Goal: Task Accomplishment & Management: Manage account settings

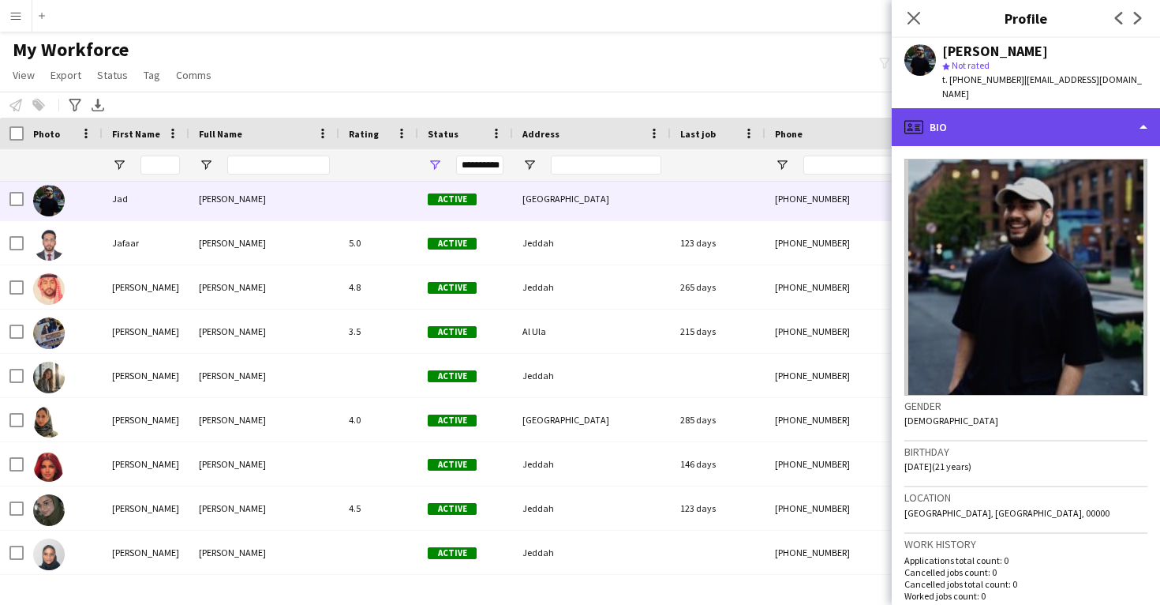
click at [1018, 110] on div "profile Bio" at bounding box center [1026, 127] width 268 height 38
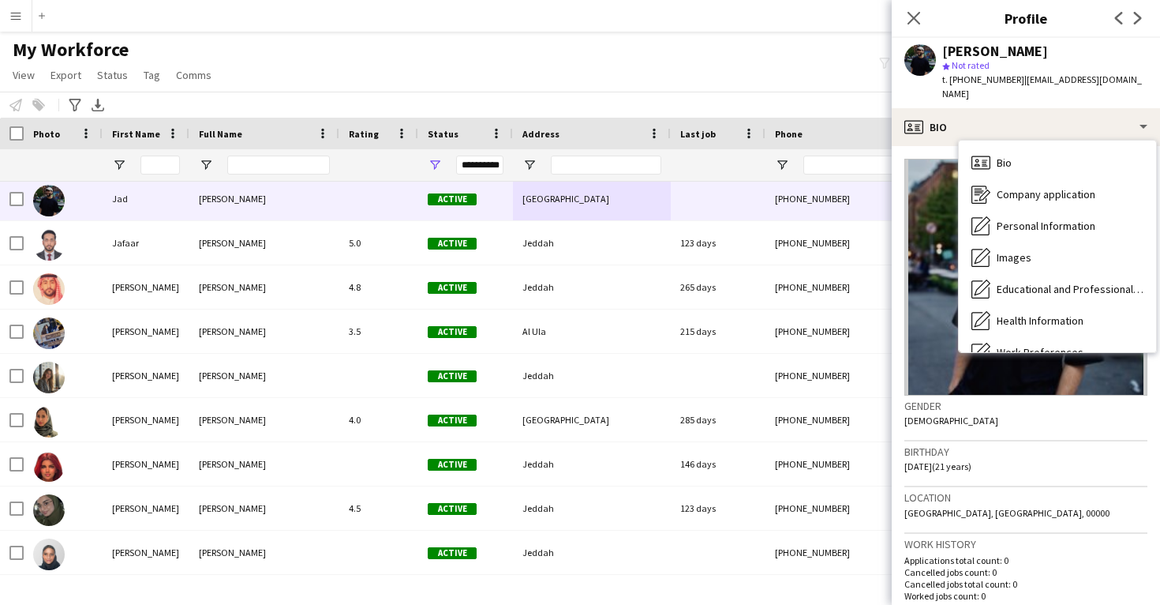
click at [1013, 444] on h3 "Birthday" at bounding box center [1025, 451] width 243 height 14
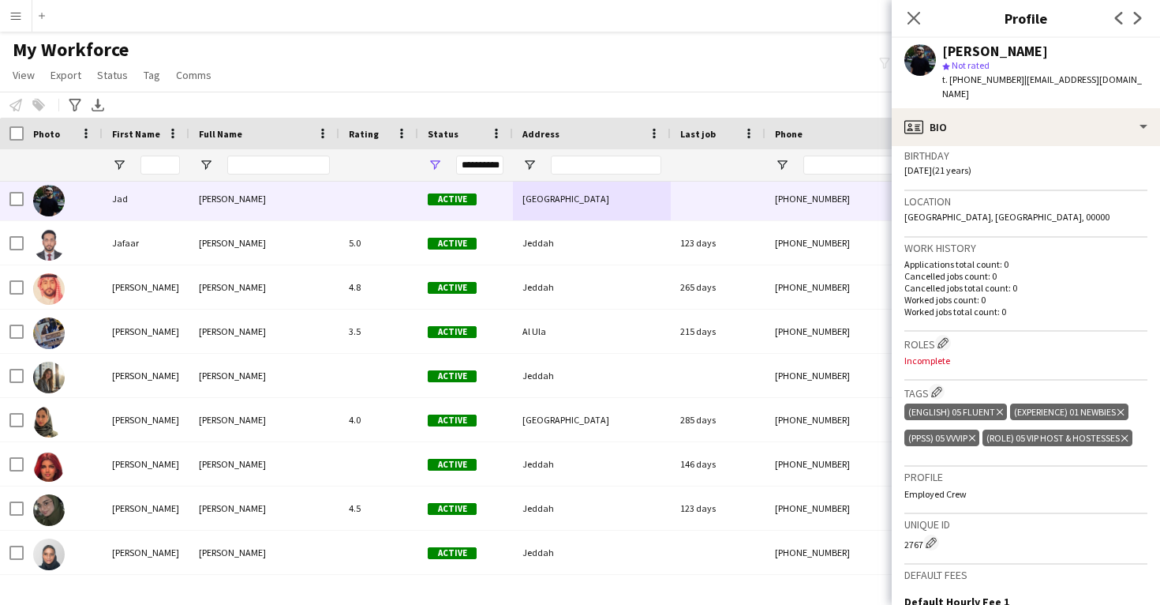
scroll to position [304, 0]
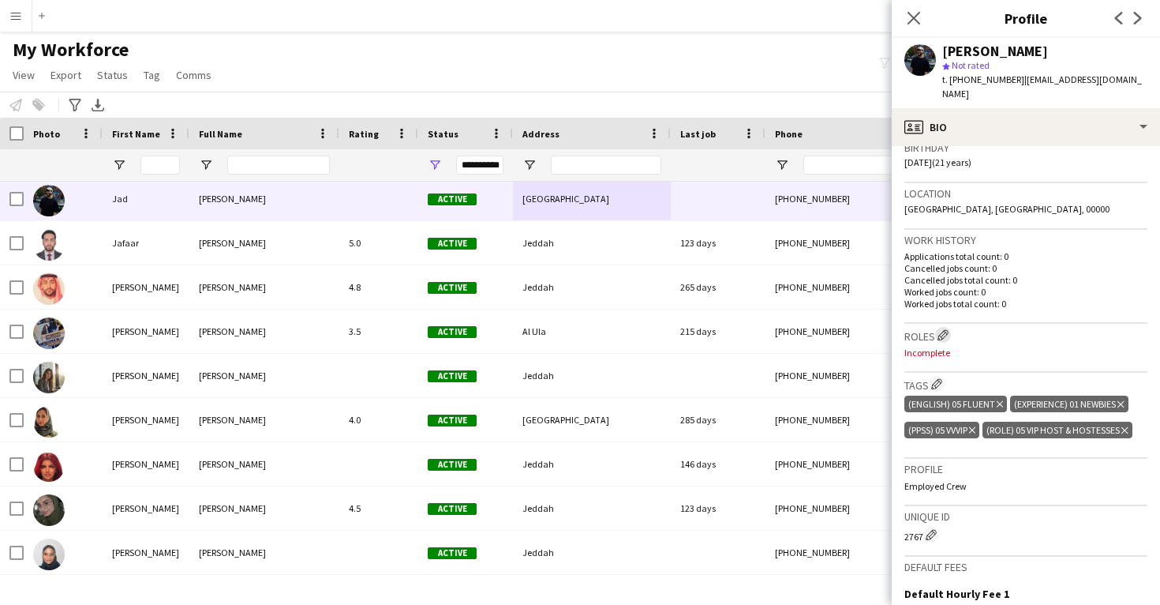
click at [944, 329] on app-icon "Edit crew company roles" at bounding box center [943, 334] width 11 height 11
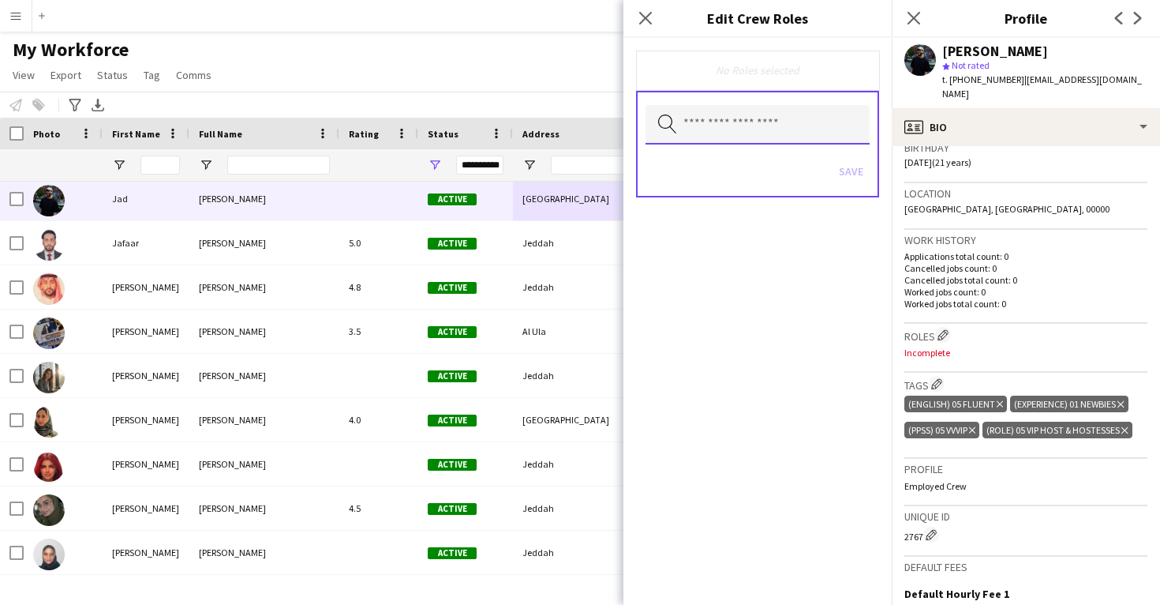
click at [791, 127] on input "text" at bounding box center [758, 124] width 224 height 39
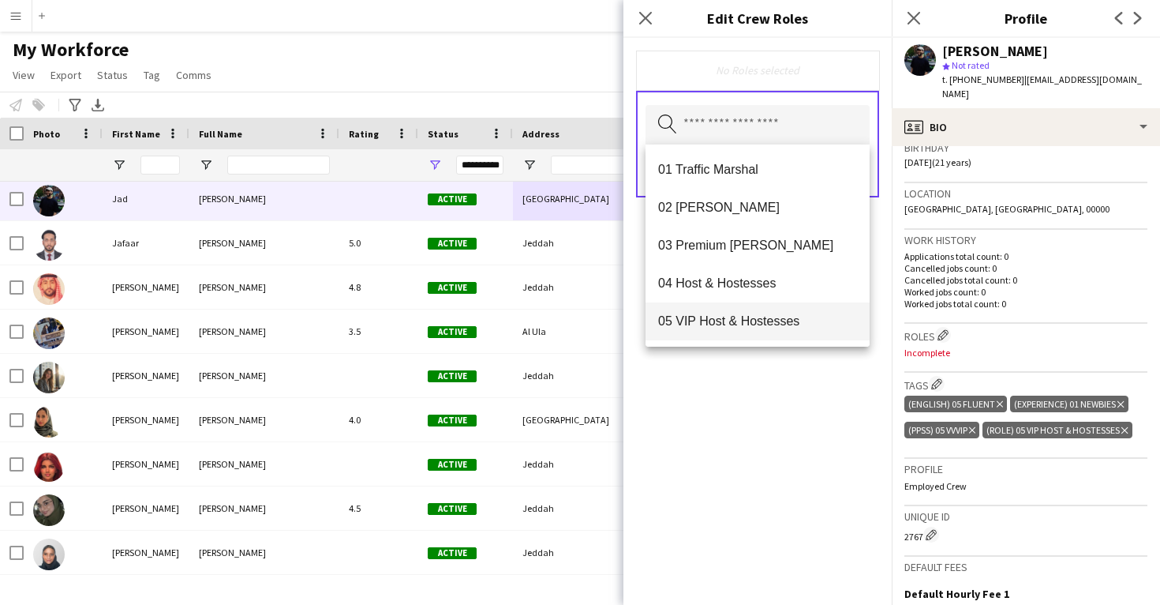
click at [757, 331] on mat-option "05 VIP Host & Hostesses" at bounding box center [758, 321] width 224 height 38
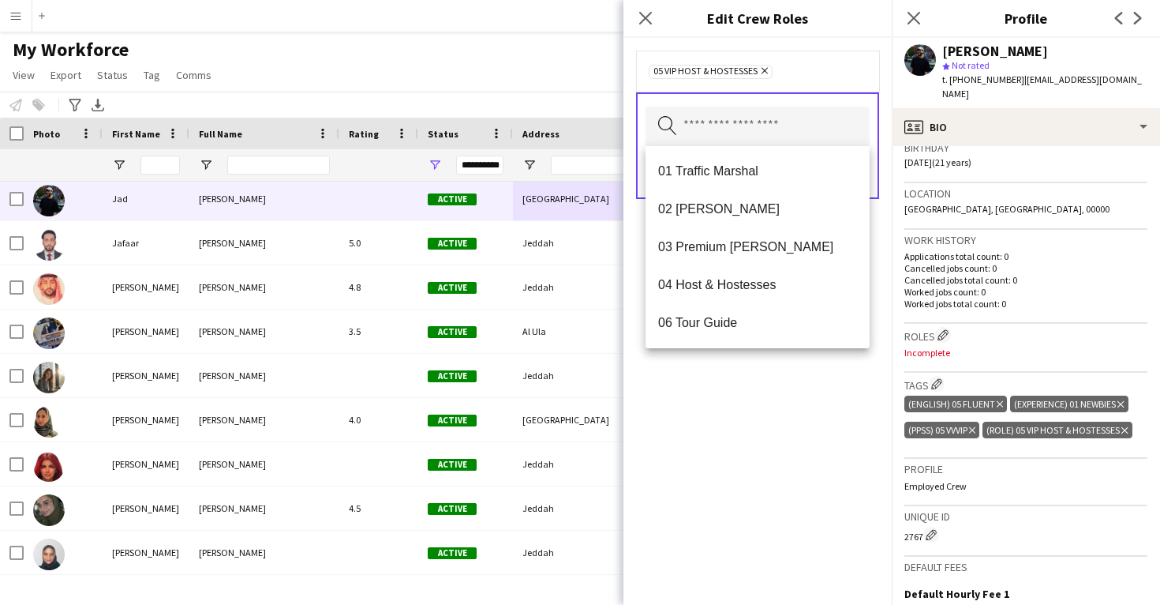
click at [776, 484] on div "05 VIP Host & Hostesses Remove Search by role type Save" at bounding box center [758, 321] width 268 height 567
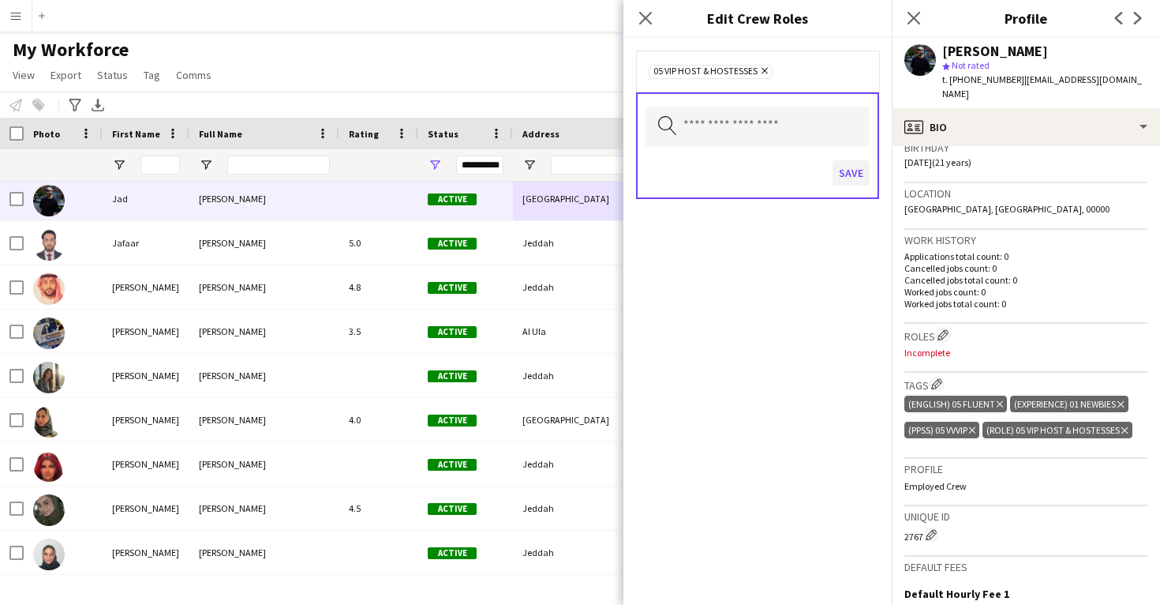
click at [861, 185] on button "Save" at bounding box center [851, 172] width 37 height 25
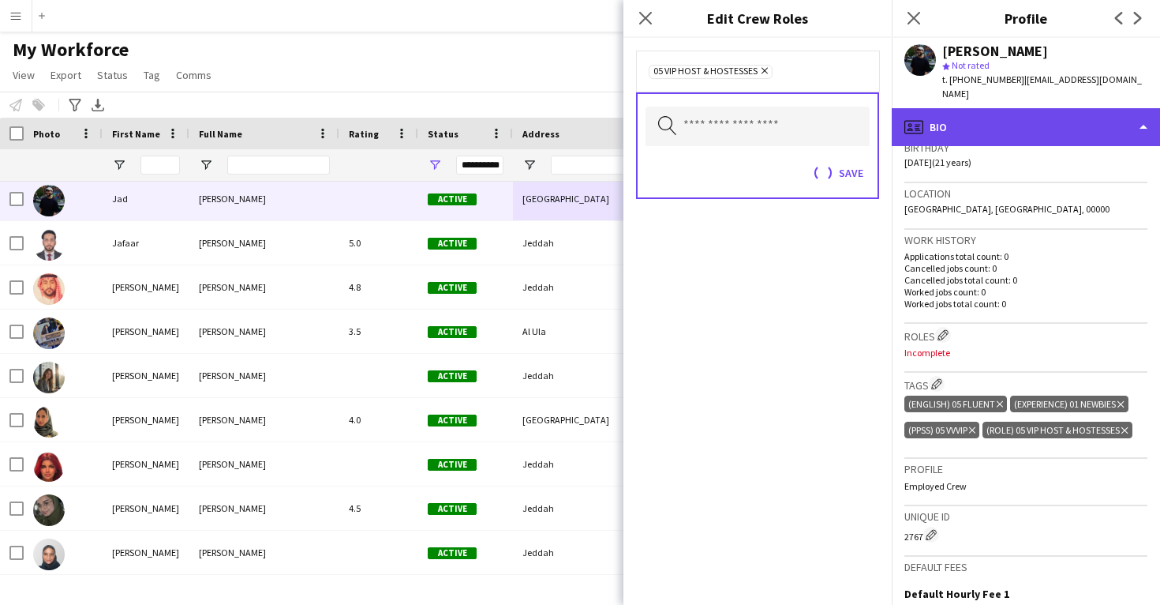
click at [986, 108] on div "profile Bio" at bounding box center [1026, 127] width 268 height 38
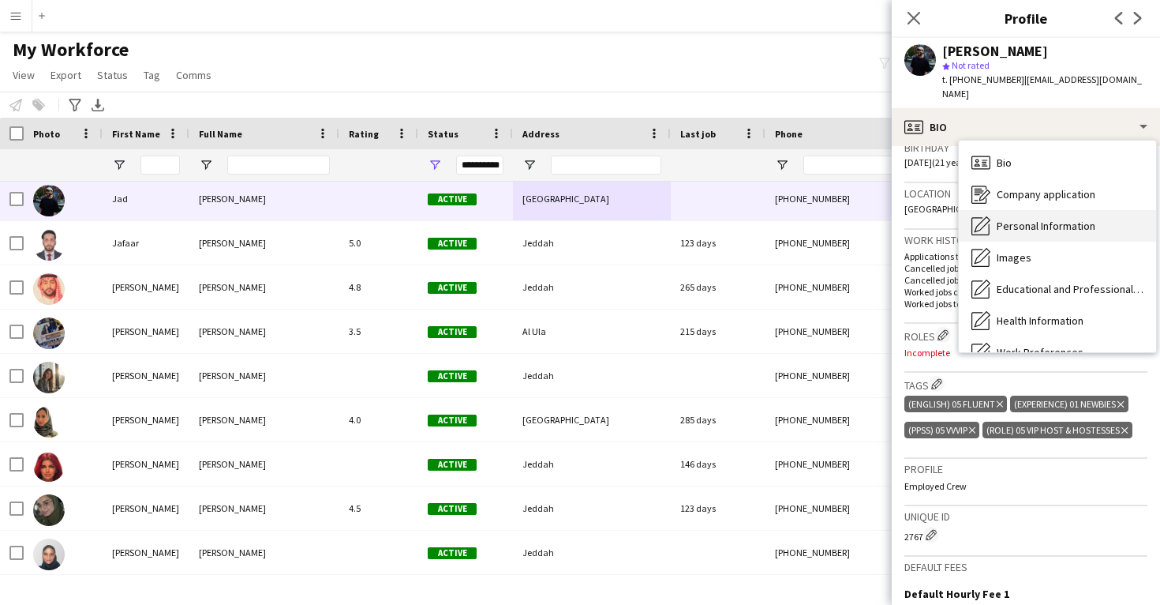
click at [1013, 210] on div "Personal Information Personal Information" at bounding box center [1057, 226] width 197 height 32
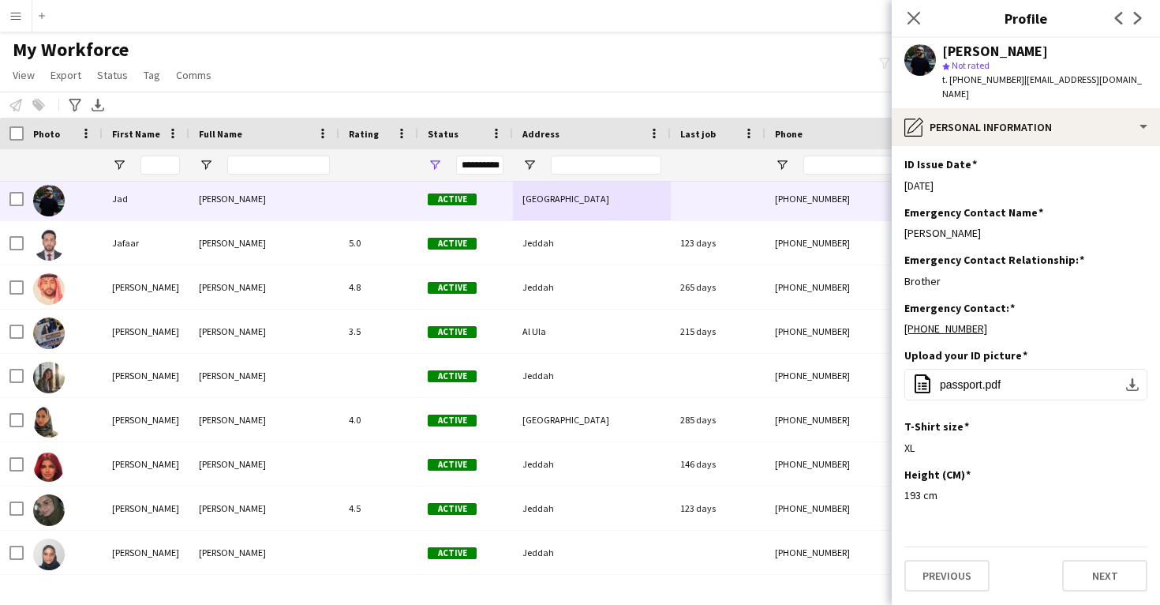
scroll to position [623, 0]
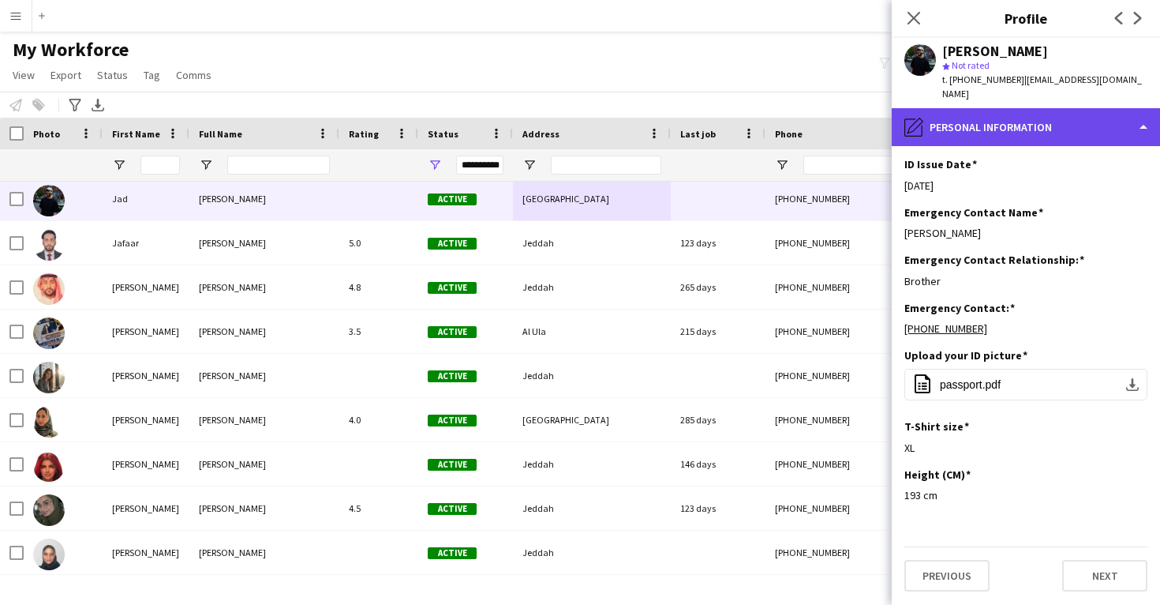
click at [1058, 108] on div "pencil4 Personal Information" at bounding box center [1026, 127] width 268 height 38
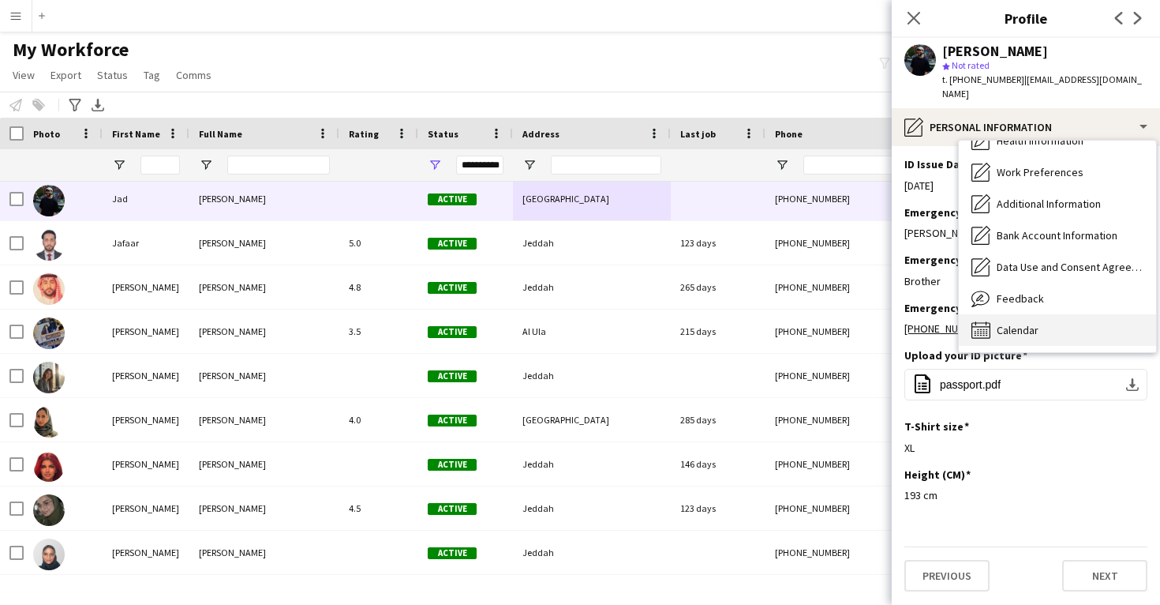
scroll to position [180, 0]
click at [1040, 314] on div "Calendar Calendar" at bounding box center [1057, 330] width 197 height 32
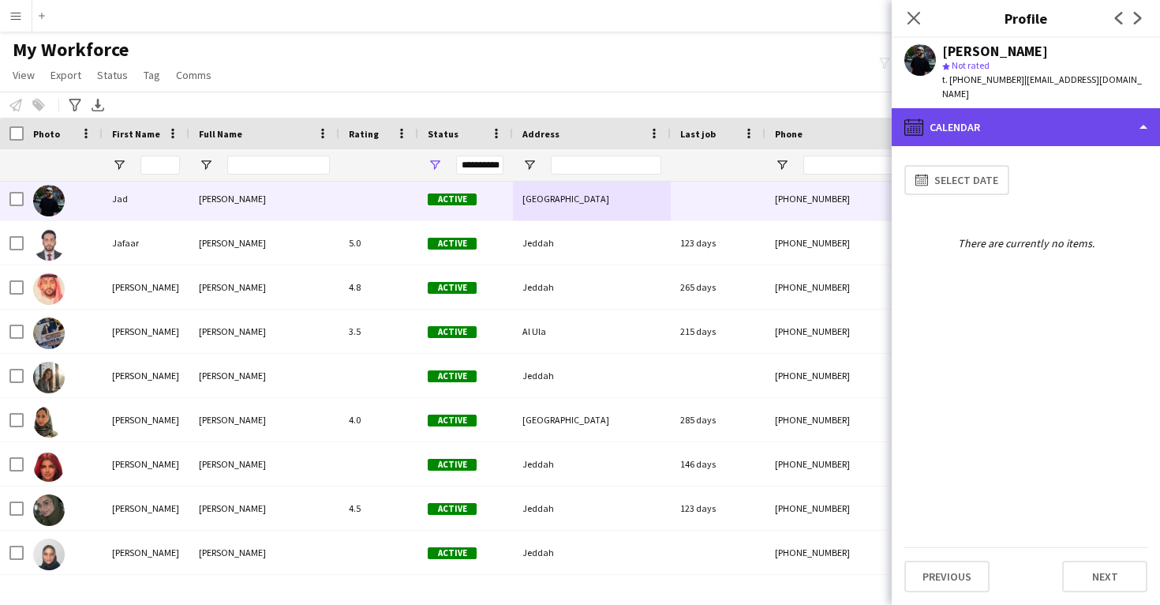
click at [1043, 110] on div "calendar-full Calendar" at bounding box center [1026, 127] width 268 height 38
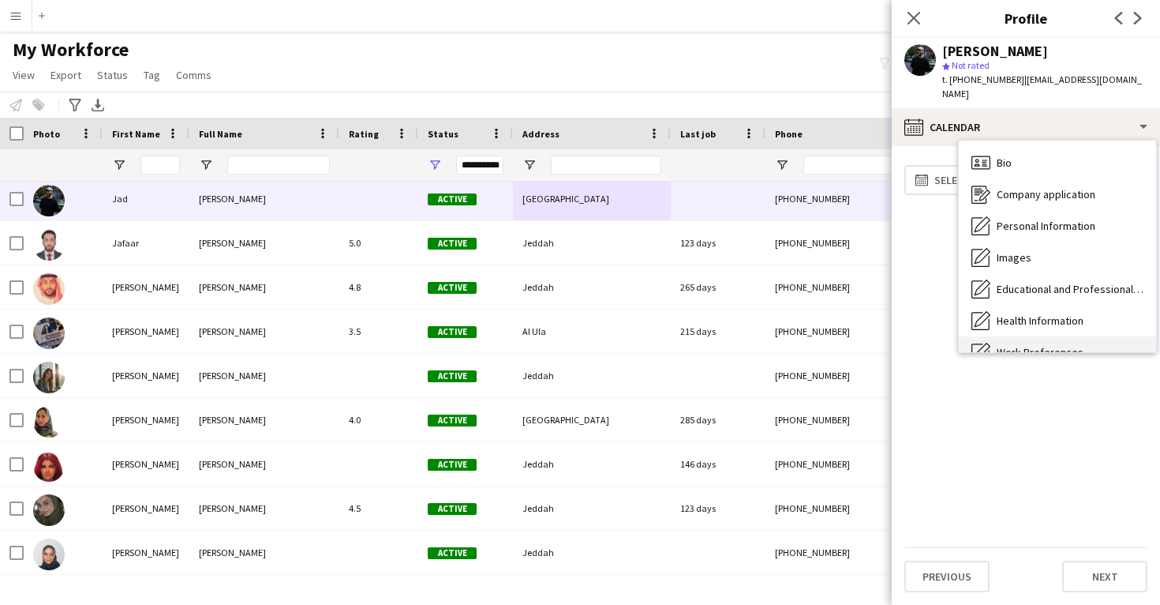
scroll to position [0, 0]
click at [1050, 161] on div "Bio Bio" at bounding box center [1057, 163] width 197 height 32
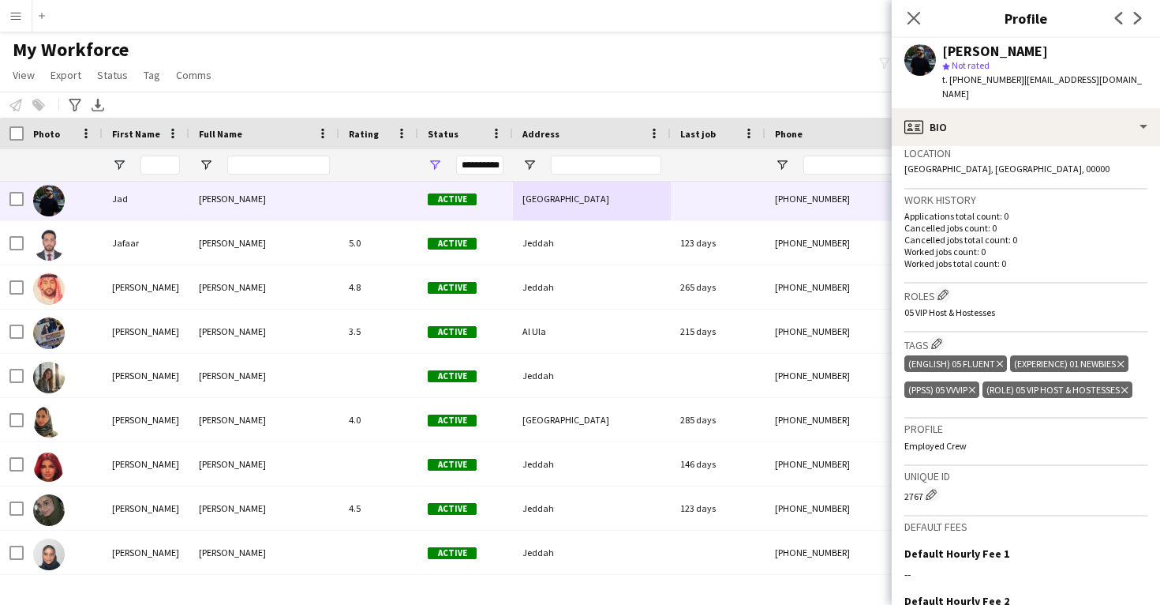
scroll to position [350, 0]
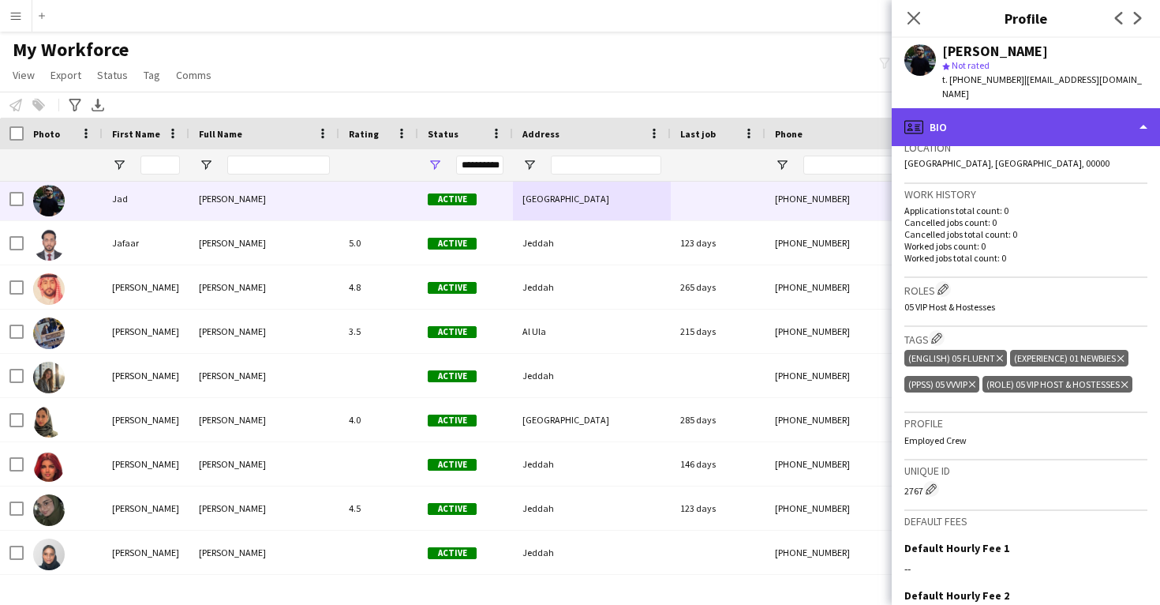
click at [967, 117] on div "profile Bio" at bounding box center [1026, 127] width 268 height 38
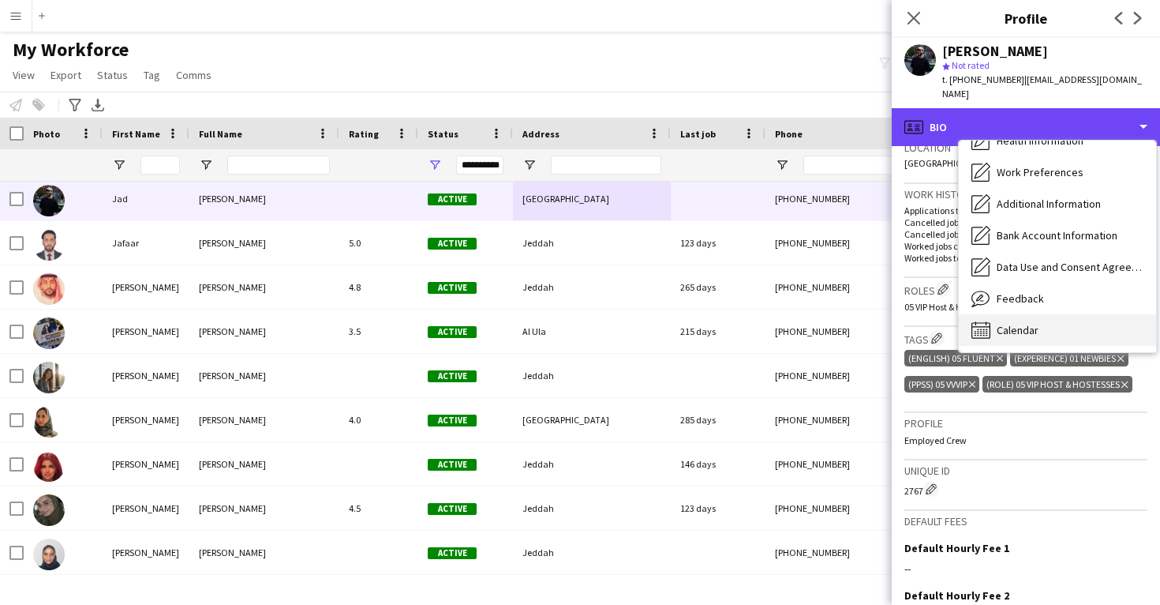
scroll to position [180, 0]
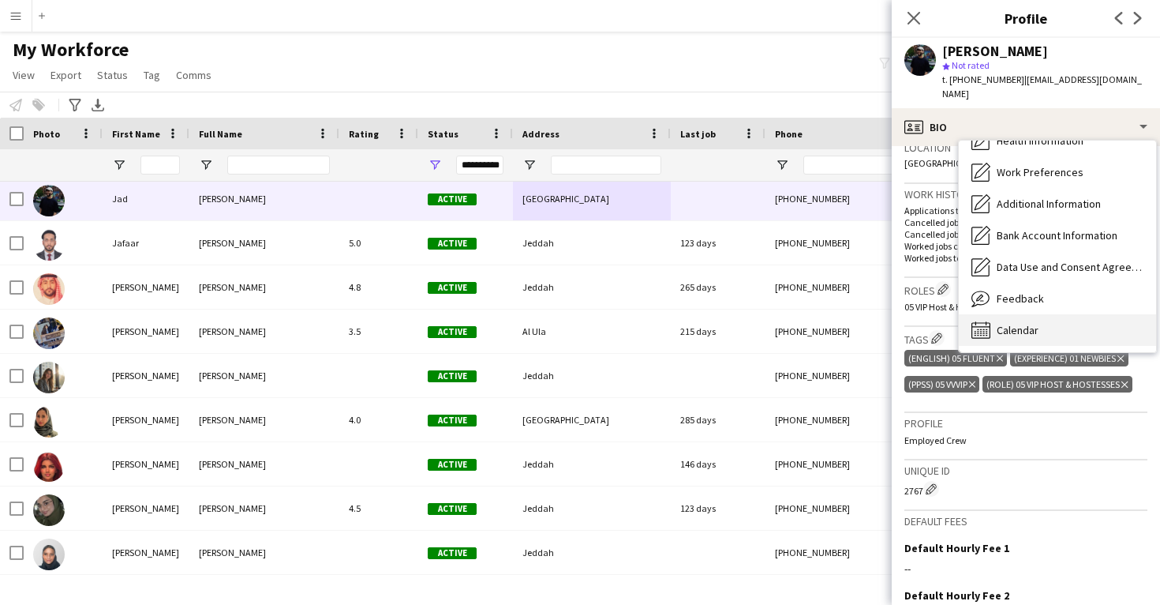
click at [998, 323] on span "Calendar" at bounding box center [1018, 330] width 42 height 14
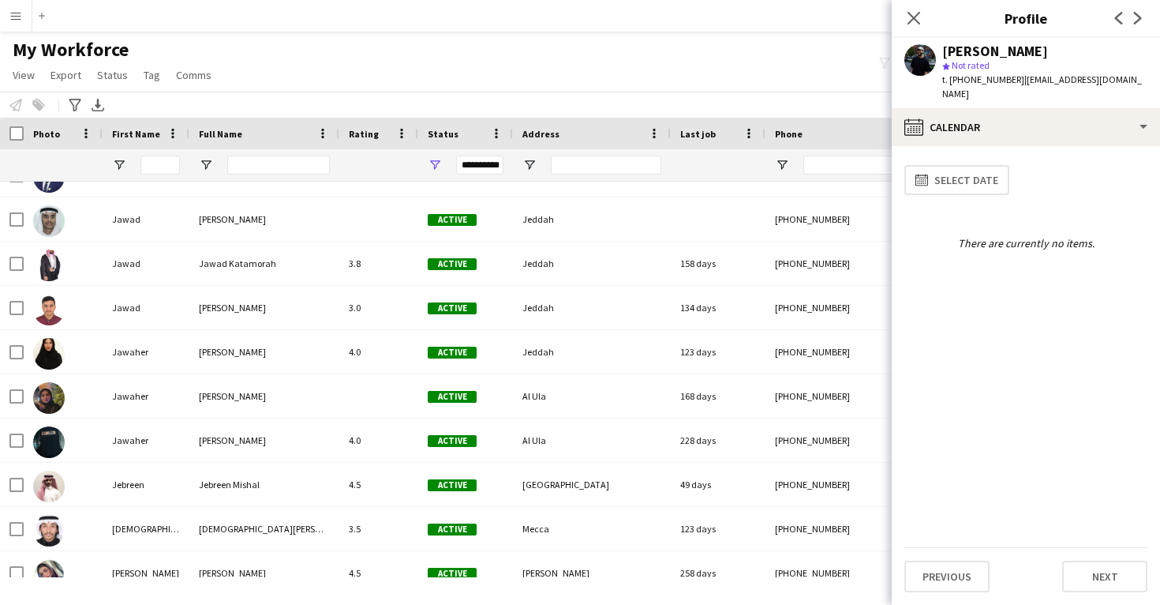
scroll to position [31985, 0]
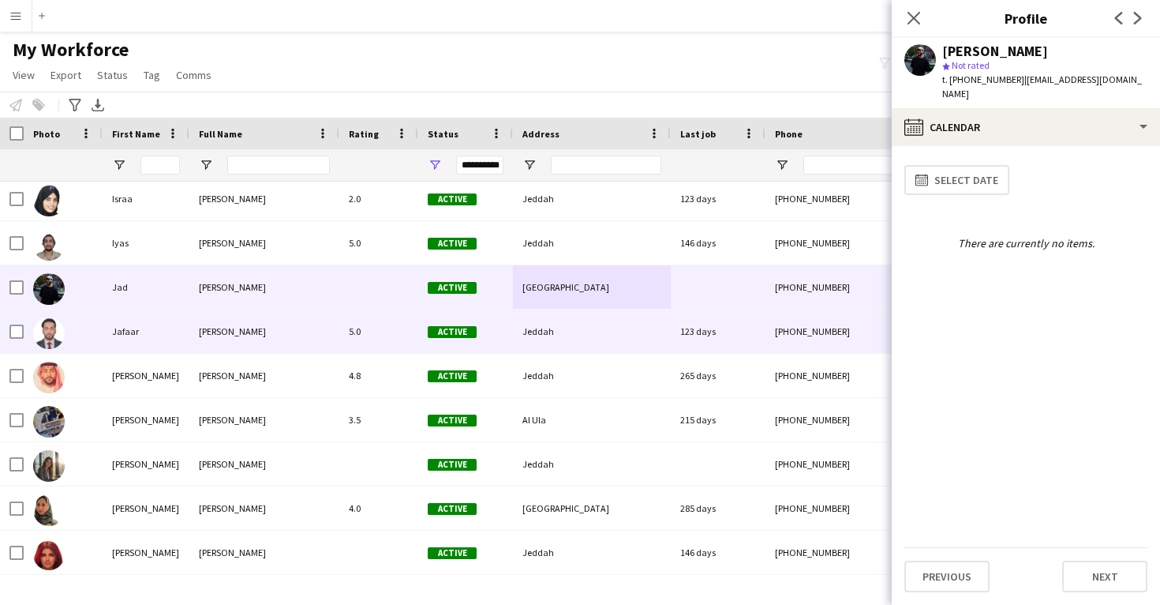
click at [511, 339] on div "Active" at bounding box center [465, 330] width 95 height 43
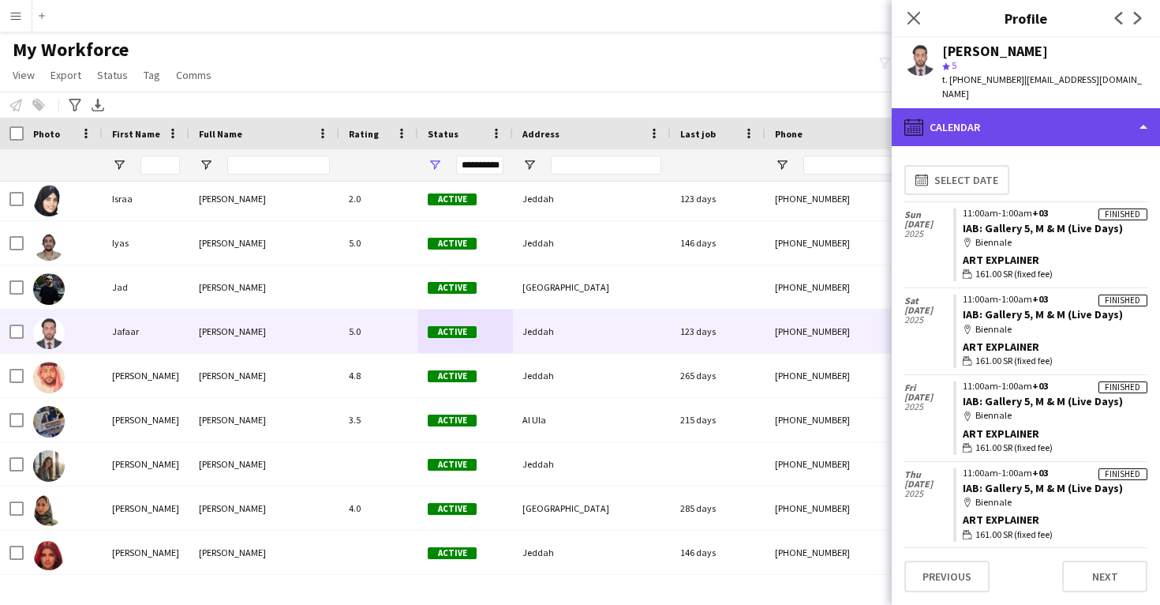
click at [1028, 117] on div "calendar-full Calendar" at bounding box center [1026, 127] width 268 height 38
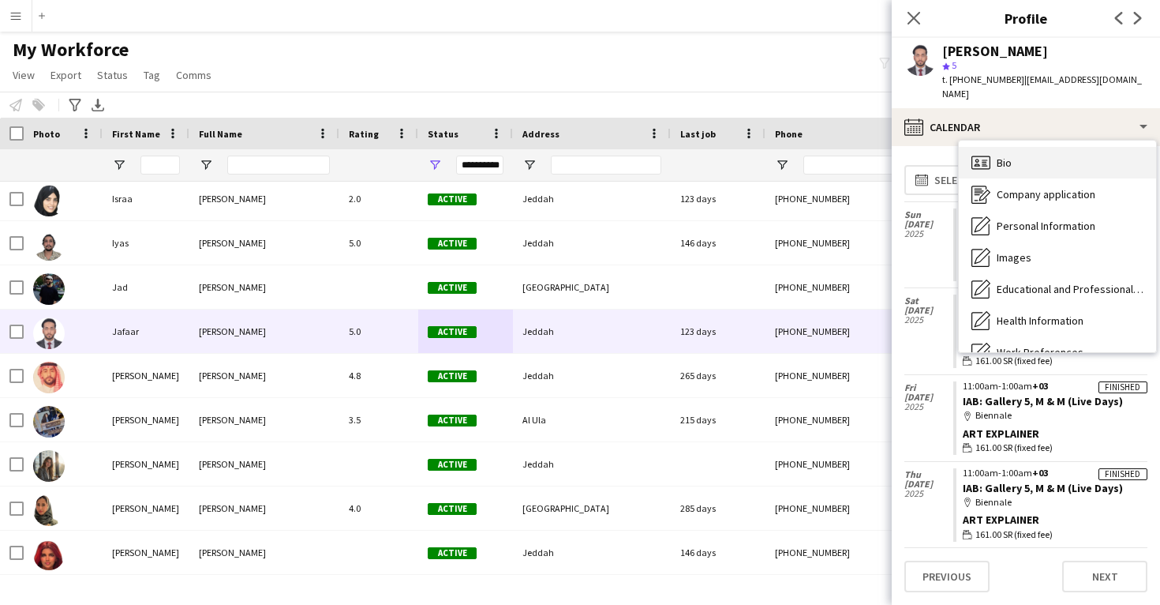
click at [1039, 154] on div "Bio Bio" at bounding box center [1057, 163] width 197 height 32
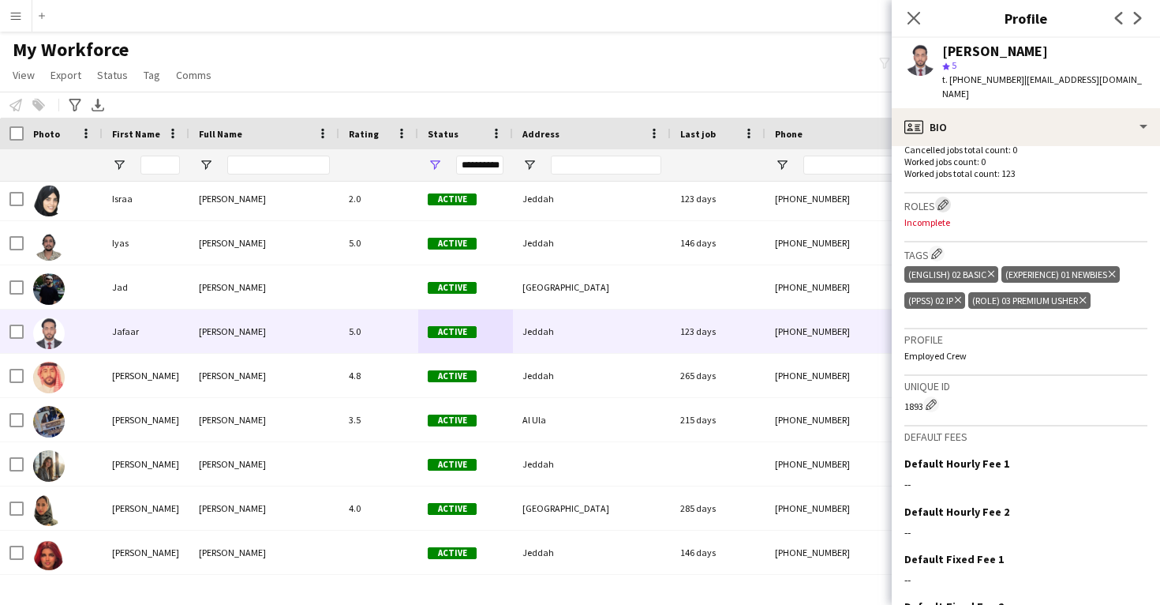
click at [943, 199] on app-icon "Edit crew company roles" at bounding box center [943, 204] width 11 height 11
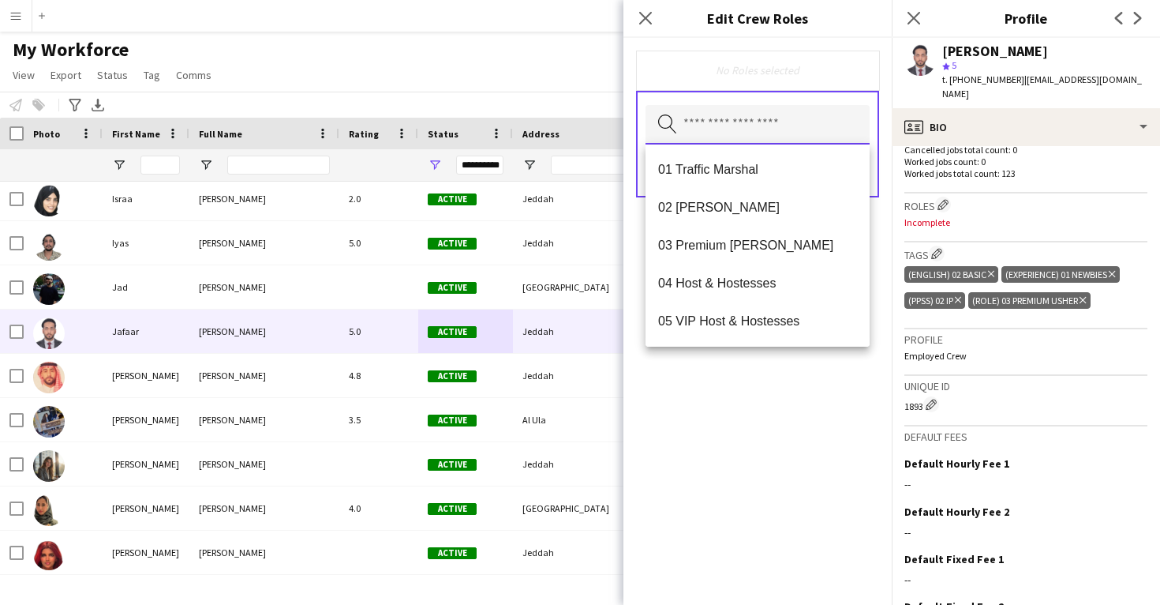
click at [760, 126] on input "text" at bounding box center [758, 124] width 224 height 39
click at [761, 230] on mat-option "03 Premium Usher" at bounding box center [758, 246] width 224 height 38
click at [808, 463] on div "03 Premium Usher Remove Search by role type Save" at bounding box center [758, 321] width 268 height 567
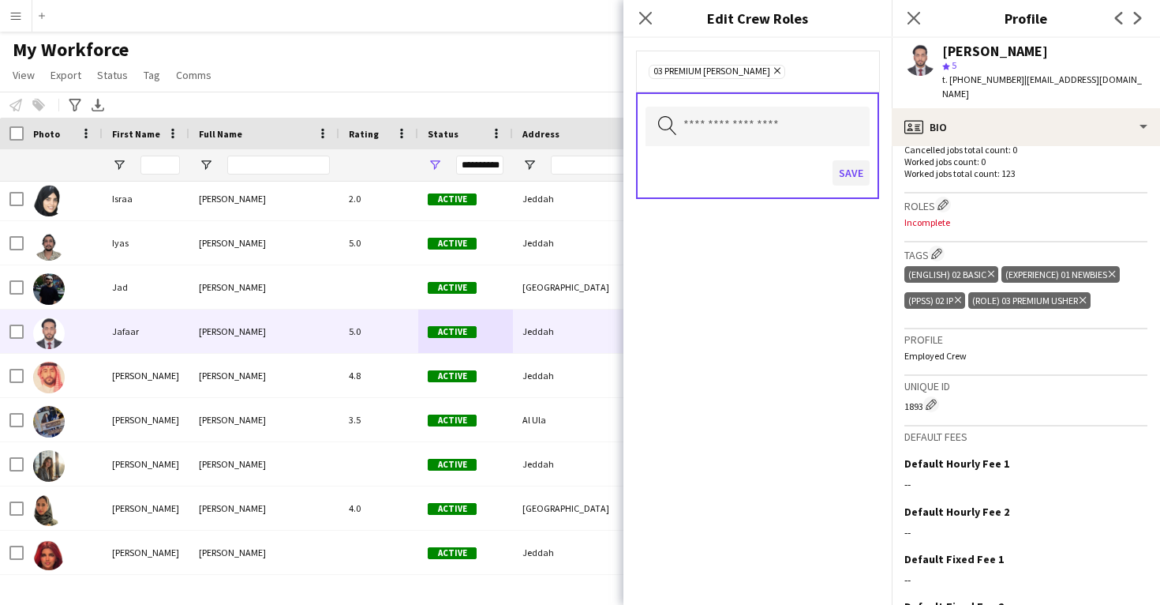
click at [843, 173] on button "Save" at bounding box center [851, 172] width 37 height 25
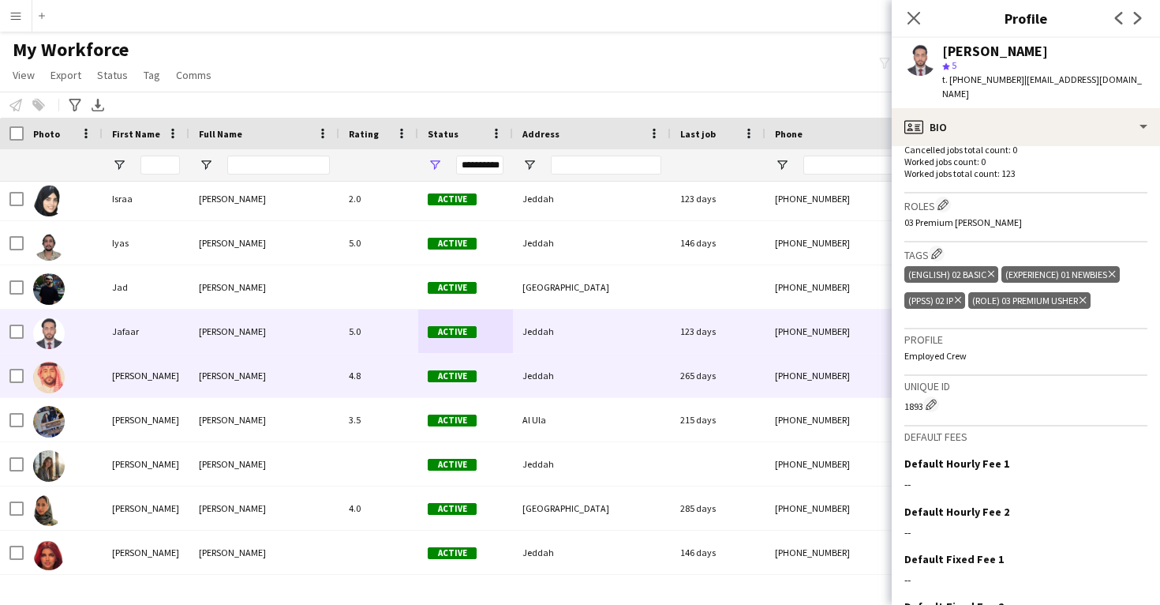
click at [779, 369] on div "+966500580303" at bounding box center [867, 375] width 202 height 43
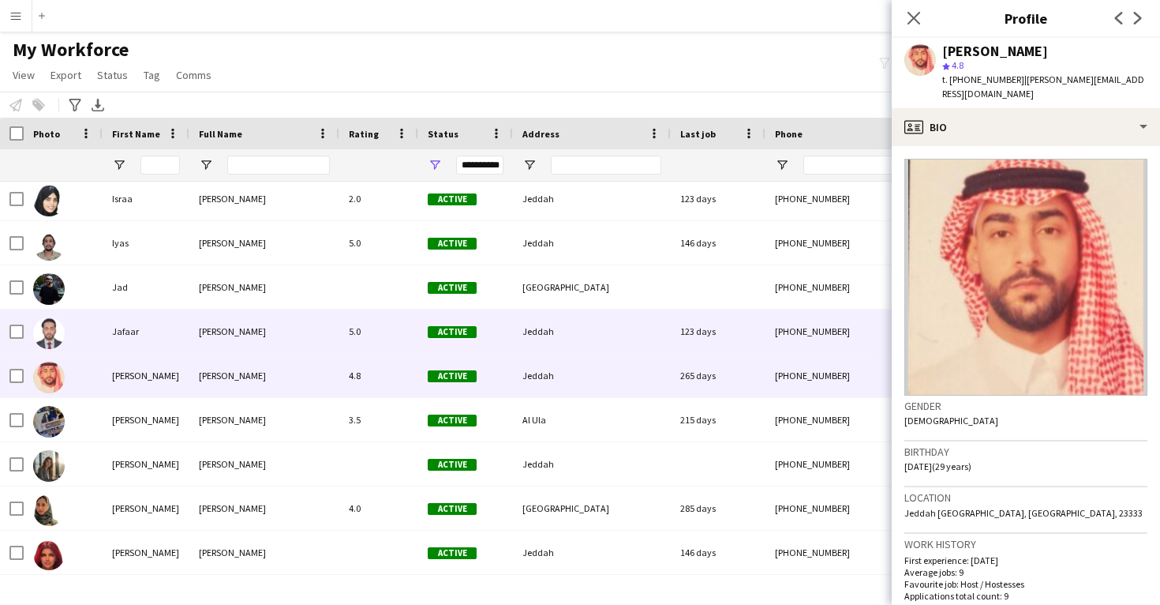
click at [805, 328] on div "+966595382022" at bounding box center [867, 330] width 202 height 43
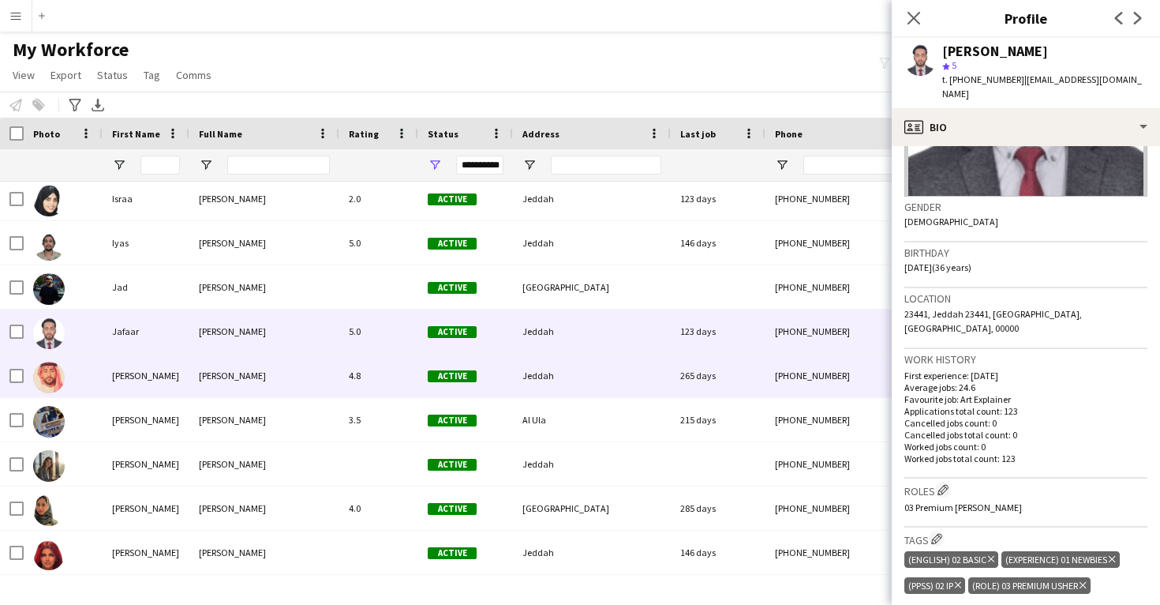
click at [764, 380] on div "265 days" at bounding box center [718, 375] width 95 height 43
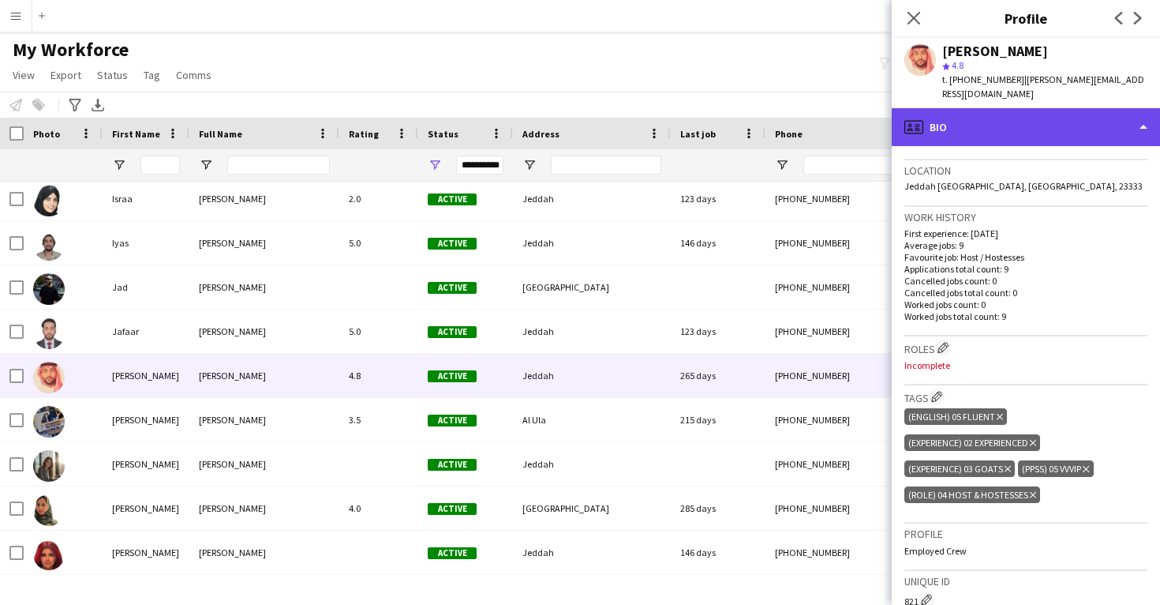
click at [1001, 113] on div "profile Bio" at bounding box center [1026, 127] width 268 height 38
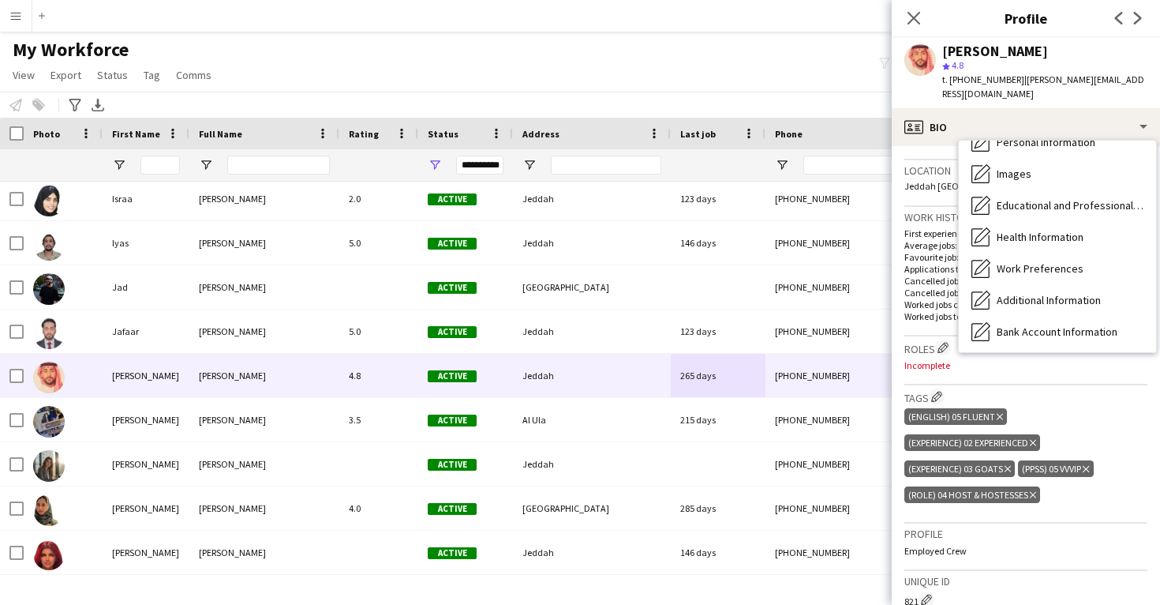
click at [1055, 410] on div "Calendar Calendar" at bounding box center [1057, 426] width 197 height 32
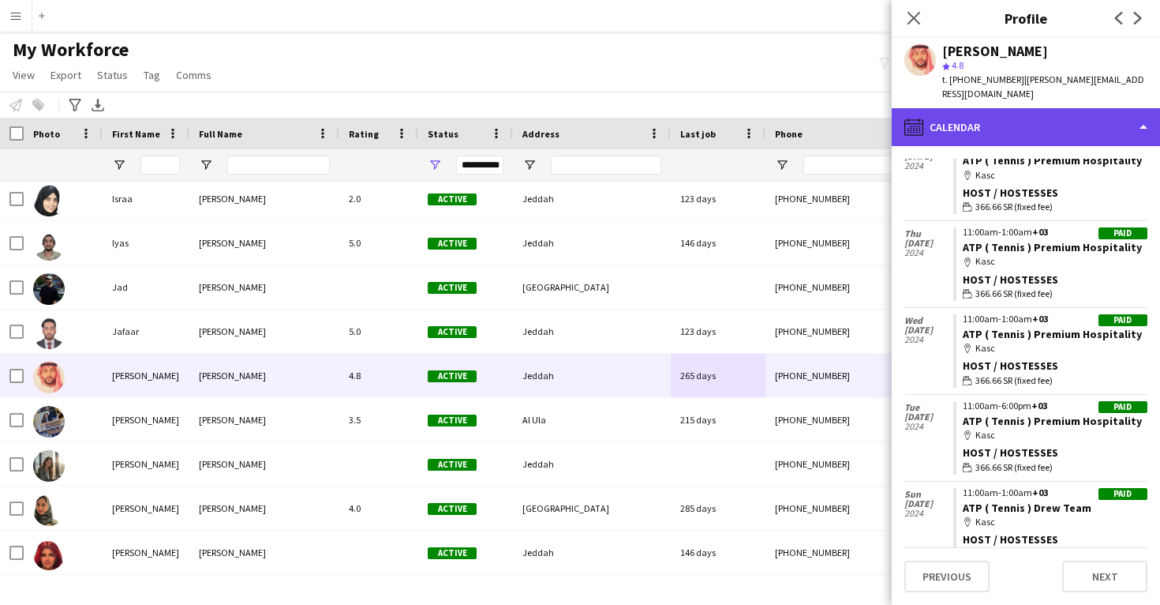
click at [1005, 118] on div "calendar-full Calendar" at bounding box center [1026, 127] width 268 height 38
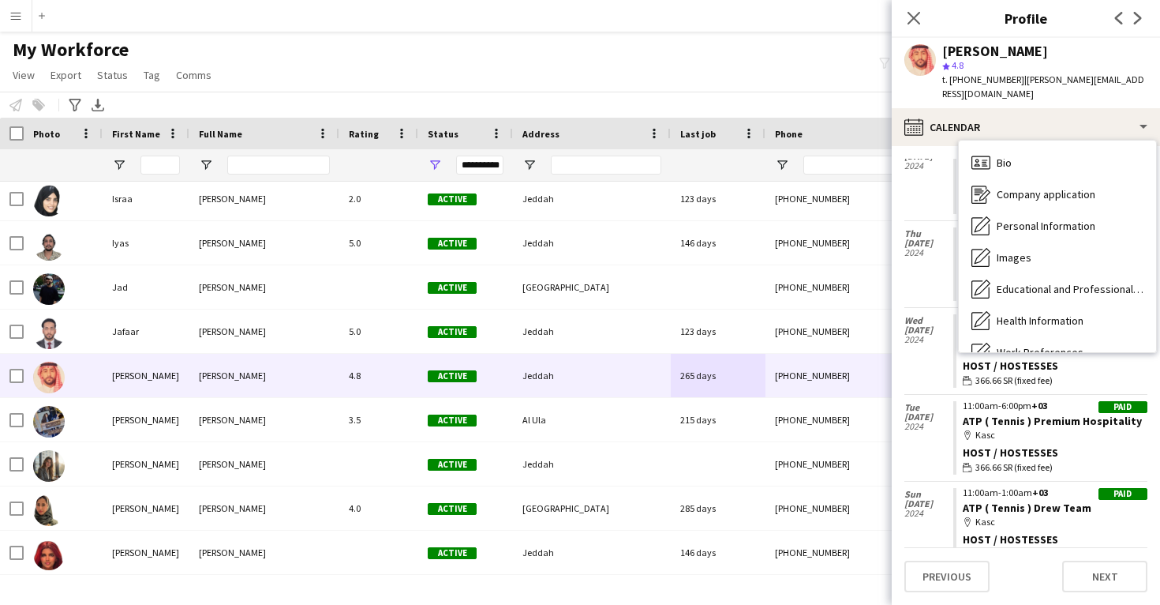
click at [1024, 471] on span "Feedback" at bounding box center [1020, 478] width 47 height 14
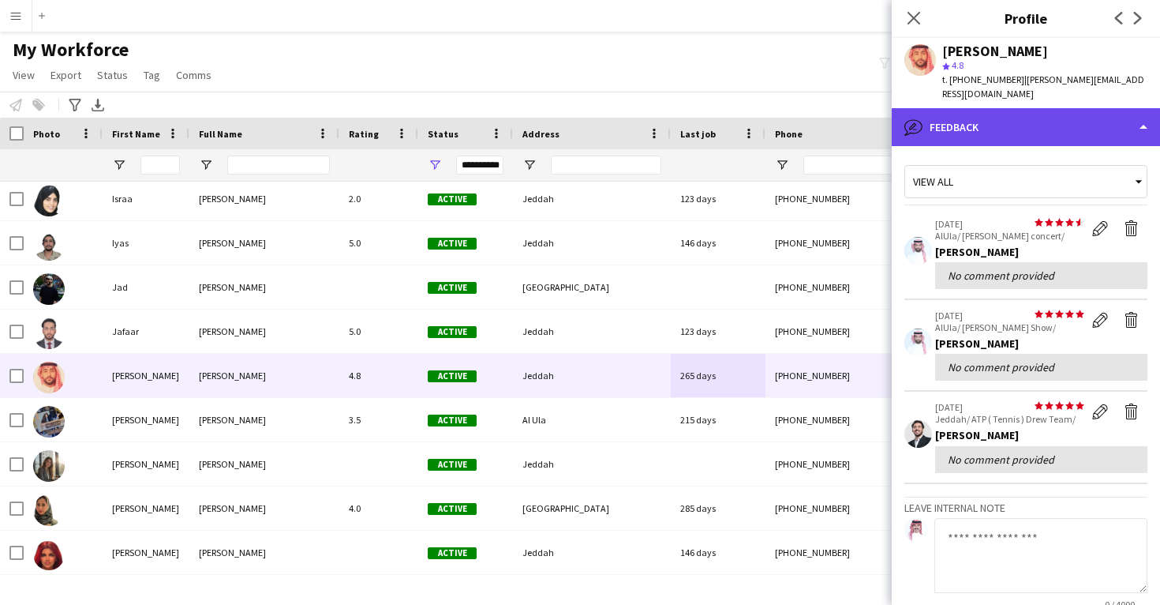
click at [1009, 124] on div "bubble-pencil Feedback" at bounding box center [1026, 127] width 268 height 38
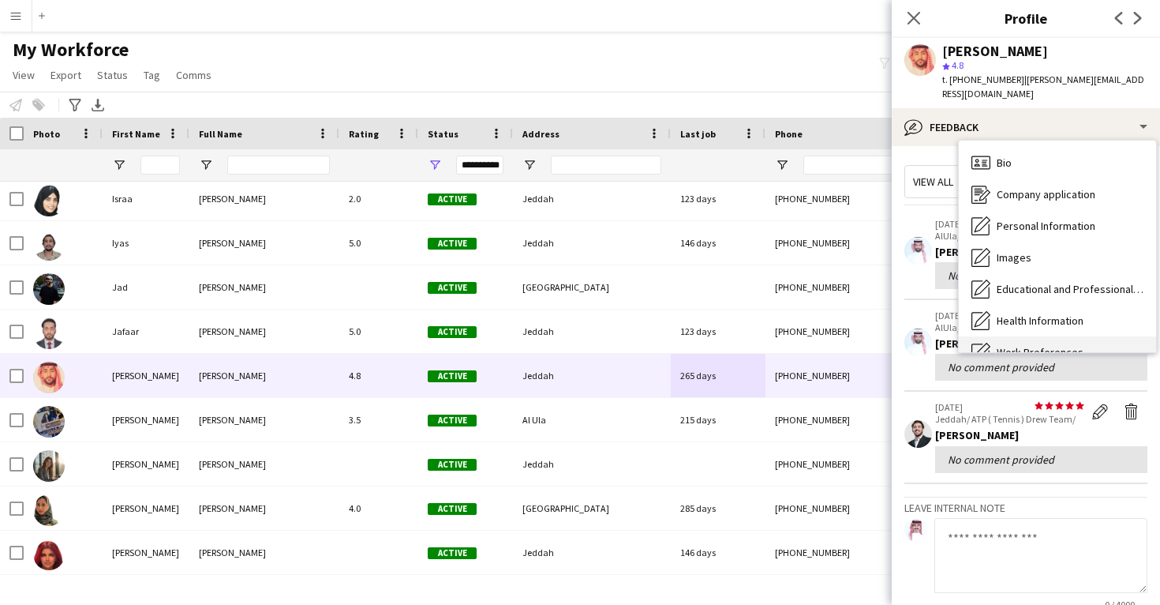
click at [1013, 150] on div "Bio Bio" at bounding box center [1057, 163] width 197 height 32
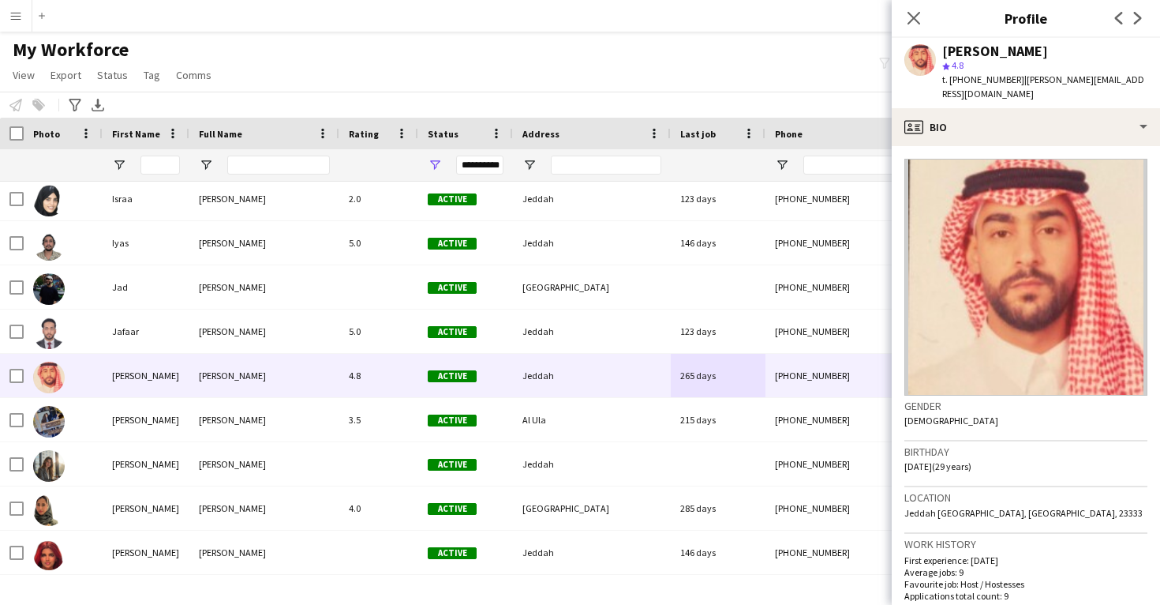
click at [977, 45] on div "Jamal Tantawi" at bounding box center [995, 51] width 106 height 14
copy div "Jamal Tantawi"
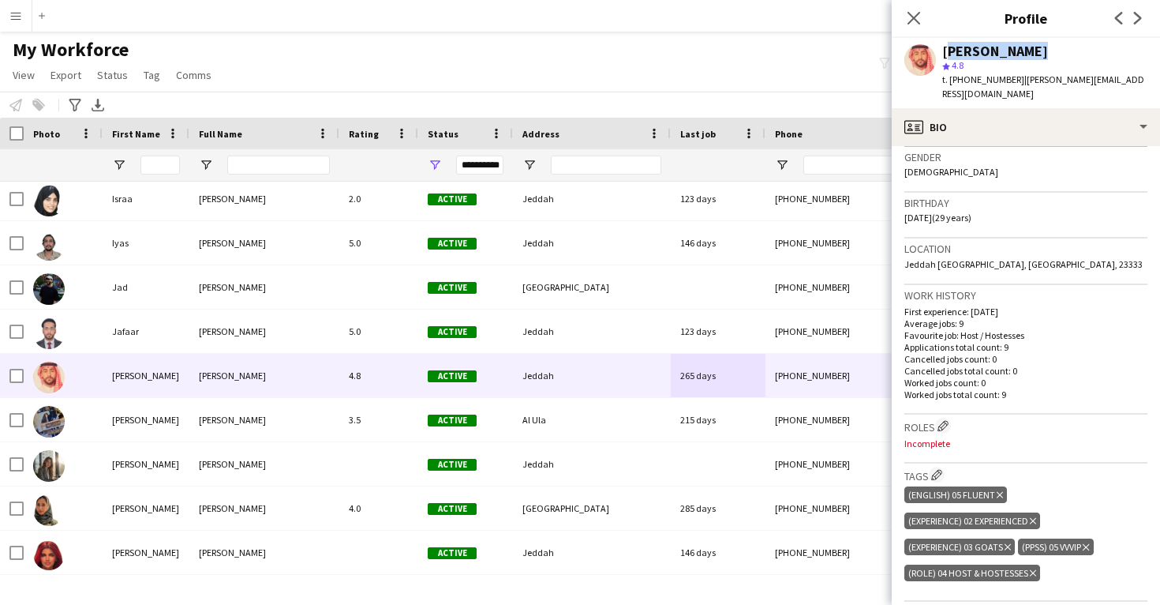
scroll to position [440, 0]
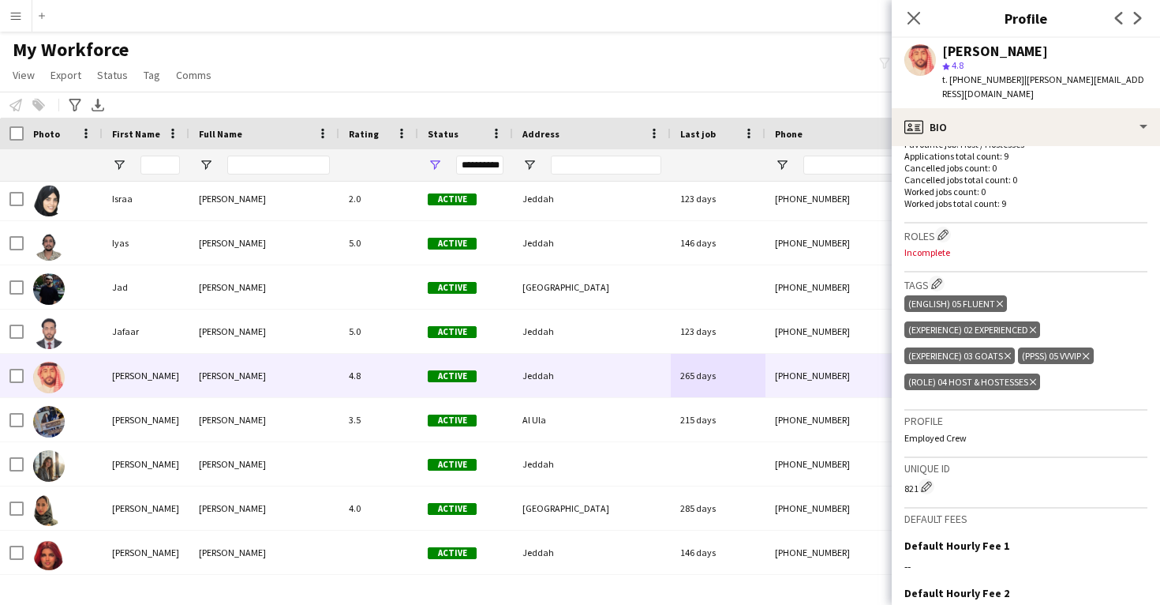
click at [981, 90] on div "Jamal Tantawi star 4.8 t. +966500580303 | jamal.tantawi@hotmail.com" at bounding box center [1026, 73] width 268 height 70
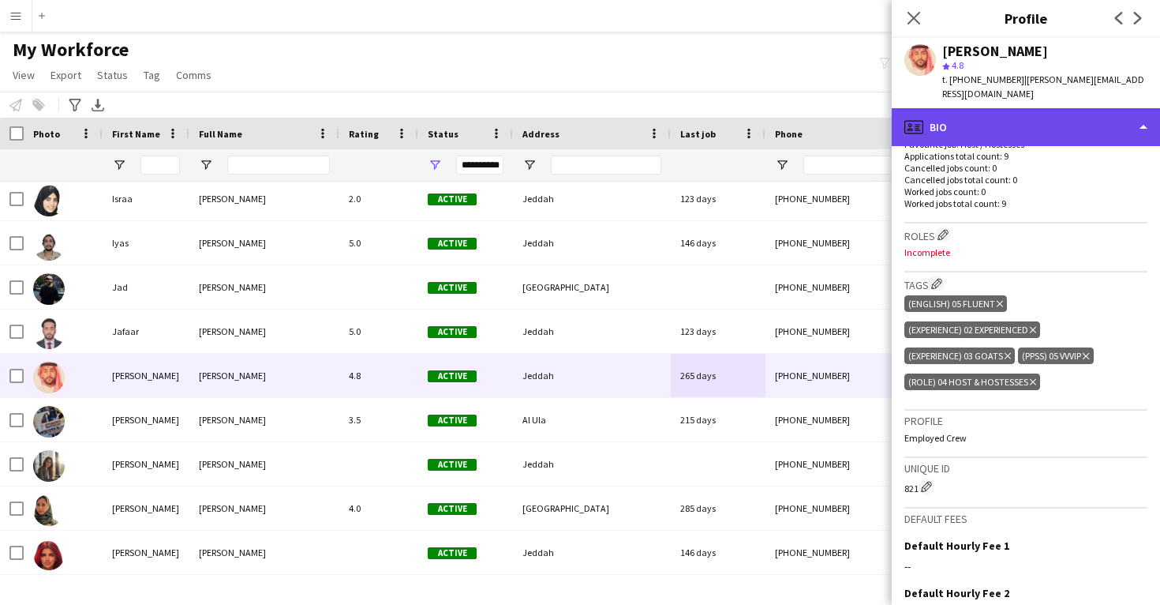
click at [981, 108] on div "profile Bio" at bounding box center [1026, 127] width 268 height 38
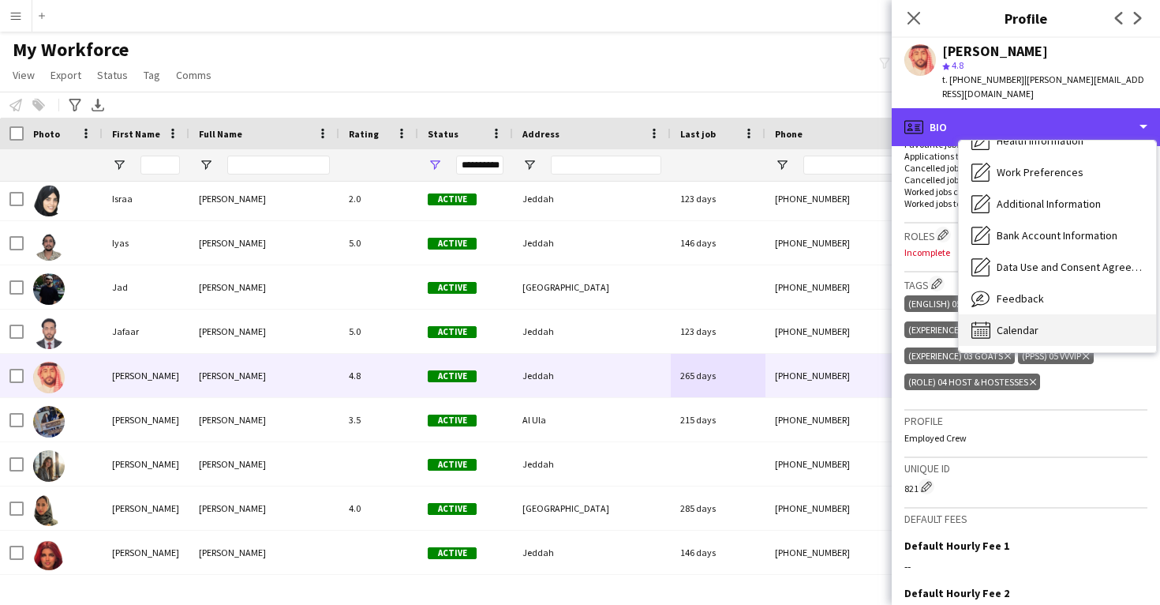
scroll to position [180, 0]
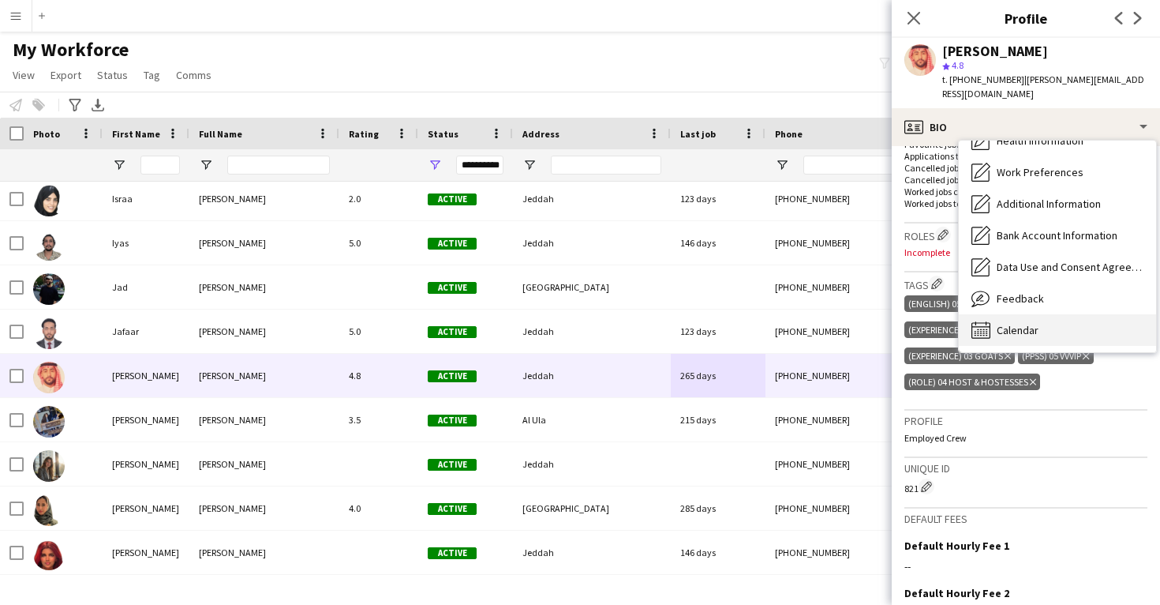
click at [1021, 323] on span "Calendar" at bounding box center [1018, 330] width 42 height 14
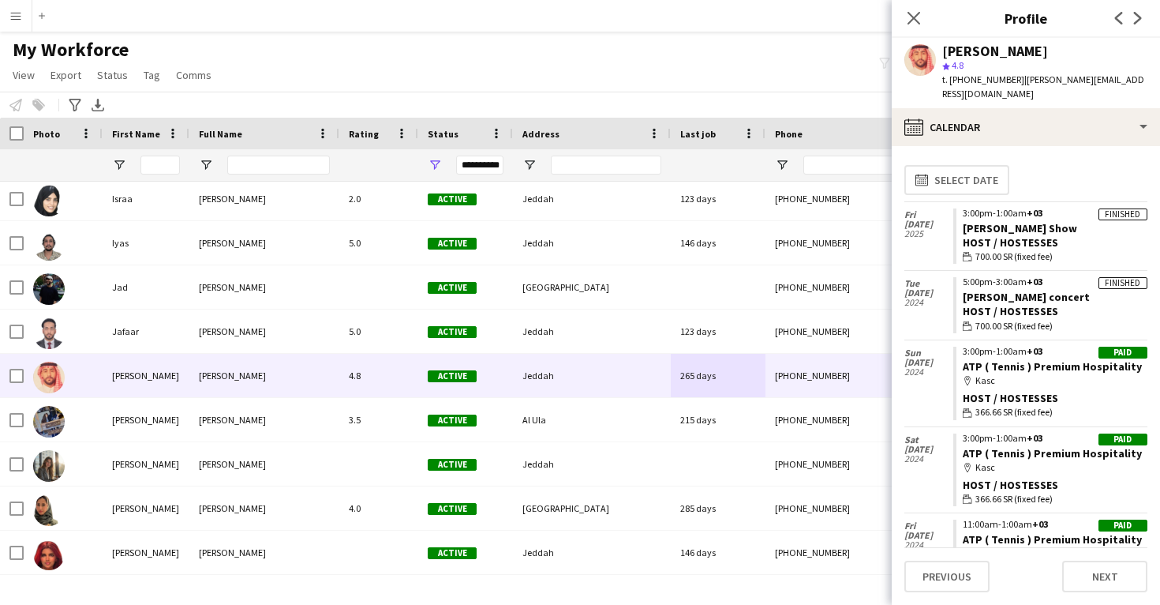
drag, startPoint x: 1093, startPoint y: 213, endPoint x: 960, endPoint y: 205, distance: 133.6
click at [960, 208] on app-crew-calendar-job-card "Finished 3:00pm-1:00am +03 Maraya Mackintosh Show Host / Hostesses wallet 700.0…" at bounding box center [1050, 236] width 194 height 56
copy link "Maraya Mackintosh Show"
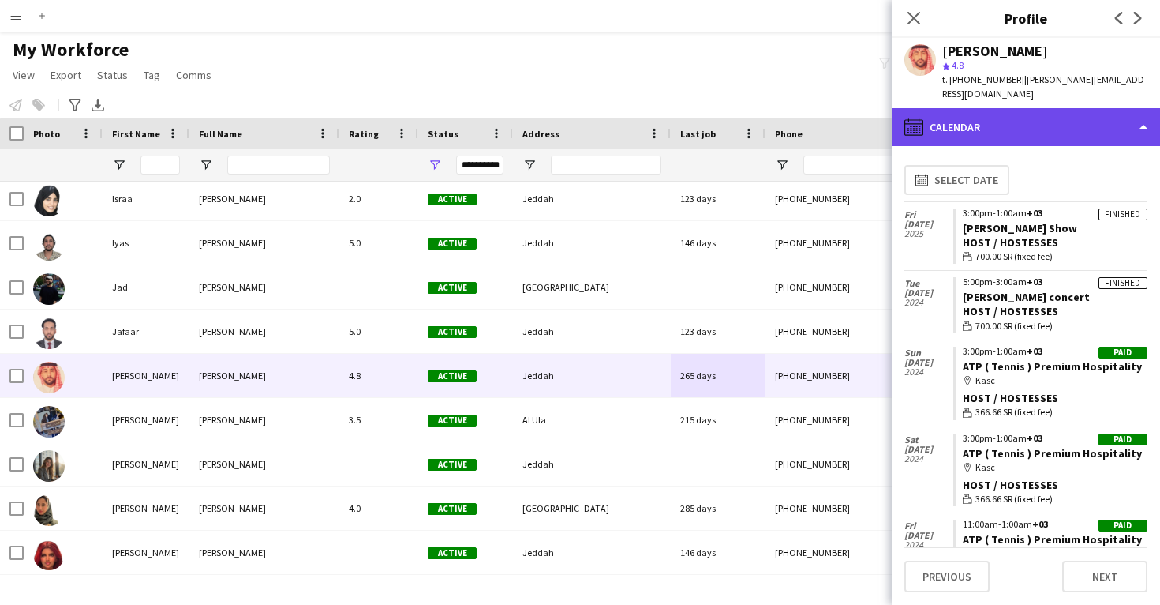
click at [965, 122] on div "calendar-full Calendar" at bounding box center [1026, 127] width 268 height 38
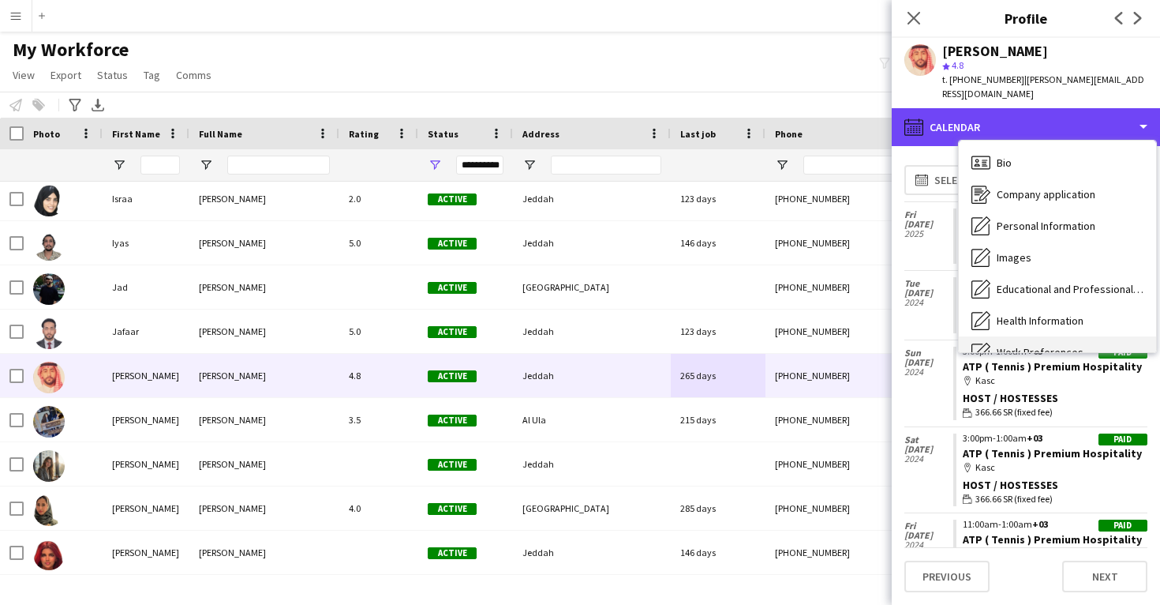
scroll to position [0, 0]
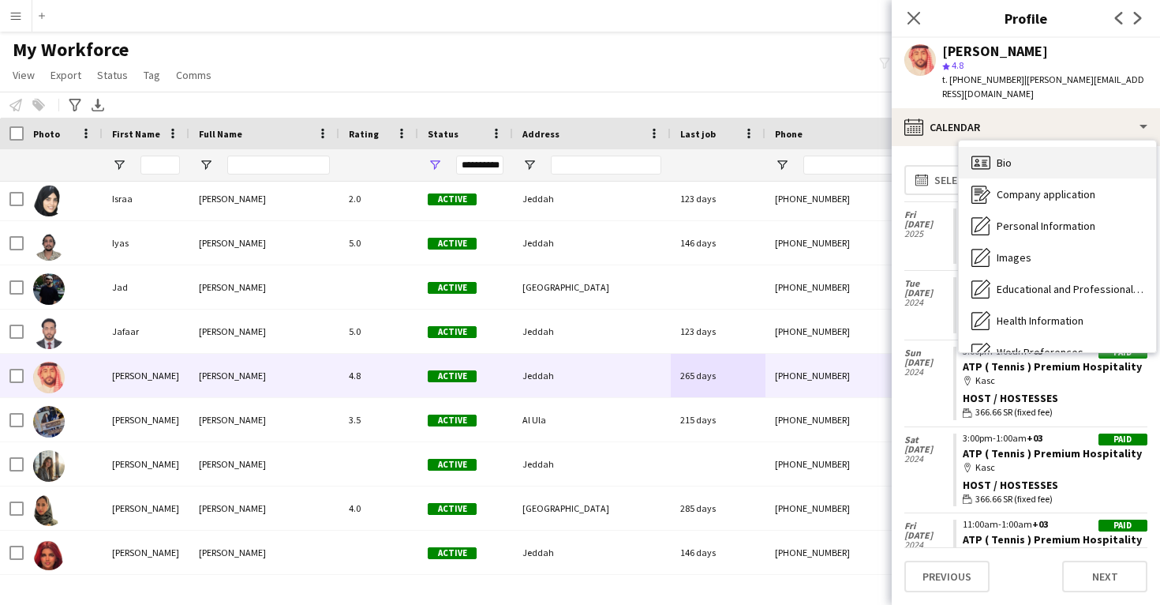
click at [1007, 155] on span "Bio" at bounding box center [1004, 162] width 15 height 14
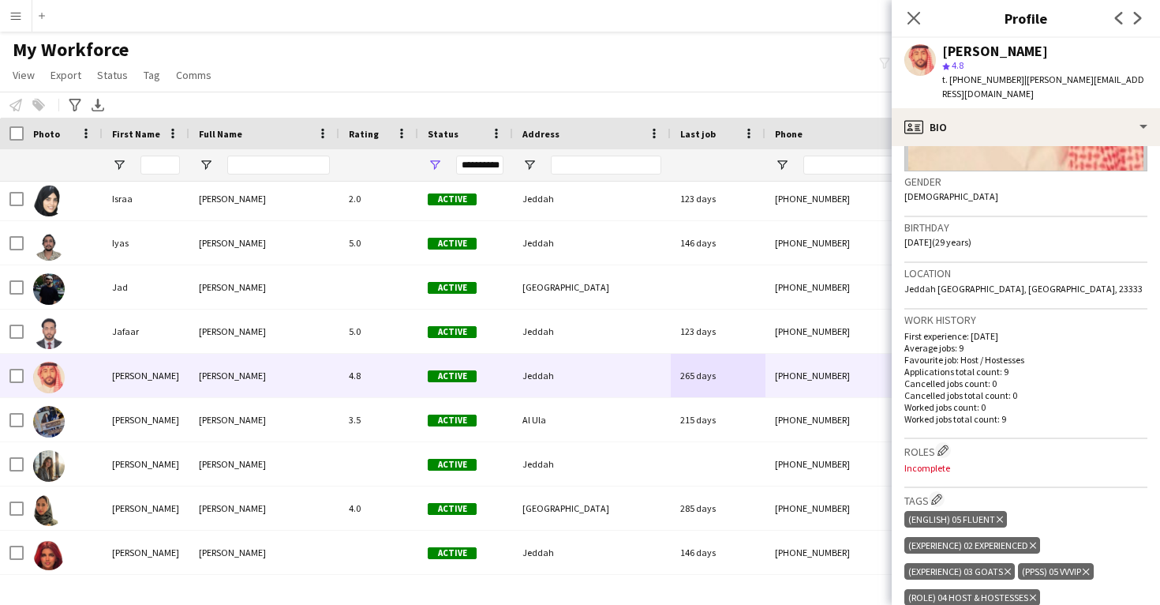
scroll to position [225, 0]
click at [946, 444] on app-icon "Edit crew company roles" at bounding box center [943, 449] width 11 height 11
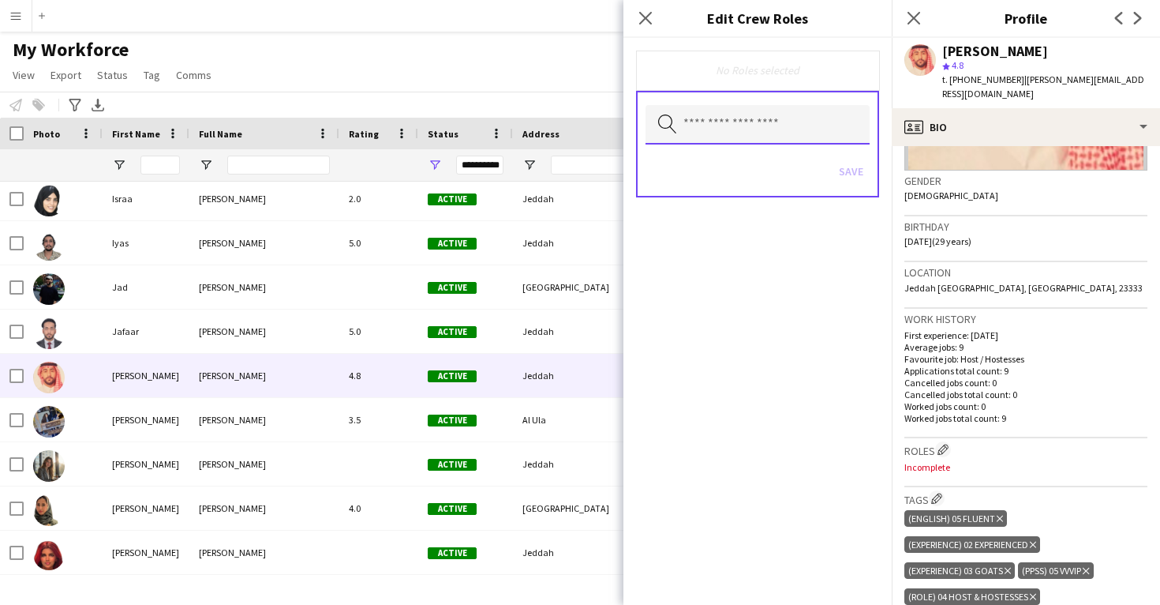
click at [809, 123] on input "text" at bounding box center [758, 124] width 224 height 39
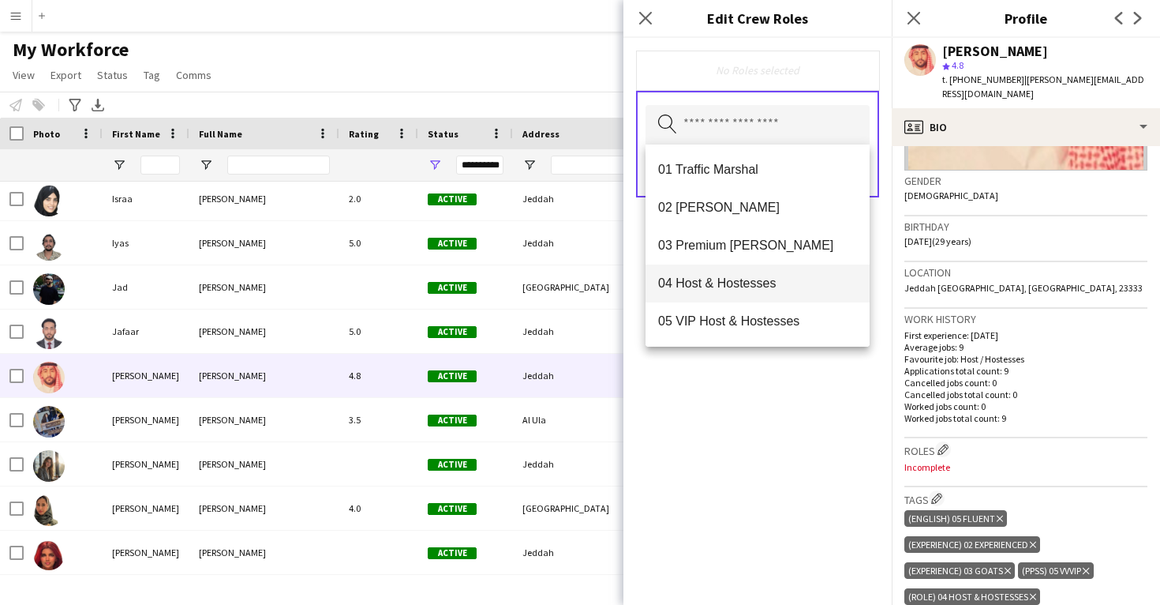
click at [783, 275] on mat-option "04 Host & Hostesses" at bounding box center [758, 283] width 224 height 38
click at [800, 445] on div "04 Host & Hostesses Remove Search by role type Save" at bounding box center [758, 321] width 268 height 567
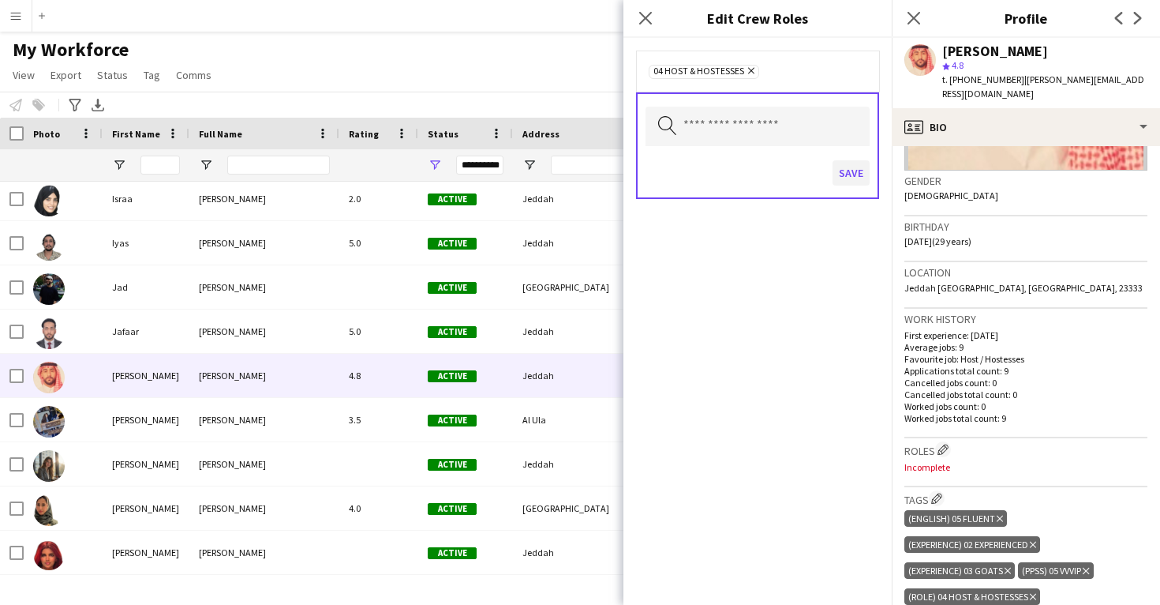
click at [856, 174] on button "Save" at bounding box center [851, 172] width 37 height 25
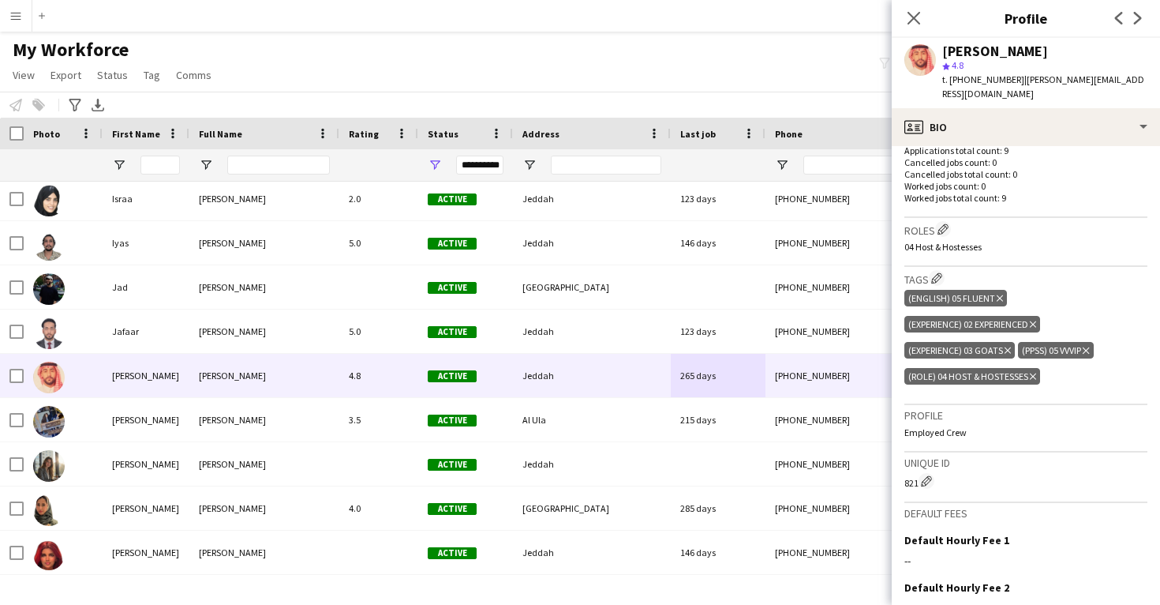
scroll to position [443, 0]
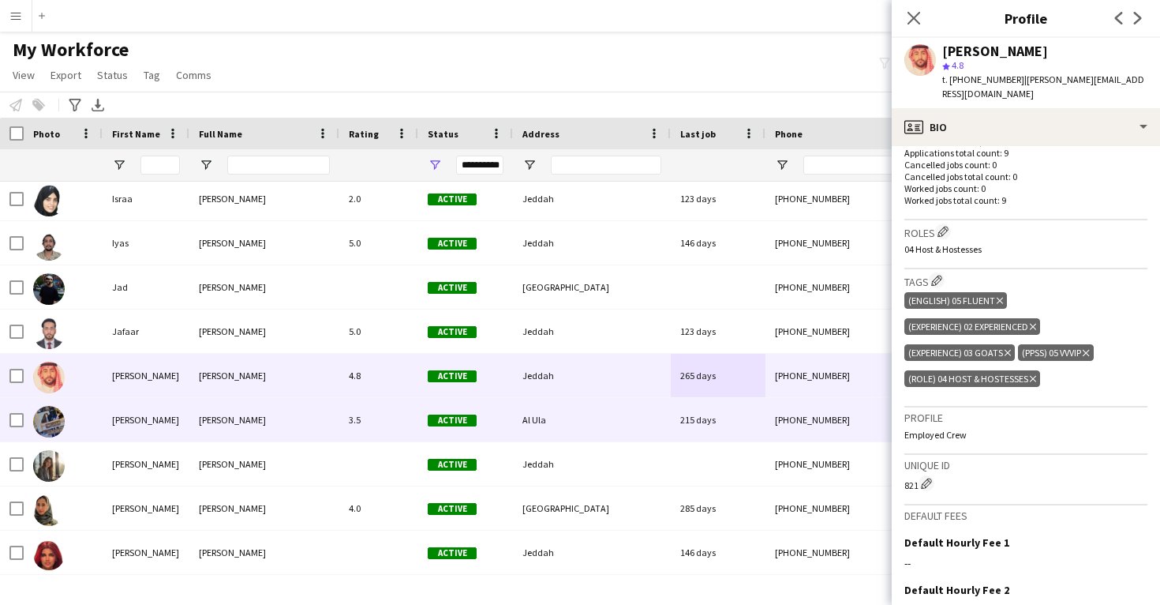
click at [781, 421] on div "+966545581827" at bounding box center [867, 419] width 202 height 43
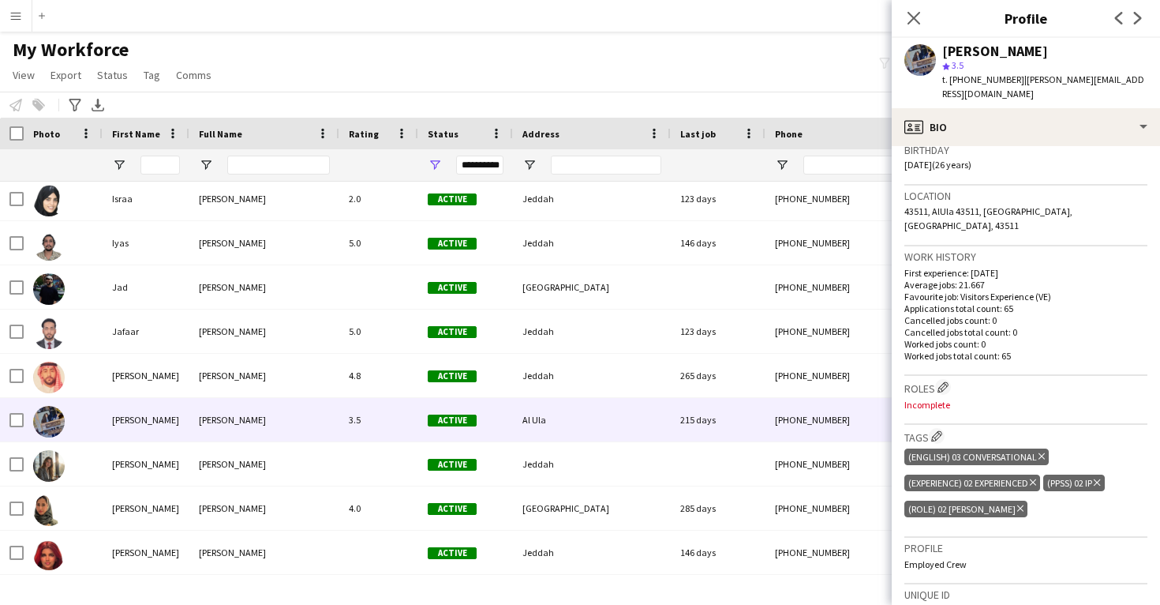
scroll to position [310, 0]
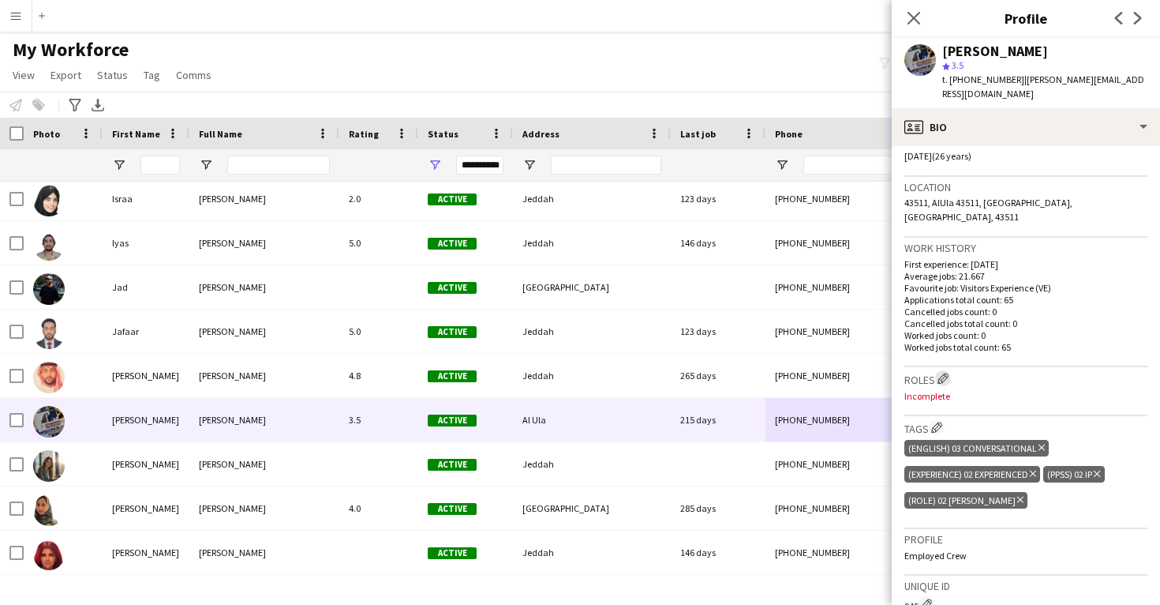
click at [940, 373] on app-icon "Edit crew company roles" at bounding box center [943, 378] width 11 height 11
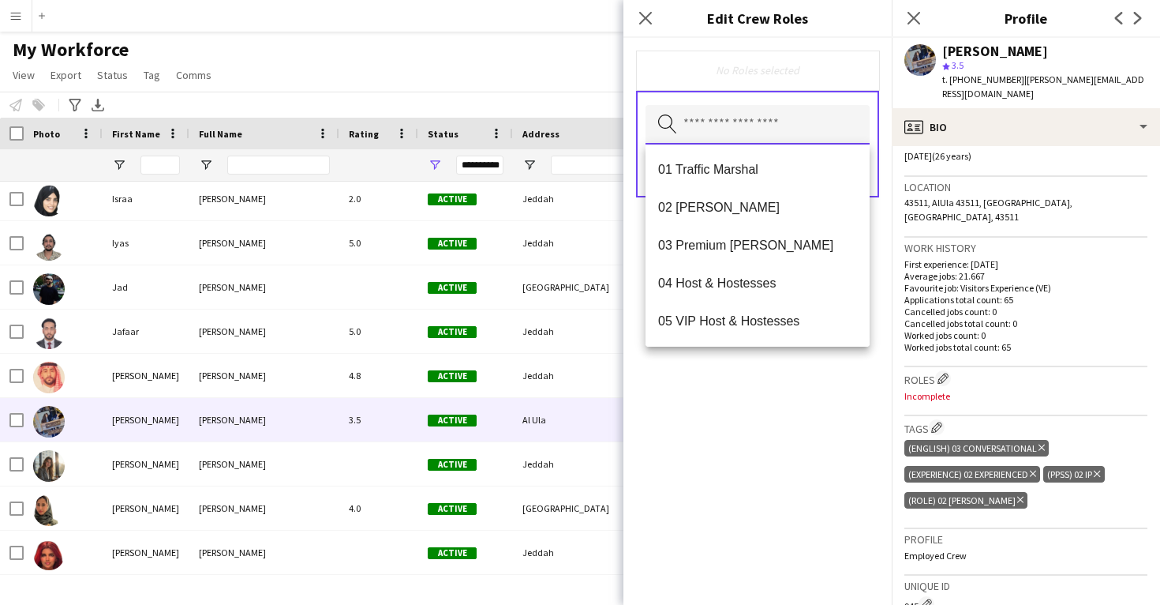
click at [760, 139] on input "text" at bounding box center [758, 124] width 224 height 39
click at [765, 212] on span "02 Usher" at bounding box center [757, 207] width 199 height 15
click at [765, 383] on div "02 Usher Remove Search by role type Save" at bounding box center [758, 321] width 268 height 567
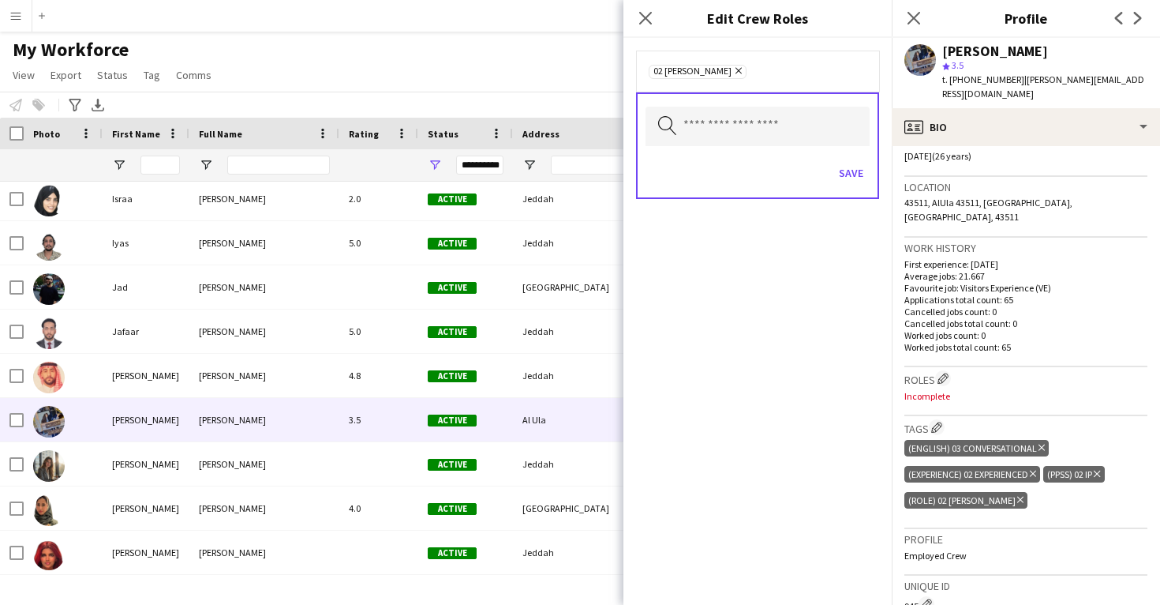
click at [857, 188] on div "Save" at bounding box center [758, 174] width 224 height 45
click at [857, 184] on button "Save" at bounding box center [851, 172] width 37 height 25
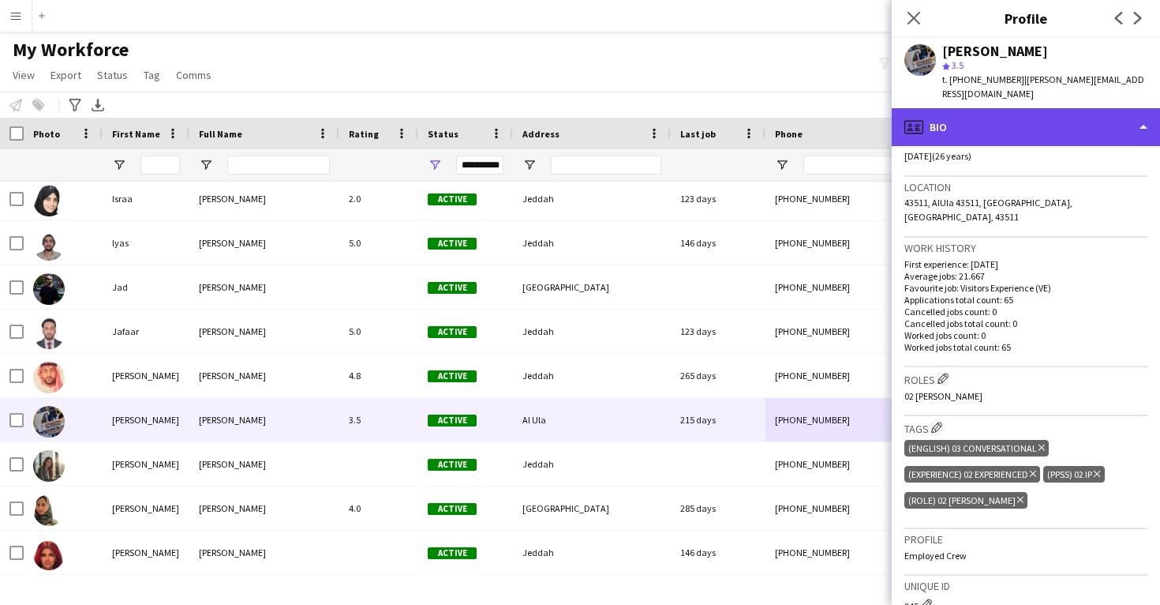
click at [968, 109] on div "profile Bio" at bounding box center [1026, 127] width 268 height 38
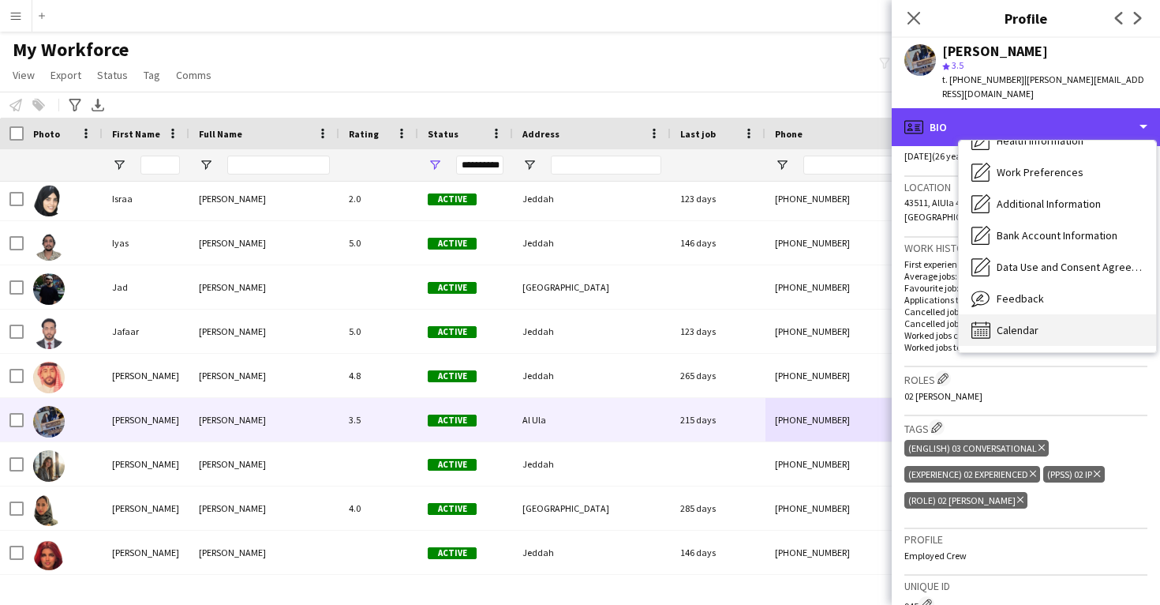
scroll to position [180, 0]
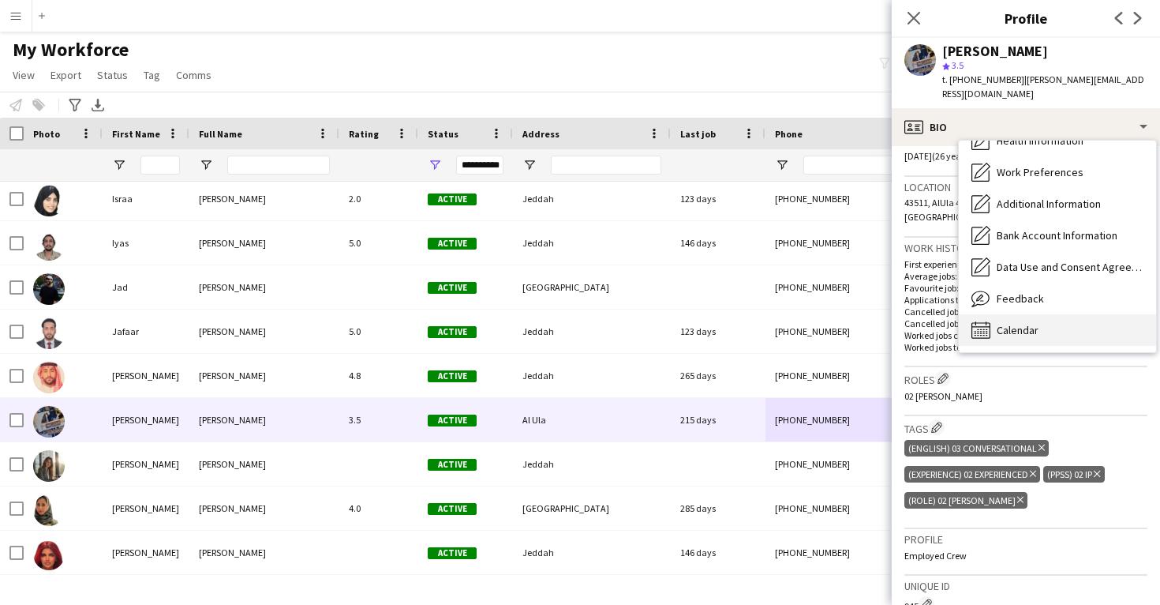
click at [1035, 324] on div "Calendar Calendar" at bounding box center [1057, 330] width 197 height 32
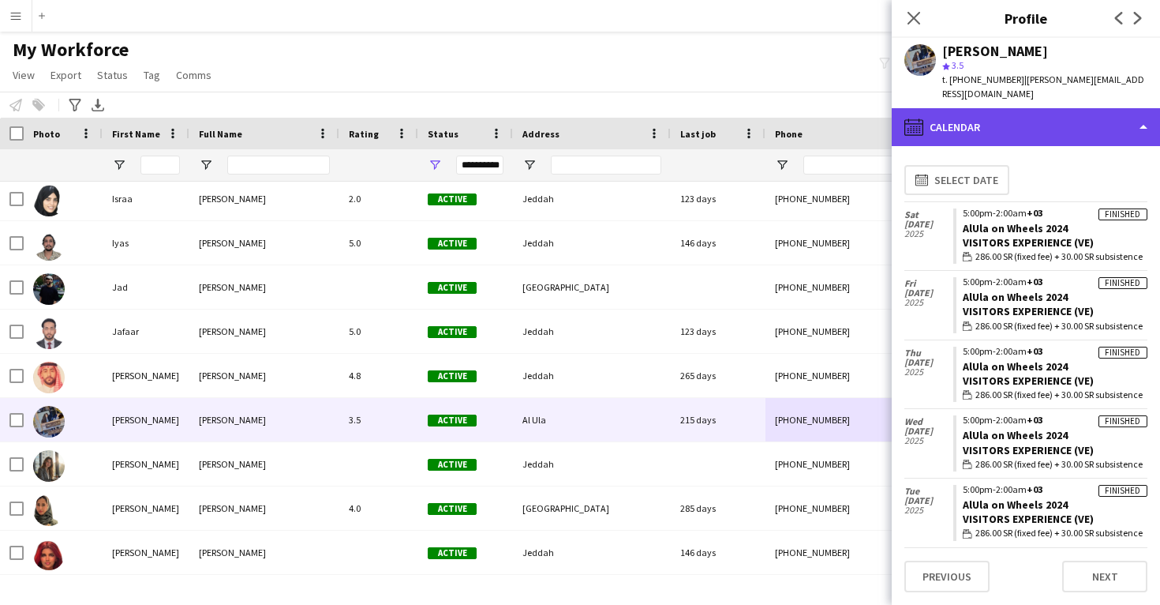
click at [1041, 122] on div "calendar-full Calendar" at bounding box center [1026, 127] width 268 height 38
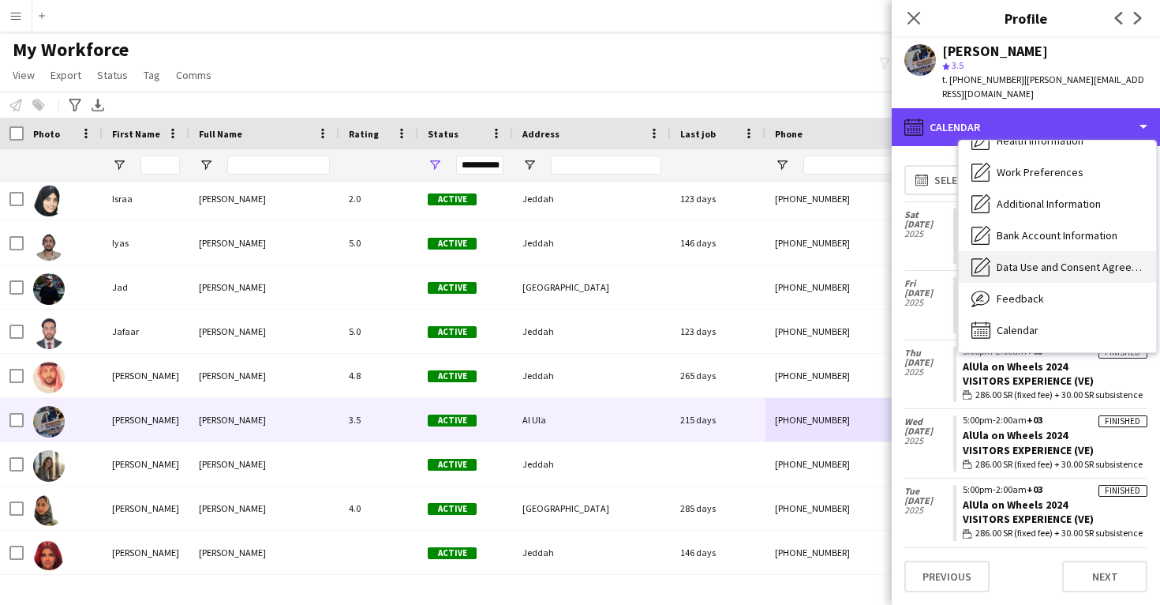
scroll to position [0, 0]
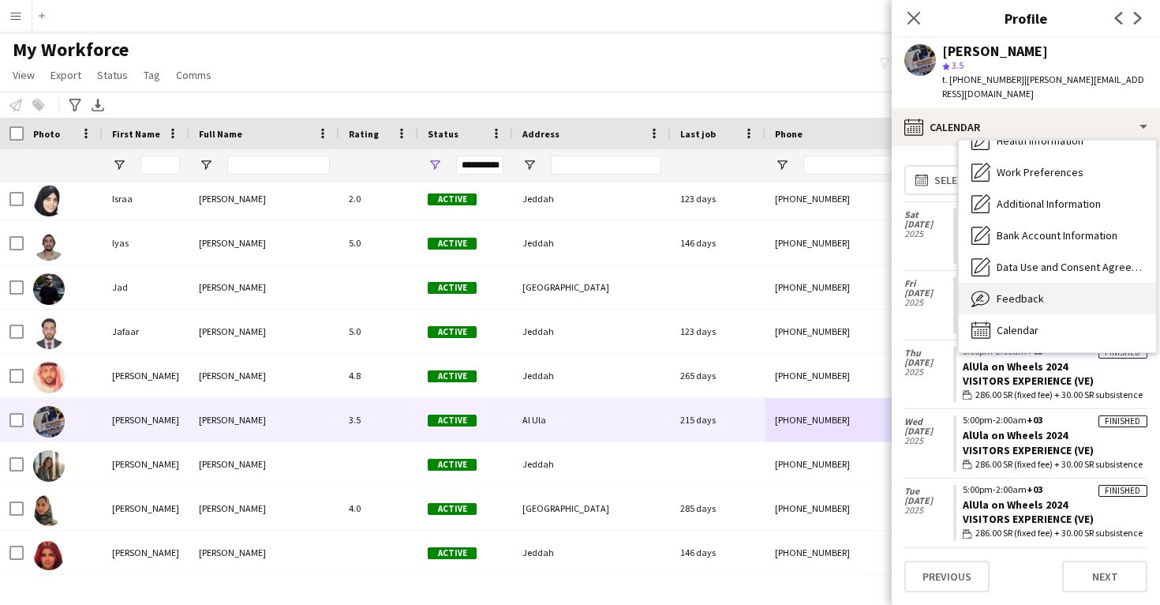
click at [1048, 286] on div "Feedback Feedback" at bounding box center [1057, 299] width 197 height 32
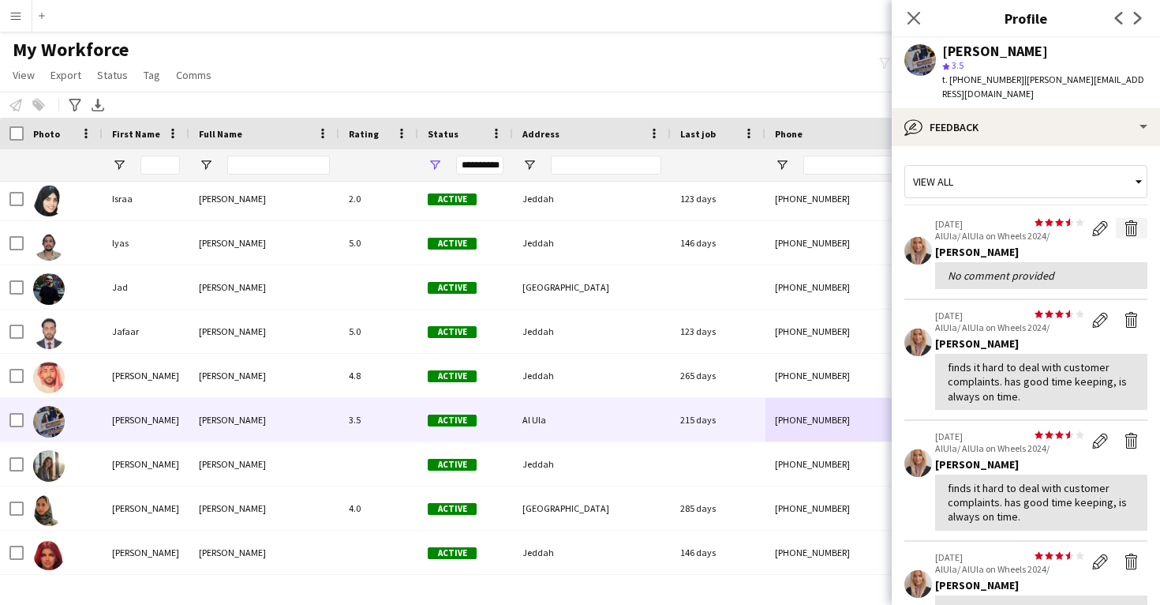
click at [1129, 220] on app-icon "Delete feedback" at bounding box center [1132, 228] width 16 height 16
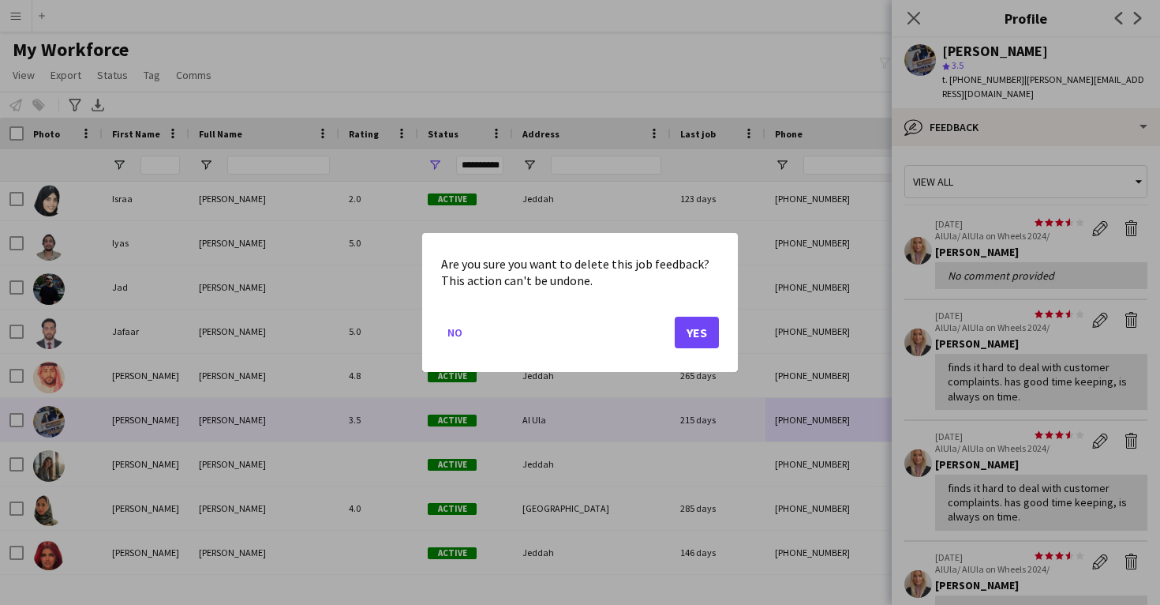
click at [694, 327] on button "Yes" at bounding box center [697, 332] width 44 height 32
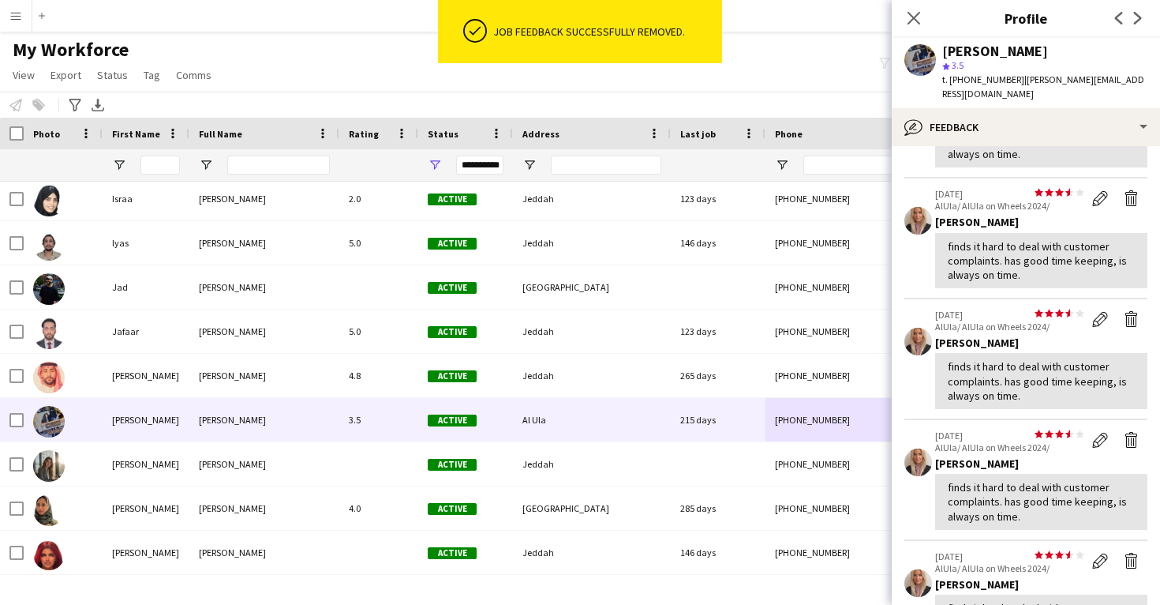
scroll to position [173, 0]
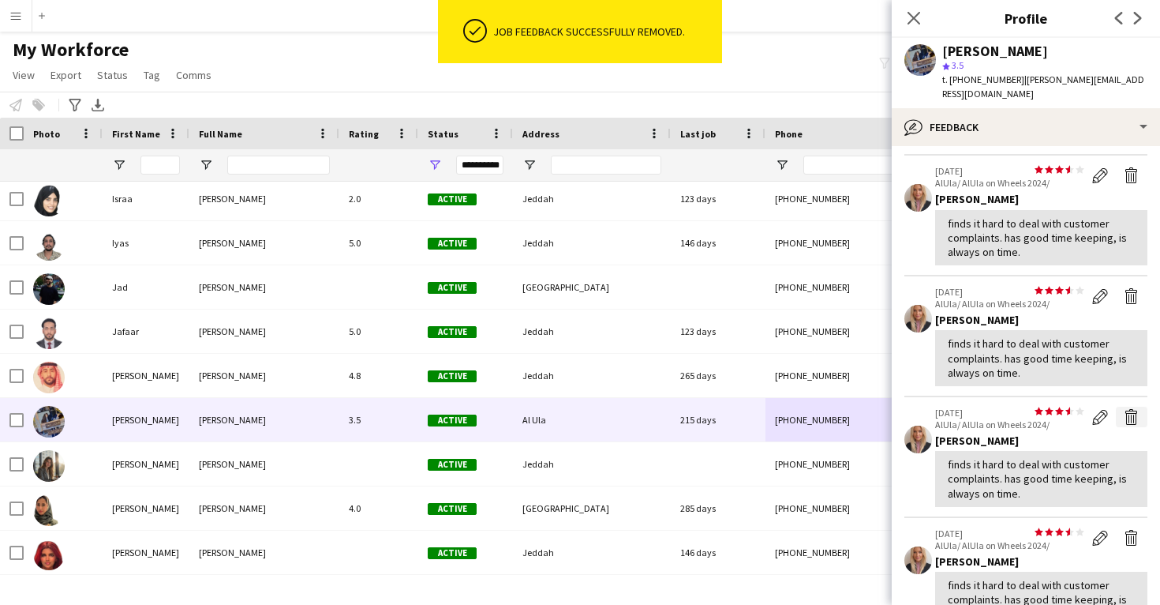
click at [1126, 409] on app-icon "Delete feedback" at bounding box center [1132, 417] width 16 height 16
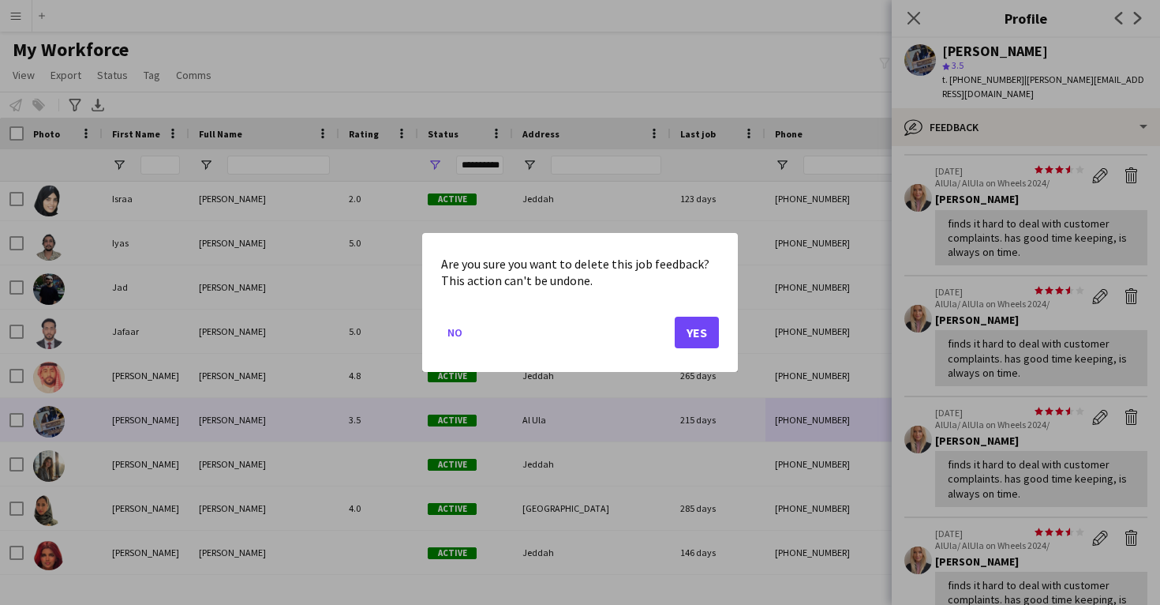
click at [687, 321] on button "Yes" at bounding box center [697, 332] width 44 height 32
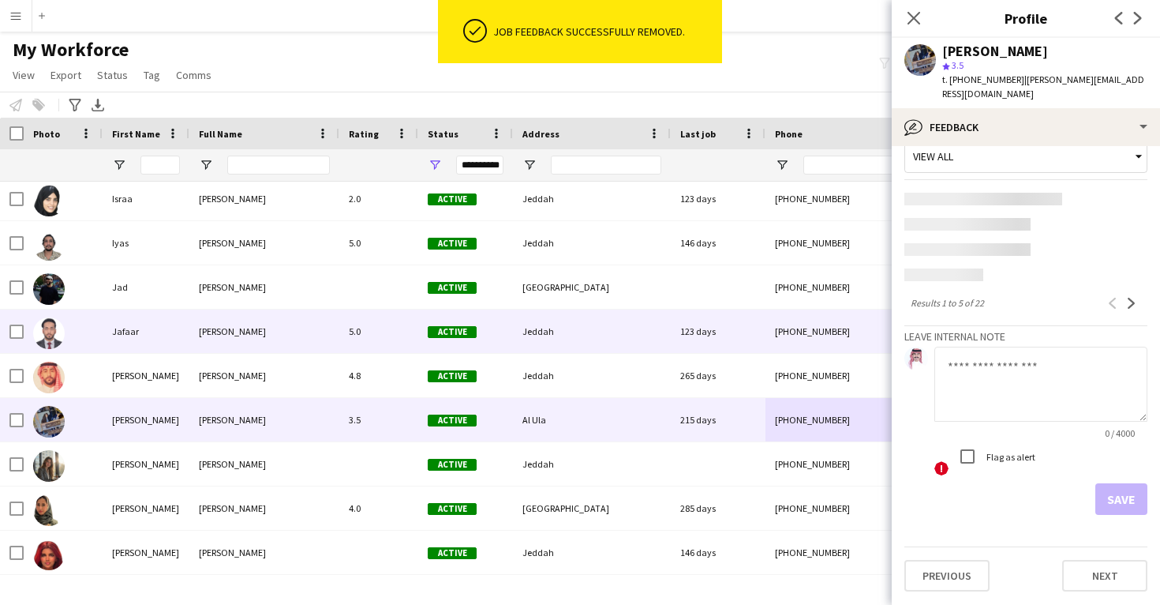
scroll to position [10, 0]
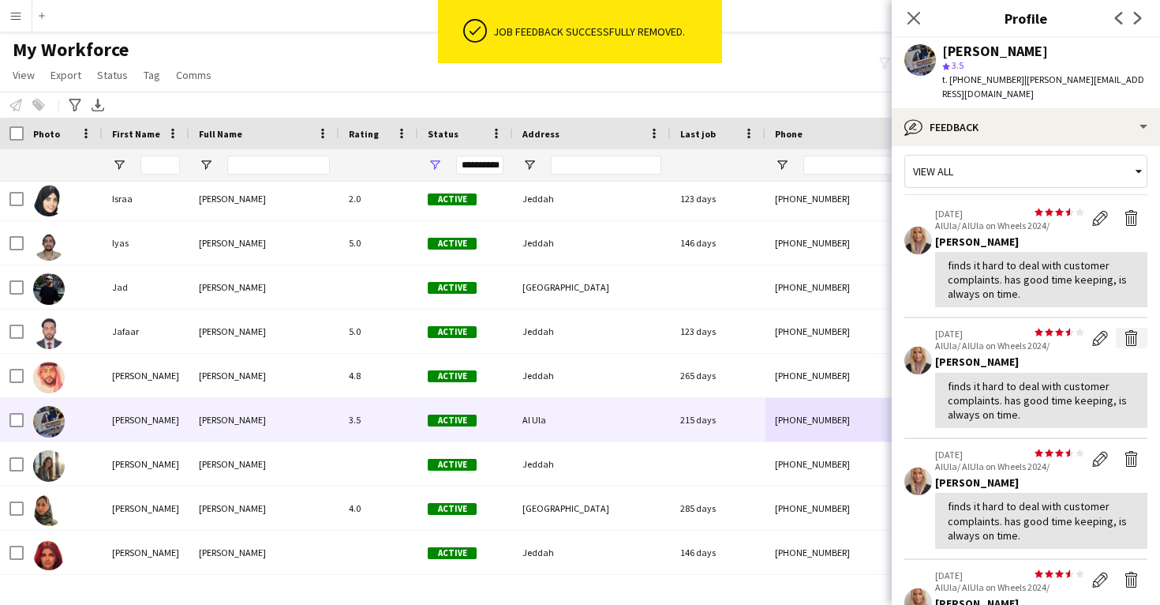
click at [1132, 330] on app-icon "Delete feedback" at bounding box center [1132, 338] width 16 height 16
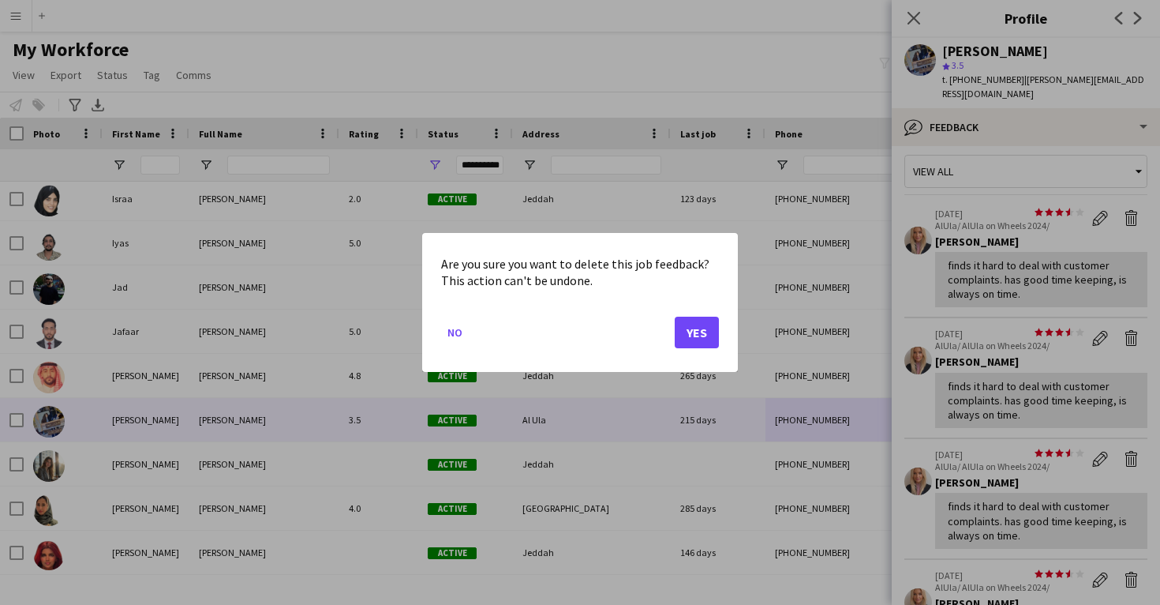
click at [679, 329] on button "Yes" at bounding box center [697, 332] width 44 height 32
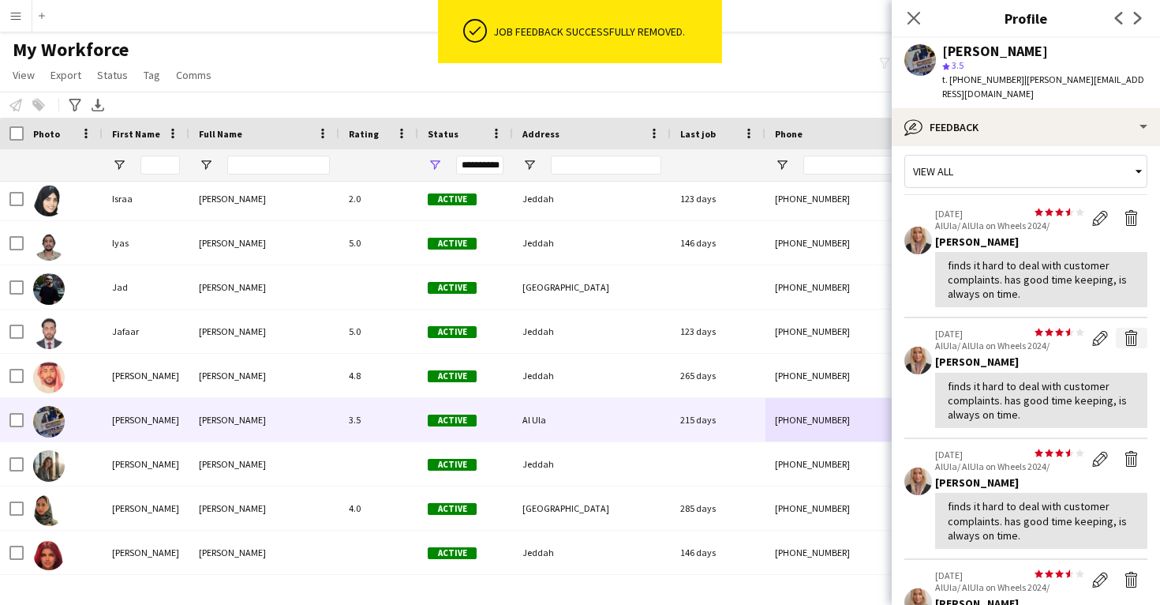
click at [1140, 328] on button "Delete feedback" at bounding box center [1132, 338] width 32 height 21
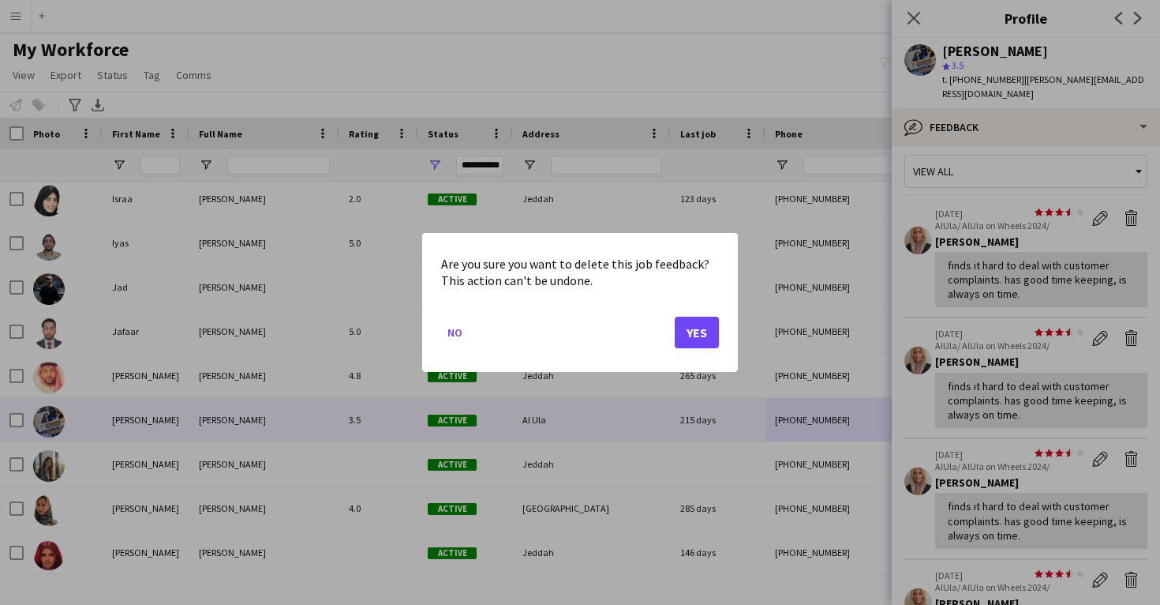
click at [717, 335] on button "Yes" at bounding box center [697, 332] width 44 height 32
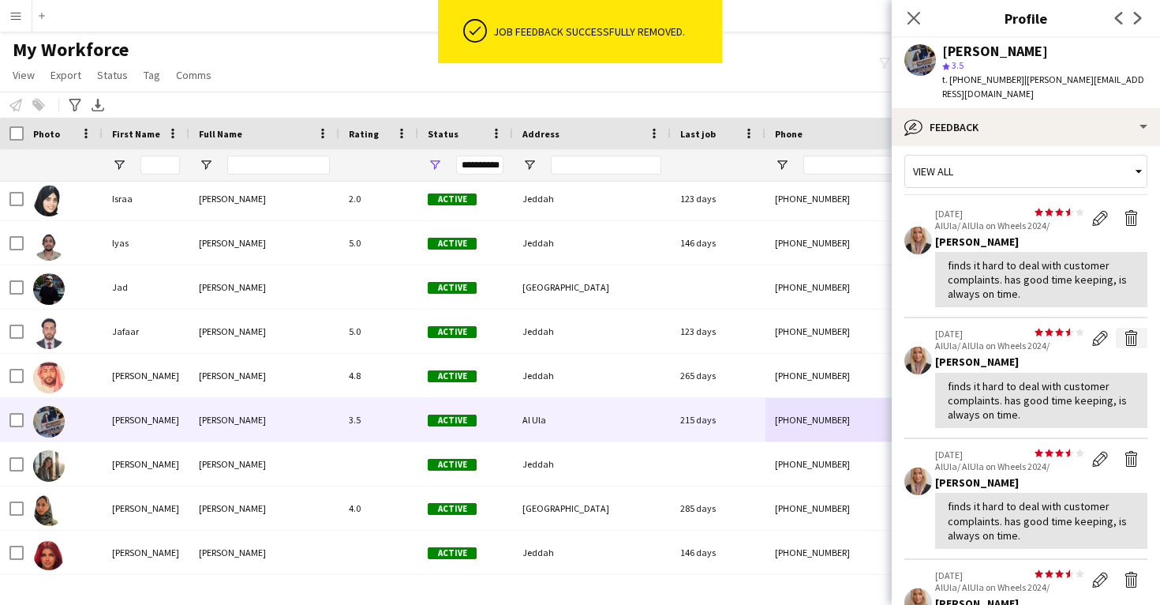
click at [1128, 330] on app-icon "Delete feedback" at bounding box center [1132, 338] width 16 height 16
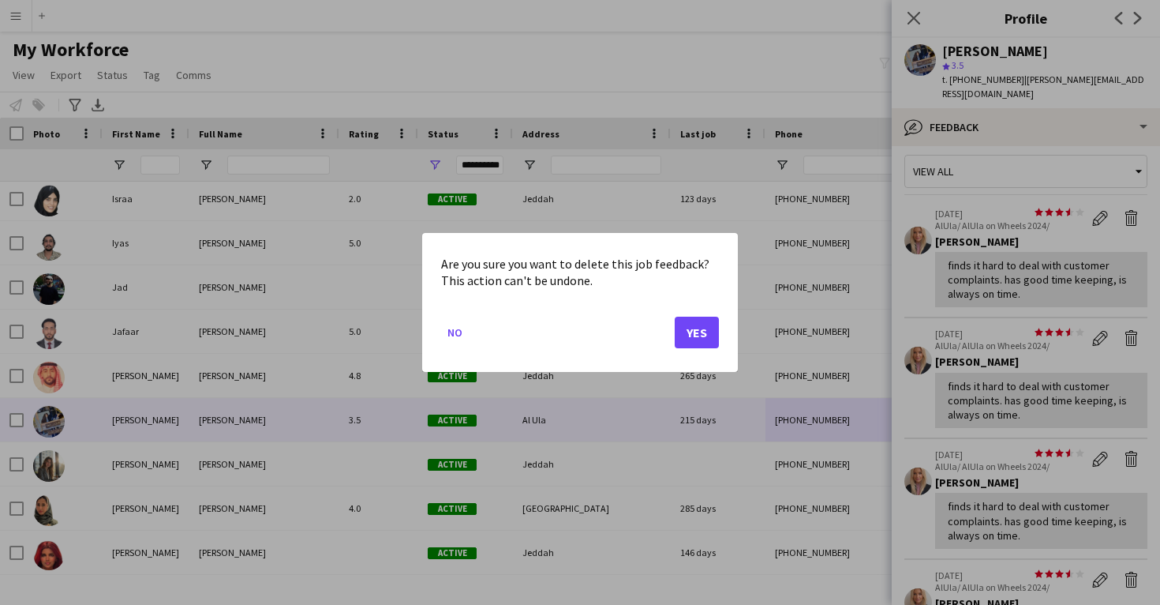
click at [700, 333] on button "Yes" at bounding box center [697, 332] width 44 height 32
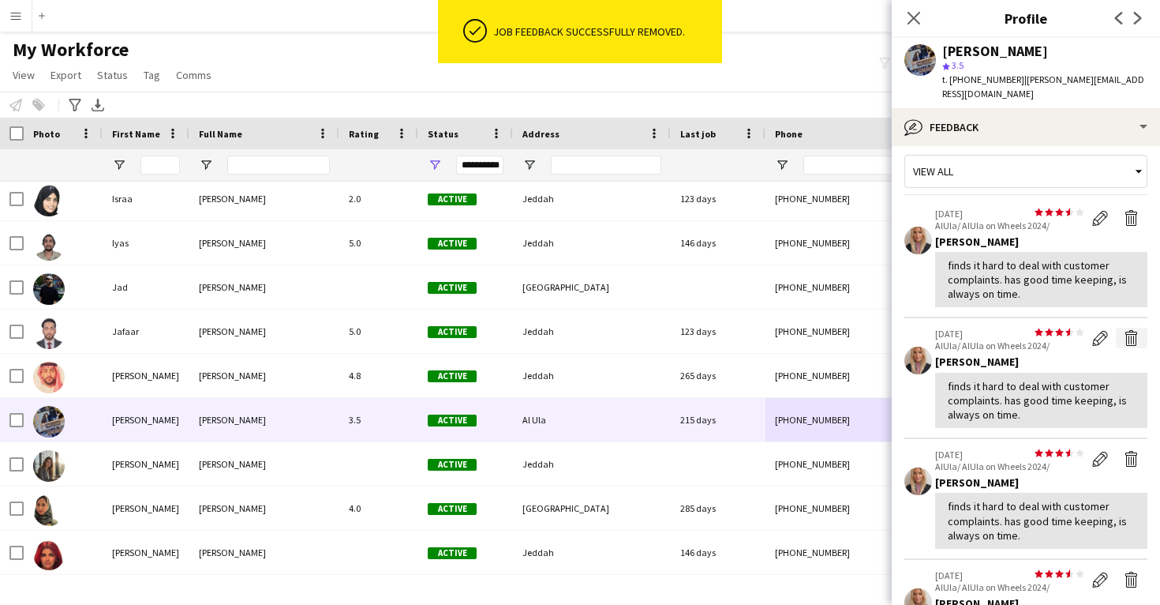
click at [1137, 330] on app-icon "Delete feedback" at bounding box center [1132, 338] width 16 height 16
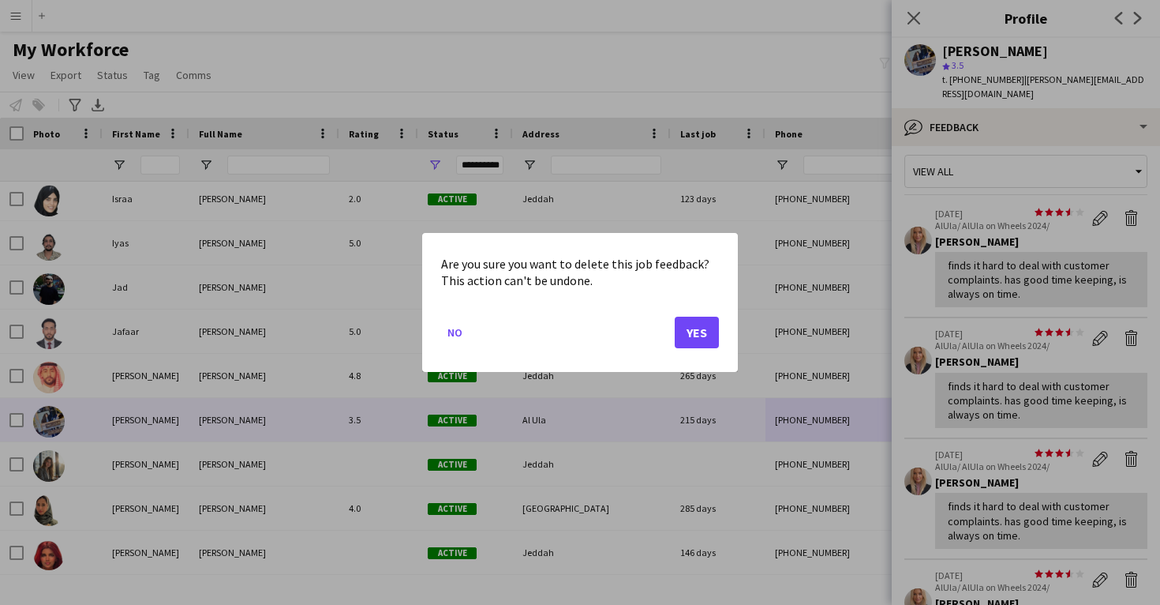
click at [697, 322] on button "Yes" at bounding box center [697, 332] width 44 height 32
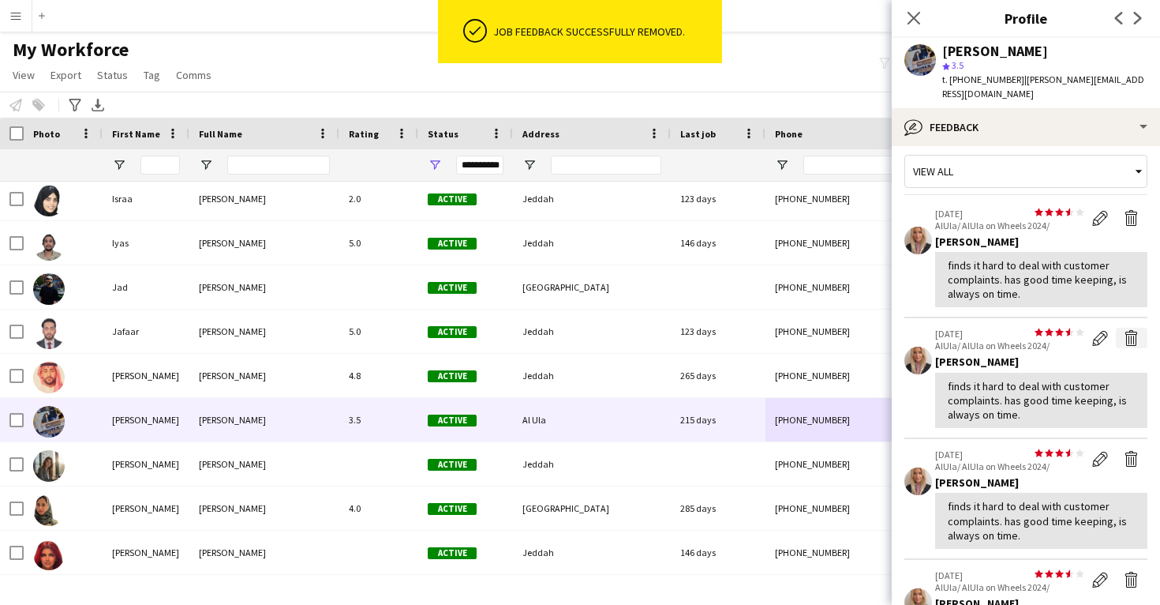
click at [1127, 330] on app-icon "Delete feedback" at bounding box center [1132, 338] width 16 height 16
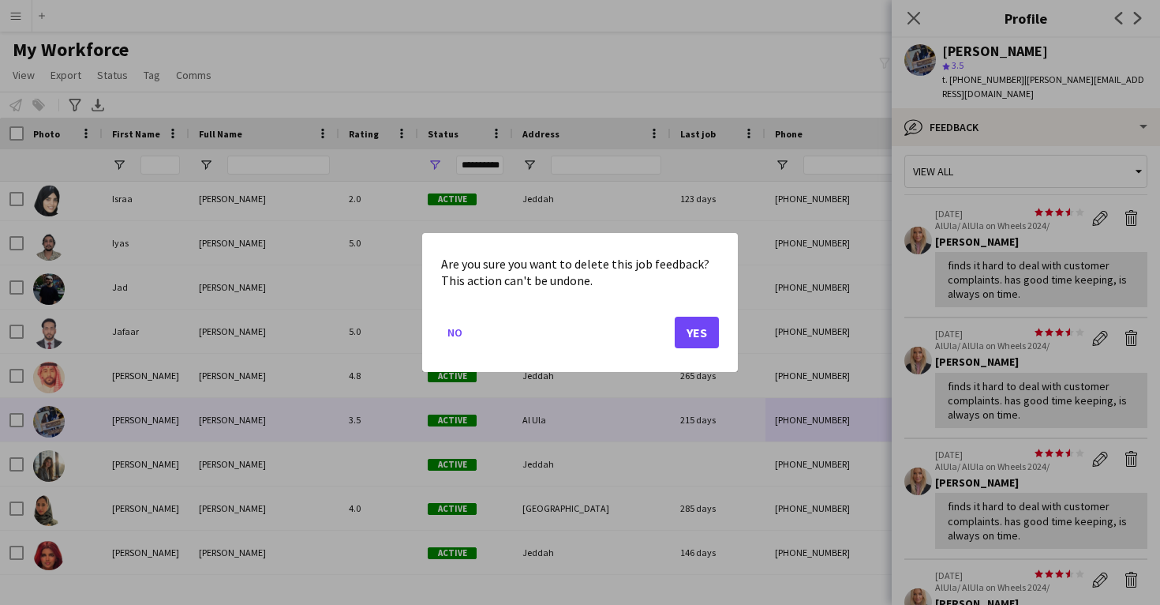
click at [706, 333] on button "Yes" at bounding box center [697, 332] width 44 height 32
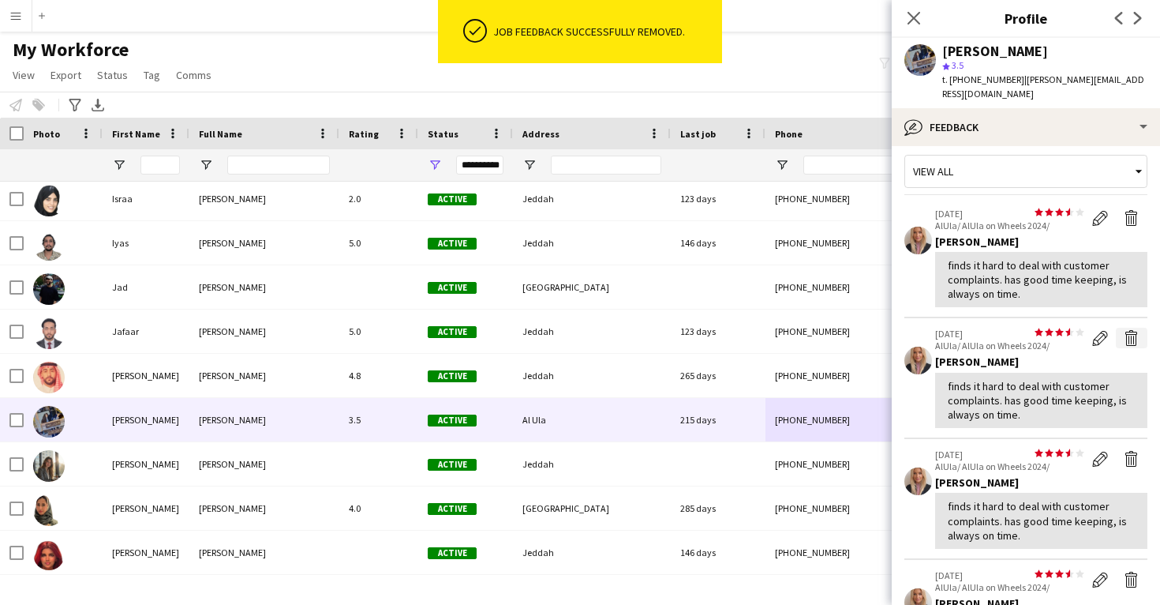
click at [1129, 330] on app-icon "Delete feedback" at bounding box center [1132, 338] width 16 height 16
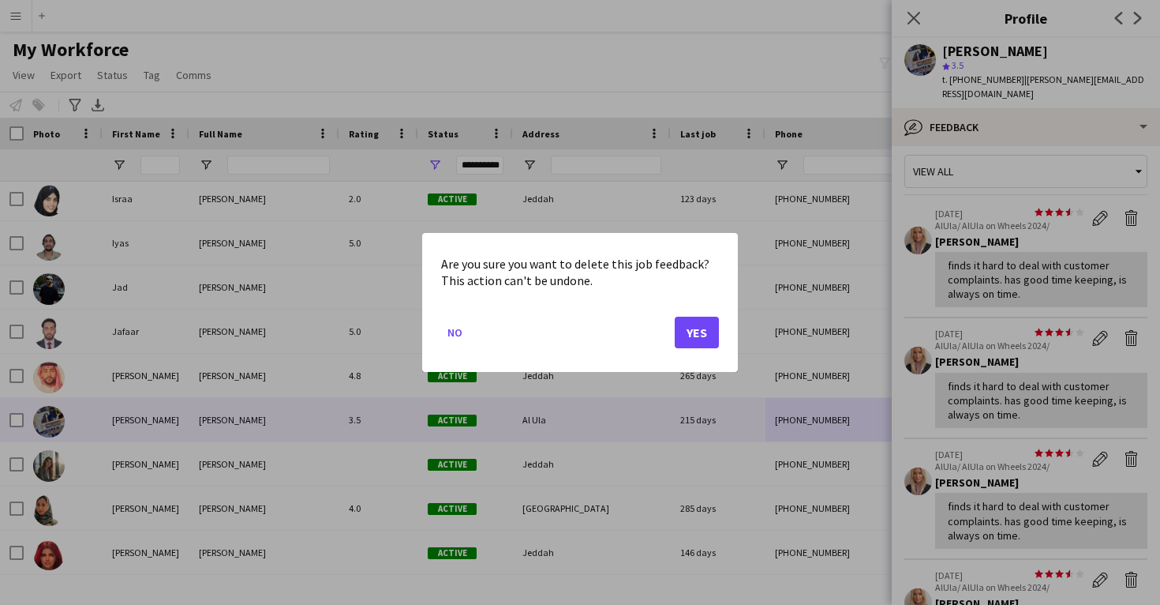
click at [690, 335] on button "Yes" at bounding box center [697, 332] width 44 height 32
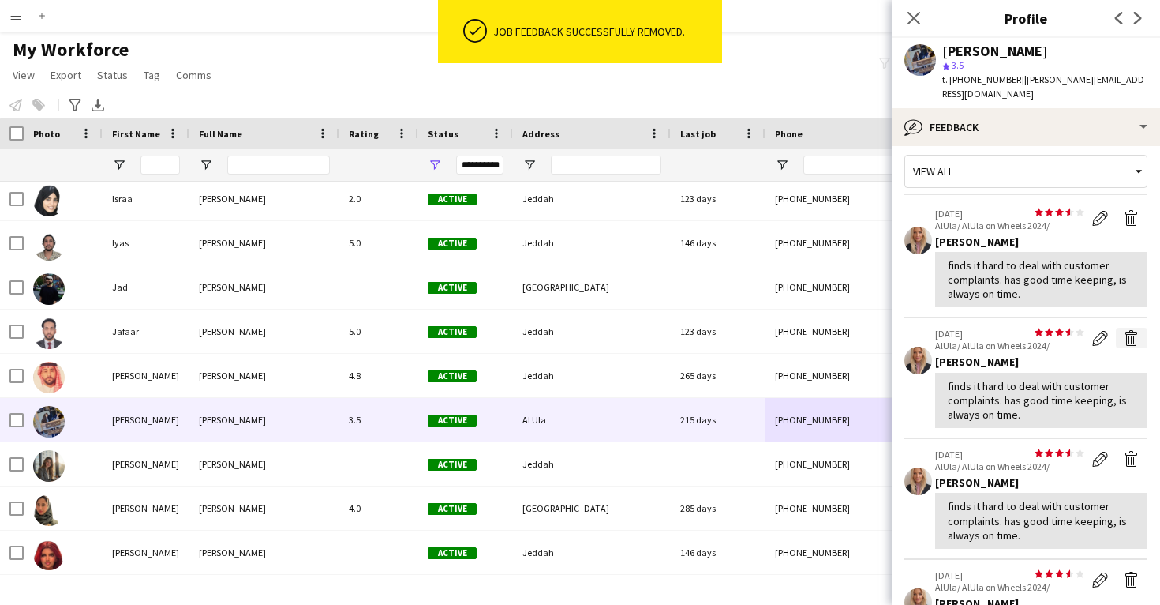
click at [1132, 330] on app-icon "Delete feedback" at bounding box center [1132, 338] width 16 height 16
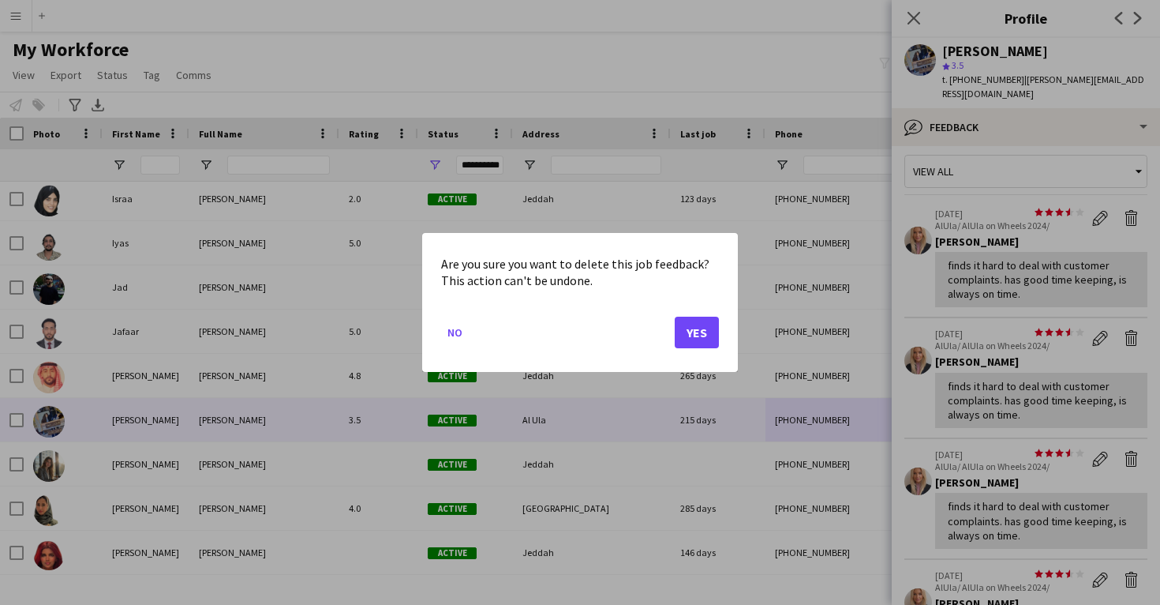
click at [708, 330] on button "Yes" at bounding box center [697, 332] width 44 height 32
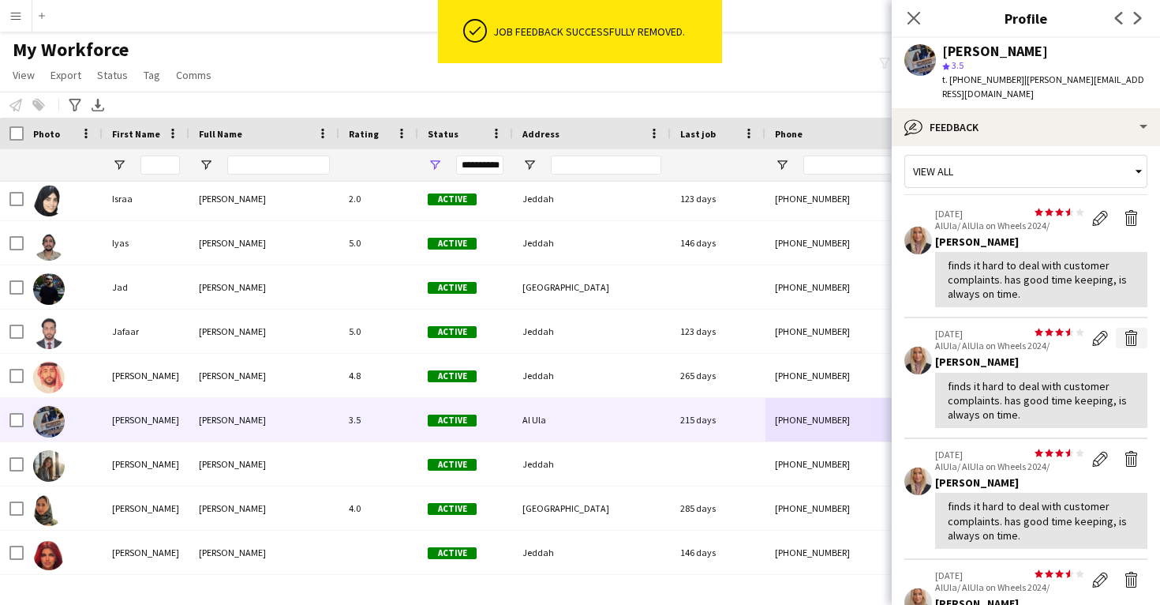
click at [1142, 328] on button "Delete feedback" at bounding box center [1132, 338] width 32 height 21
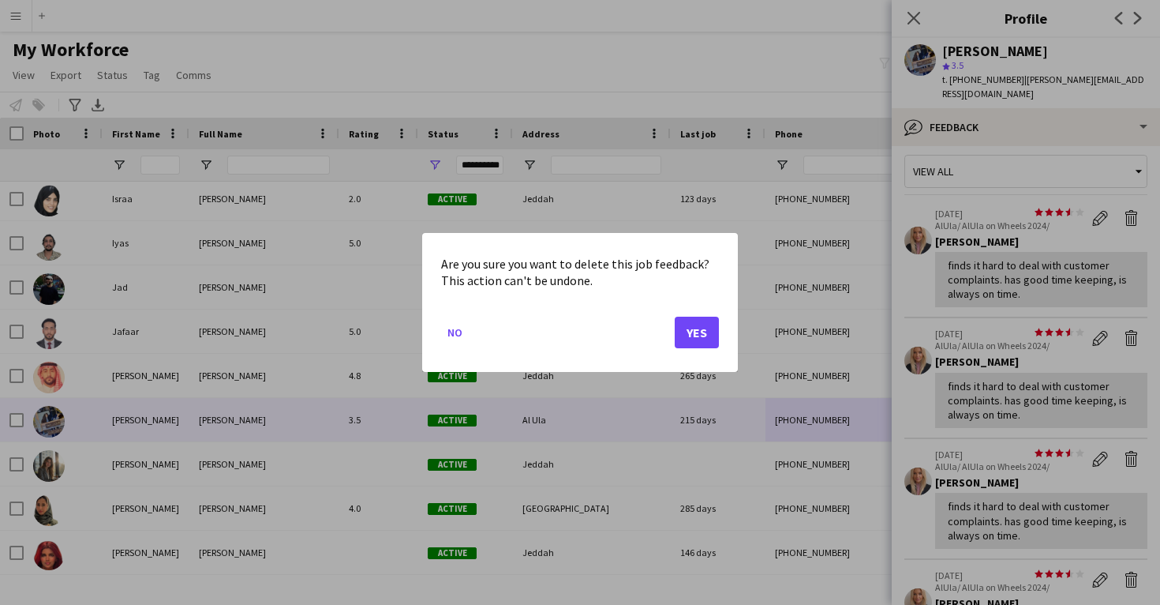
click at [701, 337] on button "Yes" at bounding box center [697, 332] width 44 height 32
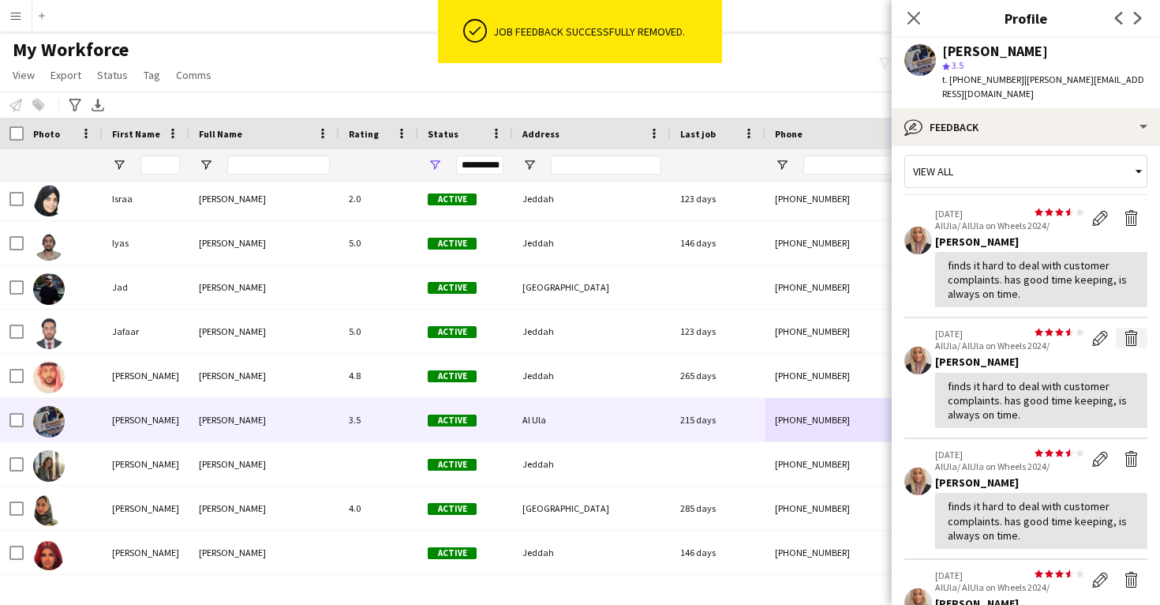
click at [1128, 330] on app-icon "Delete feedback" at bounding box center [1132, 338] width 16 height 16
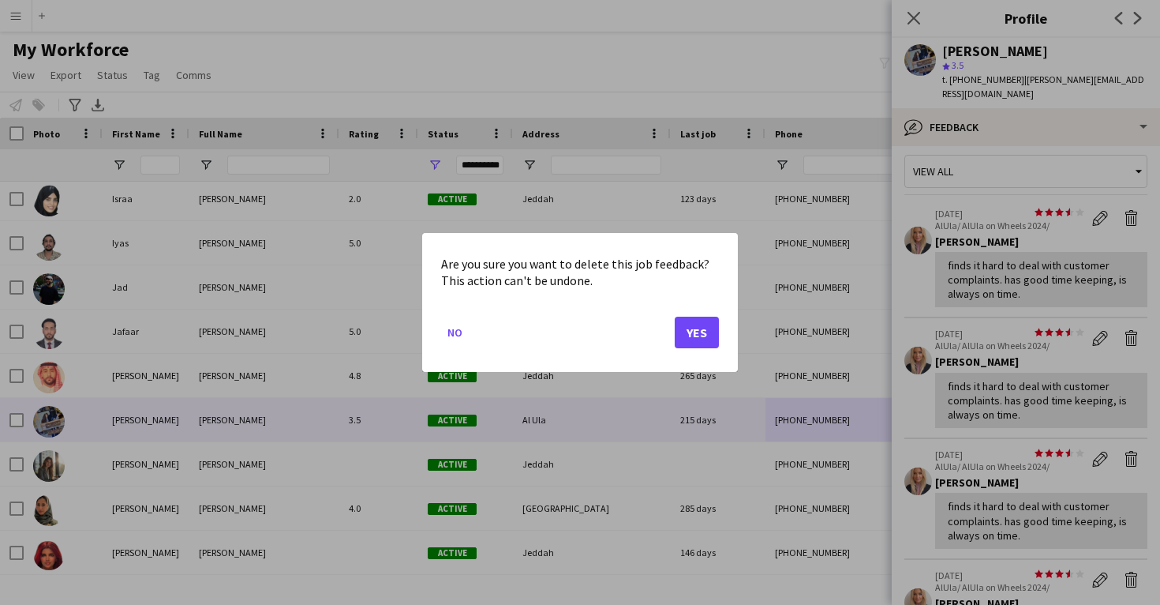
click at [708, 329] on button "Yes" at bounding box center [697, 332] width 44 height 32
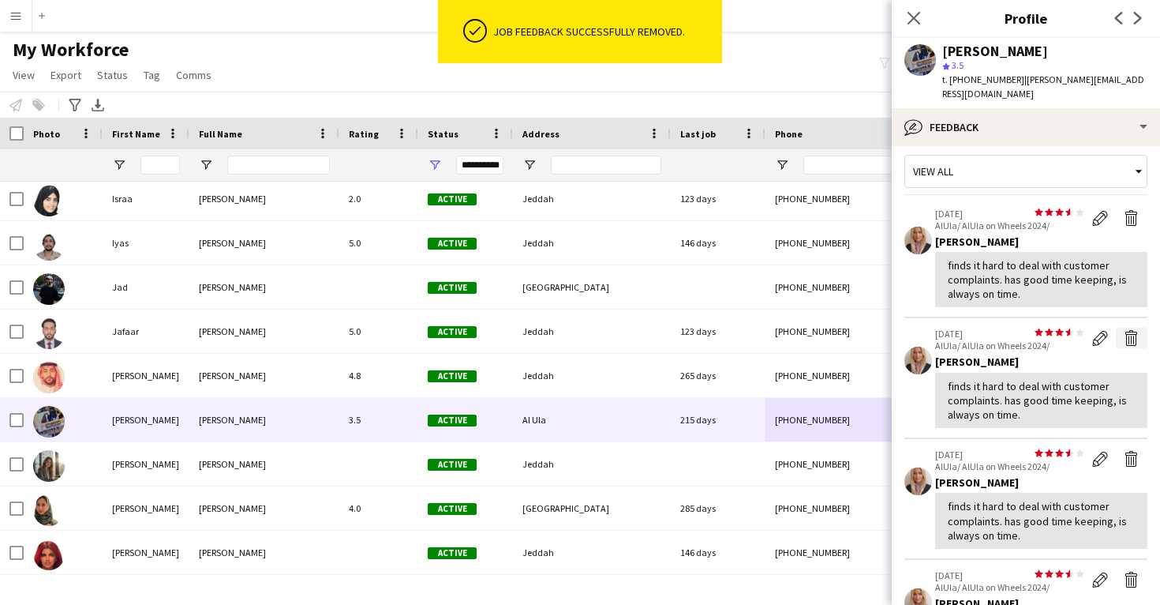
click at [1133, 330] on app-icon "Delete feedback" at bounding box center [1132, 338] width 16 height 16
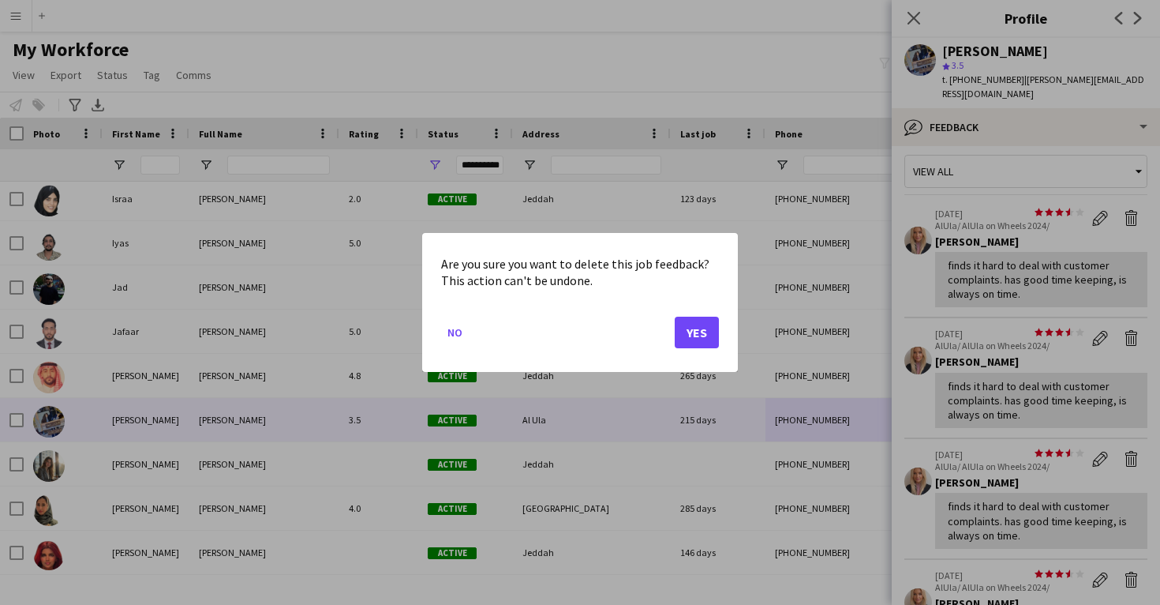
click at [691, 340] on button "Yes" at bounding box center [697, 332] width 44 height 32
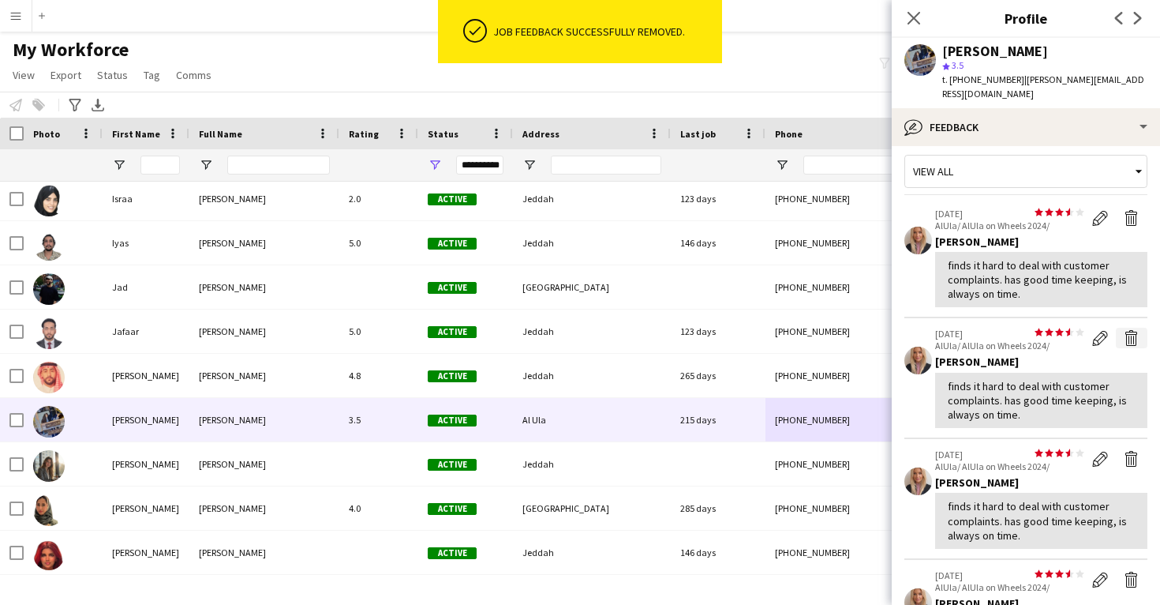
click at [1131, 330] on app-icon "Delete feedback" at bounding box center [1132, 338] width 16 height 16
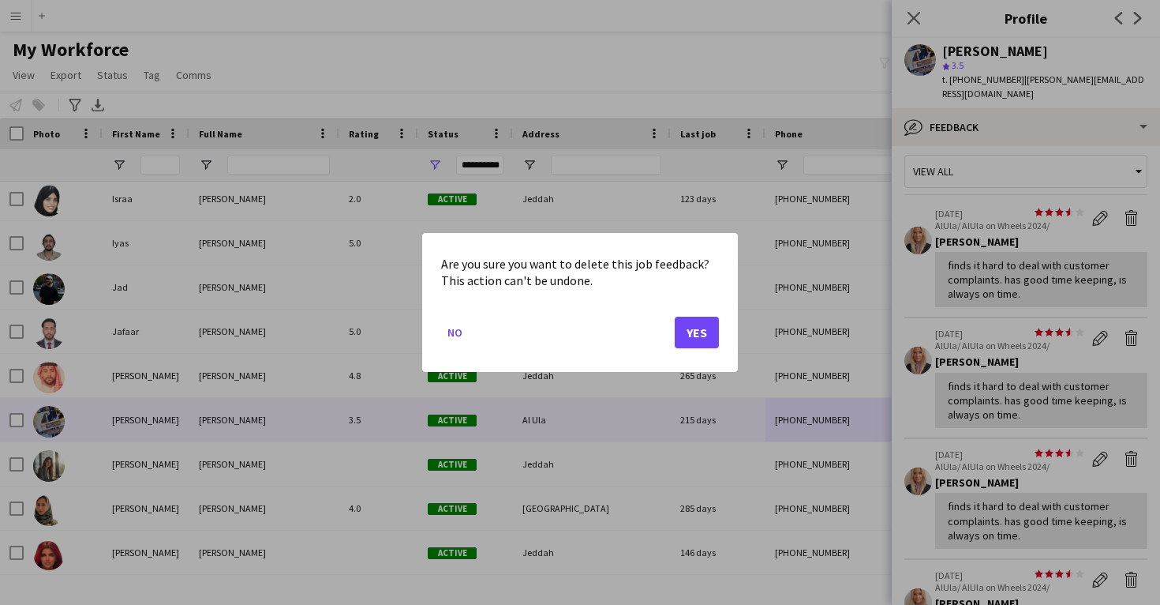
click at [693, 328] on button "Yes" at bounding box center [697, 332] width 44 height 32
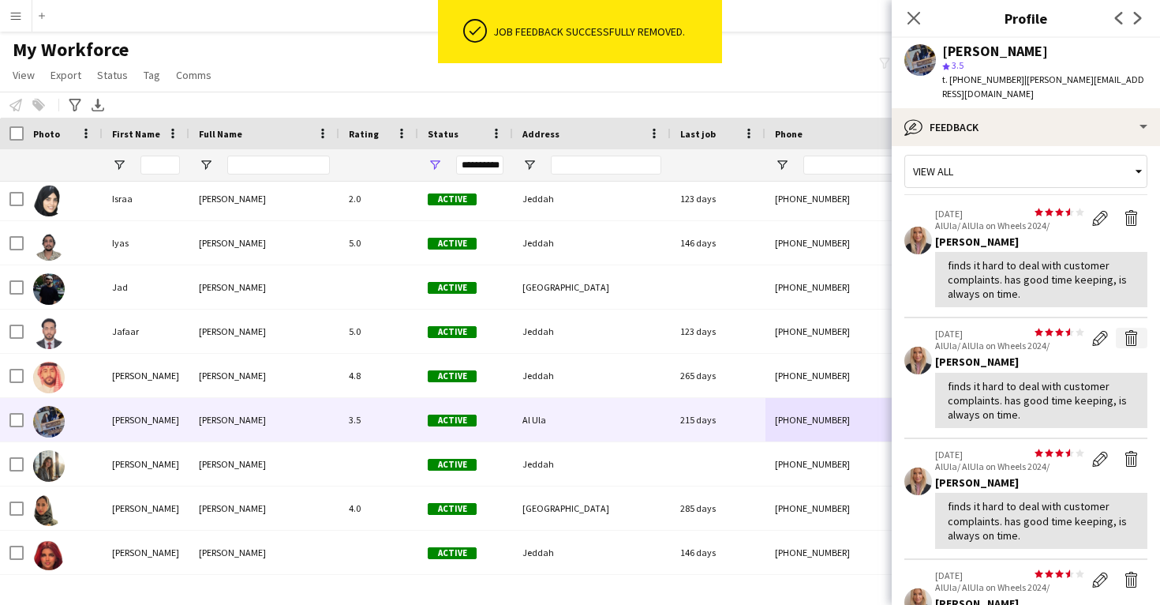
click at [1132, 330] on app-icon "Delete feedback" at bounding box center [1132, 338] width 16 height 16
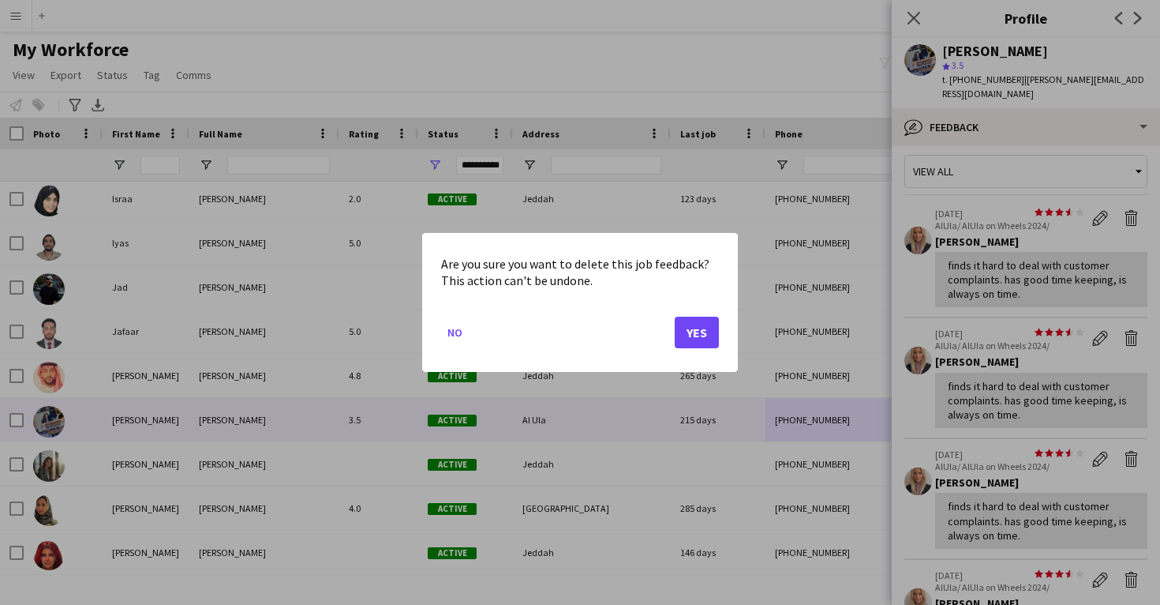
click at [691, 328] on button "Yes" at bounding box center [697, 332] width 44 height 32
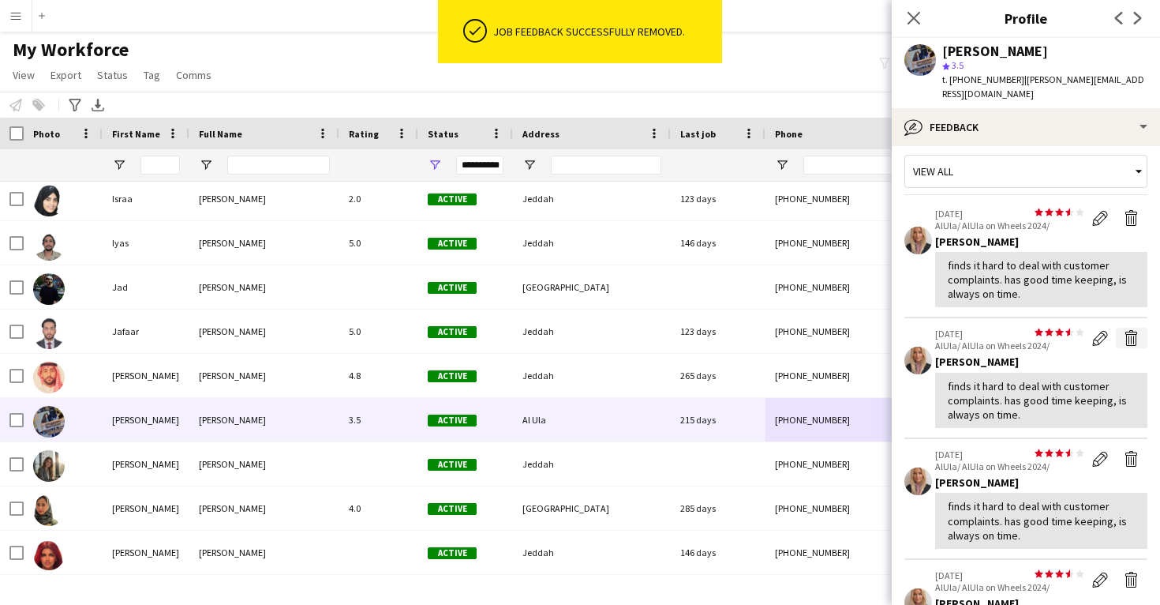
click at [1122, 328] on button "Delete feedback" at bounding box center [1132, 338] width 32 height 21
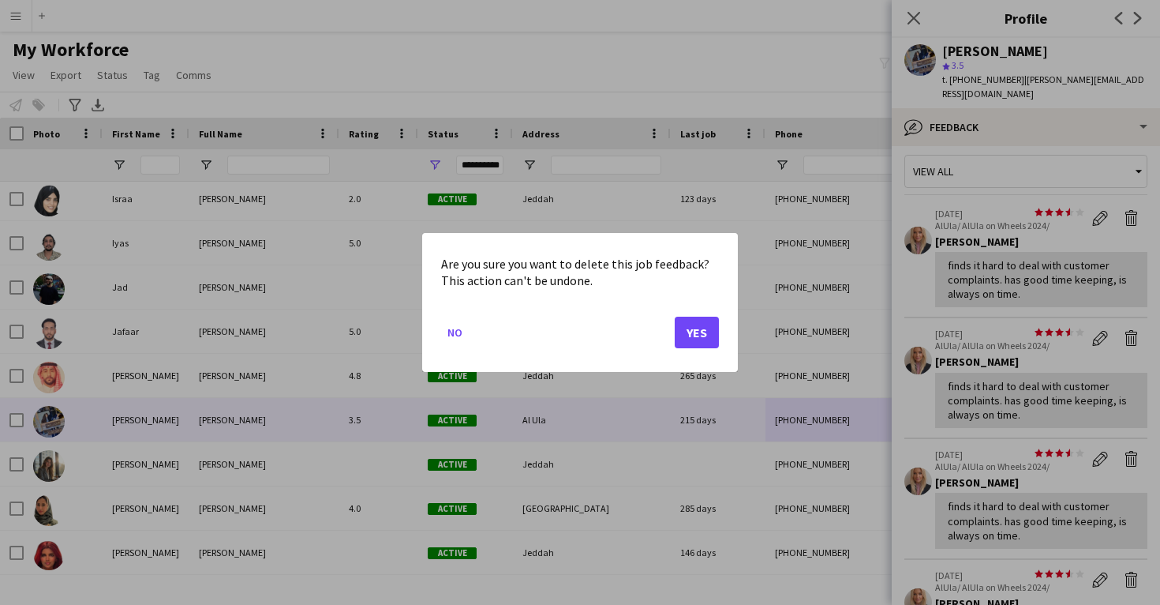
click at [696, 335] on button "Yes" at bounding box center [697, 332] width 44 height 32
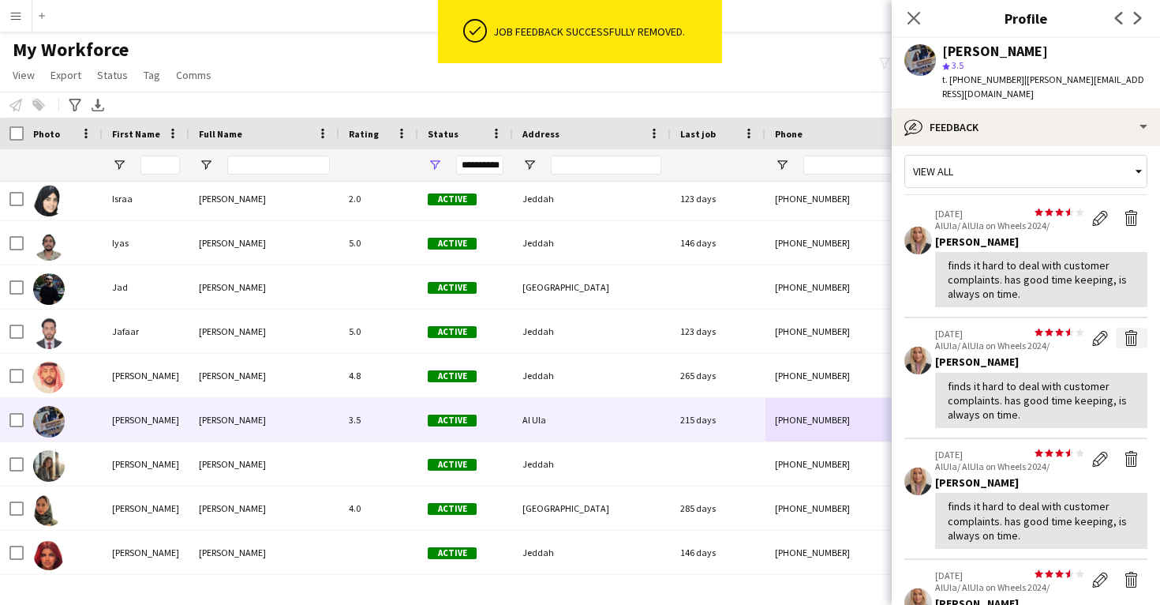
click at [1128, 330] on app-icon "Delete feedback" at bounding box center [1132, 338] width 16 height 16
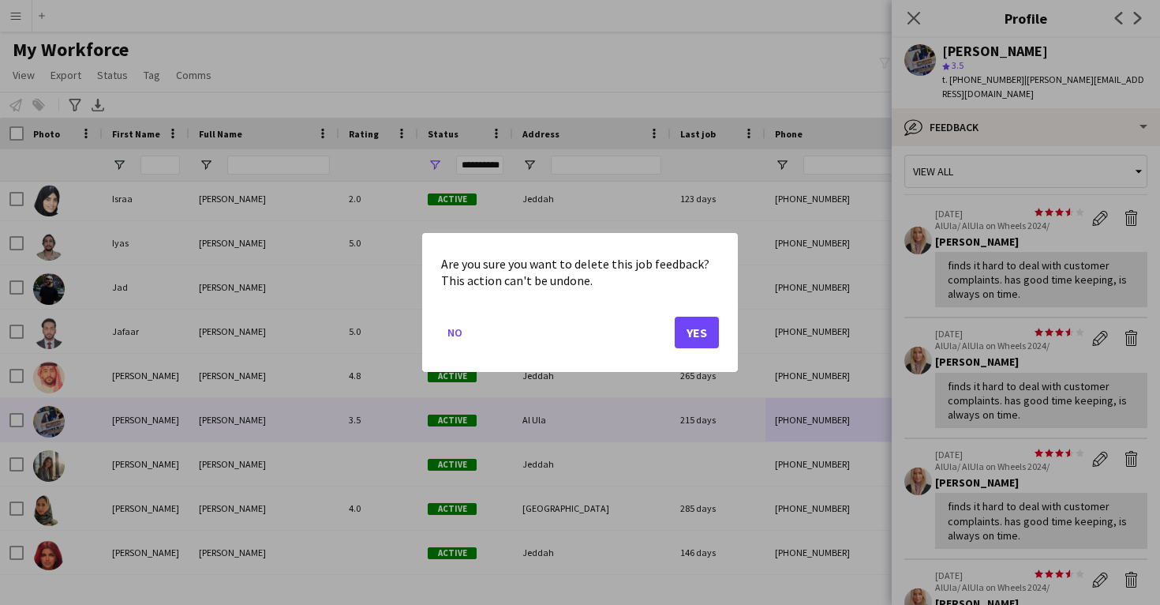
click at [700, 325] on button "Yes" at bounding box center [697, 332] width 44 height 32
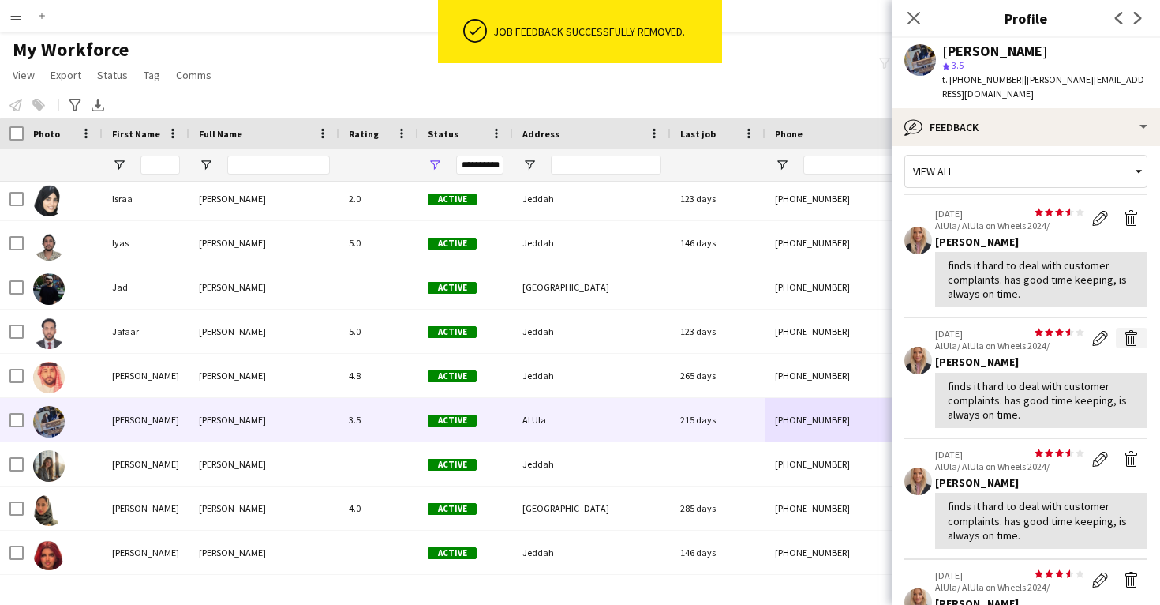
click at [1136, 330] on app-icon "Delete feedback" at bounding box center [1132, 338] width 16 height 16
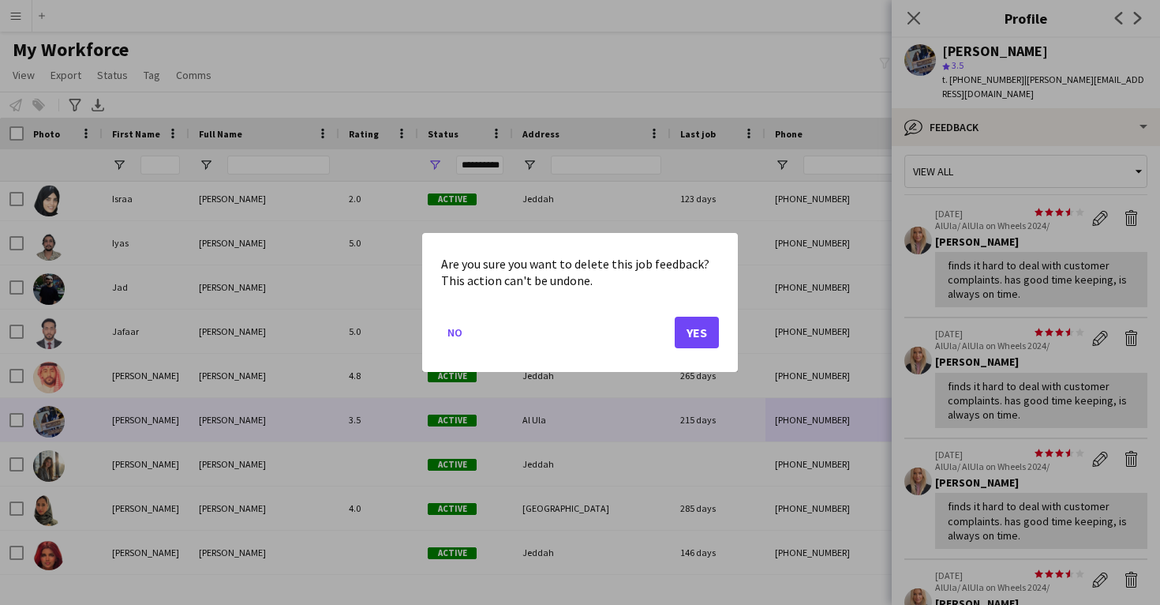
click at [690, 335] on button "Yes" at bounding box center [697, 332] width 44 height 32
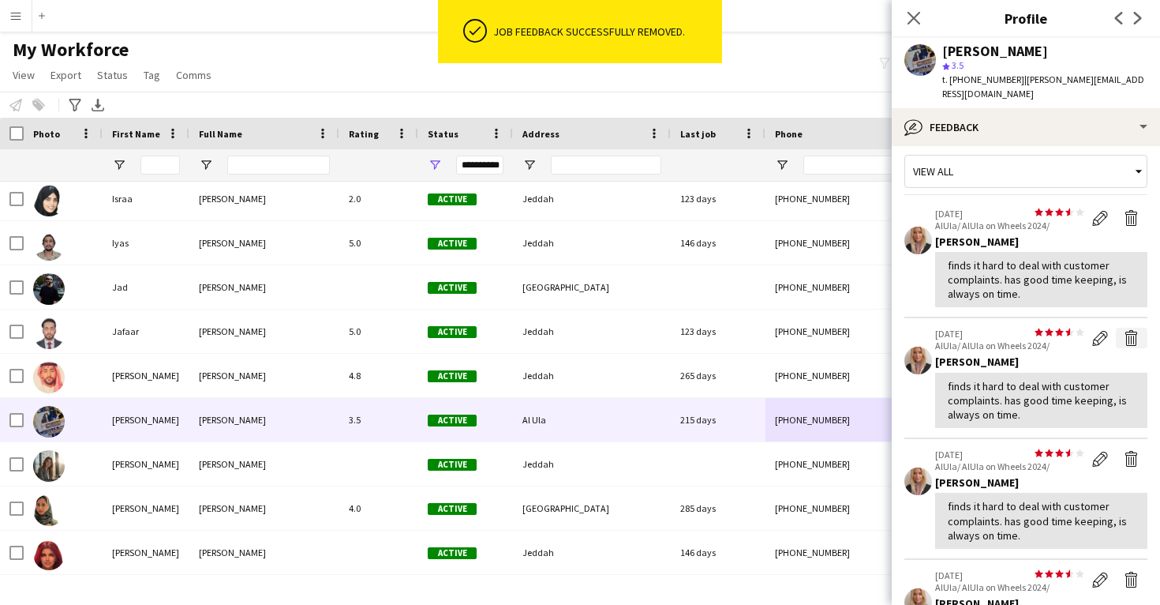
click at [1134, 330] on app-icon "Delete feedback" at bounding box center [1132, 338] width 16 height 16
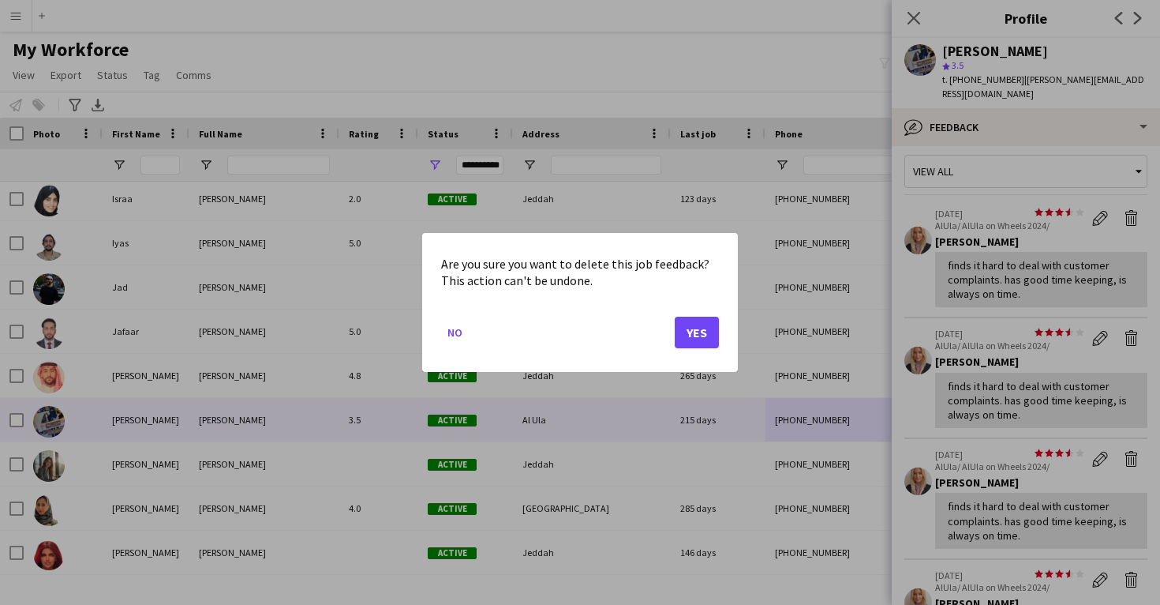
click at [690, 337] on button "Yes" at bounding box center [697, 332] width 44 height 32
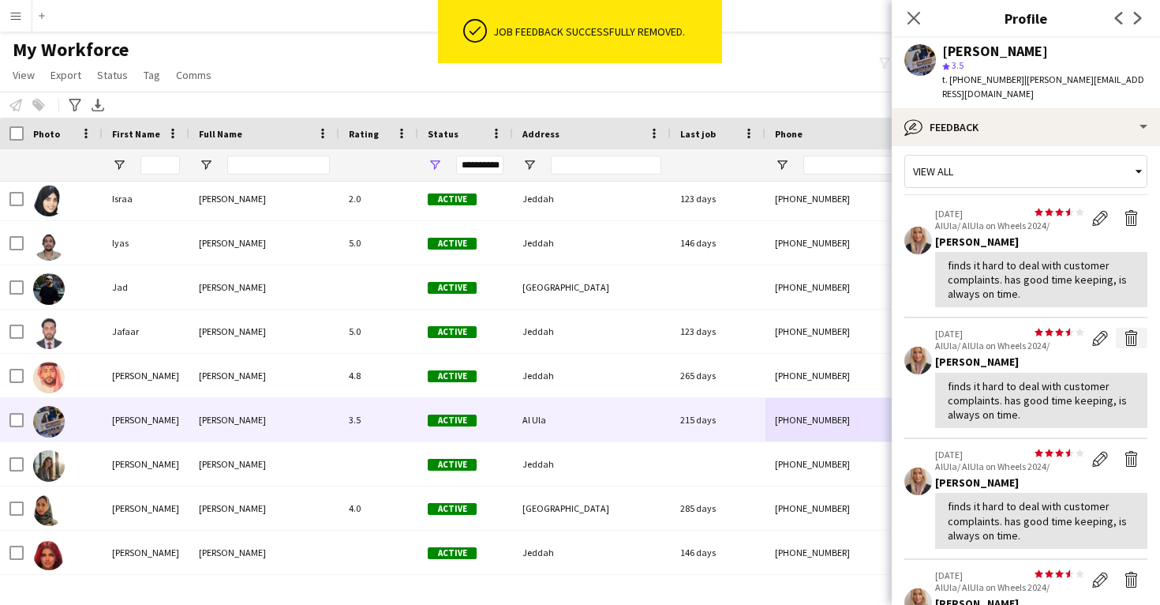
click at [1129, 330] on app-icon "Delete feedback" at bounding box center [1132, 338] width 16 height 16
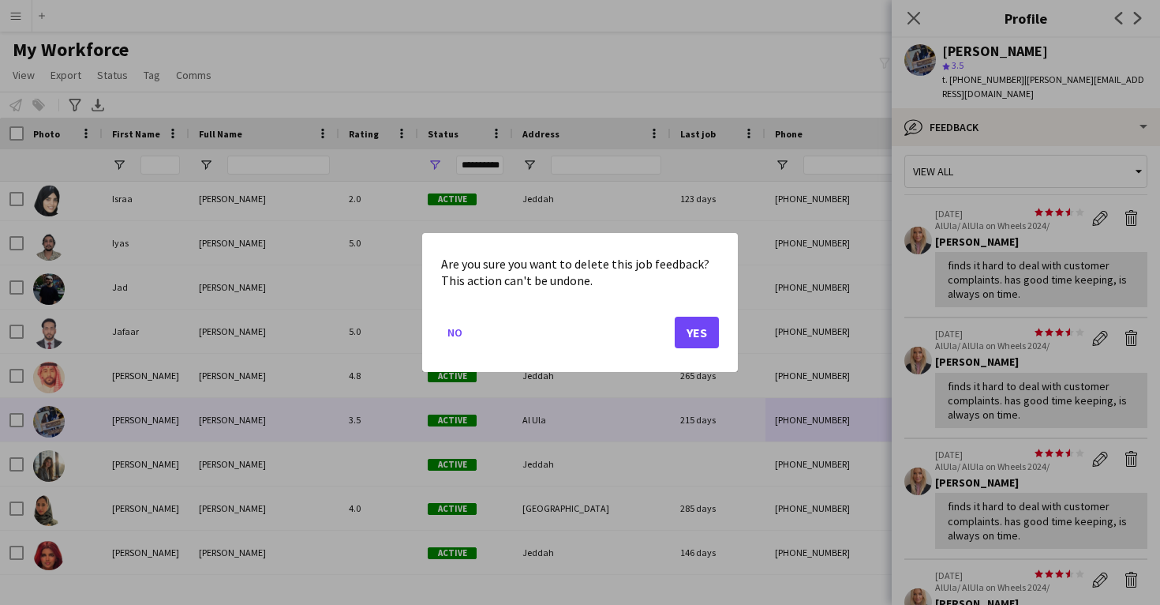
click at [712, 332] on button "Yes" at bounding box center [697, 332] width 44 height 32
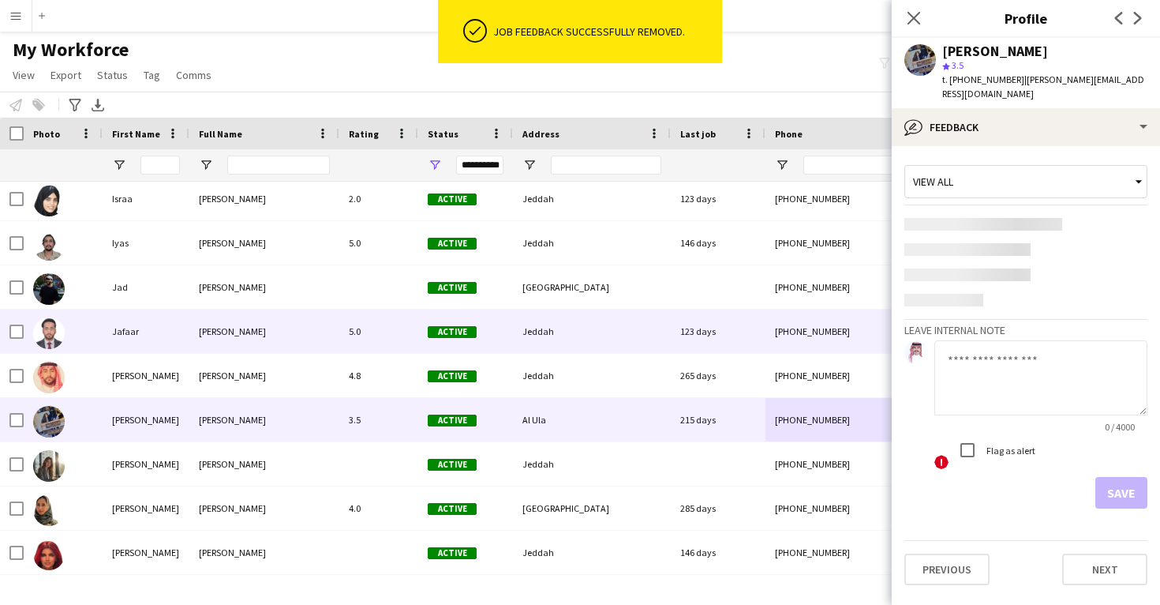
scroll to position [0, 0]
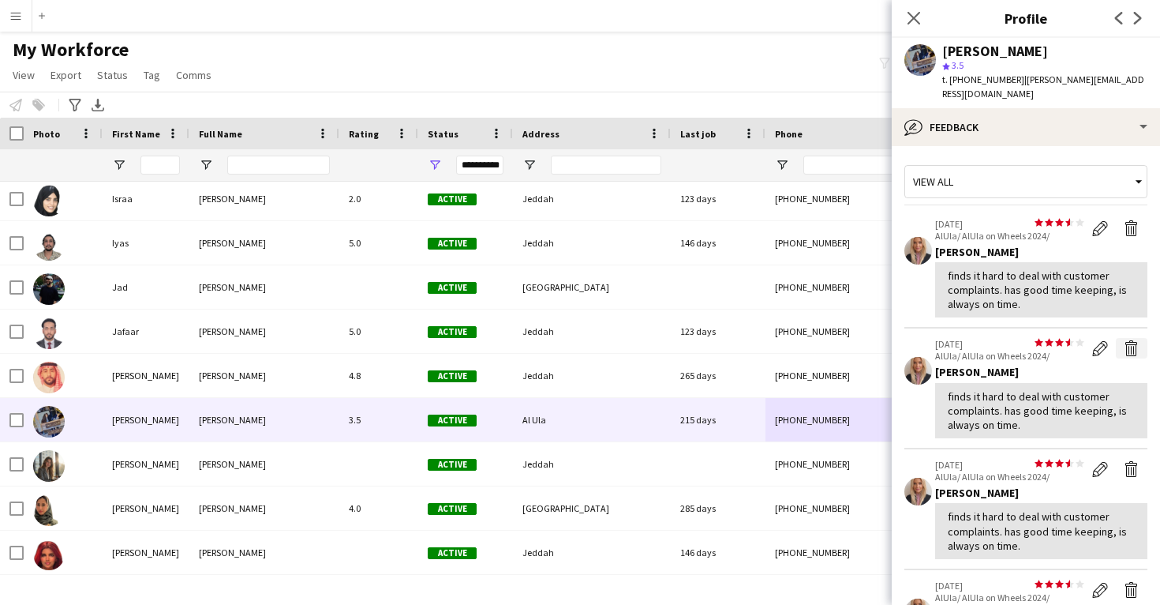
click at [1130, 340] on app-icon "Delete feedback" at bounding box center [1132, 348] width 16 height 16
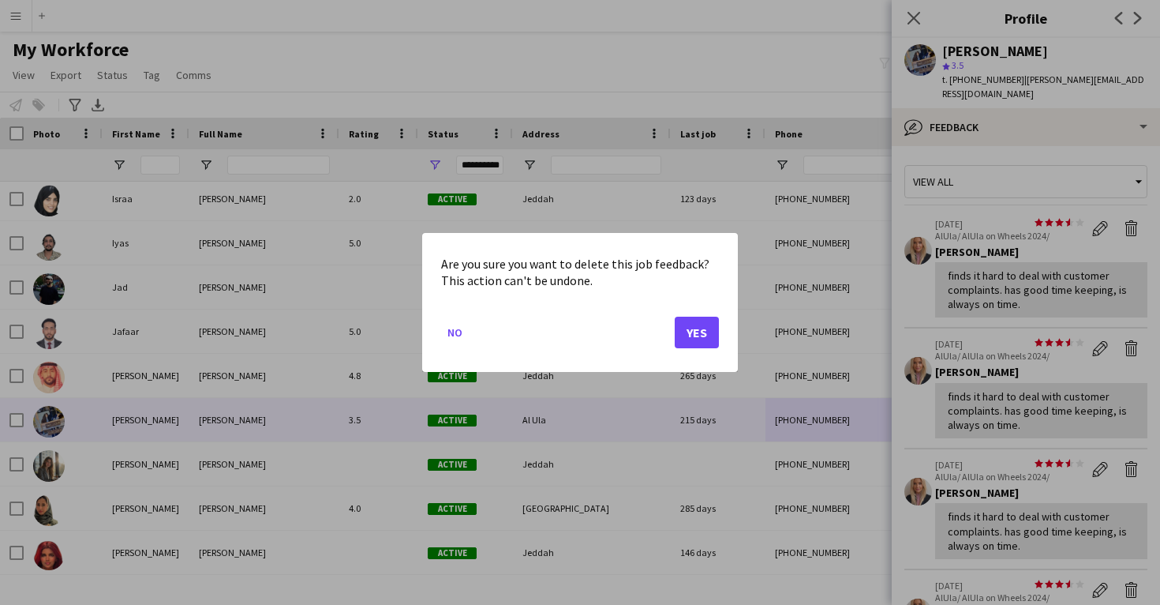
click at [713, 330] on button "Yes" at bounding box center [697, 332] width 44 height 32
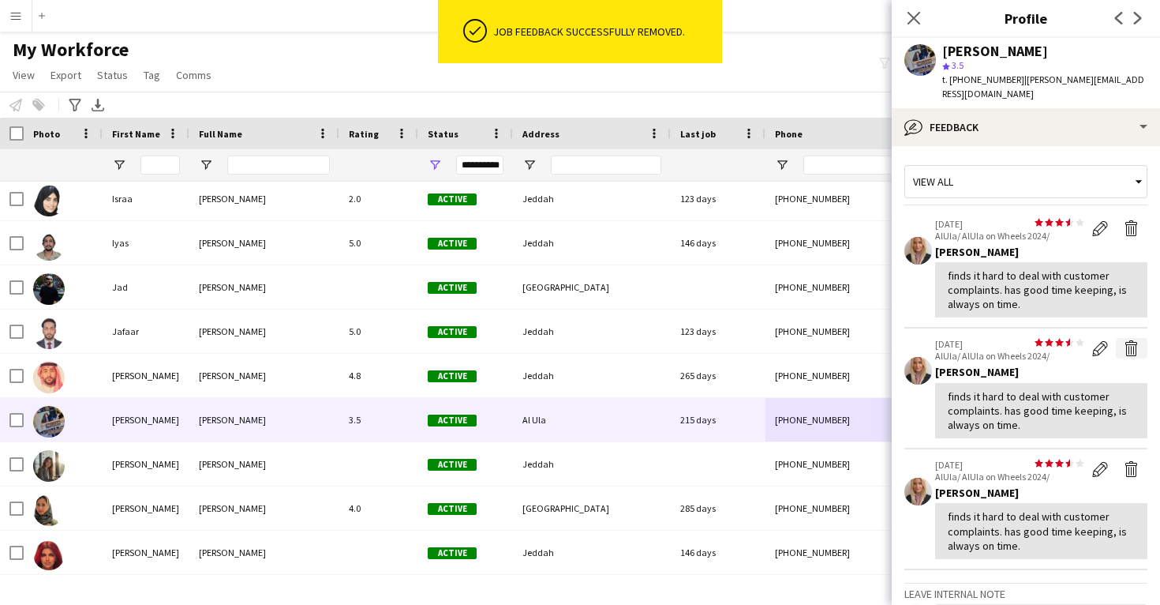
click at [1133, 340] on app-icon "Delete feedback" at bounding box center [1132, 348] width 16 height 16
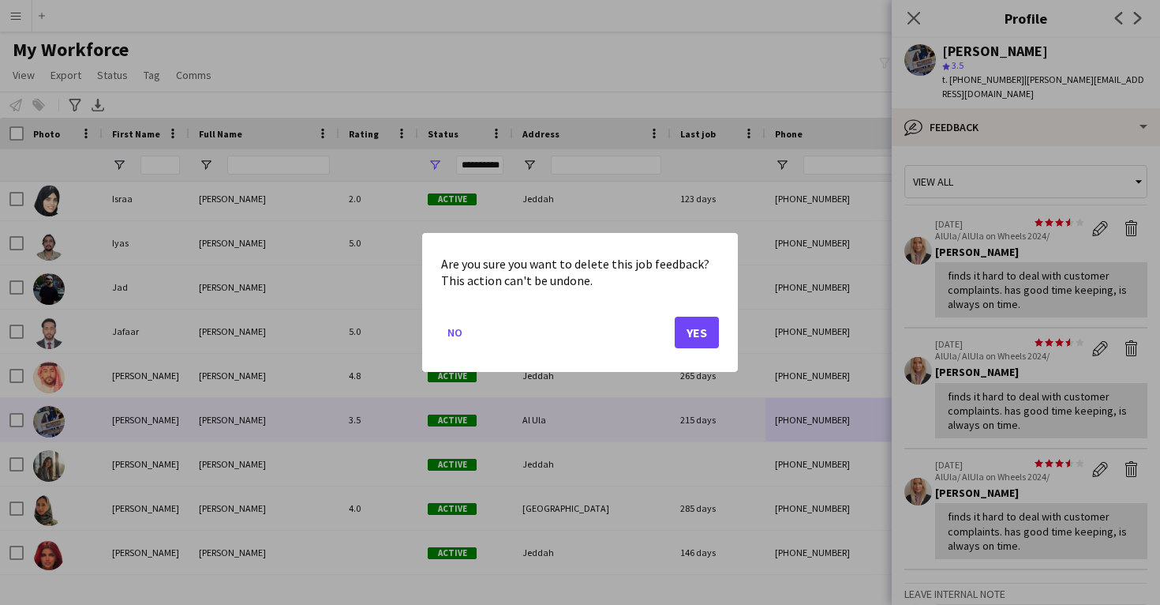
click at [713, 324] on button "Yes" at bounding box center [697, 332] width 44 height 32
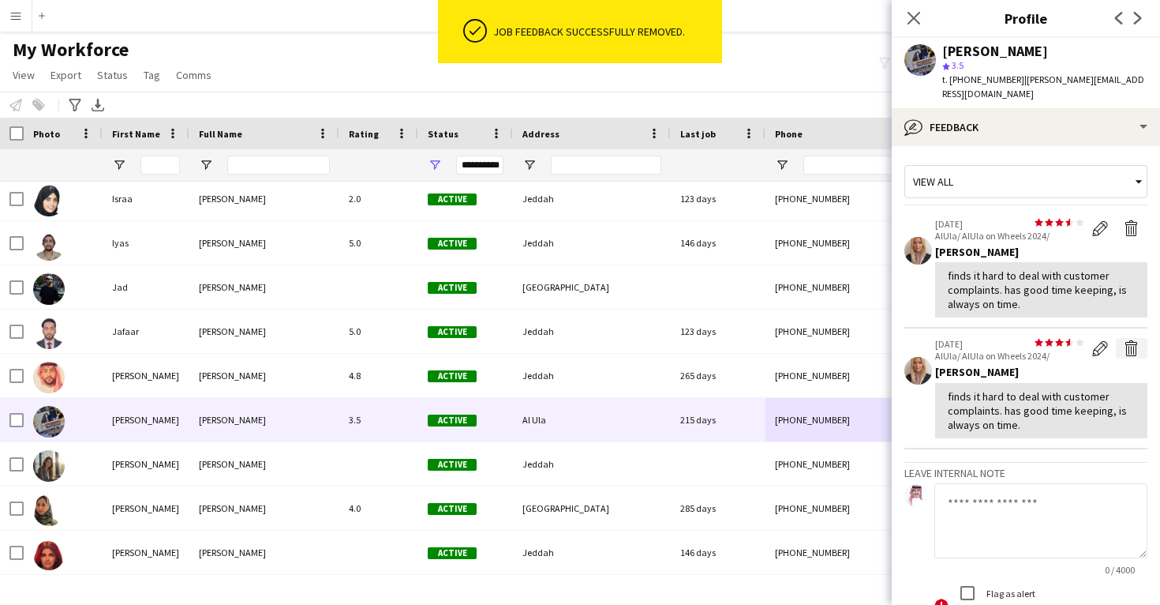
click at [1133, 340] on app-icon "Delete feedback" at bounding box center [1132, 348] width 16 height 16
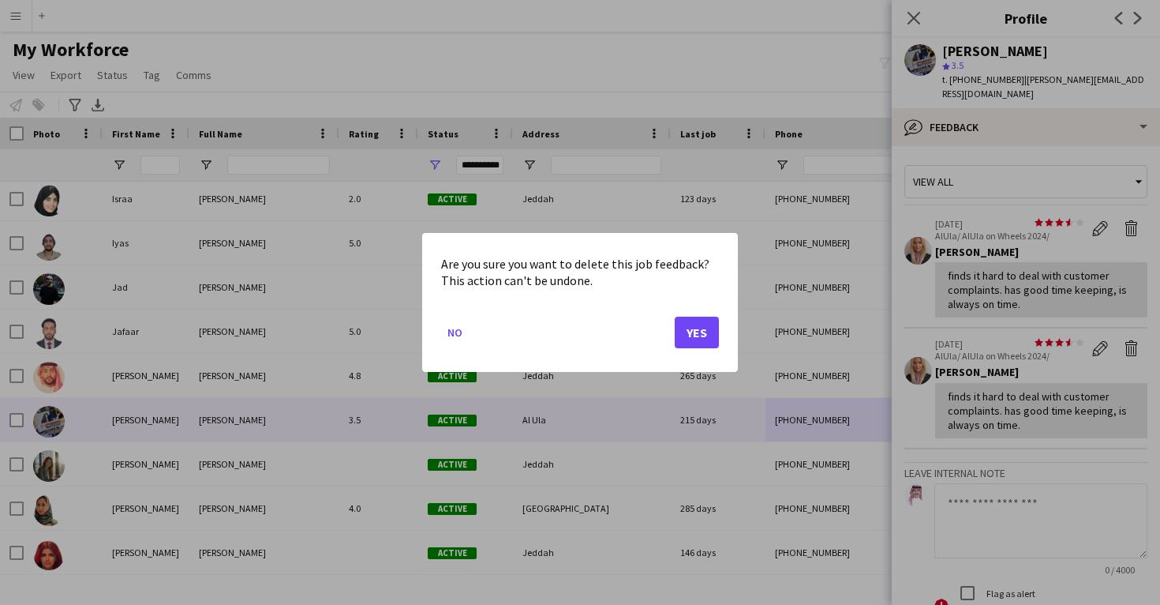
click at [713, 330] on button "Yes" at bounding box center [697, 332] width 44 height 32
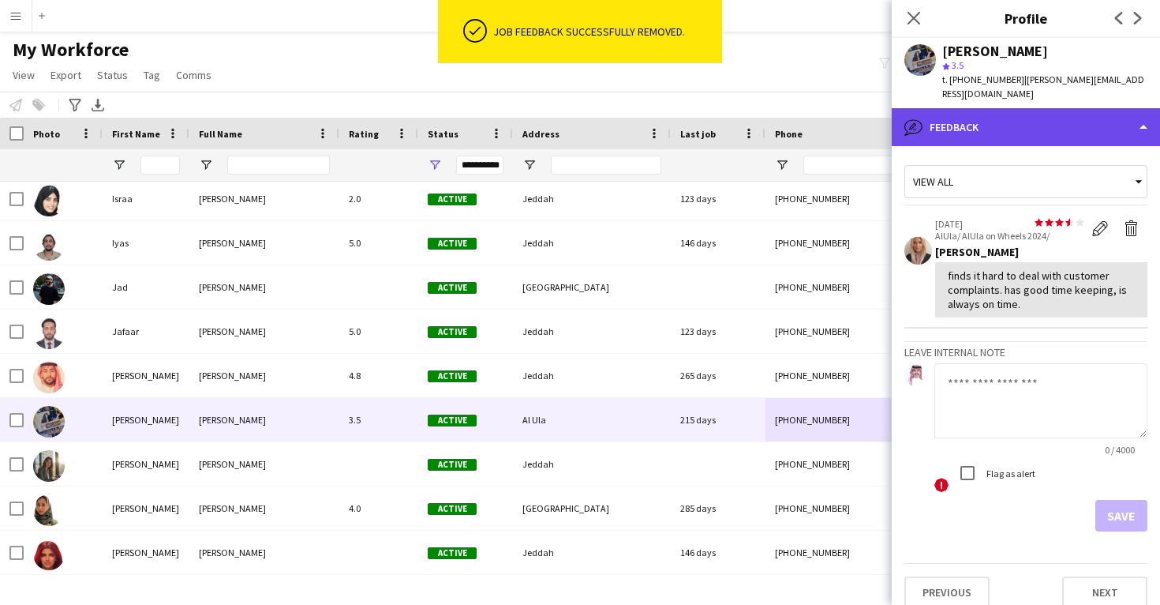
click at [951, 117] on div "bubble-pencil Feedback" at bounding box center [1026, 127] width 268 height 38
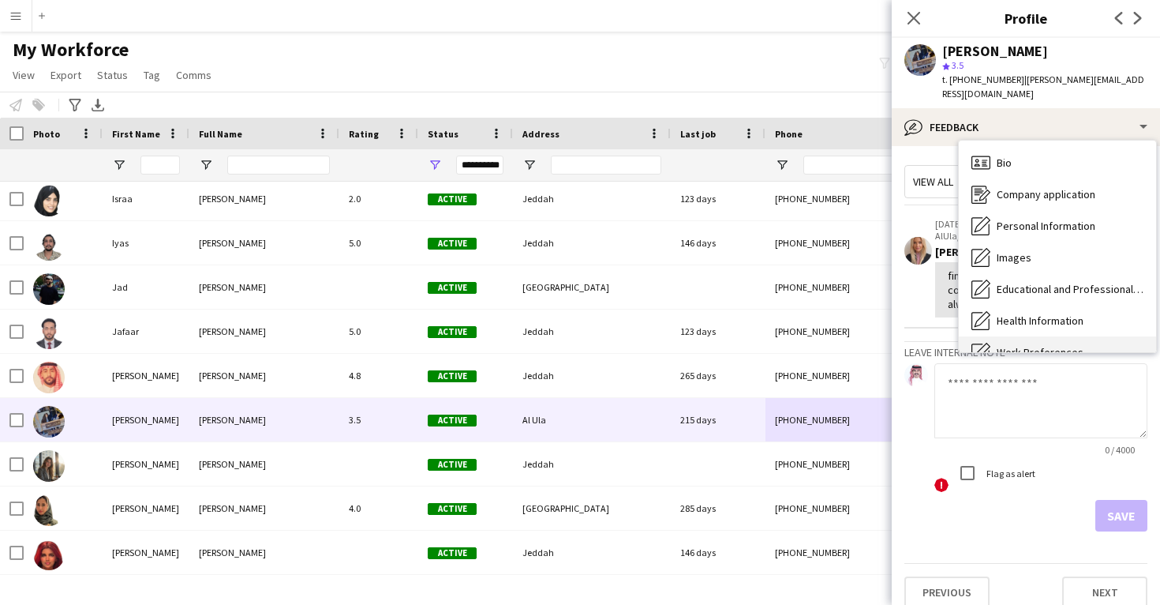
click at [990, 155] on icon at bounding box center [981, 161] width 19 height 13
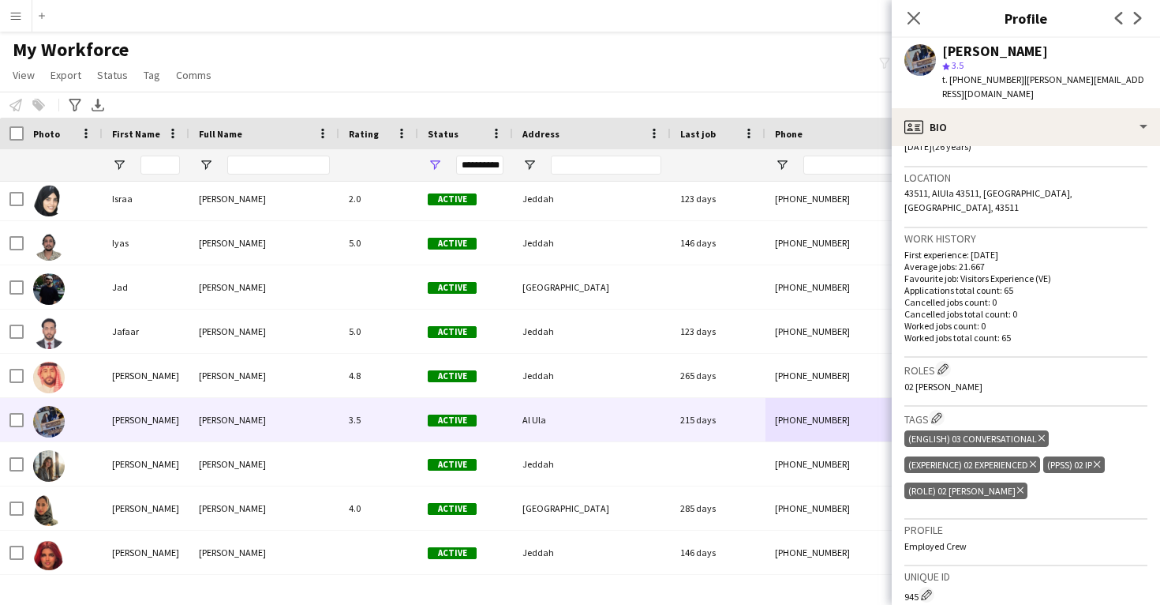
scroll to position [358, 0]
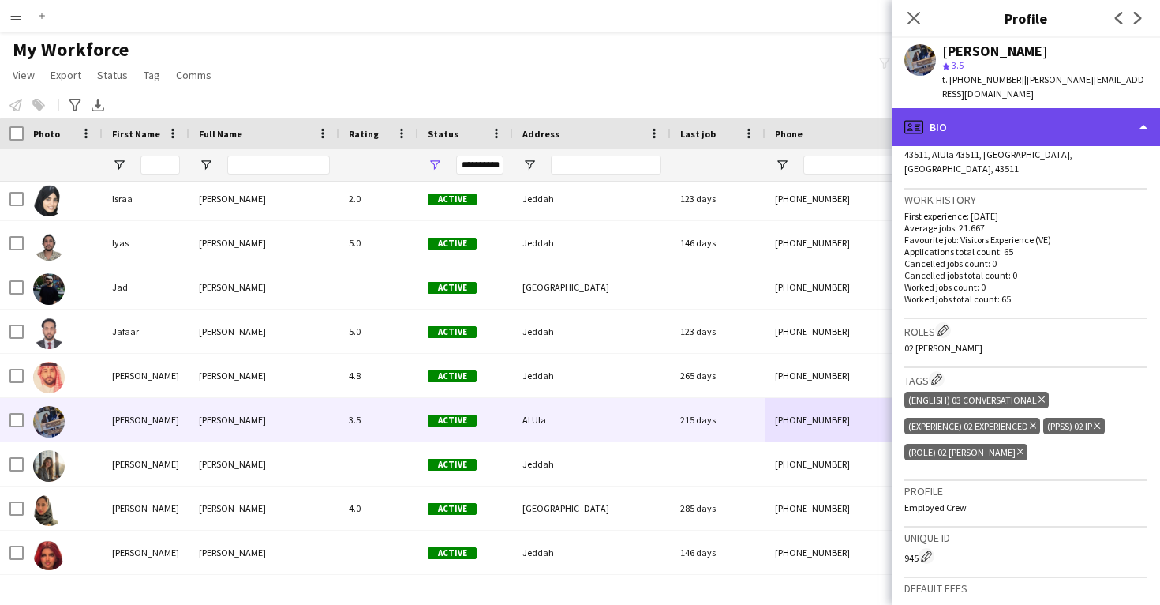
click at [1009, 124] on div "profile Bio" at bounding box center [1026, 127] width 268 height 38
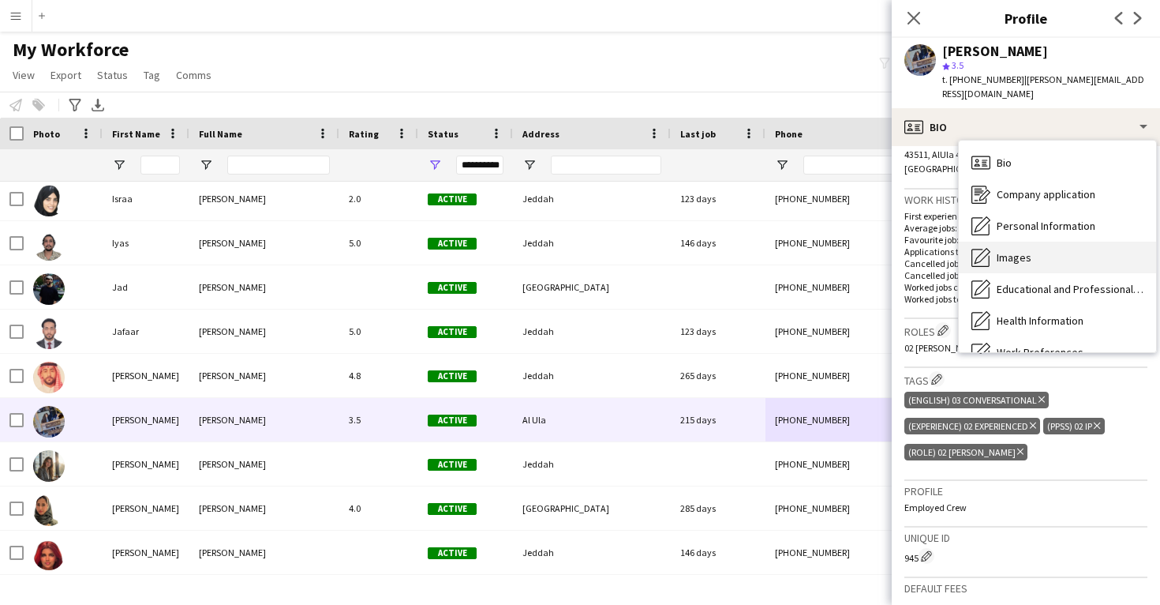
click at [1022, 249] on div "Images Images" at bounding box center [1057, 258] width 197 height 32
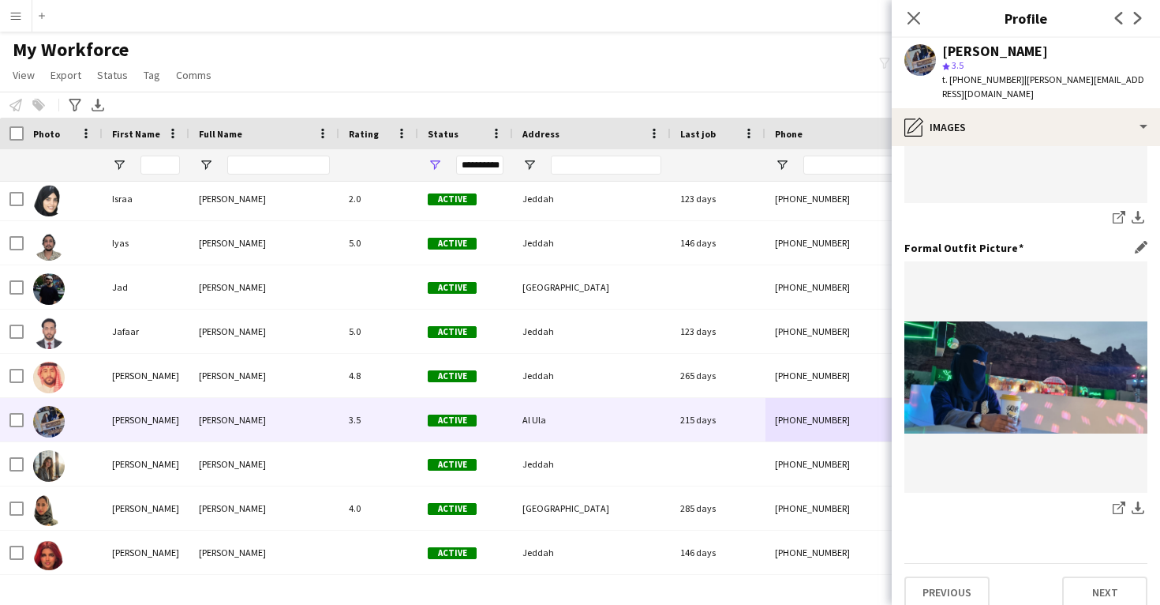
scroll to position [497, 0]
click at [1112, 500] on link "share-external-link-1" at bounding box center [1119, 509] width 19 height 19
click at [1116, 212] on icon "share-external-link-1" at bounding box center [1119, 218] width 13 height 13
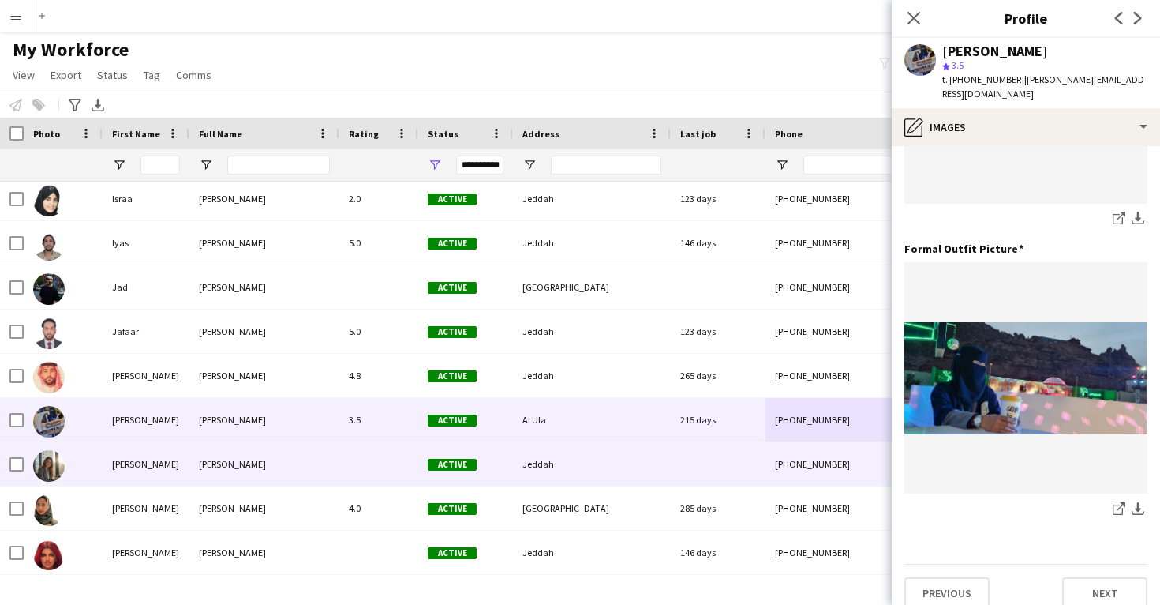
click at [654, 451] on div "Jeddah" at bounding box center [592, 463] width 158 height 43
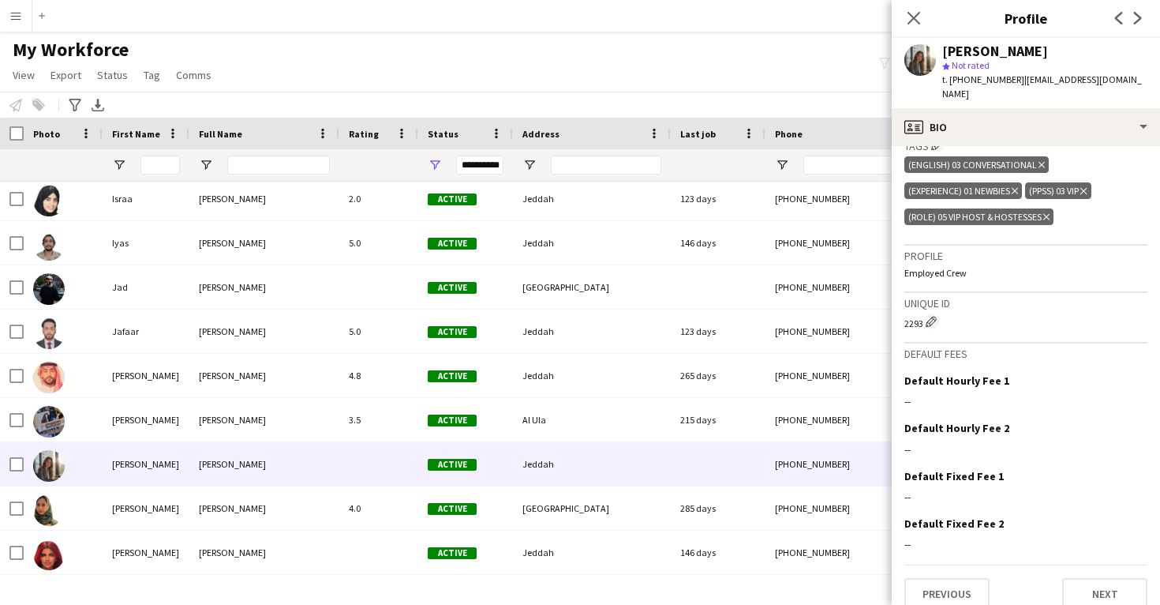
scroll to position [542, 0]
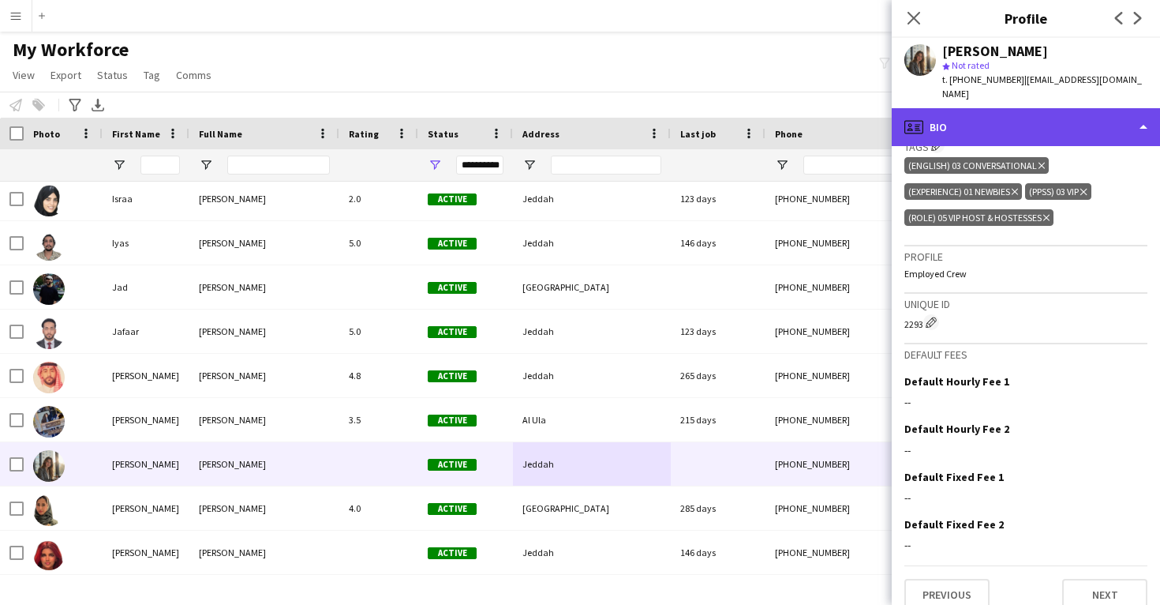
click at [1007, 125] on div "profile Bio" at bounding box center [1026, 127] width 268 height 38
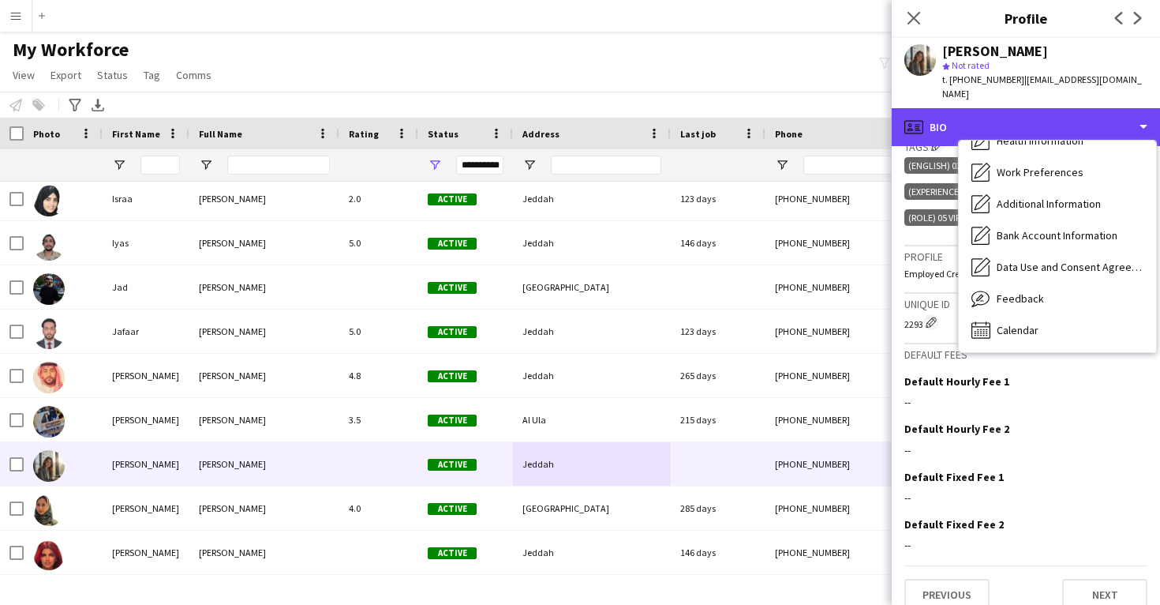
scroll to position [180, 0]
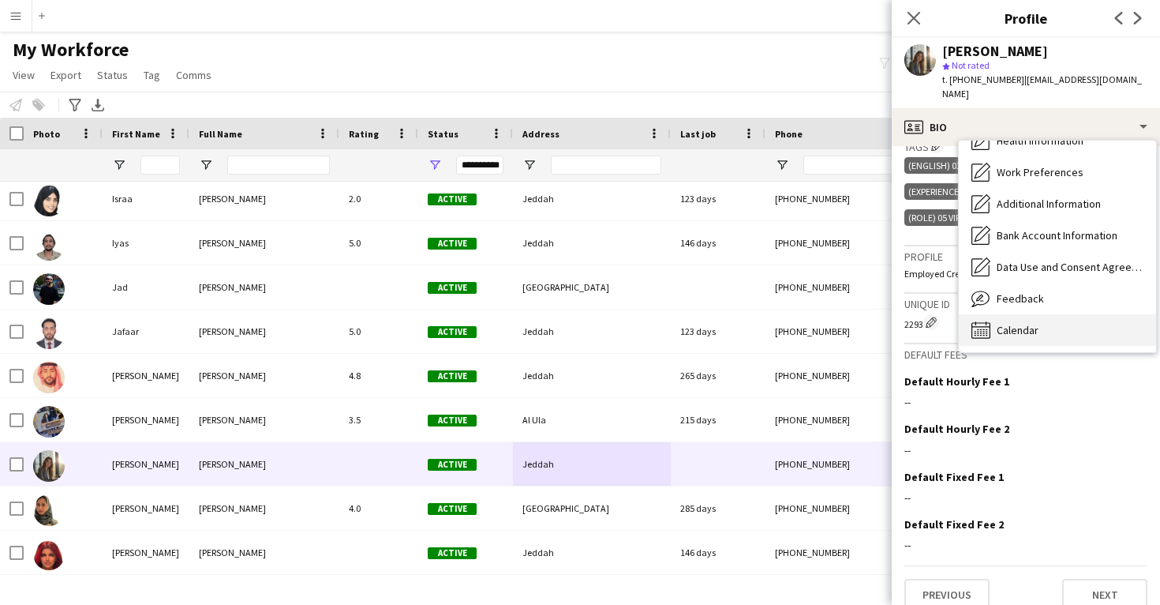
click at [1041, 324] on div "Calendar Calendar" at bounding box center [1057, 330] width 197 height 32
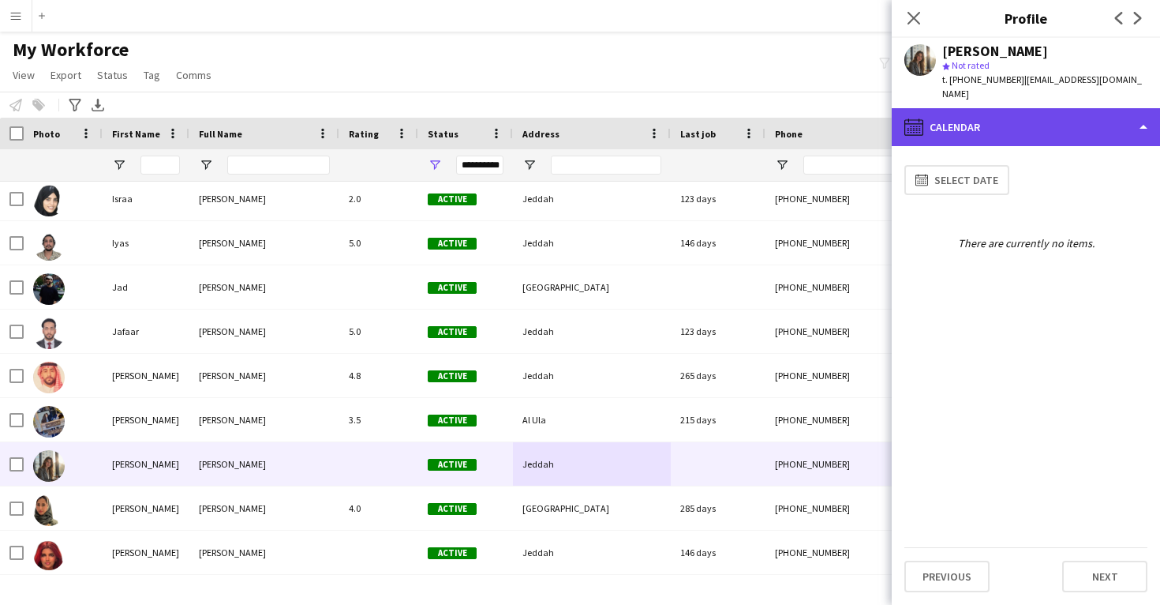
click at [1035, 108] on div "calendar-full Calendar" at bounding box center [1026, 127] width 268 height 38
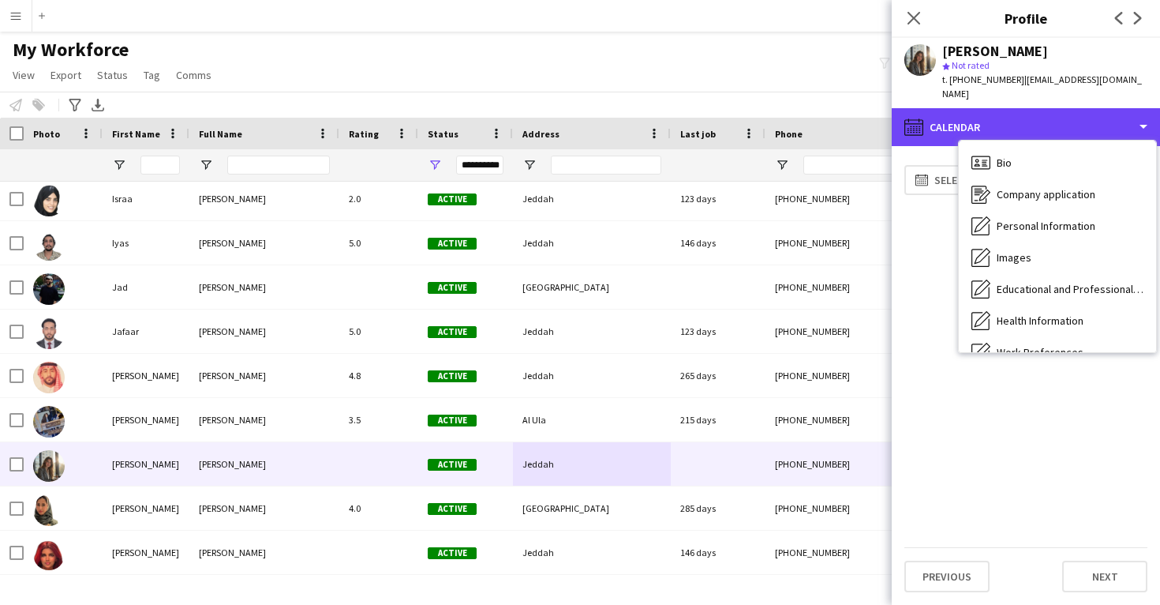
scroll to position [0, 0]
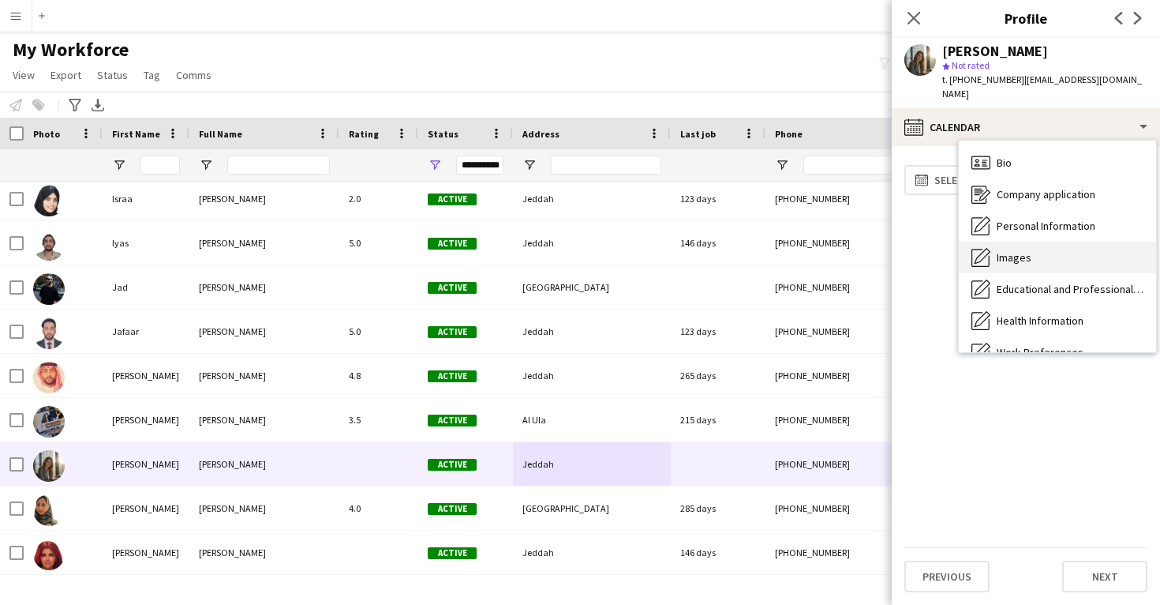
click at [1051, 251] on div "Images Images" at bounding box center [1057, 258] width 197 height 32
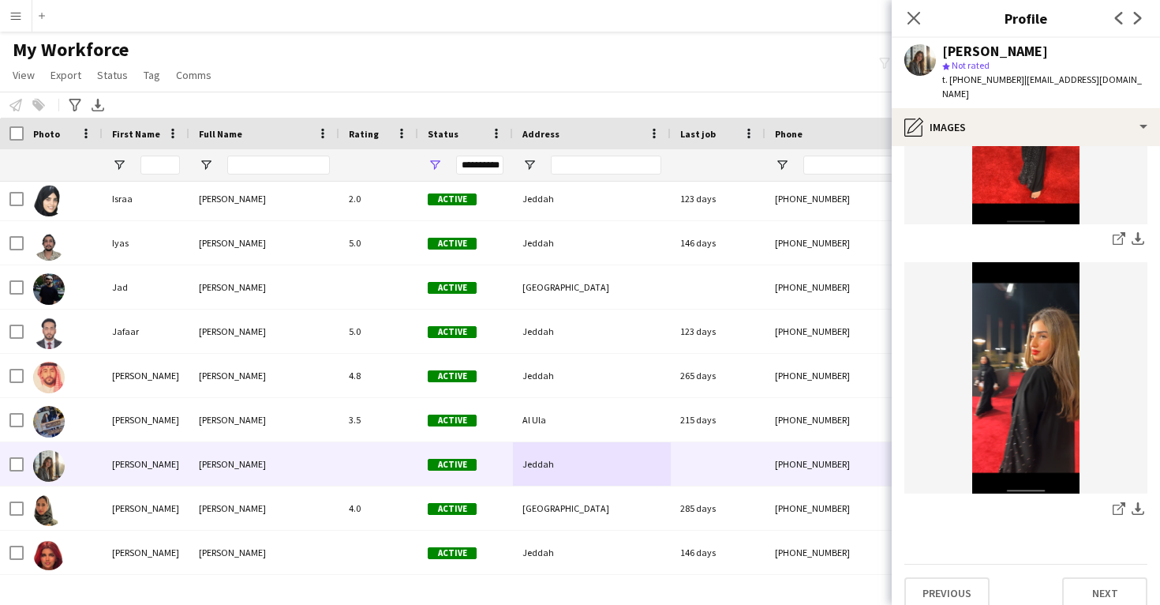
scroll to position [1086, 0]
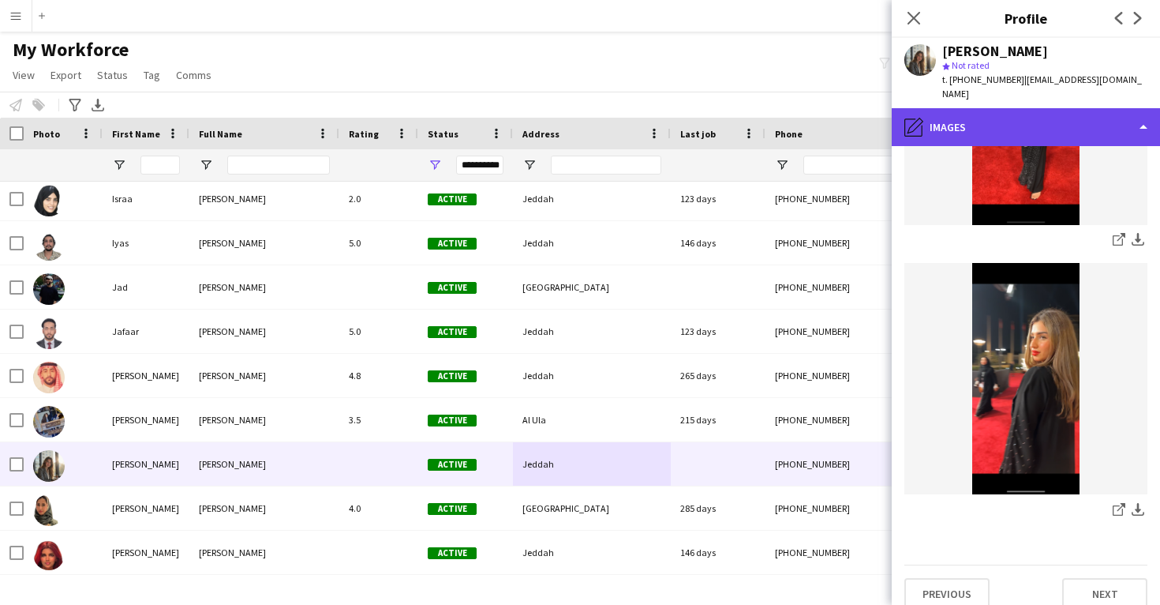
click at [1017, 117] on div "pencil4 Images" at bounding box center [1026, 127] width 268 height 38
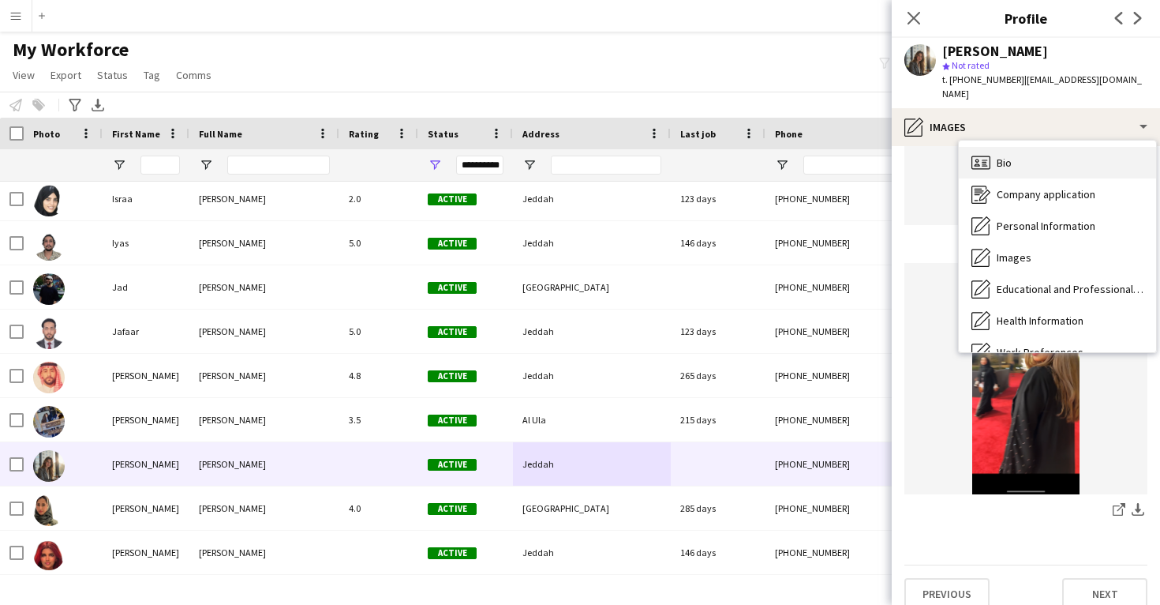
click at [1027, 159] on div "Bio Bio" at bounding box center [1057, 163] width 197 height 32
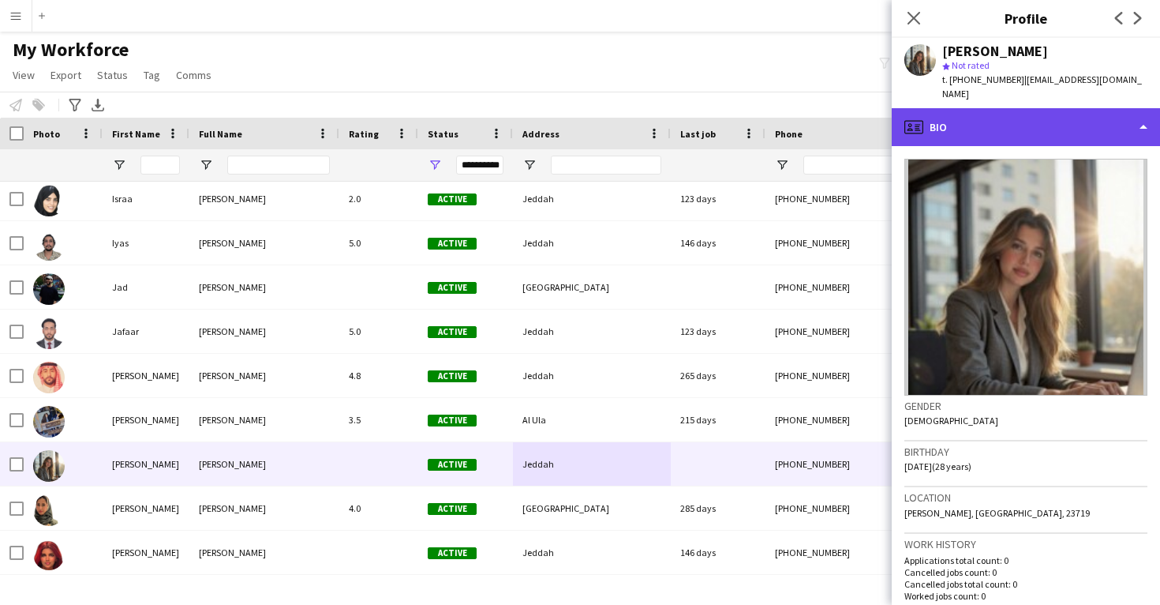
click at [1030, 125] on div "profile Bio" at bounding box center [1026, 127] width 268 height 38
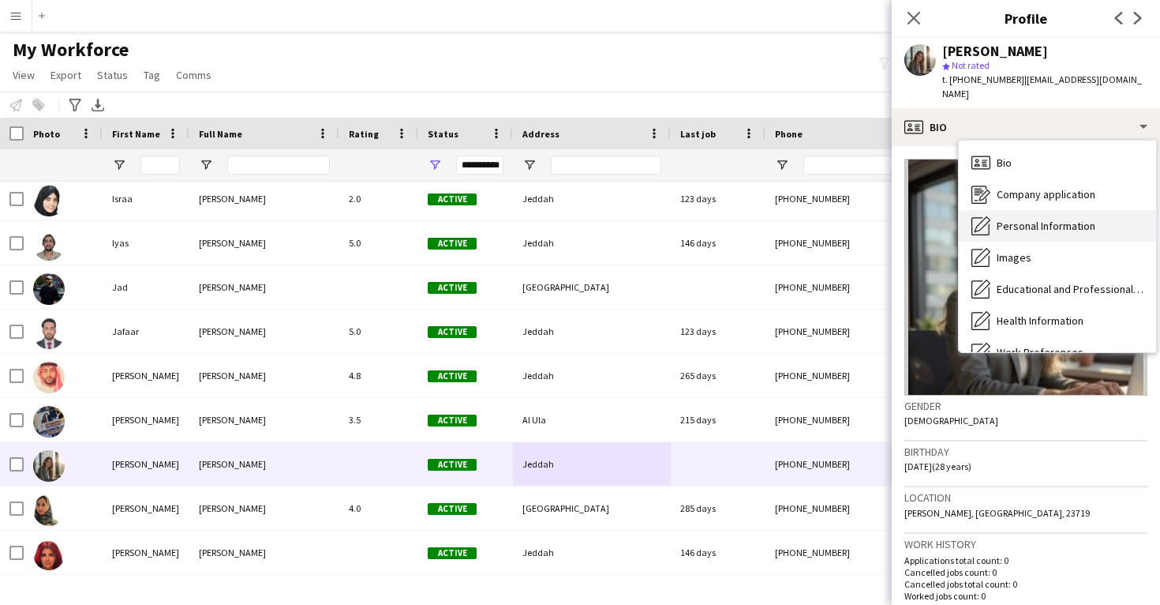
click at [1039, 219] on span "Personal Information" at bounding box center [1046, 226] width 99 height 14
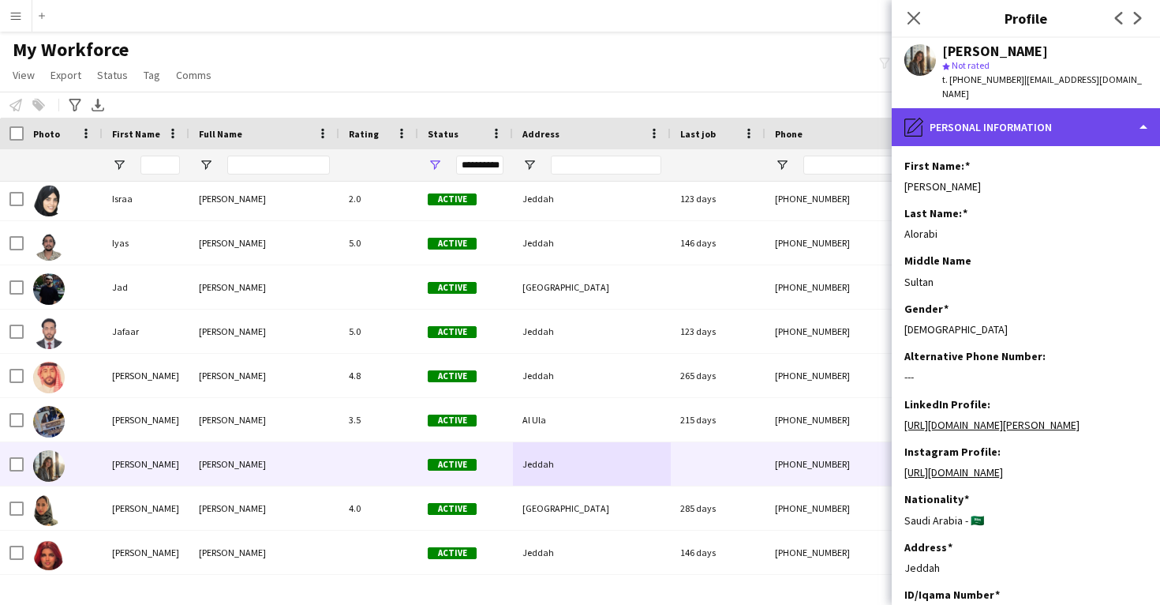
click at [1001, 117] on div "pencil4 Personal Information" at bounding box center [1026, 127] width 268 height 38
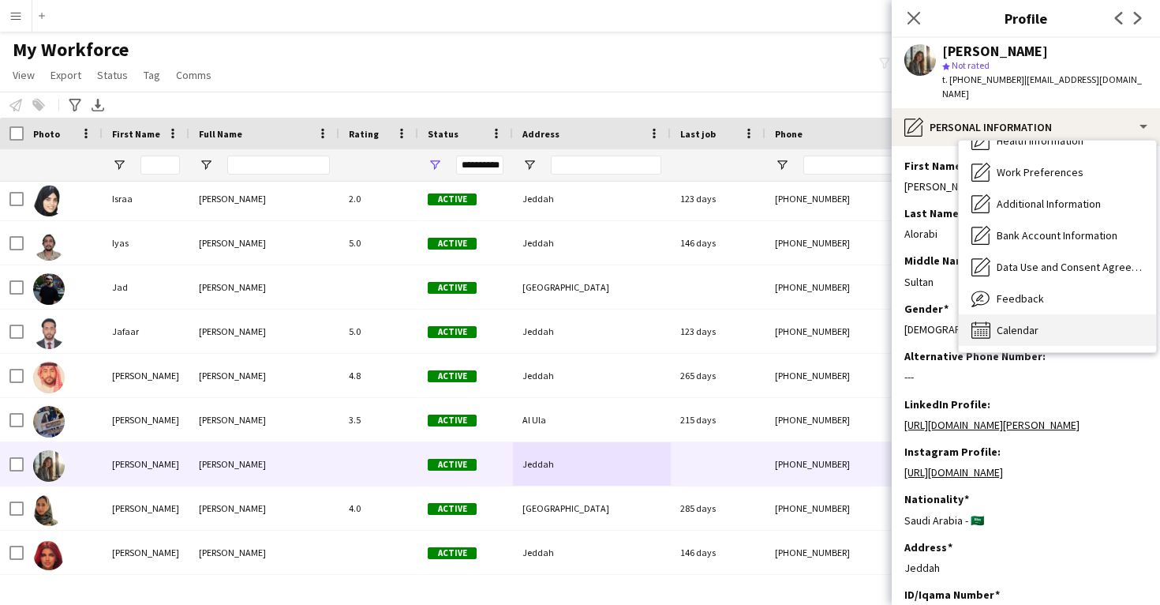
scroll to position [180, 0]
click at [1016, 323] on span "Calendar" at bounding box center [1018, 330] width 42 height 14
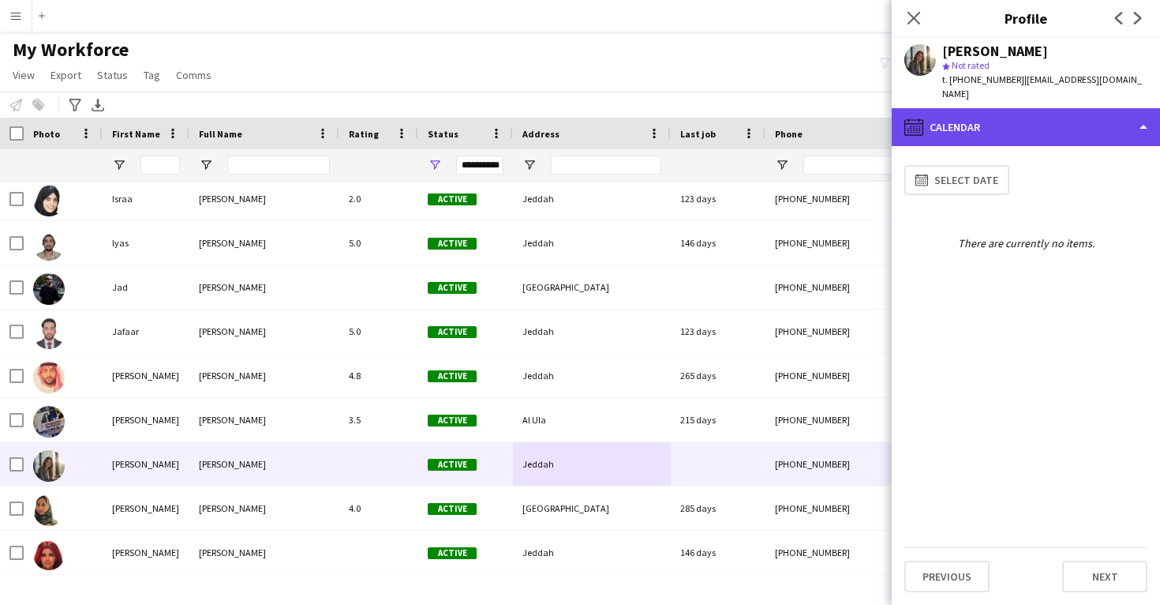
click at [1017, 111] on div "calendar-full Calendar" at bounding box center [1026, 127] width 268 height 38
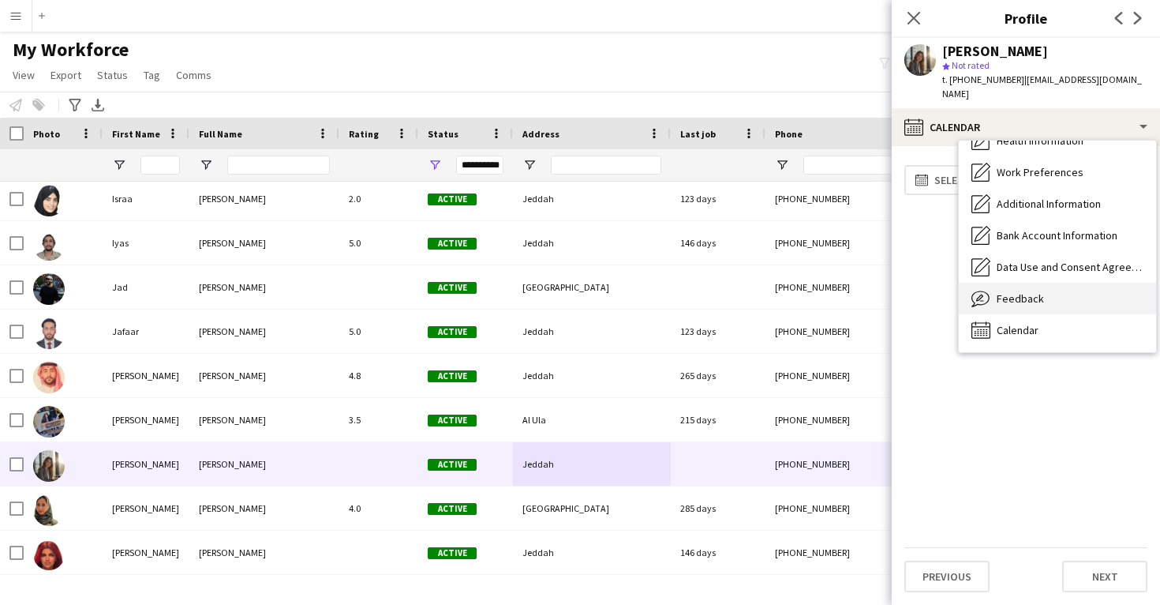
click at [1023, 291] on span "Feedback" at bounding box center [1020, 298] width 47 height 14
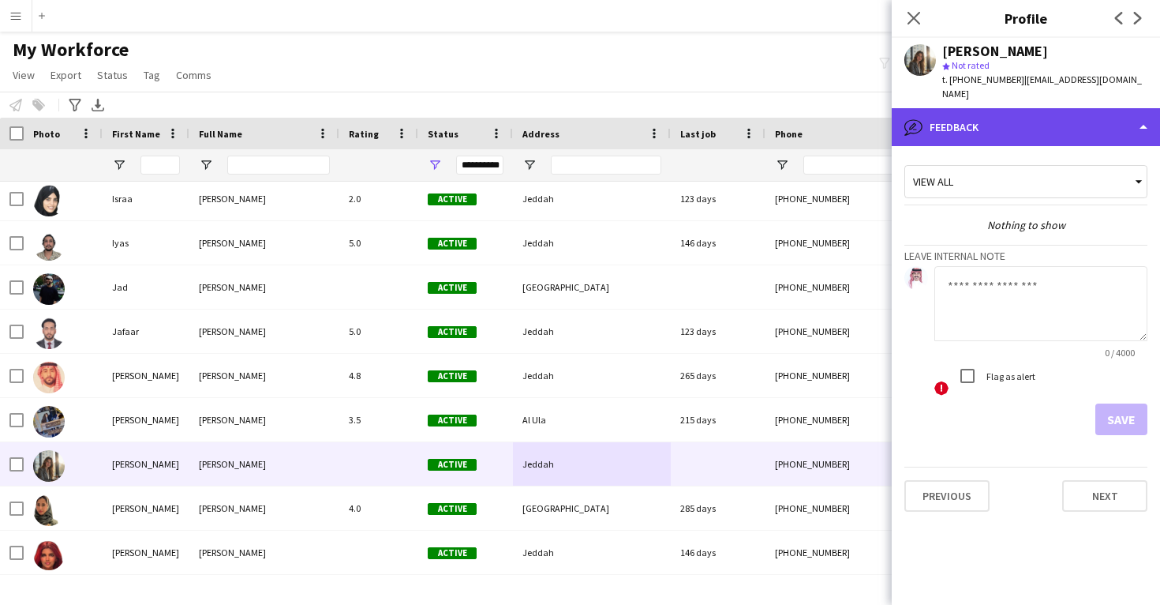
click at [998, 108] on div "bubble-pencil Feedback" at bounding box center [1026, 127] width 268 height 38
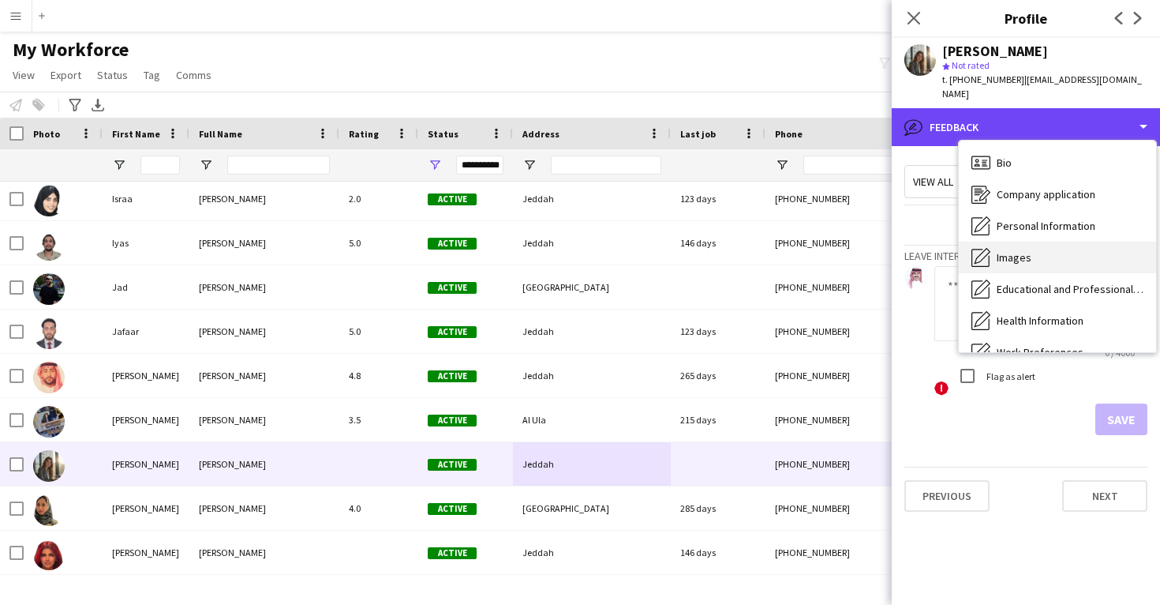
scroll to position [0, 0]
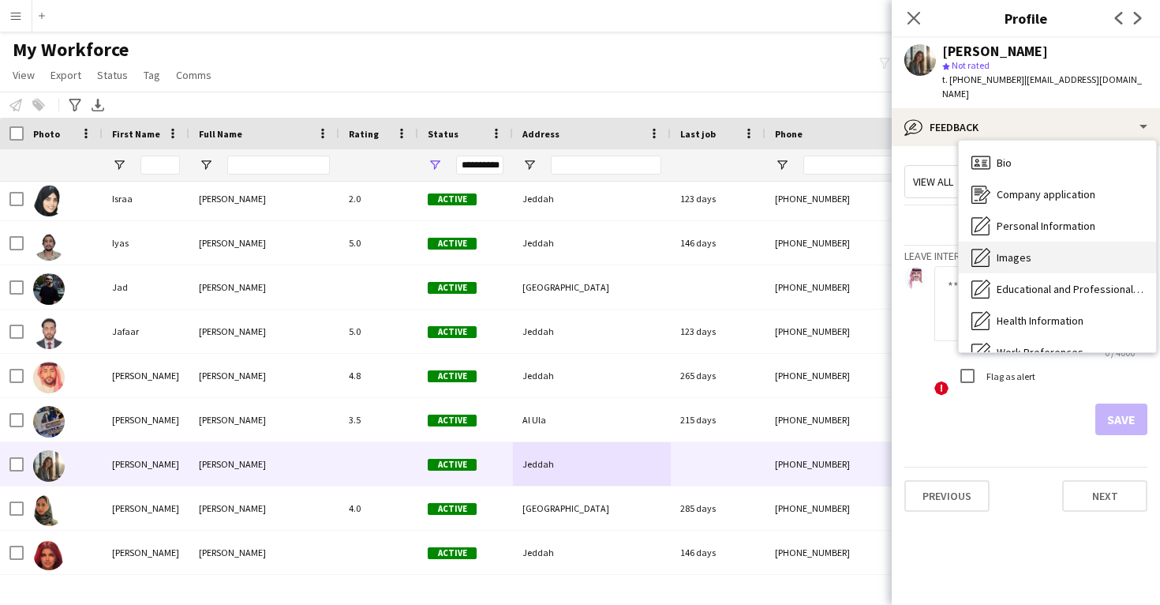
click at [1022, 250] on span "Images" at bounding box center [1014, 257] width 35 height 14
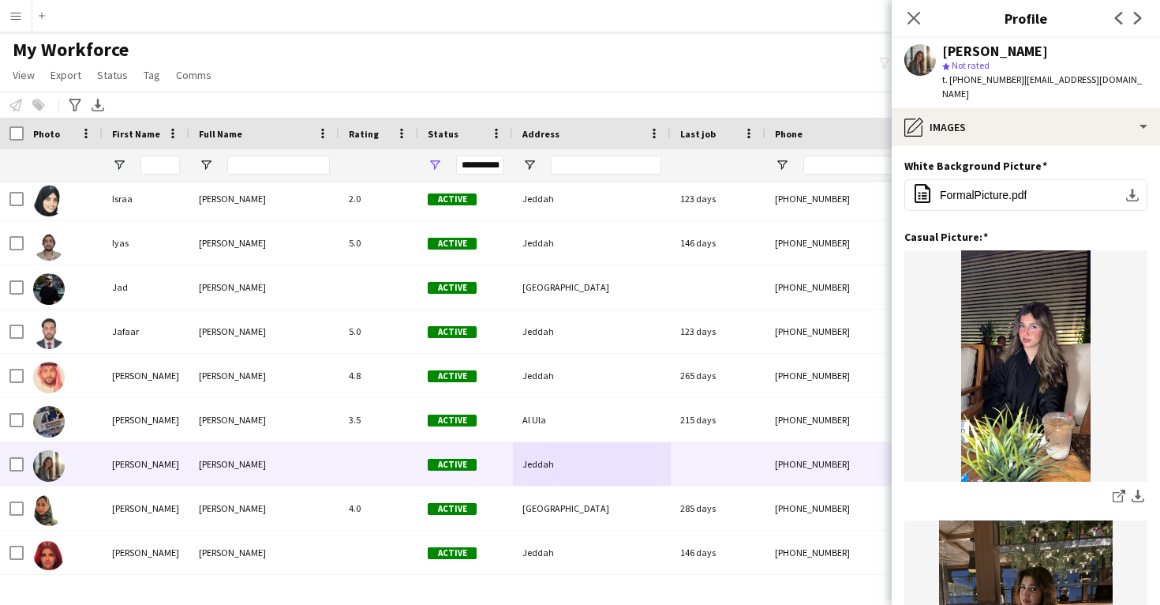
drag, startPoint x: 1013, startPoint y: 84, endPoint x: 942, endPoint y: 47, distance: 81.2
click at [942, 47] on div "Jamilah Alorabi star Not rated t. +966569939626 | alorjamila@gmail.com" at bounding box center [1026, 73] width 268 height 70
copy div "Jamilah Alorabi star Not rated t. +966569939626"
click at [1015, 47] on div "Jamilah Alorabi" at bounding box center [995, 51] width 106 height 14
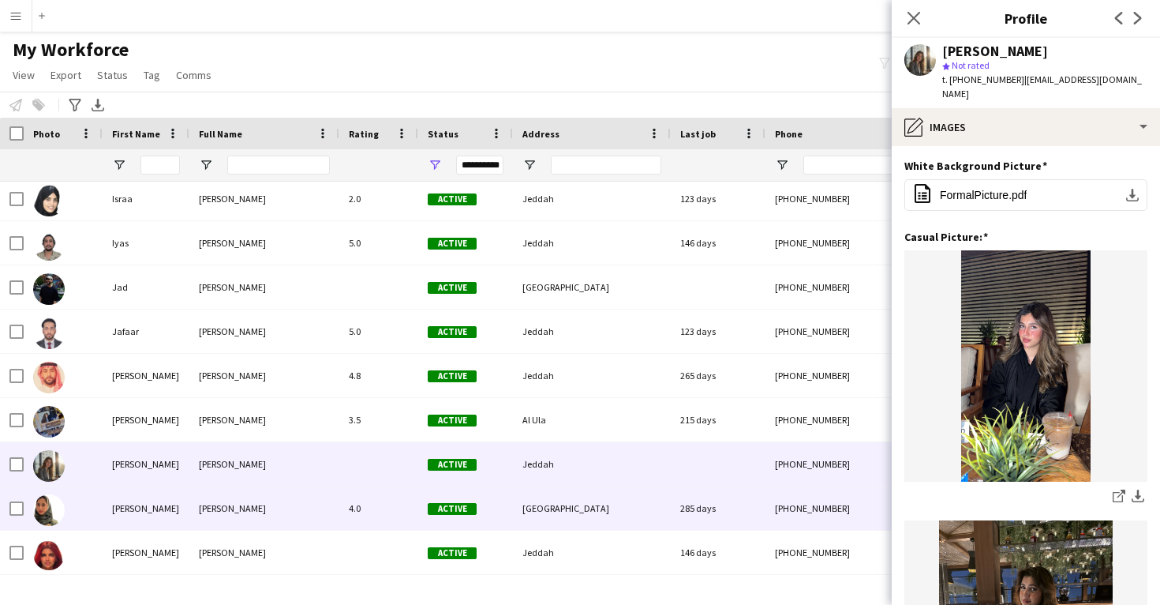
click at [658, 501] on div "[GEOGRAPHIC_DATA]" at bounding box center [592, 507] width 158 height 43
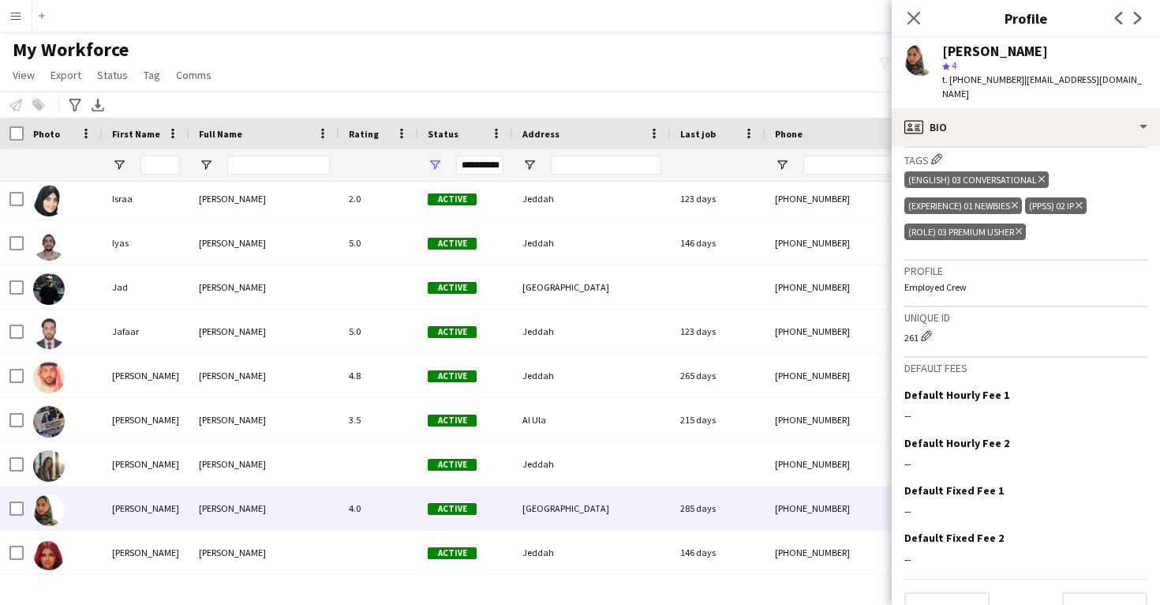
scroll to position [578, 0]
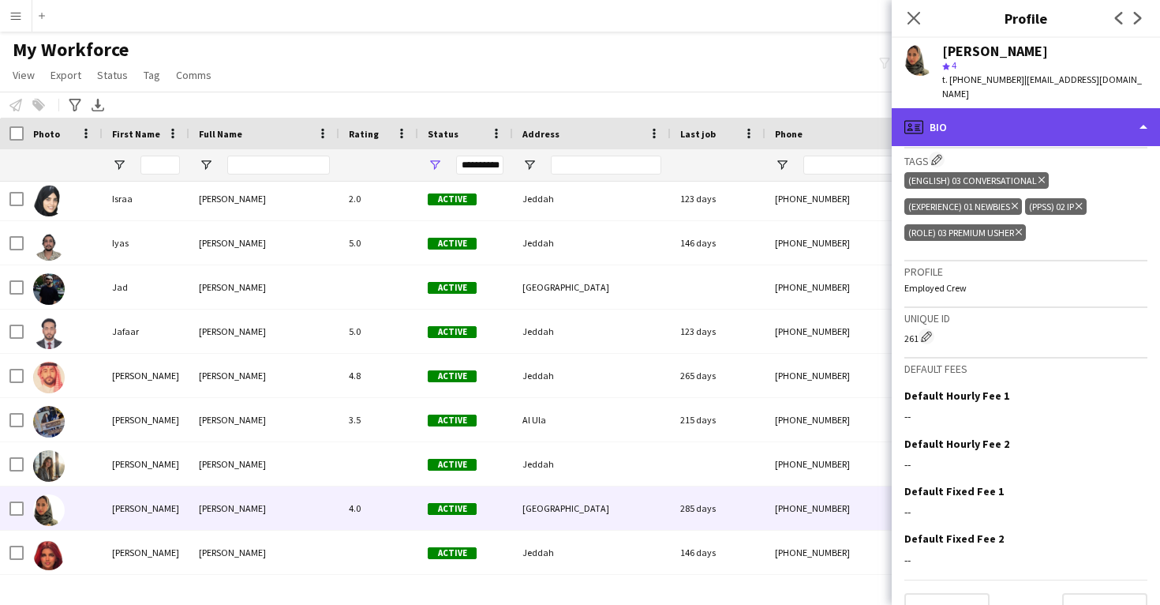
click at [948, 121] on div "profile Bio" at bounding box center [1026, 127] width 268 height 38
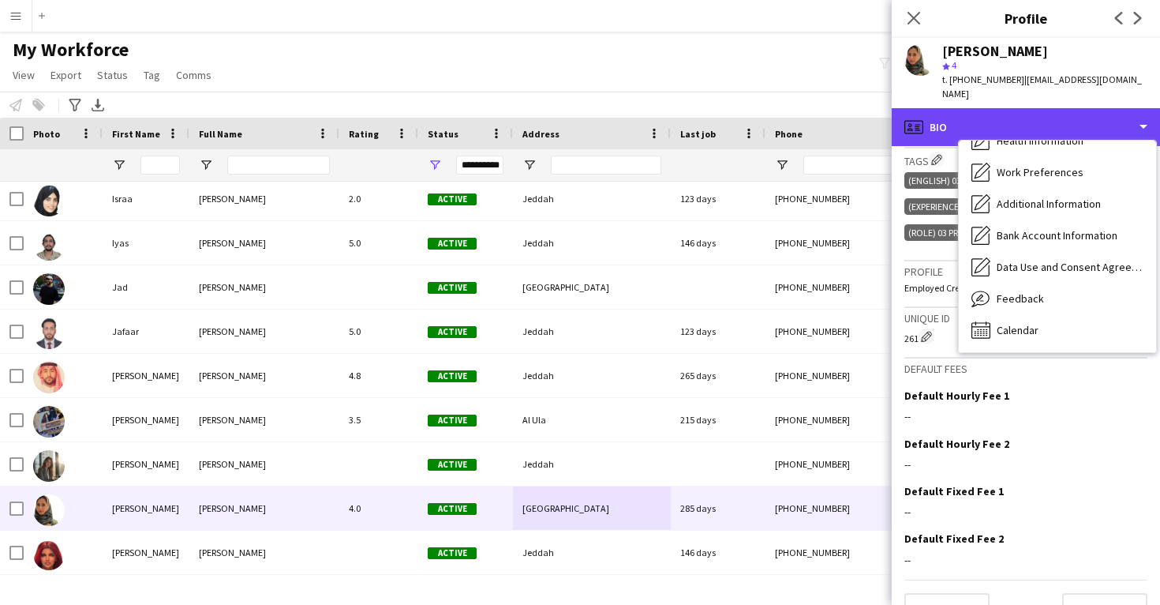
scroll to position [180, 0]
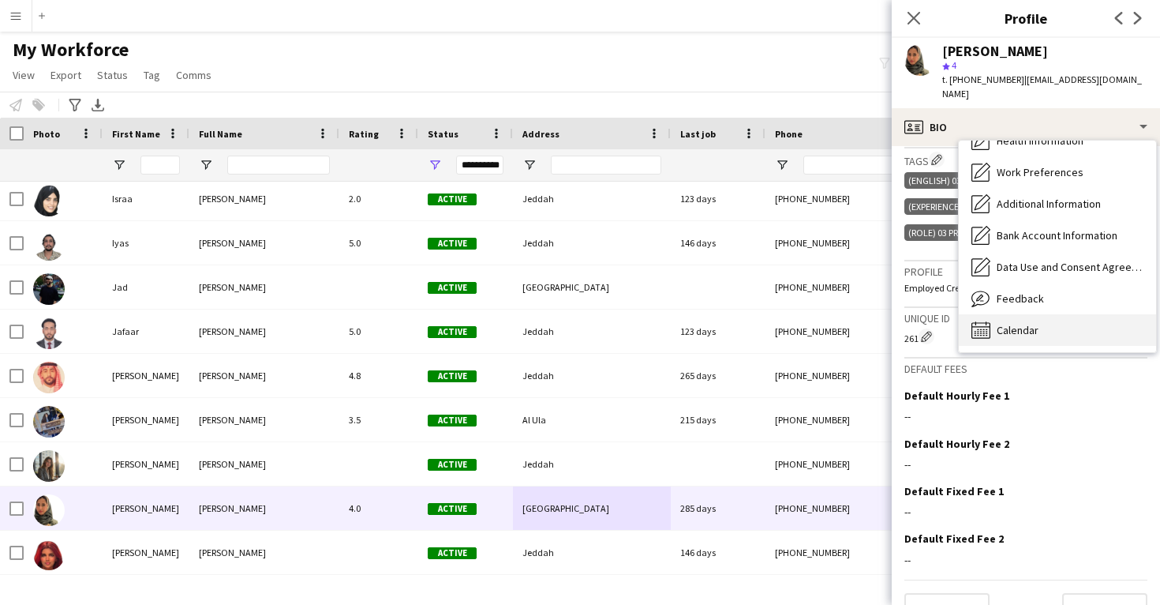
click at [1021, 323] on span "Calendar" at bounding box center [1018, 330] width 42 height 14
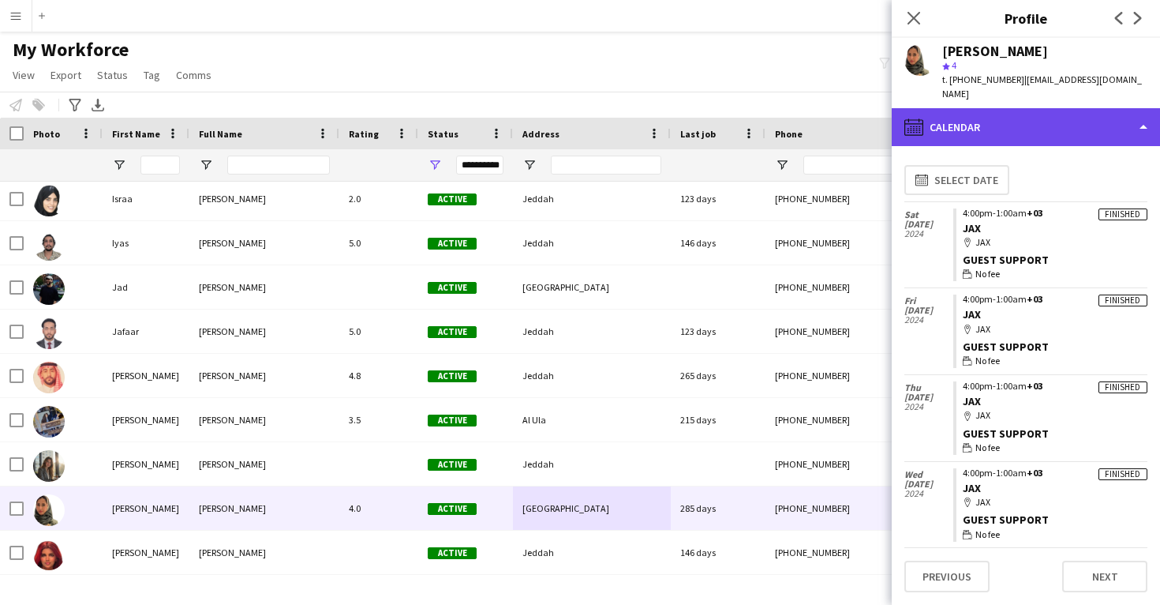
click at [1008, 108] on div "calendar-full Calendar" at bounding box center [1026, 127] width 268 height 38
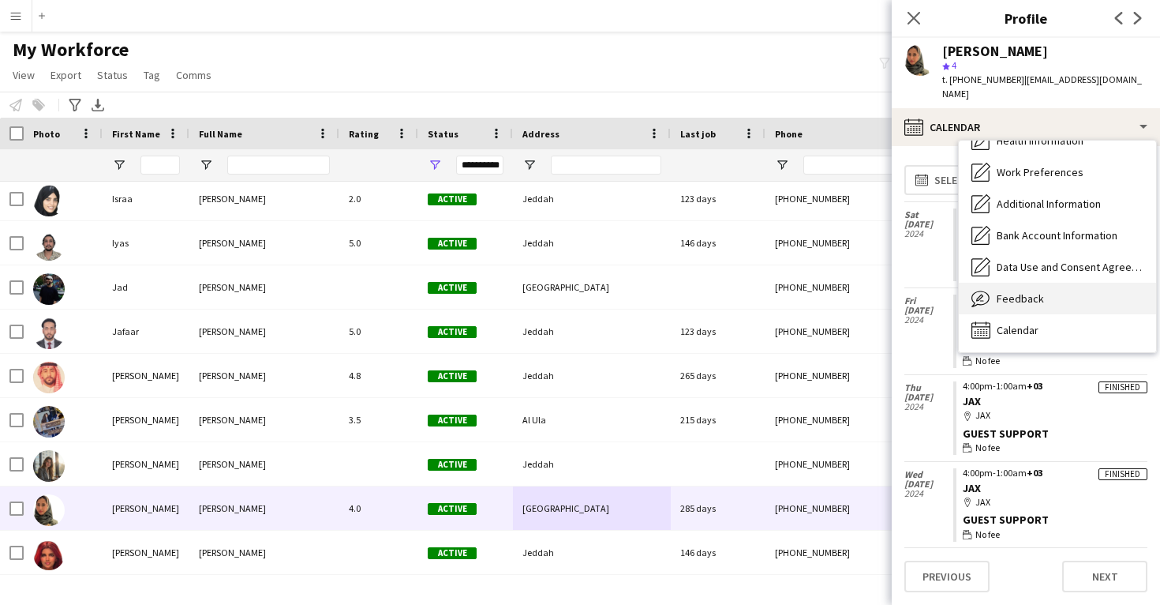
click at [1009, 291] on span "Feedback" at bounding box center [1020, 298] width 47 height 14
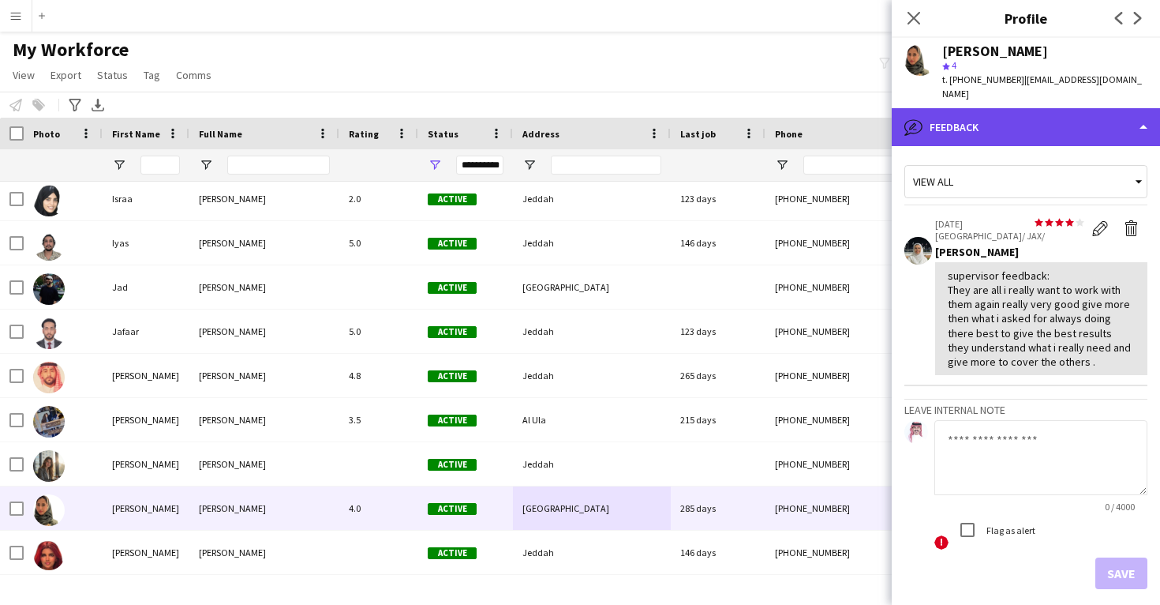
click at [989, 118] on div "bubble-pencil Feedback" at bounding box center [1026, 127] width 268 height 38
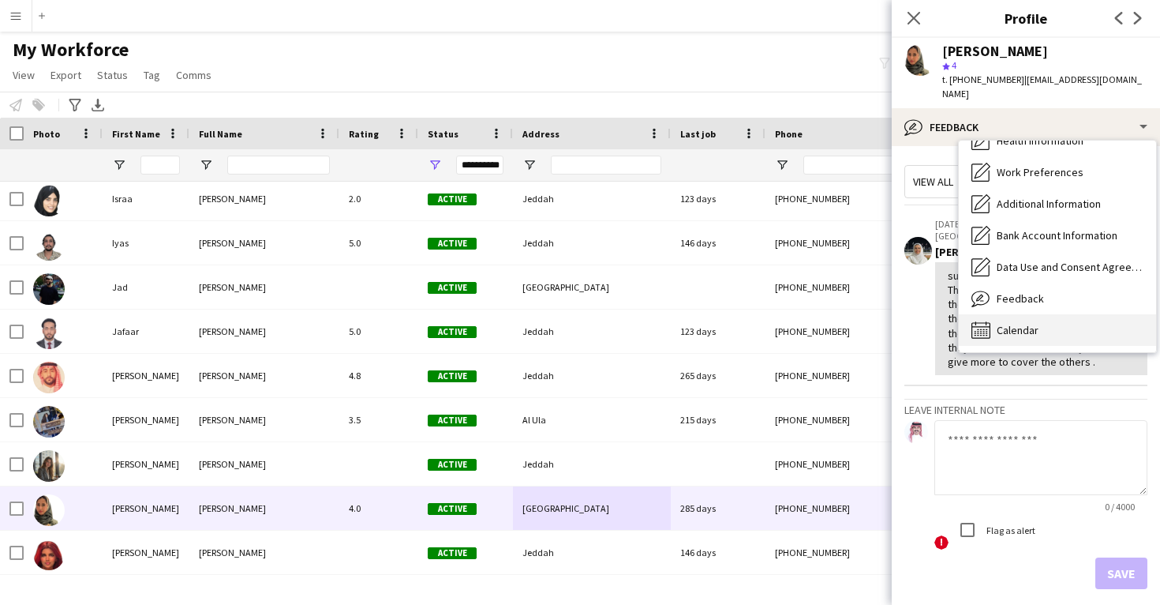
click at [1032, 323] on span "Calendar" at bounding box center [1018, 330] width 42 height 14
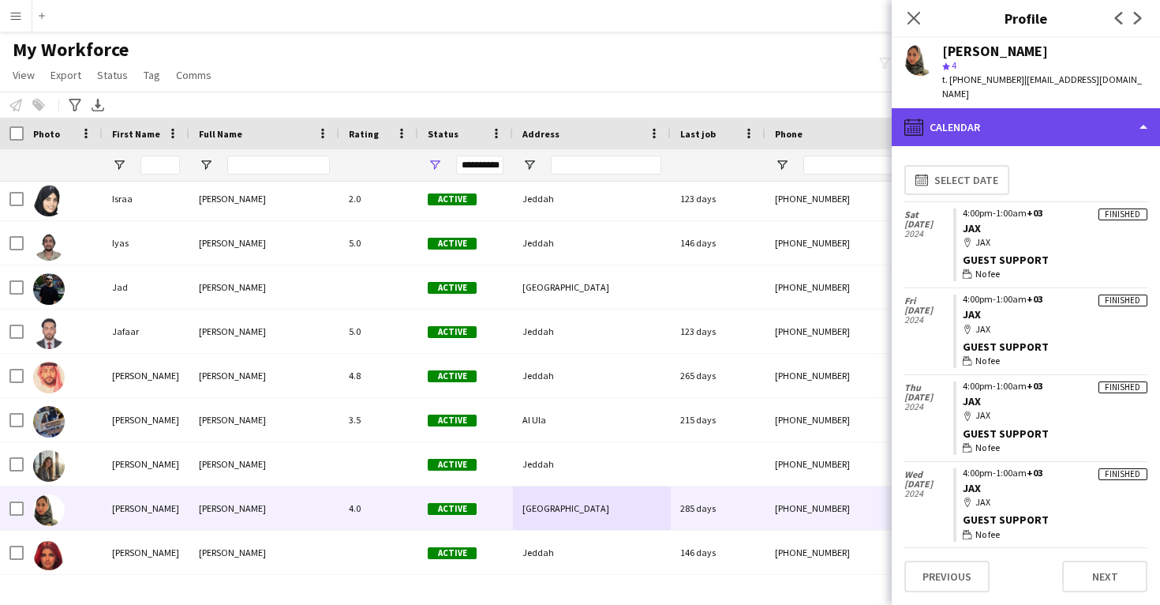
click at [1009, 114] on div "calendar-full Calendar" at bounding box center [1026, 127] width 268 height 38
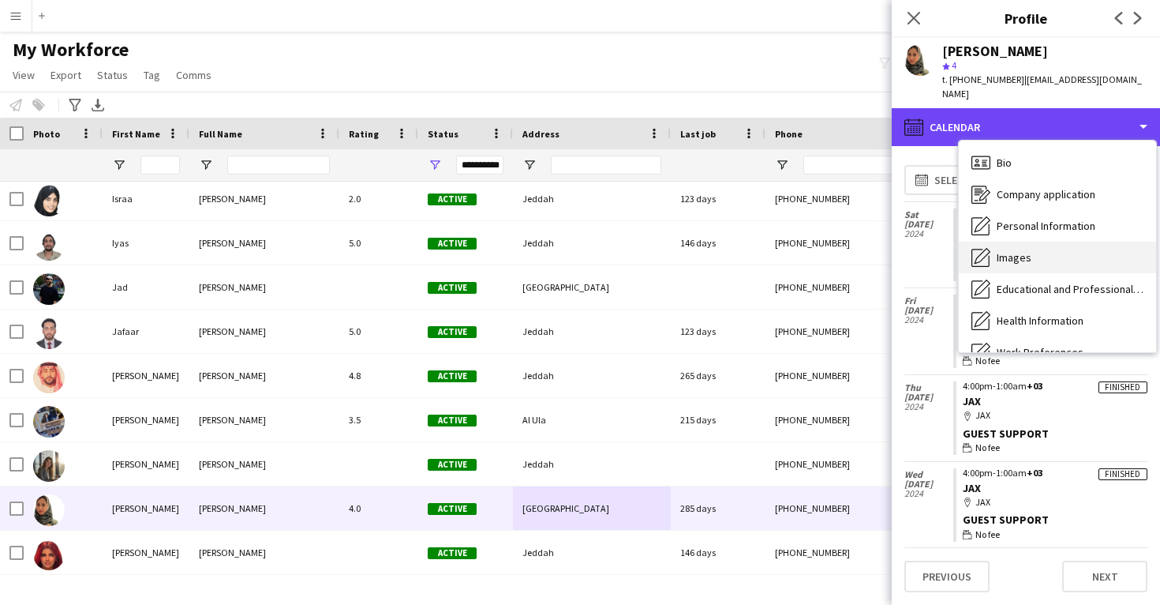
scroll to position [0, 0]
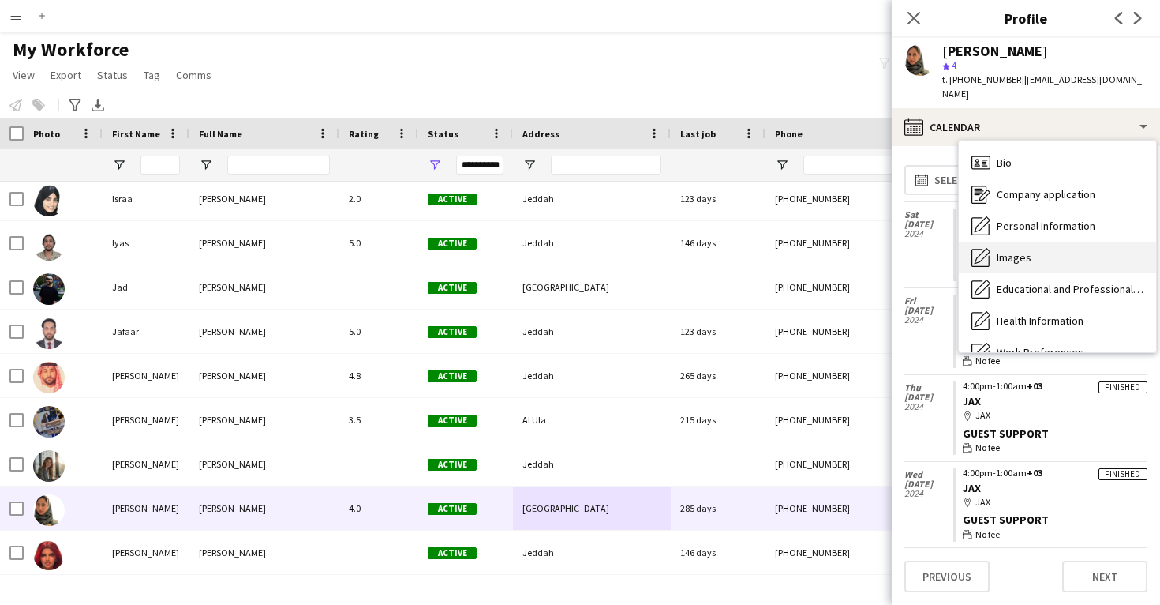
click at [1024, 250] on span "Images" at bounding box center [1014, 257] width 35 height 14
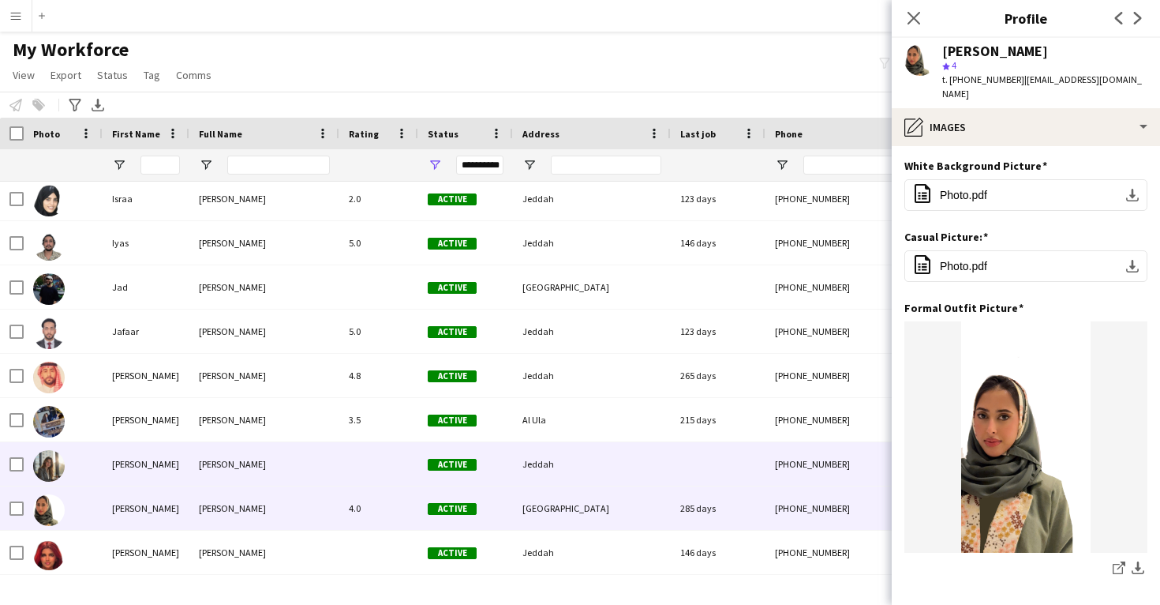
click at [695, 451] on div at bounding box center [718, 463] width 95 height 43
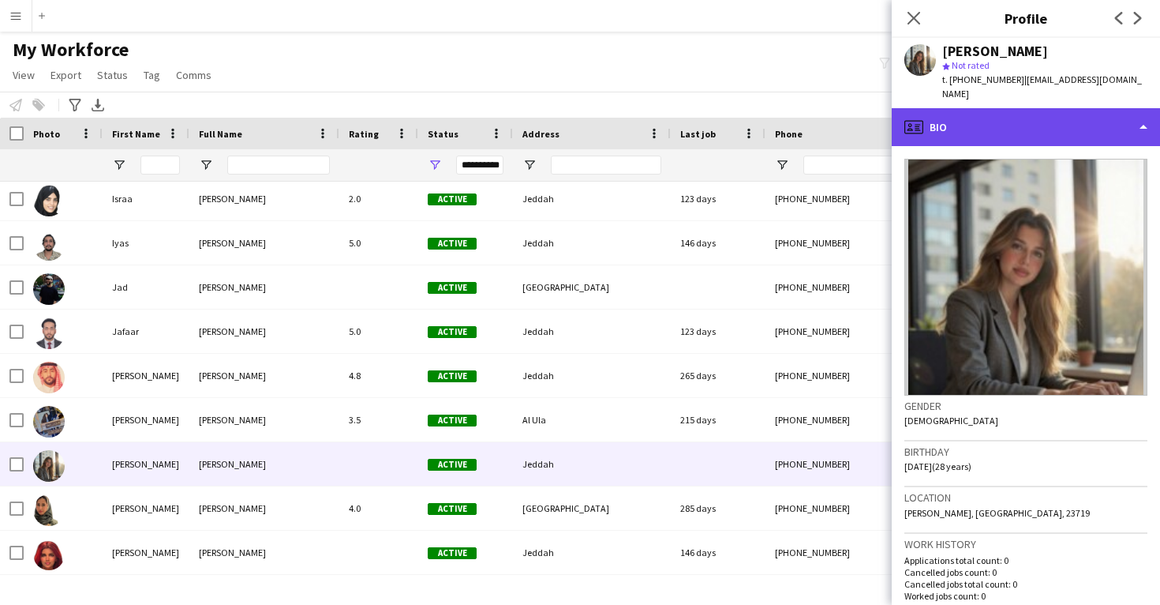
click at [1079, 116] on div "profile Bio" at bounding box center [1026, 127] width 268 height 38
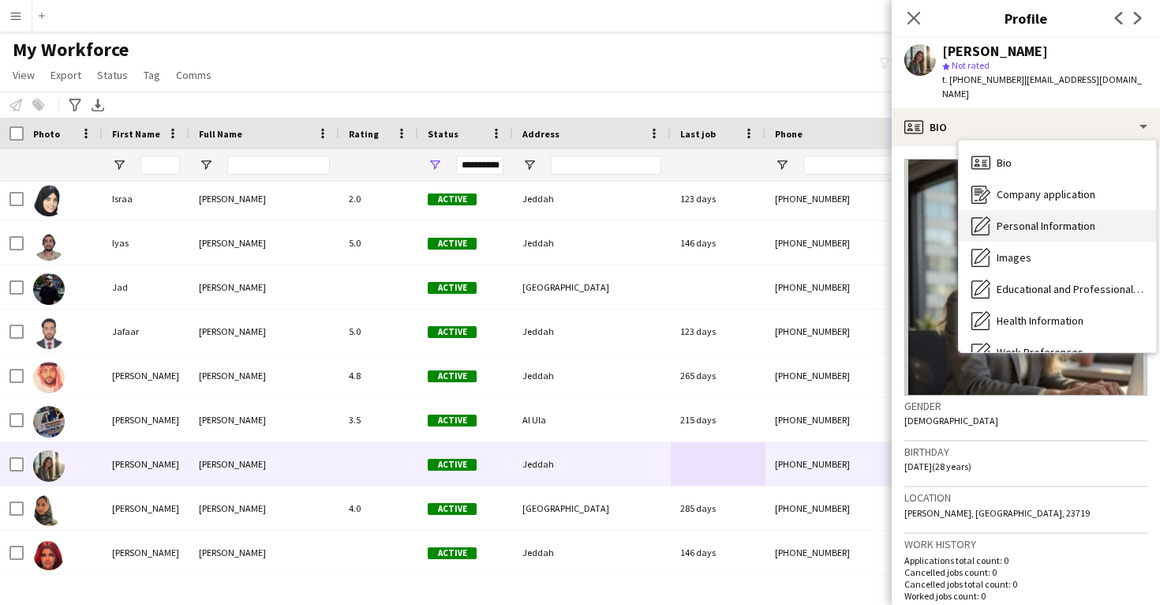
click at [1081, 219] on span "Personal Information" at bounding box center [1046, 226] width 99 height 14
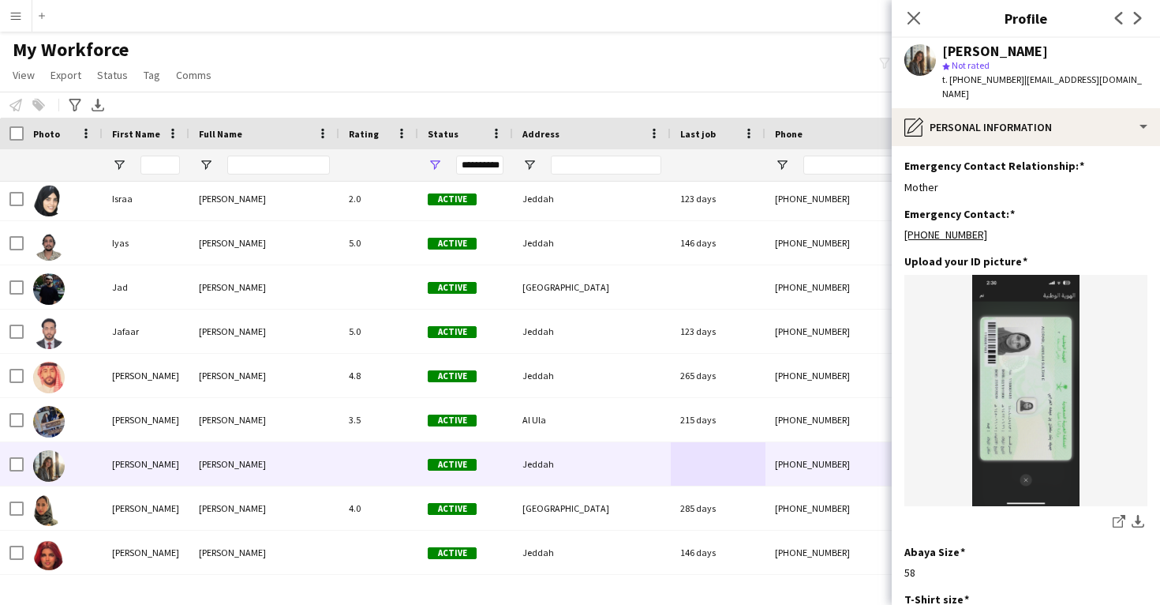
scroll to position [719, 0]
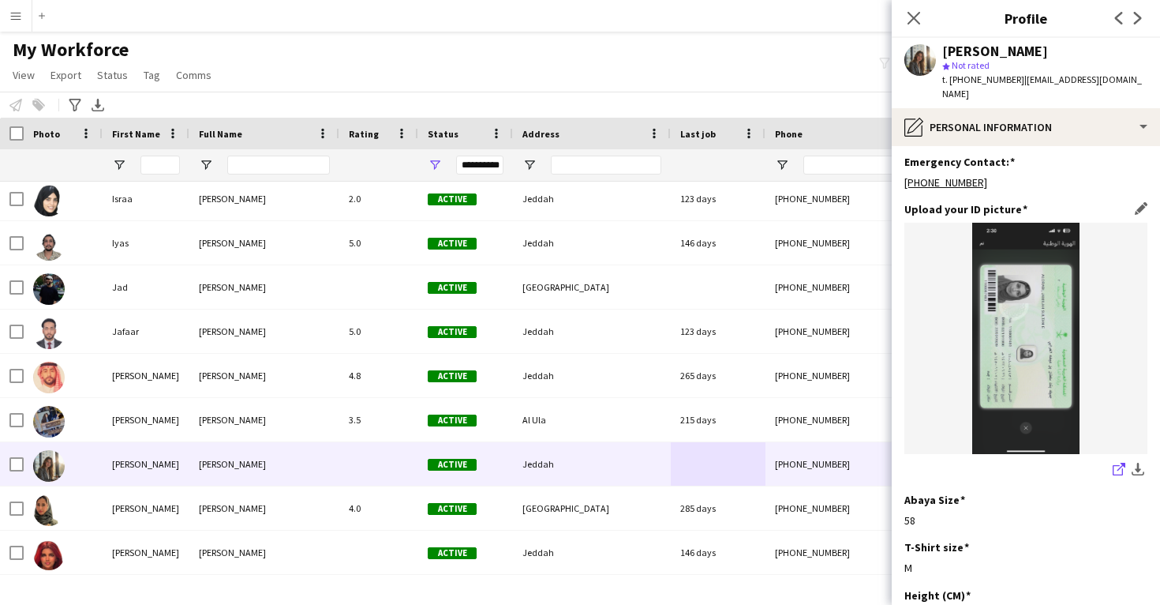
click at [1116, 475] on icon "share-external-link-1" at bounding box center [1119, 469] width 13 height 13
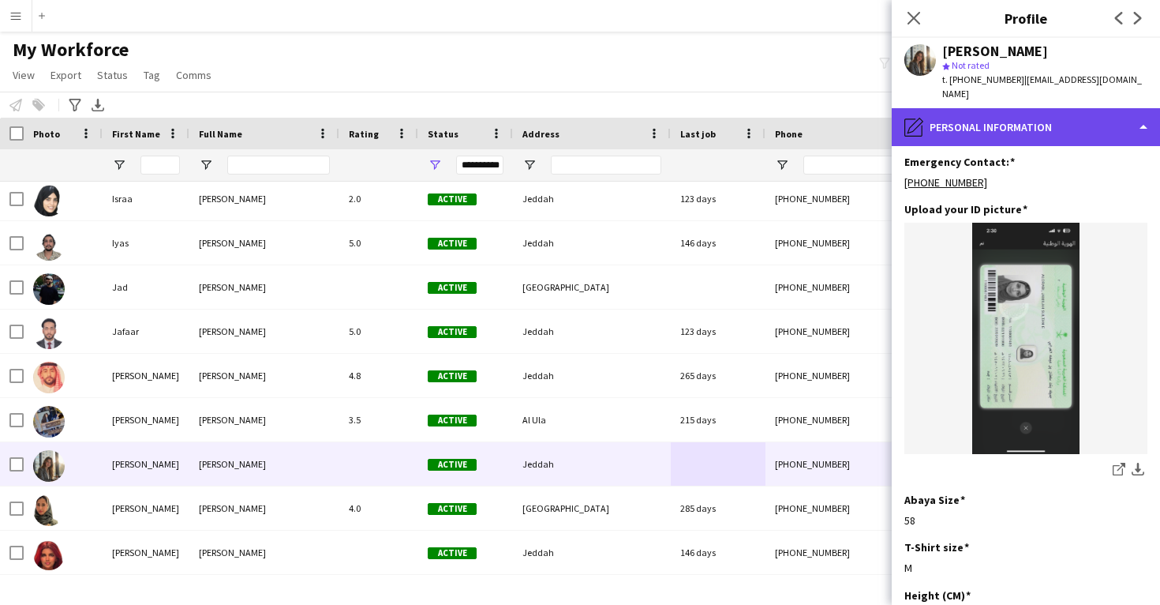
click at [1008, 108] on div "pencil4 Personal Information" at bounding box center [1026, 127] width 268 height 38
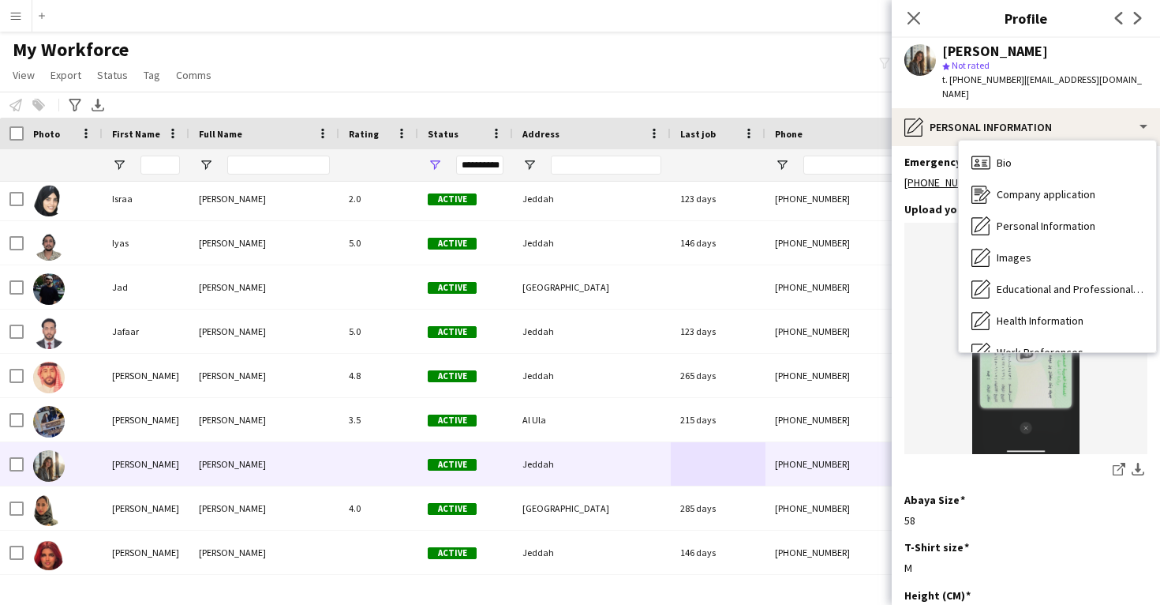
click at [1009, 79] on span "t. +966569939626" at bounding box center [983, 79] width 82 height 12
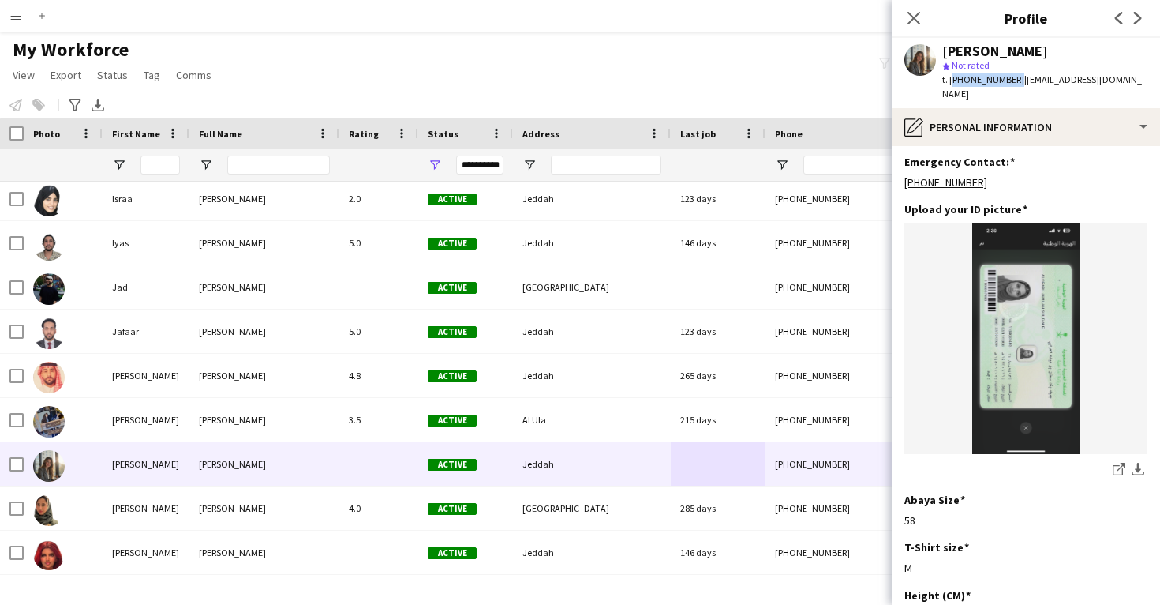
drag, startPoint x: 1010, startPoint y: 78, endPoint x: 951, endPoint y: 78, distance: 59.2
click at [951, 78] on span "t. +966569939626" at bounding box center [983, 79] width 82 height 12
copy span "+966569939626"
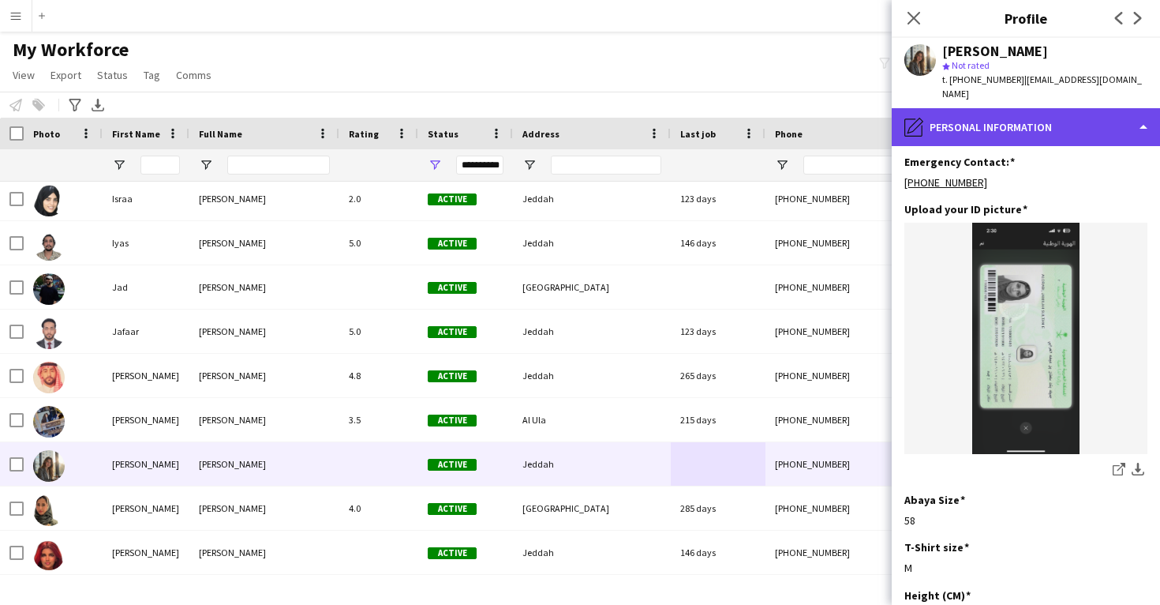
click at [984, 108] on div "pencil4 Personal Information" at bounding box center [1026, 127] width 268 height 38
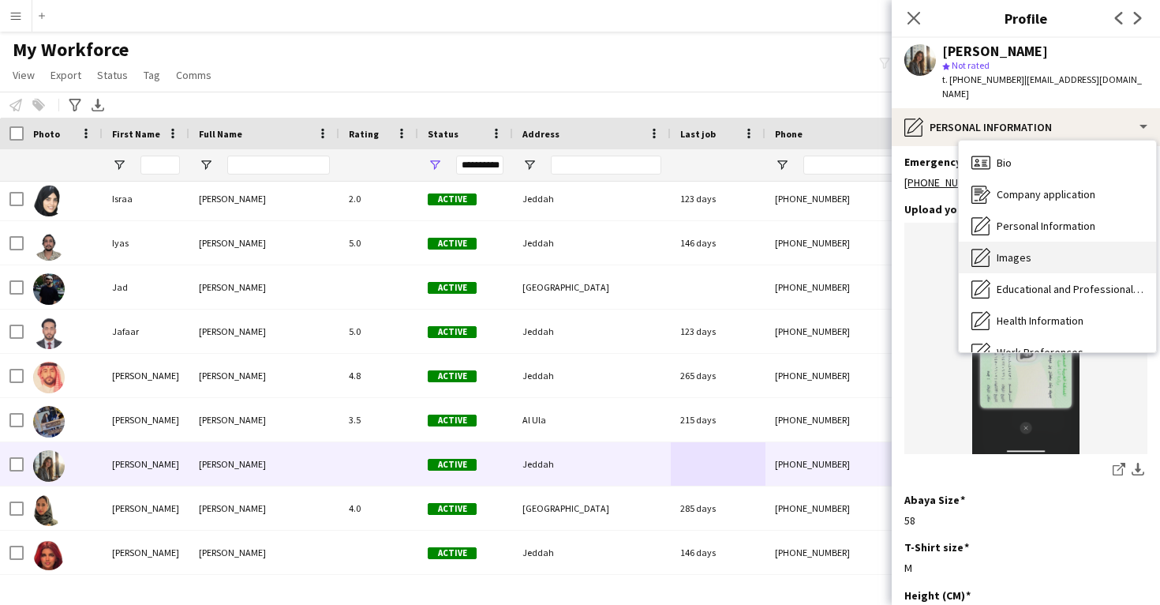
click at [1021, 250] on span "Images" at bounding box center [1014, 257] width 35 height 14
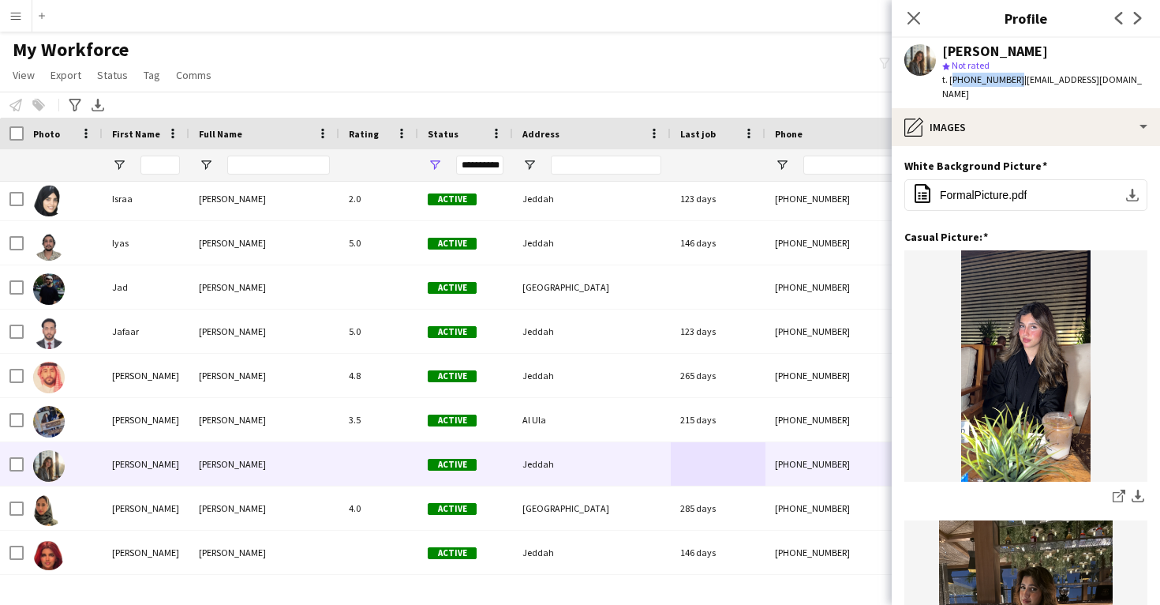
drag, startPoint x: 1010, startPoint y: 81, endPoint x: 952, endPoint y: 82, distance: 58.4
click at [952, 82] on span "t. +966569939626" at bounding box center [983, 79] width 82 height 12
copy span "+966569939626"
click at [1118, 492] on icon at bounding box center [1118, 497] width 10 height 10
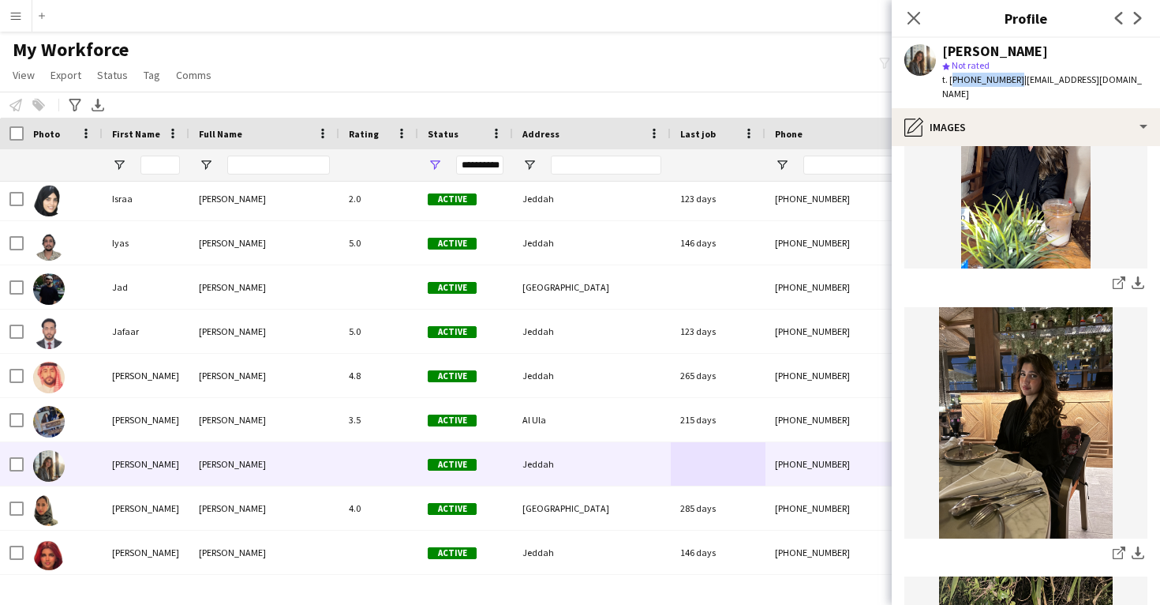
scroll to position [216, 0]
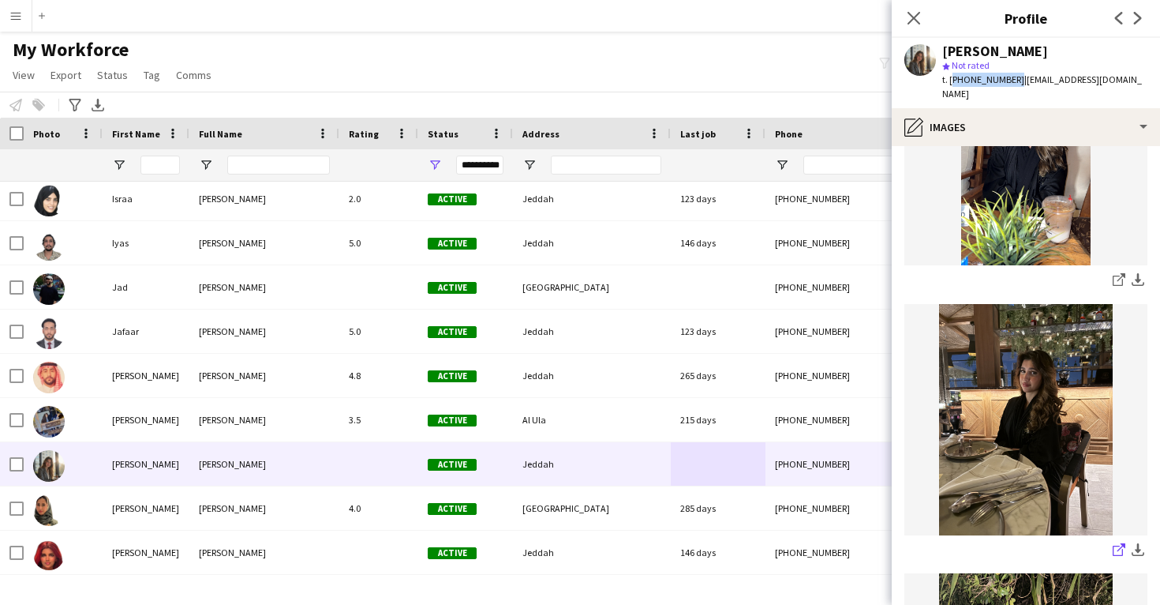
click at [1112, 541] on link "share-external-link-1" at bounding box center [1119, 550] width 19 height 19
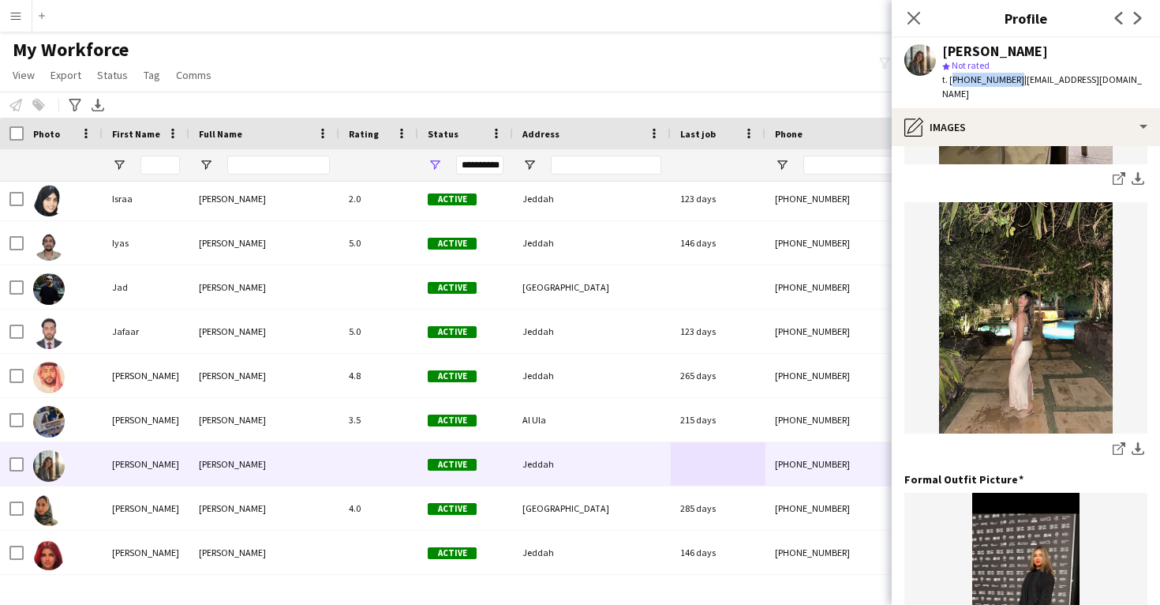
scroll to position [597, 0]
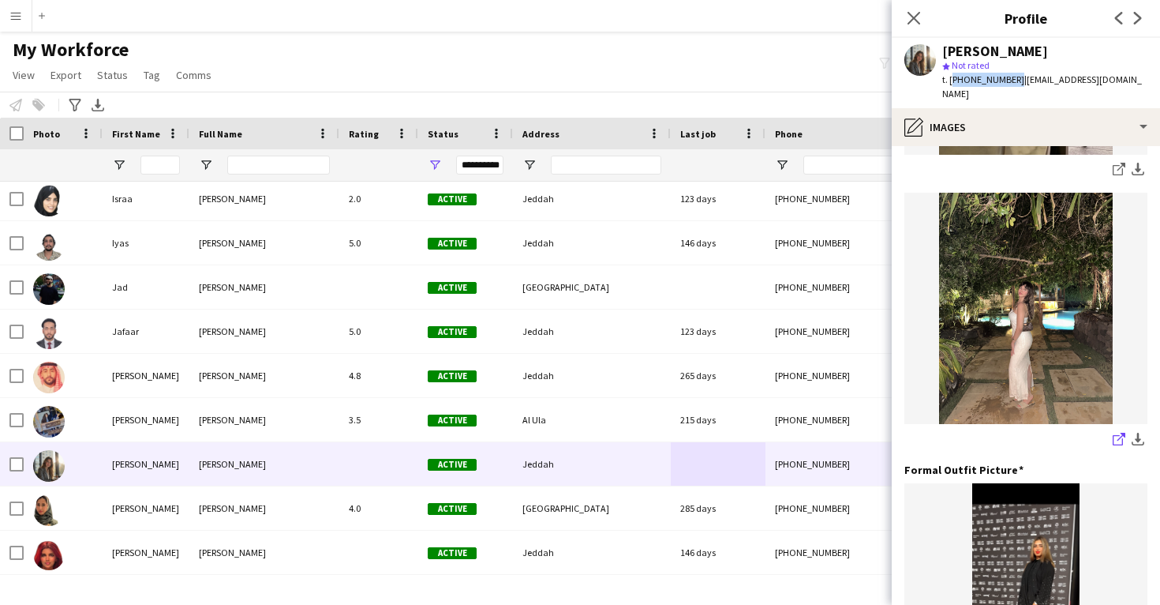
click at [1116, 433] on icon "share-external-link-1" at bounding box center [1119, 439] width 13 height 13
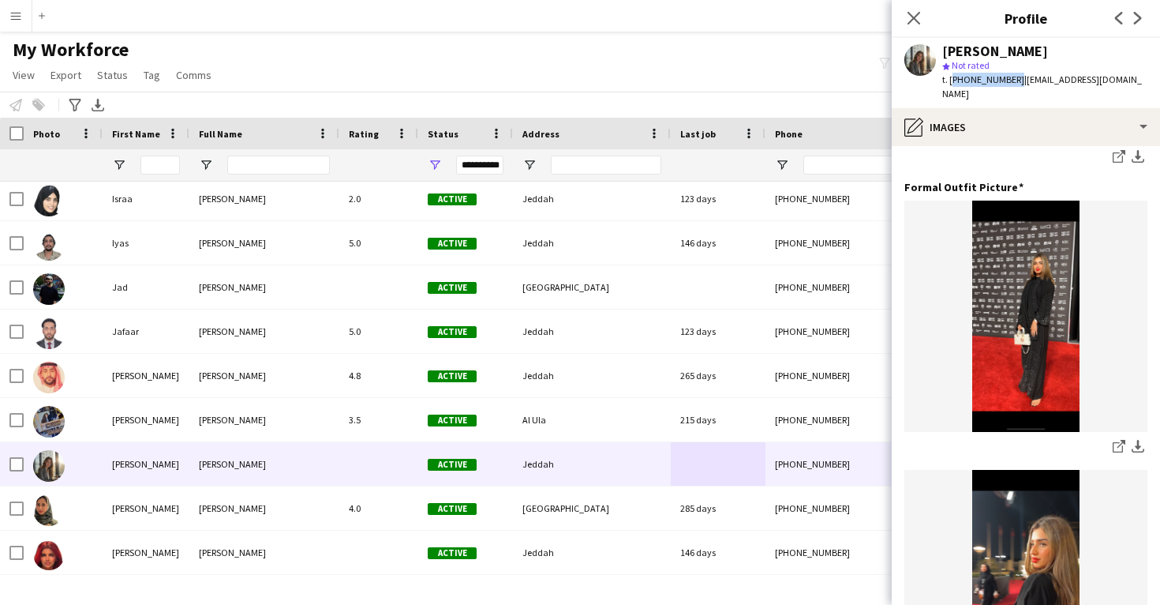
scroll to position [917, 0]
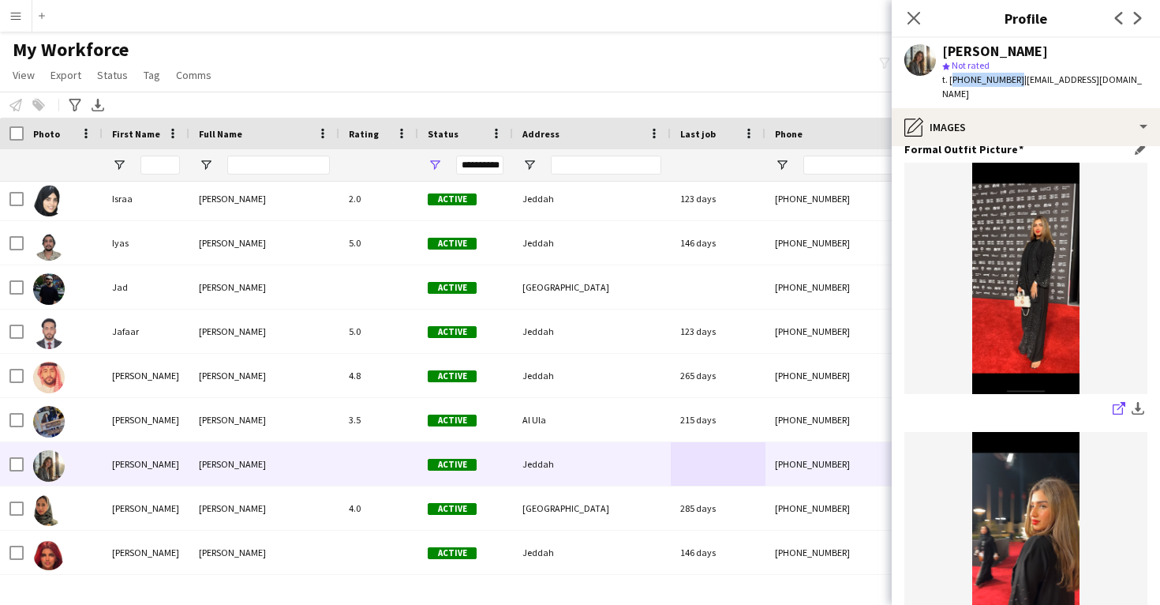
click at [1120, 402] on icon "share-external-link-1" at bounding box center [1119, 408] width 13 height 13
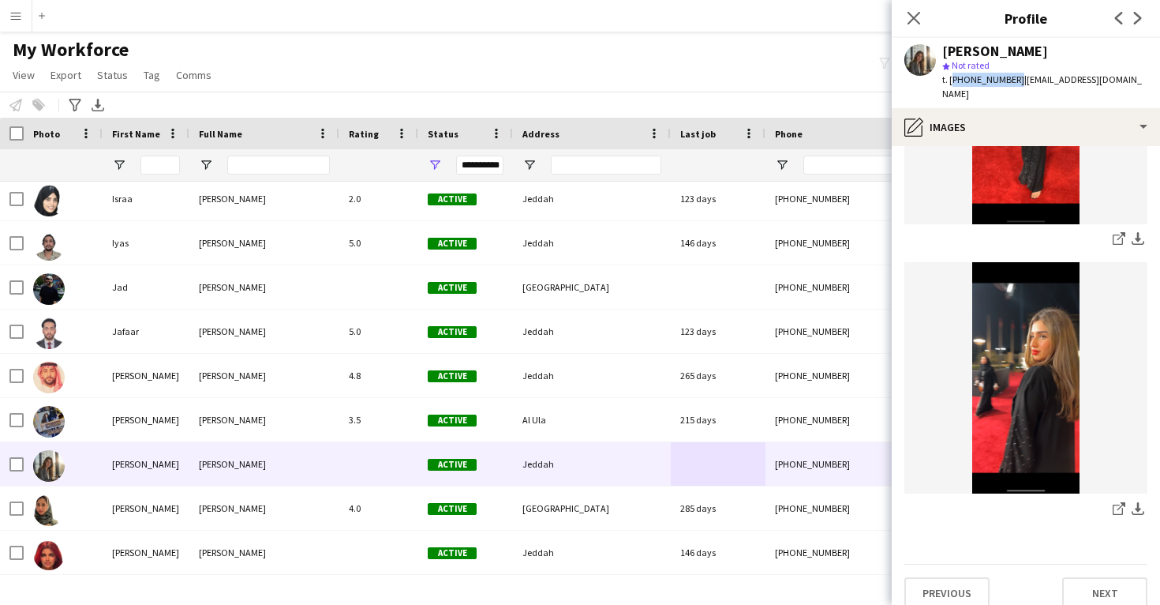
scroll to position [1086, 0]
click at [1119, 505] on icon at bounding box center [1118, 510] width 10 height 10
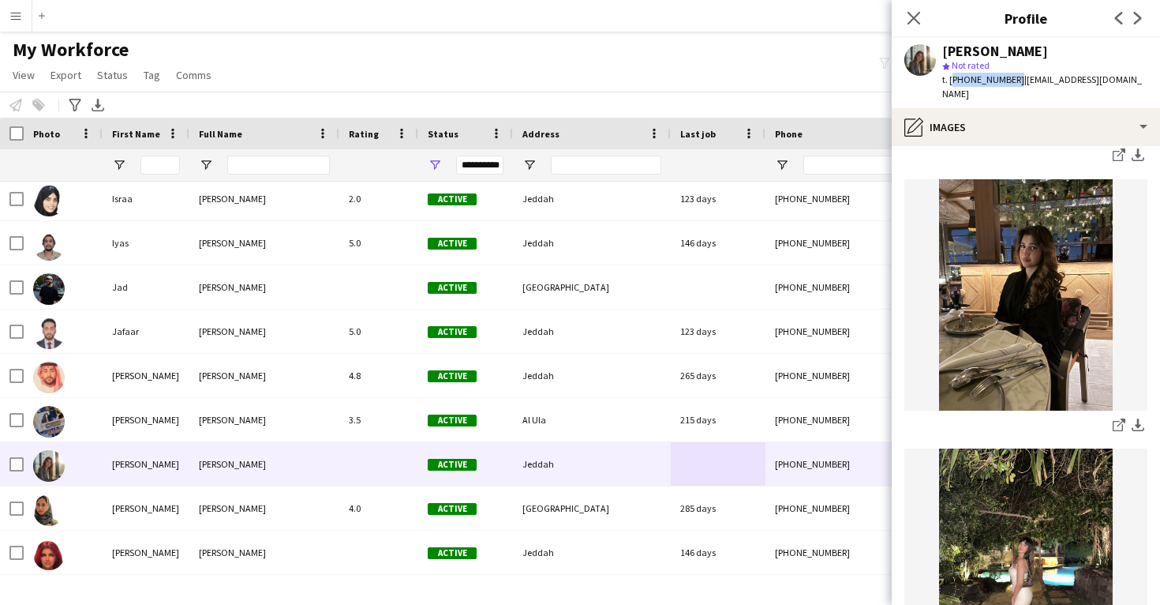
scroll to position [226, 0]
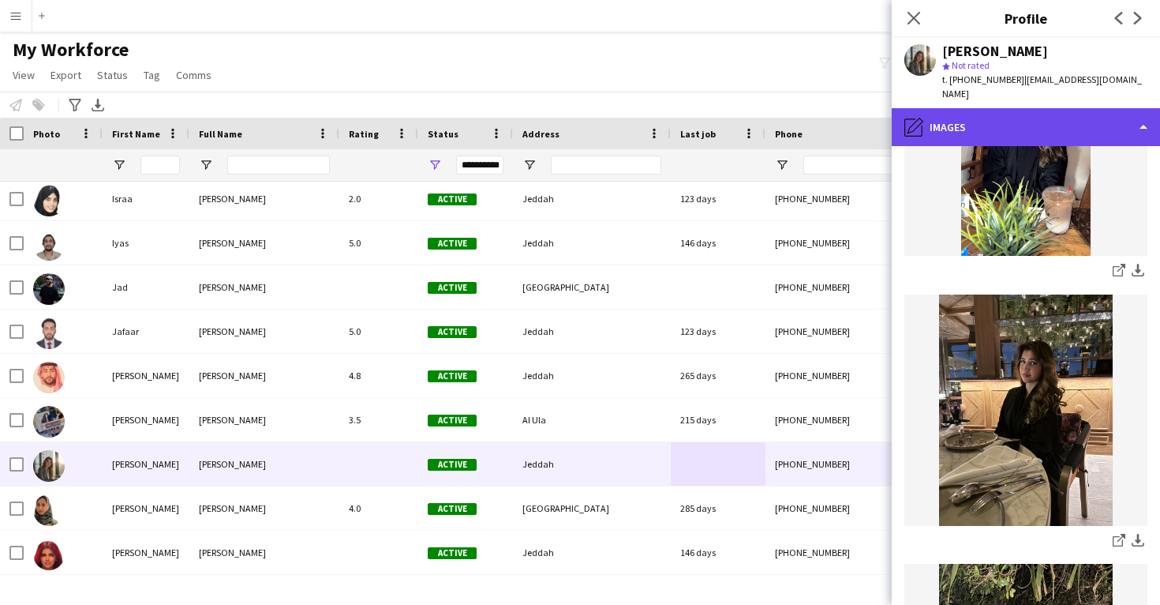
click at [981, 108] on div "pencil4 Images" at bounding box center [1026, 127] width 268 height 38
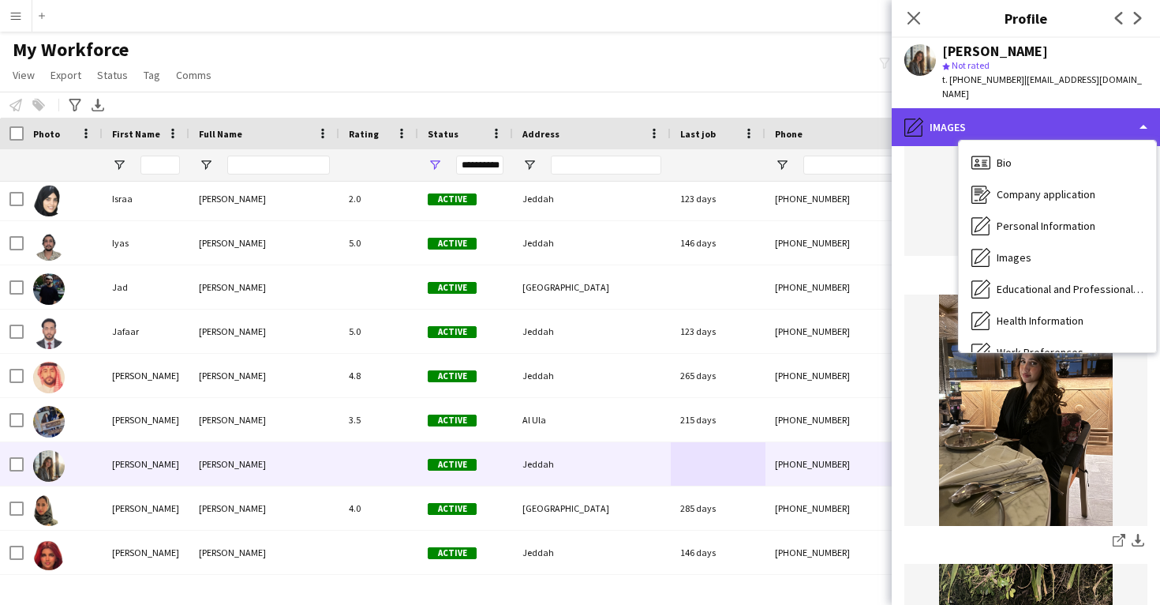
click at [963, 108] on div "pencil4 Images" at bounding box center [1026, 127] width 268 height 38
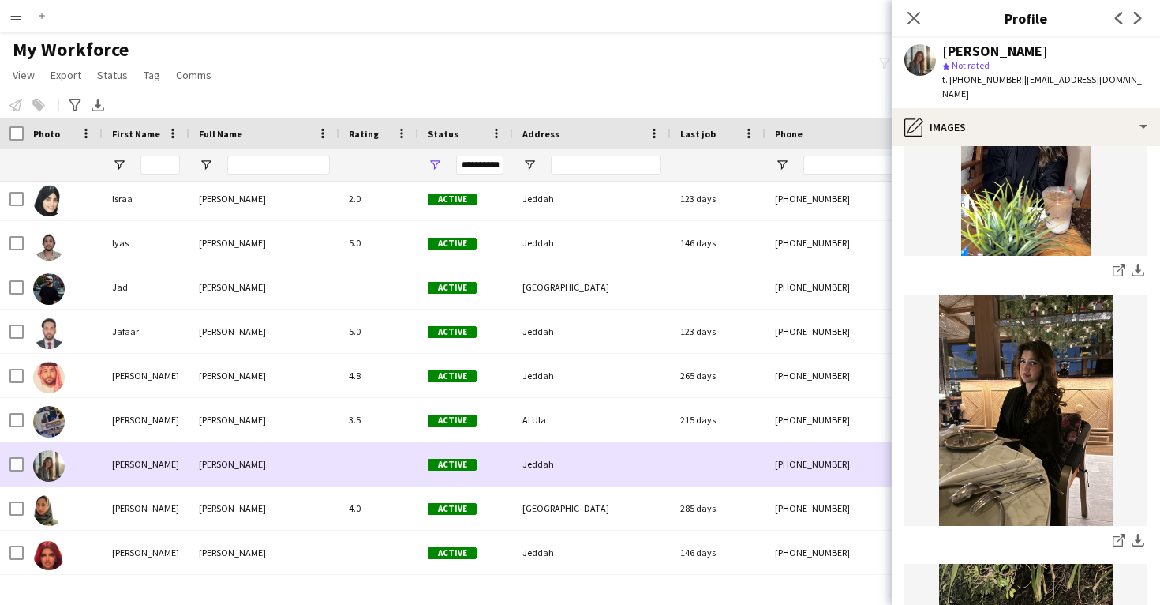
click at [732, 485] on div "Jamilah Jamilah Alorabi Active Jeddah +966569939626 alorjamila@gmail.com" at bounding box center [891, 464] width 1782 height 44
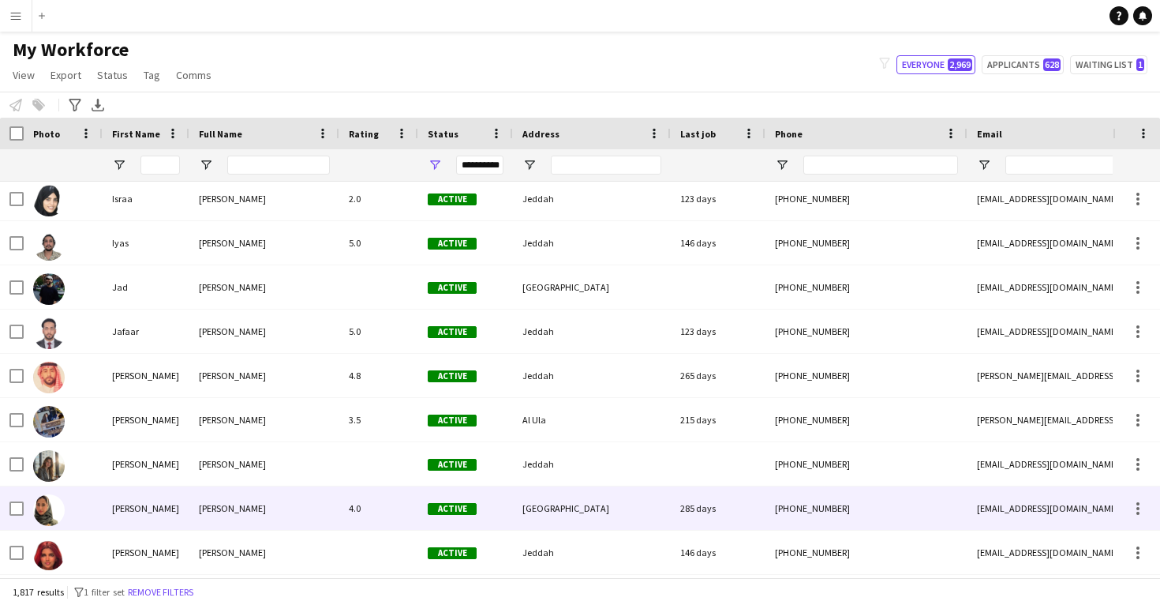
click at [728, 499] on div "285 days" at bounding box center [718, 507] width 95 height 43
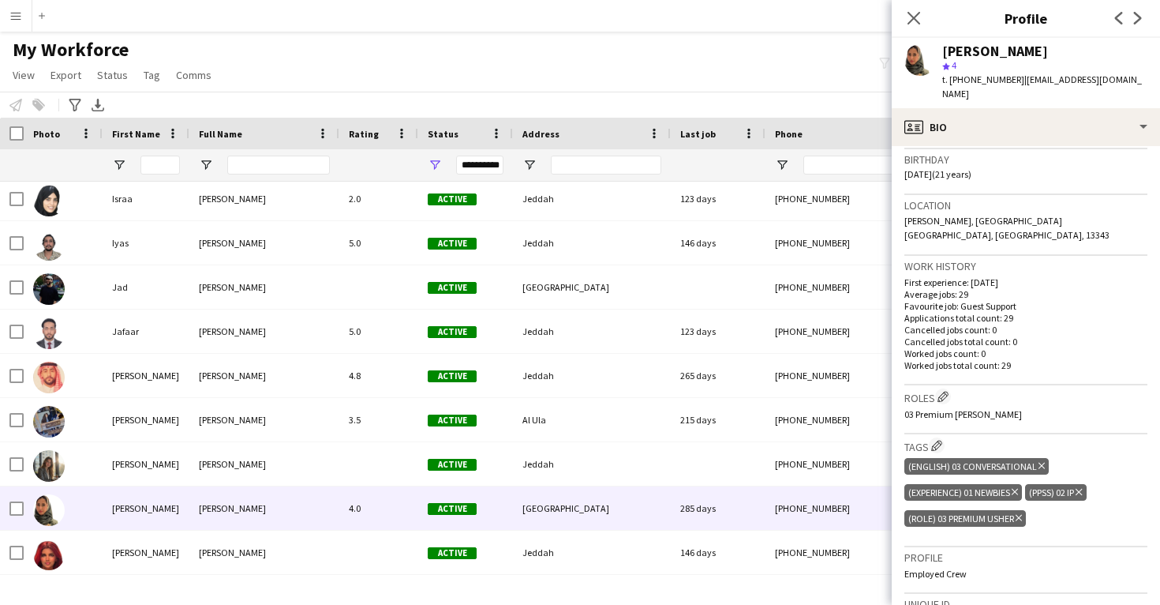
scroll to position [300, 0]
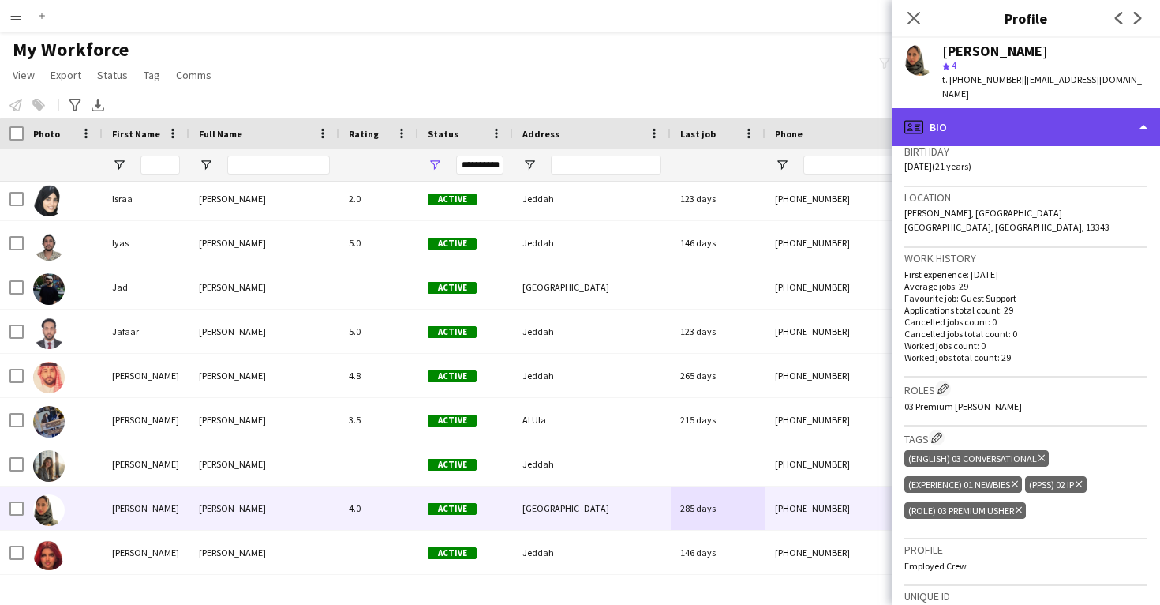
click at [1003, 118] on div "profile Bio" at bounding box center [1026, 127] width 268 height 38
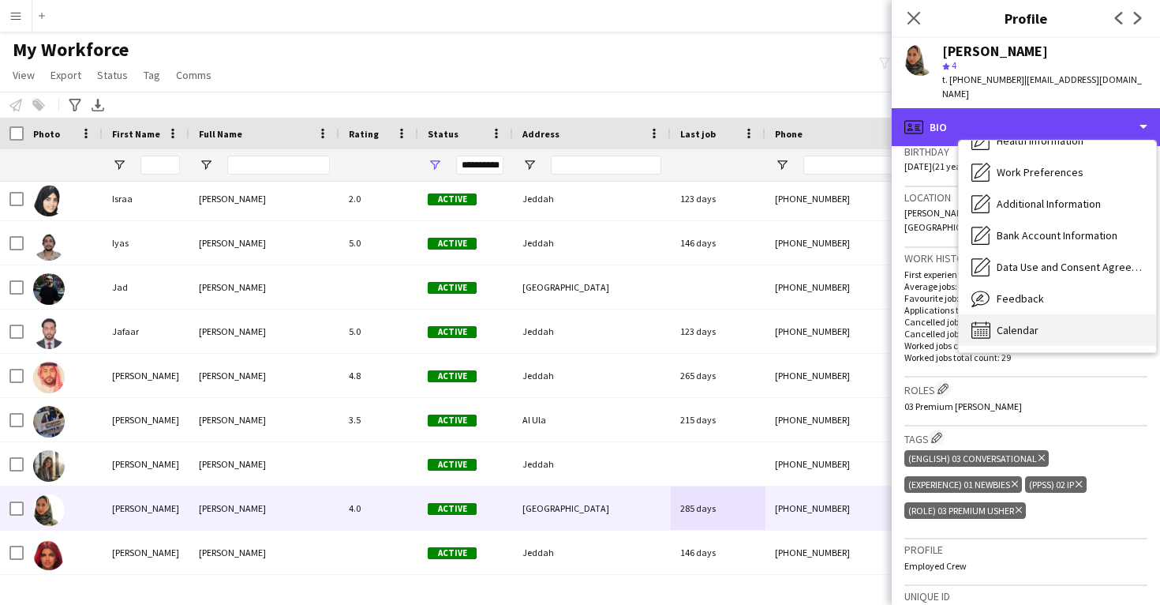
scroll to position [181, 0]
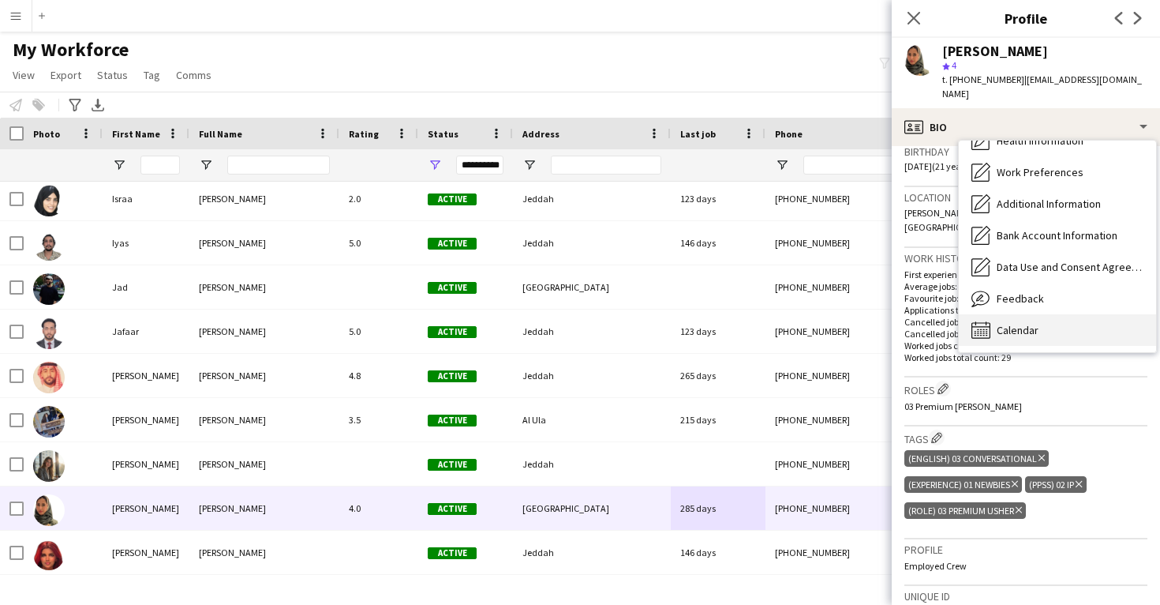
click at [1032, 324] on div "Calendar Calendar" at bounding box center [1057, 330] width 197 height 32
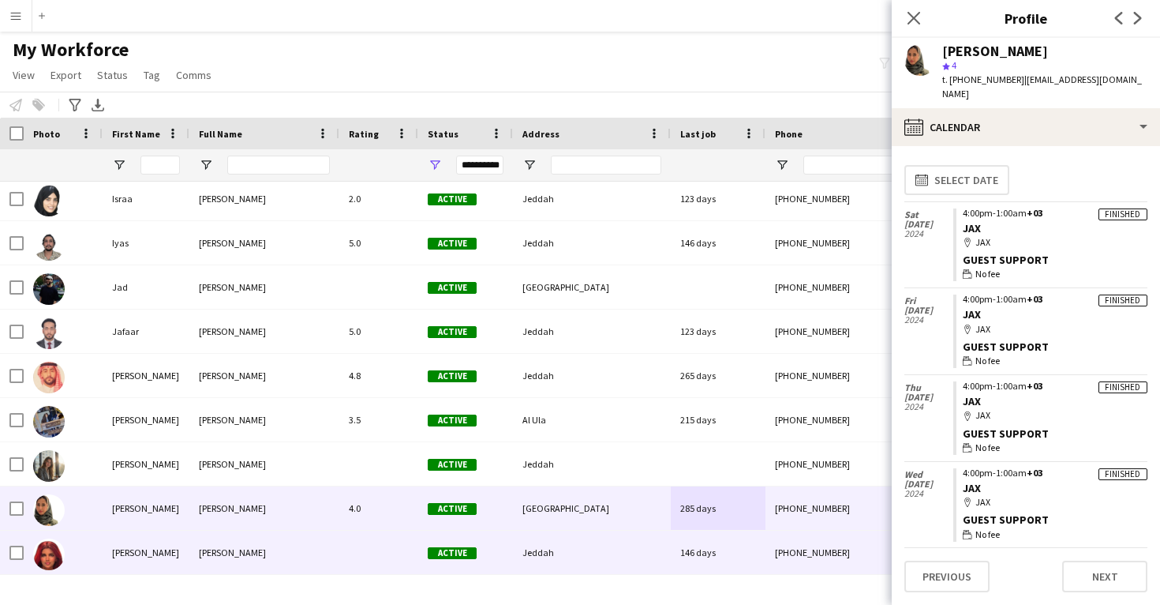
click at [776, 553] on div "+966566641669" at bounding box center [867, 551] width 202 height 43
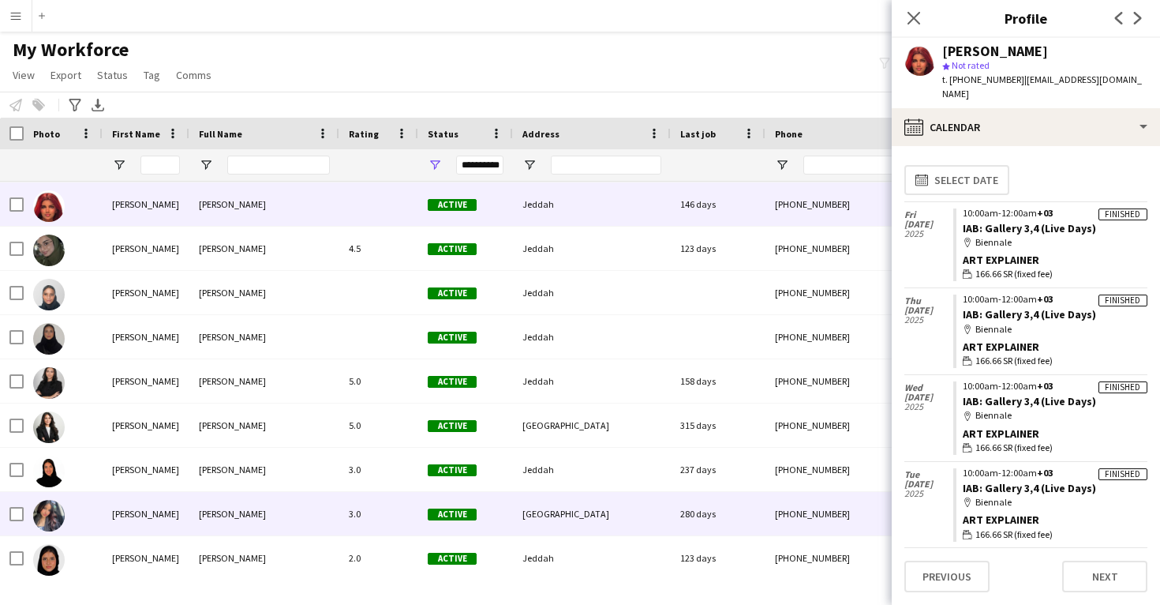
scroll to position [31163, 0]
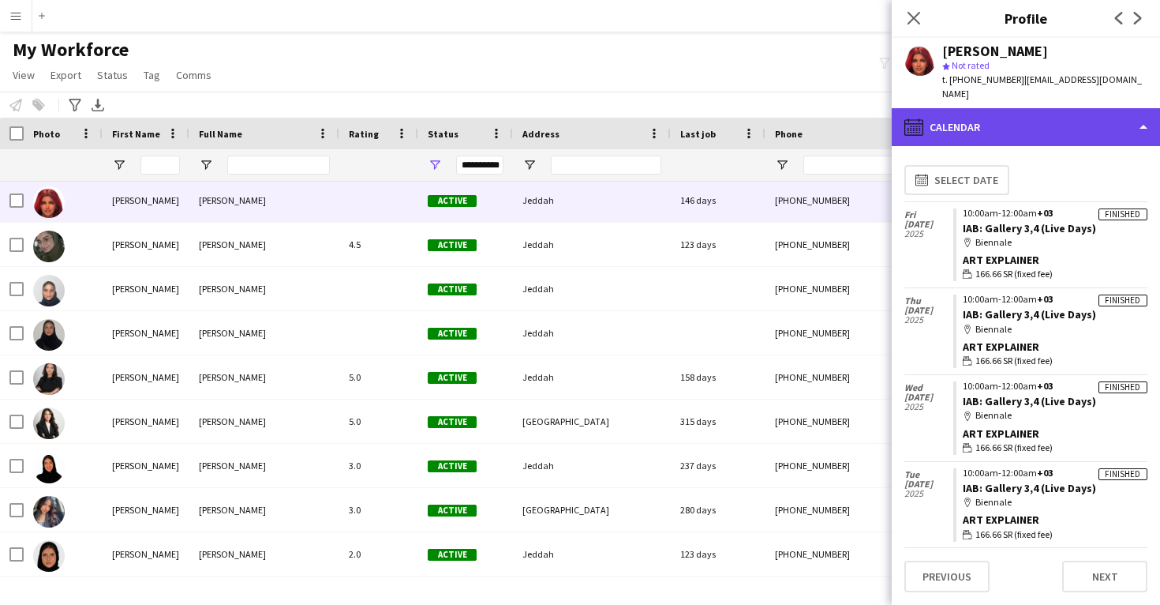
click at [1026, 113] on div "calendar-full Calendar" at bounding box center [1026, 127] width 268 height 38
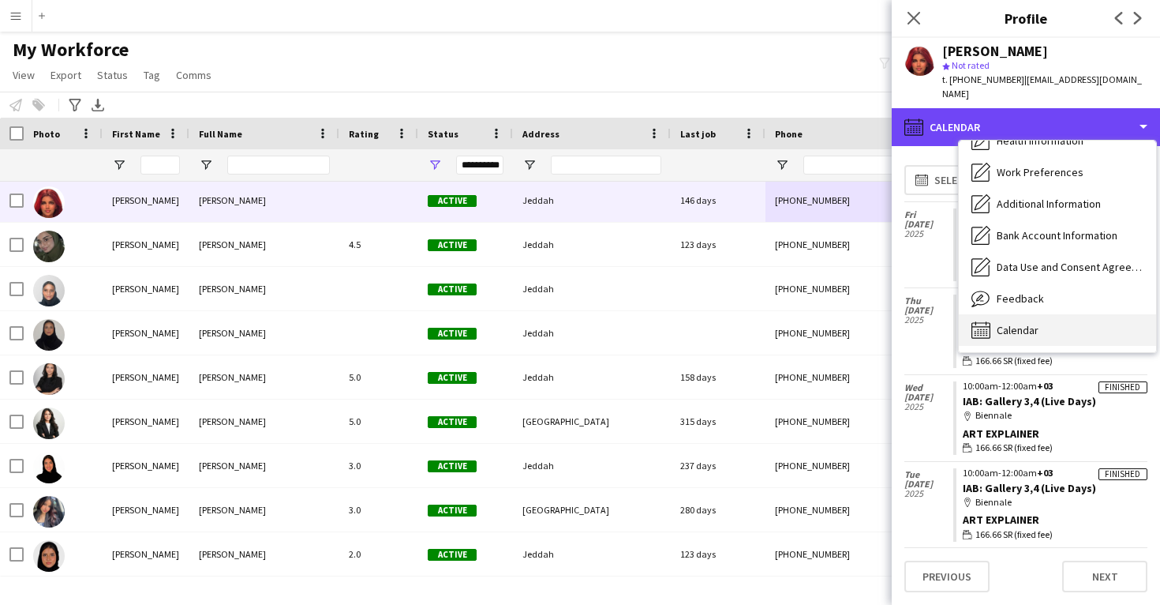
scroll to position [180, 0]
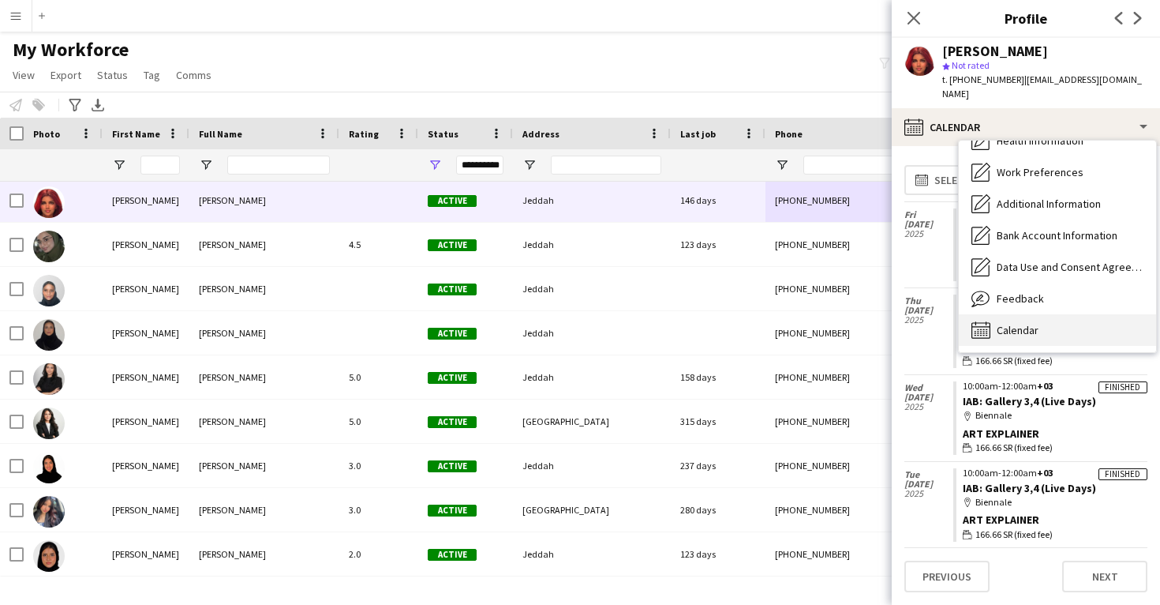
click at [1046, 314] on div "Calendar Calendar" at bounding box center [1057, 330] width 197 height 32
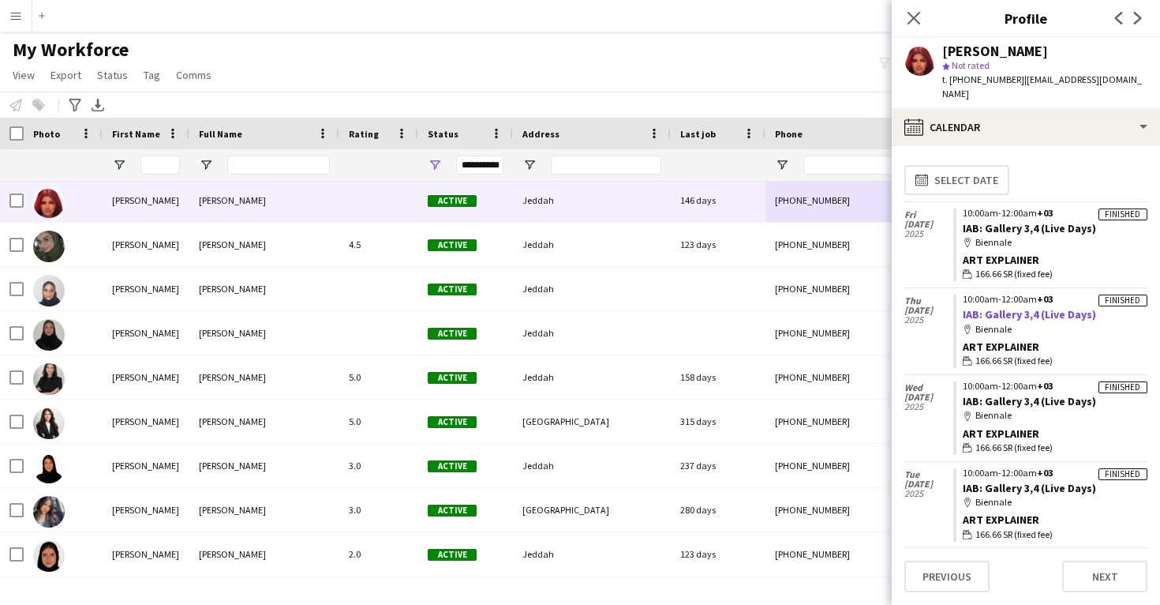
drag, startPoint x: 1098, startPoint y: 298, endPoint x: 962, endPoint y: 303, distance: 135.8
click at [962, 303] on app-crew-calendar-job-card "Finished 10:00am-12:00am +03 IAB: Gallery 3,4 (Live Days) map-marker Biennale A…" at bounding box center [1050, 330] width 194 height 73
copy link "IAB: Gallery 3,4 (Live Days)"
click at [975, 54] on div "Jana Al Omari" at bounding box center [995, 51] width 106 height 14
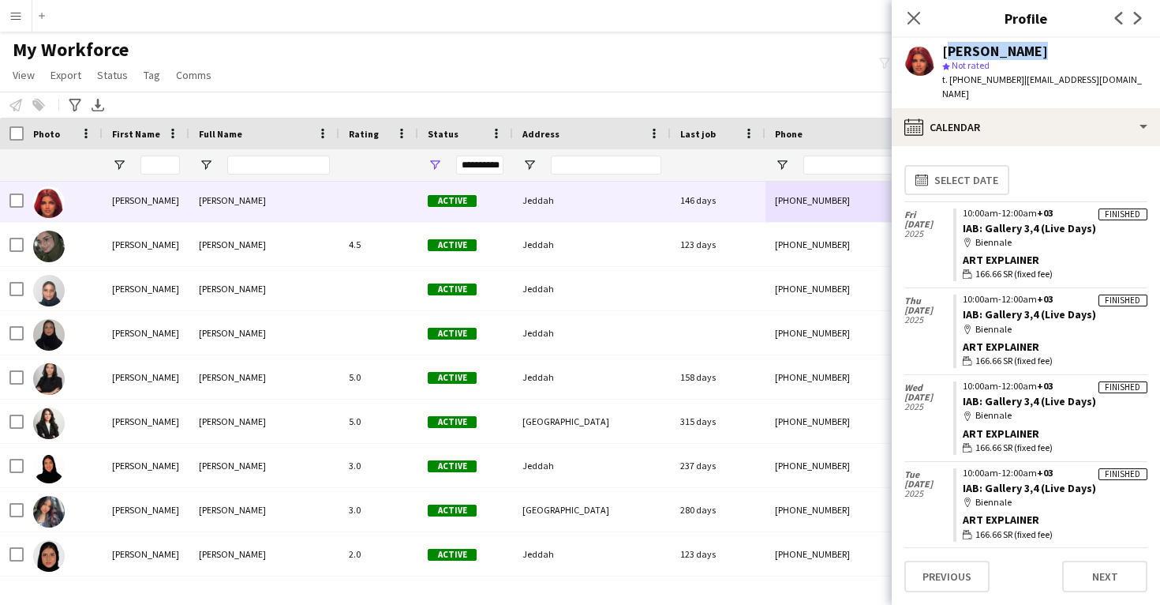
click at [975, 54] on div "Jana Al Omari" at bounding box center [995, 51] width 106 height 14
copy div "Jana Al Omari"
drag, startPoint x: 1098, startPoint y: 214, endPoint x: 961, endPoint y: 214, distance: 137.3
click at [961, 214] on app-crew-calendar-job-card "Finished 10:00am-12:00am +03 IAB: Gallery 3,4 (Live Days) map-marker Biennale A…" at bounding box center [1050, 244] width 194 height 73
copy link "IAB: Gallery 3,4 (Live Days)"
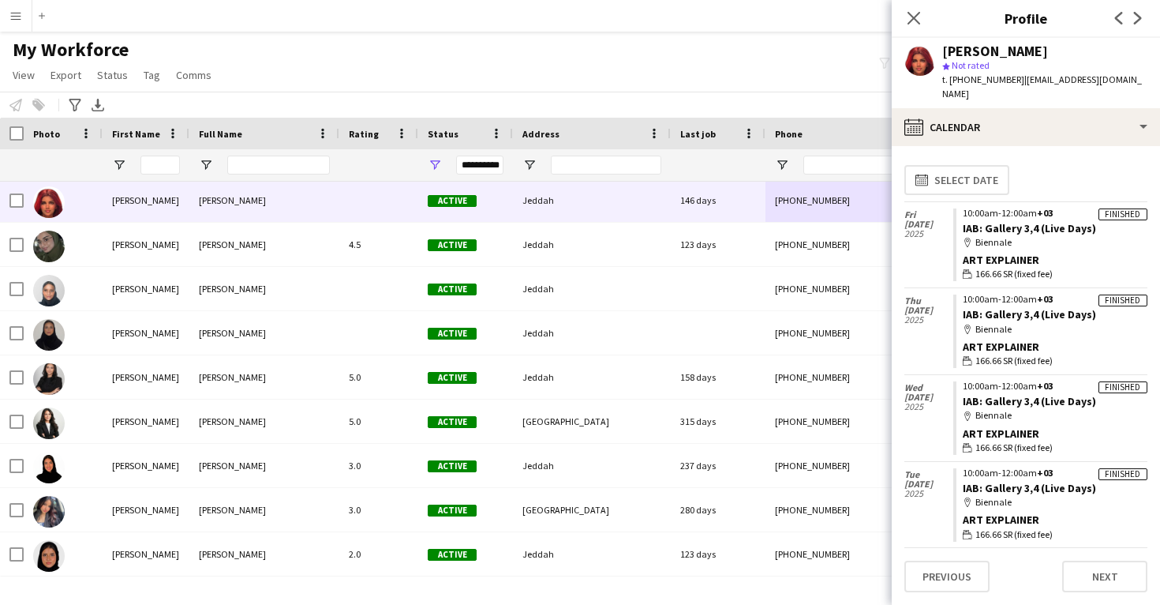
click at [970, 53] on div "Jana Al Omari" at bounding box center [995, 51] width 106 height 14
copy div "Jana Al Omari"
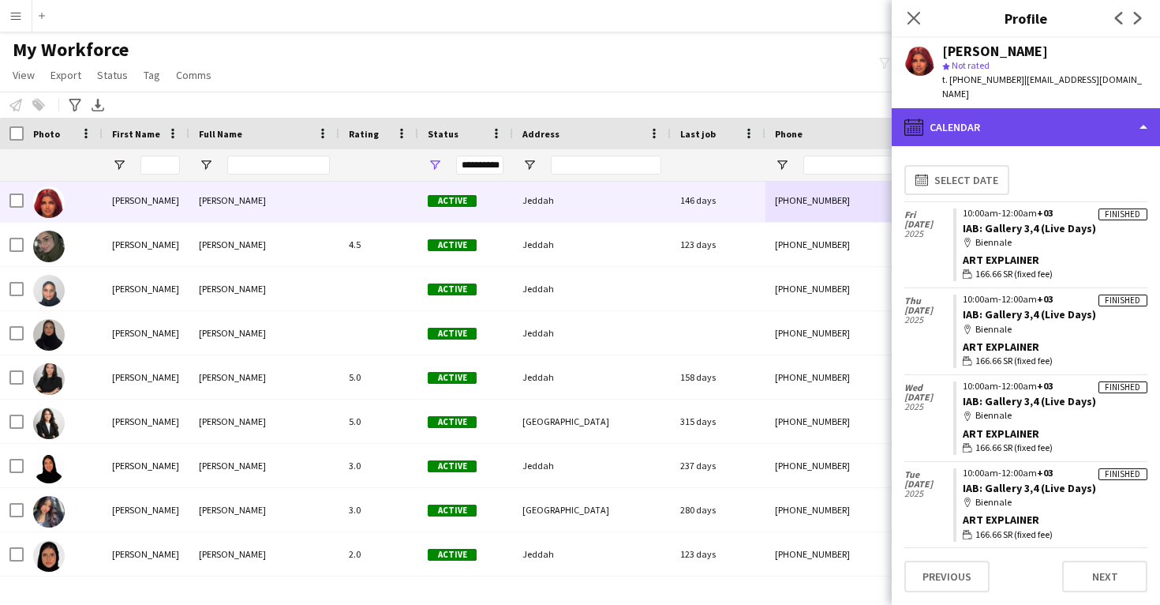
click at [995, 111] on div "calendar-full Calendar" at bounding box center [1026, 127] width 268 height 38
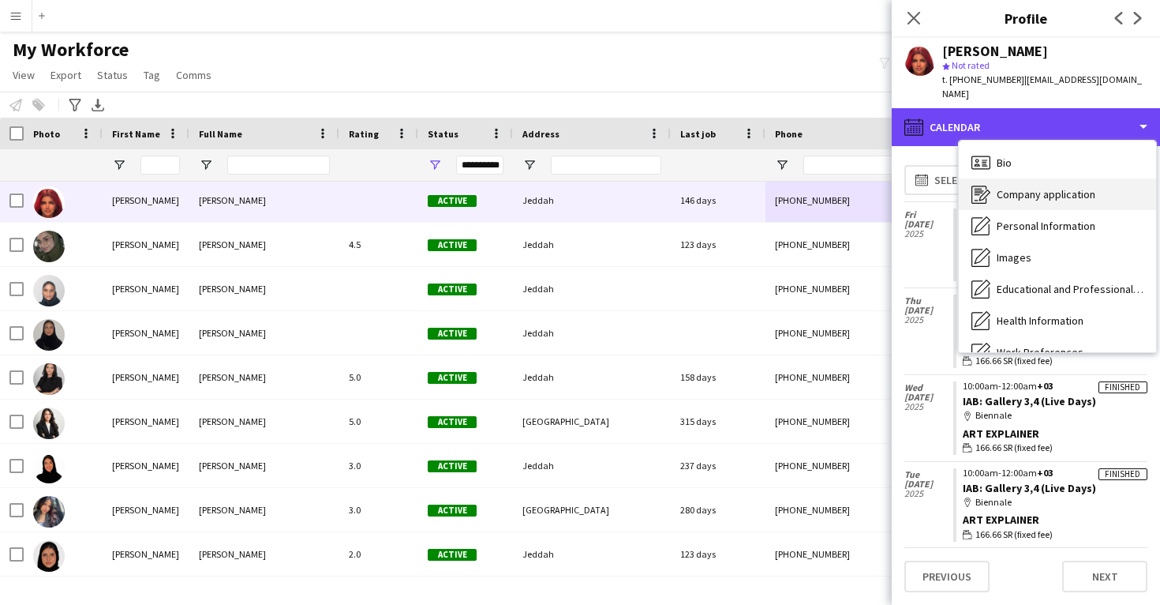
scroll to position [0, 0]
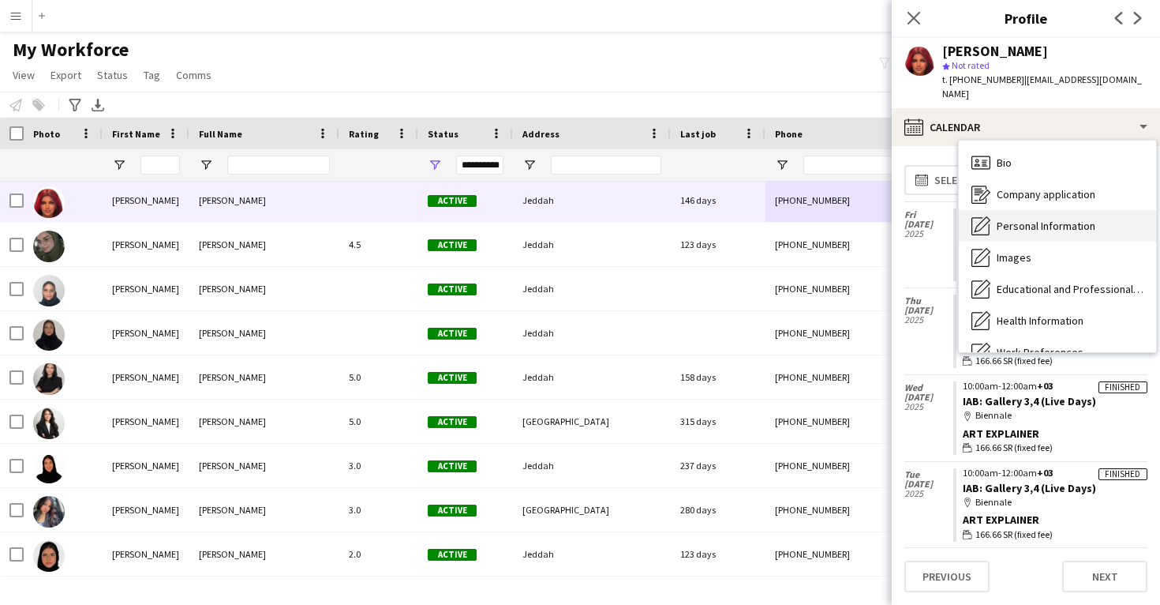
click at [1025, 219] on span "Personal Information" at bounding box center [1046, 226] width 99 height 14
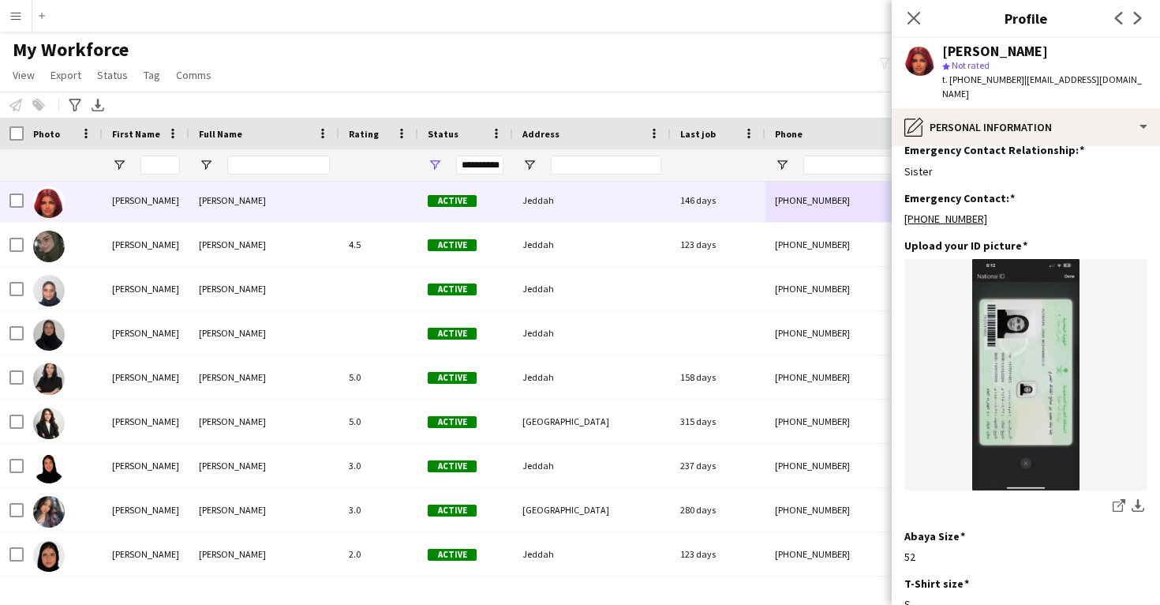
scroll to position [688, 0]
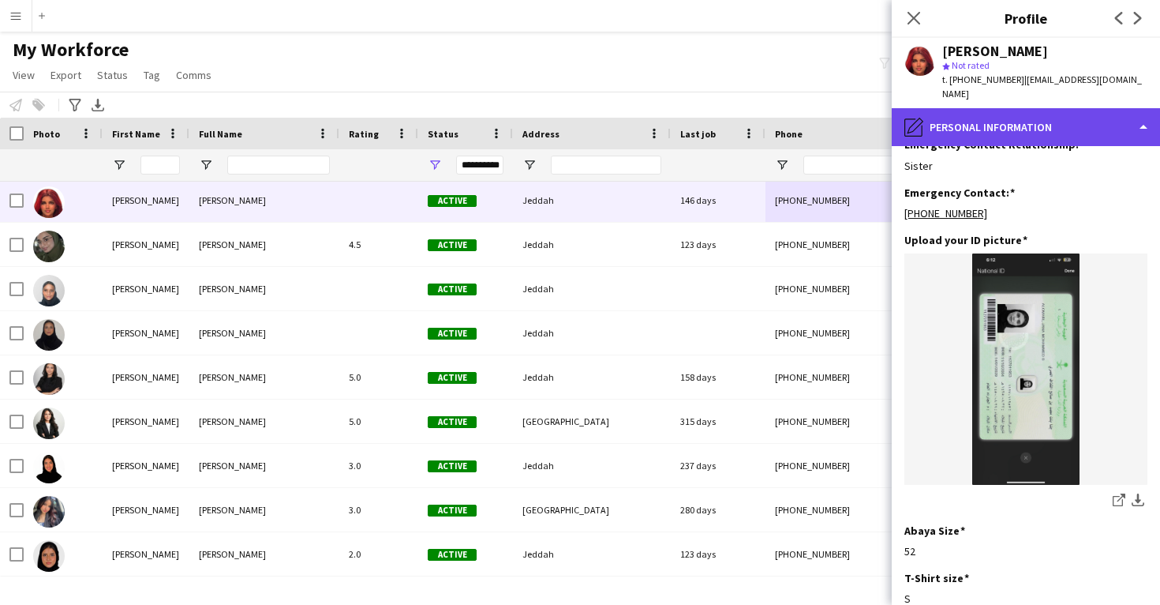
click at [1007, 125] on div "pencil4 Personal Information" at bounding box center [1026, 127] width 268 height 38
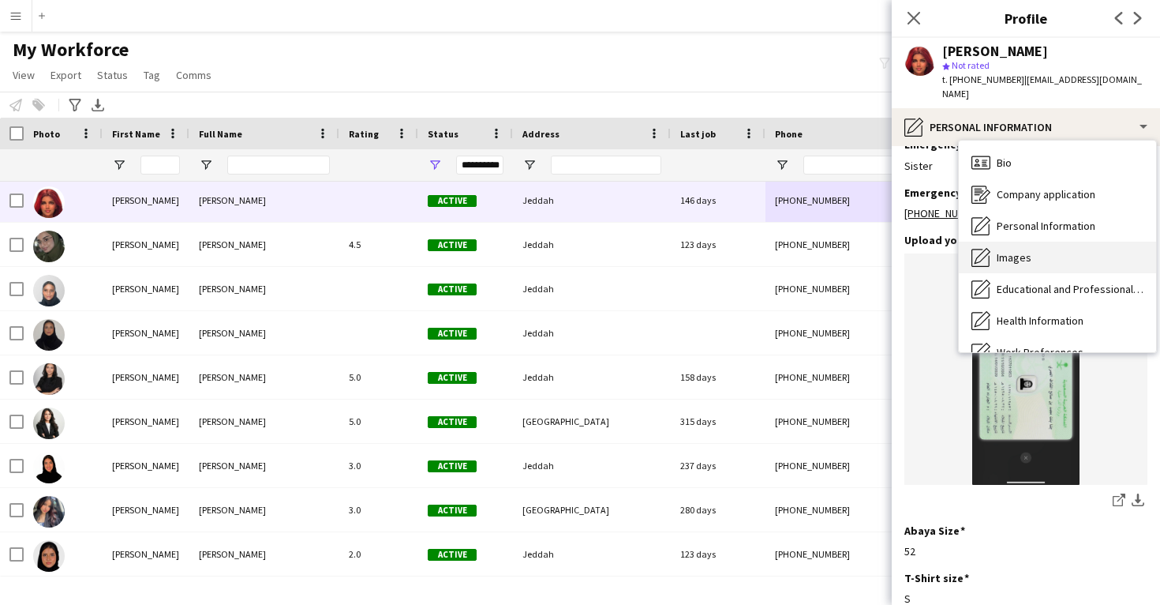
click at [1017, 250] on span "Images" at bounding box center [1014, 257] width 35 height 14
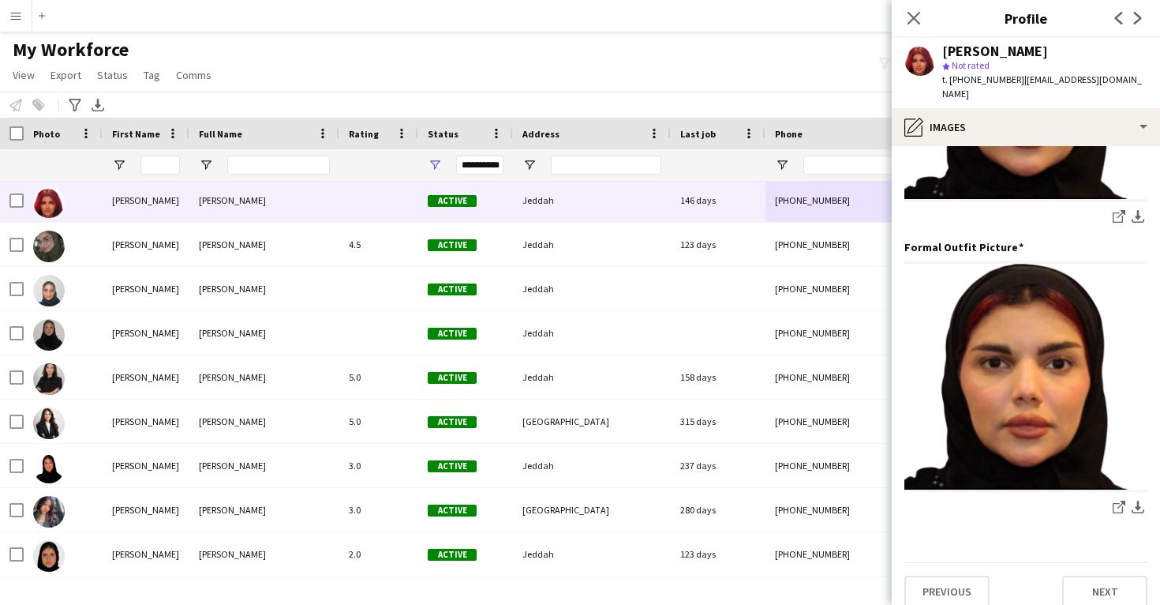
scroll to position [497, 0]
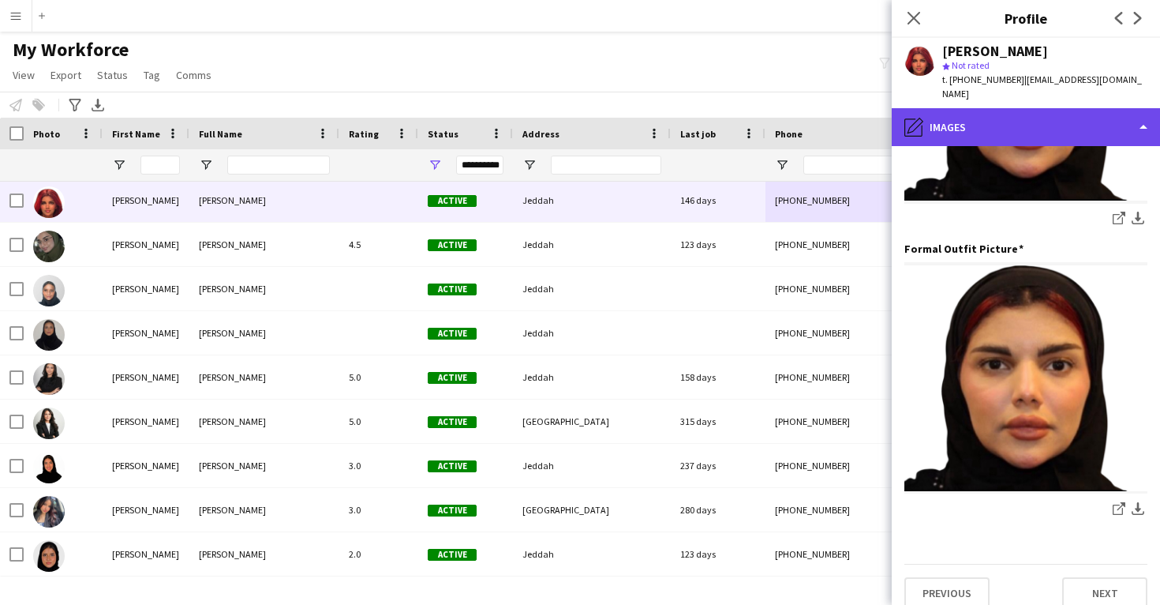
click at [975, 130] on div "pencil4 Images" at bounding box center [1026, 127] width 268 height 38
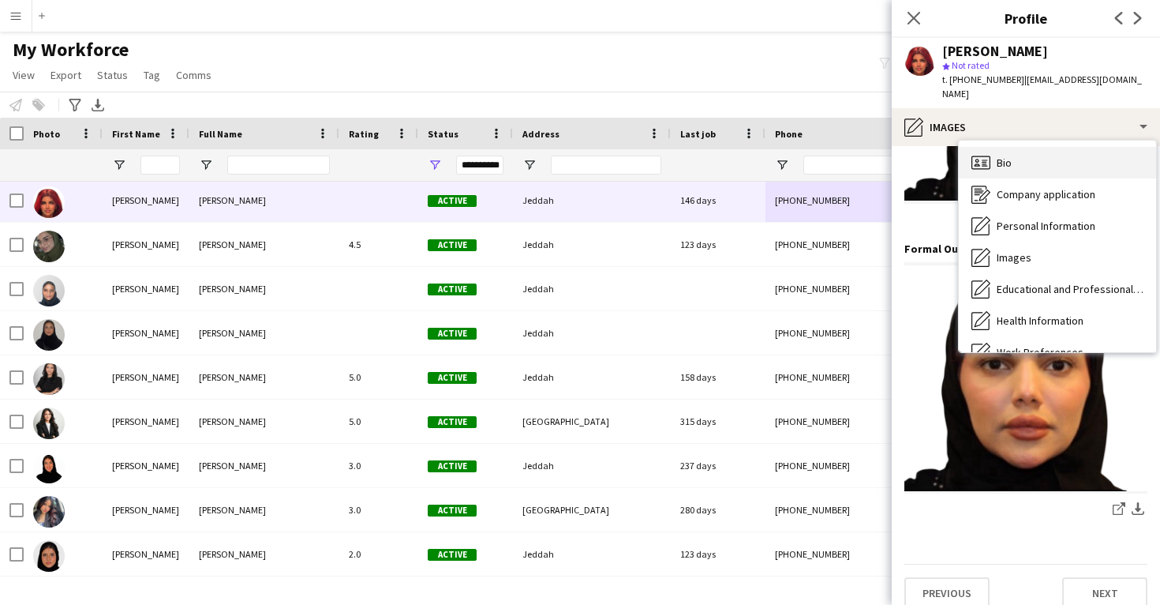
click at [993, 161] on div "Bio Bio" at bounding box center [1057, 163] width 197 height 32
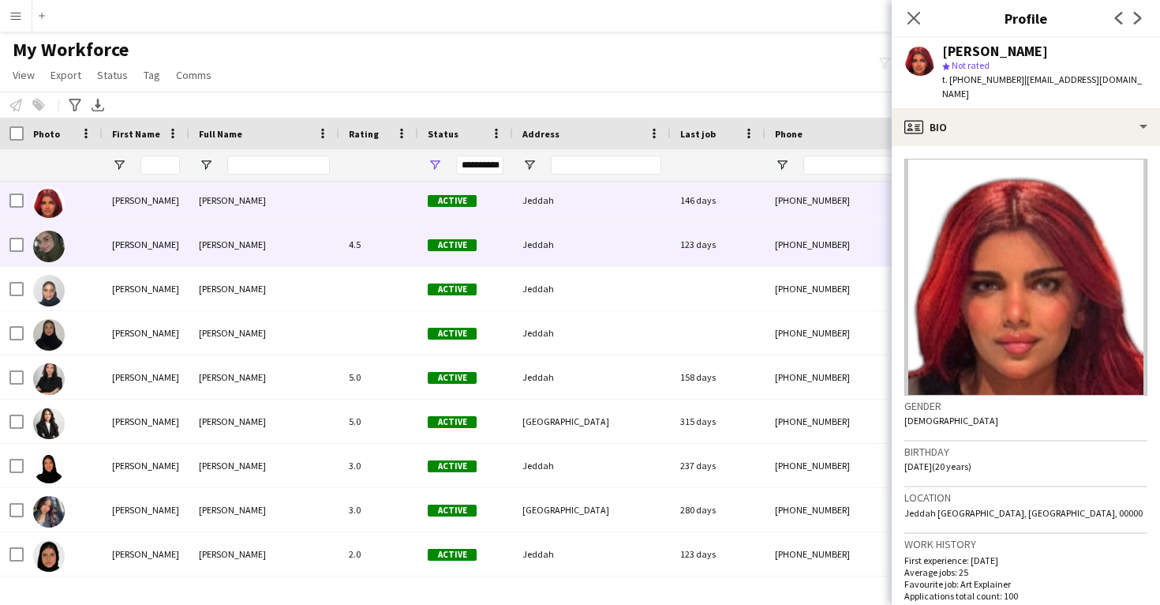
click at [741, 248] on div "123 days" at bounding box center [718, 244] width 95 height 43
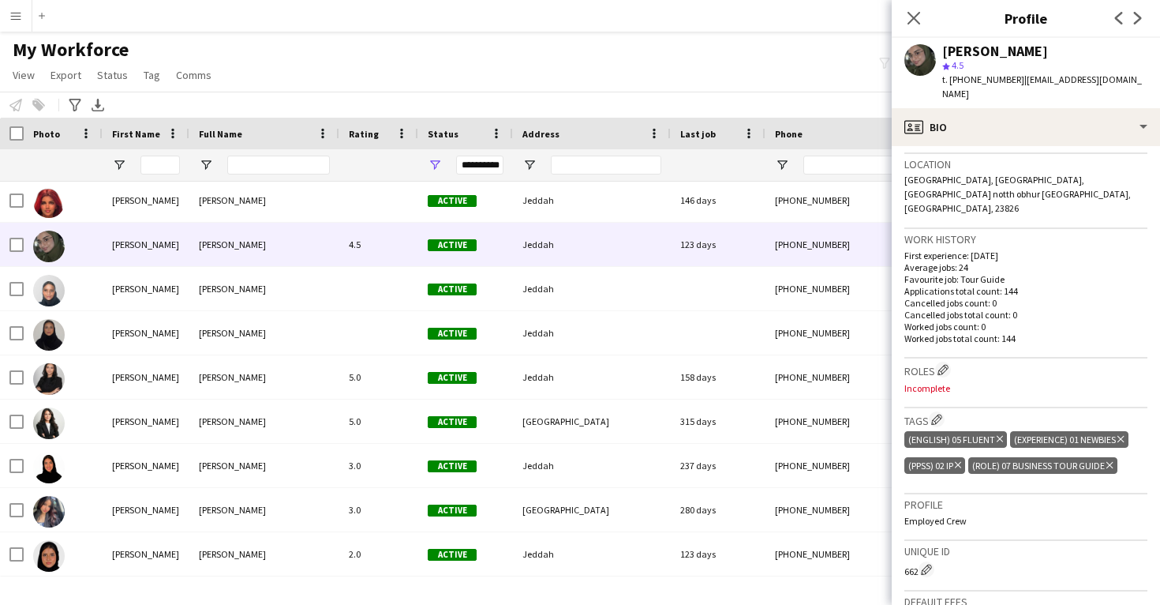
scroll to position [362, 0]
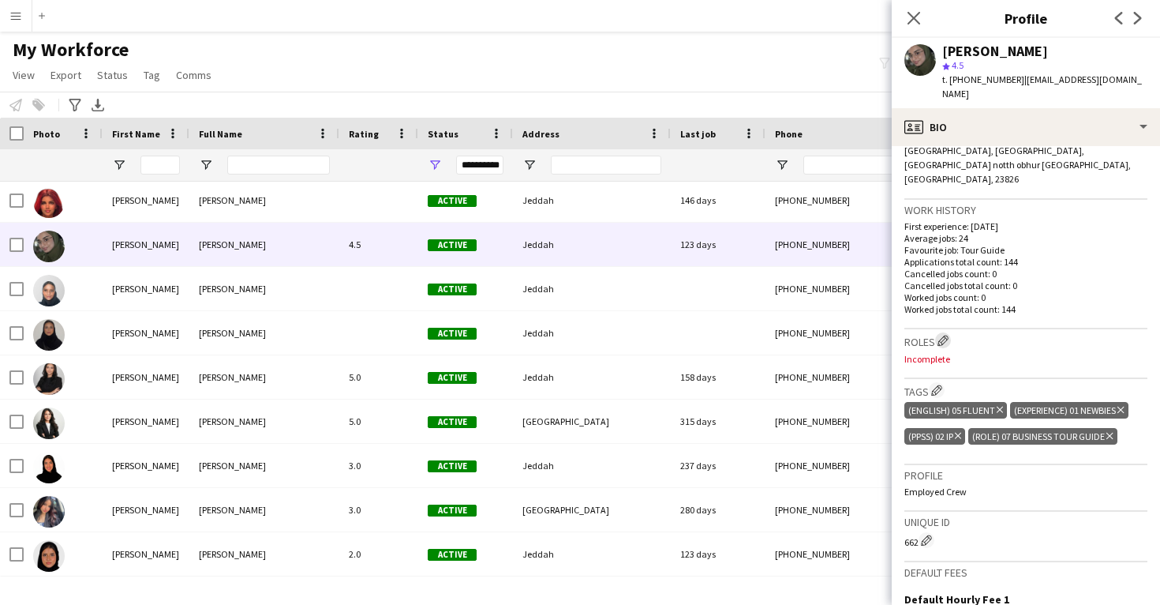
click at [942, 335] on app-icon "Edit crew company roles" at bounding box center [943, 340] width 11 height 11
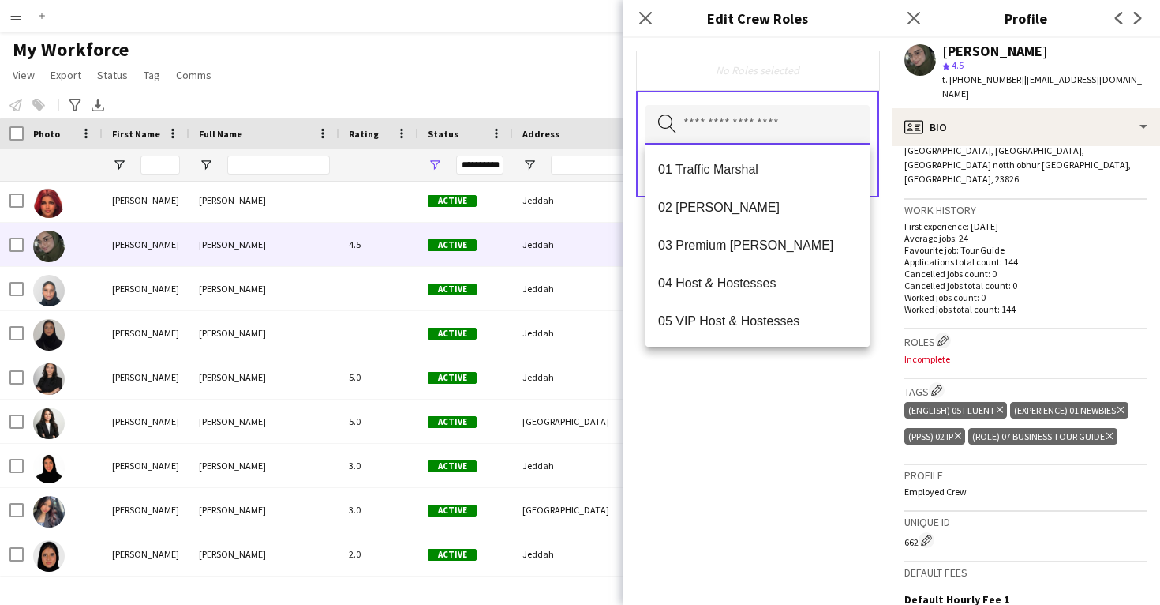
click at [745, 129] on input "text" at bounding box center [758, 124] width 224 height 39
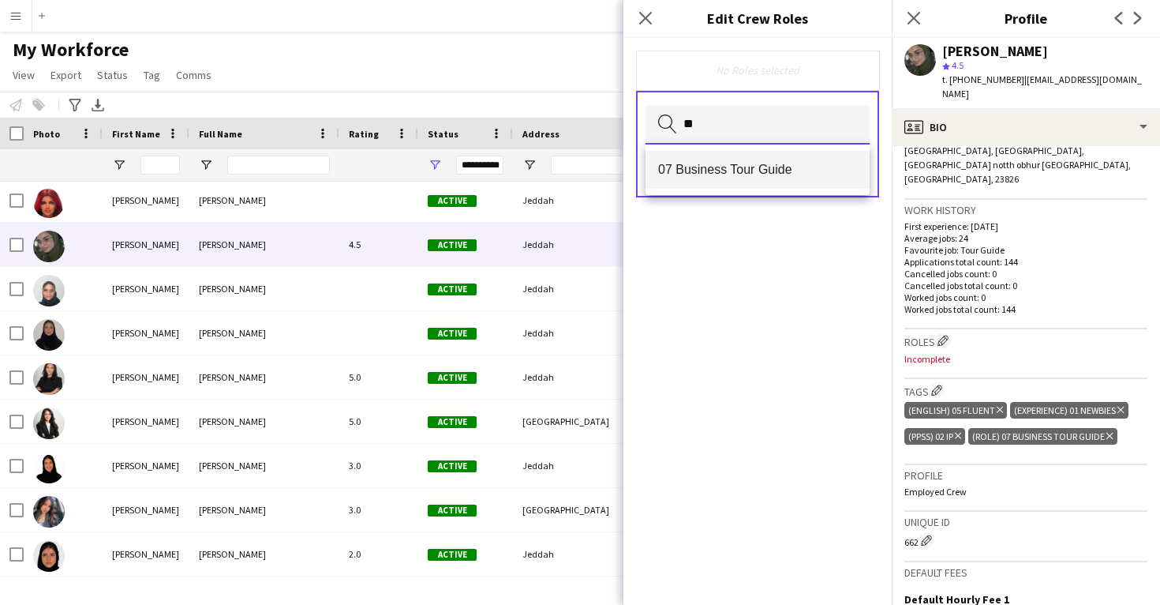
type input "**"
click at [755, 161] on mat-option "07 Business Tour Guide" at bounding box center [758, 170] width 224 height 38
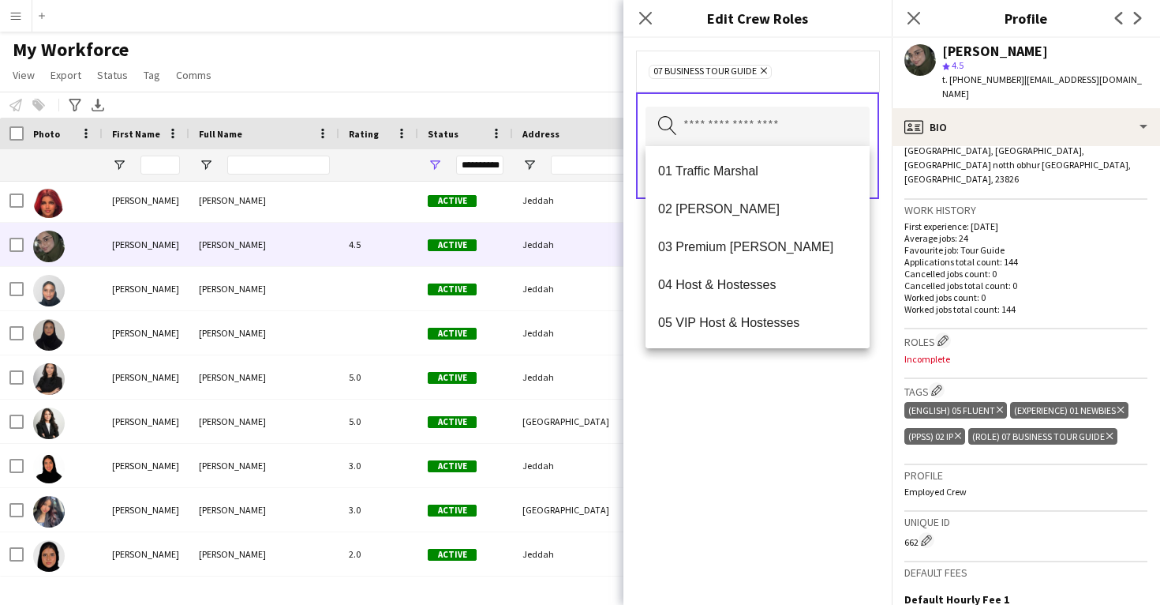
click at [792, 377] on div "07 Business Tour Guide Remove Search by role type Save" at bounding box center [758, 321] width 268 height 567
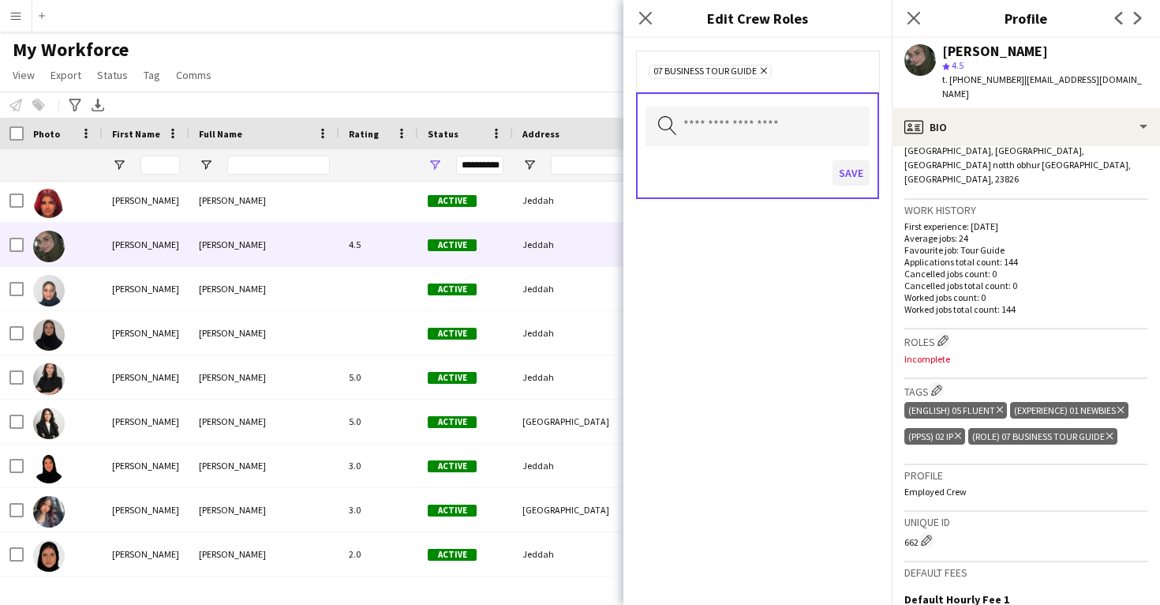
click at [852, 175] on button "Save" at bounding box center [851, 172] width 37 height 25
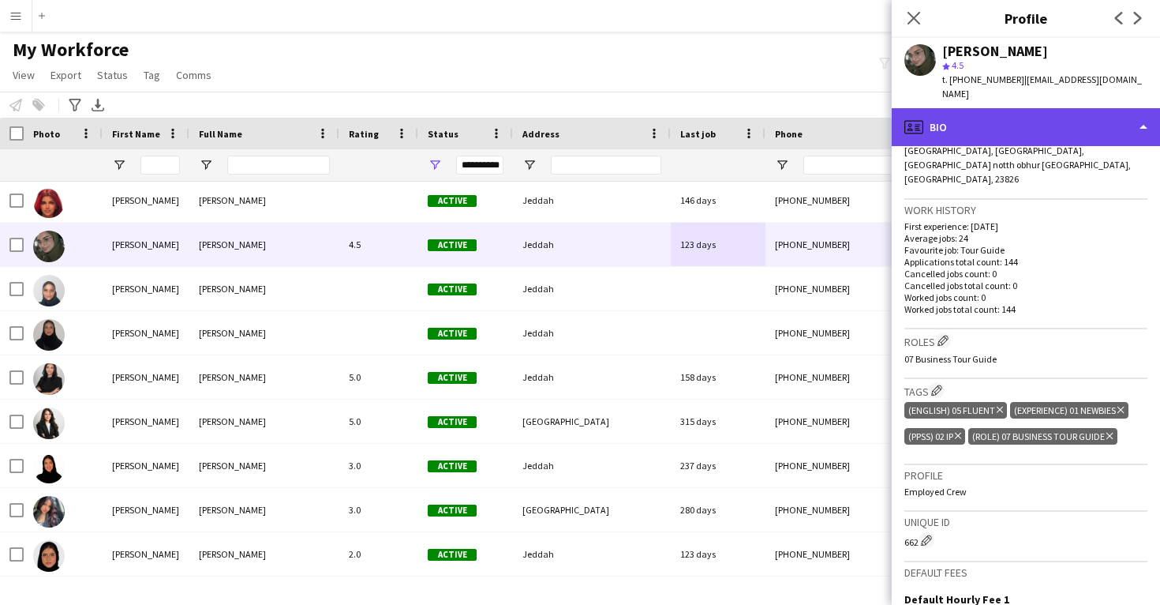
click at [1020, 124] on div "profile Bio" at bounding box center [1026, 127] width 268 height 38
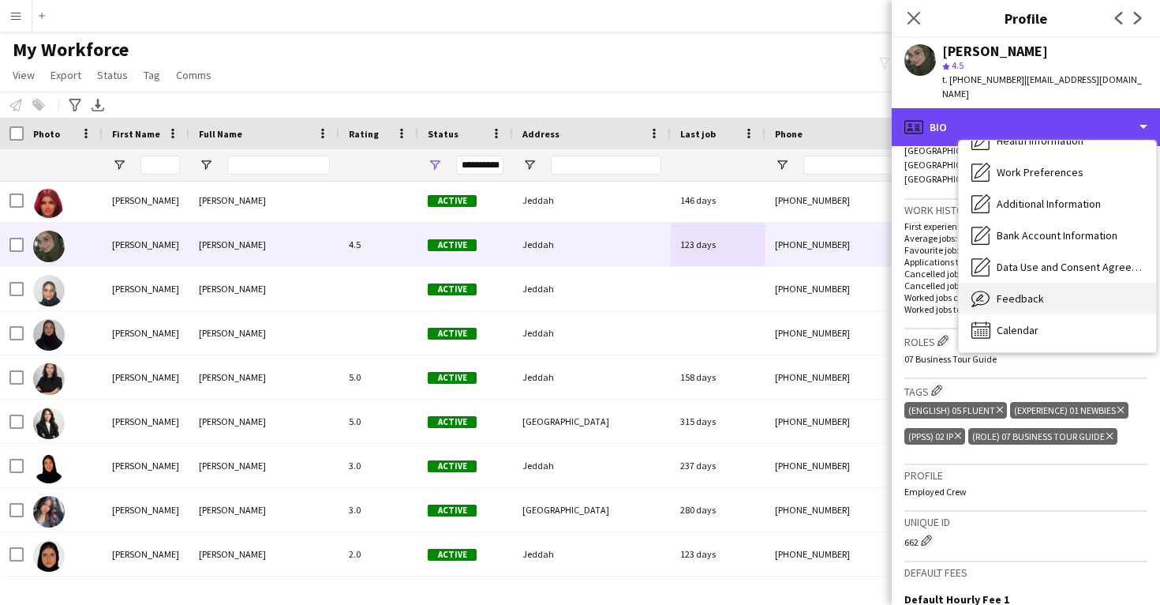
scroll to position [180, 0]
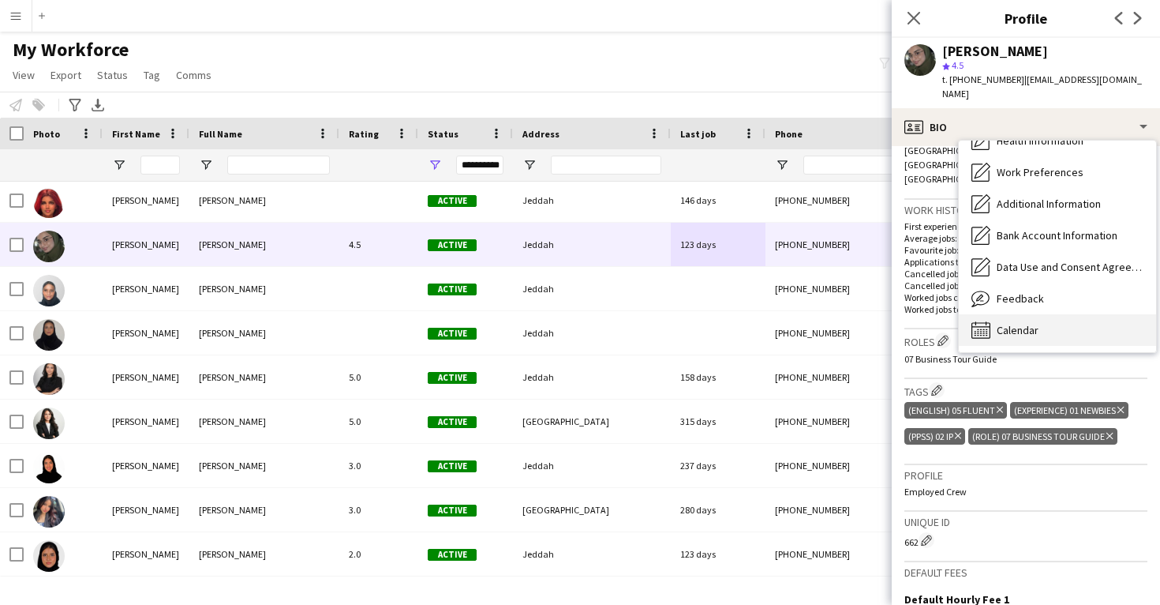
click at [1042, 314] on div "Calendar Calendar" at bounding box center [1057, 330] width 197 height 32
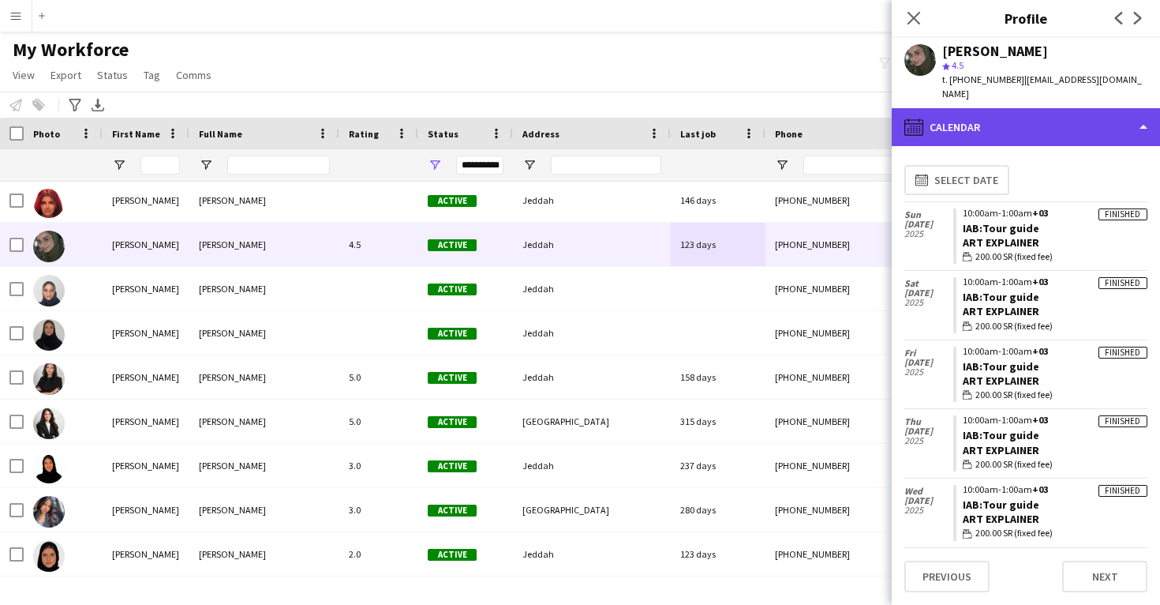
click at [1010, 120] on div "calendar-full Calendar" at bounding box center [1026, 127] width 268 height 38
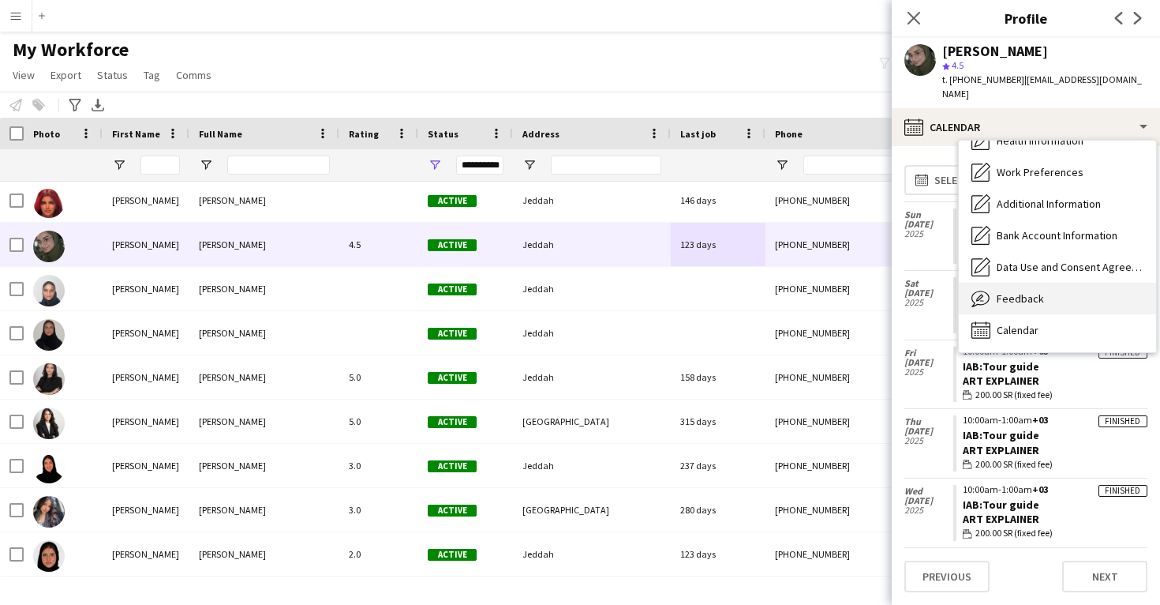
click at [1028, 291] on span "Feedback" at bounding box center [1020, 298] width 47 height 14
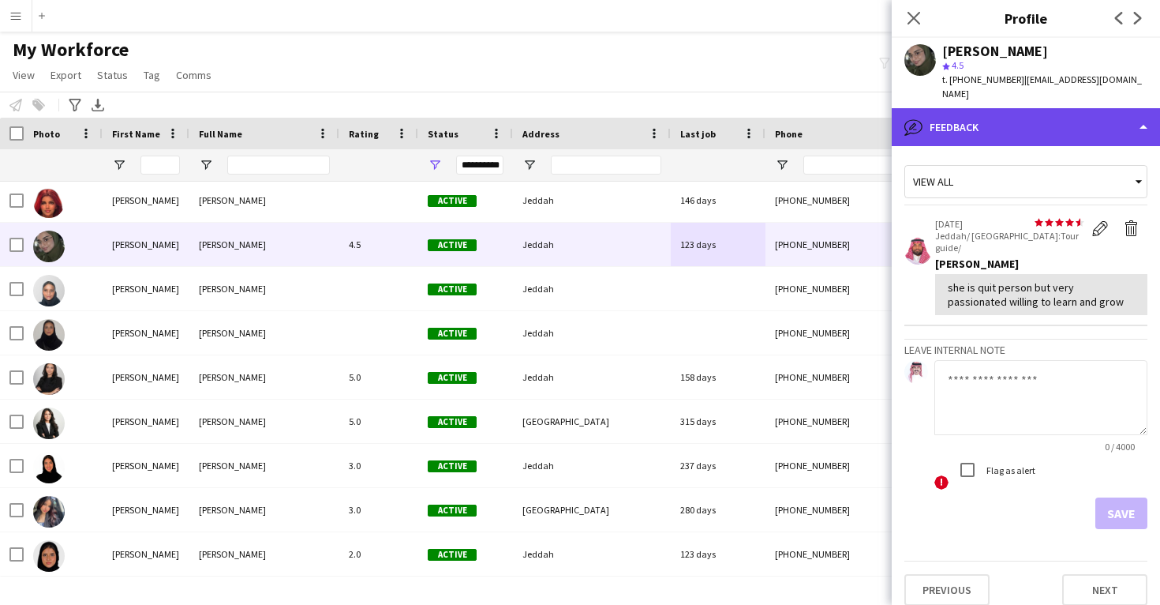
click at [960, 128] on div "bubble-pencil Feedback" at bounding box center [1026, 127] width 268 height 38
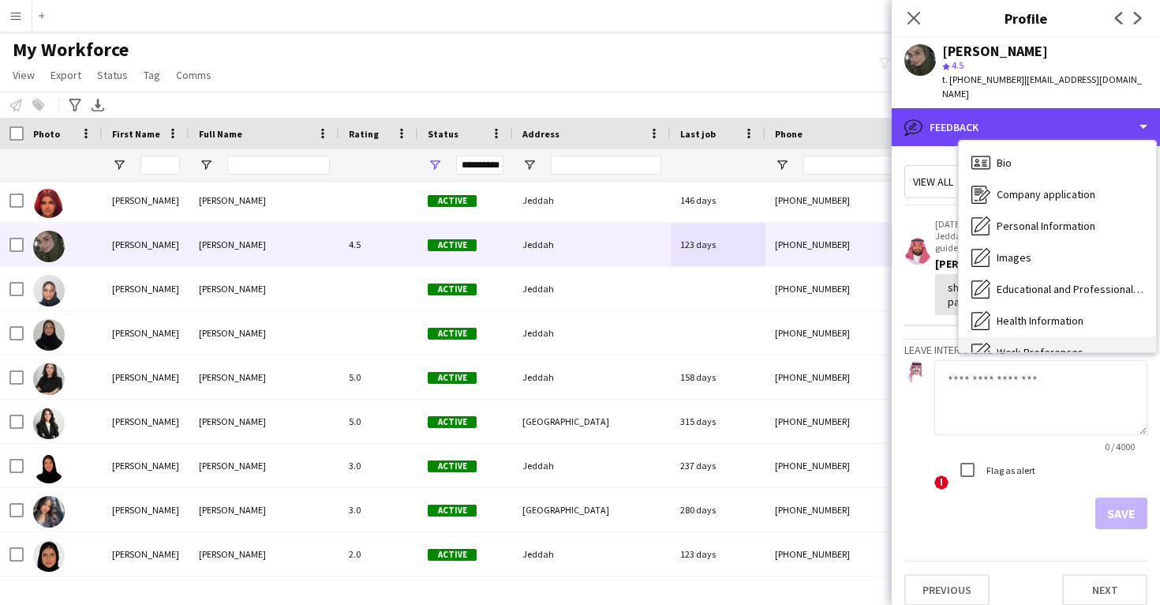
scroll to position [-1, 0]
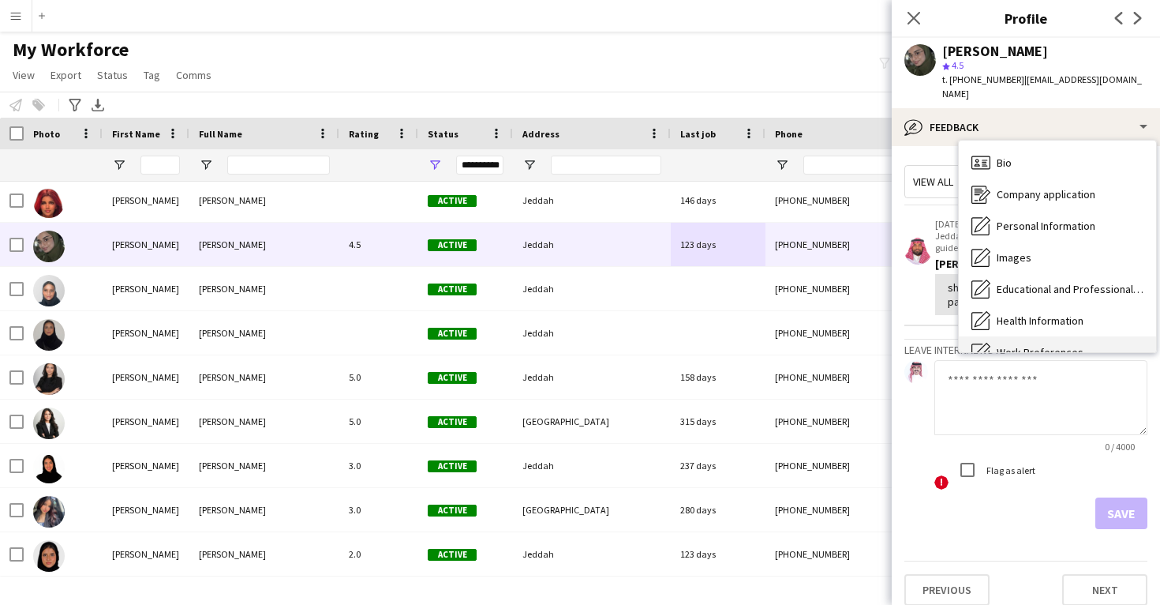
click at [1004, 155] on span "Bio" at bounding box center [1004, 162] width 15 height 14
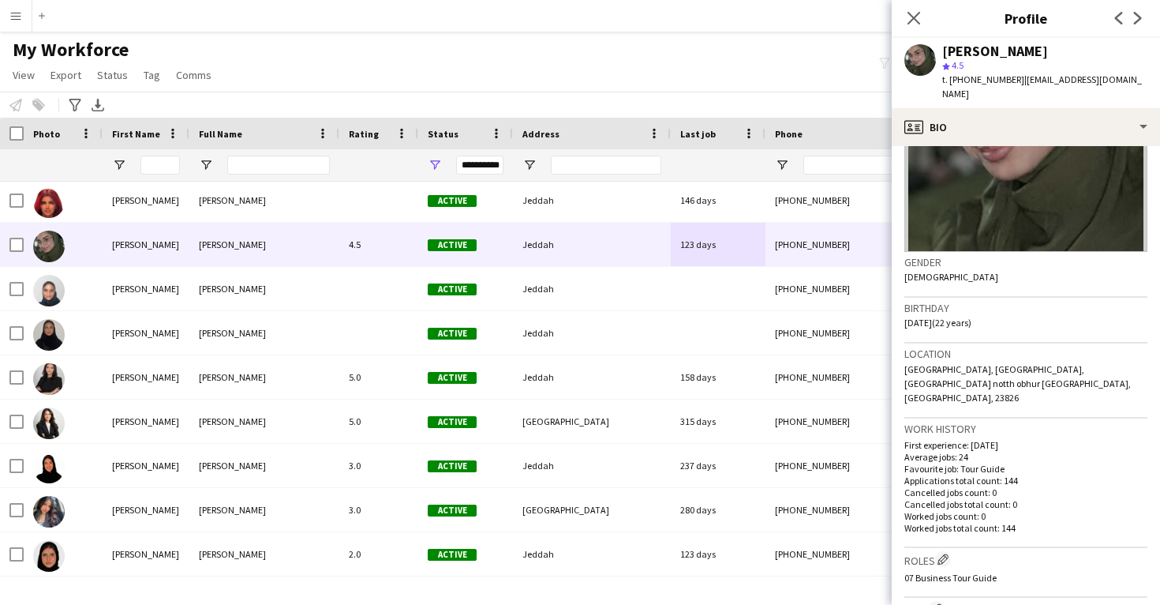
scroll to position [212, 0]
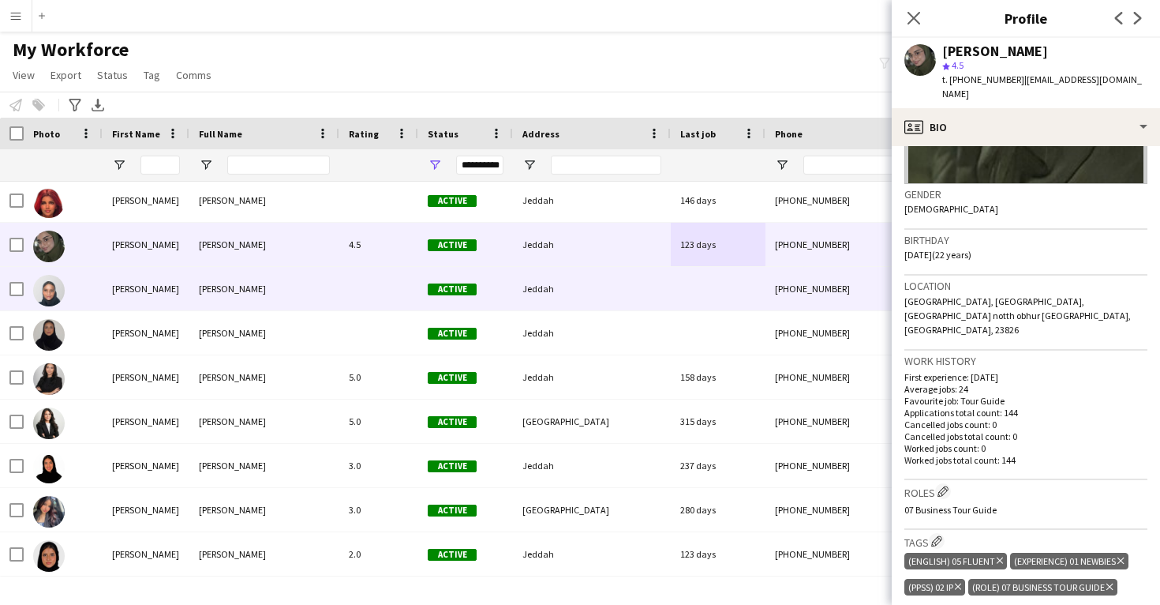
click at [696, 308] on div at bounding box center [718, 288] width 95 height 43
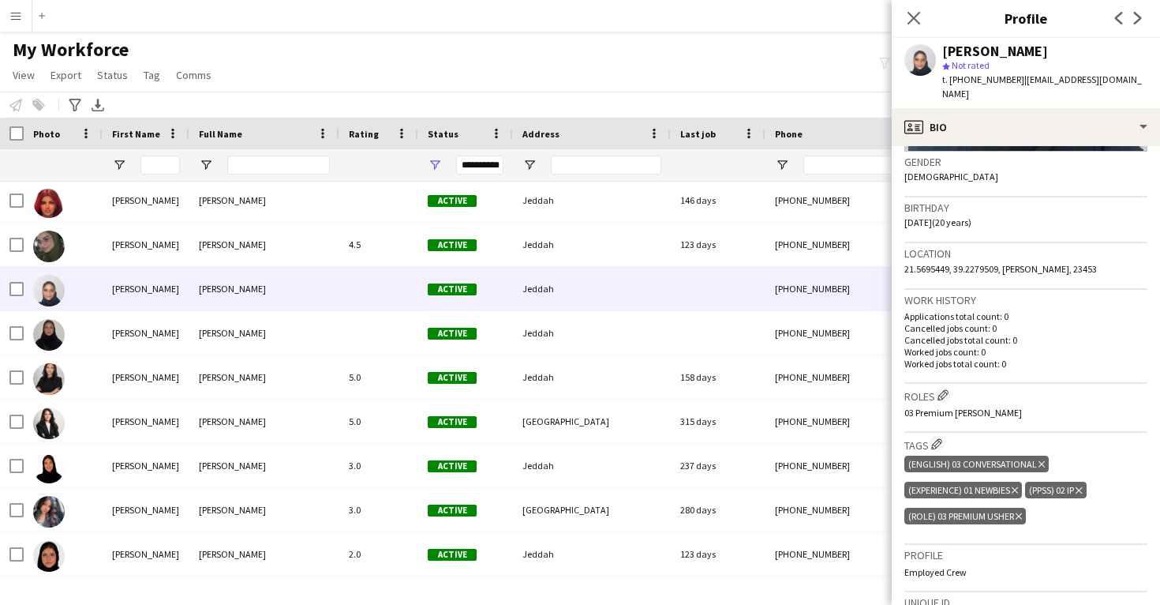
scroll to position [246, 0]
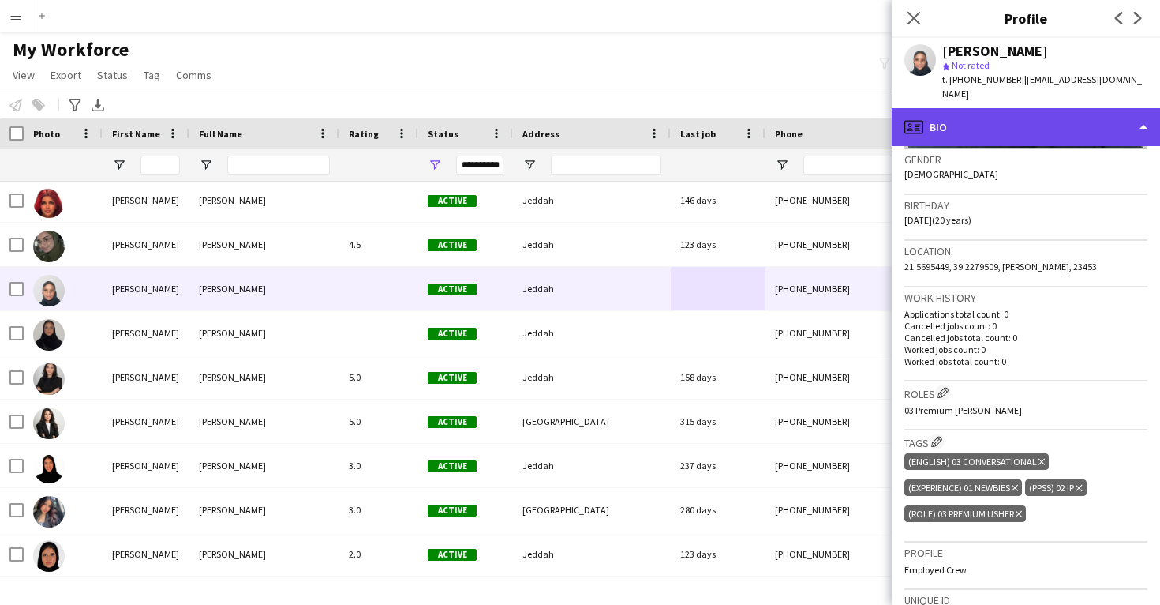
click at [1000, 118] on div "profile Bio" at bounding box center [1026, 127] width 268 height 38
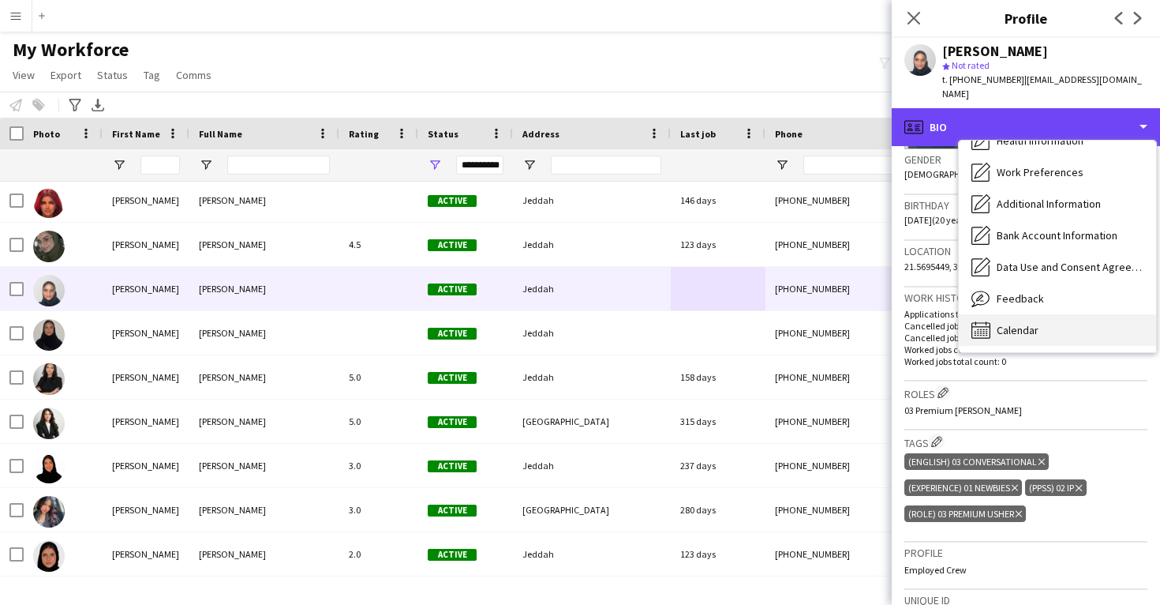
scroll to position [180, 0]
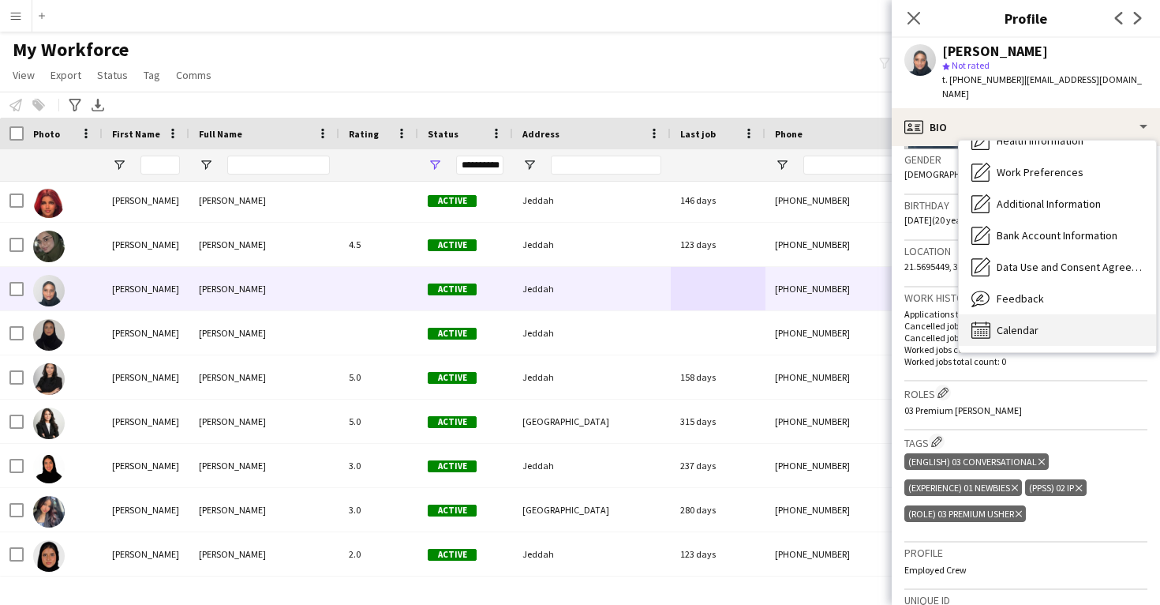
click at [1029, 323] on span "Calendar" at bounding box center [1018, 330] width 42 height 14
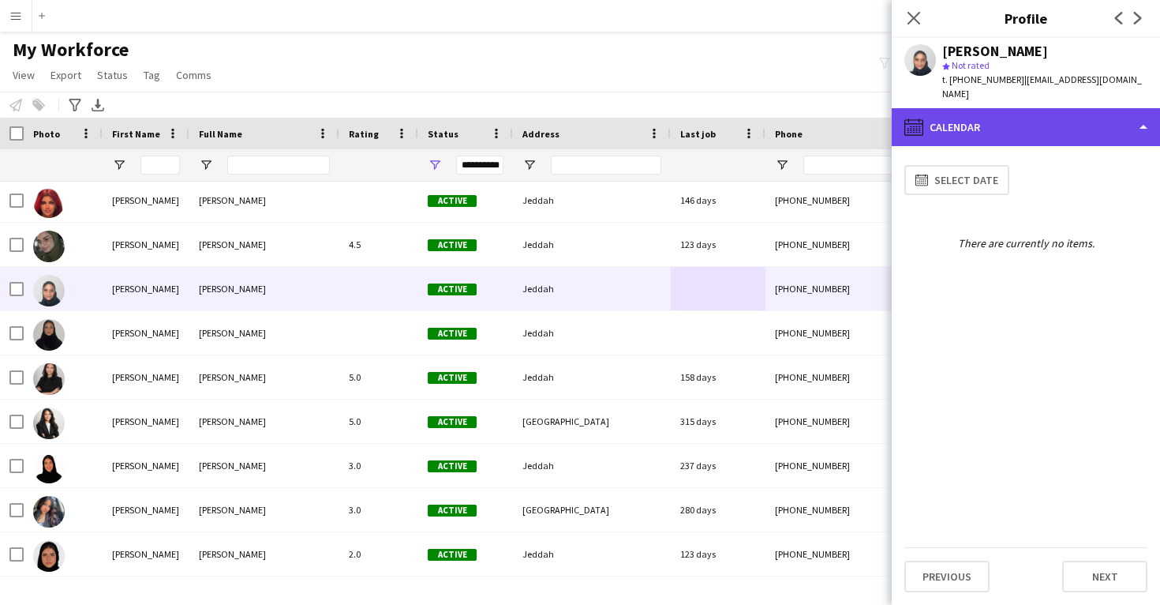
click at [1024, 116] on div "calendar-full Calendar" at bounding box center [1026, 127] width 268 height 38
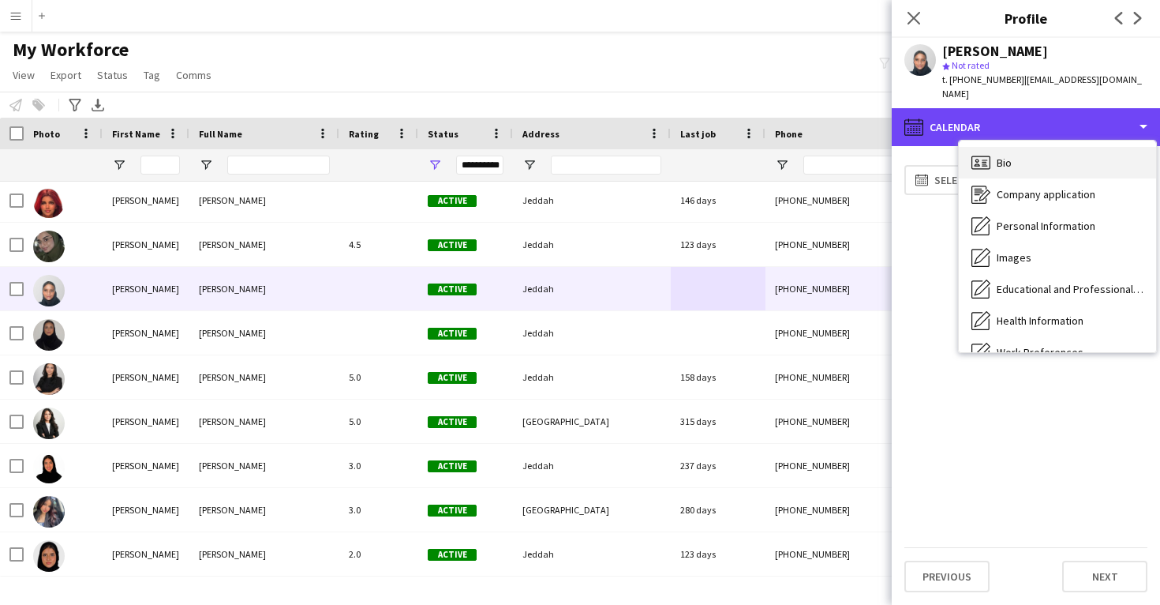
scroll to position [0, 0]
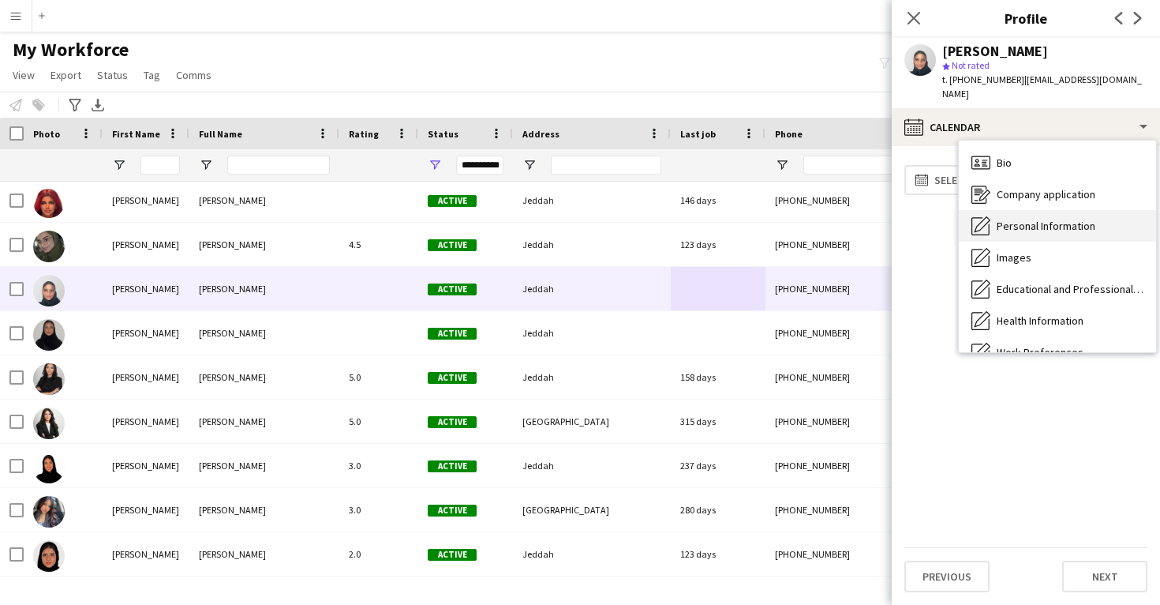
click at [1039, 219] on span "Personal Information" at bounding box center [1046, 226] width 99 height 14
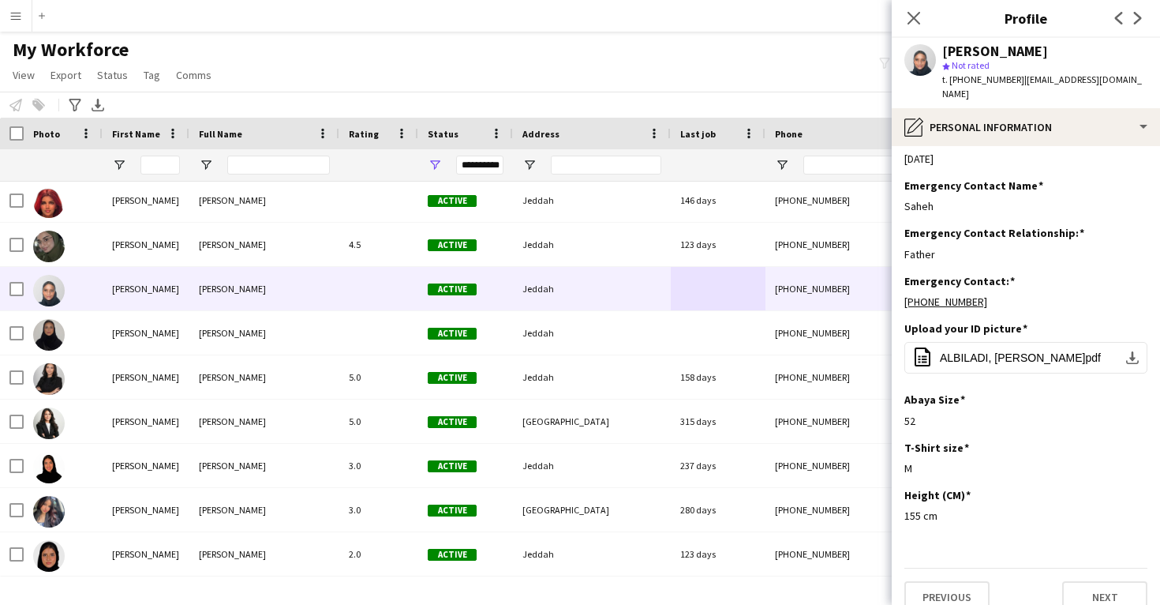
scroll to position [599, 0]
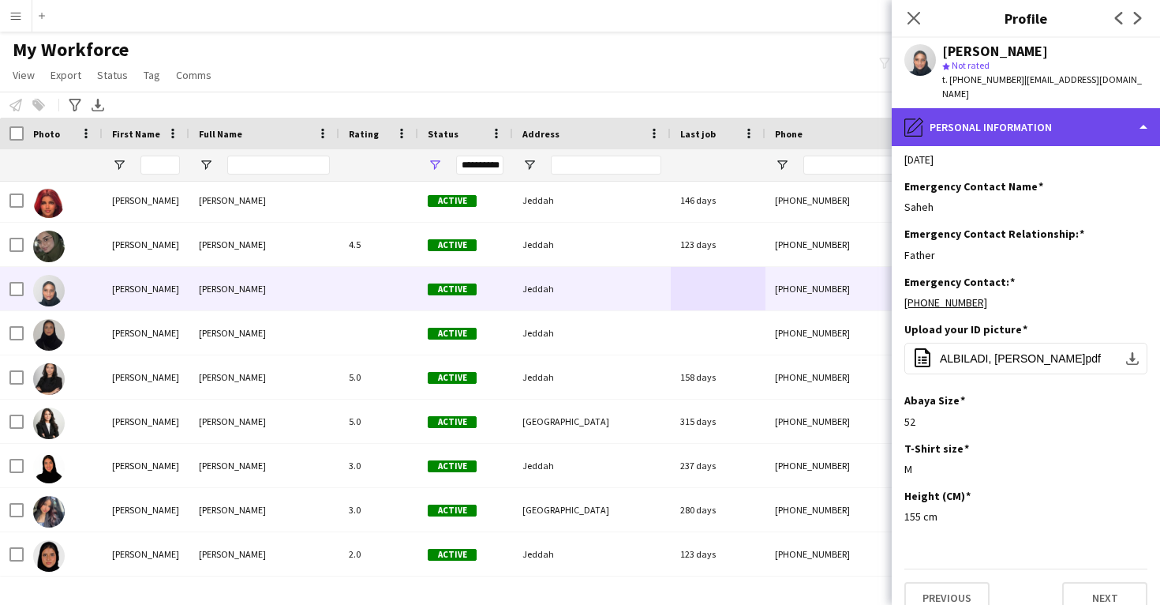
click at [1021, 116] on div "pencil4 Personal Information" at bounding box center [1026, 127] width 268 height 38
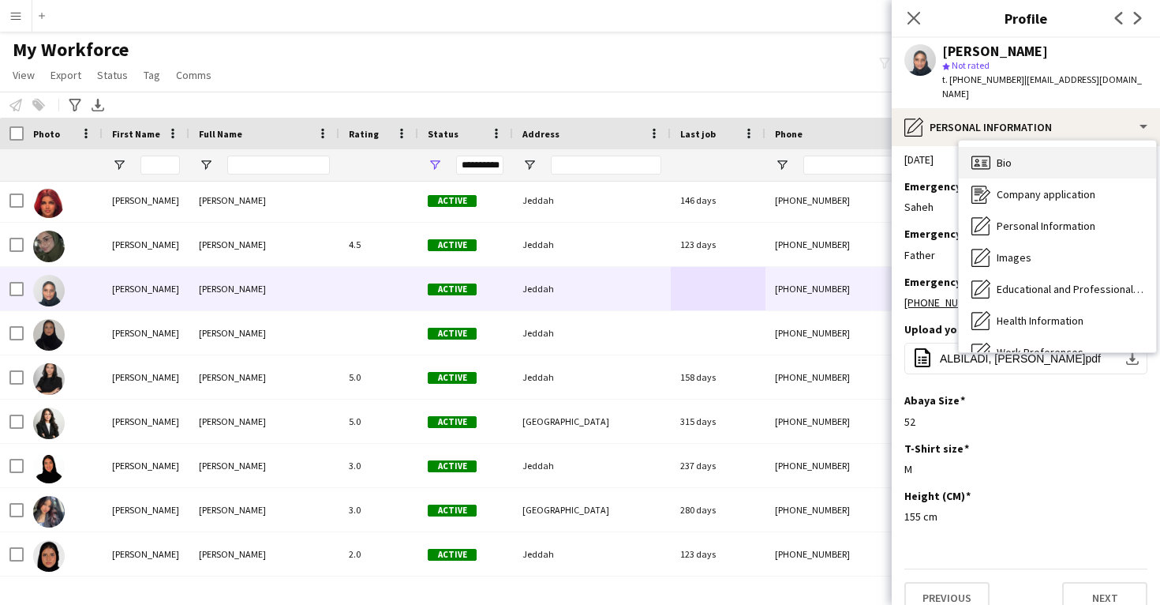
click at [1032, 148] on div "Bio Bio" at bounding box center [1057, 163] width 197 height 32
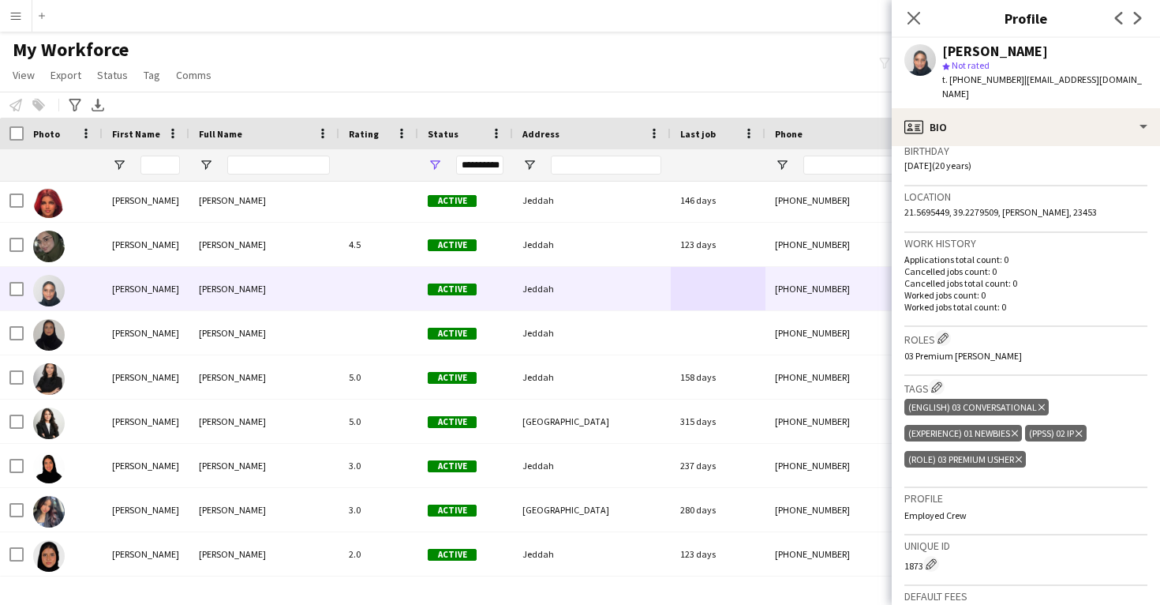
scroll to position [316, 0]
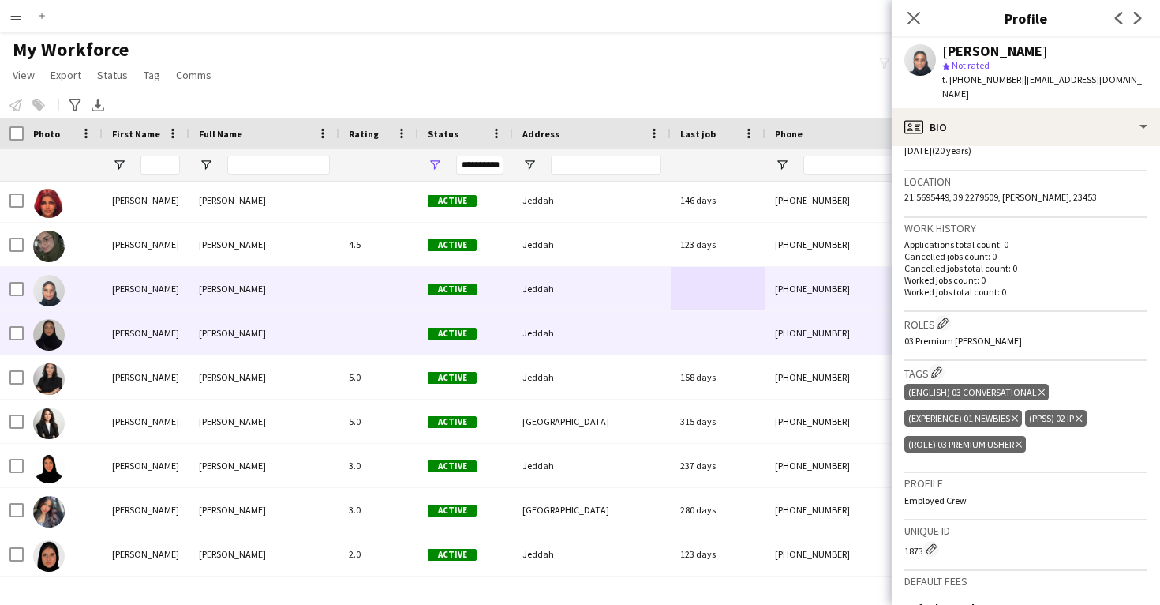
click at [773, 339] on div "[PHONE_NUMBER]" at bounding box center [867, 332] width 202 height 43
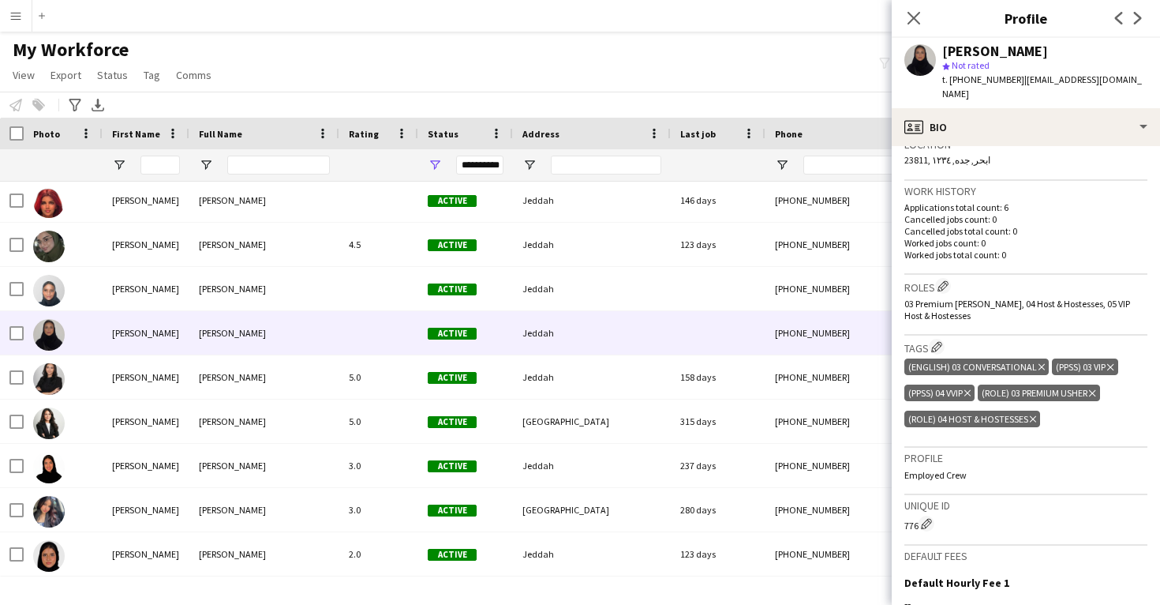
scroll to position [354, 0]
click at [944, 279] on app-icon "Edit crew company roles" at bounding box center [943, 284] width 11 height 11
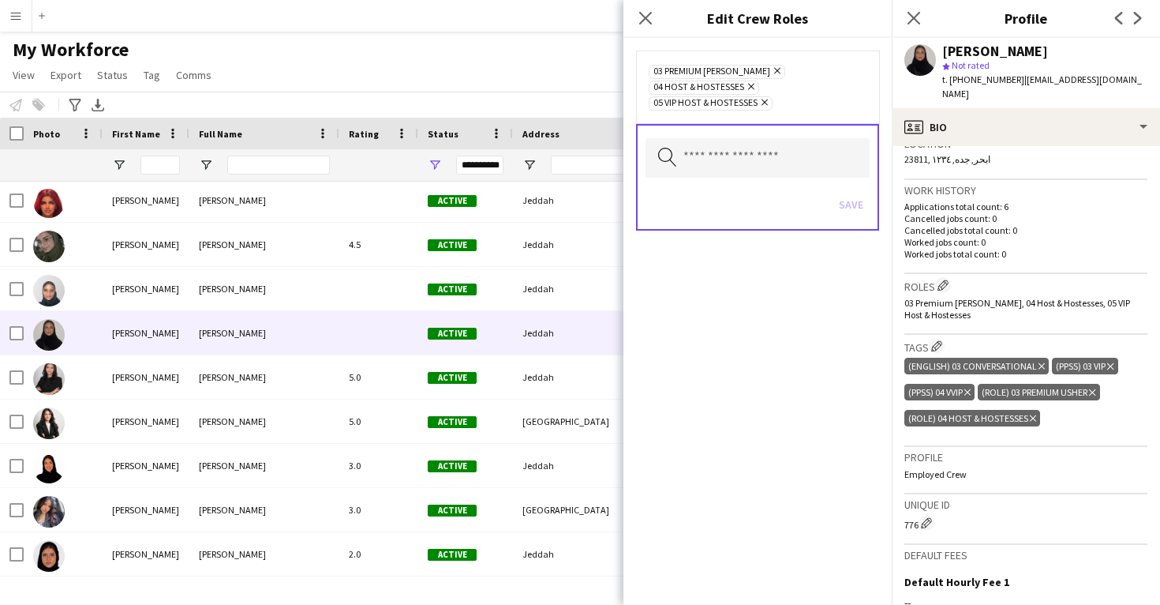
click at [768, 97] on icon "Remove" at bounding box center [763, 102] width 10 height 10
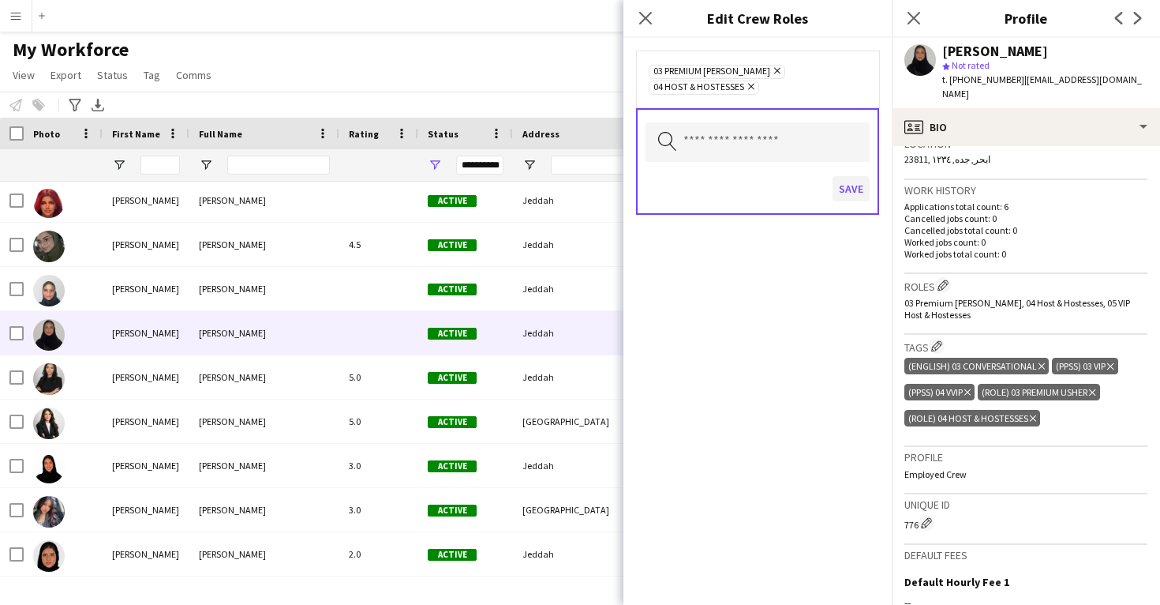
click at [848, 176] on button "Save" at bounding box center [851, 188] width 37 height 25
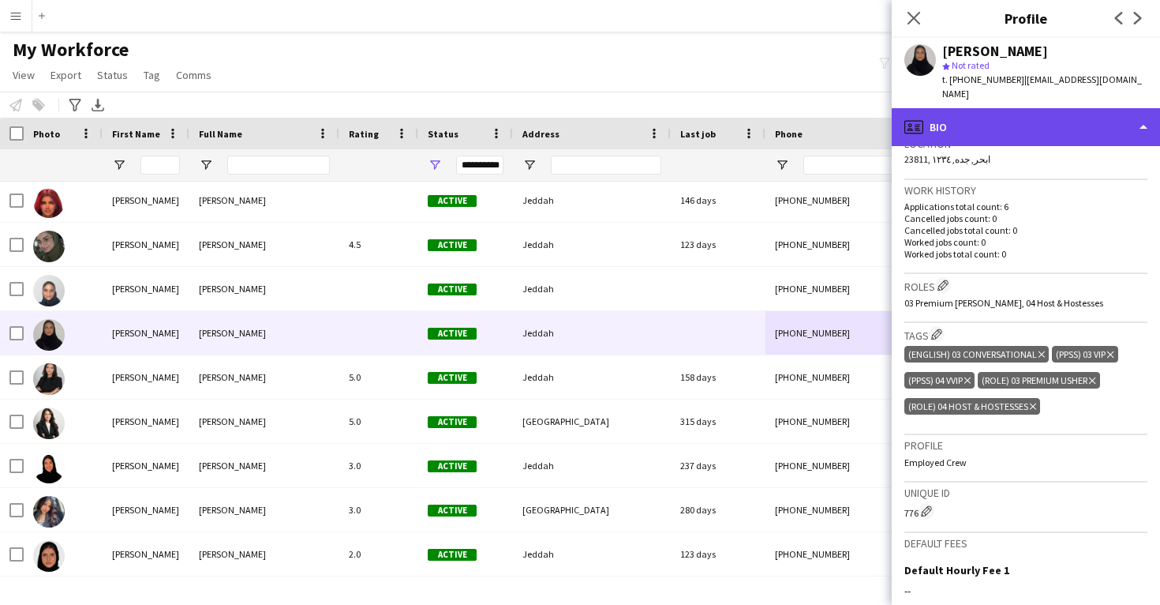
click at [1001, 108] on div "profile Bio" at bounding box center [1026, 127] width 268 height 38
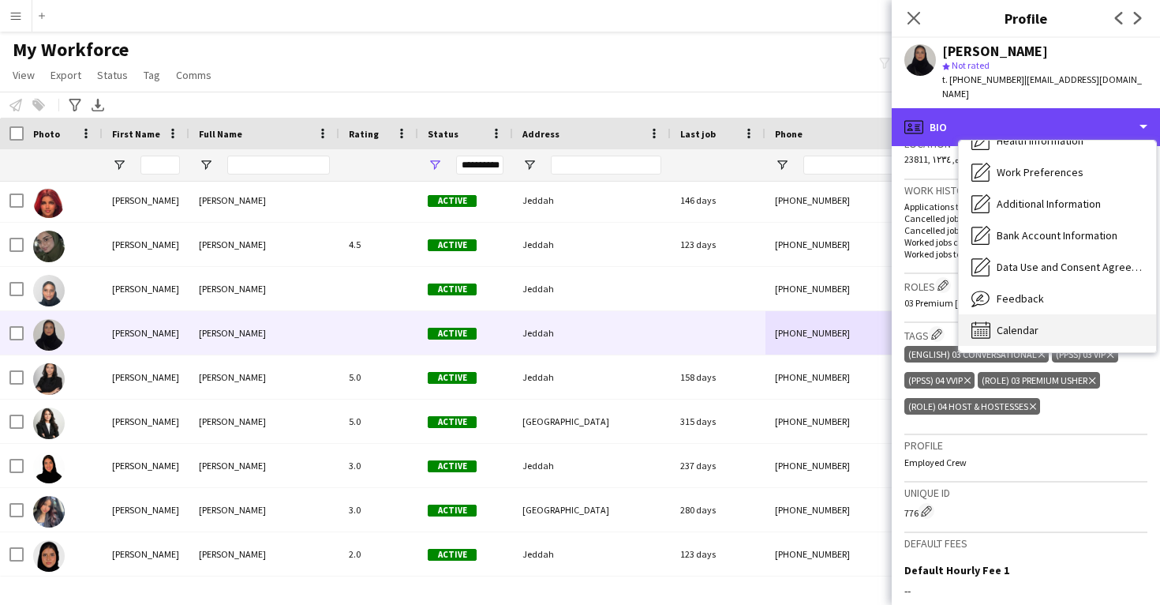
scroll to position [180, 0]
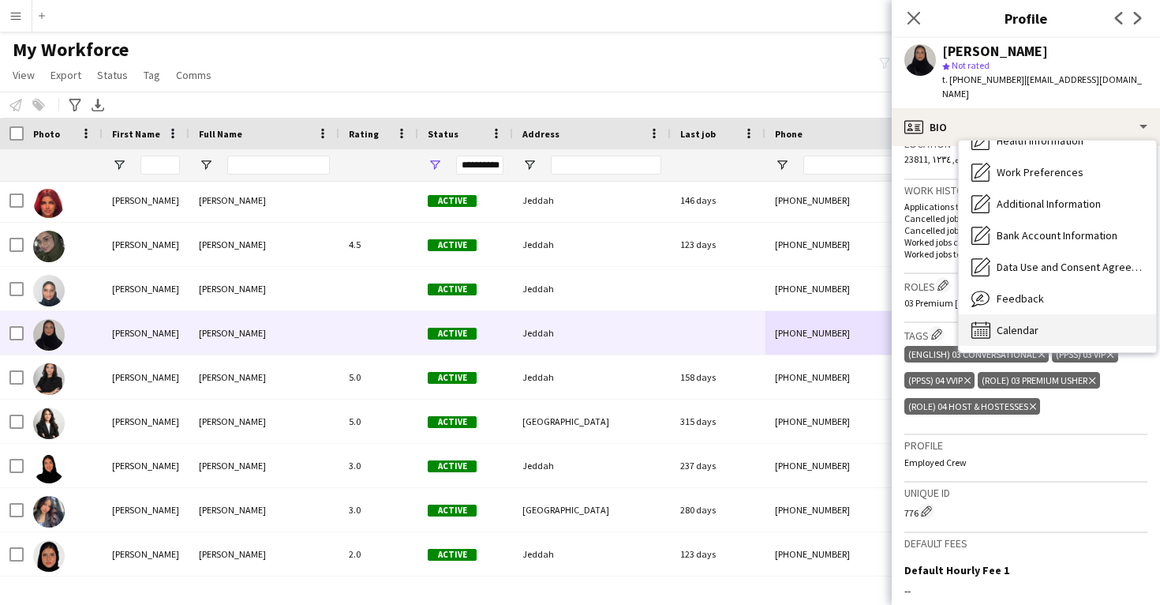
click at [1010, 314] on div "Calendar Calendar" at bounding box center [1057, 330] width 197 height 32
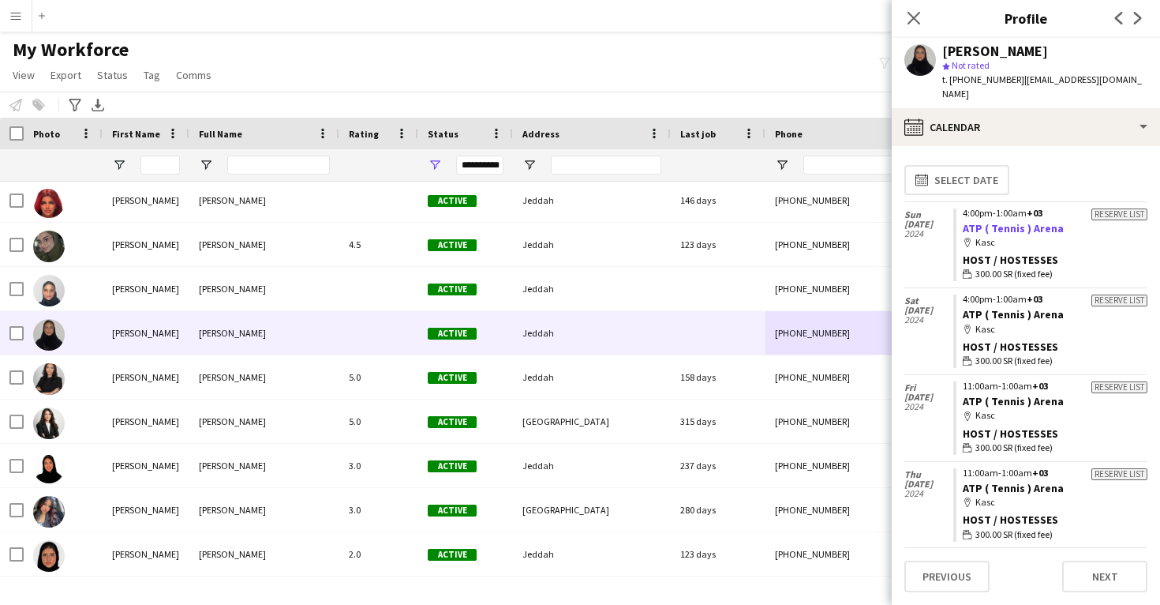
click at [1020, 221] on link "ATP ( Tennis ) Arena" at bounding box center [1013, 228] width 101 height 14
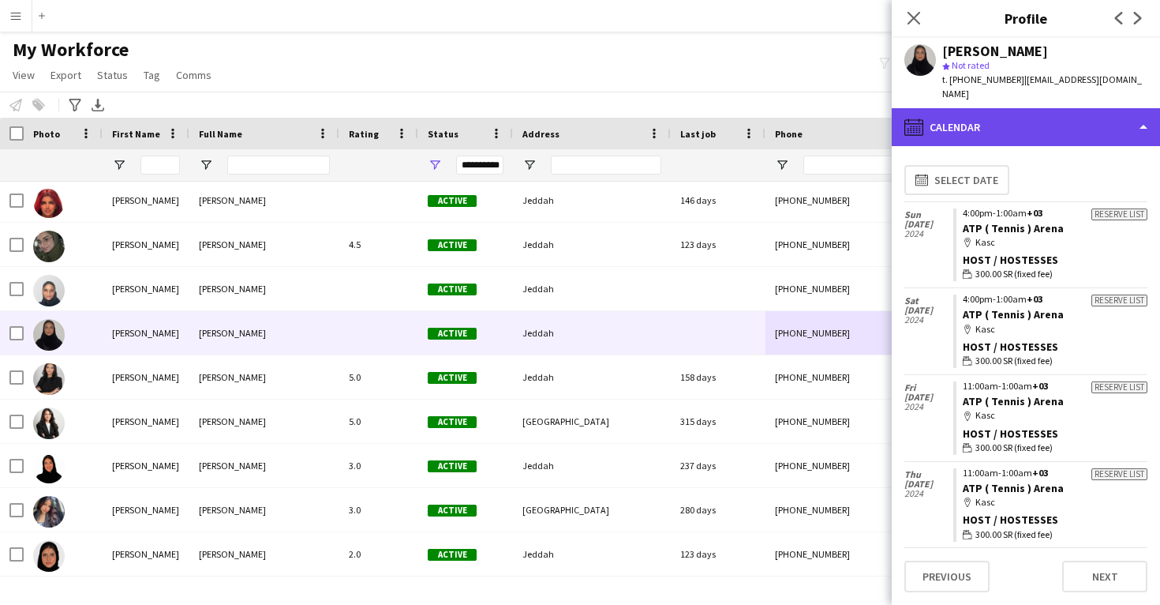
click at [963, 120] on div "calendar-full Calendar" at bounding box center [1026, 127] width 268 height 38
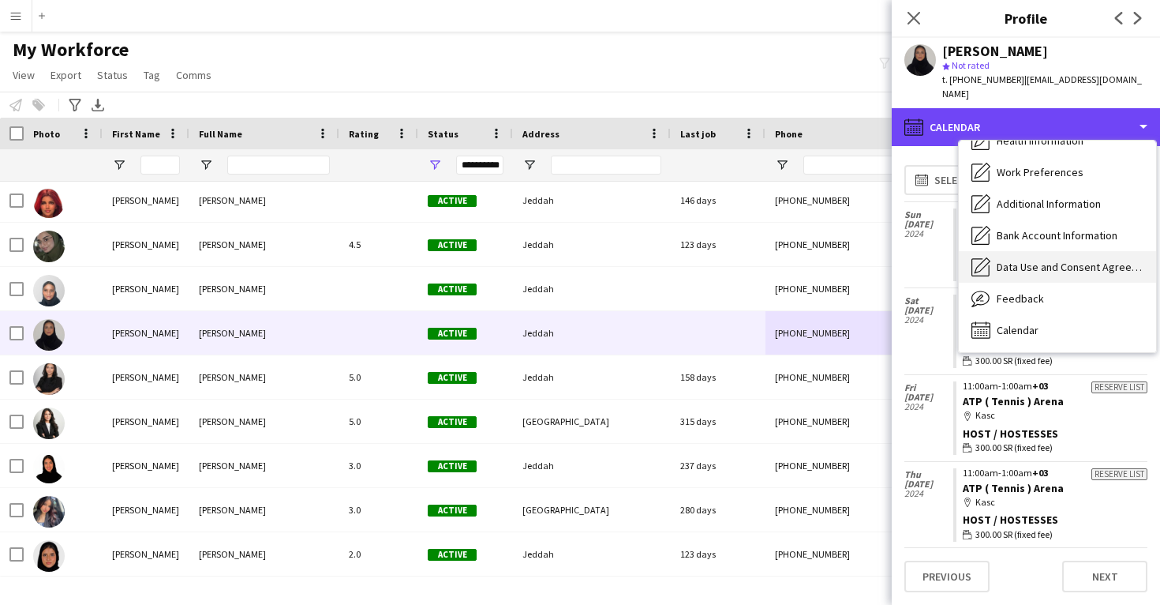
scroll to position [0, 0]
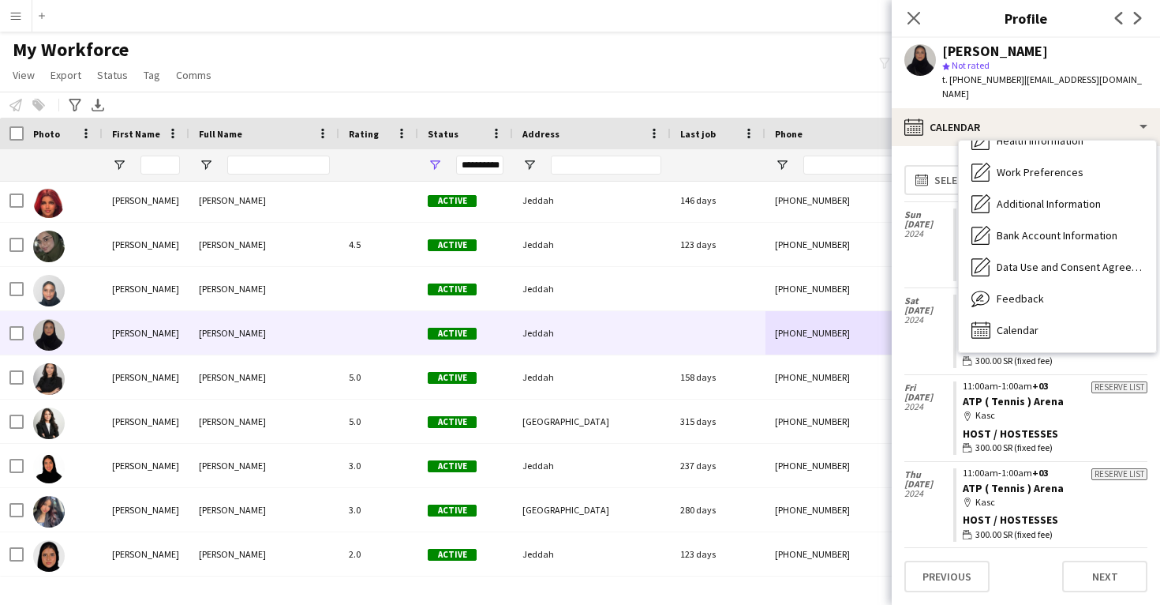
click at [933, 248] on div "Sun 22 Dec 2024" at bounding box center [928, 245] width 49 height 86
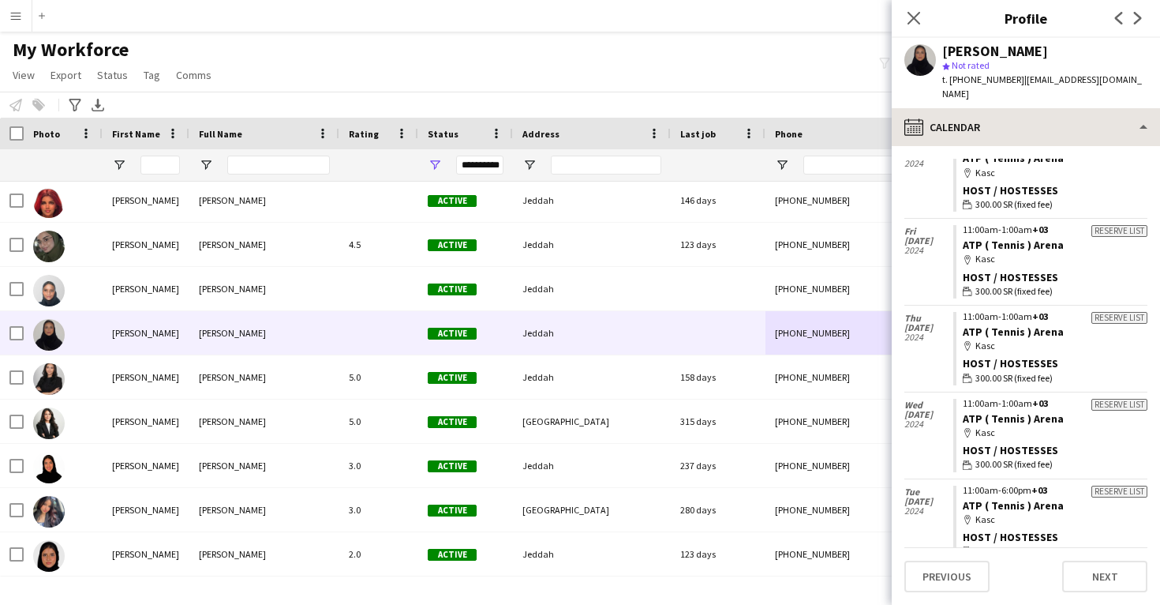
scroll to position [155, 0]
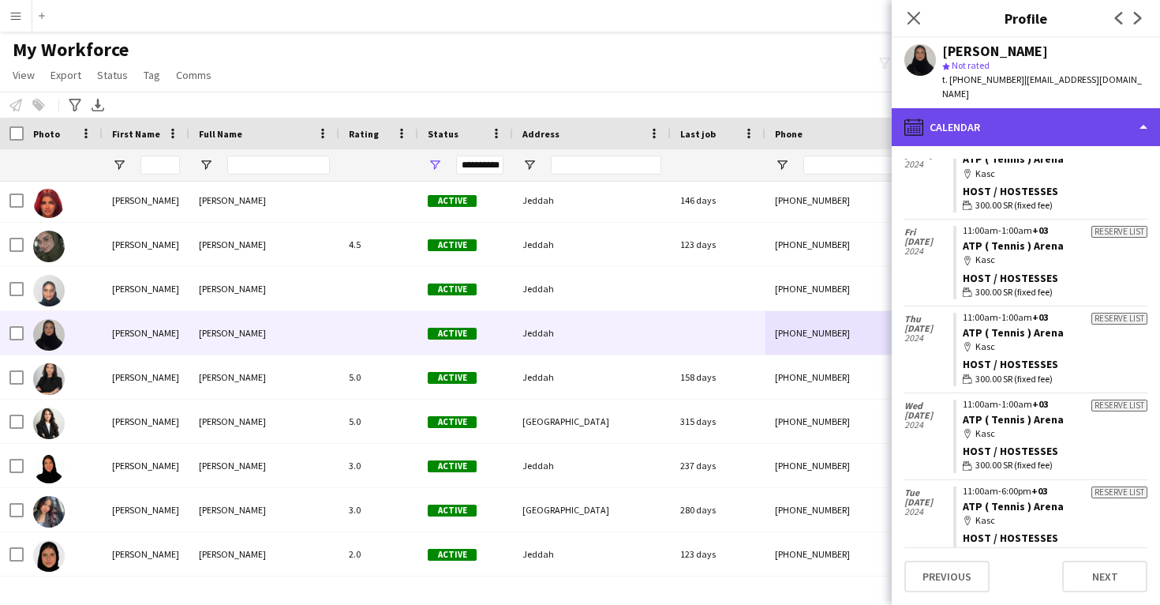
click at [970, 125] on div "calendar-full Calendar" at bounding box center [1026, 127] width 268 height 38
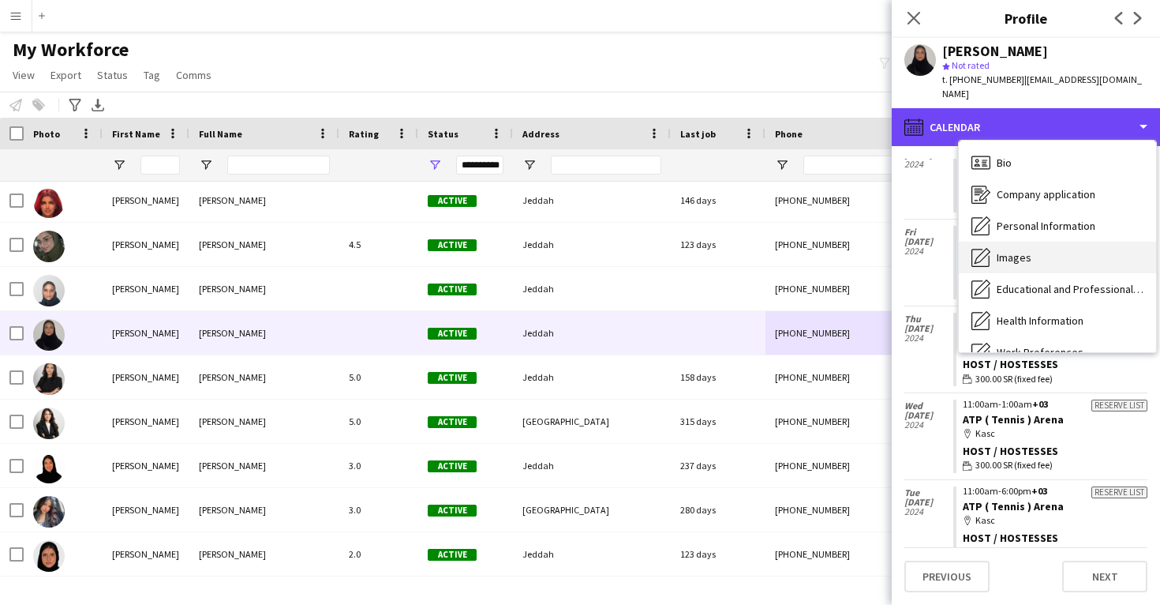
scroll to position [0, 0]
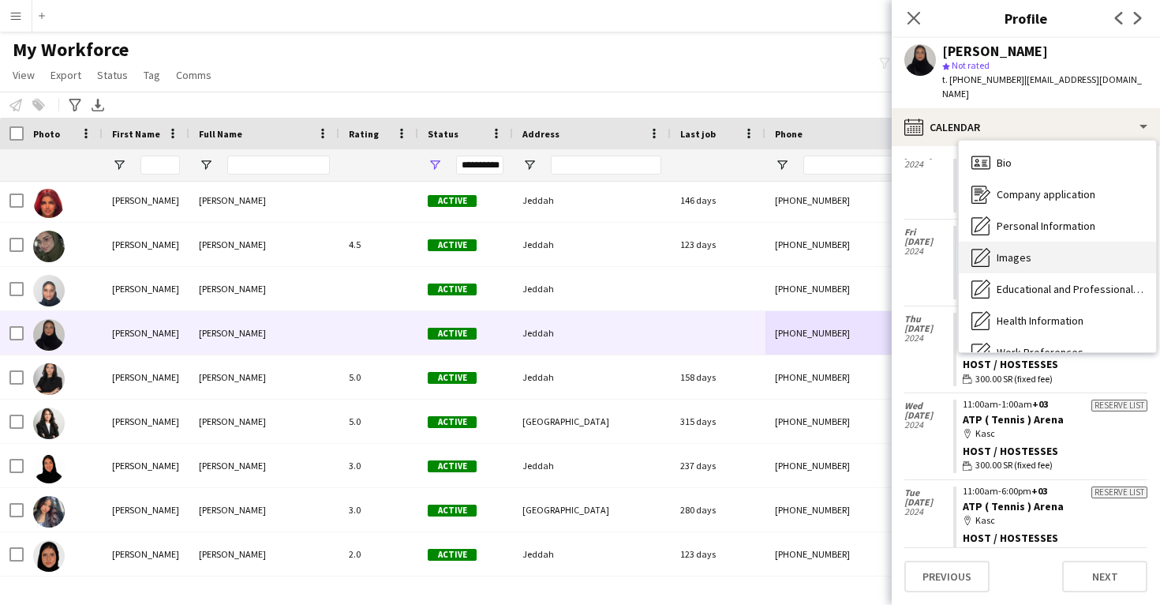
click at [1012, 250] on span "Images" at bounding box center [1014, 257] width 35 height 14
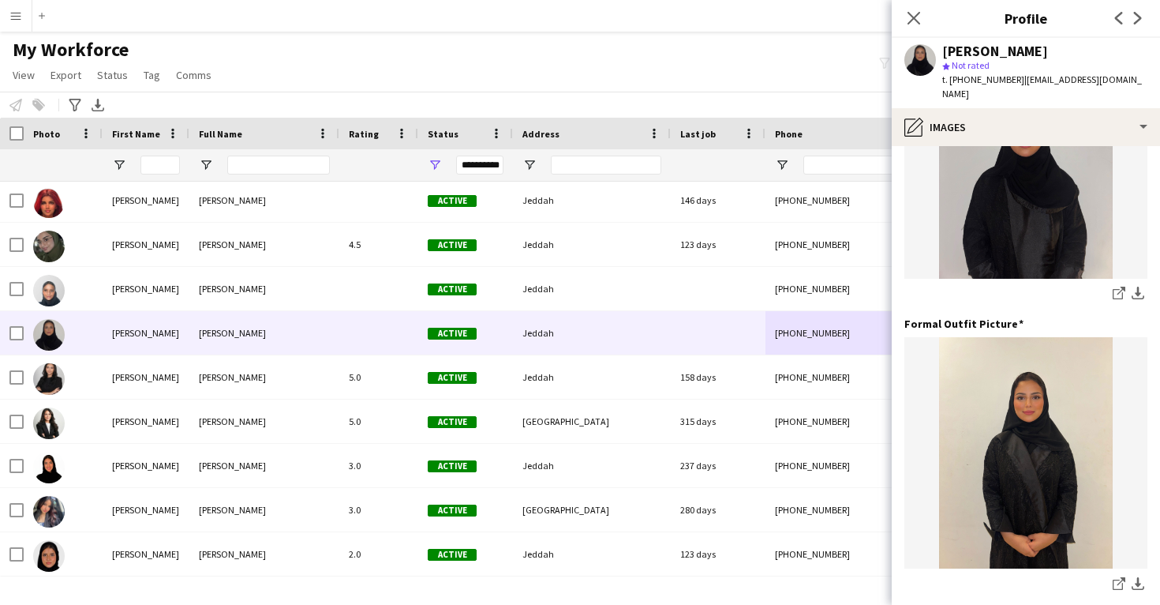
scroll to position [424, 0]
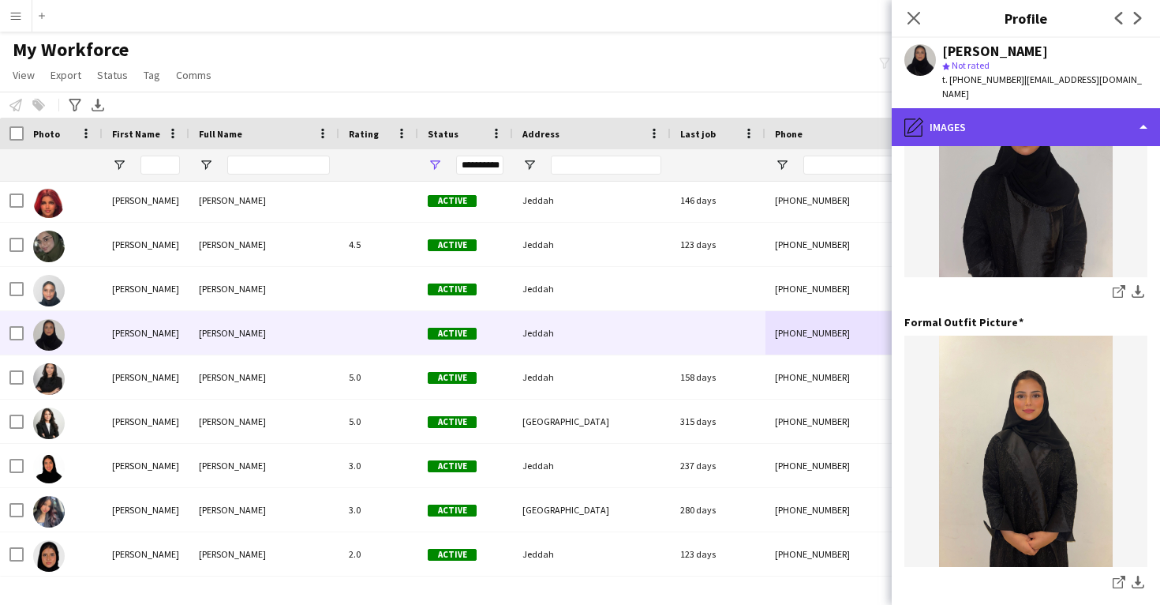
click at [1096, 114] on div "pencil4 Images" at bounding box center [1026, 127] width 268 height 38
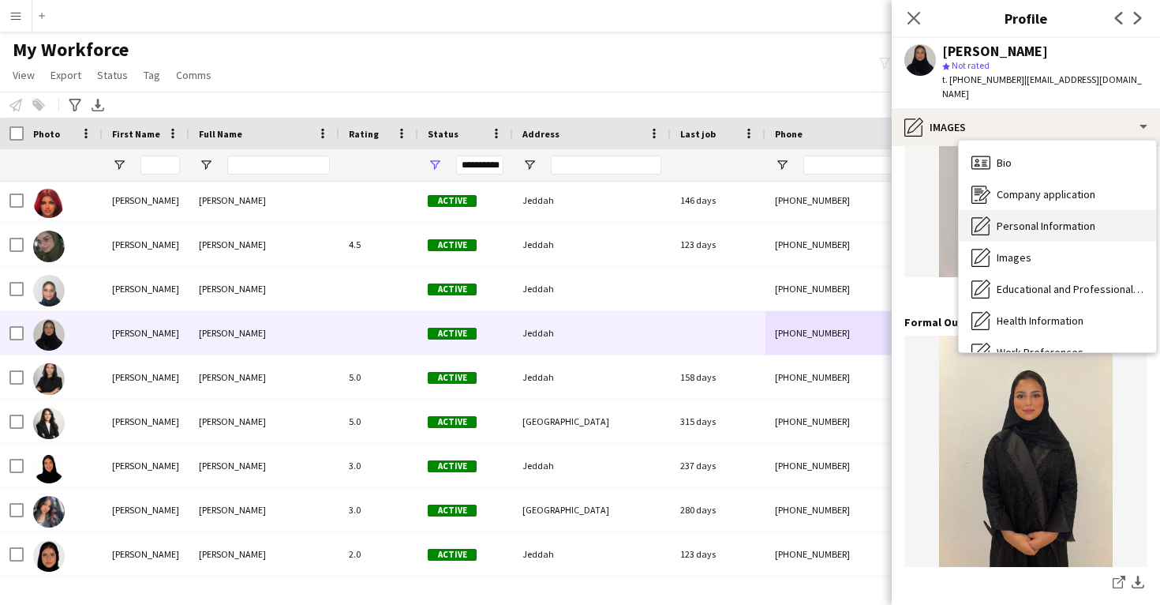
click at [1084, 219] on span "Personal Information" at bounding box center [1046, 226] width 99 height 14
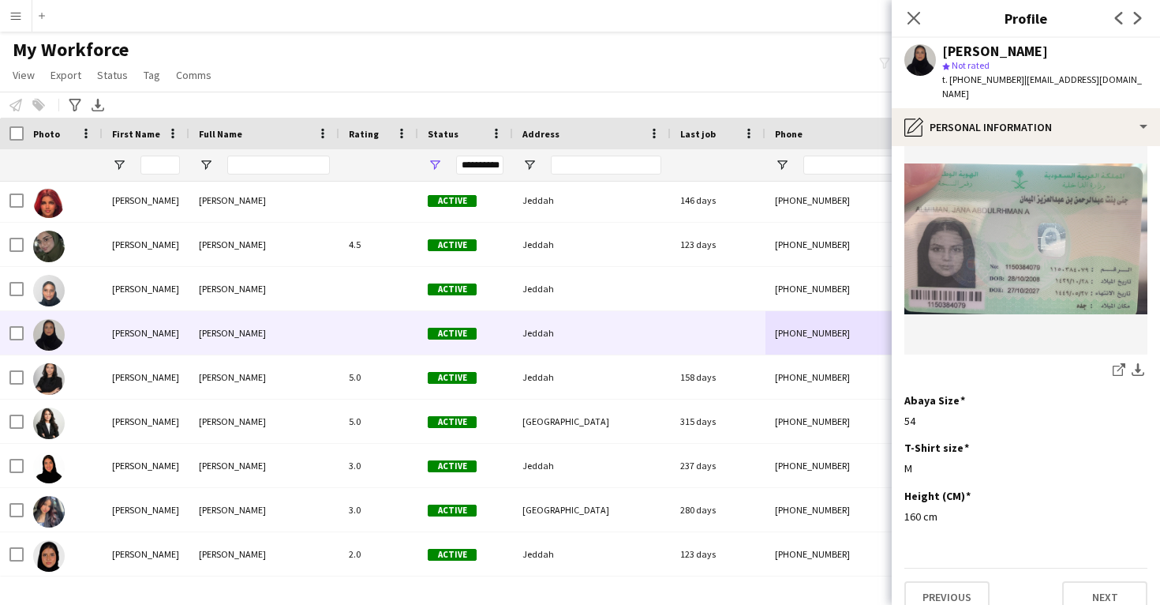
scroll to position [818, 0]
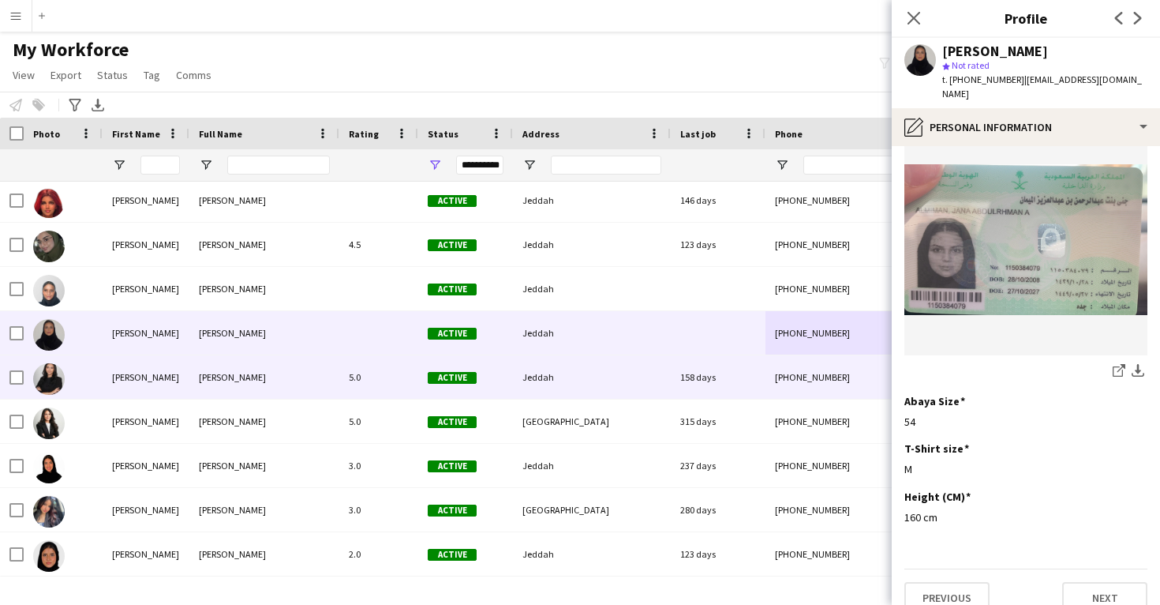
click at [672, 357] on div "158 days" at bounding box center [718, 376] width 95 height 43
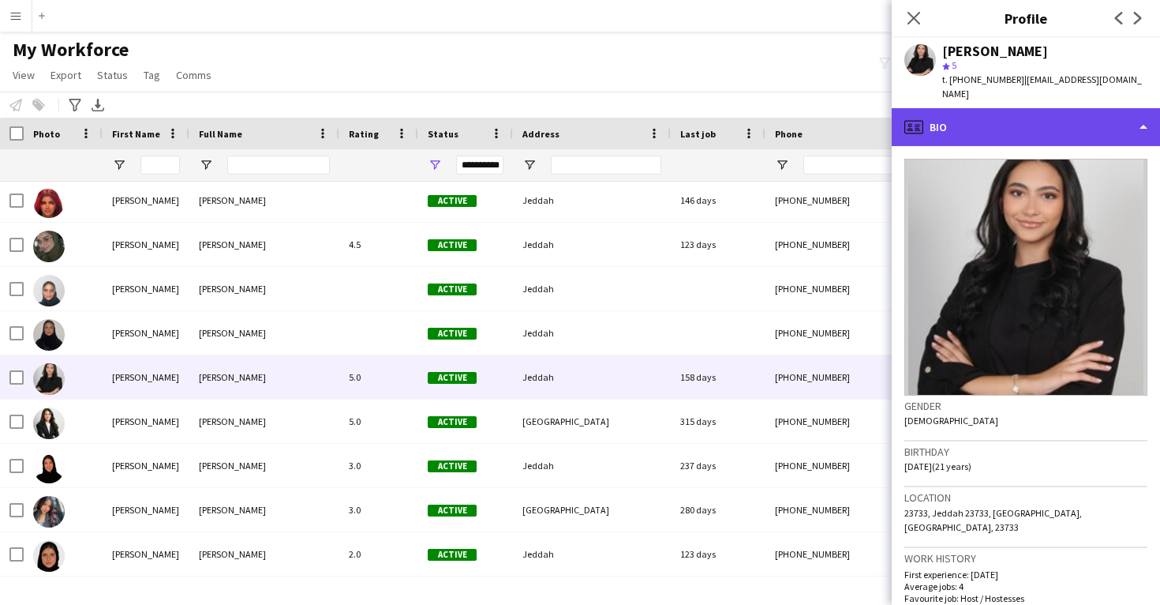
click at [1001, 108] on div "profile Bio" at bounding box center [1026, 127] width 268 height 38
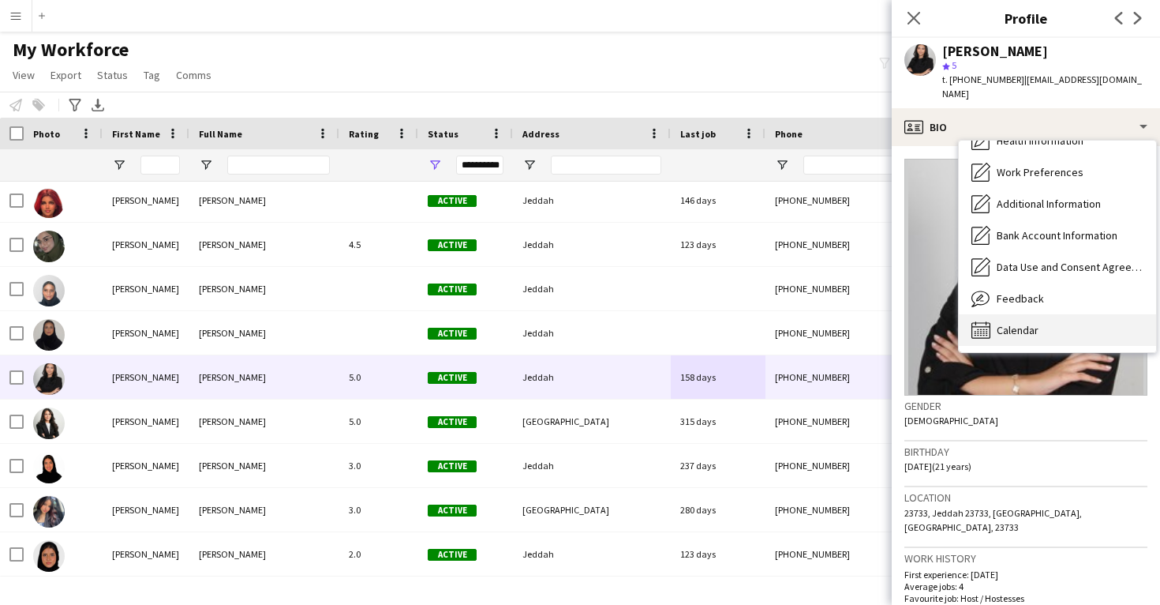
scroll to position [0, 0]
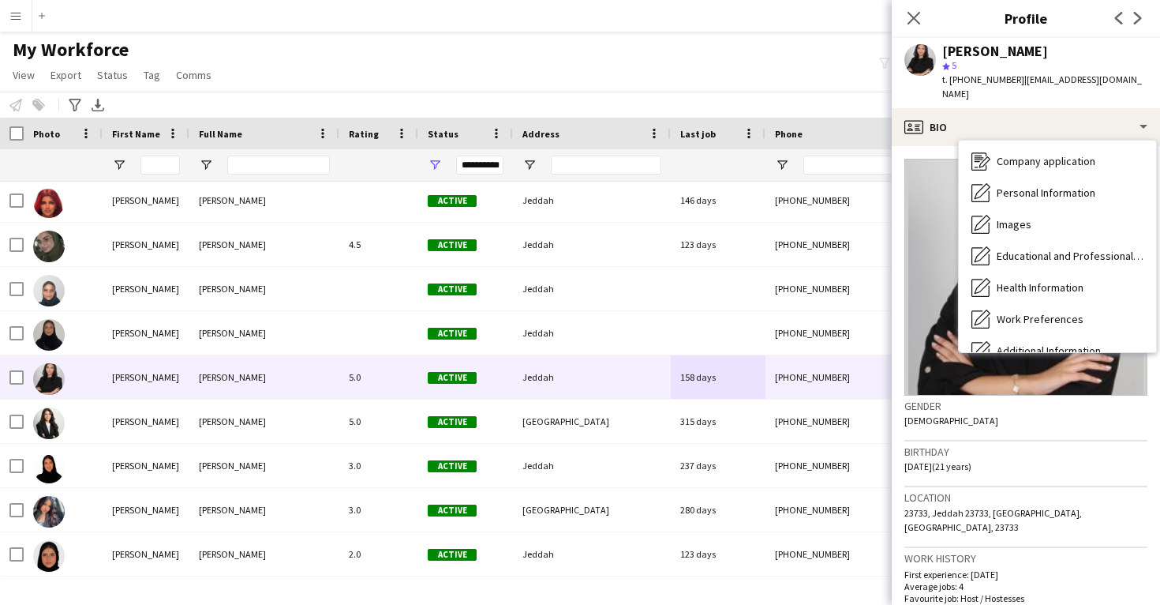
click at [1021, 461] on div "Calendar Calendar" at bounding box center [1057, 477] width 197 height 32
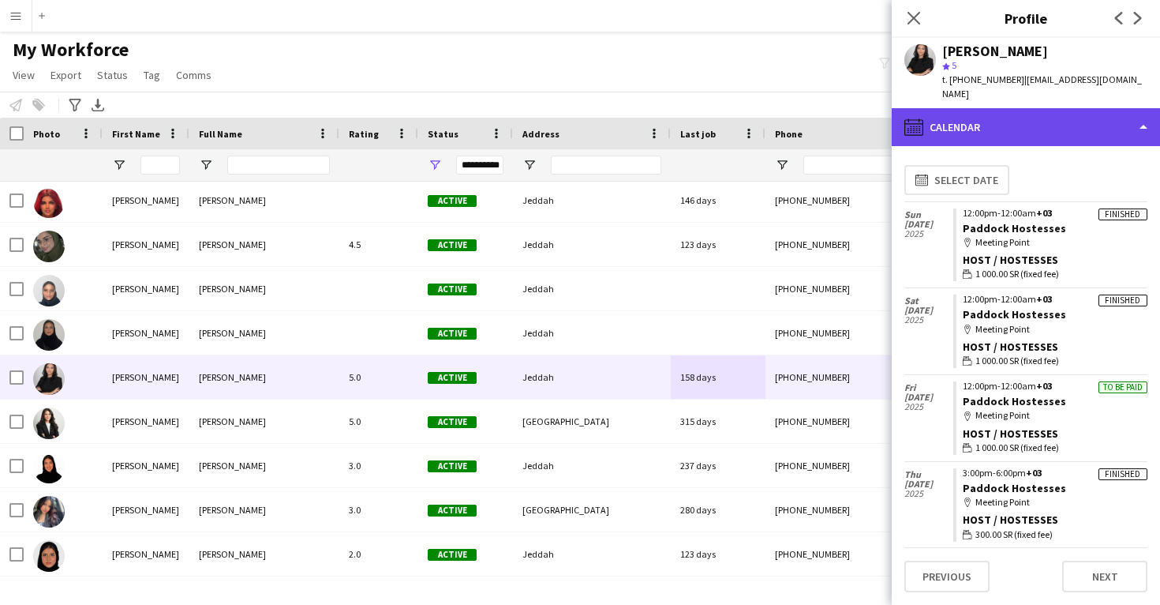
click at [1022, 114] on div "calendar-full Calendar" at bounding box center [1026, 127] width 268 height 38
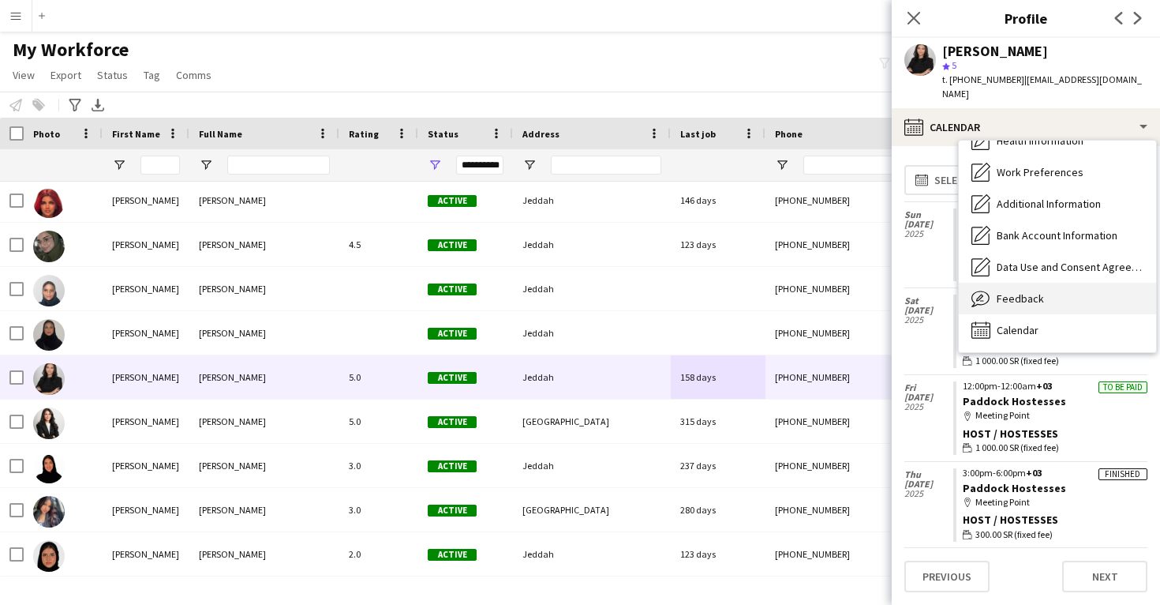
click at [1039, 291] on span "Feedback" at bounding box center [1020, 298] width 47 height 14
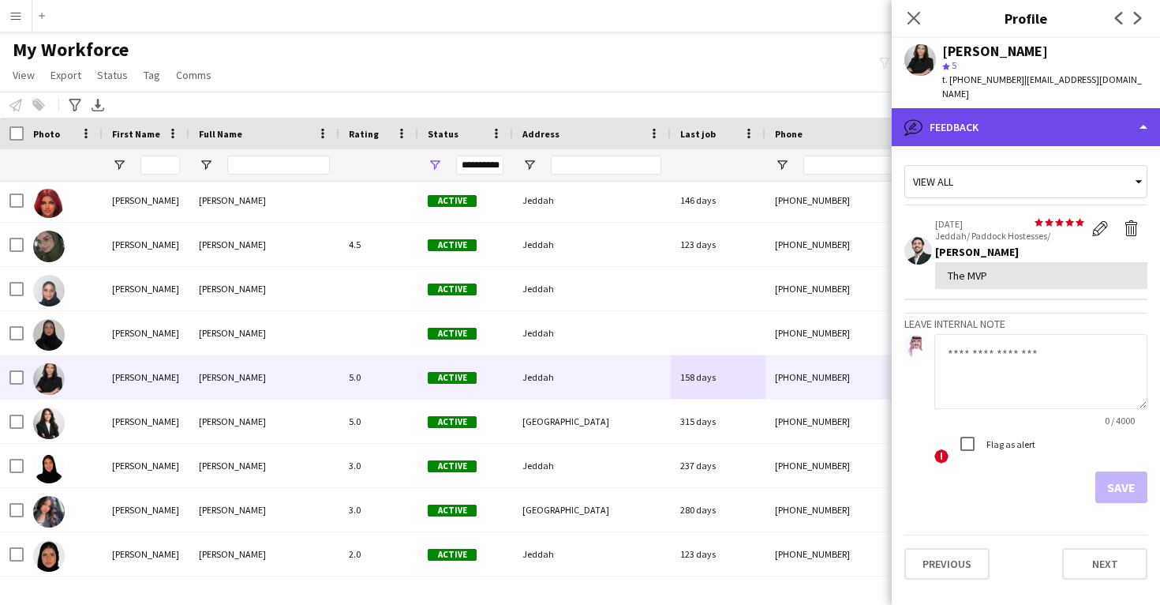
click at [1032, 110] on div "bubble-pencil Feedback" at bounding box center [1026, 127] width 268 height 38
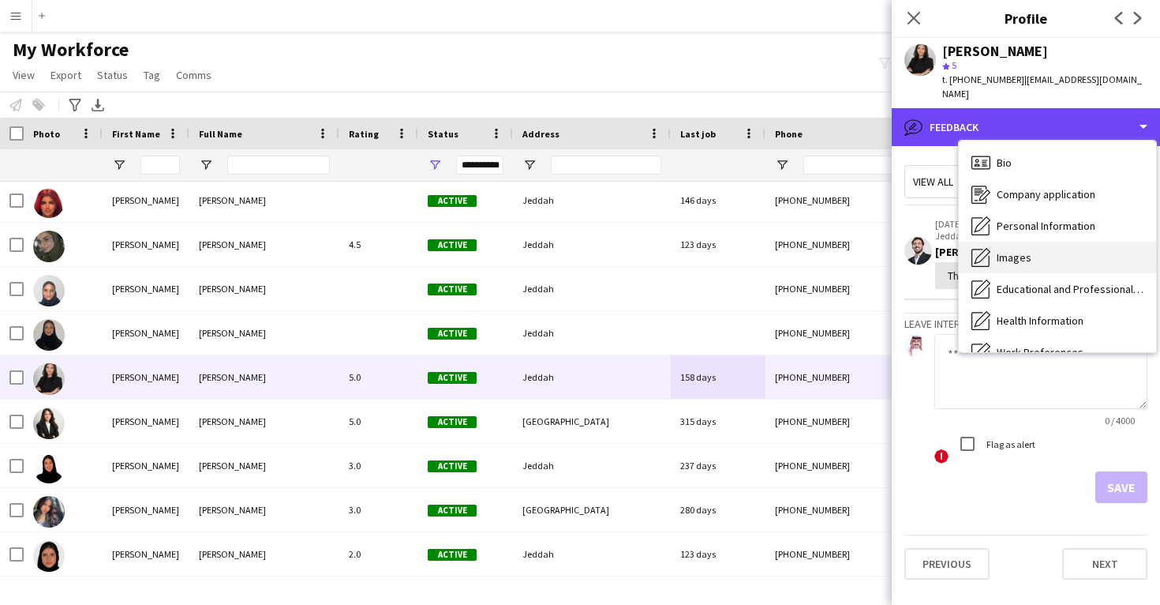
scroll to position [0, 0]
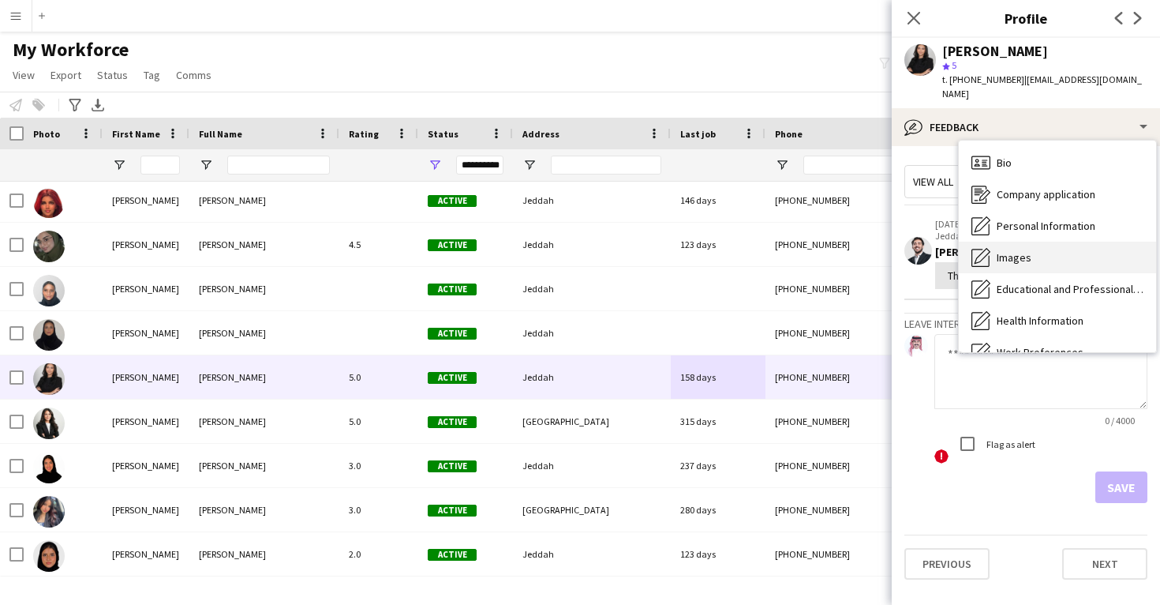
click at [1051, 246] on div "Images Images" at bounding box center [1057, 258] width 197 height 32
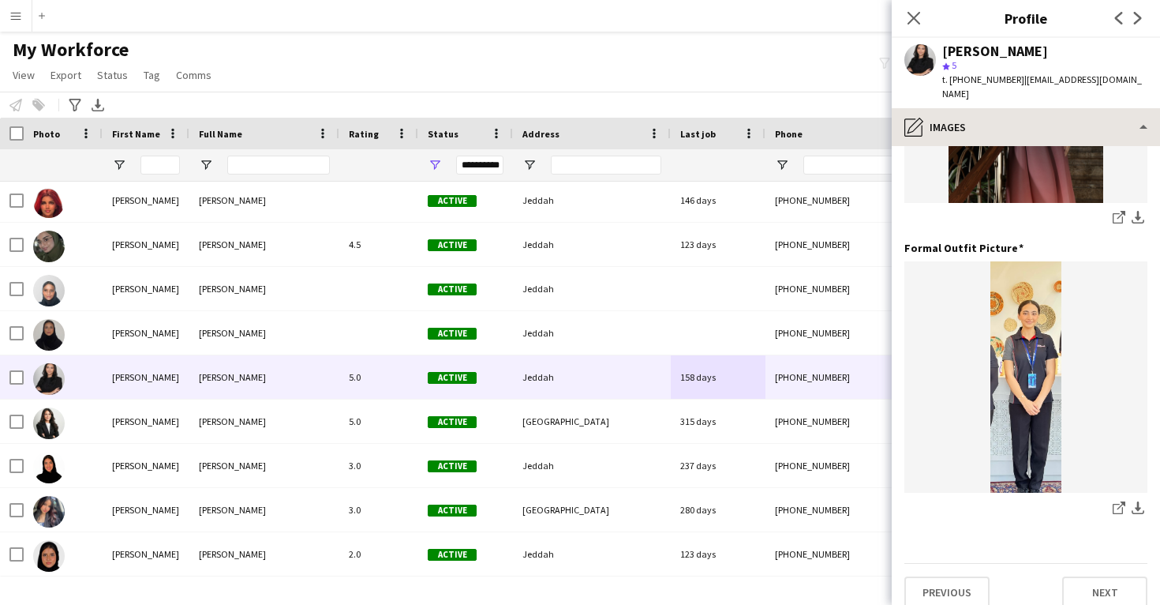
scroll to position [497, 0]
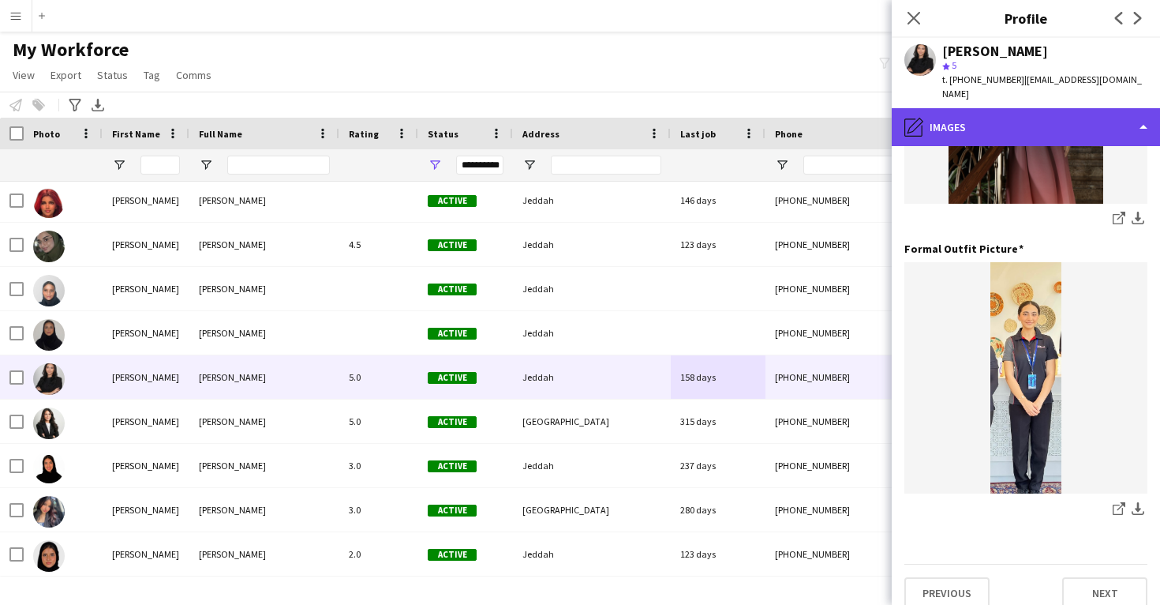
click at [1043, 118] on div "pencil4 Images" at bounding box center [1026, 127] width 268 height 38
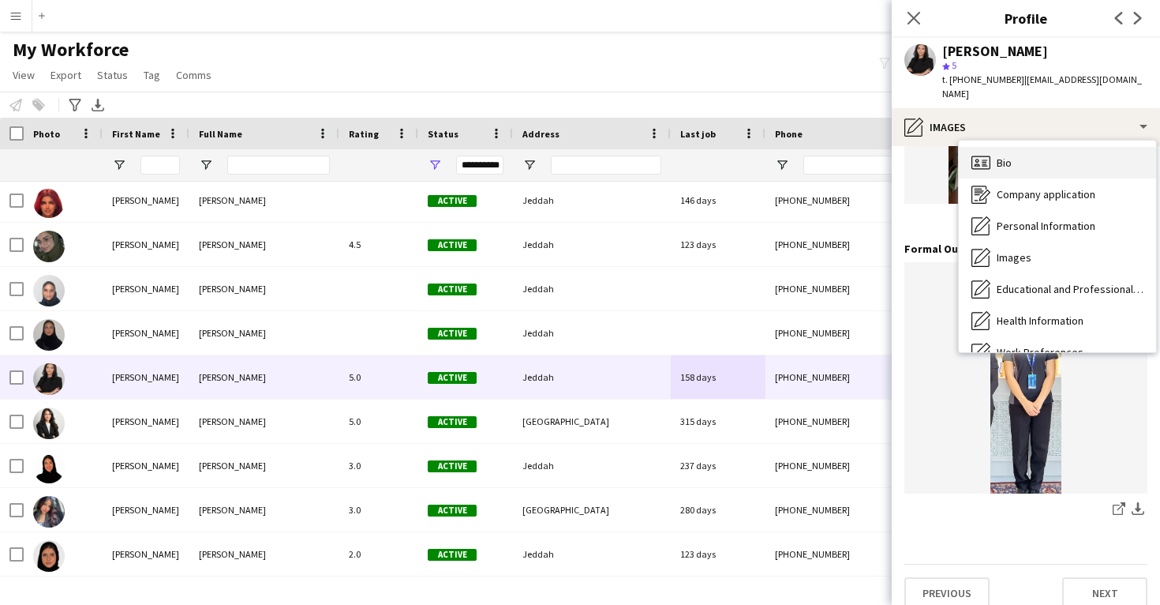
click at [1047, 147] on div "Bio Bio" at bounding box center [1057, 163] width 197 height 32
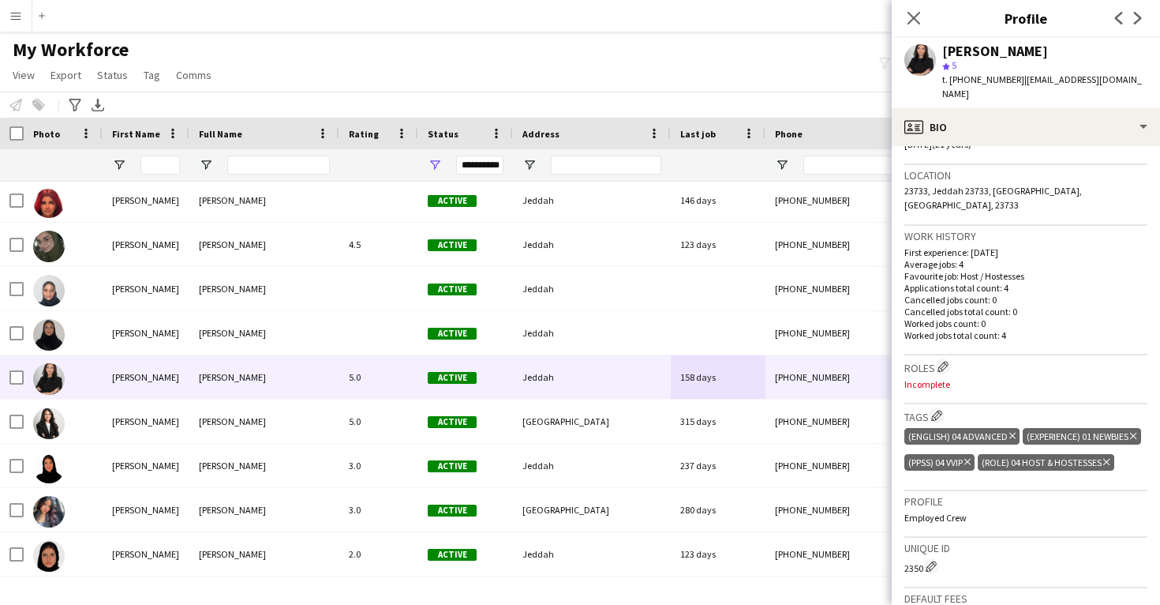
scroll to position [326, 0]
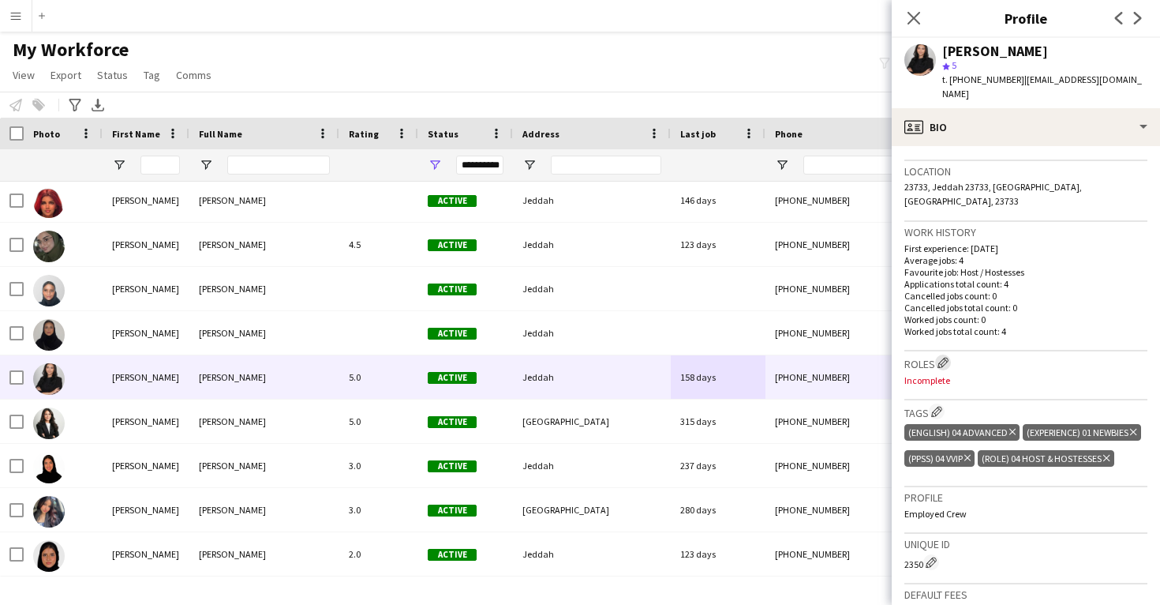
click at [945, 357] on app-icon "Edit crew company roles" at bounding box center [943, 362] width 11 height 11
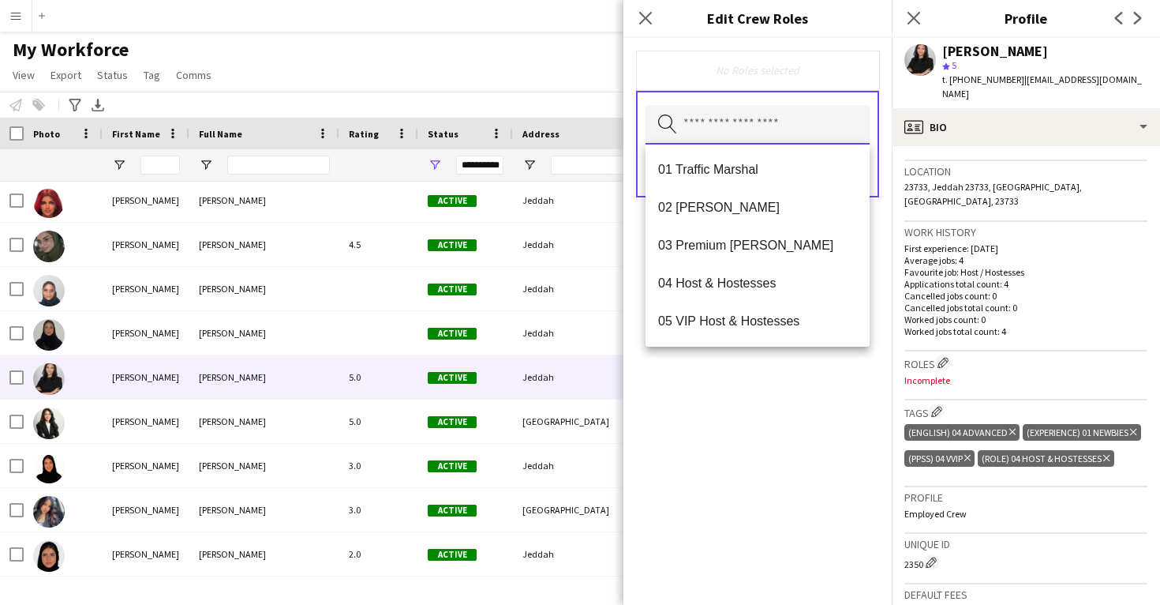
click at [752, 129] on input "text" at bounding box center [758, 124] width 224 height 39
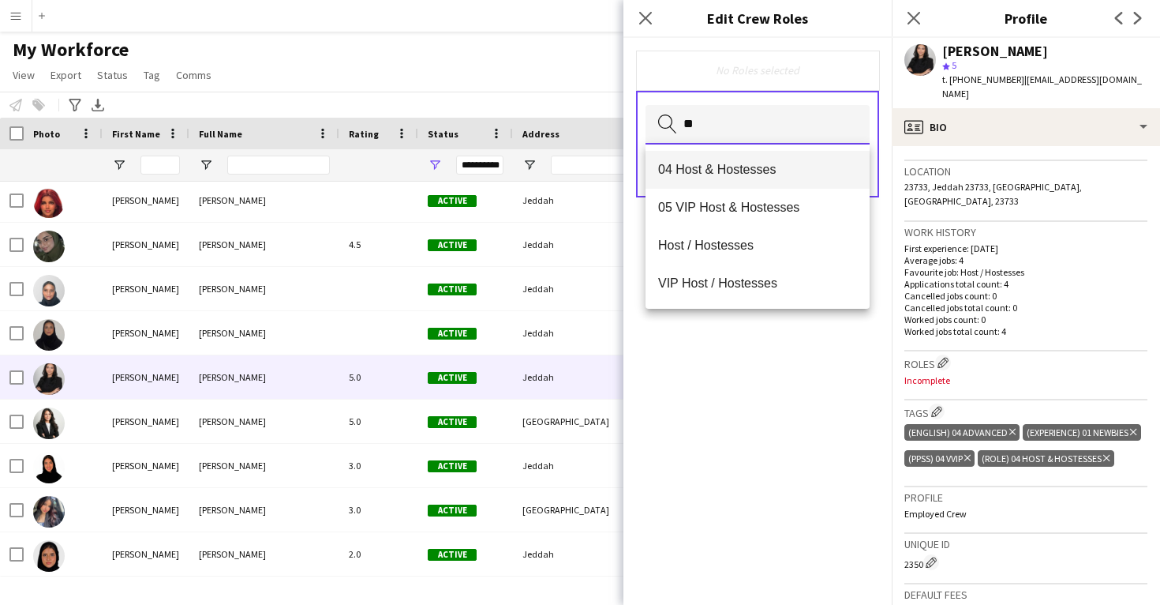
type input "**"
click at [739, 154] on mat-option "04 Host & Hostesses" at bounding box center [758, 170] width 224 height 38
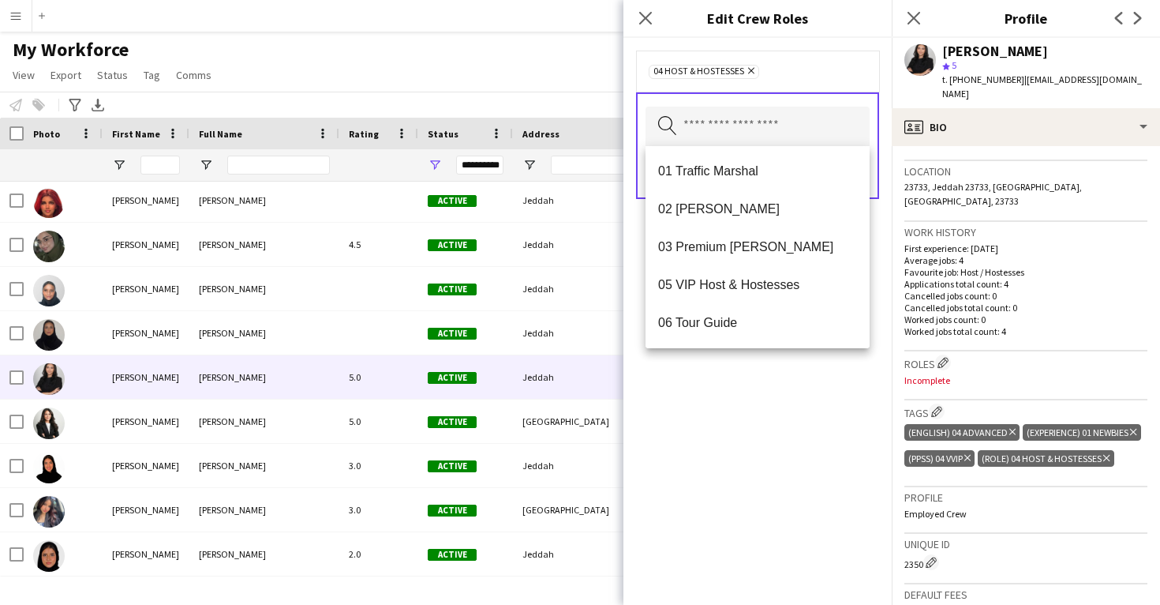
click at [819, 438] on div "04 Host & Hostesses Remove Search by role type Save" at bounding box center [758, 321] width 268 height 567
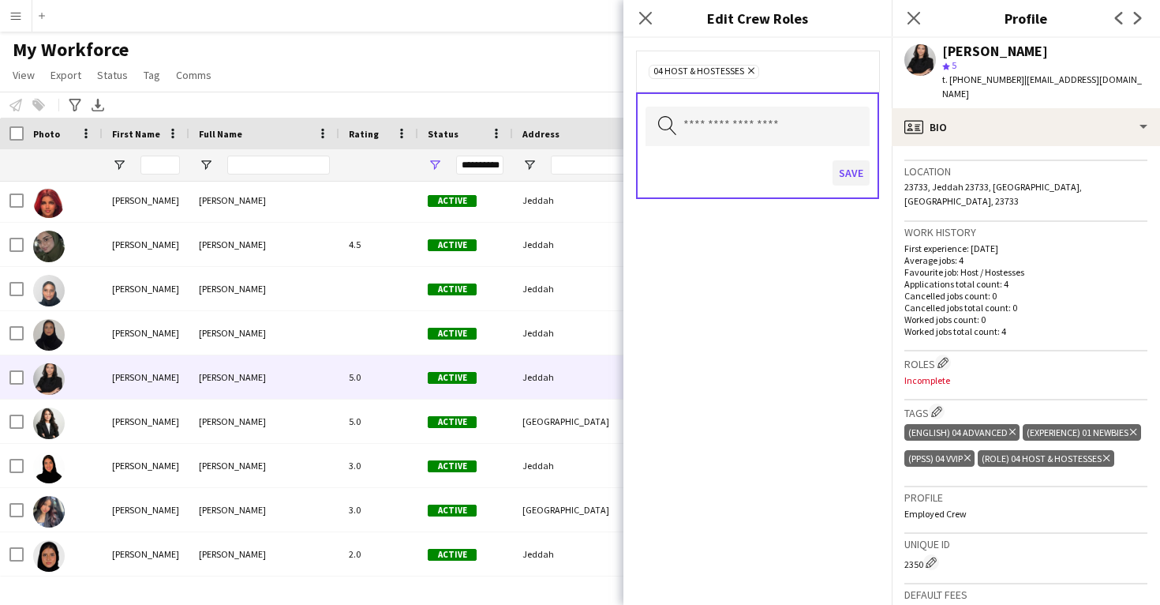
click at [850, 170] on button "Save" at bounding box center [851, 172] width 37 height 25
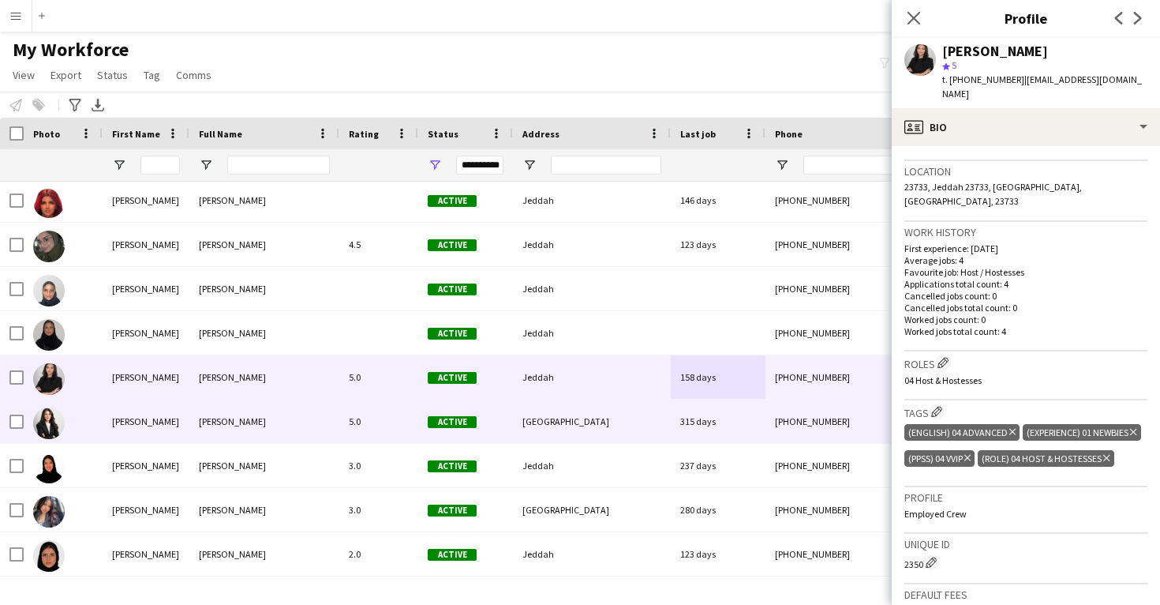
click at [694, 417] on div "315 days" at bounding box center [718, 420] width 95 height 43
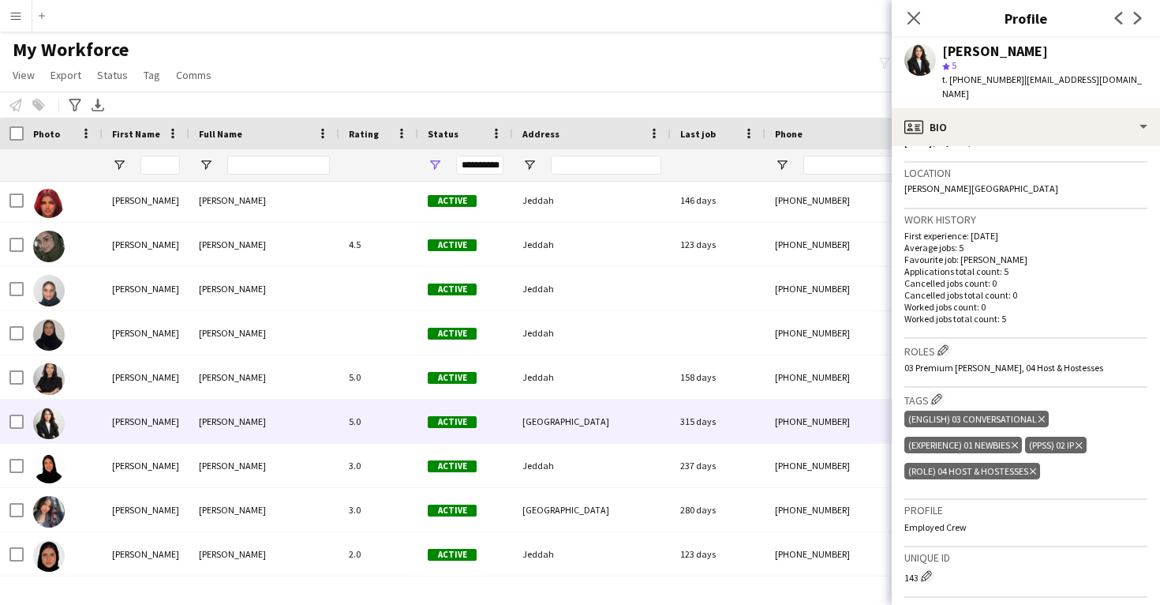
scroll to position [325, 0]
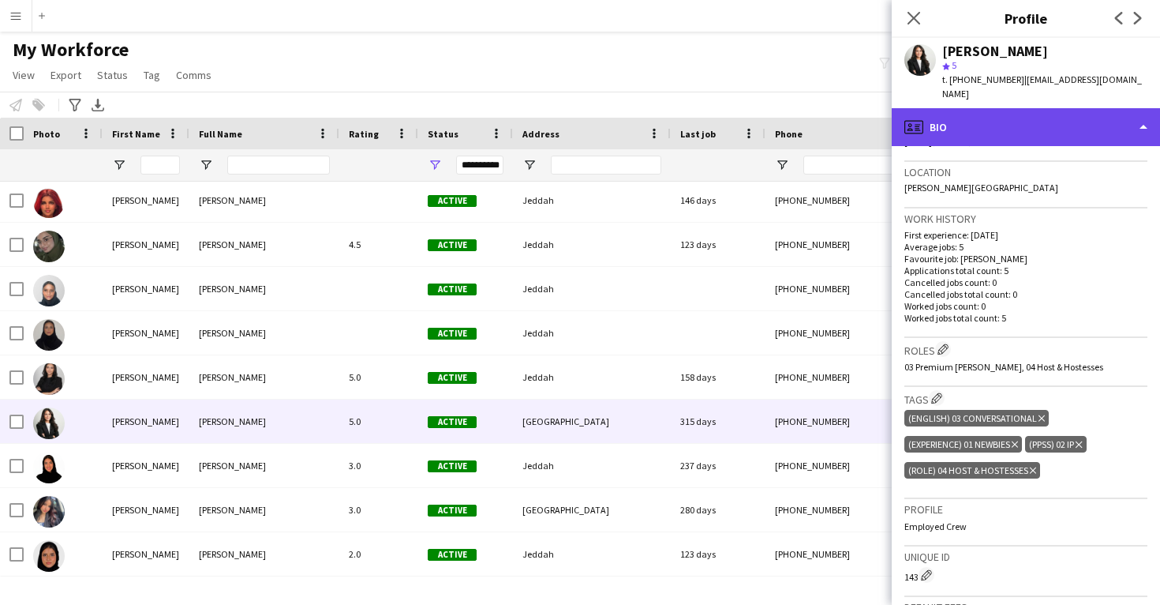
click at [1069, 113] on div "profile Bio" at bounding box center [1026, 127] width 268 height 38
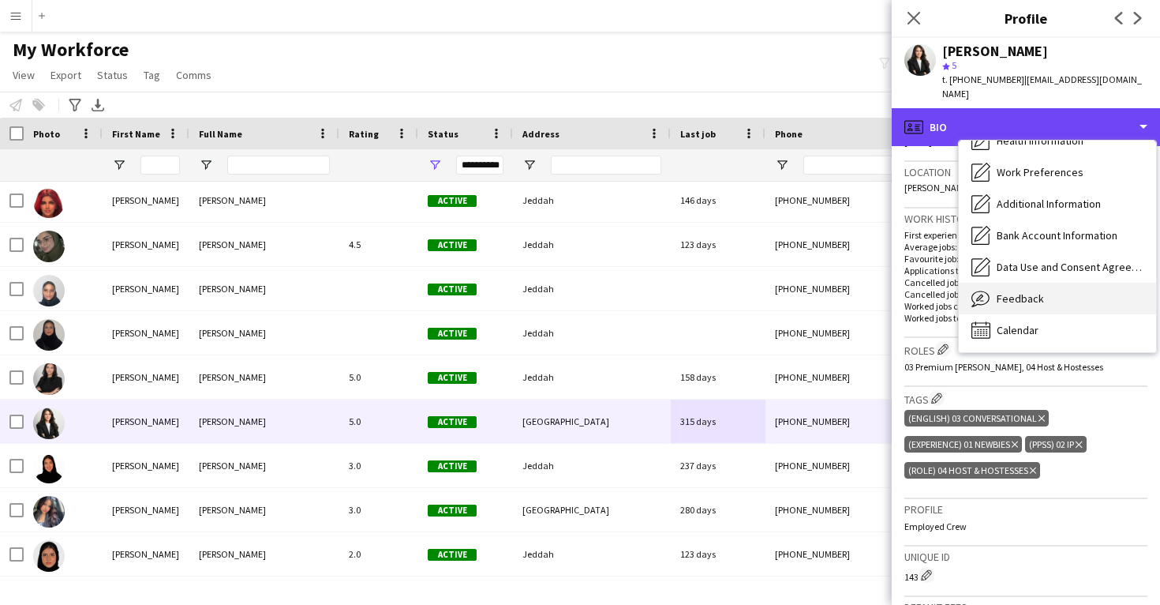
scroll to position [180, 0]
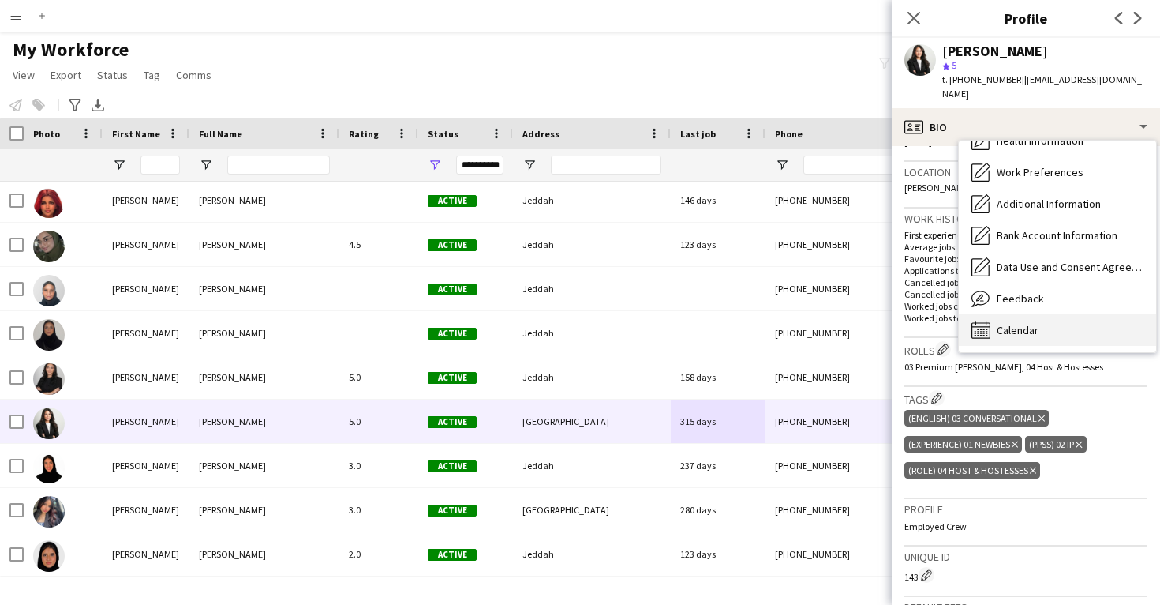
click at [1073, 316] on div "Calendar Calendar" at bounding box center [1057, 330] width 197 height 32
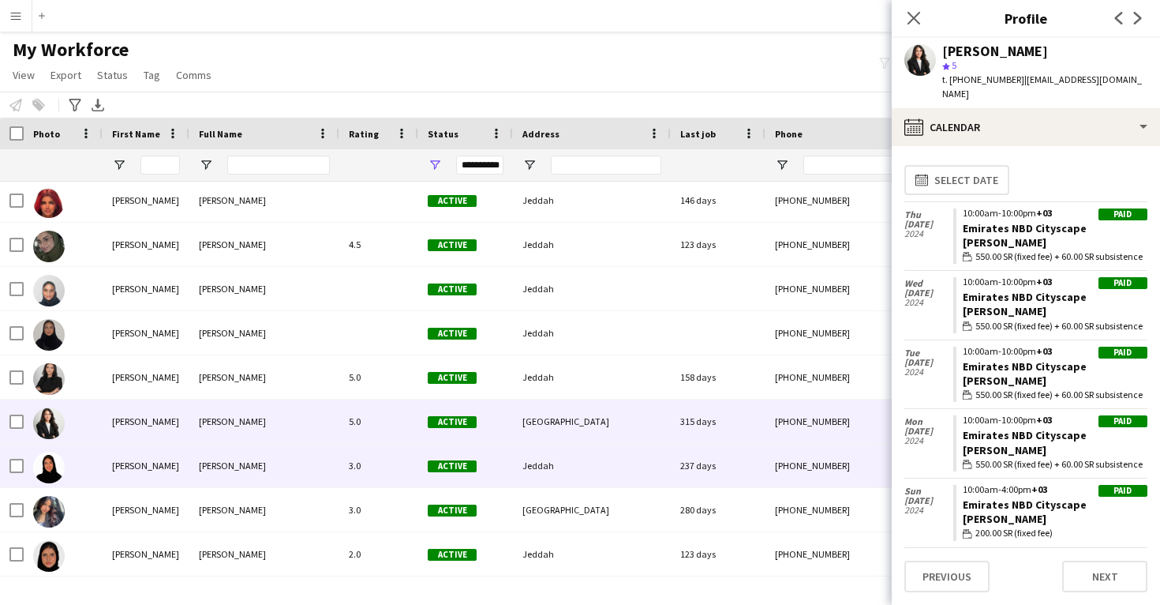
click at [820, 472] on div "[PHONE_NUMBER]" at bounding box center [867, 465] width 202 height 43
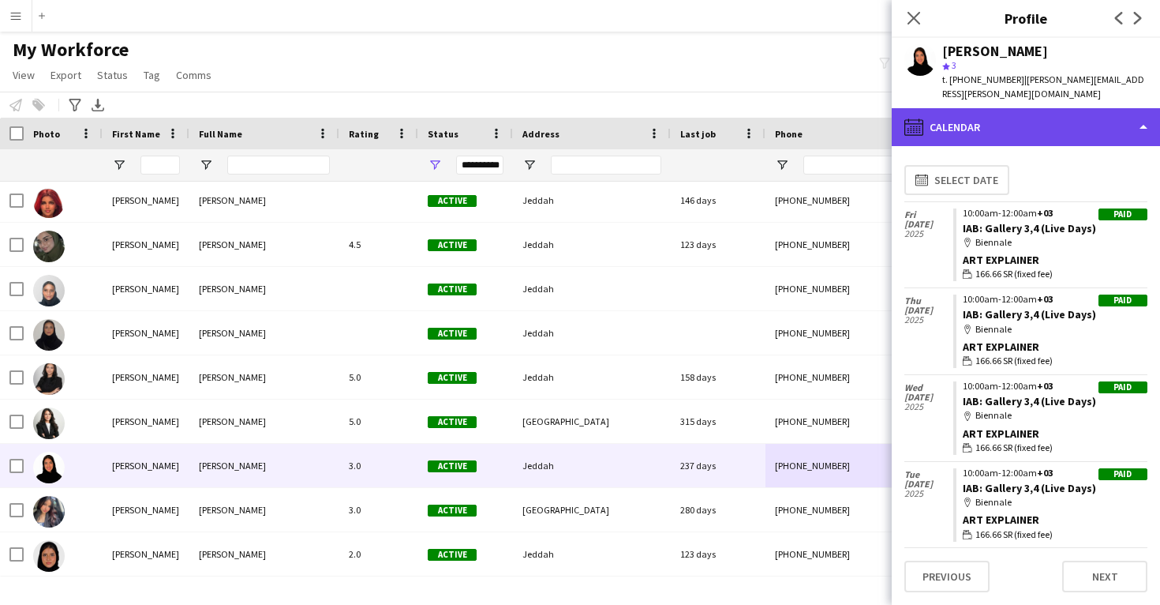
click at [1009, 108] on div "calendar-full Calendar" at bounding box center [1026, 127] width 268 height 38
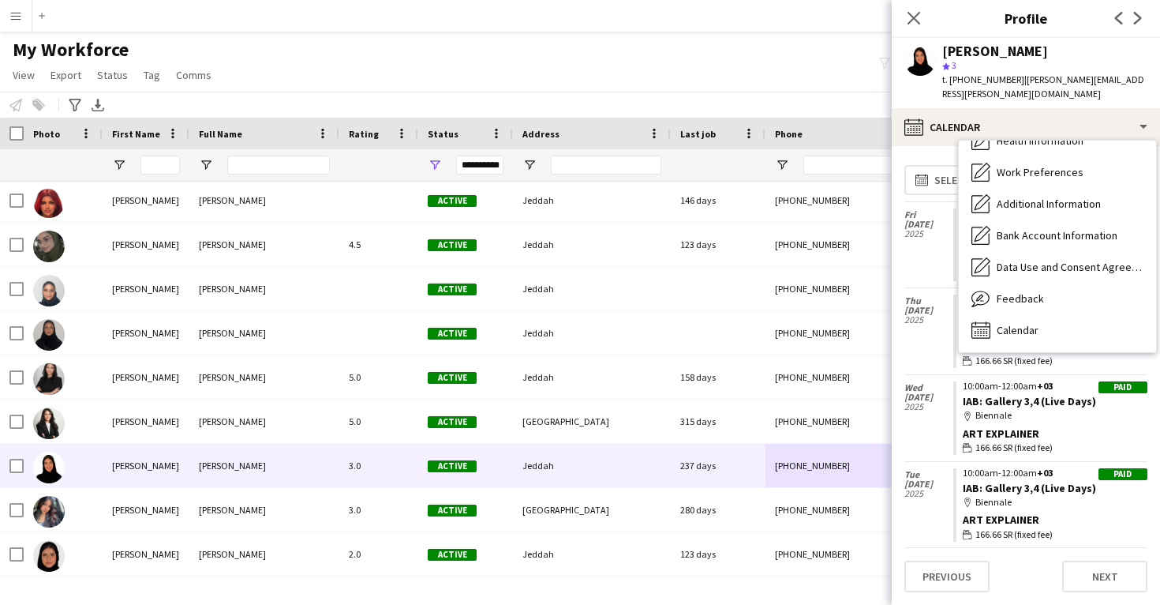
click at [1039, 291] on span "Feedback" at bounding box center [1020, 298] width 47 height 14
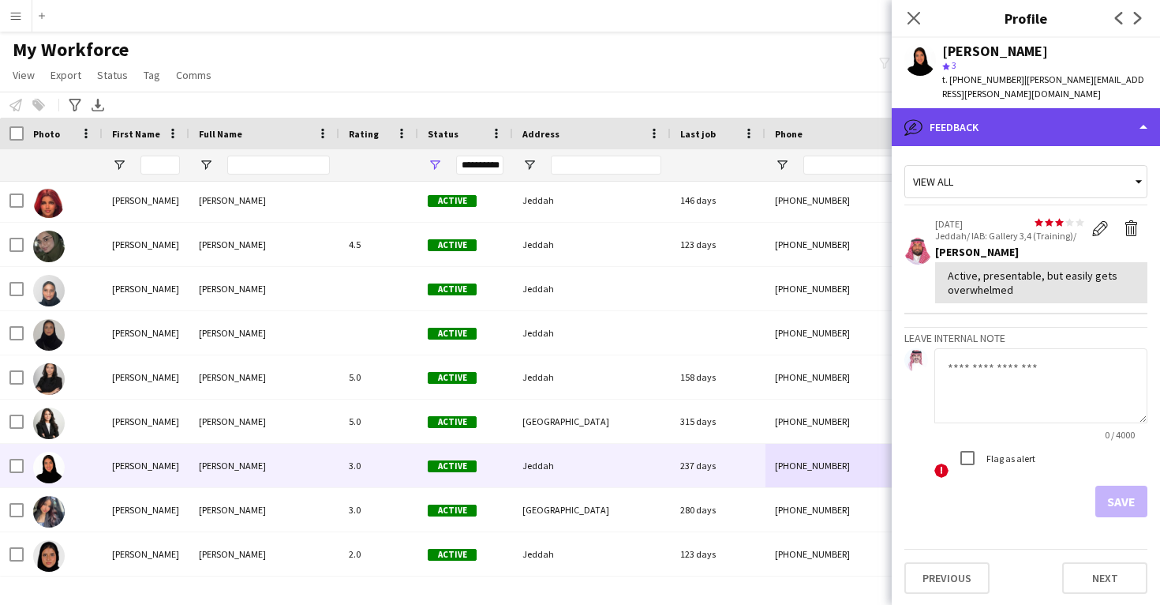
click at [1017, 119] on div "bubble-pencil Feedback" at bounding box center [1026, 127] width 268 height 38
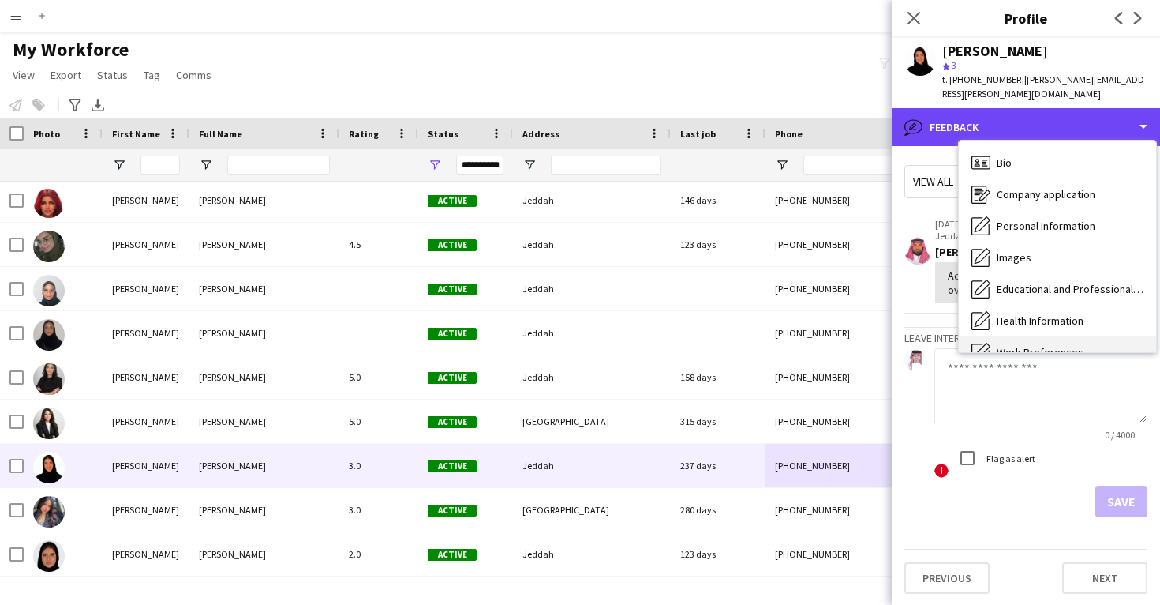
scroll to position [-1, 0]
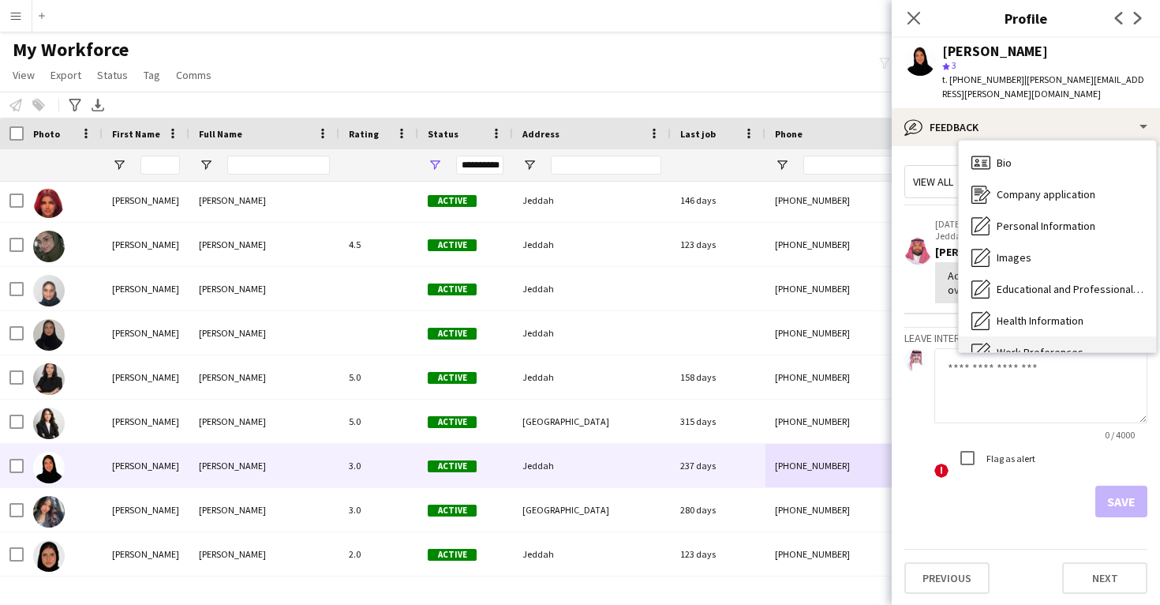
click at [1021, 147] on div "Bio Bio" at bounding box center [1057, 163] width 197 height 32
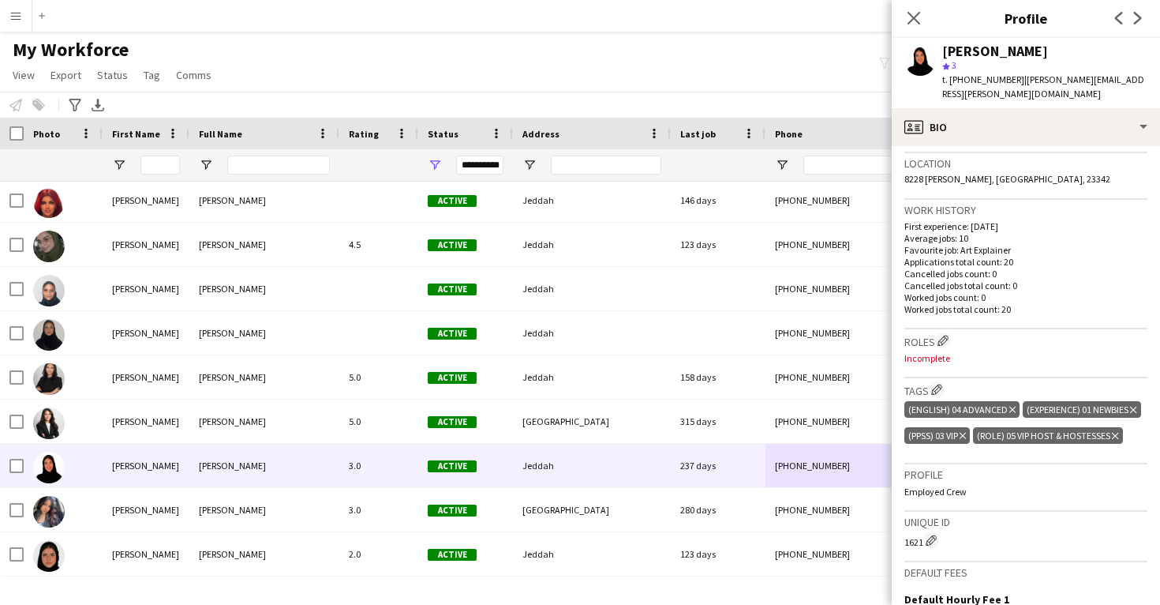
scroll to position [392, 0]
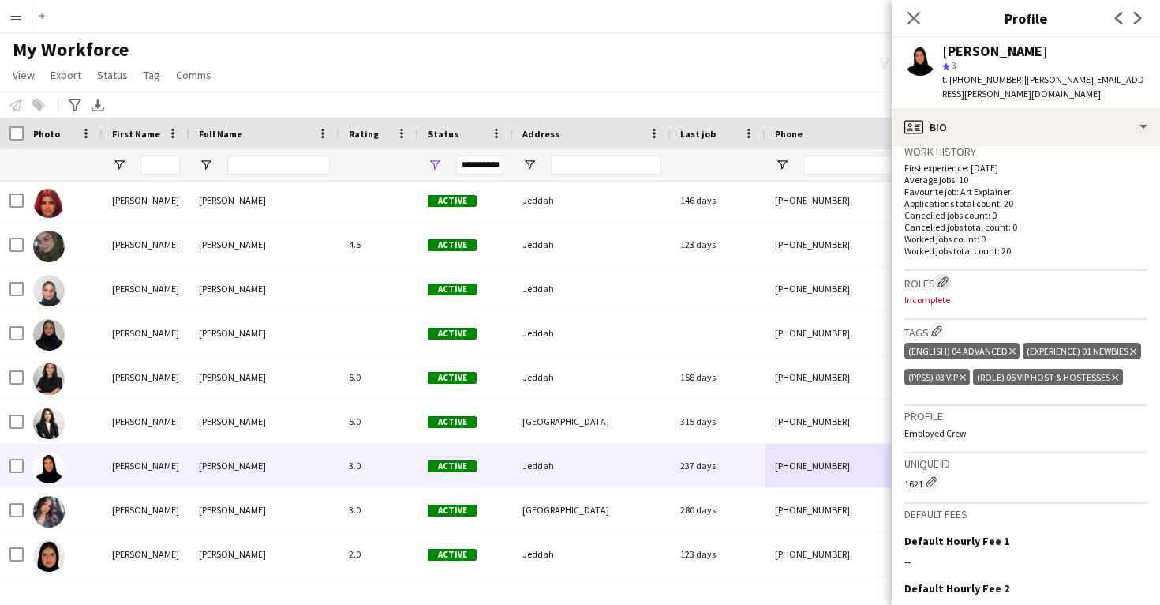
click at [945, 276] on app-icon "Edit crew company roles" at bounding box center [943, 281] width 11 height 11
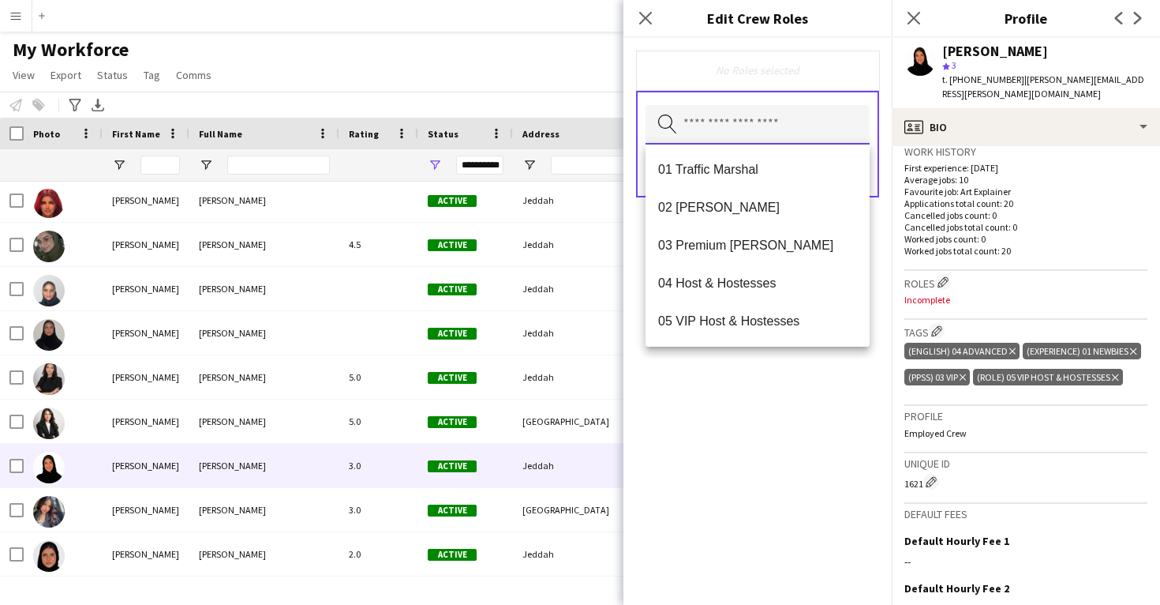
click at [759, 131] on input "text" at bounding box center [758, 124] width 224 height 39
click at [780, 329] on mat-option "05 VIP Host & Hostesses" at bounding box center [758, 321] width 224 height 38
click at [790, 400] on div "05 VIP Host & Hostesses Remove Search by role type Save" at bounding box center [758, 321] width 268 height 567
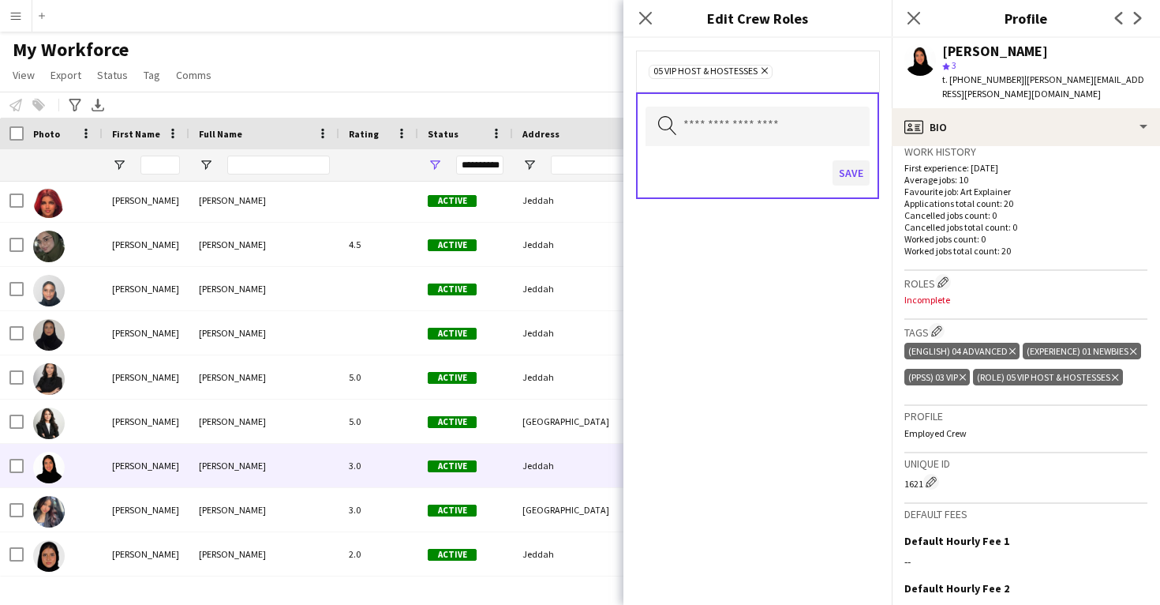
click at [851, 173] on button "Save" at bounding box center [851, 172] width 37 height 25
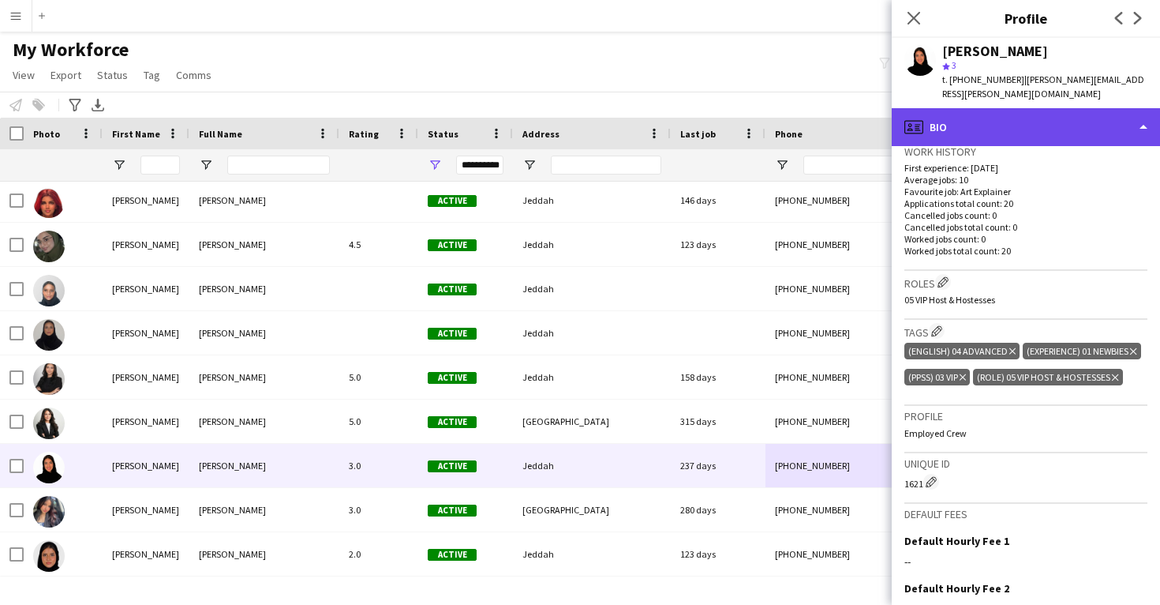
click at [1068, 116] on div "profile Bio" at bounding box center [1026, 127] width 268 height 38
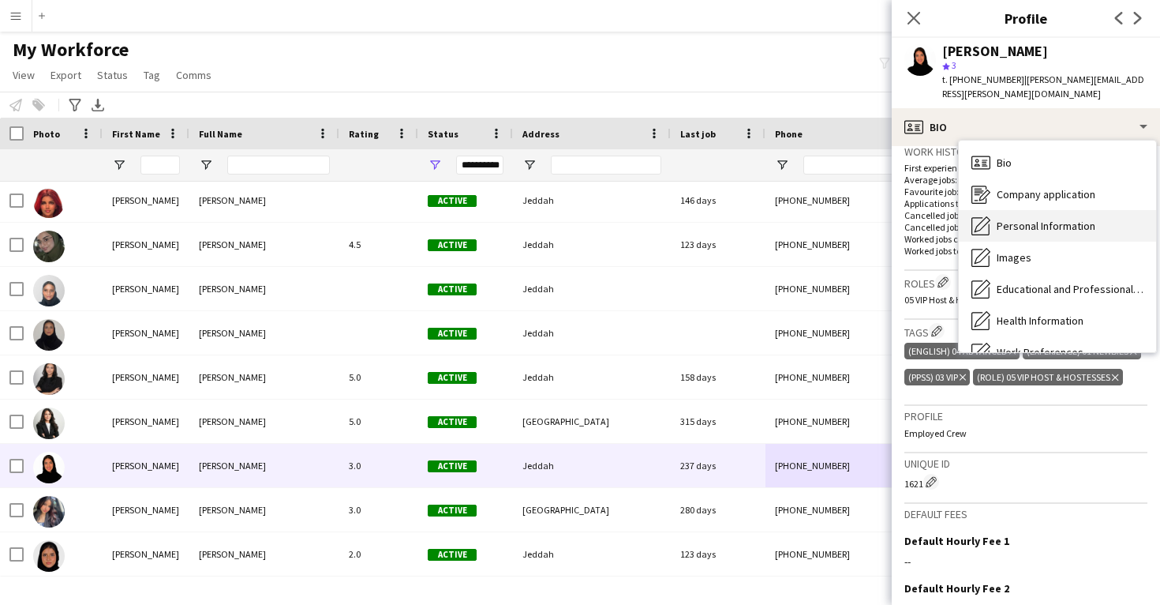
click at [1057, 221] on div "Personal Information Personal Information" at bounding box center [1057, 226] width 197 height 32
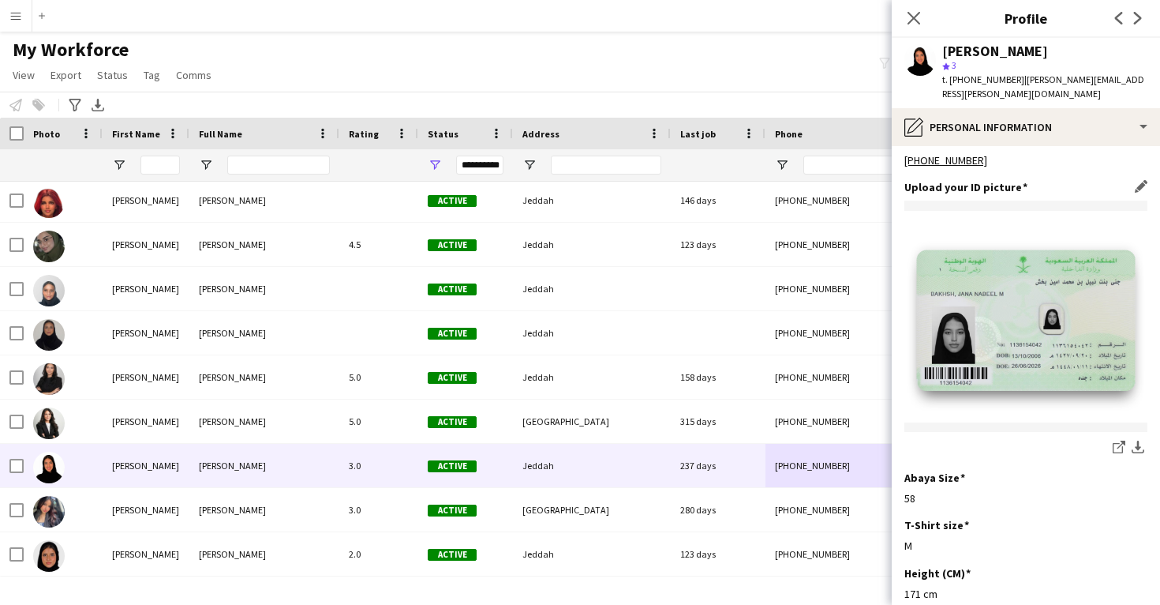
scroll to position [751, 0]
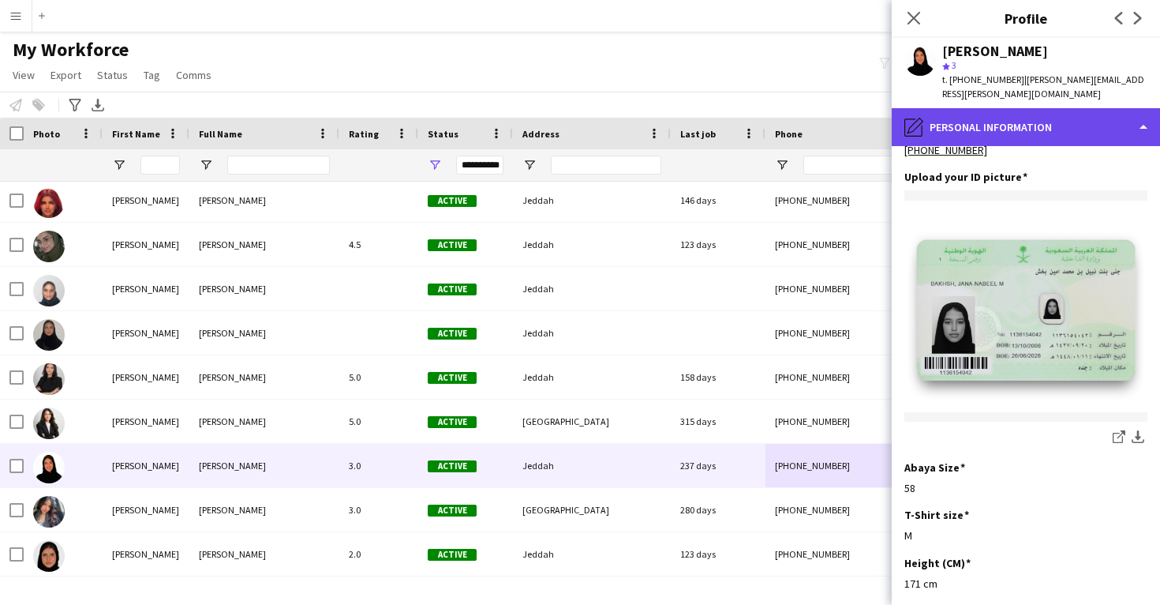
click at [1030, 124] on div "pencil4 Personal Information" at bounding box center [1026, 127] width 268 height 38
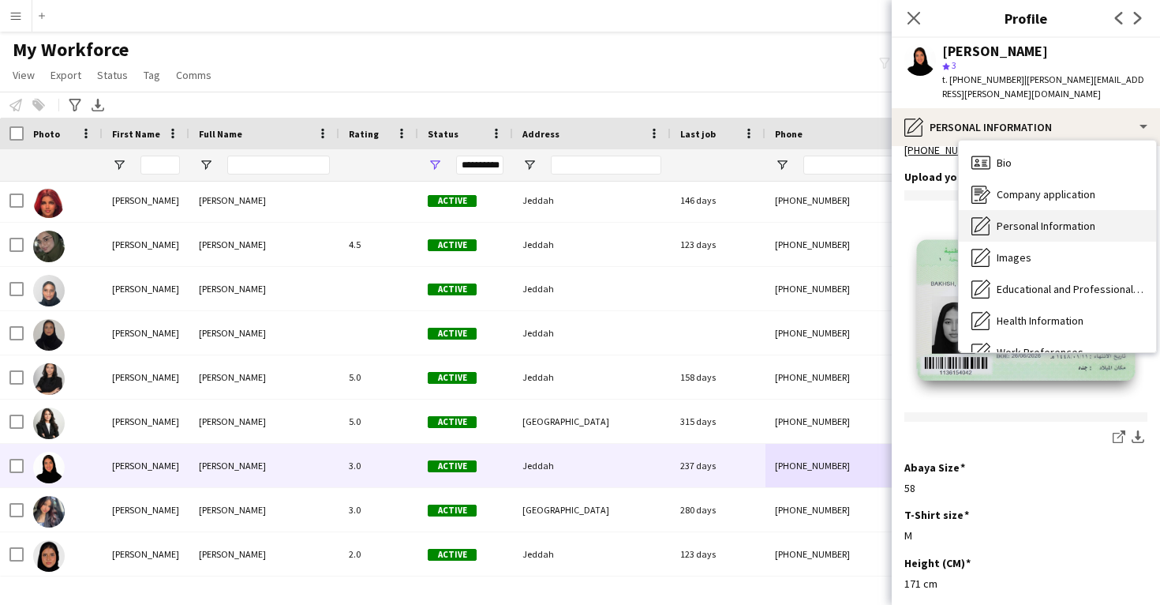
click at [1031, 219] on span "Personal Information" at bounding box center [1046, 226] width 99 height 14
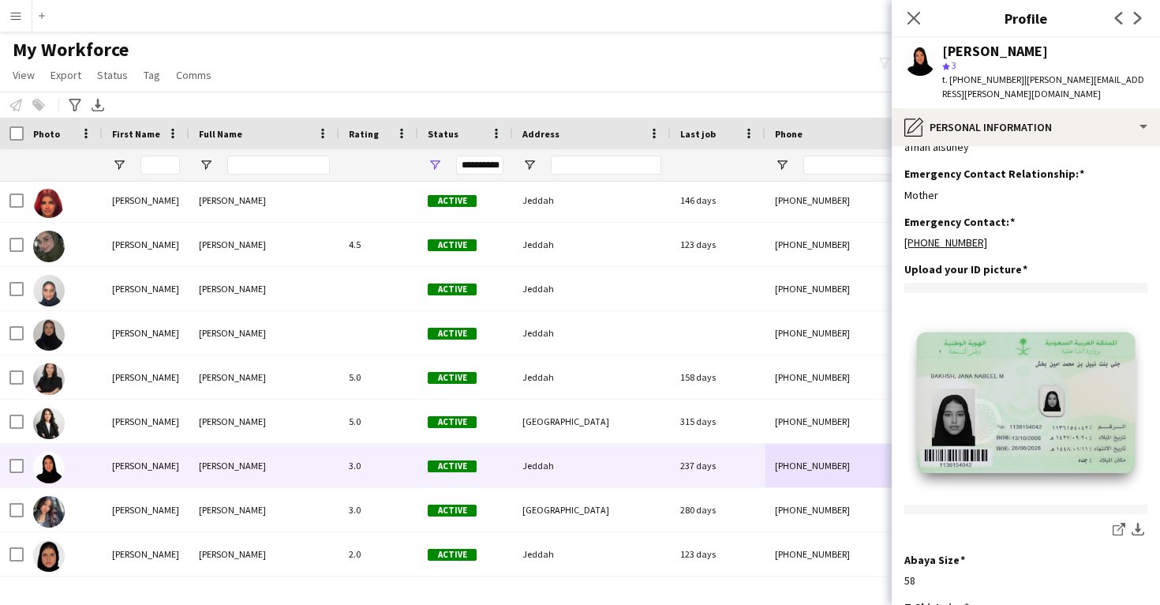
scroll to position [665, 0]
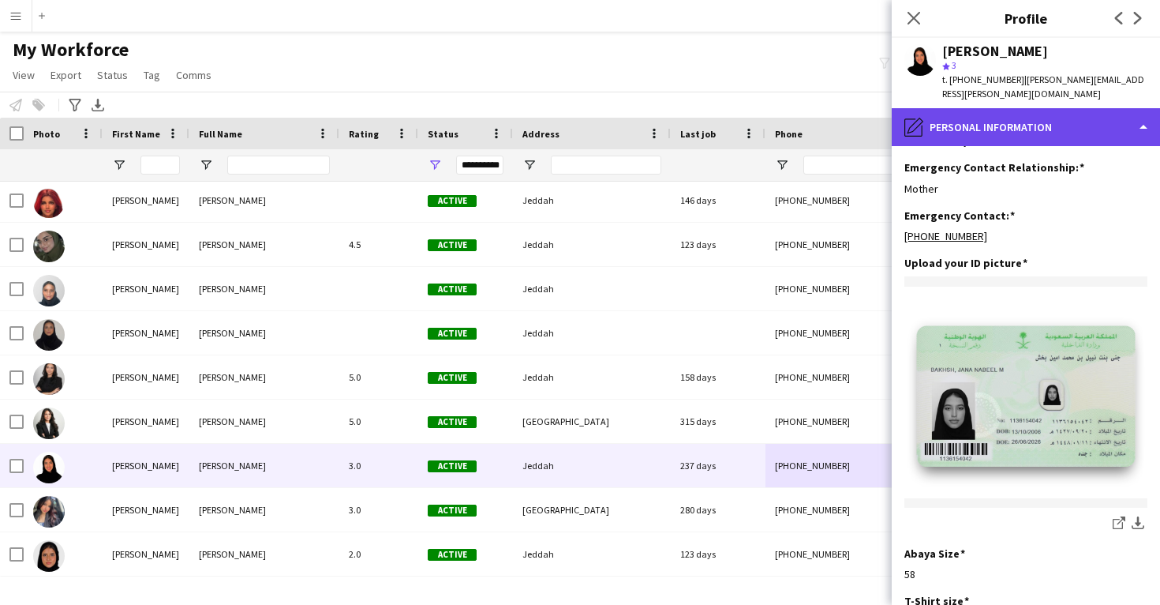
click at [1031, 130] on div "pencil4 Personal Information" at bounding box center [1026, 127] width 268 height 38
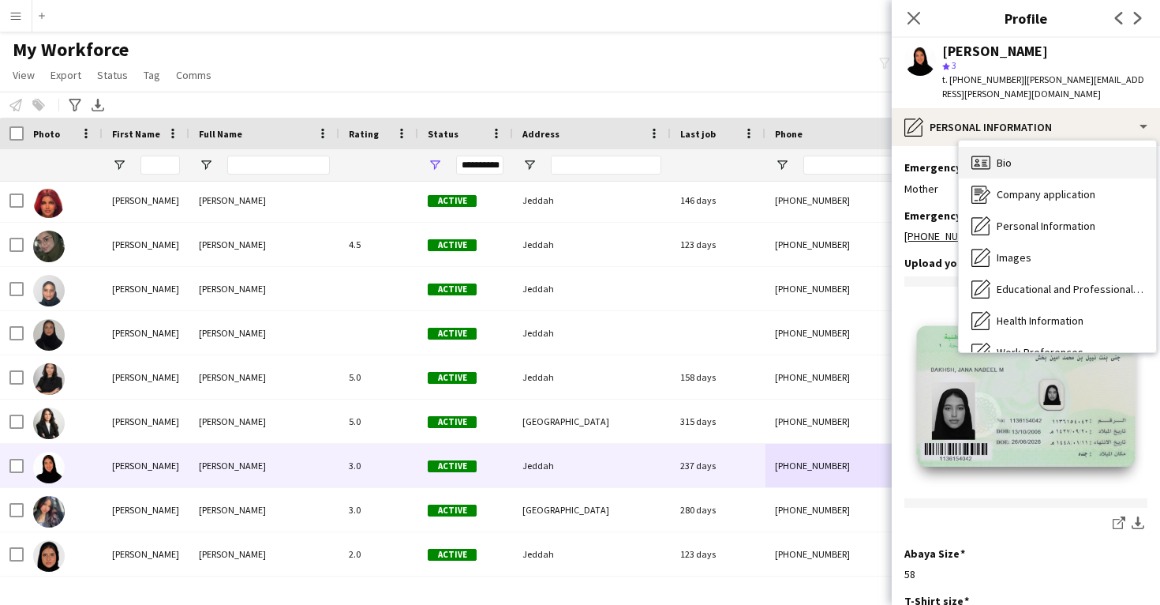
click at [1030, 151] on div "Bio Bio" at bounding box center [1057, 163] width 197 height 32
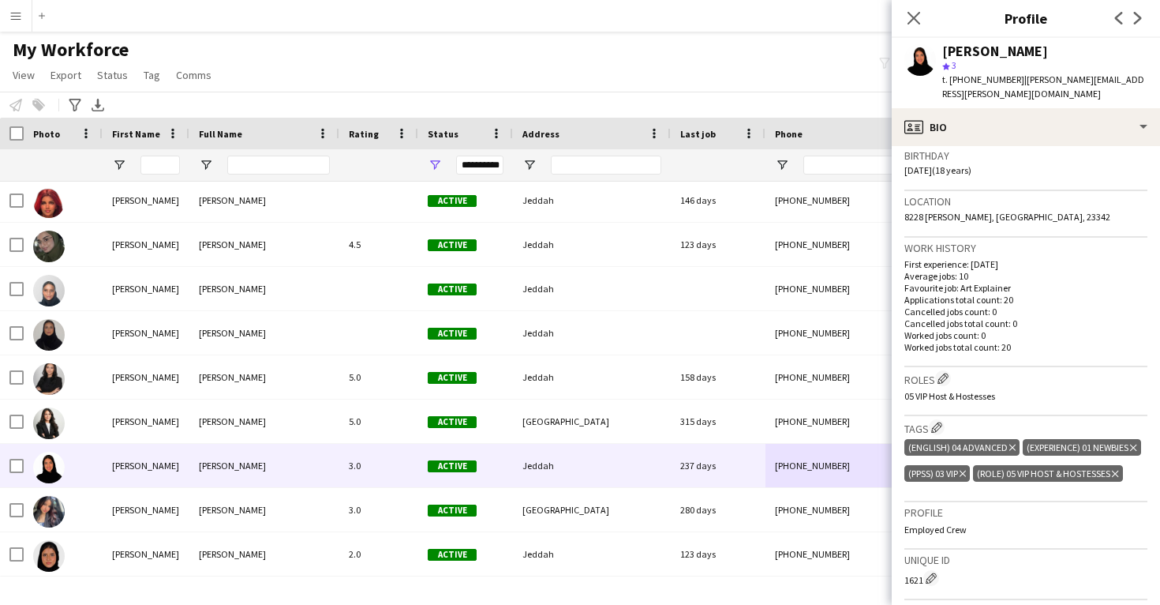
scroll to position [287, 0]
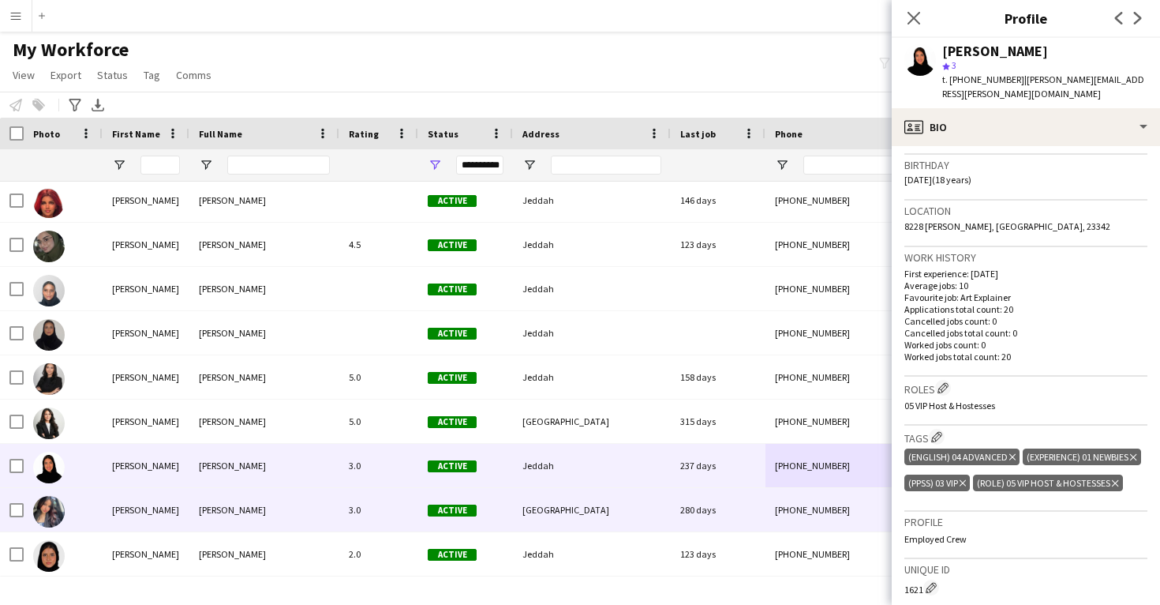
click at [741, 492] on div "280 days" at bounding box center [718, 509] width 95 height 43
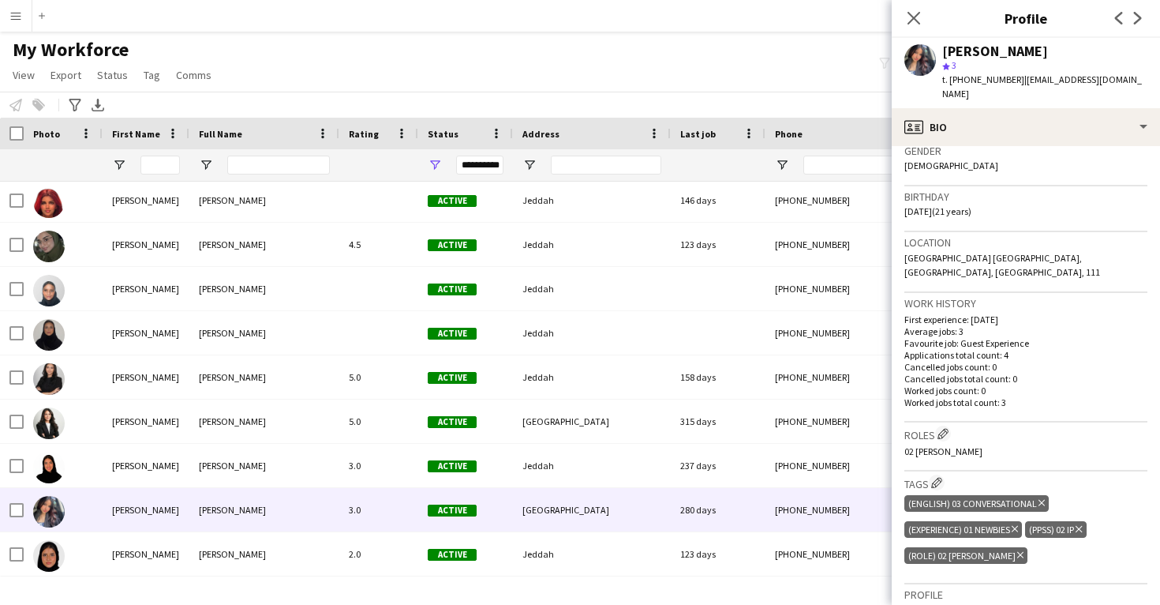
scroll to position [257, 0]
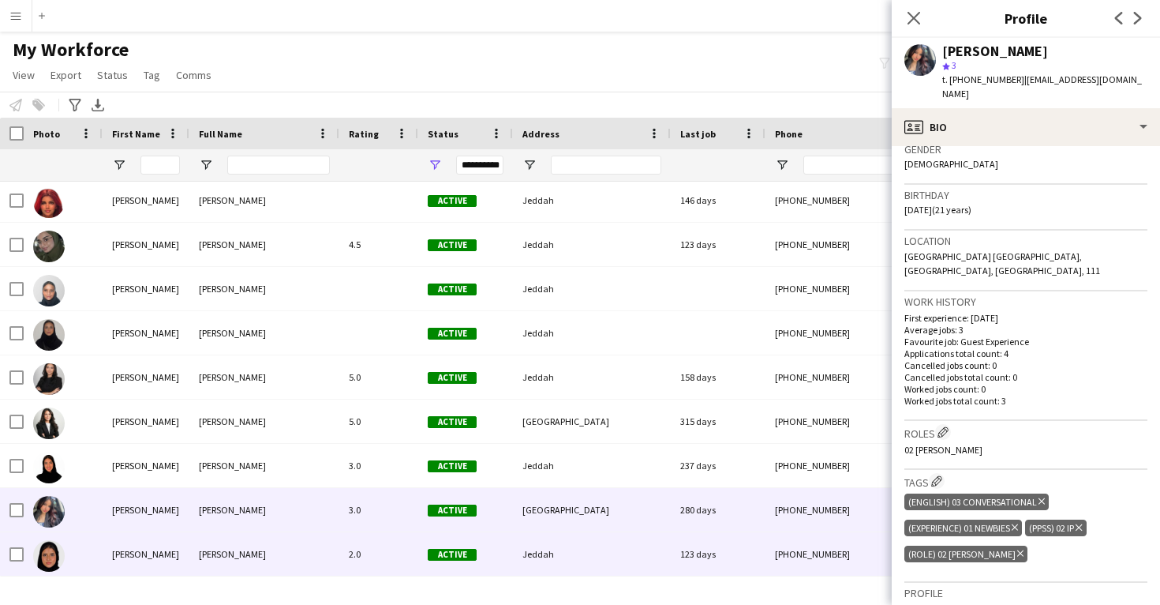
click at [710, 544] on div "123 days" at bounding box center [718, 553] width 95 height 43
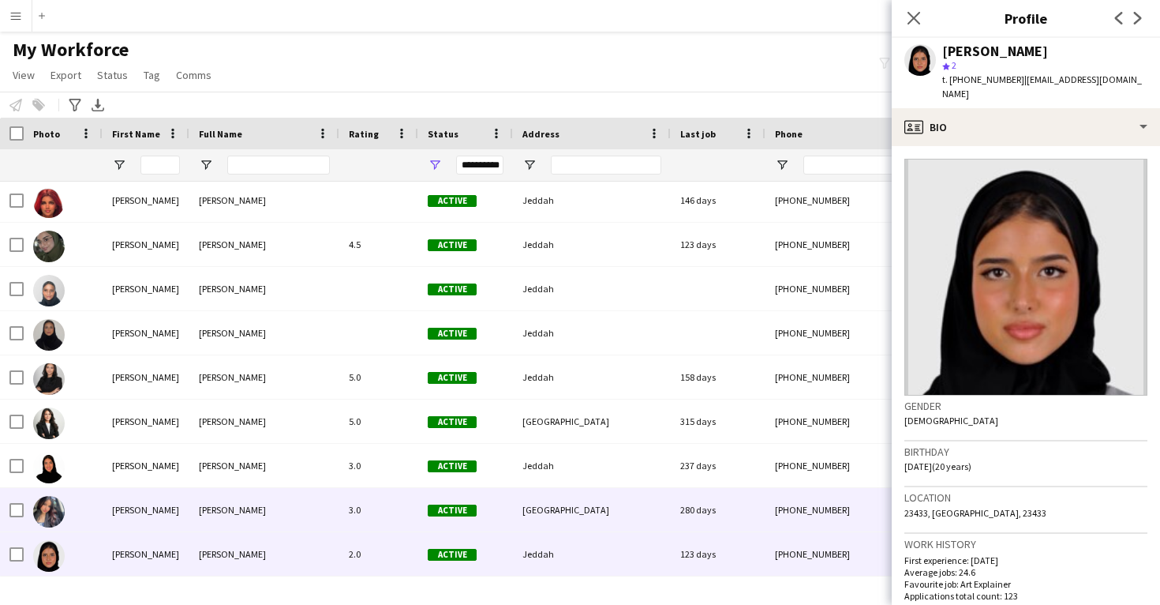
click at [714, 524] on div "280 days" at bounding box center [718, 509] width 95 height 43
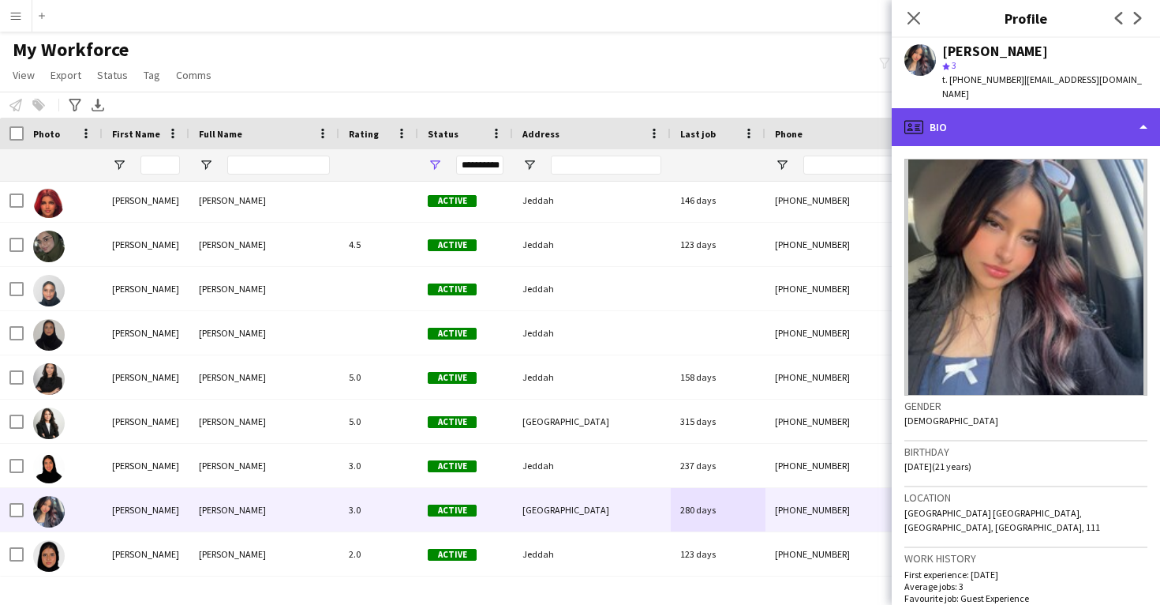
click at [978, 129] on div "profile Bio" at bounding box center [1026, 127] width 268 height 38
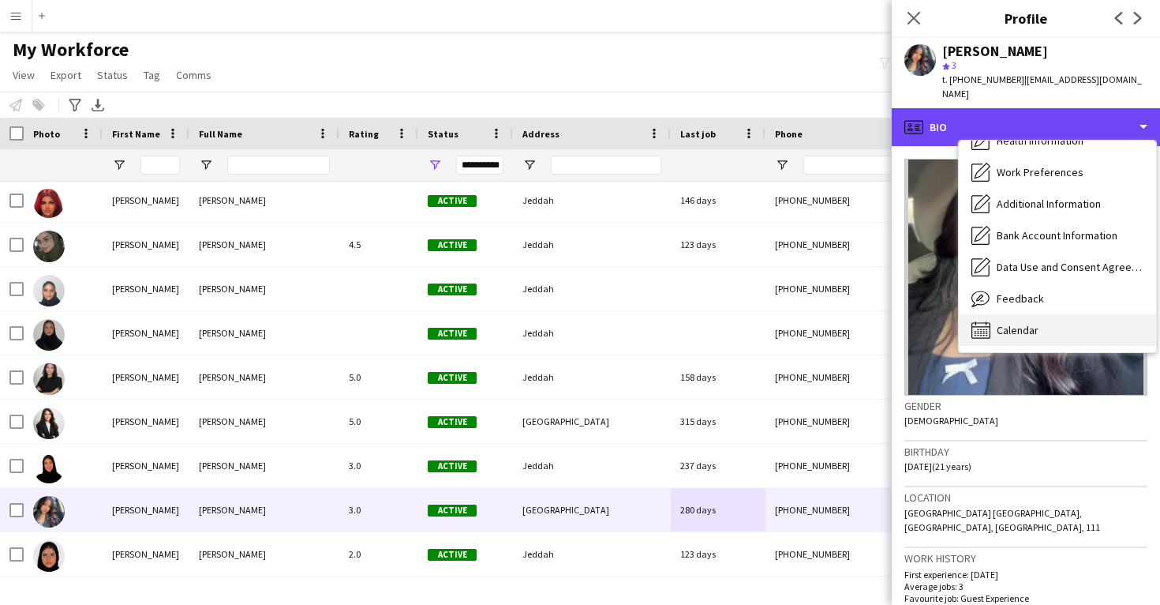
scroll to position [181, 0]
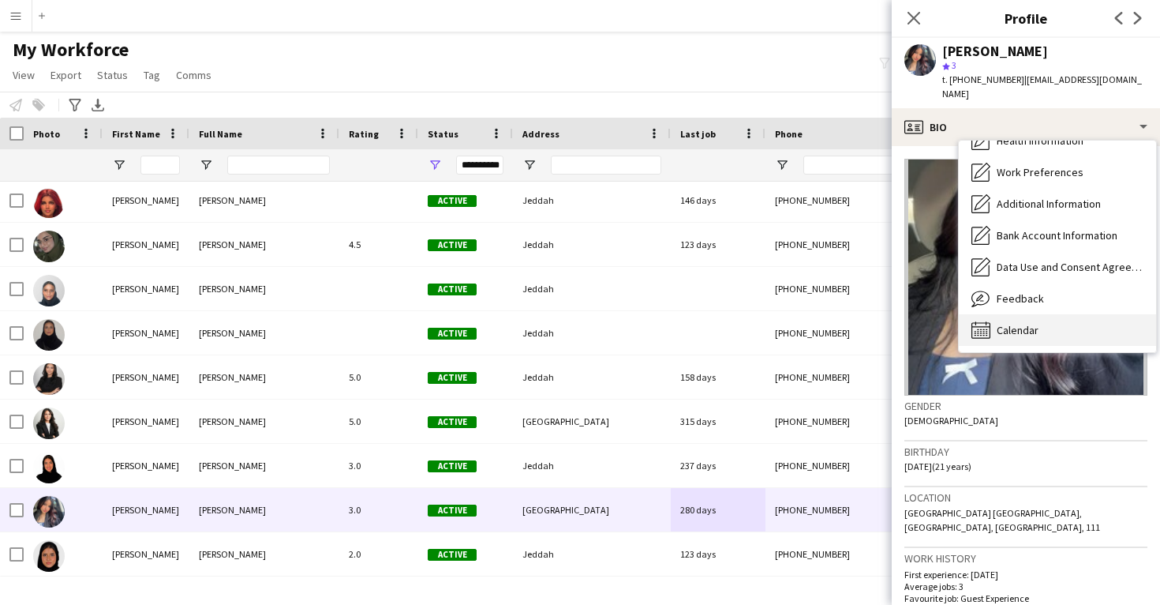
click at [1018, 325] on div "Calendar Calendar" at bounding box center [1057, 330] width 197 height 32
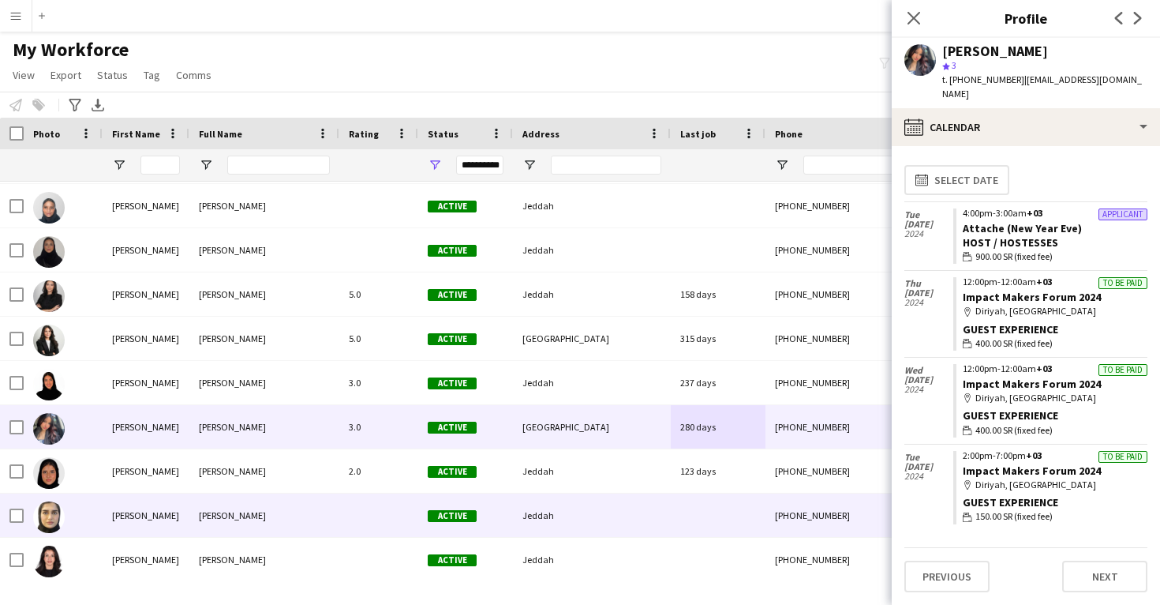
scroll to position [31252, 0]
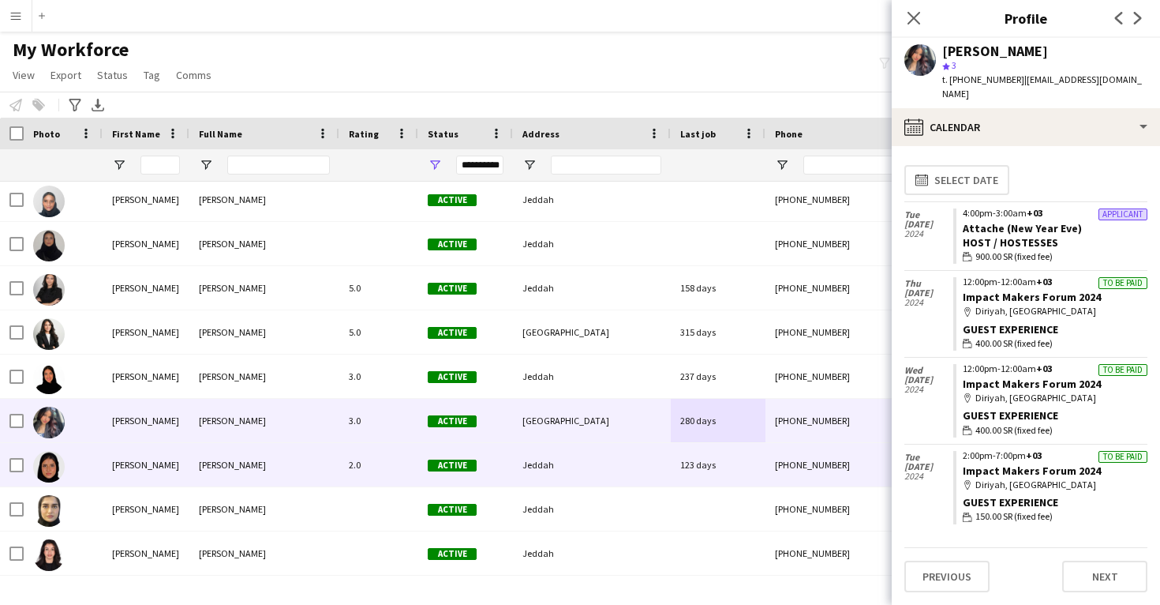
click at [744, 480] on div "123 days" at bounding box center [718, 464] width 95 height 43
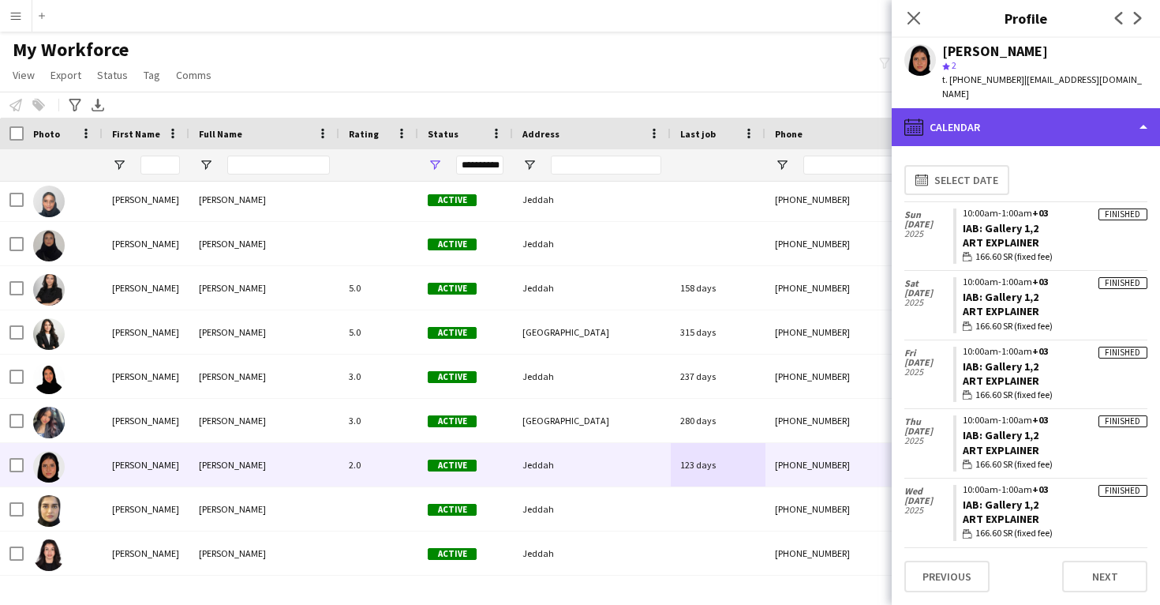
click at [1003, 108] on div "calendar-full Calendar" at bounding box center [1026, 127] width 268 height 38
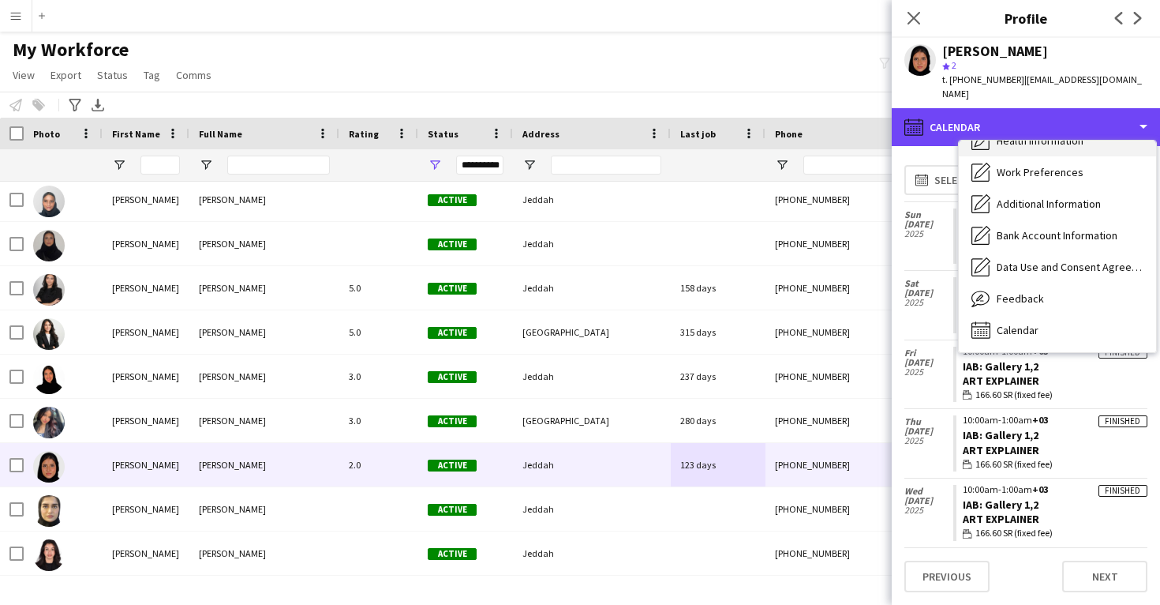
scroll to position [180, 0]
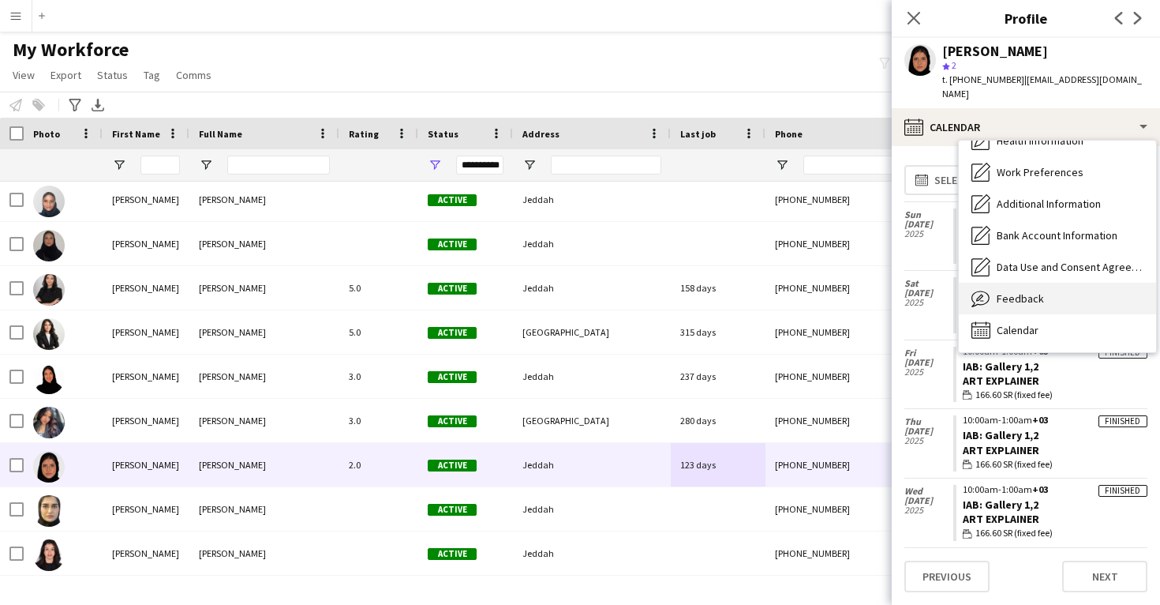
click at [1032, 296] on div "Feedback Feedback" at bounding box center [1057, 299] width 197 height 32
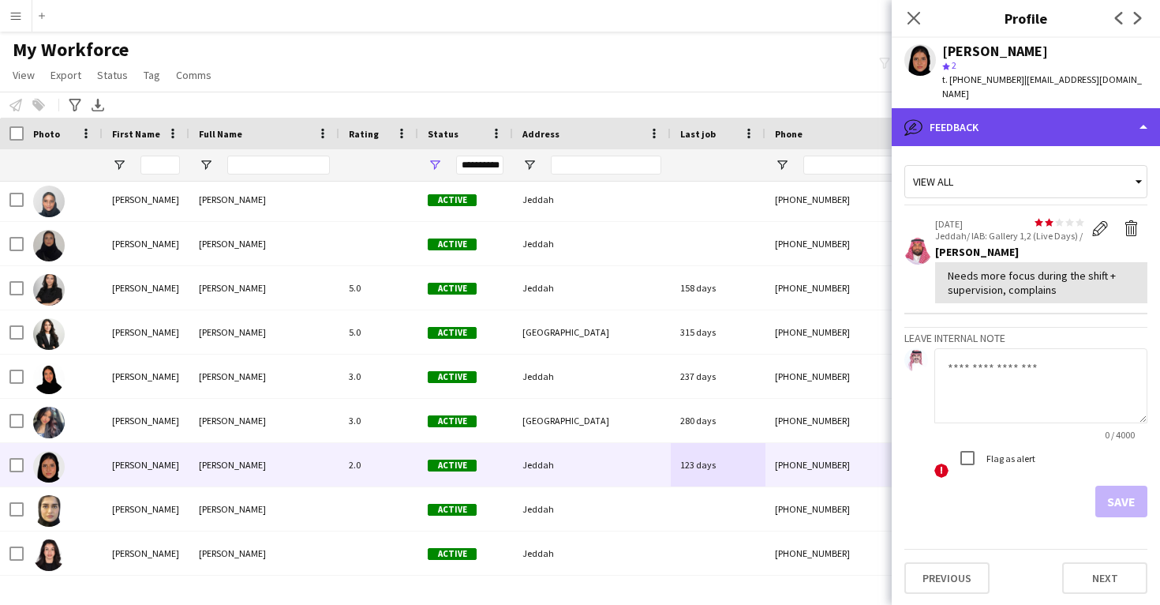
click at [1047, 114] on div "bubble-pencil Feedback" at bounding box center [1026, 127] width 268 height 38
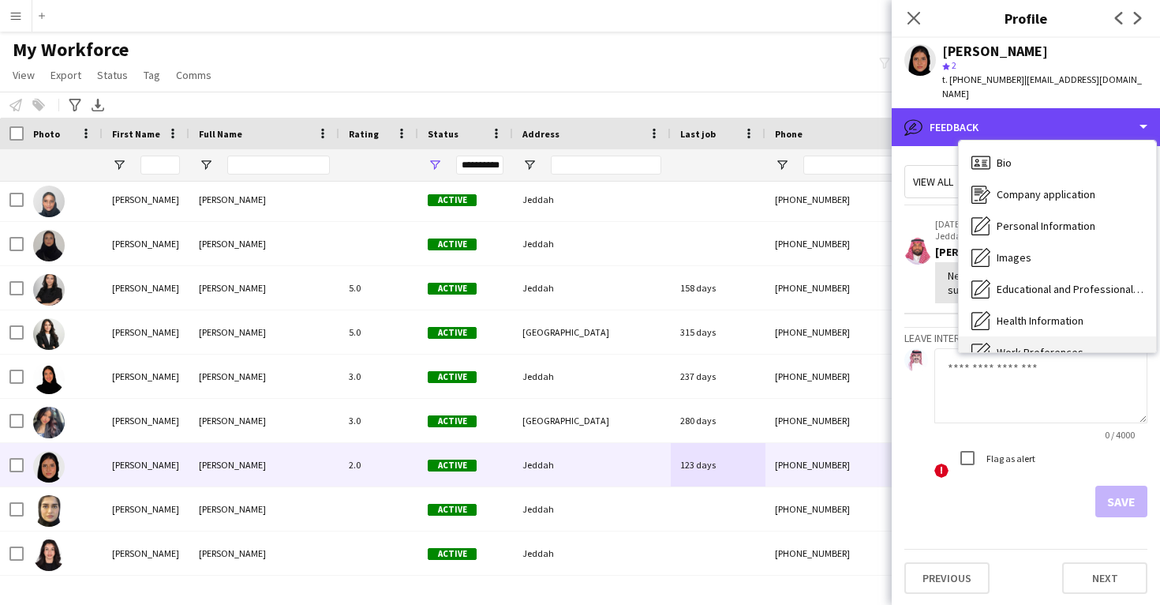
scroll to position [-1, 0]
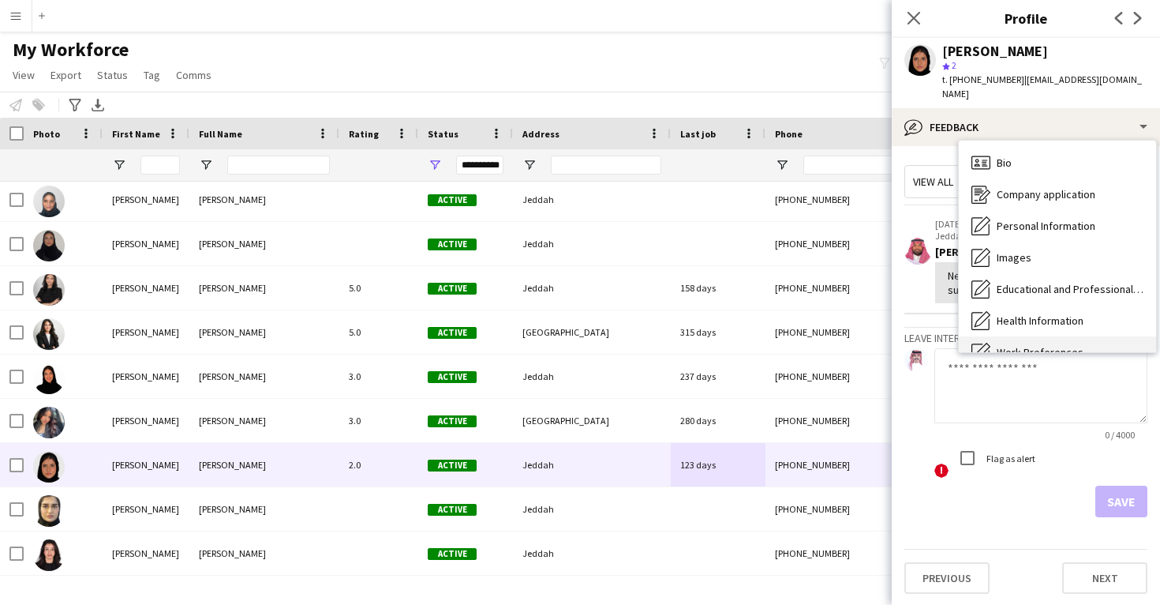
click at [1047, 147] on div "Bio Bio" at bounding box center [1057, 163] width 197 height 32
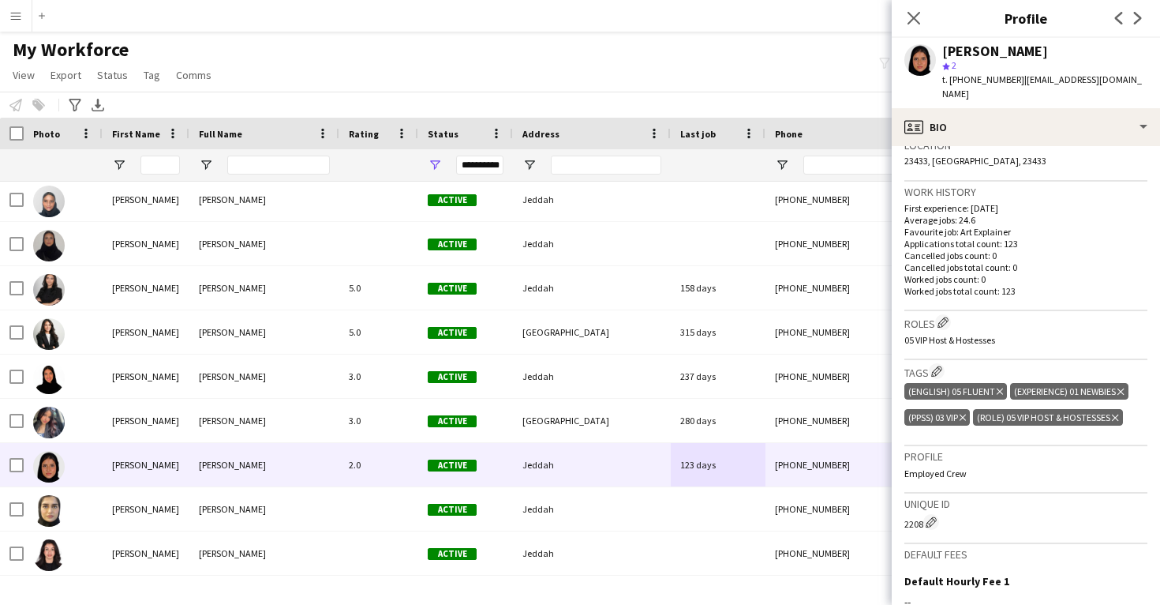
scroll to position [359, 0]
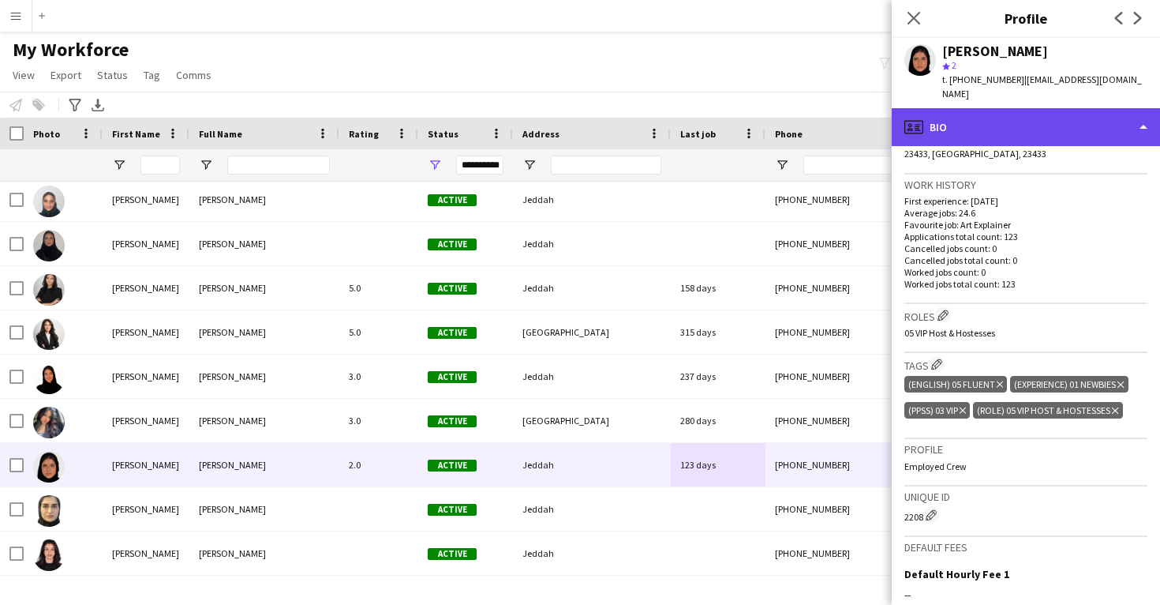
click at [992, 119] on div "profile Bio" at bounding box center [1026, 127] width 268 height 38
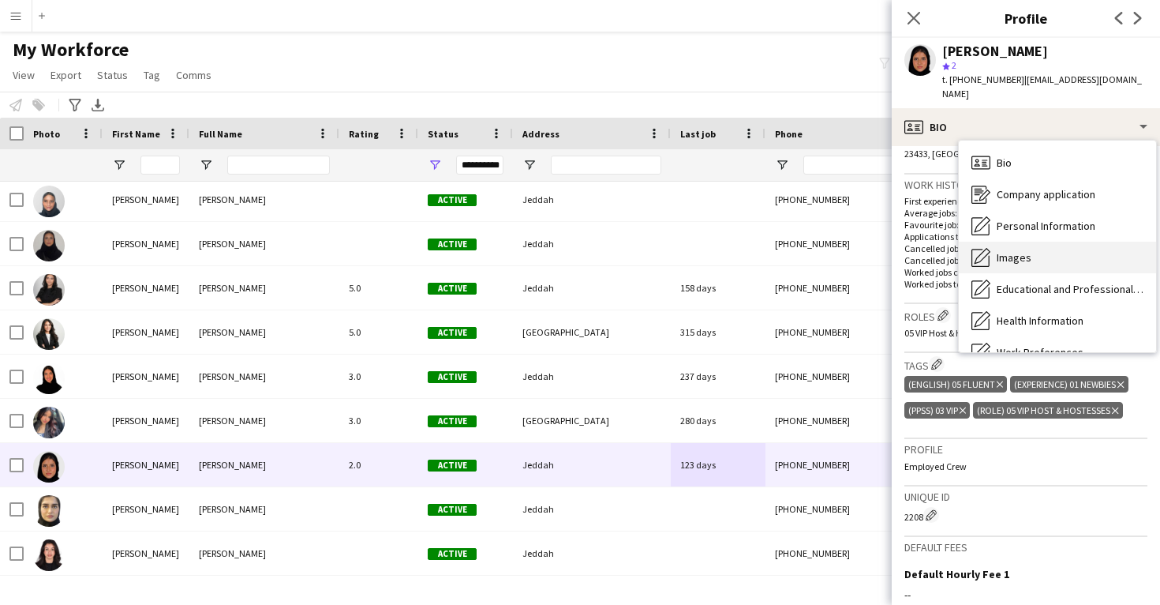
click at [1020, 242] on div "Images Images" at bounding box center [1057, 258] width 197 height 32
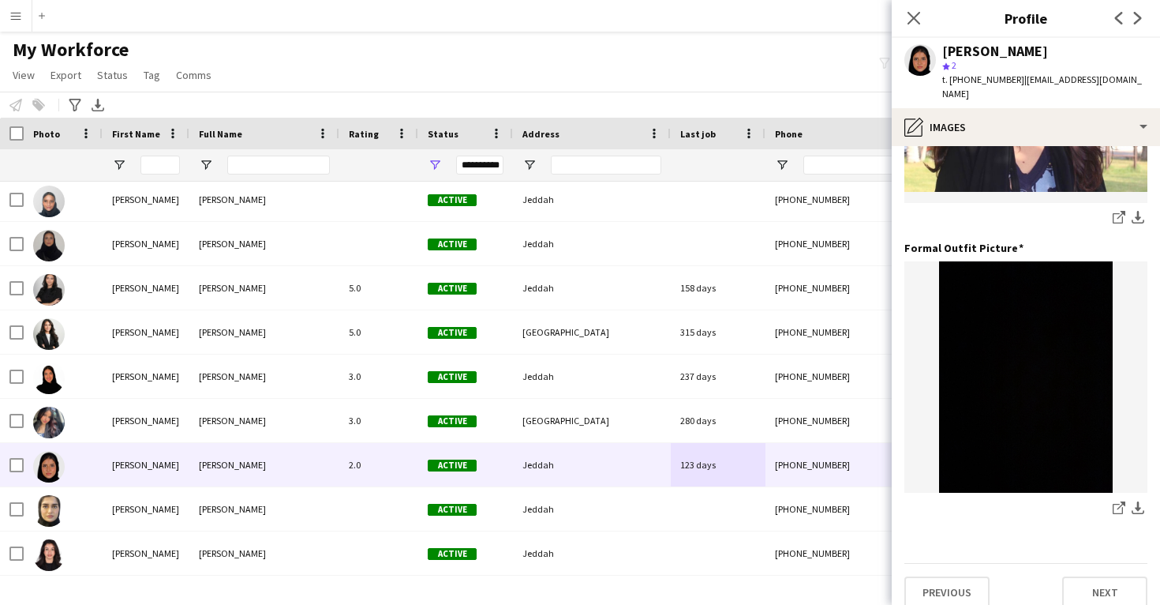
scroll to position [497, 0]
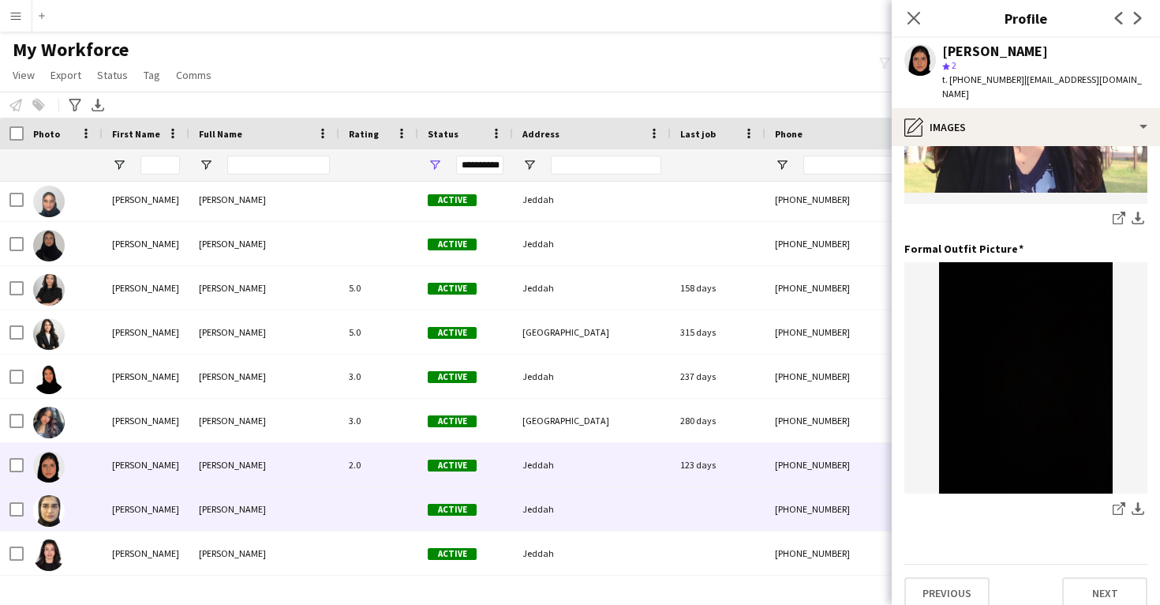
click at [581, 525] on div "Jeddah" at bounding box center [592, 508] width 158 height 43
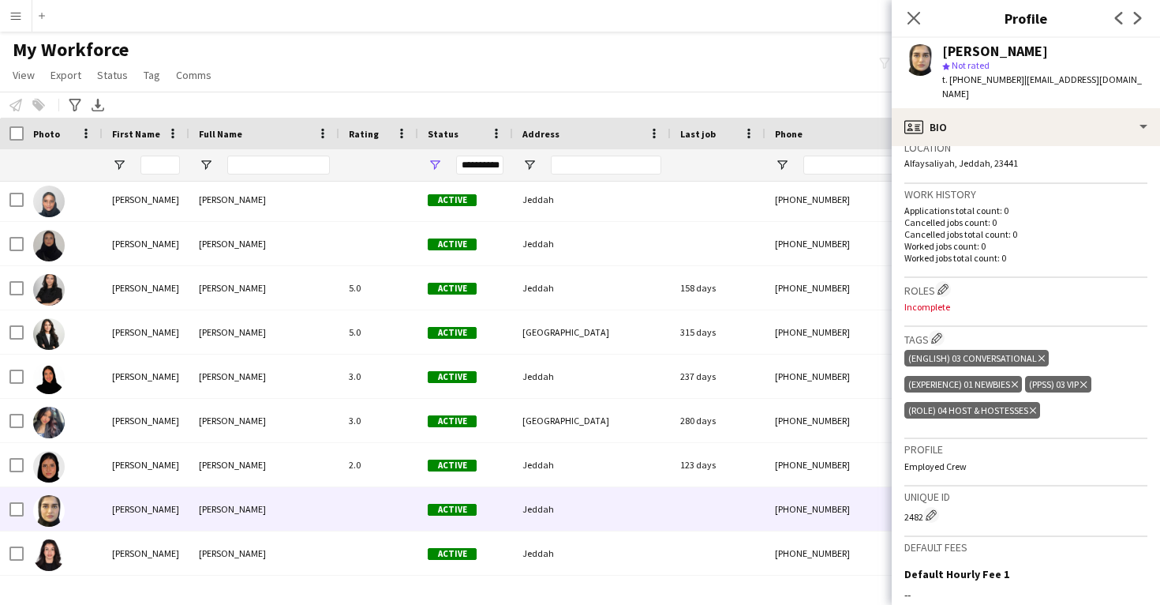
scroll to position [350, 0]
click at [943, 283] on app-icon "Edit crew company roles" at bounding box center [943, 288] width 11 height 11
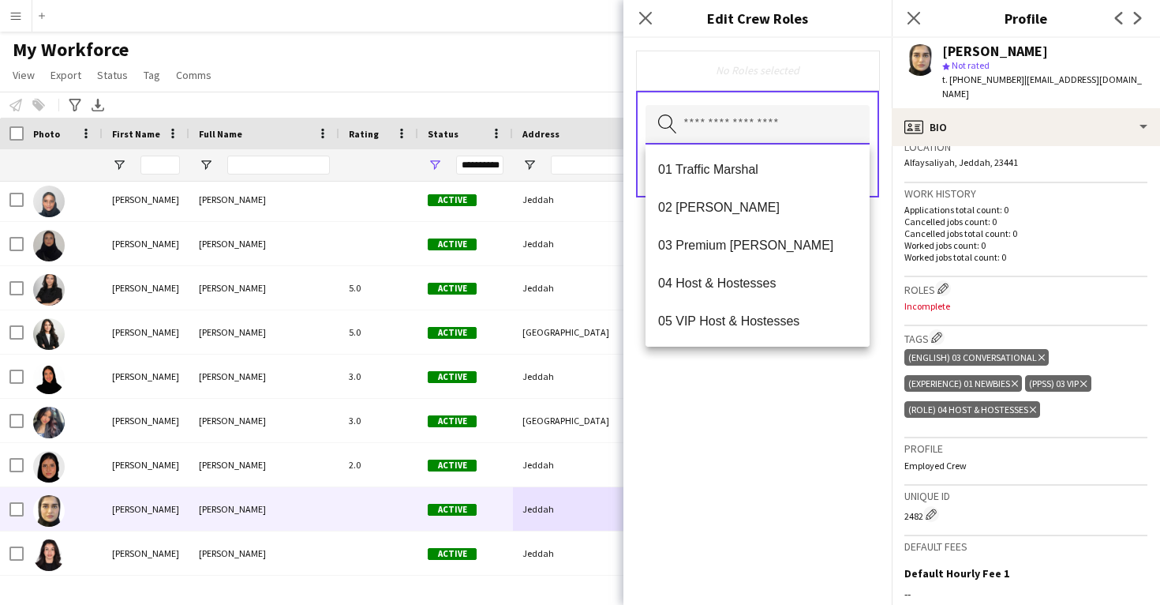
click at [736, 116] on input "text" at bounding box center [758, 124] width 224 height 39
click at [740, 279] on span "04 Host & Hostesses" at bounding box center [757, 282] width 199 height 15
click at [763, 454] on div "04 Host & Hostesses Remove Search by role type Save" at bounding box center [758, 321] width 268 height 567
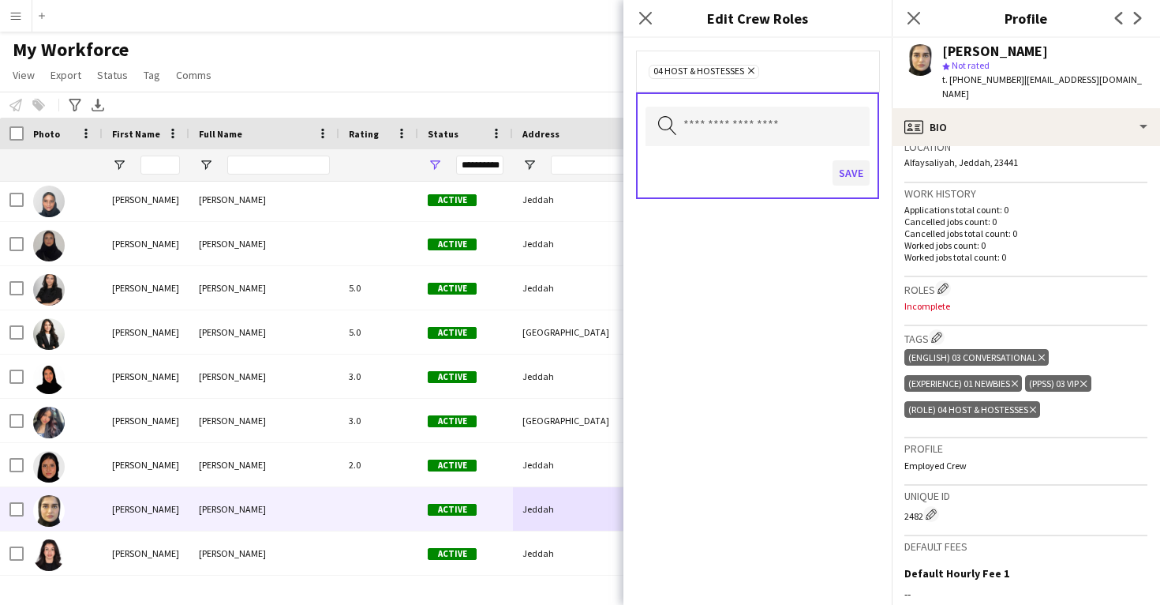
click at [847, 184] on button "Save" at bounding box center [851, 172] width 37 height 25
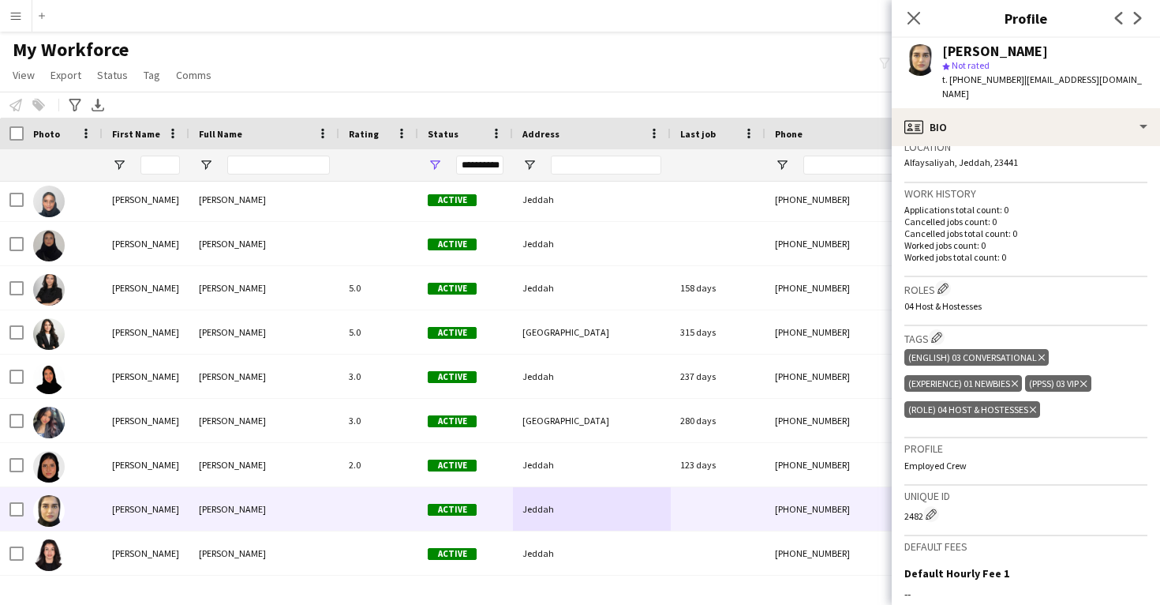
click at [941, 92] on div "Jana Binsalman star Not rated t. +966501039538 | janahb272@gmail.com" at bounding box center [1026, 73] width 268 height 70
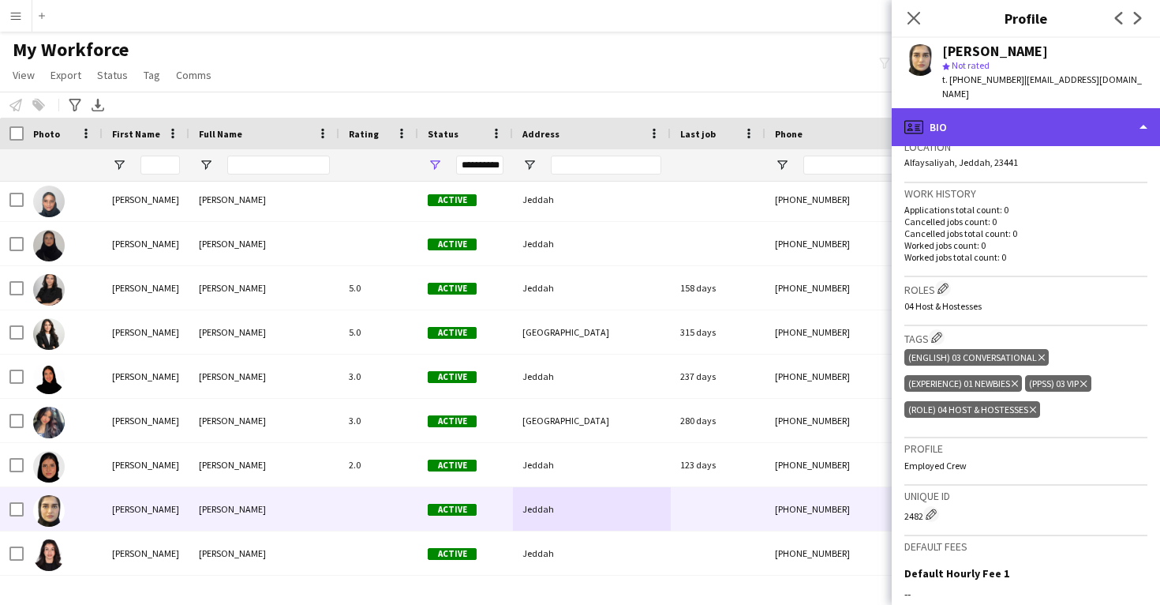
click at [945, 108] on div "profile Bio" at bounding box center [1026, 127] width 268 height 38
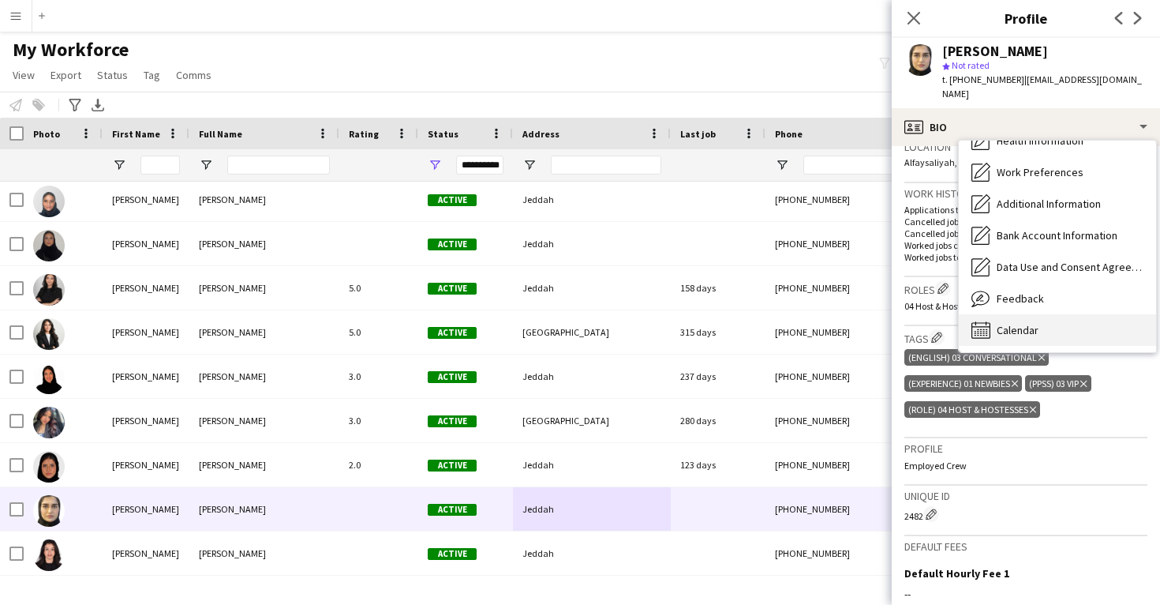
scroll to position [181, 0]
click at [998, 323] on span "Calendar" at bounding box center [1018, 330] width 42 height 14
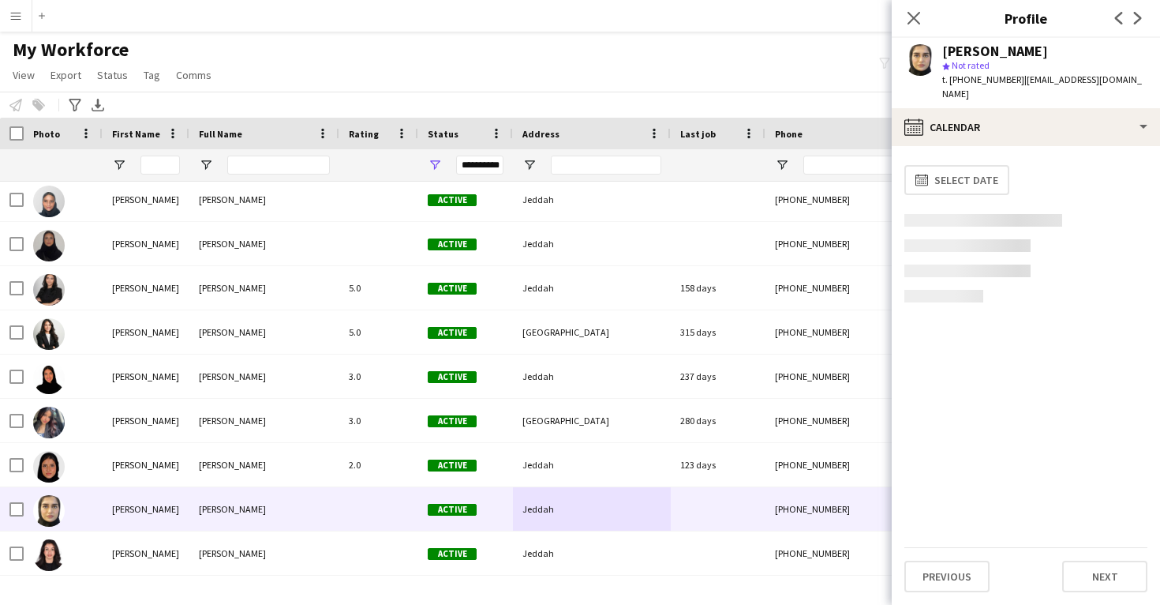
scroll to position [0, 0]
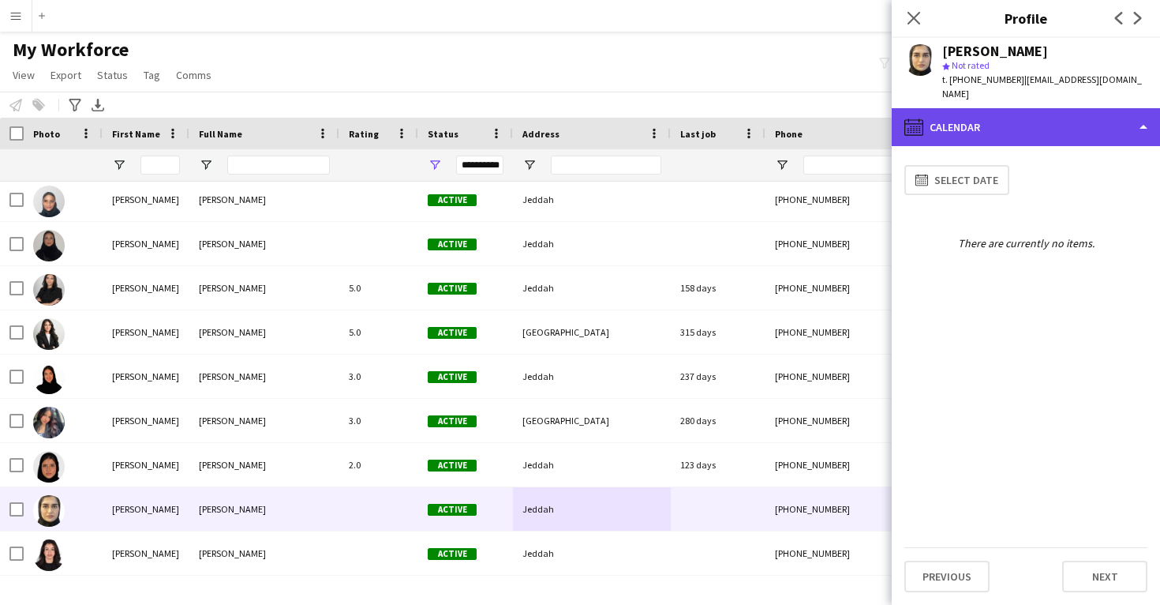
click at [988, 122] on div "calendar-full Calendar" at bounding box center [1026, 127] width 268 height 38
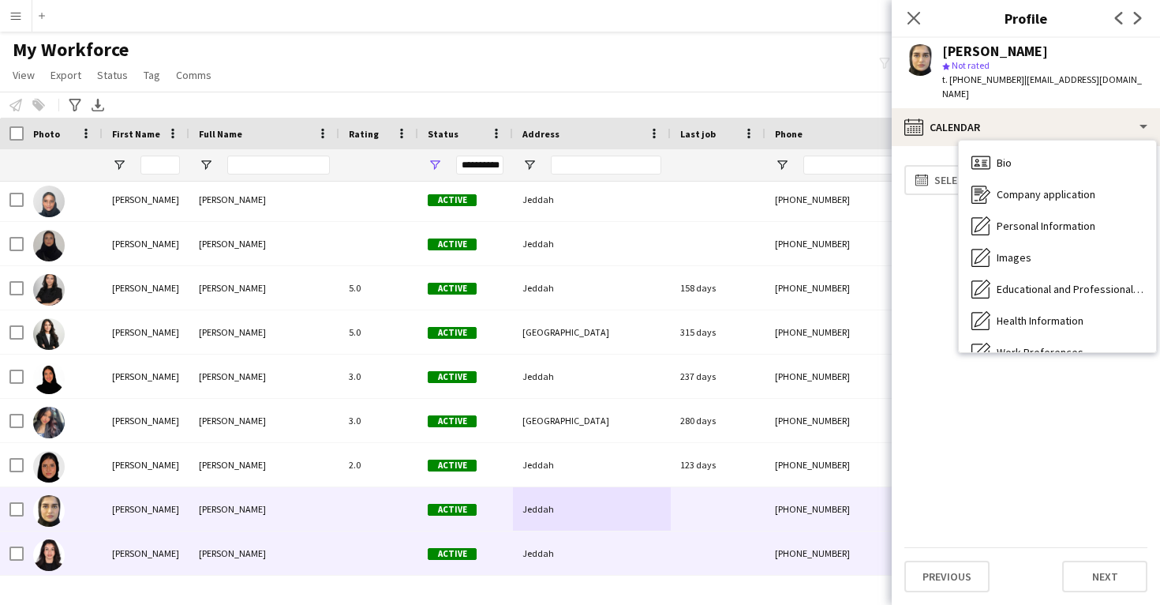
click at [704, 534] on div at bounding box center [718, 552] width 95 height 43
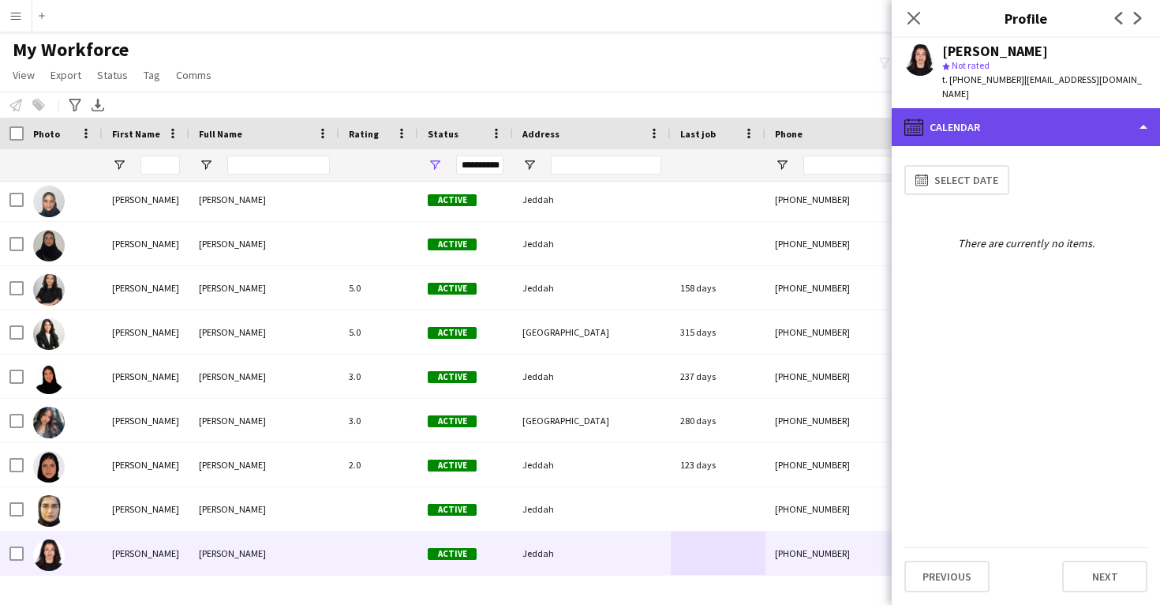
click at [1003, 108] on div "calendar-full Calendar" at bounding box center [1026, 127] width 268 height 38
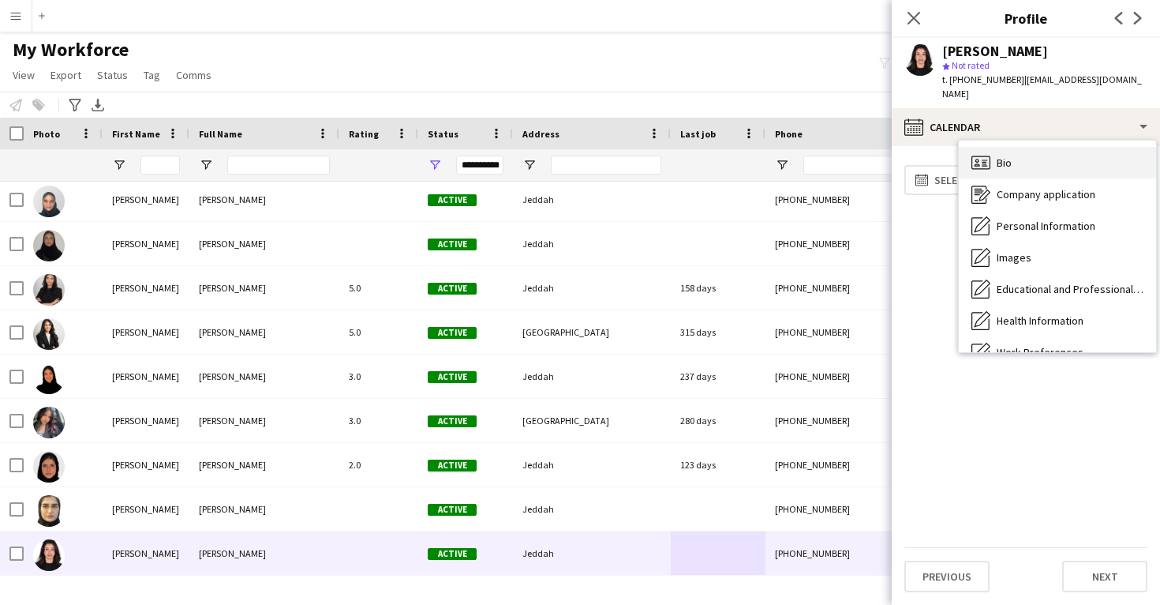
click at [1013, 147] on div "Bio Bio" at bounding box center [1057, 163] width 197 height 32
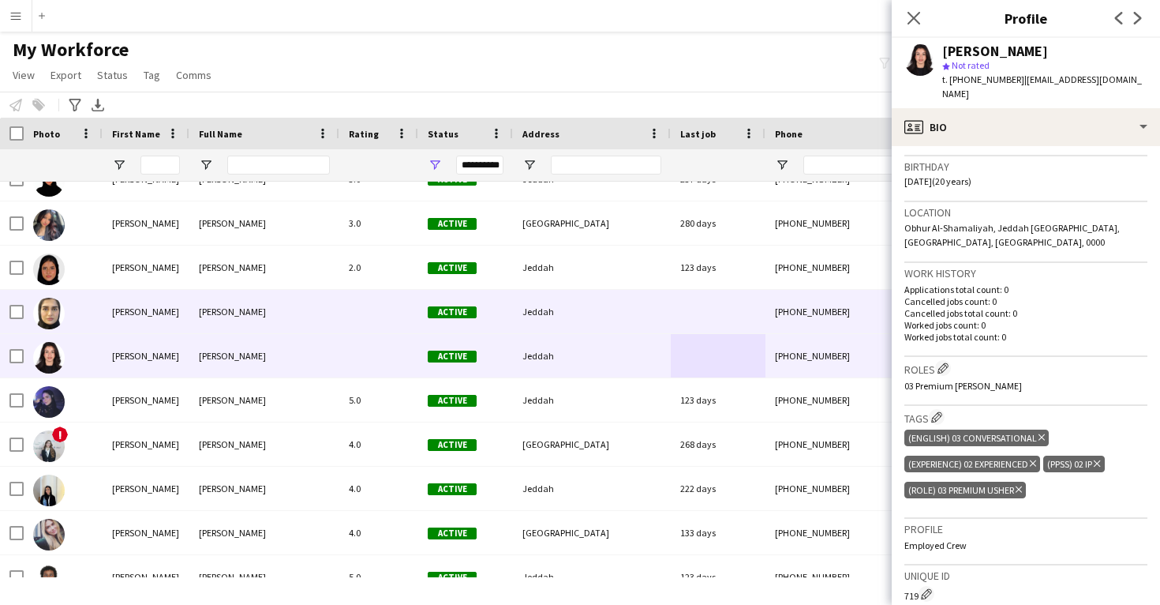
scroll to position [31461, 0]
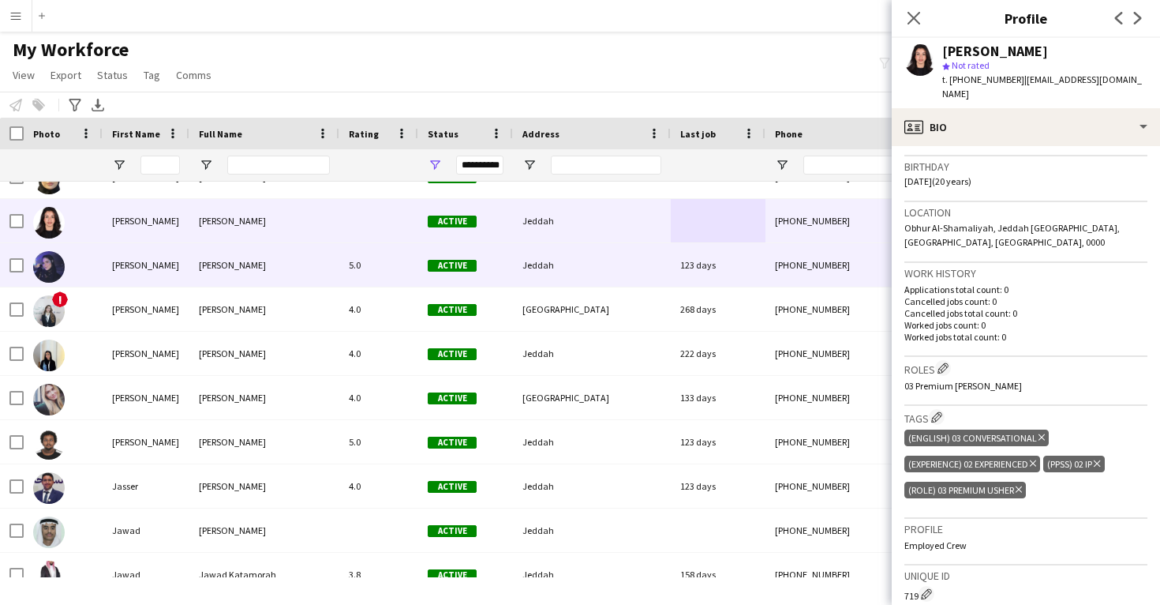
click at [668, 273] on div "Jeddah" at bounding box center [592, 264] width 158 height 43
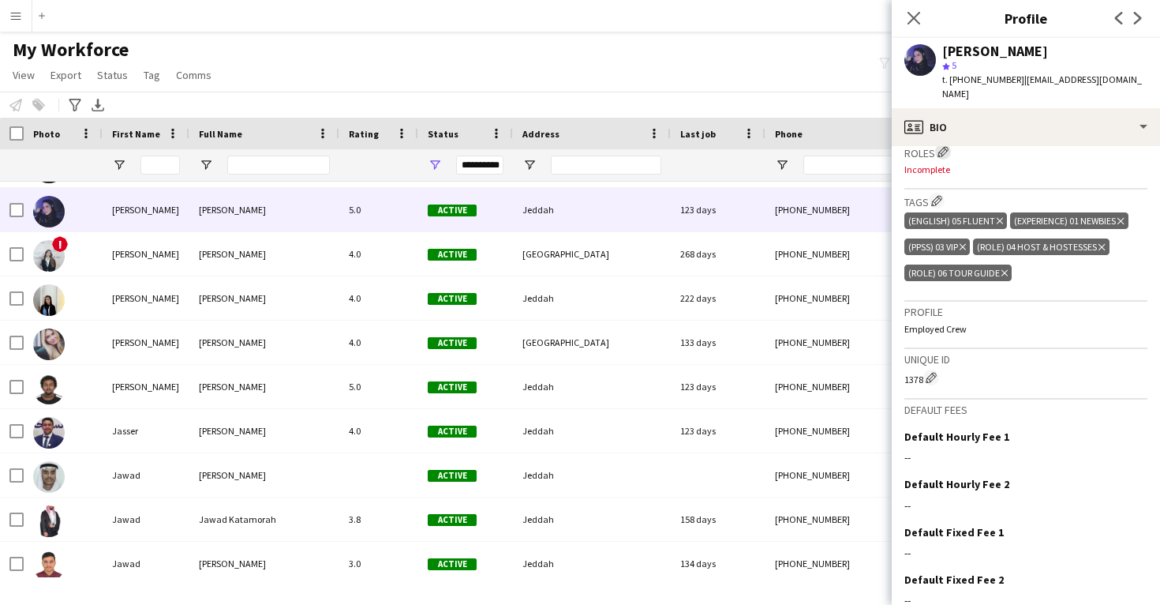
click at [942, 146] on app-icon "Edit crew company roles" at bounding box center [943, 151] width 11 height 11
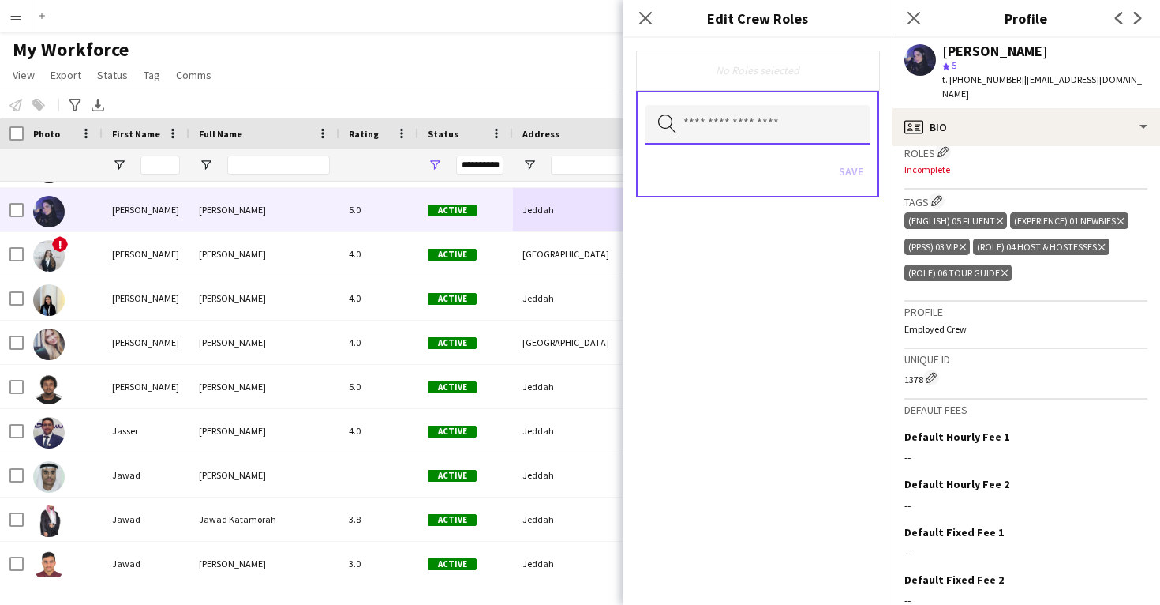
click at [800, 122] on input "text" at bounding box center [758, 124] width 224 height 39
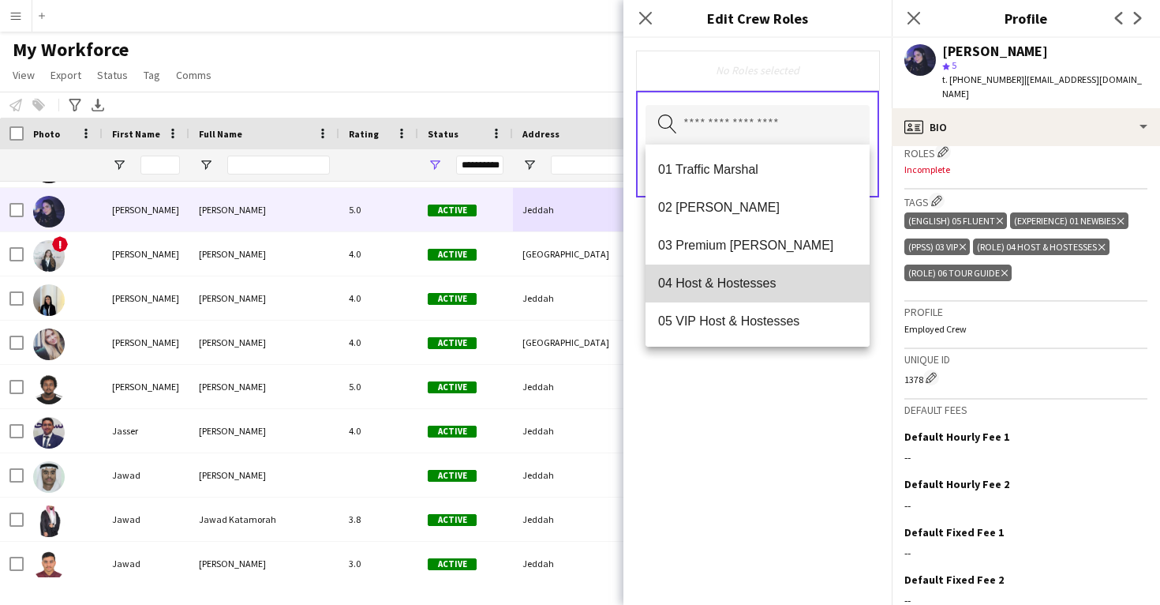
click at [789, 283] on span "04 Host & Hostesses" at bounding box center [757, 282] width 199 height 15
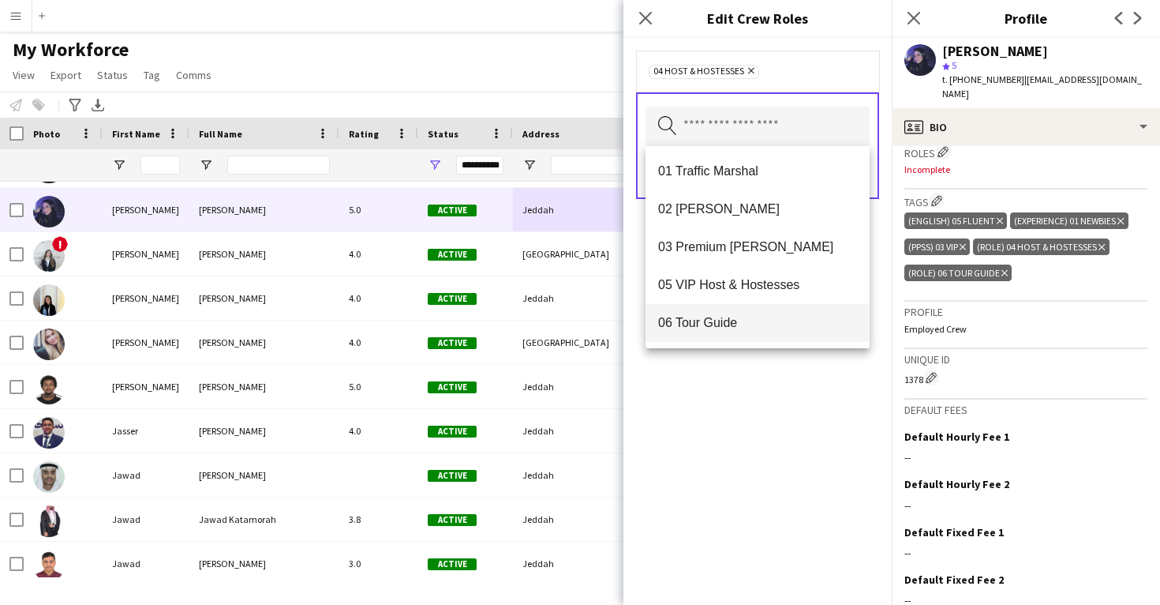
click at [777, 313] on mat-option "06 Tour Guide" at bounding box center [758, 323] width 224 height 38
click at [791, 388] on div "04 Host & Hostesses Remove 06 Tour Guide Remove Search by role type Save" at bounding box center [758, 321] width 268 height 567
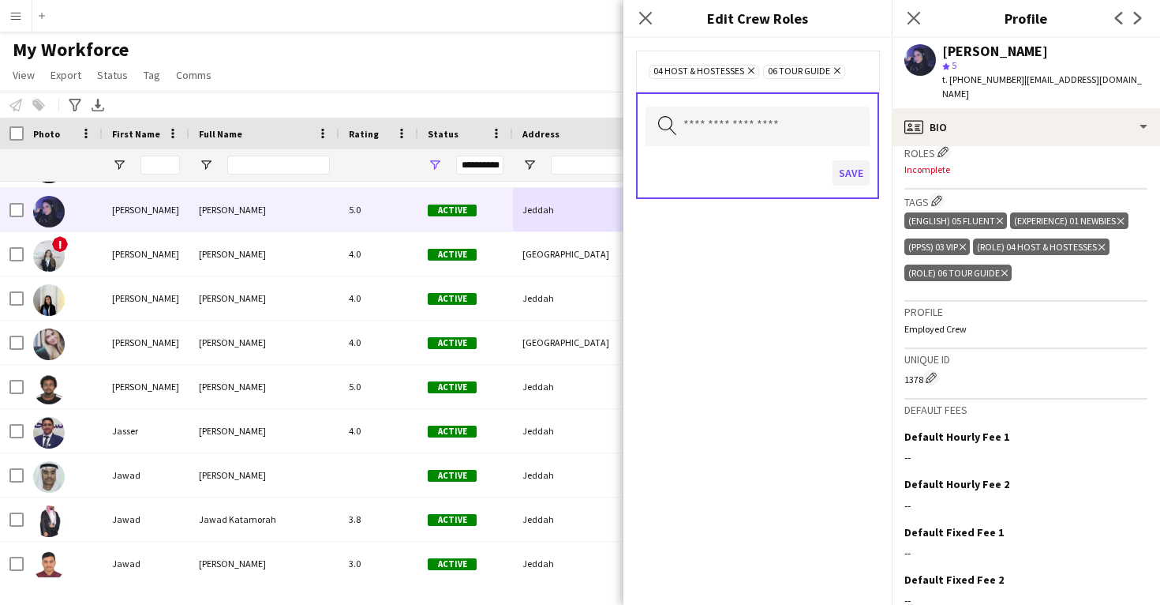
click at [859, 170] on button "Save" at bounding box center [851, 172] width 37 height 25
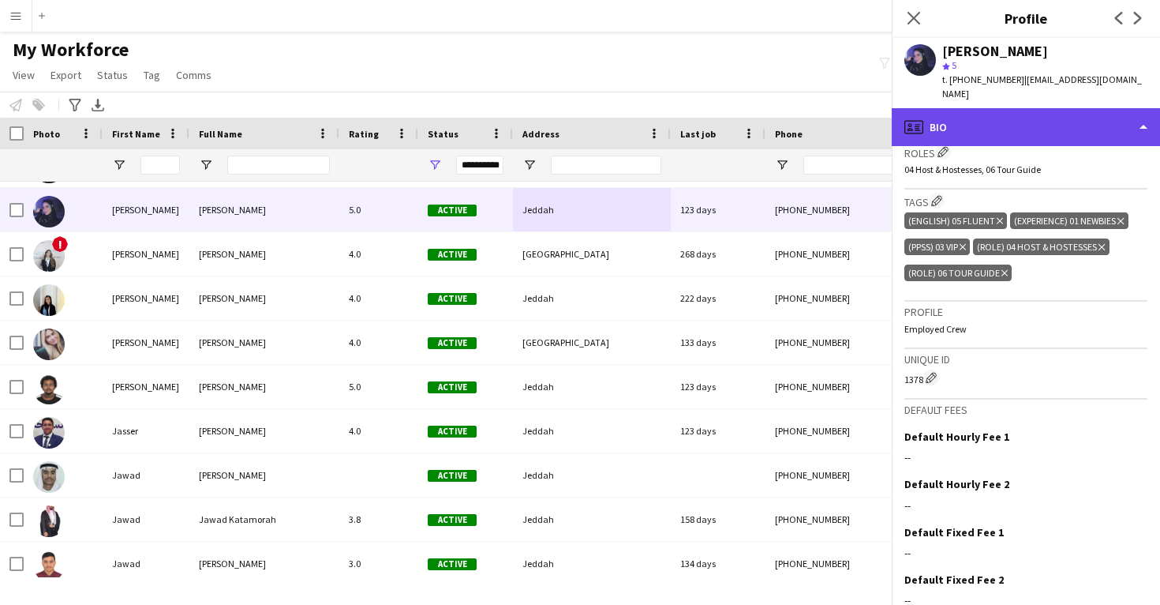
click at [969, 108] on div "profile Bio" at bounding box center [1026, 127] width 268 height 38
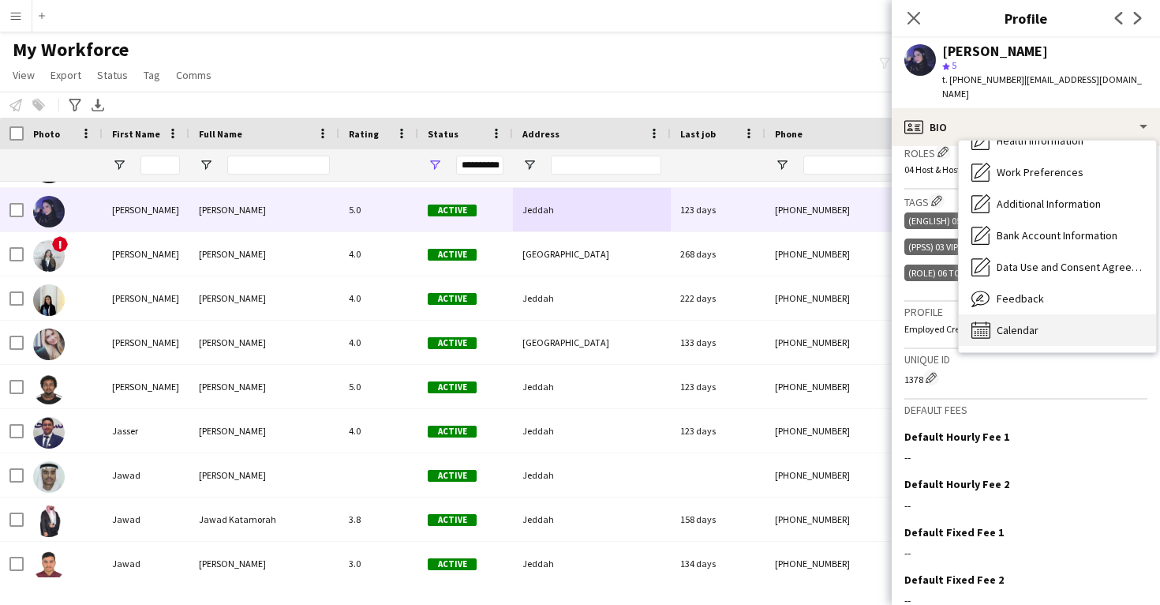
click at [1041, 324] on div "Calendar Calendar" at bounding box center [1057, 330] width 197 height 32
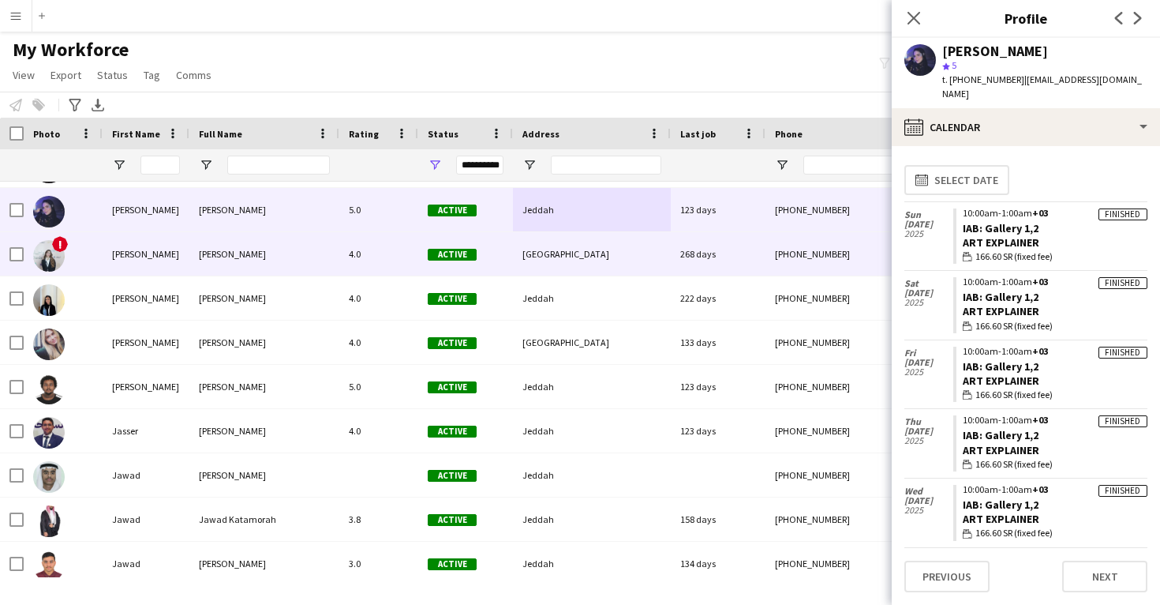
click at [829, 257] on div "[PHONE_NUMBER]" at bounding box center [867, 253] width 202 height 43
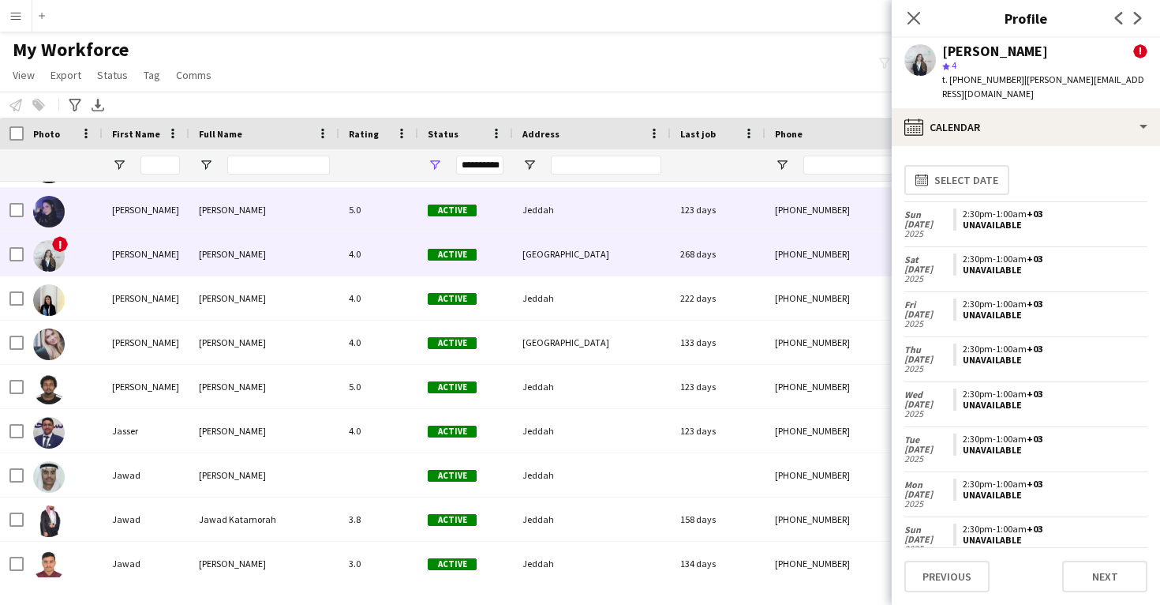
click at [833, 230] on div "[PHONE_NUMBER]" at bounding box center [867, 209] width 202 height 43
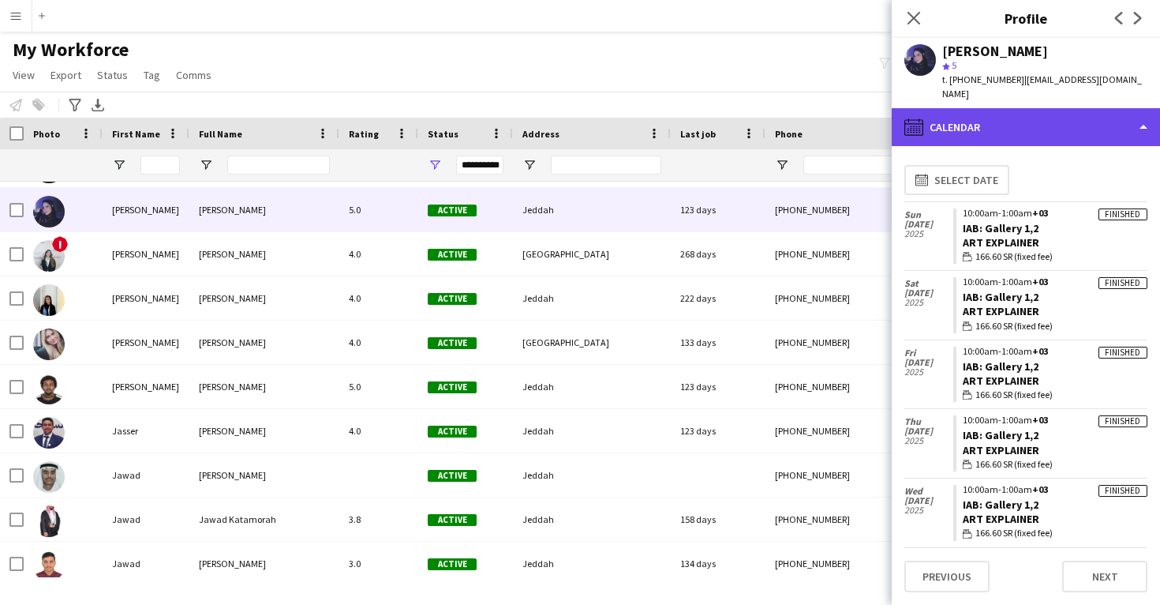
click at [1062, 117] on div "calendar-full Calendar" at bounding box center [1026, 127] width 268 height 38
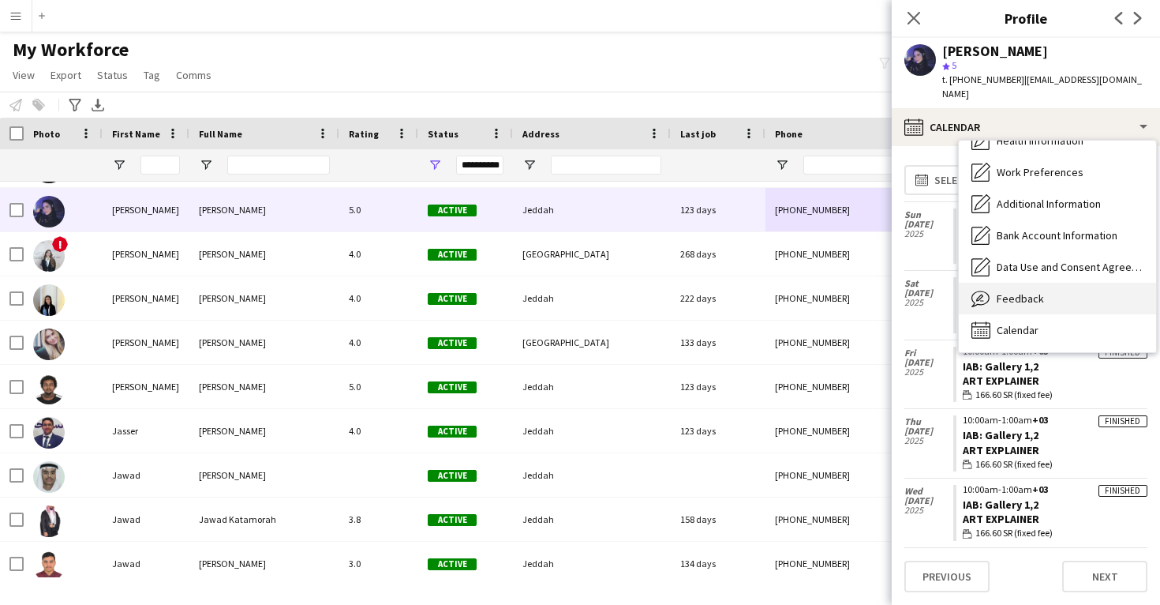
click at [1041, 291] on span "Feedback" at bounding box center [1020, 298] width 47 height 14
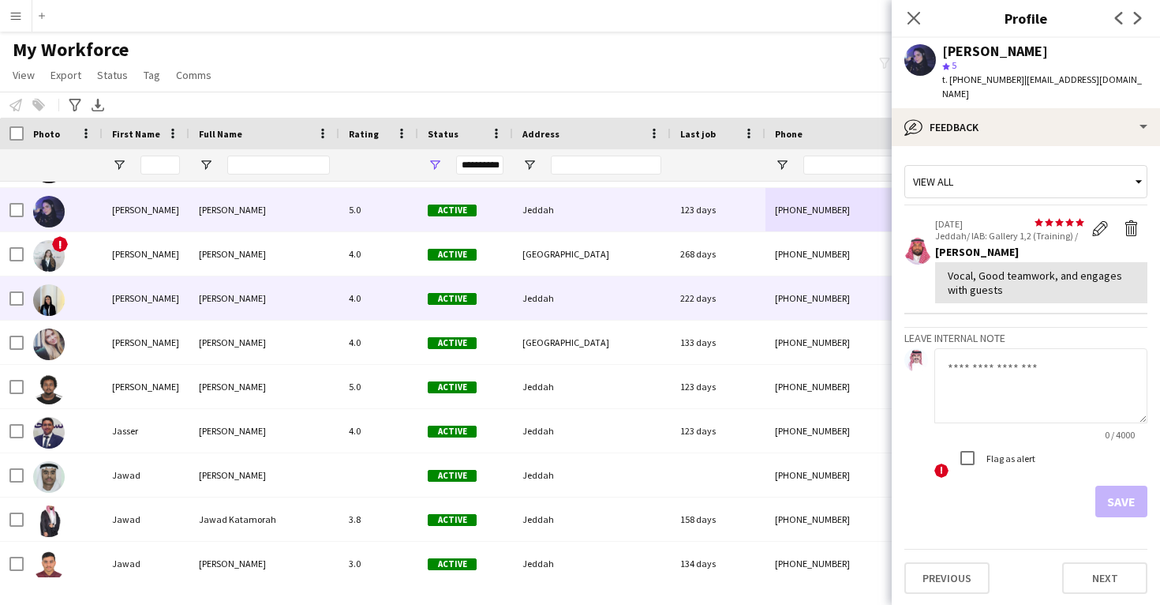
click at [742, 279] on div "222 days" at bounding box center [718, 297] width 95 height 43
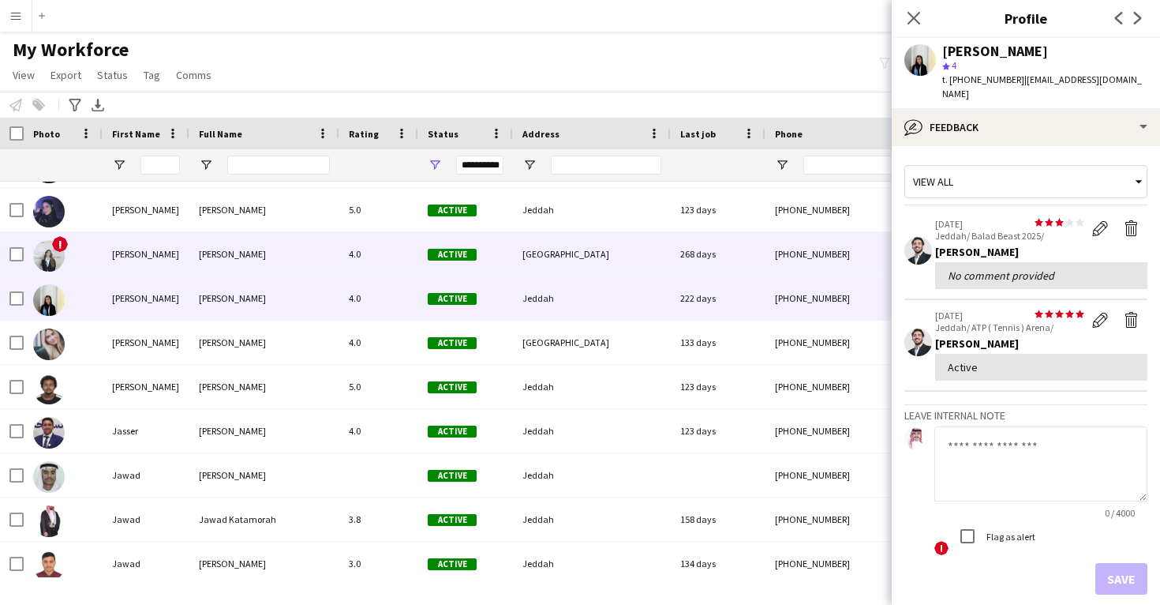
click at [738, 264] on div "268 days" at bounding box center [718, 253] width 95 height 43
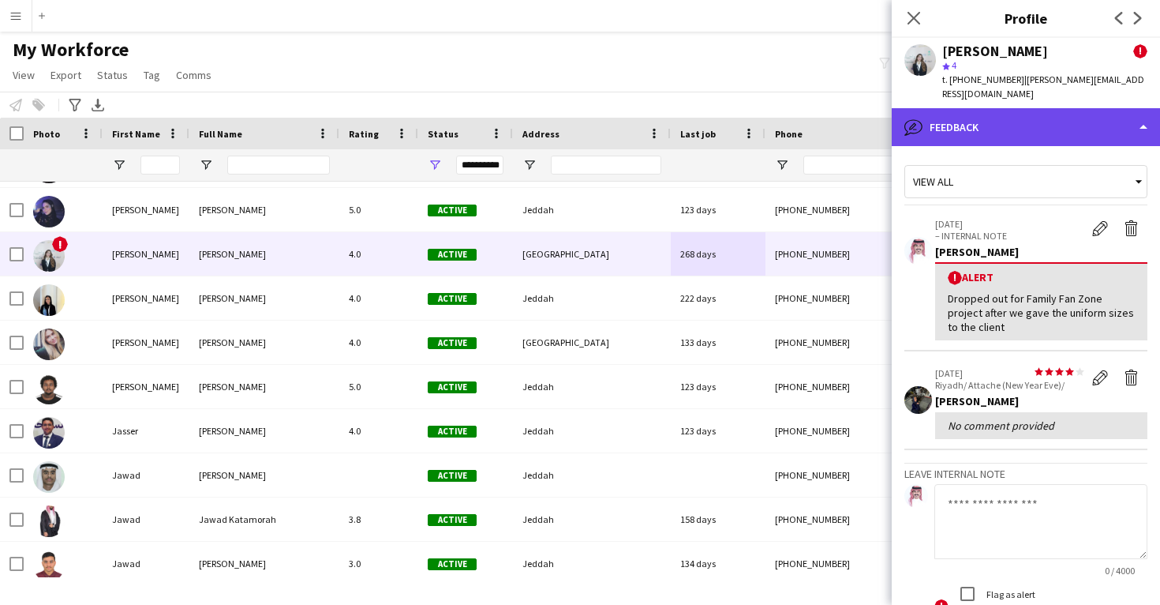
click at [994, 119] on div "bubble-pencil Feedback" at bounding box center [1026, 127] width 268 height 38
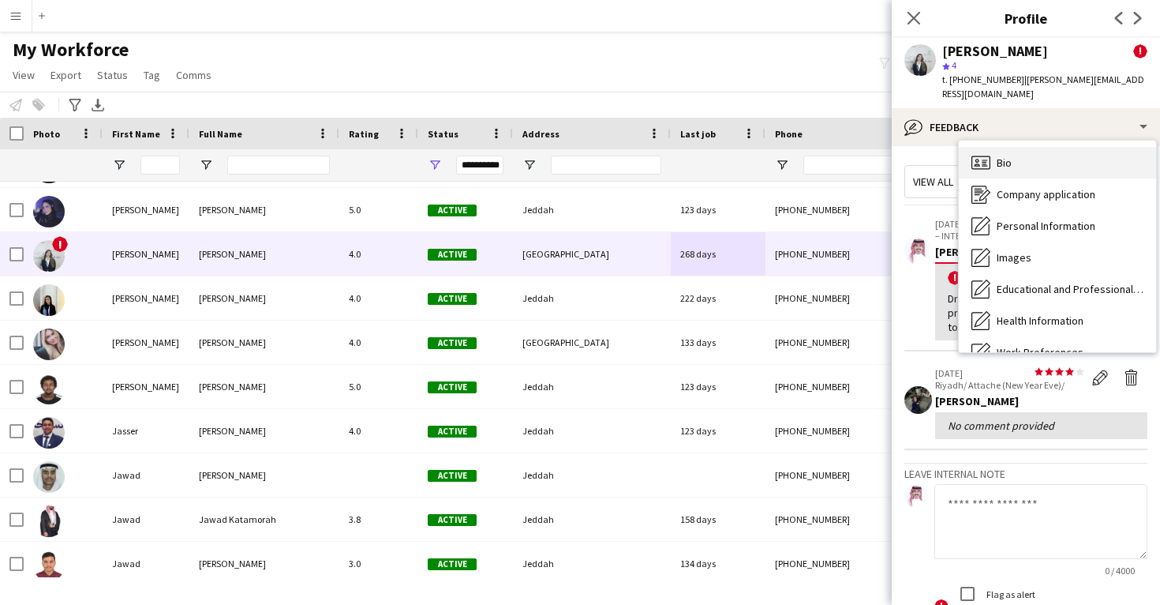
click at [995, 147] on div "Bio Bio" at bounding box center [1057, 163] width 197 height 32
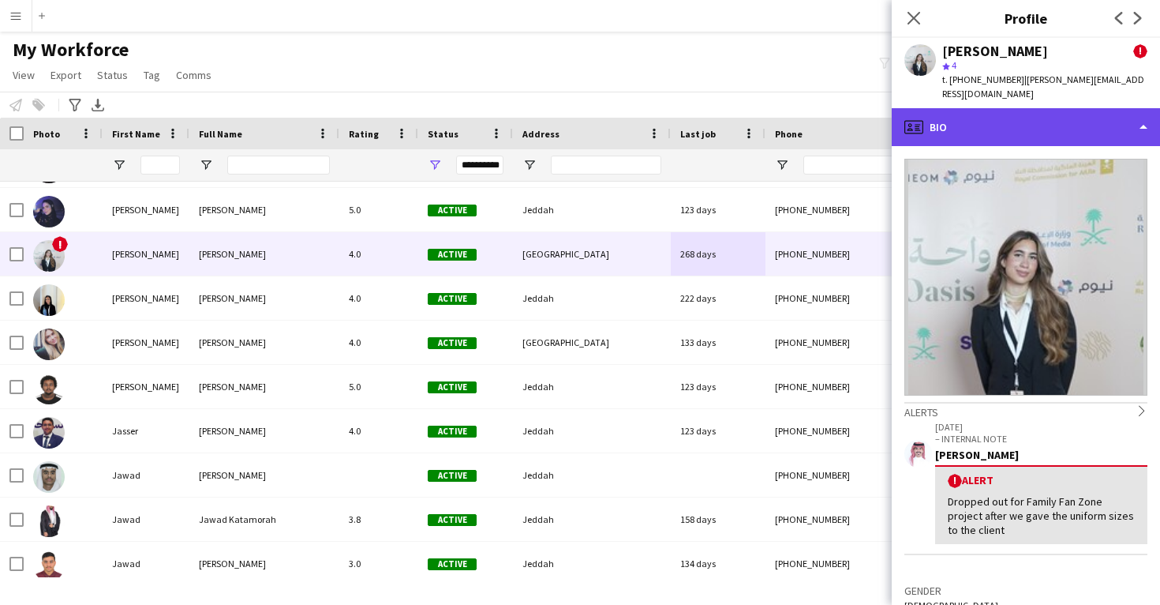
click at [991, 123] on div "profile Bio" at bounding box center [1026, 127] width 268 height 38
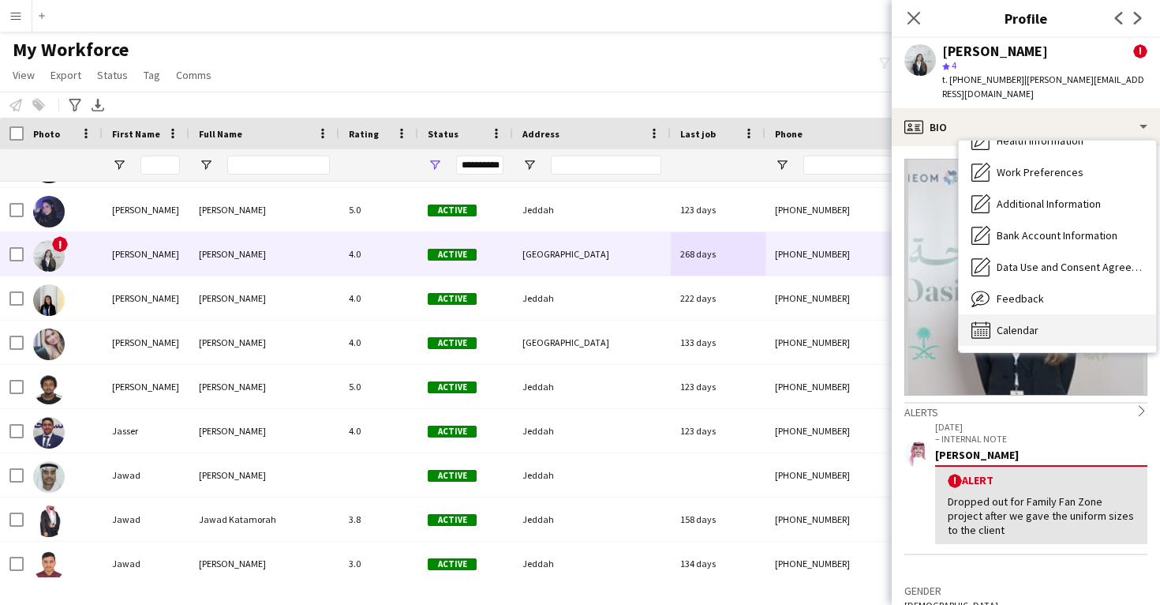
click at [1051, 314] on div "Calendar Calendar" at bounding box center [1057, 330] width 197 height 32
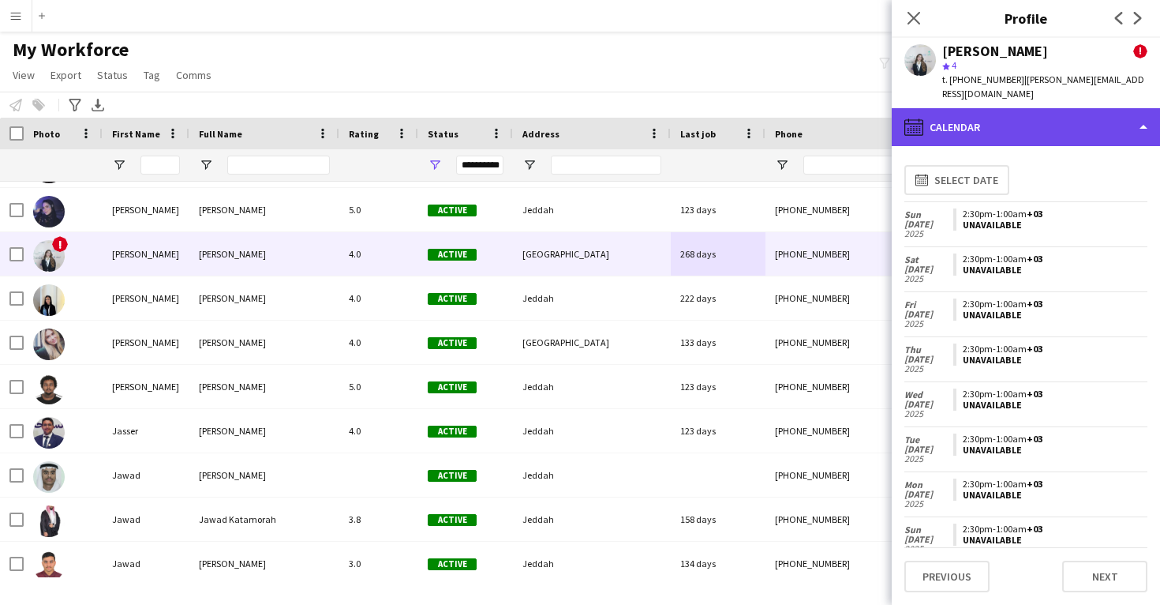
click at [1038, 118] on div "calendar-full Calendar" at bounding box center [1026, 127] width 268 height 38
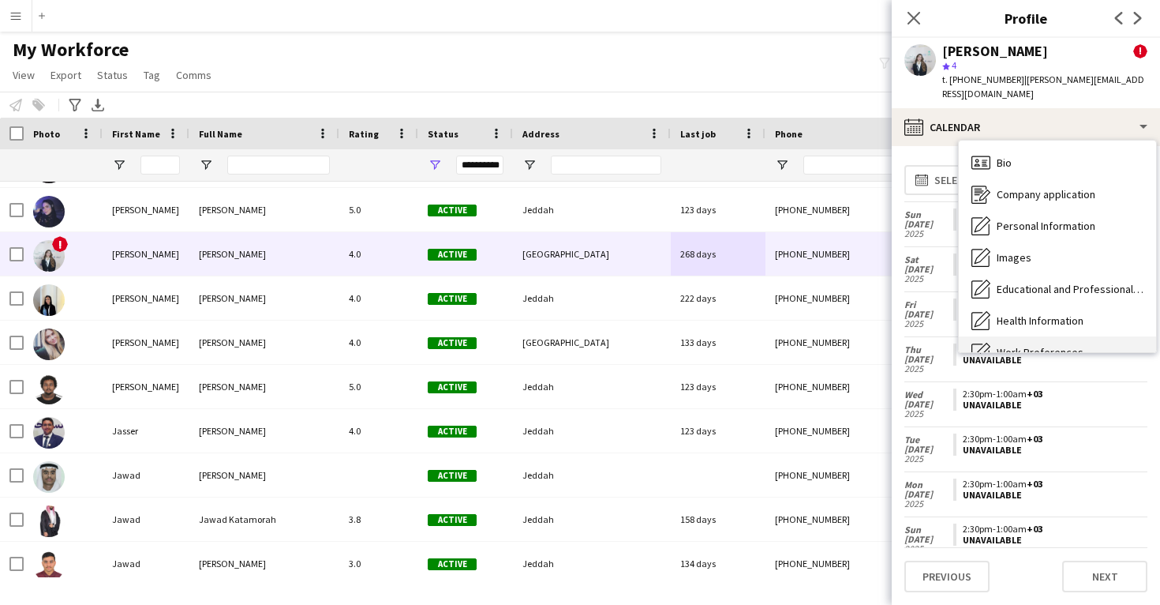
click at [1039, 147] on div "Bio Bio" at bounding box center [1057, 163] width 197 height 32
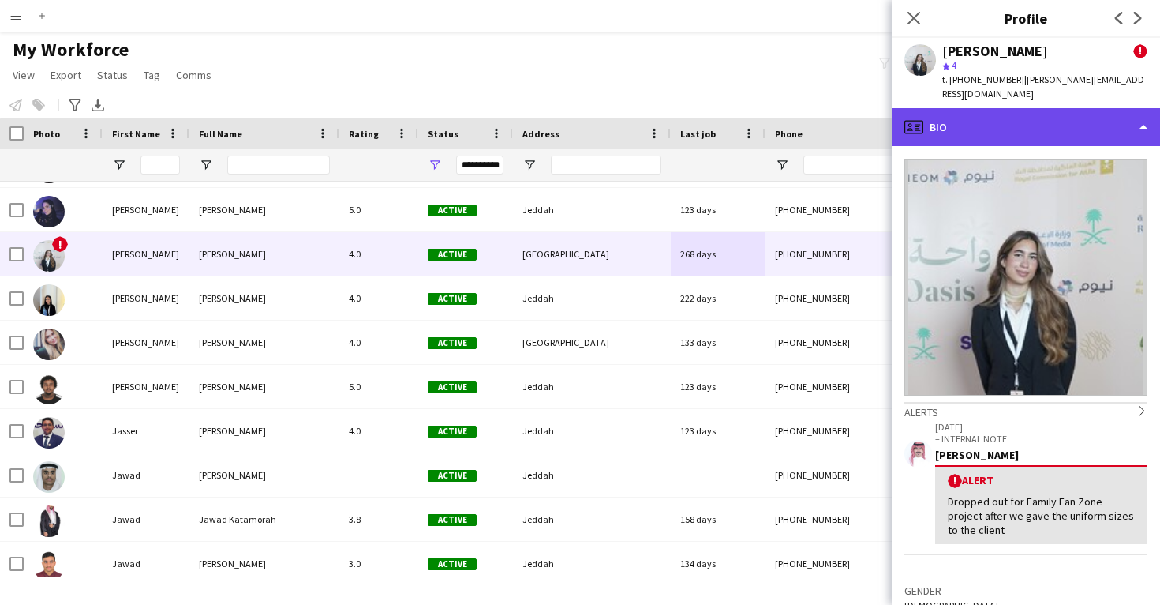
click at [1002, 123] on div "profile Bio" at bounding box center [1026, 127] width 268 height 38
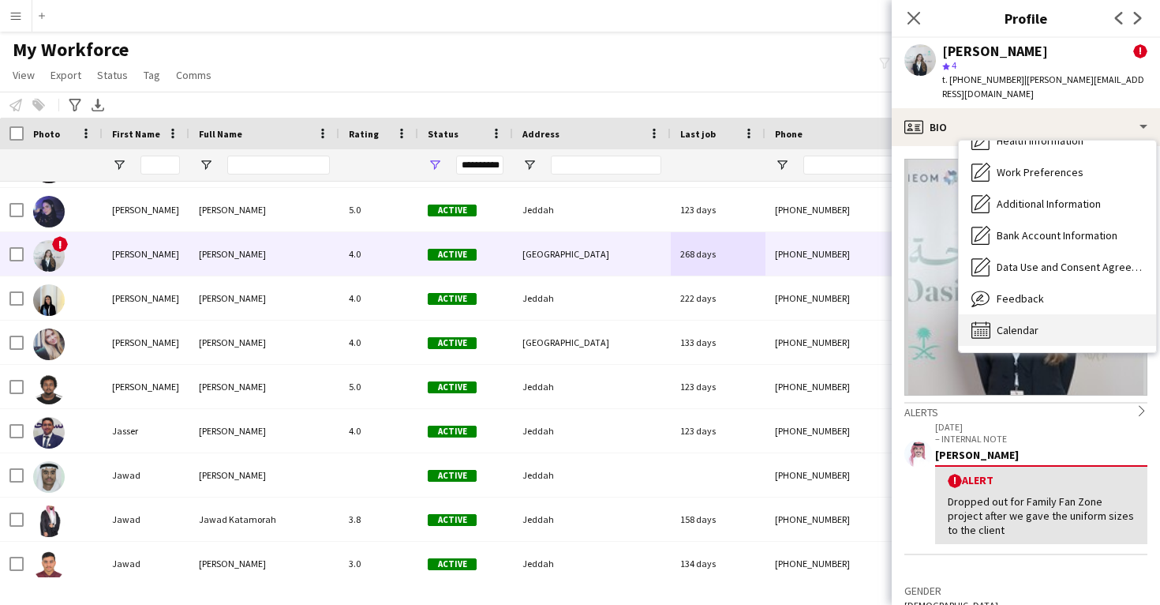
click at [1025, 323] on span "Calendar" at bounding box center [1018, 330] width 42 height 14
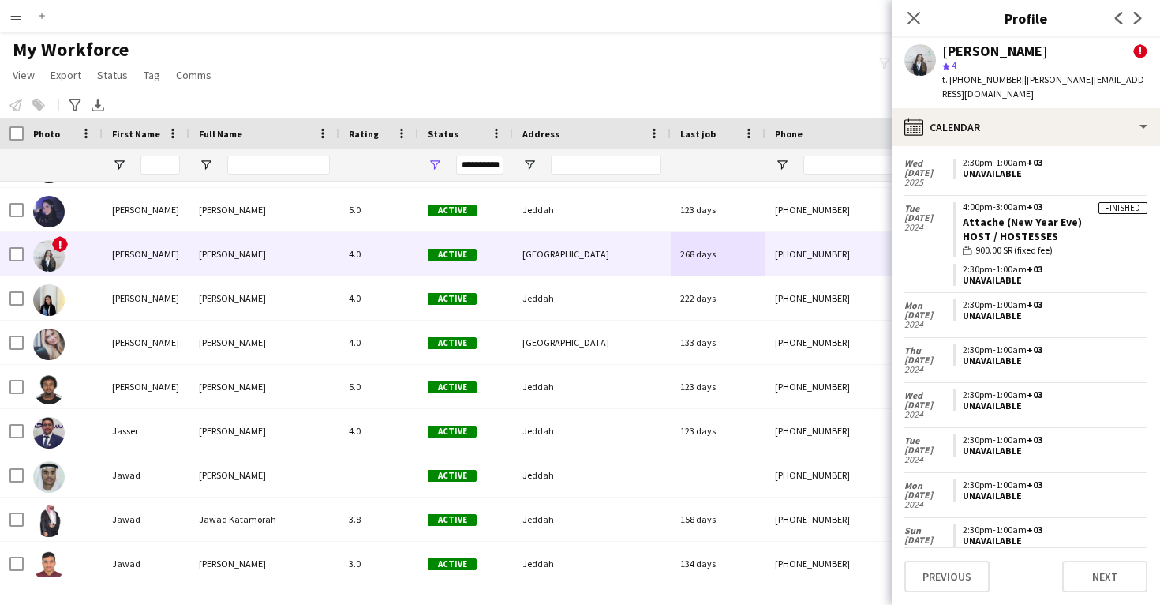
click at [1009, 91] on div "Jana Maher ! star 4 t. +966533518606 | jana.alabadi15@gmail.com" at bounding box center [1026, 73] width 268 height 70
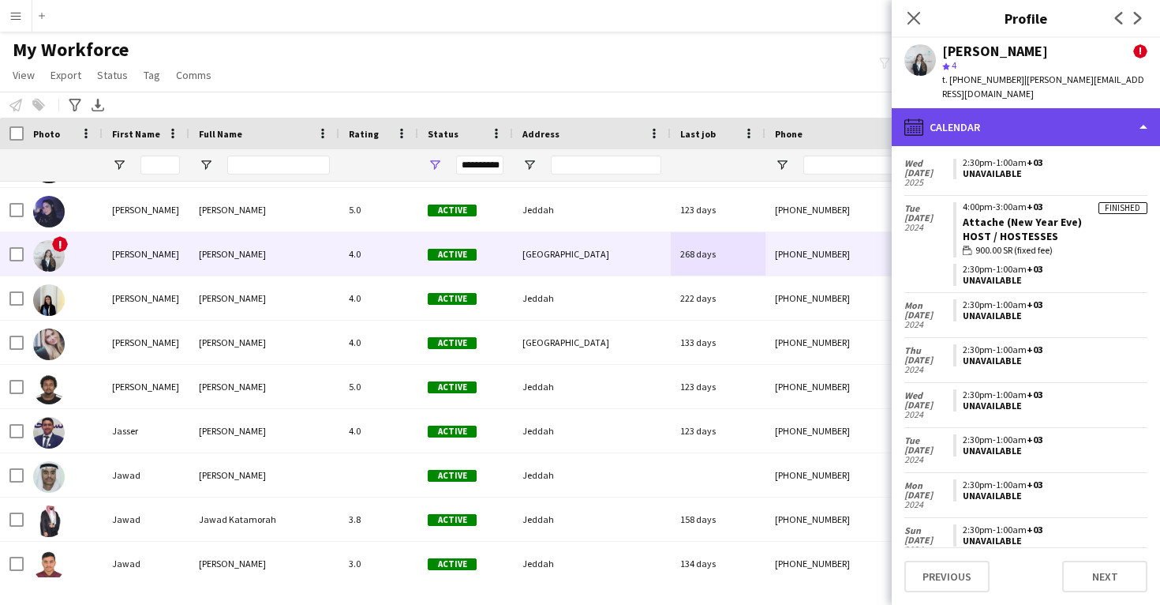
click at [1009, 108] on div "calendar-full Calendar" at bounding box center [1026, 127] width 268 height 38
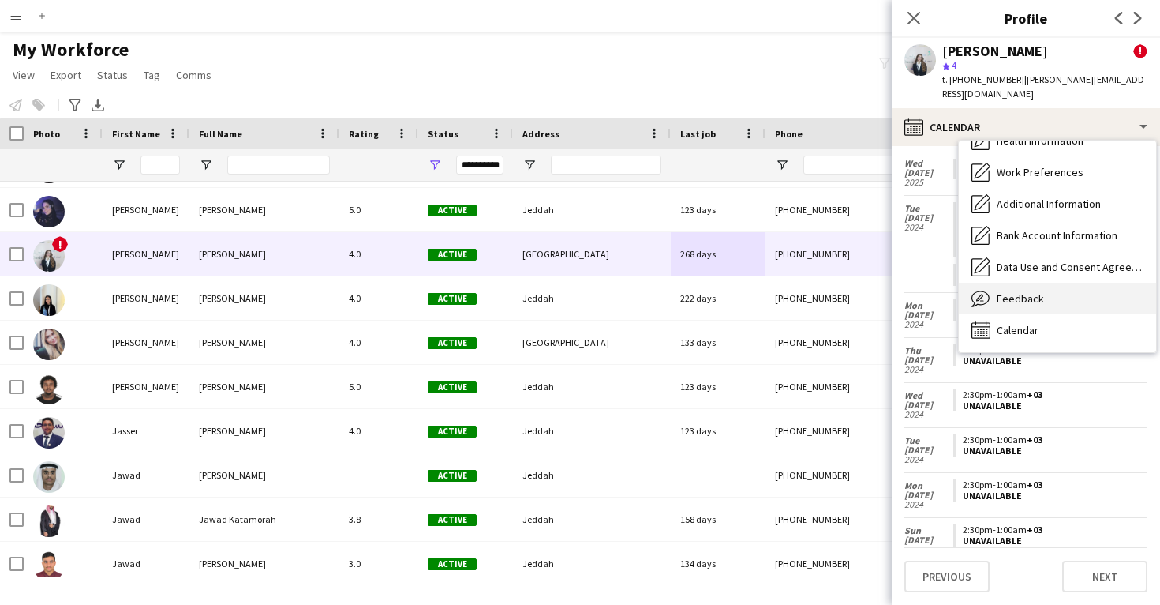
click at [1018, 291] on span "Feedback" at bounding box center [1020, 298] width 47 height 14
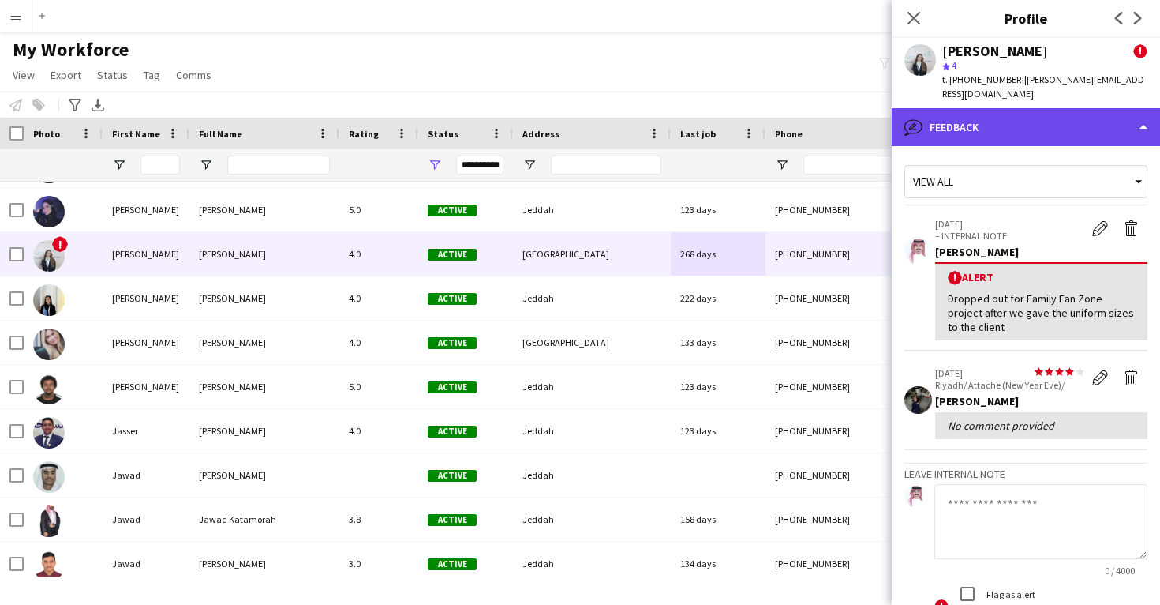
click at [993, 108] on div "bubble-pencil Feedback" at bounding box center [1026, 127] width 268 height 38
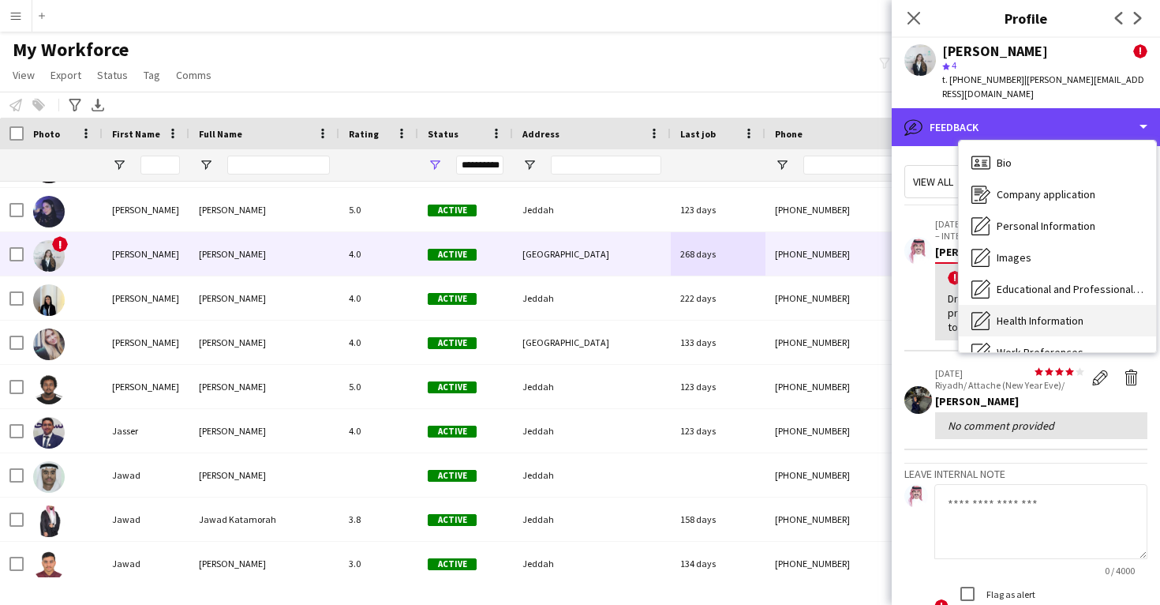
scroll to position [0, 0]
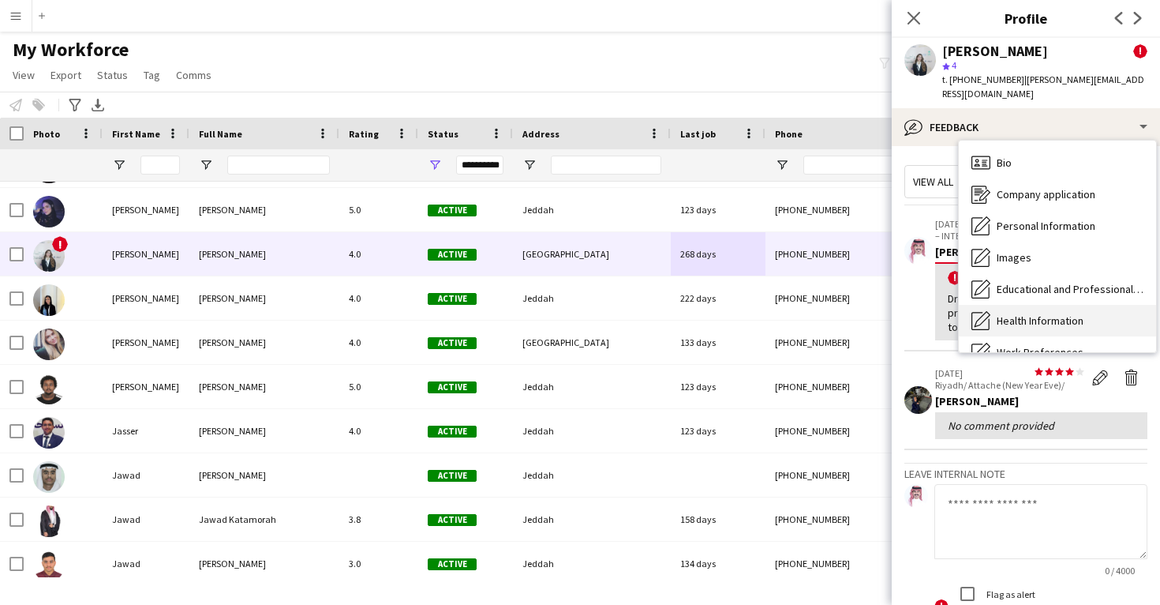
click at [998, 147] on div "Bio Bio" at bounding box center [1057, 163] width 197 height 32
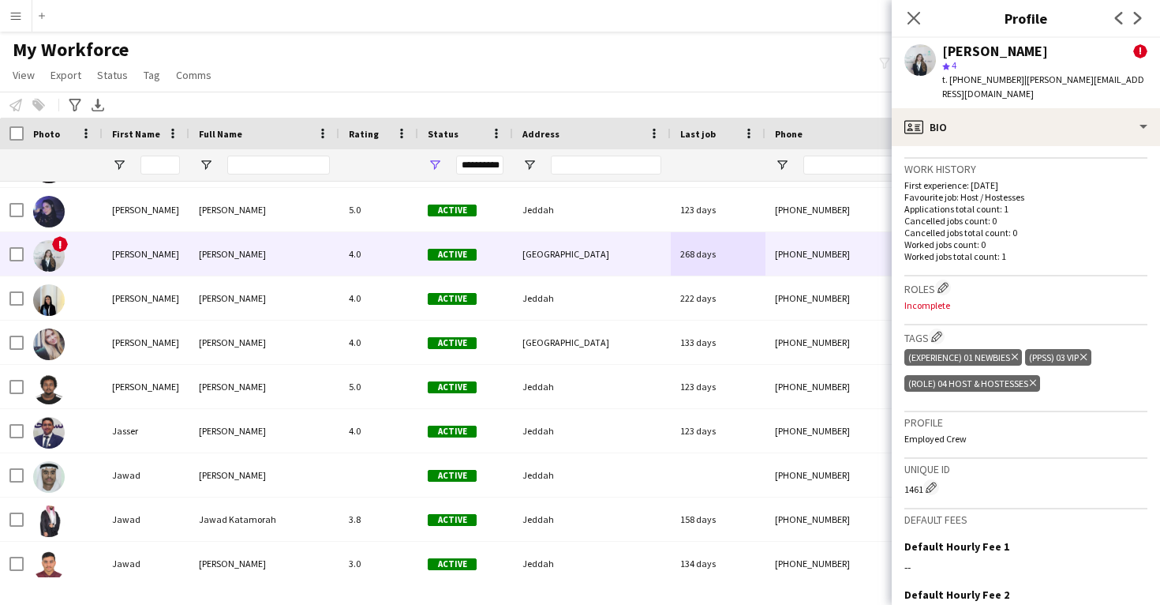
scroll to position [575, 0]
click at [936, 329] on app-icon "Edit crew company tags" at bounding box center [936, 334] width 11 height 11
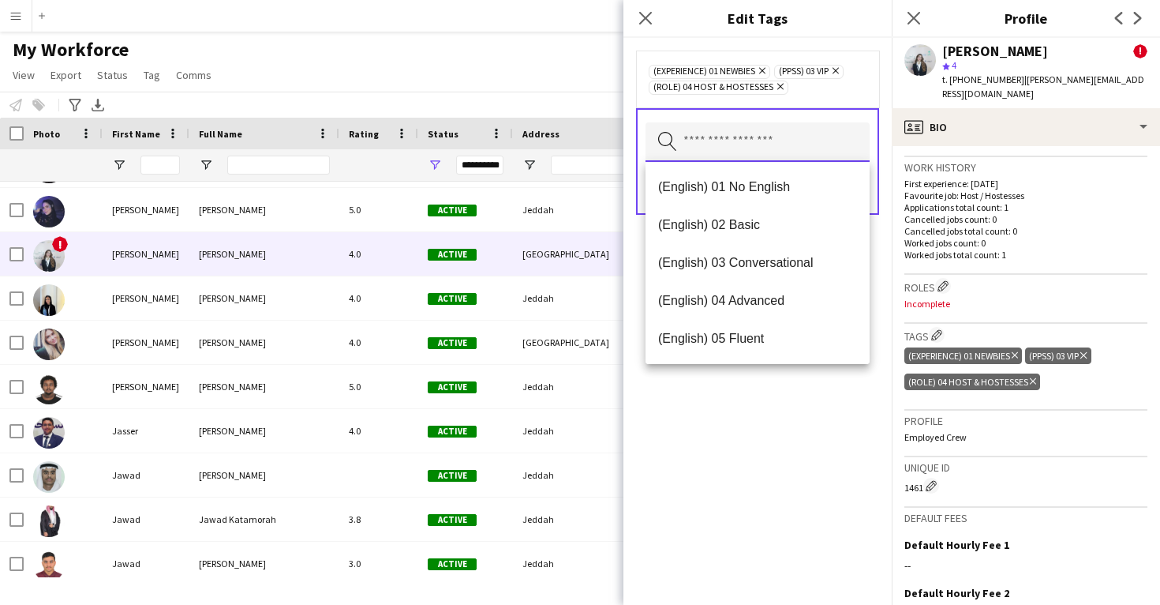
click at [782, 137] on input "text" at bounding box center [758, 141] width 224 height 39
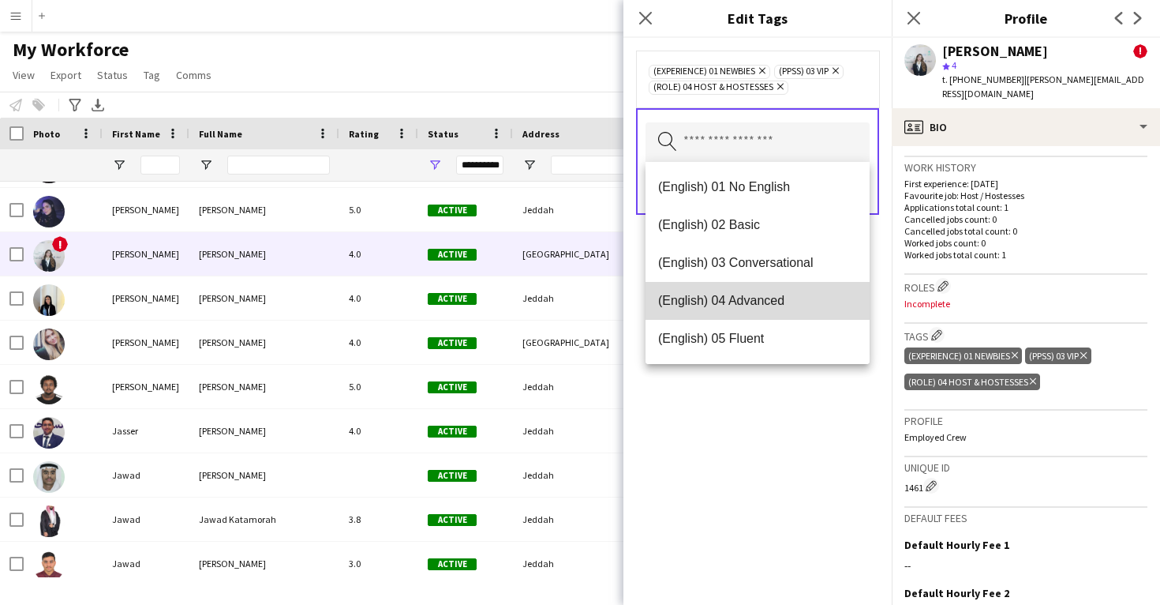
click at [772, 296] on span "(English) 04 Advanced" at bounding box center [757, 300] width 199 height 15
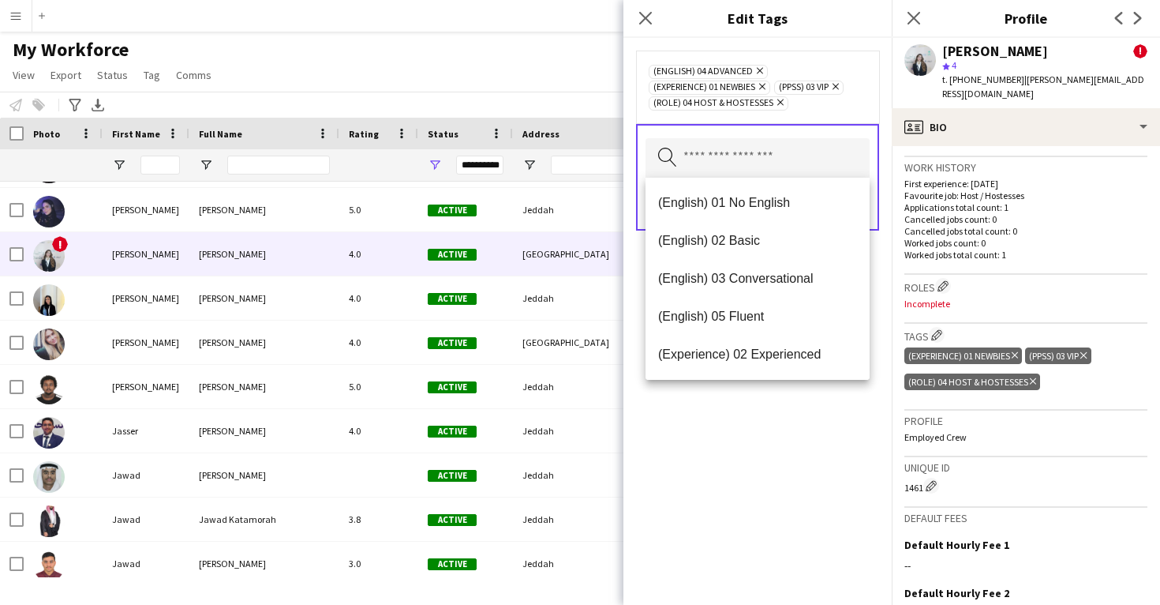
click at [788, 415] on div "(English) 04 Advanced Remove (Experience) 01 Newbies Remove (PPSS) 03 VIP Remov…" at bounding box center [758, 321] width 268 height 567
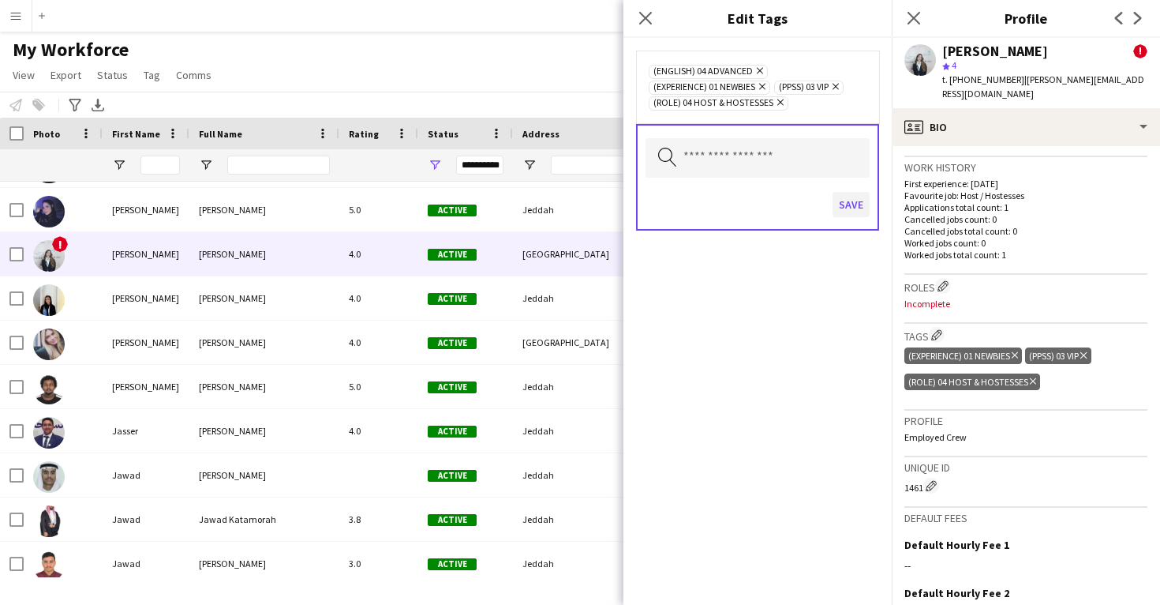
click at [852, 208] on button "Save" at bounding box center [851, 204] width 37 height 25
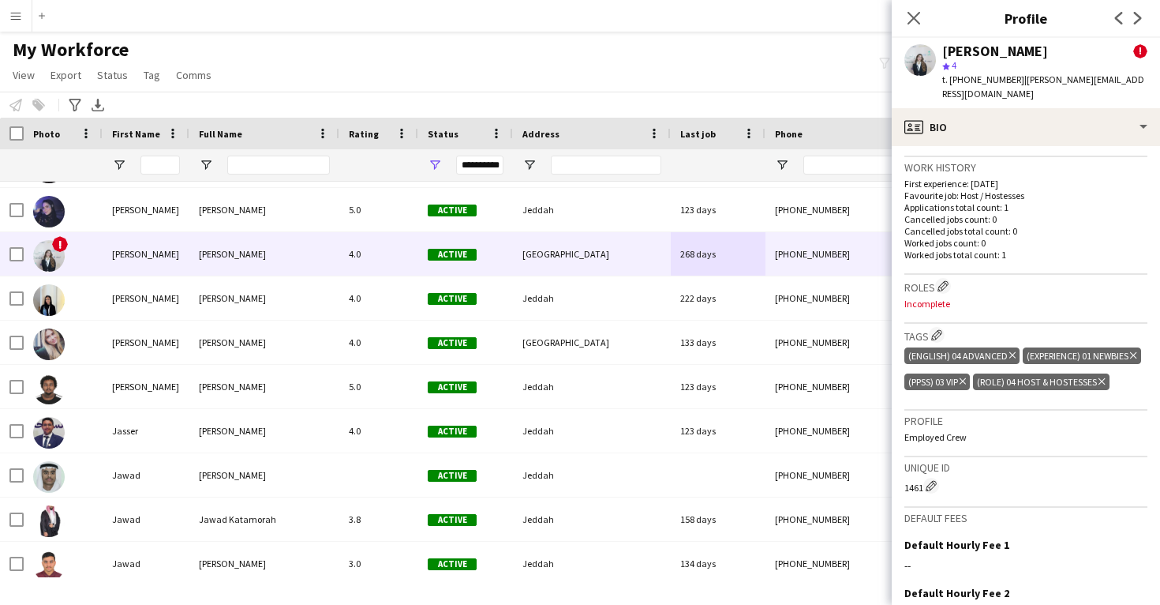
click at [948, 278] on h3 "Roles Edit crew company roles" at bounding box center [1025, 286] width 243 height 17
click at [947, 280] on app-icon "Edit crew company roles" at bounding box center [943, 285] width 11 height 11
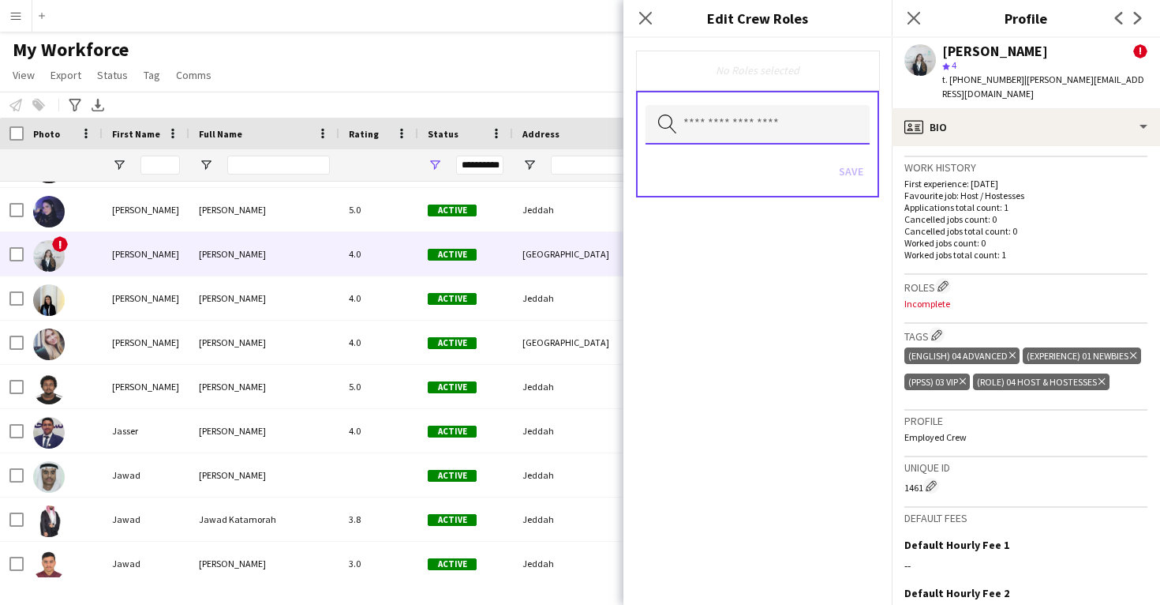
click at [795, 135] on input "text" at bounding box center [758, 124] width 224 height 39
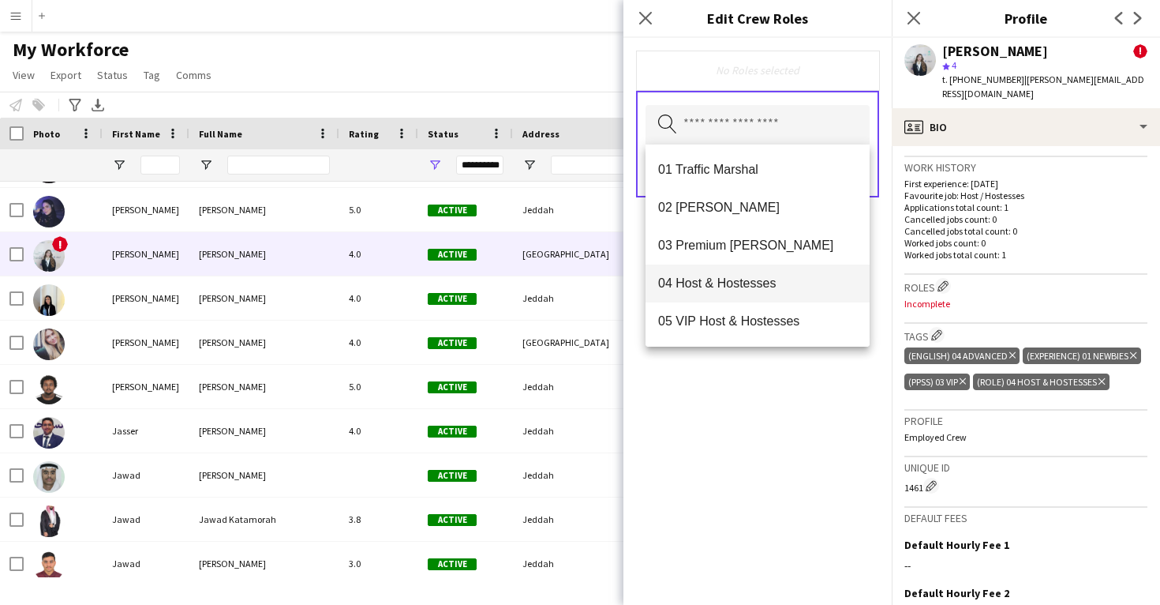
click at [784, 281] on span "04 Host & Hostesses" at bounding box center [757, 282] width 199 height 15
click at [812, 462] on div "04 Host & Hostesses Remove Search by role type Save" at bounding box center [758, 321] width 268 height 567
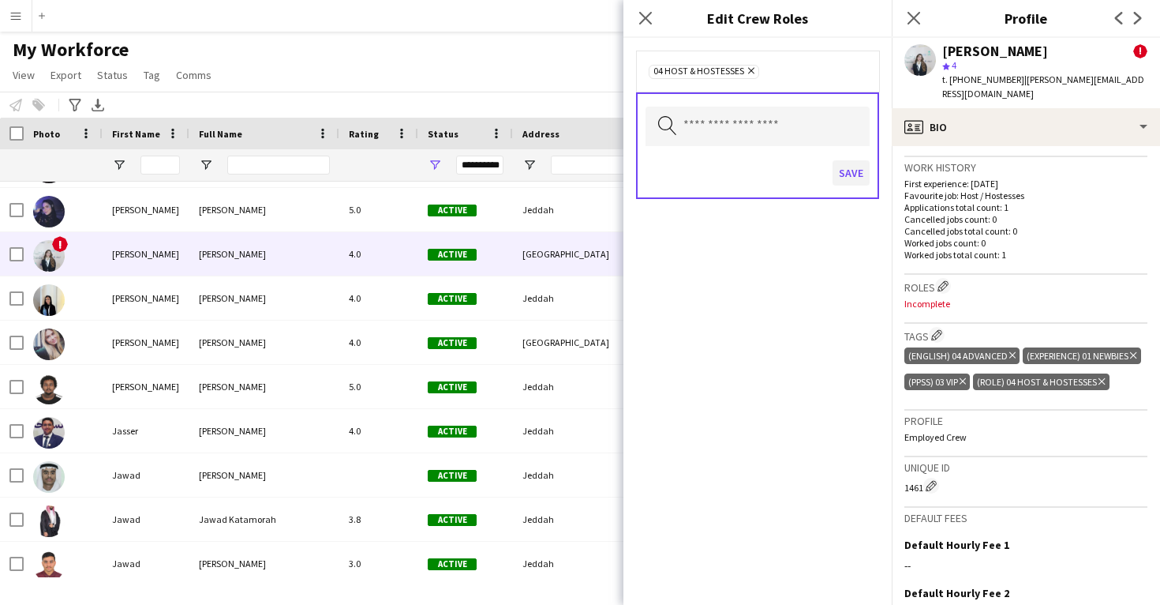
click at [847, 169] on button "Save" at bounding box center [851, 172] width 37 height 25
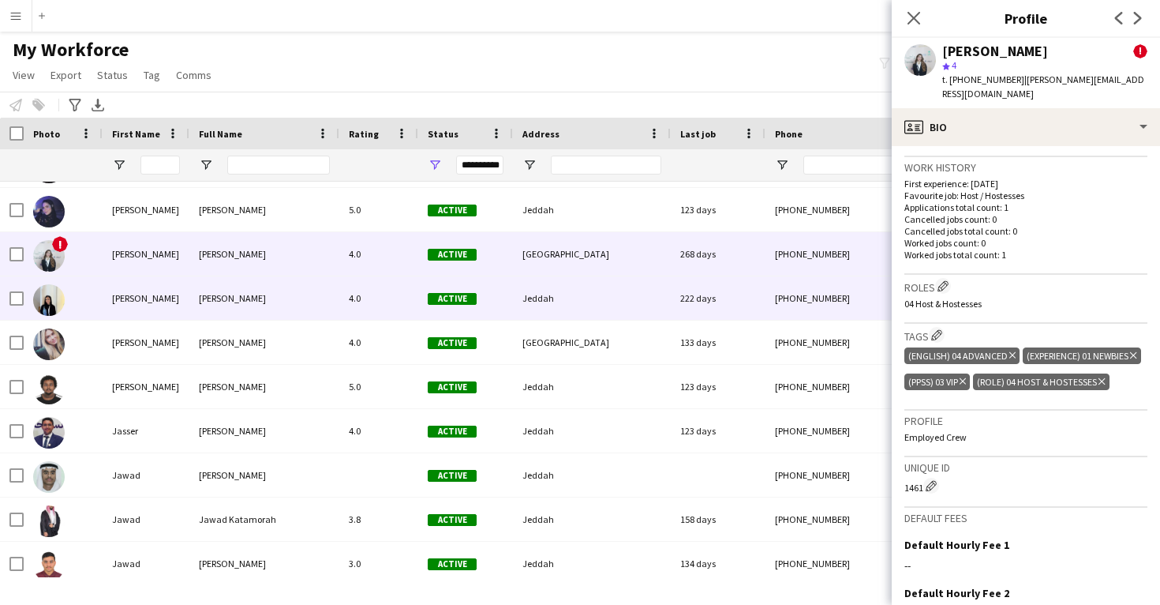
click at [607, 315] on div "Jeddah" at bounding box center [592, 297] width 158 height 43
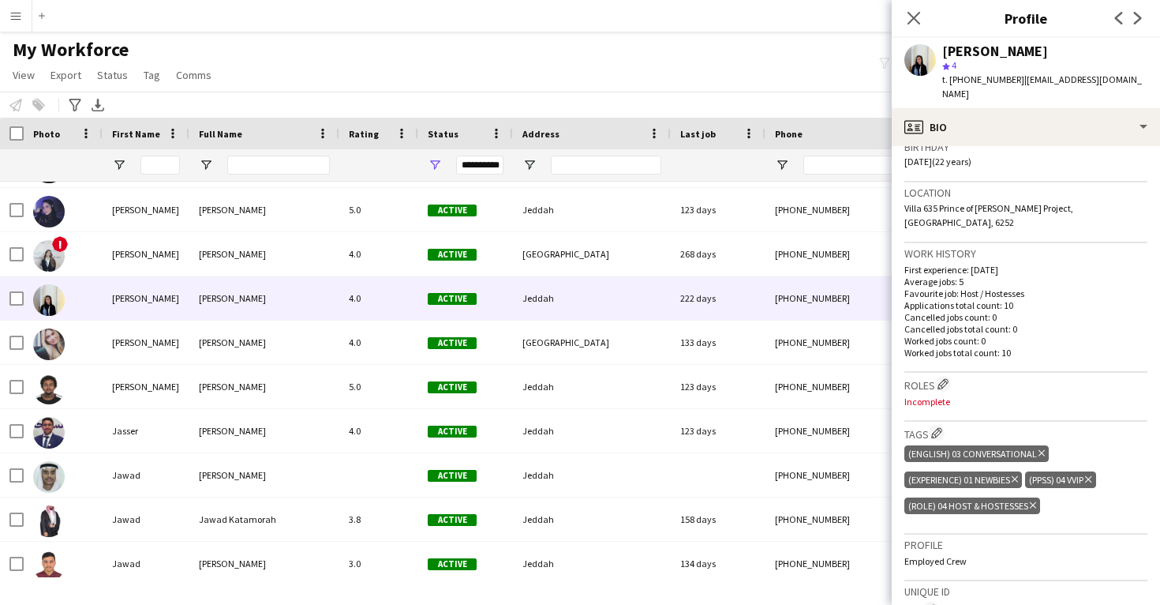
scroll to position [305, 0]
click at [948, 377] on app-icon "Edit crew company roles" at bounding box center [943, 382] width 11 height 11
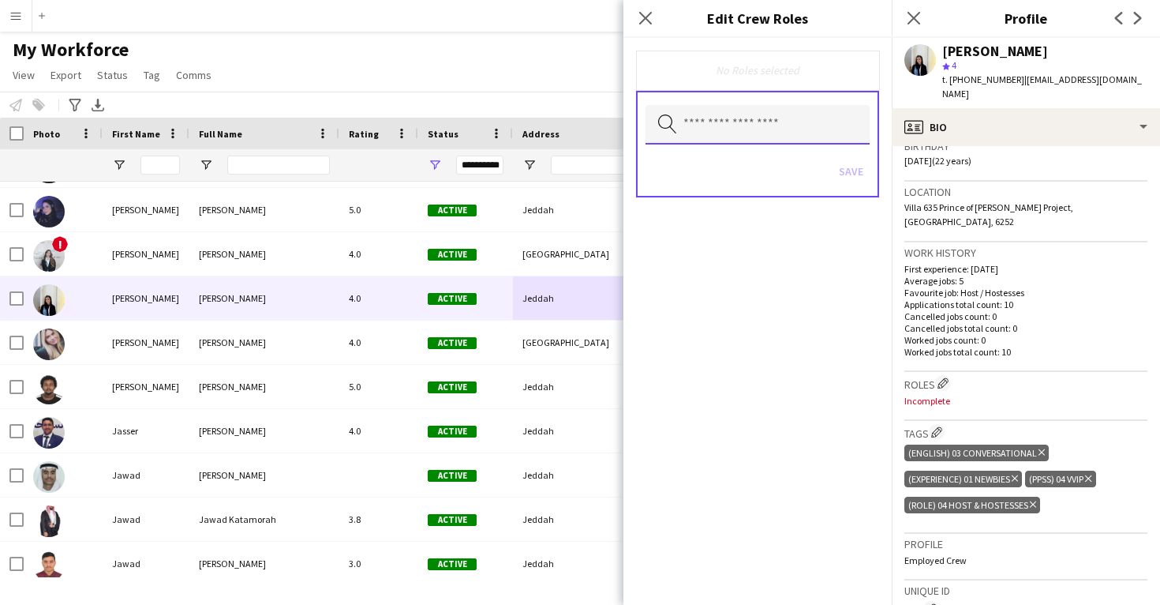
click at [762, 137] on input "text" at bounding box center [758, 124] width 224 height 39
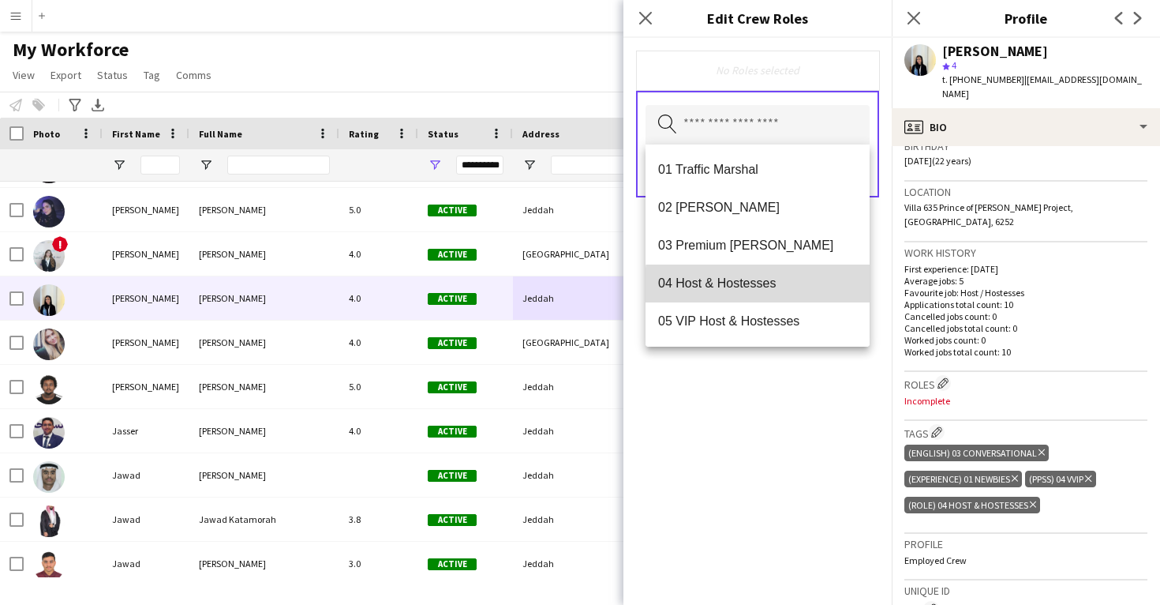
click at [760, 286] on span "04 Host & Hostesses" at bounding box center [757, 282] width 199 height 15
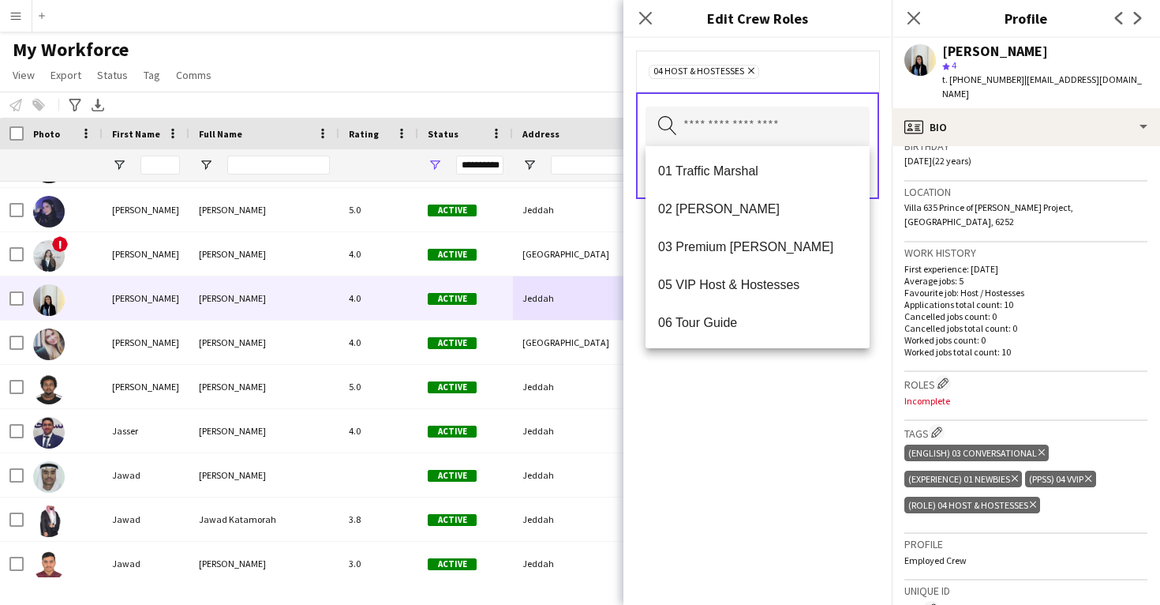
click at [815, 524] on div "04 Host & Hostesses Remove Search by role type Save" at bounding box center [758, 321] width 268 height 567
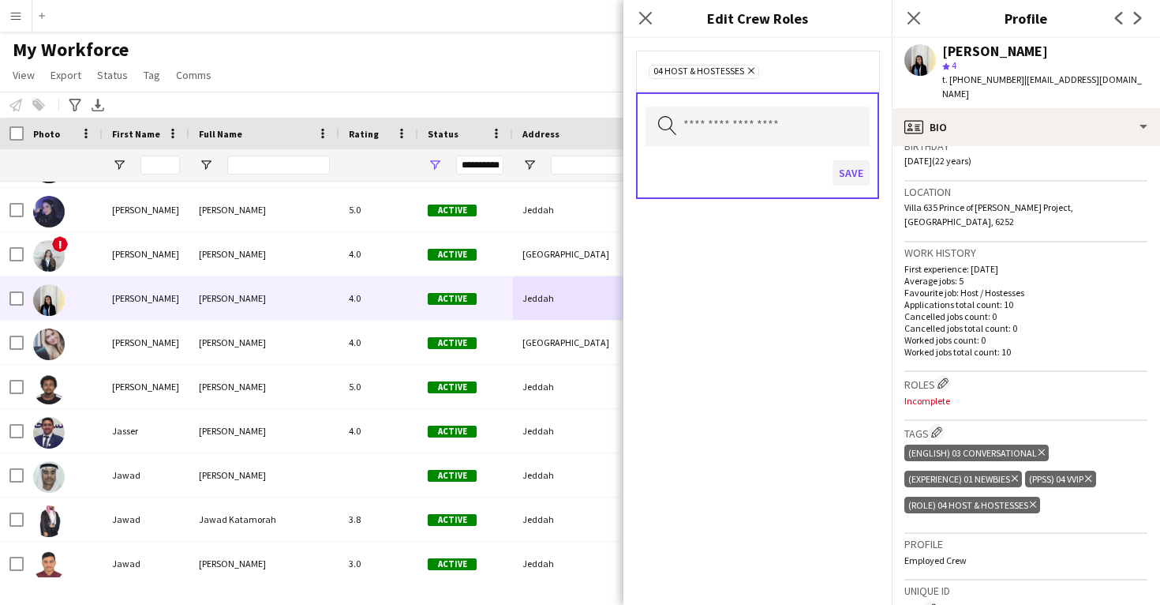
click at [856, 170] on button "Save" at bounding box center [851, 172] width 37 height 25
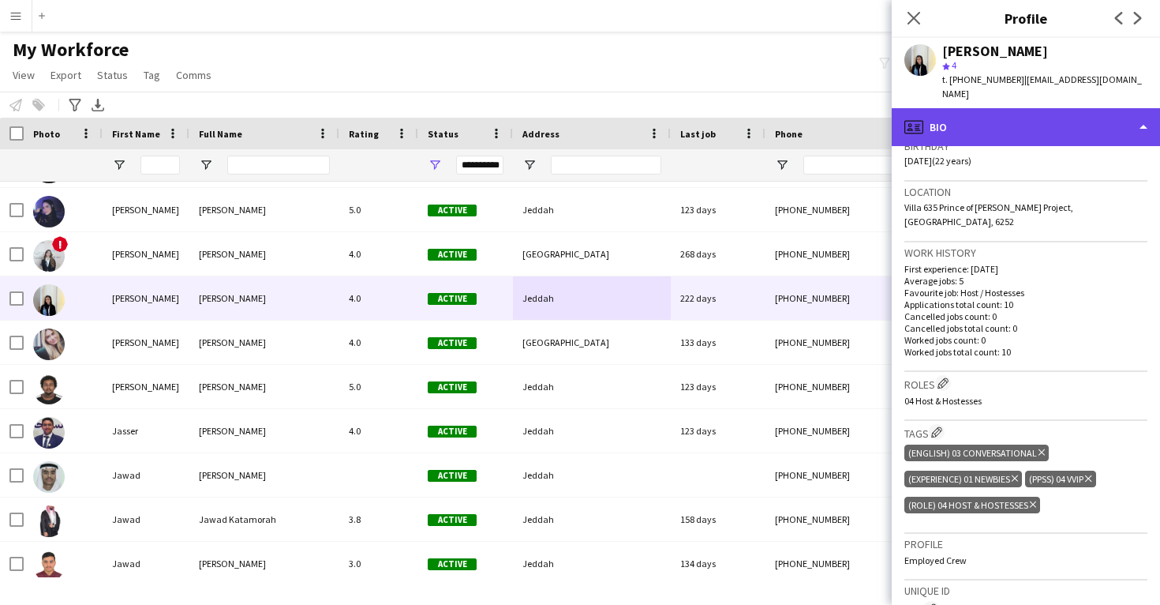
click at [951, 125] on div "profile Bio" at bounding box center [1026, 127] width 268 height 38
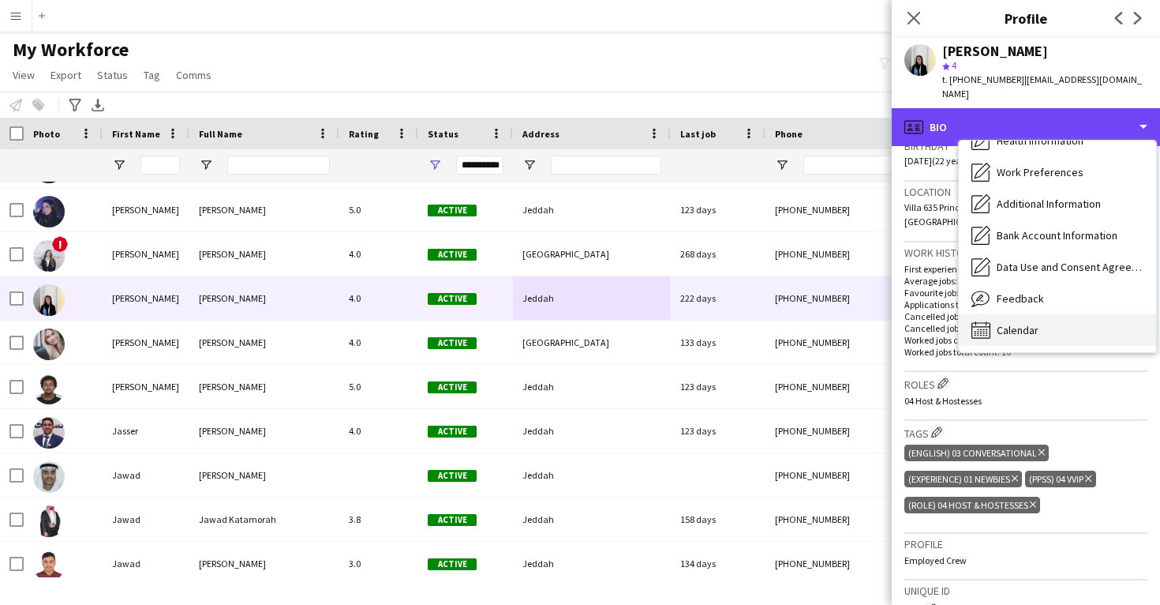
scroll to position [180, 0]
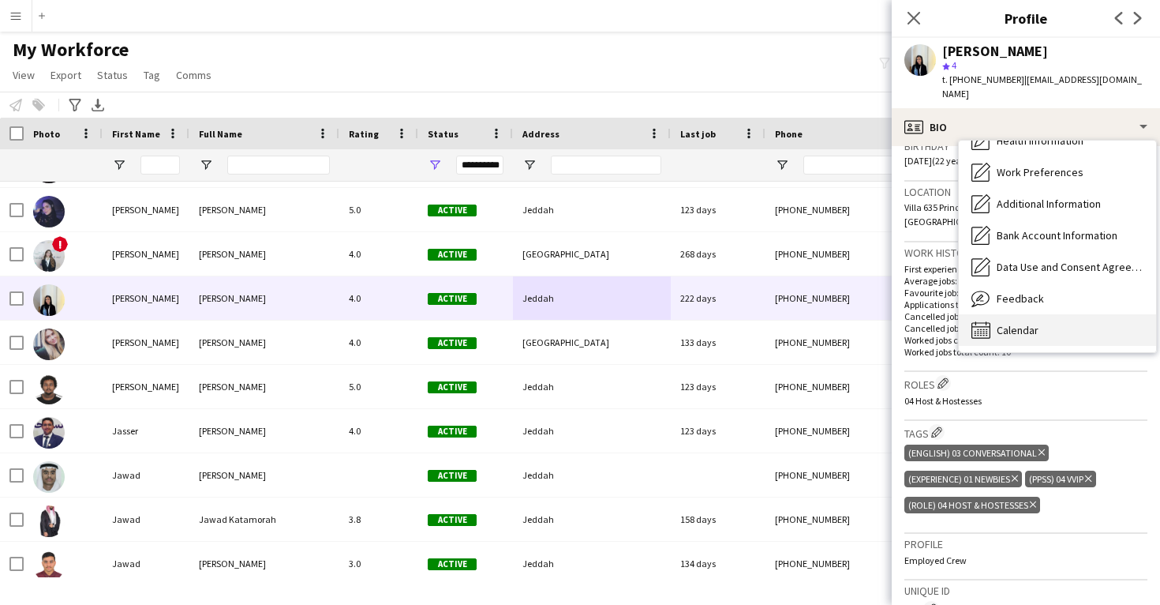
click at [1024, 323] on span "Calendar" at bounding box center [1018, 330] width 42 height 14
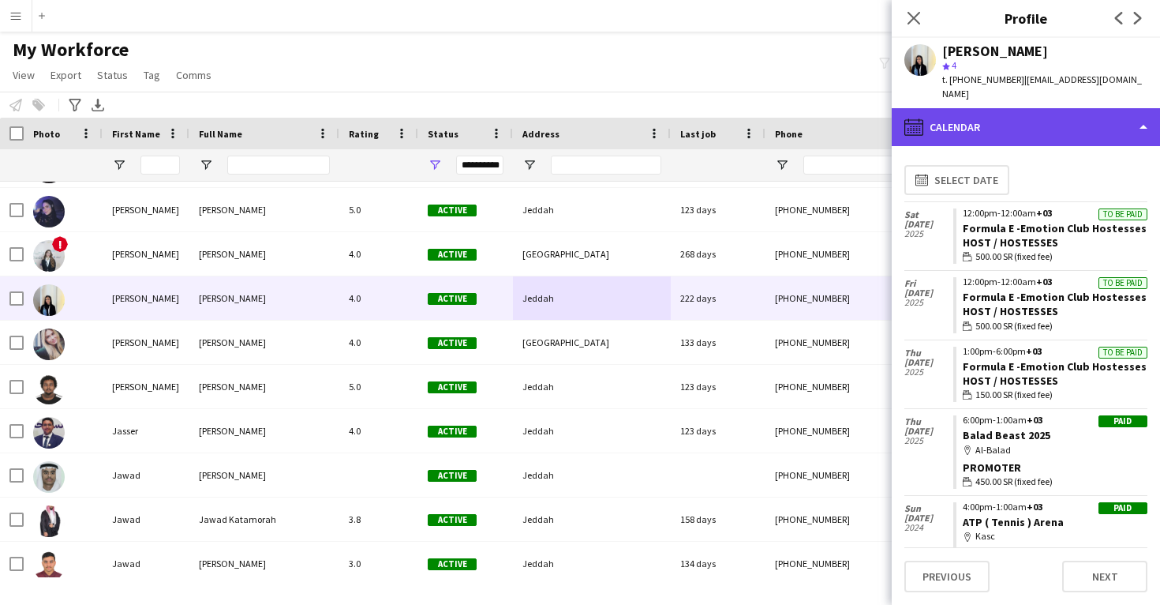
click at [1014, 110] on div "calendar-full Calendar" at bounding box center [1026, 127] width 268 height 38
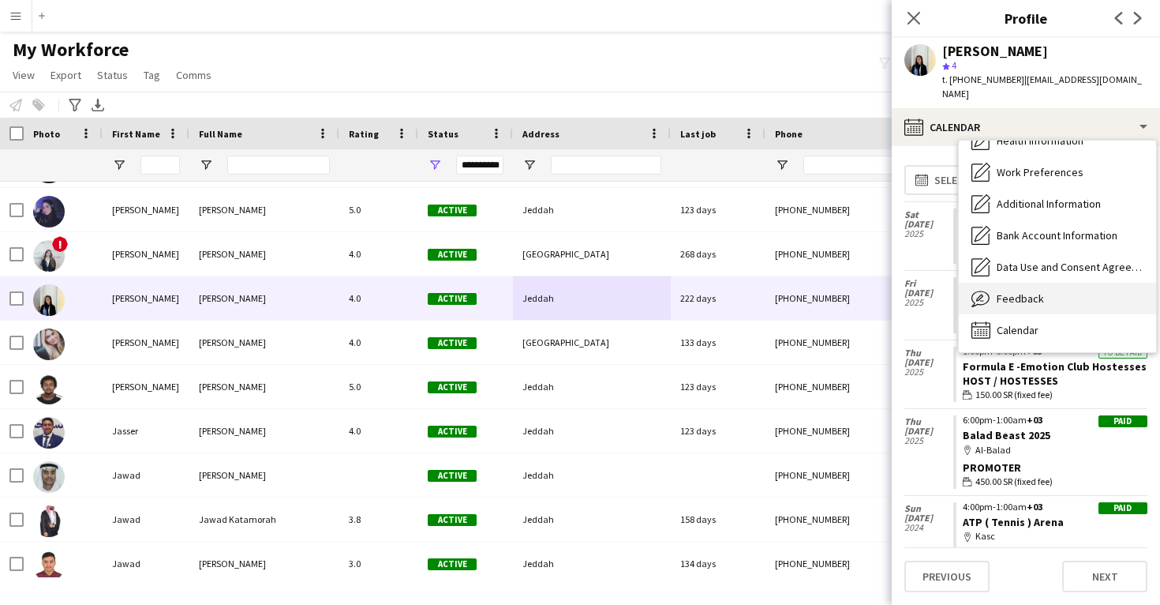
click at [1031, 291] on span "Feedback" at bounding box center [1020, 298] width 47 height 14
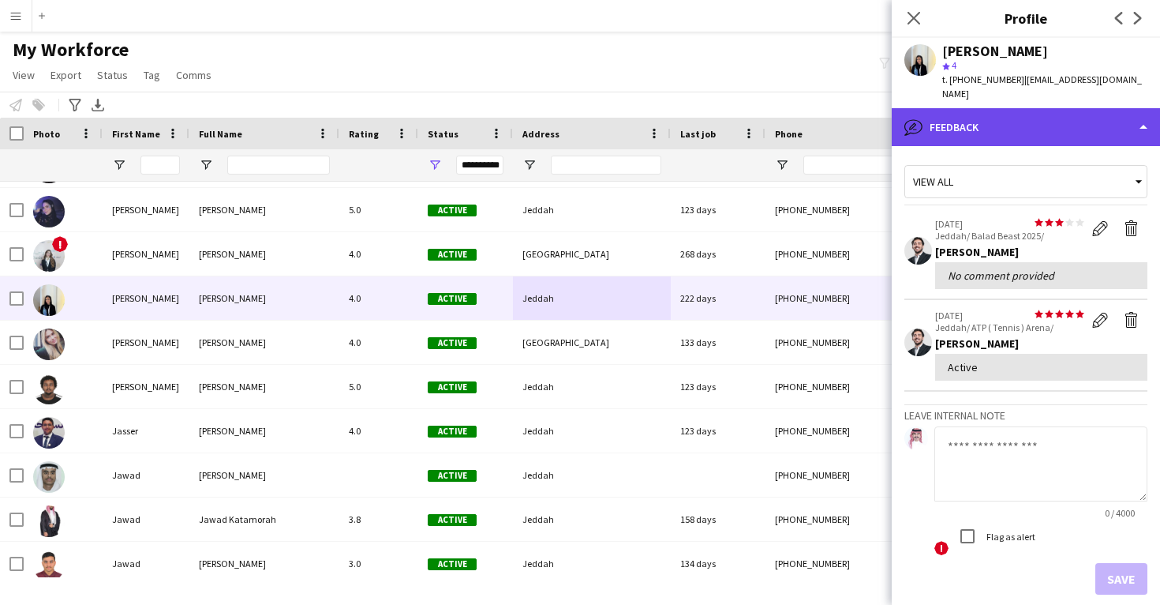
click at [1020, 109] on div "bubble-pencil Feedback" at bounding box center [1026, 127] width 268 height 38
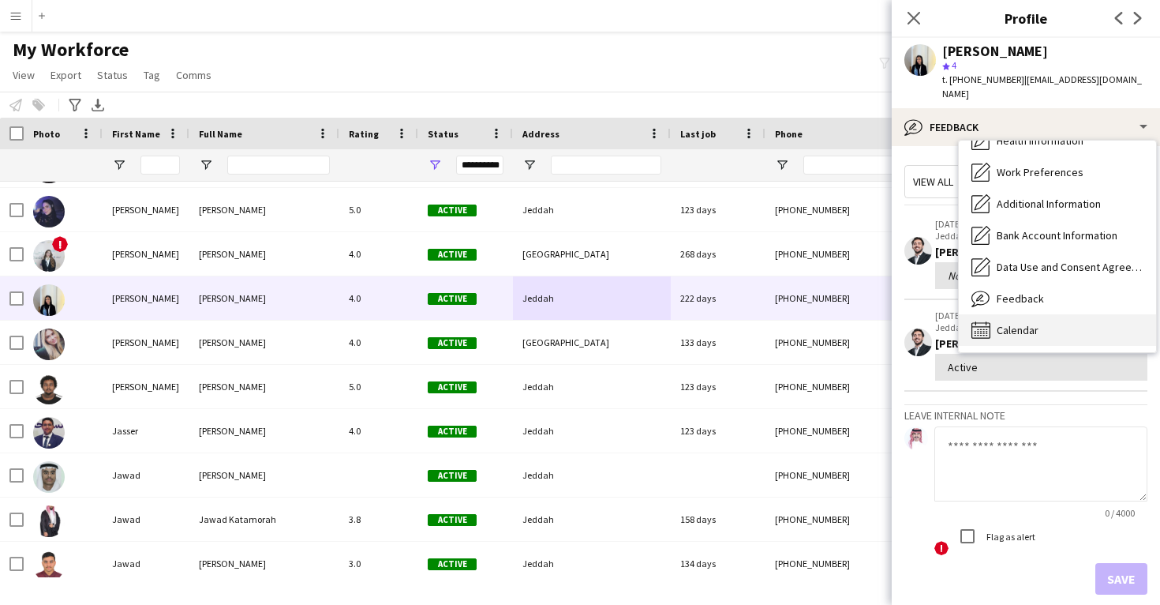
click at [1036, 314] on div "Calendar Calendar" at bounding box center [1057, 330] width 197 height 32
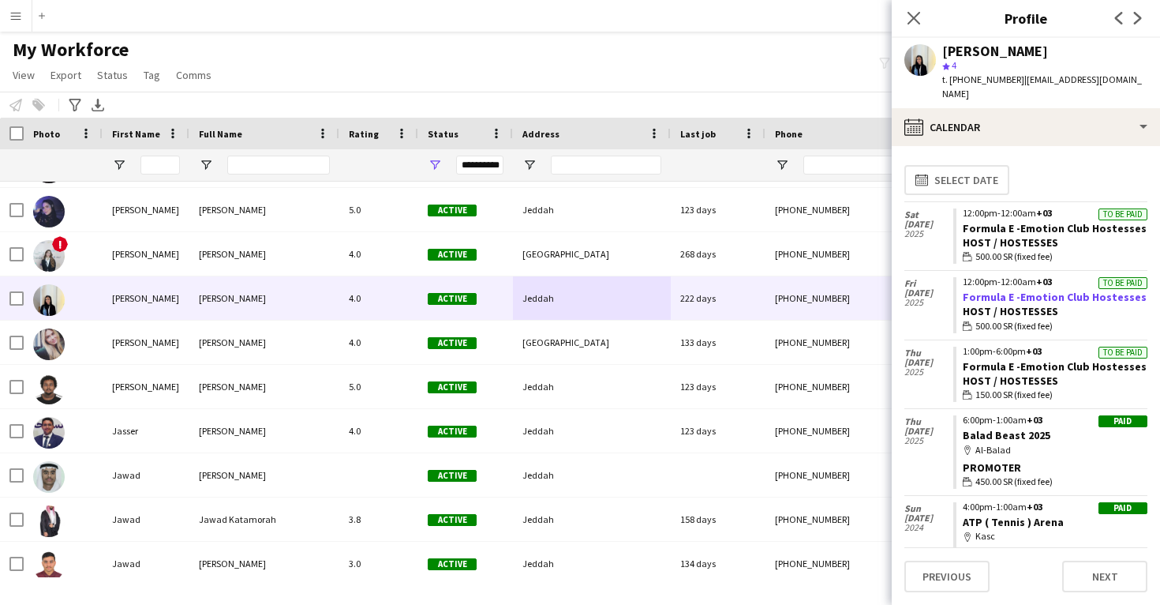
click at [1026, 290] on link "Formula E -Emotion Club Hostesses" at bounding box center [1055, 297] width 184 height 14
drag, startPoint x: 1136, startPoint y: 213, endPoint x: 961, endPoint y: 208, distance: 175.3
click at [961, 208] on app-crew-calendar-job-card "To be paid 12:00pm-12:00am +03 Formula E -Emotion Club Hostesses Host / Hostess…" at bounding box center [1050, 236] width 194 height 56
copy link "Formula E -Emotion Club Hostesses"
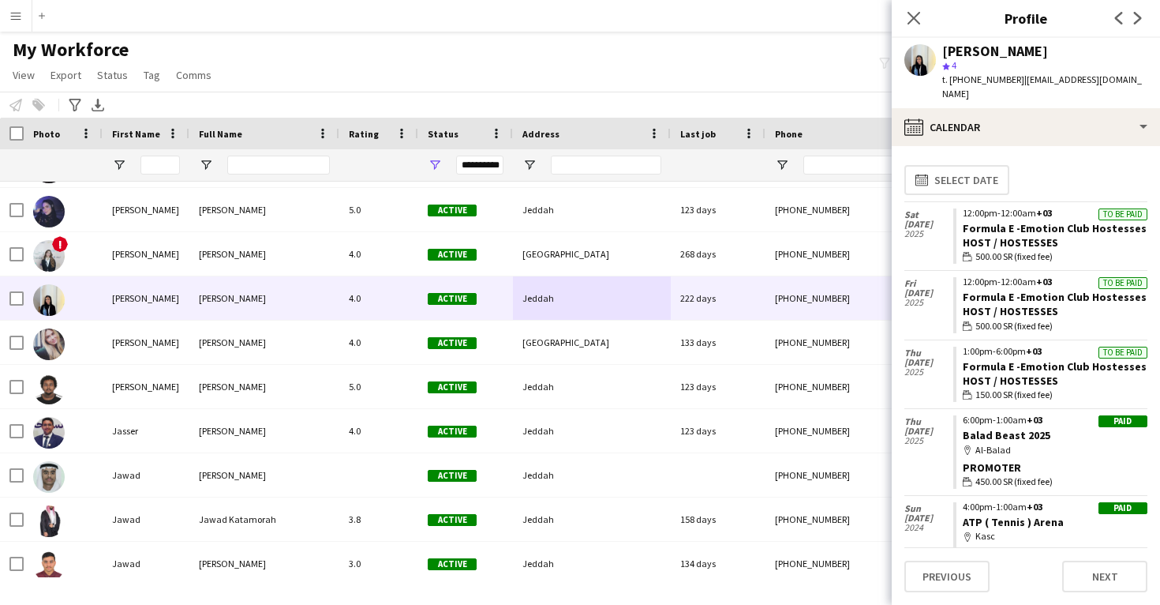
click at [979, 55] on div "[PERSON_NAME]" at bounding box center [995, 51] width 106 height 14
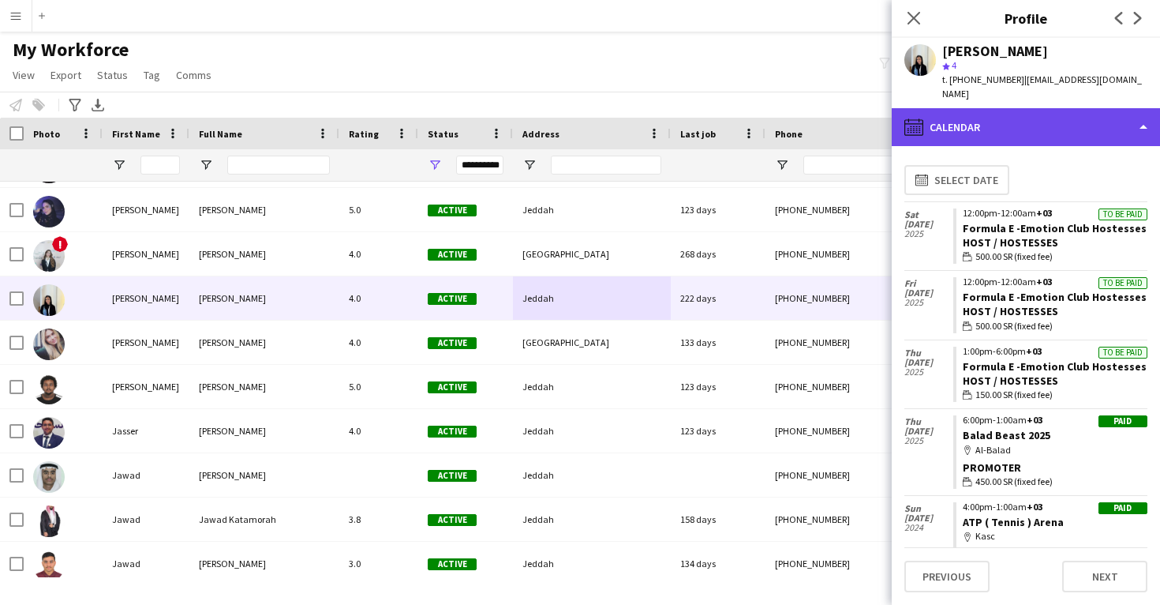
click at [967, 108] on div "calendar-full Calendar" at bounding box center [1026, 127] width 268 height 38
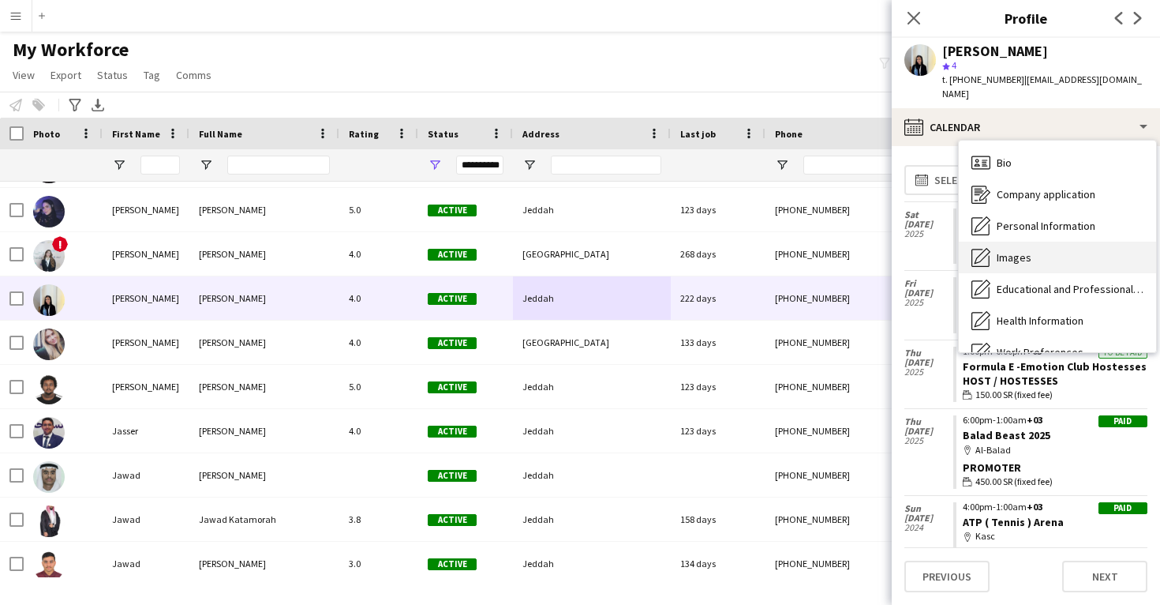
click at [1028, 250] on span "Images" at bounding box center [1014, 257] width 35 height 14
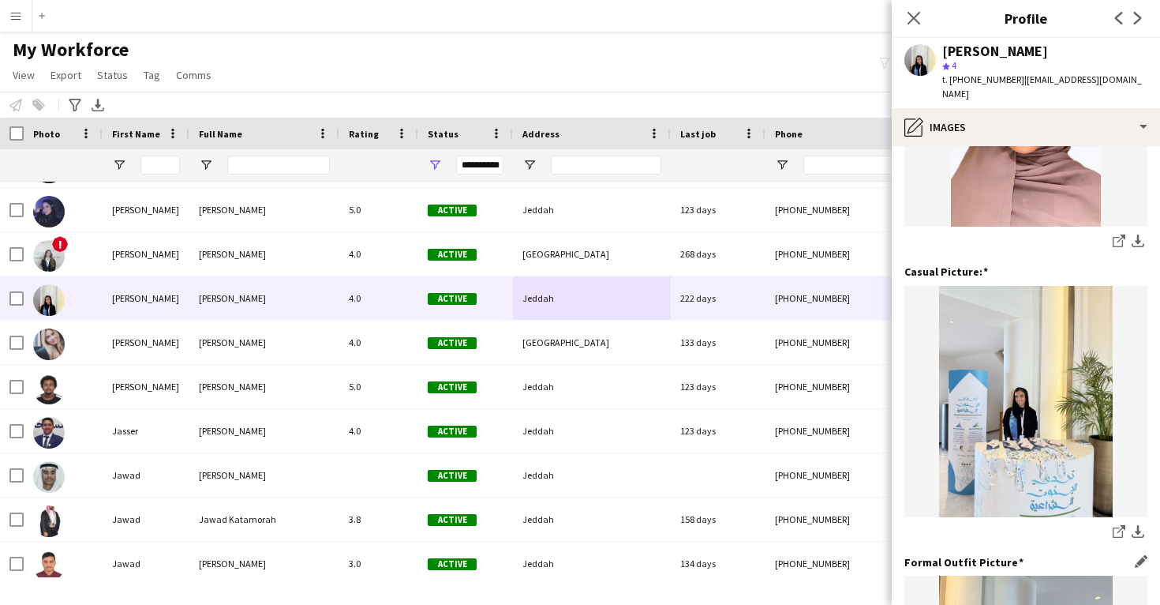
scroll to position [205, 0]
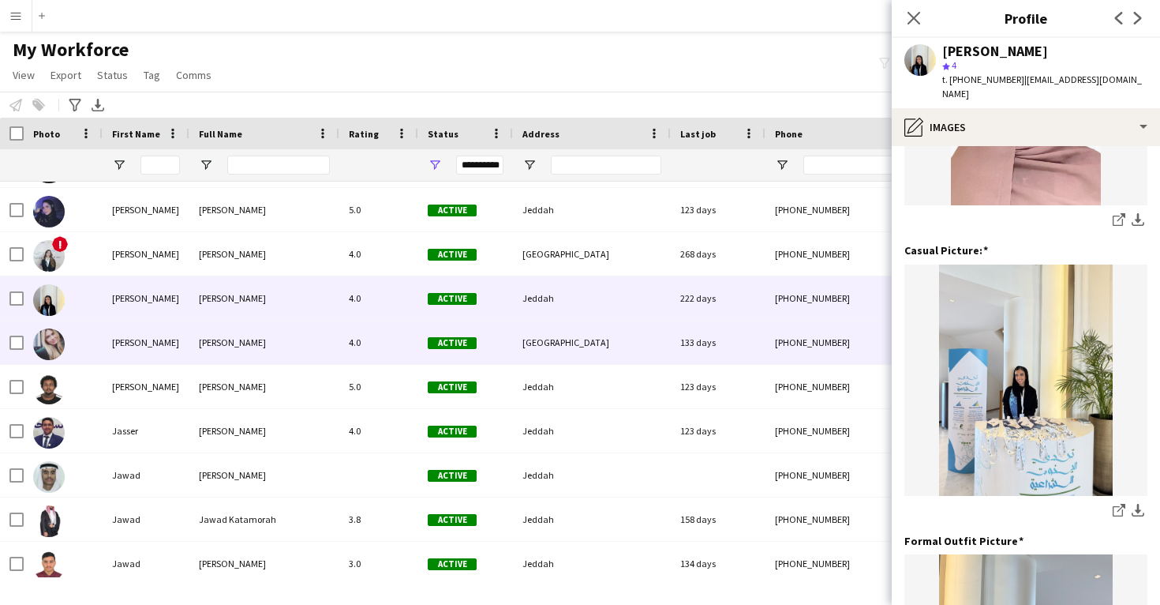
click at [740, 346] on div "133 days" at bounding box center [718, 341] width 95 height 43
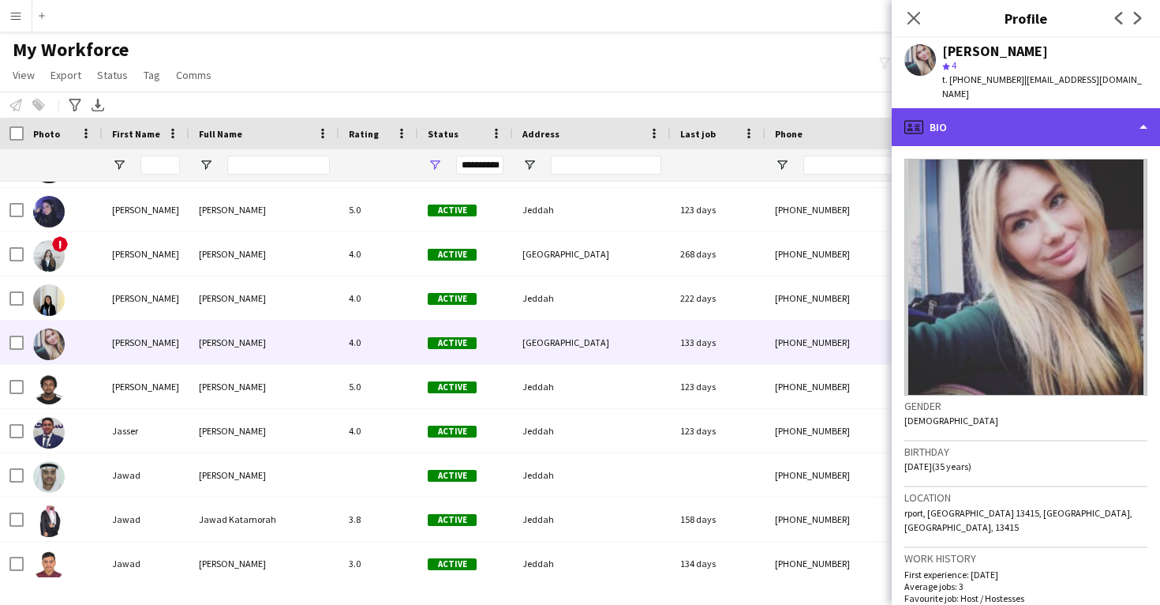
click at [1006, 127] on div "profile Bio" at bounding box center [1026, 127] width 268 height 38
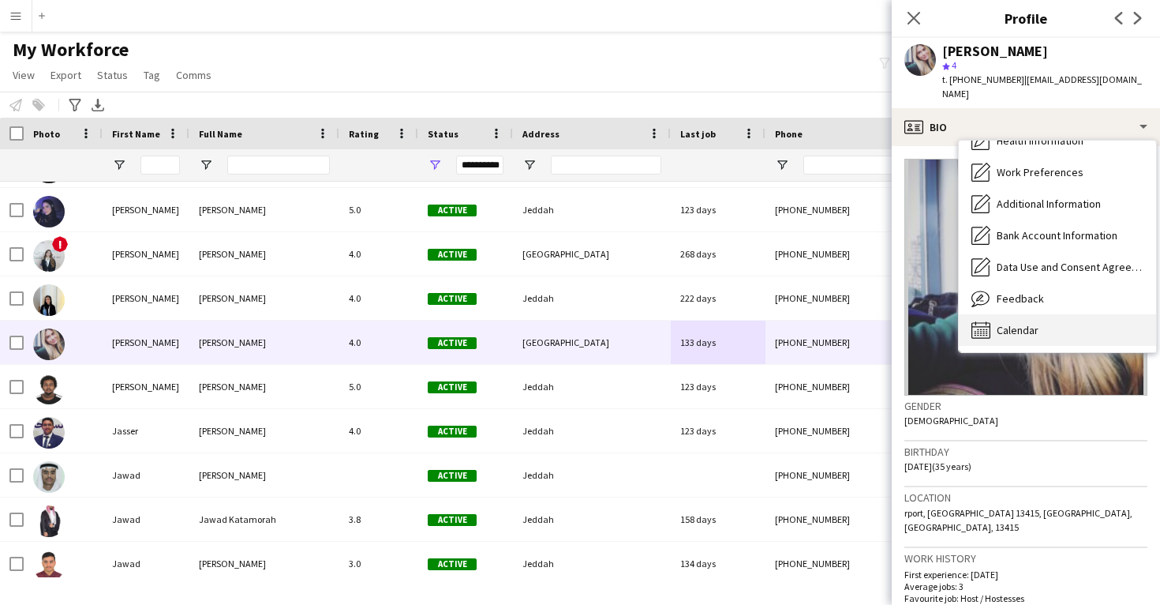
scroll to position [180, 0]
click at [1051, 315] on div "Calendar Calendar" at bounding box center [1057, 330] width 197 height 32
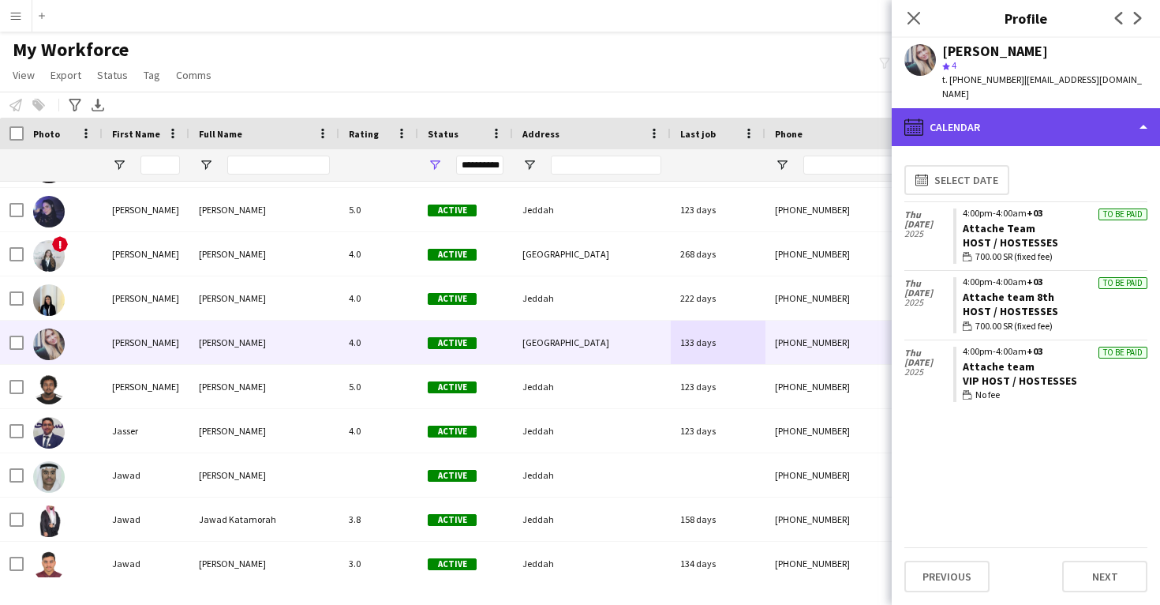
click at [1021, 118] on div "calendar-full Calendar" at bounding box center [1026, 127] width 268 height 38
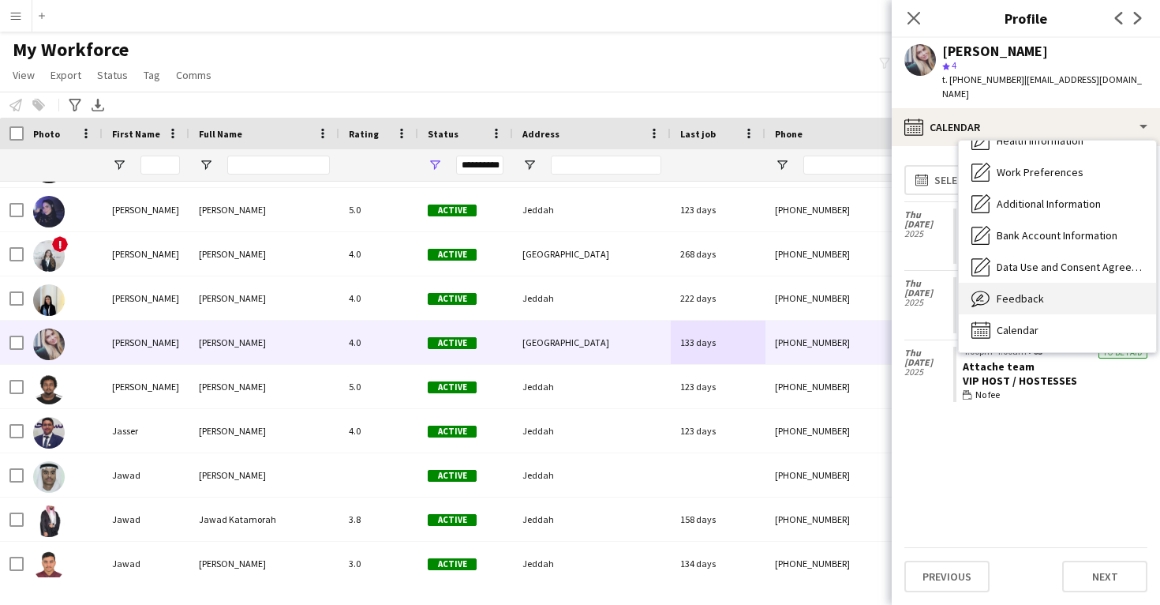
click at [1039, 283] on div "Feedback Feedback" at bounding box center [1057, 299] width 197 height 32
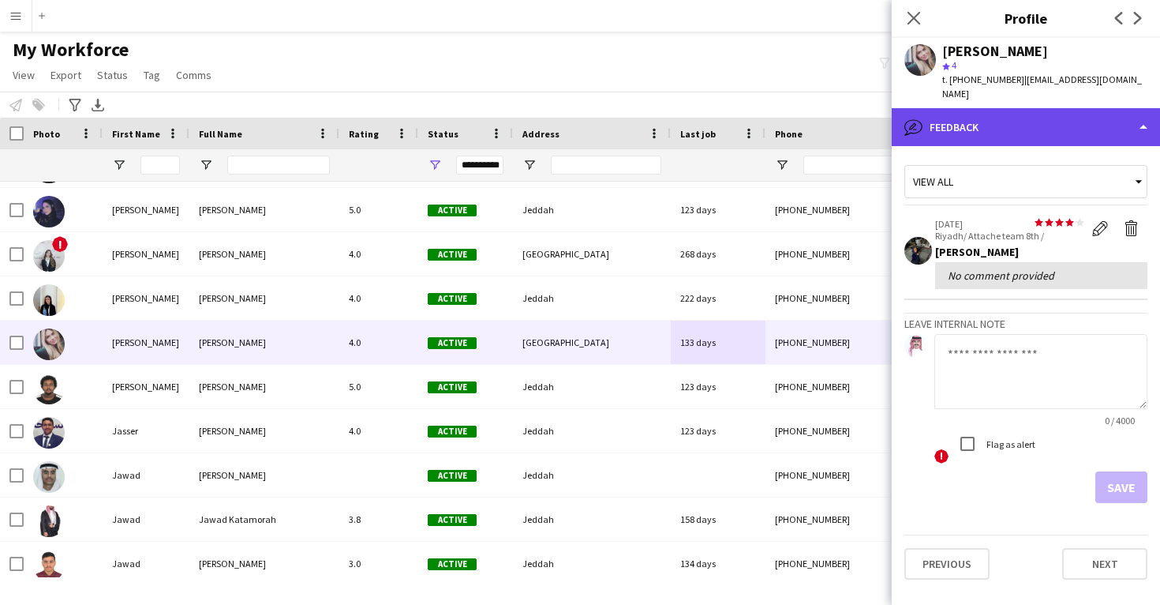
click at [1032, 129] on div "bubble-pencil Feedback" at bounding box center [1026, 127] width 268 height 38
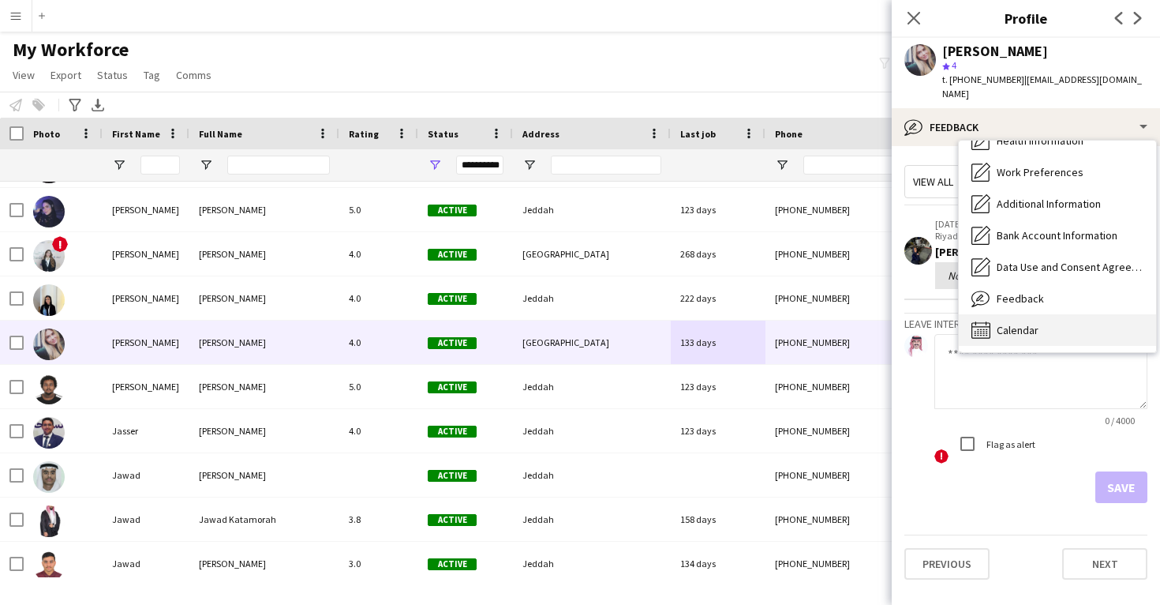
click at [1036, 314] on div "Calendar Calendar" at bounding box center [1057, 330] width 197 height 32
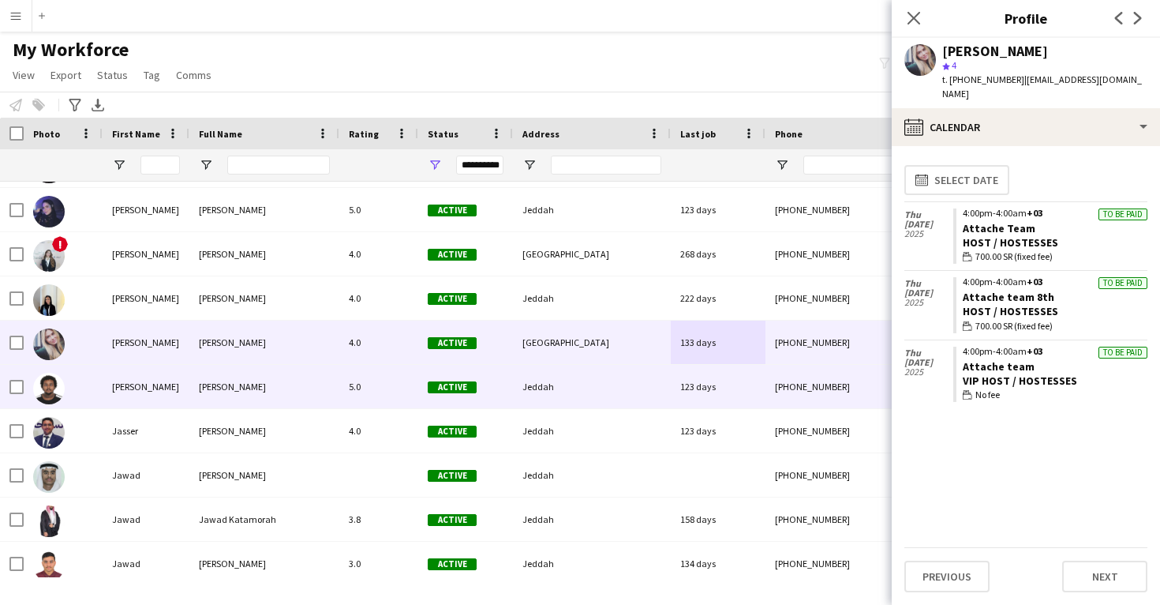
click at [762, 383] on div "123 days" at bounding box center [718, 386] width 95 height 43
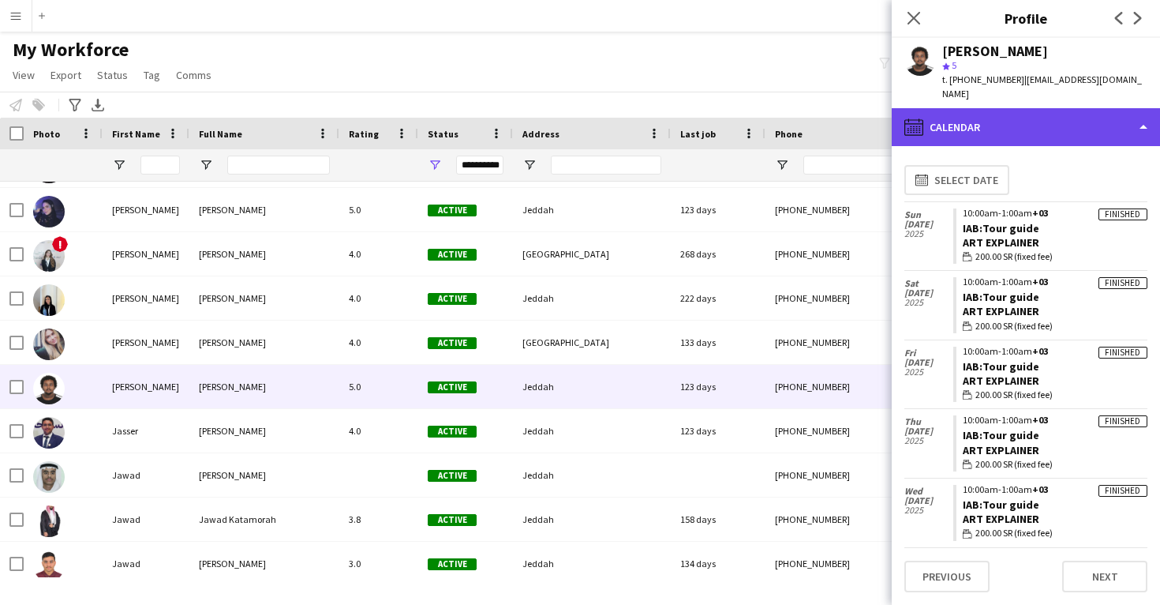
click at [1021, 116] on div "calendar-full Calendar" at bounding box center [1026, 127] width 268 height 38
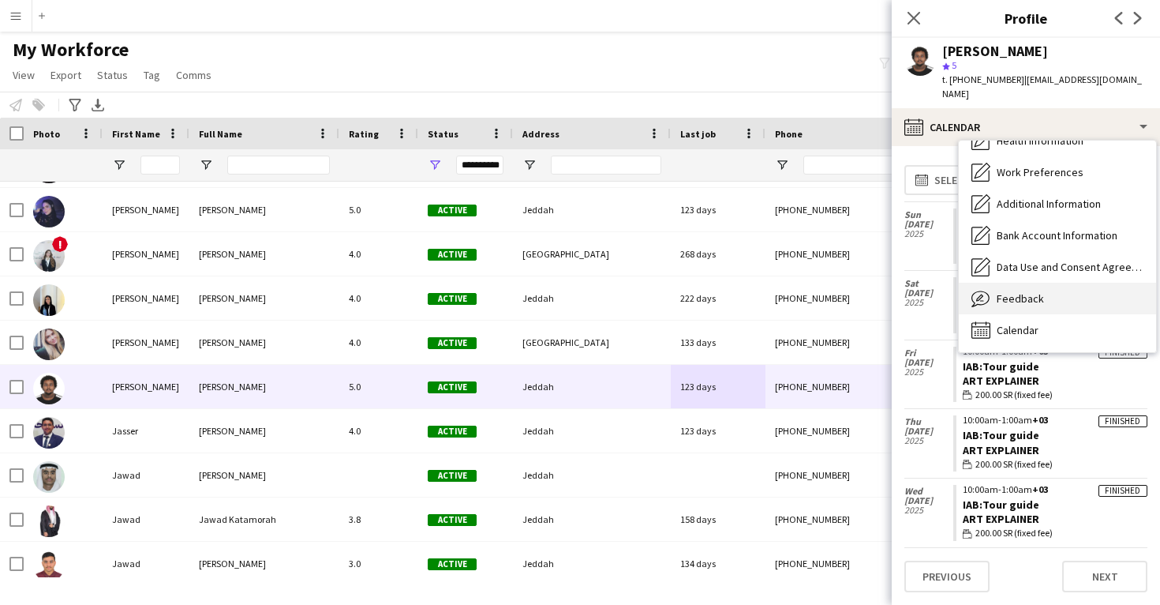
click at [1031, 291] on span "Feedback" at bounding box center [1020, 298] width 47 height 14
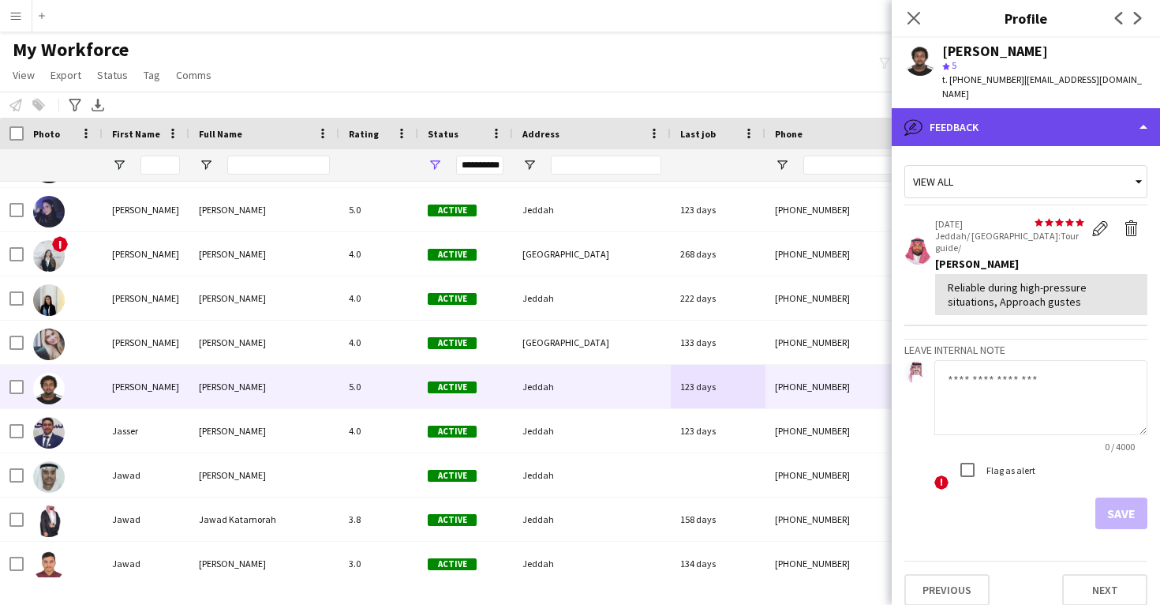
click at [1006, 110] on div "bubble-pencil Feedback" at bounding box center [1026, 127] width 268 height 38
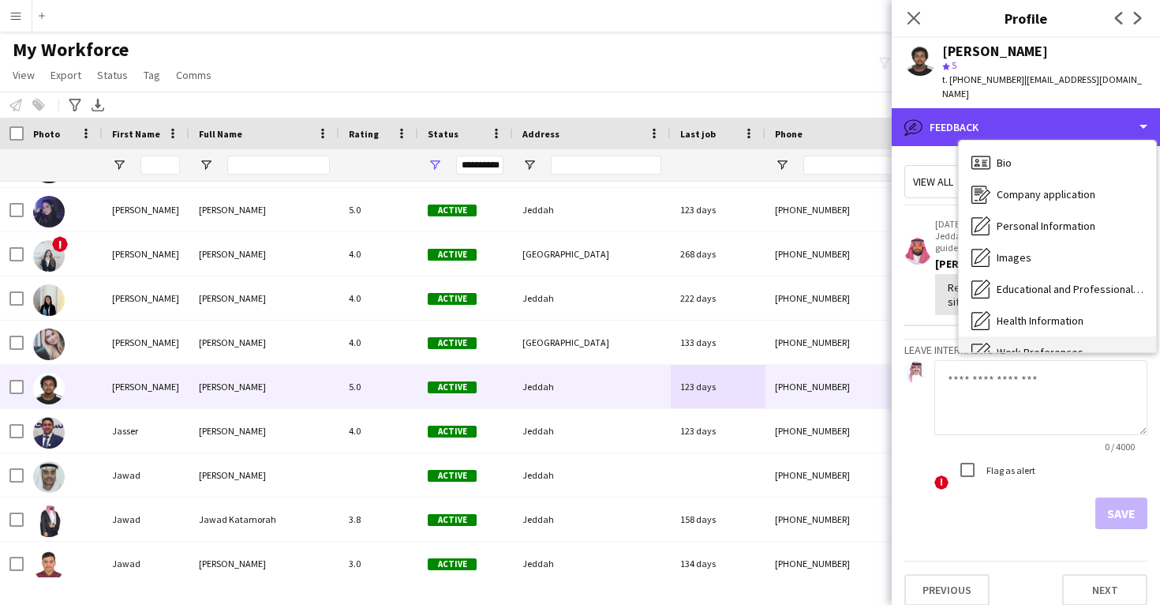
scroll to position [-1, 0]
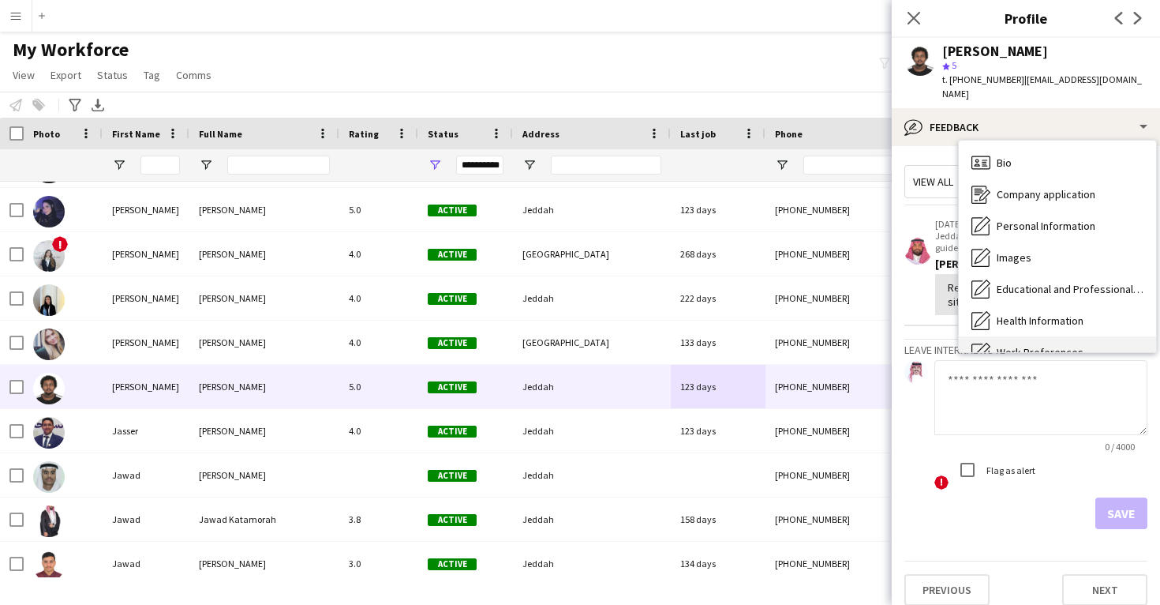
click at [1013, 151] on div "Bio Bio" at bounding box center [1057, 163] width 197 height 32
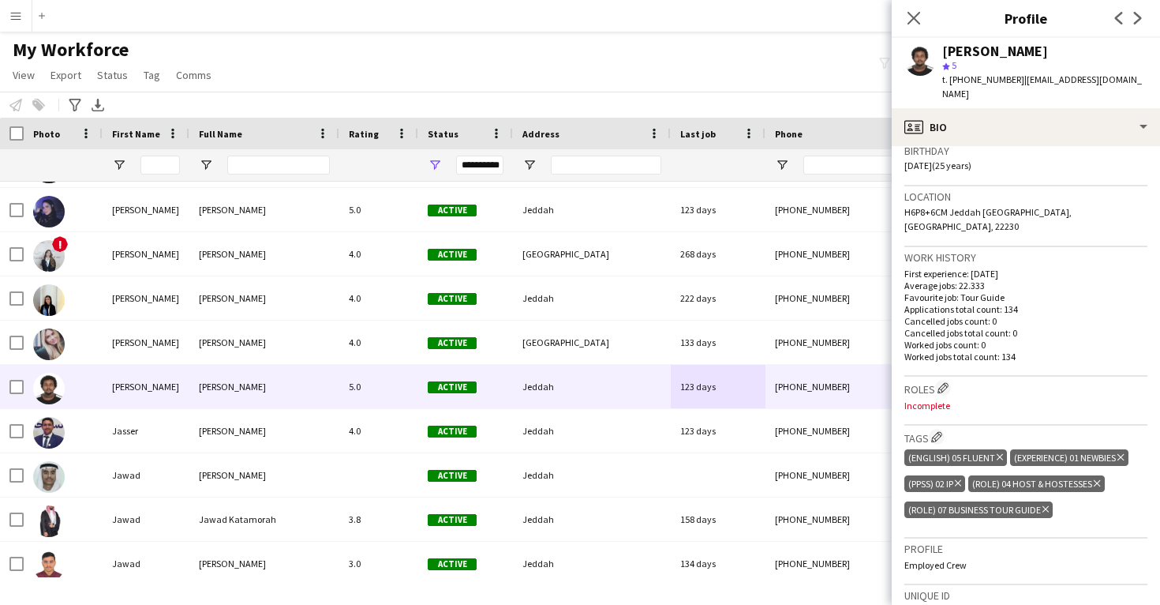
scroll to position [301, 0]
click at [946, 381] on app-icon "Edit crew company roles" at bounding box center [943, 386] width 11 height 11
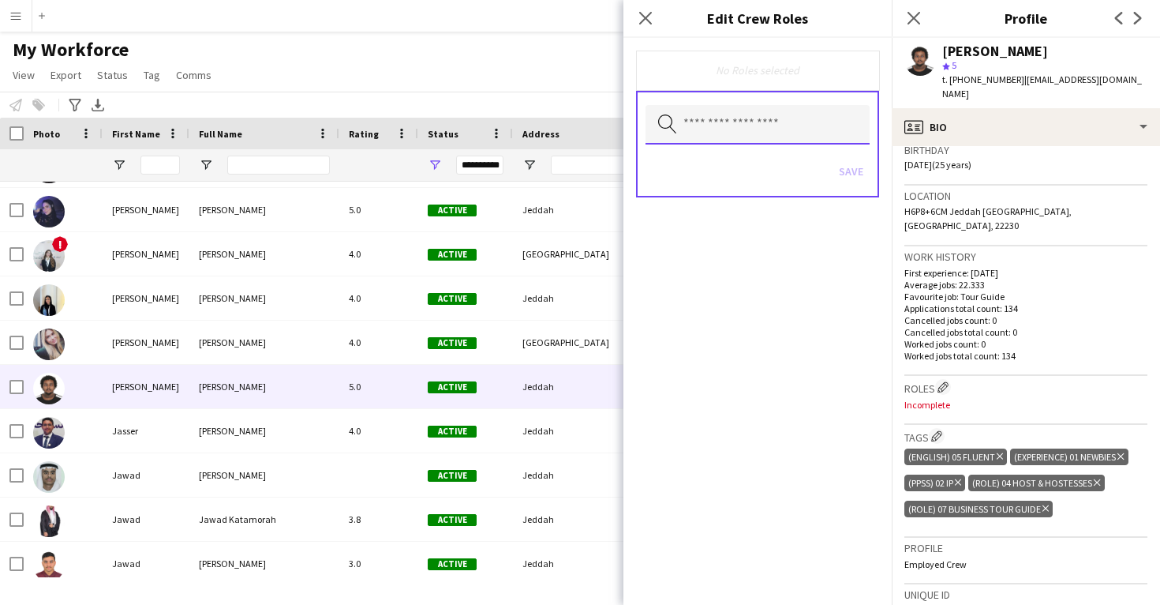
click at [788, 138] on input "text" at bounding box center [758, 124] width 224 height 39
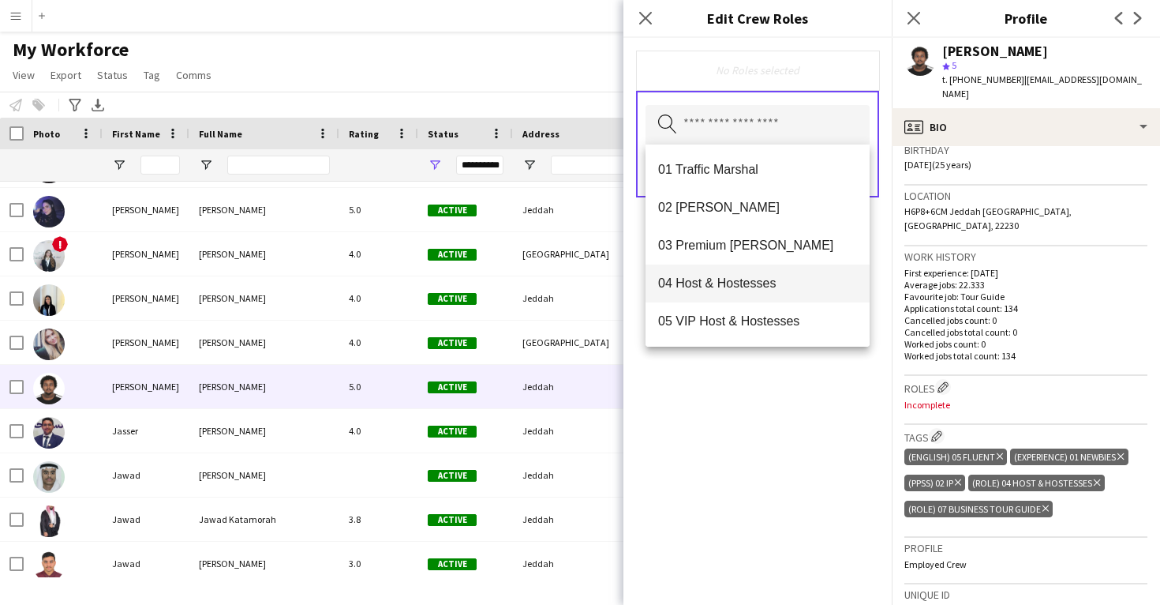
click at [781, 272] on mat-option "04 Host & Hostesses" at bounding box center [758, 283] width 224 height 38
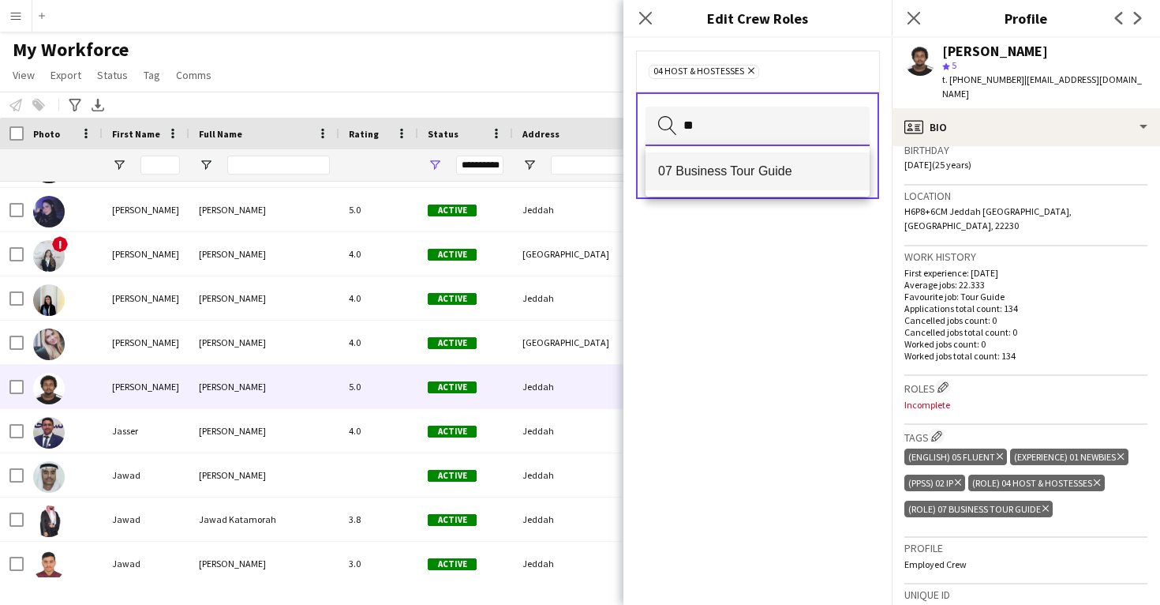
type input "**"
click at [745, 175] on span "07 Business Tour Guide" at bounding box center [757, 170] width 199 height 15
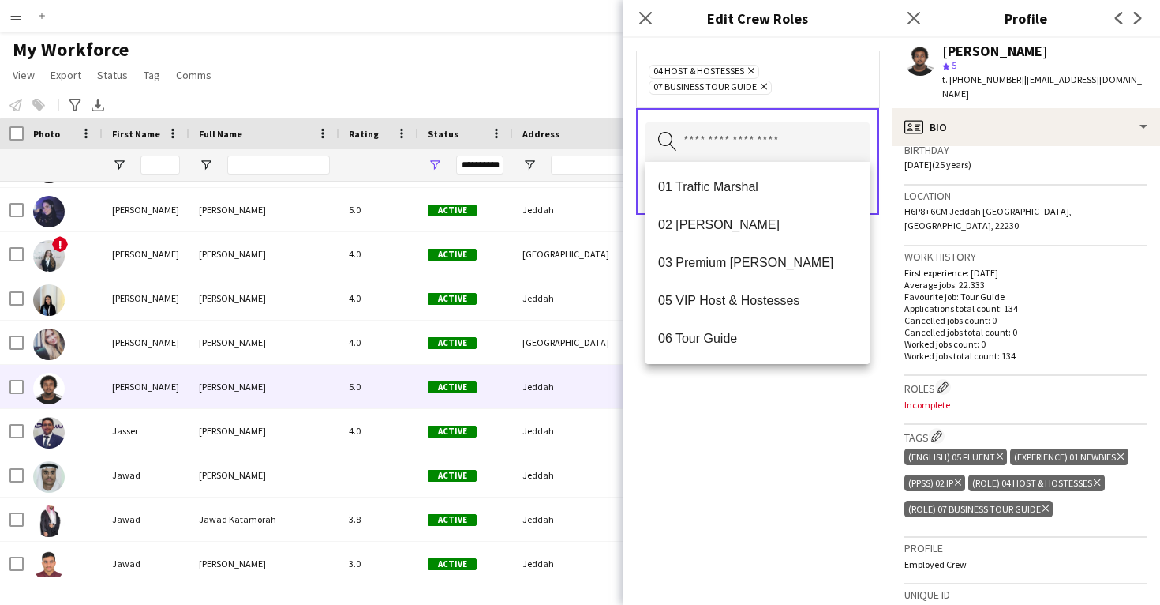
click at [813, 431] on div "04 Host & Hostesses Remove 07 Business Tour Guide Remove Search by role type Sa…" at bounding box center [758, 321] width 268 height 567
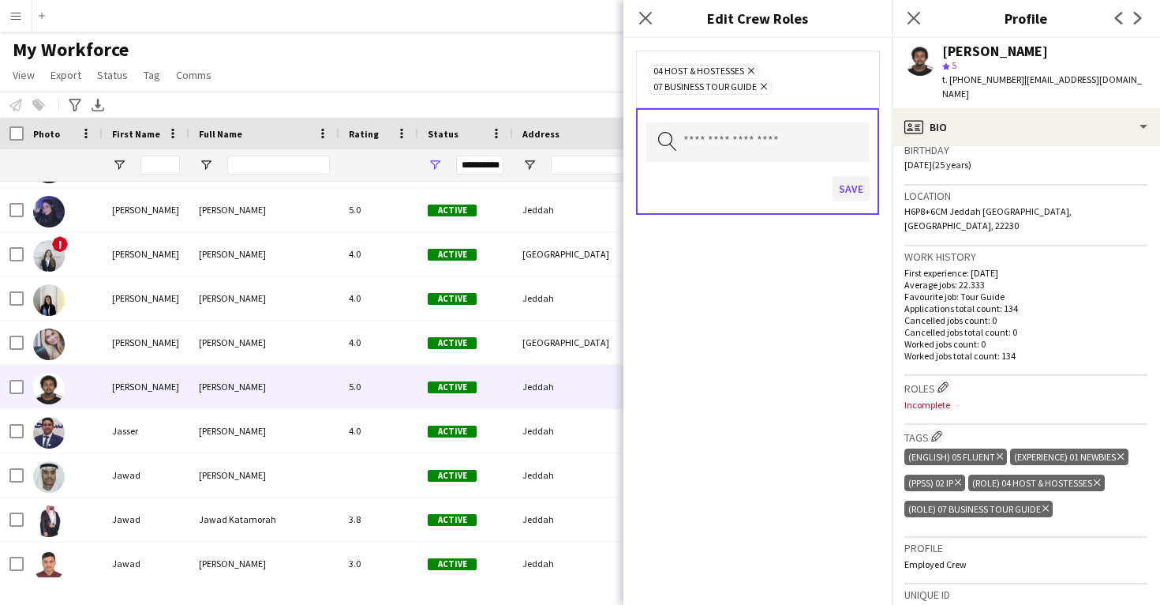
click at [852, 185] on button "Save" at bounding box center [851, 188] width 37 height 25
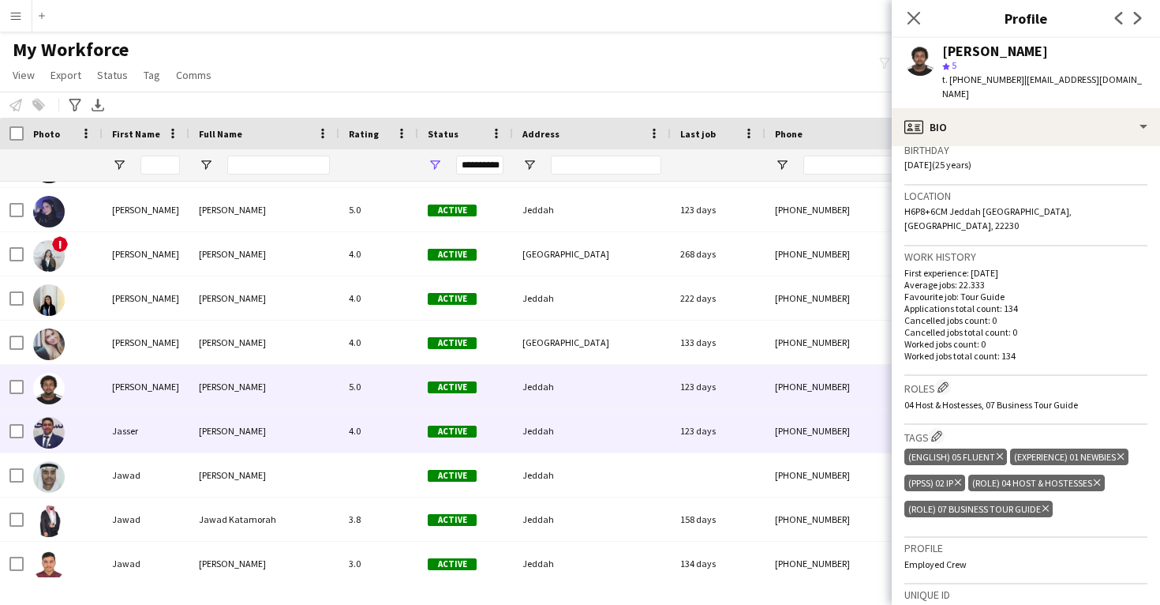
click at [637, 438] on div "Jeddah" at bounding box center [592, 430] width 158 height 43
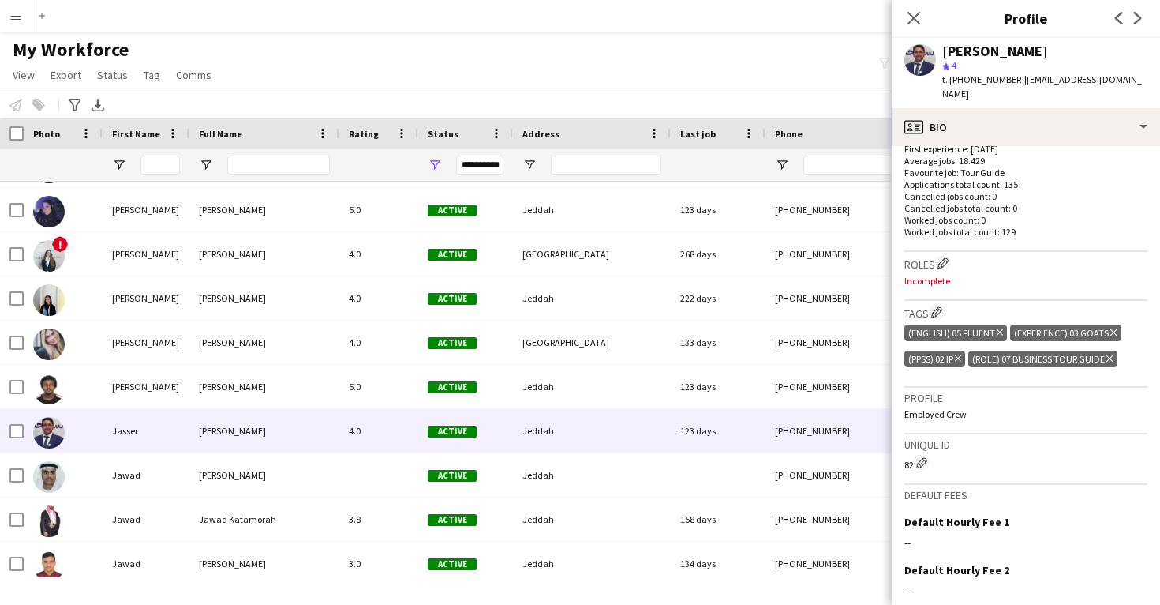
scroll to position [436, 0]
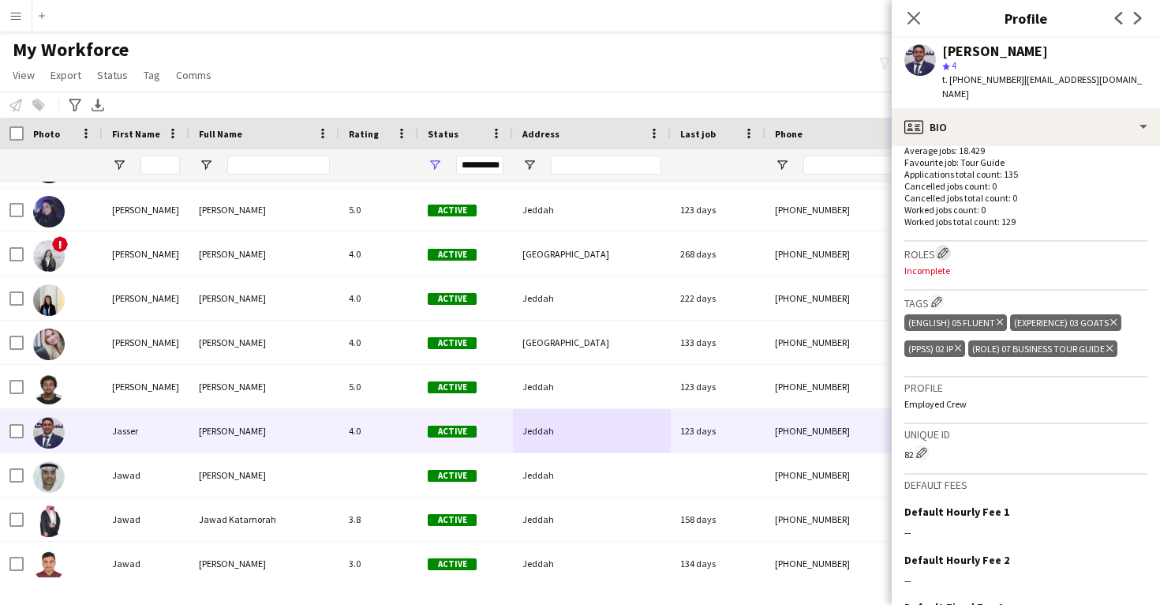
click at [945, 247] on app-icon "Edit crew company roles" at bounding box center [943, 252] width 11 height 11
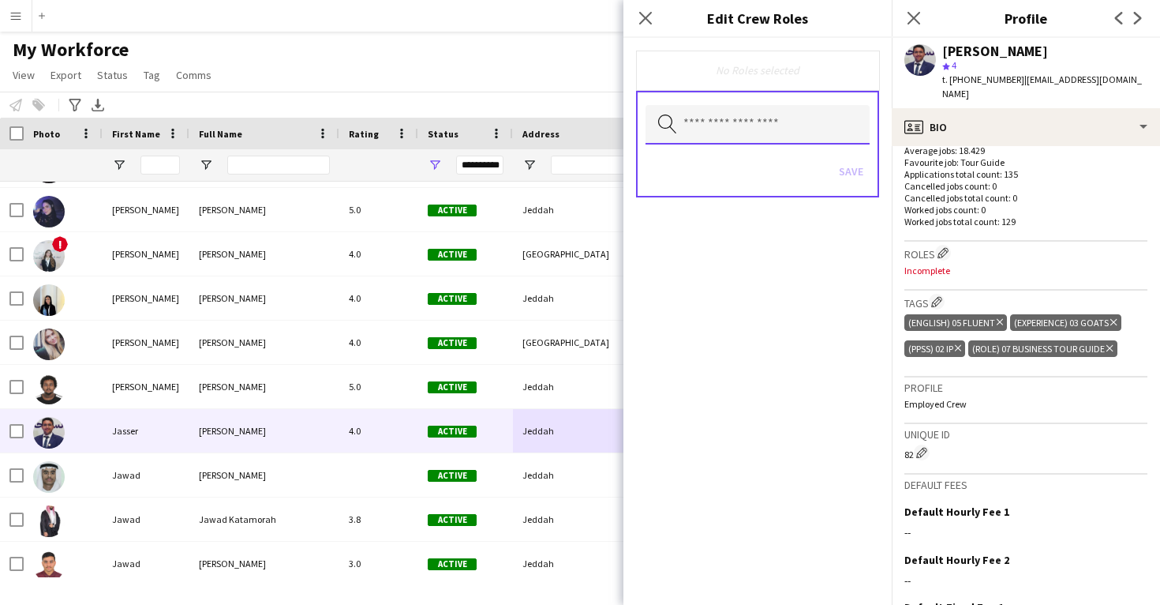
click at [743, 127] on input "text" at bounding box center [758, 124] width 224 height 39
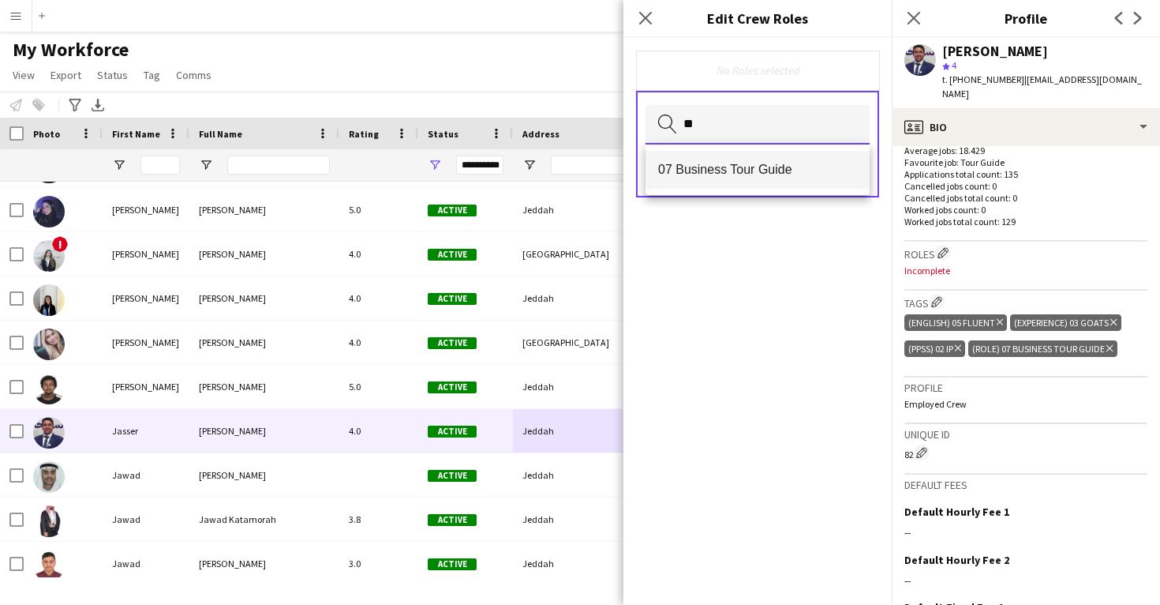
type input "**"
click at [740, 158] on mat-option "07 Business Tour Guide" at bounding box center [758, 170] width 224 height 38
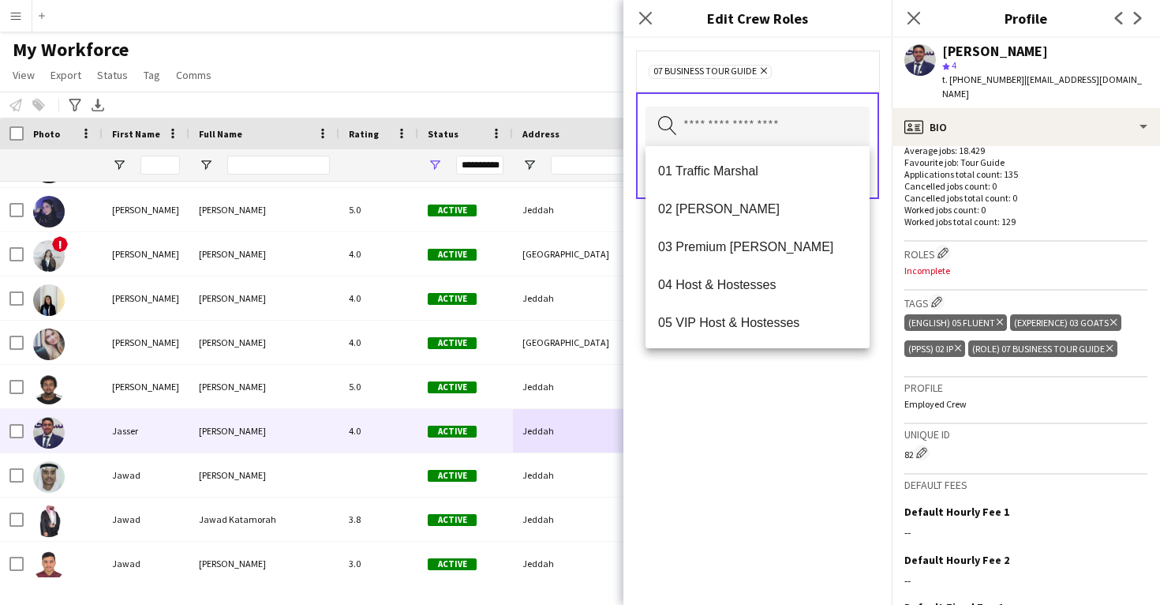
click at [781, 436] on div "07 Business Tour Guide Remove Search by role type Save" at bounding box center [758, 321] width 268 height 567
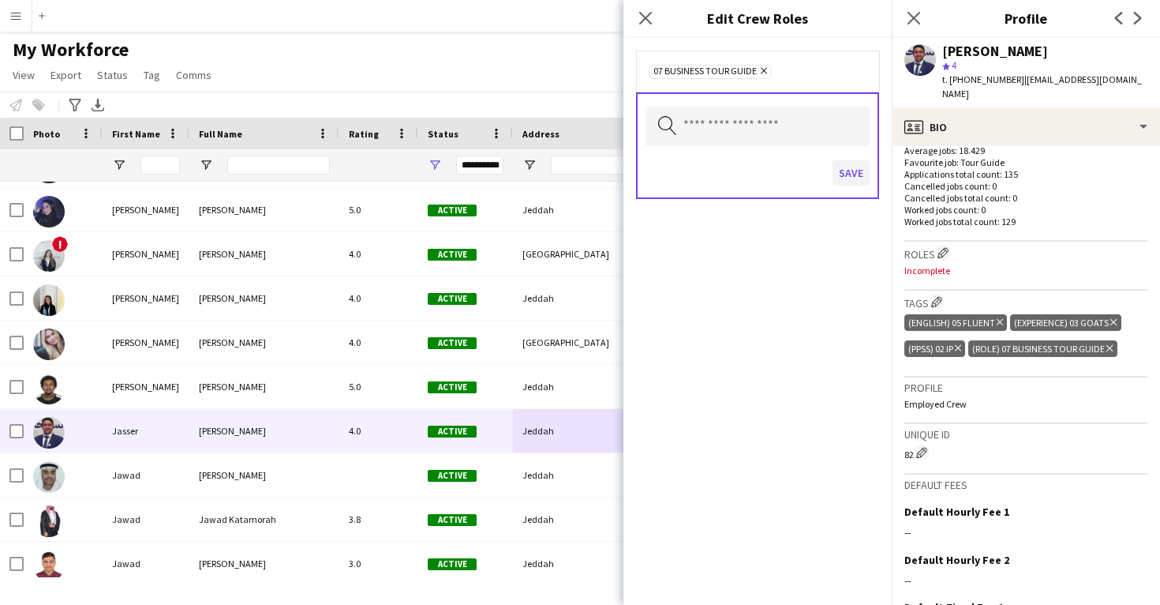
click at [851, 181] on button "Save" at bounding box center [851, 172] width 37 height 25
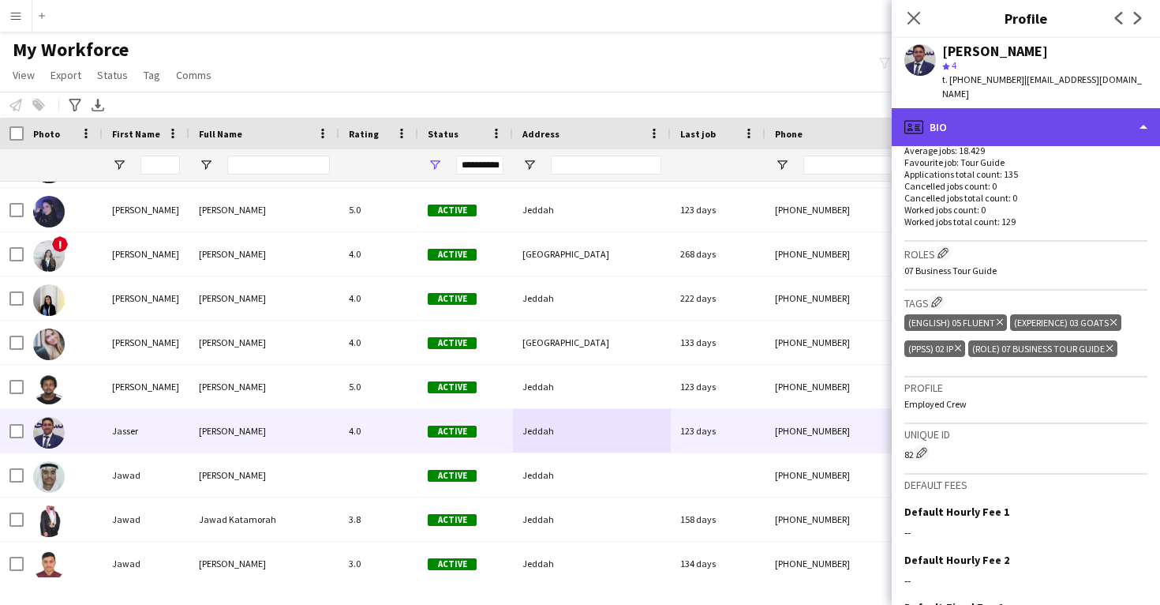
click at [997, 118] on div "profile Bio" at bounding box center [1026, 127] width 268 height 38
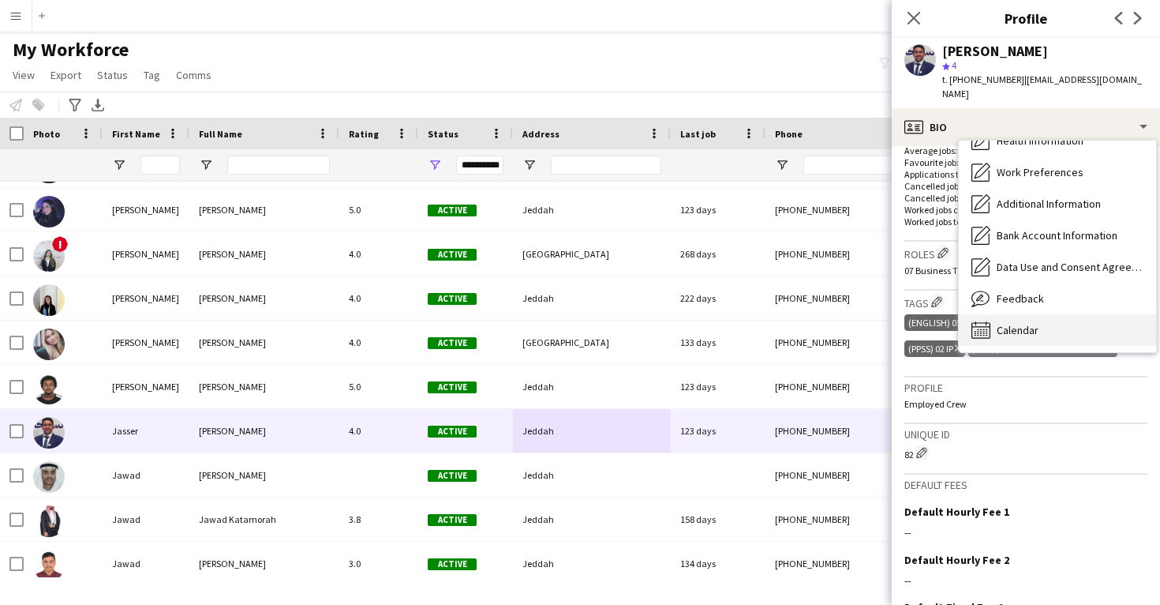
scroll to position [180, 0]
click at [1023, 323] on span "Calendar" at bounding box center [1018, 330] width 42 height 14
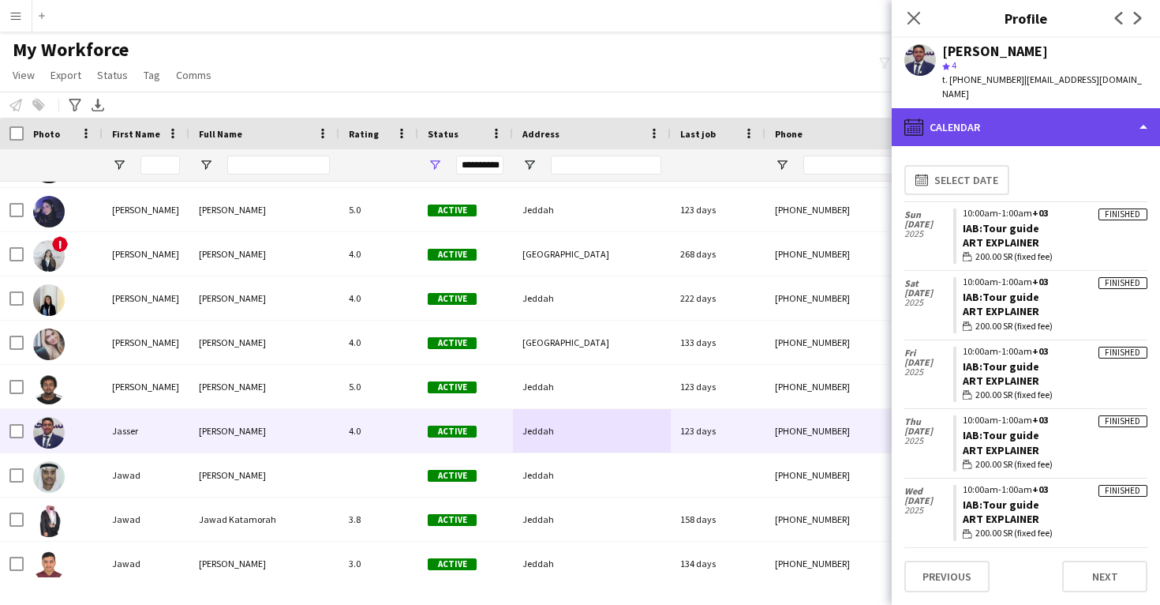
click at [991, 108] on div "calendar-full Calendar" at bounding box center [1026, 127] width 268 height 38
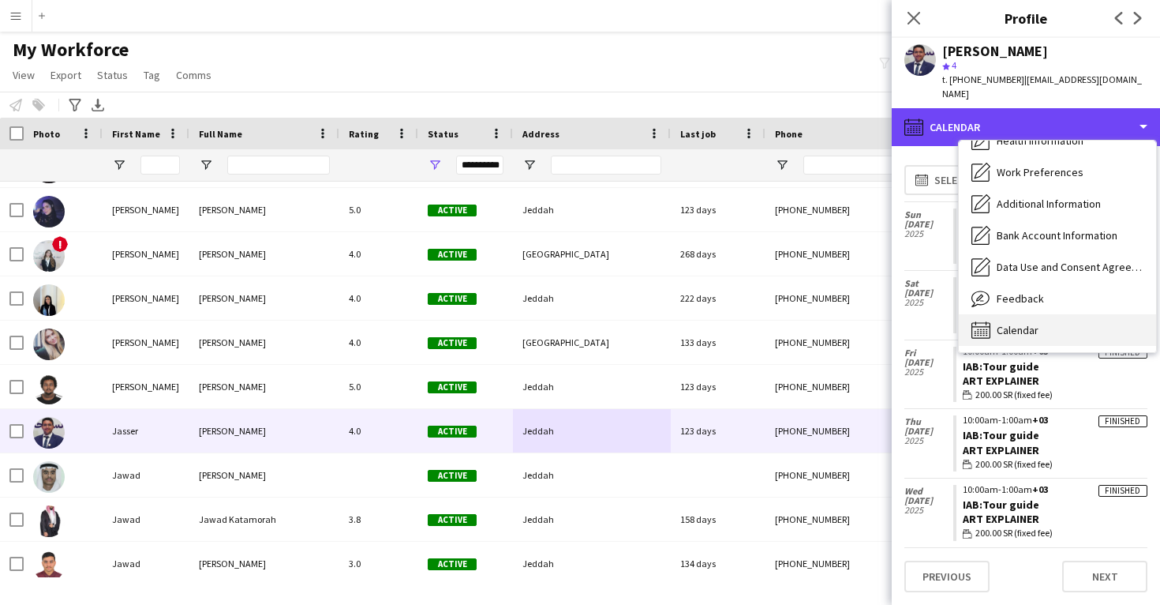
scroll to position [0, 0]
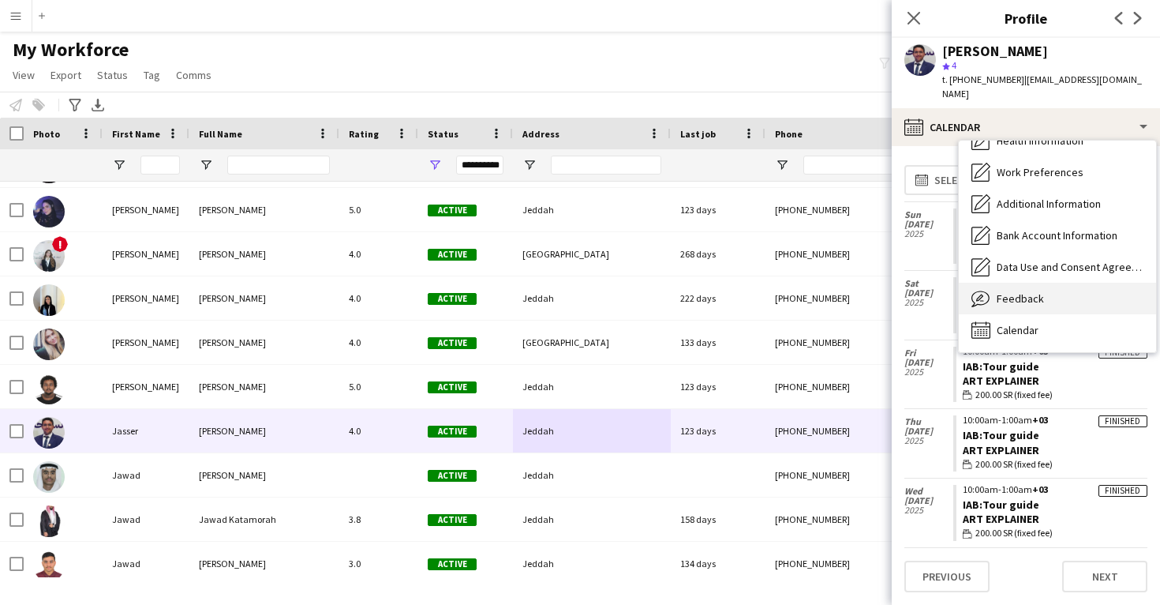
click at [1007, 291] on span "Feedback" at bounding box center [1020, 298] width 47 height 14
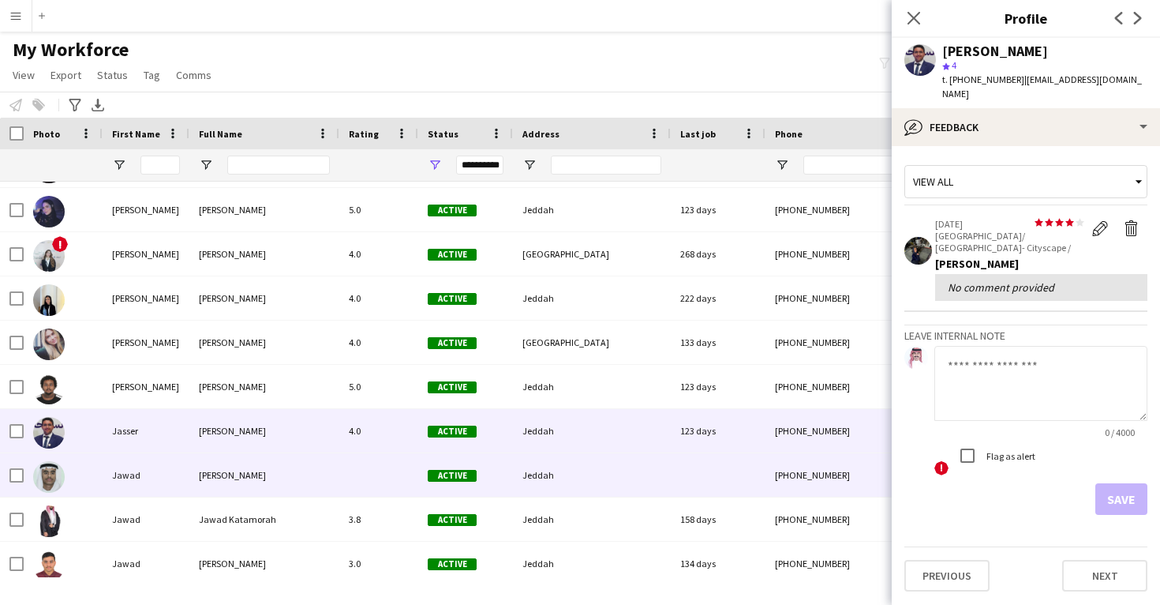
click at [754, 478] on div at bounding box center [718, 474] width 95 height 43
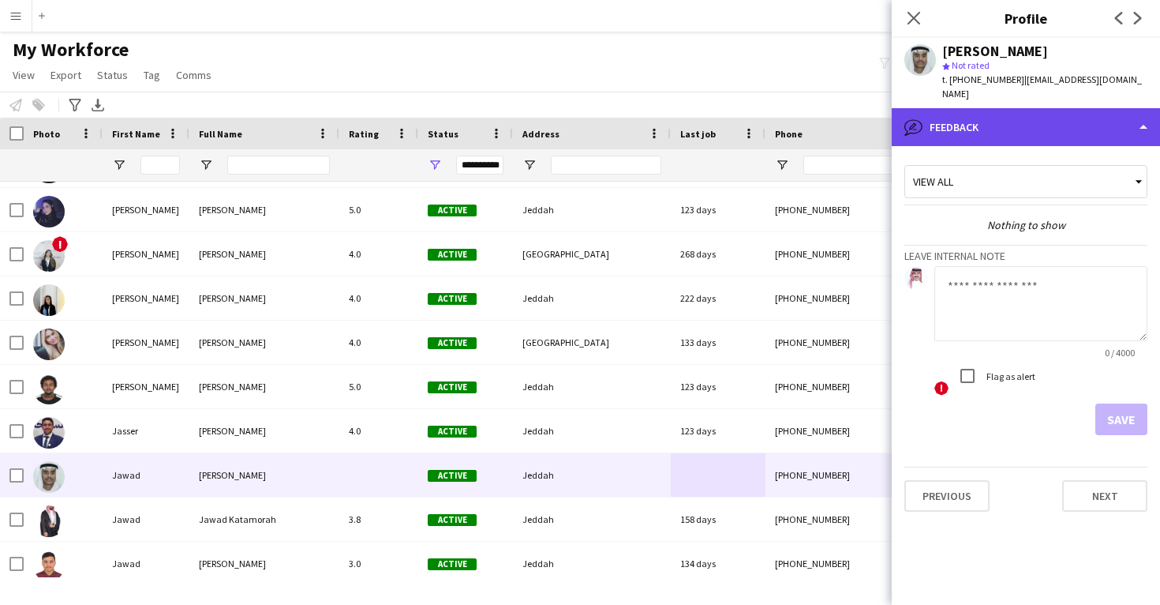
click at [971, 130] on div "bubble-pencil Feedback" at bounding box center [1026, 127] width 268 height 38
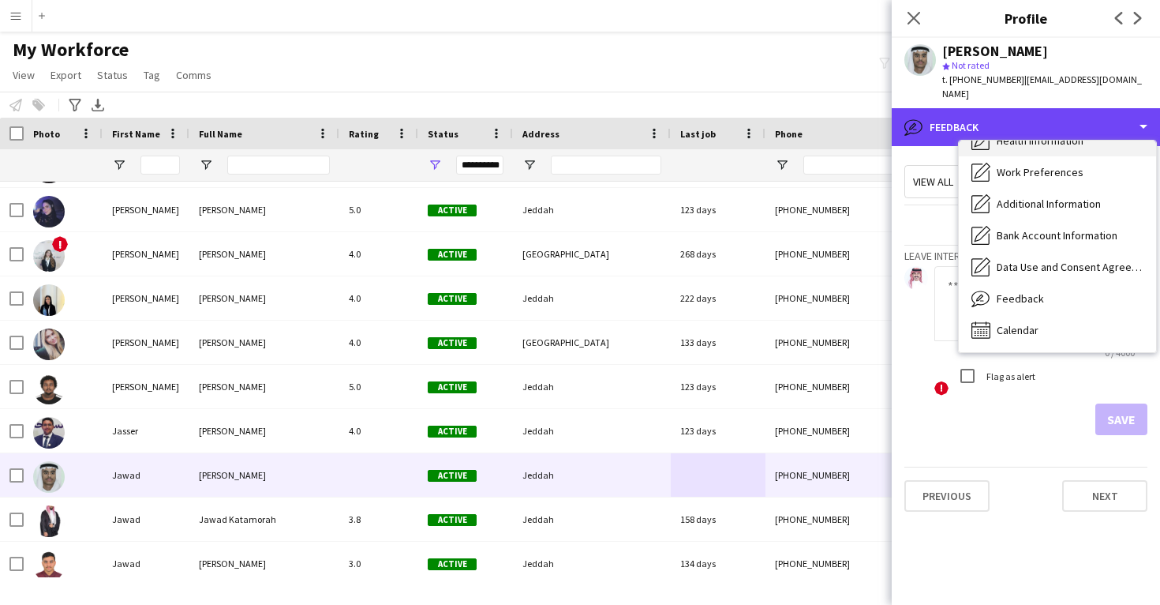
scroll to position [181, 0]
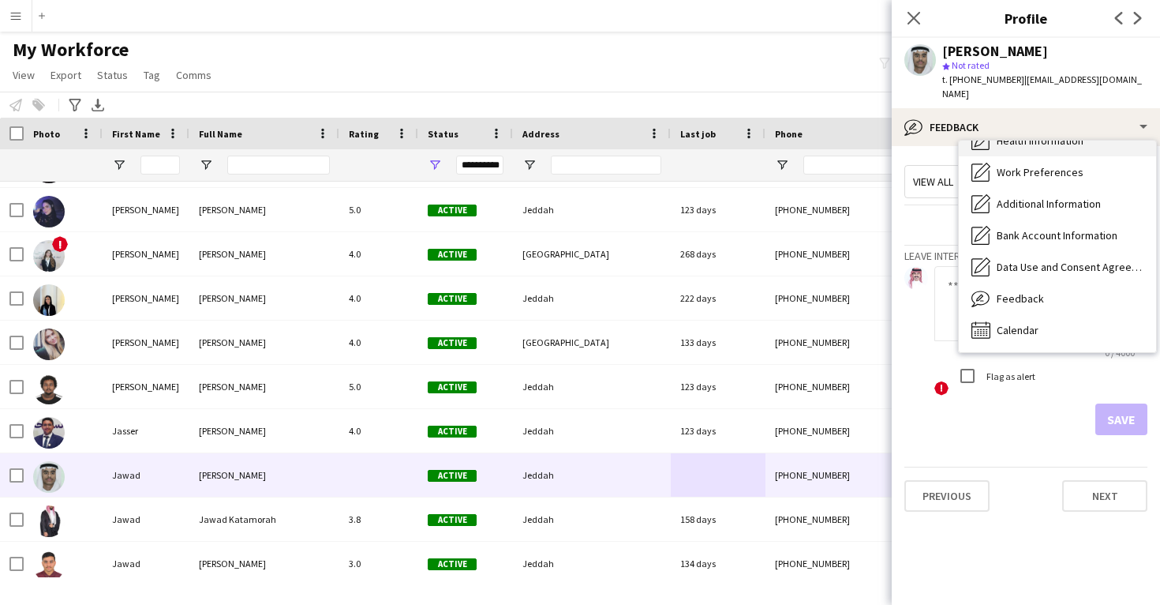
click at [1058, 314] on div "Calendar Calendar" at bounding box center [1057, 330] width 197 height 32
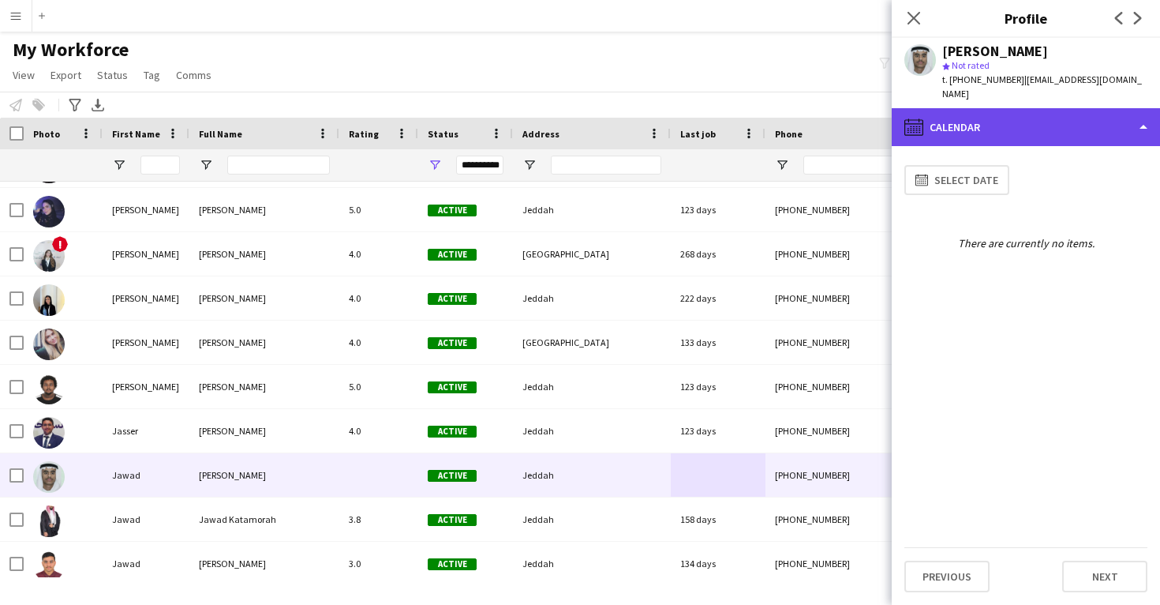
click at [1029, 128] on div "calendar-full Calendar" at bounding box center [1026, 127] width 268 height 38
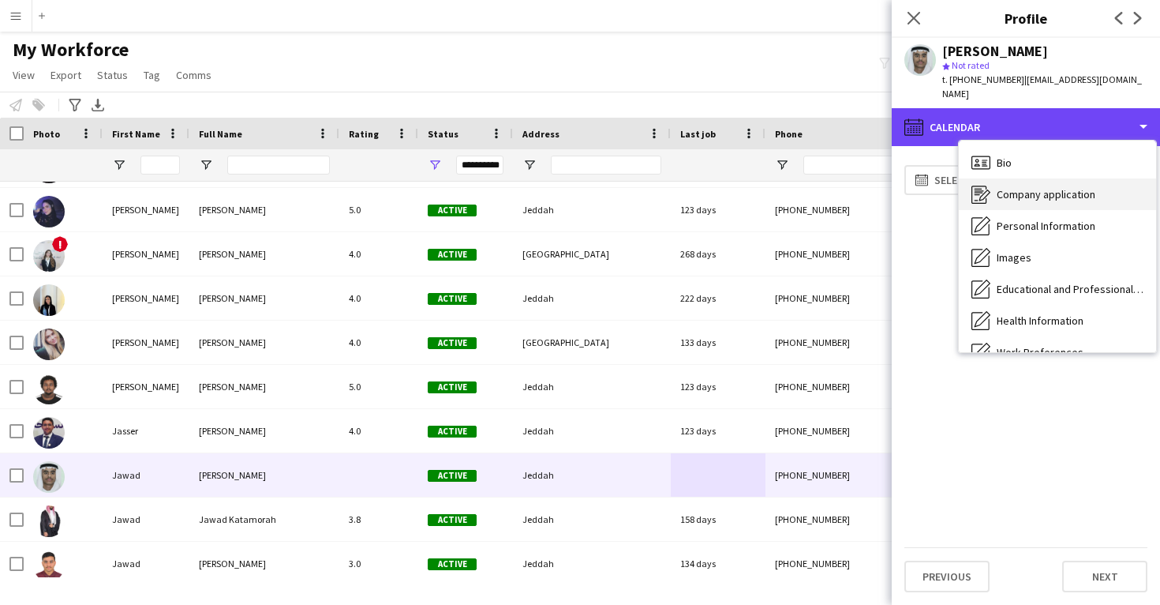
scroll to position [0, 0]
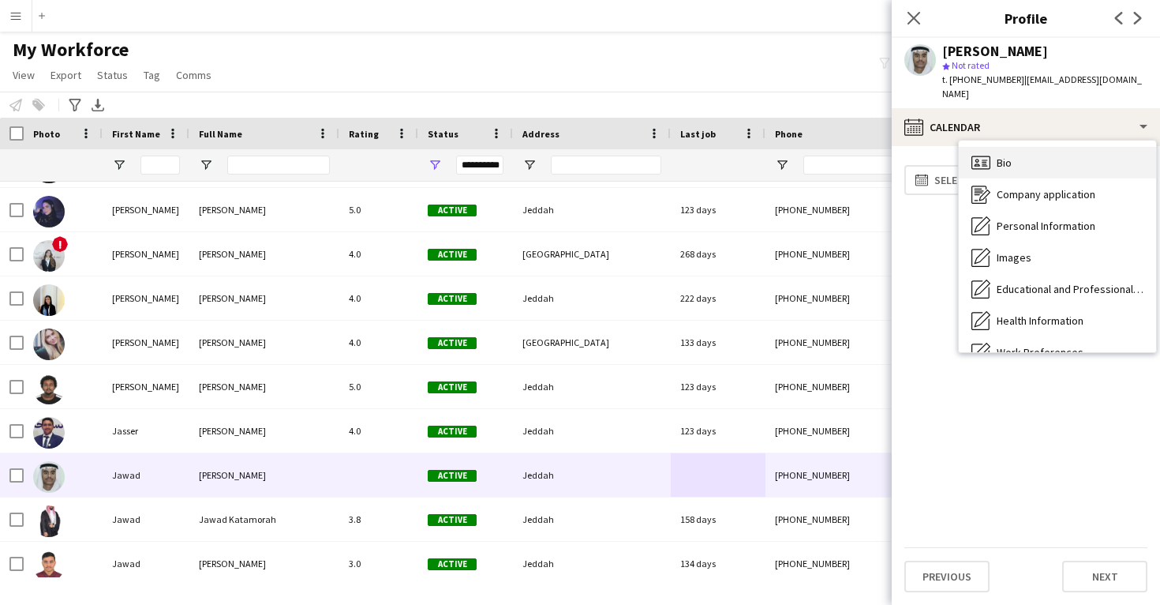
click at [1037, 152] on div "Bio Bio" at bounding box center [1057, 163] width 197 height 32
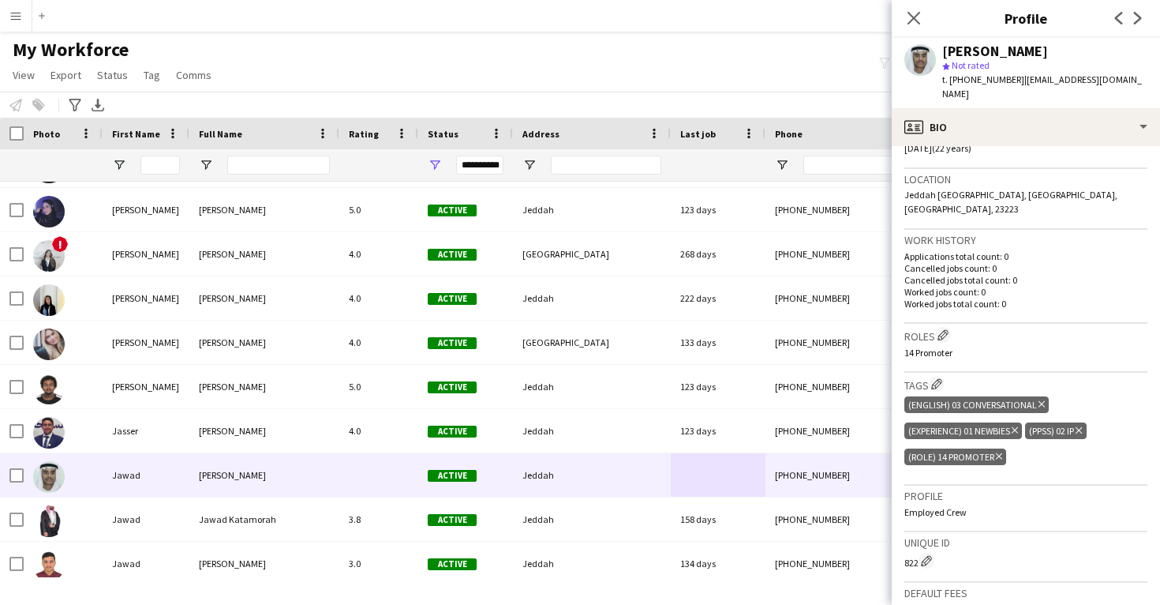
scroll to position [320, 0]
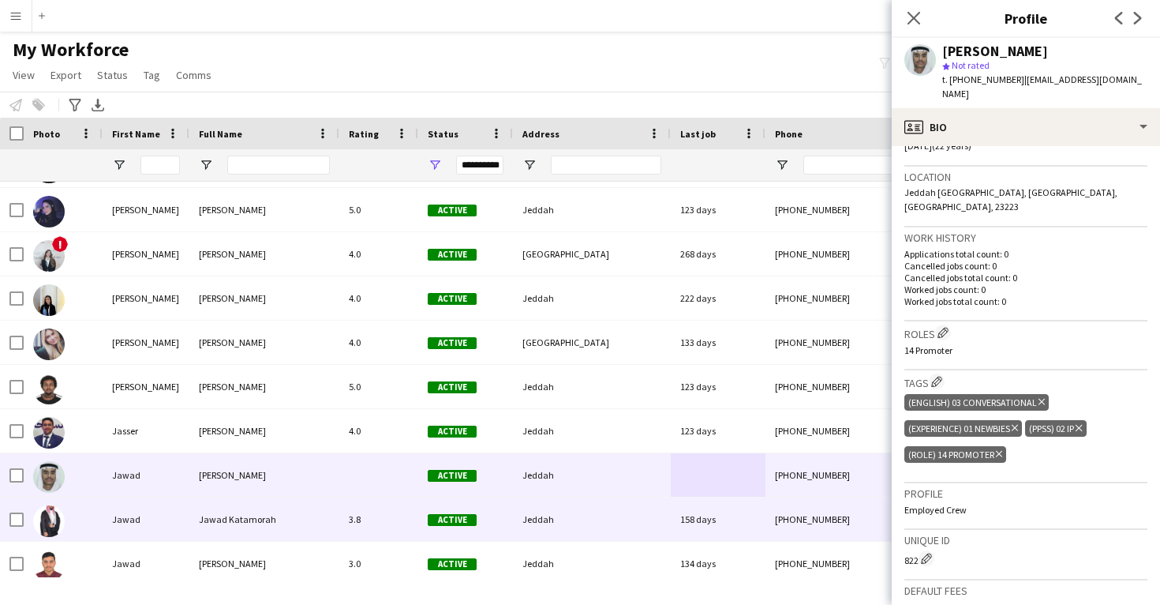
click at [746, 529] on div "158 days" at bounding box center [718, 518] width 95 height 43
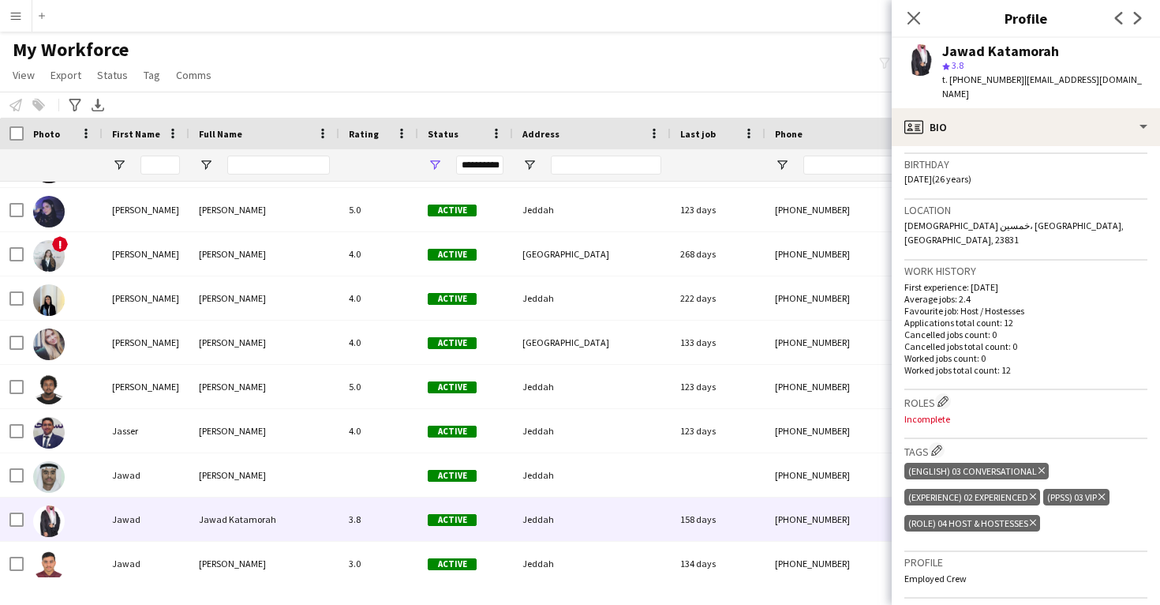
scroll to position [289, 0]
click at [944, 394] on app-icon "Edit crew company roles" at bounding box center [943, 399] width 11 height 11
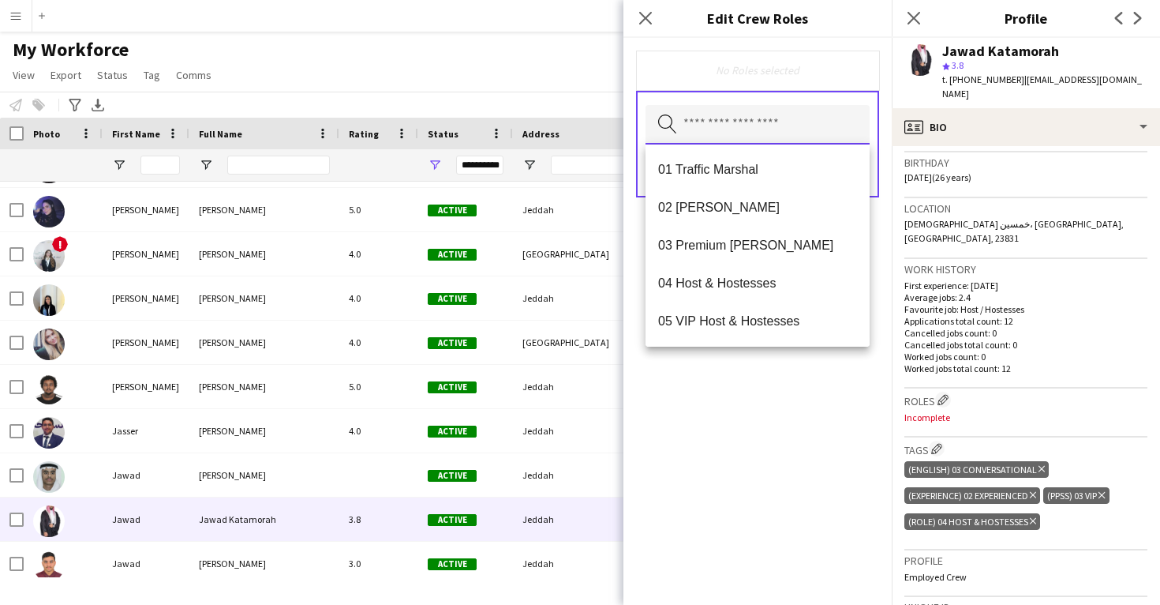
click at [749, 110] on input "text" at bounding box center [758, 124] width 224 height 39
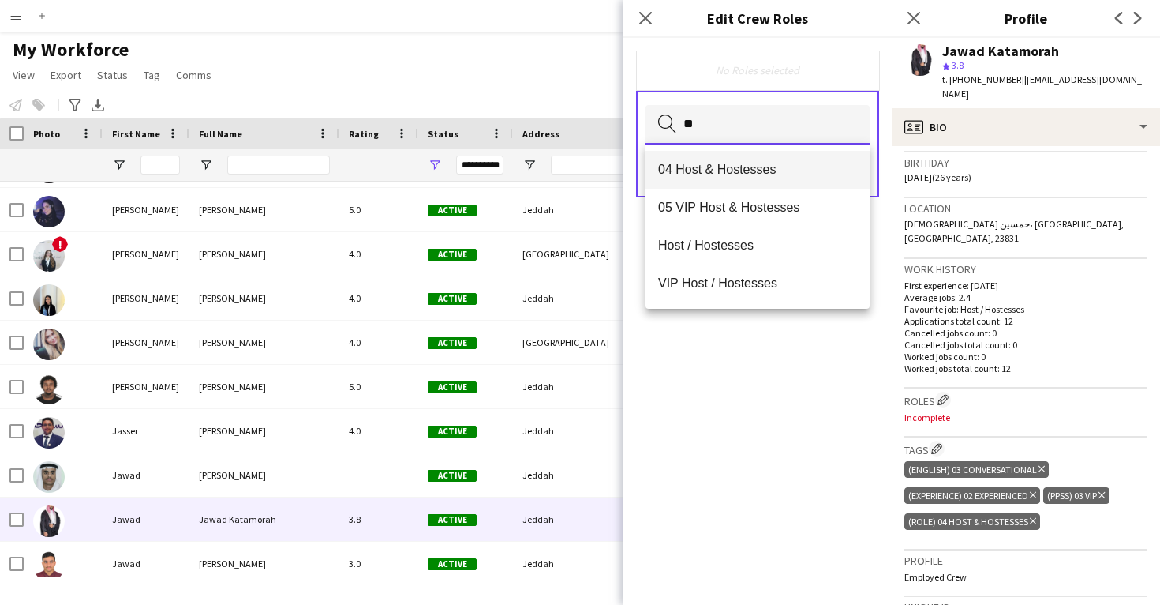
type input "**"
click at [713, 170] on span "04 Host & Hostesses" at bounding box center [757, 169] width 199 height 15
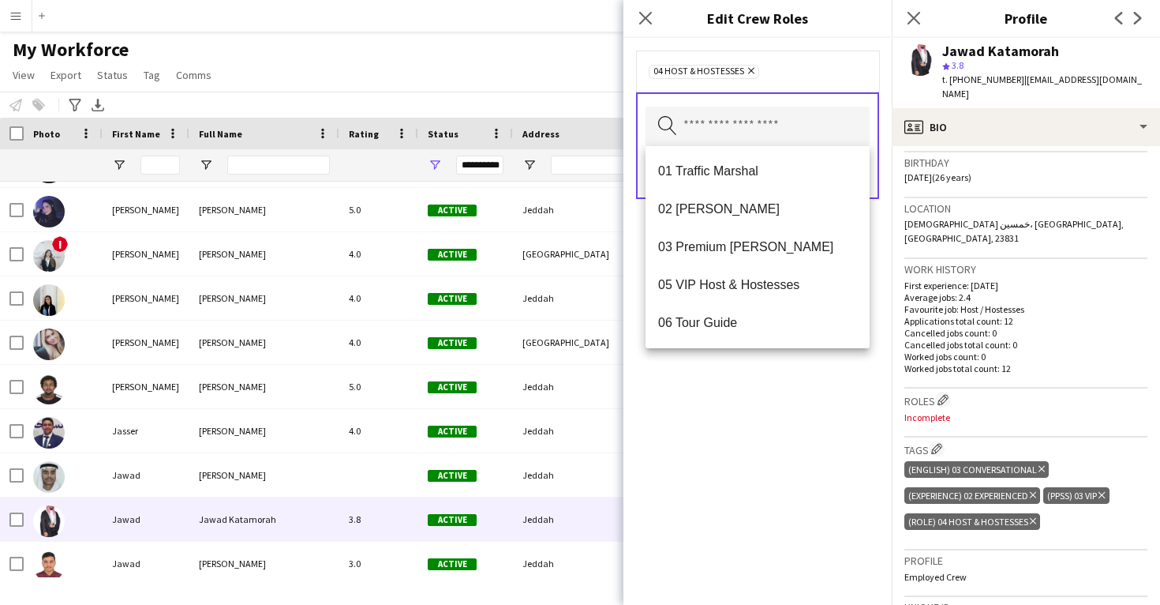
click at [734, 372] on div "04 Host & Hostesses Remove Search by role type Save" at bounding box center [758, 321] width 268 height 567
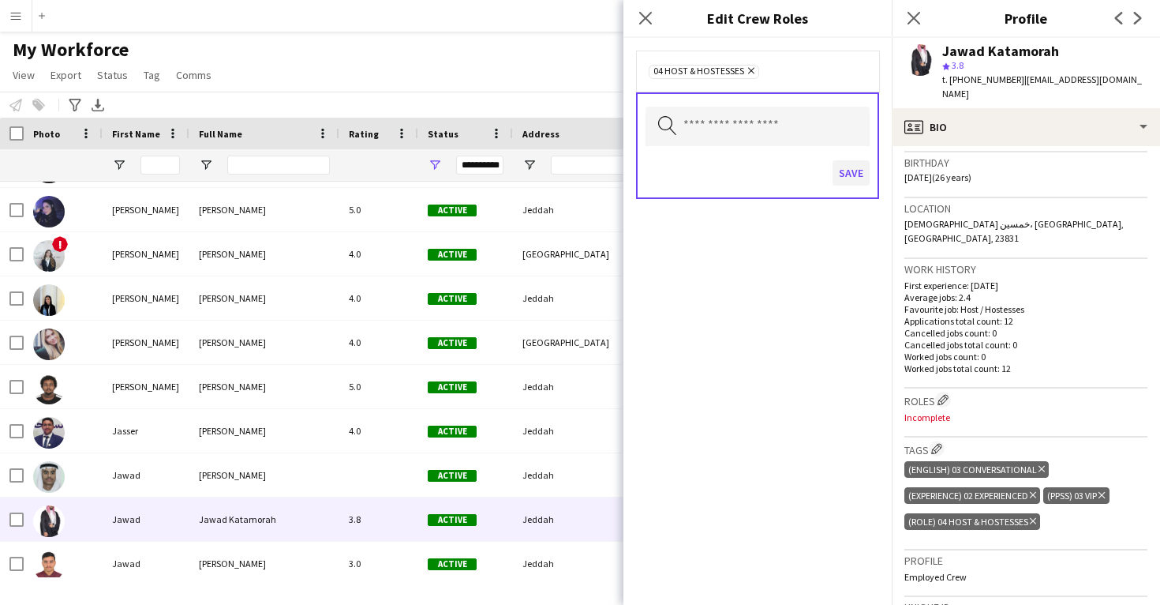
click at [850, 173] on button "Save" at bounding box center [851, 172] width 37 height 25
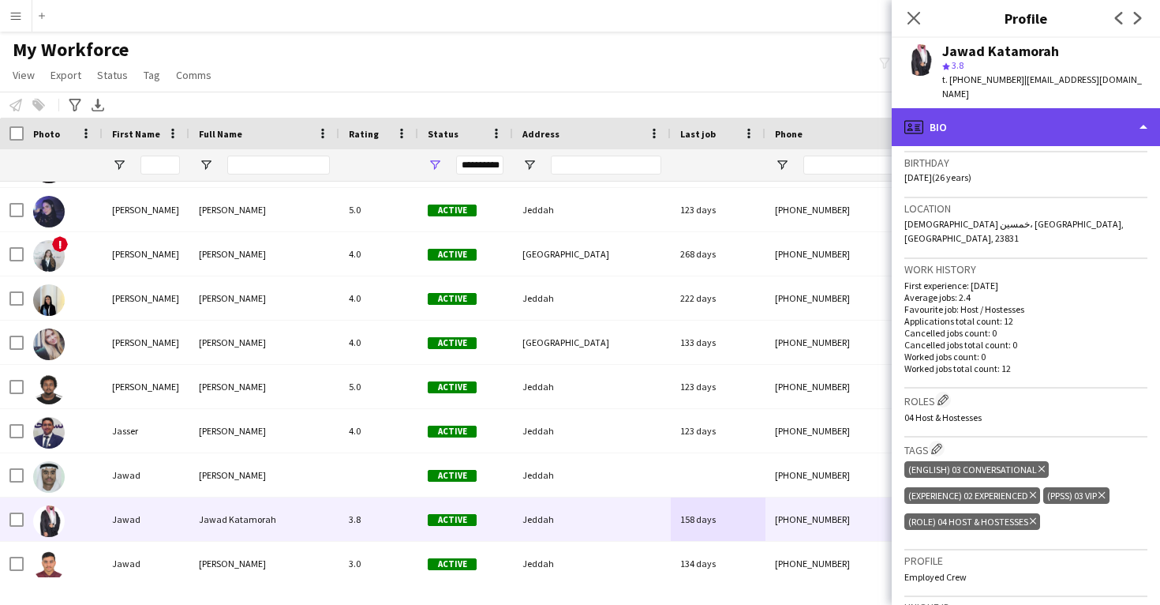
click at [1039, 115] on div "profile Bio" at bounding box center [1026, 127] width 268 height 38
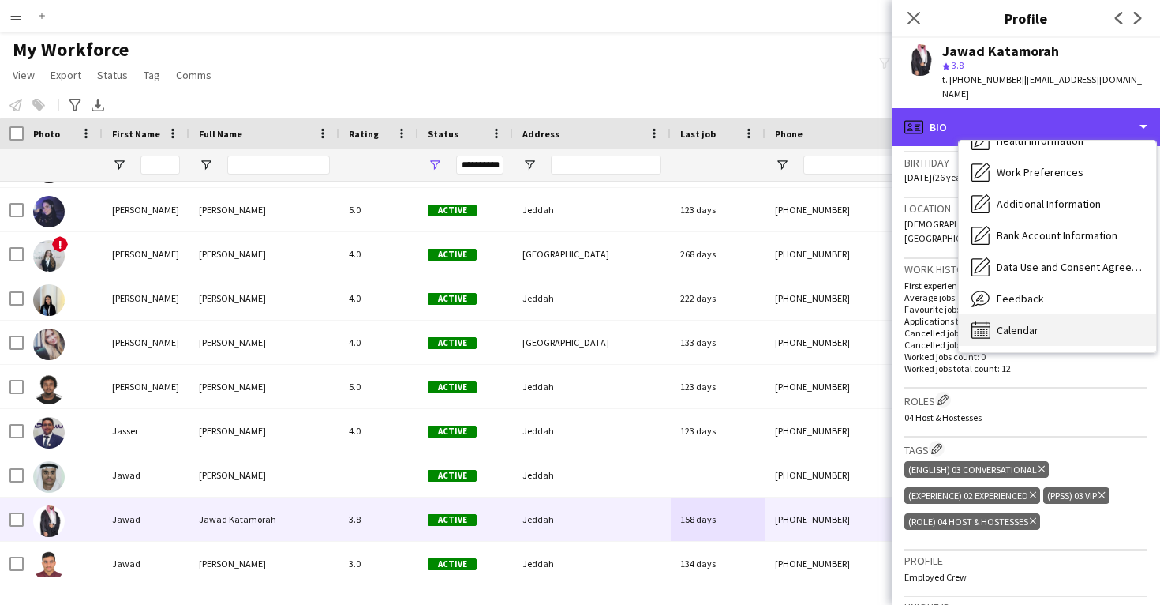
scroll to position [180, 0]
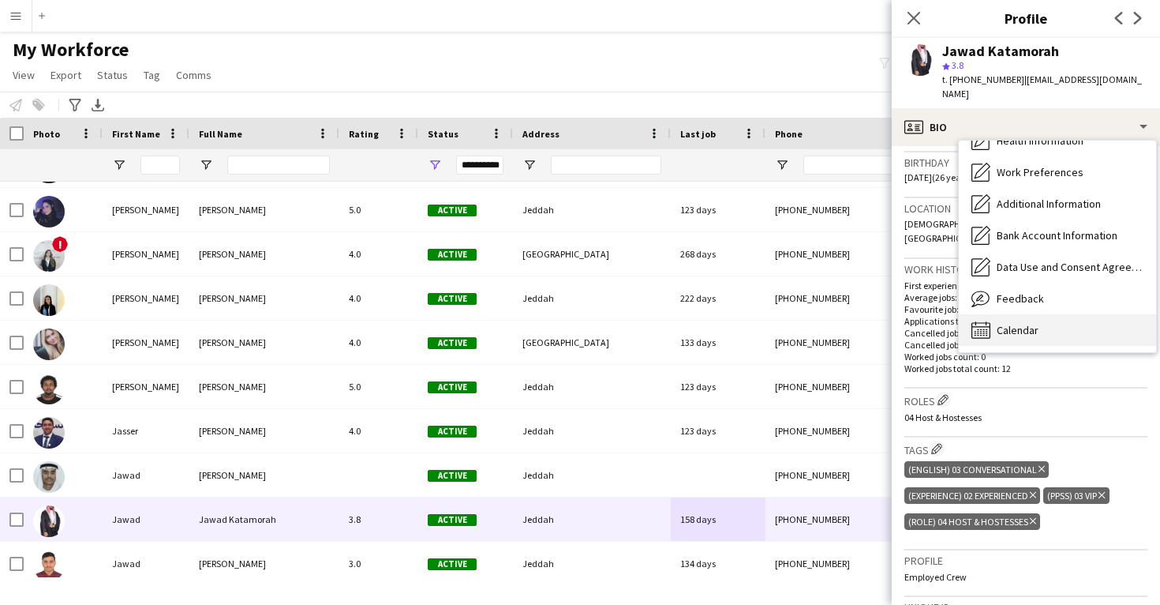
click at [1052, 314] on div "Calendar Calendar" at bounding box center [1057, 330] width 197 height 32
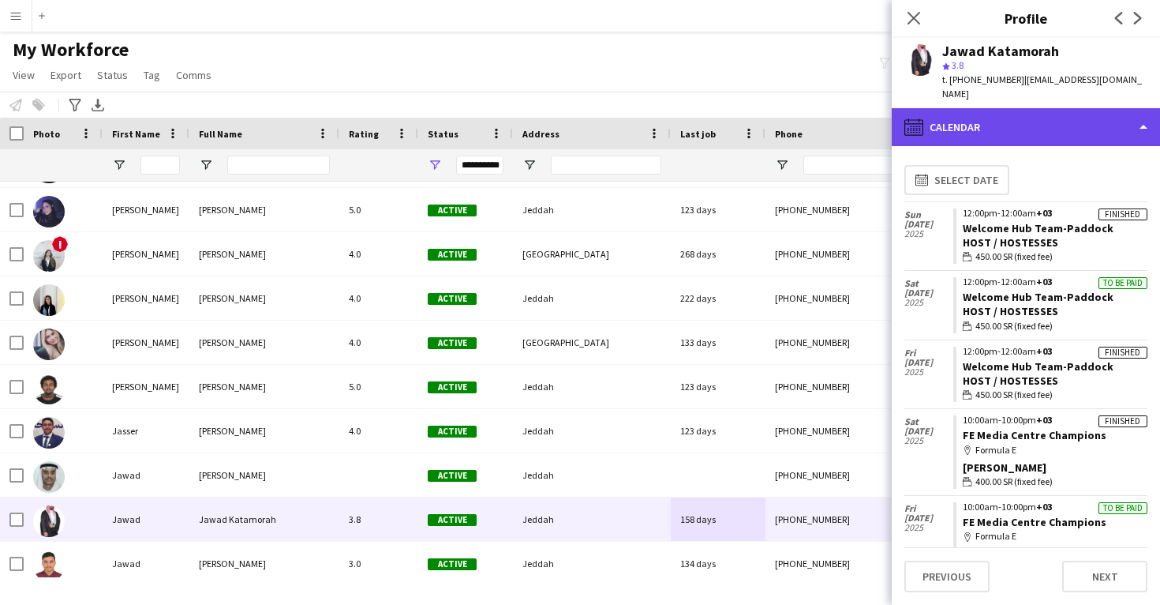
click at [1017, 125] on div "calendar-full Calendar" at bounding box center [1026, 127] width 268 height 38
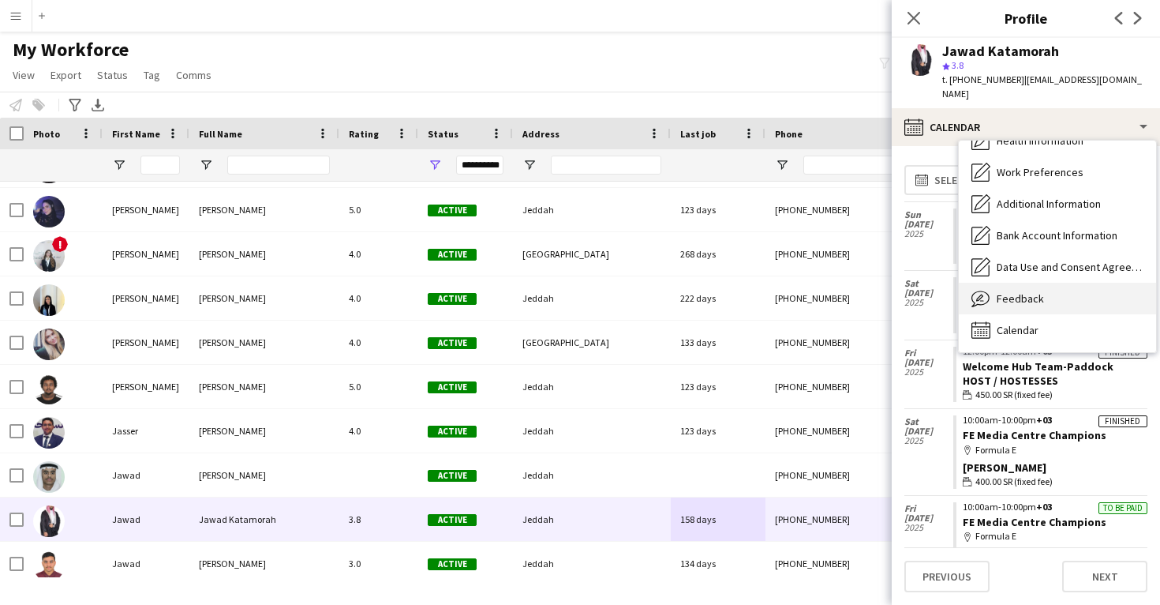
click at [1053, 283] on div "Feedback Feedback" at bounding box center [1057, 299] width 197 height 32
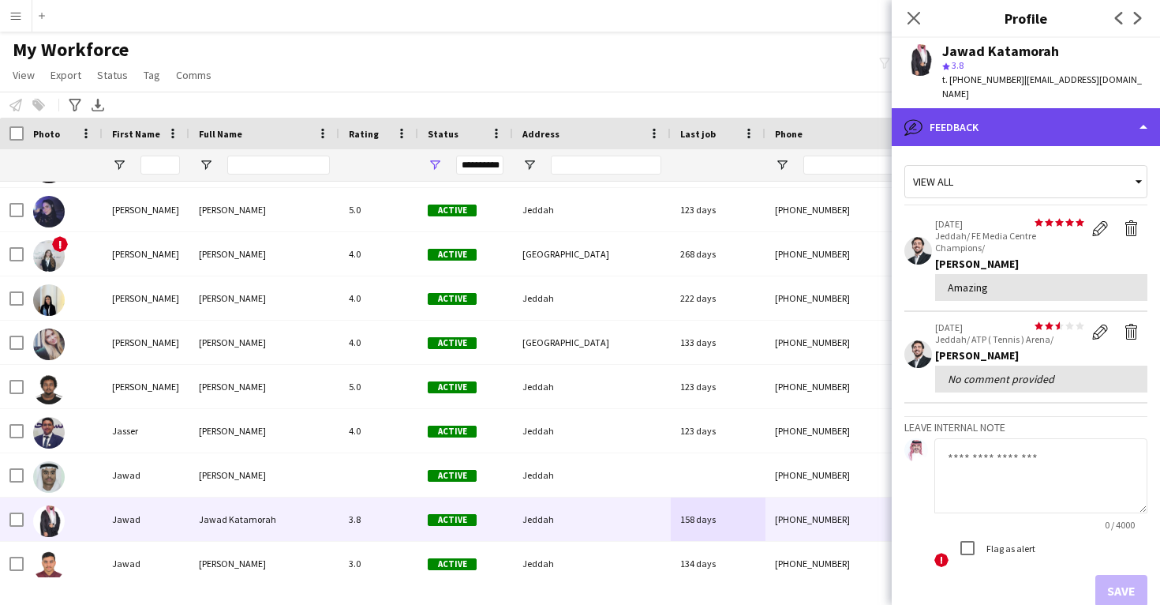
click at [1039, 108] on div "bubble-pencil Feedback" at bounding box center [1026, 127] width 268 height 38
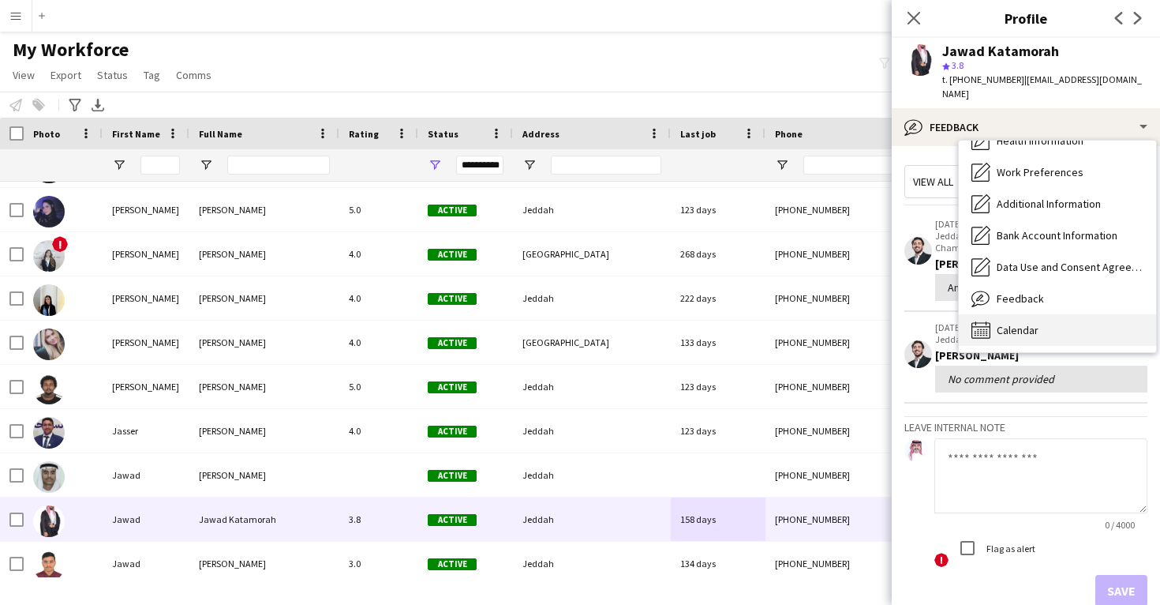
click at [1040, 317] on div "Calendar Calendar" at bounding box center [1057, 330] width 197 height 32
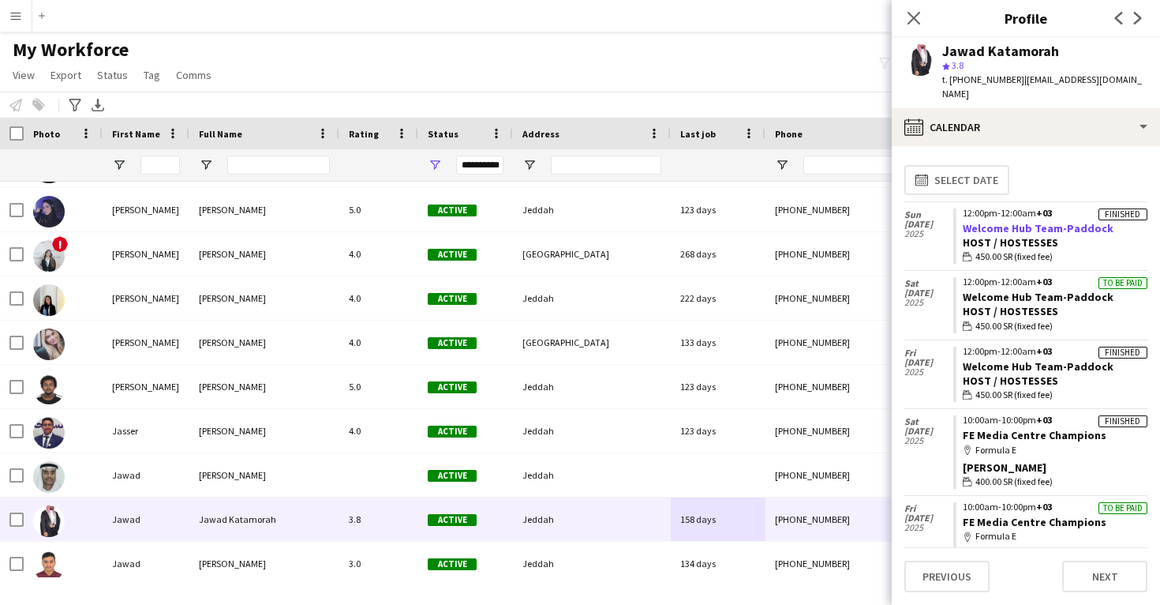
click at [1047, 221] on link "Welcome Hub Team-Paddock" at bounding box center [1038, 228] width 151 height 14
click at [1015, 53] on div "Jawad Katamorah" at bounding box center [1000, 51] width 117 height 14
drag, startPoint x: 959, startPoint y: 215, endPoint x: 1107, endPoint y: 218, distance: 147.6
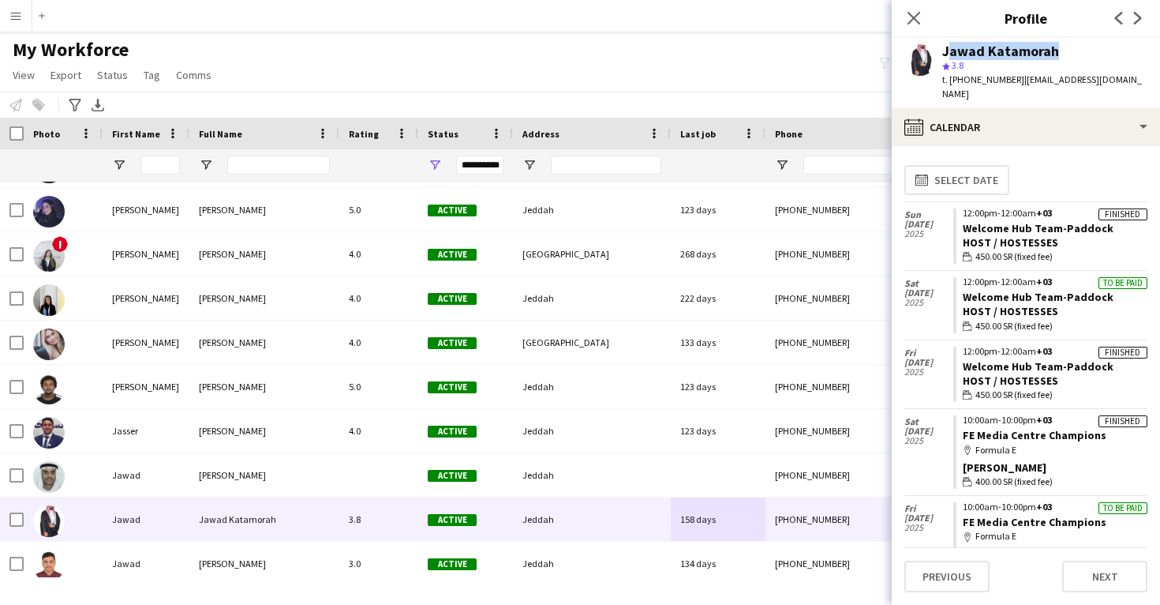
click at [1107, 218] on app-crew-calendar-job-card "Finished 12:00pm-12:00am +03 Welcome Hub Team-Paddock Host / Hostesses wallet 4…" at bounding box center [1050, 236] width 194 height 56
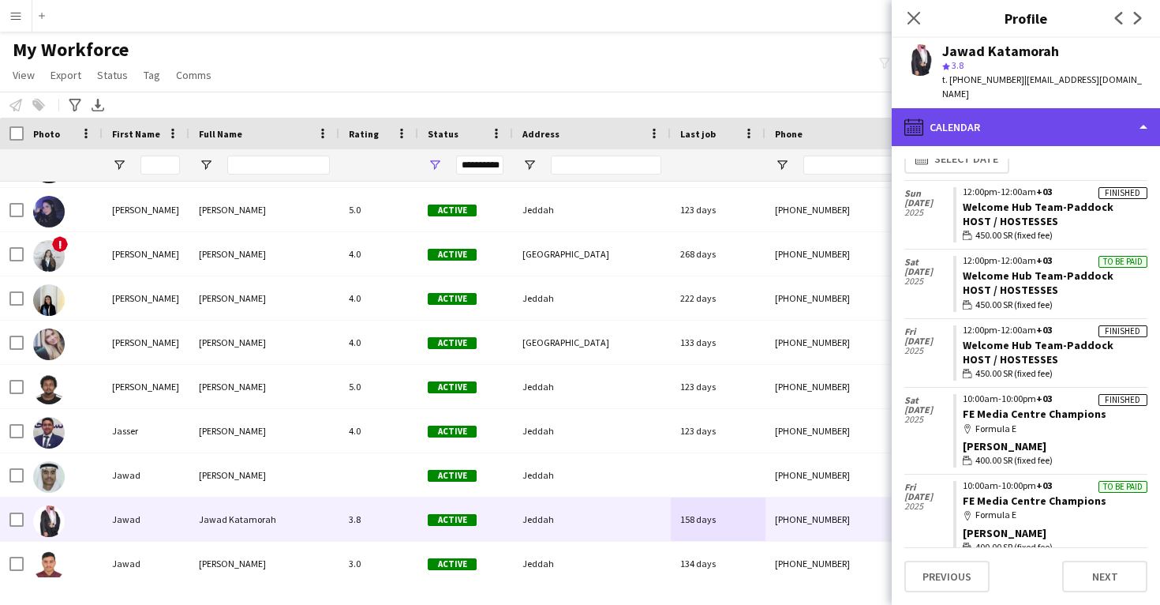
click at [1003, 109] on div "calendar-full Calendar" at bounding box center [1026, 127] width 268 height 38
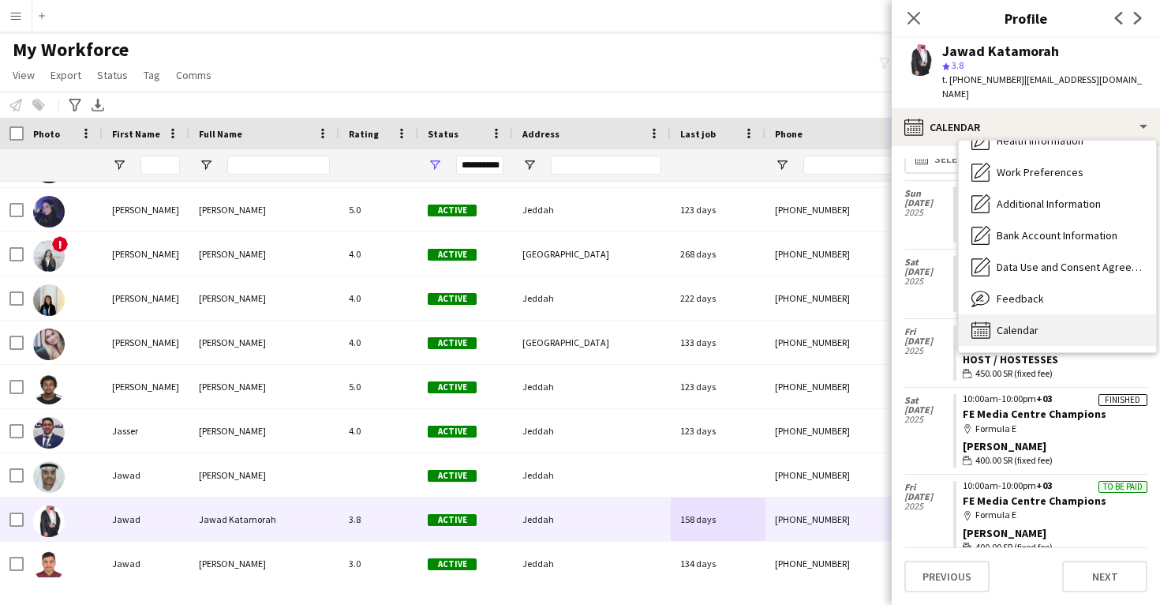
click at [1028, 323] on span "Calendar" at bounding box center [1018, 330] width 42 height 14
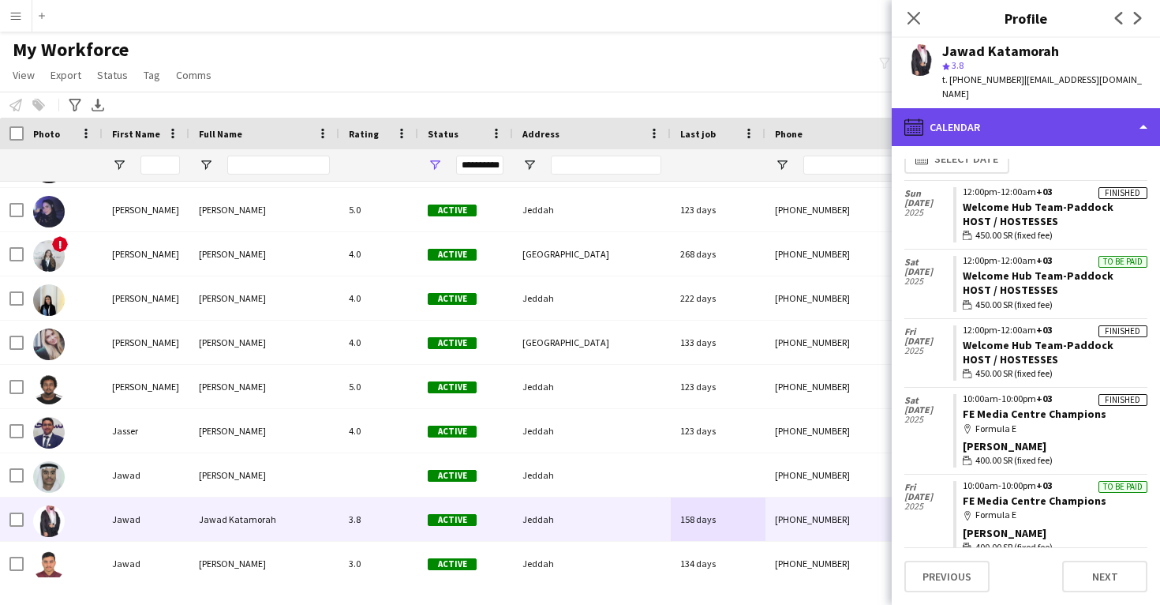
click at [1024, 115] on div "calendar-full Calendar" at bounding box center [1026, 127] width 268 height 38
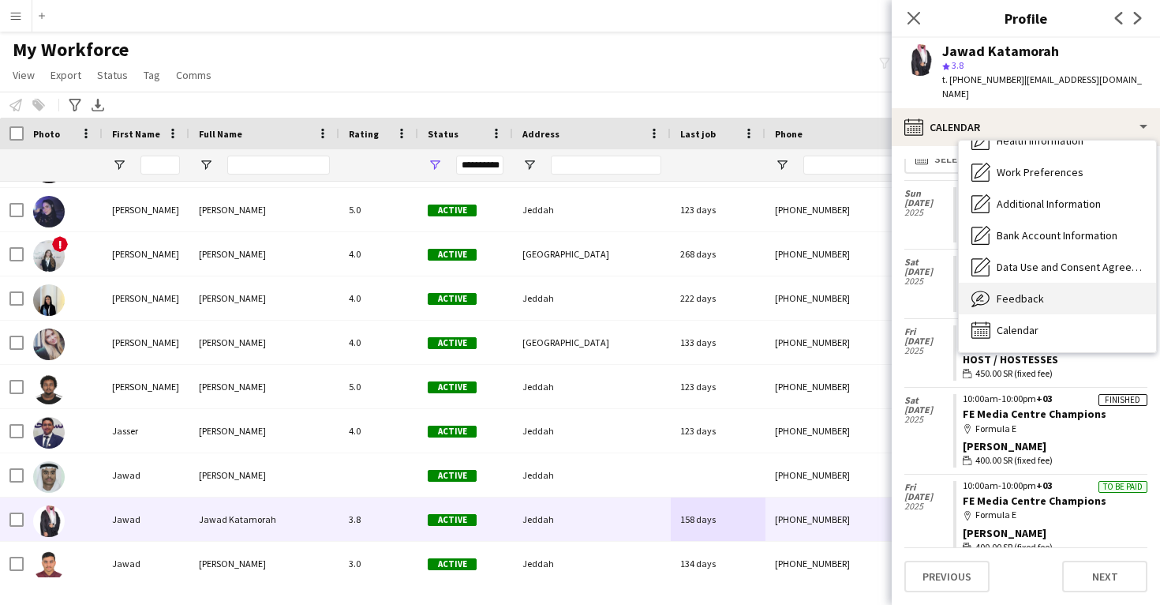
click at [1035, 291] on span "Feedback" at bounding box center [1020, 298] width 47 height 14
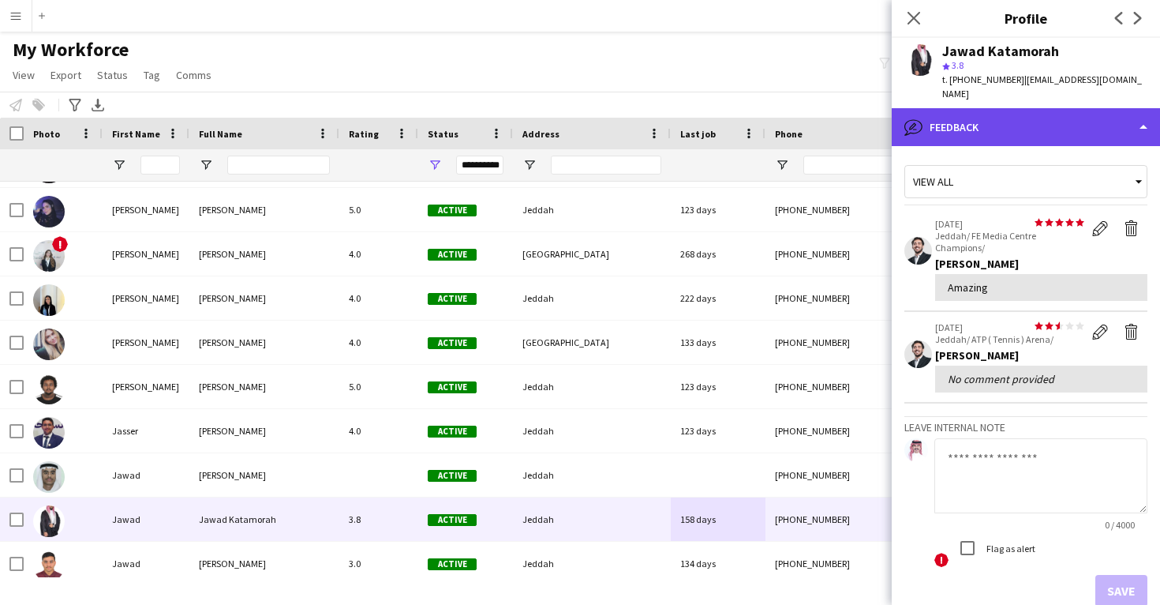
click at [976, 123] on div "bubble-pencil Feedback" at bounding box center [1026, 127] width 268 height 38
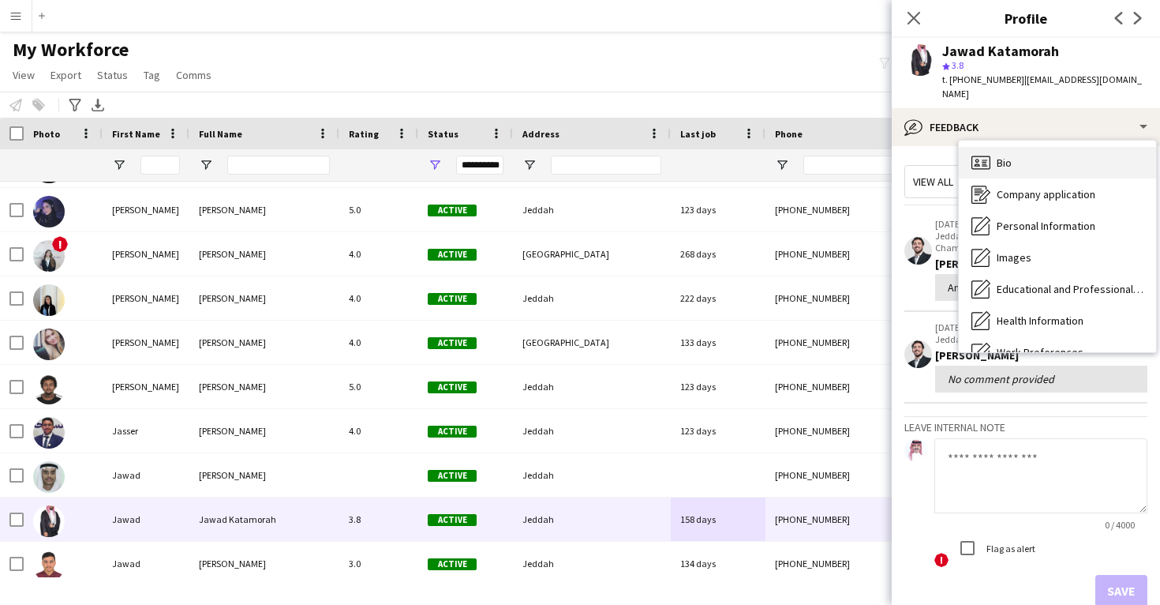
scroll to position [-1, 0]
click at [1004, 159] on div "Bio Bio" at bounding box center [1057, 163] width 197 height 32
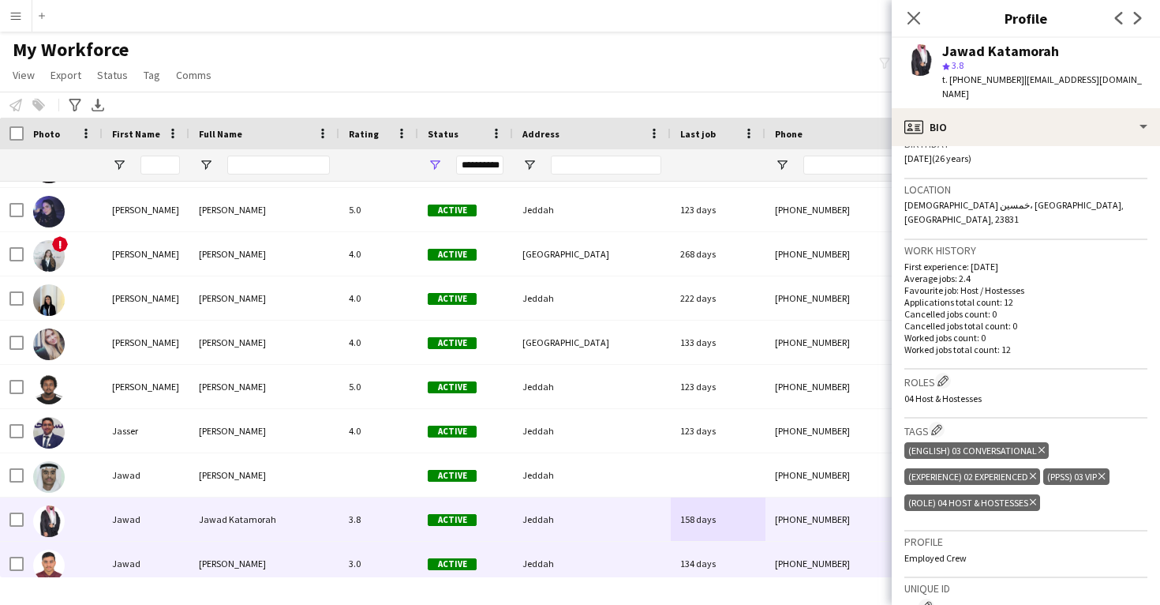
scroll to position [31648, 0]
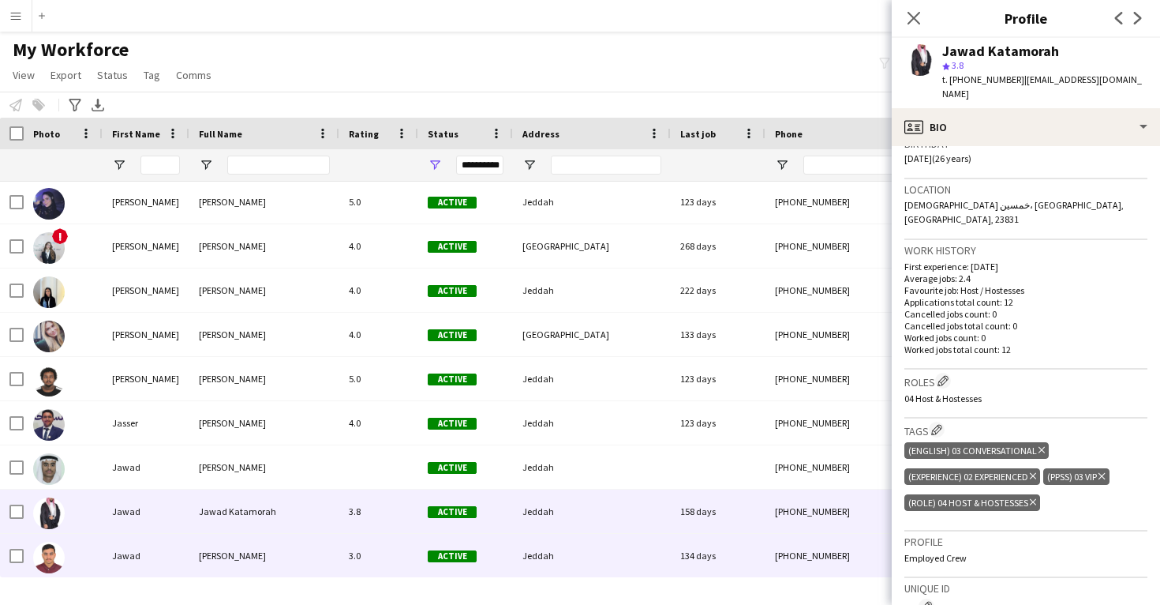
click at [760, 552] on div "134 days" at bounding box center [718, 555] width 95 height 43
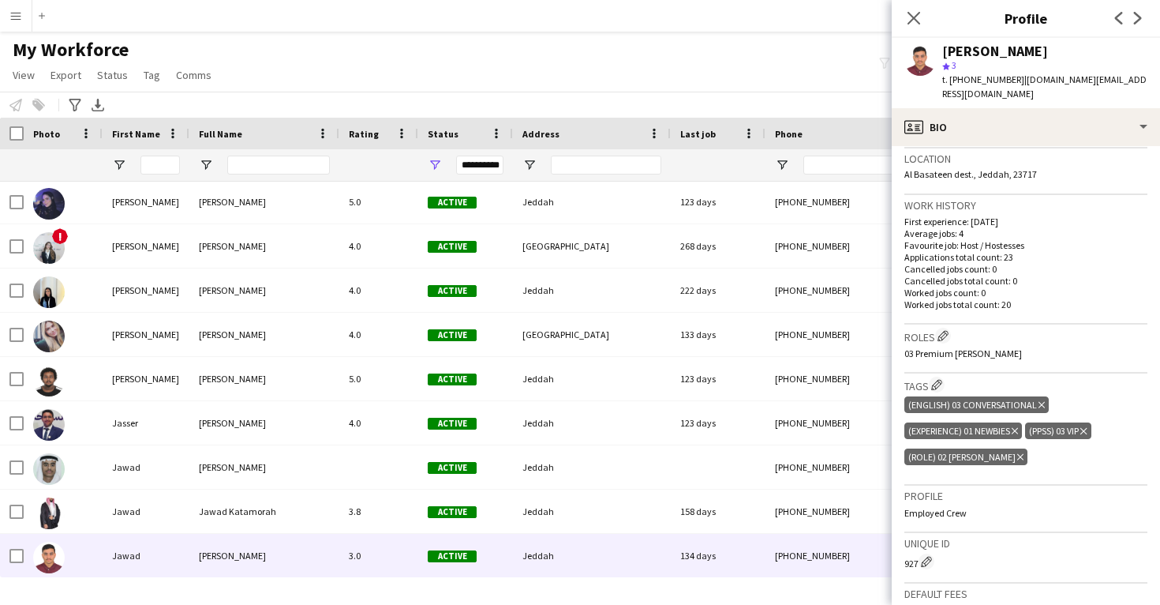
scroll to position [348, 0]
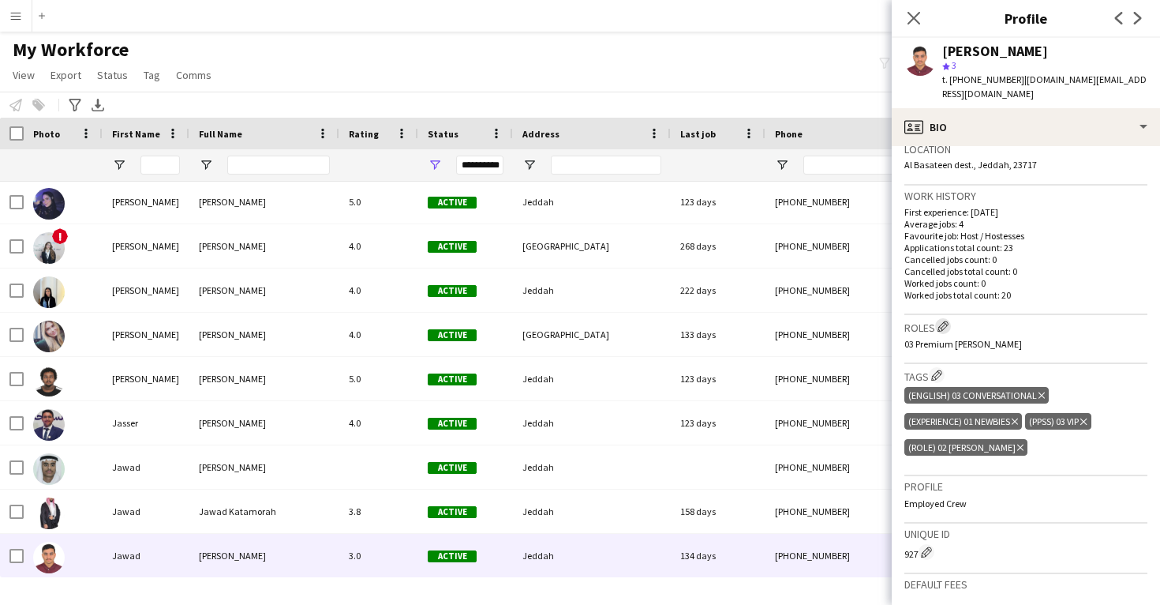
click at [949, 320] on app-icon "Edit crew company roles" at bounding box center [943, 325] width 11 height 11
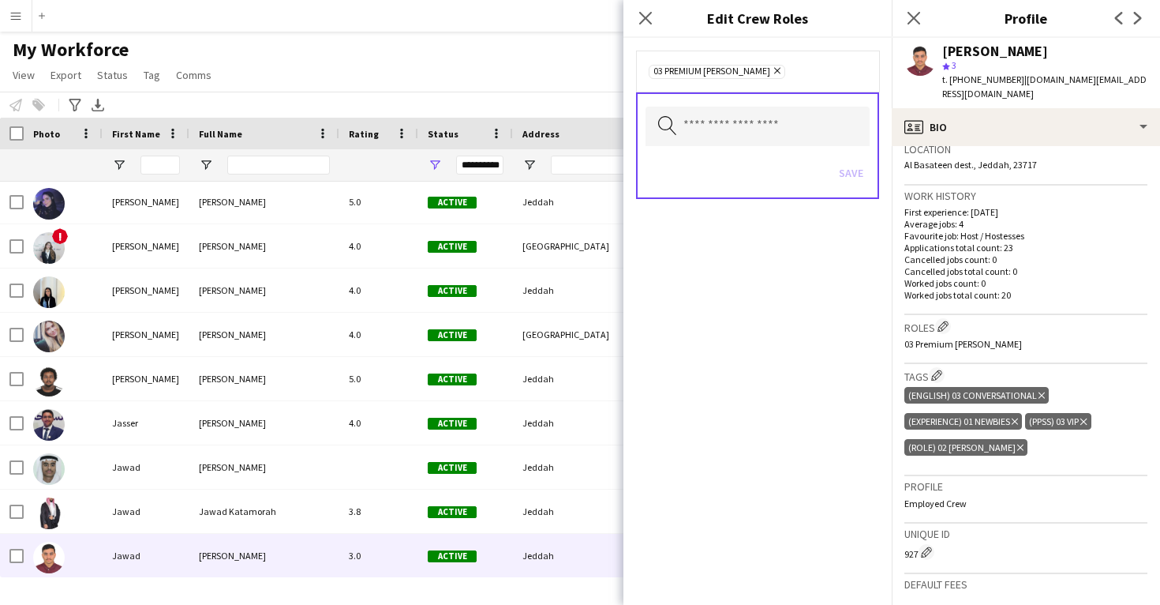
click at [774, 72] on icon at bounding box center [777, 71] width 6 height 6
click at [744, 135] on input "text" at bounding box center [758, 124] width 224 height 39
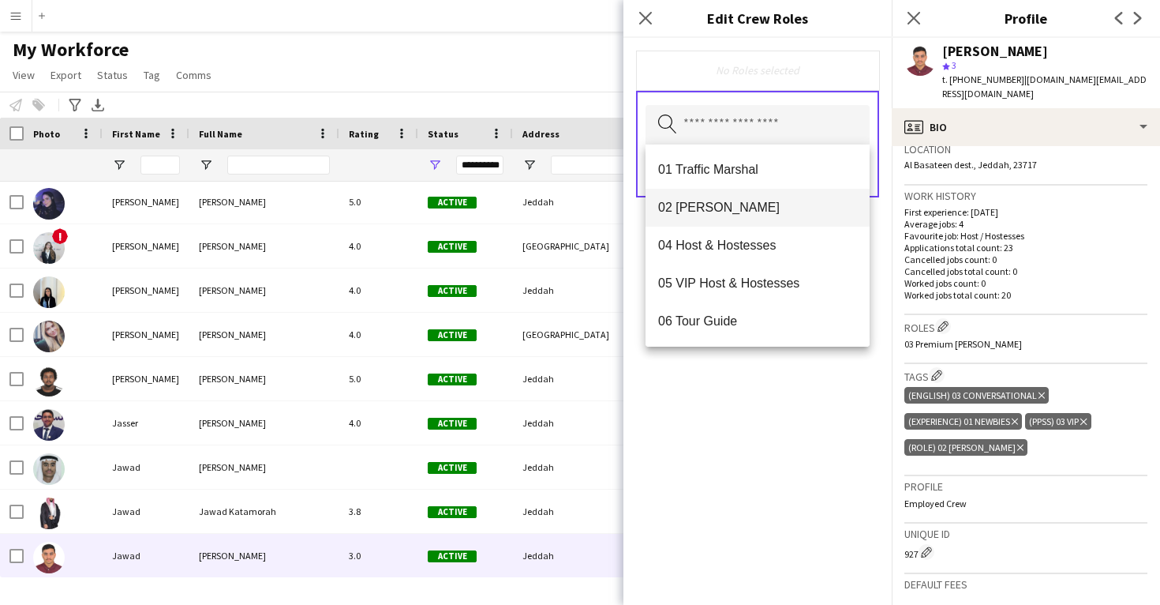
click at [747, 223] on mat-option "02 [PERSON_NAME]" at bounding box center [758, 208] width 224 height 38
click at [771, 369] on div "02 Usher Remove Search by role type Save" at bounding box center [758, 321] width 268 height 567
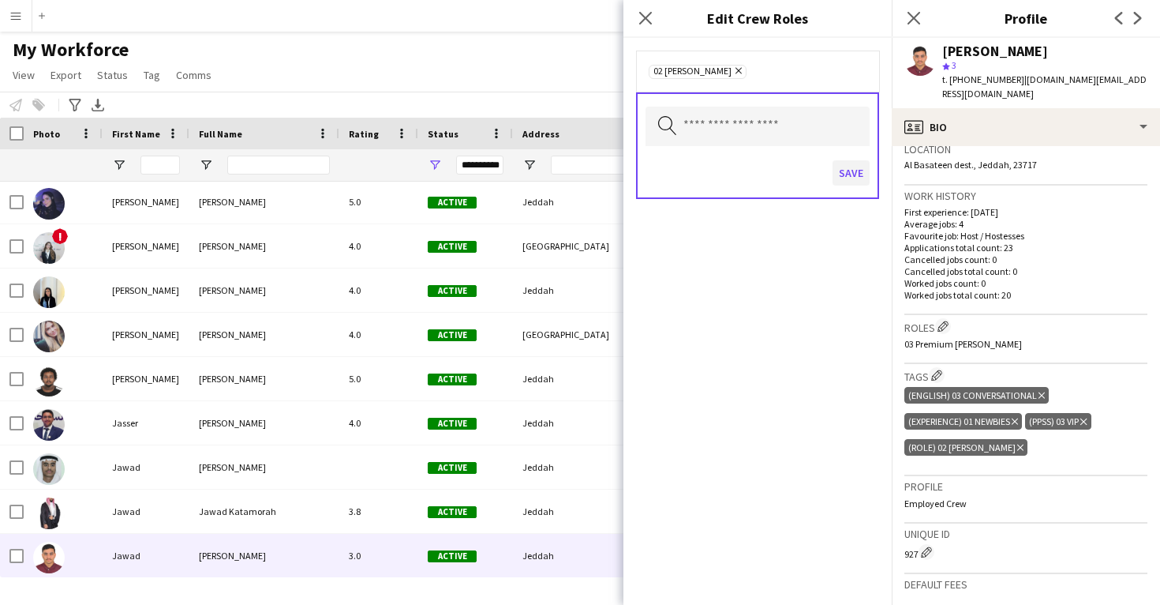
click at [845, 178] on button "Save" at bounding box center [851, 172] width 37 height 25
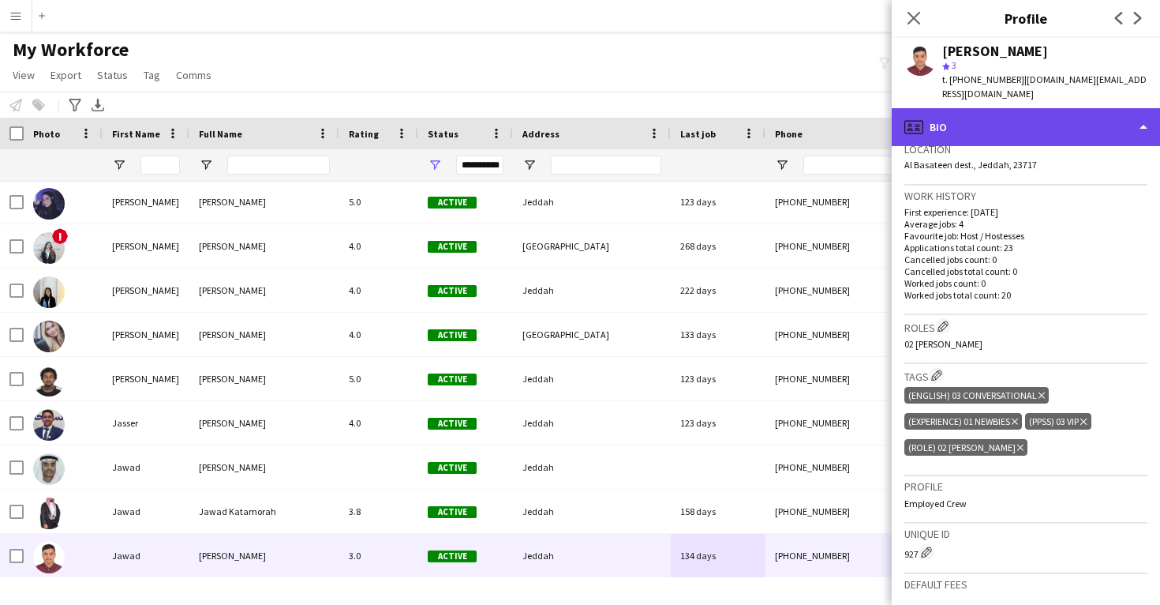
click at [989, 119] on div "profile Bio" at bounding box center [1026, 127] width 268 height 38
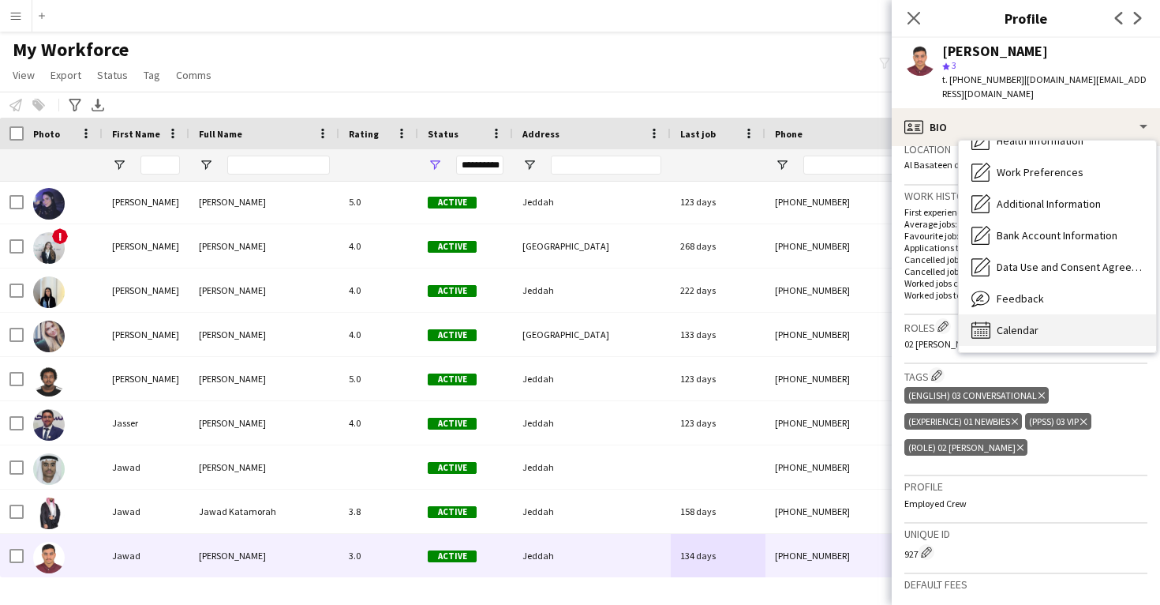
scroll to position [0, 0]
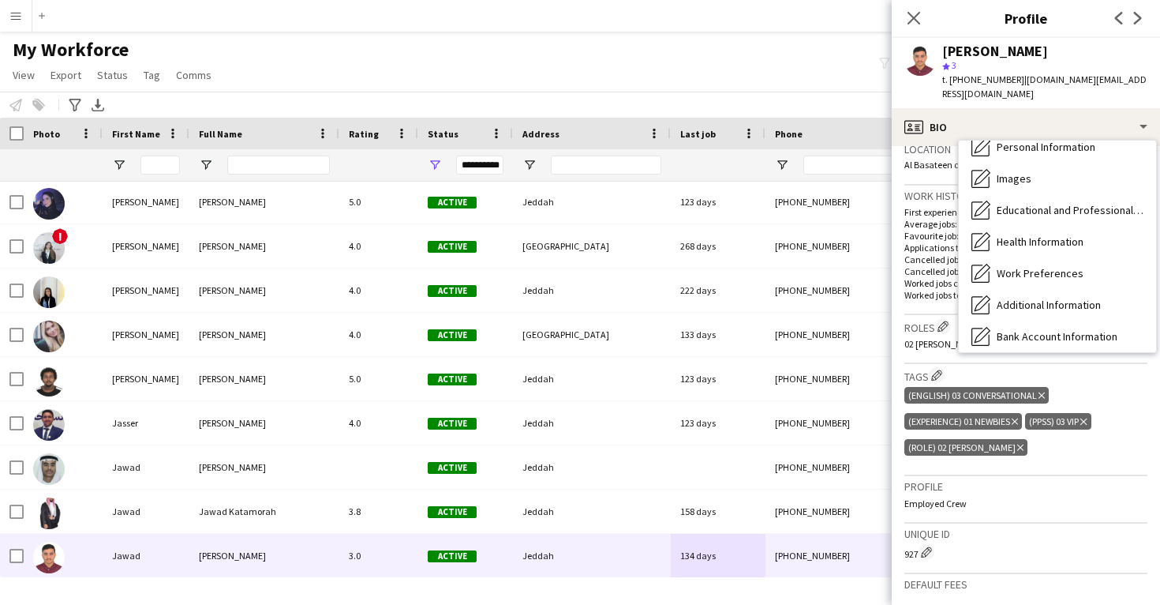
click at [1066, 415] on div "Calendar Calendar" at bounding box center [1057, 431] width 197 height 32
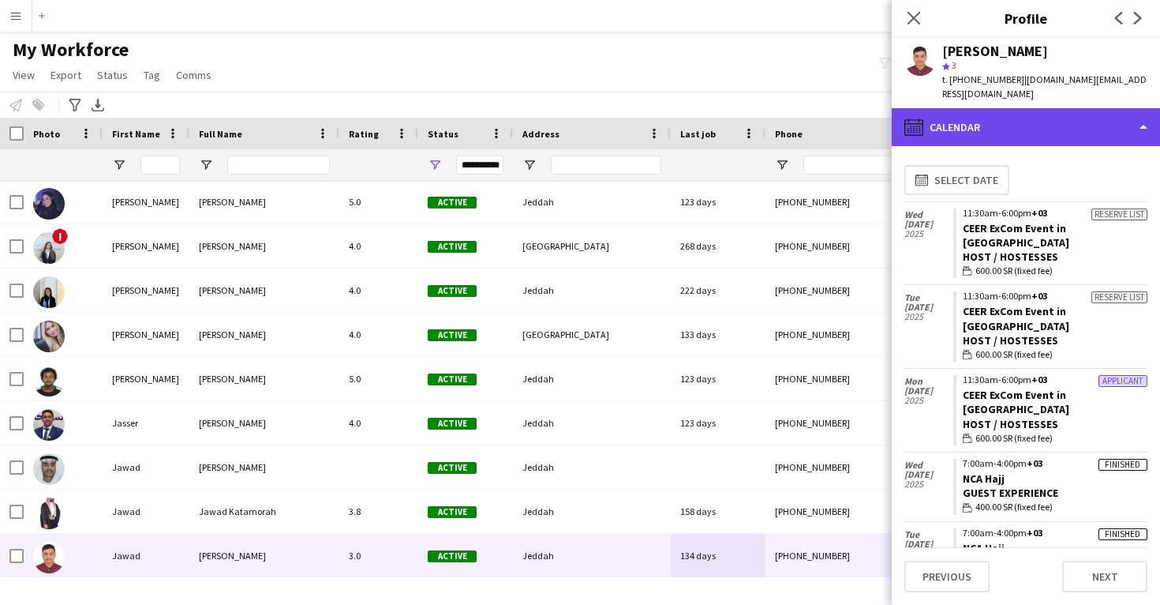
click at [1036, 118] on div "calendar-full Calendar" at bounding box center [1026, 127] width 268 height 38
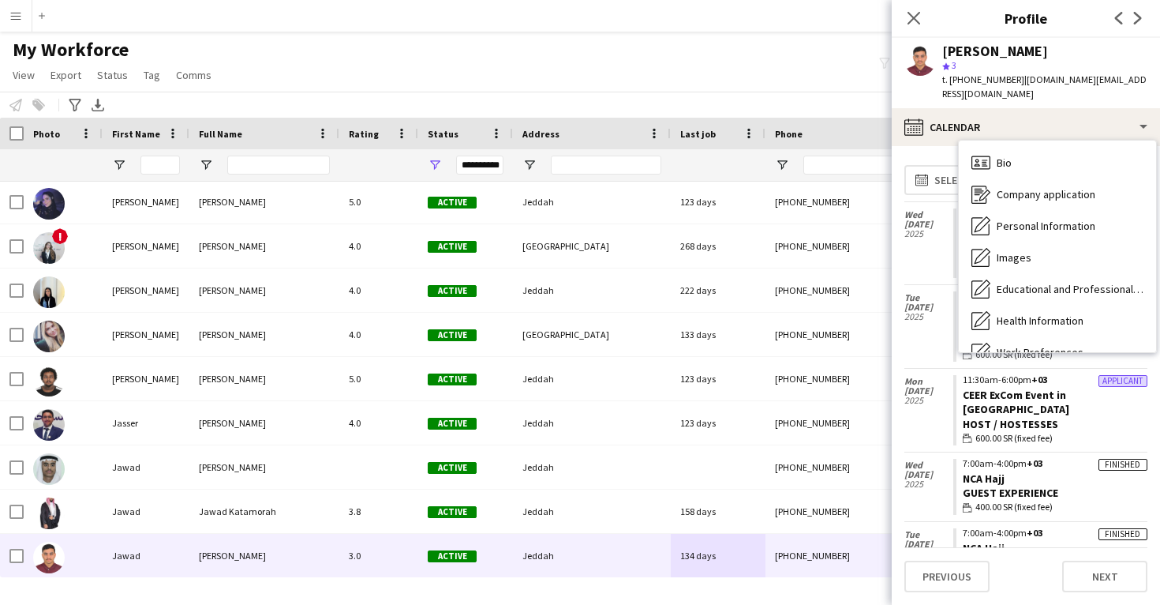
click at [1058, 463] on div "Feedback Feedback" at bounding box center [1057, 479] width 197 height 32
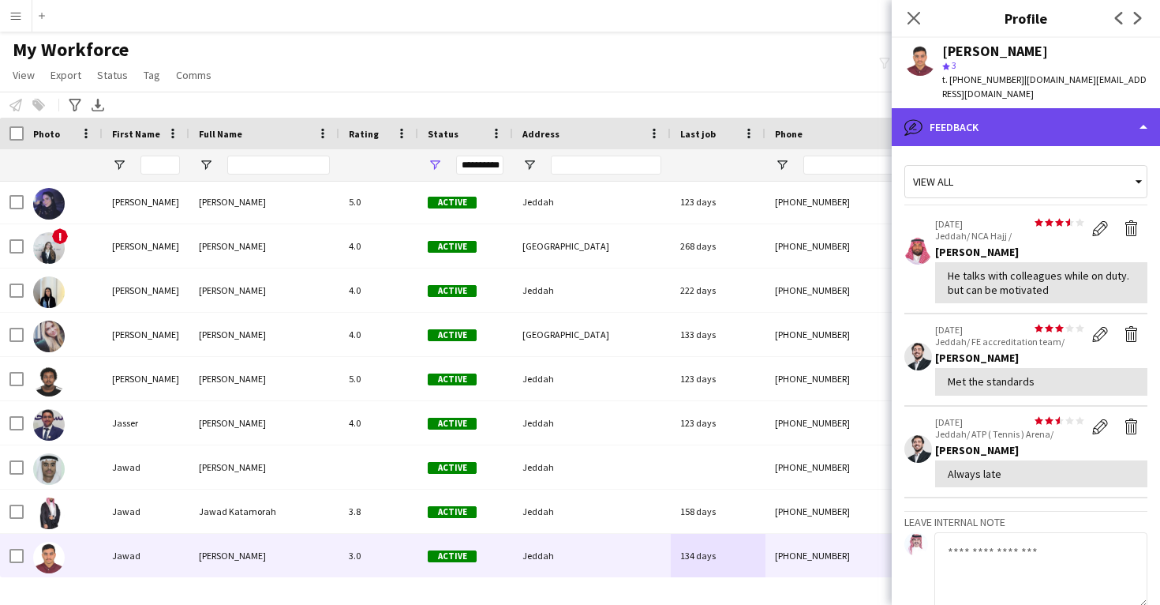
click at [1047, 128] on div "bubble-pencil Feedback" at bounding box center [1026, 127] width 268 height 38
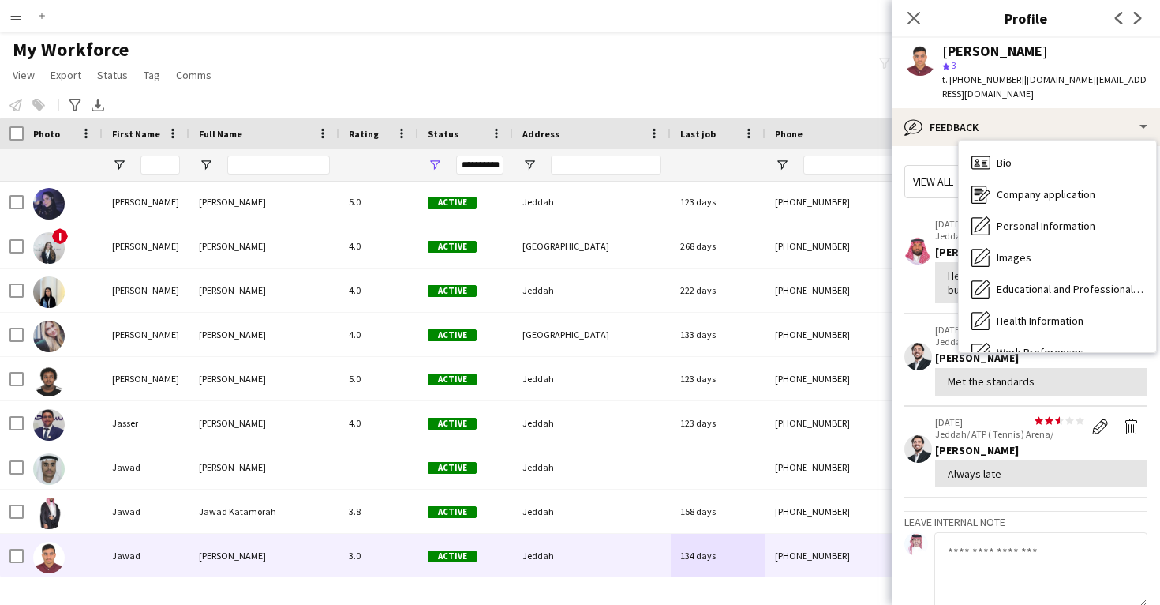
click at [1052, 463] on div "Feedback Feedback" at bounding box center [1057, 479] width 197 height 32
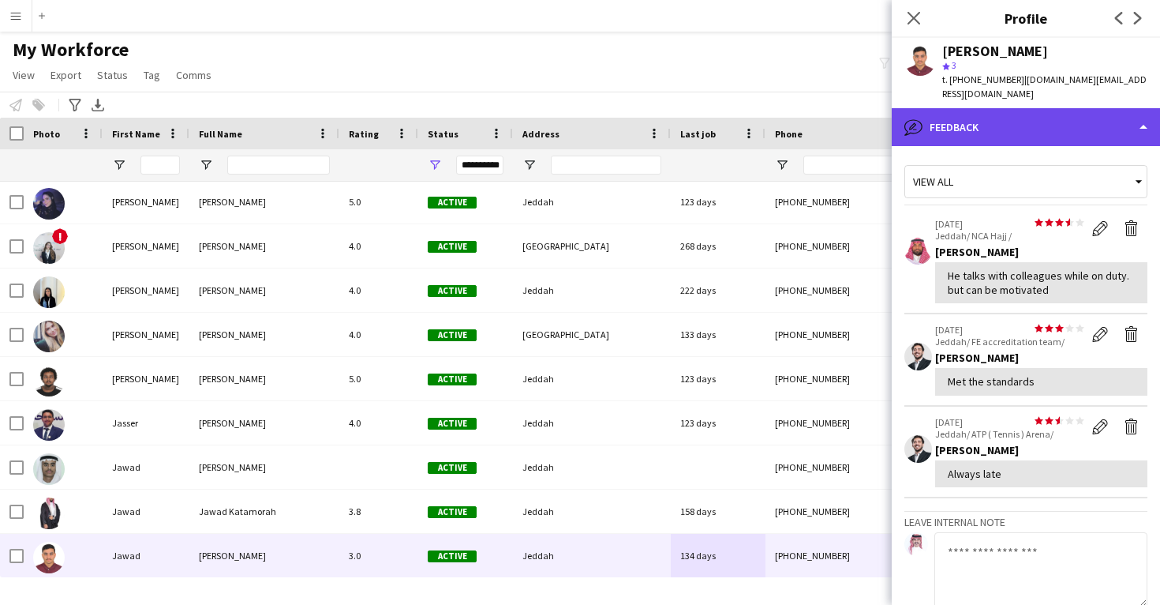
click at [1023, 108] on div "bubble-pencil Feedback" at bounding box center [1026, 127] width 268 height 38
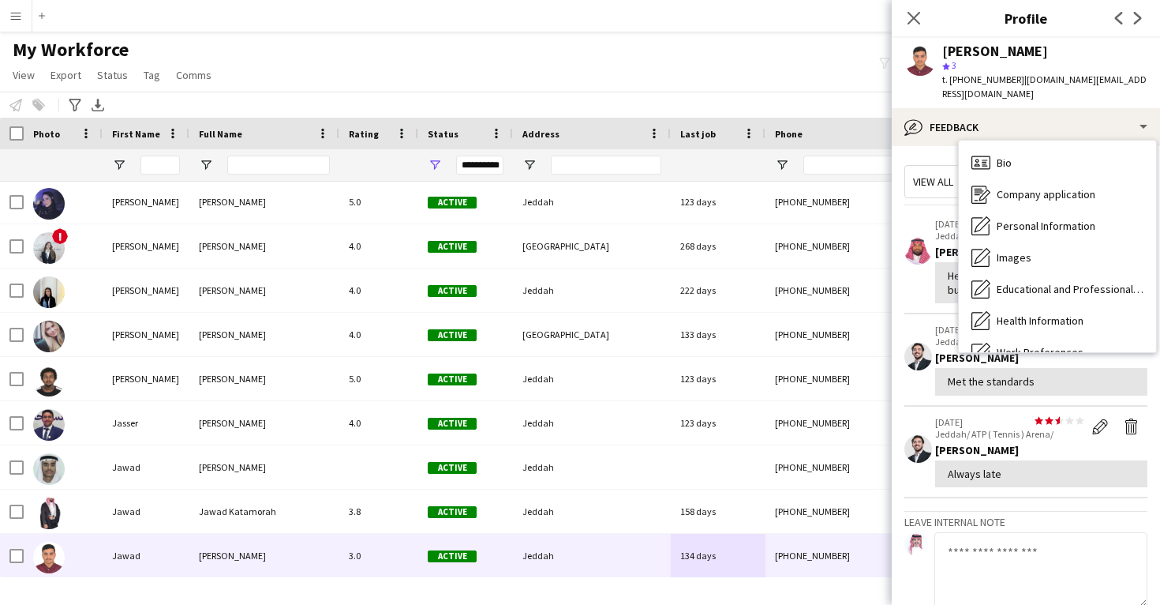
click at [1046, 463] on div "Feedback Feedback" at bounding box center [1057, 479] width 197 height 32
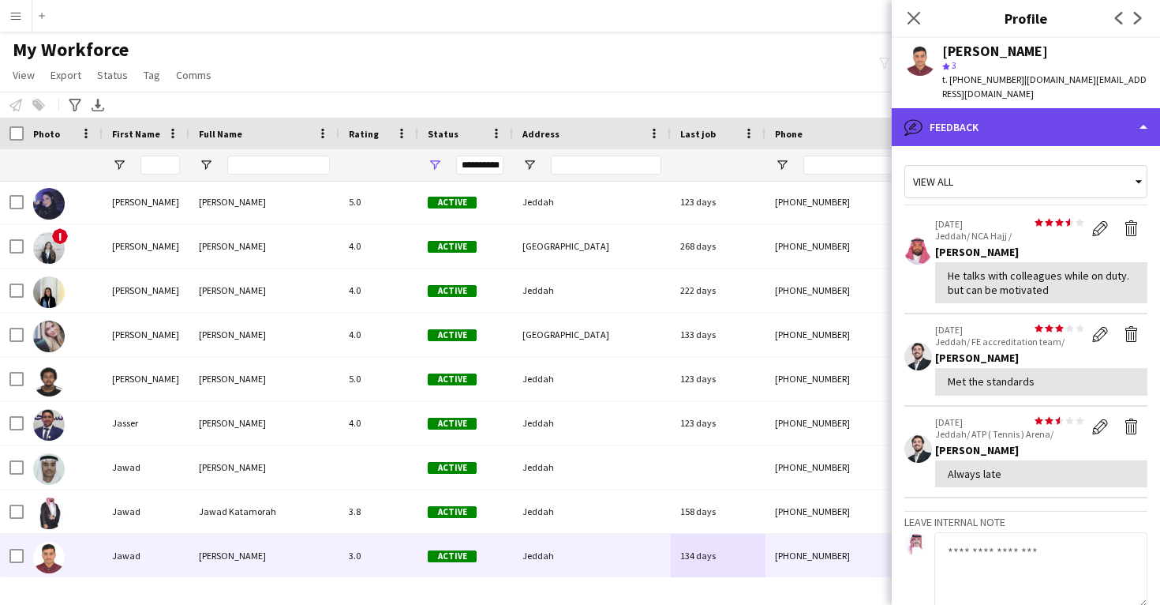
click at [1025, 122] on div "bubble-pencil Feedback" at bounding box center [1026, 127] width 268 height 38
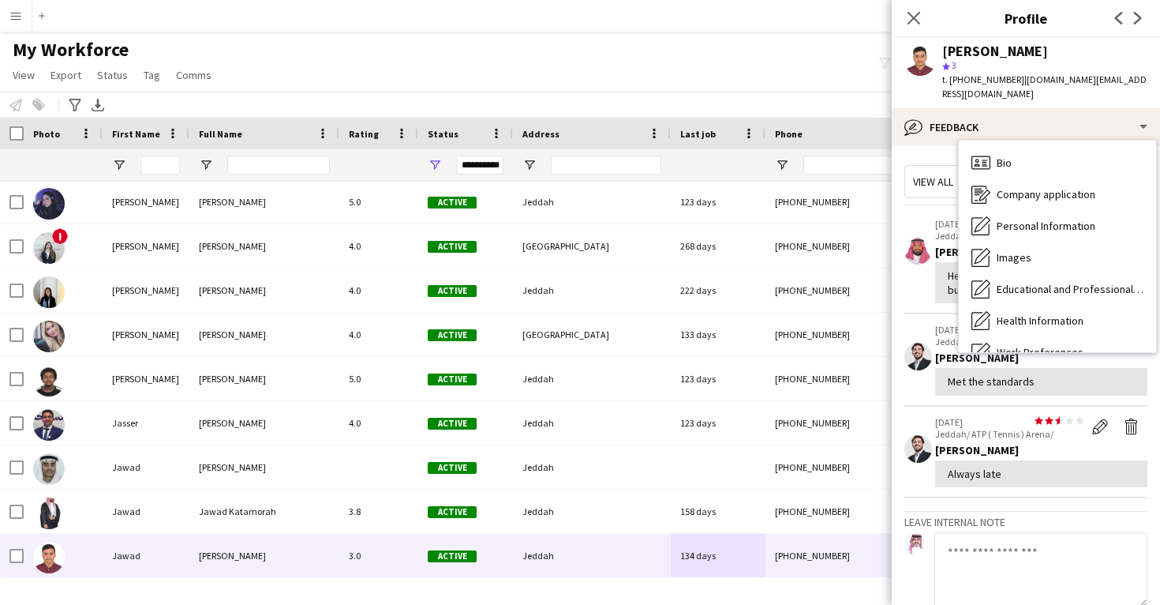
click at [1039, 494] on div "Calendar Calendar" at bounding box center [1057, 510] width 197 height 32
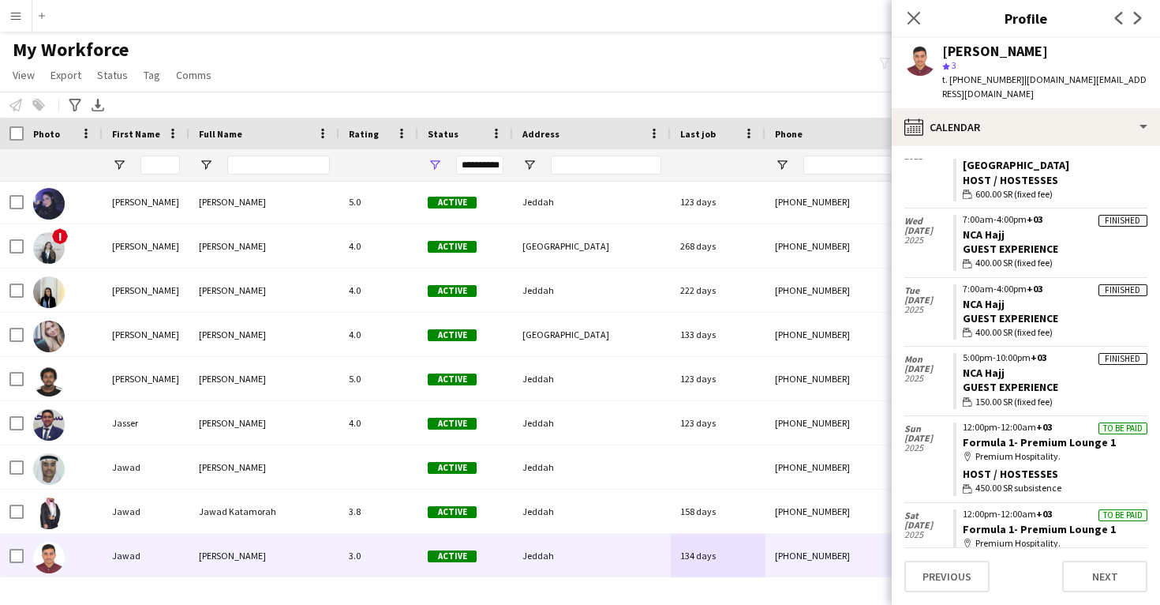
scroll to position [245, 0]
click at [1039, 433] on link "Formula 1- Premium Lounge 1" at bounding box center [1039, 440] width 153 height 14
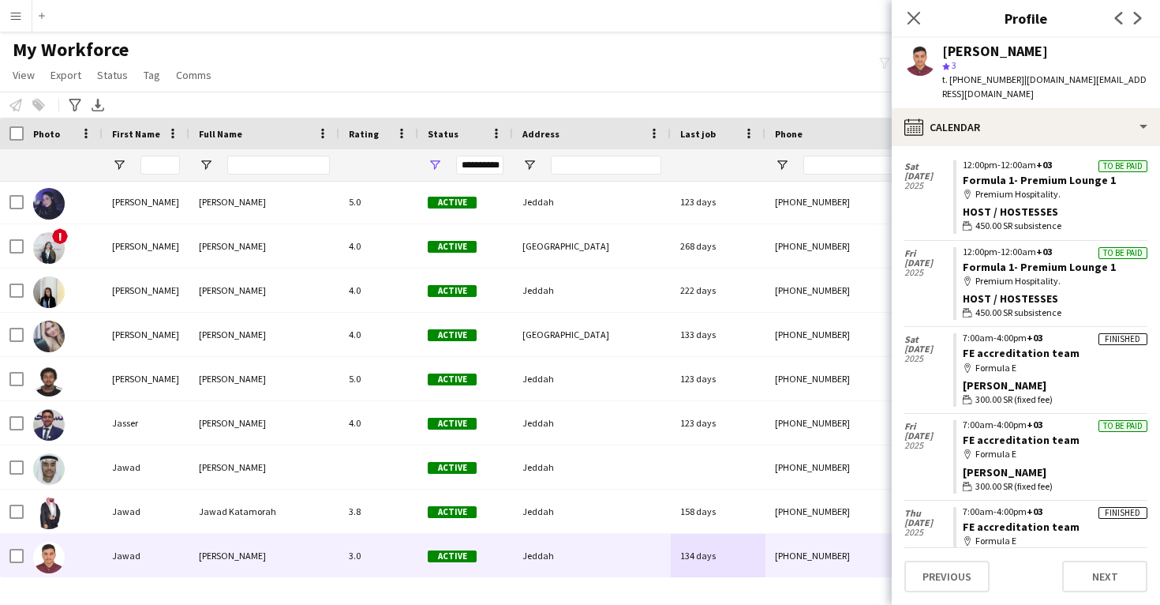
scroll to position [602, 0]
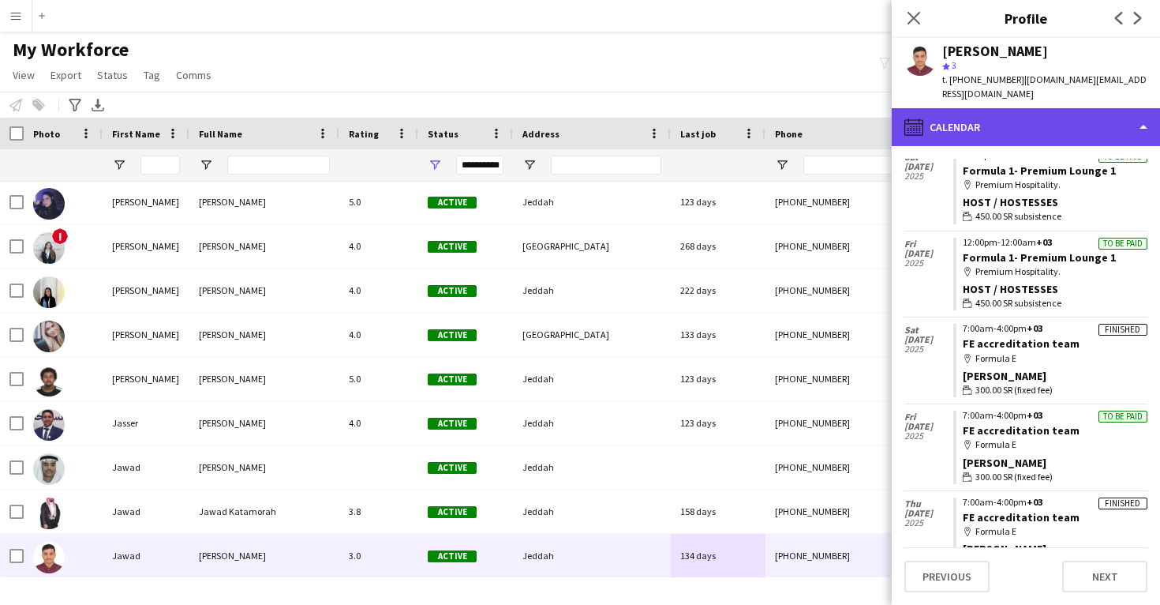
click at [976, 108] on div "calendar-full Calendar" at bounding box center [1026, 127] width 268 height 38
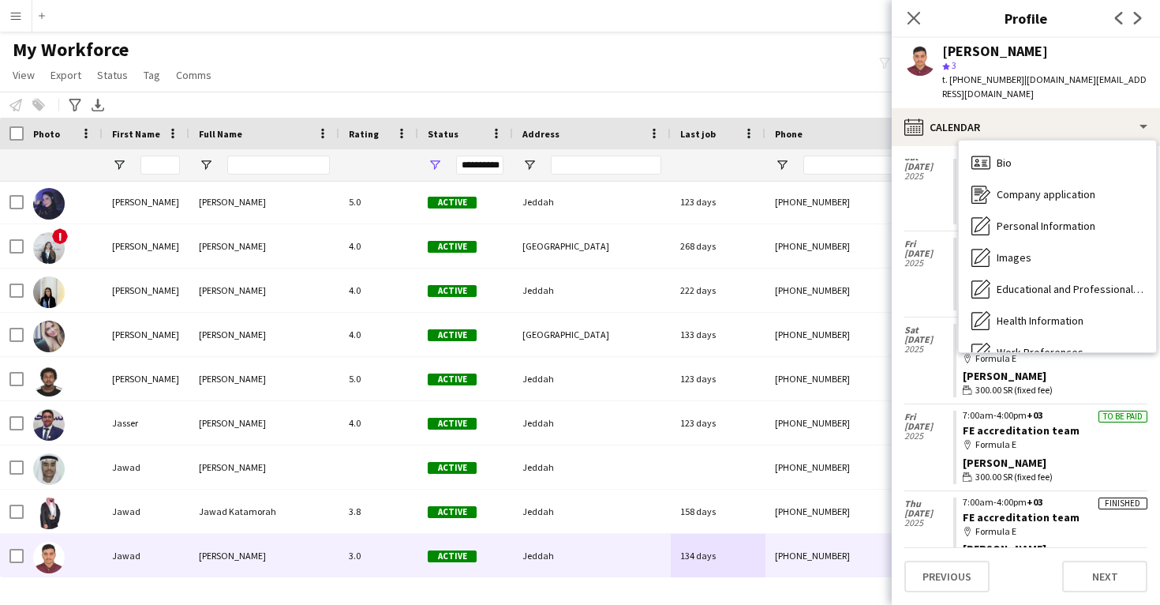
click at [1007, 463] on div "Feedback Feedback" at bounding box center [1057, 479] width 197 height 32
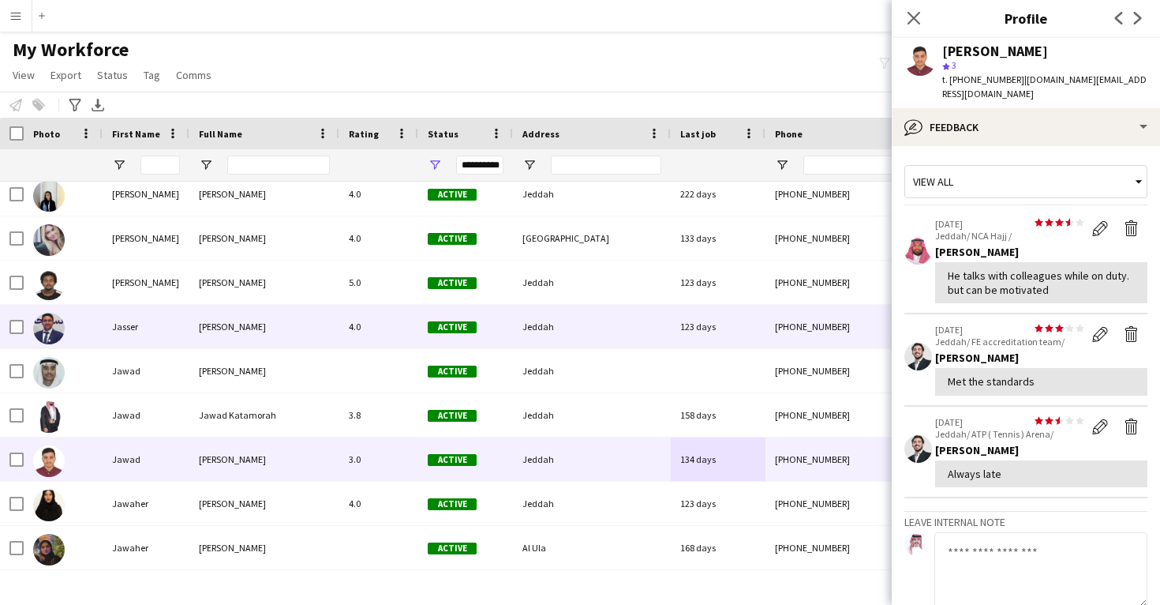
scroll to position [31772, 0]
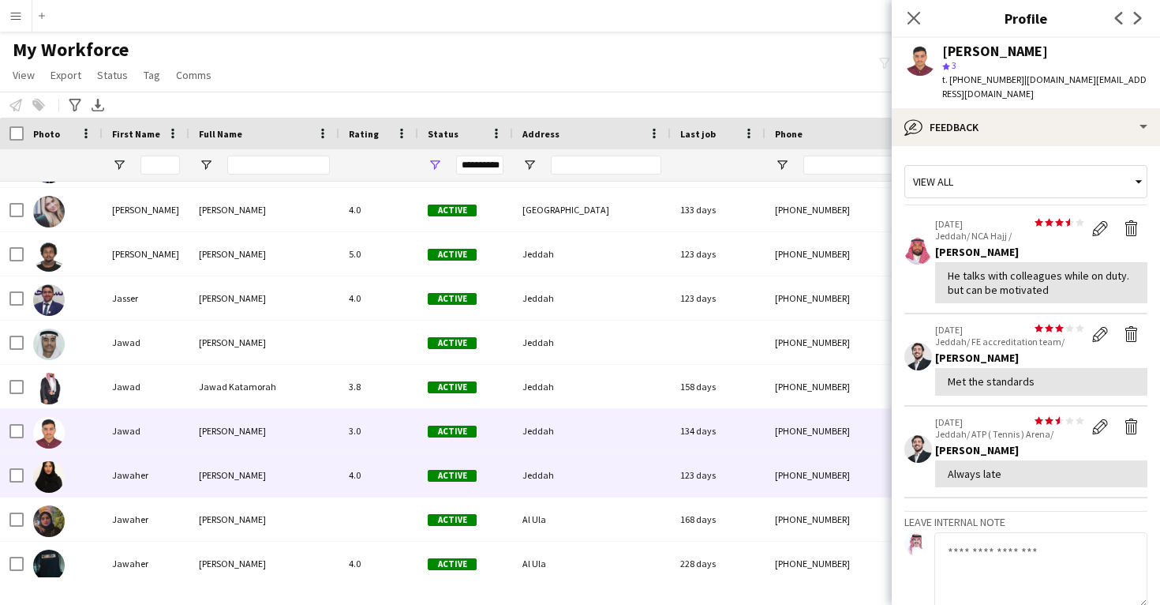
click at [720, 470] on div "123 days" at bounding box center [718, 474] width 95 height 43
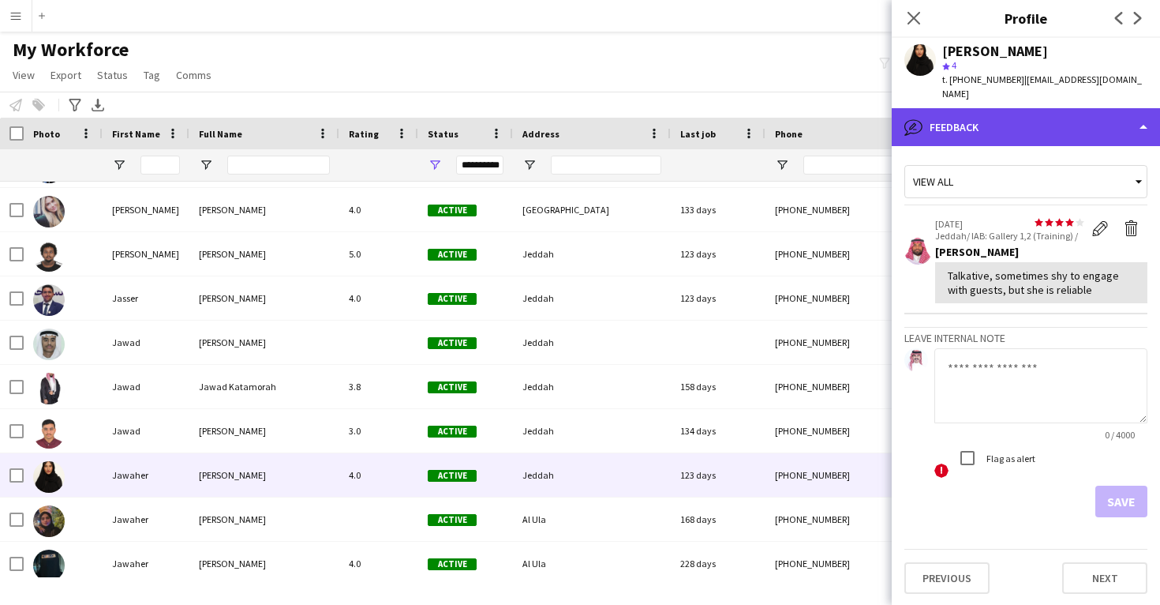
click at [1009, 108] on div "bubble-pencil Feedback" at bounding box center [1026, 127] width 268 height 38
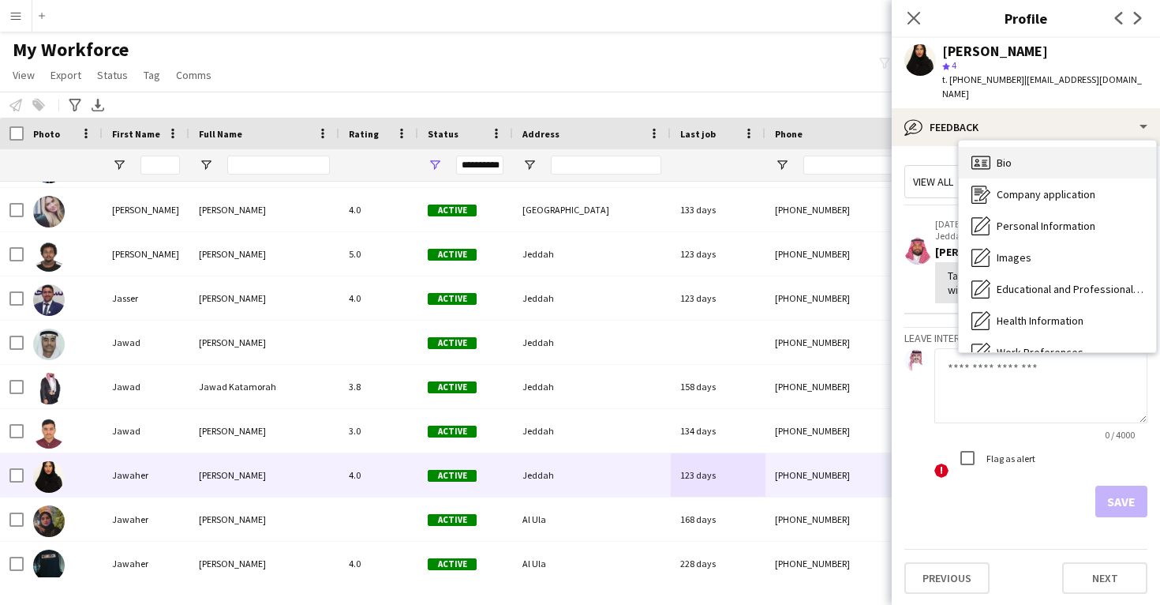
click at [1018, 155] on div "Bio Bio" at bounding box center [1057, 163] width 197 height 32
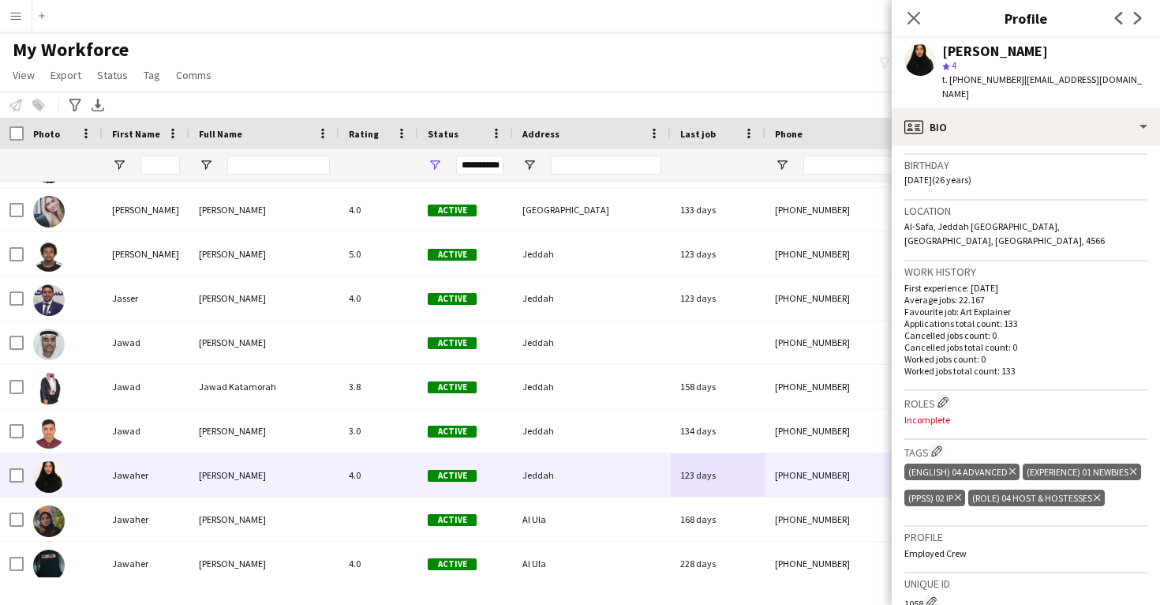
scroll to position [289, 0]
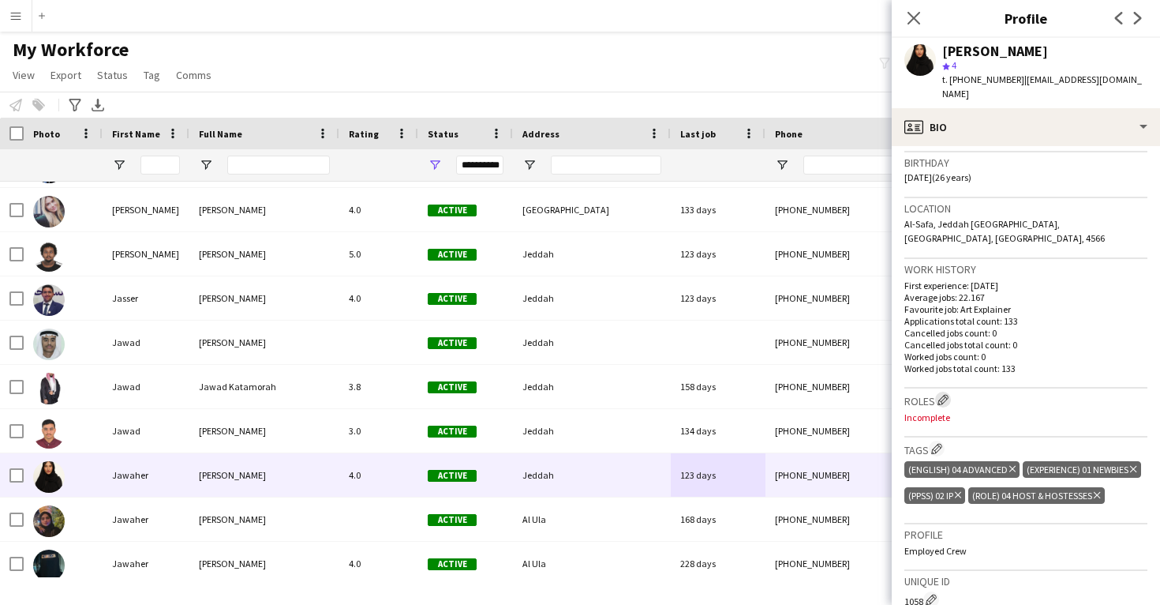
click at [947, 394] on app-icon "Edit crew company roles" at bounding box center [943, 399] width 11 height 11
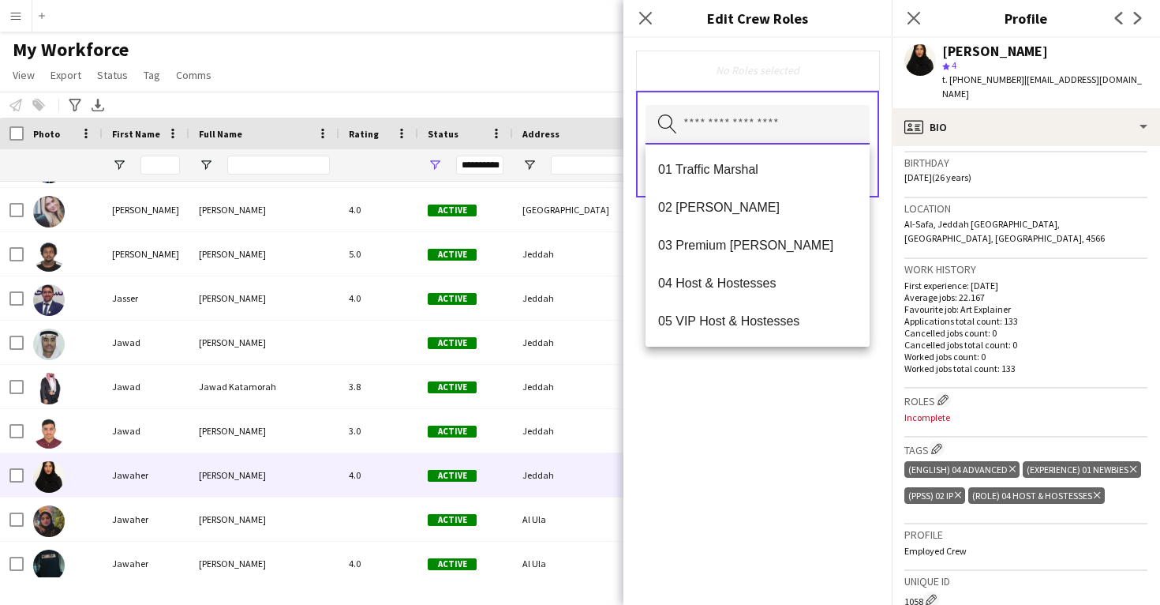
click at [725, 128] on input "text" at bounding box center [758, 124] width 224 height 39
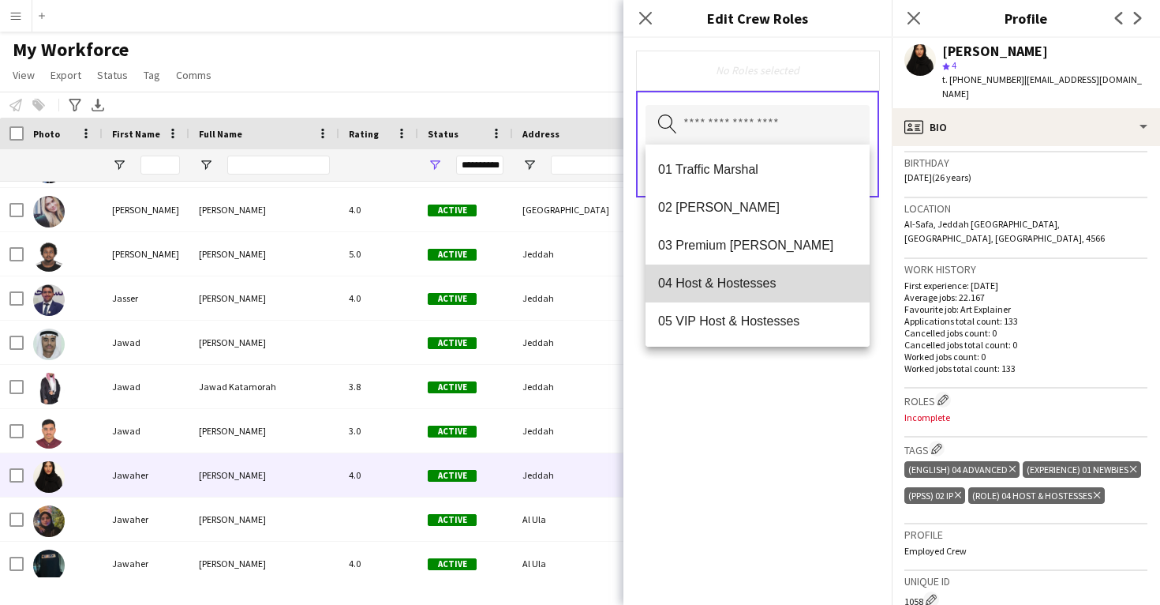
click at [741, 289] on span "04 Host & Hostesses" at bounding box center [757, 282] width 199 height 15
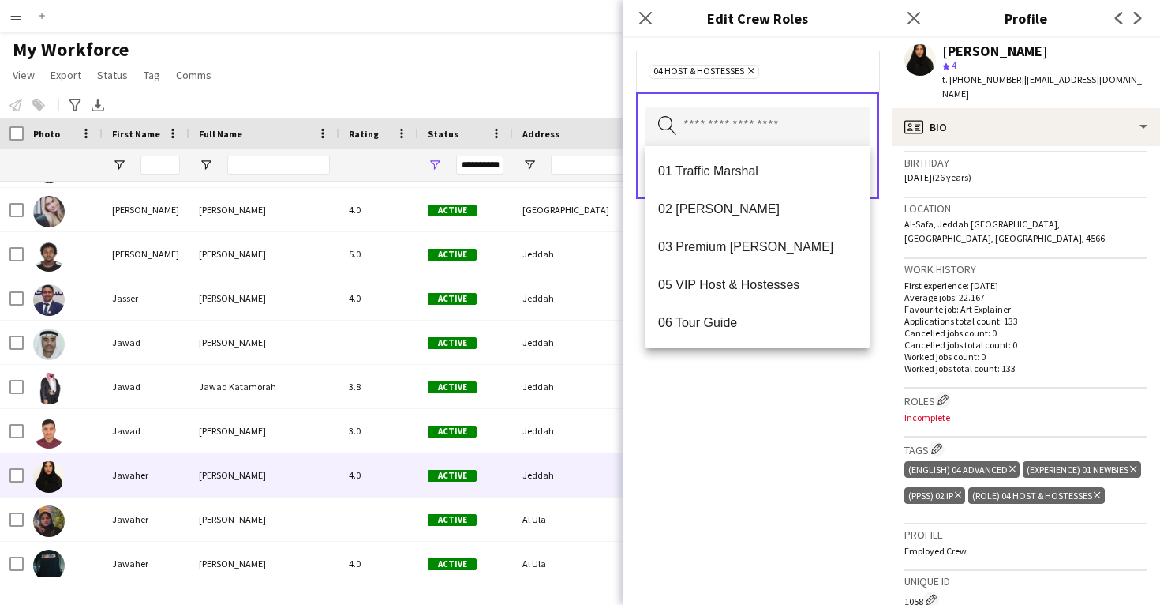
click at [751, 442] on div "04 Host & Hostesses Remove Search by role type Save" at bounding box center [758, 321] width 268 height 567
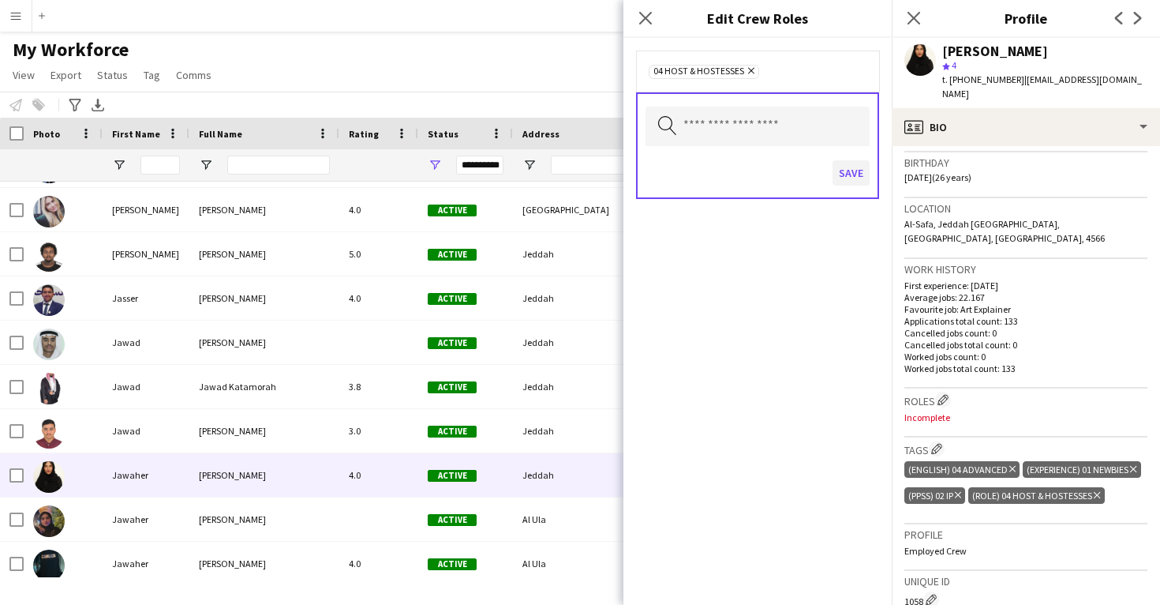
click at [850, 178] on button "Save" at bounding box center [851, 172] width 37 height 25
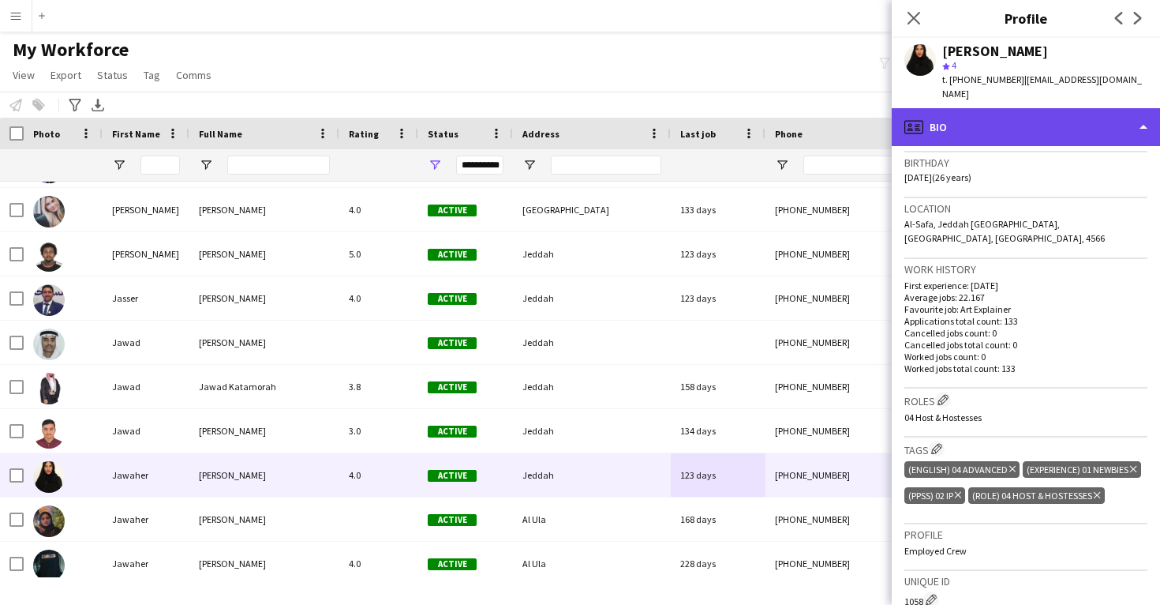
click at [1007, 120] on div "profile Bio" at bounding box center [1026, 127] width 268 height 38
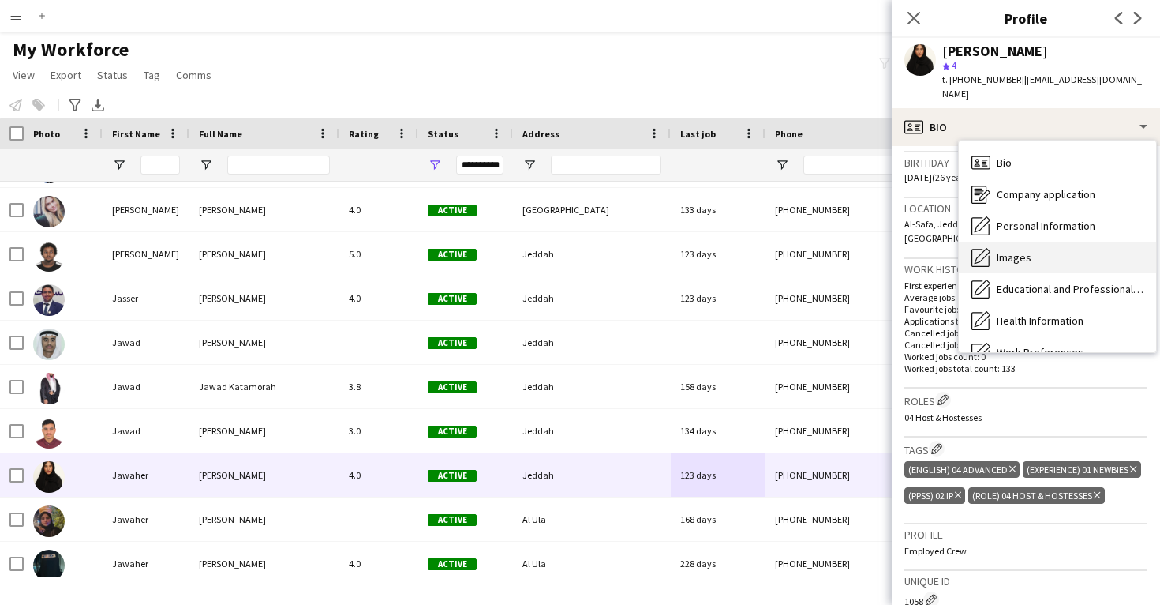
click at [1024, 252] on div "Images Images" at bounding box center [1057, 258] width 197 height 32
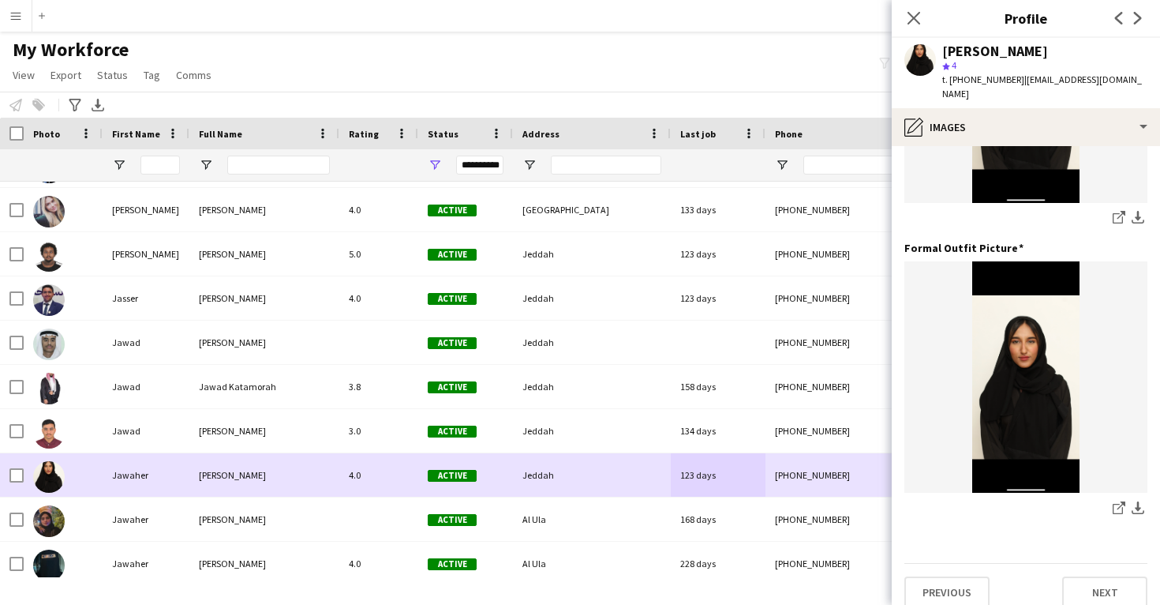
scroll to position [497, 0]
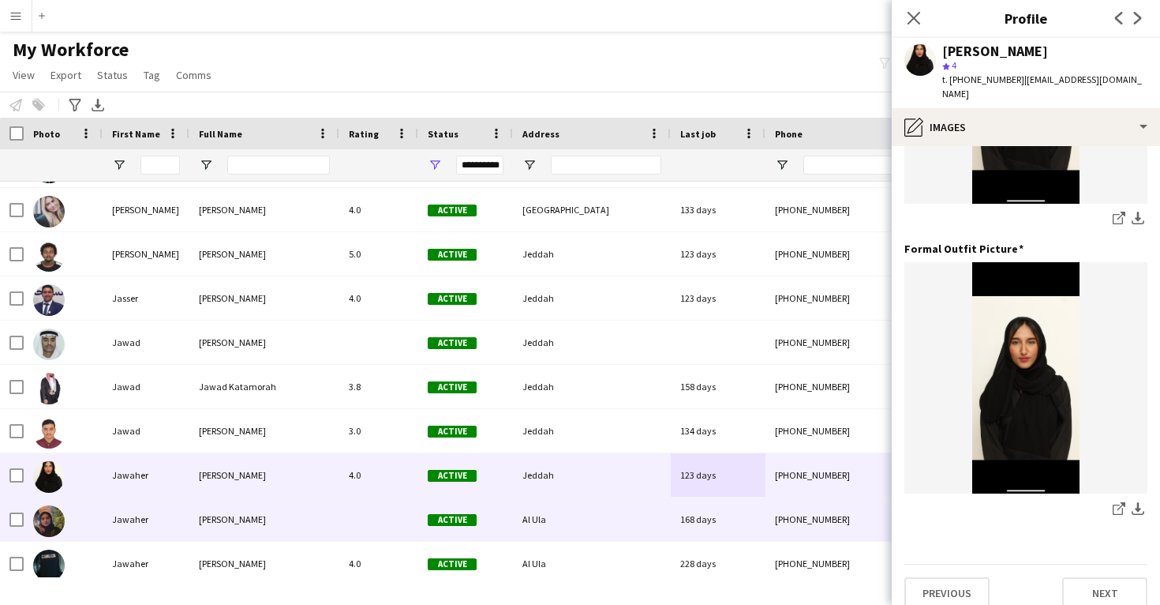
click at [692, 530] on div "168 days" at bounding box center [718, 518] width 95 height 43
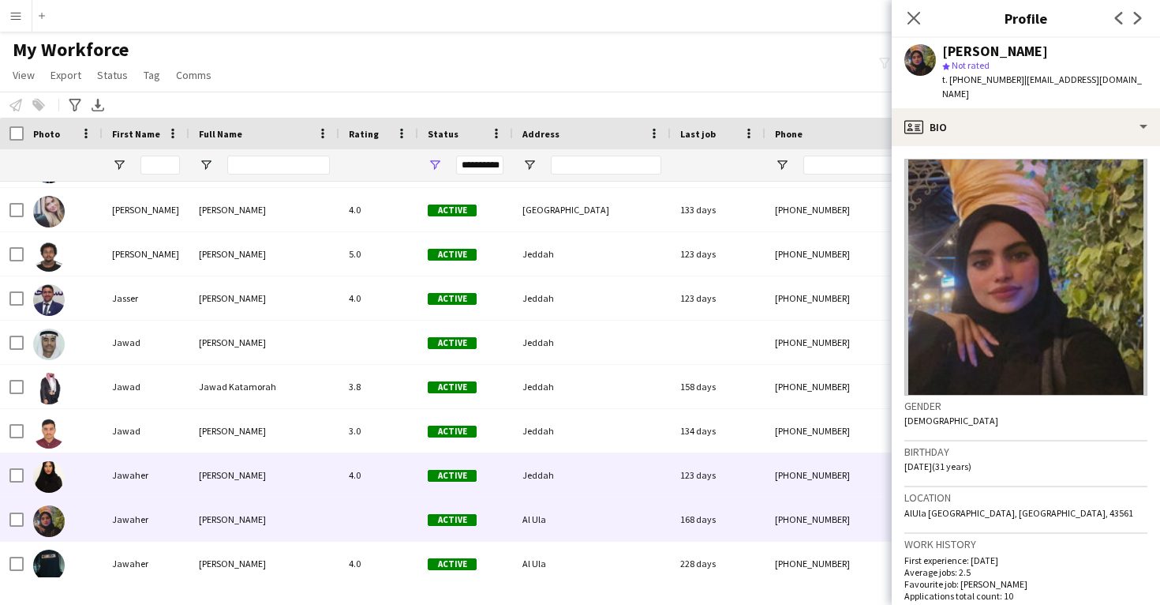
click at [737, 492] on div "123 days" at bounding box center [718, 474] width 95 height 43
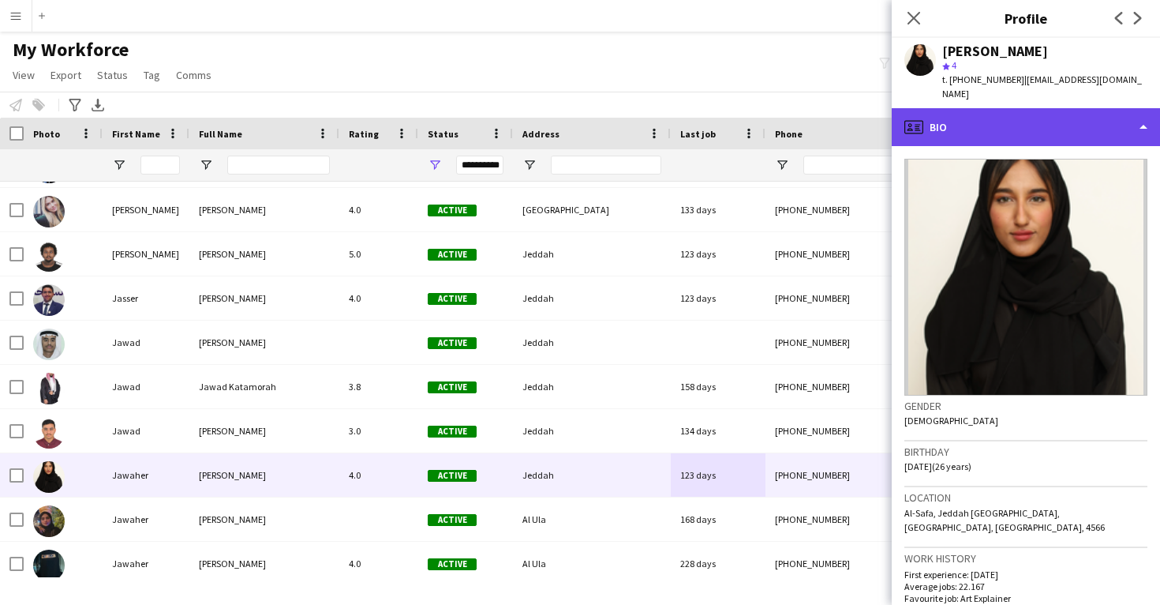
click at [987, 108] on div "profile Bio" at bounding box center [1026, 127] width 268 height 38
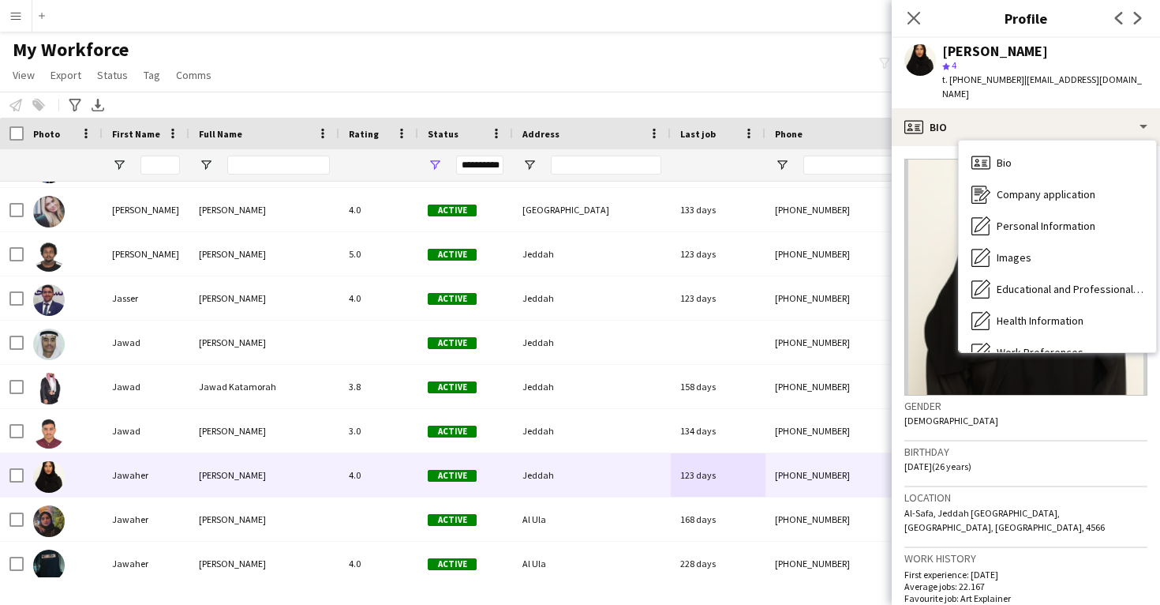
click at [1006, 458] on div "Birthday 04-02-1999 (26 years)" at bounding box center [1025, 464] width 243 height 46
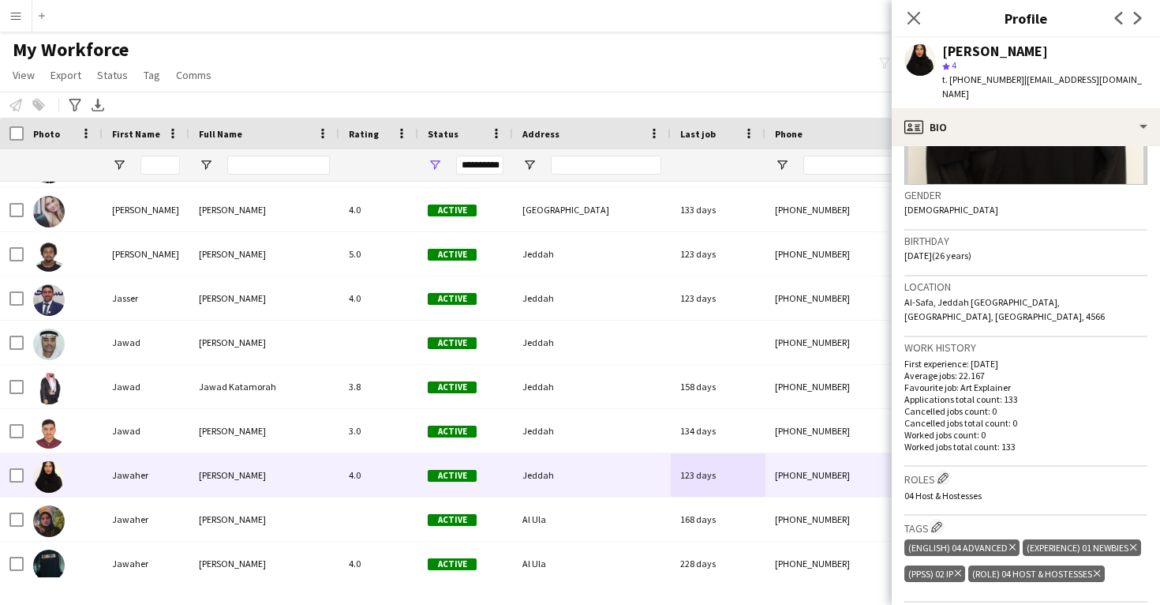
scroll to position [212, 0]
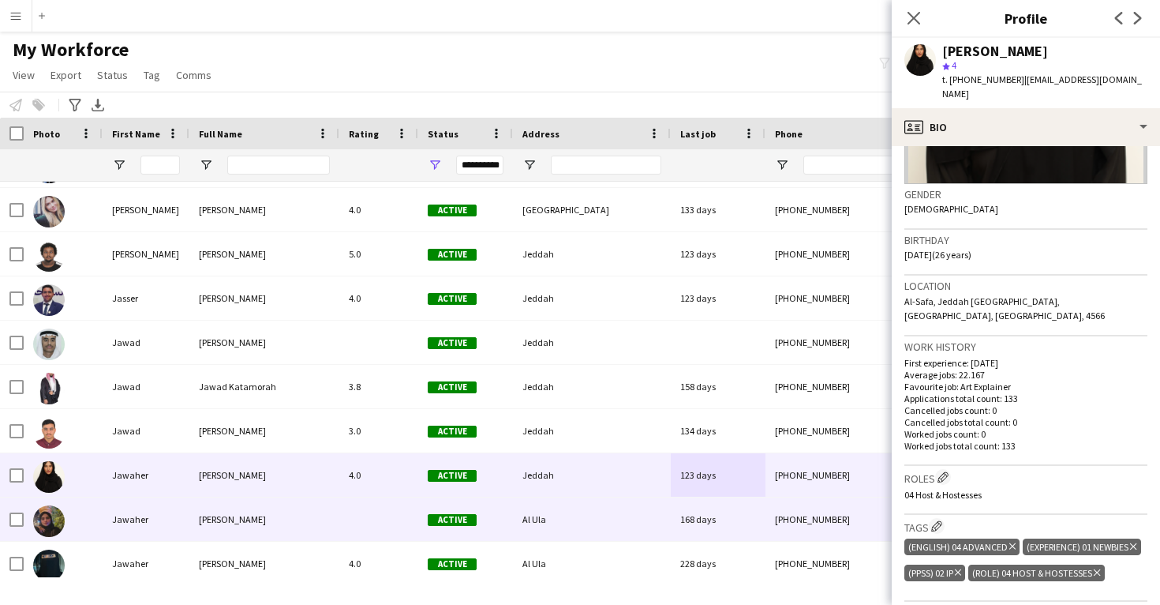
click at [757, 538] on div "168 days" at bounding box center [718, 518] width 95 height 43
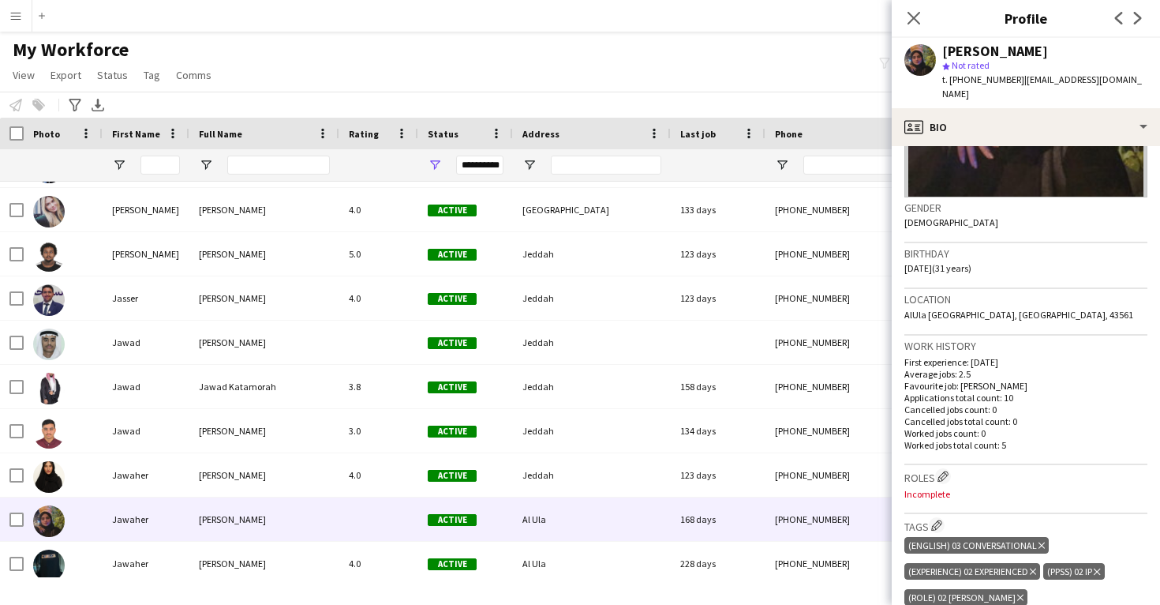
scroll to position [199, 0]
click at [944, 470] on app-icon "Edit crew company roles" at bounding box center [943, 475] width 11 height 11
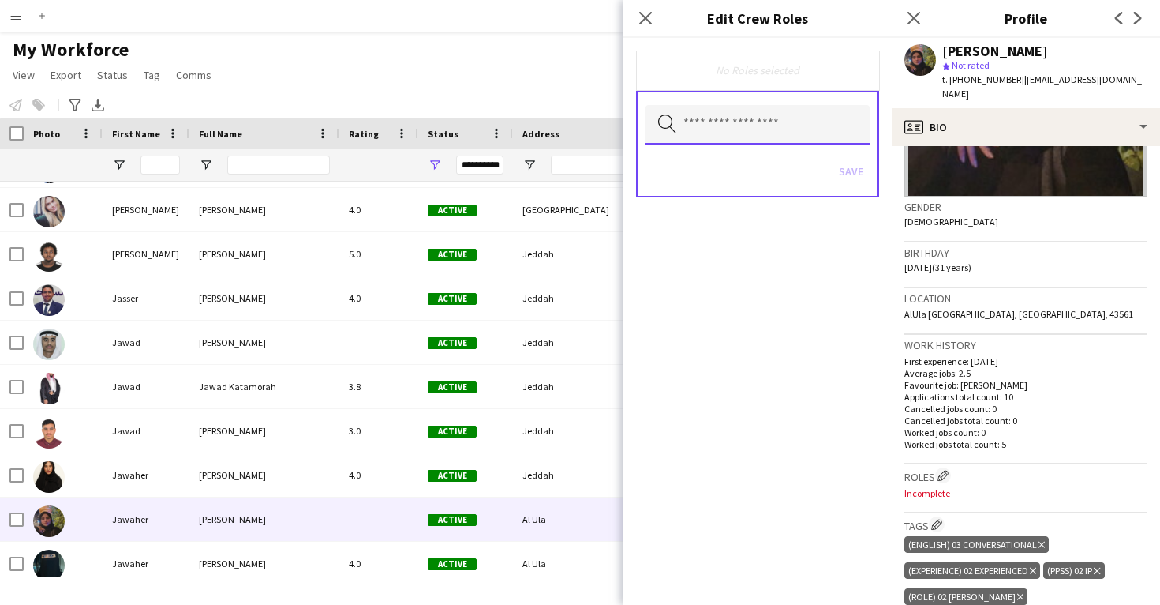
click at [737, 128] on input "text" at bounding box center [758, 124] width 224 height 39
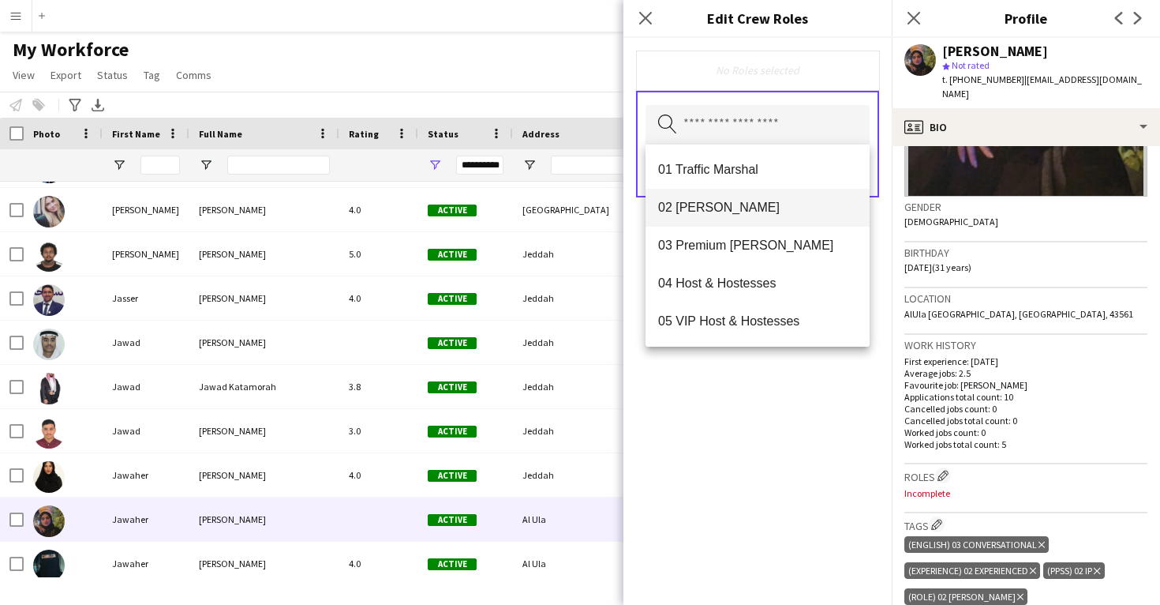
click at [743, 205] on span "02 [PERSON_NAME]" at bounding box center [757, 207] width 199 height 15
click at [774, 420] on div "02 Usher Remove Search by role type Save" at bounding box center [758, 321] width 268 height 567
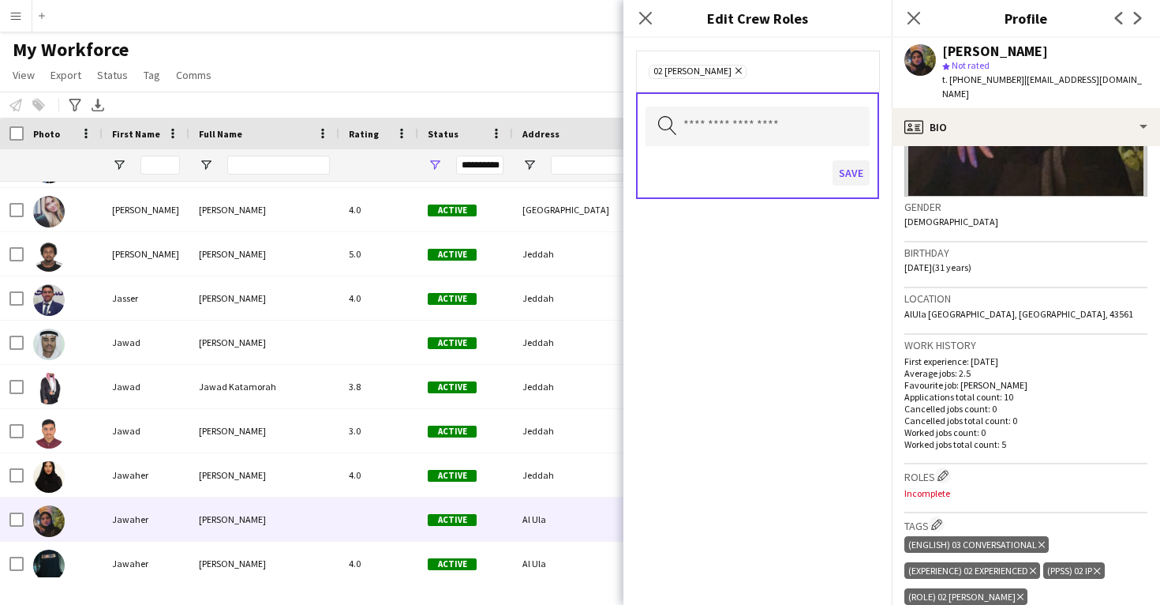
click at [853, 174] on button "Save" at bounding box center [851, 172] width 37 height 25
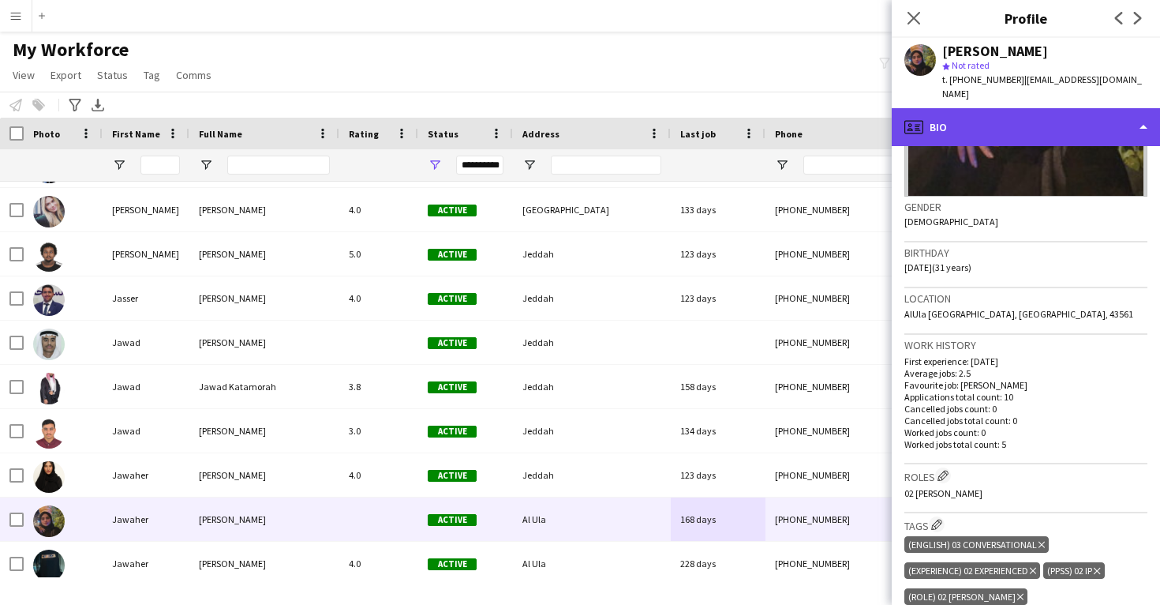
click at [951, 108] on div "profile Bio" at bounding box center [1026, 127] width 268 height 38
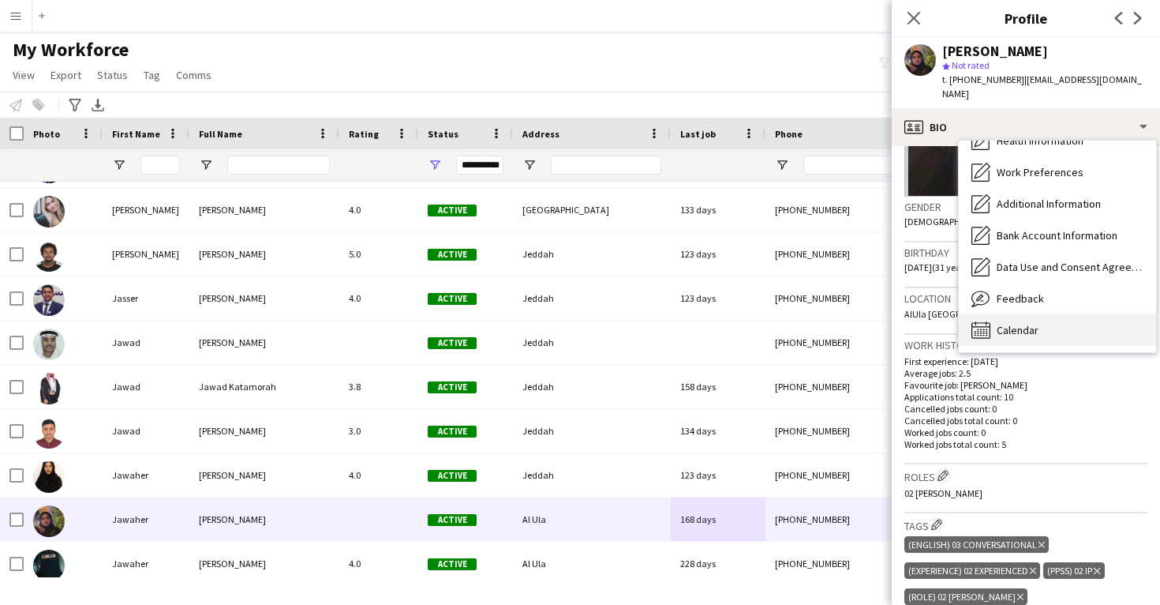
scroll to position [181, 0]
click at [1064, 314] on div "Calendar Calendar" at bounding box center [1057, 330] width 197 height 32
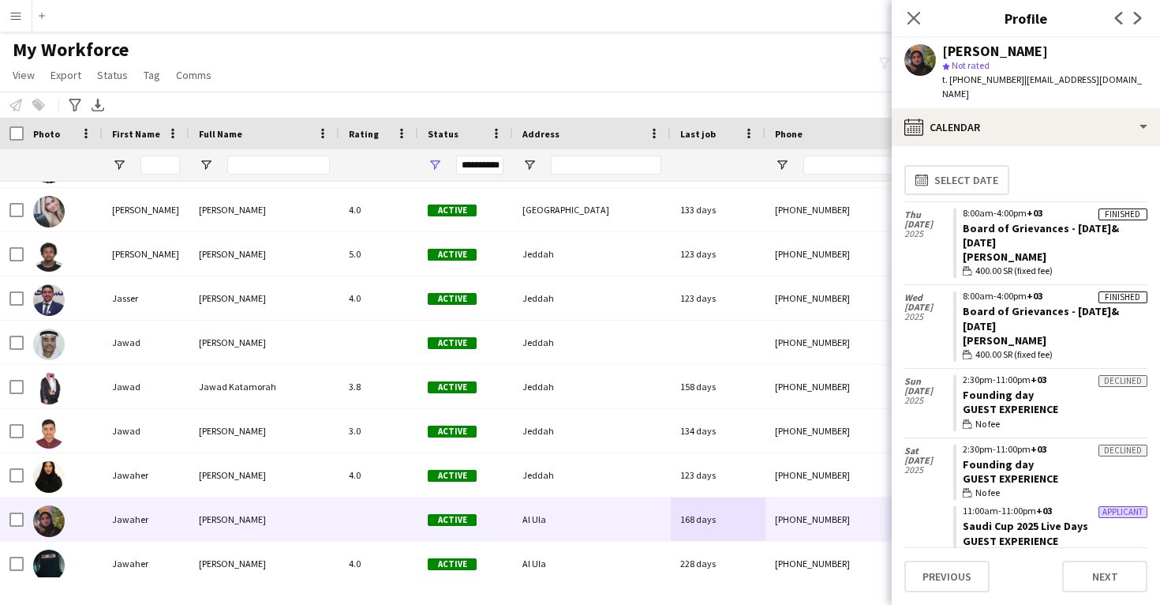
click at [1060, 92] on div "Jawaher Albalawi star Not rated t. +966545245547 | uujawaher@gmail.com" at bounding box center [1026, 73] width 268 height 70
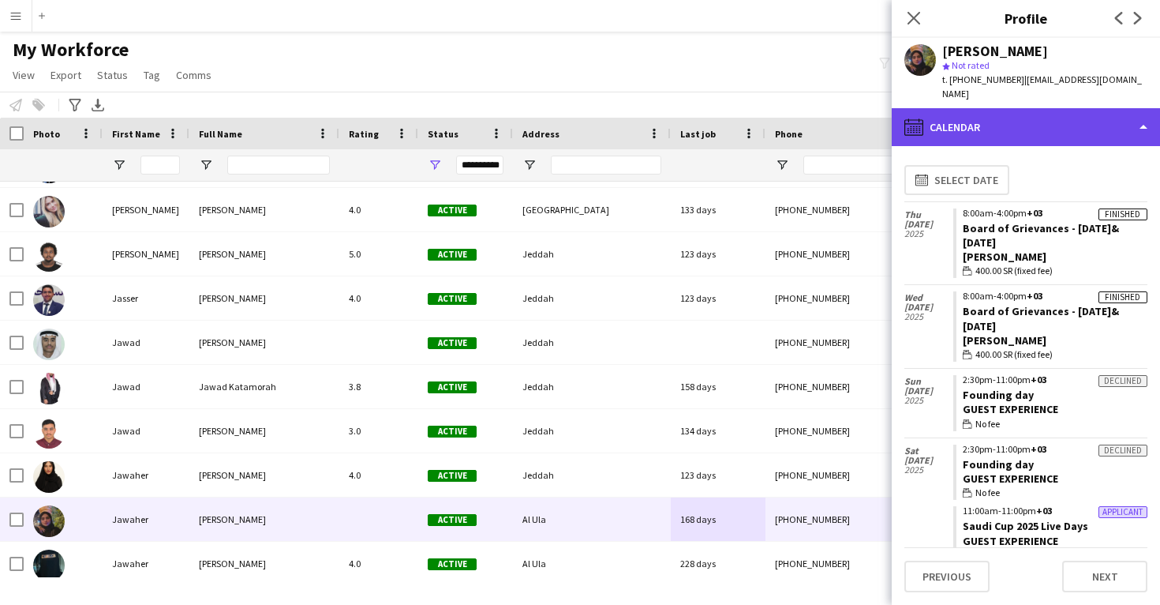
click at [1060, 114] on div "calendar-full Calendar" at bounding box center [1026, 127] width 268 height 38
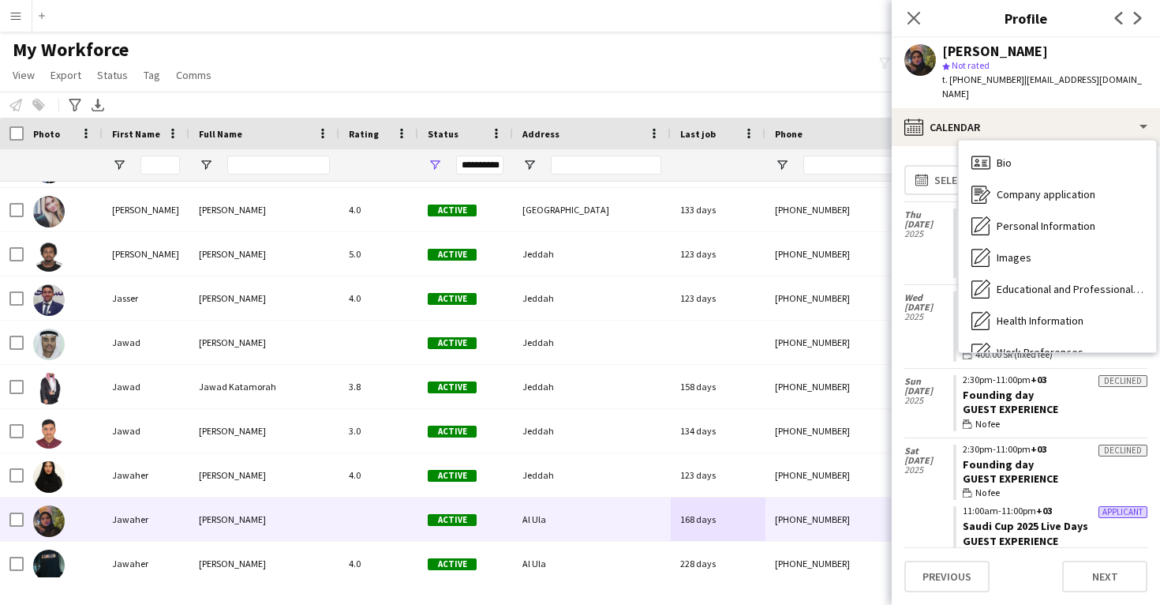
click at [1086, 463] on div "Feedback Feedback" at bounding box center [1057, 479] width 197 height 32
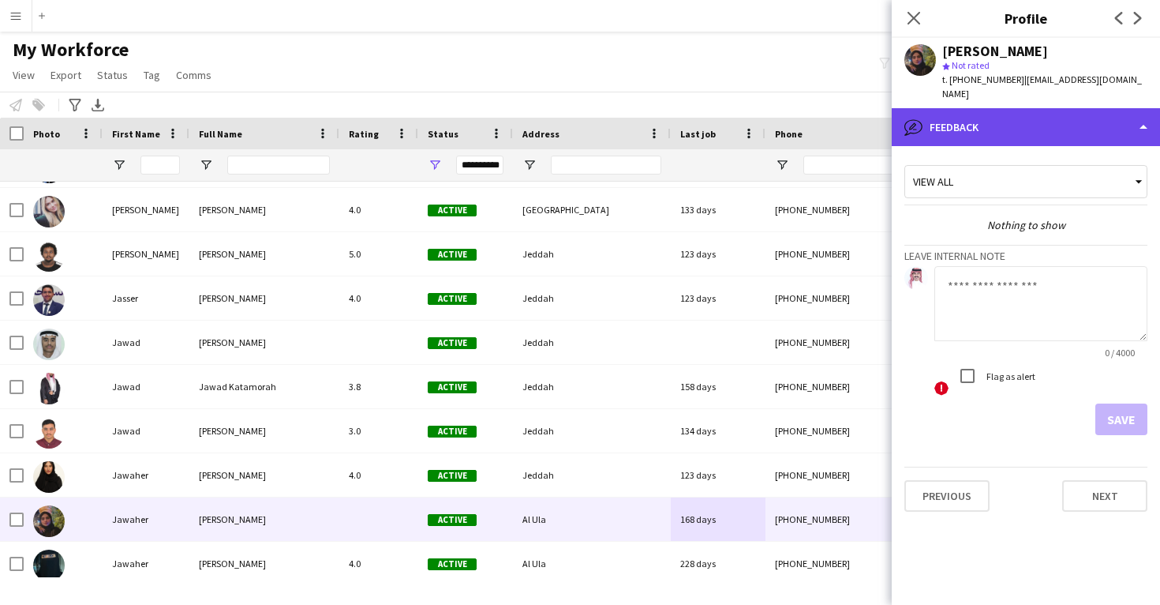
click at [1036, 121] on div "bubble-pencil Feedback" at bounding box center [1026, 127] width 268 height 38
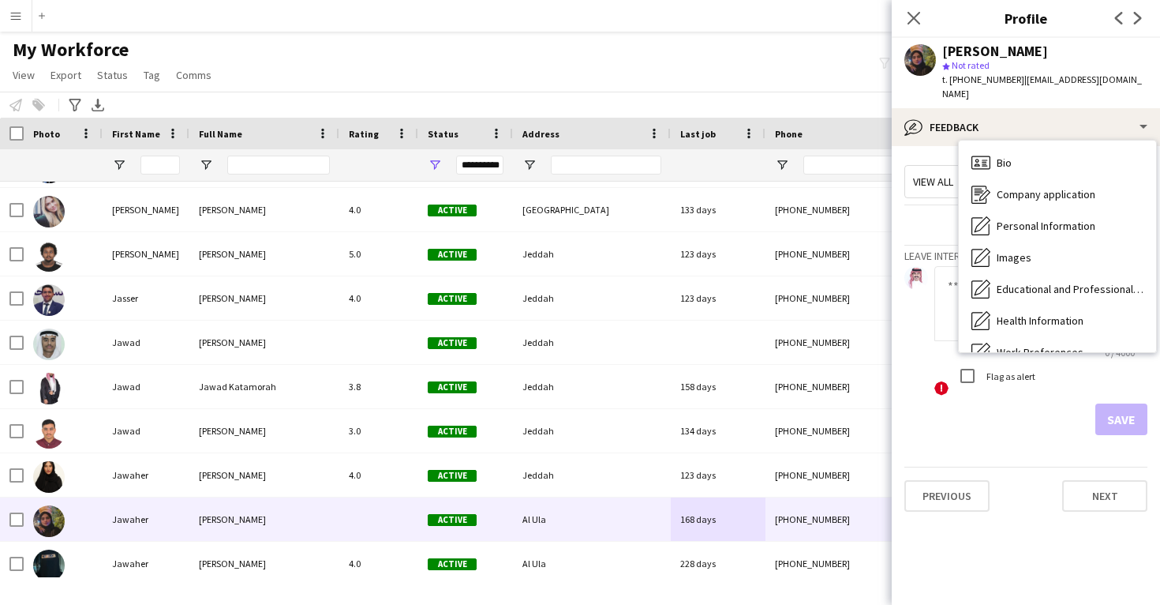
click at [1051, 494] on div "Calendar Calendar" at bounding box center [1057, 510] width 197 height 32
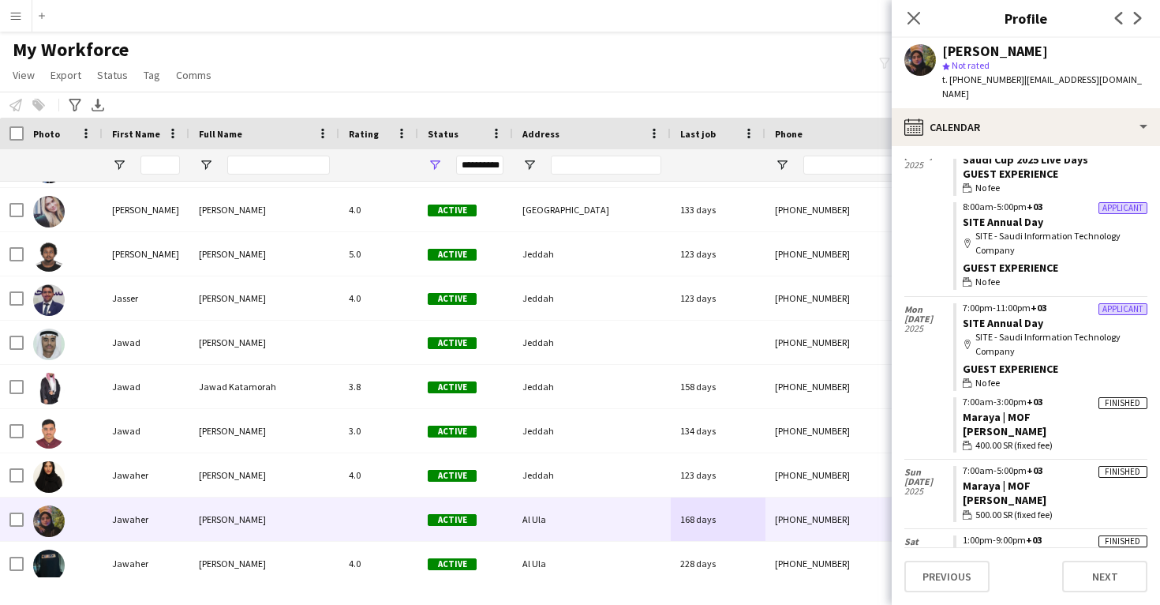
scroll to position [635, 0]
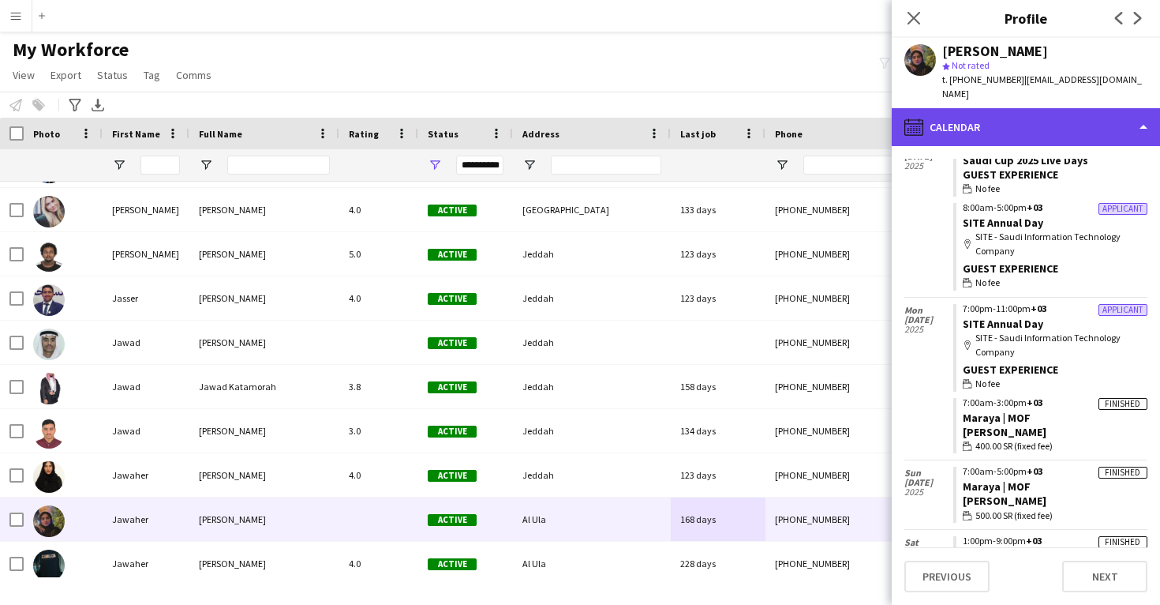
click at [952, 121] on div "calendar-full Calendar" at bounding box center [1026, 127] width 268 height 38
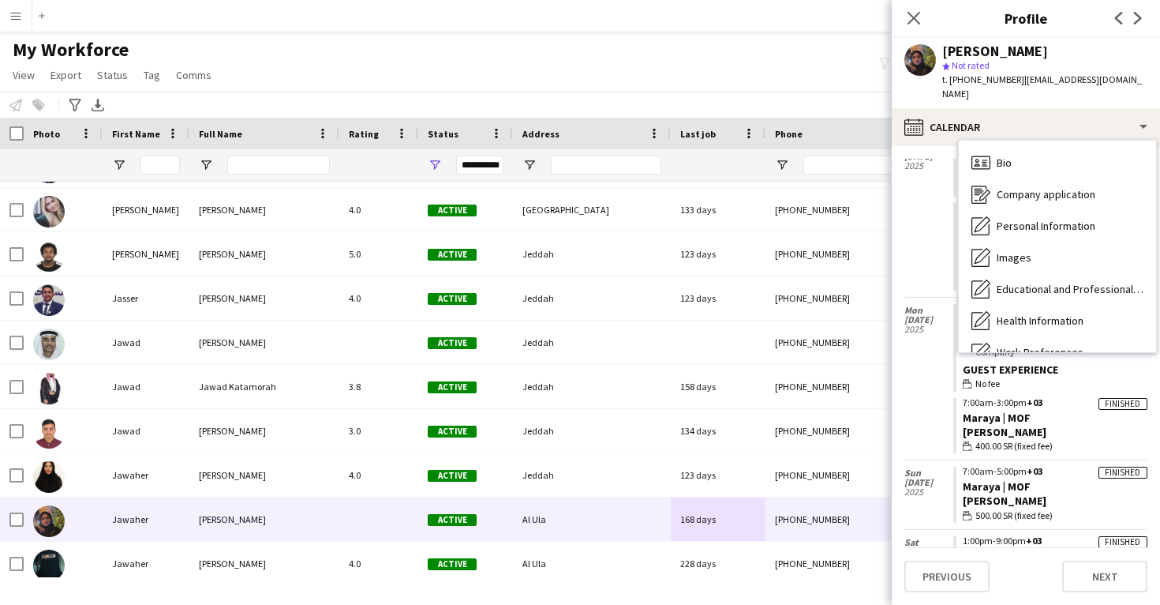
click at [1006, 471] on span "Feedback" at bounding box center [1020, 478] width 47 height 14
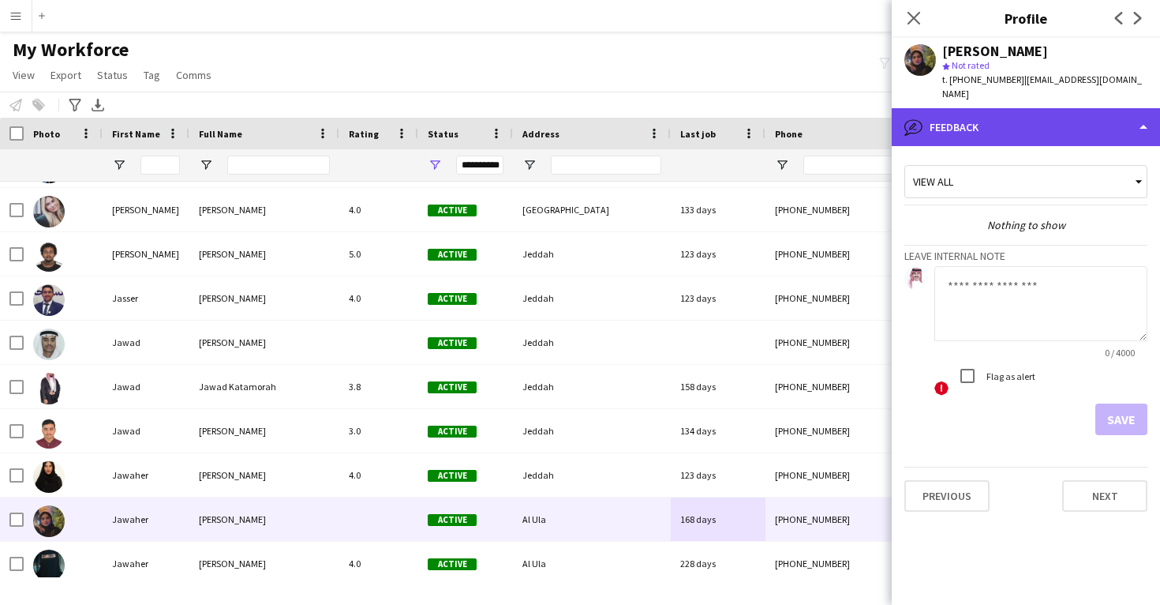
click at [985, 125] on div "bubble-pencil Feedback" at bounding box center [1026, 127] width 268 height 38
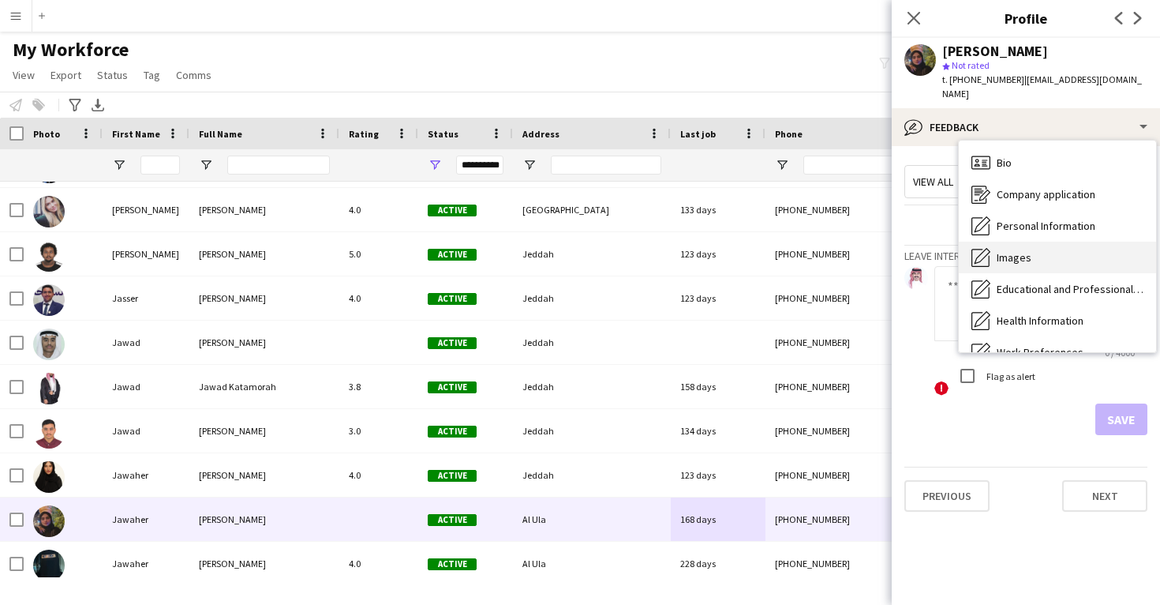
scroll to position [0, 0]
click at [1024, 242] on div "Images Images" at bounding box center [1057, 258] width 197 height 32
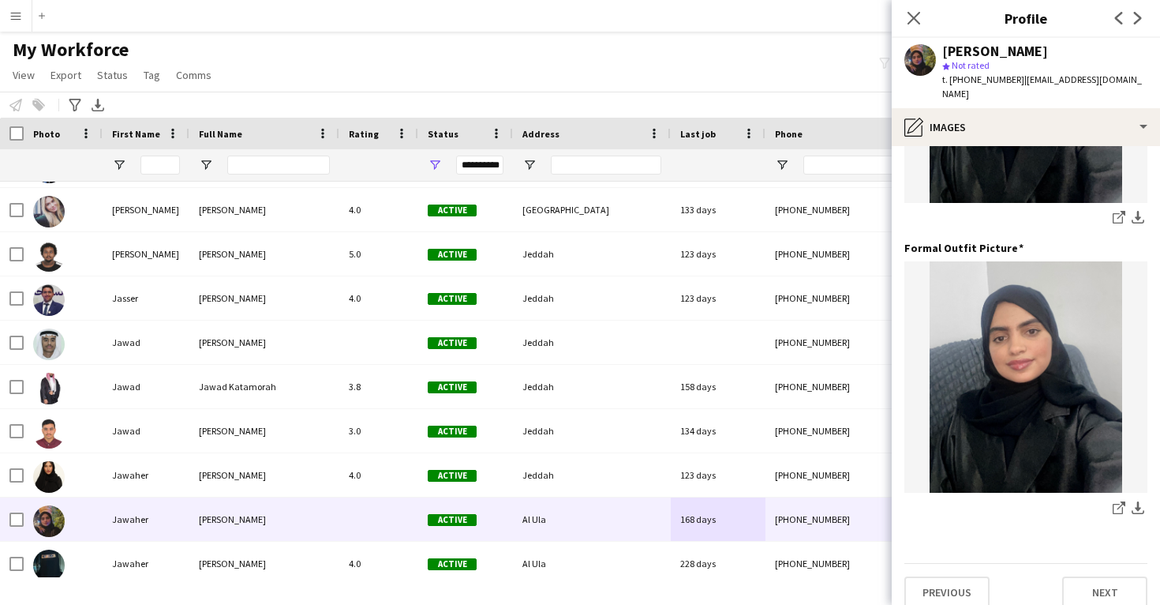
scroll to position [497, 0]
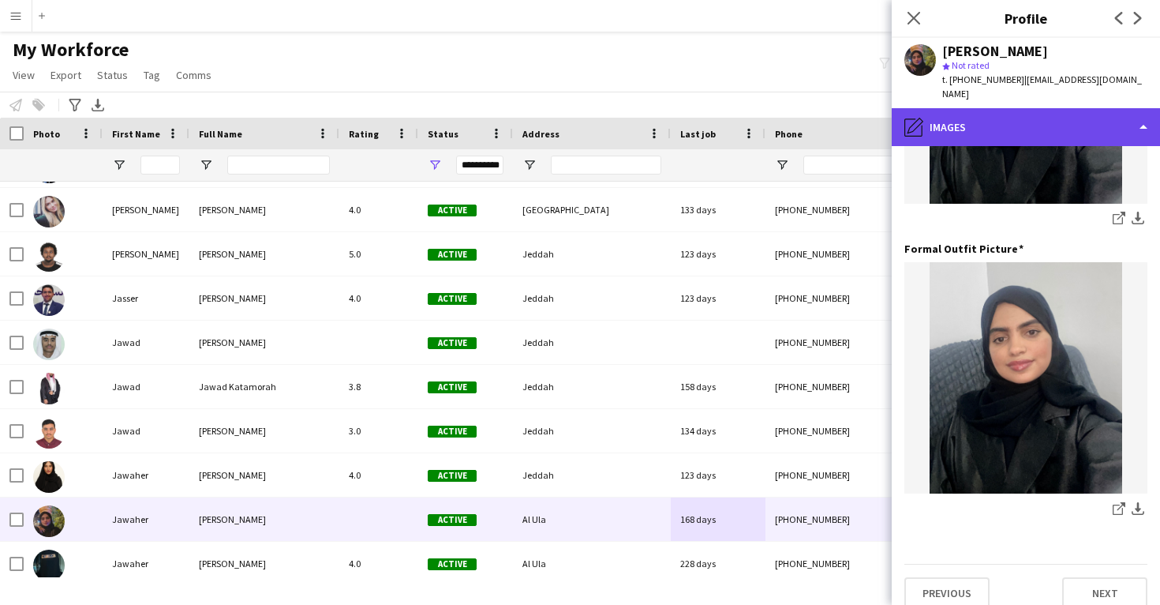
click at [1002, 118] on div "pencil4 Images" at bounding box center [1026, 127] width 268 height 38
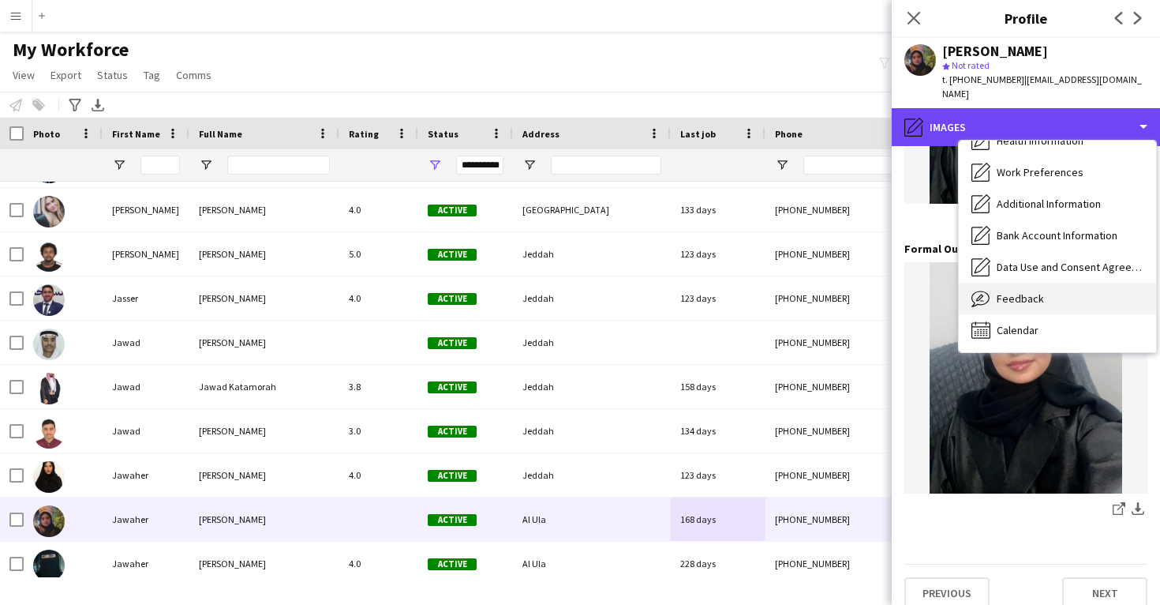
scroll to position [180, 0]
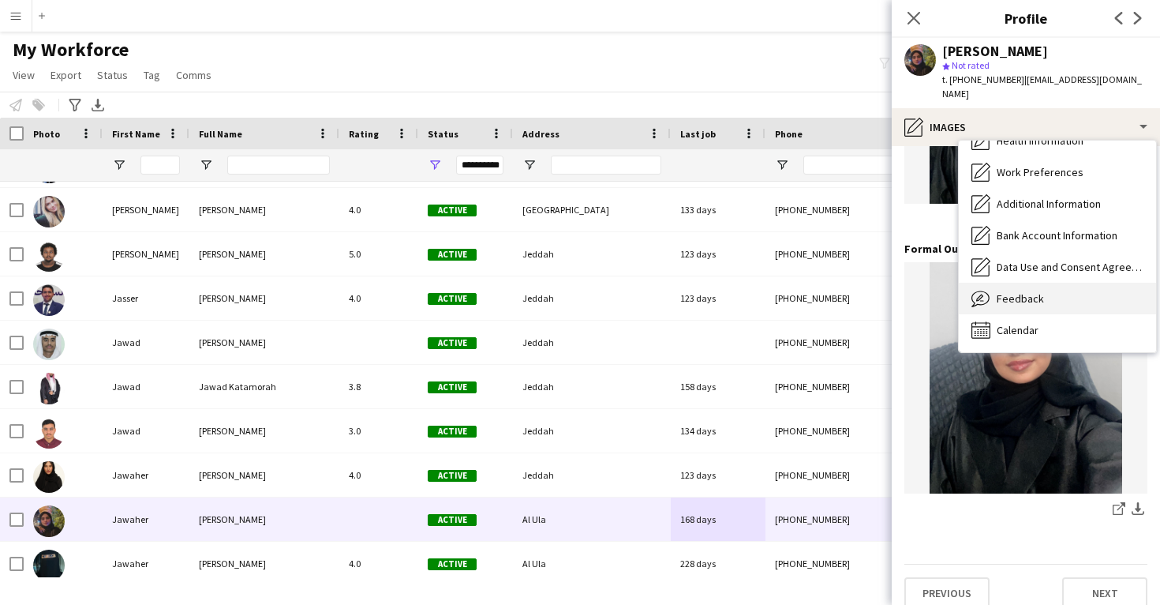
click at [1011, 291] on span "Feedback" at bounding box center [1020, 298] width 47 height 14
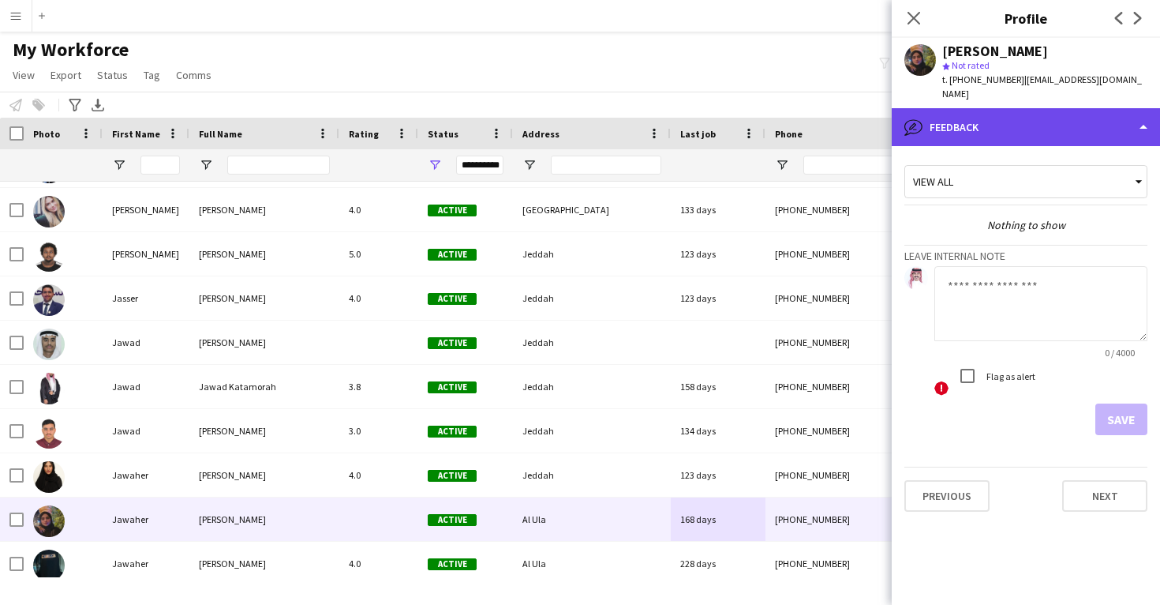
click at [1002, 124] on div "bubble-pencil Feedback" at bounding box center [1026, 127] width 268 height 38
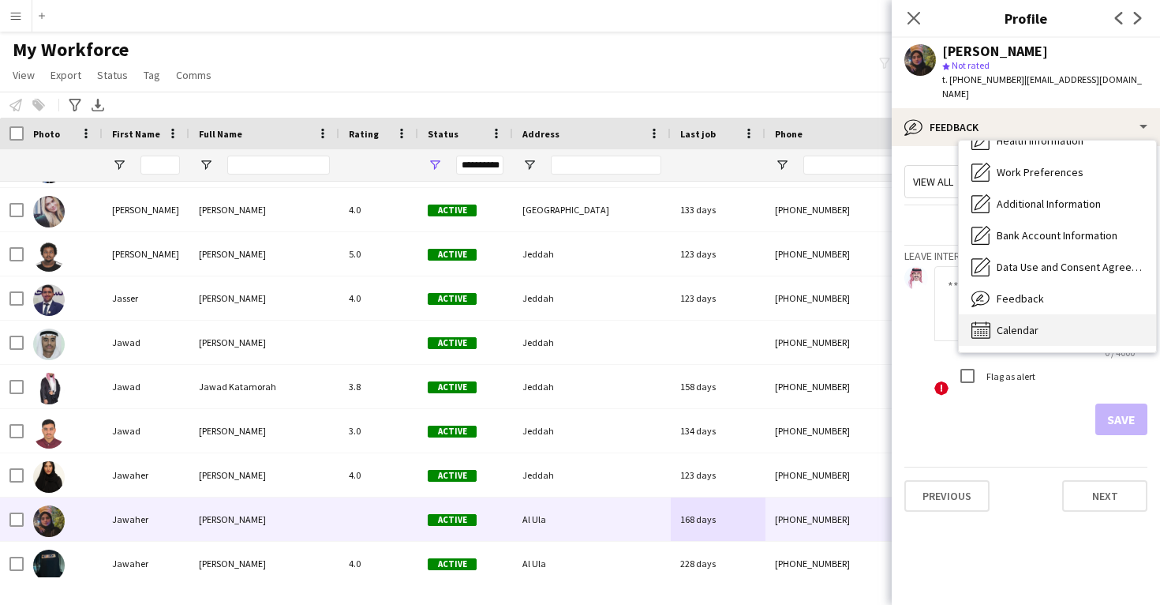
click at [1030, 323] on span "Calendar" at bounding box center [1018, 330] width 42 height 14
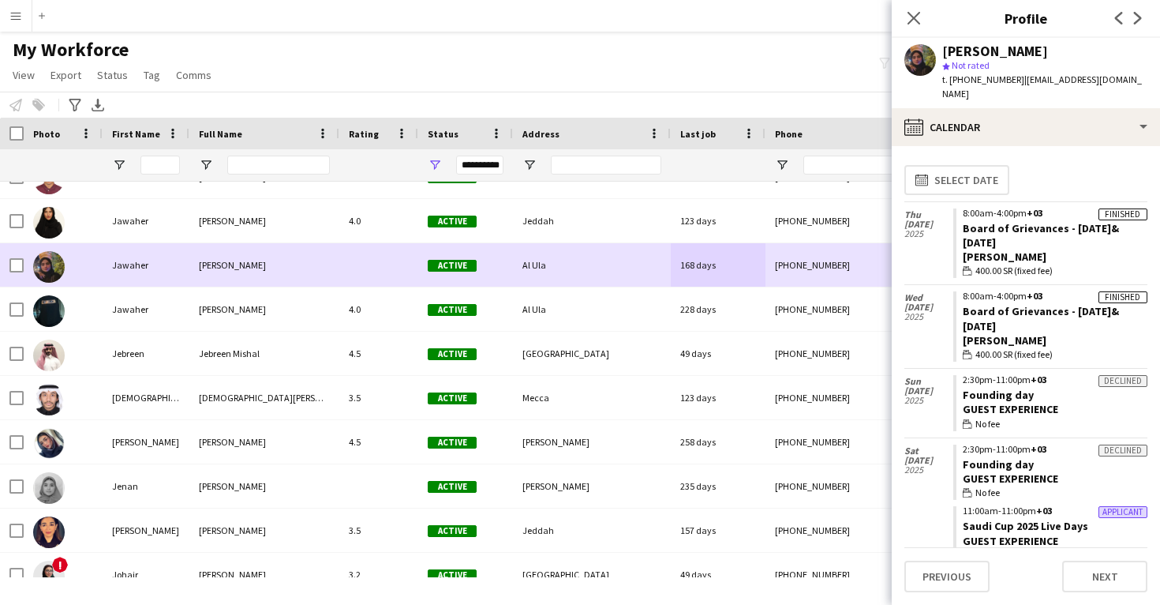
scroll to position [32068, 0]
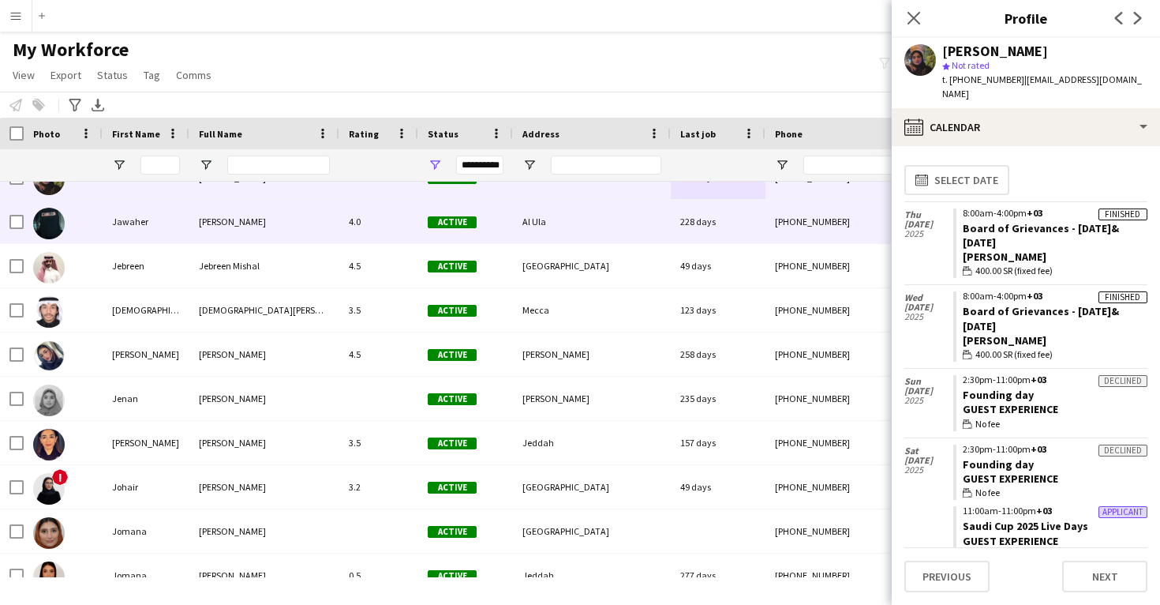
click at [689, 230] on div "228 days" at bounding box center [718, 221] width 95 height 43
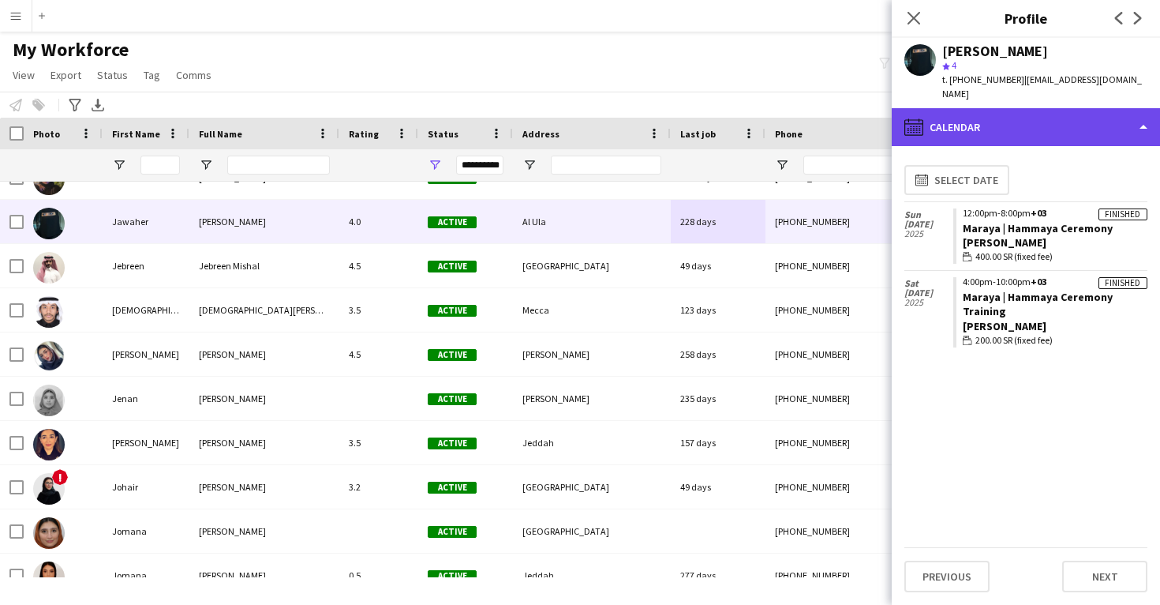
click at [998, 114] on div "calendar-full Calendar" at bounding box center [1026, 127] width 268 height 38
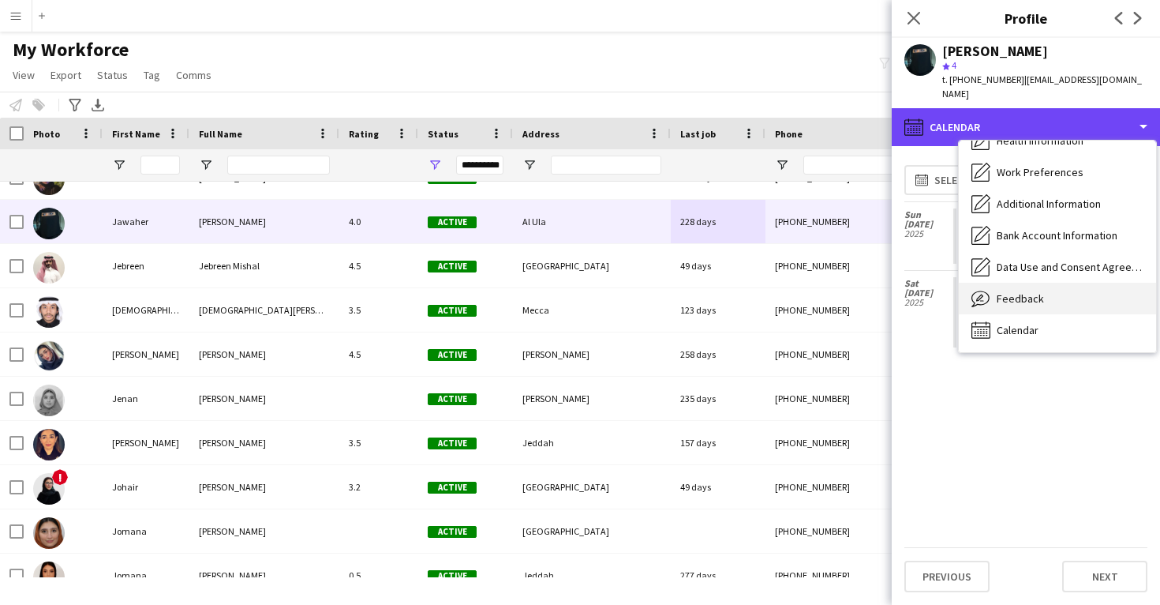
scroll to position [181, 0]
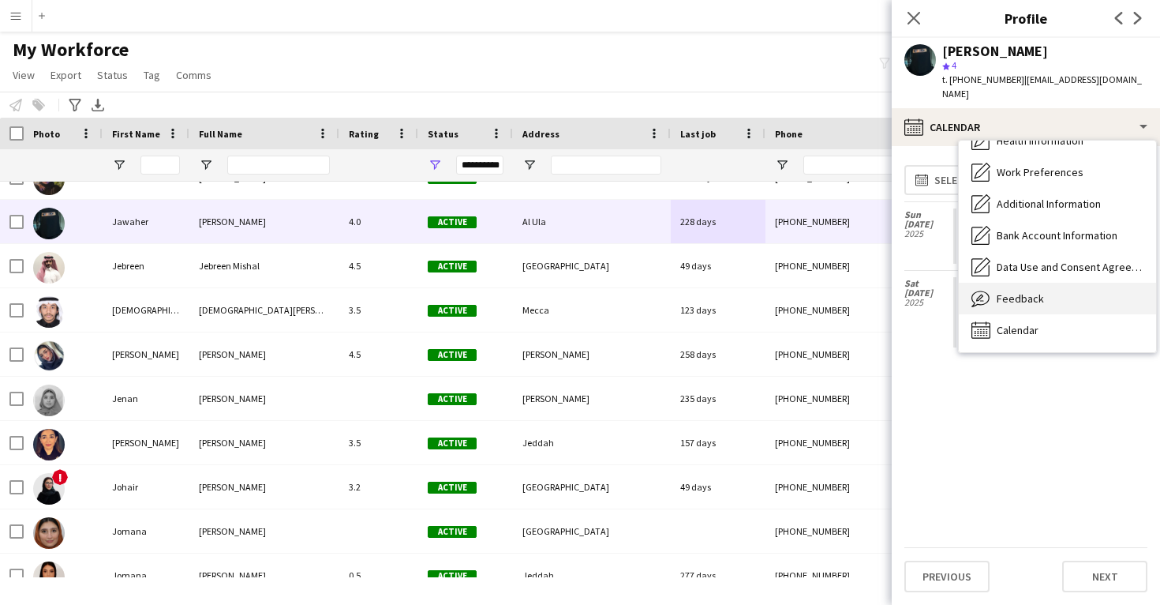
click at [1018, 294] on div "Feedback Feedback" at bounding box center [1057, 299] width 197 height 32
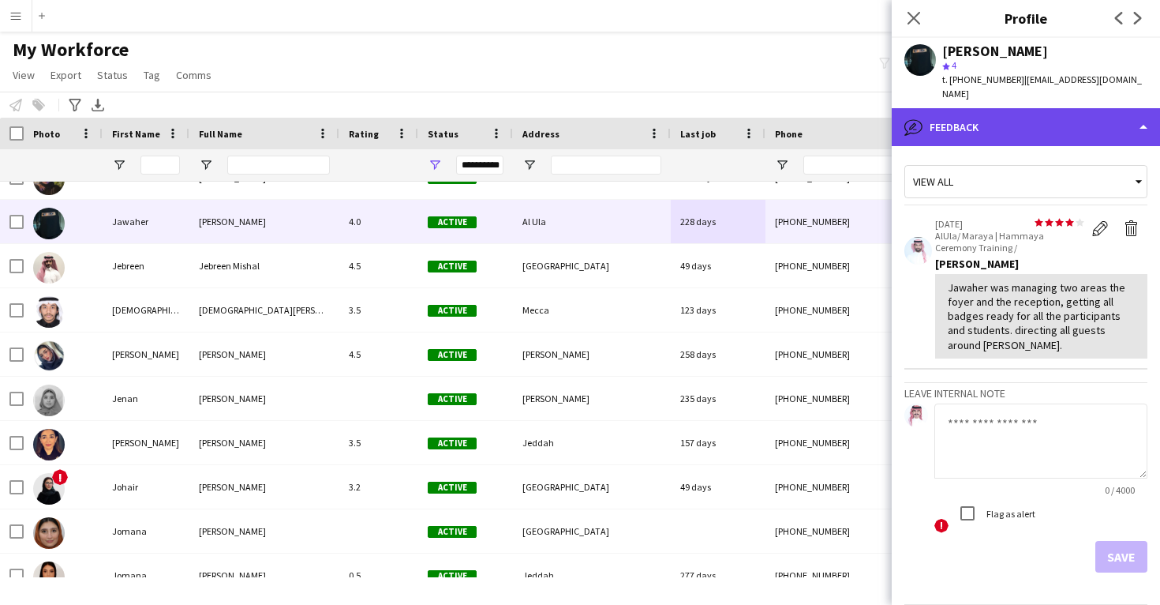
click at [984, 121] on div "bubble-pencil Feedback" at bounding box center [1026, 127] width 268 height 38
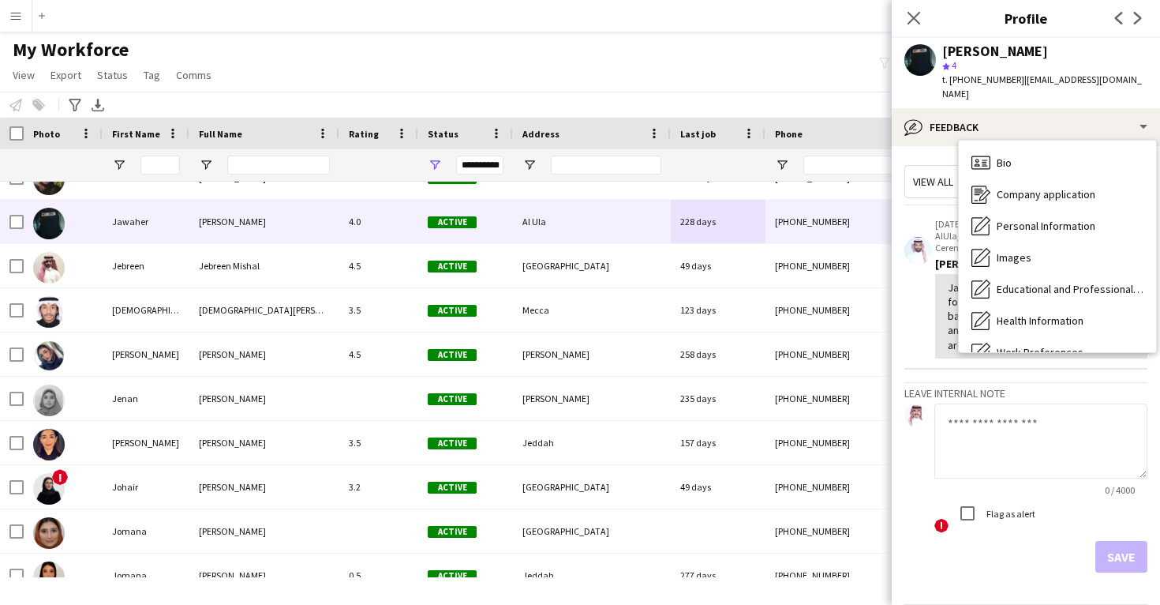
click at [1019, 242] on div "Images Images" at bounding box center [1057, 258] width 197 height 32
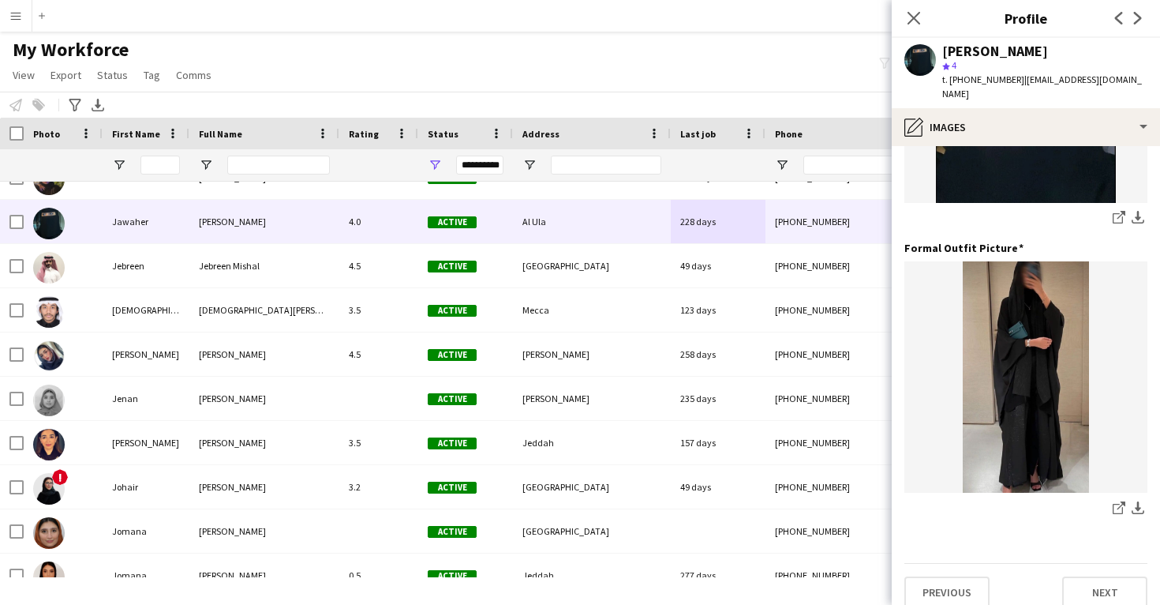
scroll to position [497, 0]
click at [1113, 504] on icon at bounding box center [1118, 509] width 10 height 10
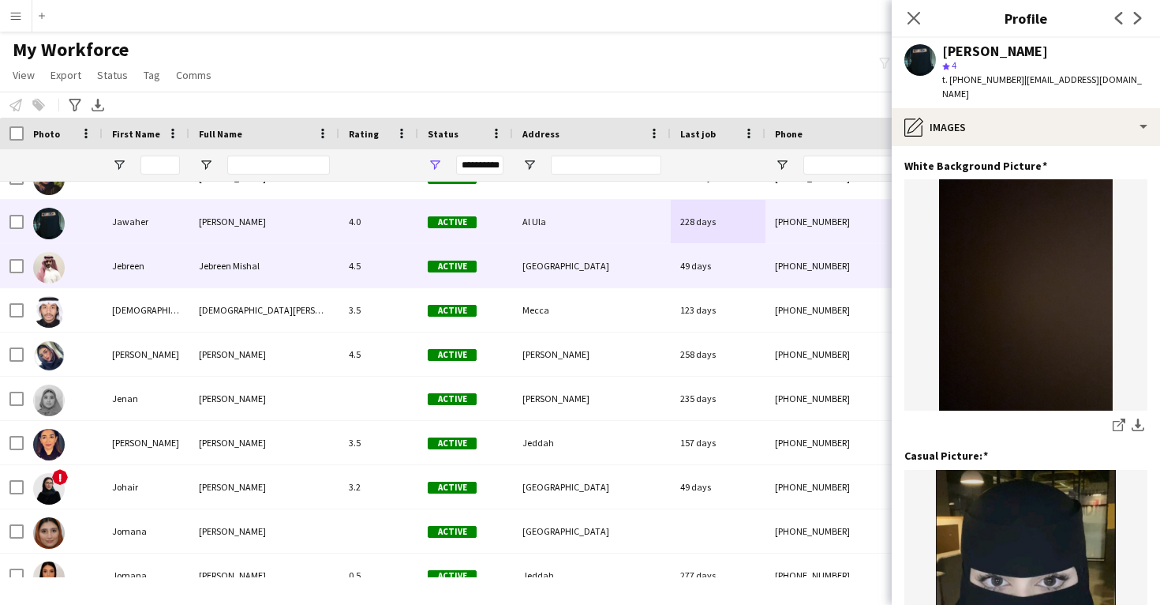
scroll to position [0, 0]
click at [760, 256] on div "49 days" at bounding box center [718, 265] width 95 height 43
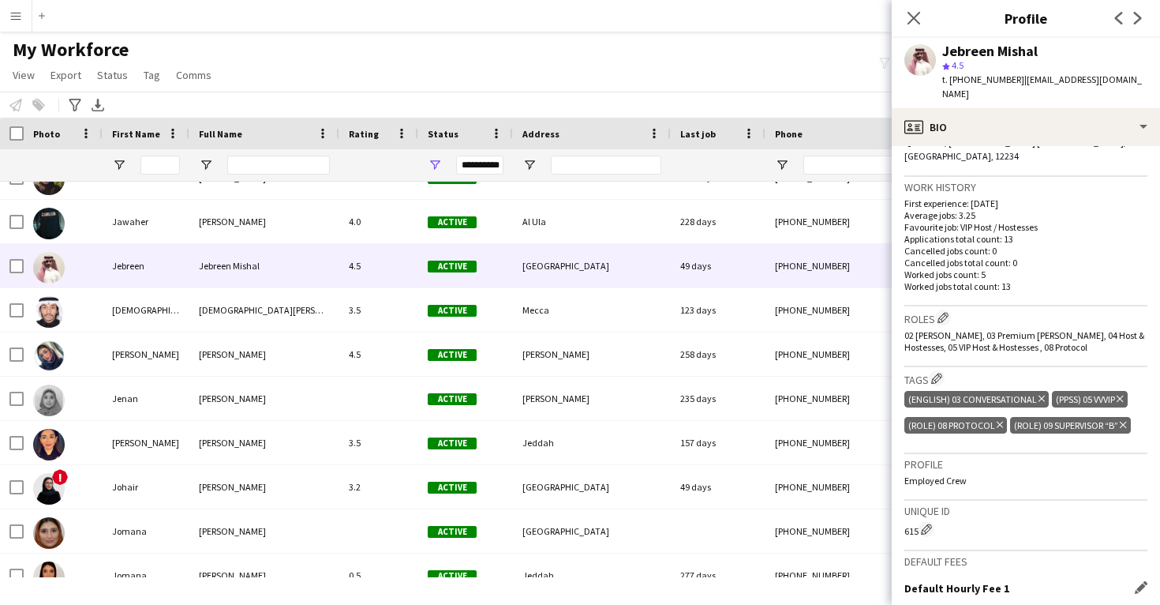
scroll to position [281, 0]
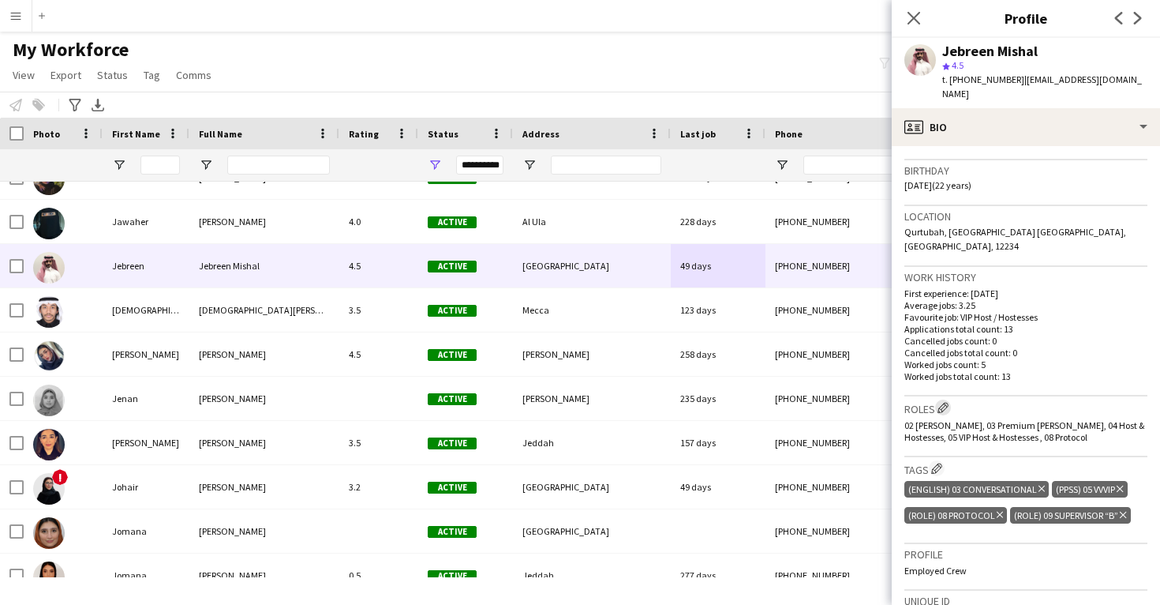
click at [943, 402] on app-icon "Edit crew company roles" at bounding box center [943, 407] width 11 height 11
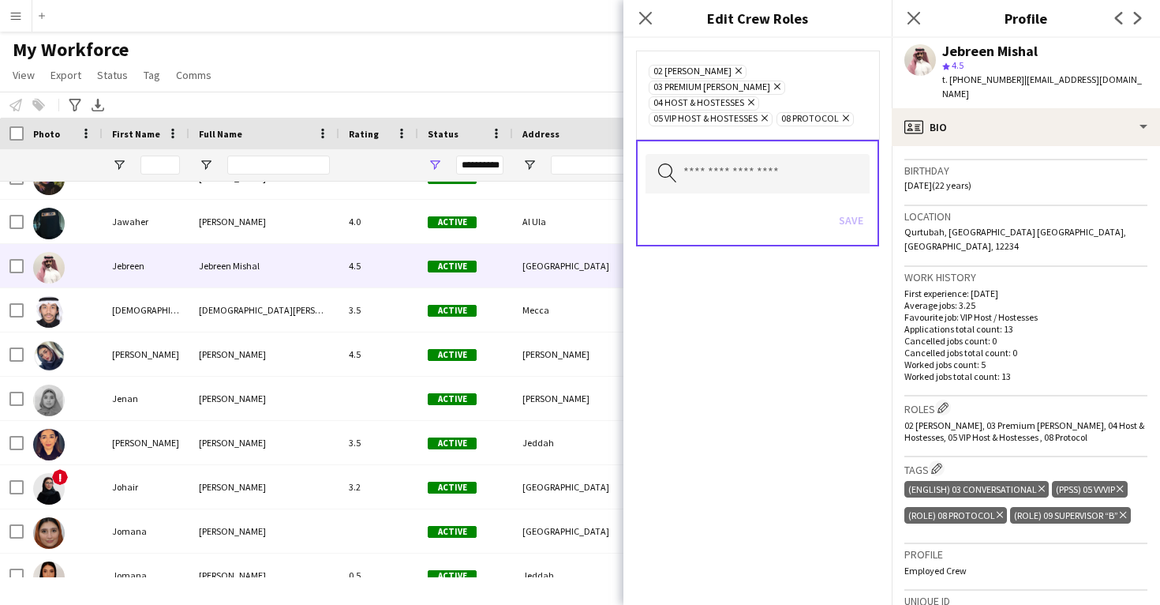
click at [762, 113] on icon "Remove" at bounding box center [763, 118] width 10 height 10
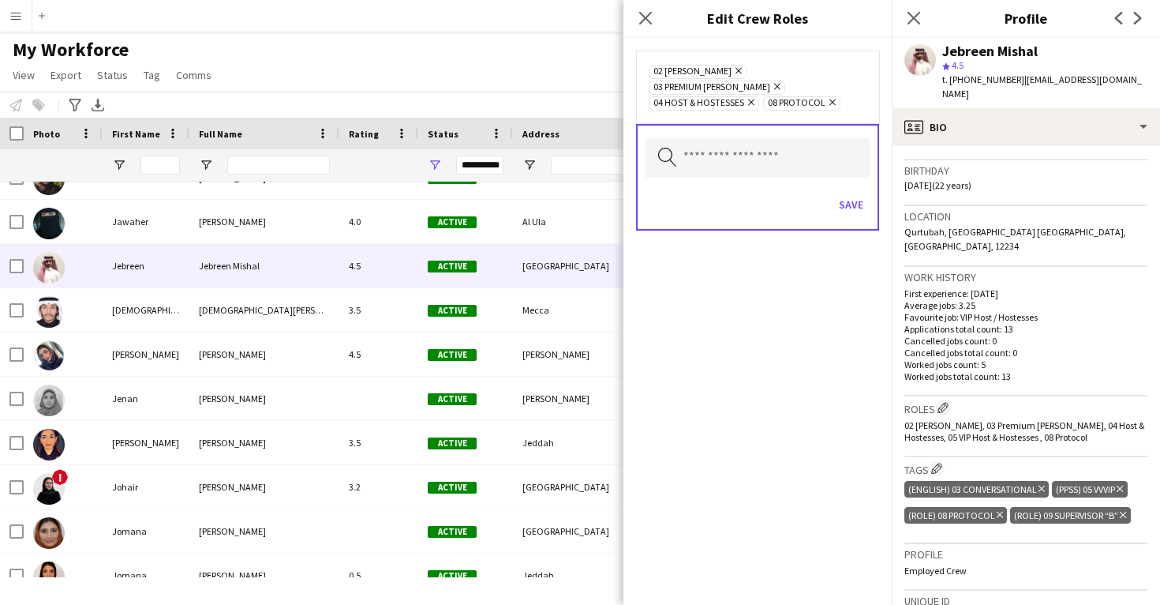
click at [750, 97] on icon "Remove" at bounding box center [749, 102] width 10 height 10
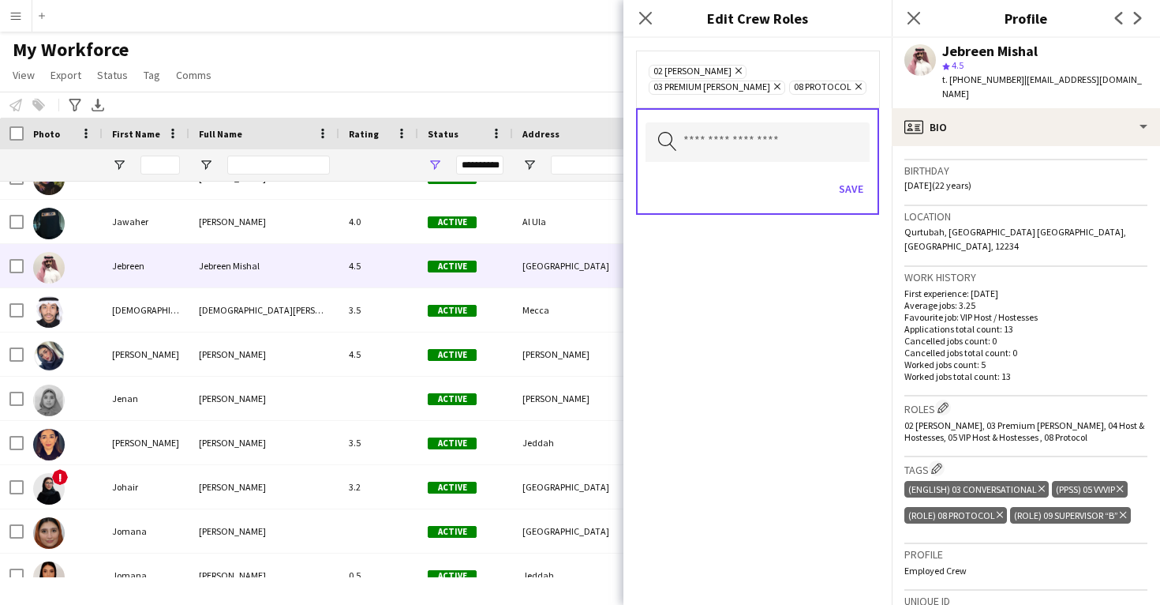
click at [736, 69] on icon at bounding box center [739, 71] width 6 height 6
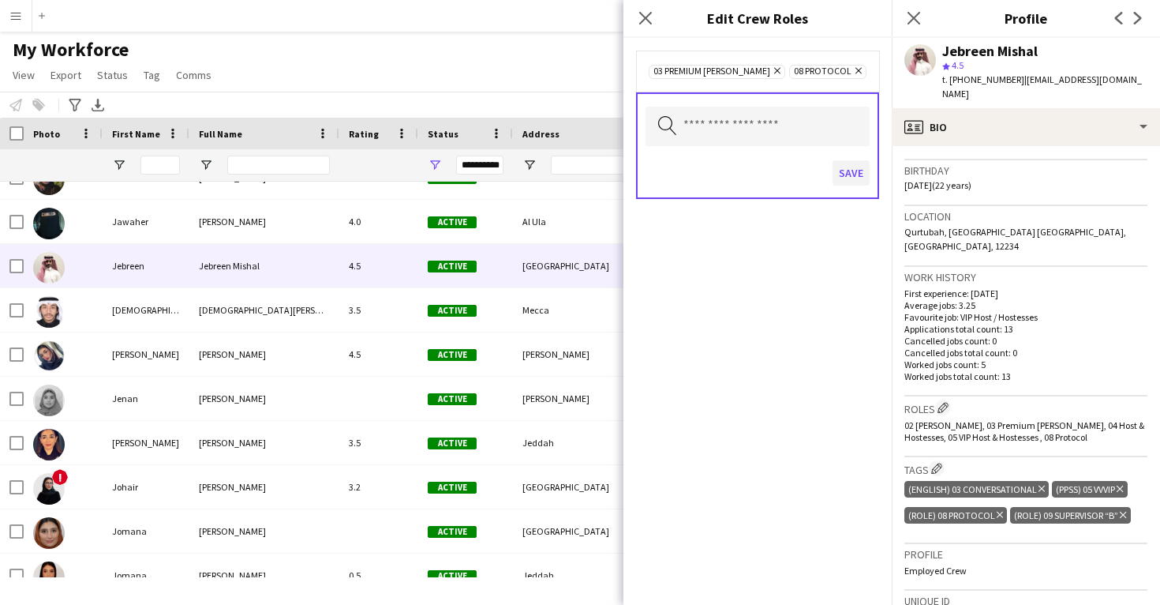
click at [841, 173] on button "Save" at bounding box center [851, 172] width 37 height 25
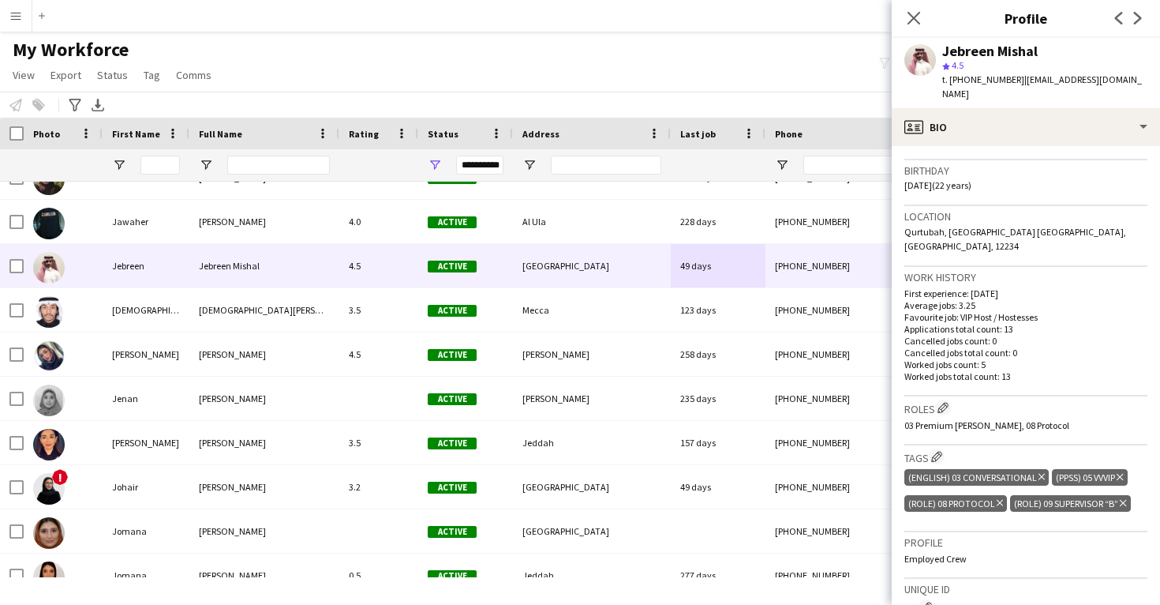
click at [1002, 133] on div "Gender Male" at bounding box center [1025, 137] width 243 height 46
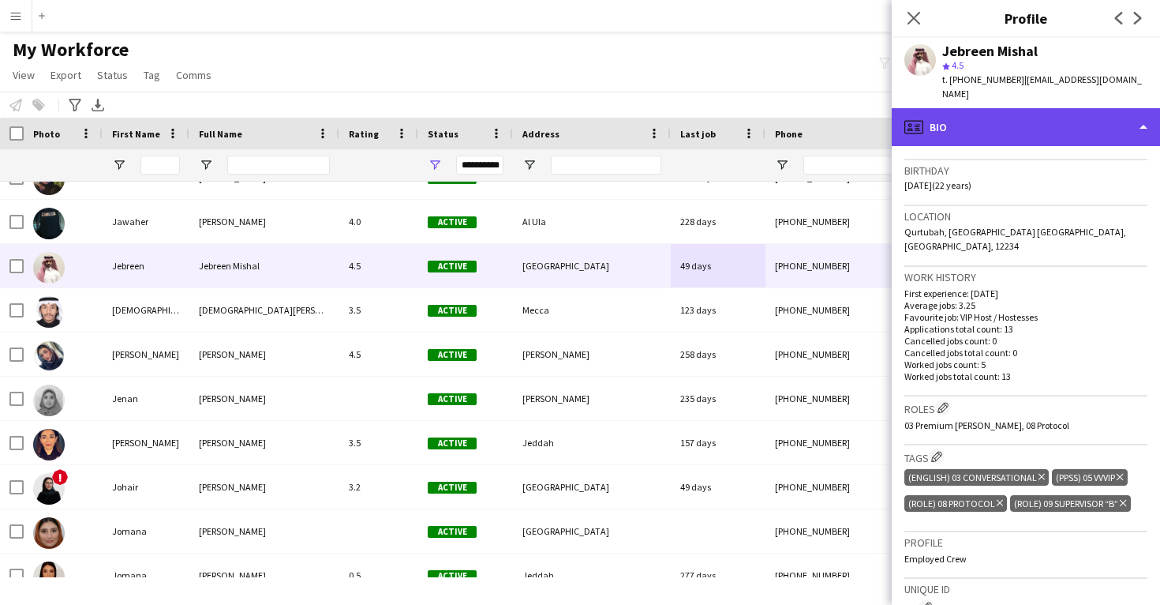
click at [1002, 122] on div "profile Bio" at bounding box center [1026, 127] width 268 height 38
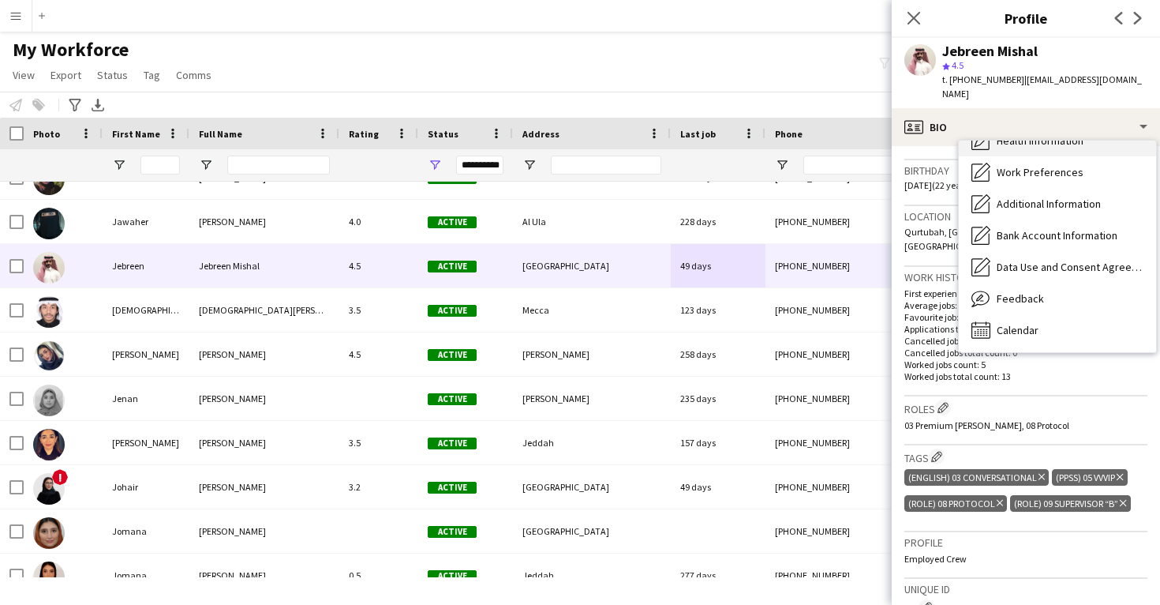
scroll to position [180, 0]
click at [1058, 314] on div "Calendar Calendar" at bounding box center [1057, 330] width 197 height 32
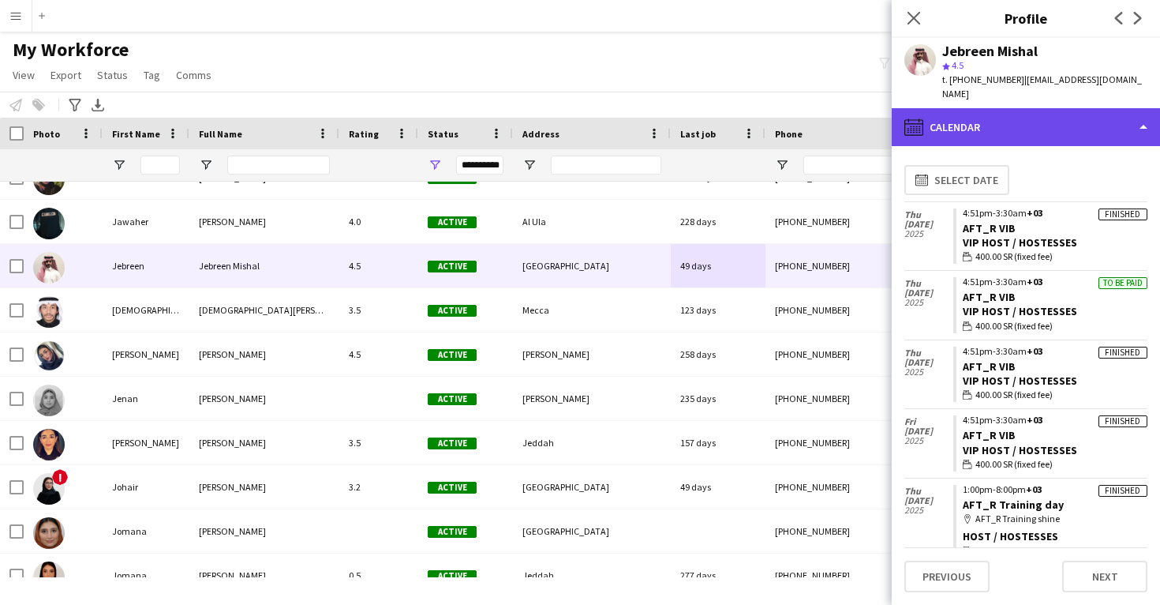
click at [1023, 128] on div "calendar-full Calendar" at bounding box center [1026, 127] width 268 height 38
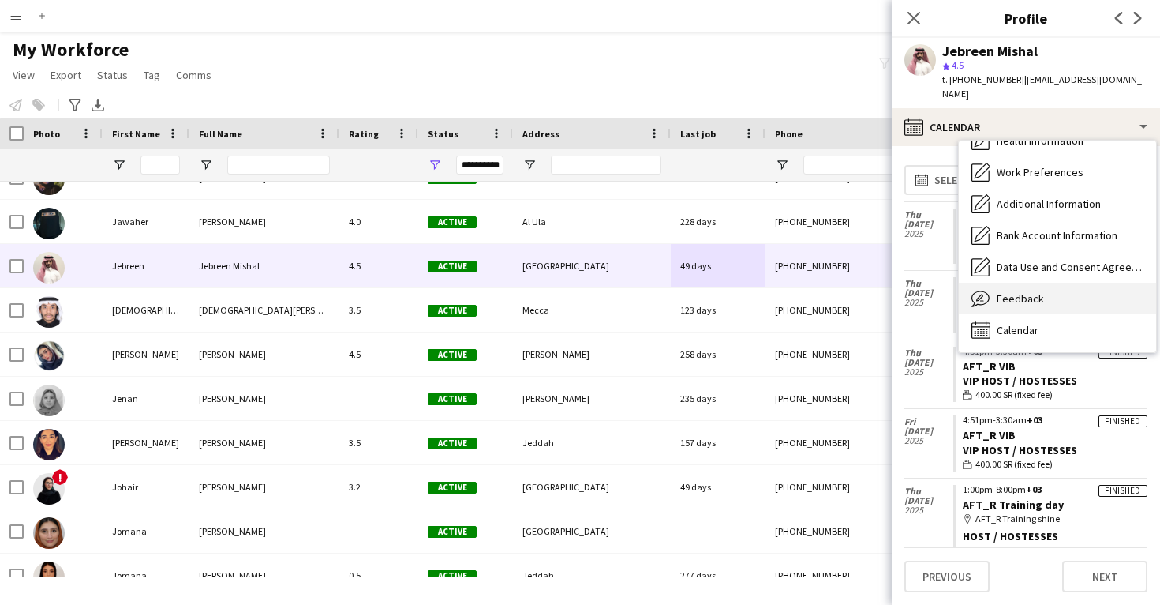
click at [1046, 283] on div "Feedback Feedback" at bounding box center [1057, 299] width 197 height 32
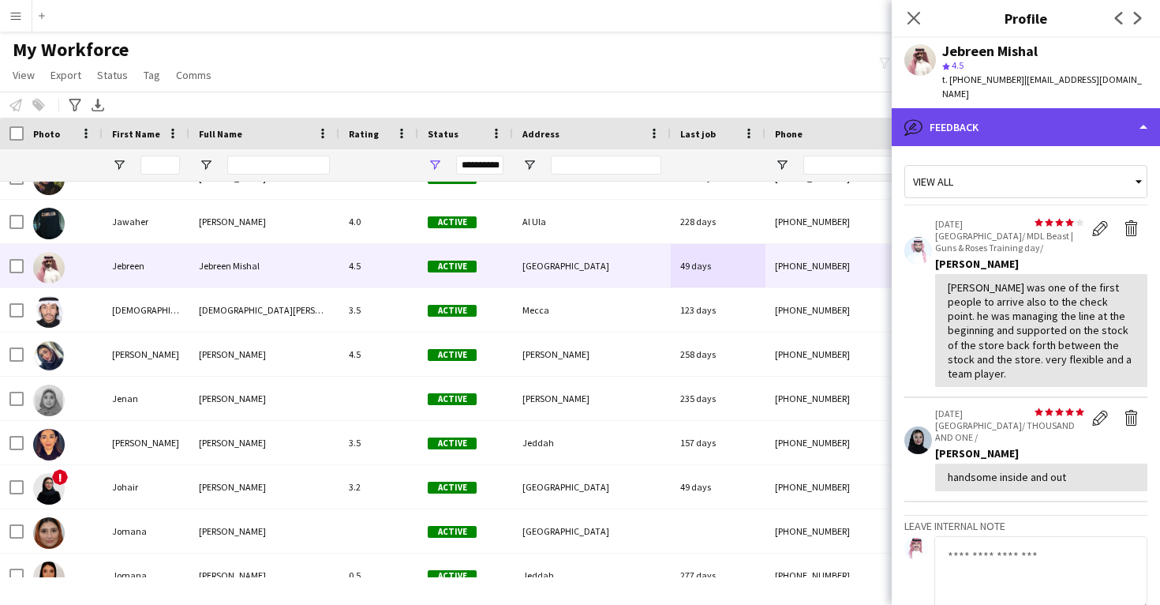
click at [1038, 108] on div "bubble-pencil Feedback" at bounding box center [1026, 127] width 268 height 38
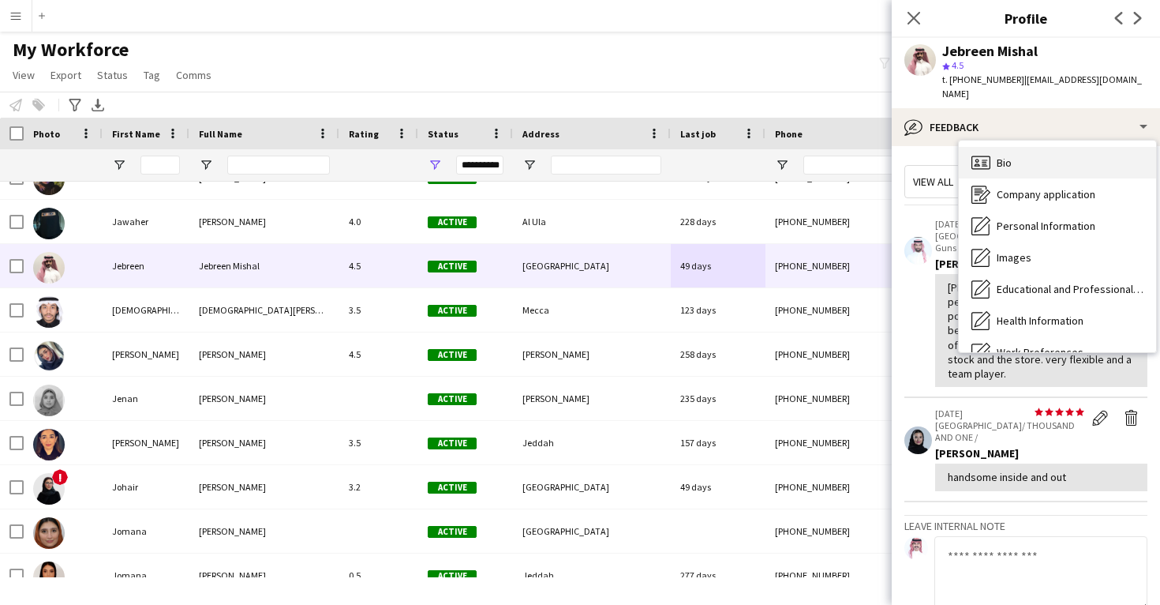
scroll to position [0, 0]
click at [1046, 157] on div "Bio Bio" at bounding box center [1057, 163] width 197 height 32
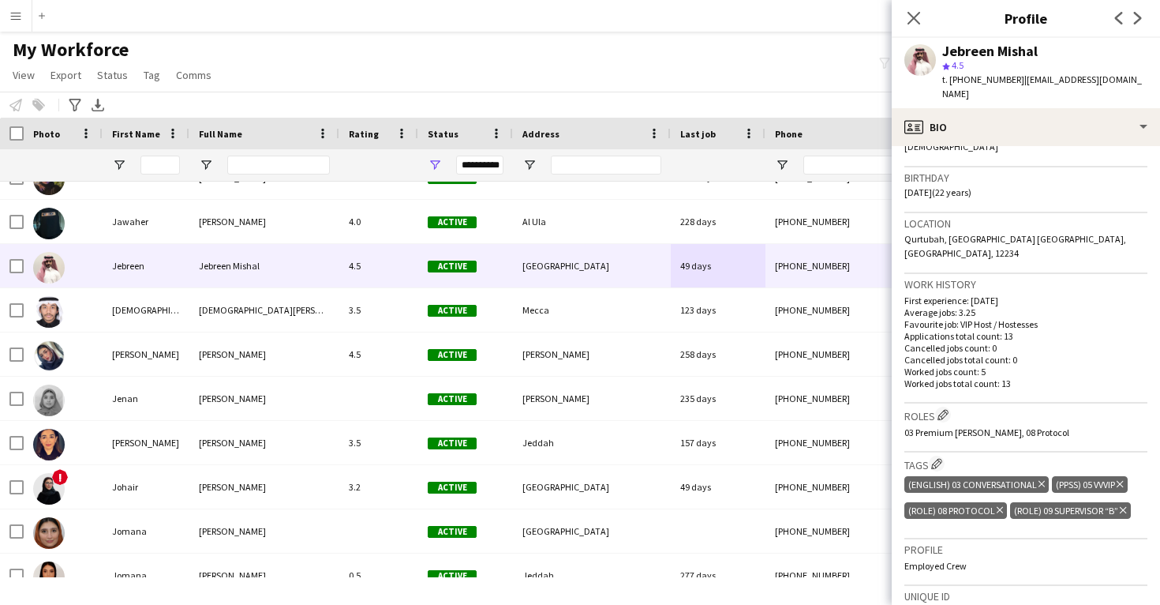
scroll to position [275, 0]
click at [939, 456] on app-icon "Edit crew company tags" at bounding box center [936, 461] width 11 height 11
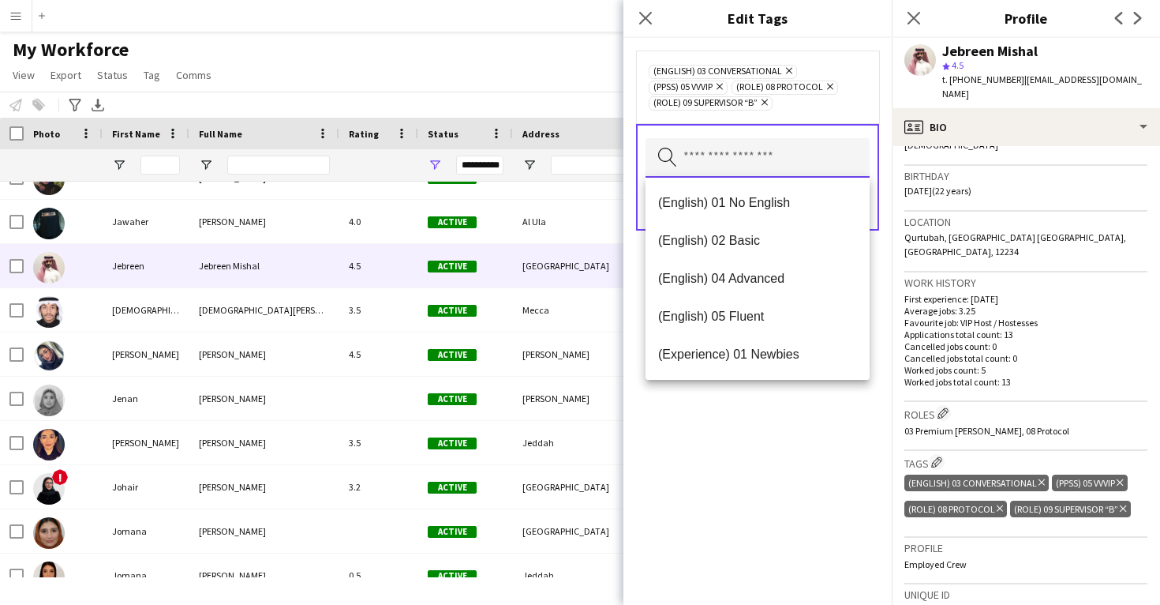
click at [742, 168] on input "text" at bounding box center [758, 157] width 224 height 39
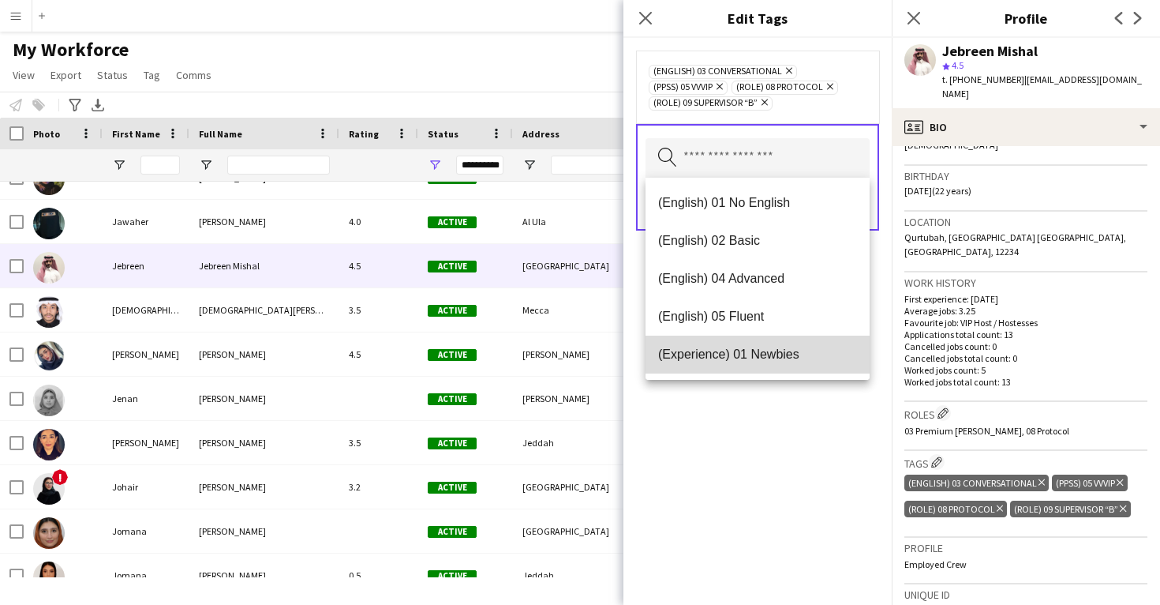
click at [777, 354] on span "(Experience) 01 Newbies" at bounding box center [757, 353] width 199 height 15
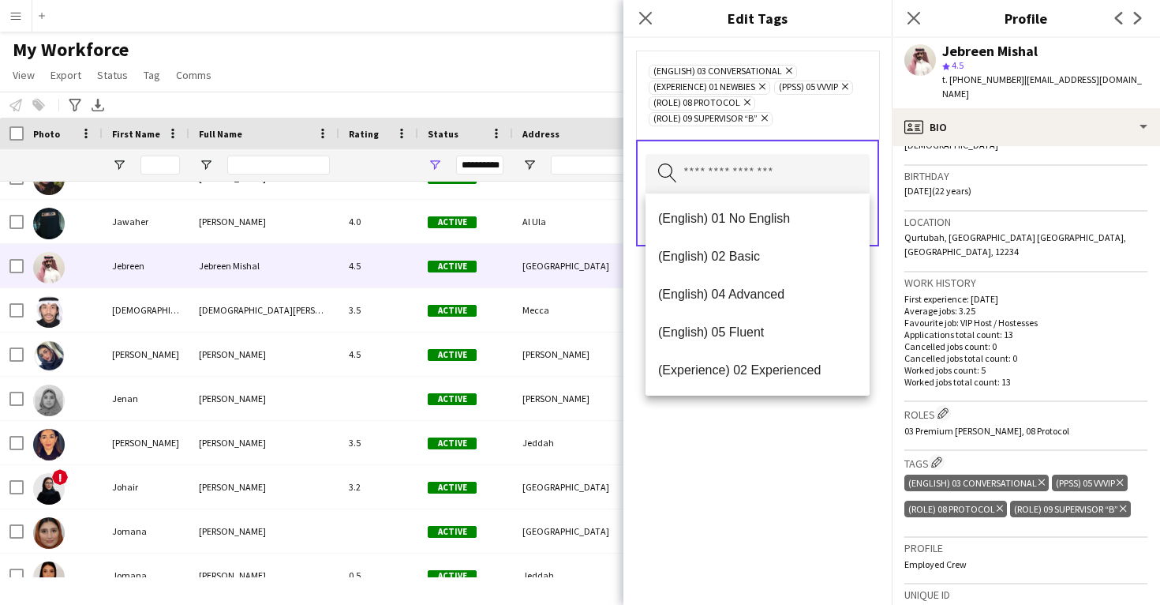
click at [785, 463] on div "(English) 03 Conversational Remove (Experience) 01 Newbies Remove (PPSS) 05 VVV…" at bounding box center [758, 321] width 268 height 567
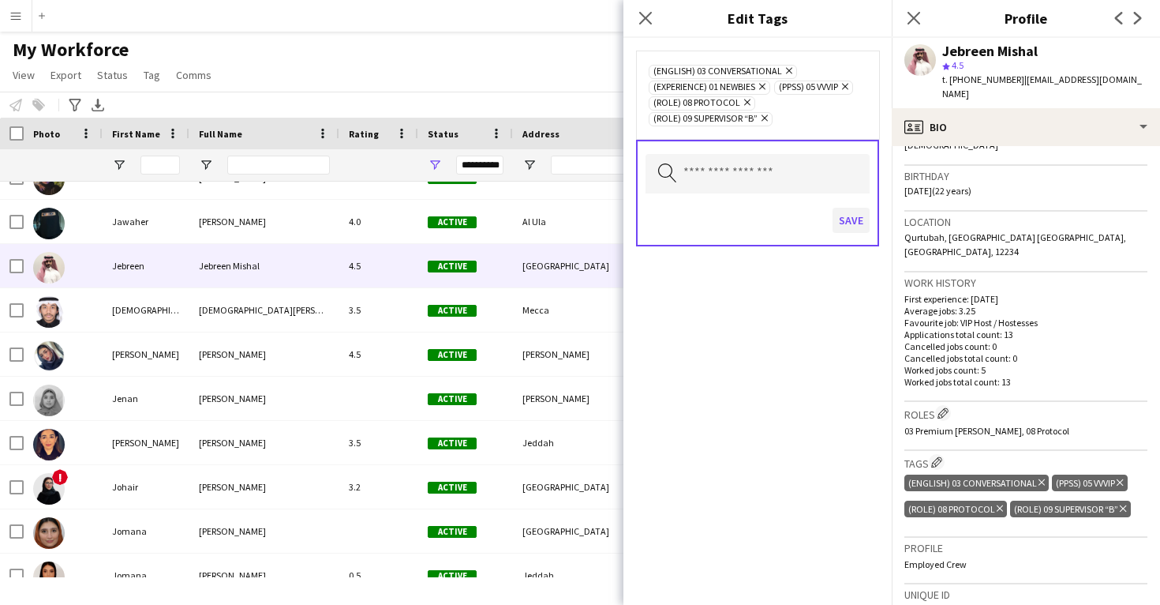
click at [864, 227] on button "Save" at bounding box center [851, 220] width 37 height 25
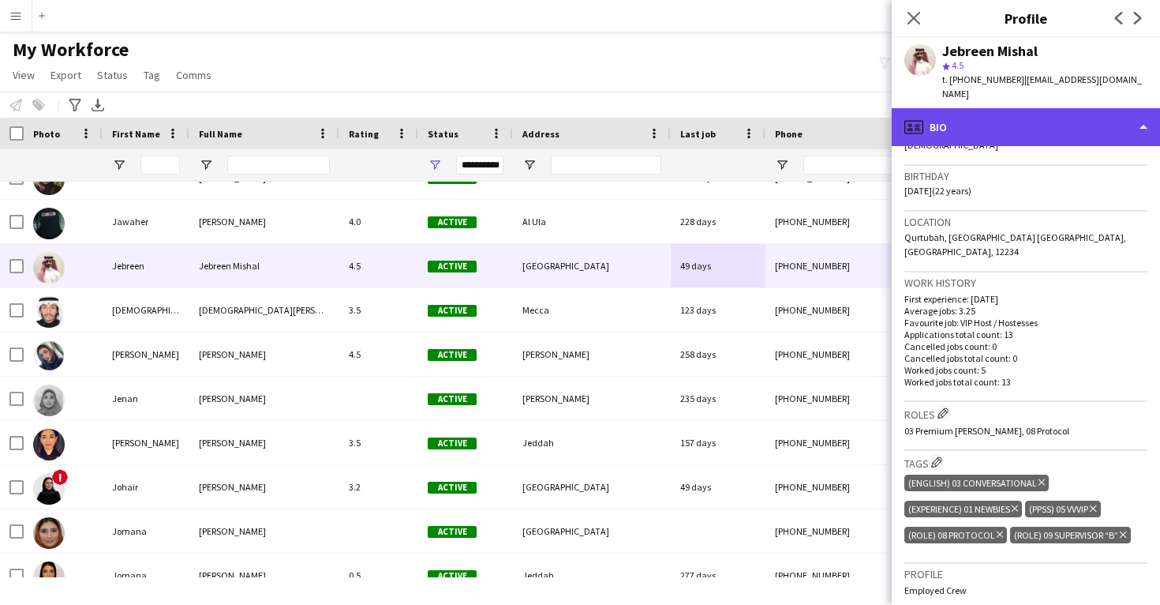
click at [995, 116] on div "profile Bio" at bounding box center [1026, 127] width 268 height 38
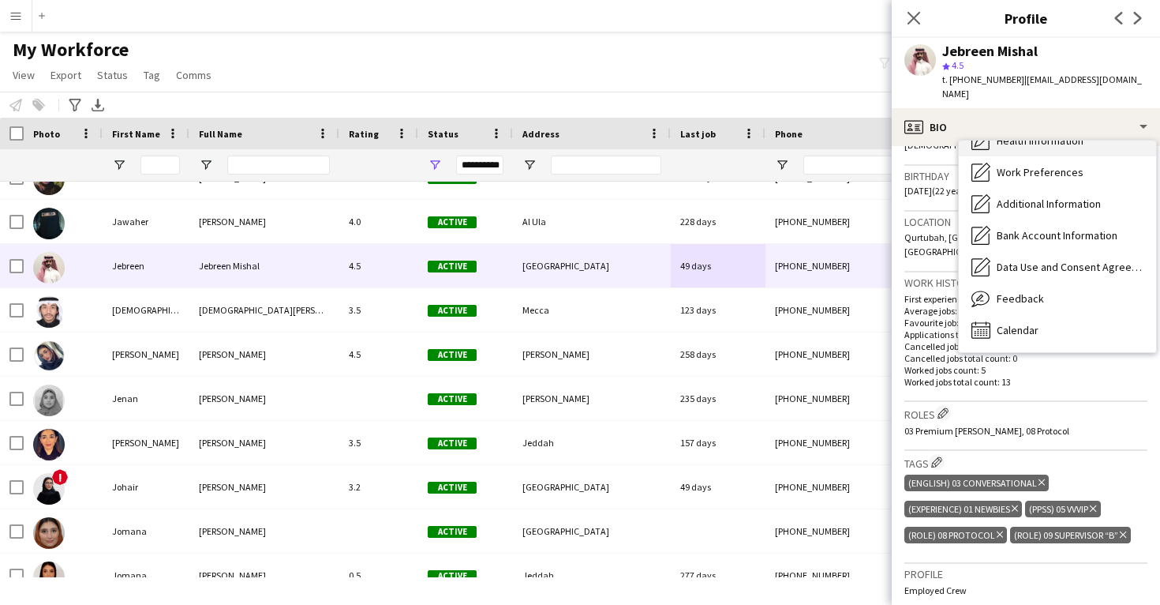
scroll to position [181, 0]
click at [1038, 291] on div "Feedback Feedback" at bounding box center [1057, 299] width 197 height 32
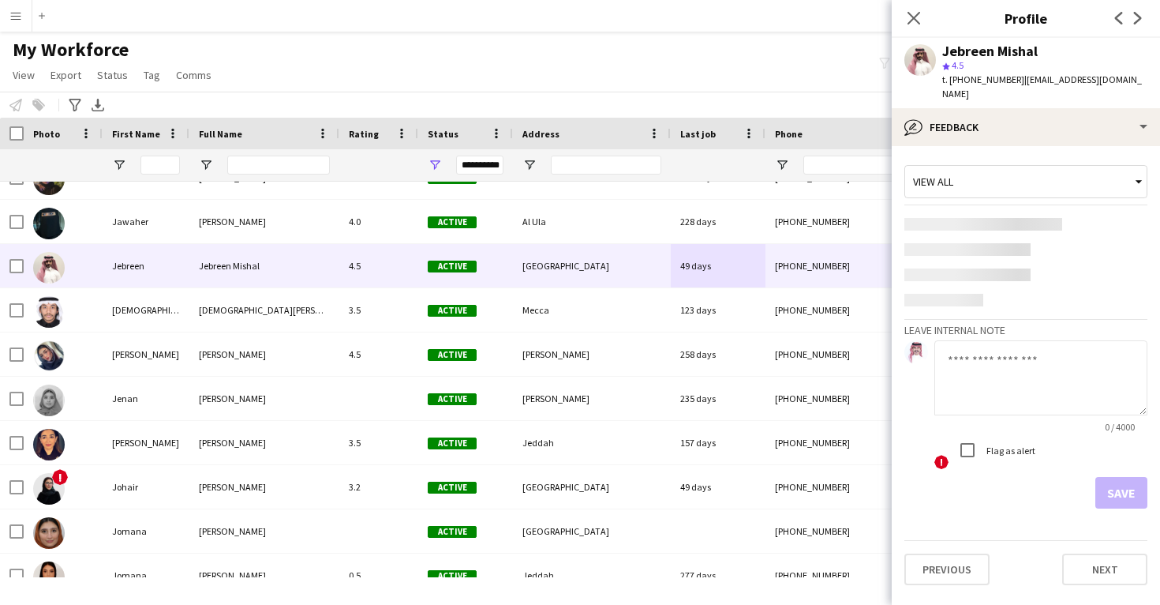
scroll to position [0, 0]
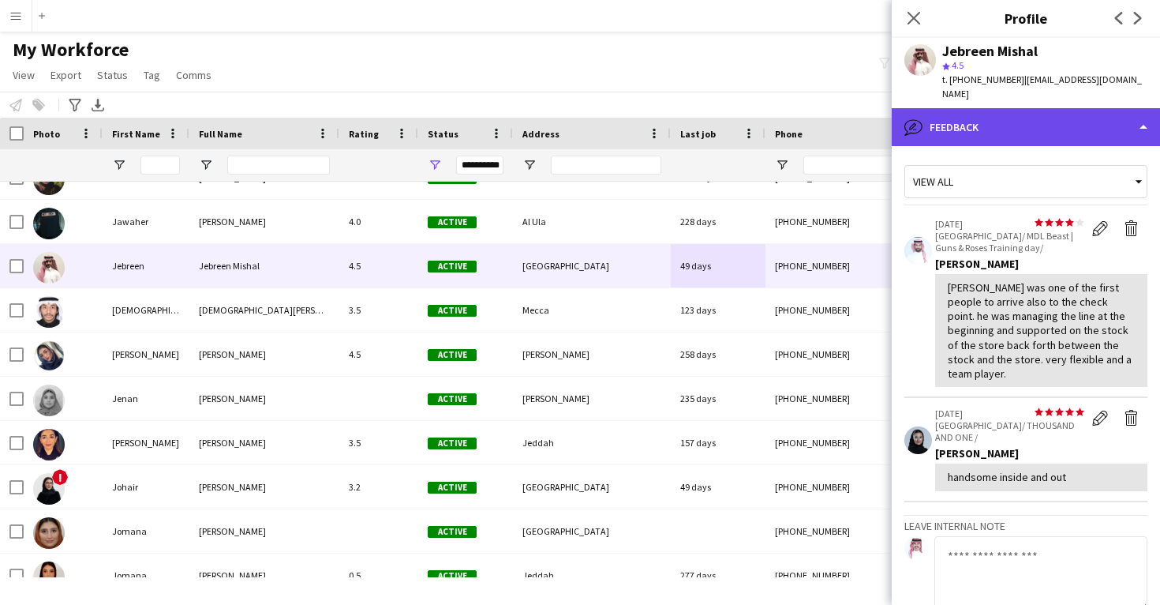
click at [1026, 108] on div "bubble-pencil Feedback" at bounding box center [1026, 127] width 268 height 38
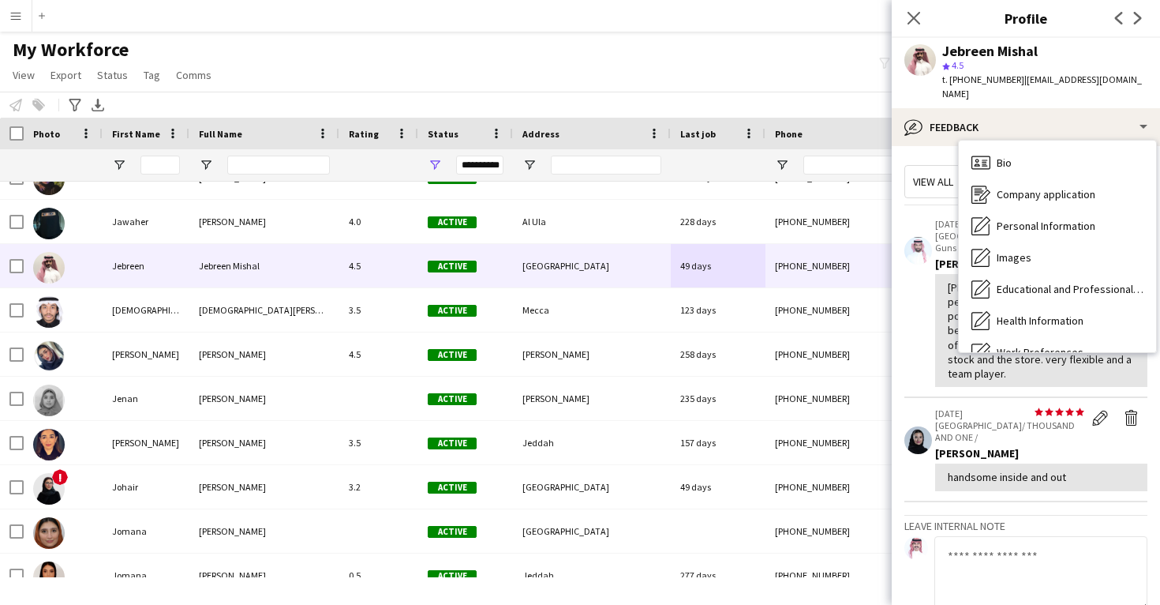
click at [1066, 494] on div "Calendar Calendar" at bounding box center [1057, 510] width 197 height 32
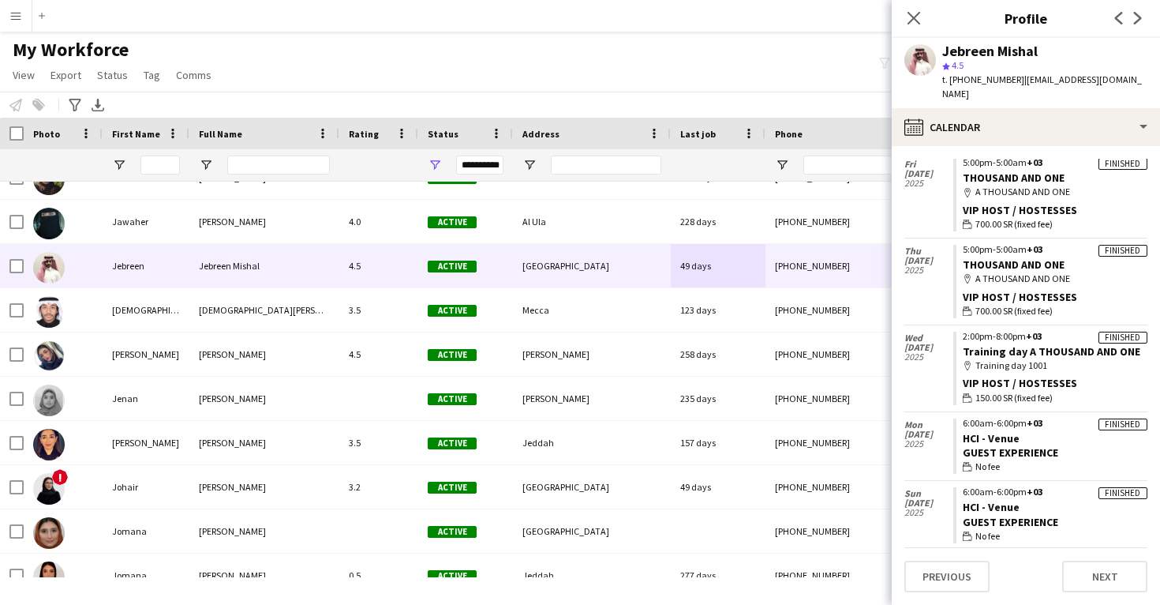
scroll to position [569, 0]
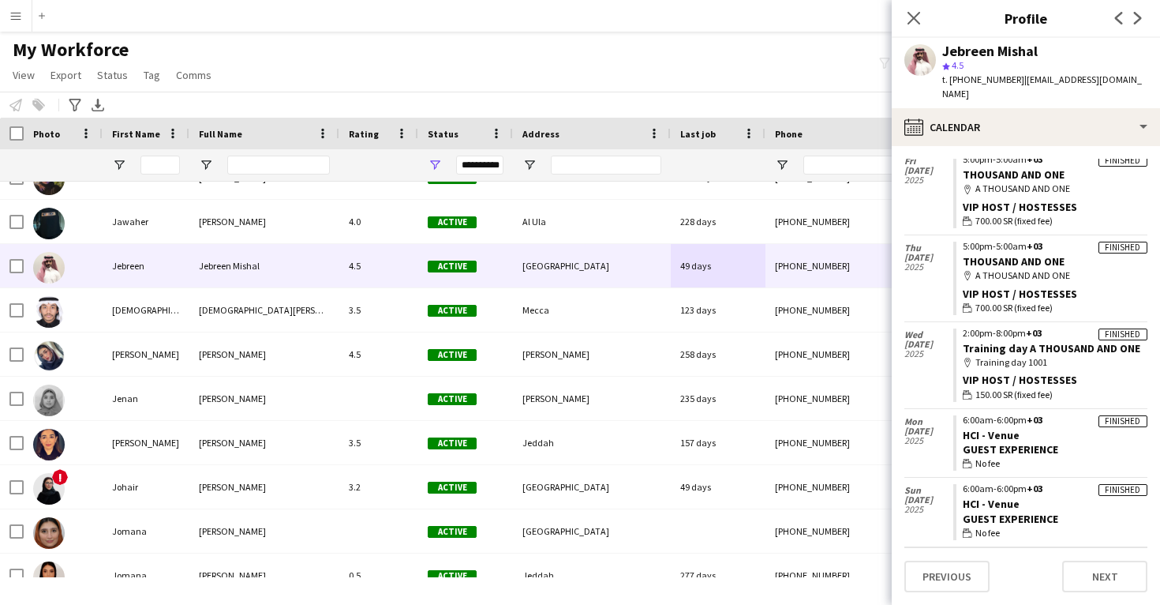
drag, startPoint x: 1047, startPoint y: 401, endPoint x: 959, endPoint y: 403, distance: 87.6
click at [959, 415] on app-crew-calendar-job-card "Finished 6:00am-6:00pm +03 HCI - Venue Guest Experience wallet No fee" at bounding box center [1050, 443] width 194 height 56
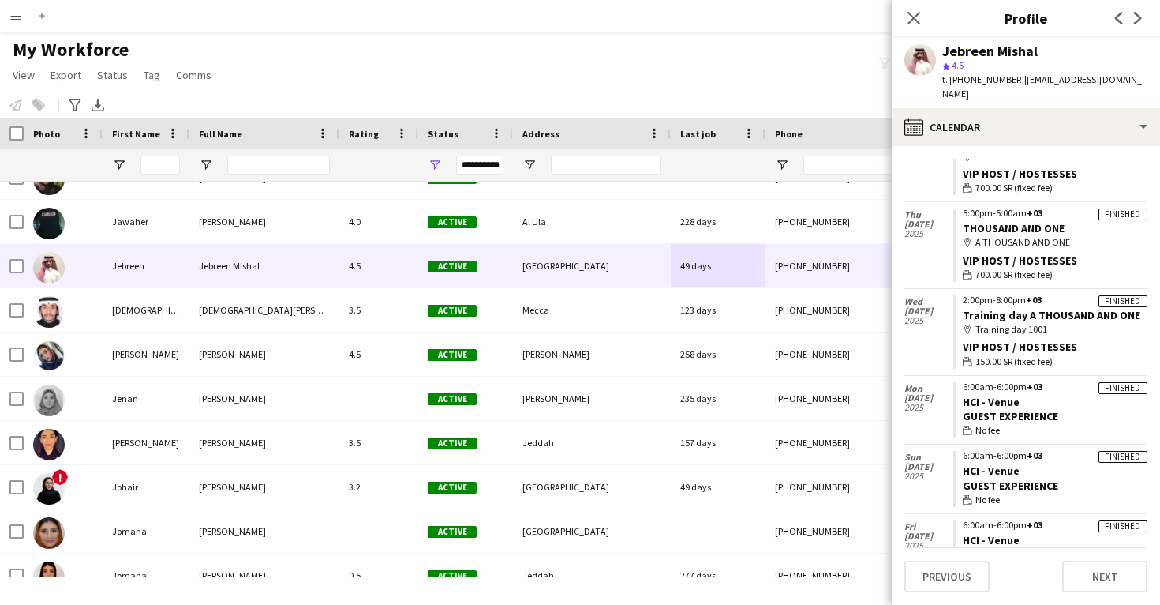
scroll to position [601, 0]
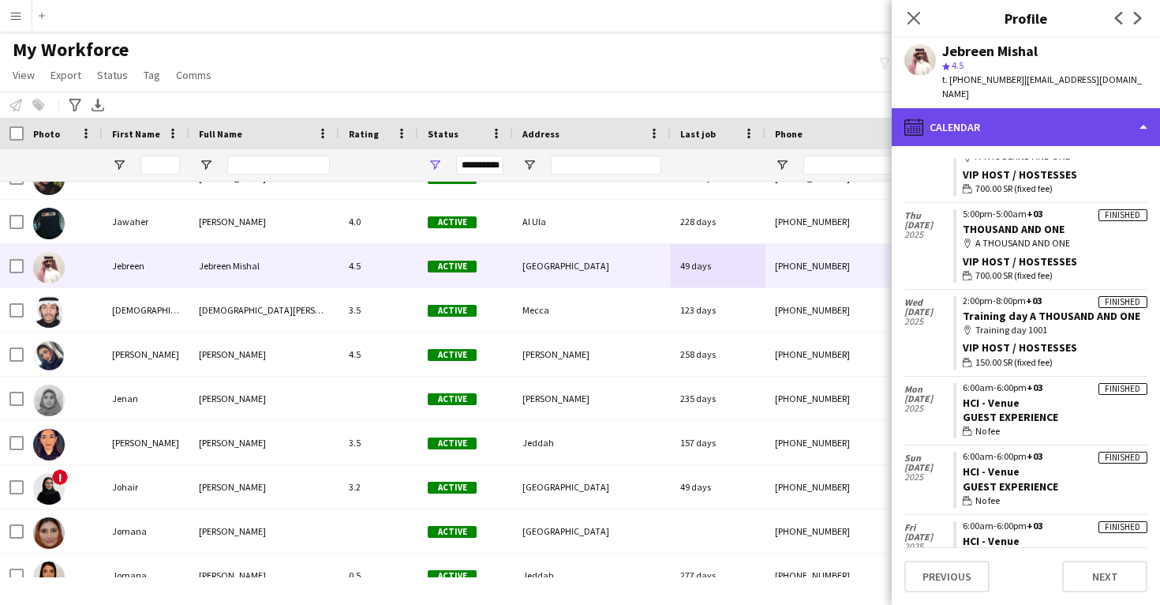
click at [983, 114] on div "calendar-full Calendar" at bounding box center [1026, 127] width 268 height 38
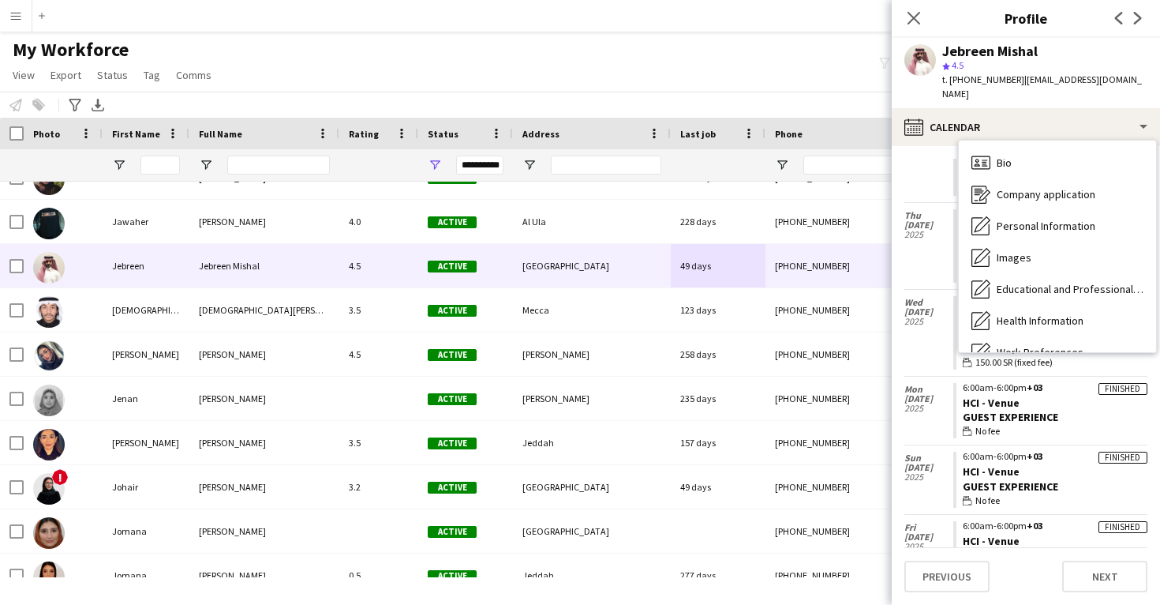
click at [999, 471] on span "Feedback" at bounding box center [1020, 478] width 47 height 14
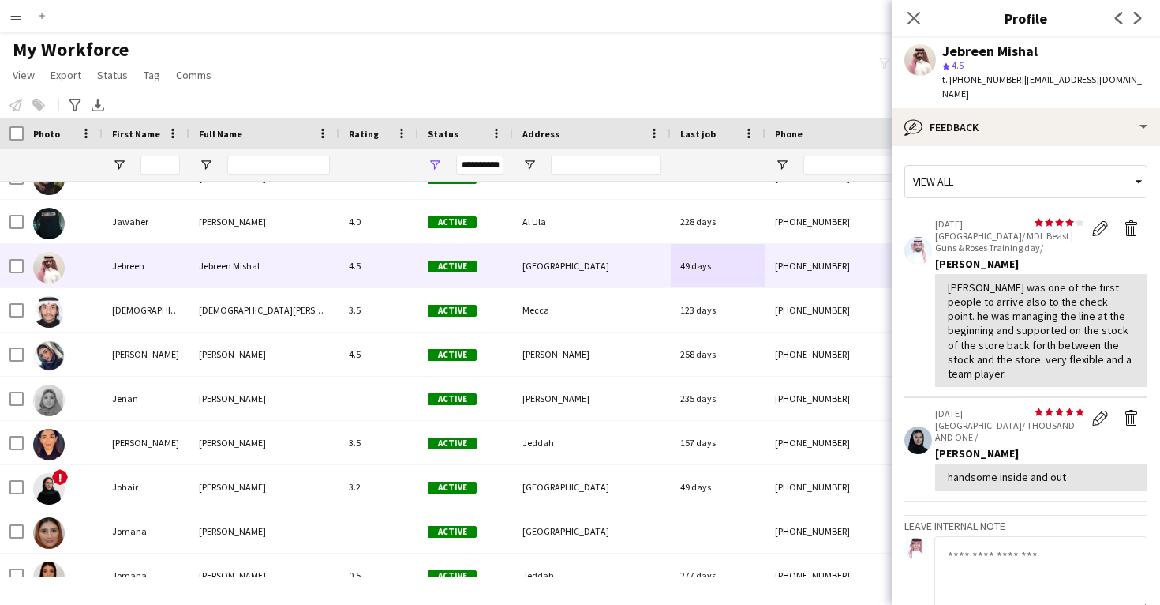
click at [961, 49] on div "Jebreen Mishal" at bounding box center [990, 51] width 96 height 14
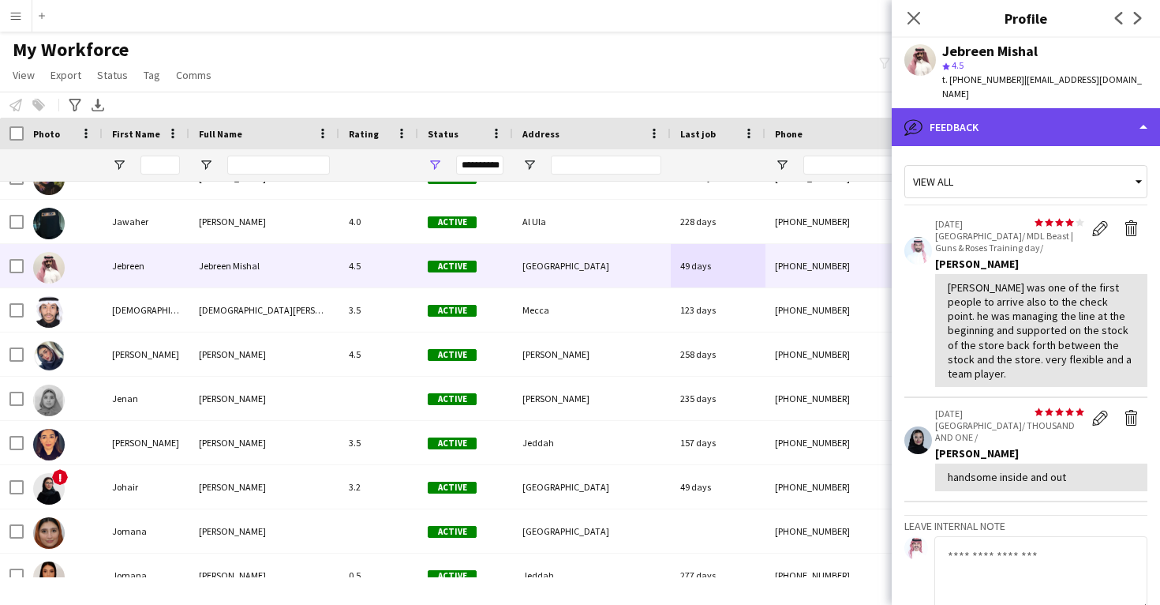
click at [955, 122] on div "bubble-pencil Feedback" at bounding box center [1026, 127] width 268 height 38
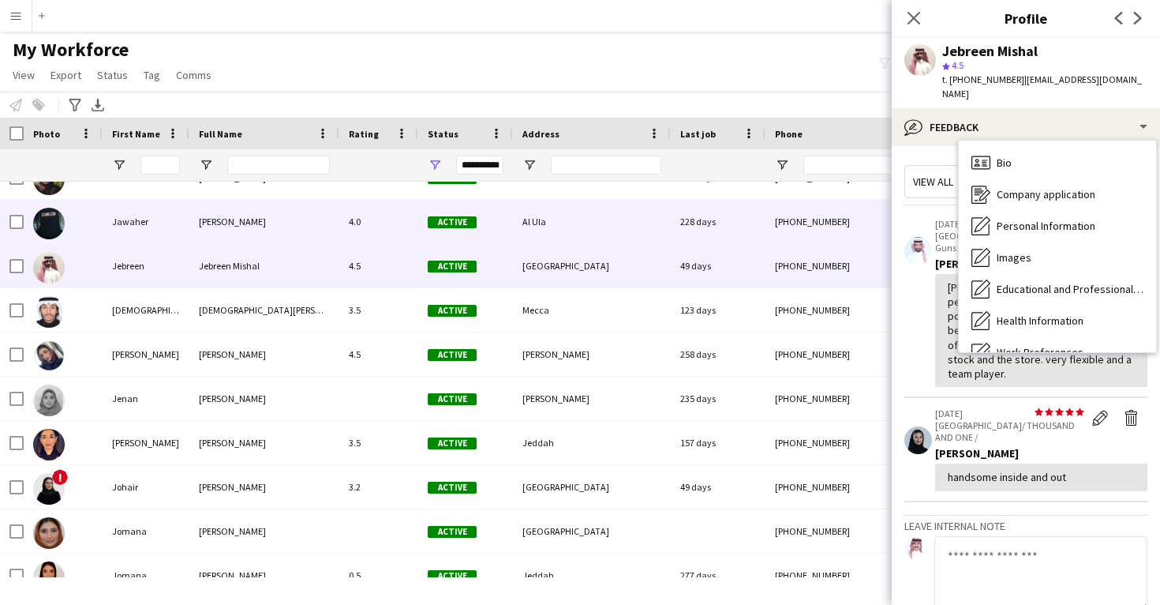
click at [636, 237] on div "Al Ula" at bounding box center [592, 221] width 158 height 43
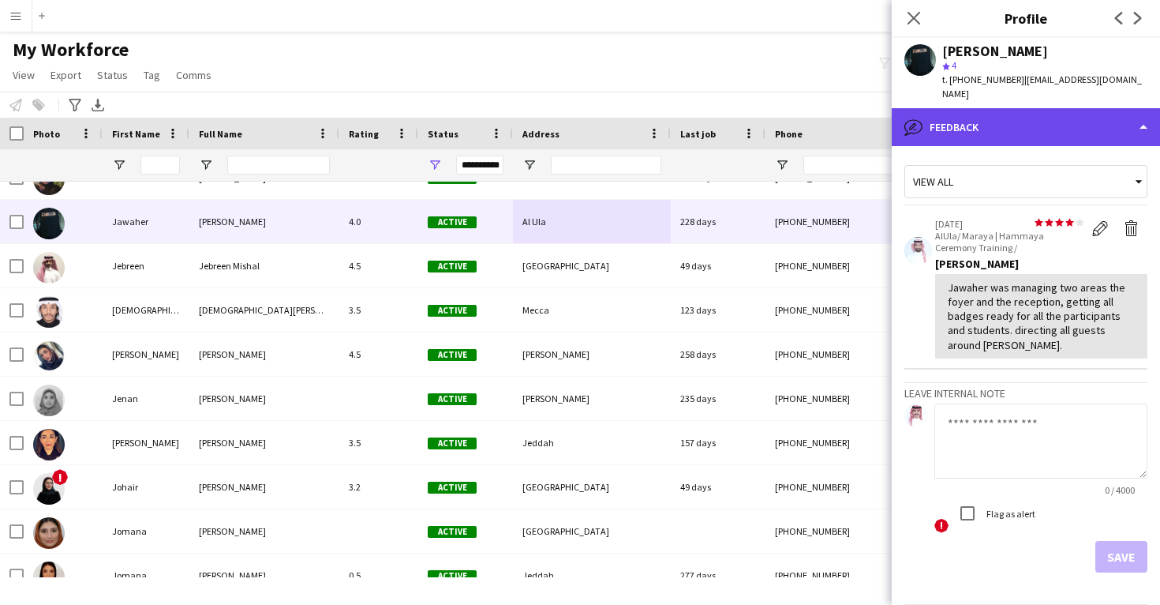
click at [961, 124] on div "bubble-pencil Feedback" at bounding box center [1026, 127] width 268 height 38
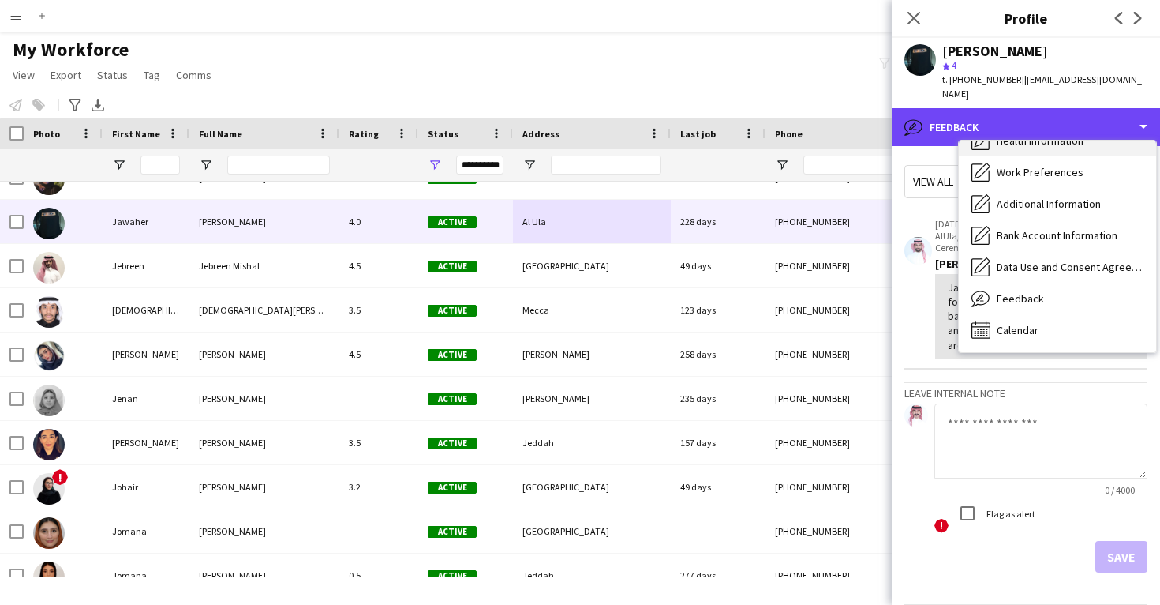
scroll to position [180, 0]
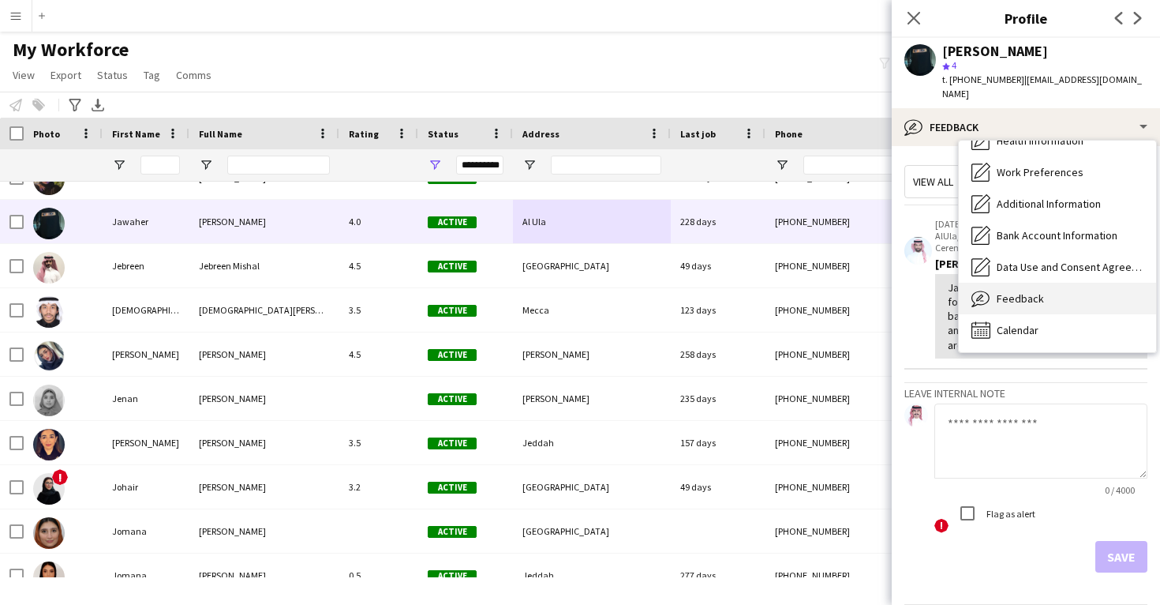
click at [1007, 291] on span "Feedback" at bounding box center [1020, 298] width 47 height 14
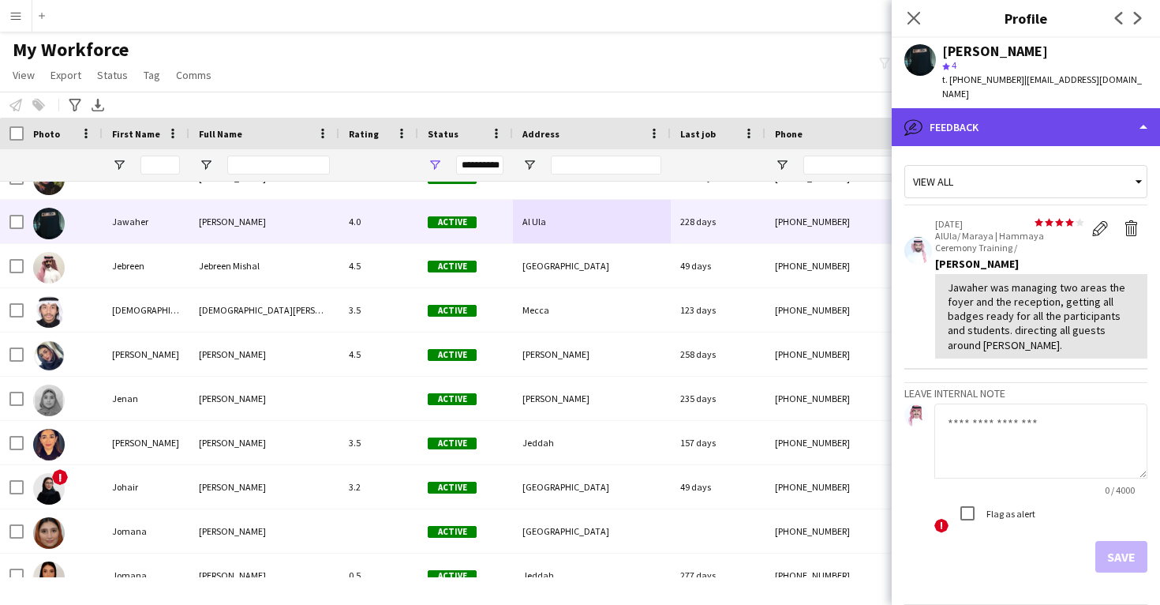
click at [980, 113] on div "bubble-pencil Feedback" at bounding box center [1026, 127] width 268 height 38
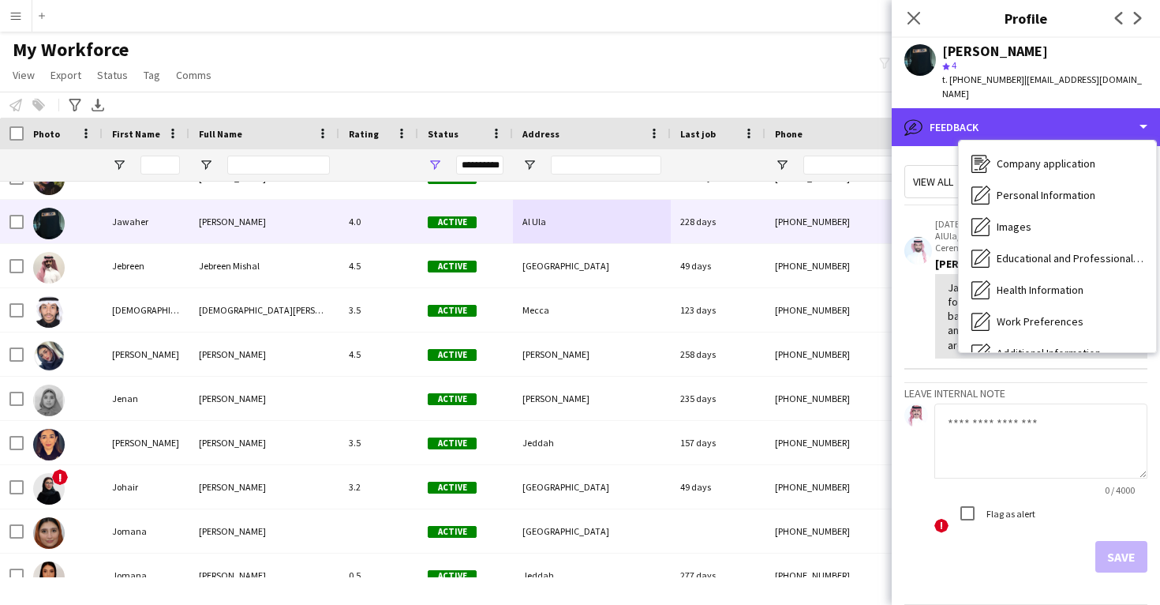
scroll to position [18, 0]
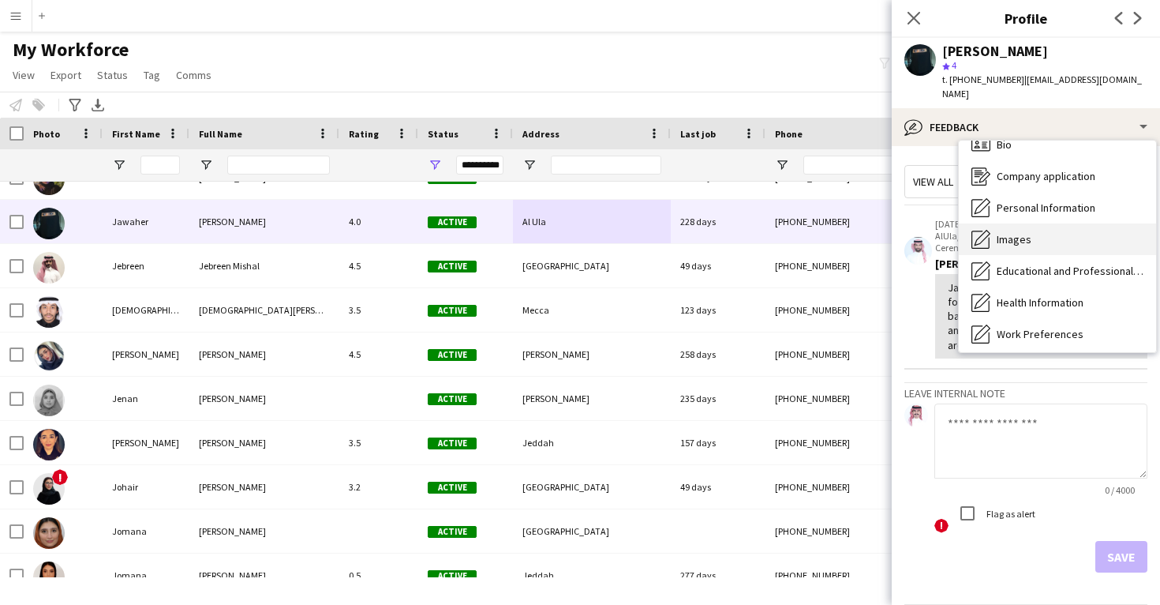
click at [1021, 233] on div "Images Images" at bounding box center [1057, 239] width 197 height 32
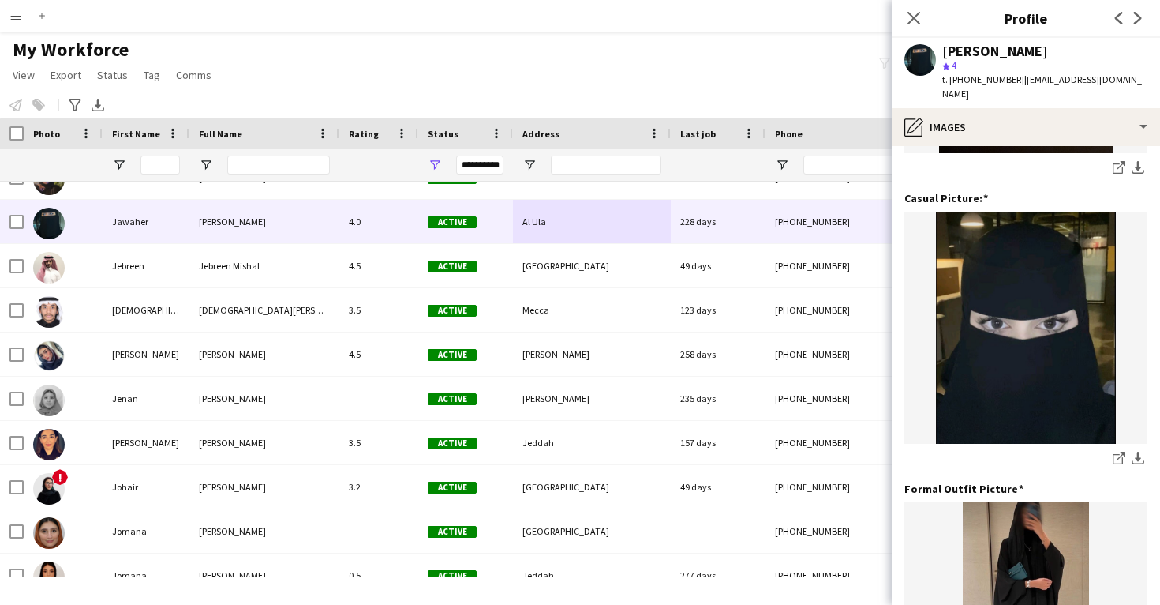
scroll to position [313, 0]
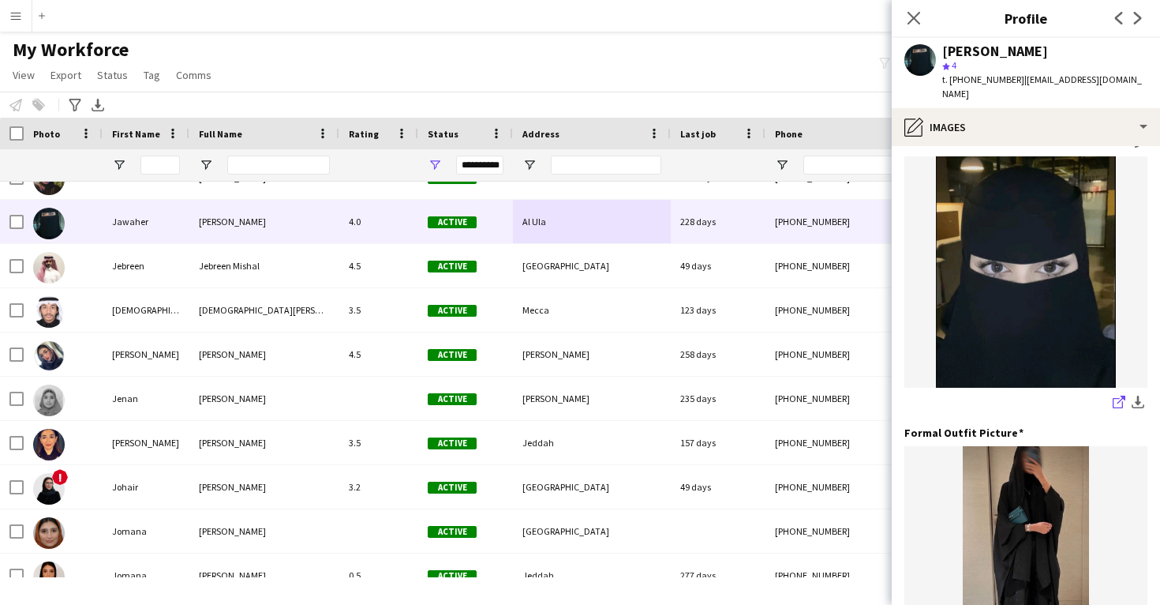
click at [1118, 395] on icon "share-external-link-1" at bounding box center [1119, 401] width 13 height 13
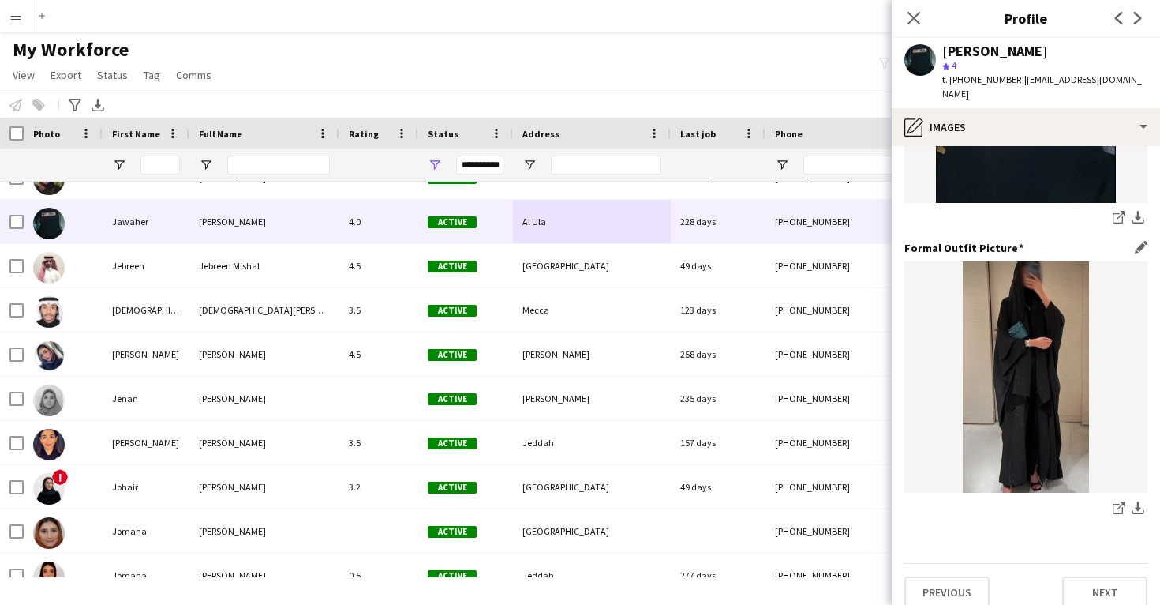
scroll to position [497, 0]
click at [1118, 502] on icon at bounding box center [1122, 506] width 8 height 8
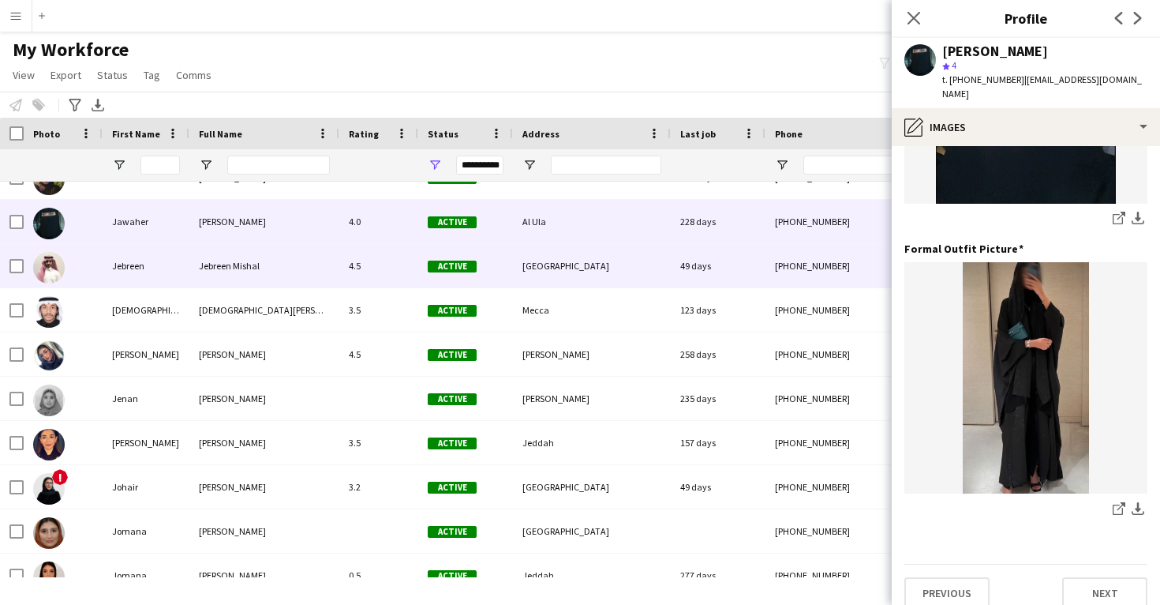
click at [674, 279] on div "49 days" at bounding box center [718, 265] width 95 height 43
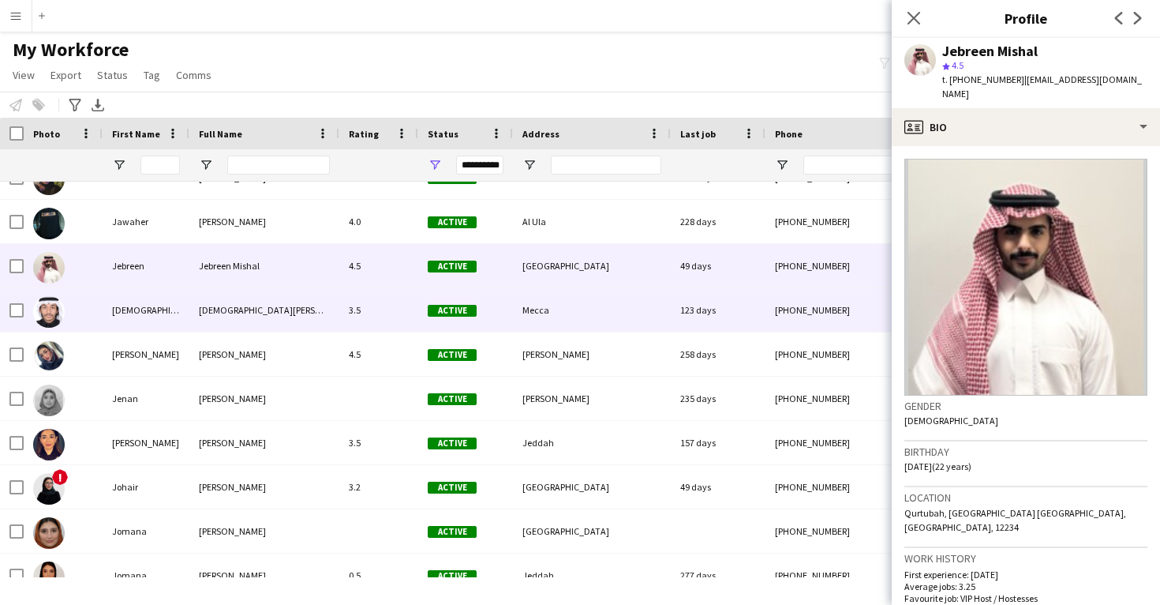
click at [764, 316] on div "123 days" at bounding box center [718, 309] width 95 height 43
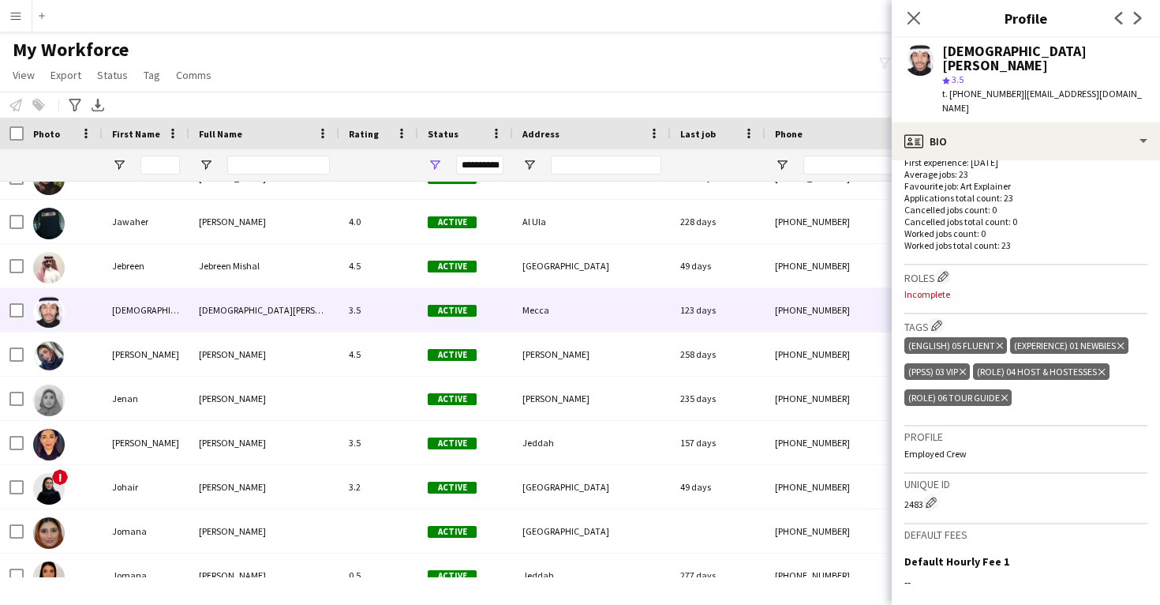
scroll to position [410, 0]
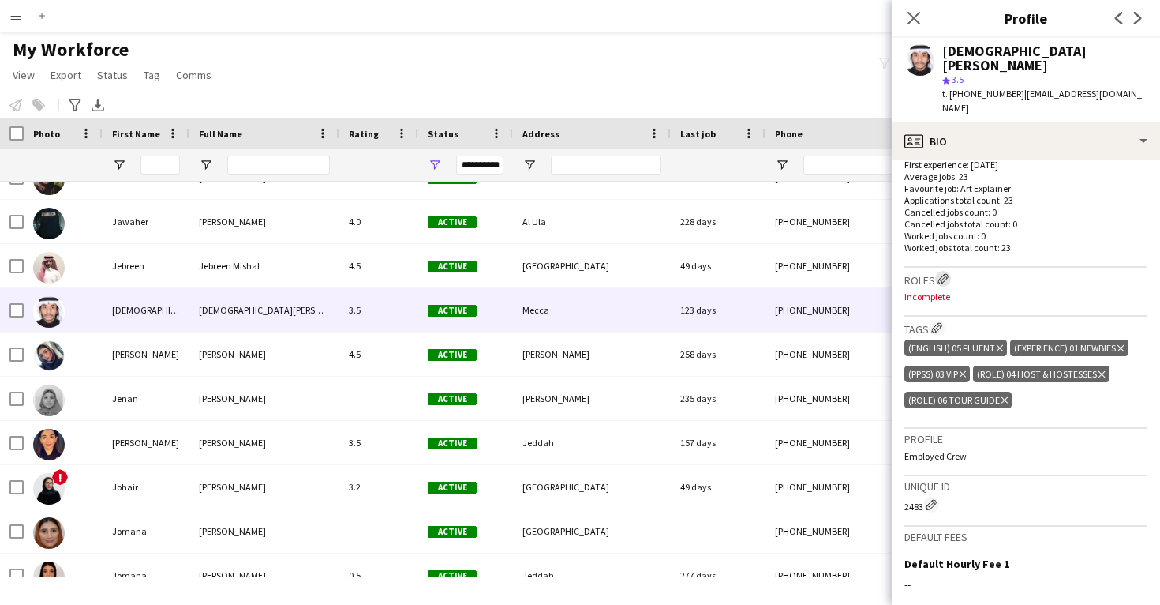
click at [946, 273] on app-icon "Edit crew company roles" at bounding box center [943, 278] width 11 height 11
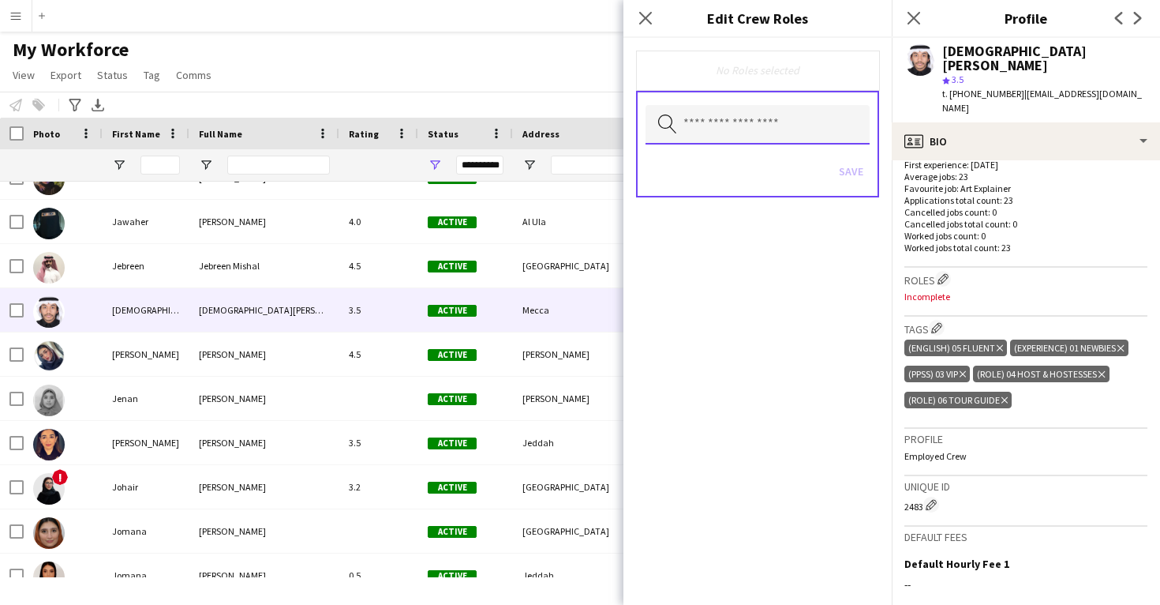
click at [740, 127] on input "text" at bounding box center [758, 124] width 224 height 39
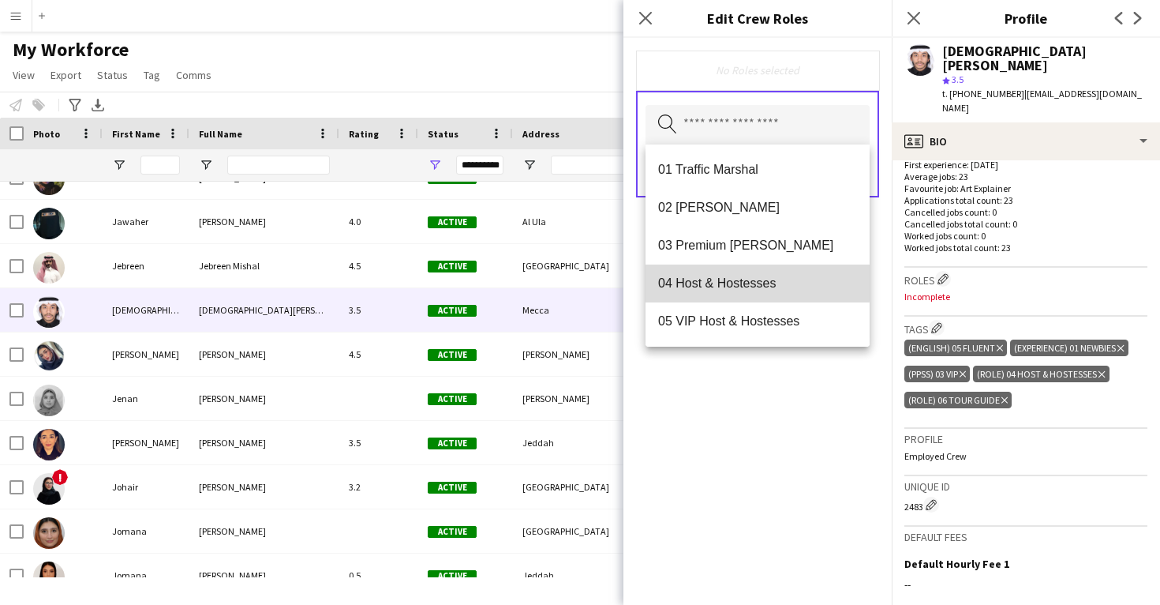
click at [740, 282] on span "04 Host & Hostesses" at bounding box center [757, 282] width 199 height 15
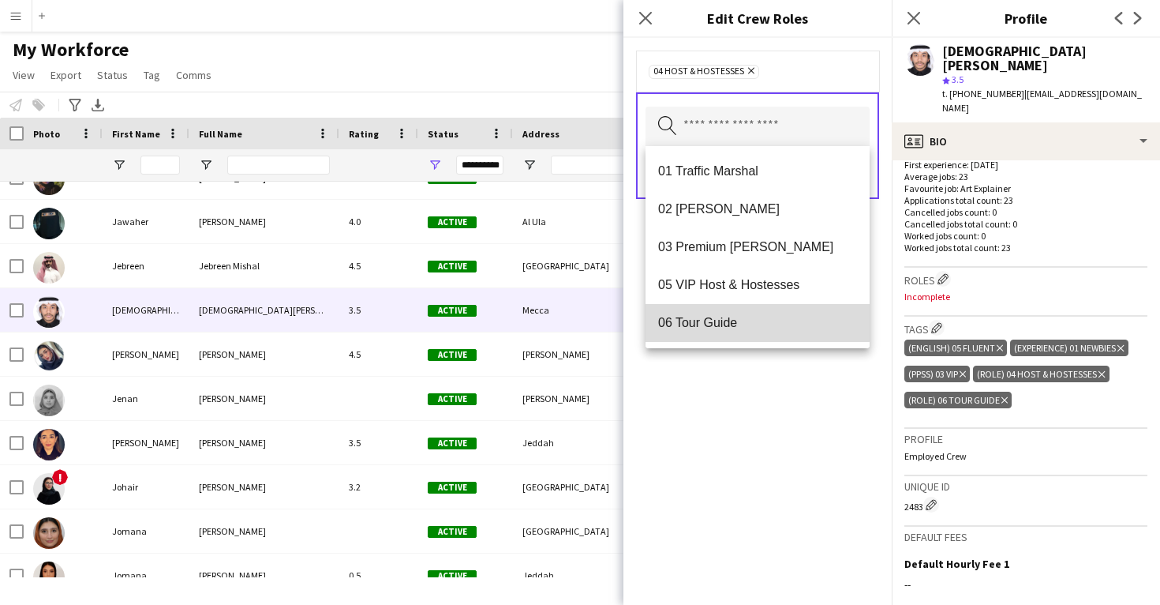
click at [740, 306] on mat-option "06 Tour Guide" at bounding box center [758, 323] width 224 height 38
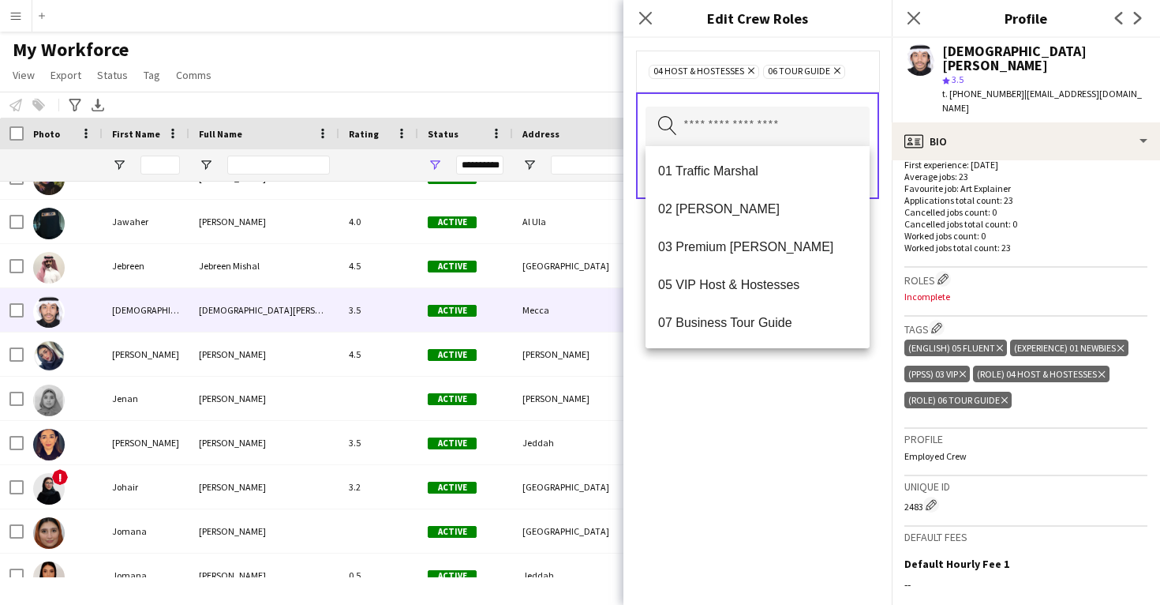
click at [748, 391] on div "04 Host & Hostesses Remove 06 Tour Guide Remove Search by role type Save" at bounding box center [758, 321] width 268 height 567
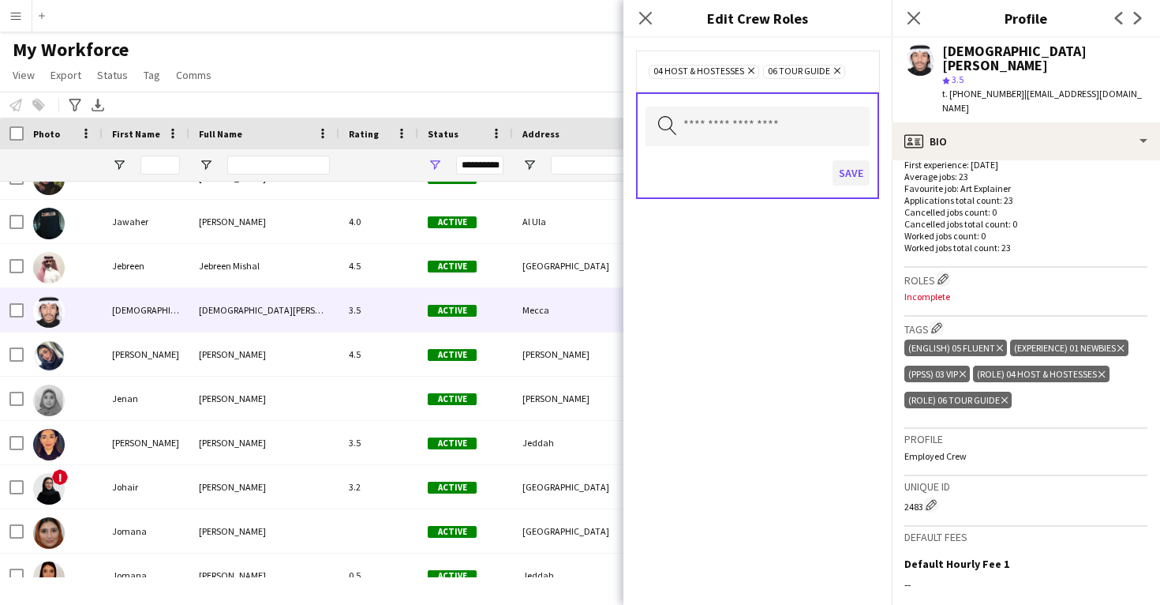
click at [846, 166] on button "Save" at bounding box center [851, 172] width 37 height 25
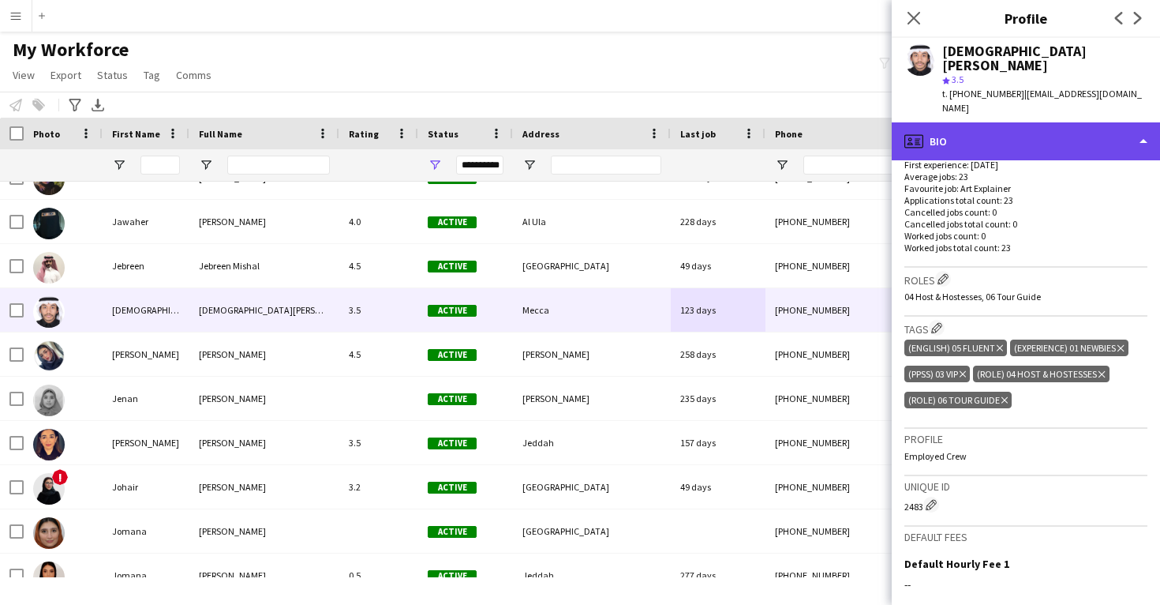
click at [943, 122] on div "profile Bio" at bounding box center [1026, 141] width 268 height 38
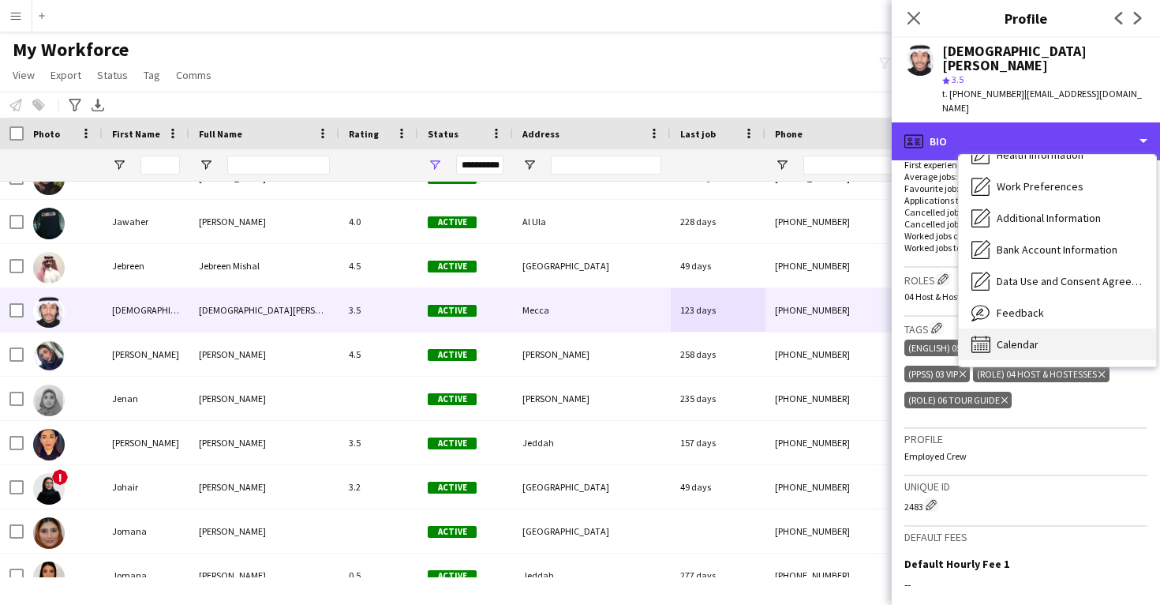
scroll to position [180, 0]
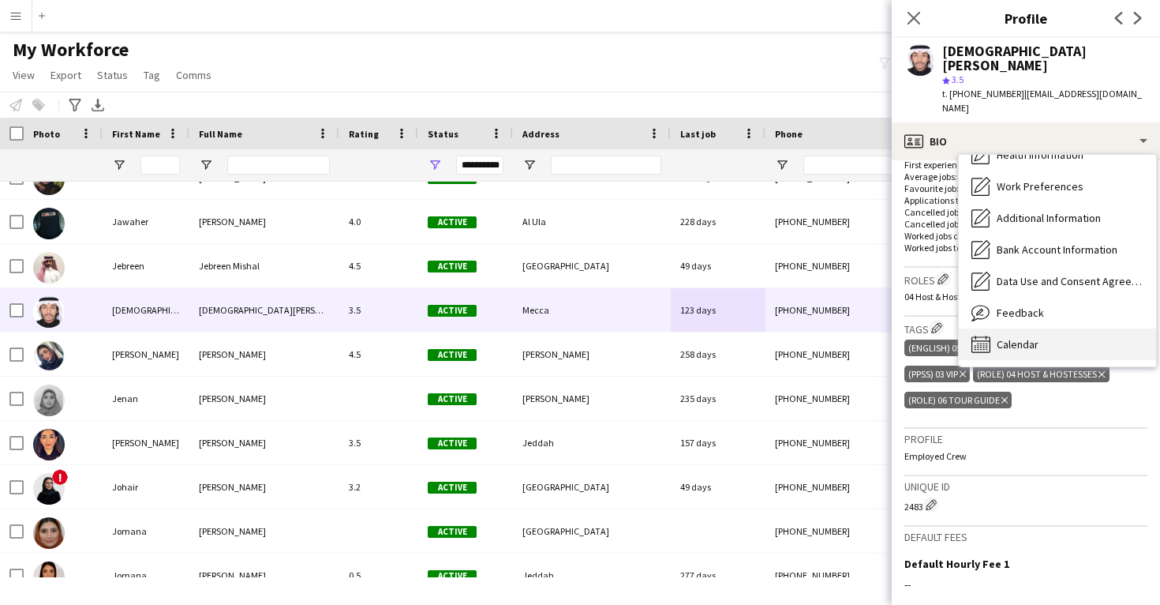
click at [1006, 328] on div "Calendar Calendar" at bounding box center [1057, 344] width 197 height 32
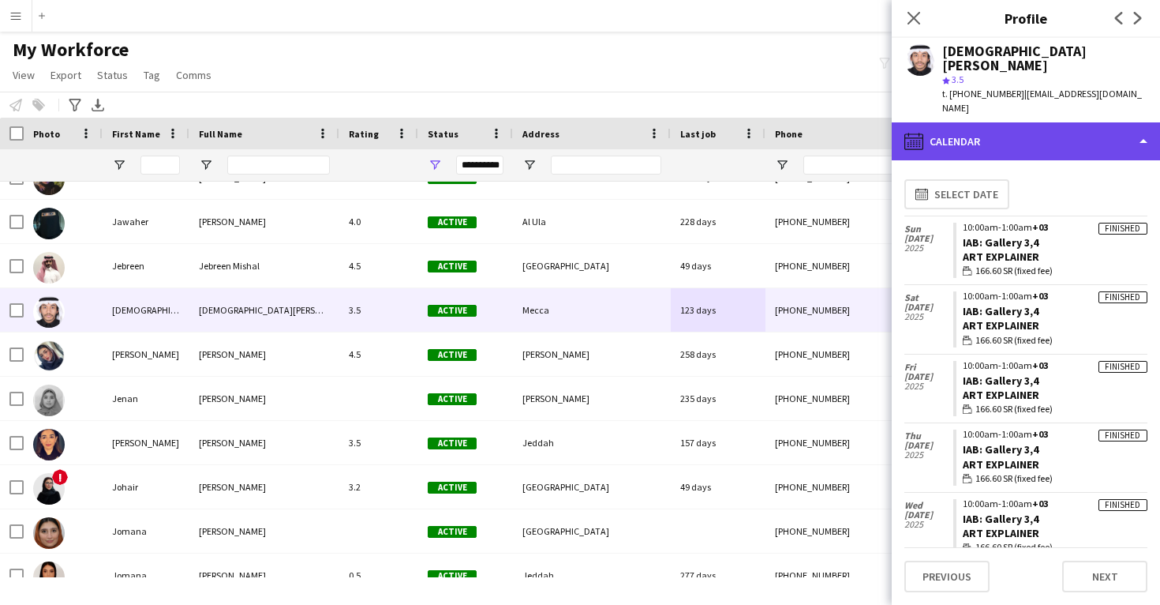
click at [989, 122] on div "calendar-full Calendar" at bounding box center [1026, 141] width 268 height 38
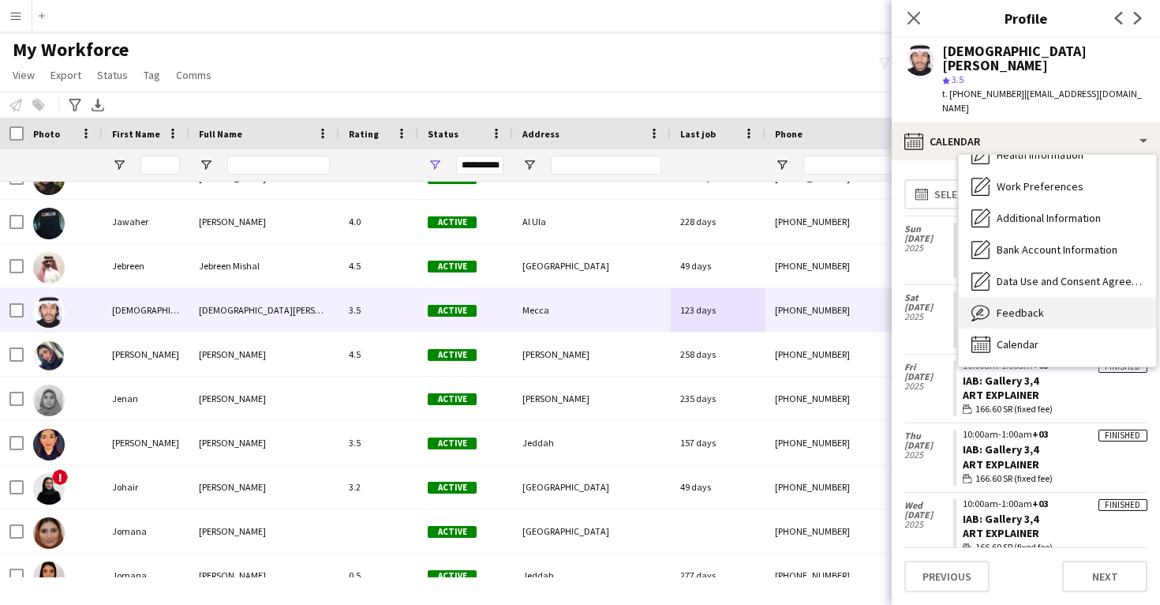
click at [998, 305] on span "Feedback" at bounding box center [1020, 312] width 47 height 14
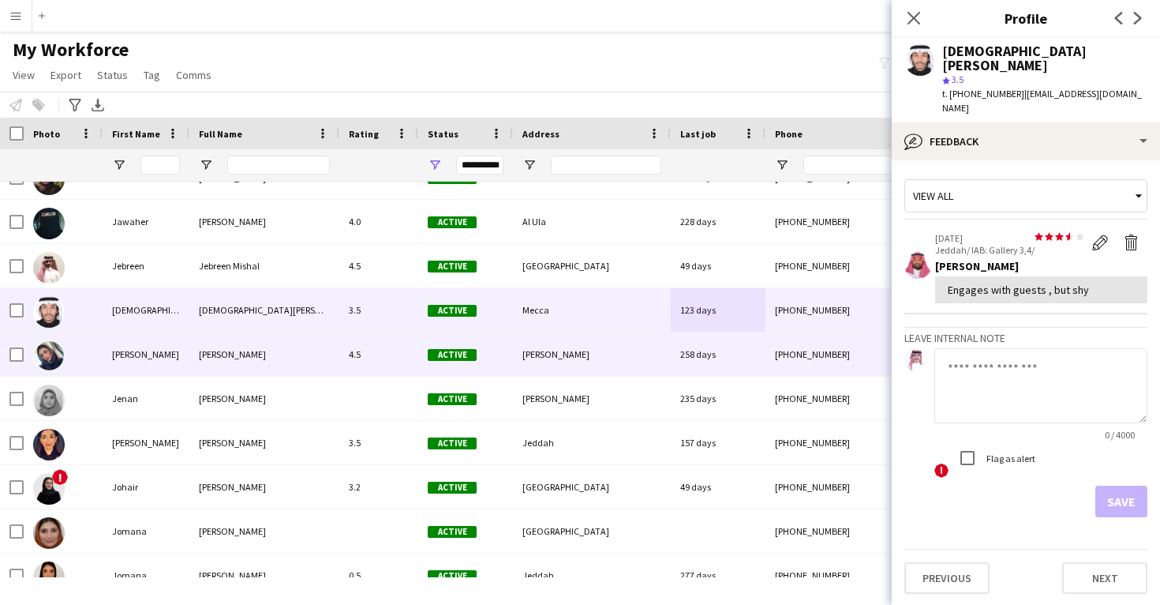
click at [815, 368] on div "[PHONE_NUMBER]" at bounding box center [867, 353] width 202 height 43
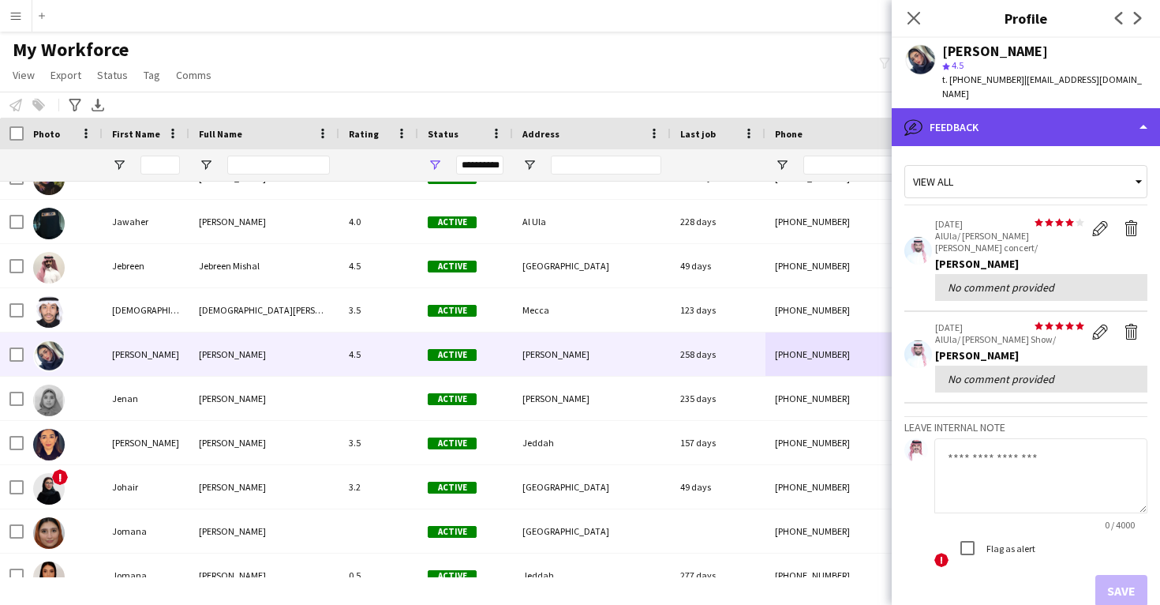
click at [1018, 129] on div "bubble-pencil Feedback" at bounding box center [1026, 127] width 268 height 38
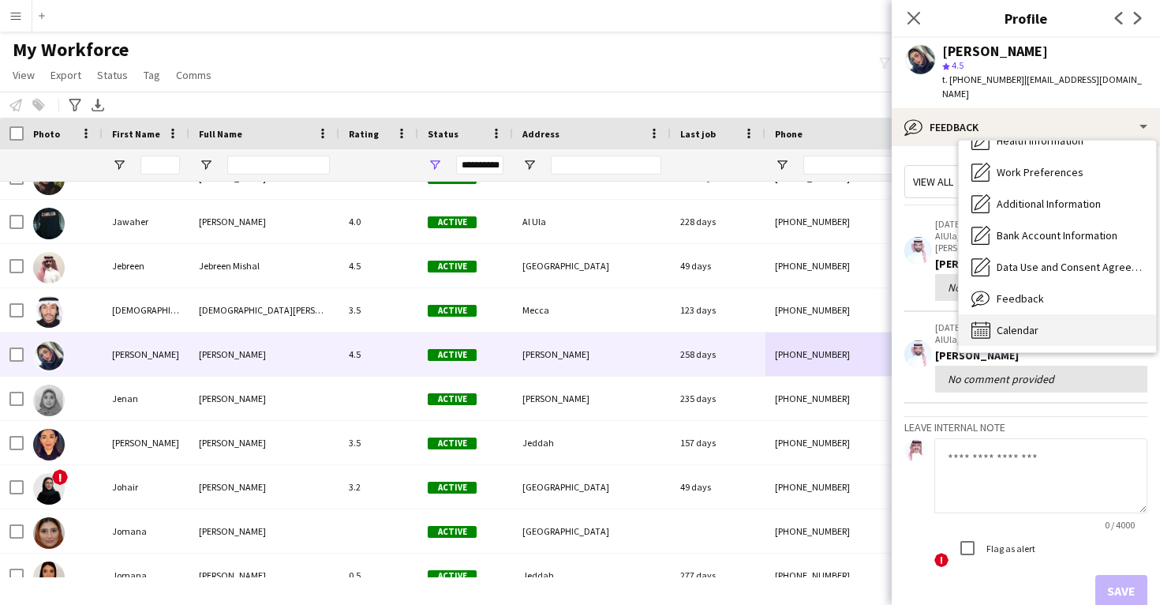
scroll to position [181, 0]
click at [1047, 314] on div "Calendar Calendar" at bounding box center [1057, 330] width 197 height 32
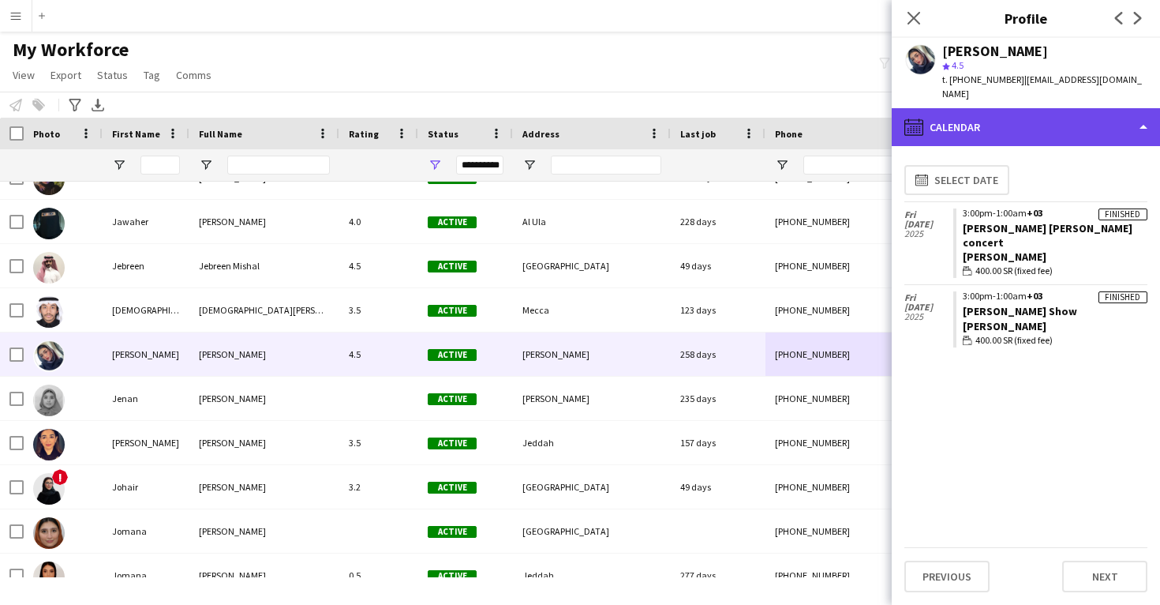
click at [996, 110] on div "calendar-full Calendar" at bounding box center [1026, 127] width 268 height 38
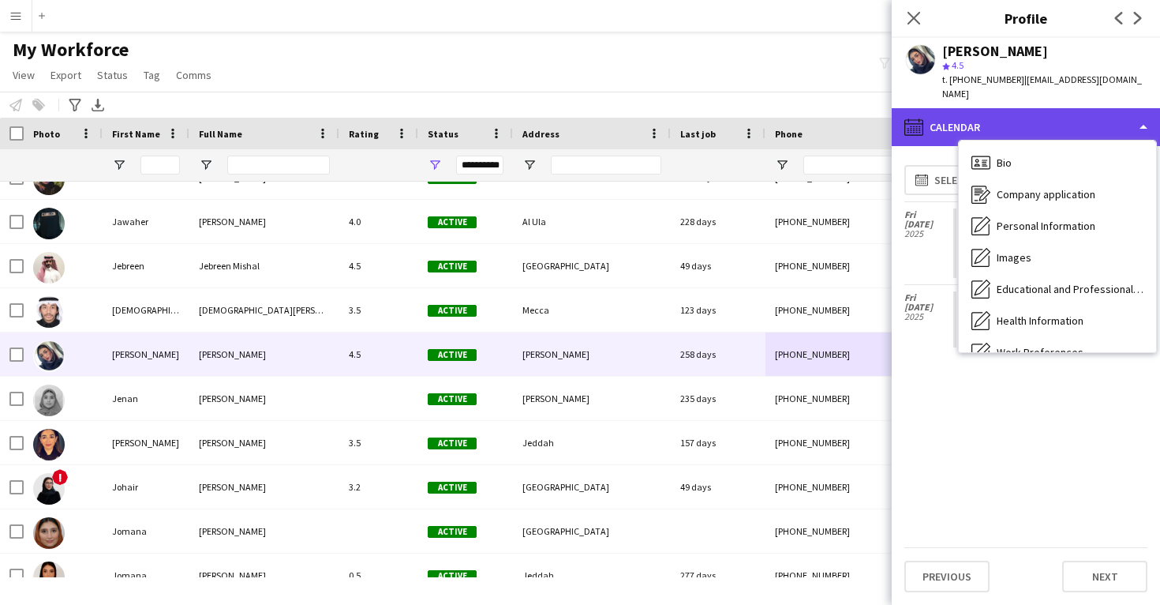
click at [996, 110] on div "calendar-full Calendar" at bounding box center [1026, 127] width 268 height 38
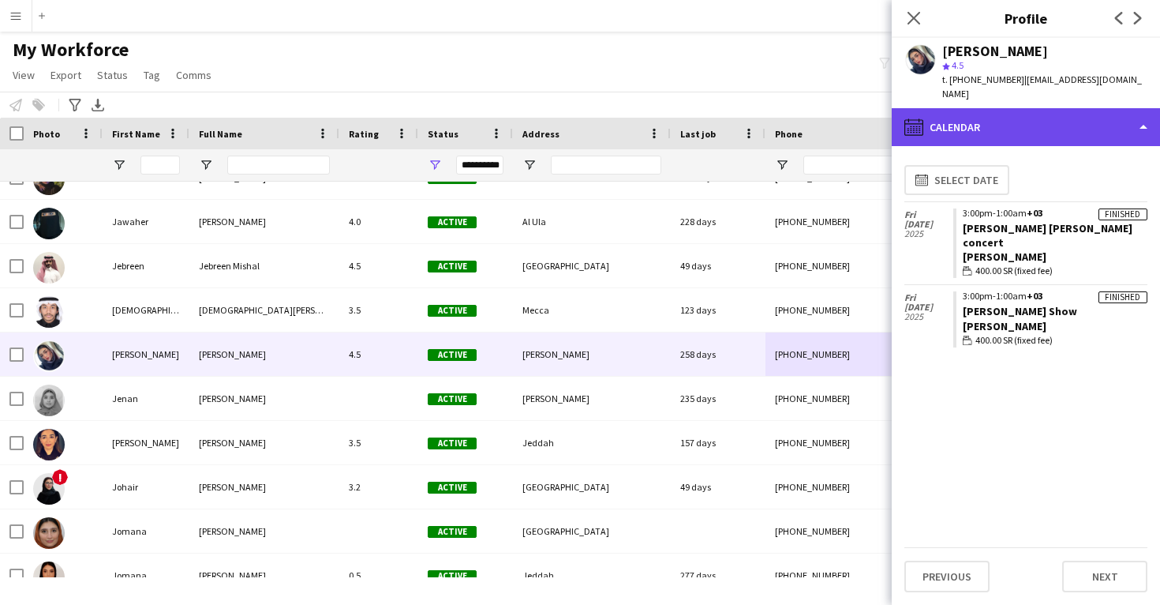
click at [996, 110] on div "calendar-full Calendar" at bounding box center [1026, 127] width 268 height 38
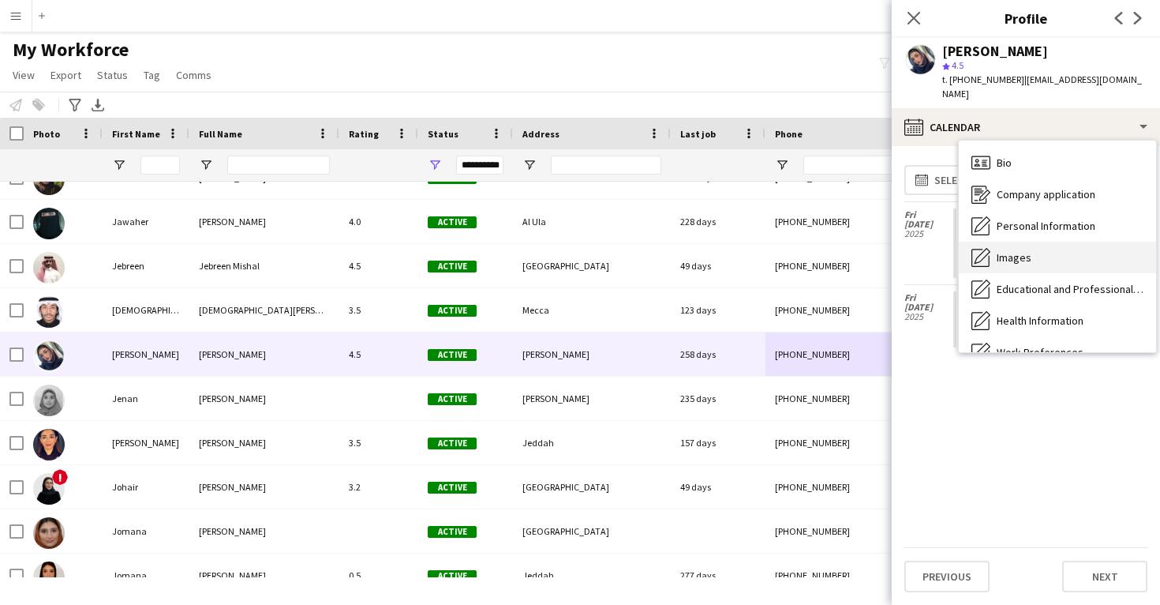
click at [1018, 242] on div "Images Images" at bounding box center [1057, 258] width 197 height 32
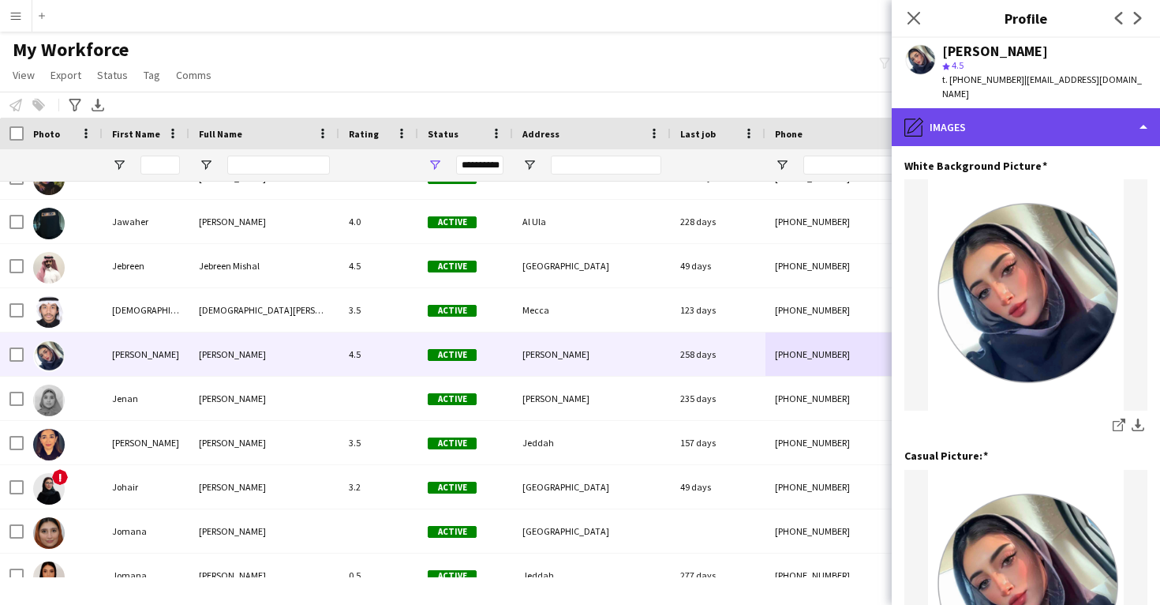
click at [1000, 110] on div "pencil4 Images" at bounding box center [1026, 127] width 268 height 38
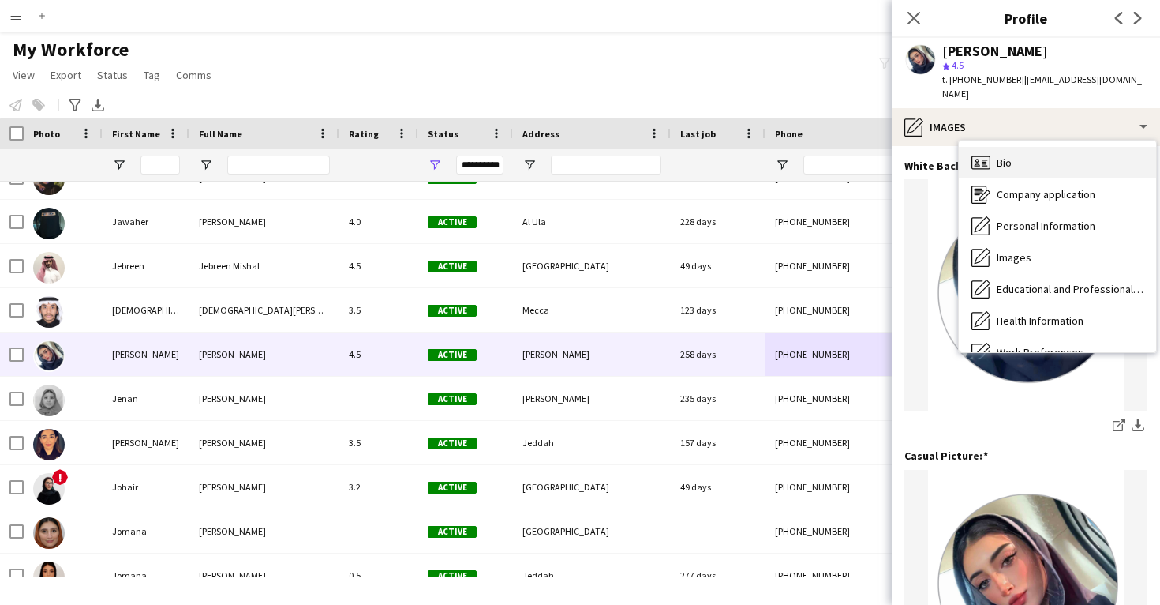
click at [1009, 155] on span "Bio" at bounding box center [1004, 162] width 15 height 14
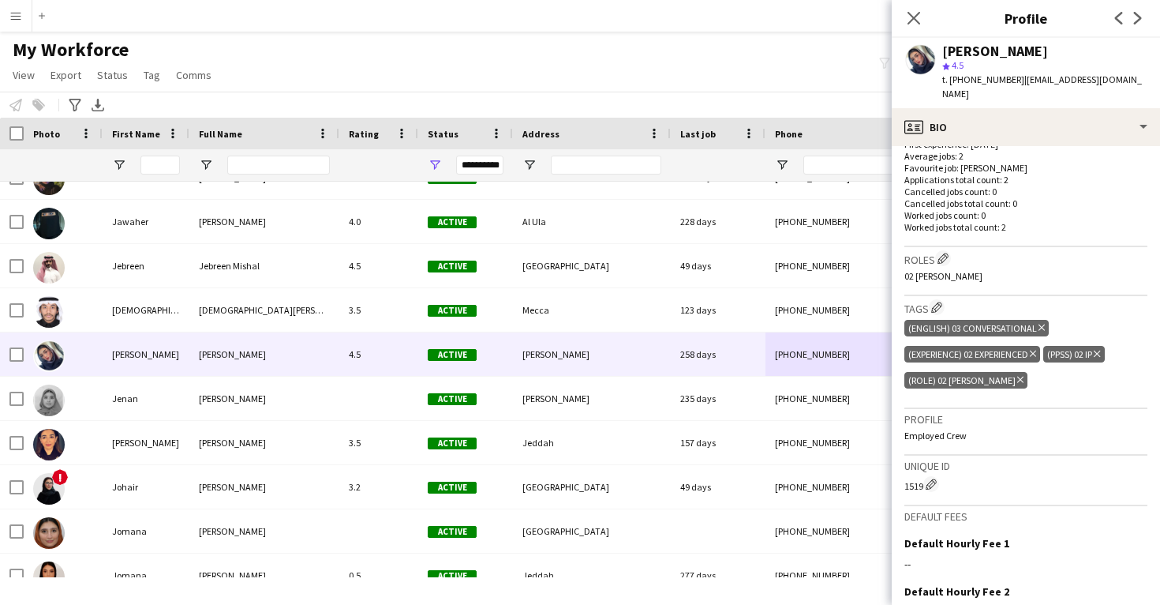
scroll to position [414, 0]
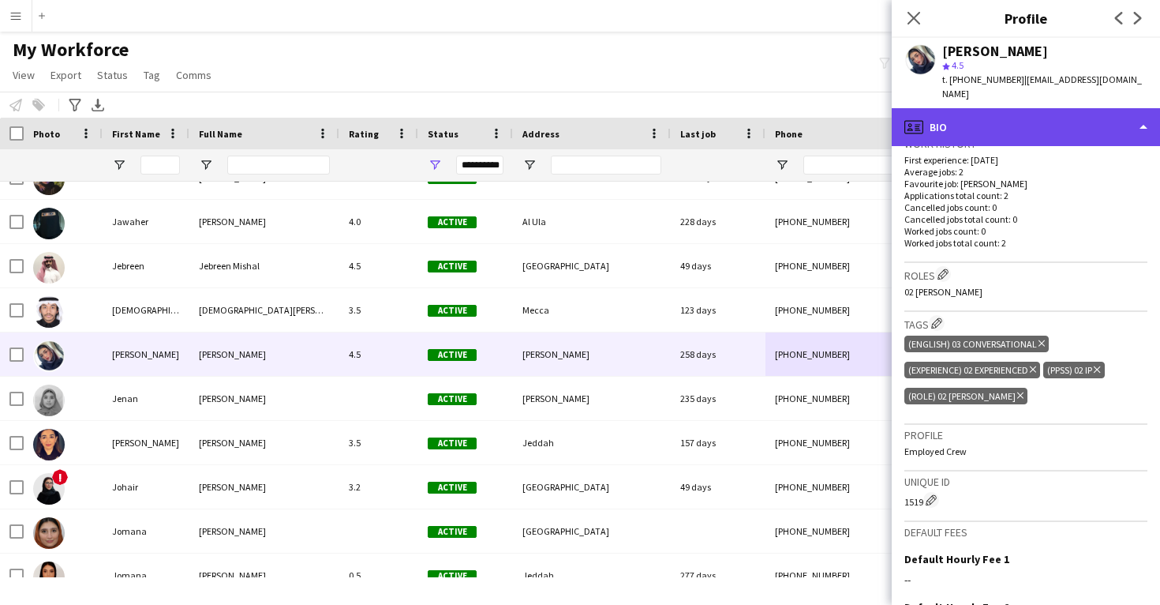
click at [970, 111] on div "profile Bio" at bounding box center [1026, 127] width 268 height 38
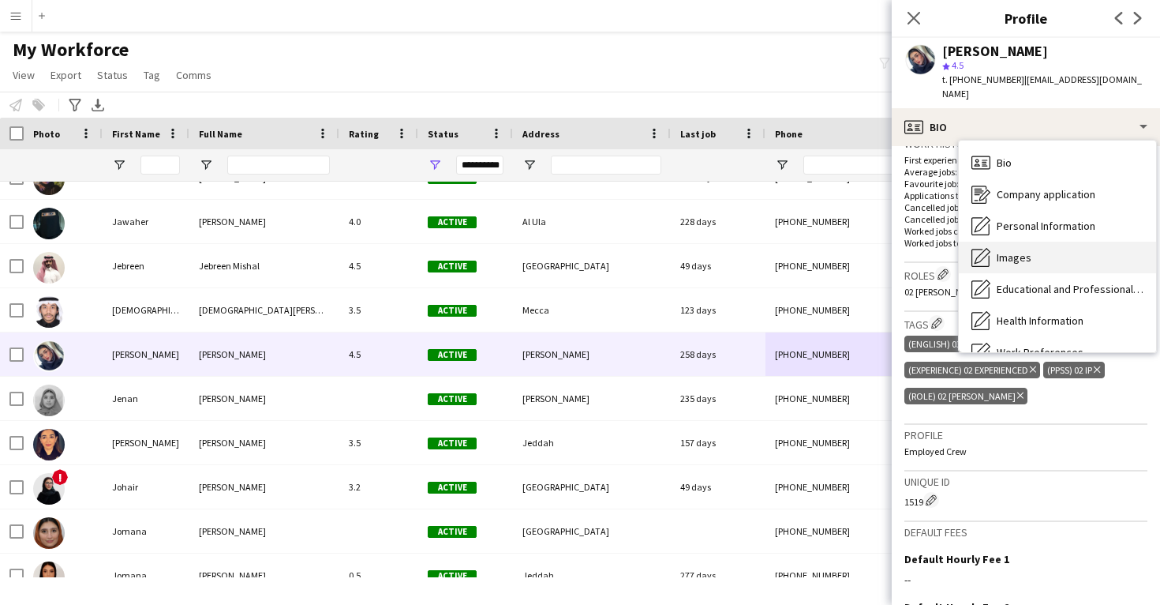
click at [1032, 242] on div "Images Images" at bounding box center [1057, 258] width 197 height 32
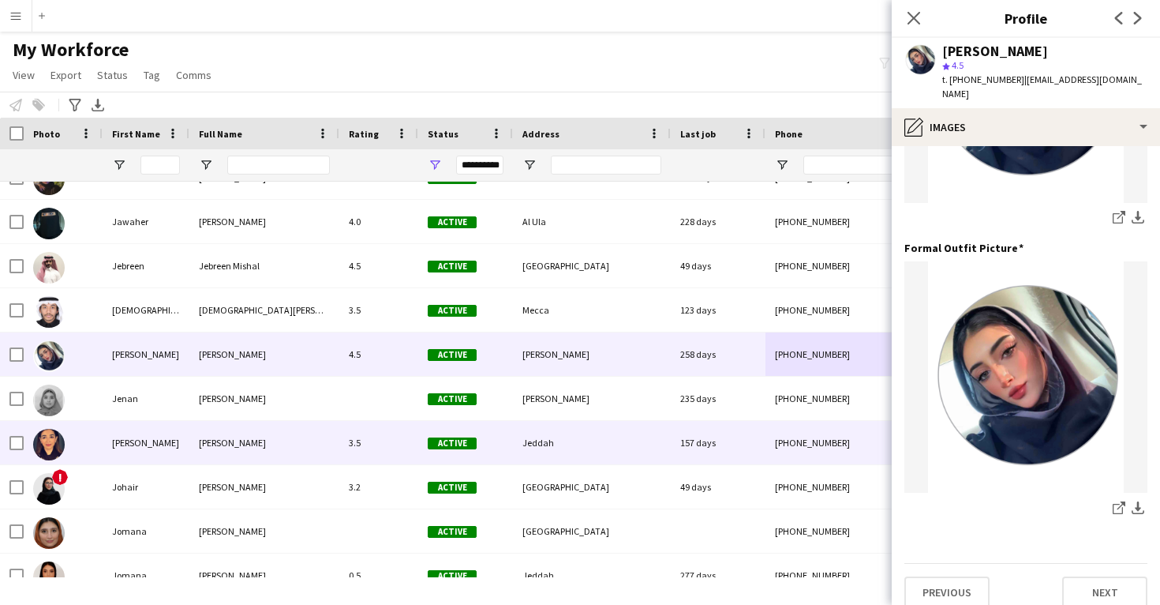
scroll to position [497, 0]
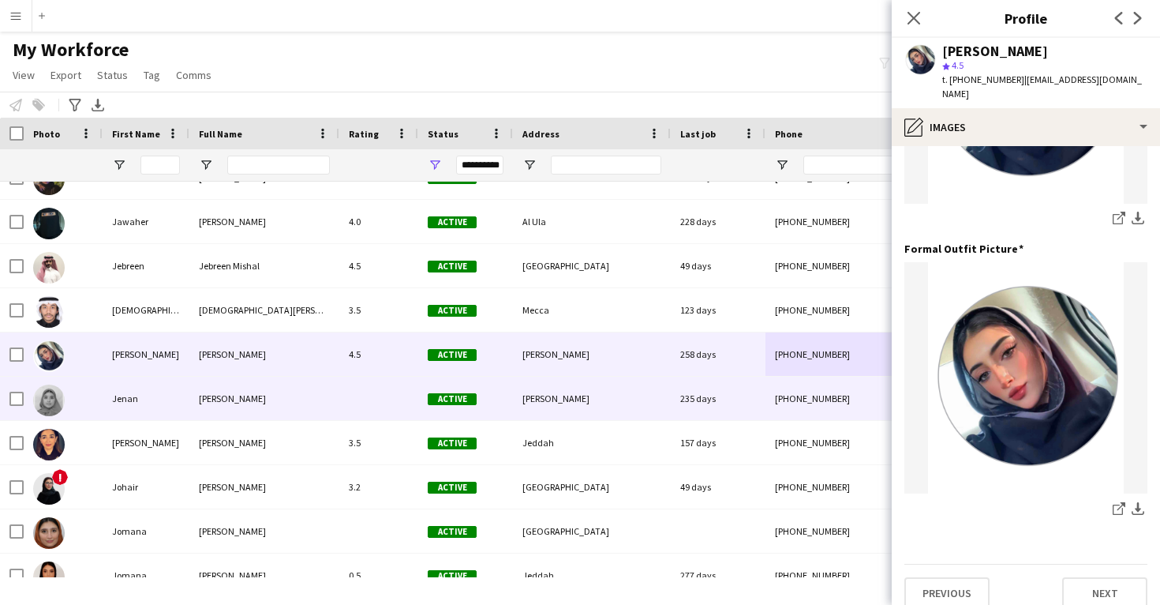
click at [740, 397] on div "235 days" at bounding box center [718, 397] width 95 height 43
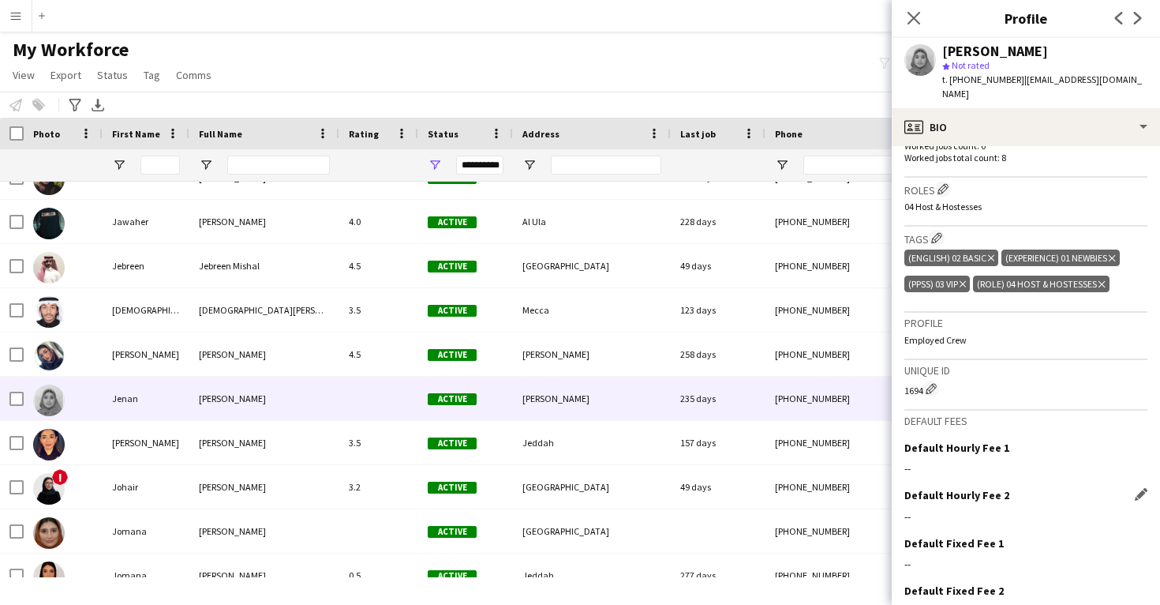
scroll to position [483, 0]
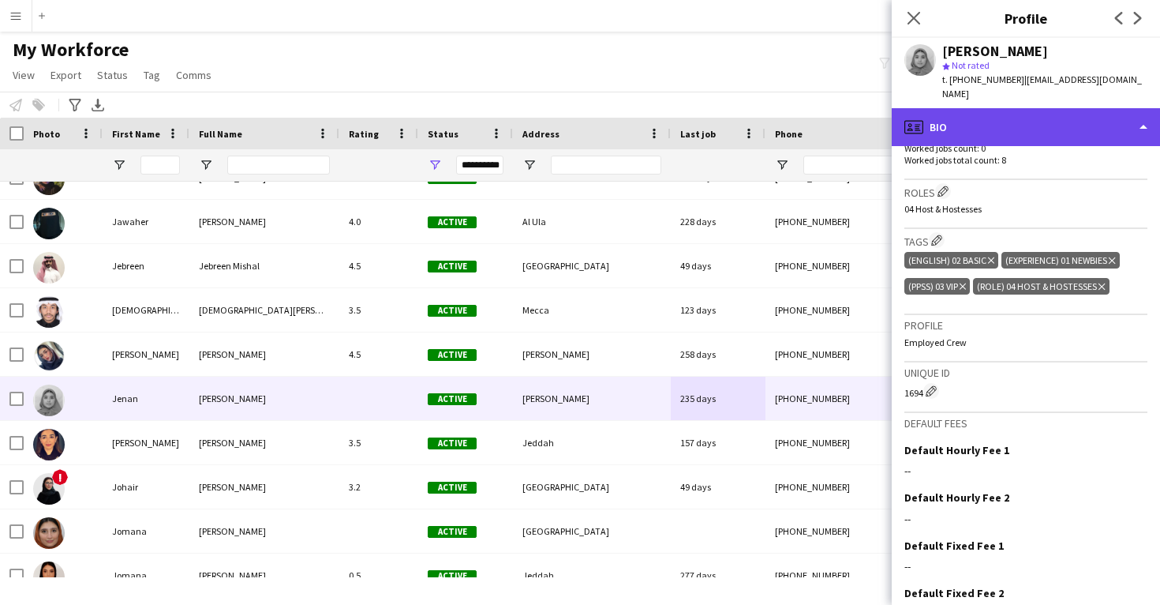
click at [981, 108] on div "profile Bio" at bounding box center [1026, 127] width 268 height 38
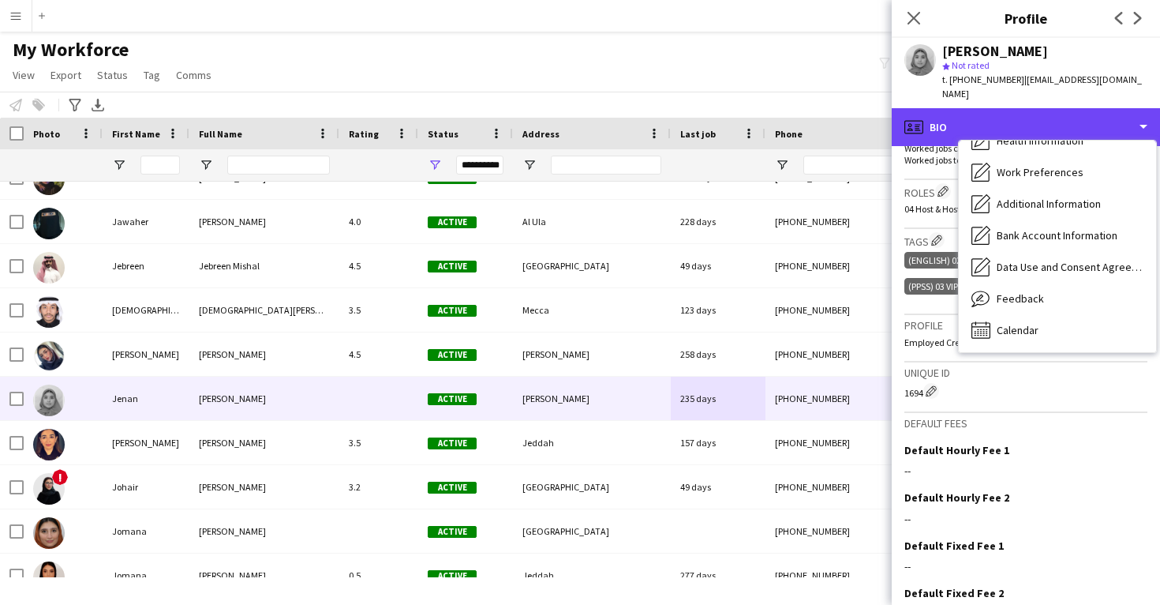
scroll to position [180, 0]
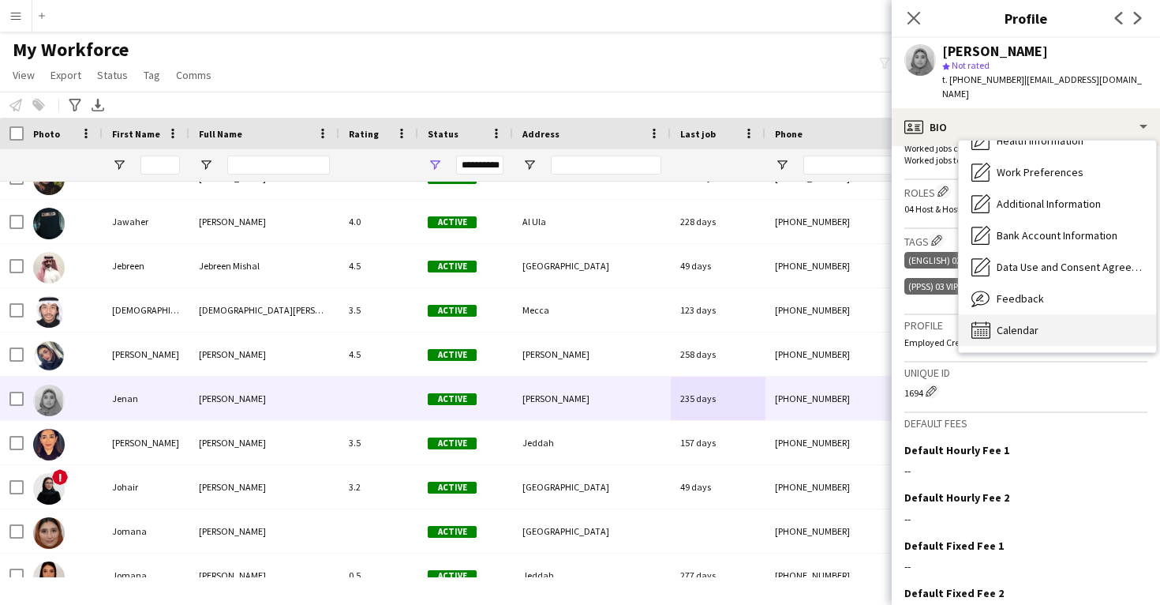
click at [1021, 323] on span "Calendar" at bounding box center [1018, 330] width 42 height 14
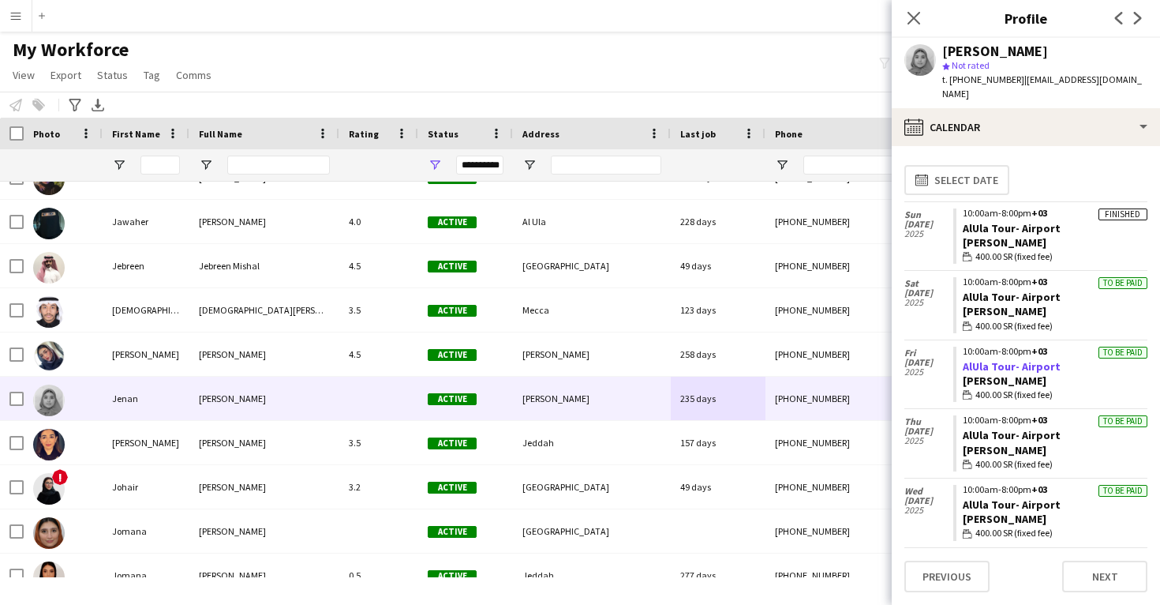
click at [1043, 359] on link "AlUla Tour- Airport" at bounding box center [1012, 366] width 98 height 14
drag, startPoint x: 1071, startPoint y: 212, endPoint x: 964, endPoint y: 211, distance: 107.3
click at [964, 211] on app-crew-calendar-job-card "Finished 10:00am-8:00pm +03 AlUla Tour- Airport Usher wallet 400.00 SR (fixed f…" at bounding box center [1050, 236] width 194 height 56
click at [968, 47] on div "[PERSON_NAME]" at bounding box center [995, 51] width 106 height 14
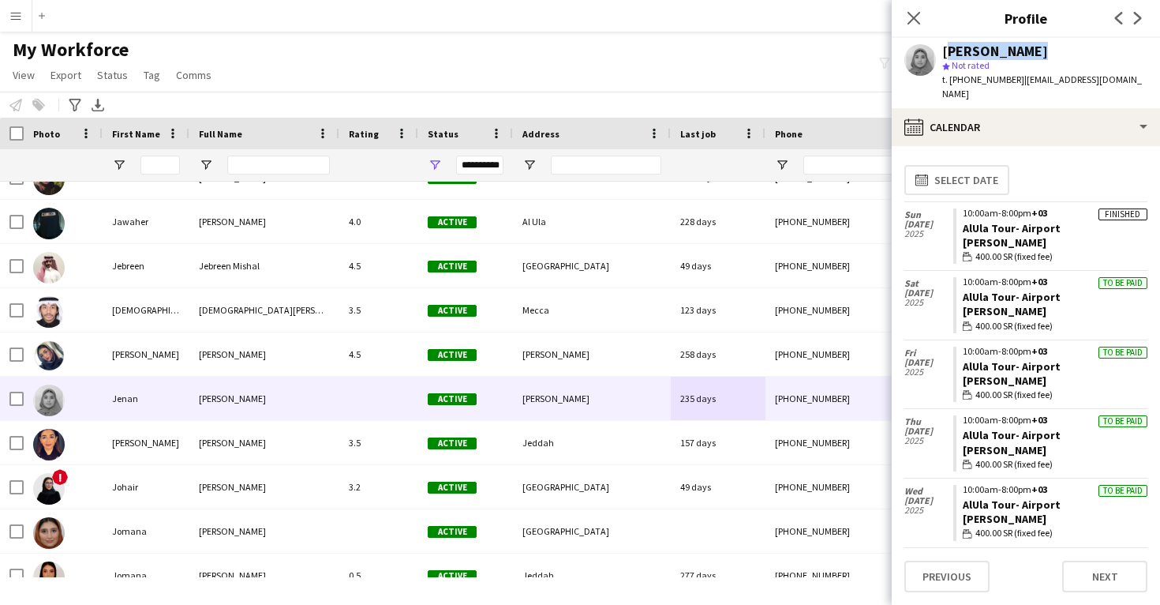
click at [968, 47] on div "[PERSON_NAME]" at bounding box center [995, 51] width 106 height 14
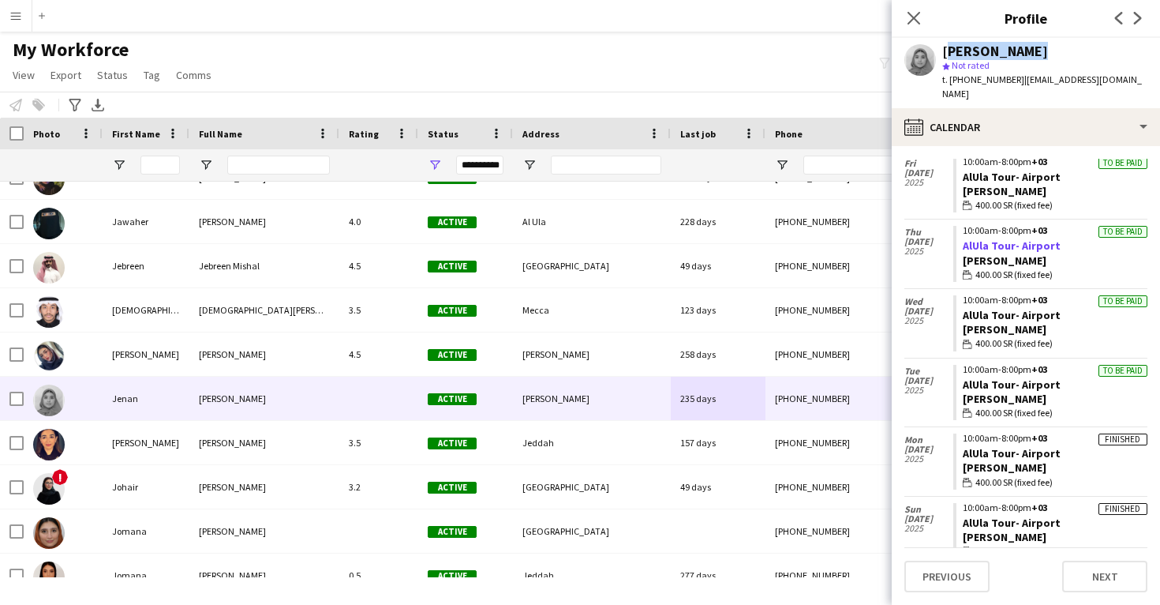
scroll to position [189, 0]
click at [1055, 146] on app-calendar-tab "calendar-full Select date Sun 2 Feb 2025 Finished 10:00am-8:00pm +03 AlUla Tour…" at bounding box center [1026, 375] width 268 height 459
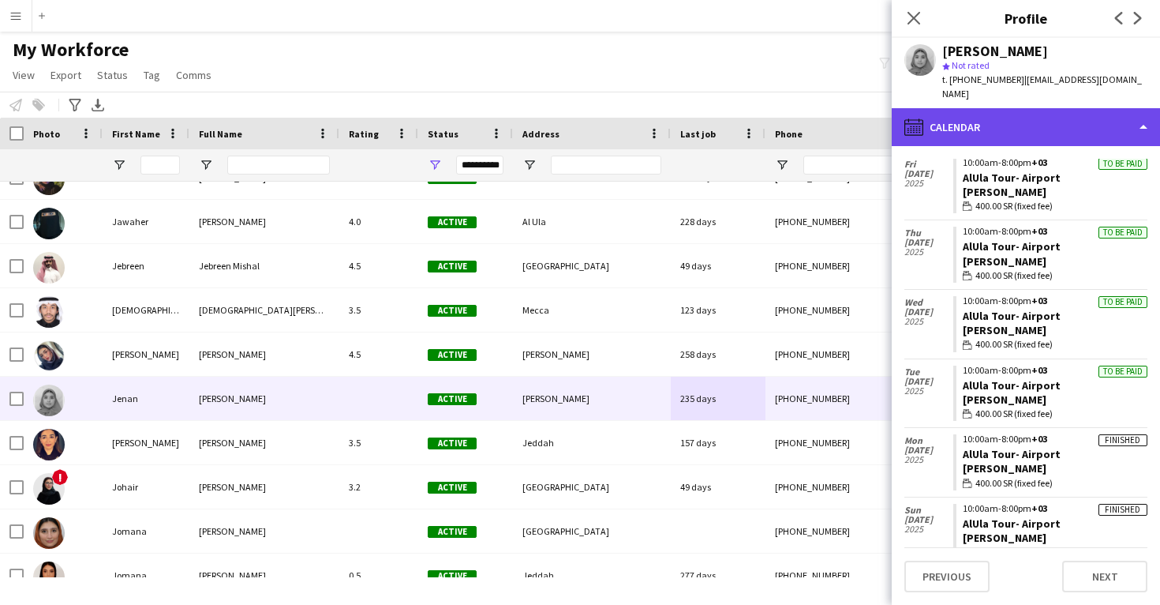
click at [1051, 118] on div "calendar-full Calendar" at bounding box center [1026, 127] width 268 height 38
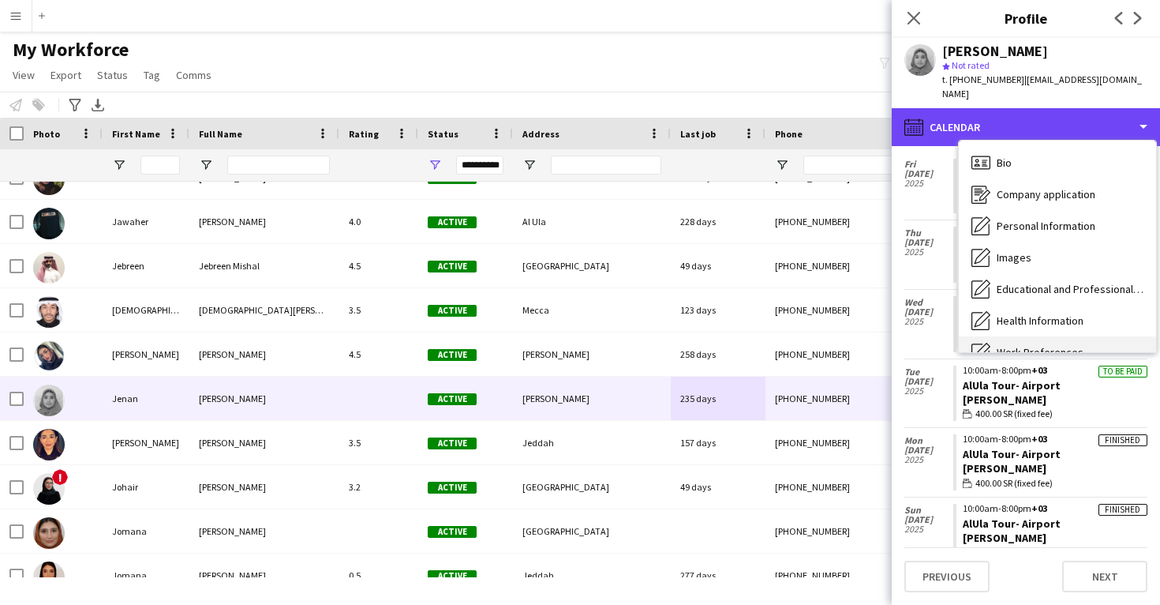
scroll to position [-1, 0]
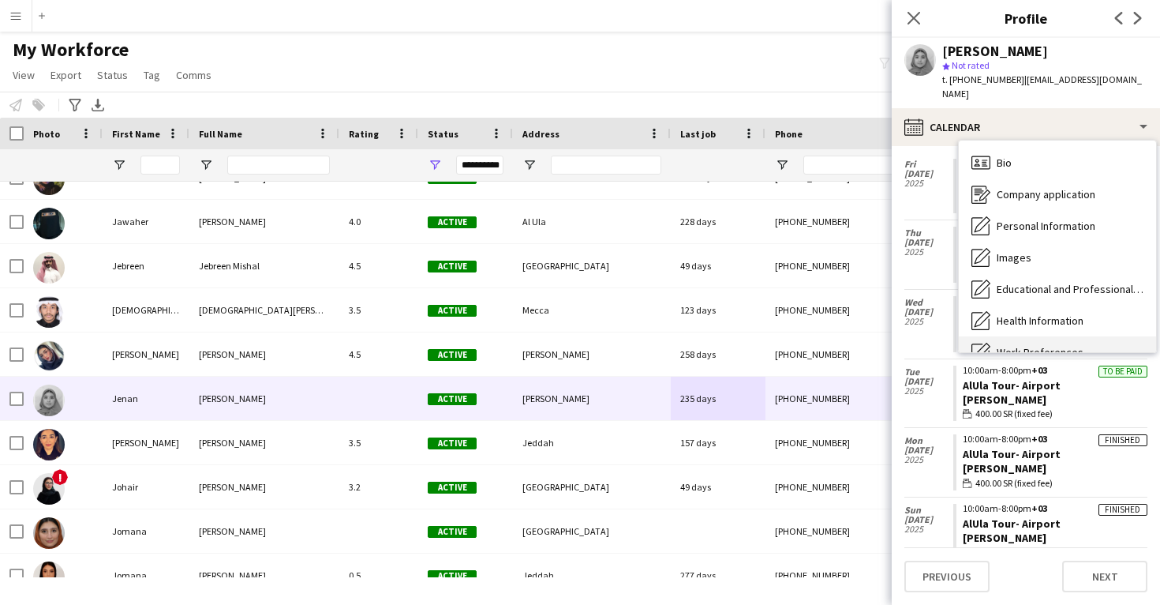
click at [1053, 178] on div "Company application Company application" at bounding box center [1057, 194] width 197 height 32
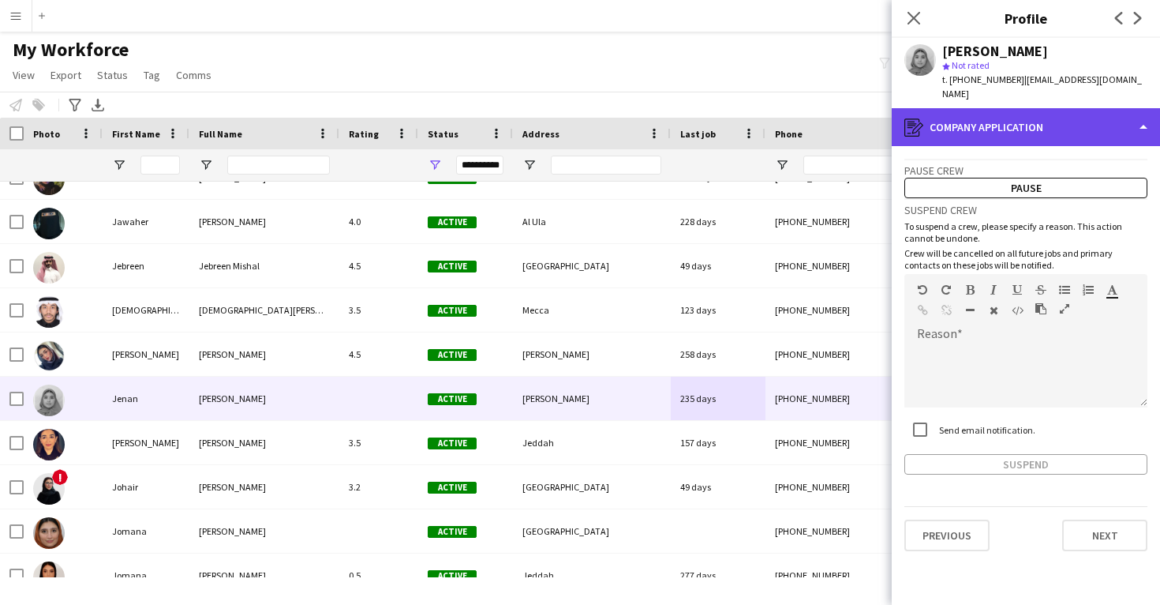
click at [1034, 117] on div "register Company application" at bounding box center [1026, 127] width 268 height 38
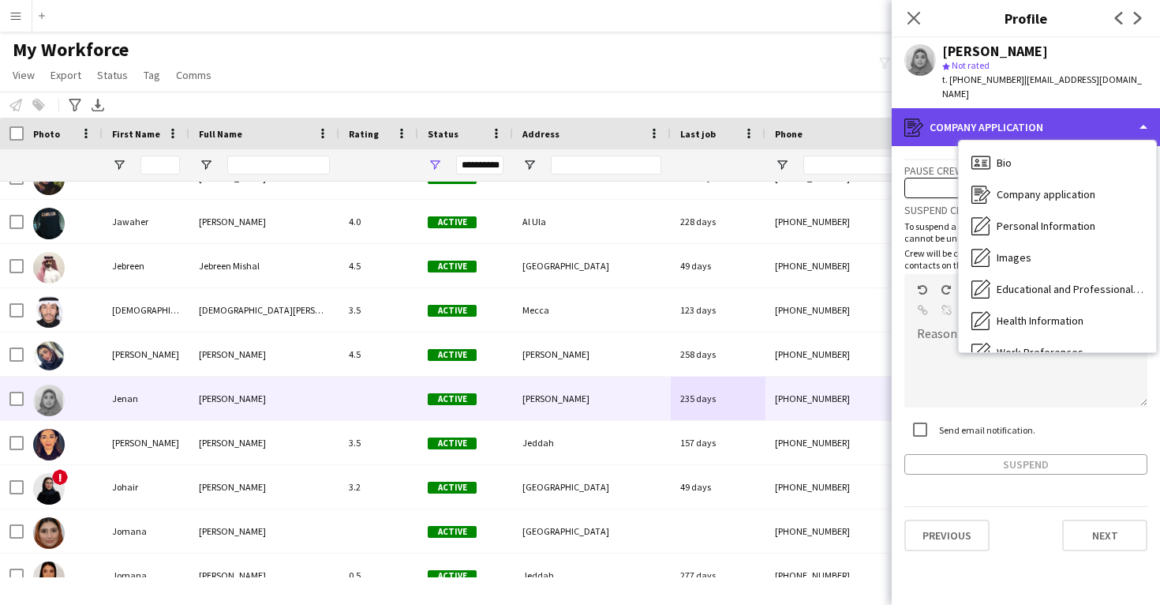
scroll to position [0, 0]
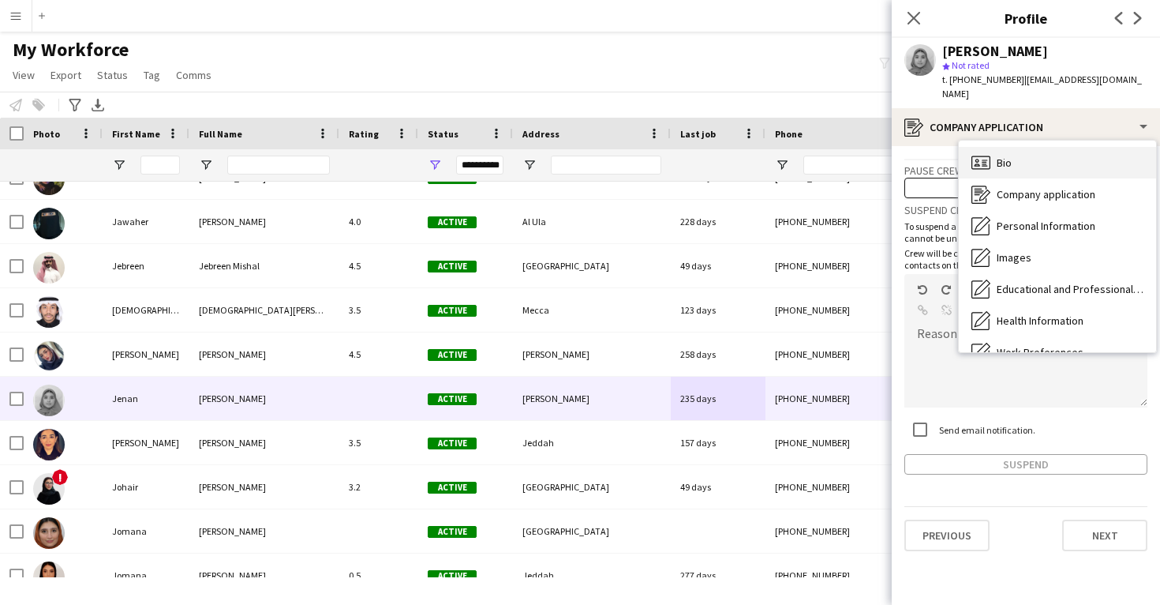
click at [1035, 147] on div "Bio Bio" at bounding box center [1057, 163] width 197 height 32
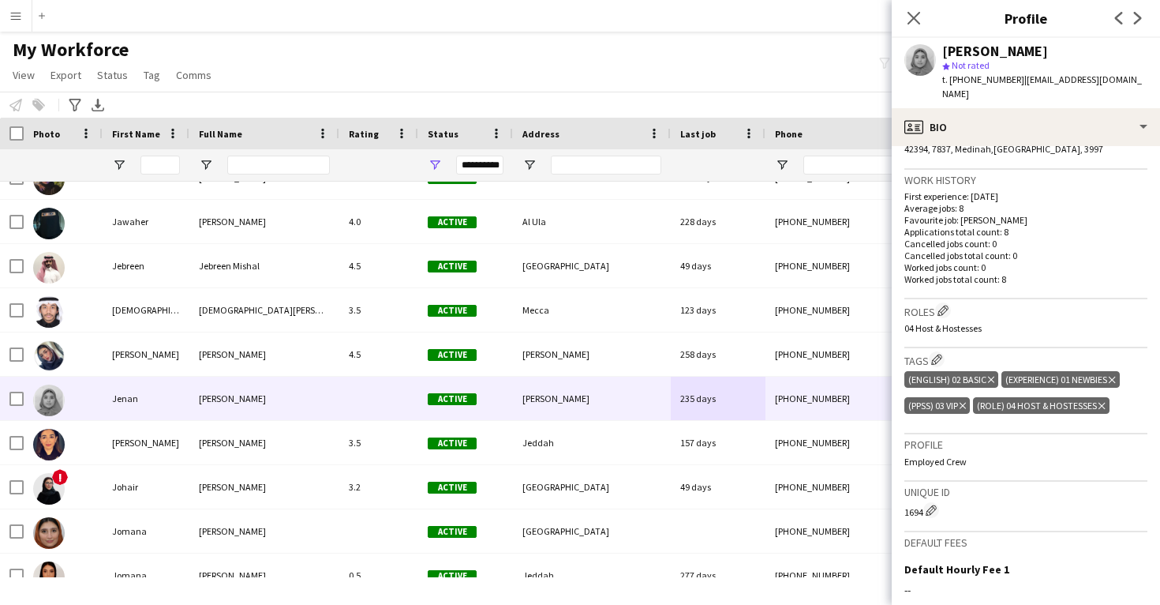
scroll to position [378, 0]
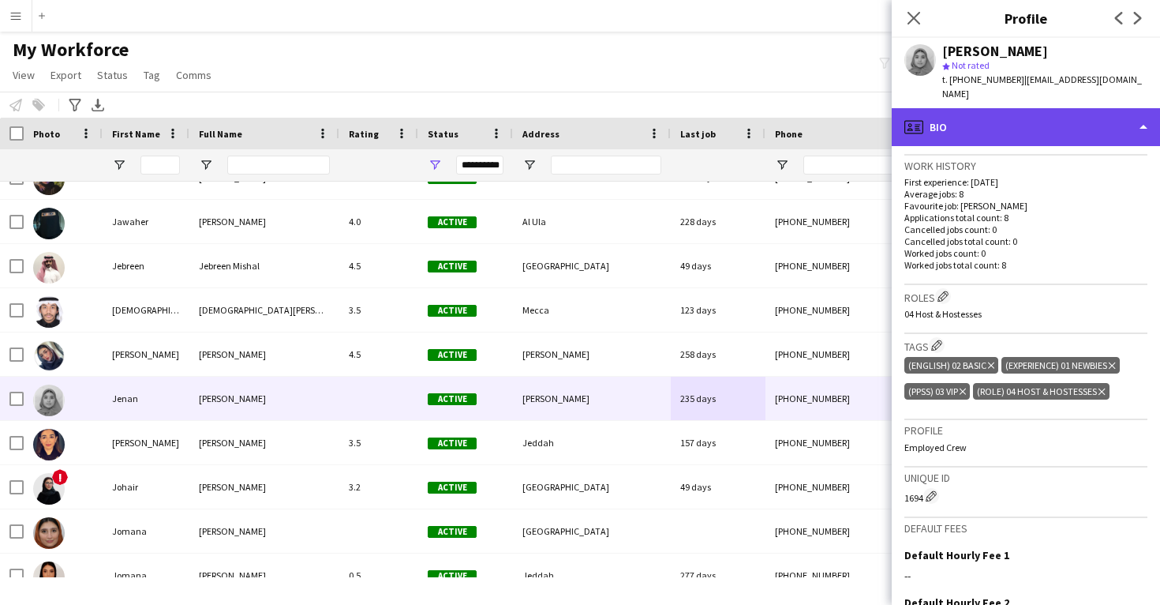
click at [998, 129] on div "profile Bio" at bounding box center [1026, 127] width 268 height 38
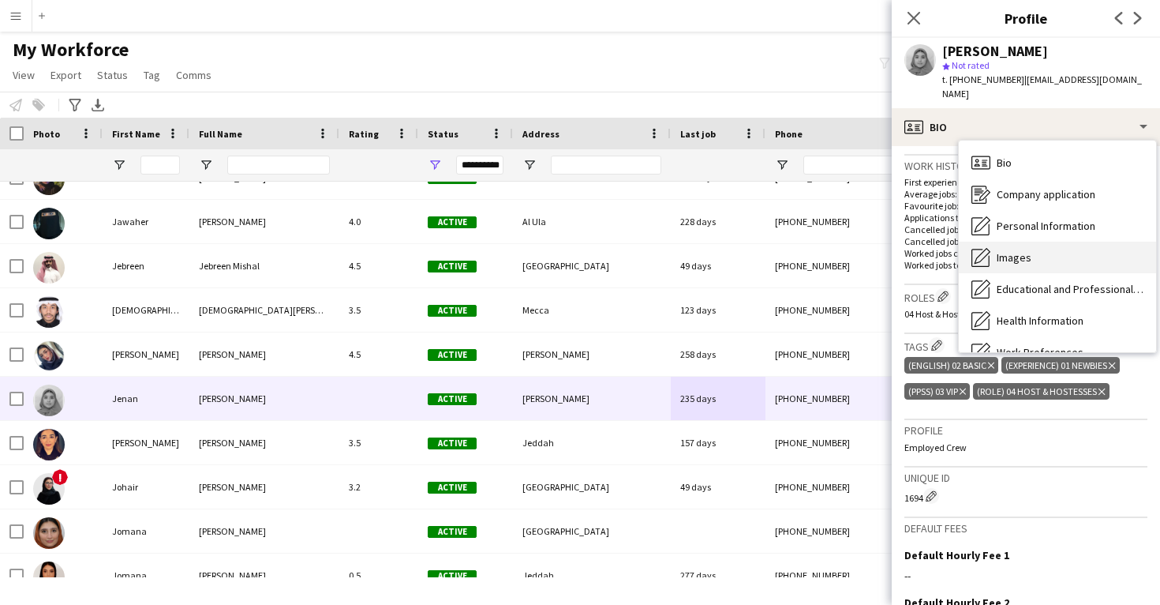
click at [1019, 250] on span "Images" at bounding box center [1014, 257] width 35 height 14
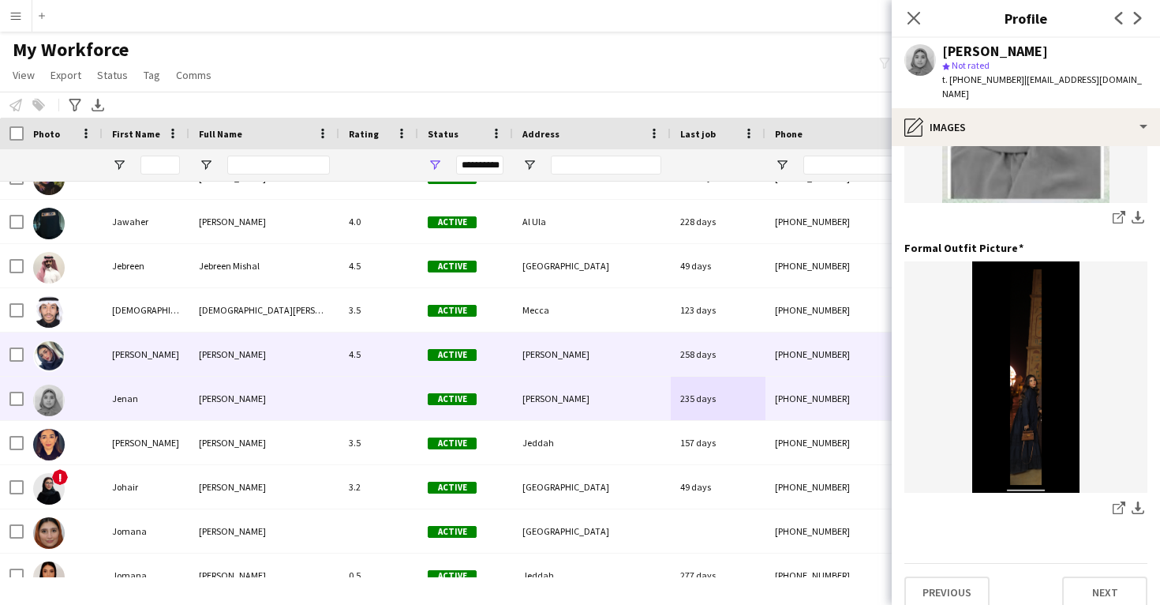
scroll to position [497, 0]
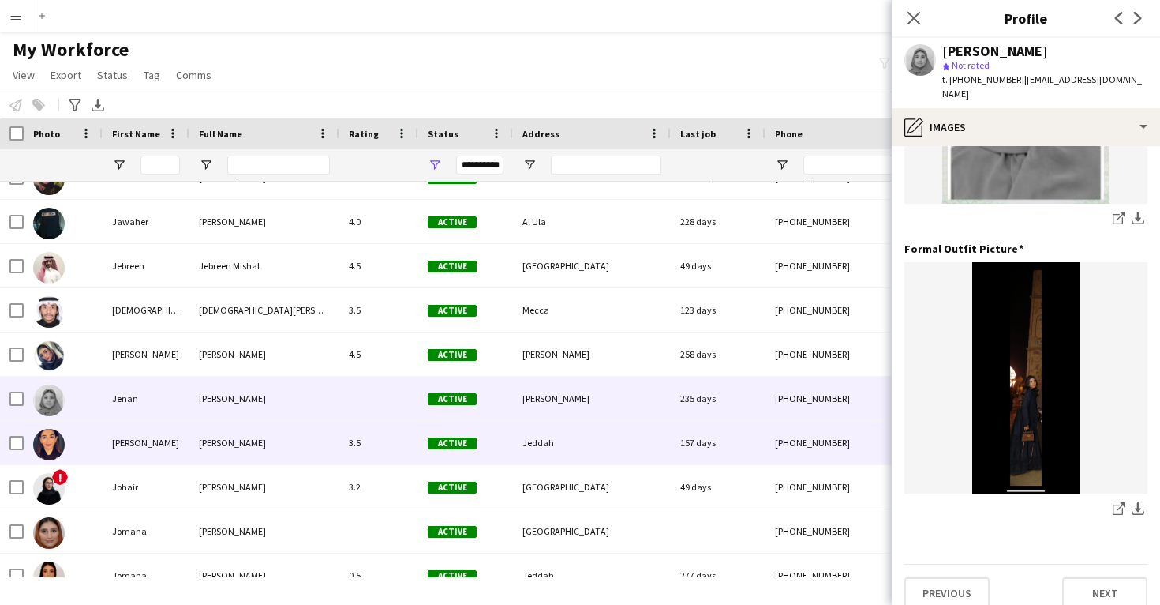
click at [715, 438] on div "157 days" at bounding box center [718, 442] width 95 height 43
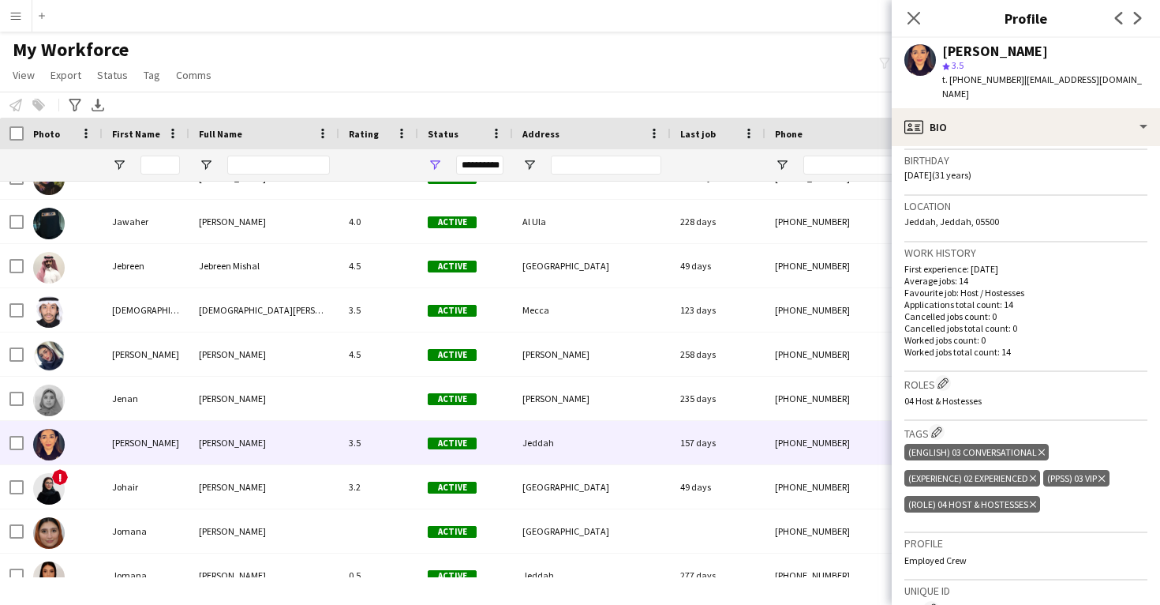
scroll to position [292, 0]
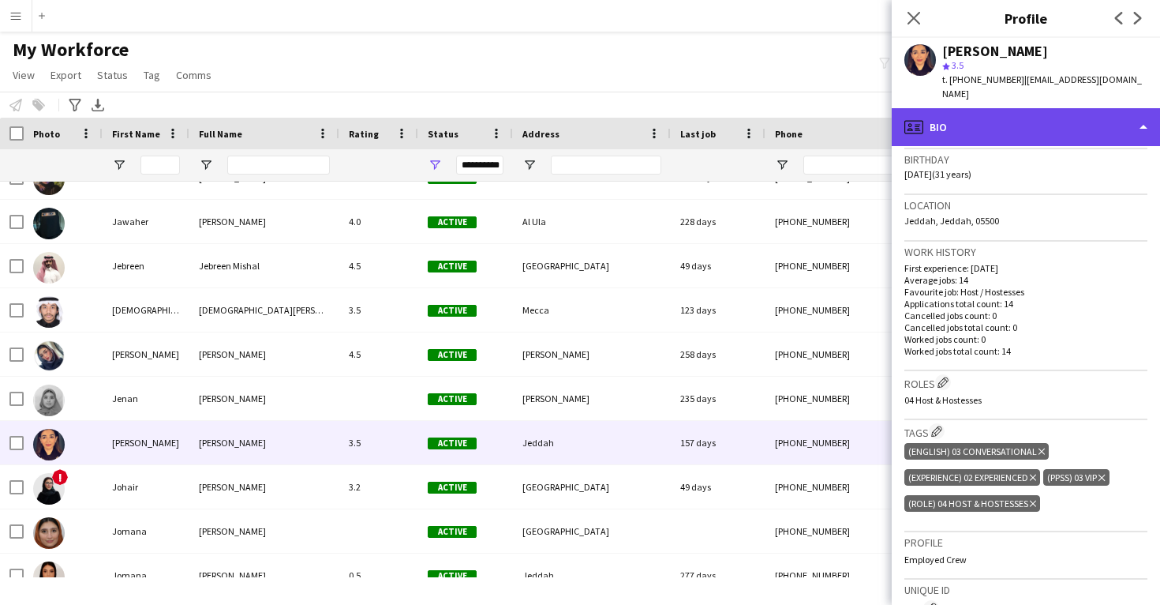
click at [977, 116] on div "profile Bio" at bounding box center [1026, 127] width 268 height 38
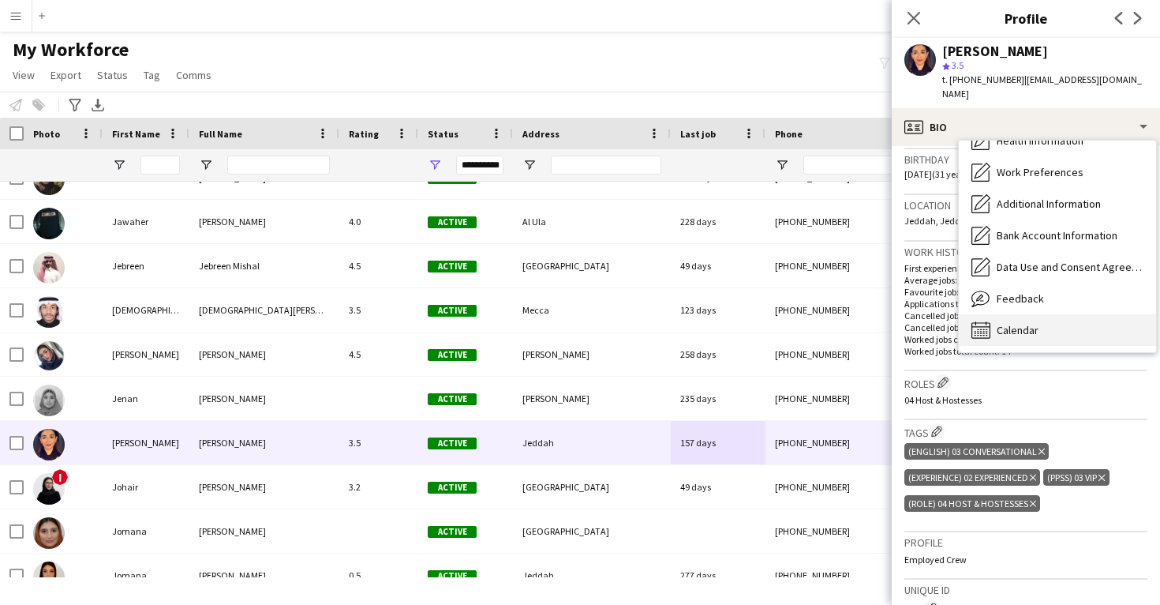
scroll to position [180, 0]
click at [1029, 314] on div "Calendar Calendar" at bounding box center [1057, 330] width 197 height 32
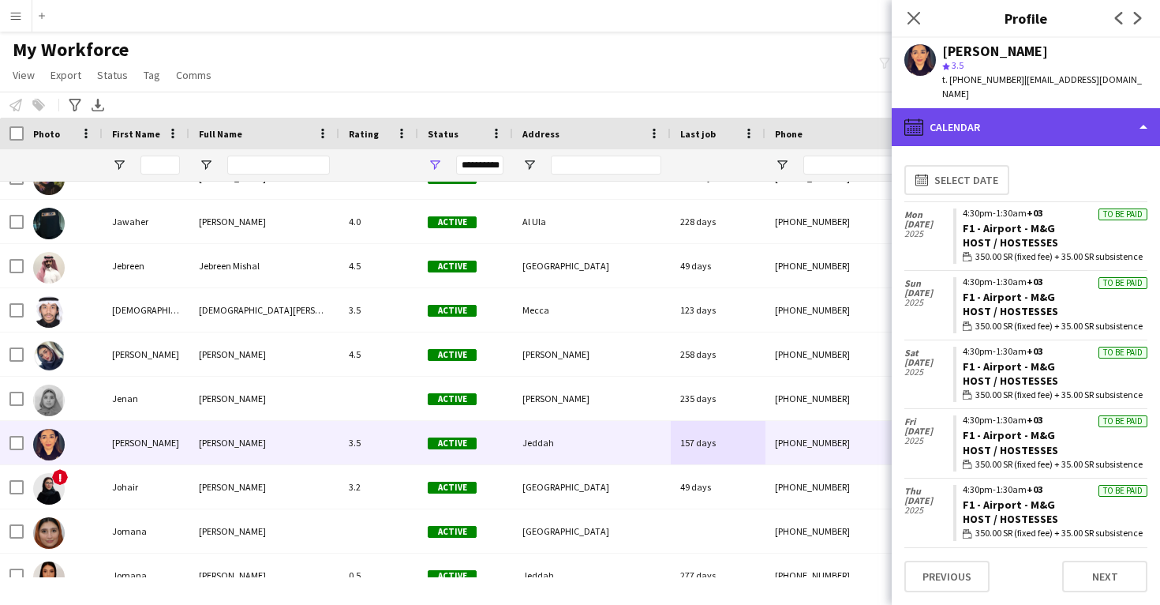
click at [959, 116] on div "calendar-full Calendar" at bounding box center [1026, 127] width 268 height 38
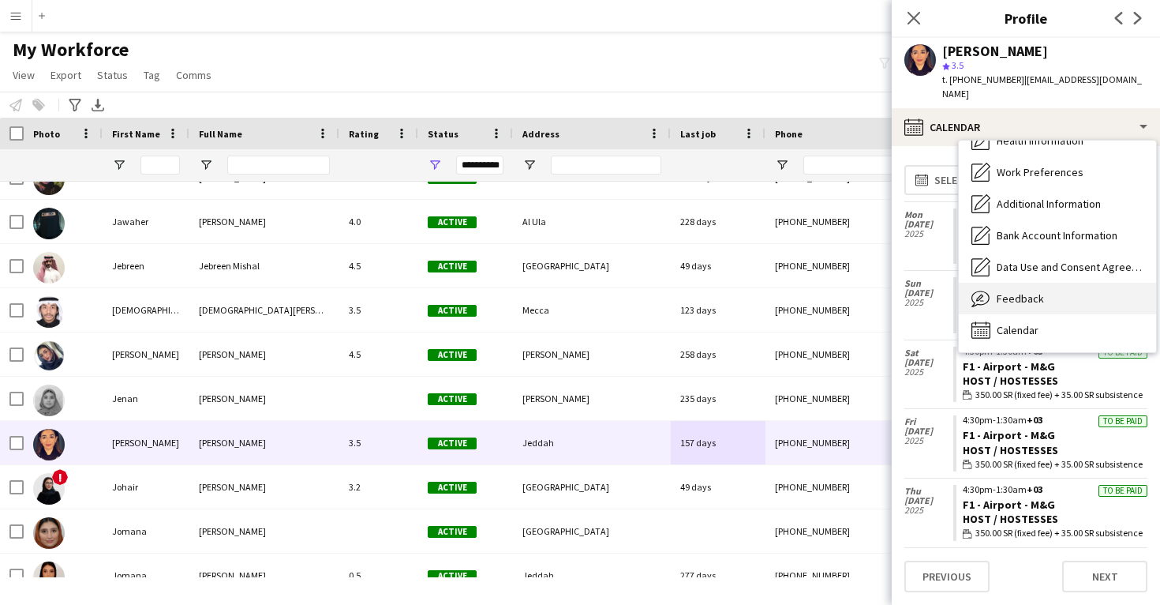
click at [1031, 283] on div "Feedback Feedback" at bounding box center [1057, 299] width 197 height 32
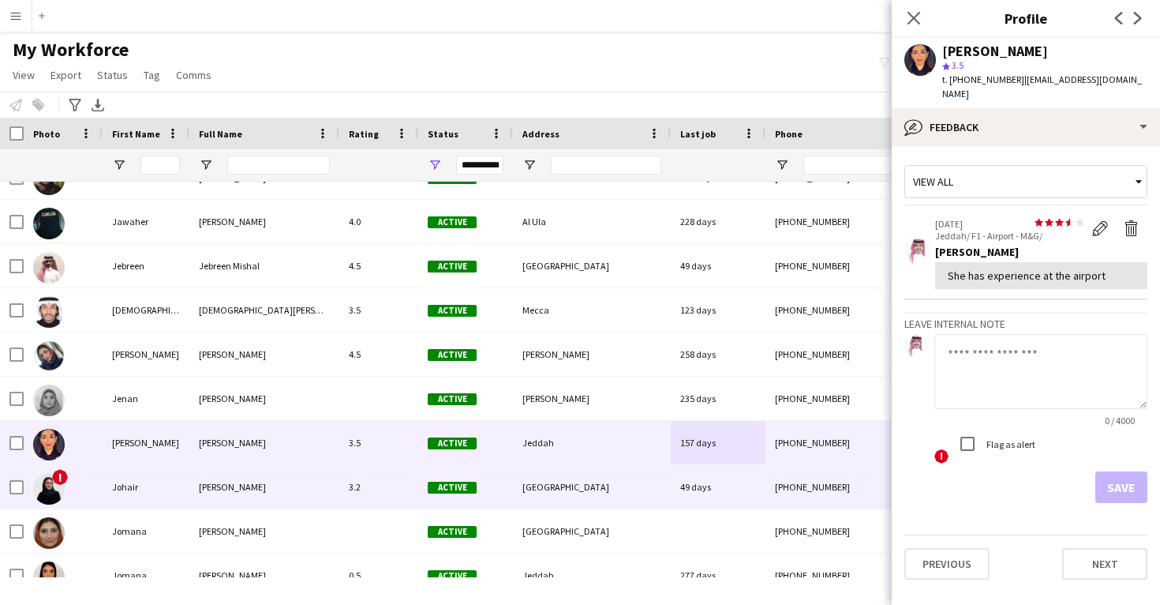
click at [736, 474] on div "49 days" at bounding box center [718, 486] width 95 height 43
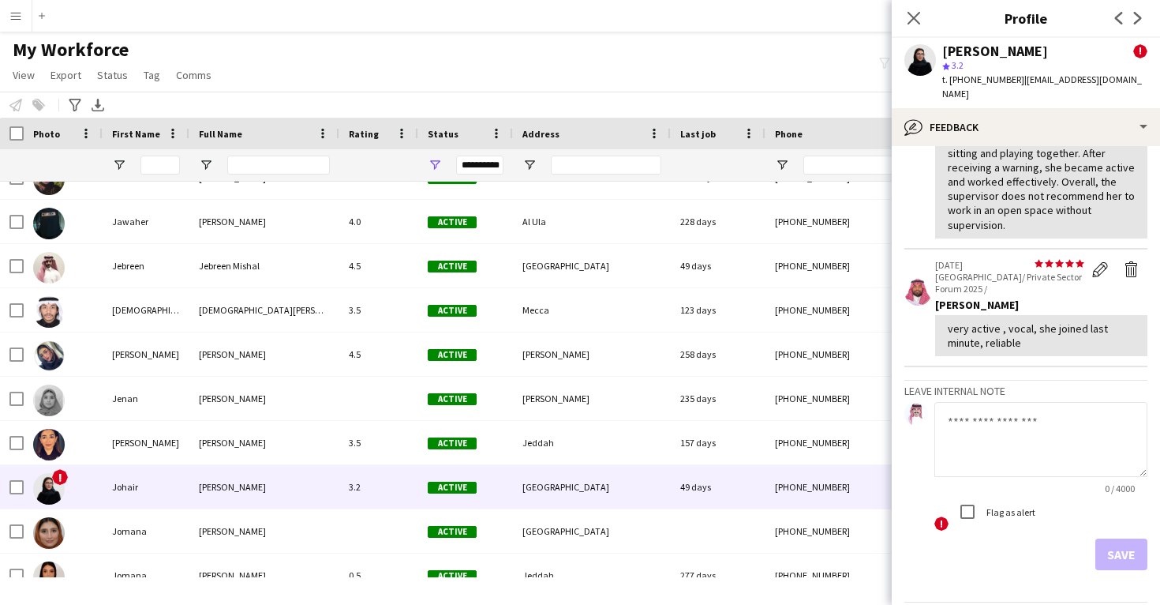
scroll to position [430, 0]
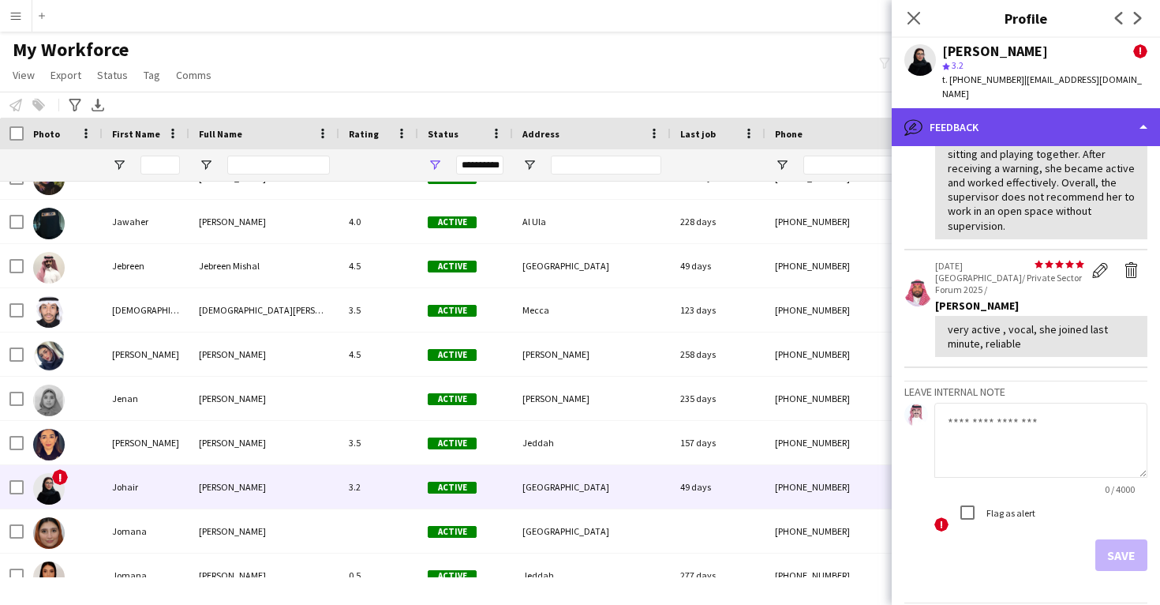
click at [1005, 120] on div "bubble-pencil Feedback" at bounding box center [1026, 127] width 268 height 38
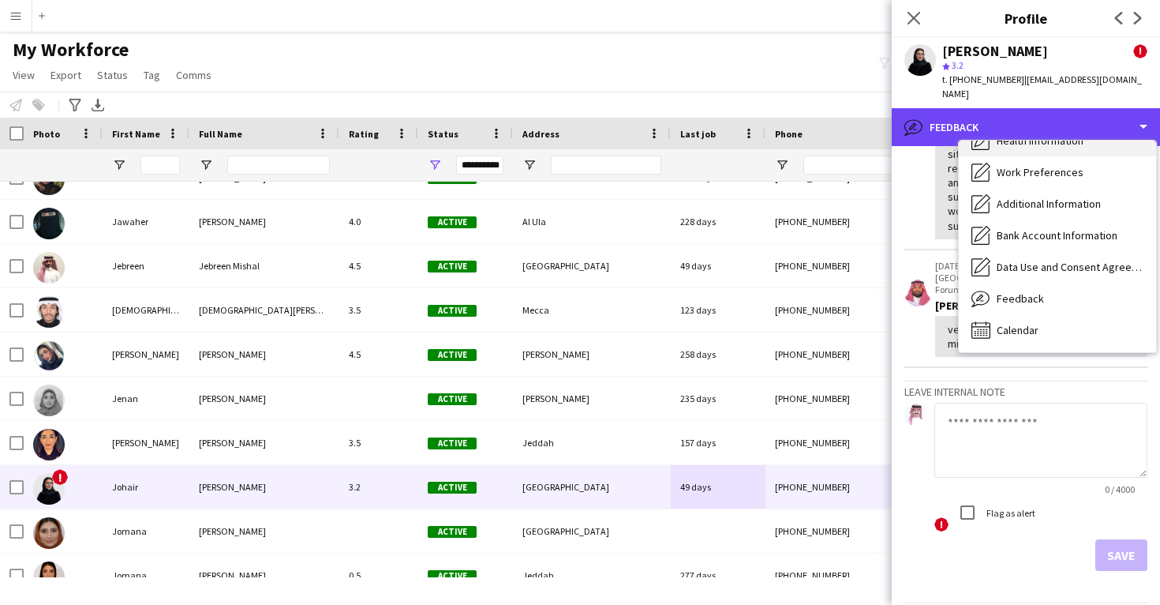
scroll to position [182, 0]
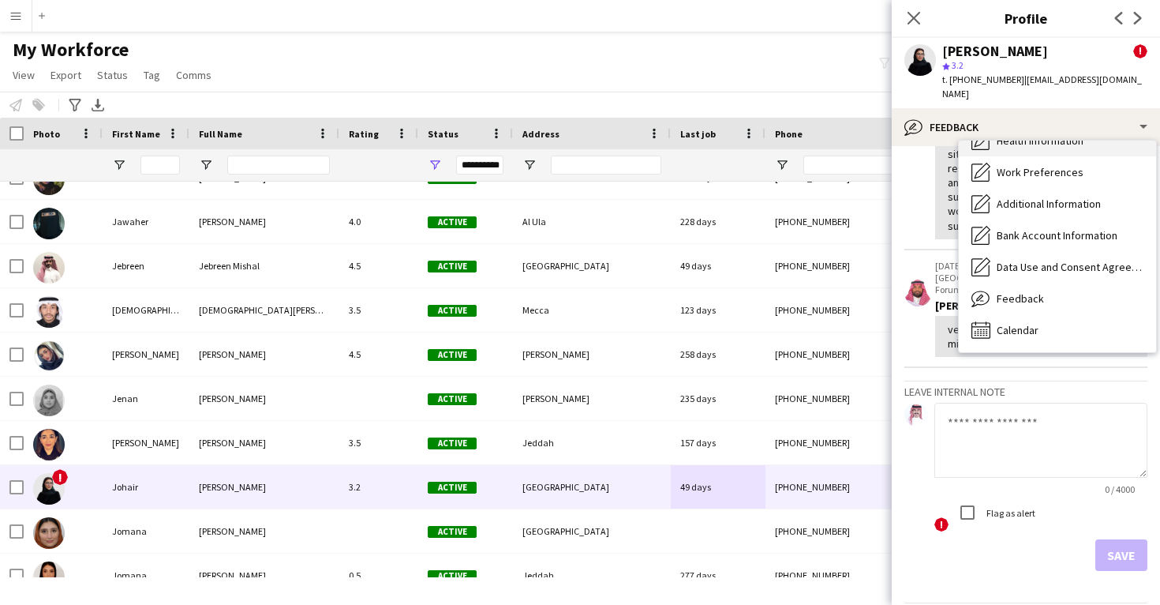
click at [1034, 314] on div "Calendar Calendar" at bounding box center [1057, 330] width 197 height 32
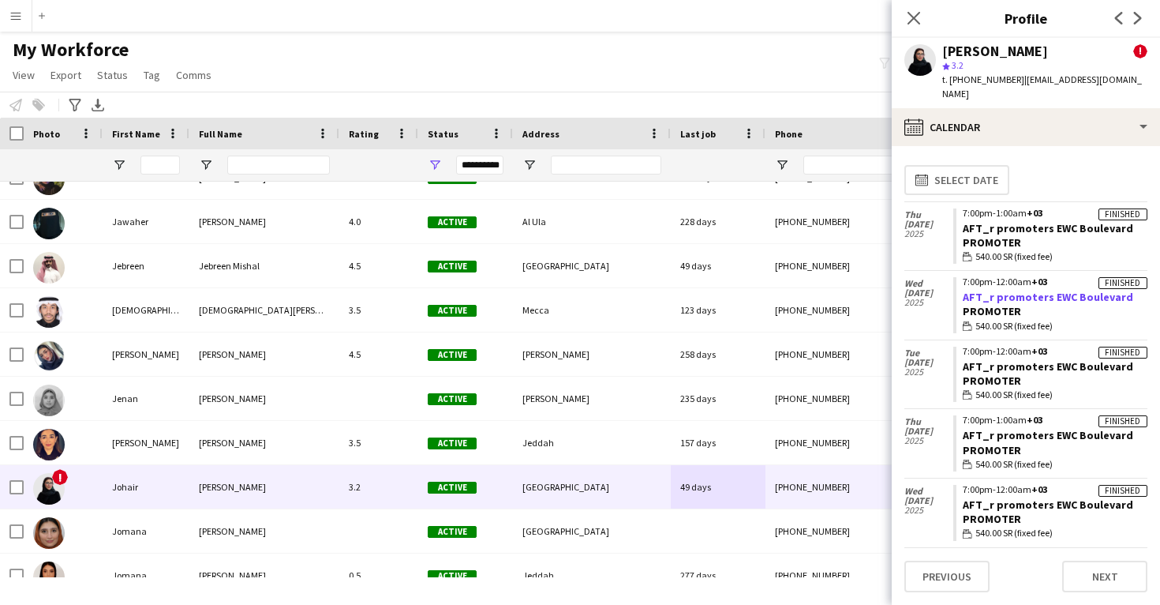
click at [1040, 290] on link "AFT_r promoters EWC Boulevard" at bounding box center [1048, 297] width 170 height 14
drag, startPoint x: 1137, startPoint y: 214, endPoint x: 963, endPoint y: 214, distance: 173.6
click at [963, 214] on app-crew-calendar-job-card "Finished 7:00pm-1:00am +03 AFT_r promoters EWC Boulevard Promoter wallet 540.00…" at bounding box center [1050, 236] width 194 height 56
click at [996, 58] on div "[PERSON_NAME]" at bounding box center [995, 51] width 106 height 14
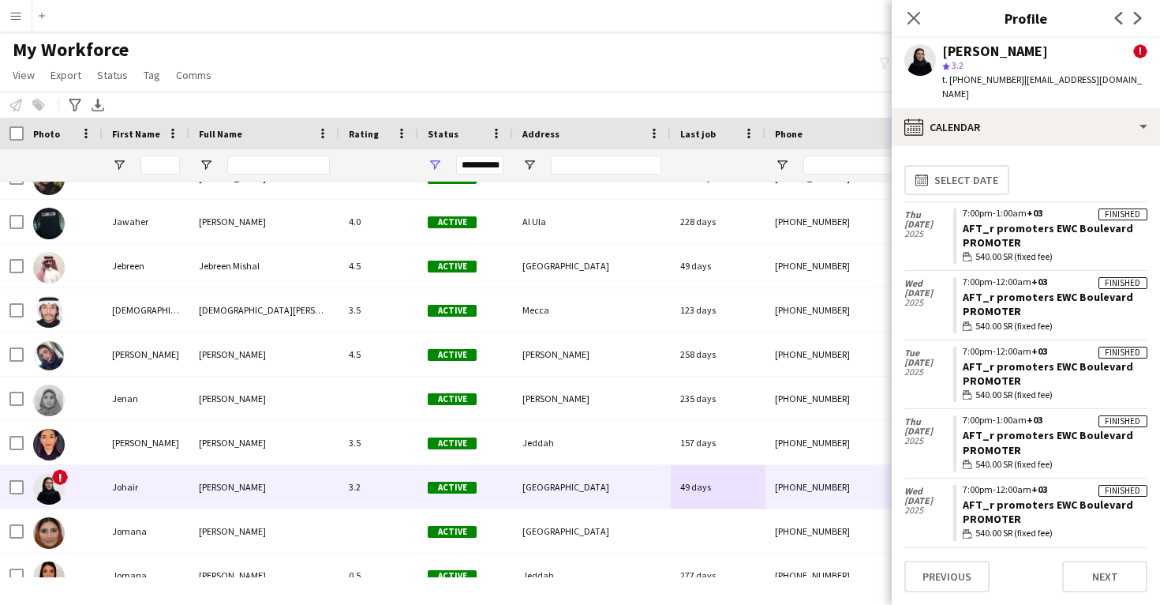
click at [996, 58] on div "[PERSON_NAME]" at bounding box center [995, 51] width 106 height 14
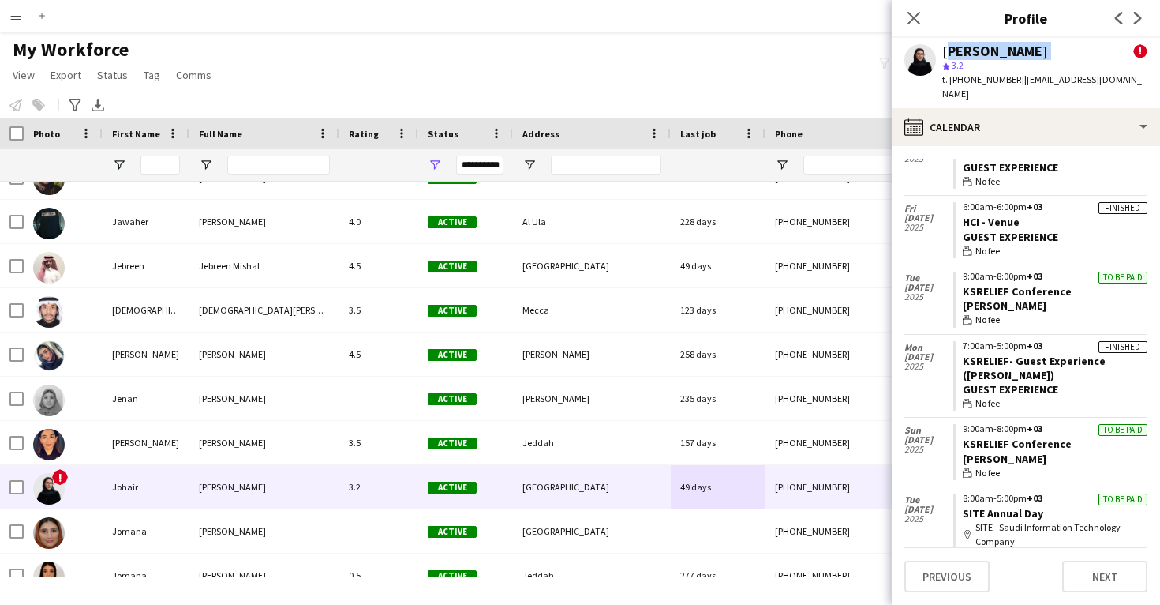
scroll to position [1101, 0]
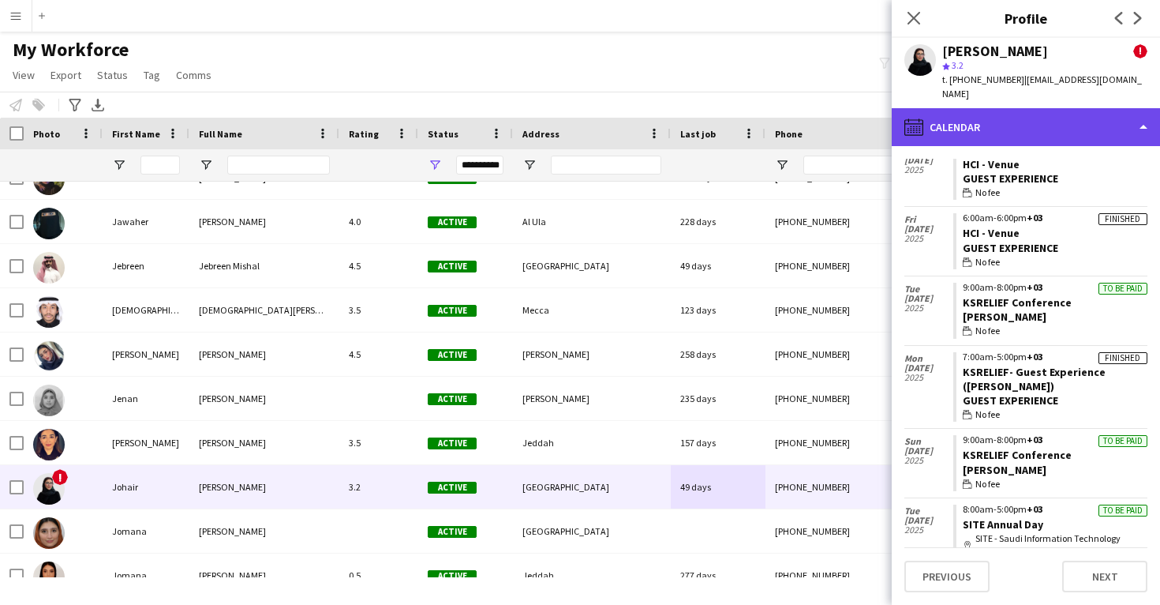
click at [995, 108] on div "calendar-full Calendar" at bounding box center [1026, 127] width 268 height 38
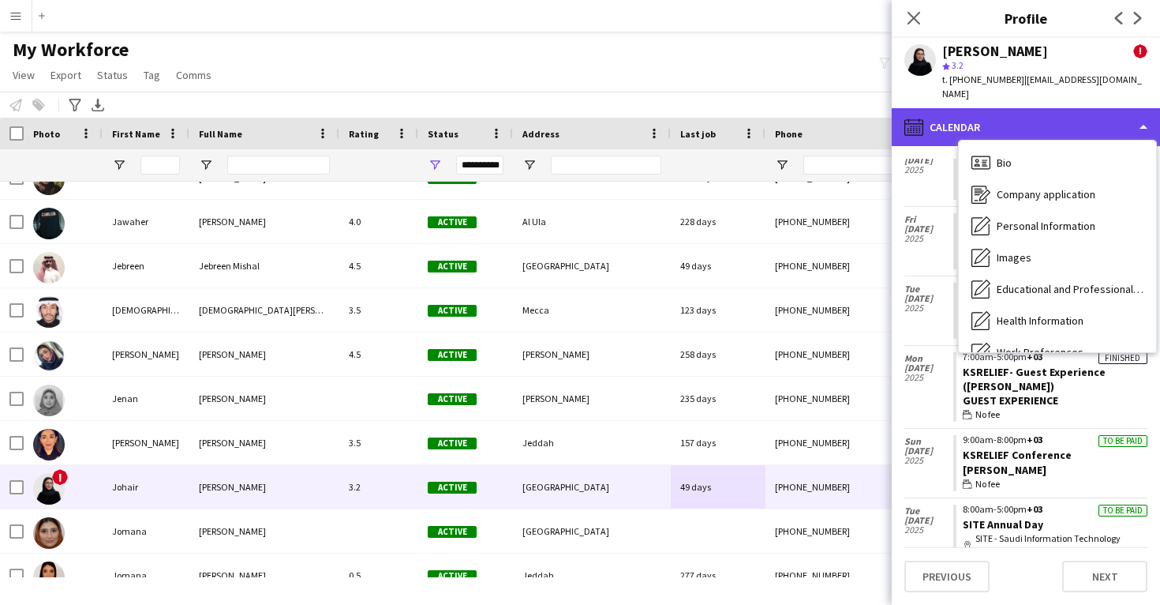
scroll to position [180, 0]
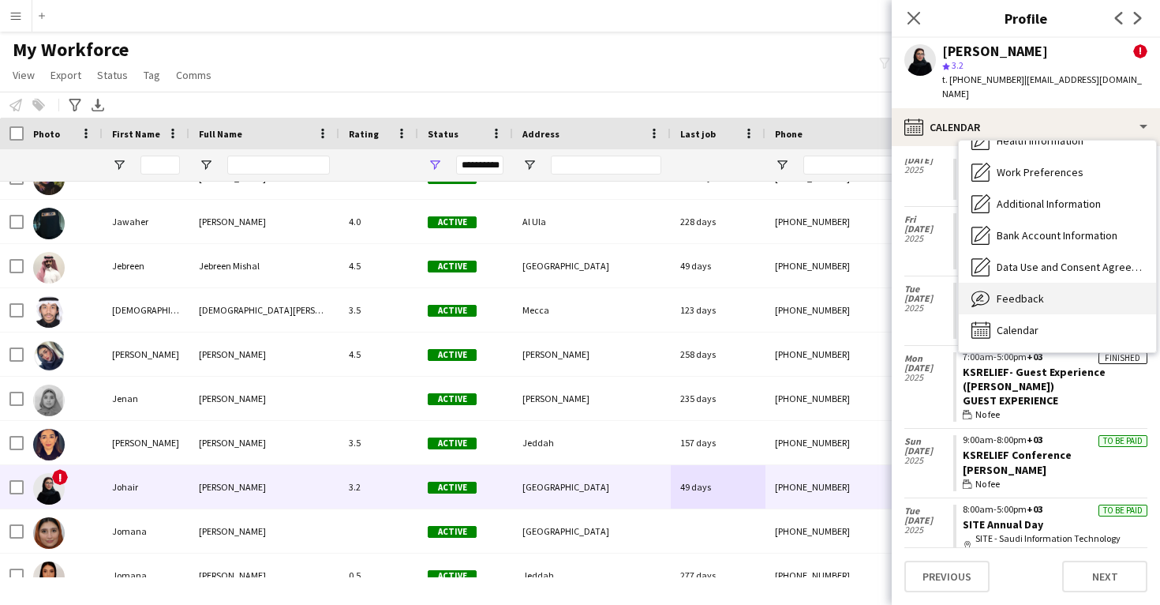
click at [1035, 297] on div "Feedback Feedback" at bounding box center [1057, 299] width 197 height 32
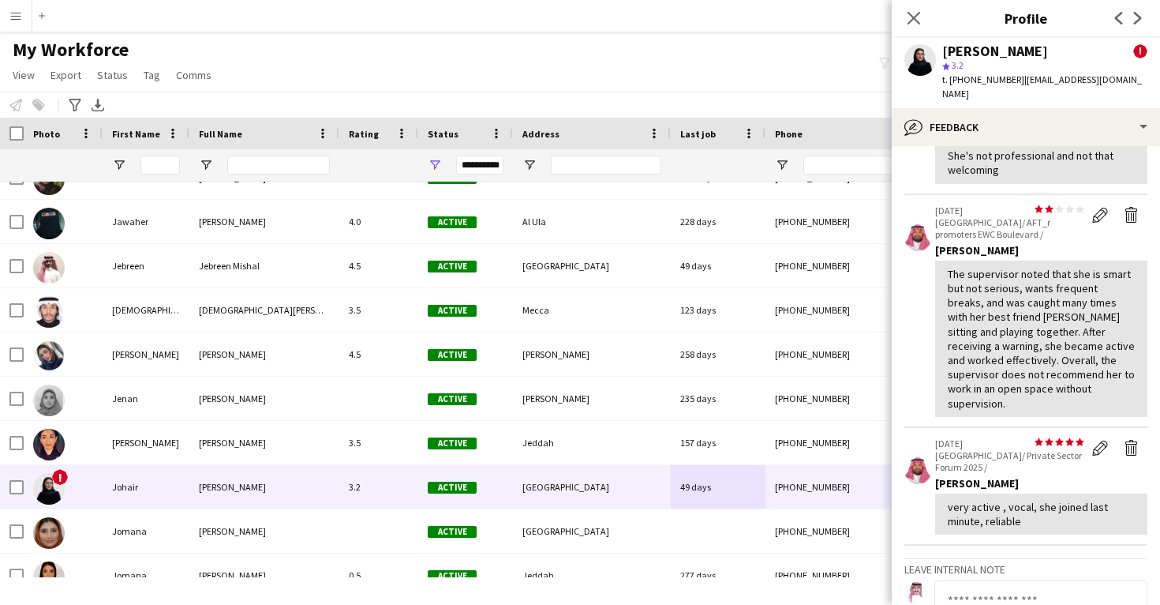
scroll to position [260, 0]
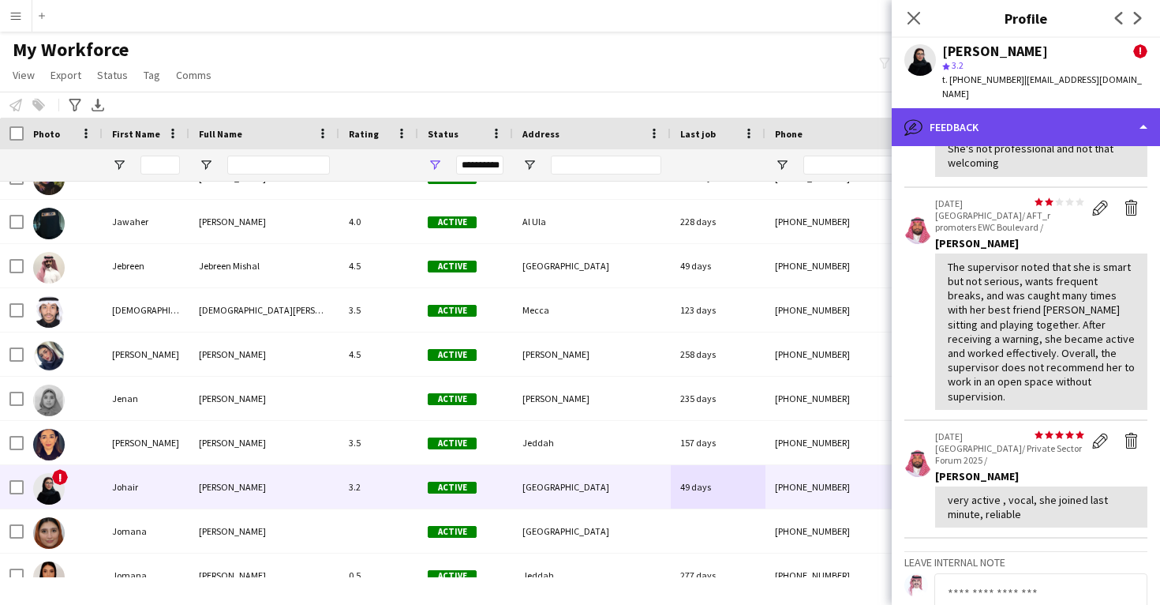
click at [1030, 108] on div "bubble-pencil Feedback" at bounding box center [1026, 127] width 268 height 38
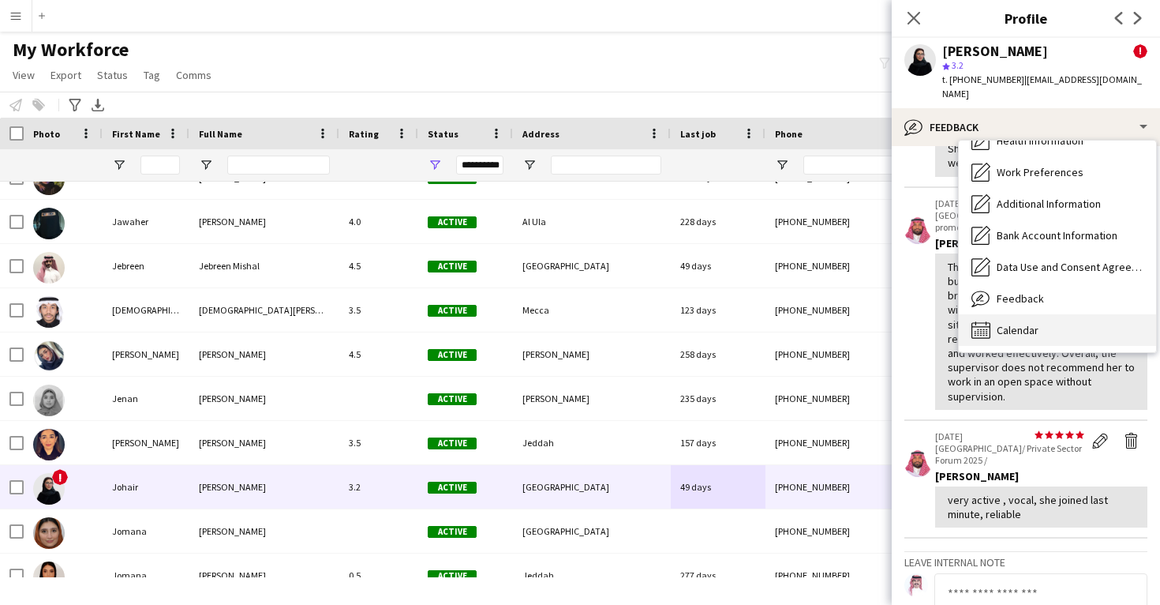
click at [1038, 323] on span "Calendar" at bounding box center [1018, 330] width 42 height 14
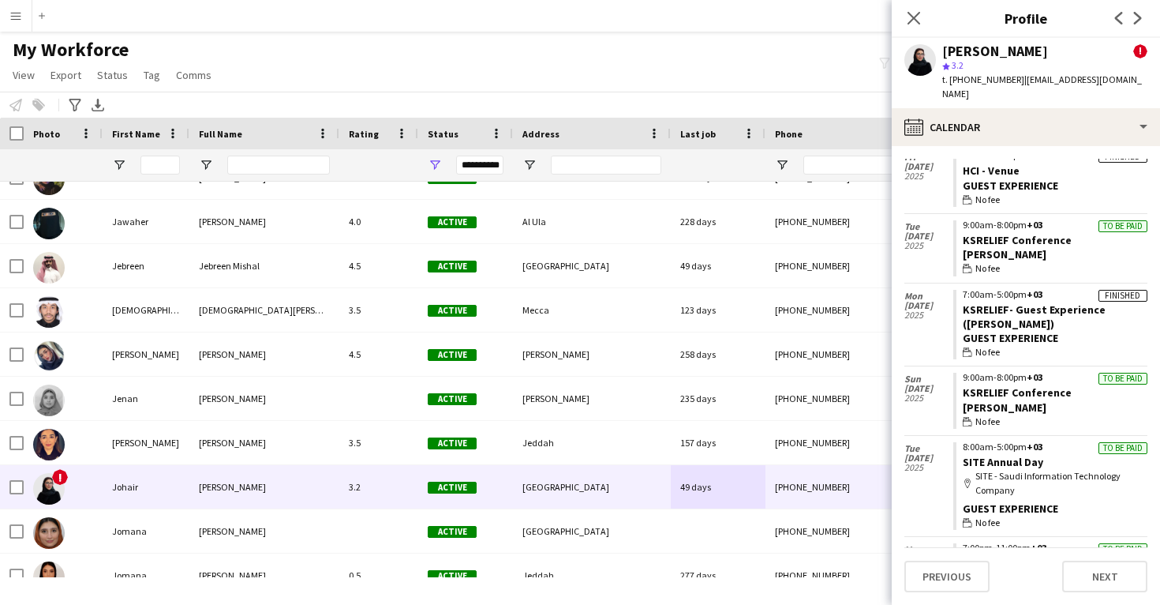
scroll to position [1162, 0]
drag, startPoint x: 1075, startPoint y: 374, endPoint x: 964, endPoint y: 372, distance: 110.5
click at [964, 374] on app-crew-calendar-job-card "To be paid 9:00am-8:00pm +03 KSRELIEF Conference Usher wallet No fee" at bounding box center [1050, 402] width 194 height 56
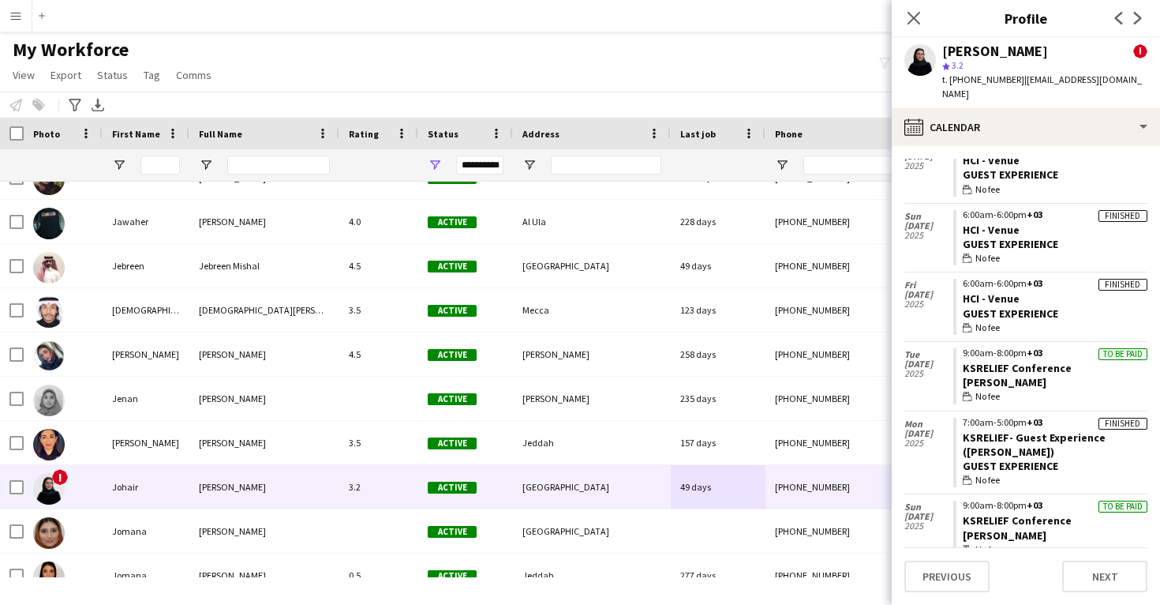
scroll to position [1033, 0]
drag, startPoint x: 1026, startPoint y: 281, endPoint x: 960, endPoint y: 282, distance: 66.3
click at [960, 282] on app-crew-calendar-job-card "Finished 6:00am-6:00pm +03 HCI - Venue Guest Experience wallet No fee" at bounding box center [1050, 309] width 194 height 56
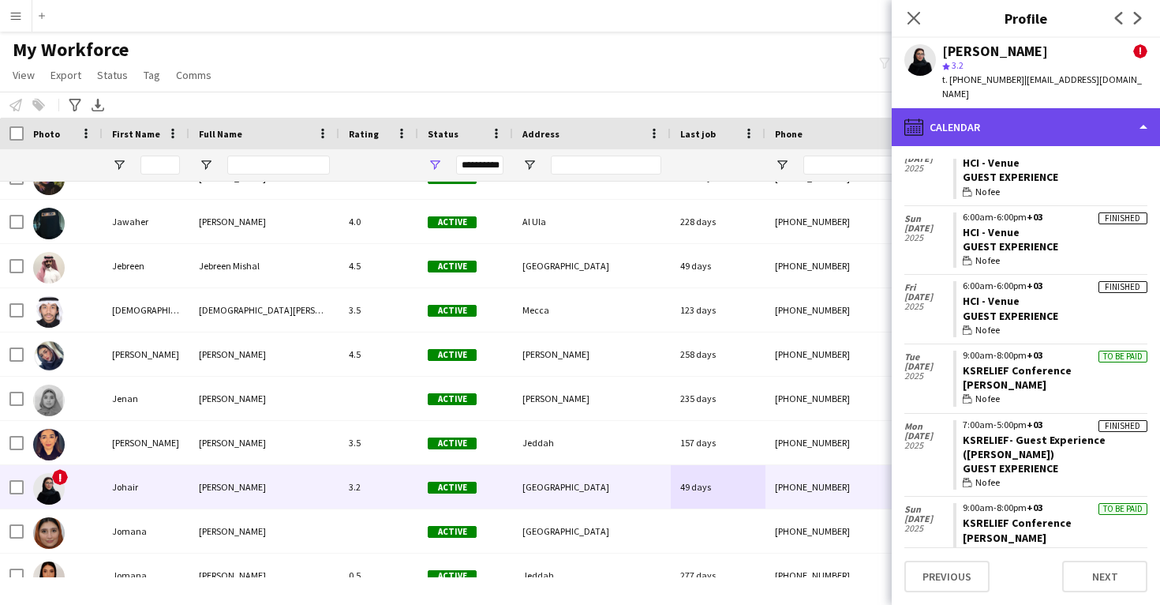
click at [969, 117] on div "calendar-full Calendar" at bounding box center [1026, 127] width 268 height 38
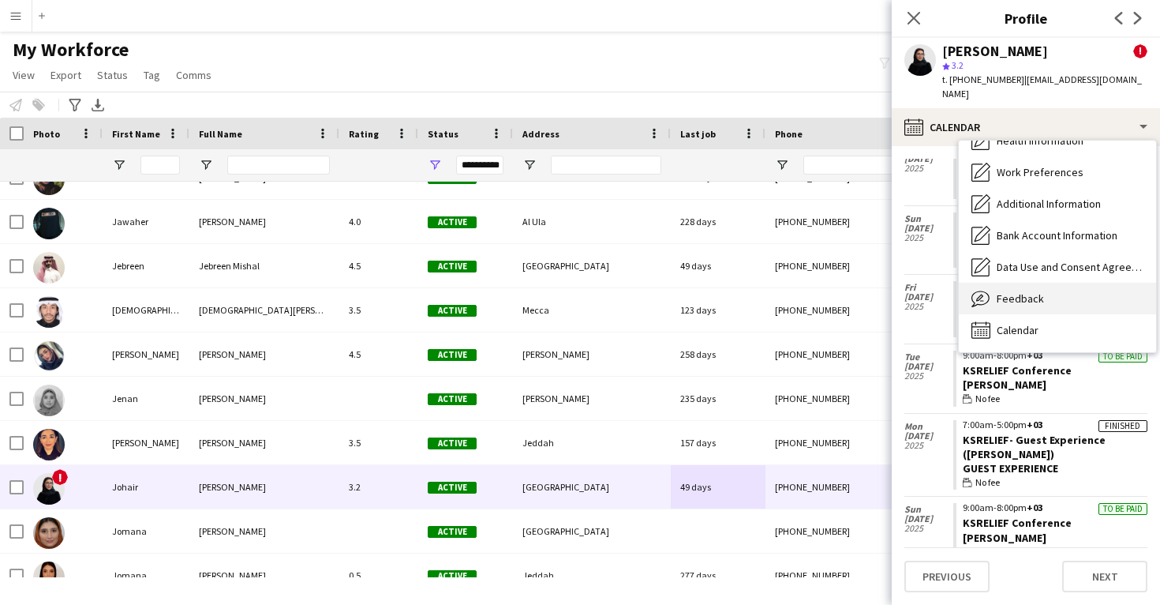
click at [998, 291] on span "Feedback" at bounding box center [1020, 298] width 47 height 14
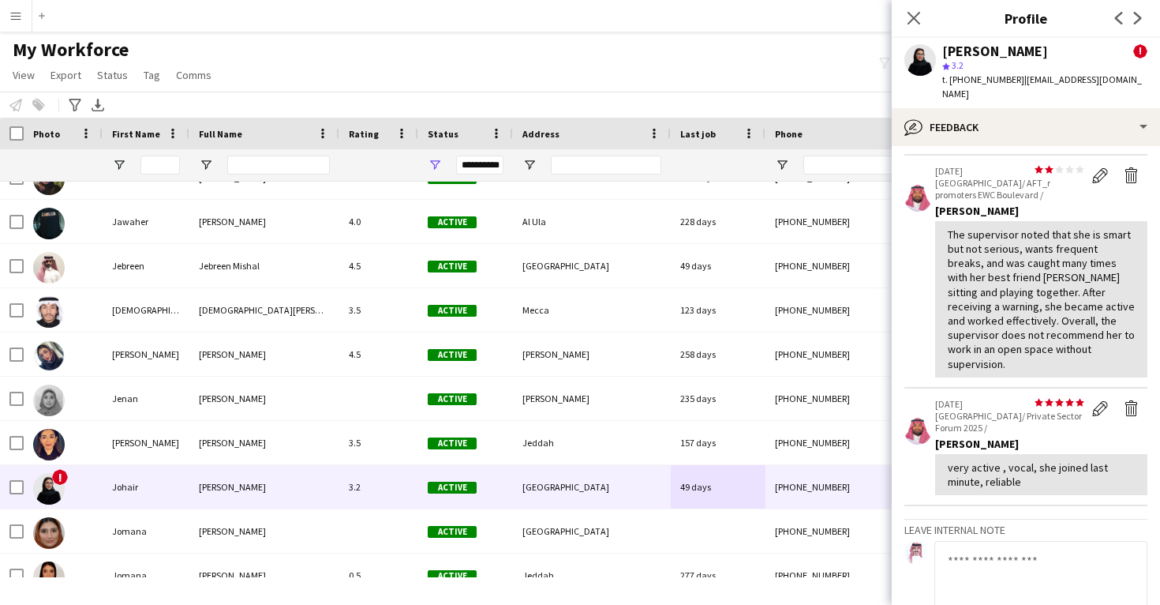
scroll to position [294, 0]
click at [982, 48] on div "[PERSON_NAME]" at bounding box center [995, 51] width 106 height 14
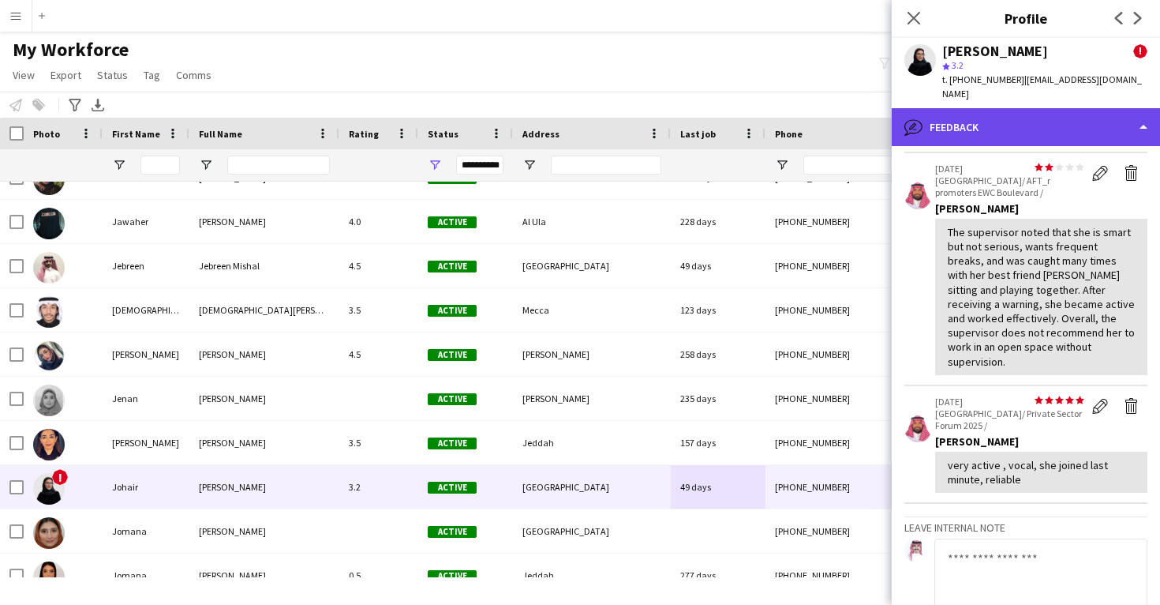
click at [995, 108] on div "bubble-pencil Feedback" at bounding box center [1026, 127] width 268 height 38
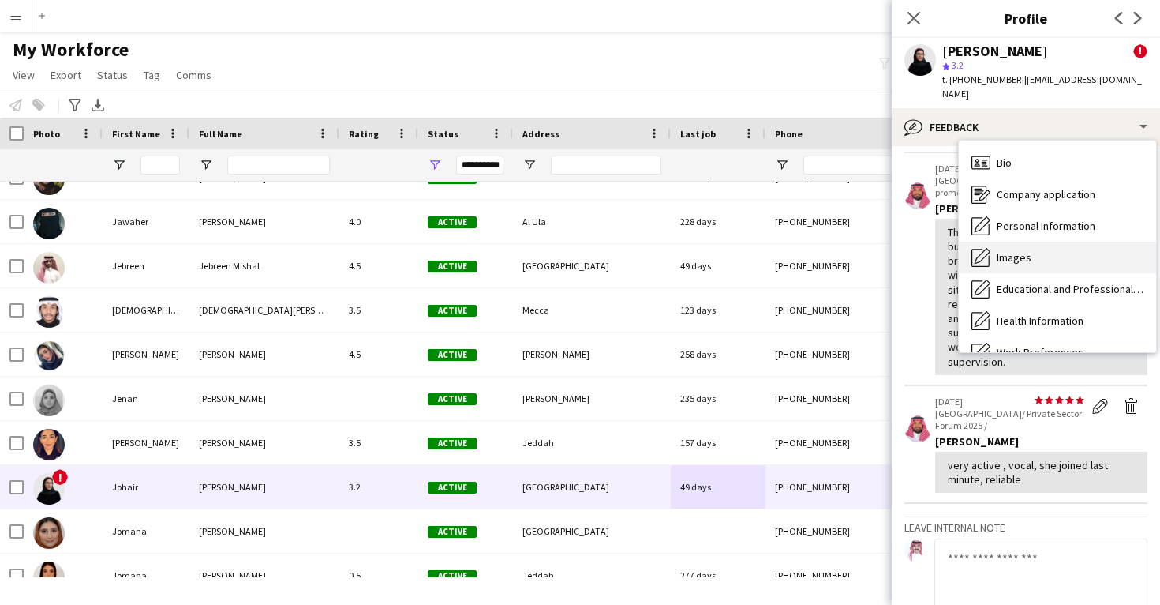
scroll to position [0, 0]
click at [1034, 243] on div "Images Images" at bounding box center [1057, 258] width 197 height 32
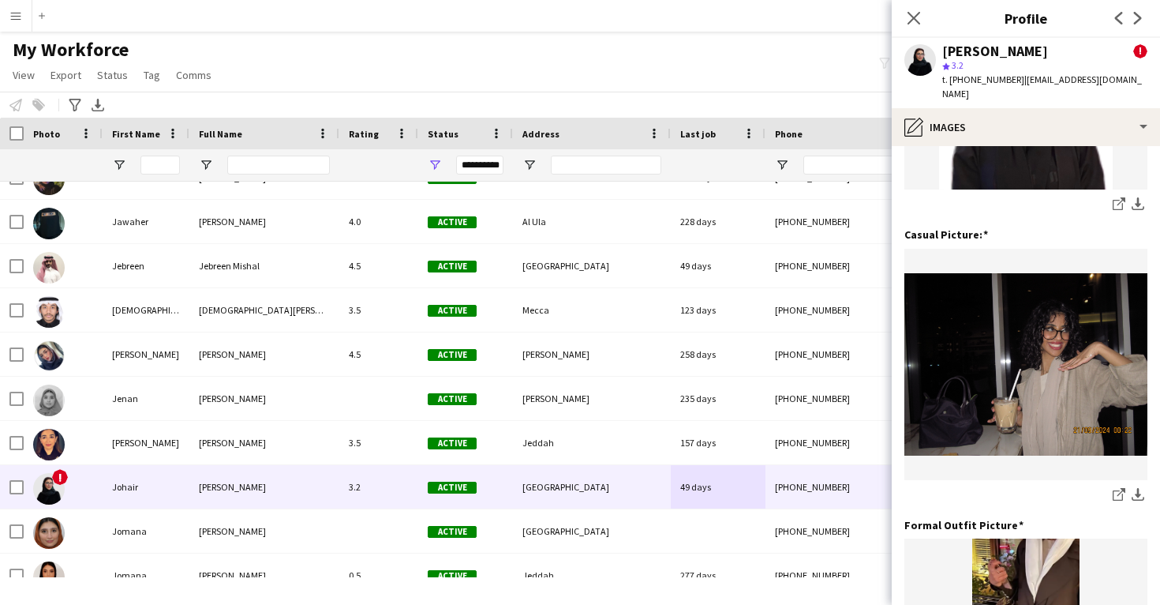
scroll to position [263, 0]
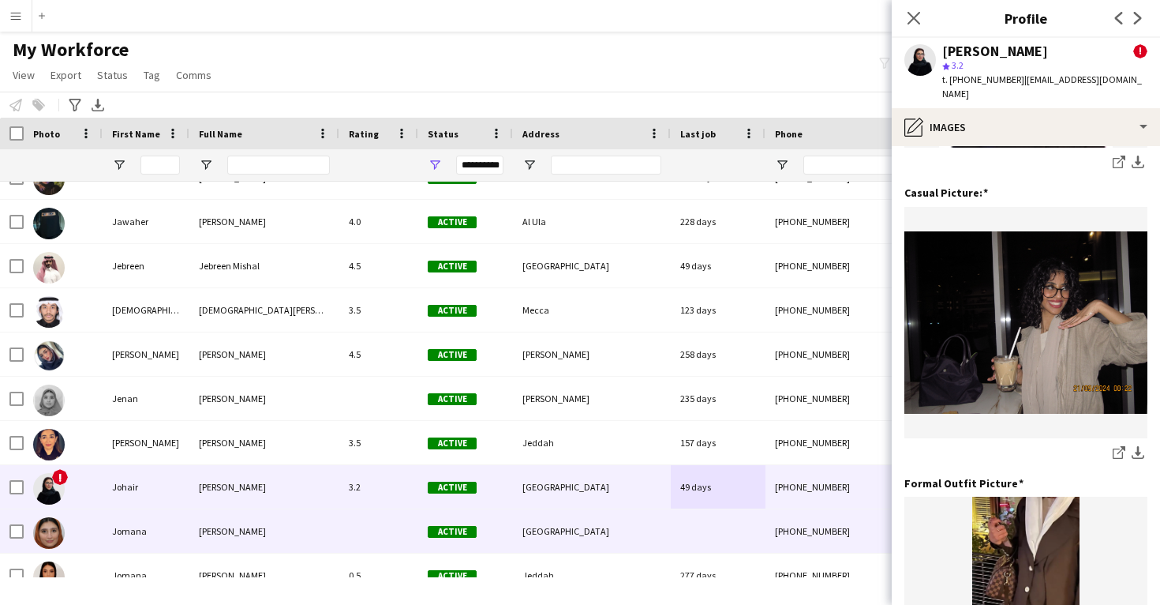
click at [688, 521] on div at bounding box center [718, 530] width 95 height 43
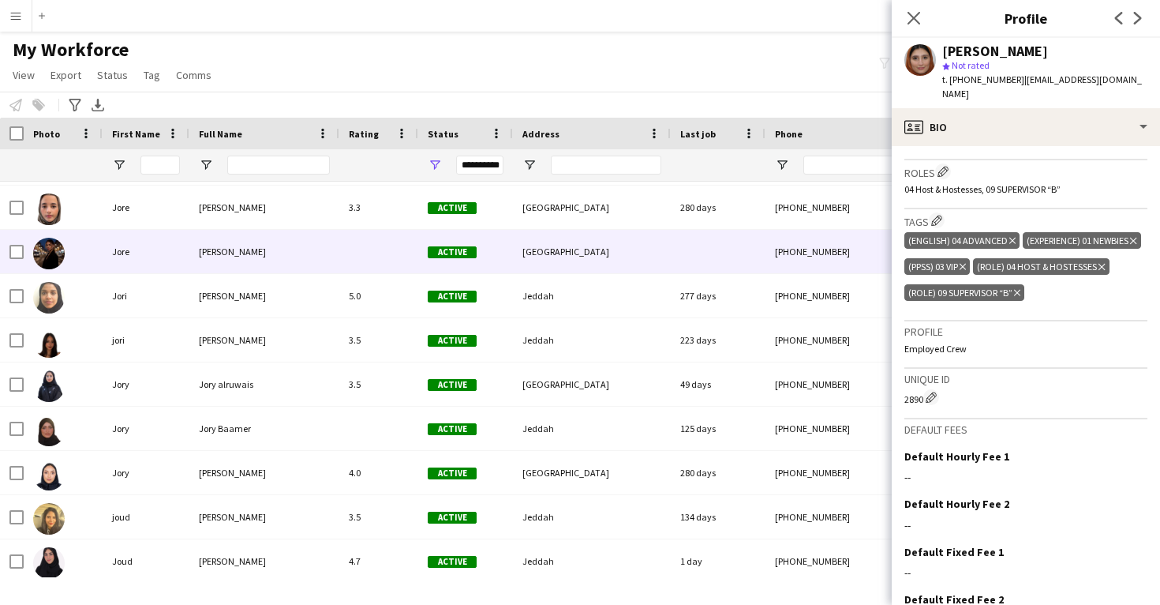
scroll to position [32631, 0]
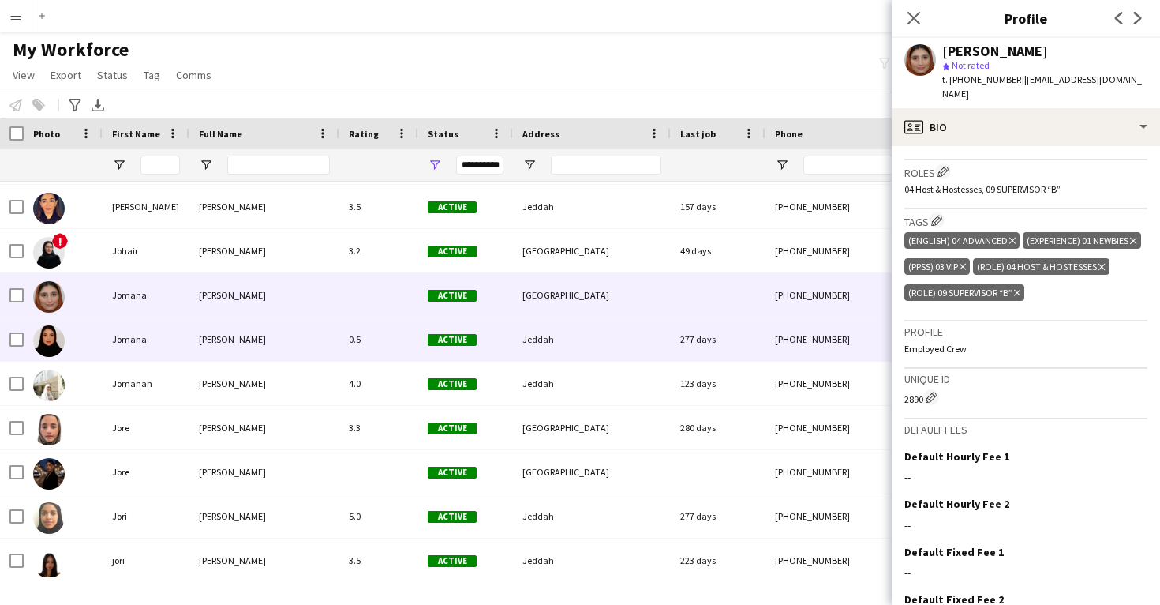
click at [594, 353] on div "Jeddah" at bounding box center [592, 338] width 158 height 43
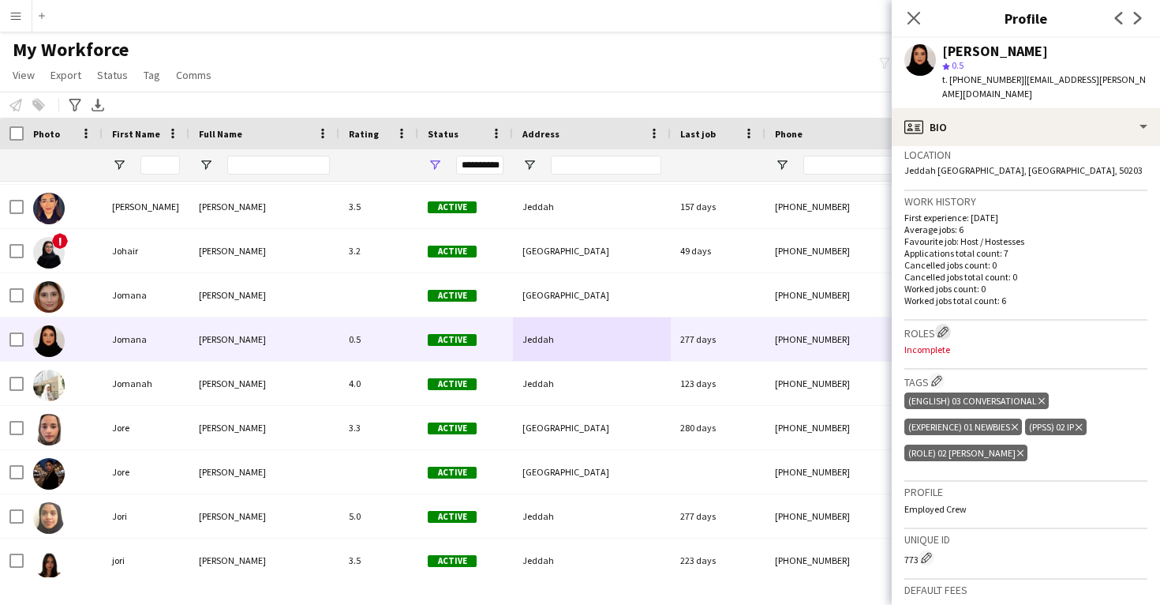
click at [946, 326] on app-icon "Edit crew company roles" at bounding box center [943, 331] width 11 height 11
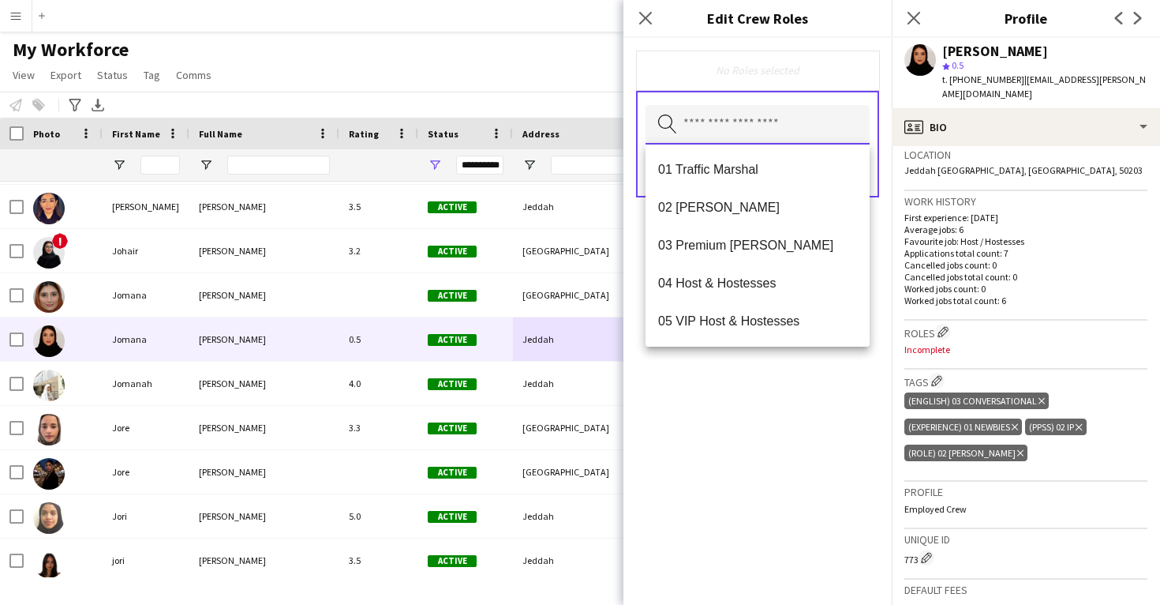
click at [740, 131] on input "text" at bounding box center [758, 124] width 224 height 39
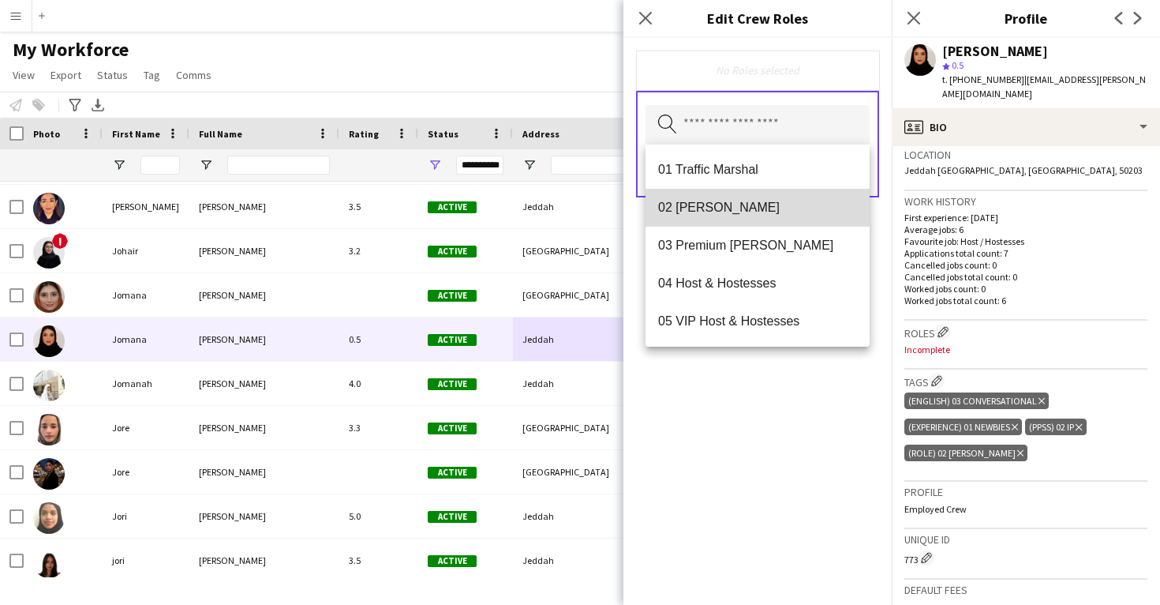
click at [736, 193] on mat-option "02 [PERSON_NAME]" at bounding box center [758, 208] width 224 height 38
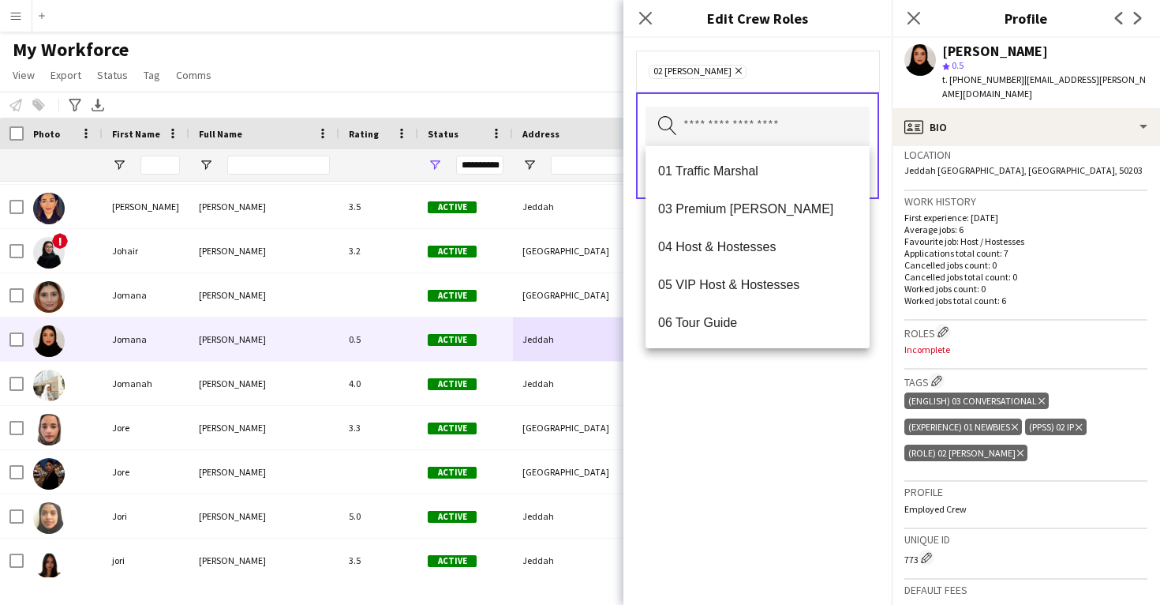
click at [785, 462] on div "02 Usher Remove Search by role type Save" at bounding box center [758, 321] width 268 height 567
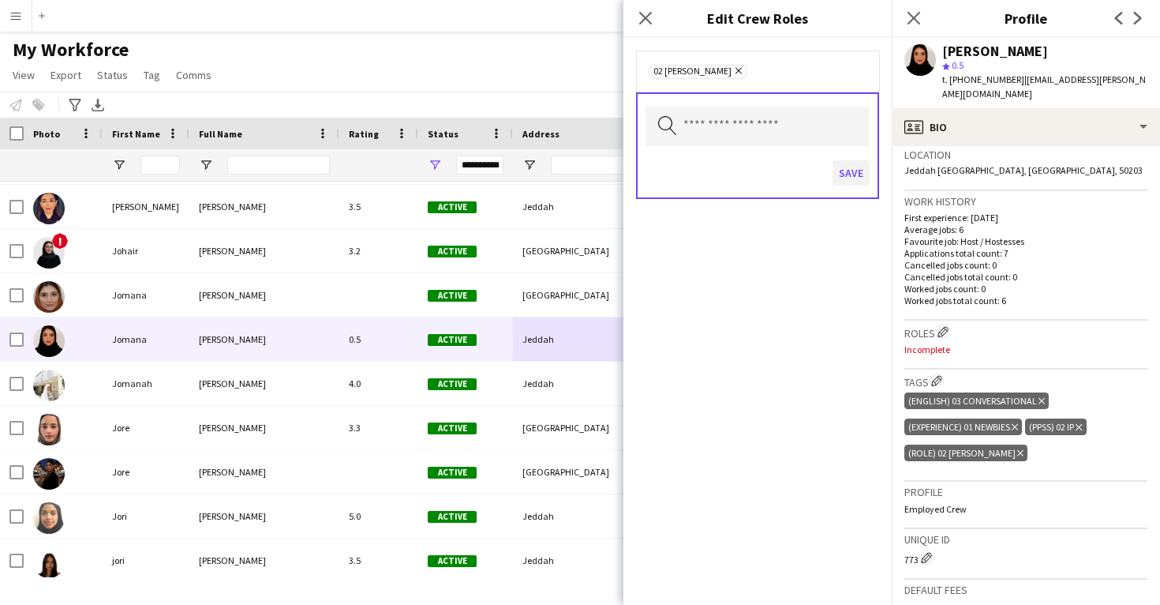
click at [851, 175] on button "Save" at bounding box center [851, 172] width 37 height 25
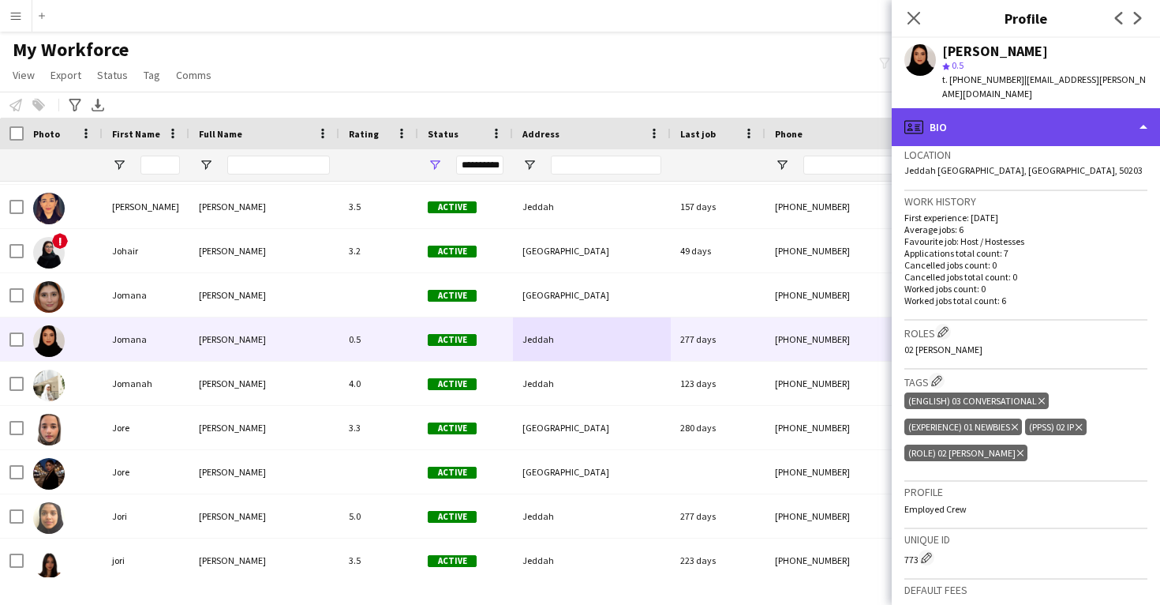
click at [964, 108] on div "profile Bio" at bounding box center [1026, 127] width 268 height 38
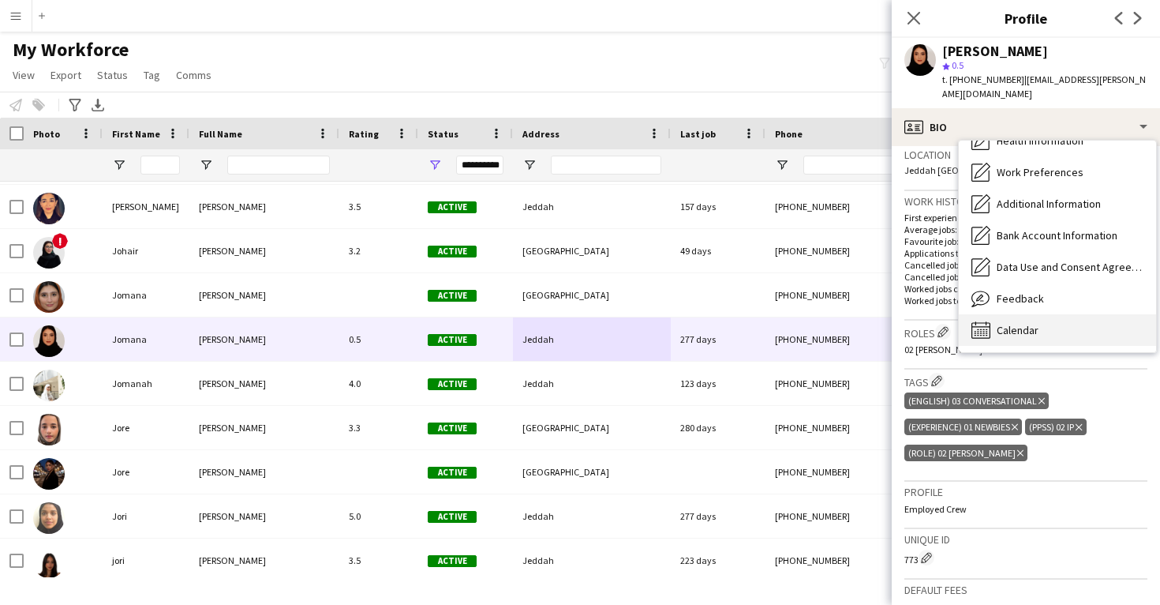
click at [1008, 326] on div "Calendar Calendar" at bounding box center [1057, 330] width 197 height 32
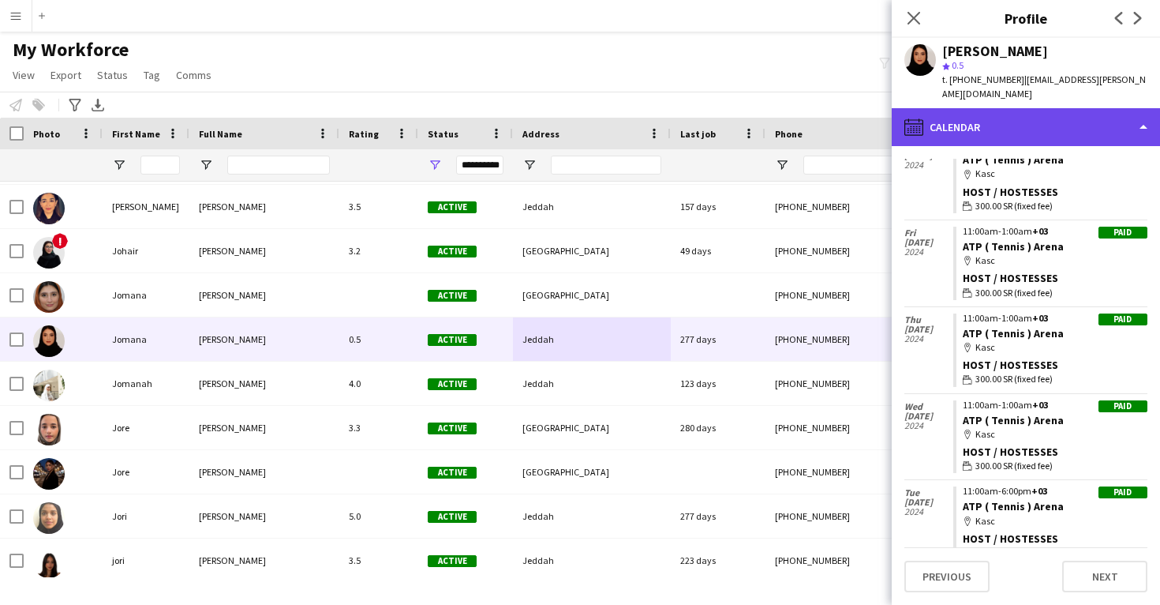
click at [986, 110] on div "calendar-full Calendar" at bounding box center [1026, 127] width 268 height 38
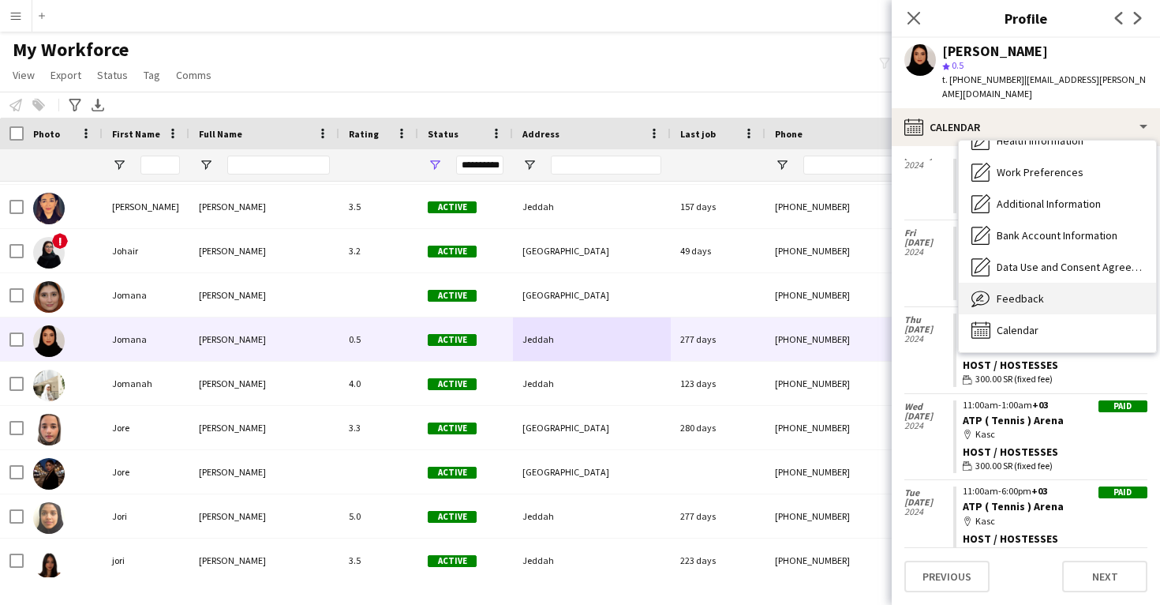
click at [992, 283] on div "Feedback Feedback" at bounding box center [1057, 299] width 197 height 32
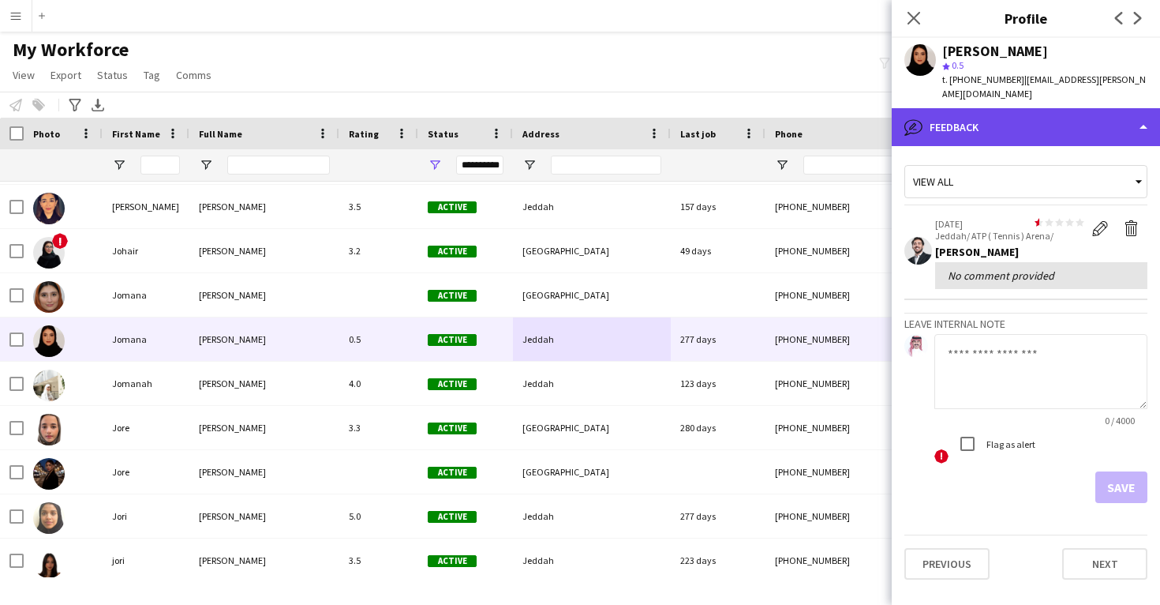
click at [978, 108] on div "bubble-pencil Feedback" at bounding box center [1026, 127] width 268 height 38
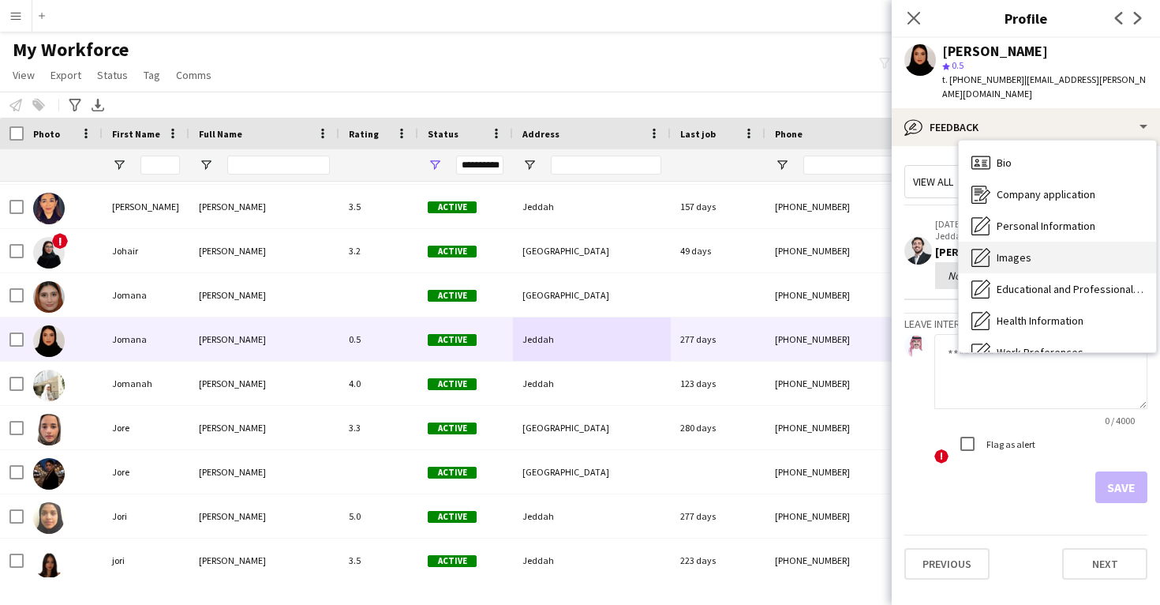
click at [1025, 250] on span "Images" at bounding box center [1014, 257] width 35 height 14
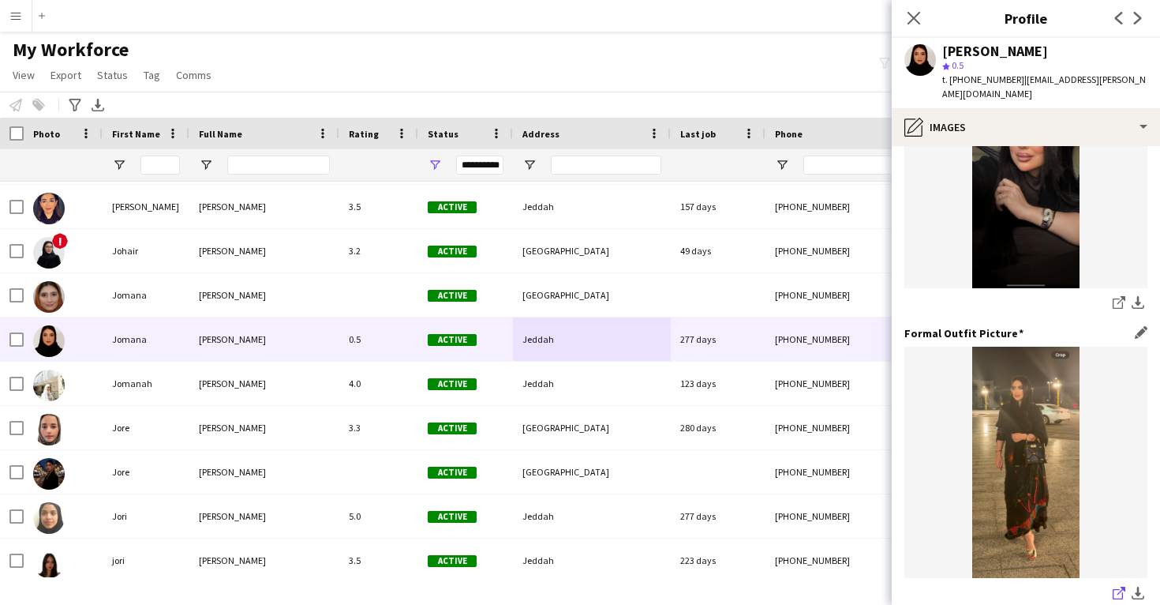
click at [1121, 586] on icon "share-external-link-1" at bounding box center [1119, 592] width 13 height 13
drag, startPoint x: 1012, startPoint y: 77, endPoint x: 952, endPoint y: 76, distance: 60.0
click at [952, 76] on span "t. [PHONE_NUMBER]" at bounding box center [983, 79] width 82 height 12
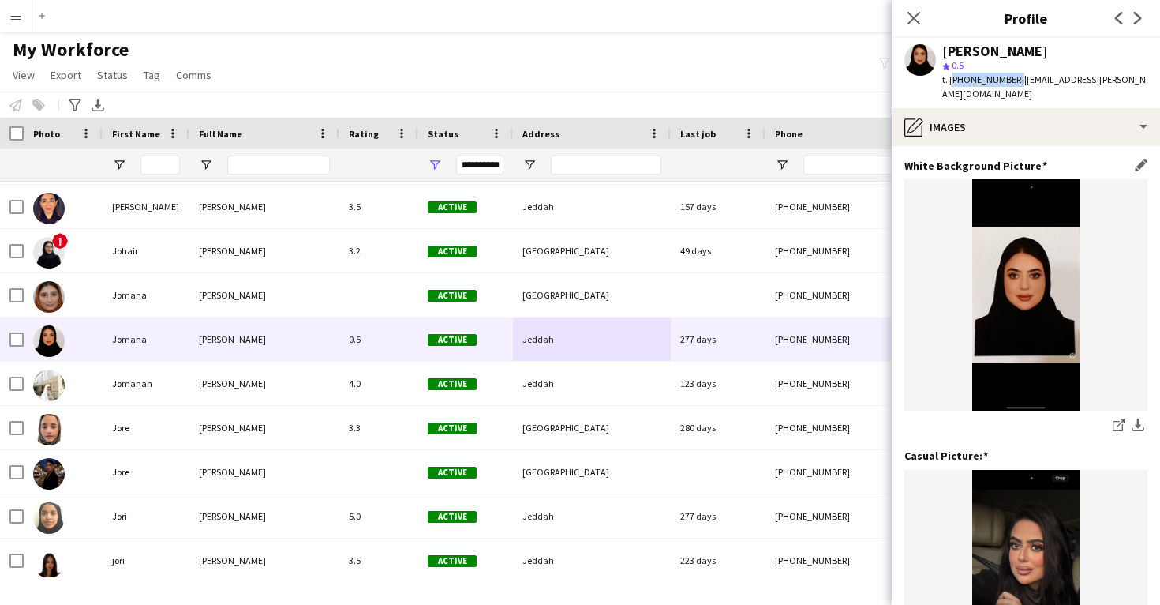
scroll to position [12, 0]
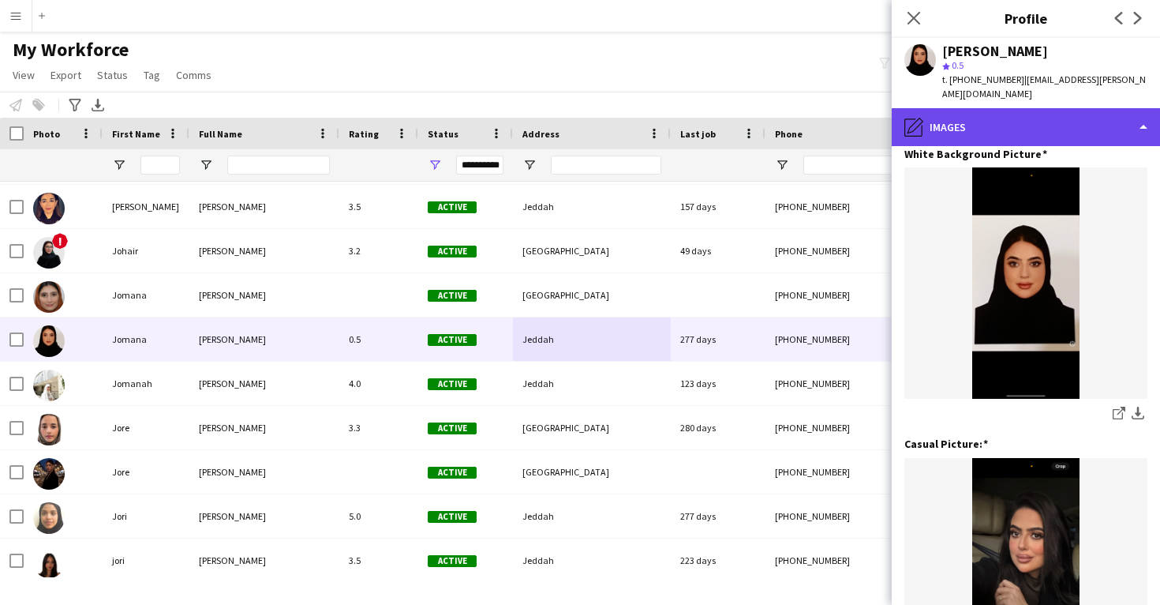
click at [1031, 125] on div "pencil4 Images" at bounding box center [1026, 127] width 268 height 38
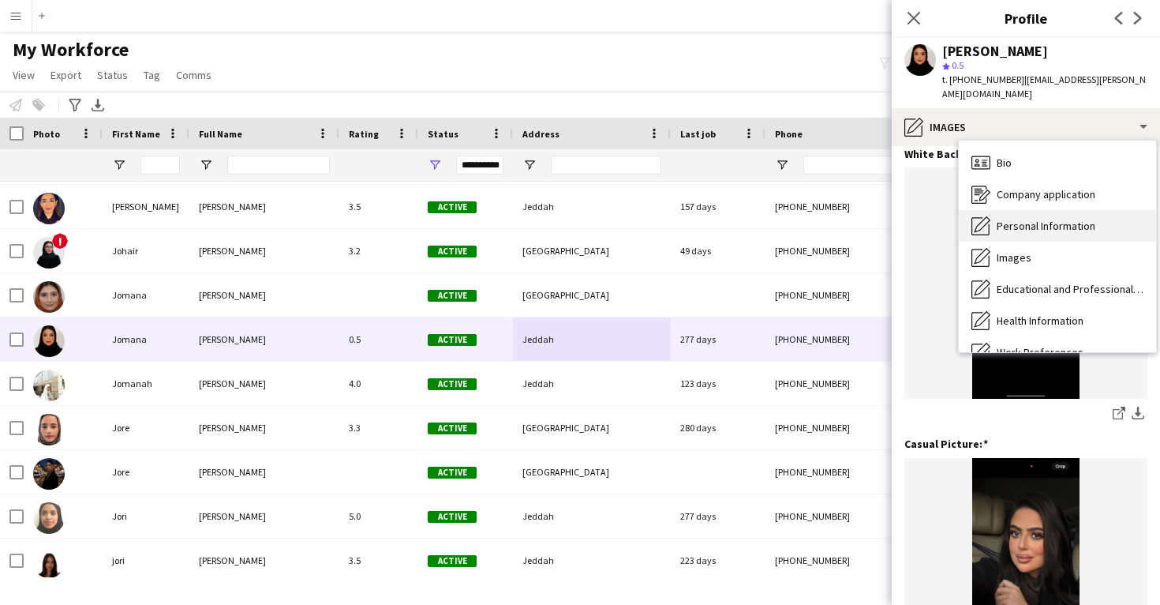
click at [1032, 219] on span "Personal Information" at bounding box center [1046, 226] width 99 height 14
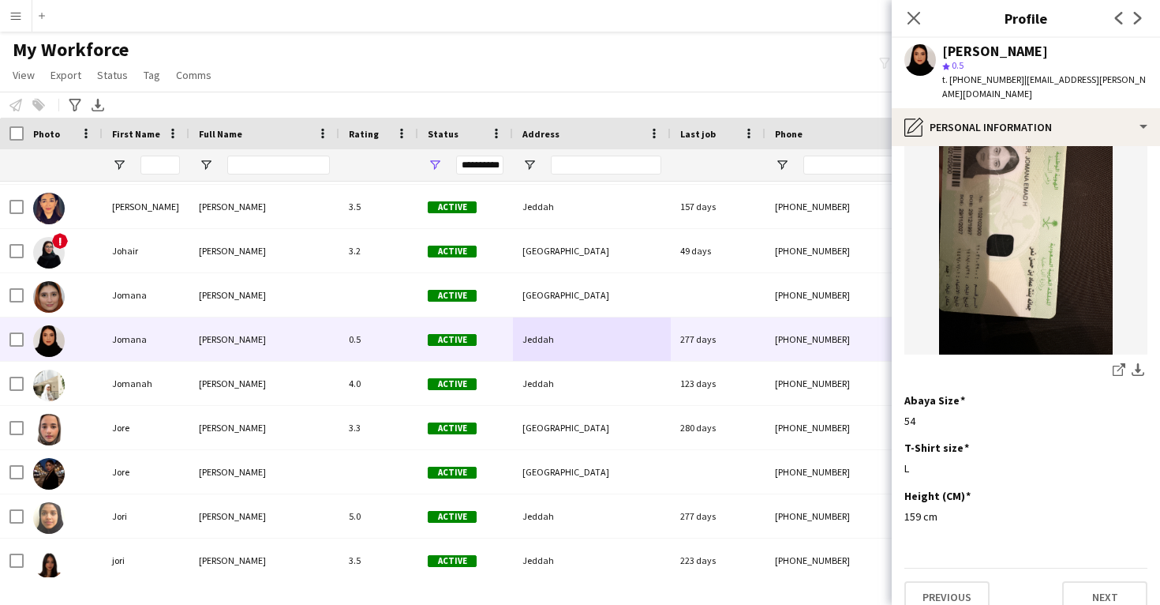
scroll to position [818, 0]
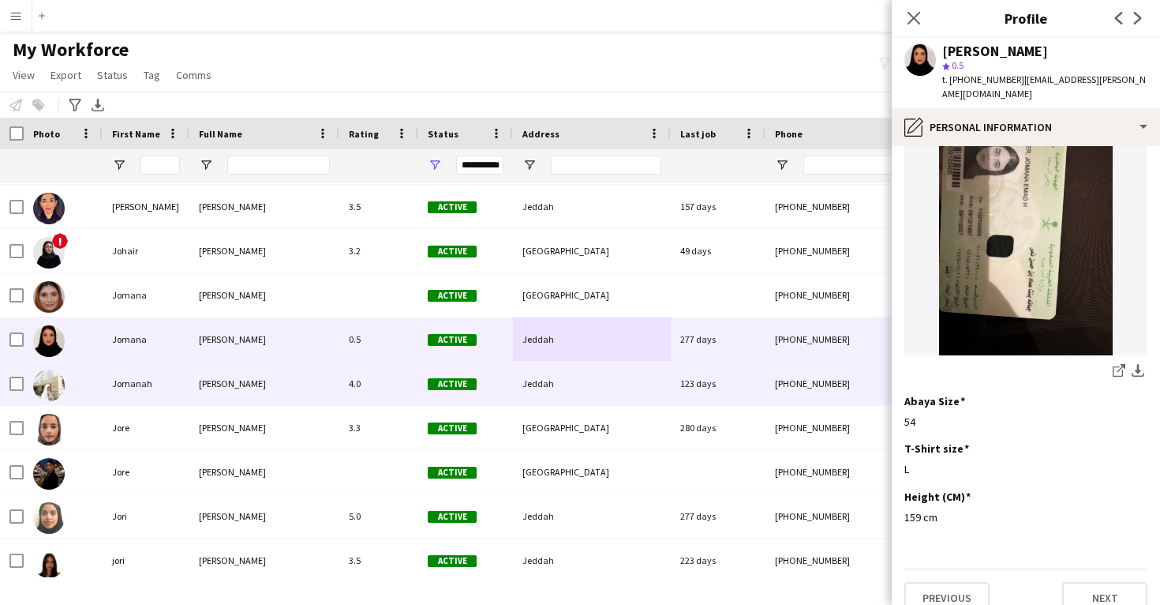
click at [589, 367] on div "Jeddah" at bounding box center [592, 382] width 158 height 43
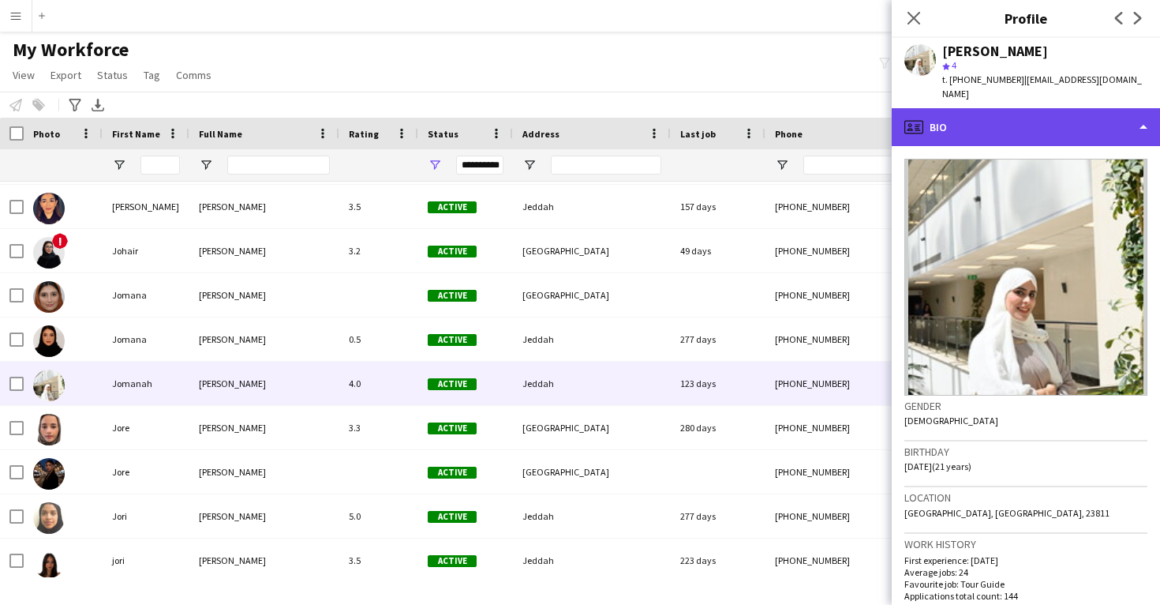
click at [1002, 110] on div "profile Bio" at bounding box center [1026, 127] width 268 height 38
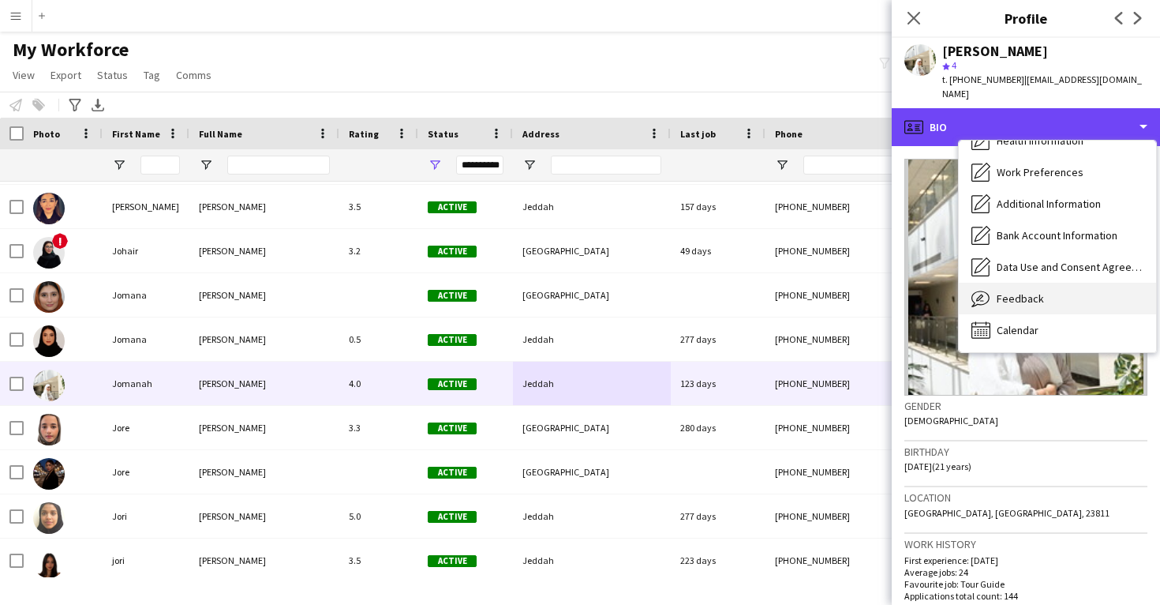
scroll to position [180, 0]
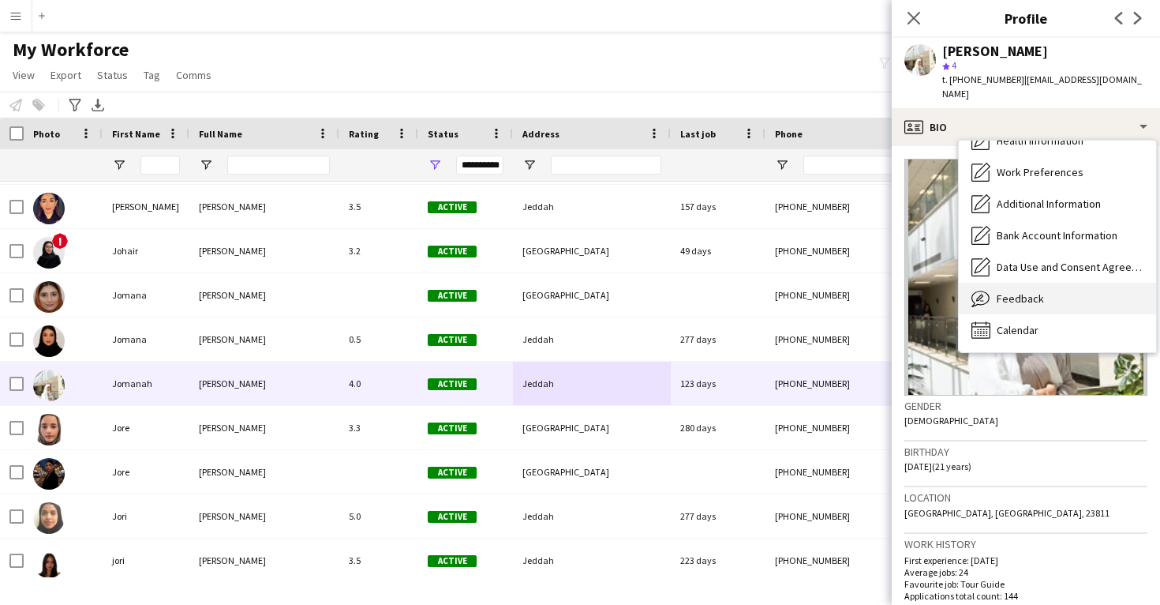
click at [1036, 291] on span "Feedback" at bounding box center [1020, 298] width 47 height 14
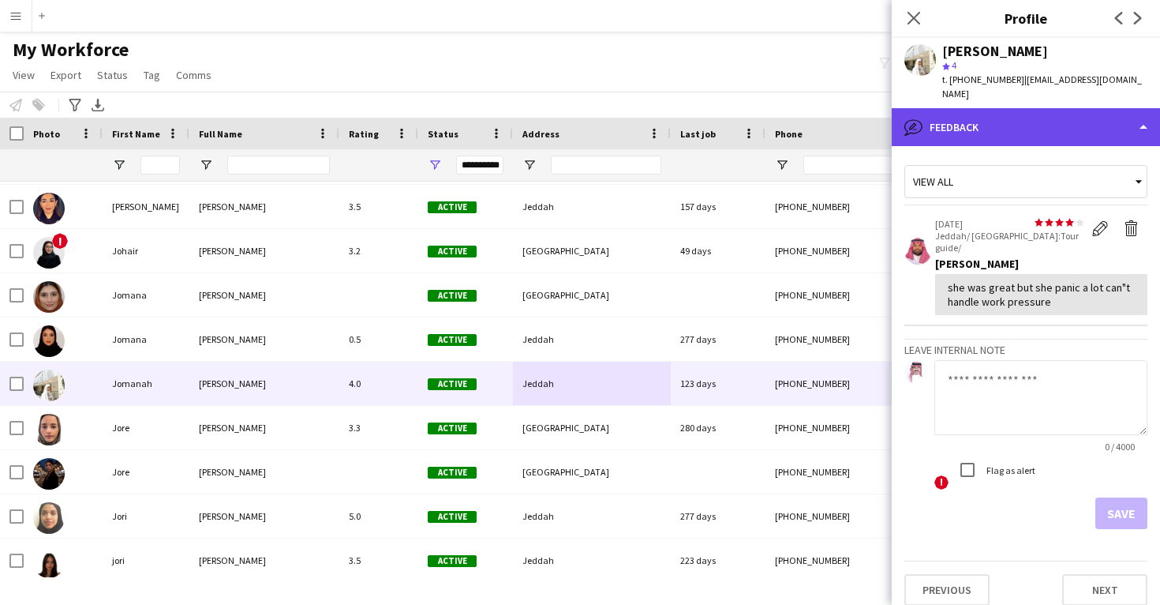
click at [959, 122] on div "bubble-pencil Feedback" at bounding box center [1026, 127] width 268 height 38
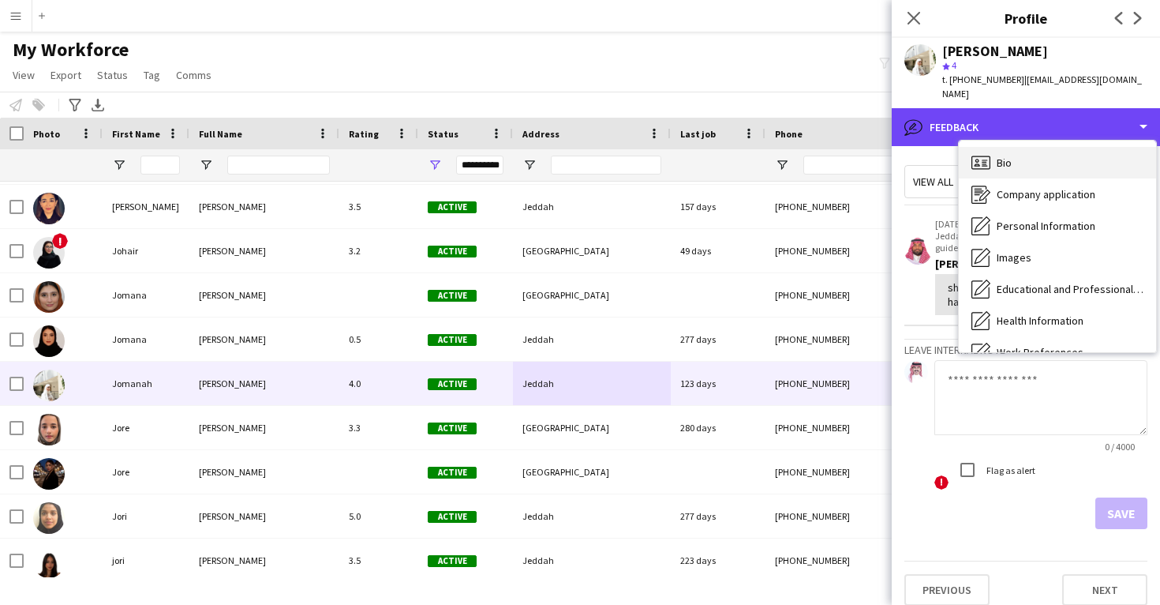
scroll to position [0, 0]
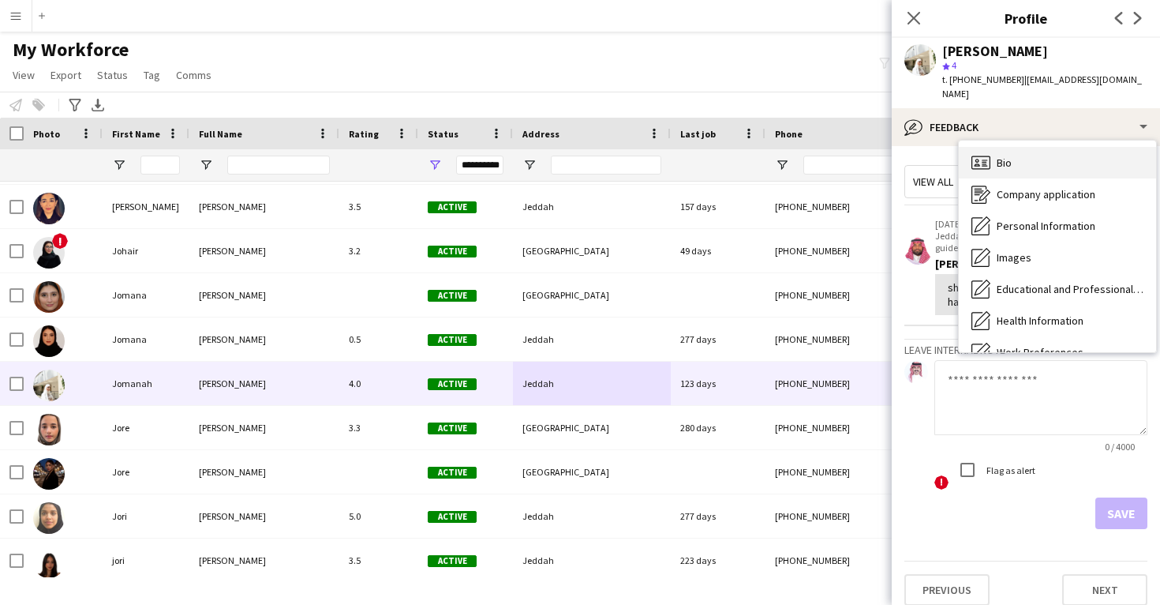
click at [1009, 159] on div "Bio Bio" at bounding box center [1057, 163] width 197 height 32
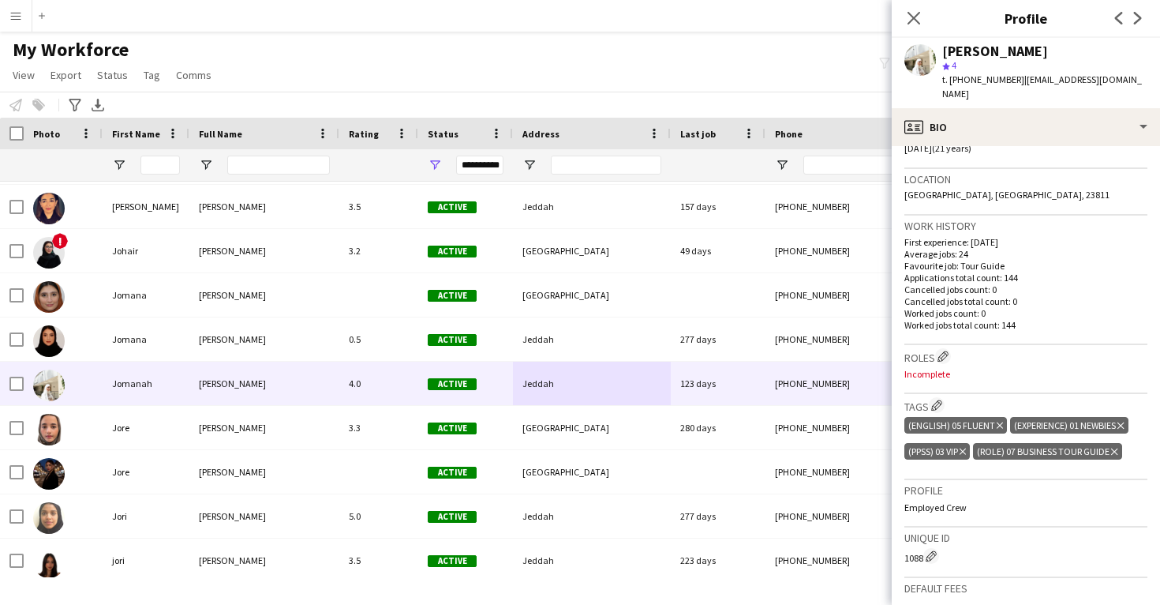
scroll to position [319, 0]
click at [944, 350] on app-icon "Edit crew company roles" at bounding box center [943, 355] width 11 height 11
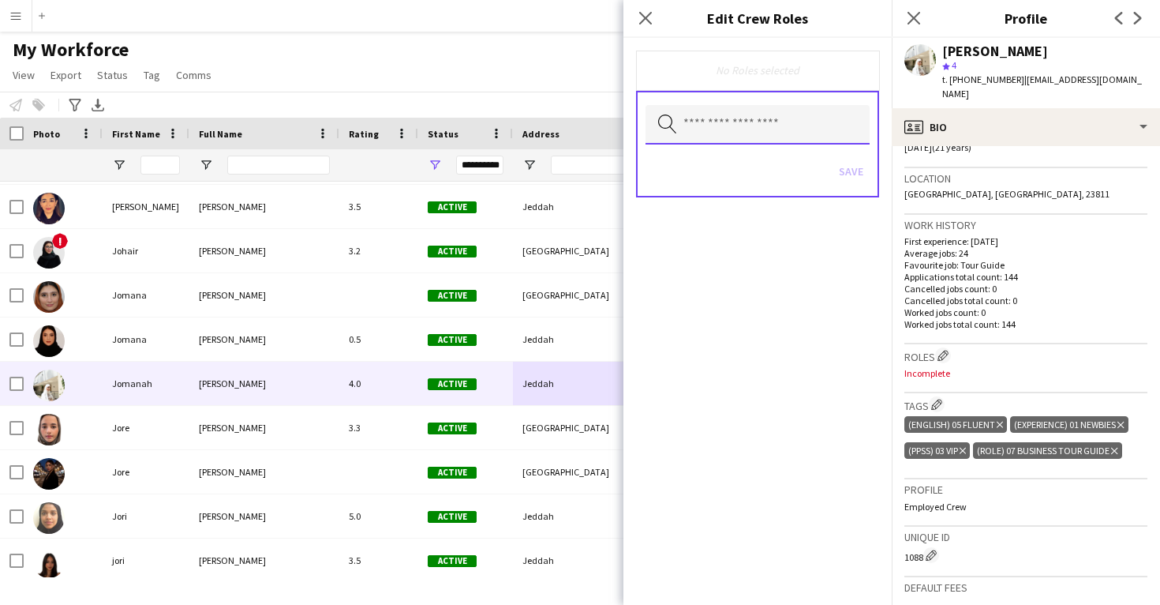
click at [749, 140] on input "text" at bounding box center [758, 124] width 224 height 39
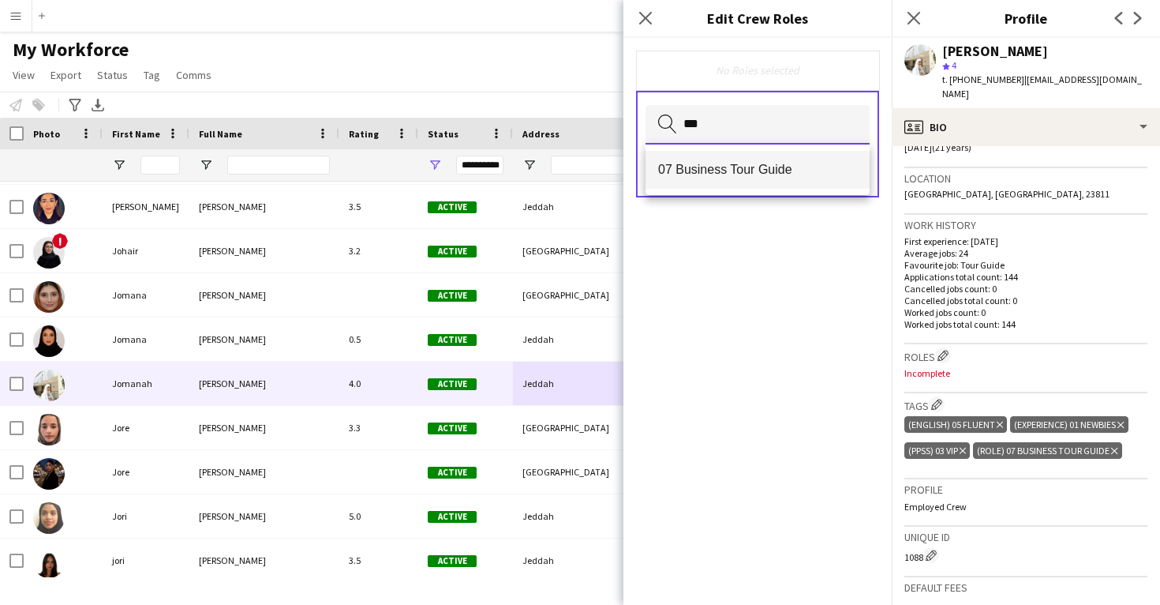
type input "***"
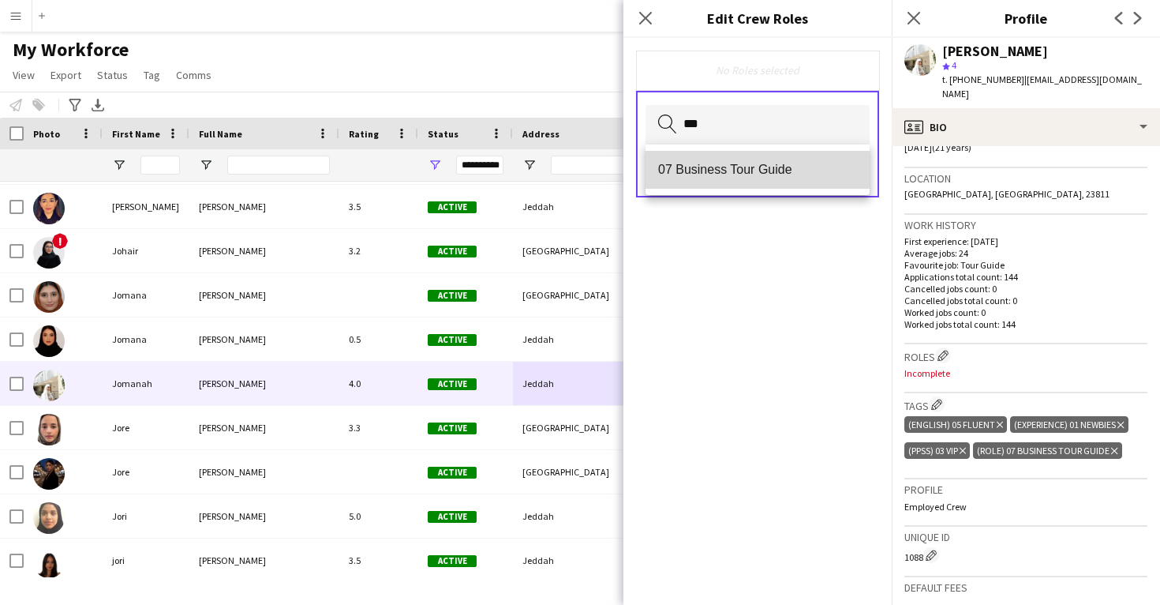
click at [736, 182] on mat-option "07 Business Tour Guide" at bounding box center [758, 170] width 224 height 38
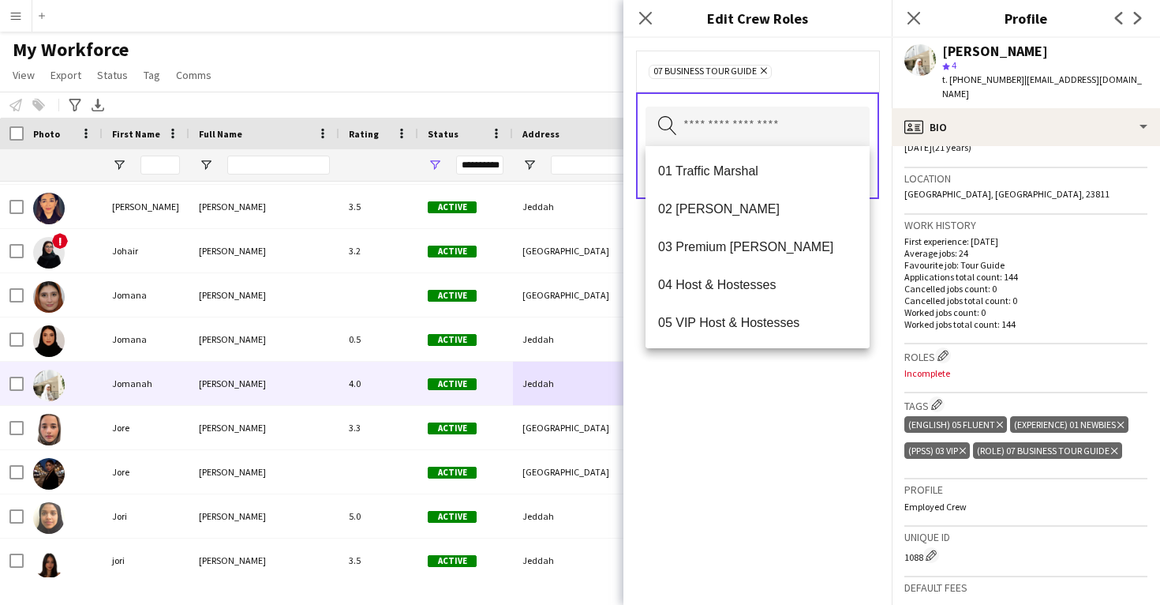
click at [773, 460] on div "07 Business Tour Guide Remove Search by role type Save" at bounding box center [758, 321] width 268 height 567
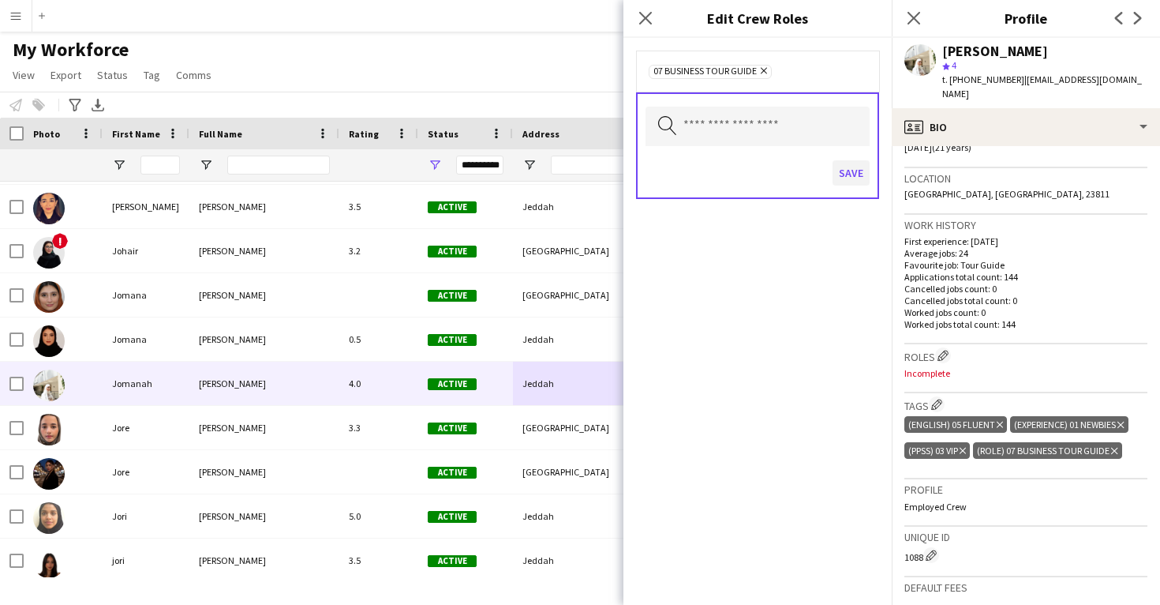
click at [851, 170] on button "Save" at bounding box center [851, 172] width 37 height 25
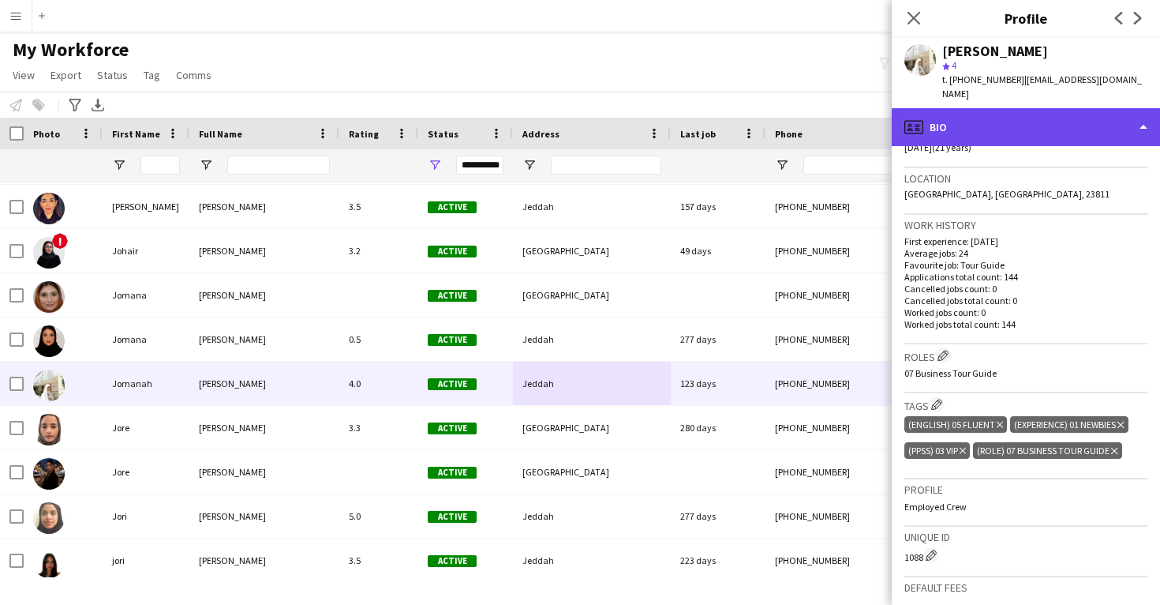
click at [944, 118] on div "profile Bio" at bounding box center [1026, 127] width 268 height 38
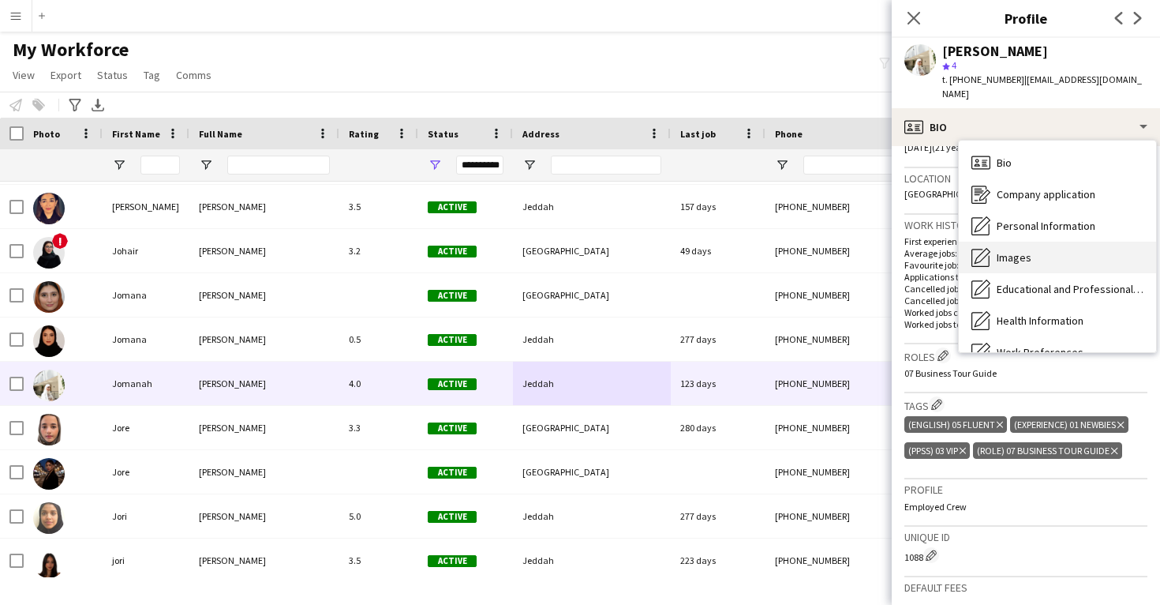
click at [1015, 242] on div "Images Images" at bounding box center [1057, 258] width 197 height 32
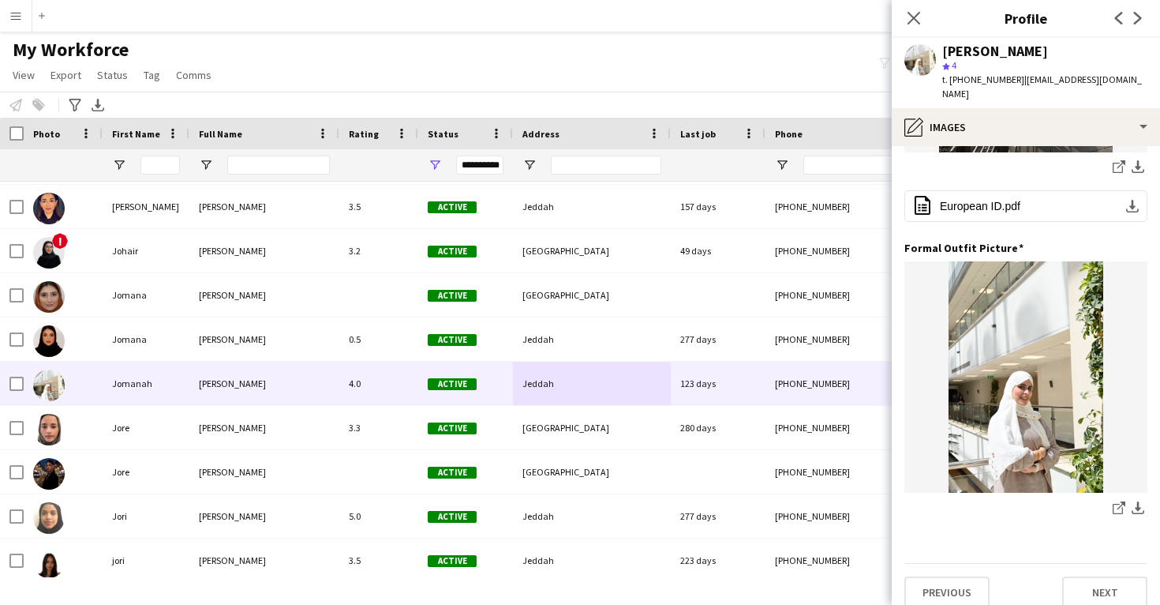
scroll to position [548, 0]
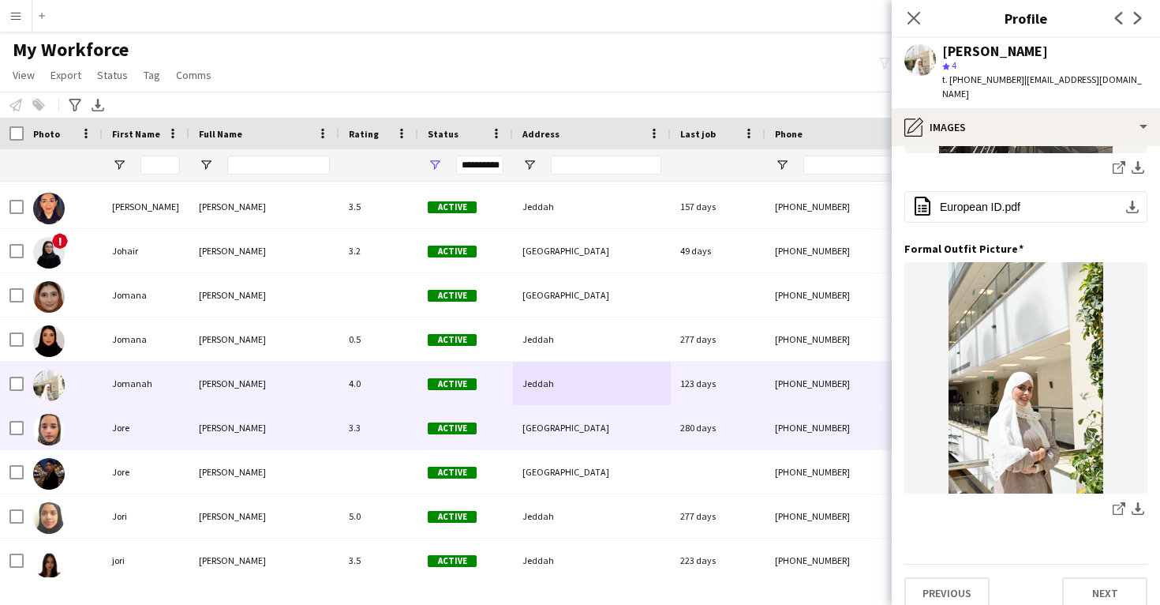
click at [676, 425] on div "280 days" at bounding box center [718, 427] width 95 height 43
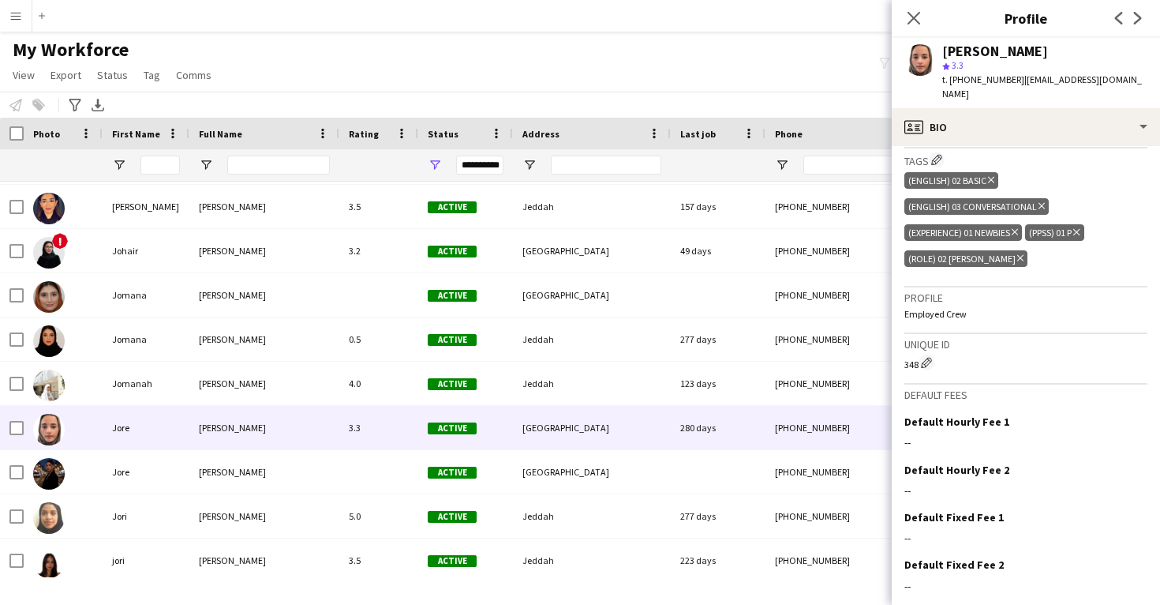
scroll to position [571, 0]
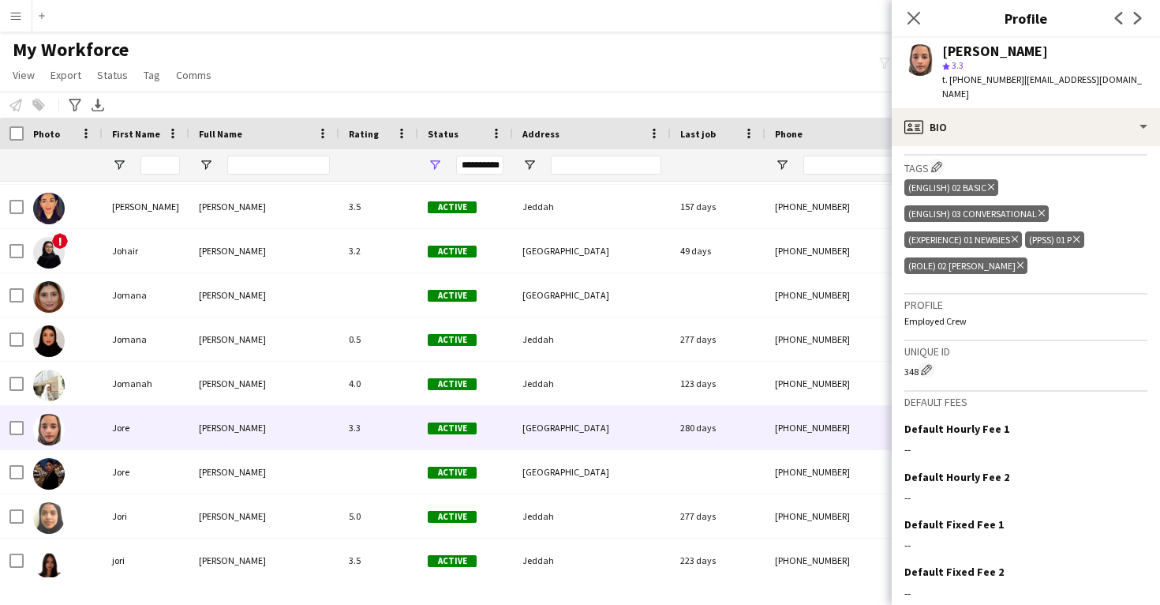
click at [990, 182] on icon "Delete tag" at bounding box center [991, 186] width 6 height 9
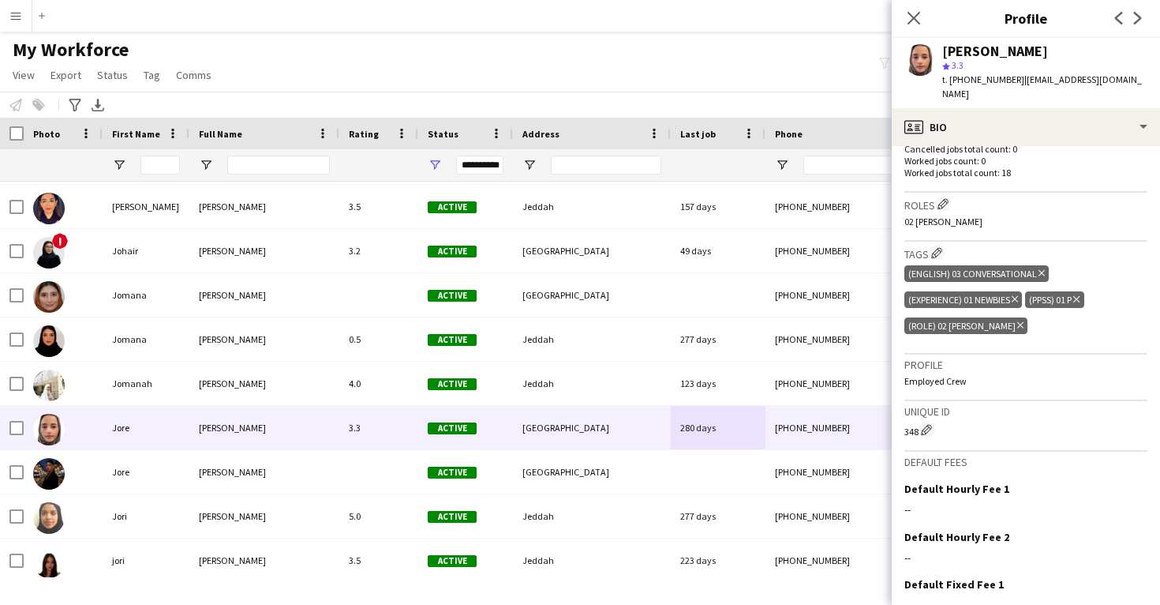
scroll to position [475, 0]
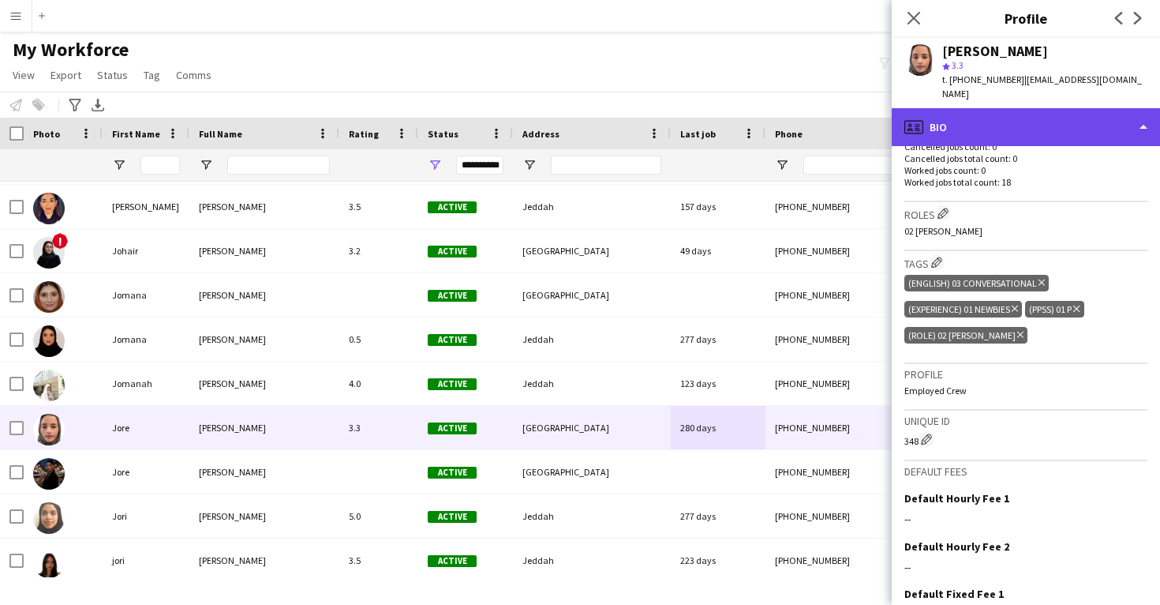
click at [974, 108] on div "profile Bio" at bounding box center [1026, 127] width 268 height 38
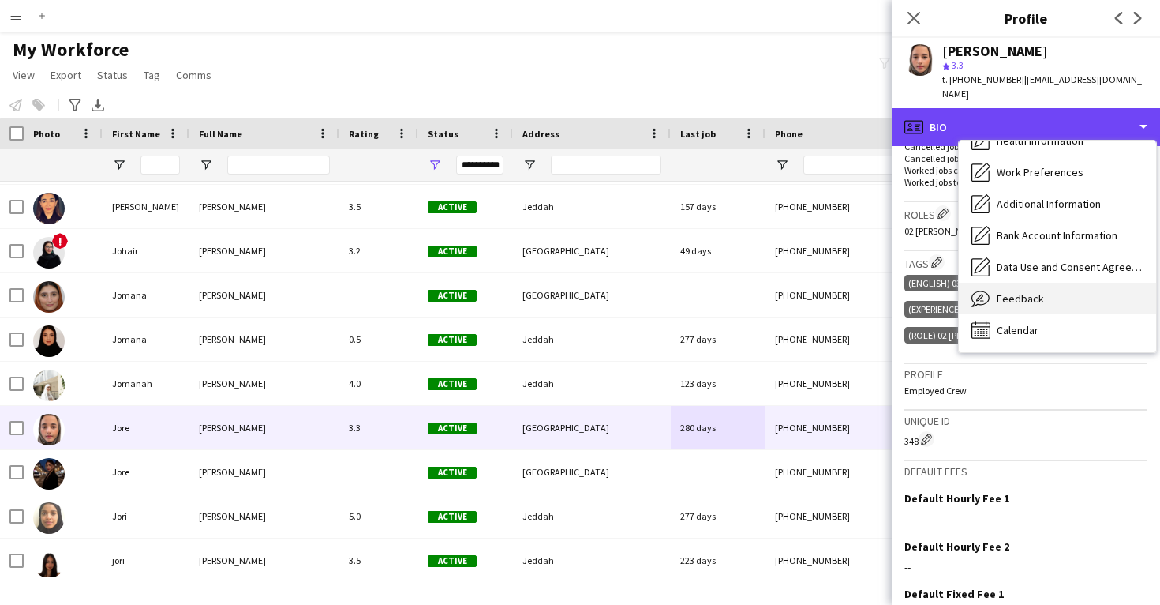
scroll to position [180, 0]
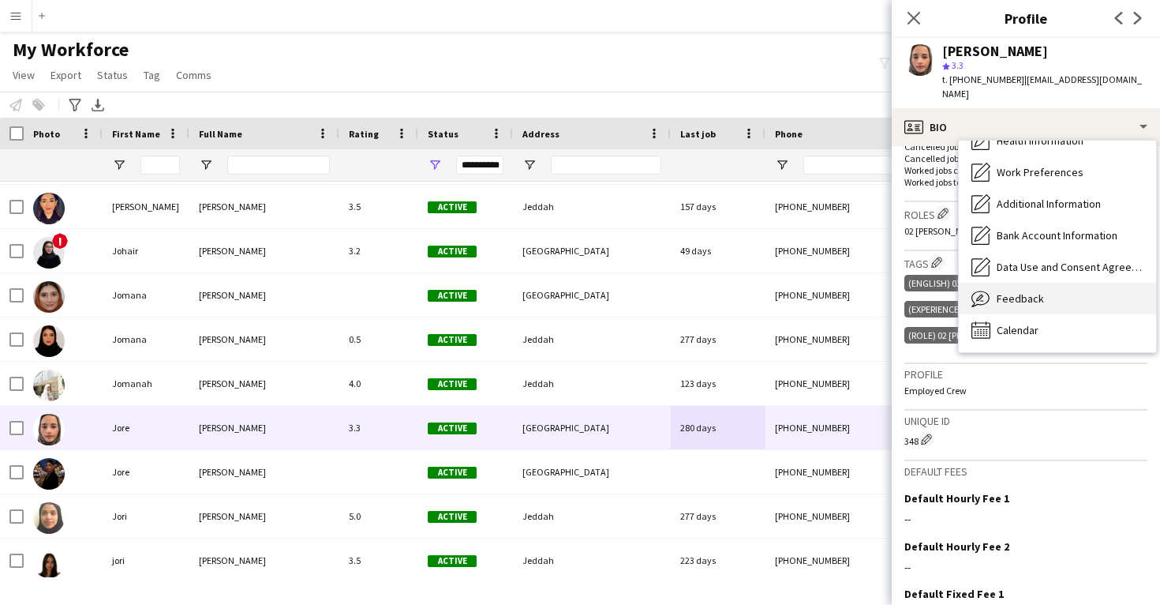
click at [1023, 283] on div "Feedback Feedback" at bounding box center [1057, 299] width 197 height 32
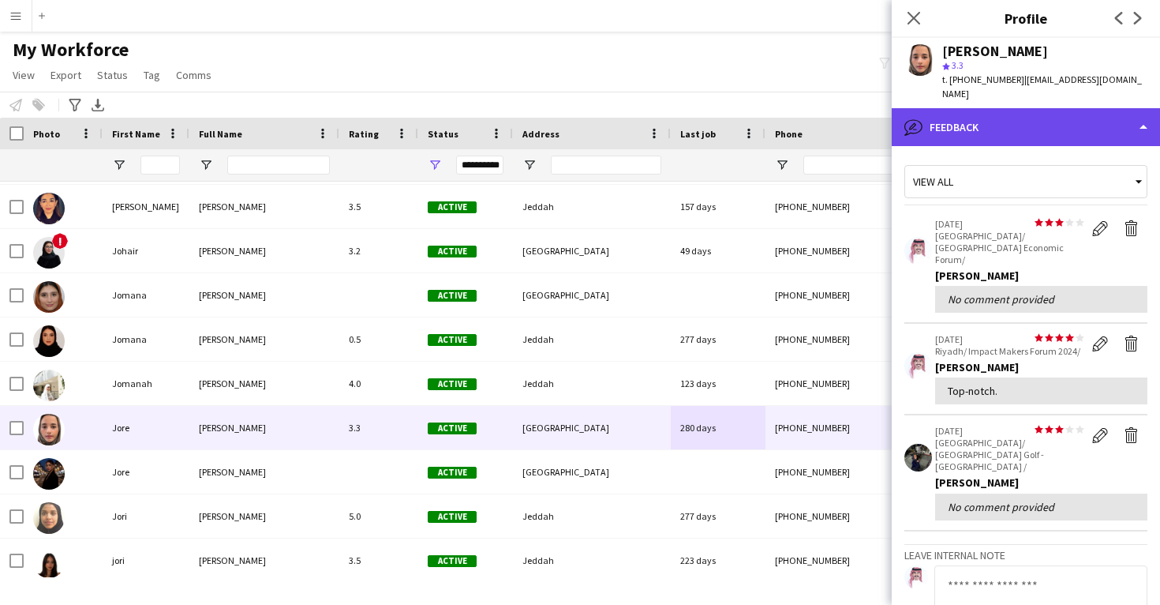
click at [977, 122] on div "bubble-pencil Feedback" at bounding box center [1026, 127] width 268 height 38
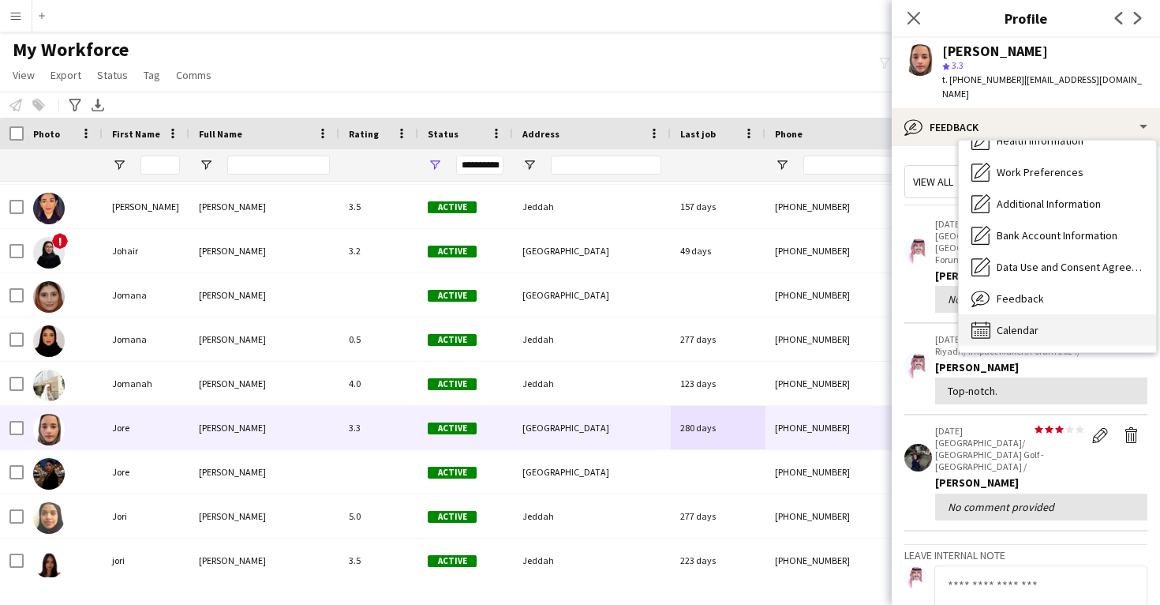
click at [1020, 323] on span "Calendar" at bounding box center [1018, 330] width 42 height 14
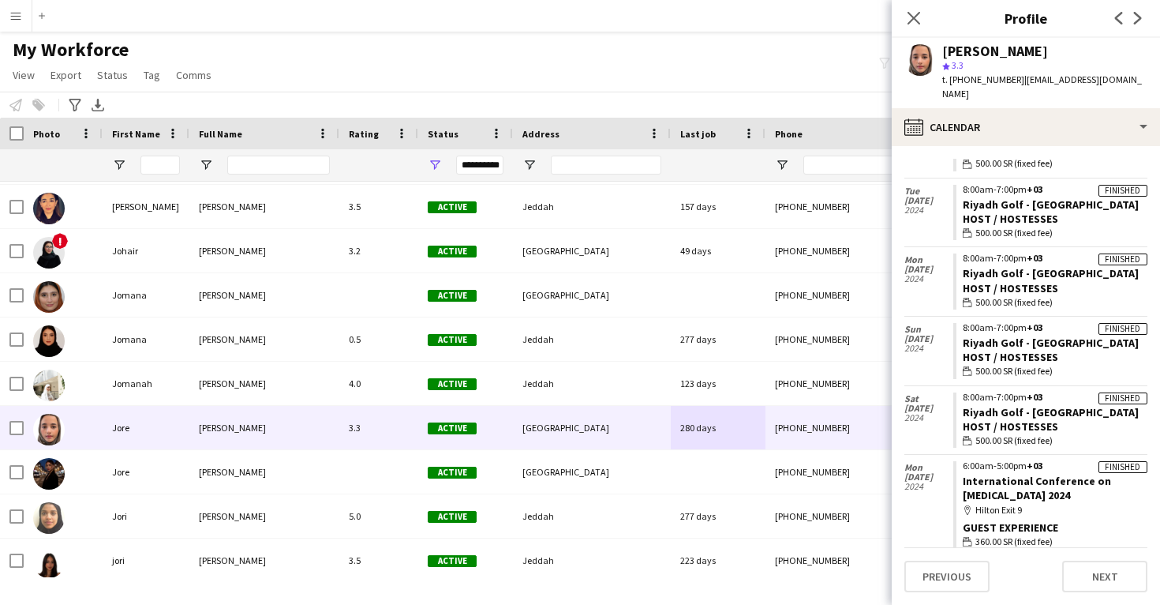
scroll to position [1958, 0]
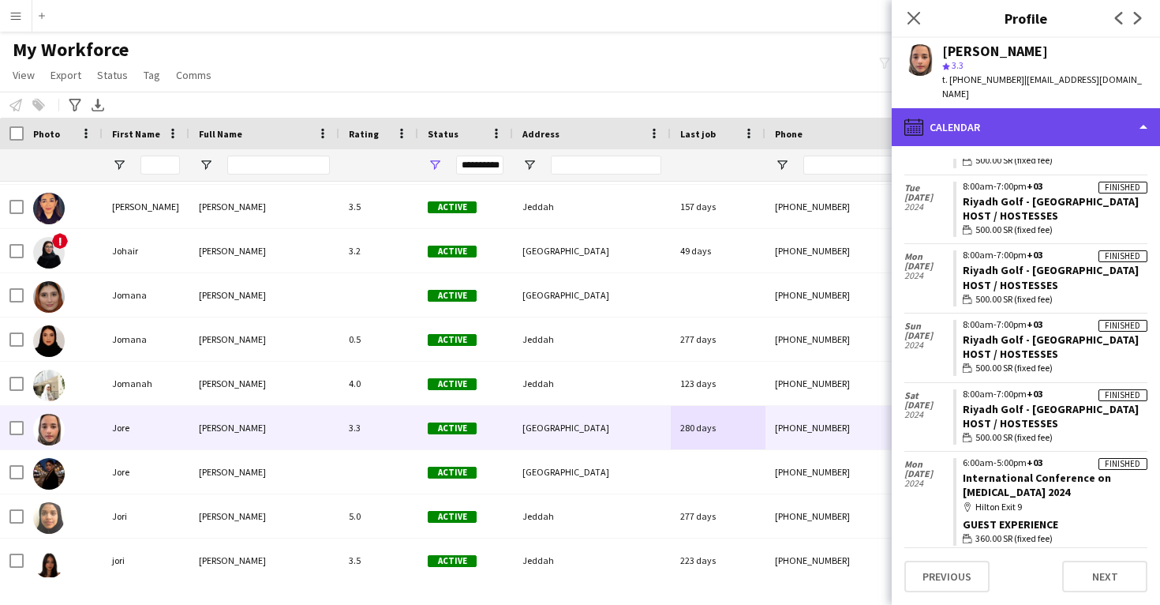
click at [1006, 121] on div "calendar-full Calendar" at bounding box center [1026, 127] width 268 height 38
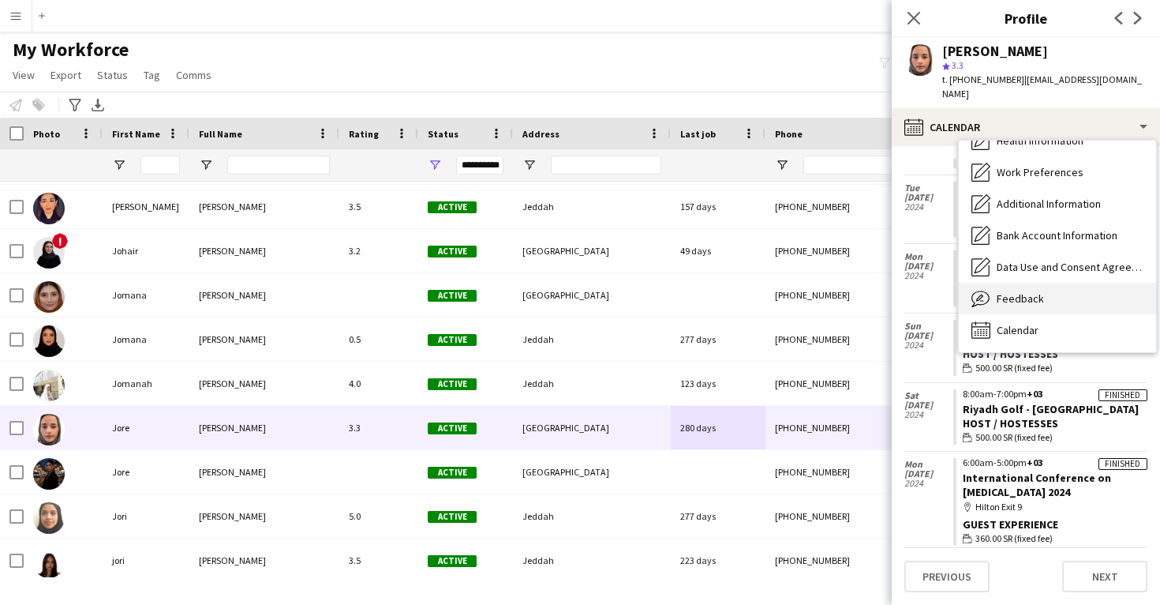
click at [1036, 290] on div "Feedback Feedback" at bounding box center [1057, 299] width 197 height 32
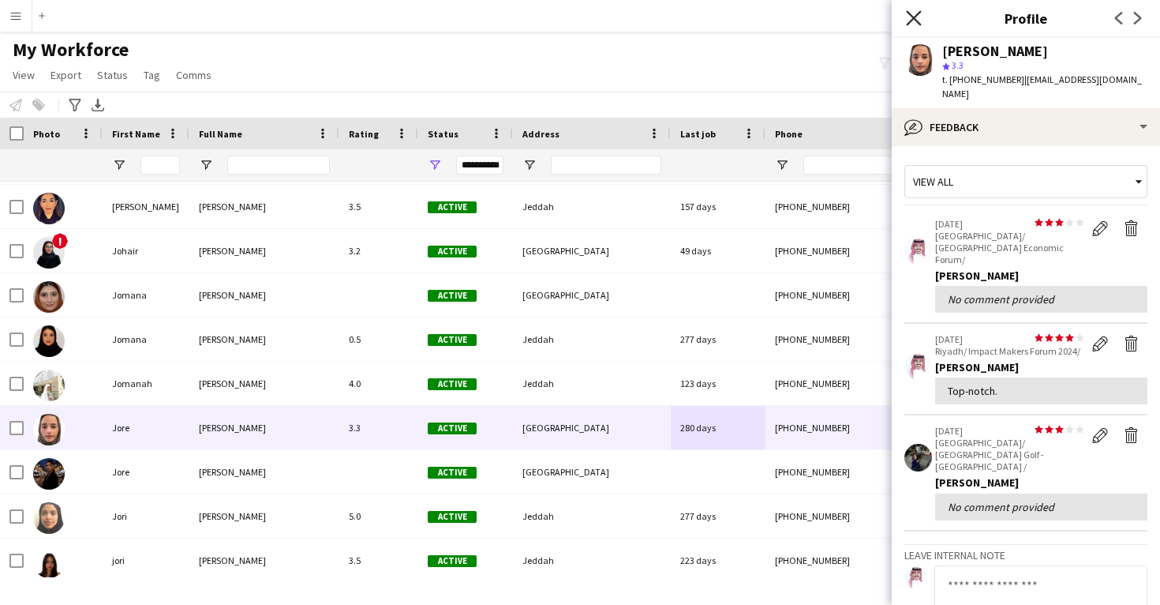
click at [921, 13] on icon "Close pop-in" at bounding box center [913, 17] width 15 height 15
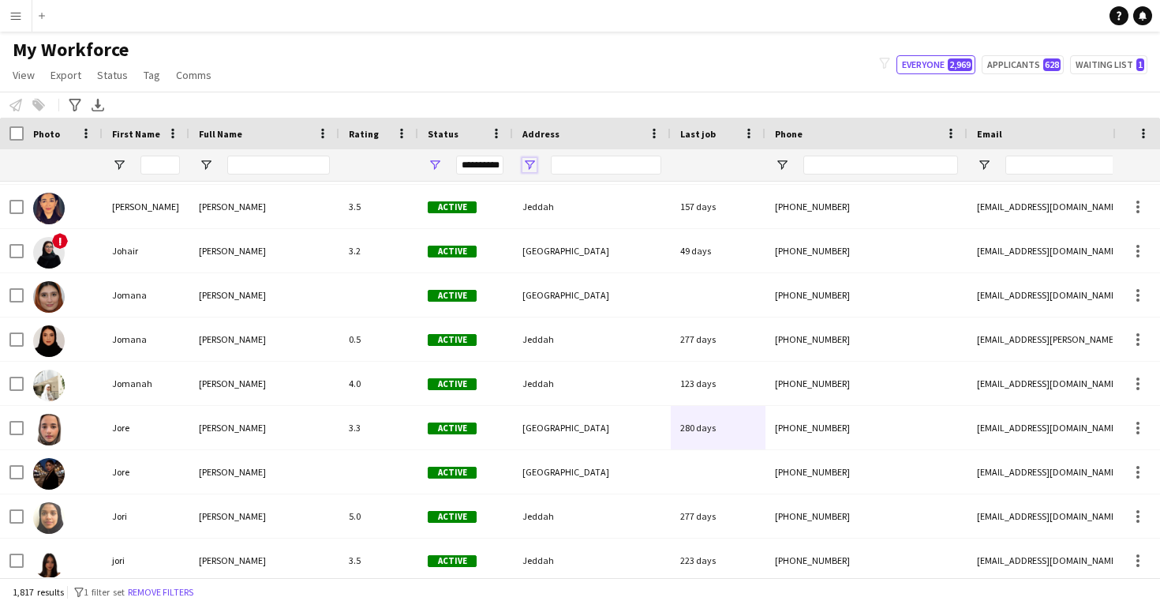
click at [532, 162] on span "Open Filter Menu" at bounding box center [529, 165] width 14 height 14
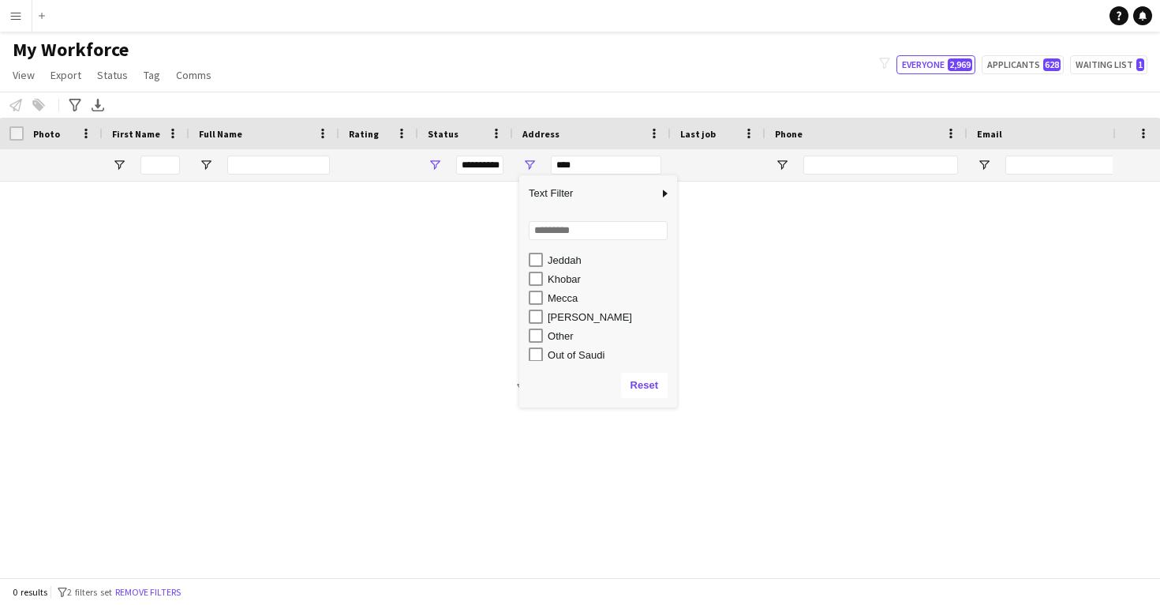
scroll to position [152, 0]
type input "**********"
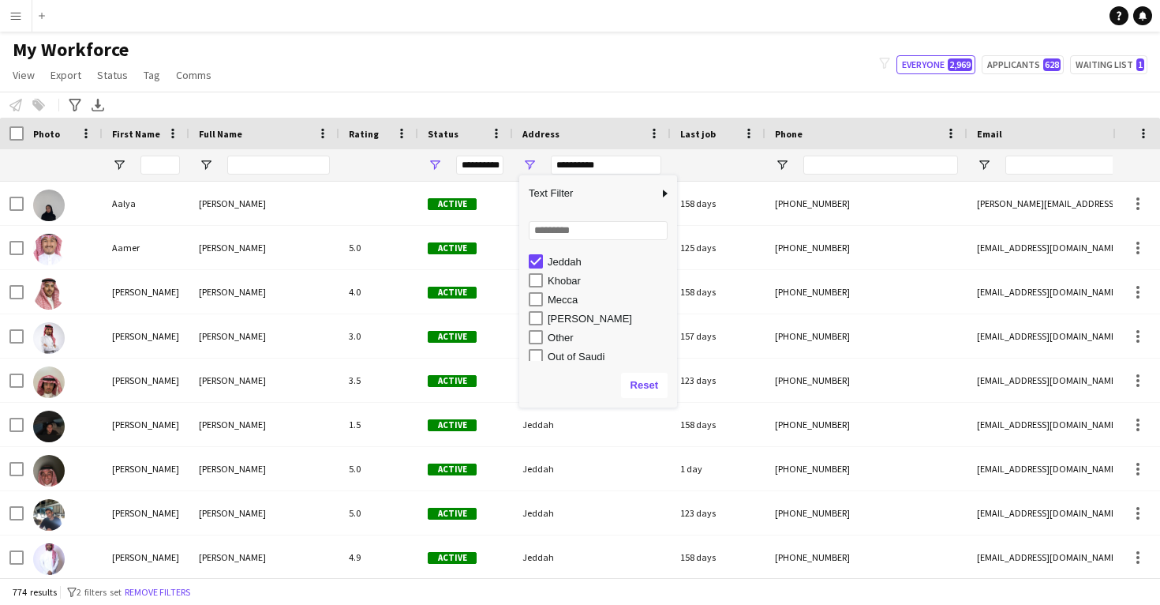
click at [593, 107] on div "Notify workforce Add to tag Select at least one crew to tag him or her. Advance…" at bounding box center [580, 105] width 1160 height 26
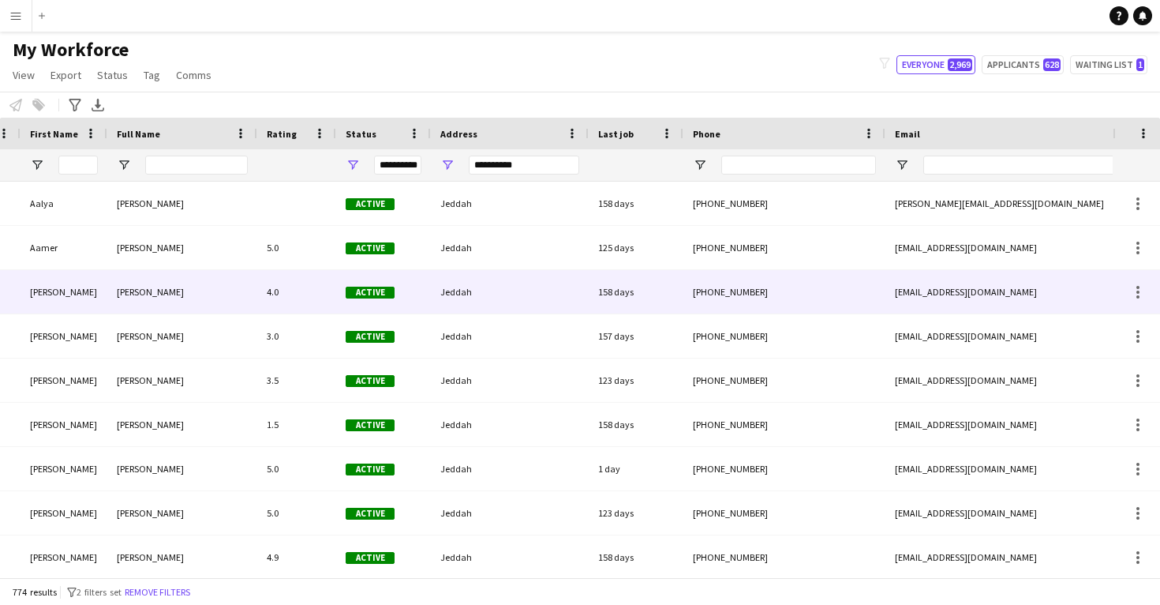
scroll to position [0, 130]
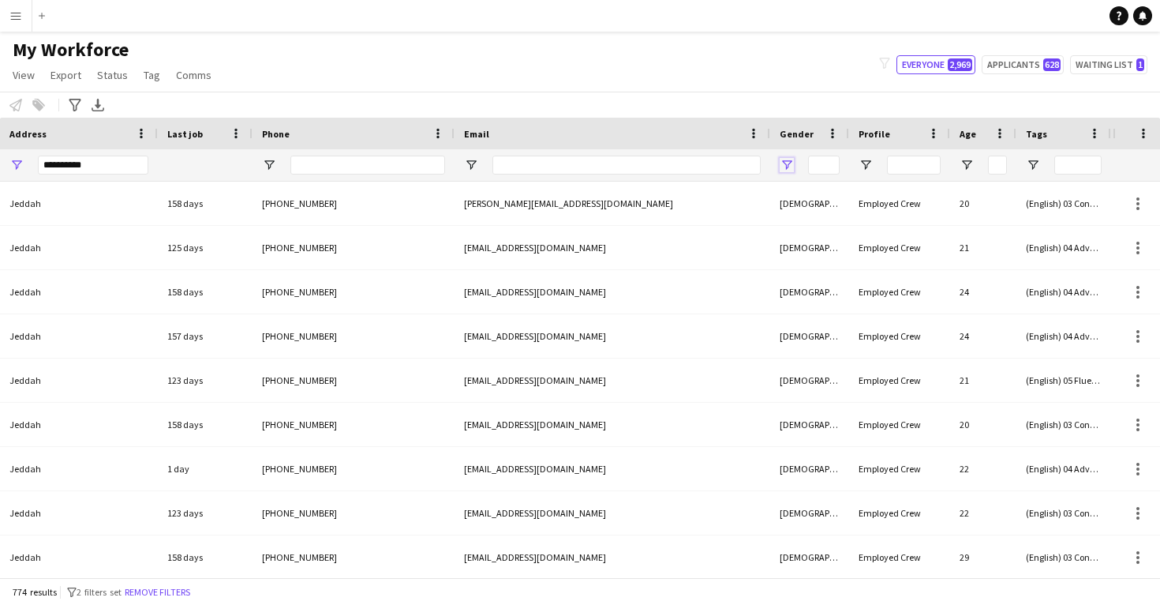
click at [787, 161] on span "Open Filter Menu" at bounding box center [787, 165] width 14 height 14
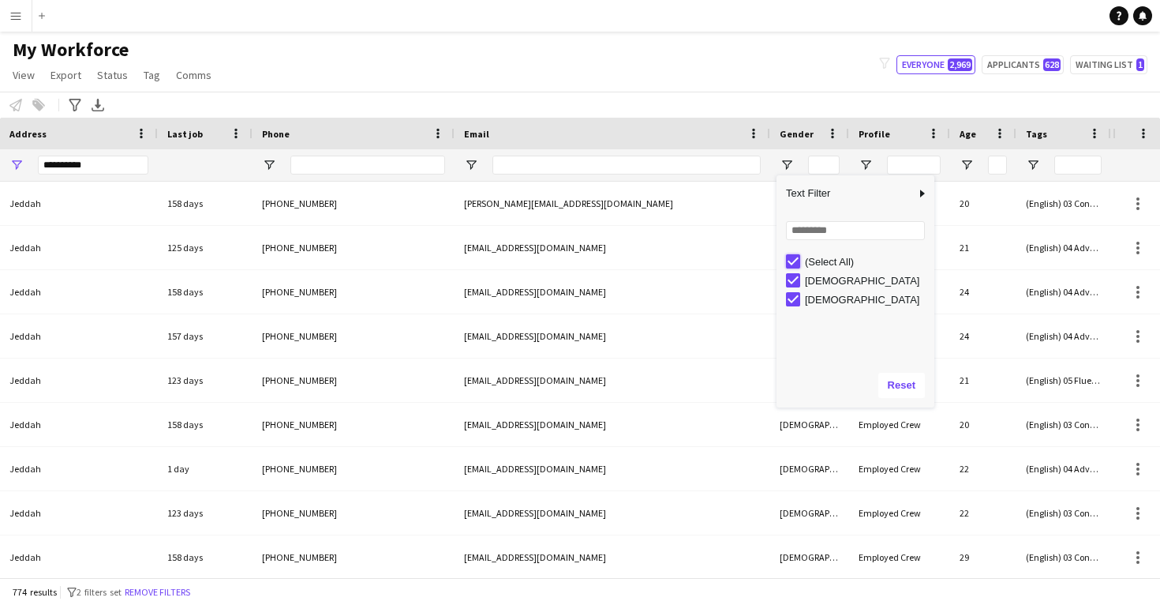
type input "***"
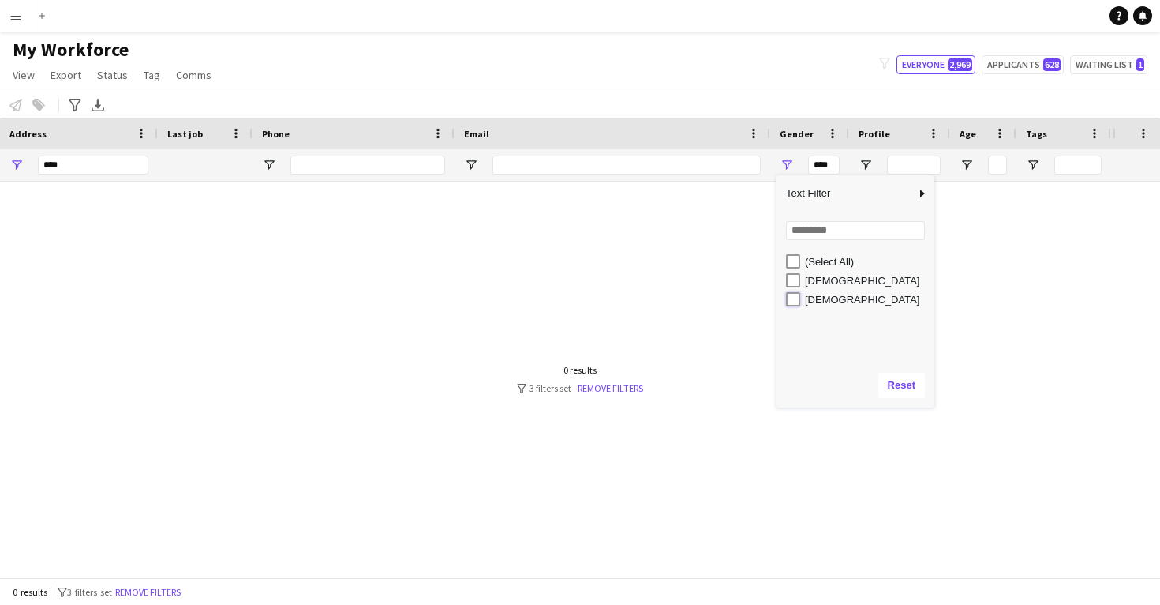
type input "********"
type input "**********"
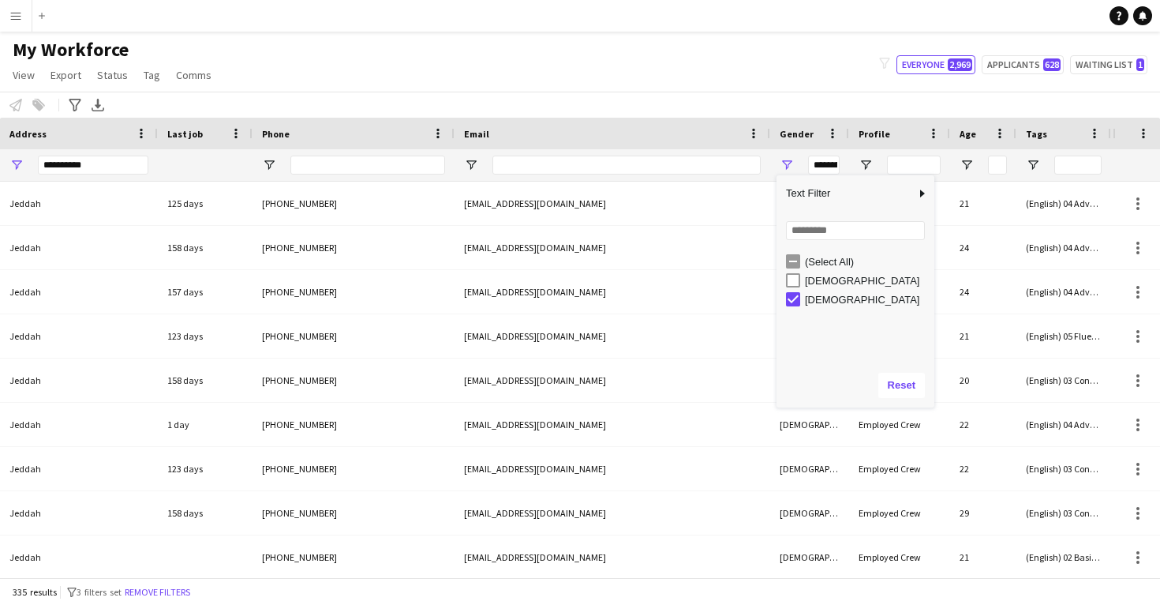
click at [788, 92] on div "Notify workforce Add to tag Select at least one crew to tag him or her. Advance…" at bounding box center [580, 105] width 1160 height 26
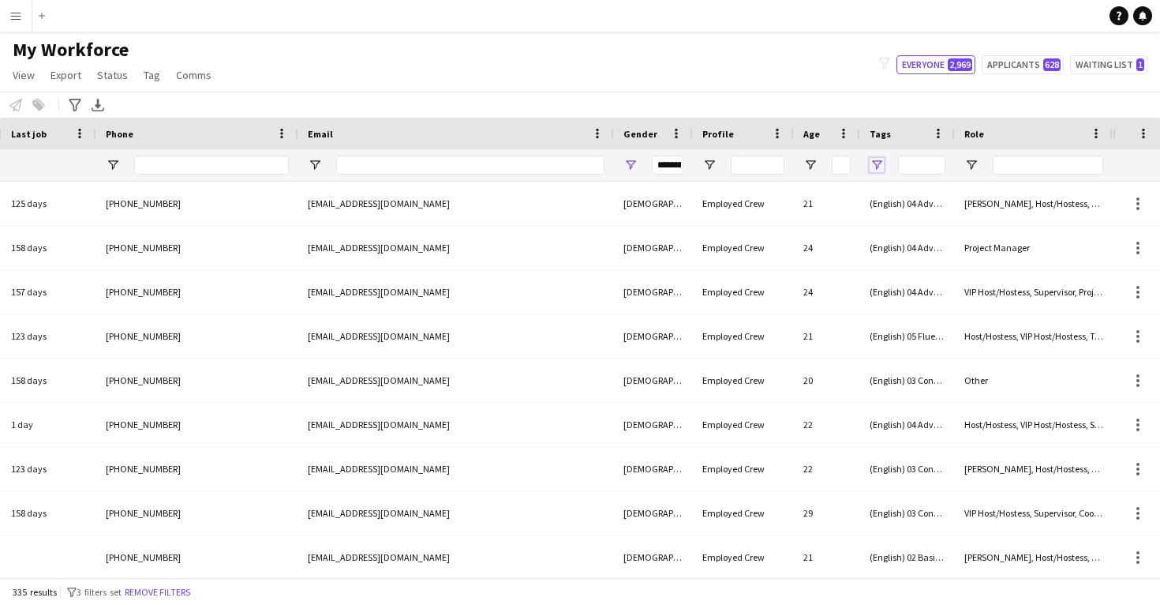
click at [877, 164] on span "Open Filter Menu" at bounding box center [877, 165] width 14 height 14
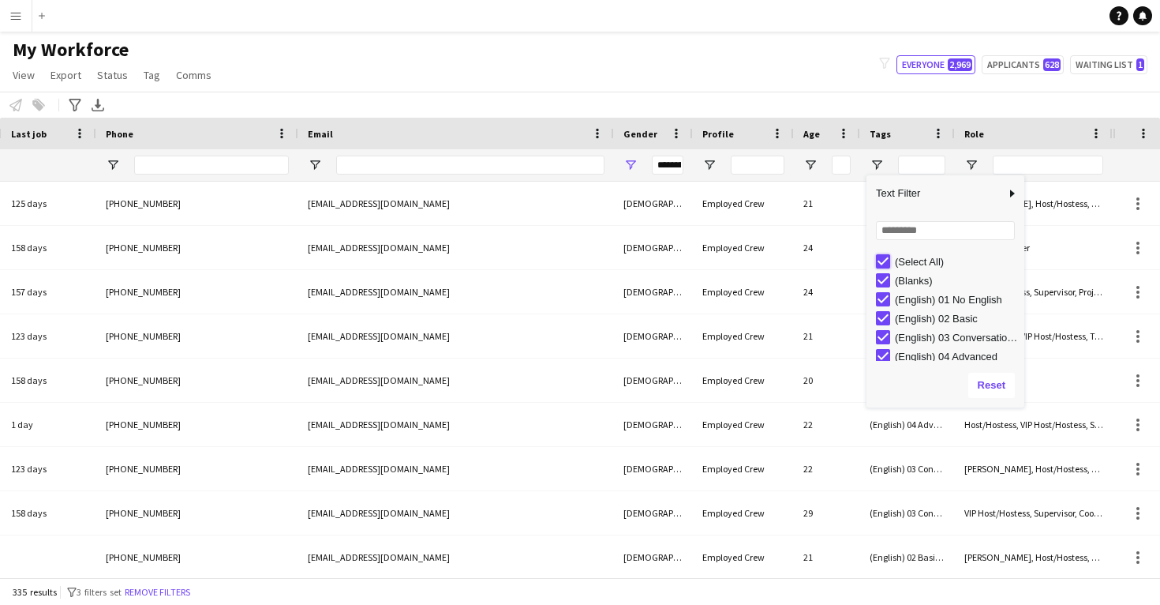
type input "***"
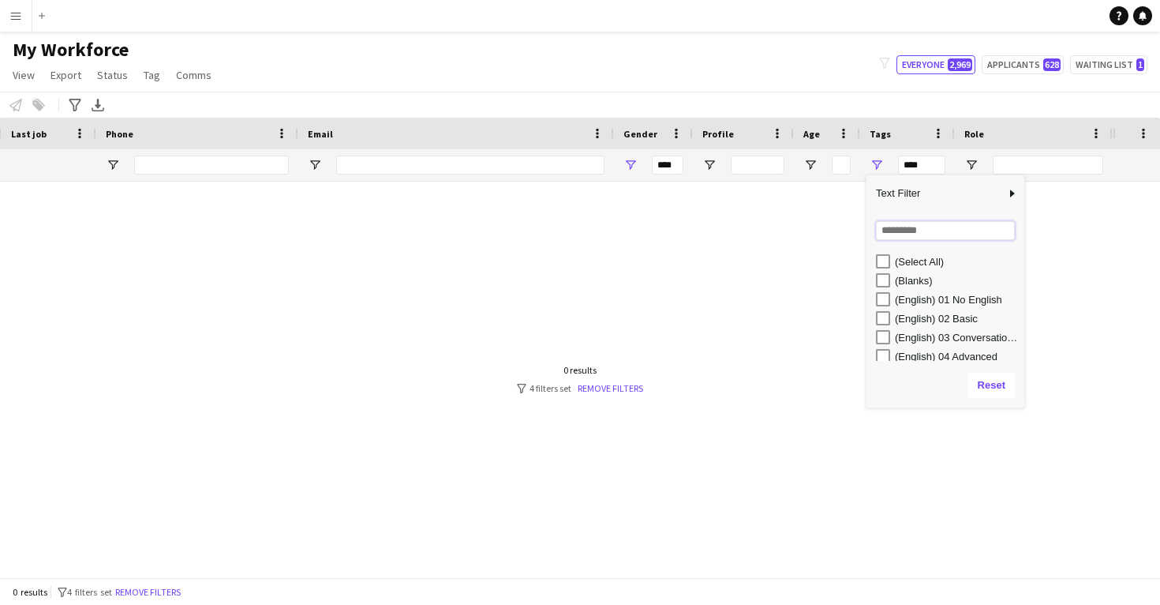
click at [889, 227] on input "Search filter values" at bounding box center [945, 230] width 139 height 19
type input "**"
type input "**********"
type input "********"
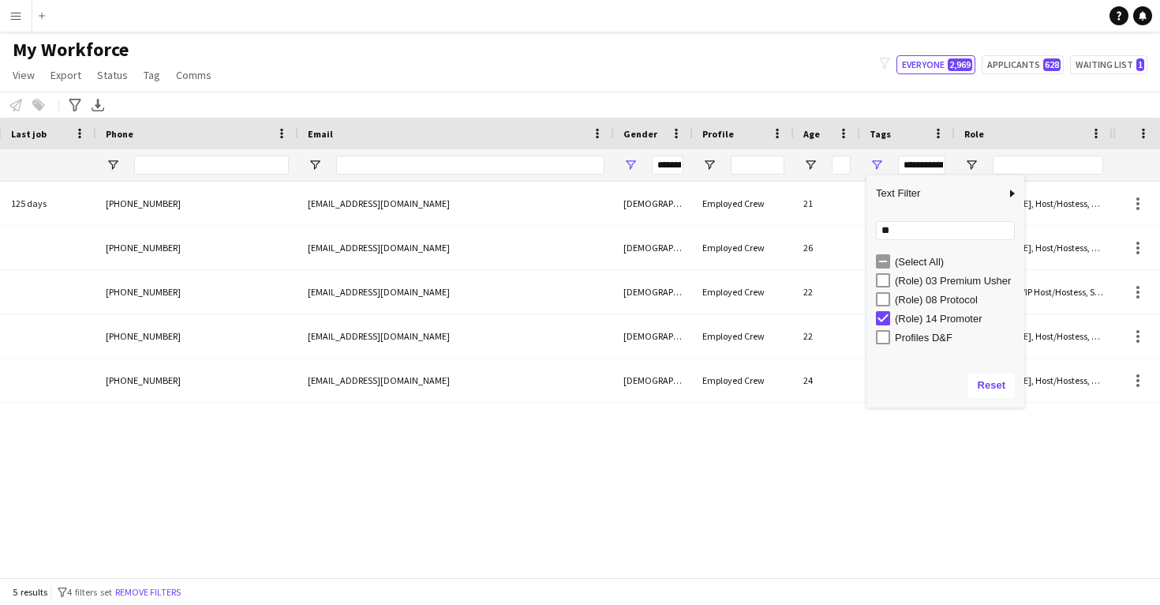
click at [616, 101] on div "Notify workforce Add to tag Select at least one crew to tag him or her. Advance…" at bounding box center [580, 105] width 1160 height 26
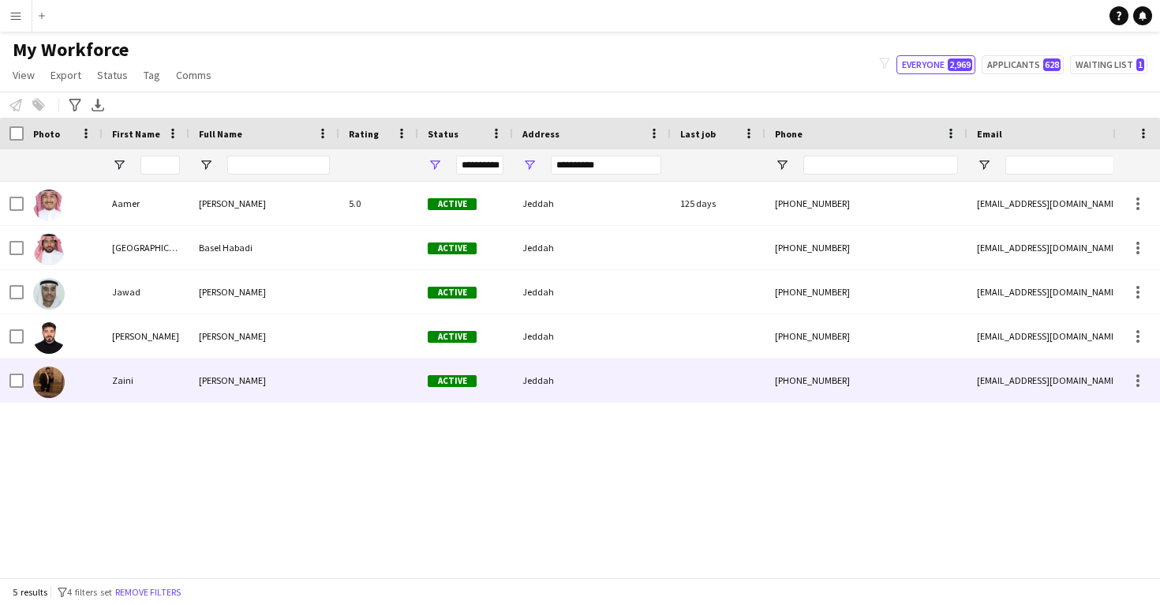
click at [212, 382] on span "Zaini Garoot" at bounding box center [232, 380] width 67 height 12
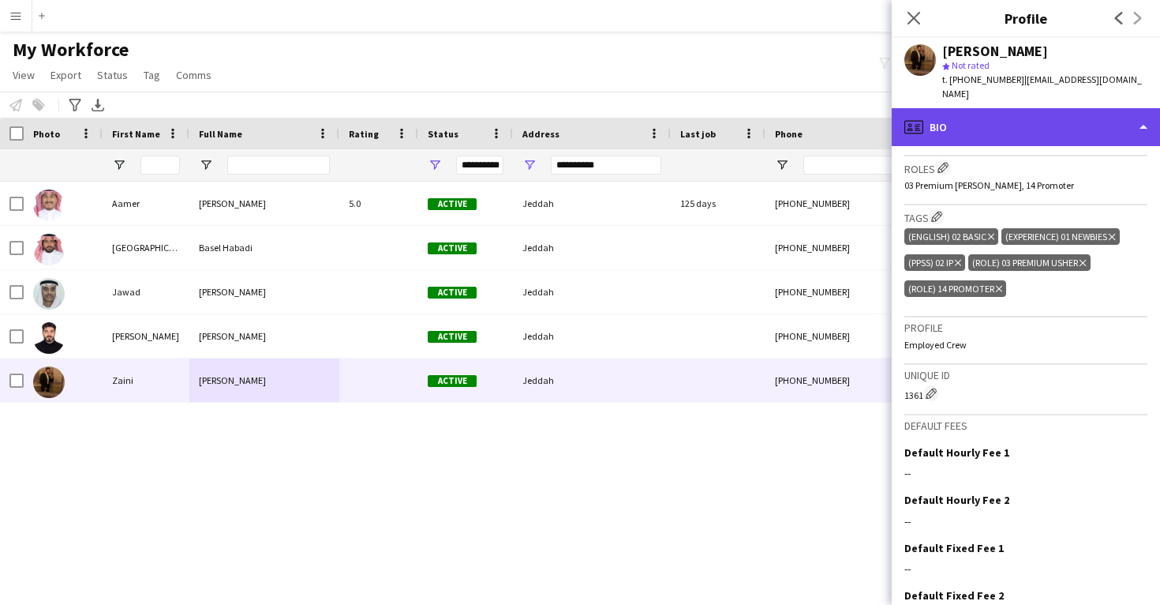
click at [944, 114] on div "profile Bio" at bounding box center [1026, 127] width 268 height 38
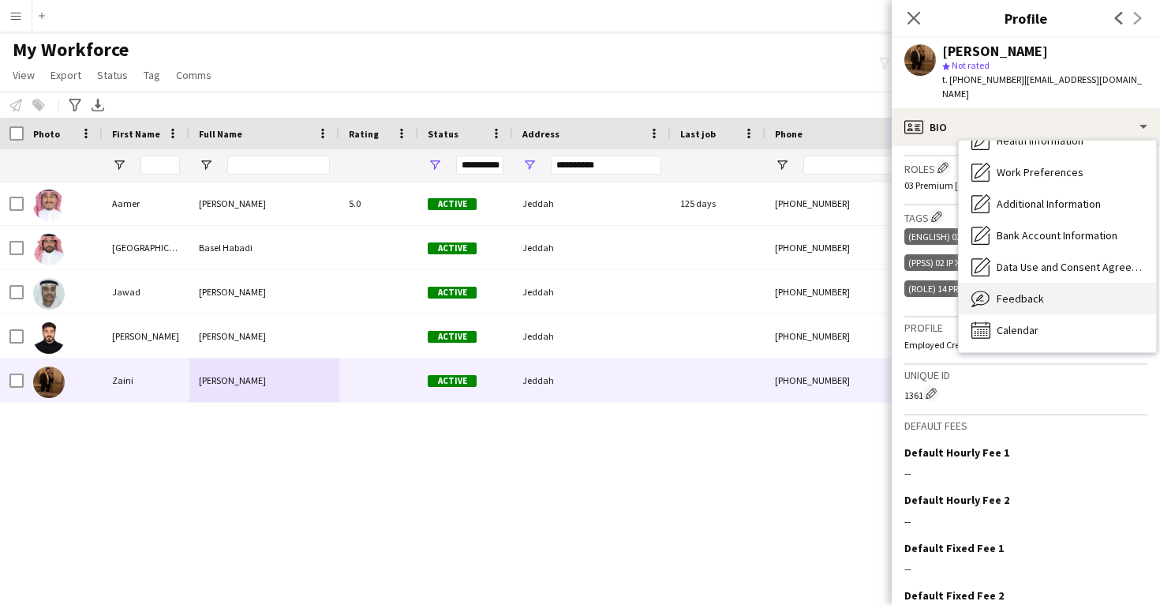
click at [1023, 294] on div "Feedback Feedback" at bounding box center [1057, 299] width 197 height 32
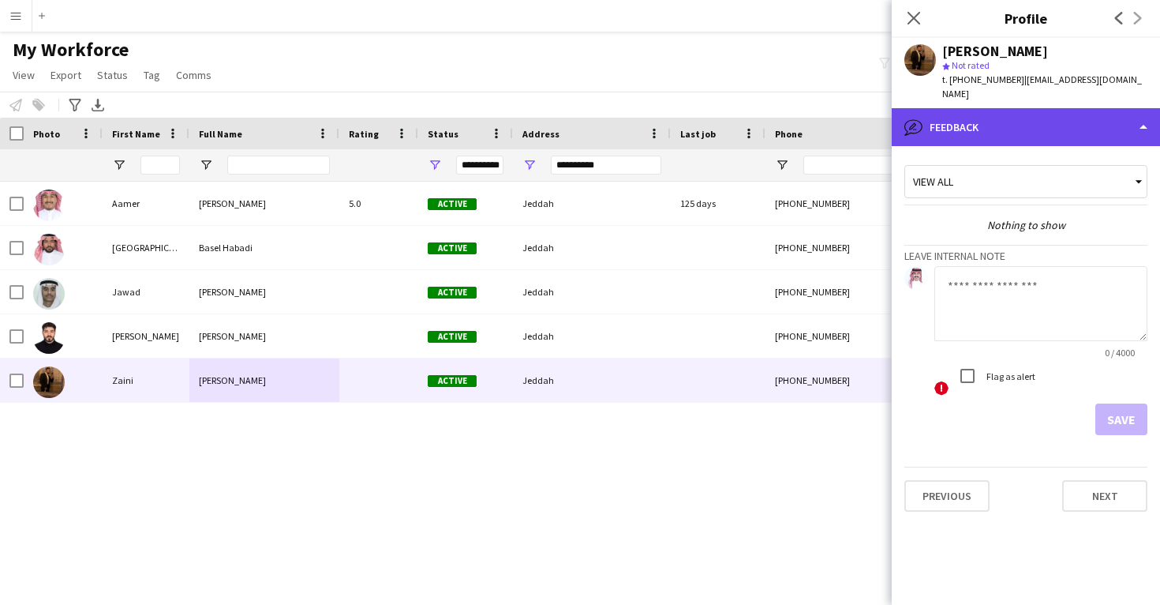
click at [1003, 111] on div "bubble-pencil Feedback" at bounding box center [1026, 127] width 268 height 38
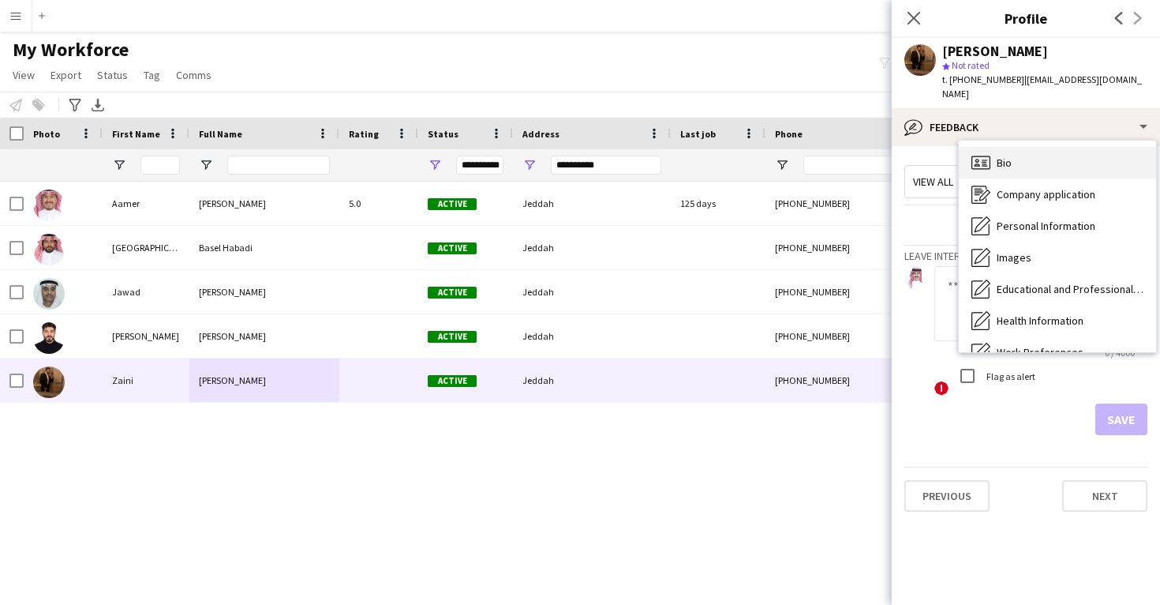
click at [1002, 155] on span "Bio" at bounding box center [1004, 162] width 15 height 14
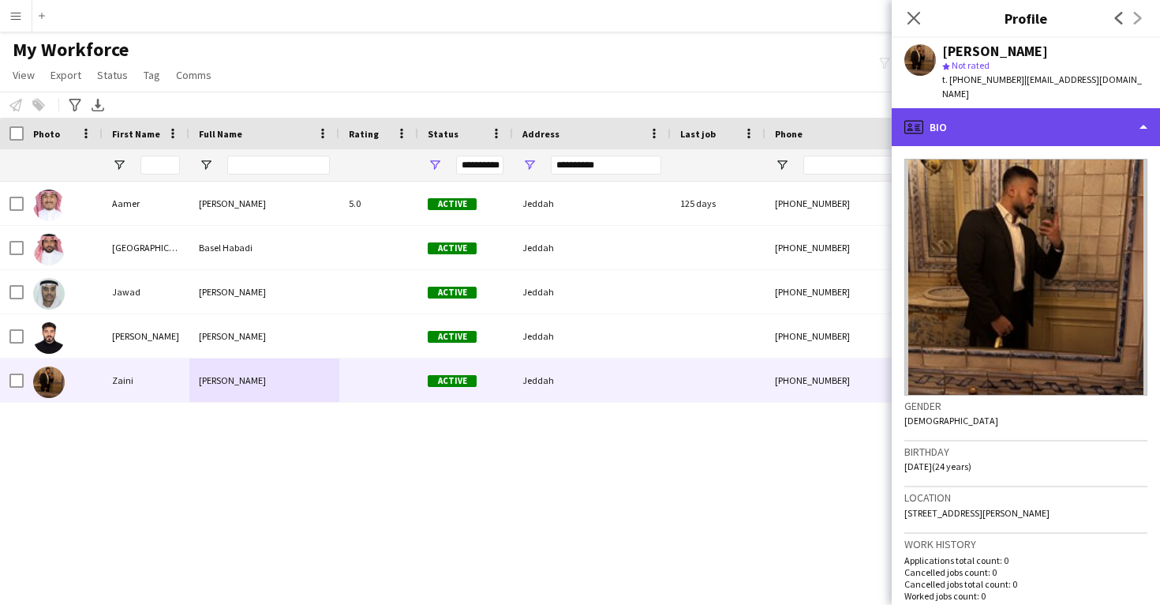
click at [1020, 120] on div "profile Bio" at bounding box center [1026, 127] width 268 height 38
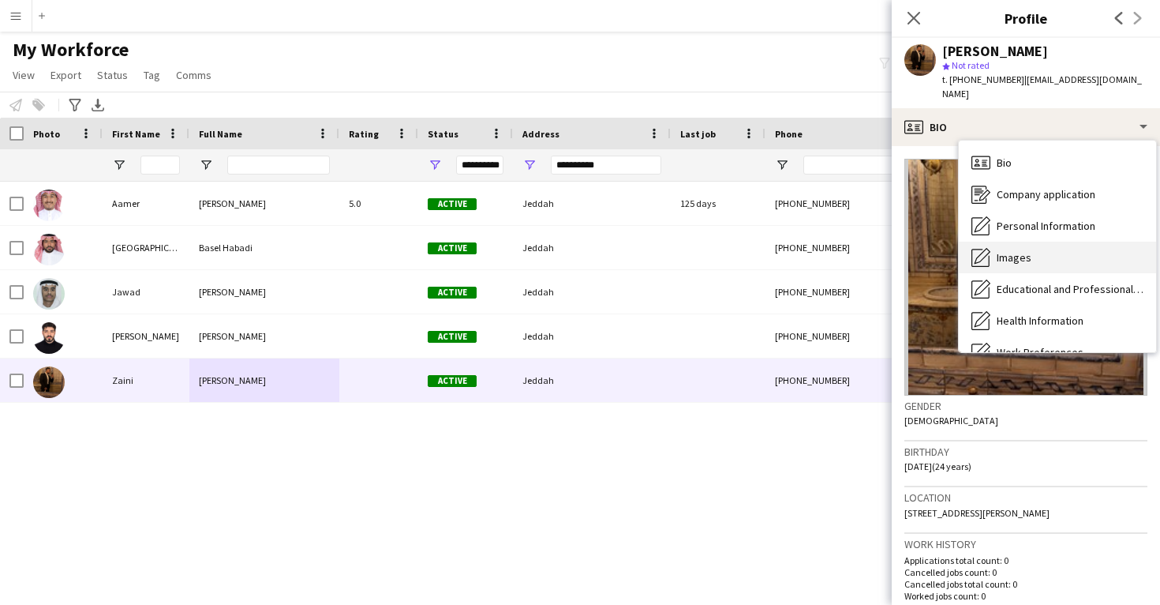
click at [1021, 250] on span "Images" at bounding box center [1014, 257] width 35 height 14
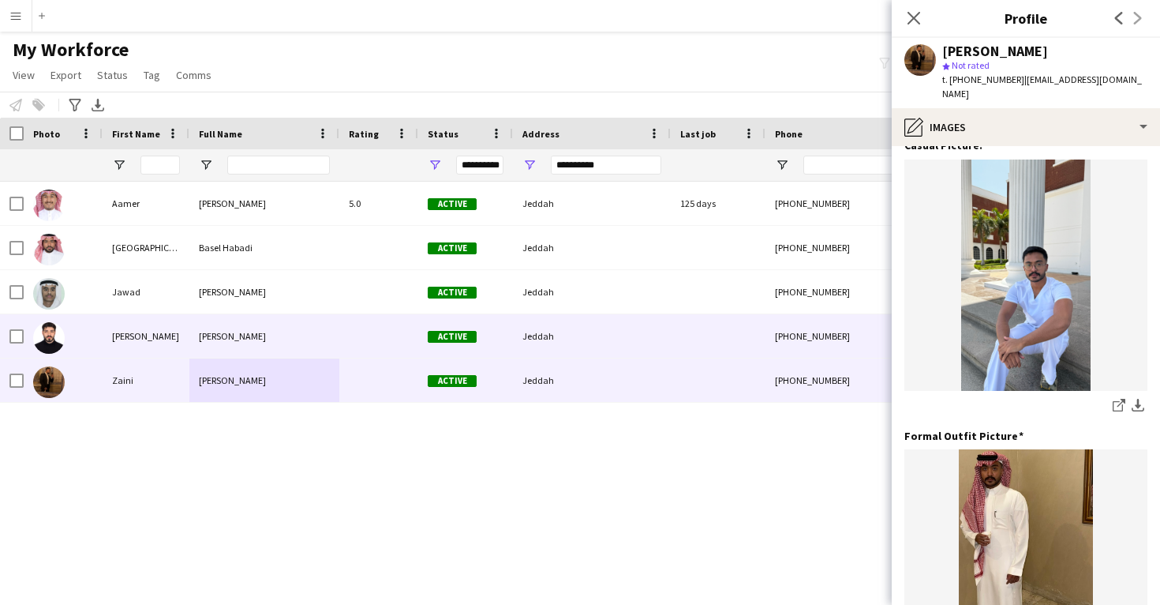
click at [545, 336] on span "Jeddah" at bounding box center [538, 336] width 32 height 12
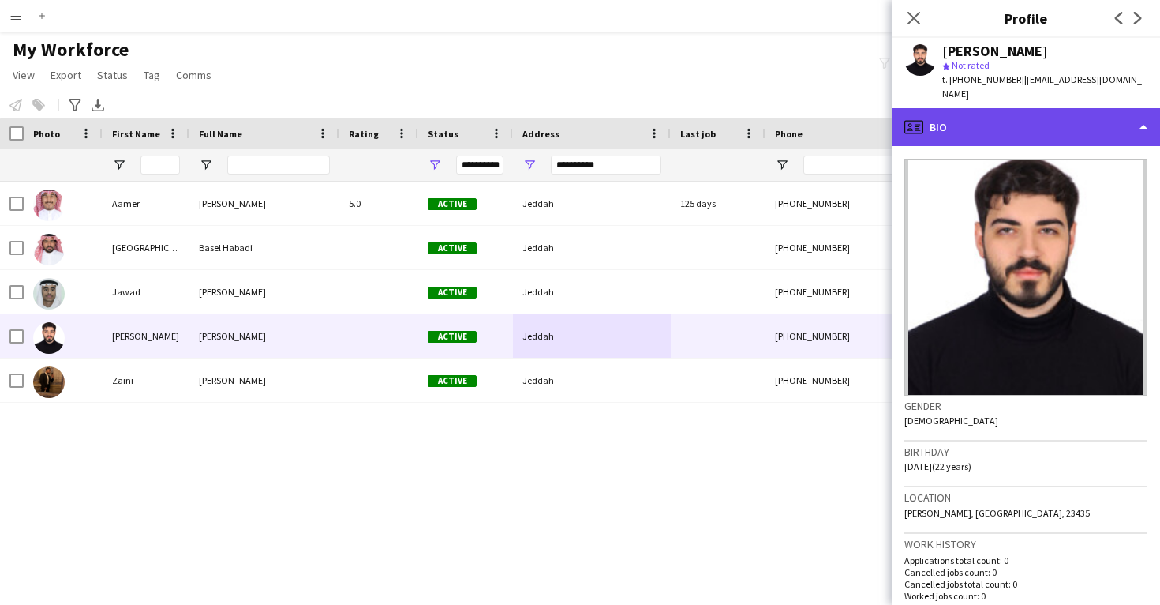
click at [974, 119] on div "profile Bio" at bounding box center [1026, 127] width 268 height 38
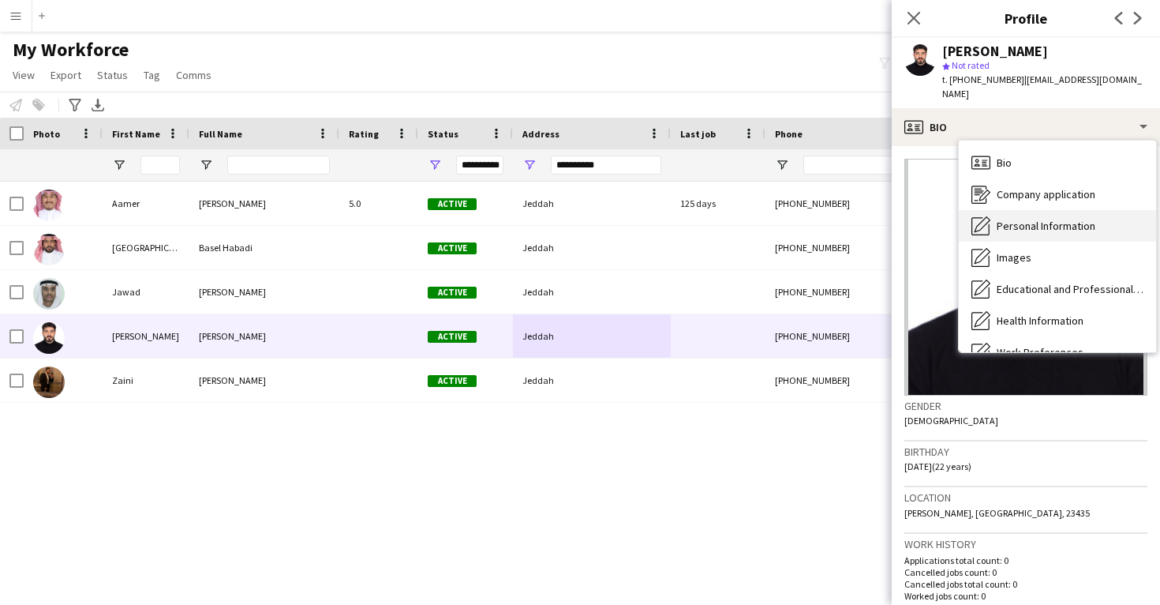
click at [1005, 221] on div "Personal Information Personal Information" at bounding box center [1057, 226] width 197 height 32
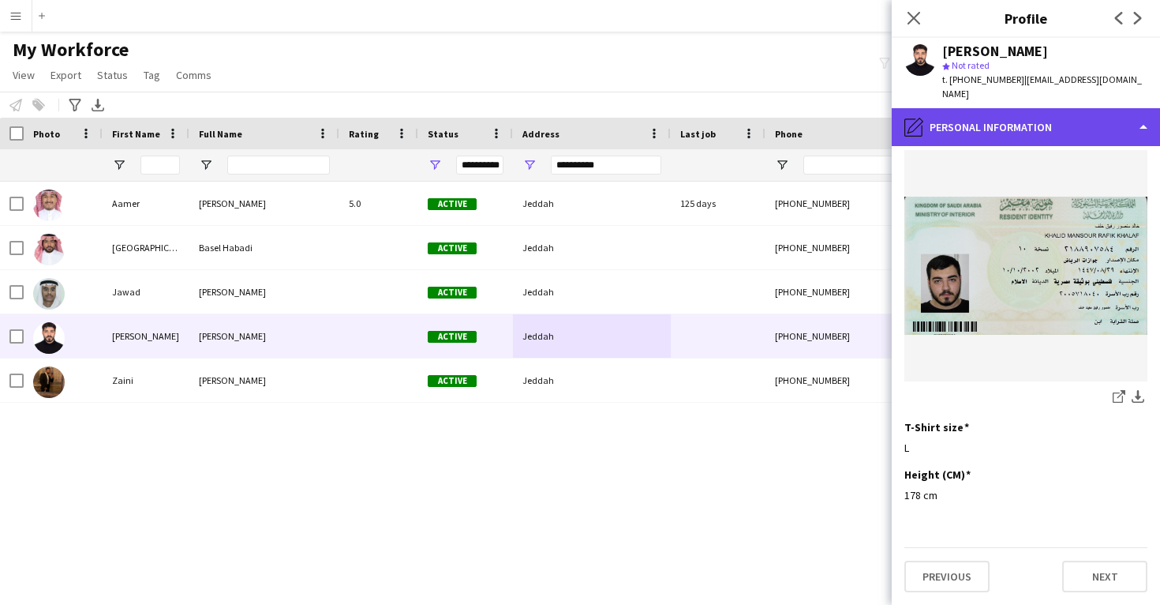
click at [987, 110] on div "pencil4 Personal Information" at bounding box center [1026, 127] width 268 height 38
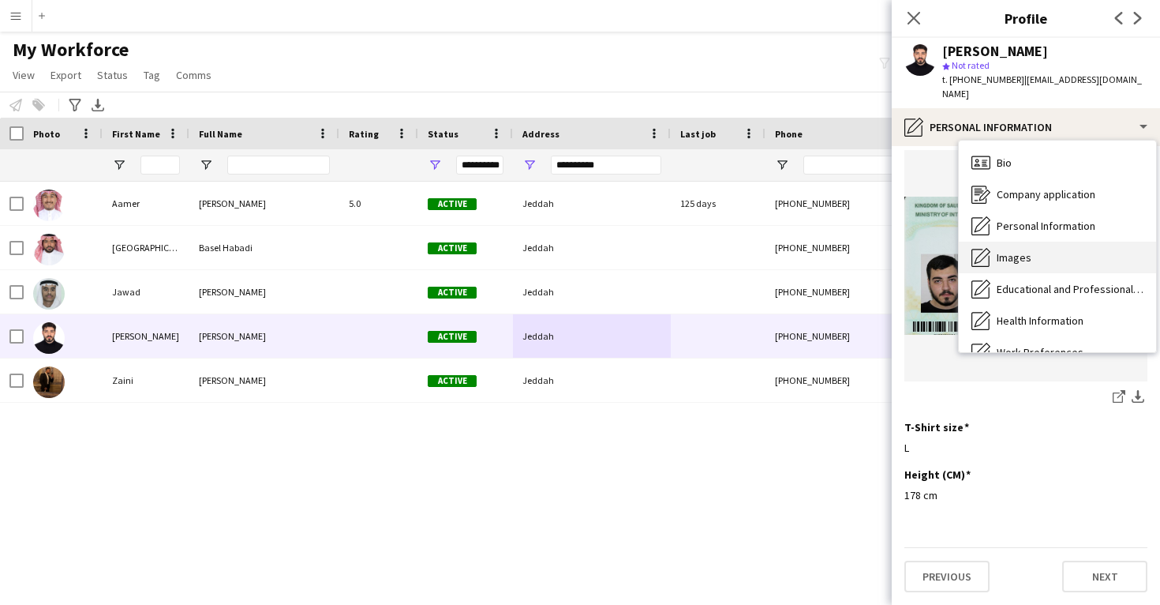
click at [1017, 250] on span "Images" at bounding box center [1014, 257] width 35 height 14
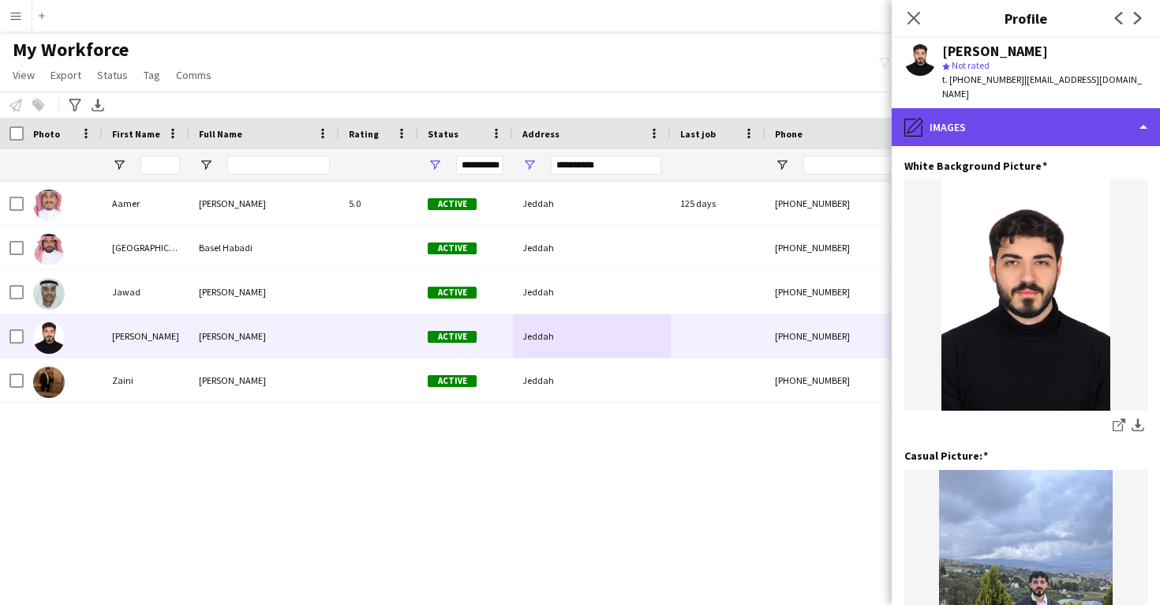
click at [999, 108] on div "pencil4 Images" at bounding box center [1026, 127] width 268 height 38
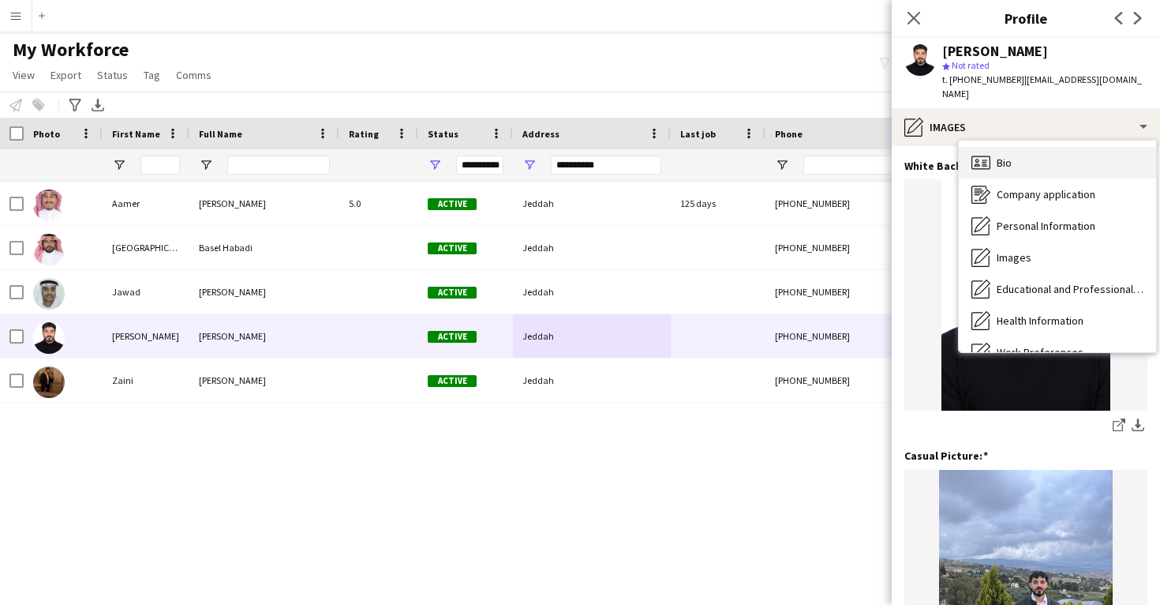
click at [1007, 155] on span "Bio" at bounding box center [1004, 162] width 15 height 14
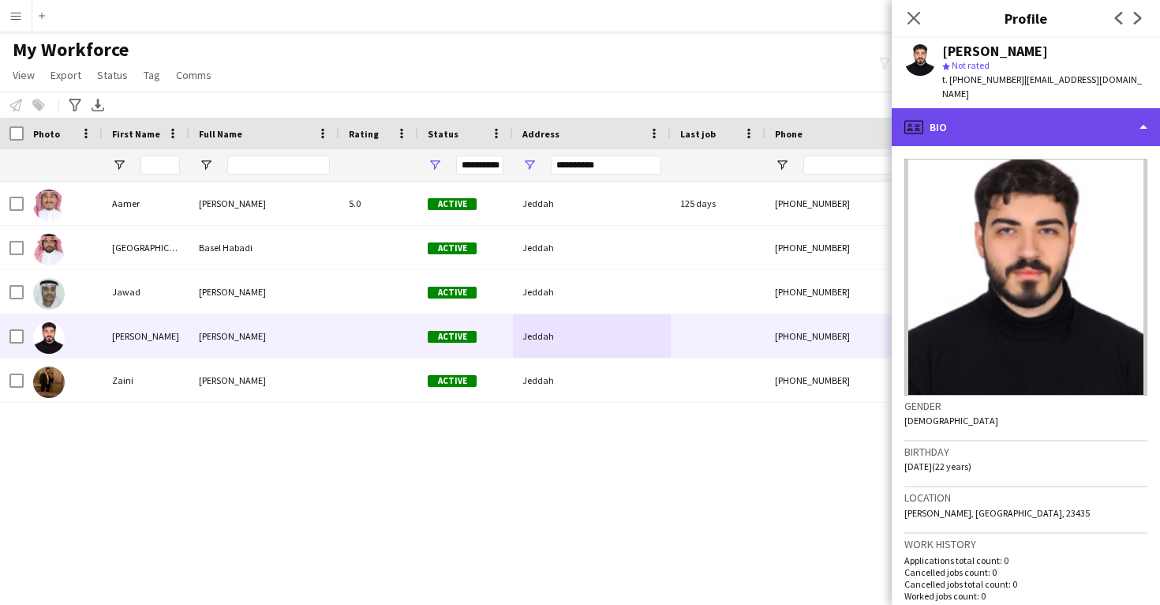
click at [991, 124] on div "profile Bio" at bounding box center [1026, 127] width 268 height 38
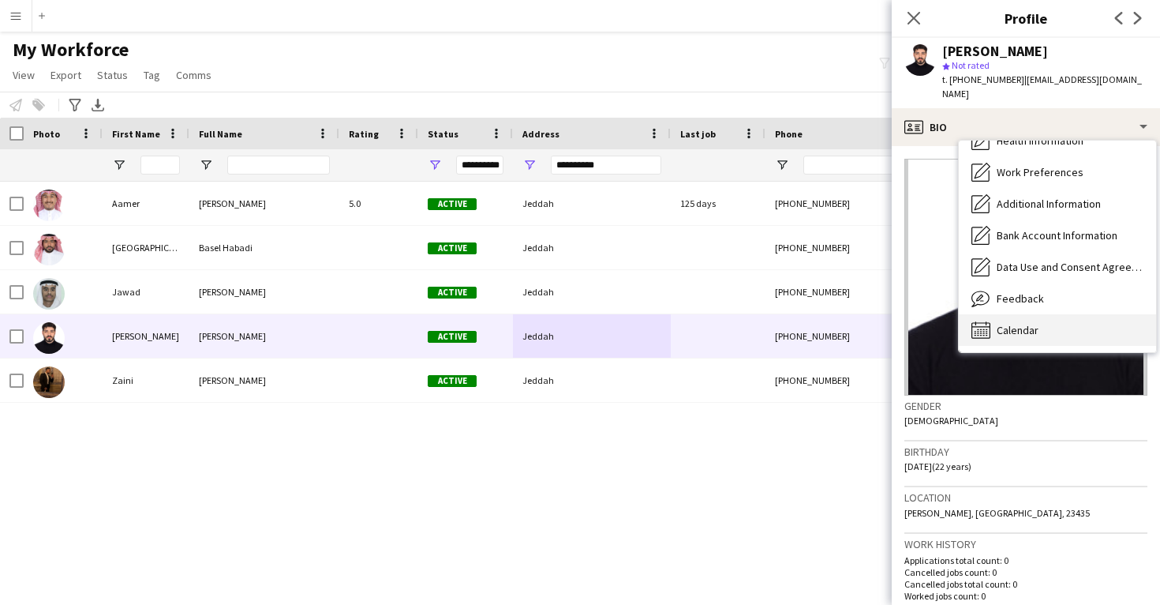
click at [1024, 323] on span "Calendar" at bounding box center [1018, 330] width 42 height 14
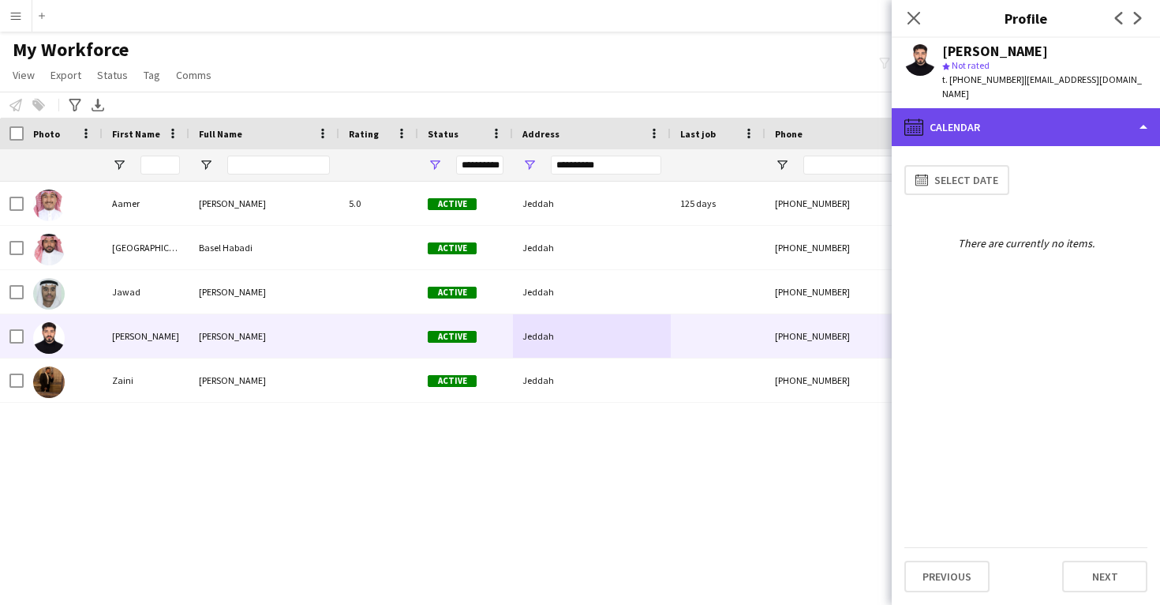
click at [994, 117] on div "calendar-full Calendar" at bounding box center [1026, 127] width 268 height 38
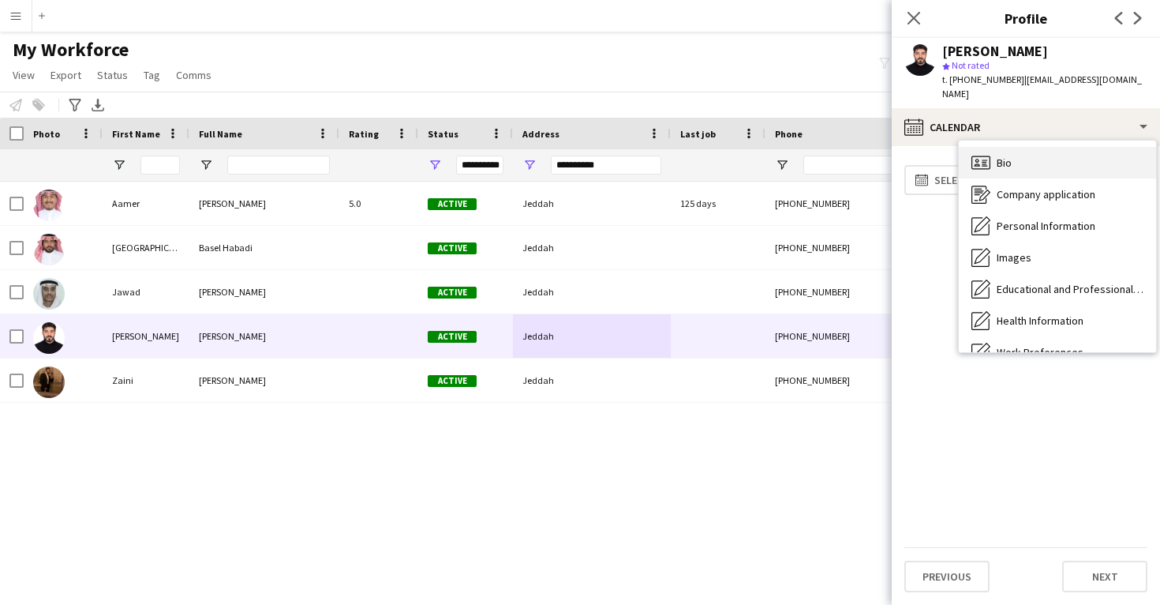
click at [1020, 152] on div "Bio Bio" at bounding box center [1057, 163] width 197 height 32
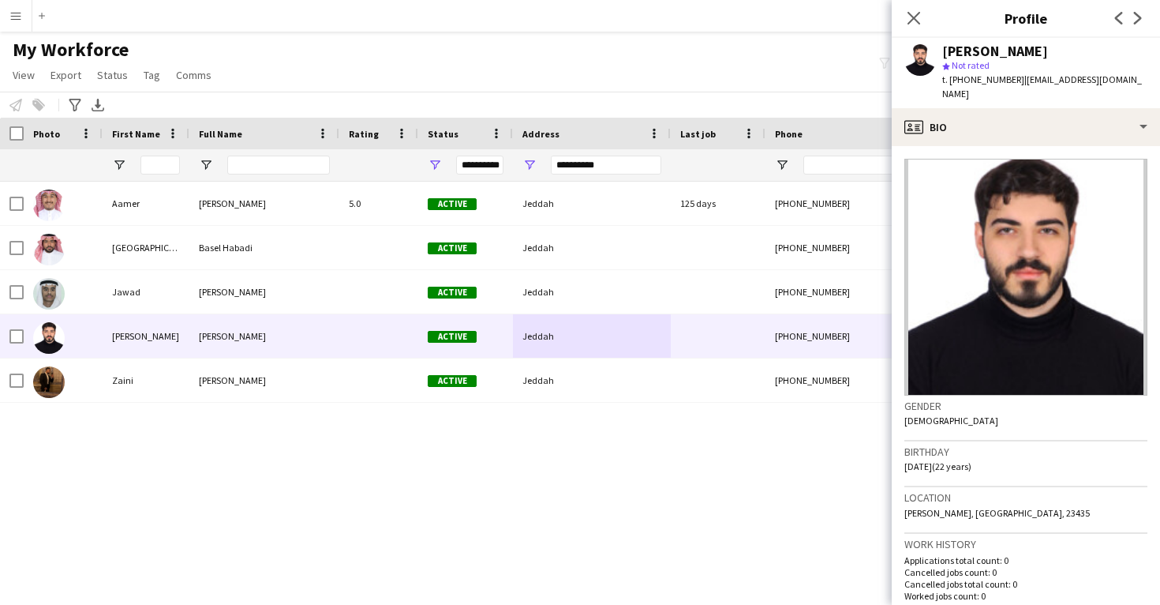
drag, startPoint x: 1013, startPoint y: 82, endPoint x: 936, endPoint y: 47, distance: 84.1
click at [936, 47] on div "Khalid Khalaf star Not rated t. +966559673841 | khalaffkhalid@gmail.com" at bounding box center [1026, 73] width 268 height 70
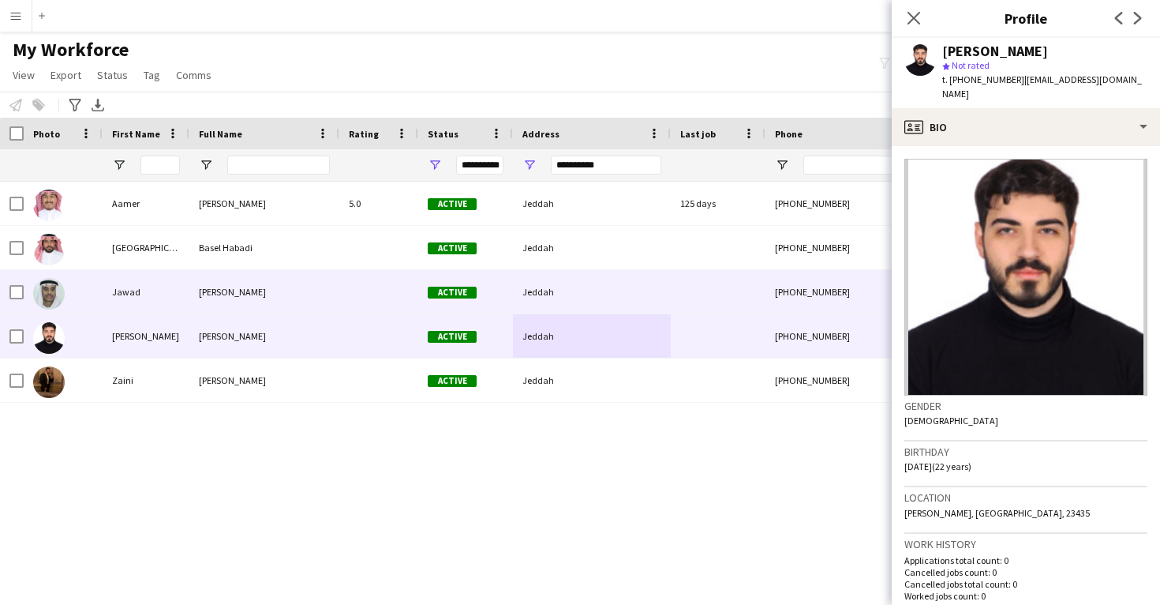
click at [521, 294] on div "Jeddah" at bounding box center [592, 291] width 158 height 43
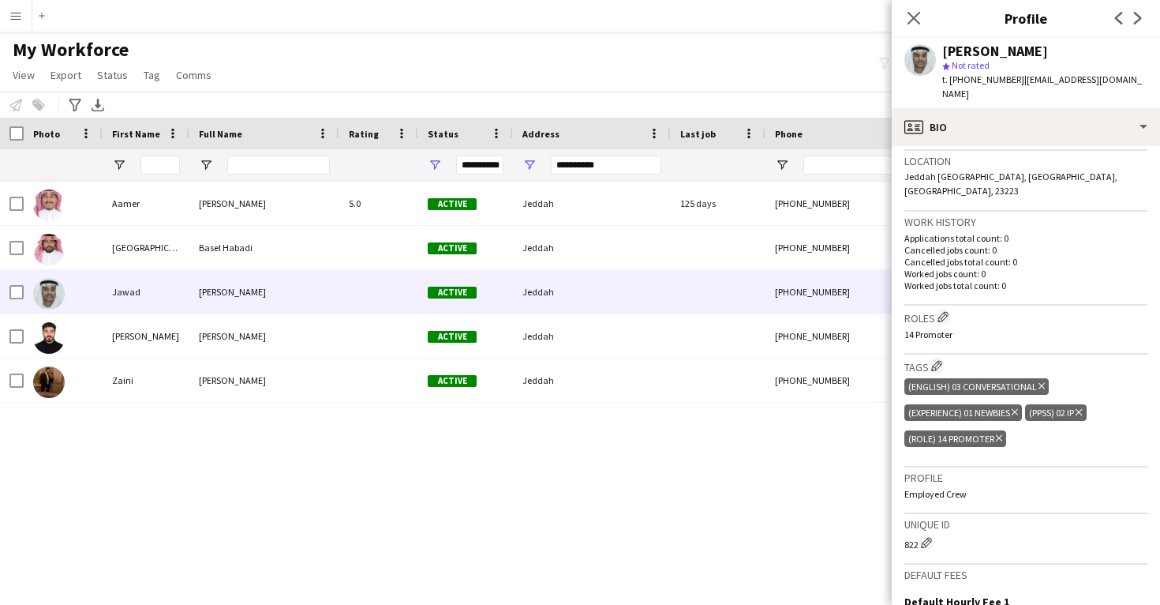
scroll to position [337, 0]
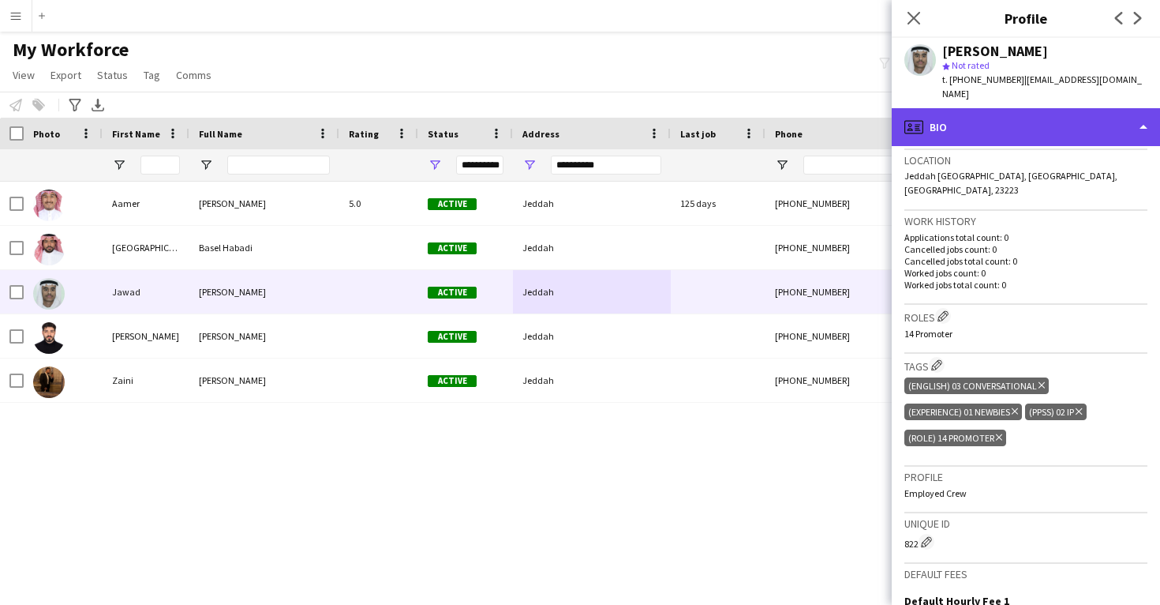
click at [996, 108] on div "profile Bio" at bounding box center [1026, 127] width 268 height 38
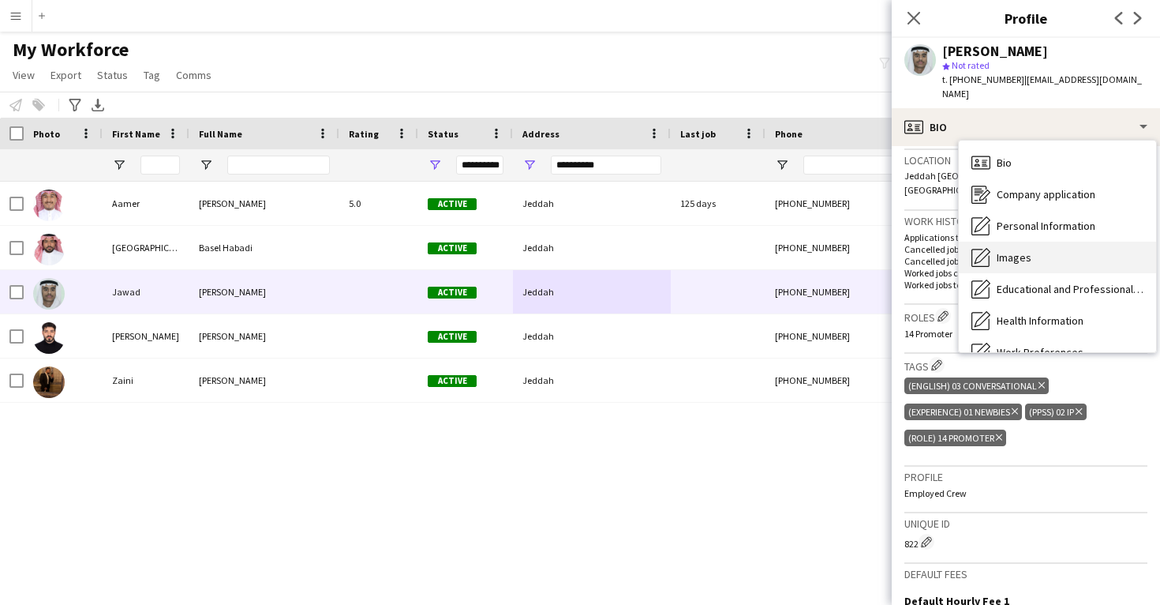
click at [1025, 250] on span "Images" at bounding box center [1014, 257] width 35 height 14
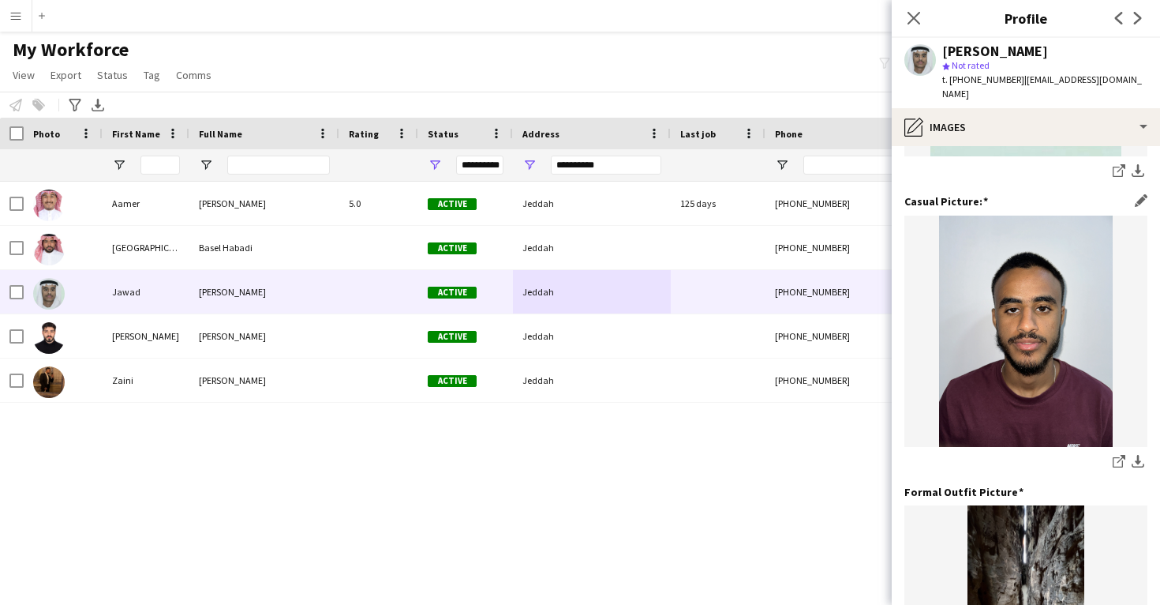
scroll to position [252, 0]
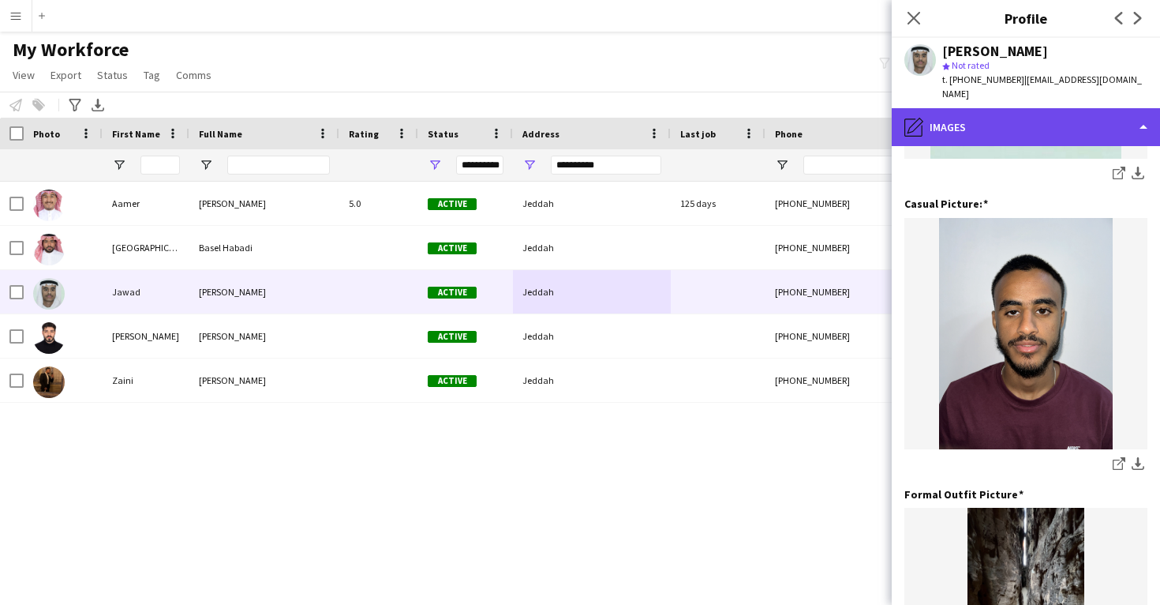
click at [1022, 114] on div "pencil4 Images" at bounding box center [1026, 127] width 268 height 38
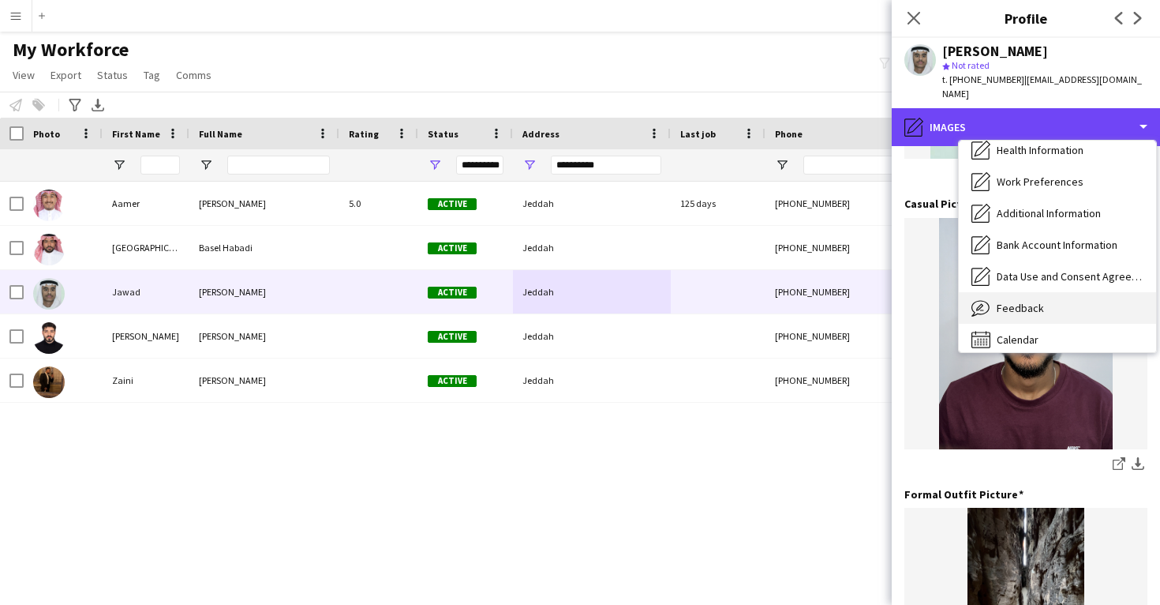
scroll to position [174, 0]
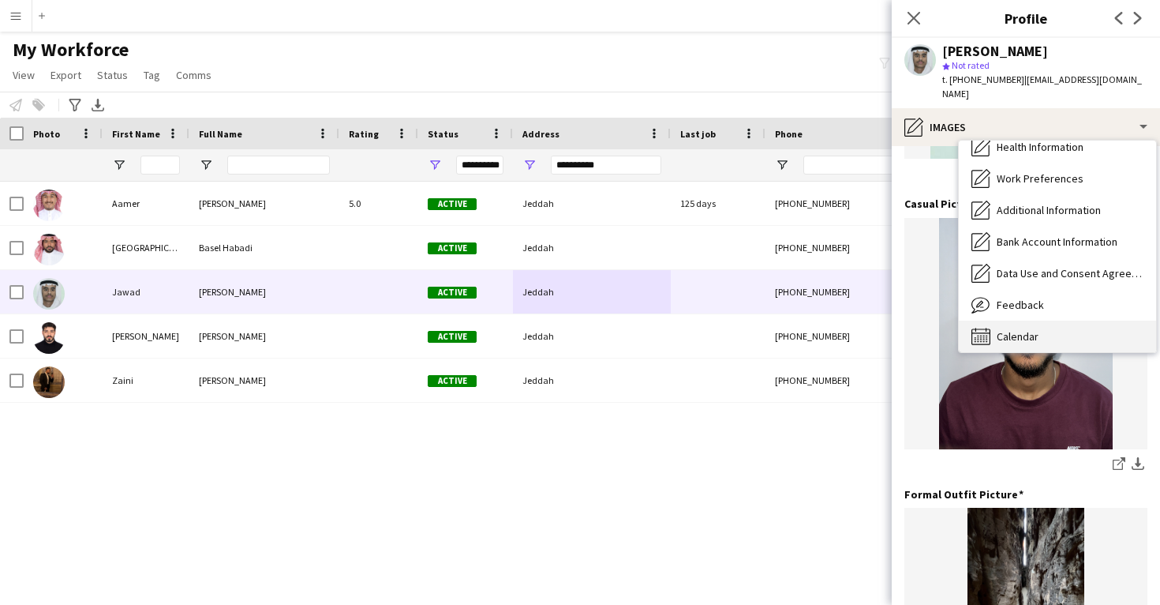
click at [1035, 329] on span "Calendar" at bounding box center [1018, 336] width 42 height 14
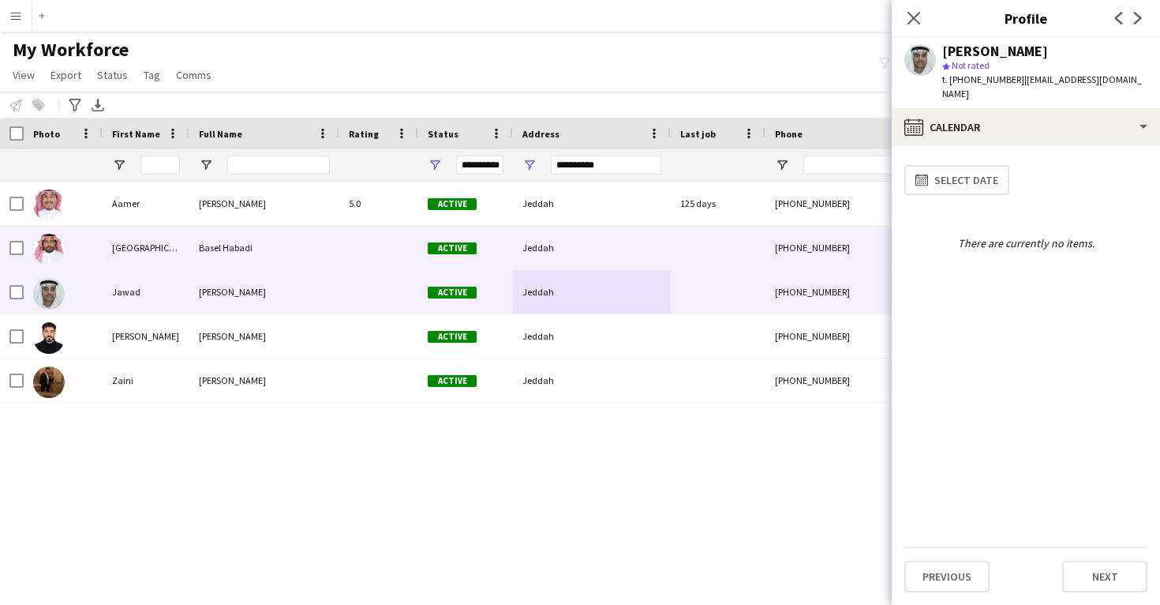
click at [800, 262] on div "[PHONE_NUMBER]" at bounding box center [867, 247] width 202 height 43
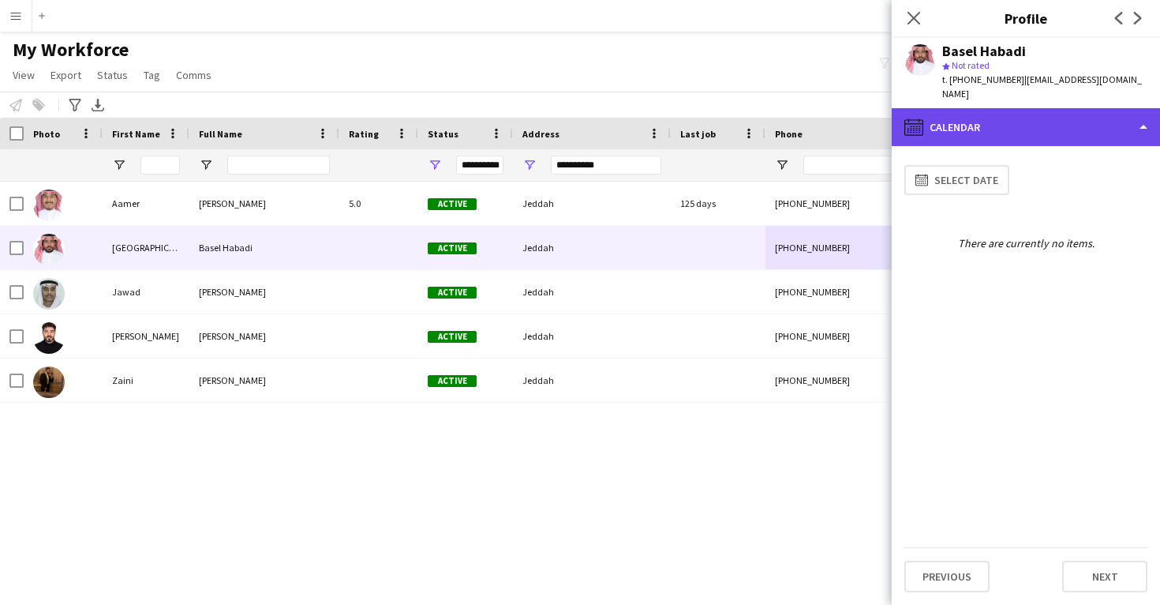
click at [956, 108] on div "calendar-full Calendar" at bounding box center [1026, 127] width 268 height 38
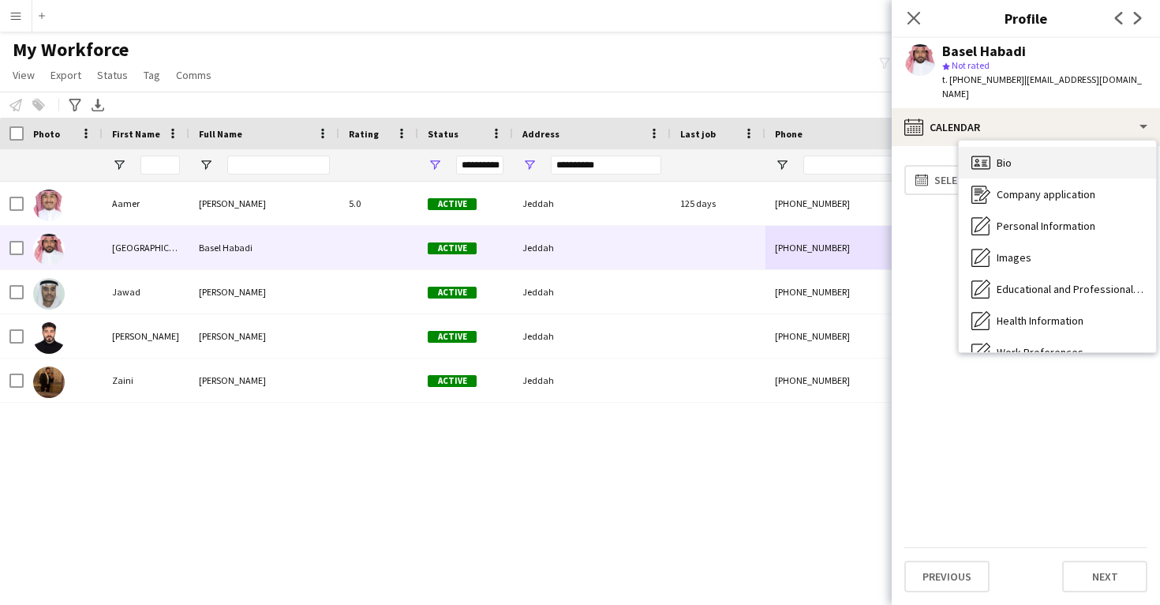
click at [991, 160] on div "Bio Bio" at bounding box center [1057, 163] width 197 height 32
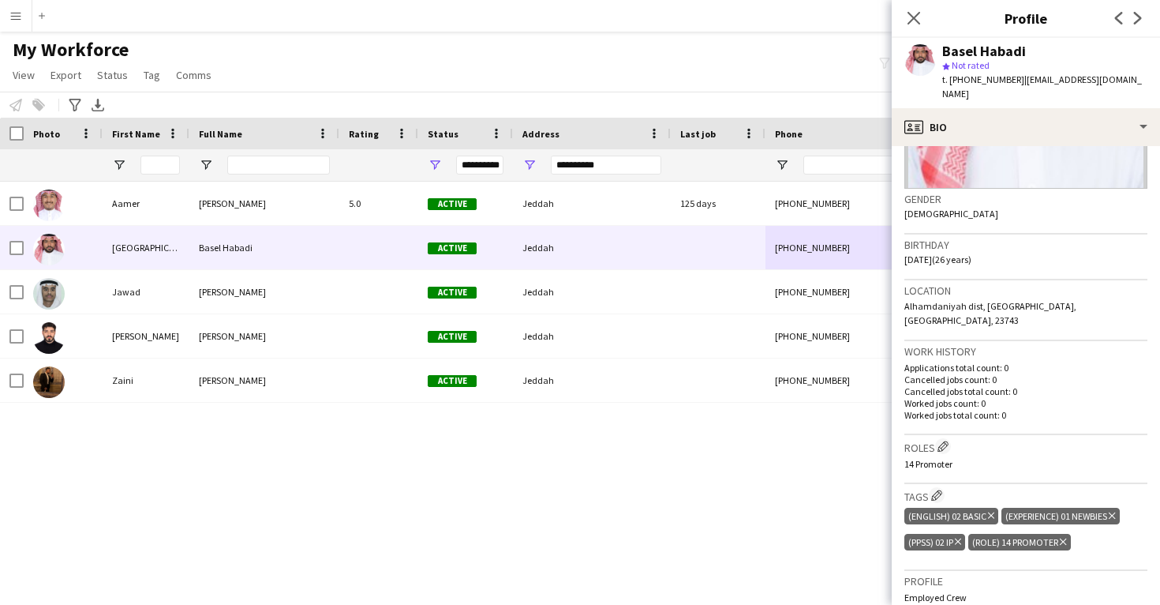
scroll to position [37, 0]
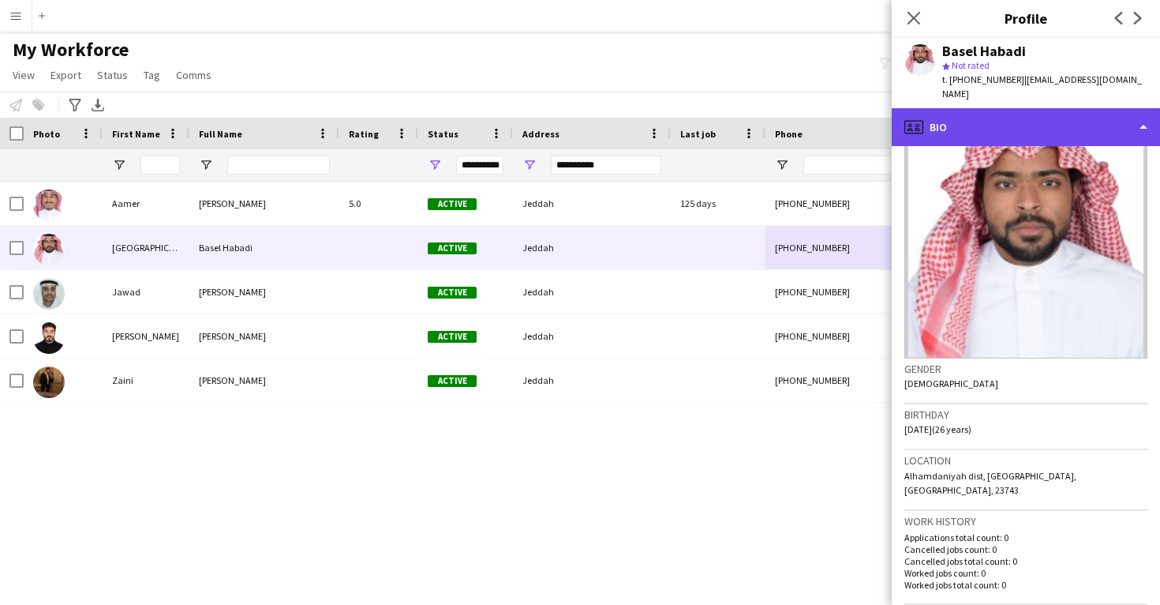
click at [987, 121] on div "profile Bio" at bounding box center [1026, 127] width 268 height 38
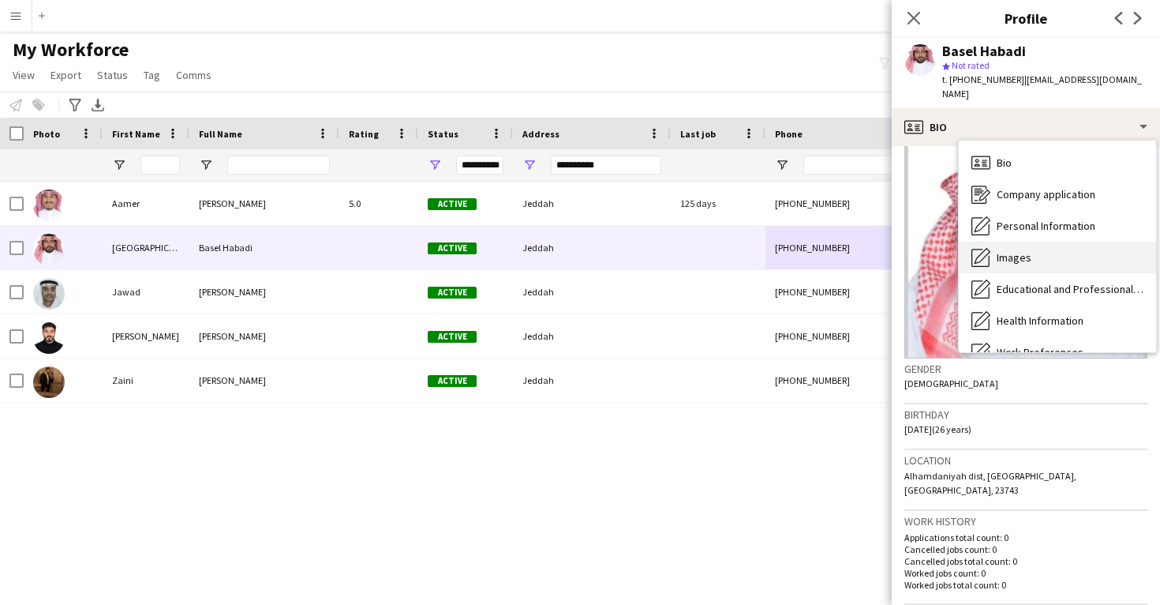
click at [1009, 250] on span "Images" at bounding box center [1014, 257] width 35 height 14
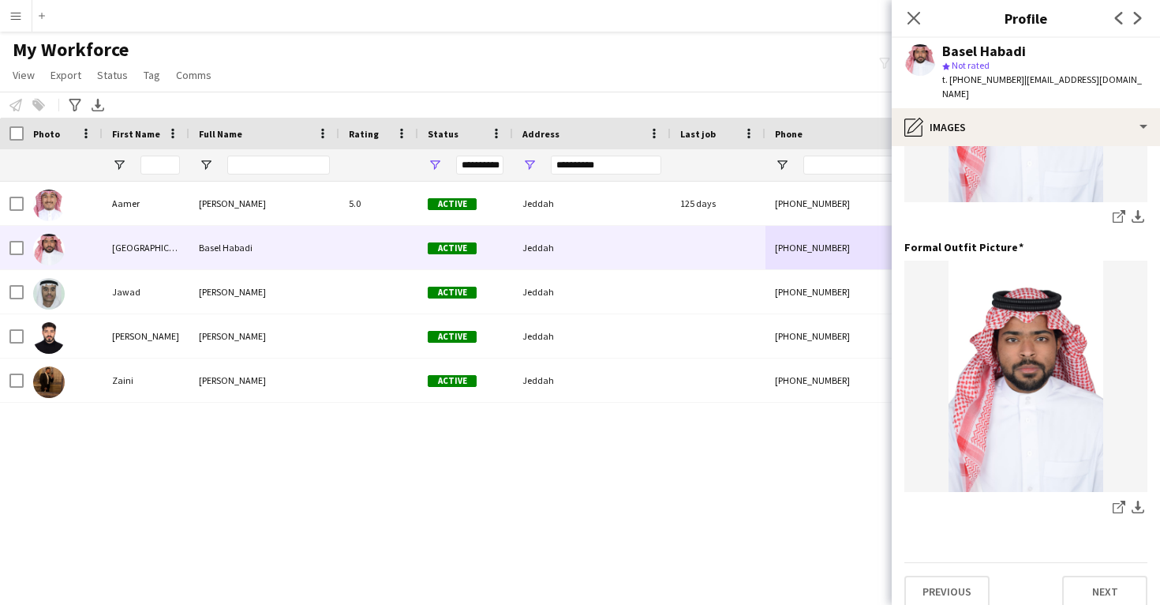
scroll to position [497, 0]
click at [909, 17] on icon "Close pop-in" at bounding box center [913, 17] width 15 height 15
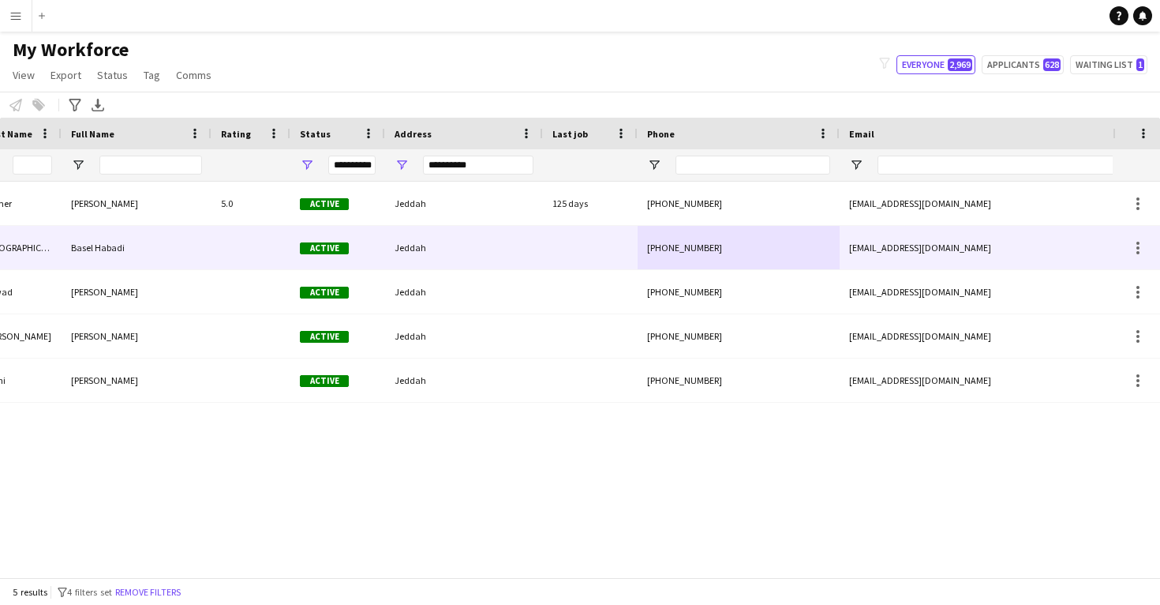
scroll to position [0, 246]
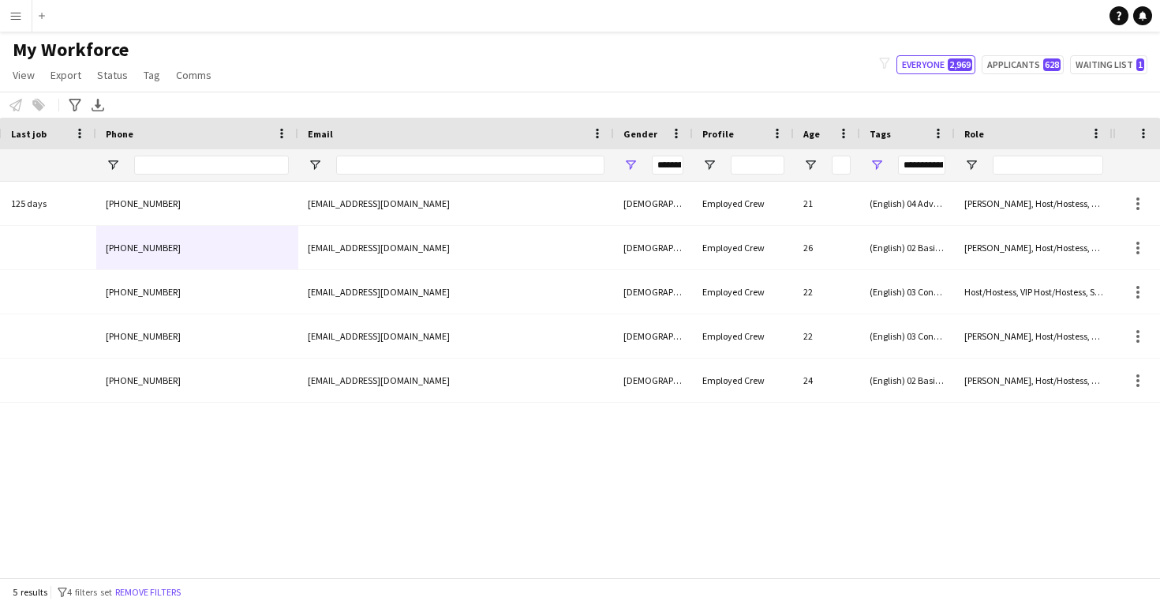
click at [916, 163] on div "**********" at bounding box center [921, 164] width 47 height 19
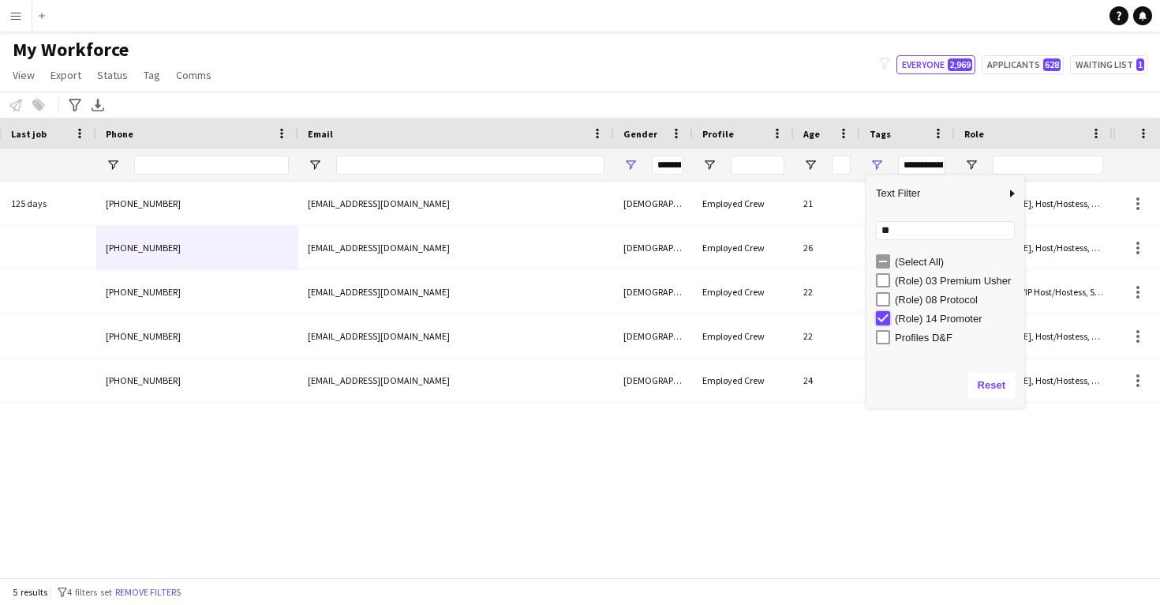
type input "***"
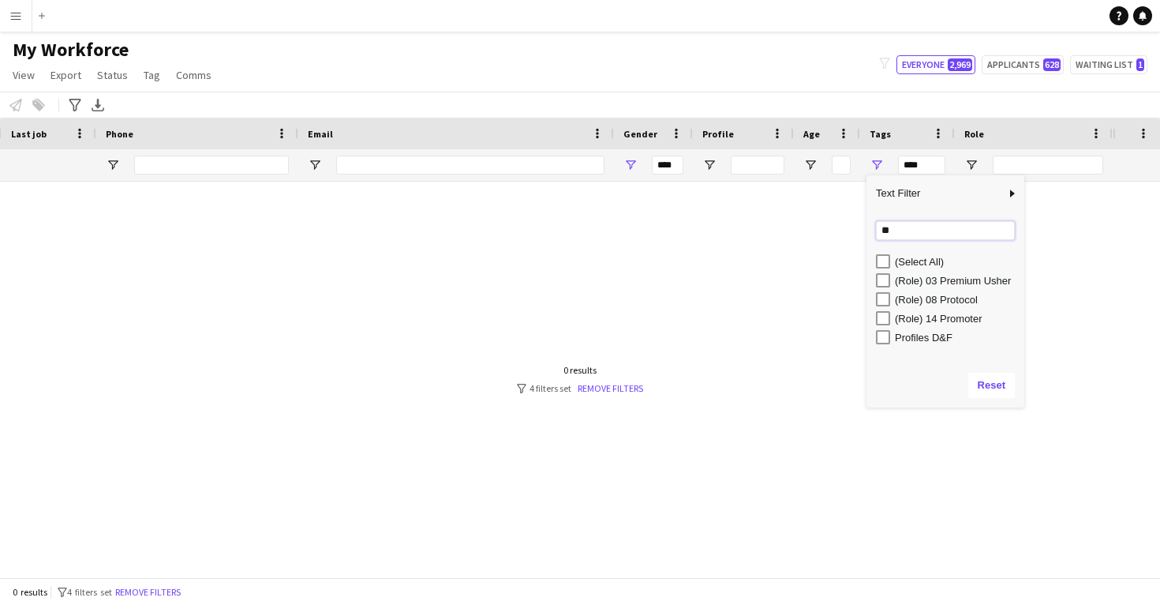
click at [889, 234] on input "**" at bounding box center [945, 230] width 139 height 19
type input "**********"
type input "********"
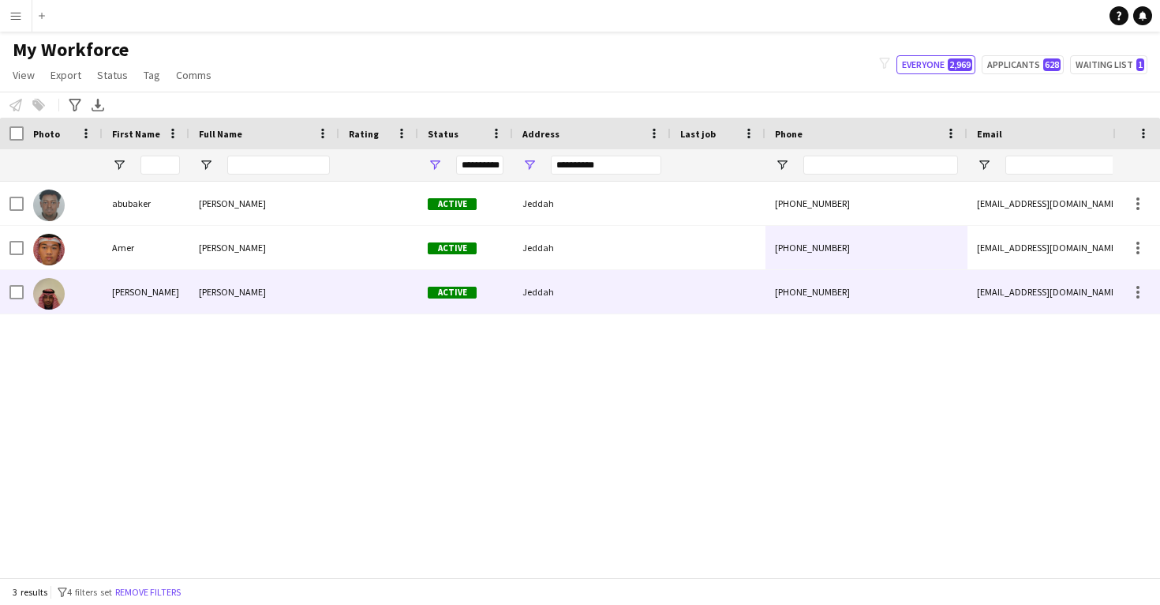
click at [282, 300] on div "Mohammed Alamoudi" at bounding box center [264, 291] width 150 height 43
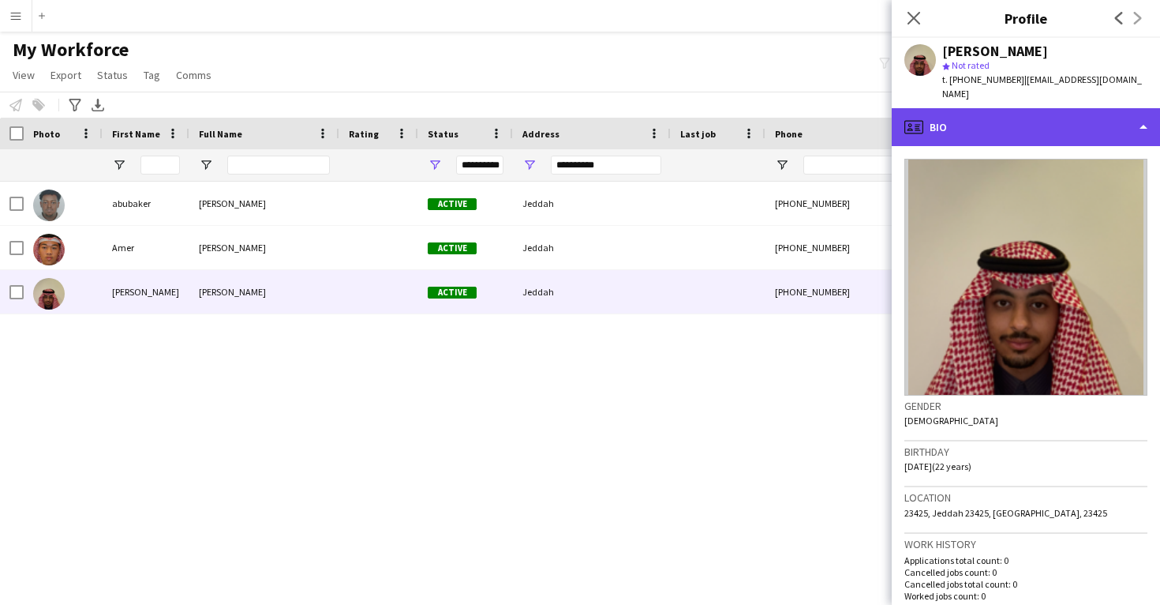
click at [982, 108] on div "profile Bio" at bounding box center [1026, 127] width 268 height 38
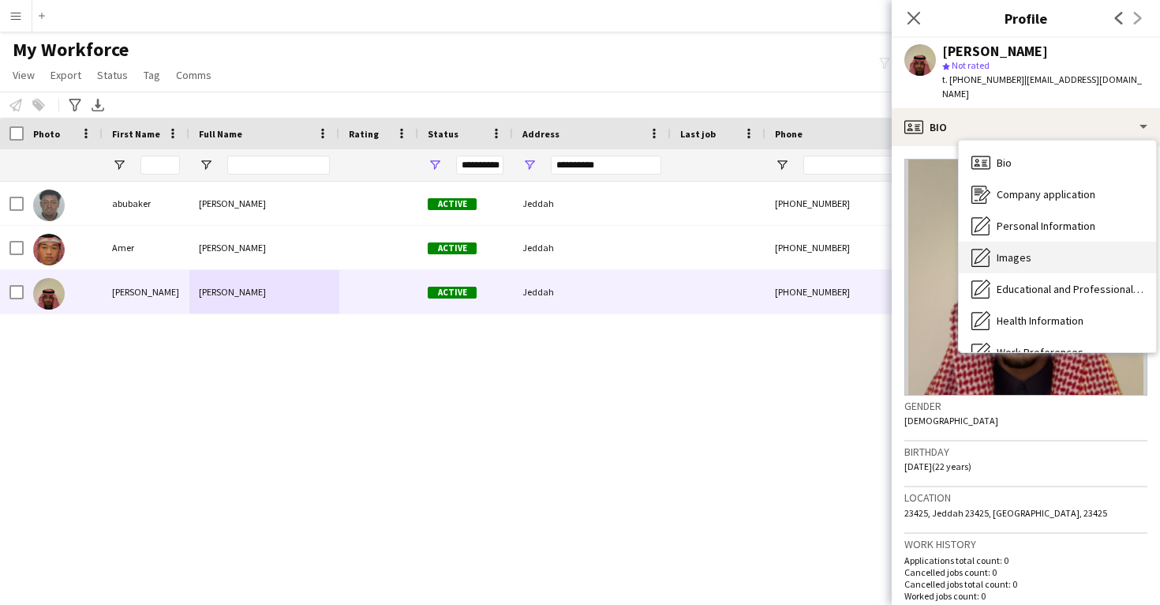
click at [1021, 252] on div "Images Images" at bounding box center [1057, 258] width 197 height 32
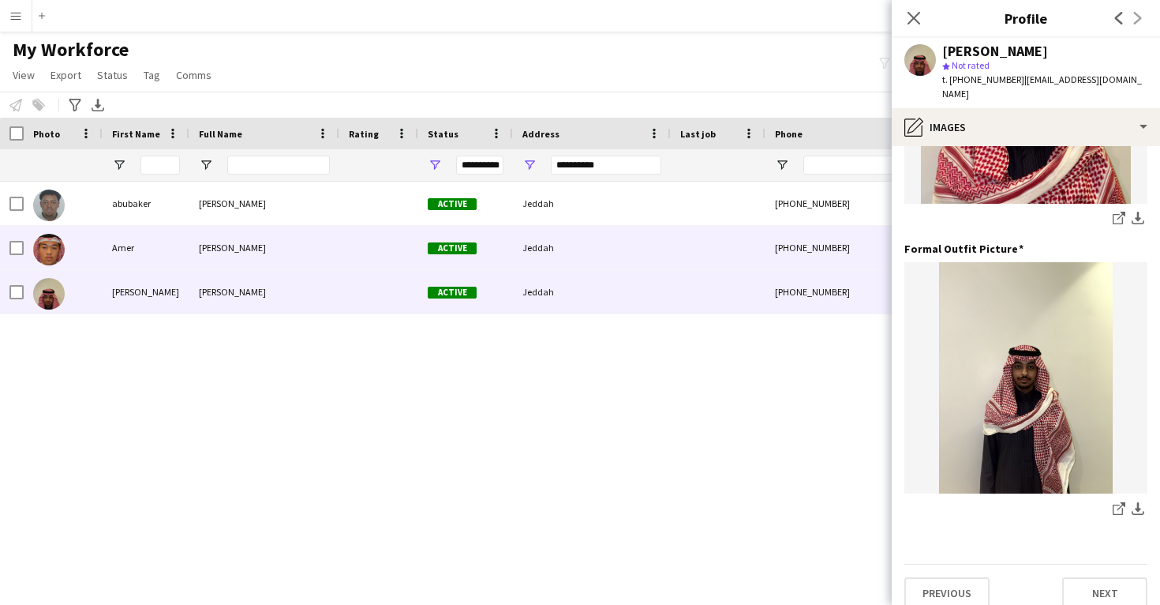
click at [563, 246] on div "Jeddah" at bounding box center [592, 247] width 158 height 43
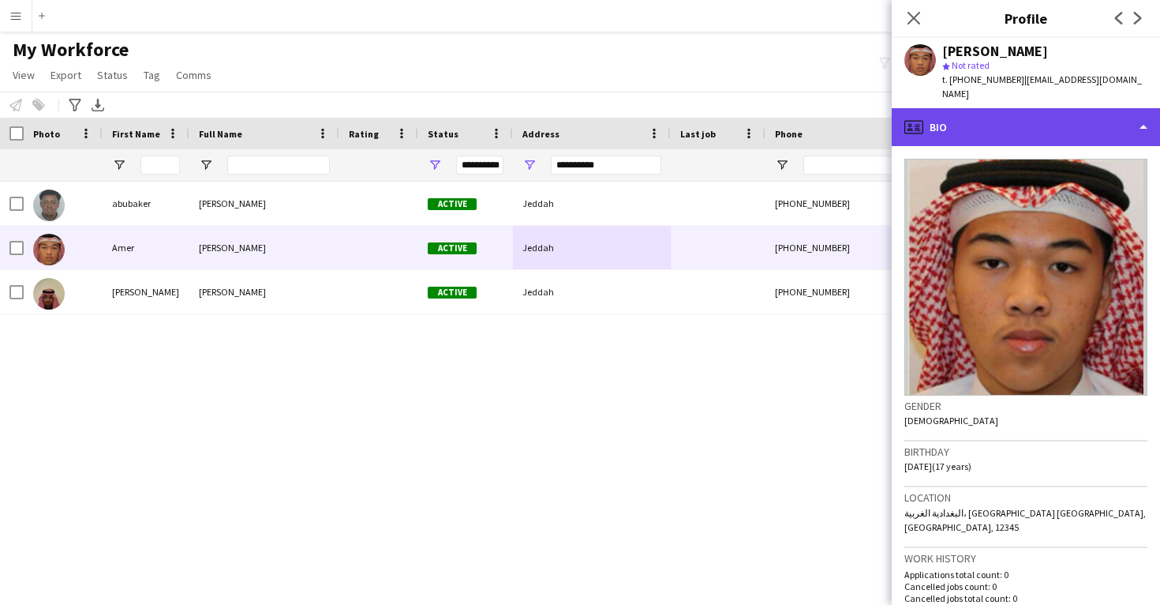
click at [1035, 108] on div "profile Bio" at bounding box center [1026, 127] width 268 height 38
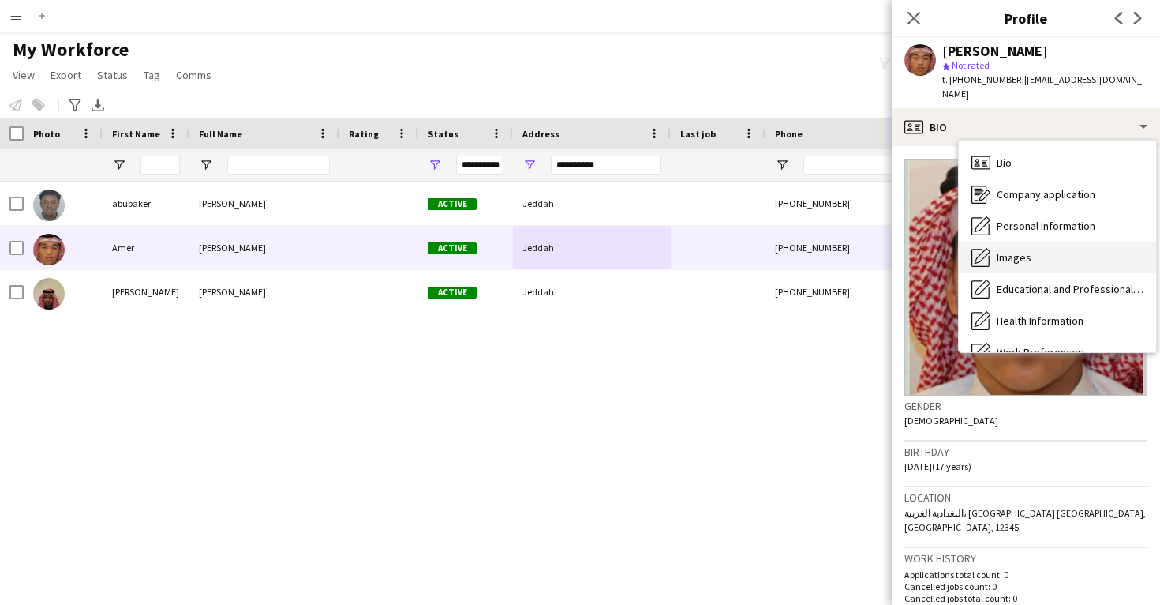
click at [1007, 242] on div "Images Images" at bounding box center [1057, 258] width 197 height 32
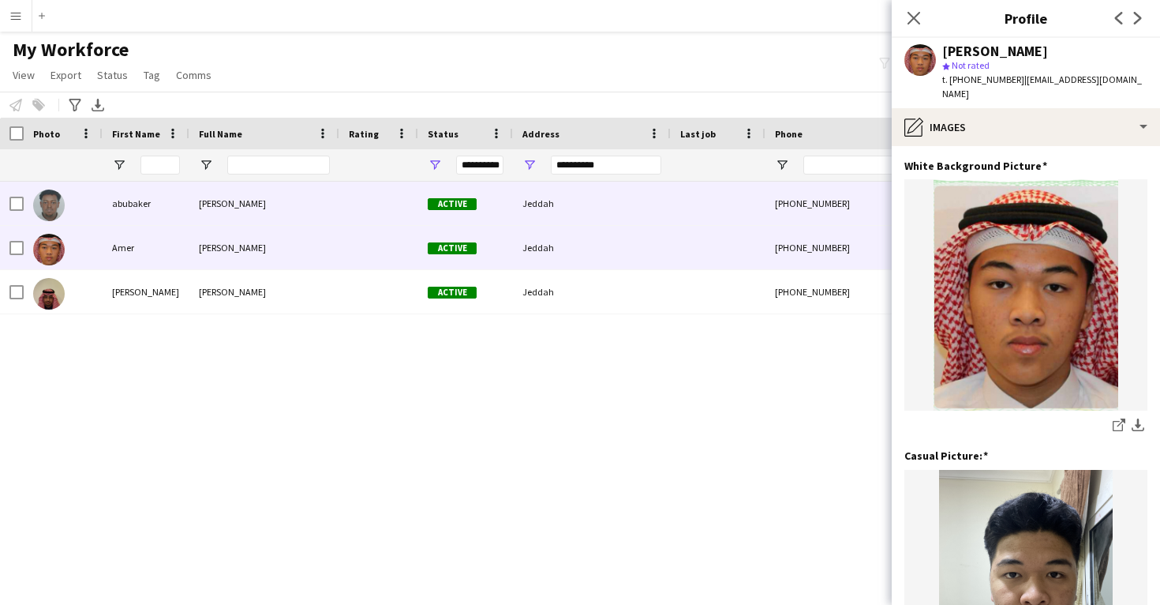
click at [736, 217] on div at bounding box center [718, 203] width 95 height 43
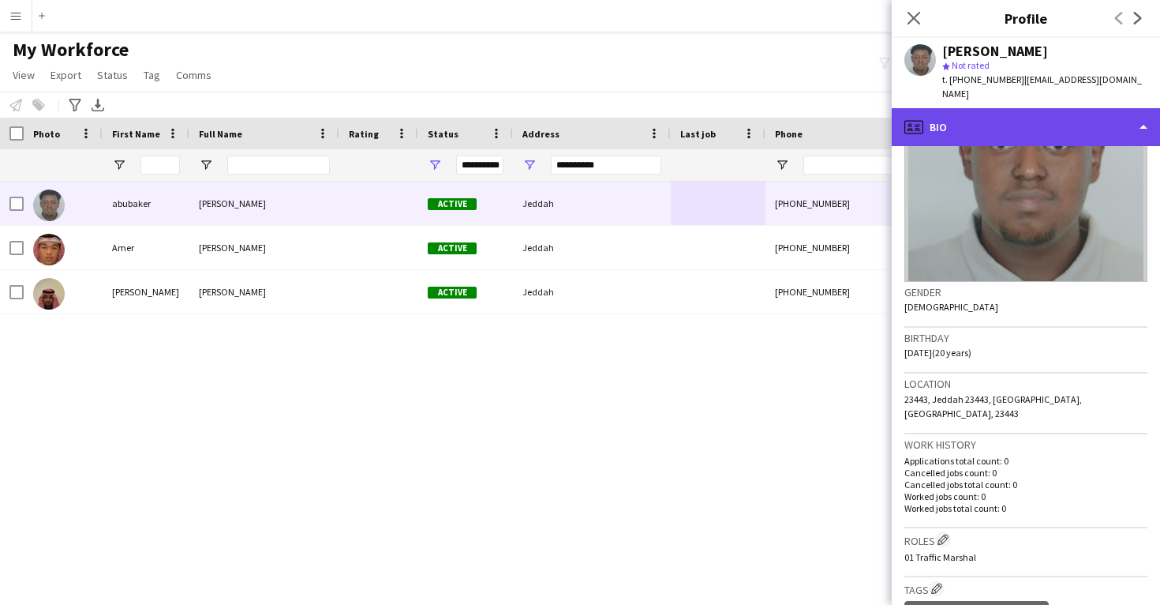
click at [996, 108] on div "profile Bio" at bounding box center [1026, 127] width 268 height 38
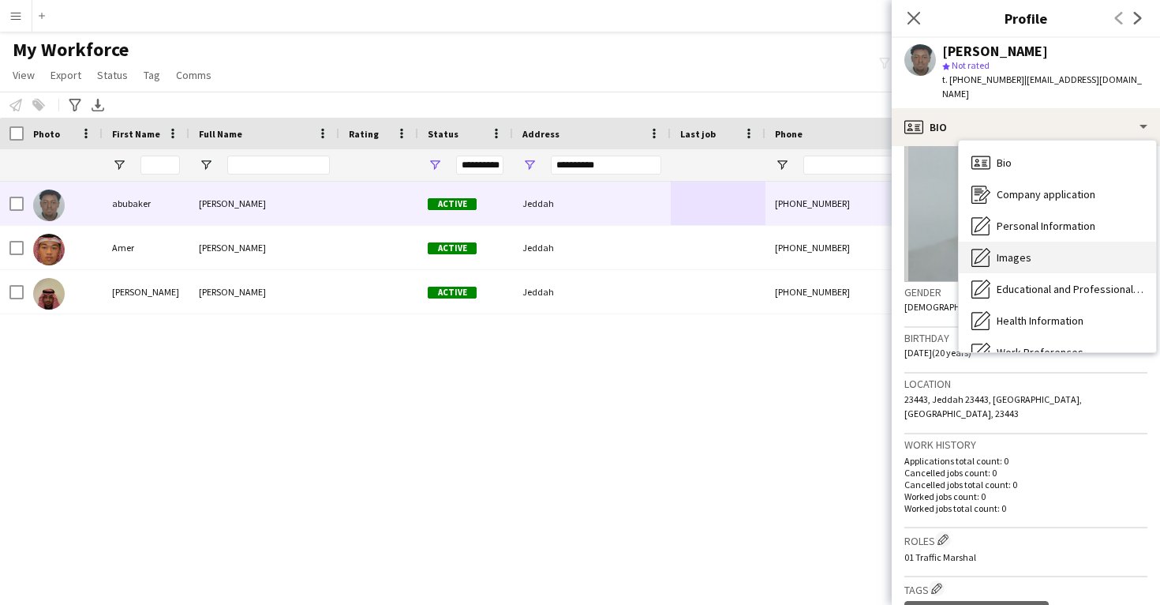
click at [1006, 250] on div "Images Images" at bounding box center [1057, 258] width 197 height 32
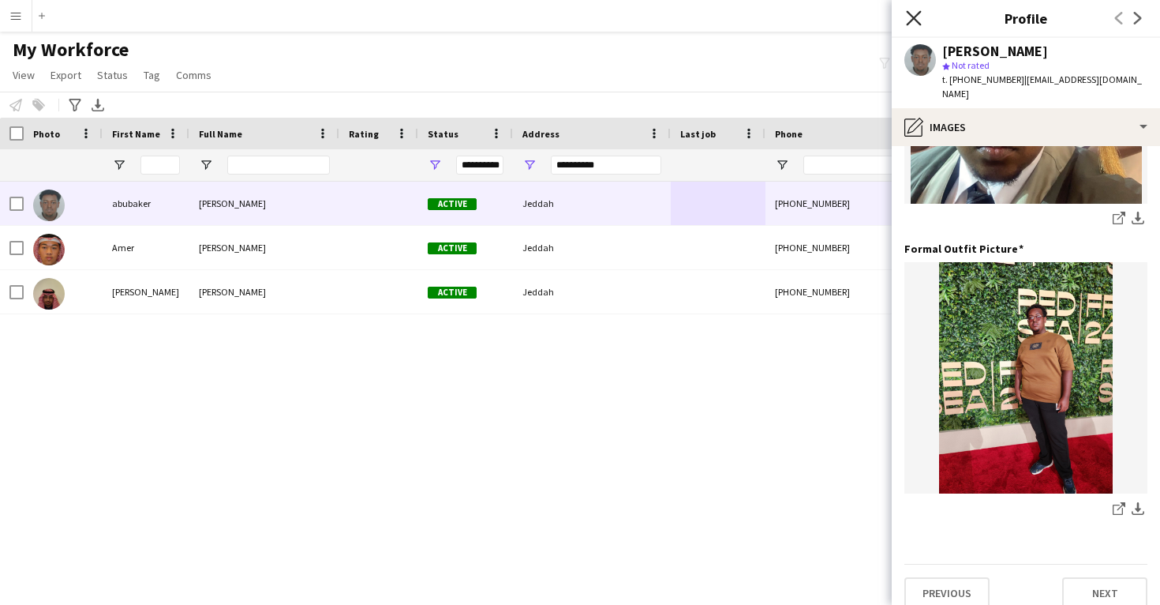
click at [915, 13] on icon "Close pop-in" at bounding box center [913, 17] width 15 height 15
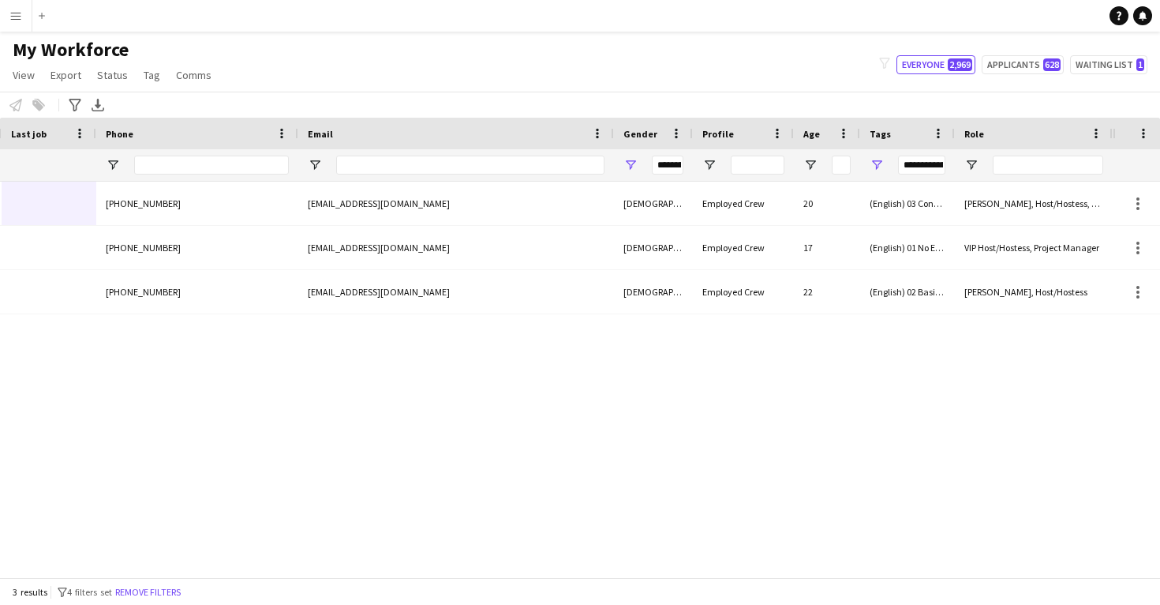
click at [927, 171] on div "**********" at bounding box center [921, 164] width 47 height 19
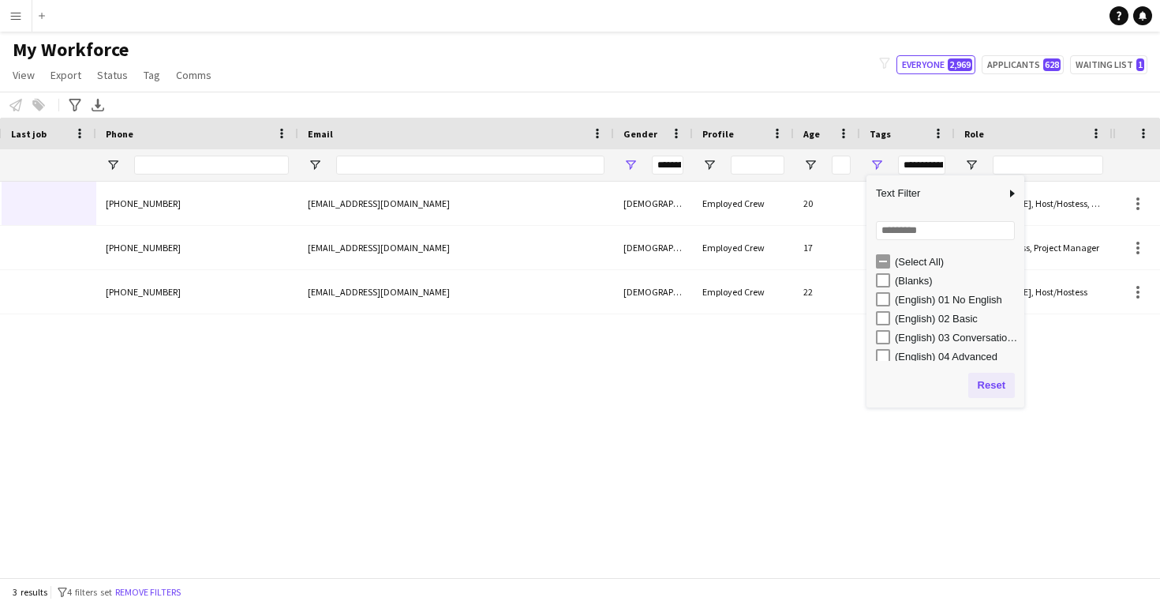
click at [989, 380] on button "Reset" at bounding box center [991, 385] width 47 height 25
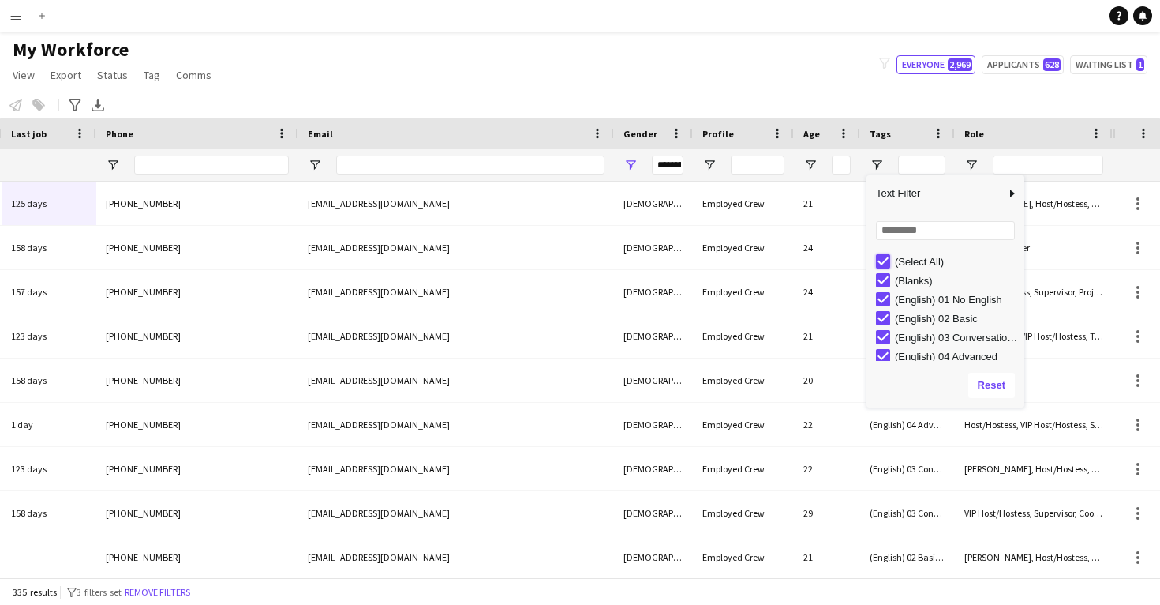
type input "***"
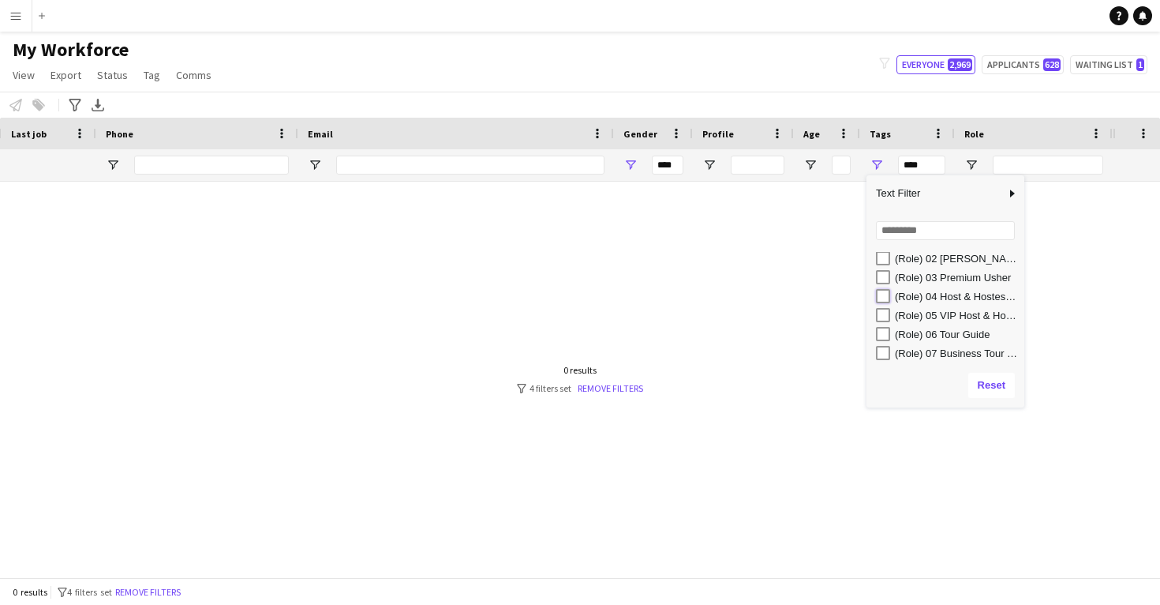
type input "**********"
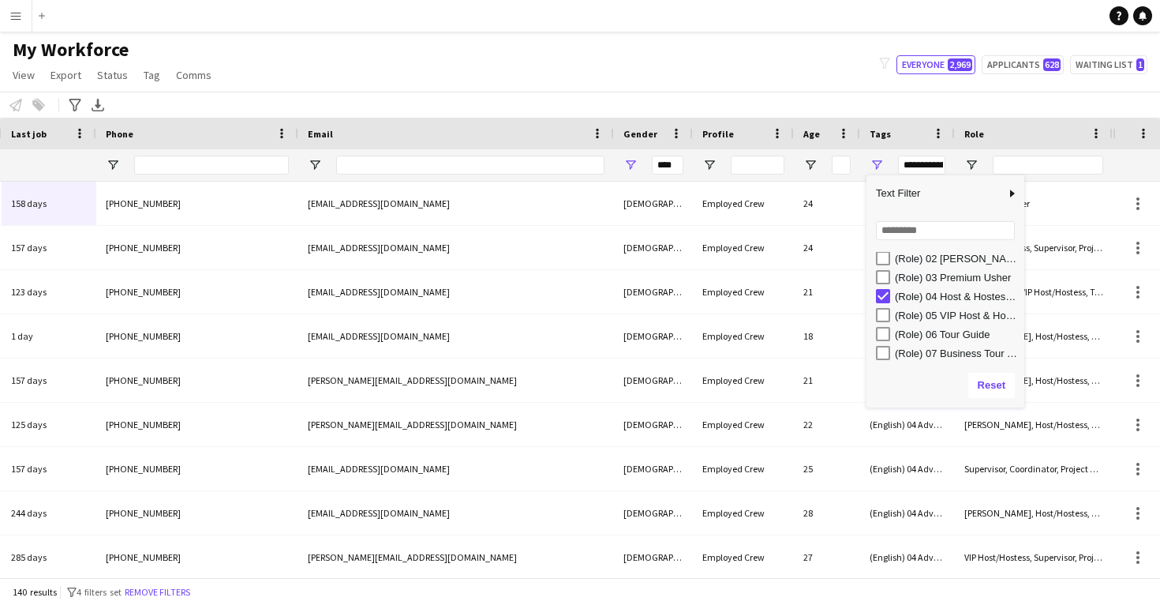
type input "**********"
type input "********"
type input "***"
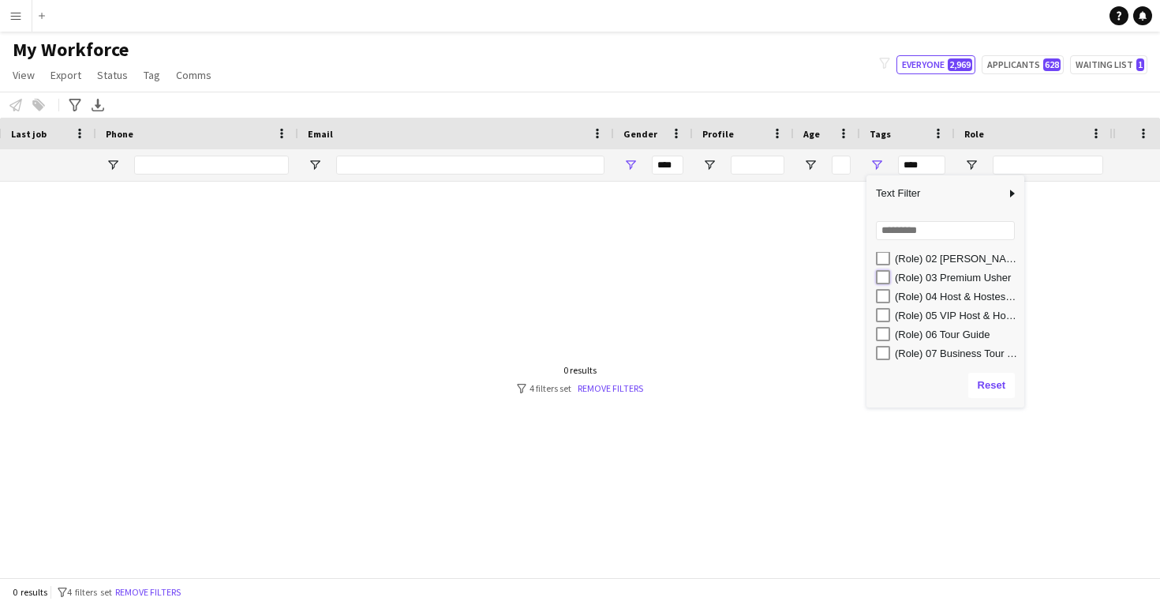
type input "**********"
type input "********"
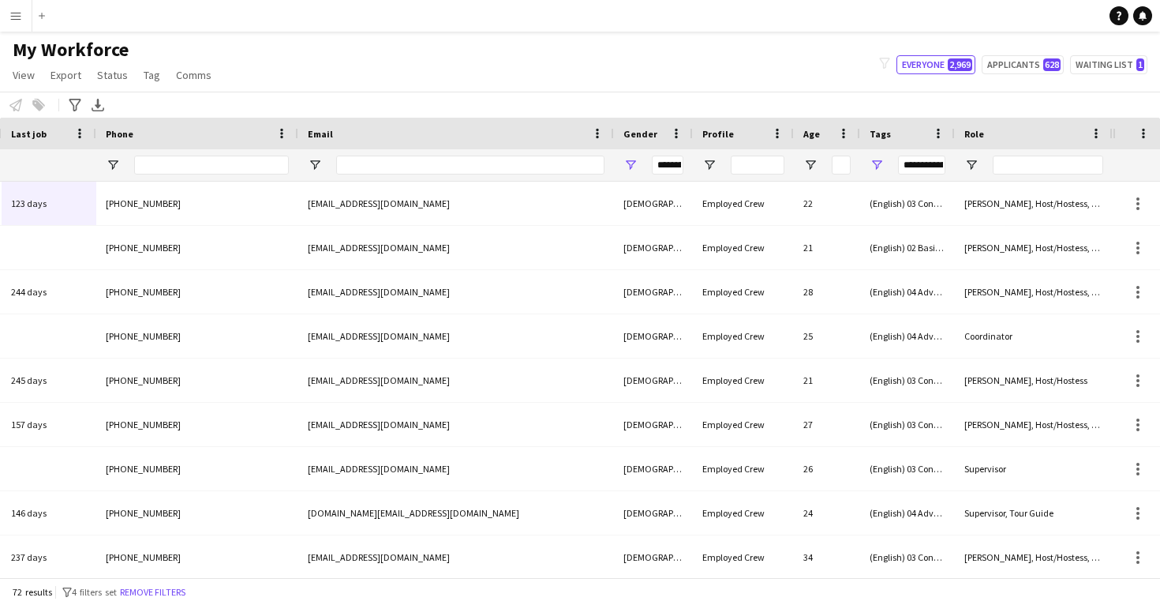
click at [647, 92] on div "Notify workforce Add to tag Select at least one crew to tag him or her. Advance…" at bounding box center [580, 105] width 1160 height 26
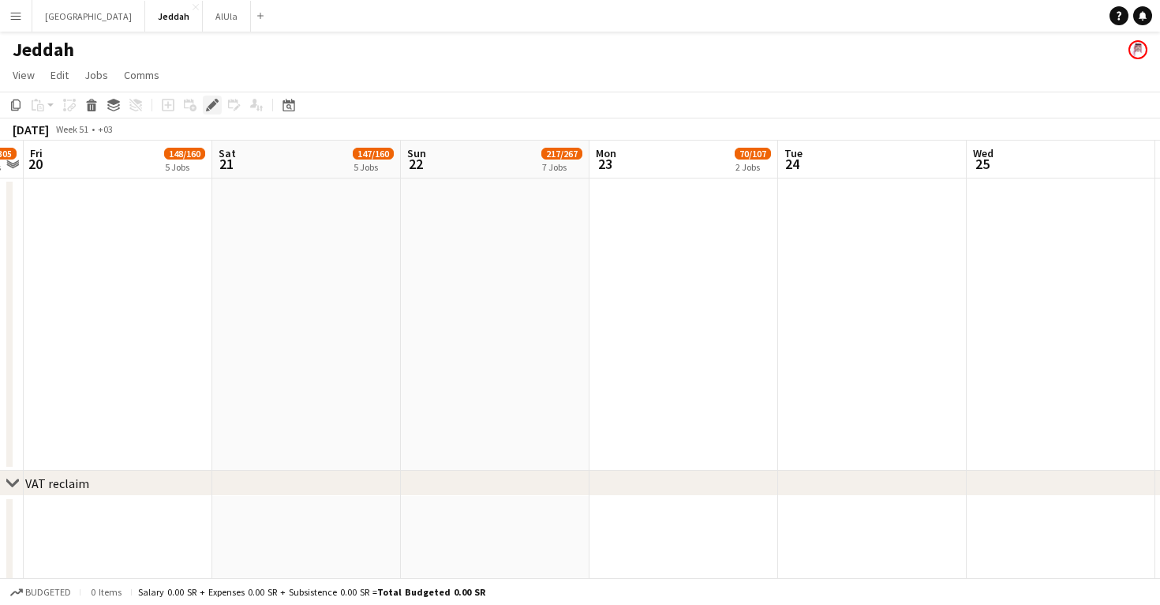
click at [219, 107] on div "Edit" at bounding box center [212, 105] width 19 height 19
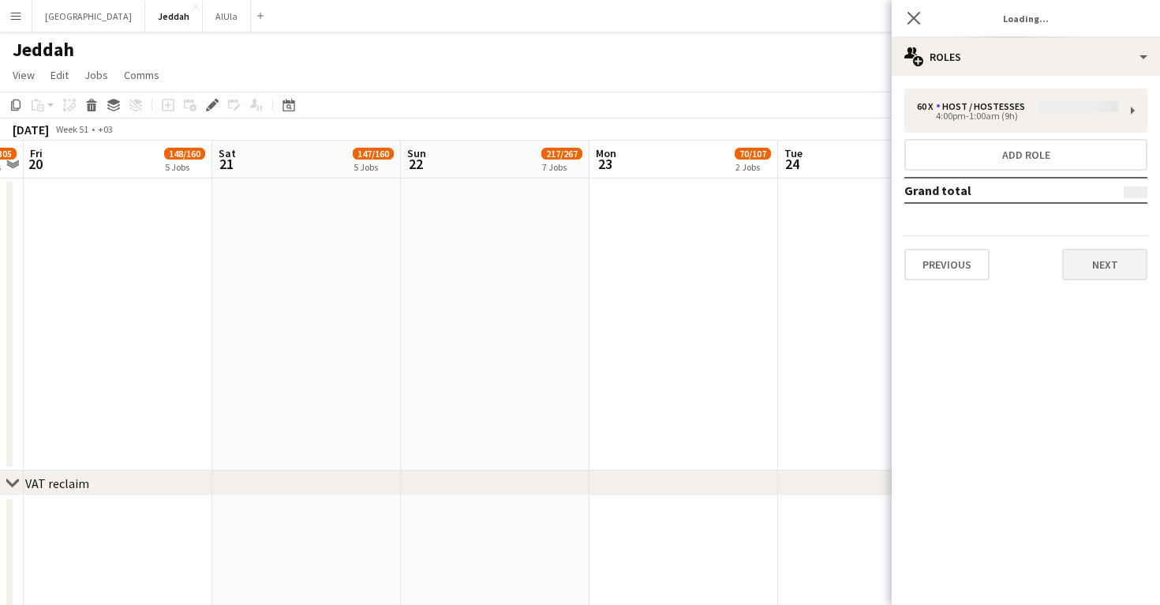
click at [1110, 263] on button "Next" at bounding box center [1104, 265] width 85 height 32
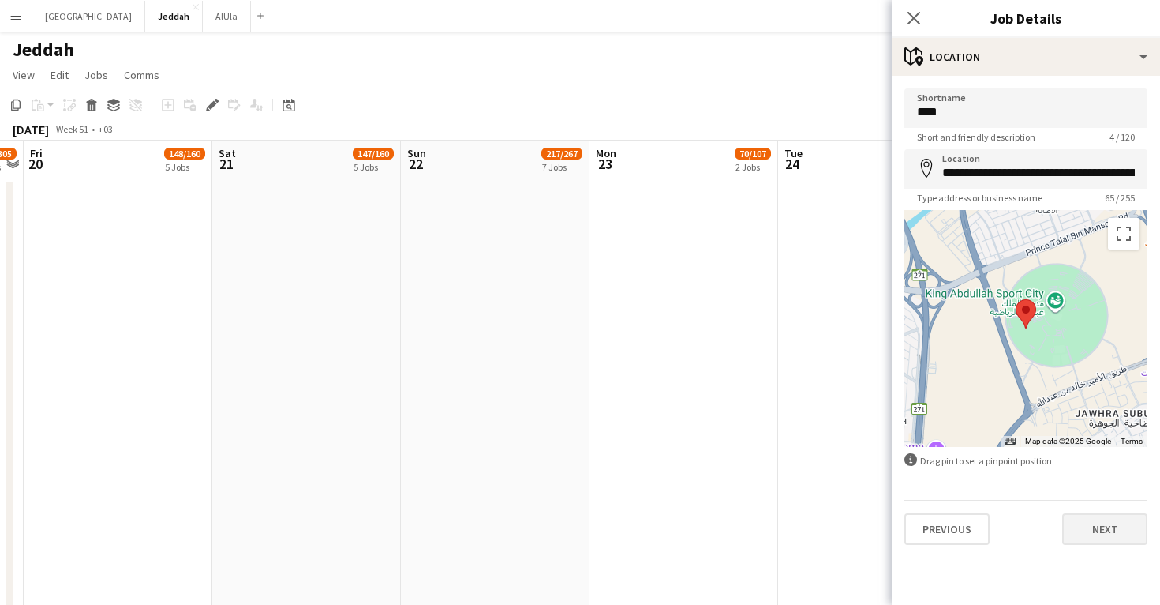
click at [1110, 527] on button "Next" at bounding box center [1104, 529] width 85 height 32
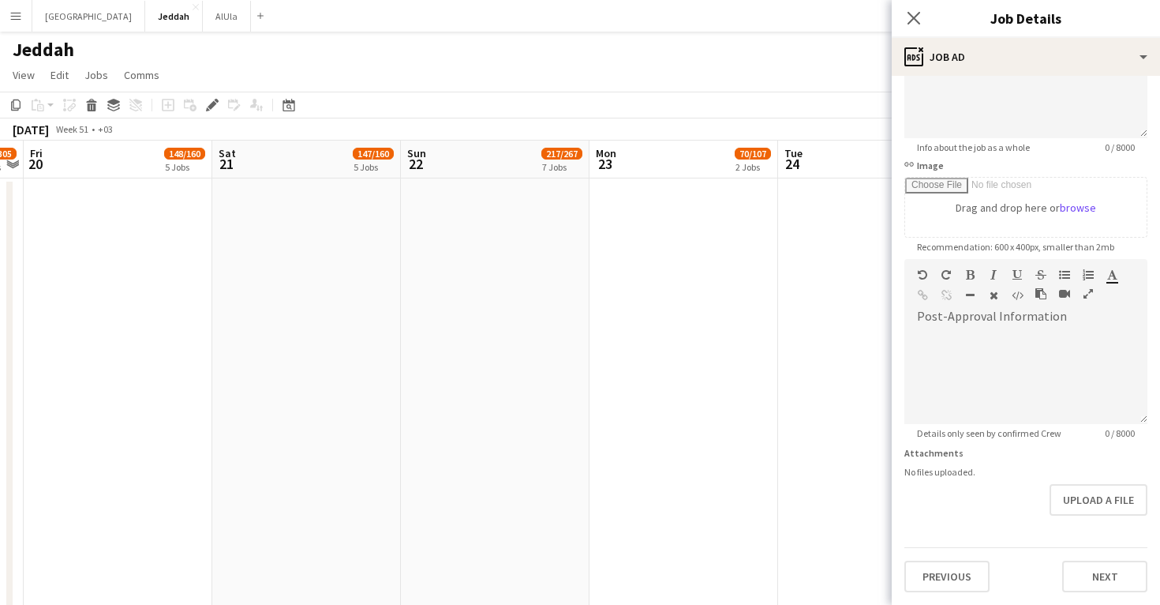
scroll to position [176, 0]
click at [1096, 568] on button "Next" at bounding box center [1104, 576] width 85 height 32
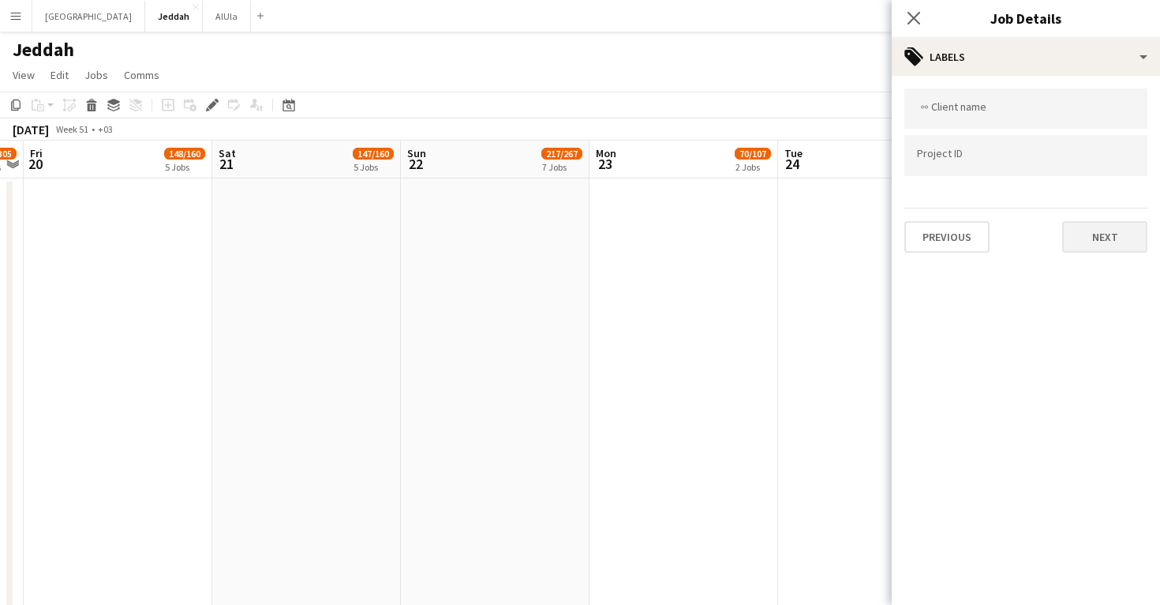
click at [1099, 253] on button "Next" at bounding box center [1104, 237] width 85 height 32
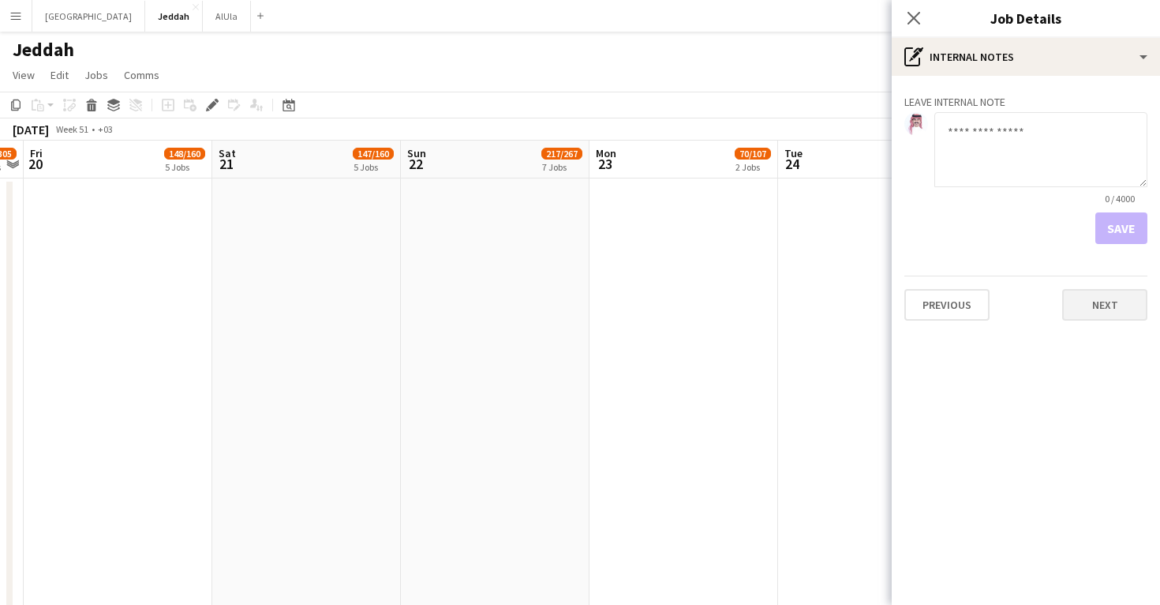
click at [1099, 319] on button "Next" at bounding box center [1104, 305] width 85 height 32
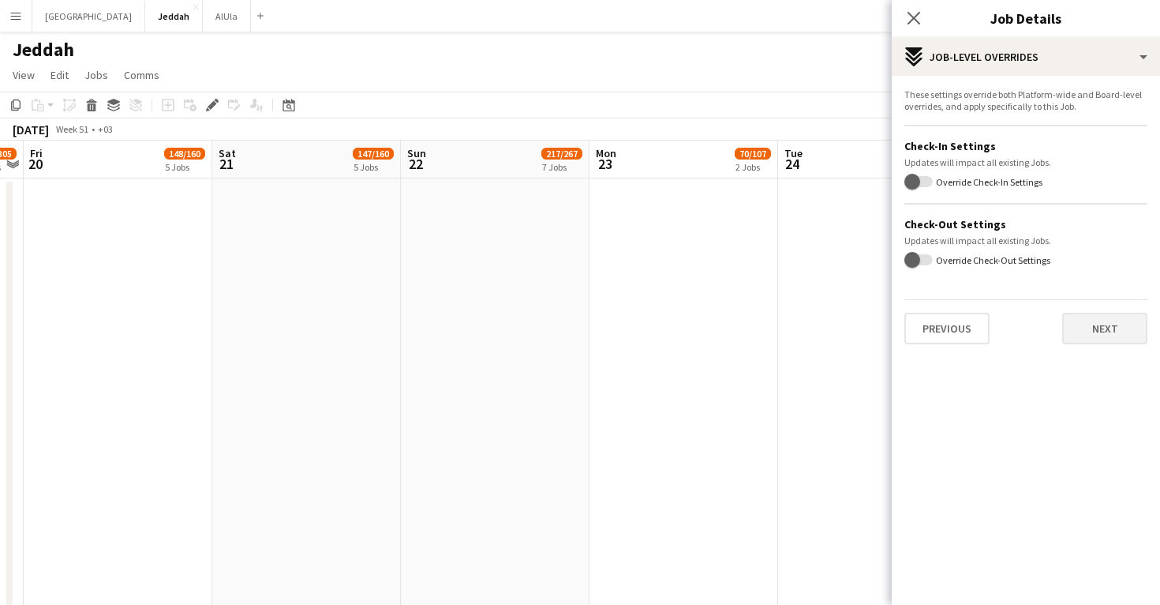
click at [1103, 332] on button "Next" at bounding box center [1104, 329] width 85 height 32
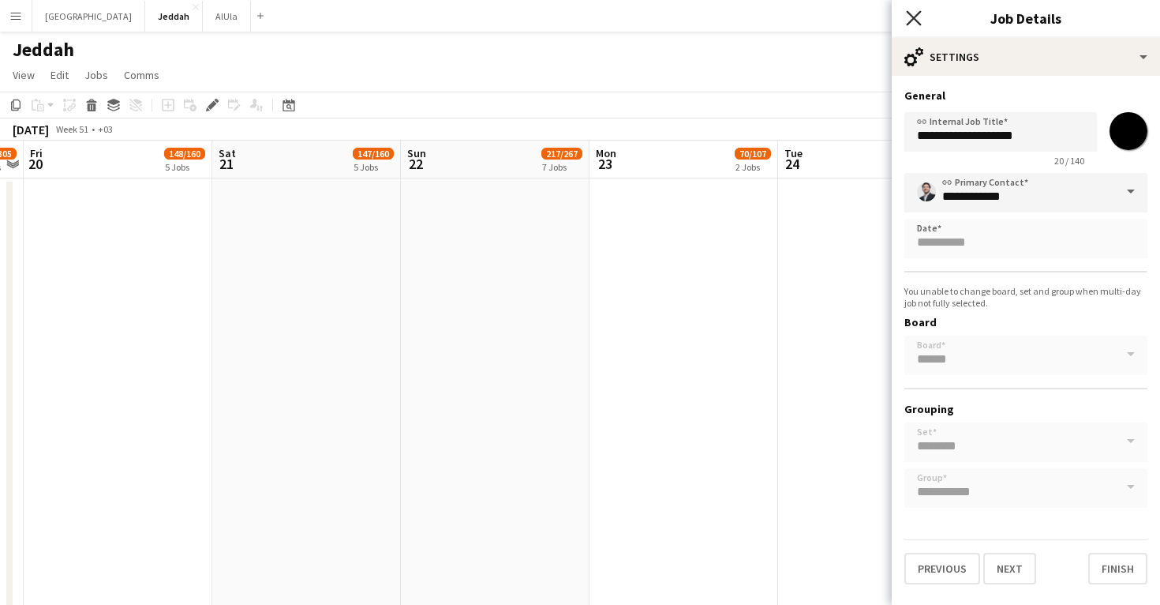
click at [918, 24] on icon "Close pop-in" at bounding box center [913, 17] width 15 height 15
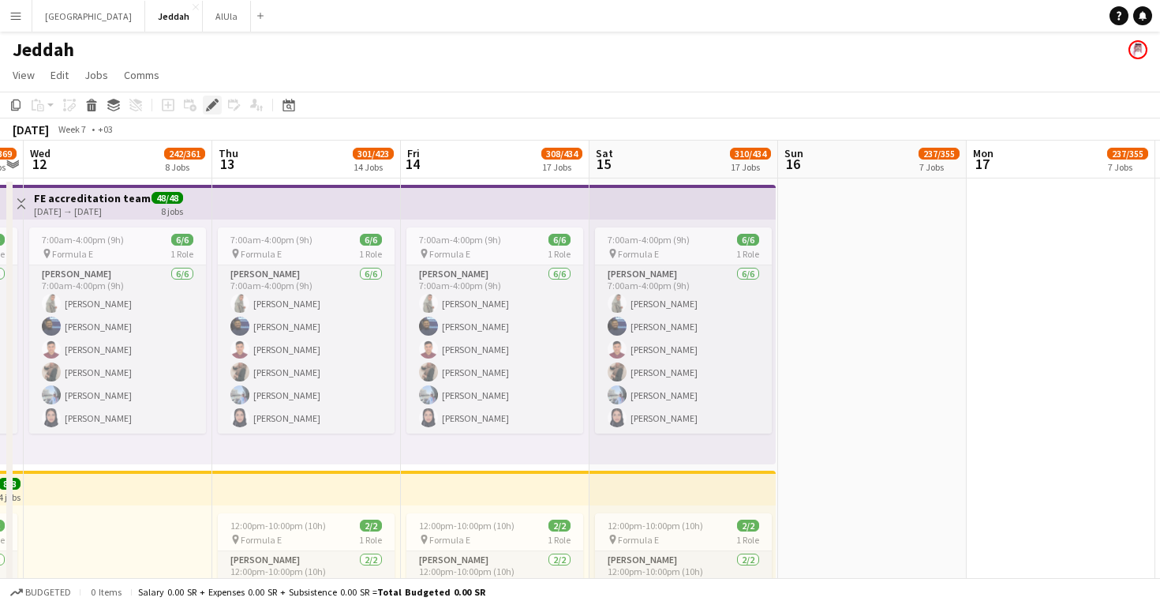
click at [211, 107] on icon at bounding box center [212, 105] width 9 height 9
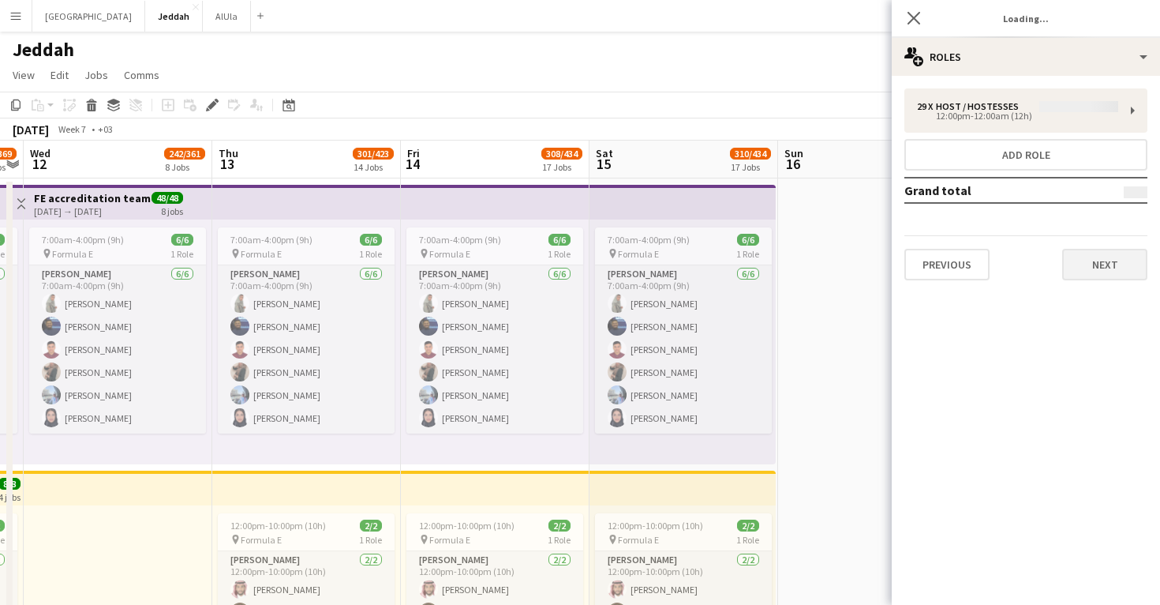
click at [1104, 261] on button "Next" at bounding box center [1104, 265] width 85 height 32
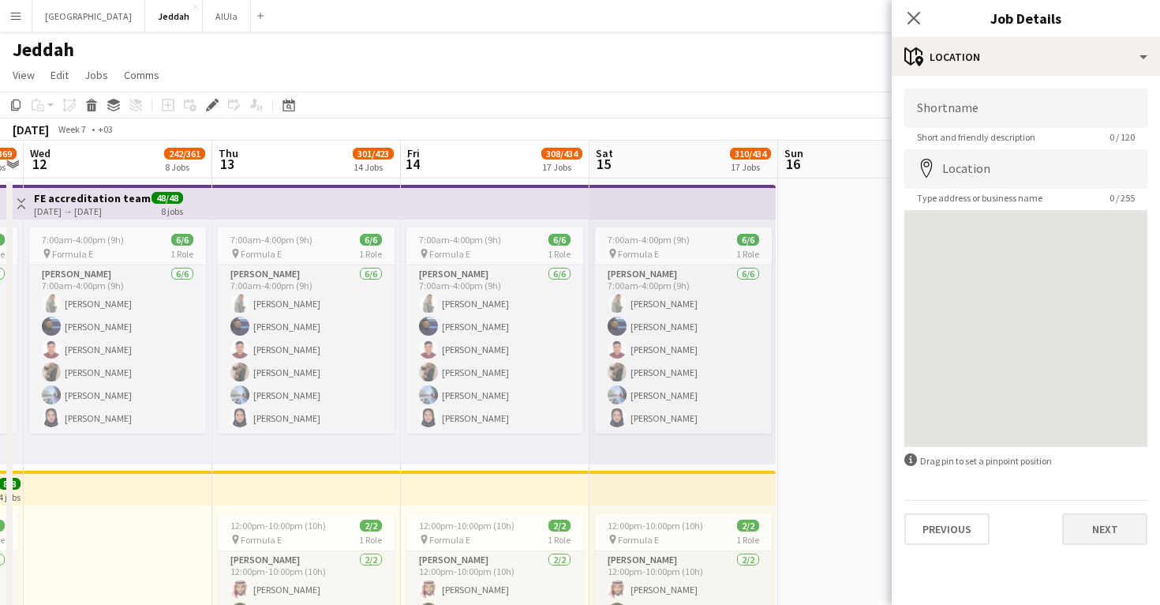
click at [1107, 529] on button "Next" at bounding box center [1104, 529] width 85 height 32
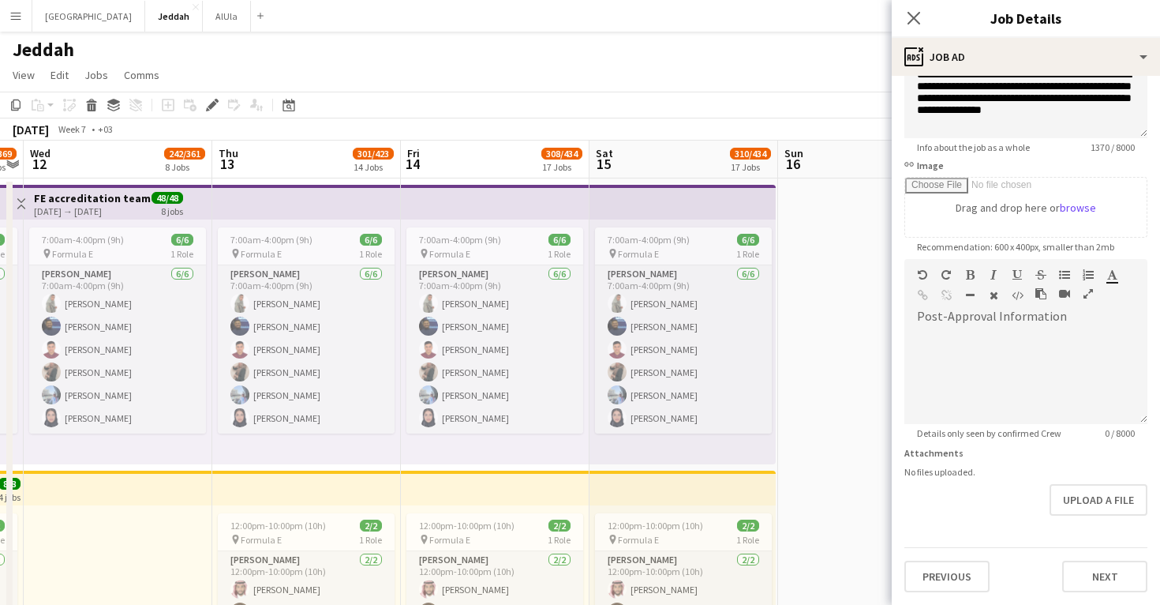
scroll to position [176, 0]
click at [1099, 579] on button "Next" at bounding box center [1104, 576] width 85 height 32
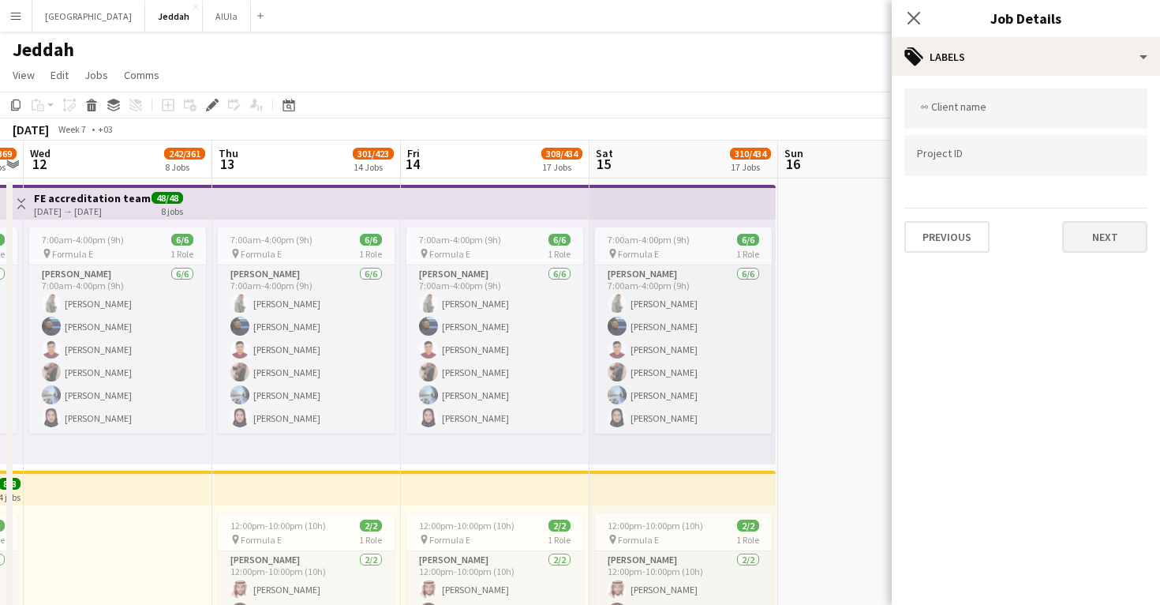
click at [1120, 236] on button "Next" at bounding box center [1104, 237] width 85 height 32
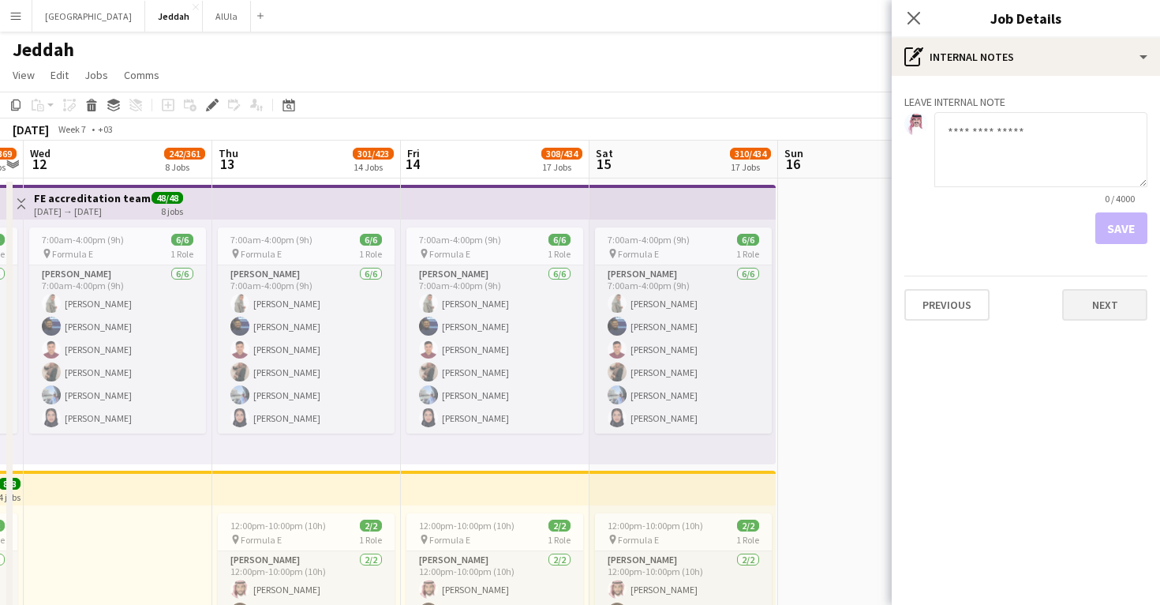
click at [1113, 309] on button "Next" at bounding box center [1104, 305] width 85 height 32
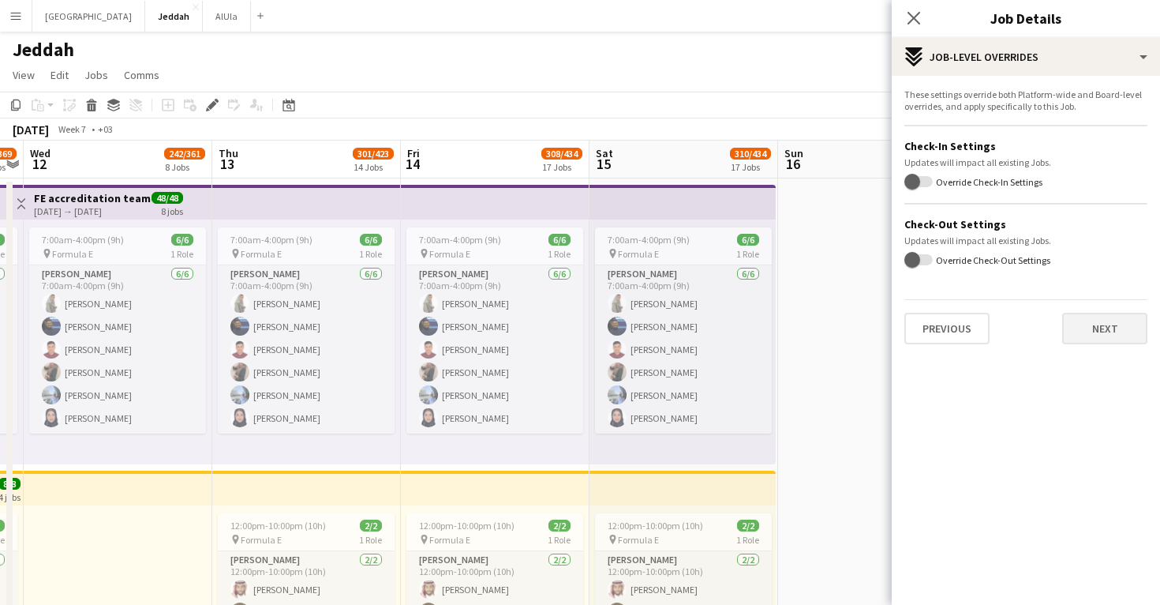
click at [1111, 330] on button "Next" at bounding box center [1104, 329] width 85 height 32
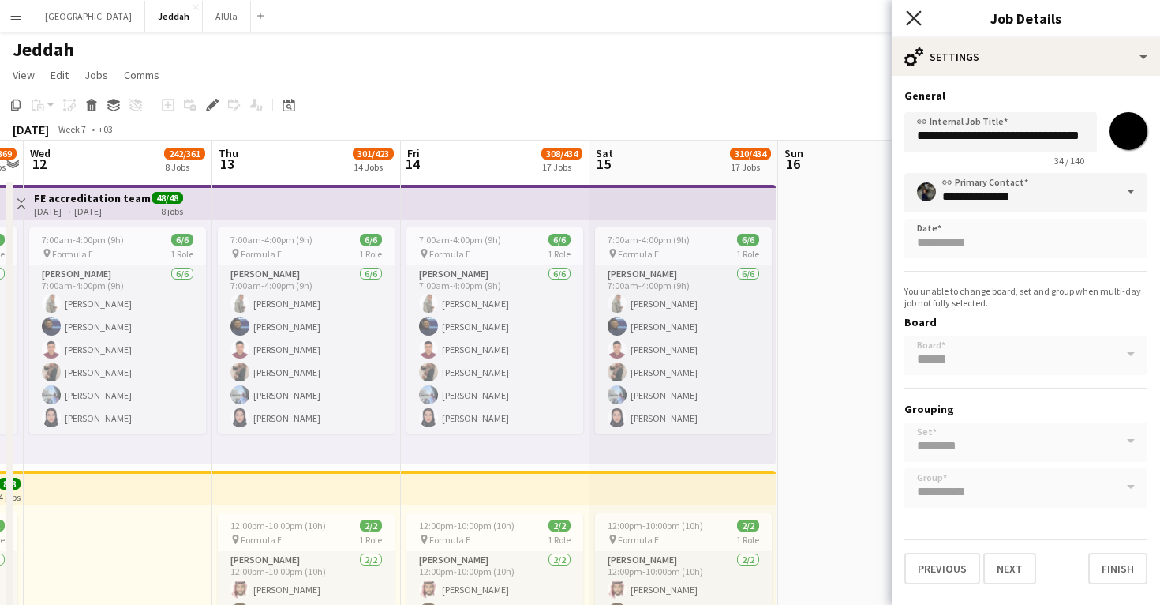
click at [917, 21] on icon at bounding box center [913, 17] width 15 height 15
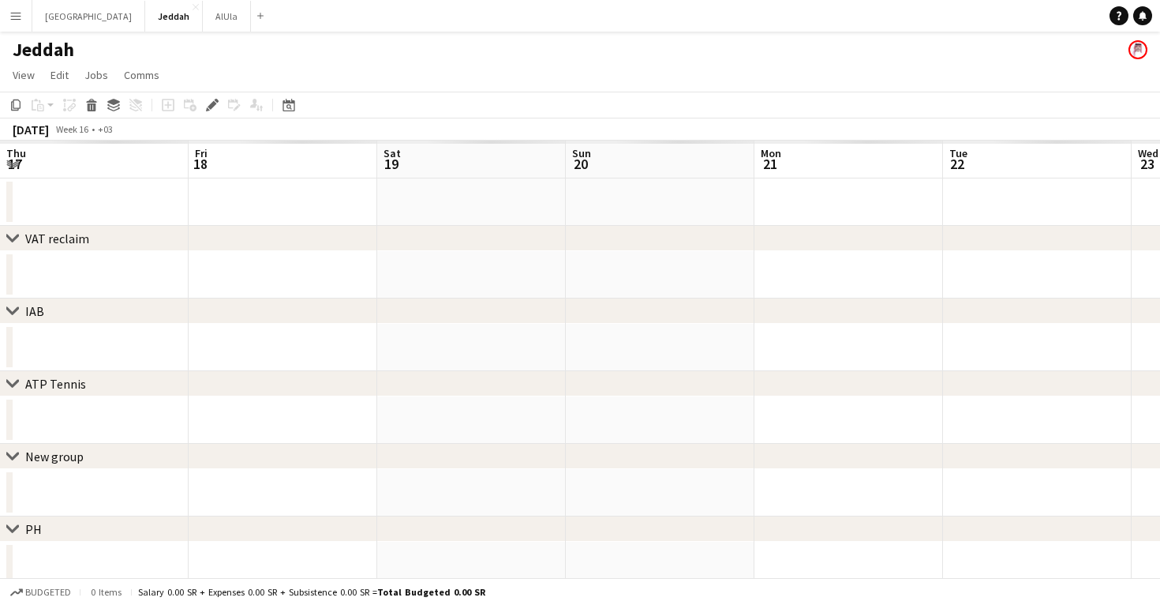
scroll to position [0, 542]
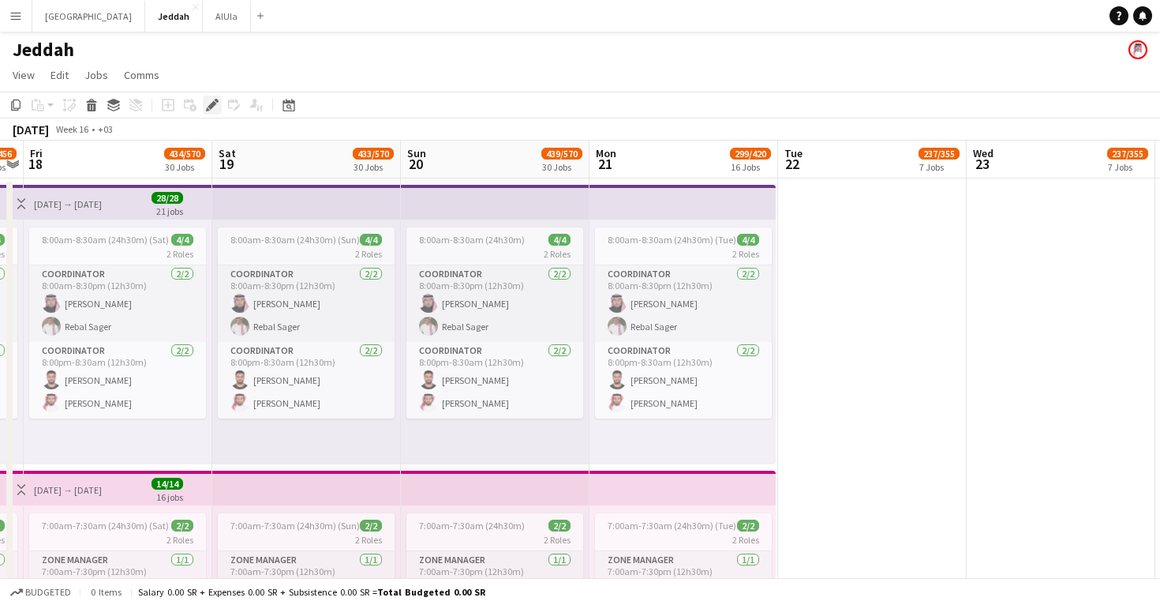
click at [214, 106] on icon at bounding box center [212, 105] width 9 height 9
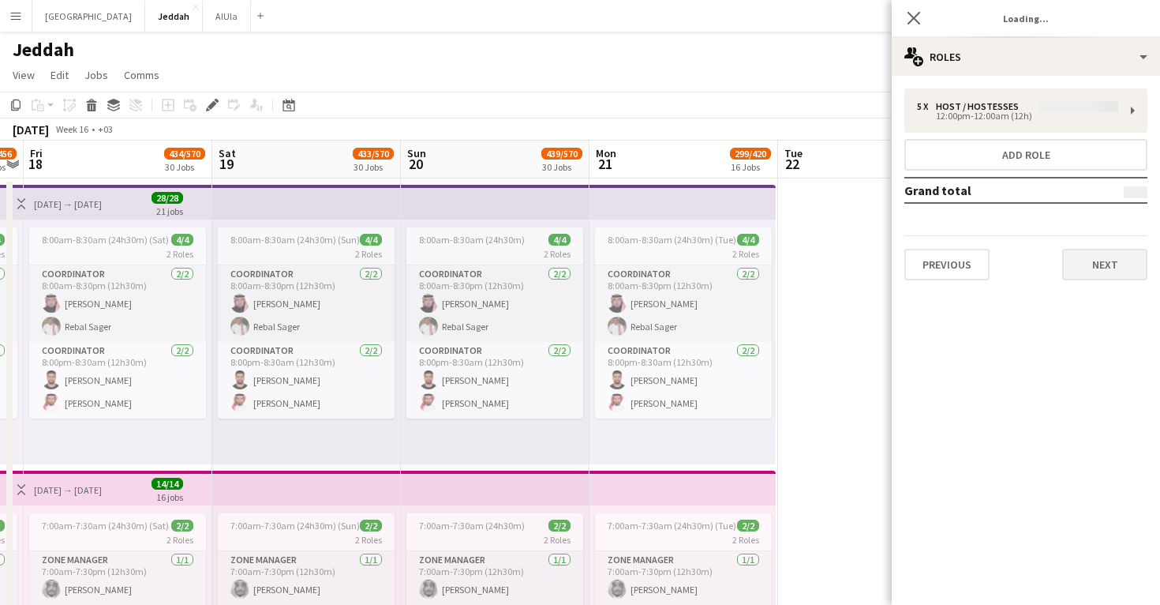
click at [1120, 272] on button "Next" at bounding box center [1104, 265] width 85 height 32
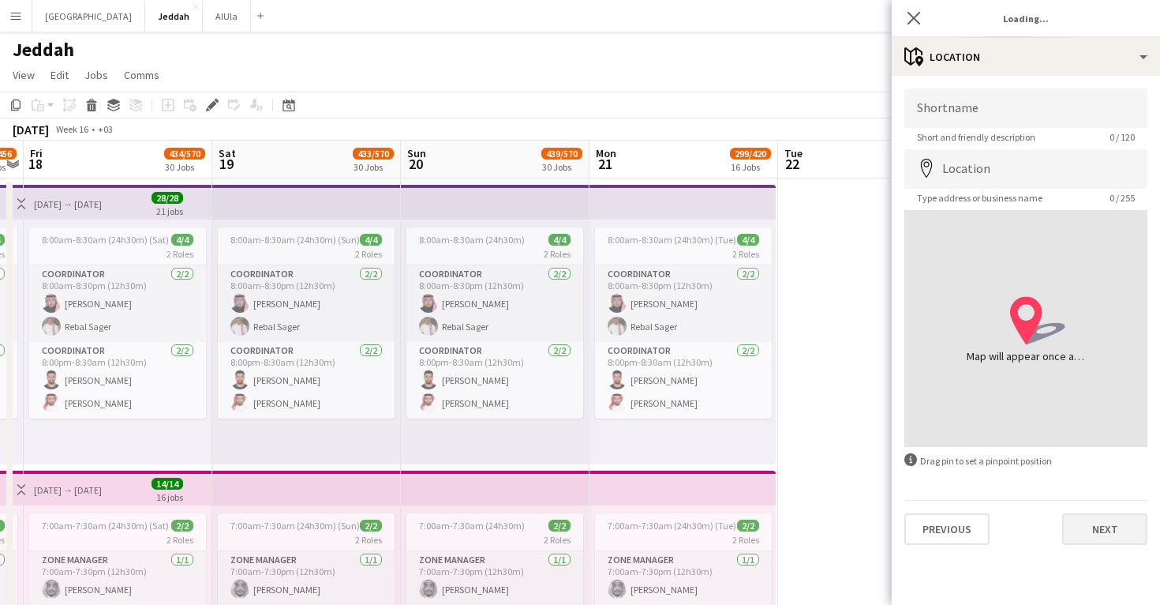
click at [1122, 526] on button "Next" at bounding box center [1104, 529] width 85 height 32
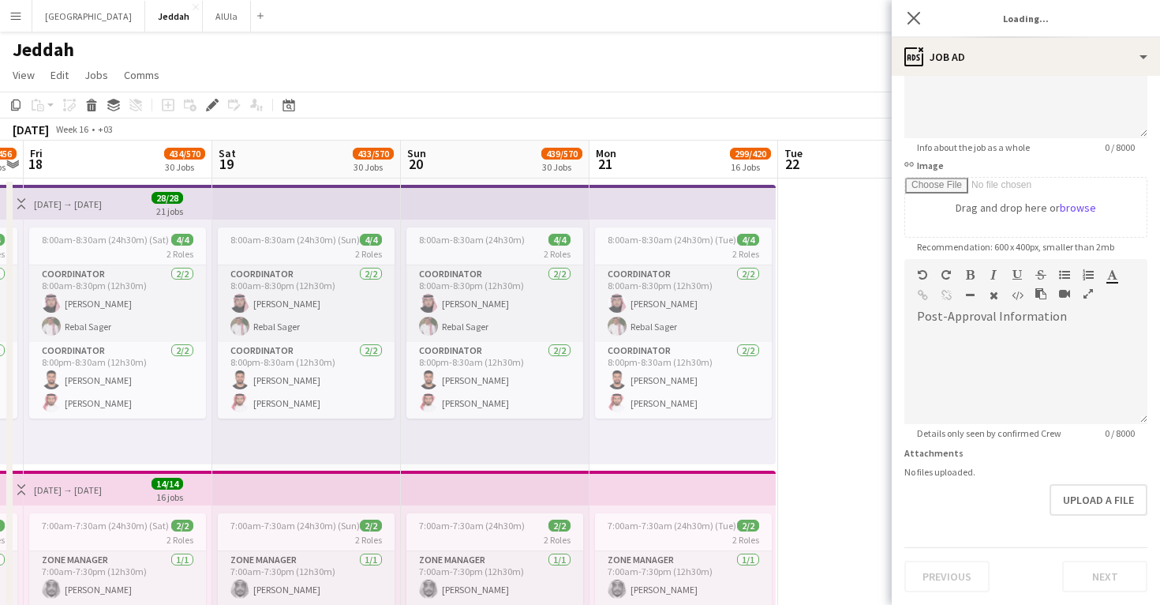
scroll to position [177, 0]
type input "**********"
click at [1107, 576] on button "Next" at bounding box center [1104, 576] width 85 height 32
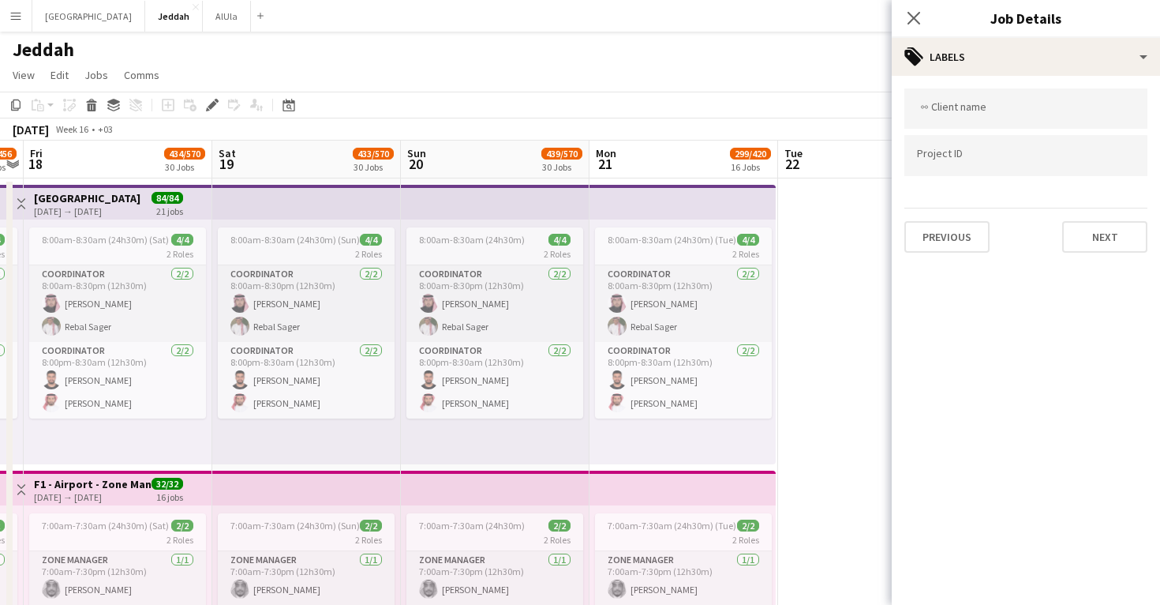
scroll to position [0, 0]
click at [1107, 242] on button "Next" at bounding box center [1104, 237] width 85 height 32
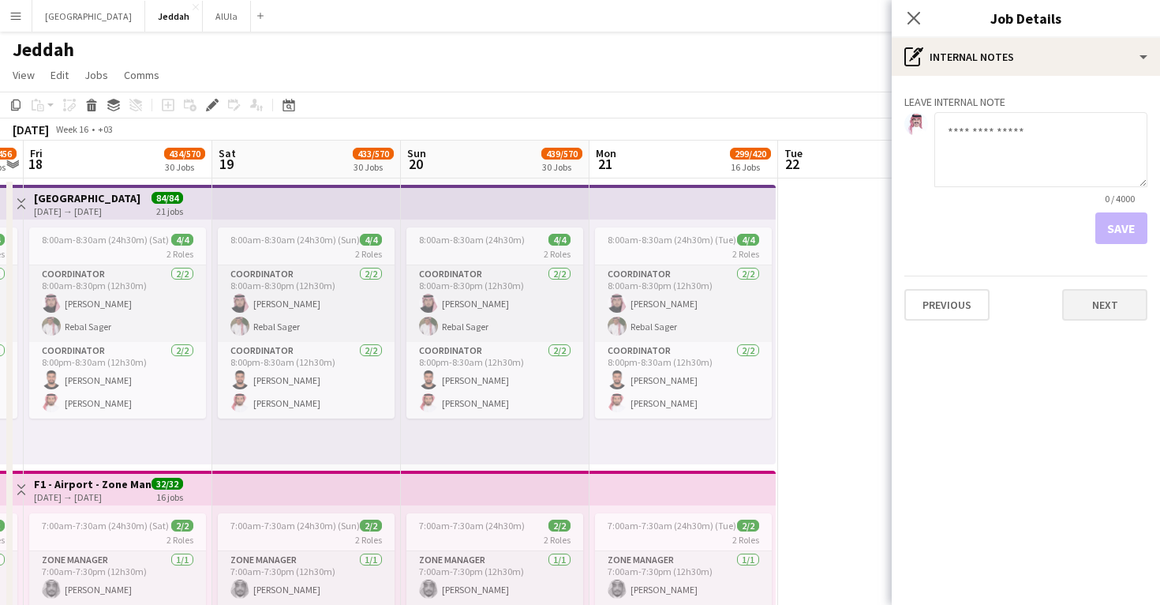
click at [1112, 313] on button "Next" at bounding box center [1104, 305] width 85 height 32
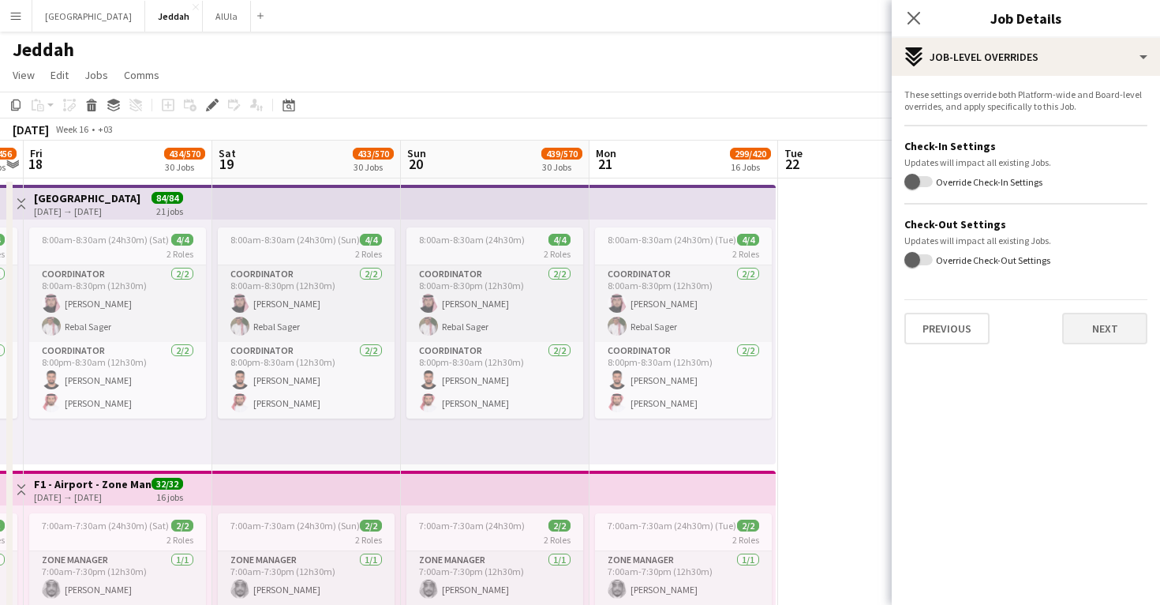
click at [1112, 313] on button "Next" at bounding box center [1104, 329] width 85 height 32
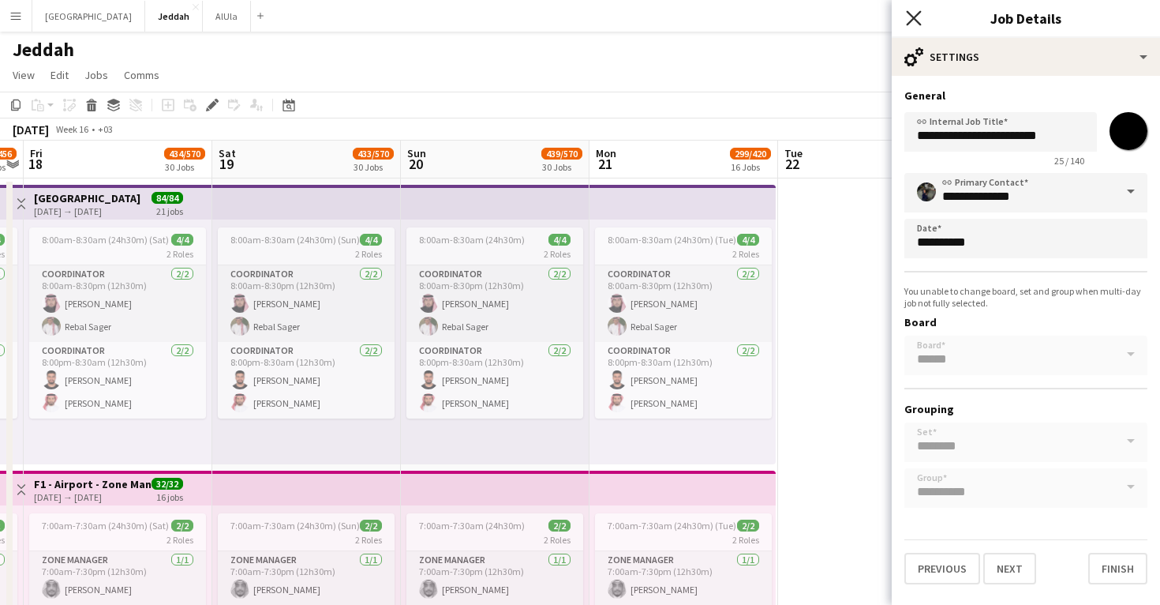
click at [914, 21] on icon "Close pop-in" at bounding box center [913, 17] width 15 height 15
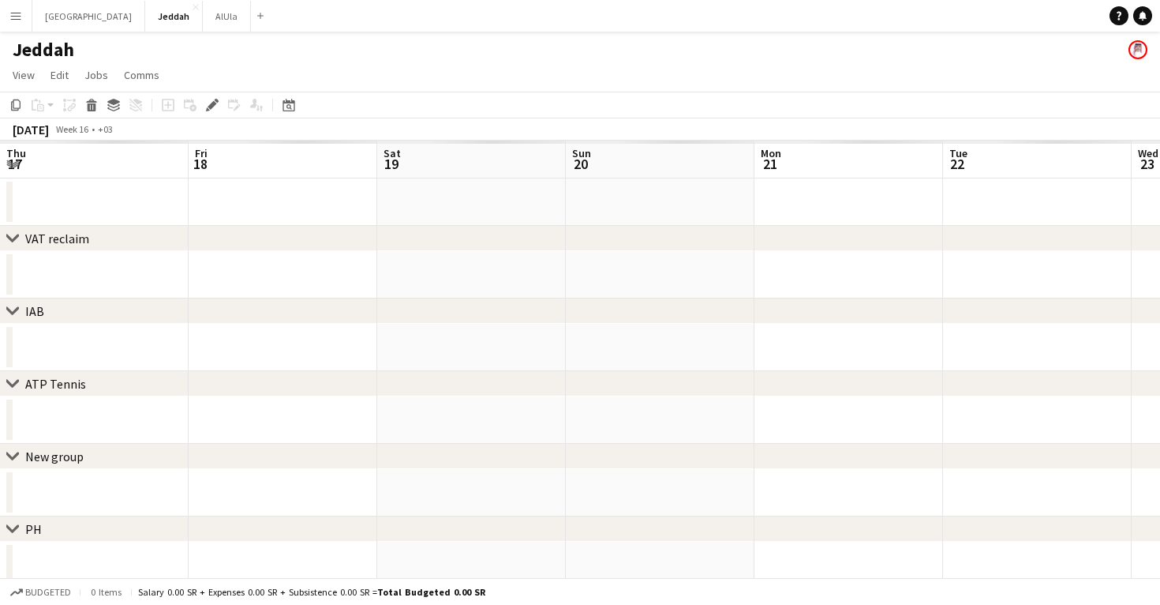
scroll to position [0, 542]
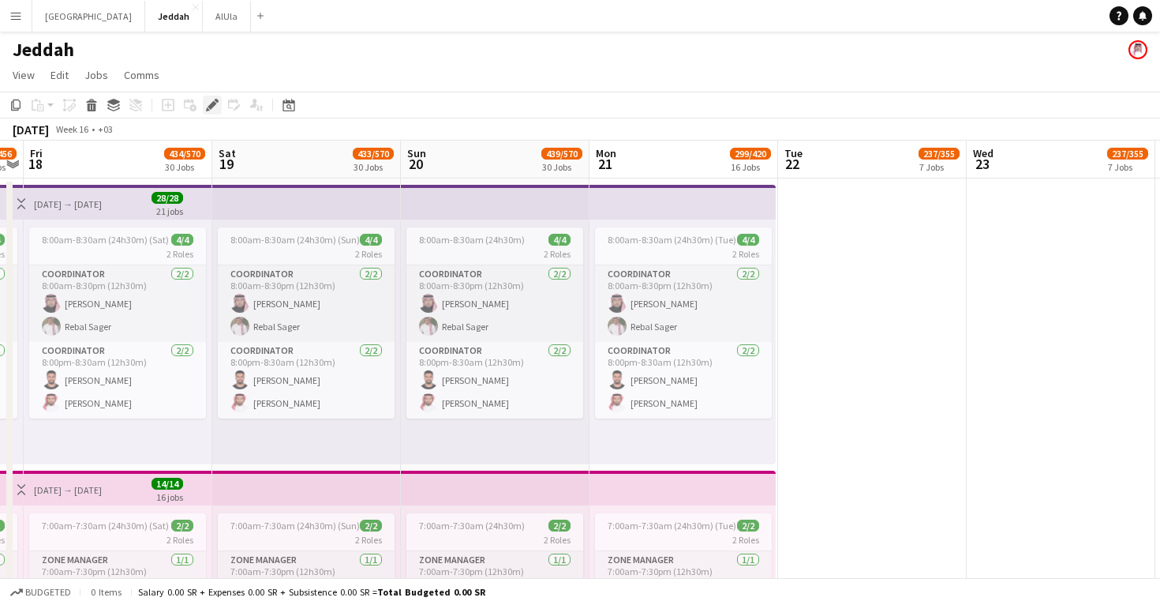
click at [212, 108] on icon at bounding box center [212, 105] width 9 height 9
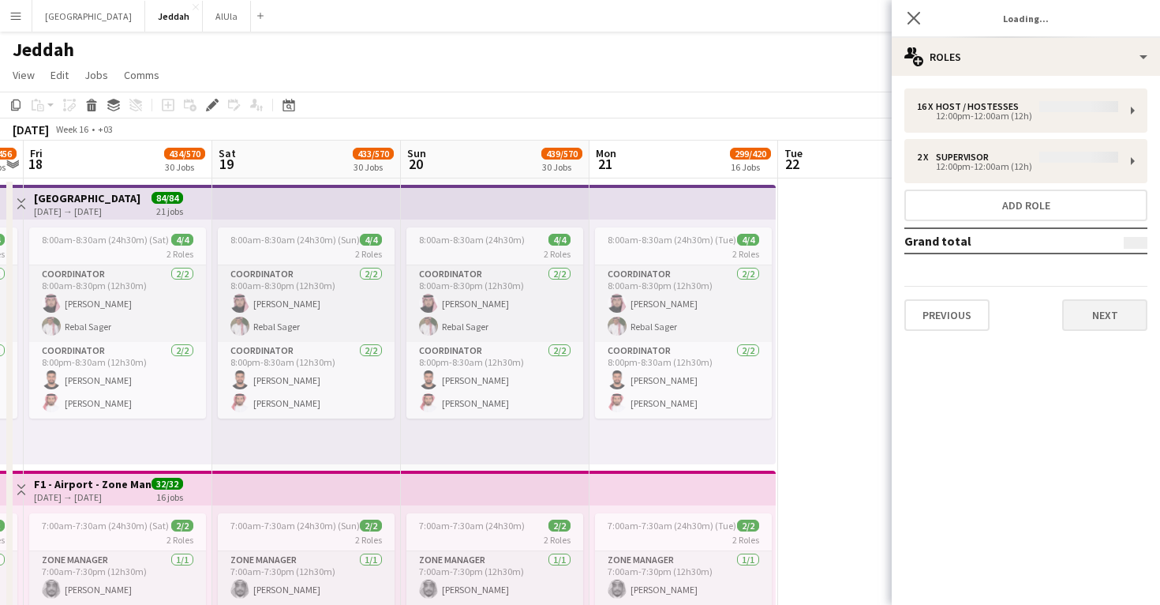
click at [1088, 328] on button "Next" at bounding box center [1104, 315] width 85 height 32
type input "**********"
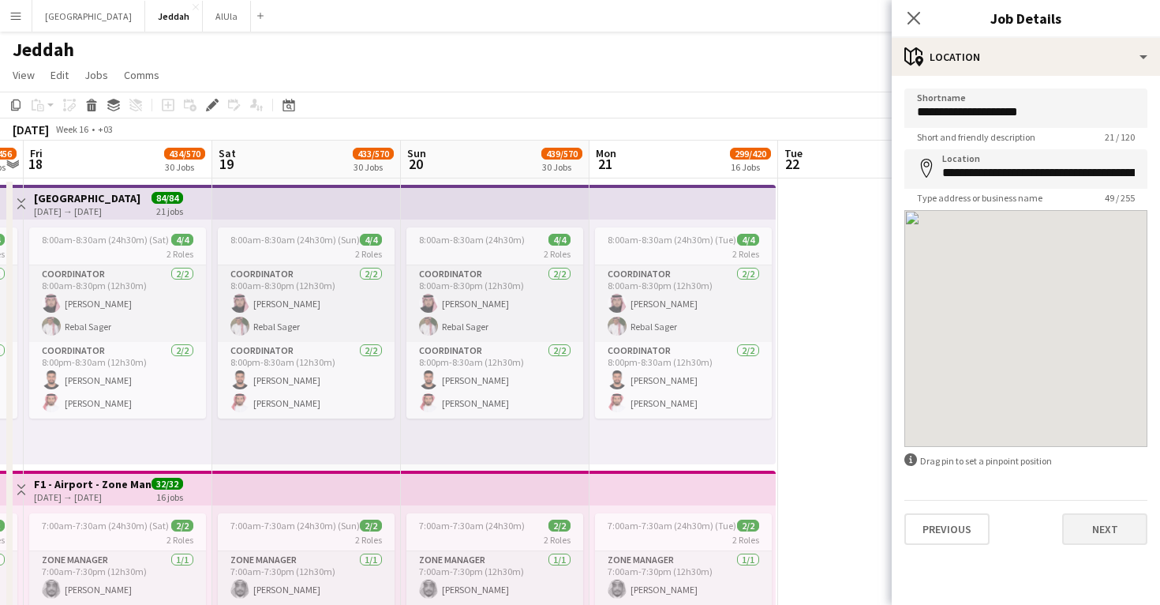
click at [1111, 530] on button "Next" at bounding box center [1104, 529] width 85 height 32
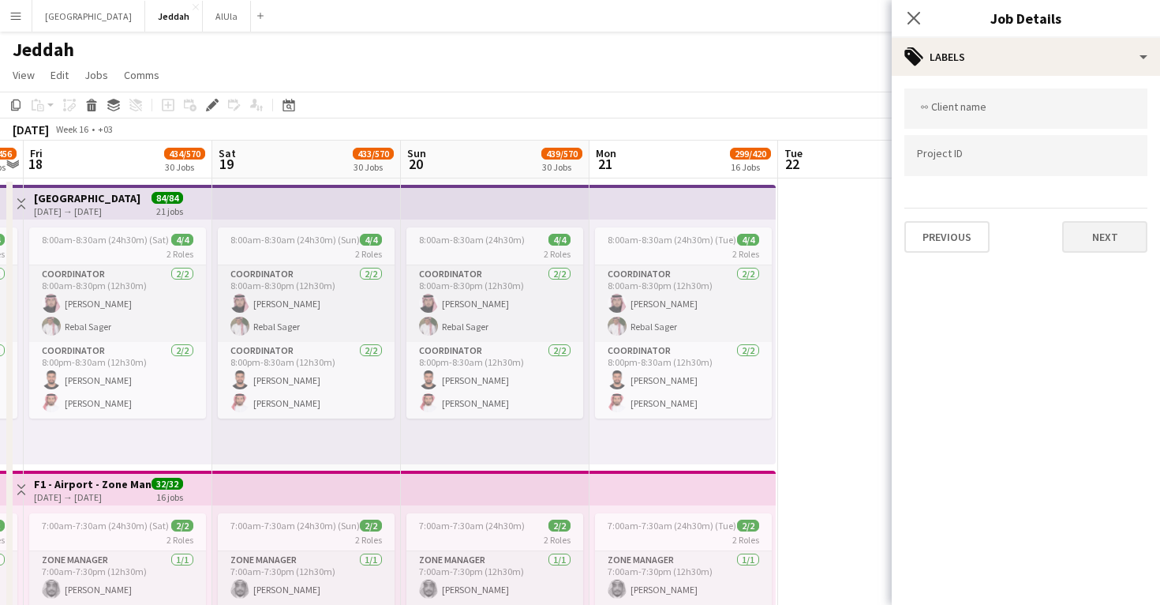
scroll to position [0, 0]
click at [1110, 250] on button "Next" at bounding box center [1104, 237] width 85 height 32
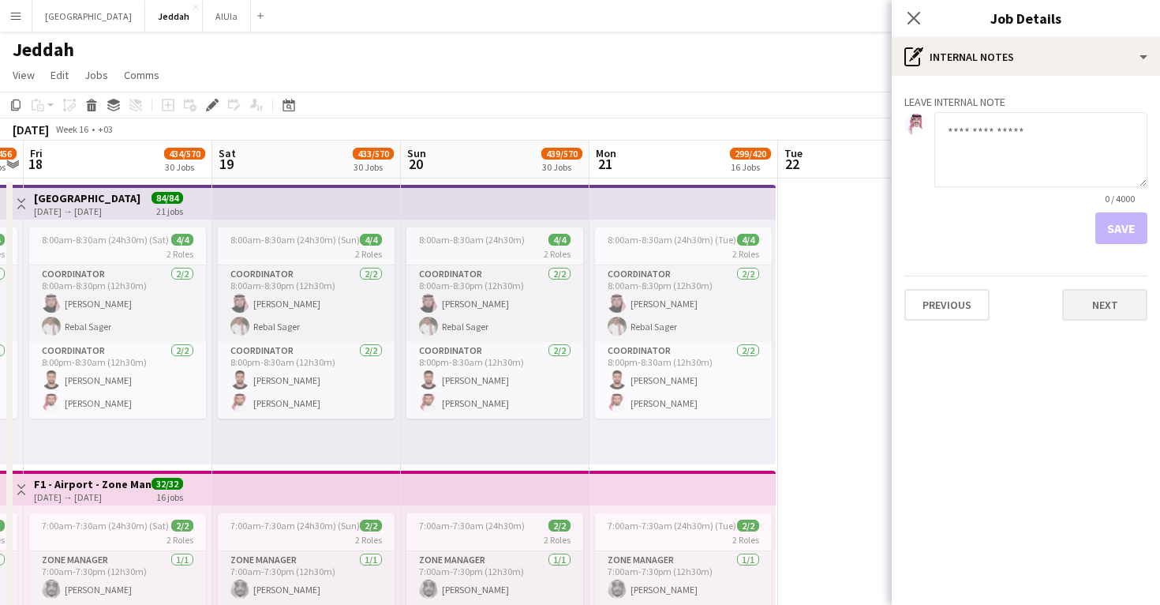
click at [1111, 298] on button "Next" at bounding box center [1104, 305] width 85 height 32
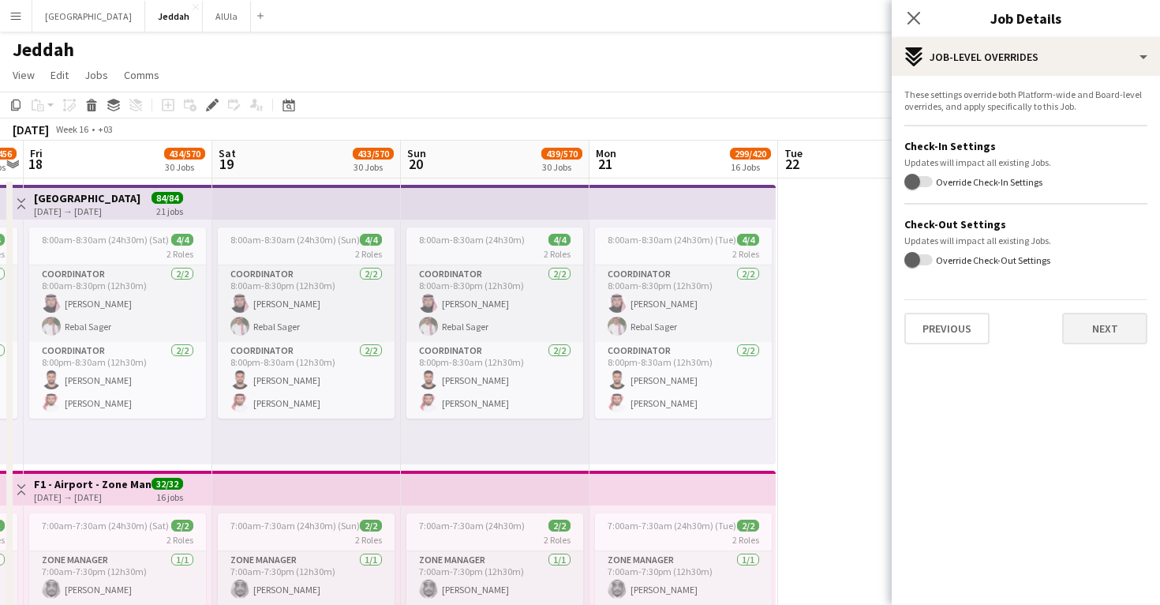
click at [1110, 330] on button "Next" at bounding box center [1104, 329] width 85 height 32
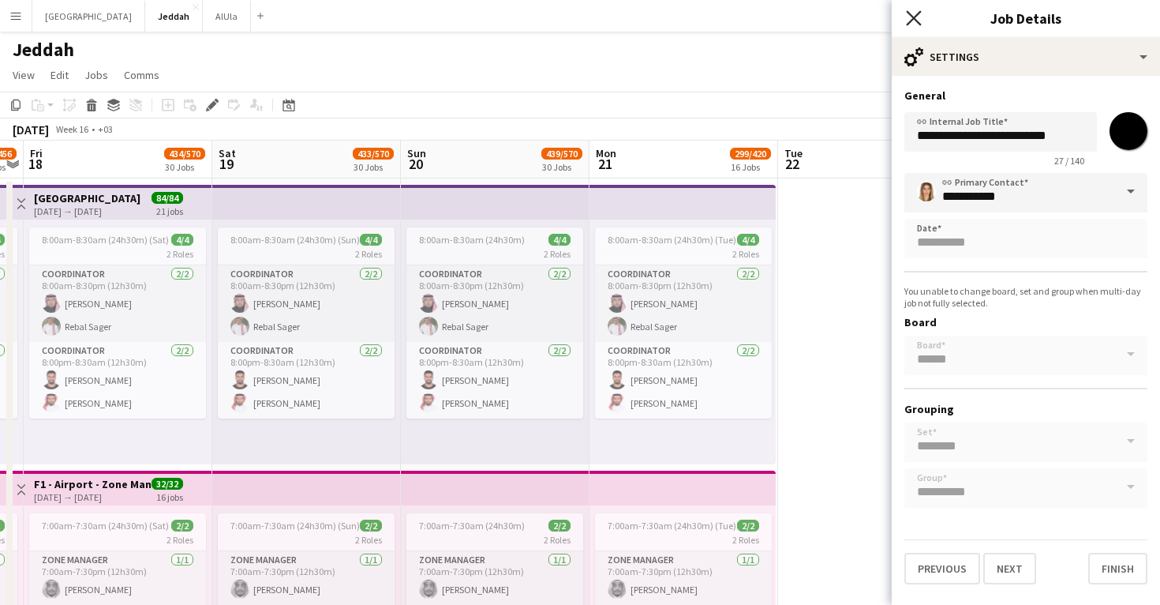
click at [917, 24] on icon "Close pop-in" at bounding box center [913, 17] width 15 height 15
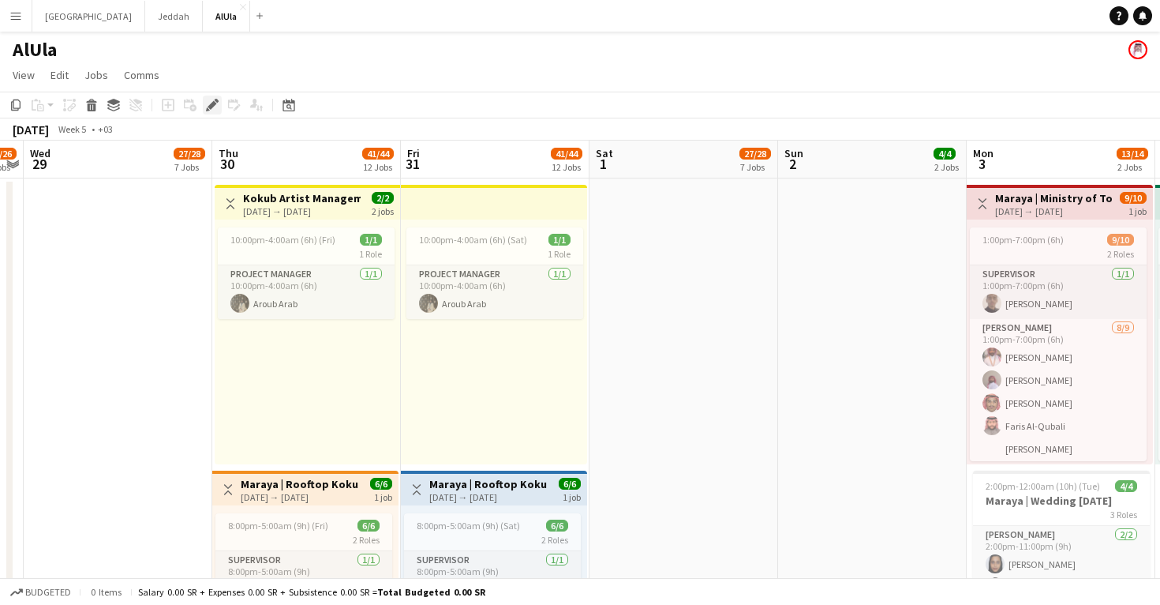
click at [208, 104] on icon "Edit" at bounding box center [212, 105] width 13 height 13
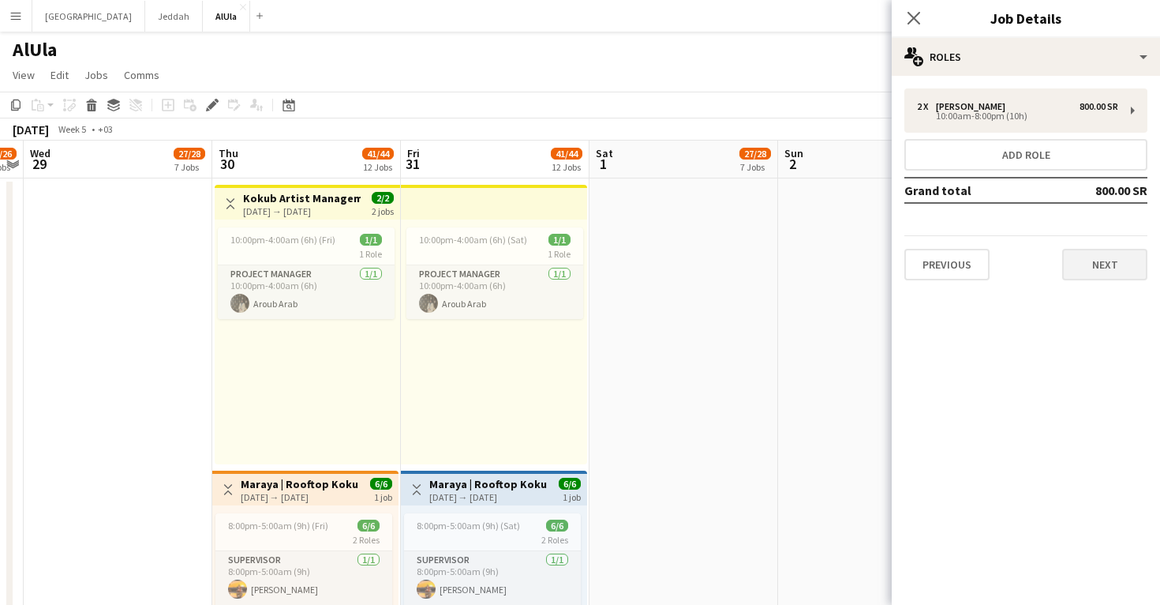
click at [1112, 273] on button "Next" at bounding box center [1104, 265] width 85 height 32
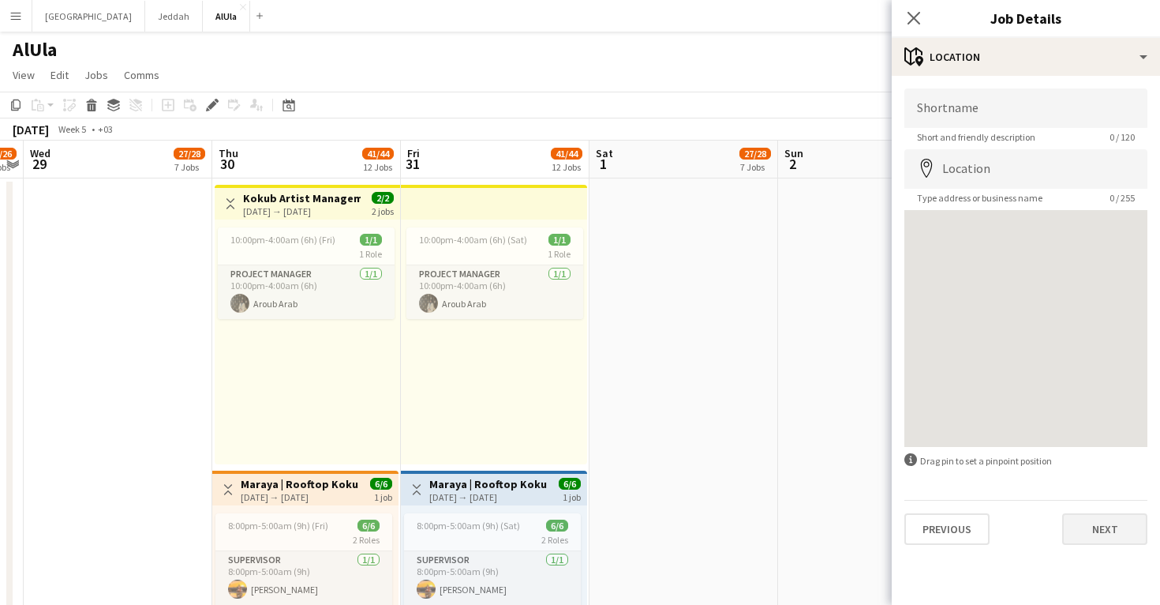
click at [1118, 532] on button "Next" at bounding box center [1104, 529] width 85 height 32
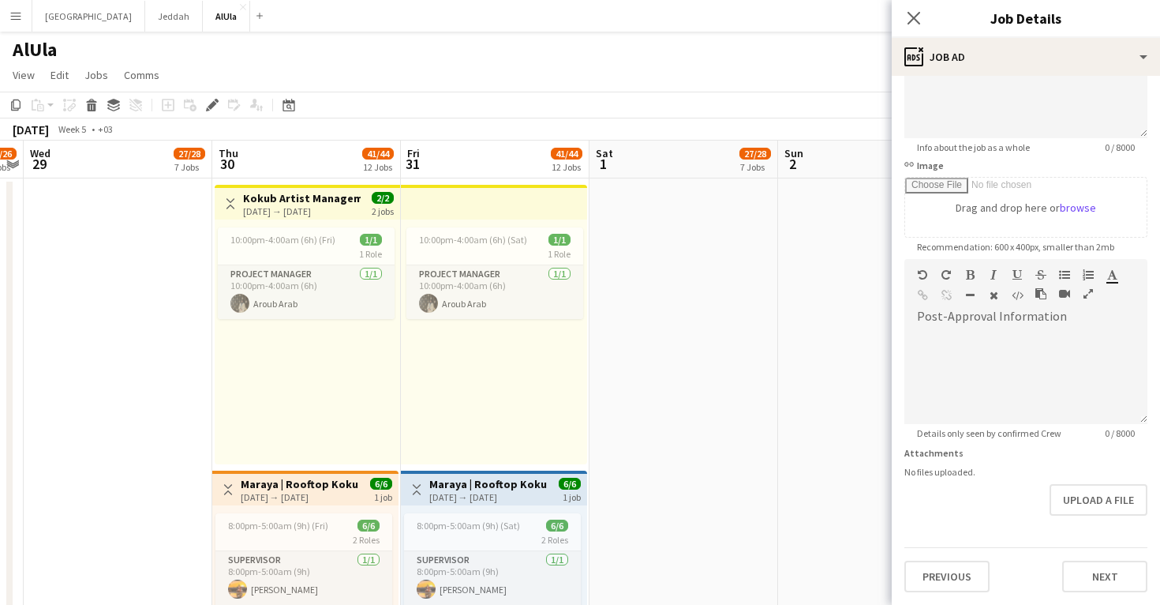
scroll to position [176, 0]
click at [1118, 576] on button "Next" at bounding box center [1104, 576] width 85 height 32
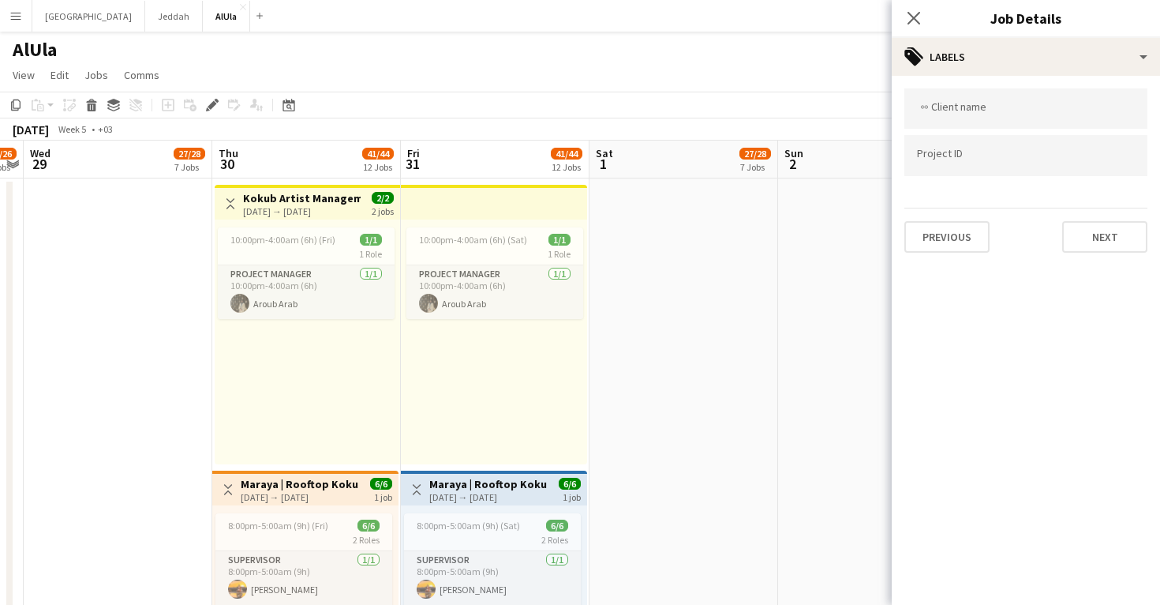
scroll to position [0, 0]
click at [1088, 253] on button "Next" at bounding box center [1104, 237] width 85 height 32
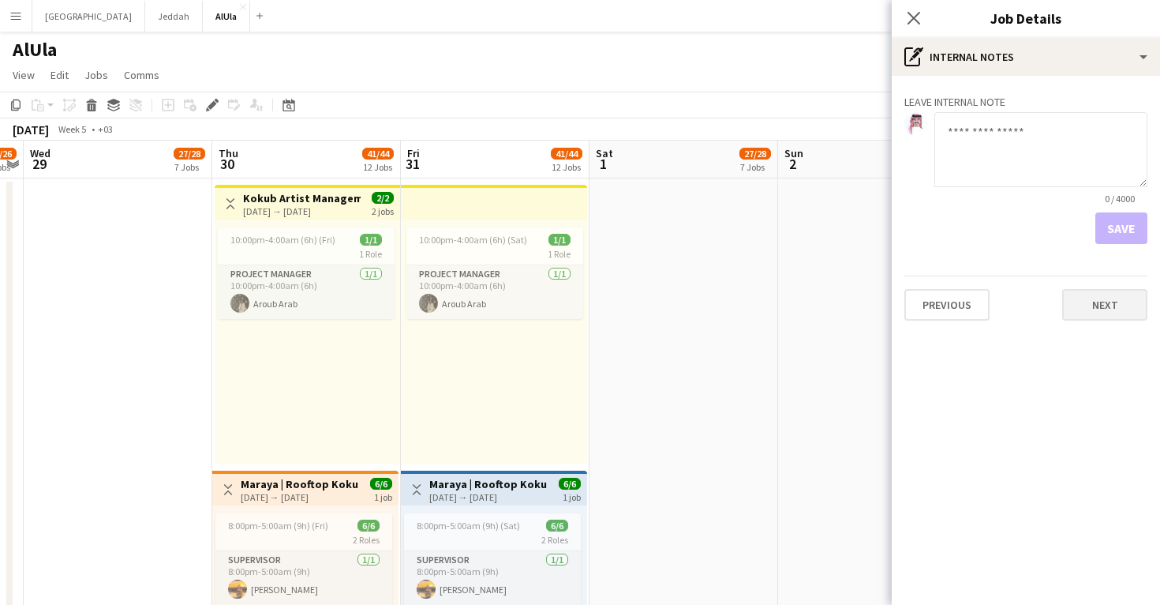
click at [1094, 305] on button "Next" at bounding box center [1104, 305] width 85 height 32
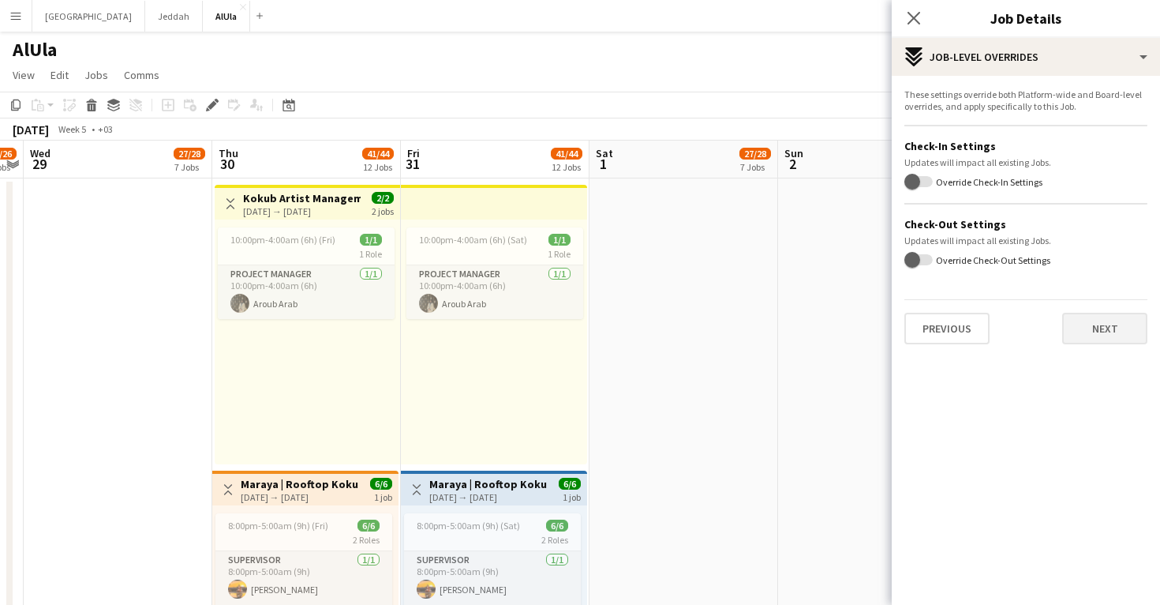
click at [1077, 317] on button "Next" at bounding box center [1104, 329] width 85 height 32
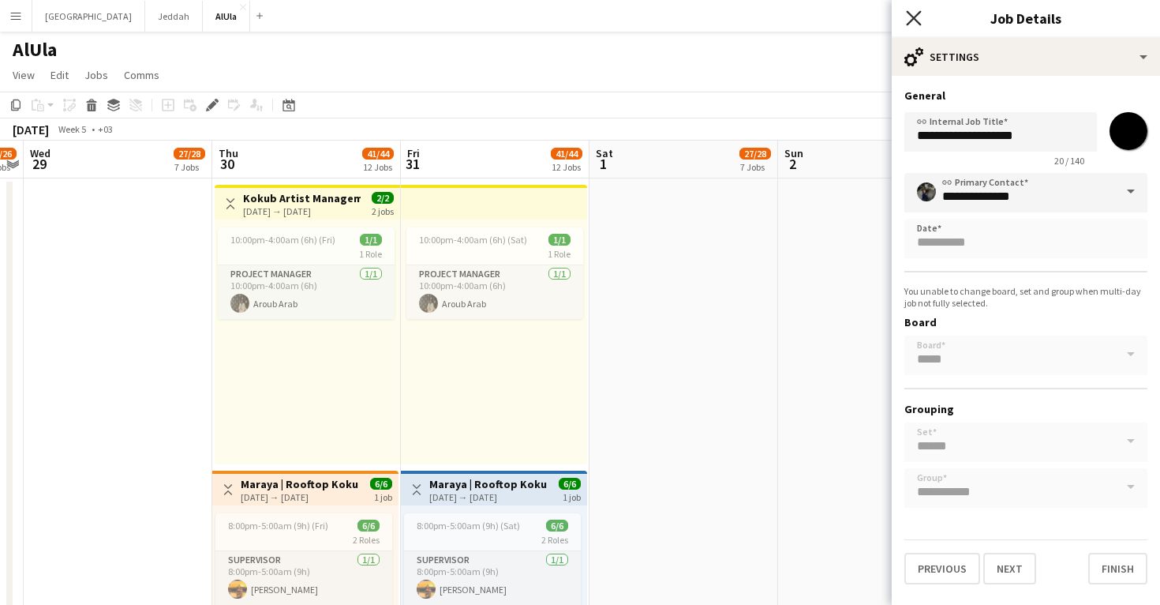
click at [916, 20] on icon at bounding box center [913, 17] width 15 height 15
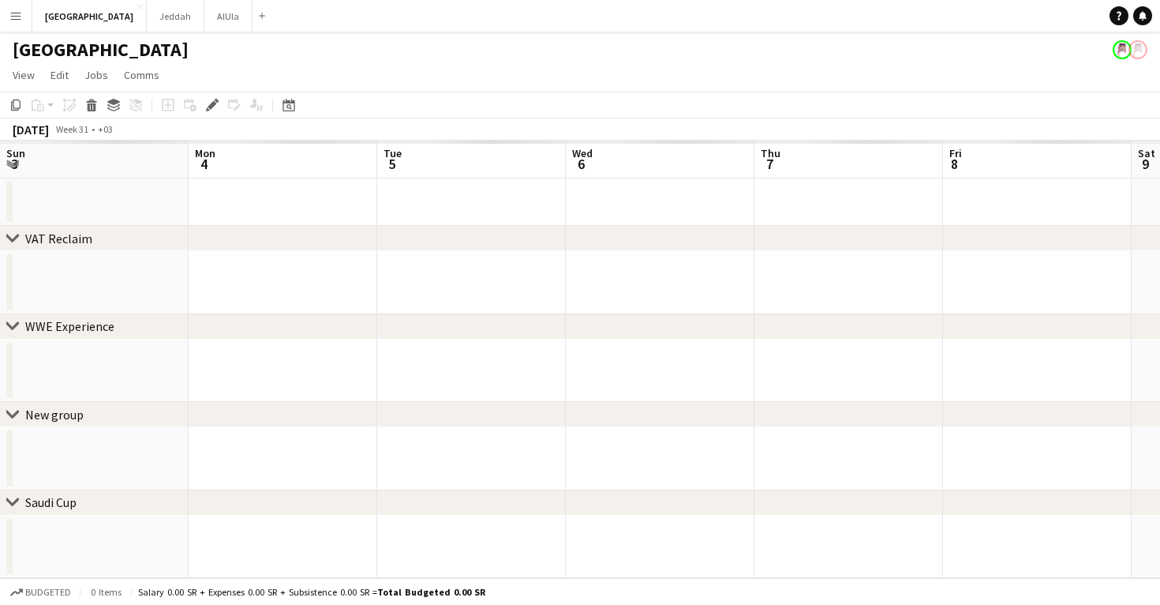
scroll to position [0, 542]
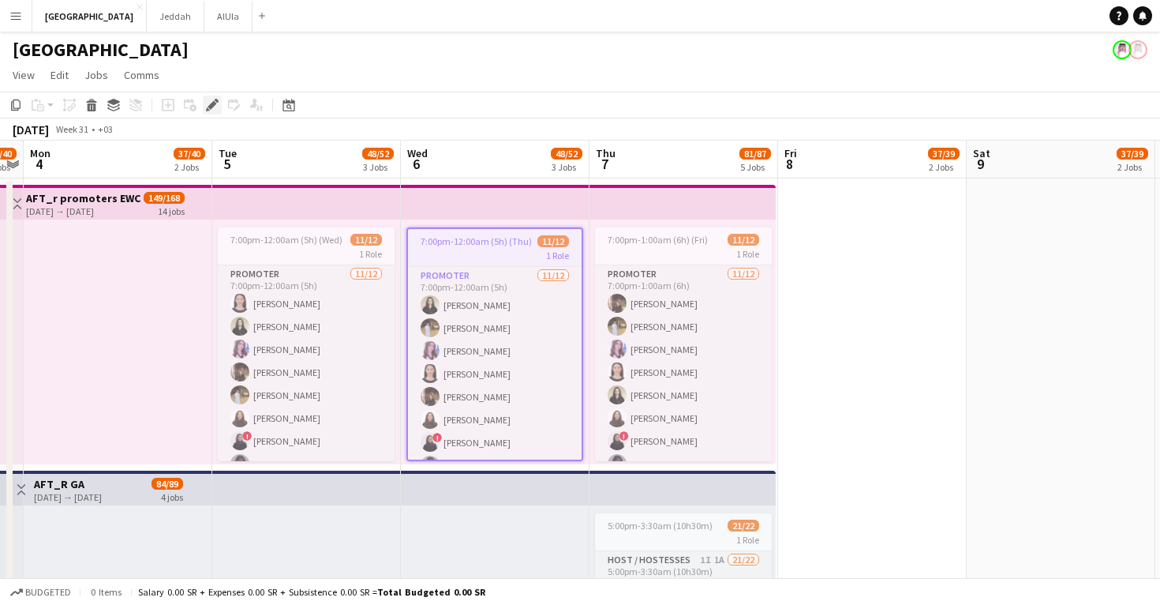
click at [208, 110] on icon at bounding box center [208, 109] width 4 height 4
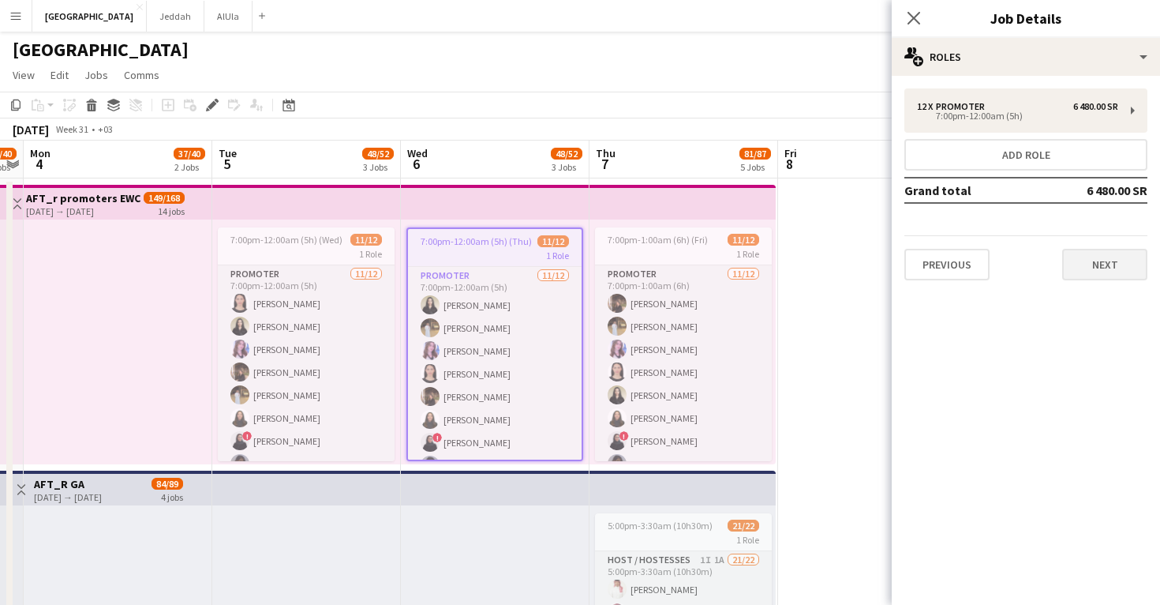
click at [1075, 257] on button "Next" at bounding box center [1104, 265] width 85 height 32
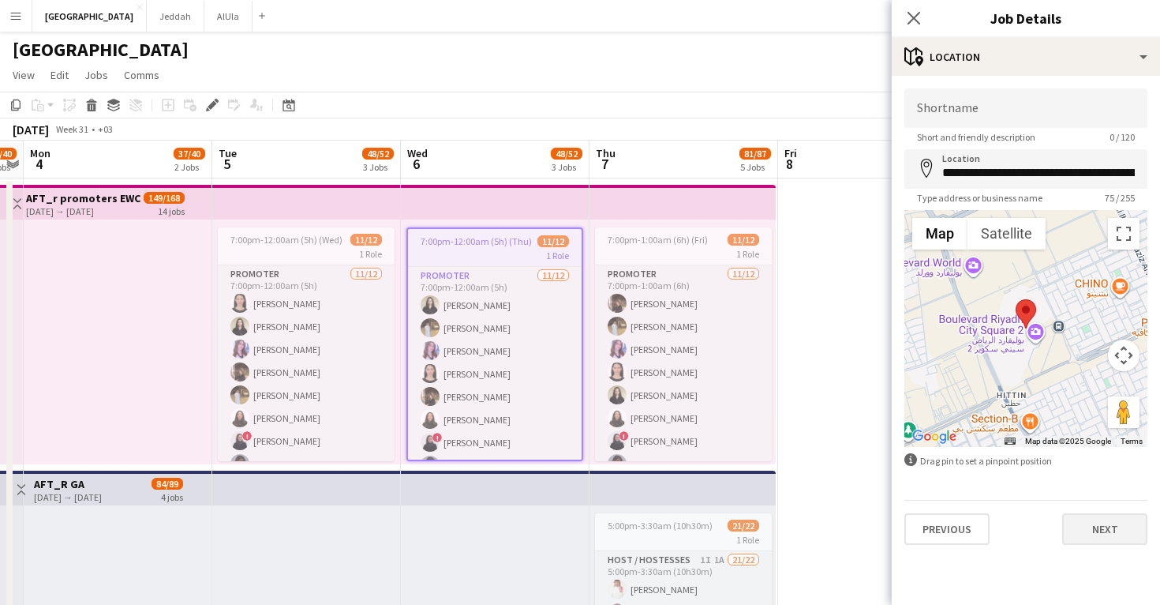
click at [1099, 521] on button "Next" at bounding box center [1104, 529] width 85 height 32
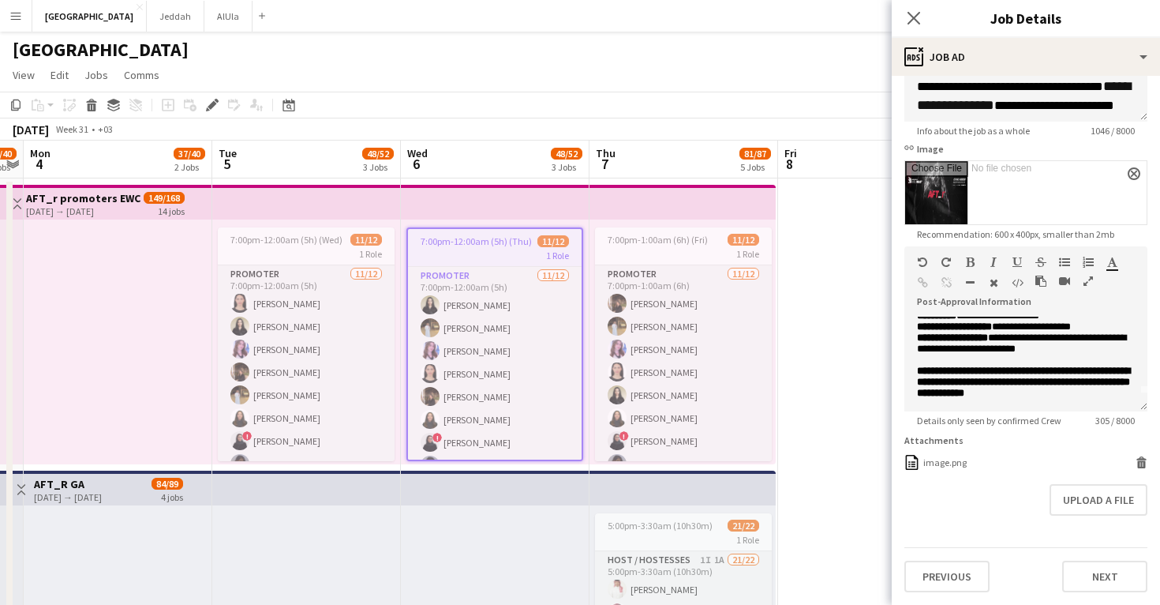
scroll to position [193, 0]
click at [1110, 579] on button "Next" at bounding box center [1104, 576] width 85 height 32
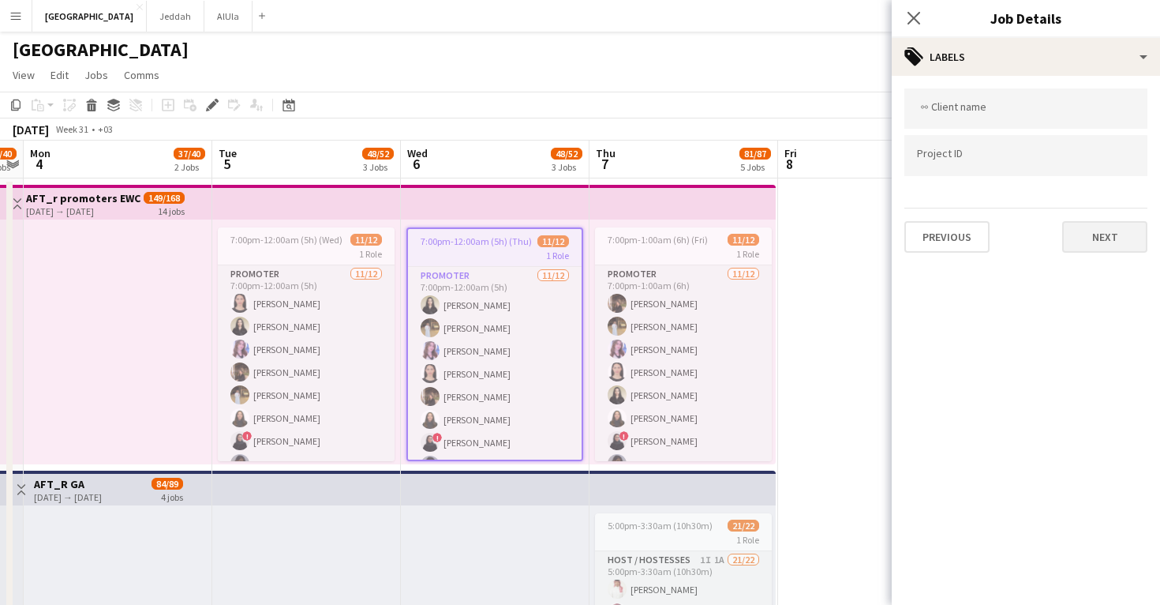
click at [1104, 244] on button "Next" at bounding box center [1104, 237] width 85 height 32
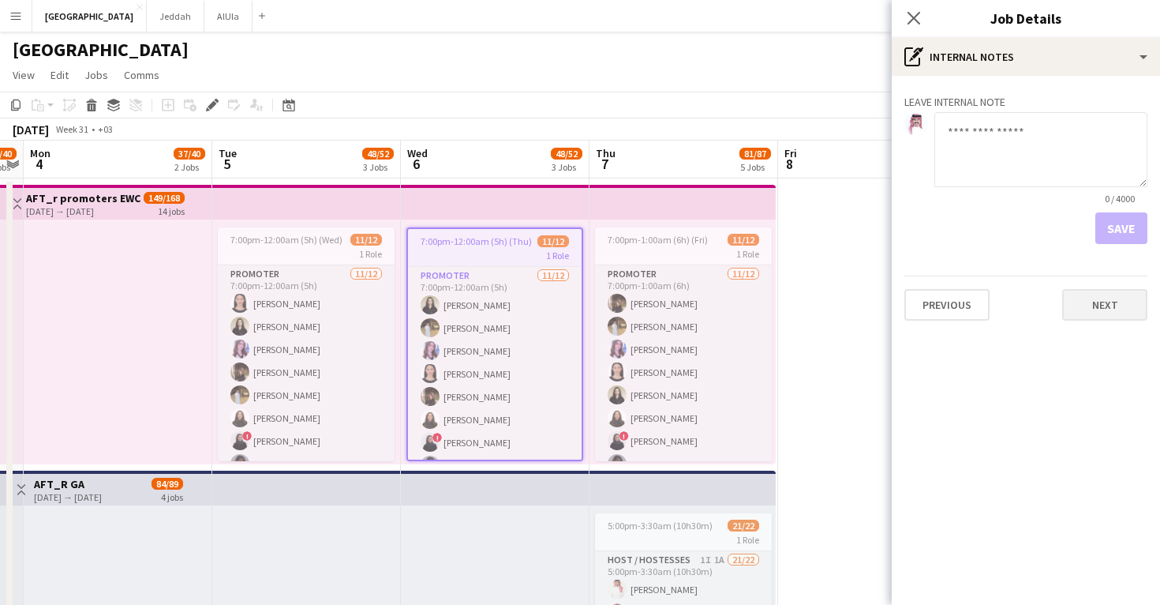
click at [1108, 298] on button "Next" at bounding box center [1104, 305] width 85 height 32
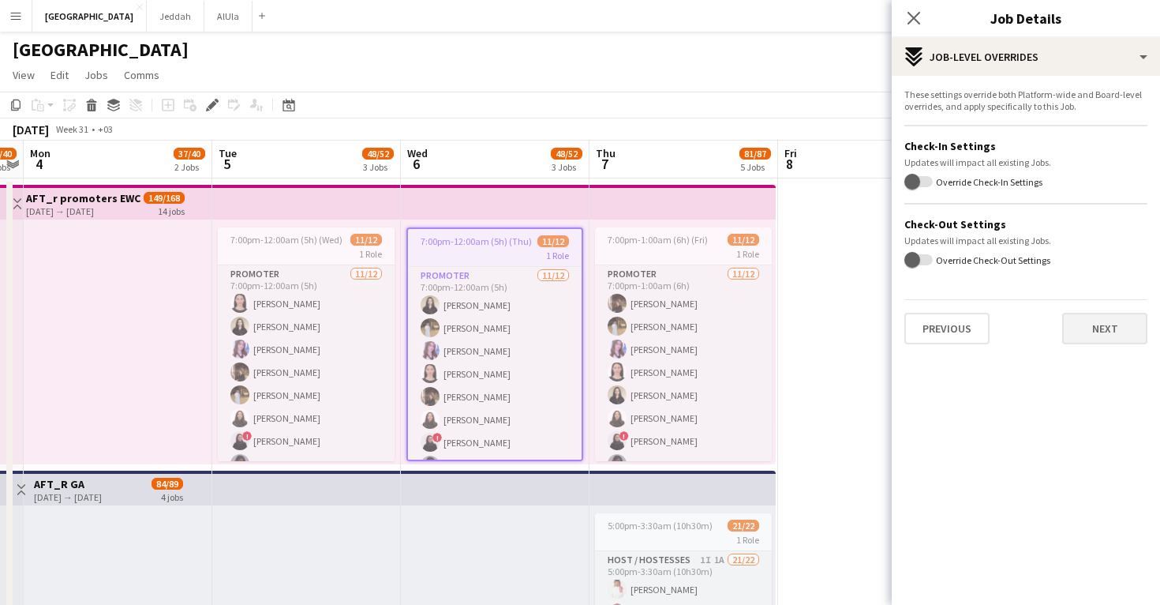
click at [1111, 328] on button "Next" at bounding box center [1104, 329] width 85 height 32
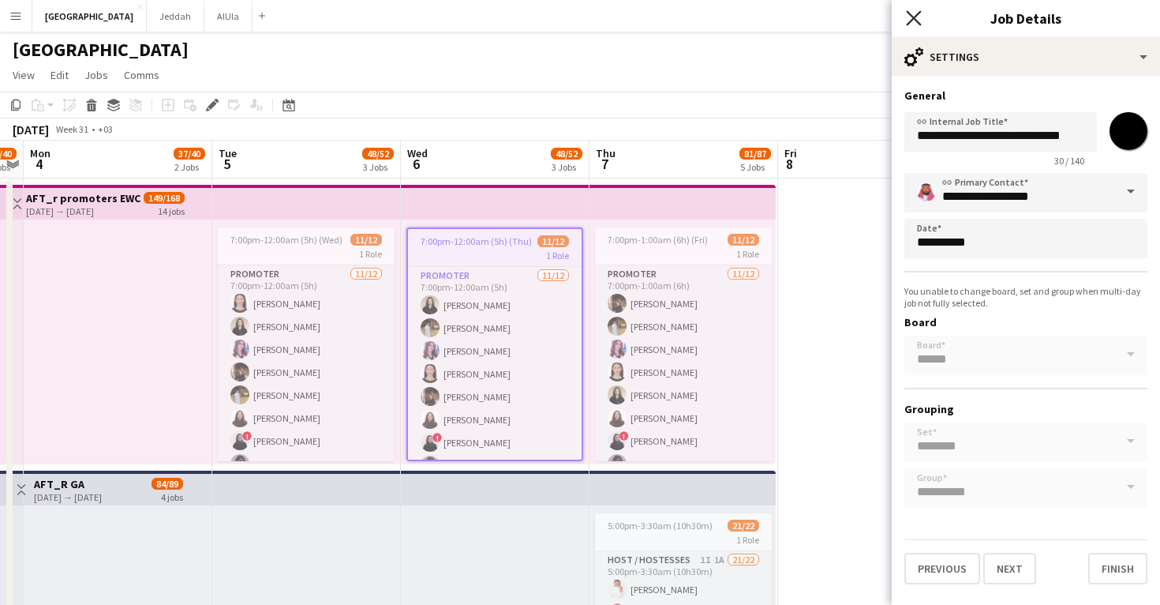
click at [912, 13] on icon "Close pop-in" at bounding box center [913, 17] width 15 height 15
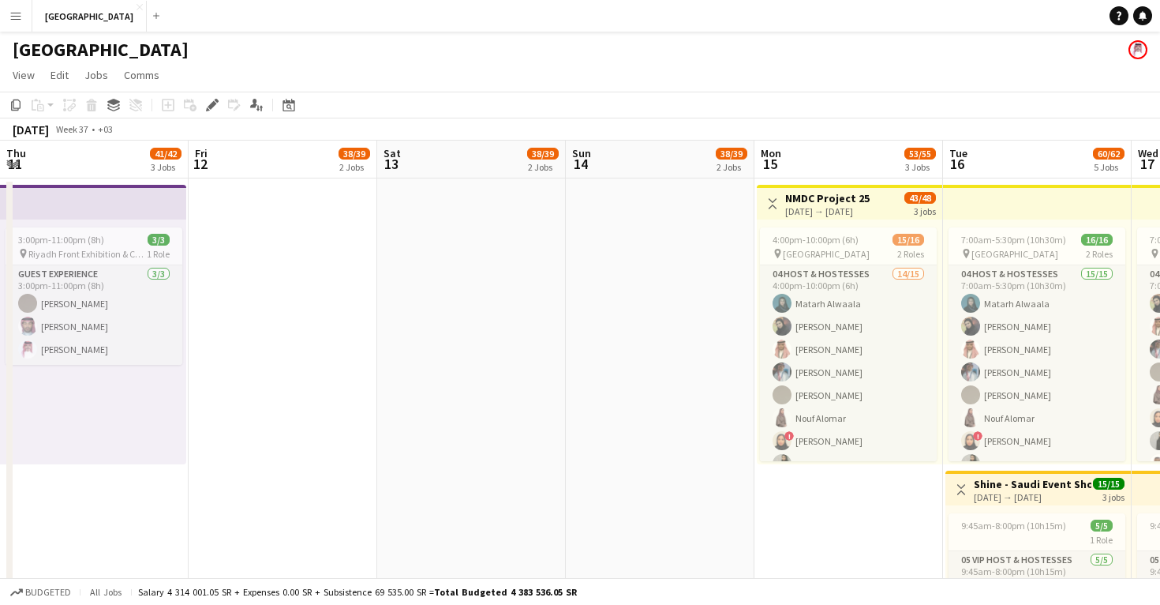
scroll to position [0, 448]
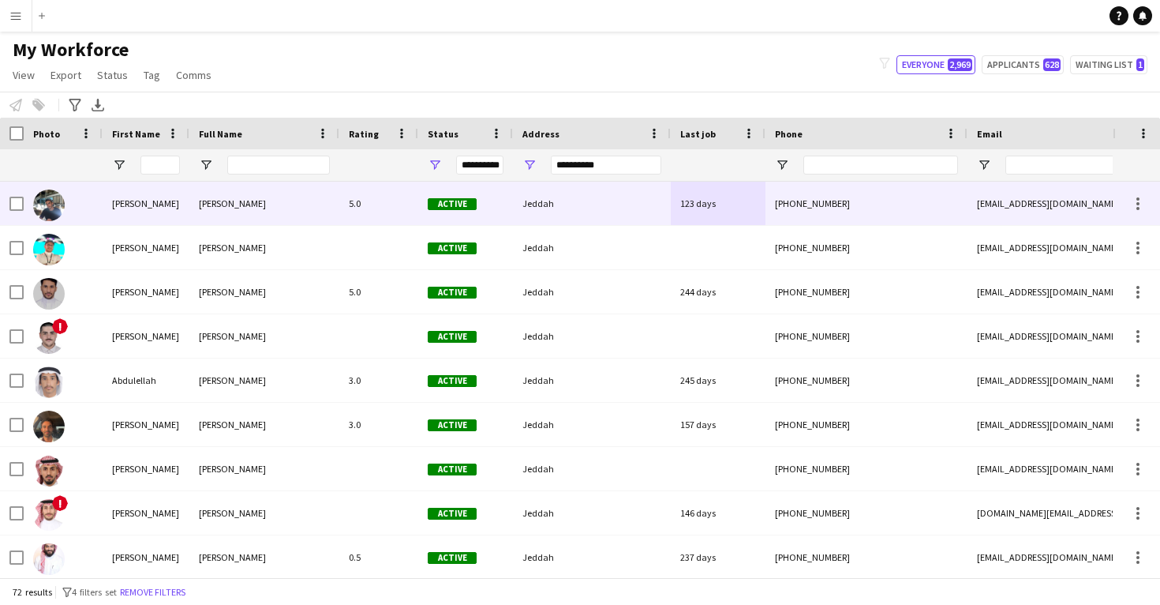
click at [260, 197] on div "[PERSON_NAME]" at bounding box center [264, 203] width 150 height 43
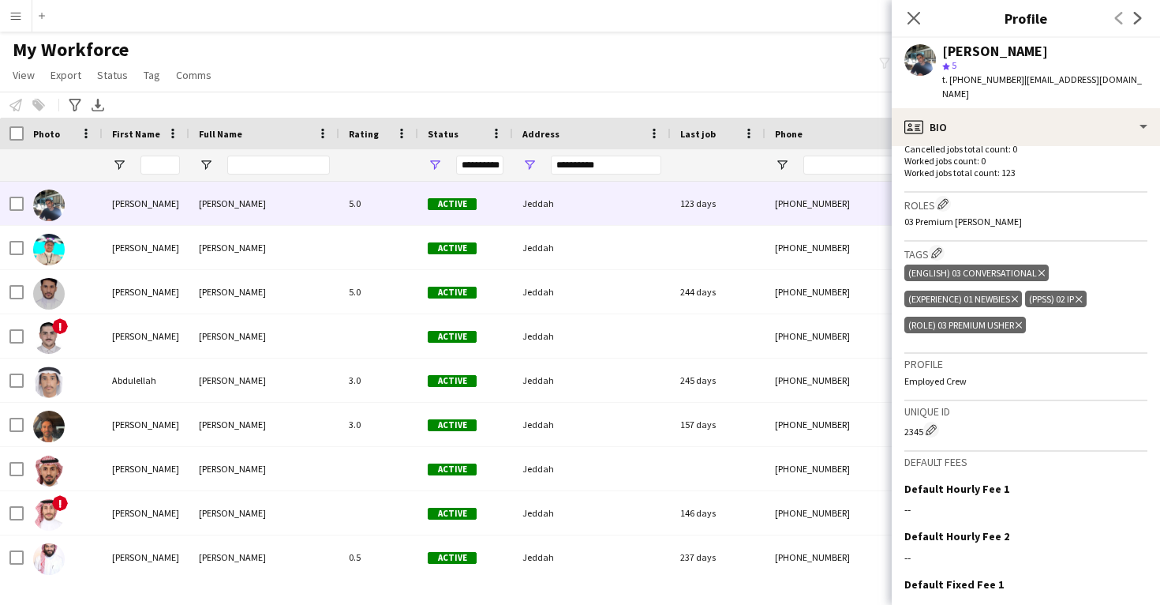
scroll to position [473, 0]
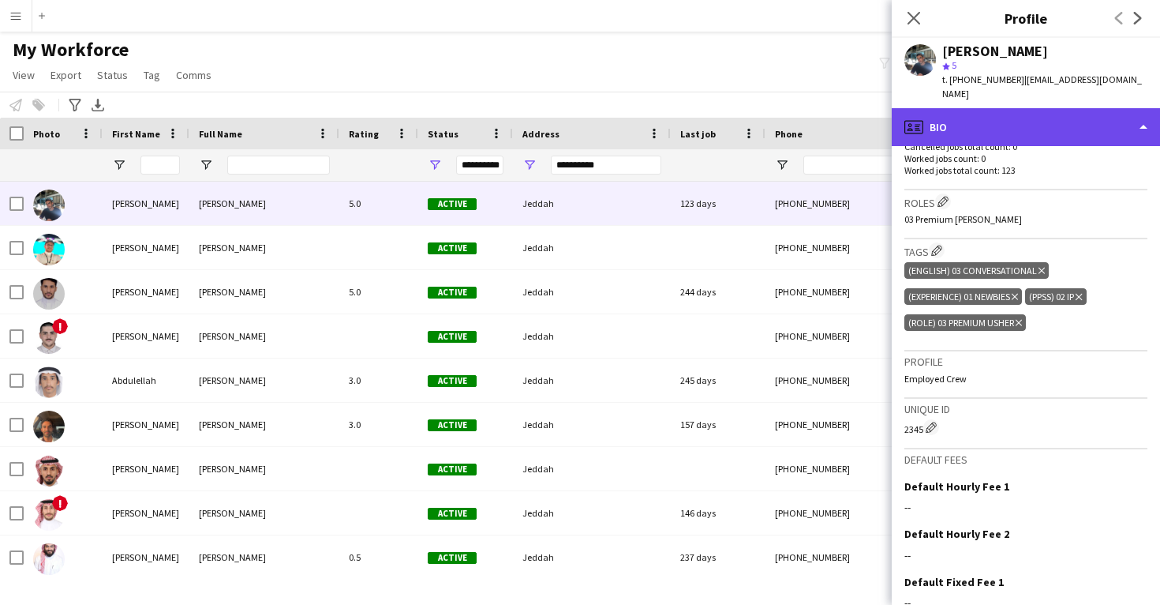
click at [972, 108] on div "profile Bio" at bounding box center [1026, 127] width 268 height 38
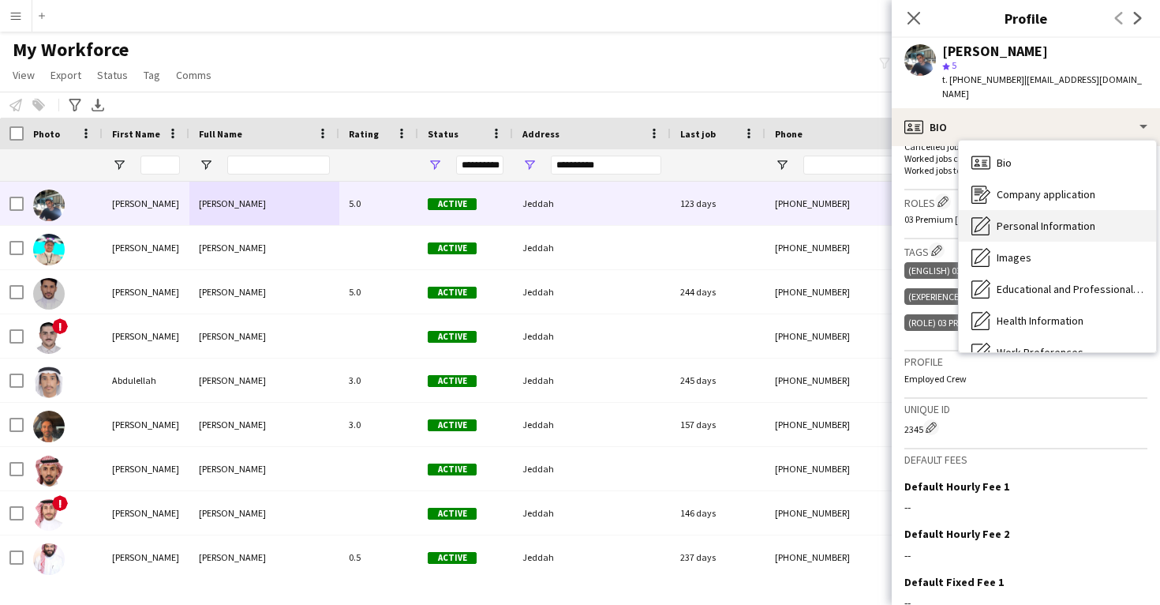
click at [1021, 210] on div "Personal Information Personal Information" at bounding box center [1057, 226] width 197 height 32
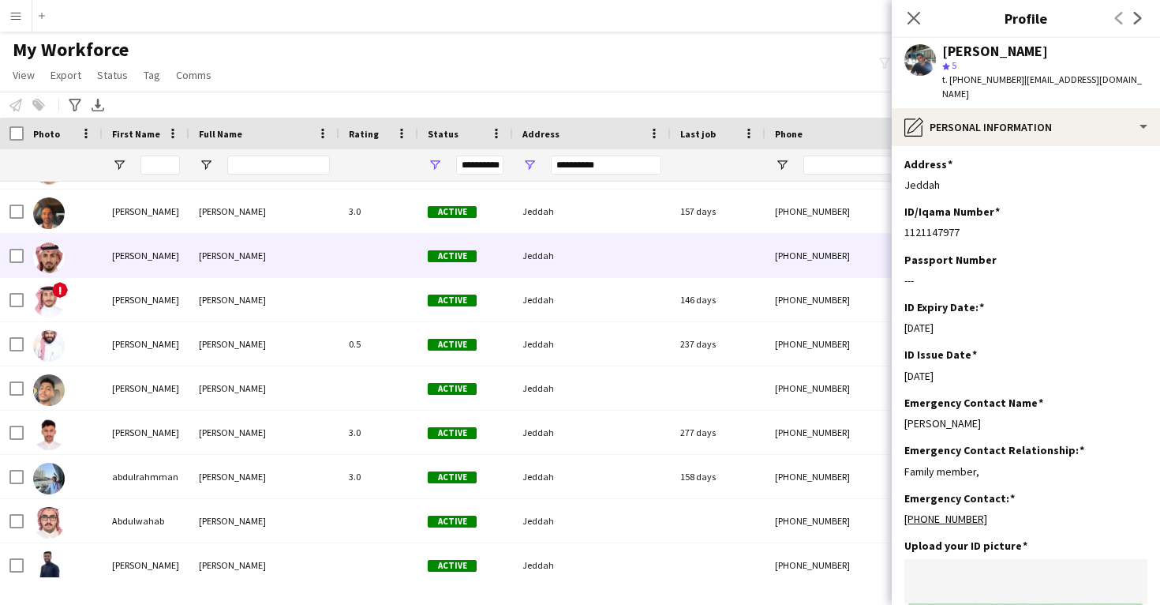
scroll to position [0, 0]
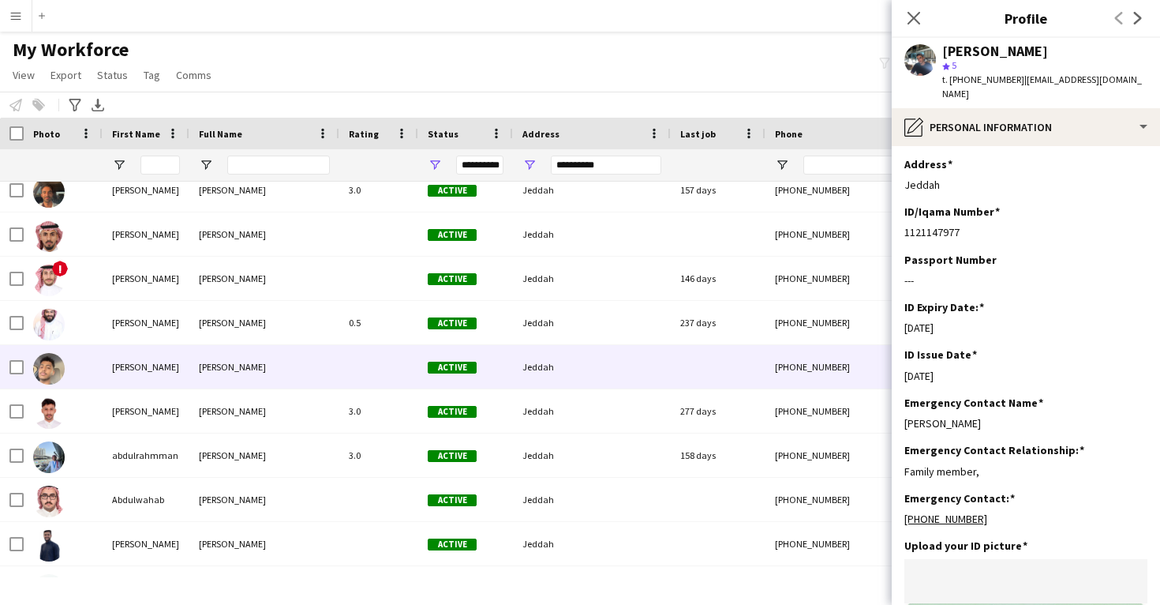
click at [388, 381] on div at bounding box center [378, 366] width 79 height 43
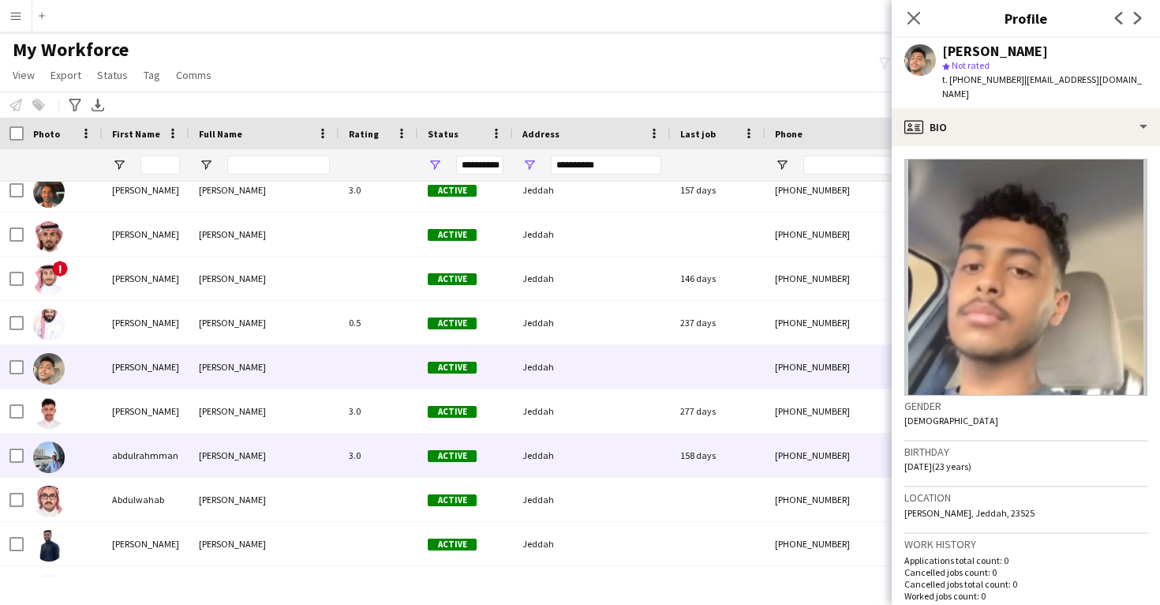
click at [534, 453] on span "Jeddah" at bounding box center [538, 455] width 32 height 12
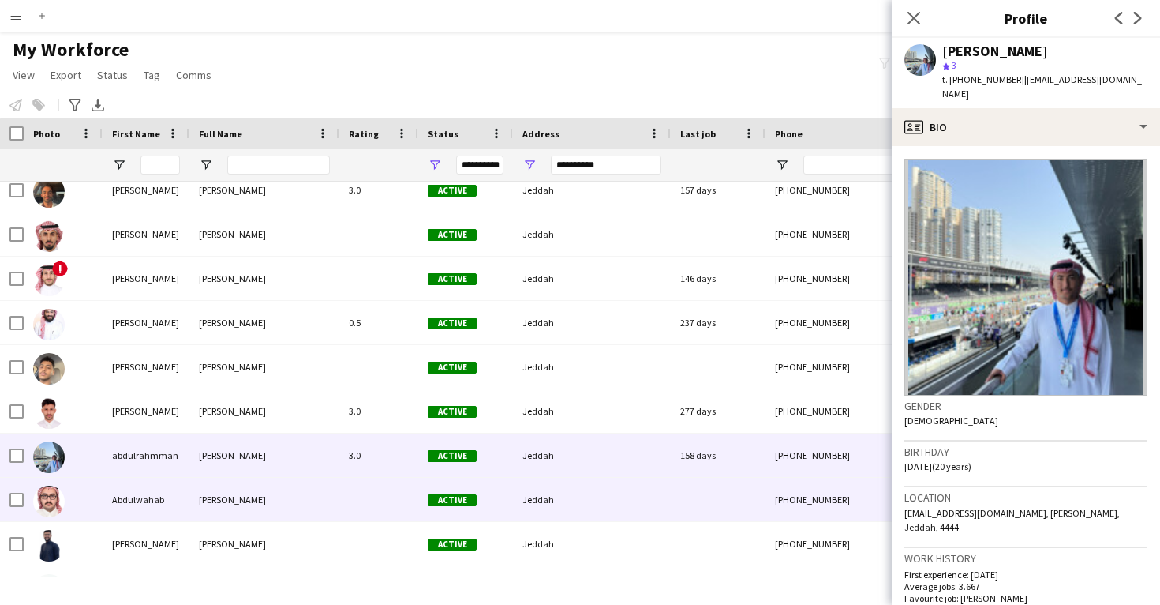
click at [541, 502] on span "Jeddah" at bounding box center [538, 499] width 32 height 12
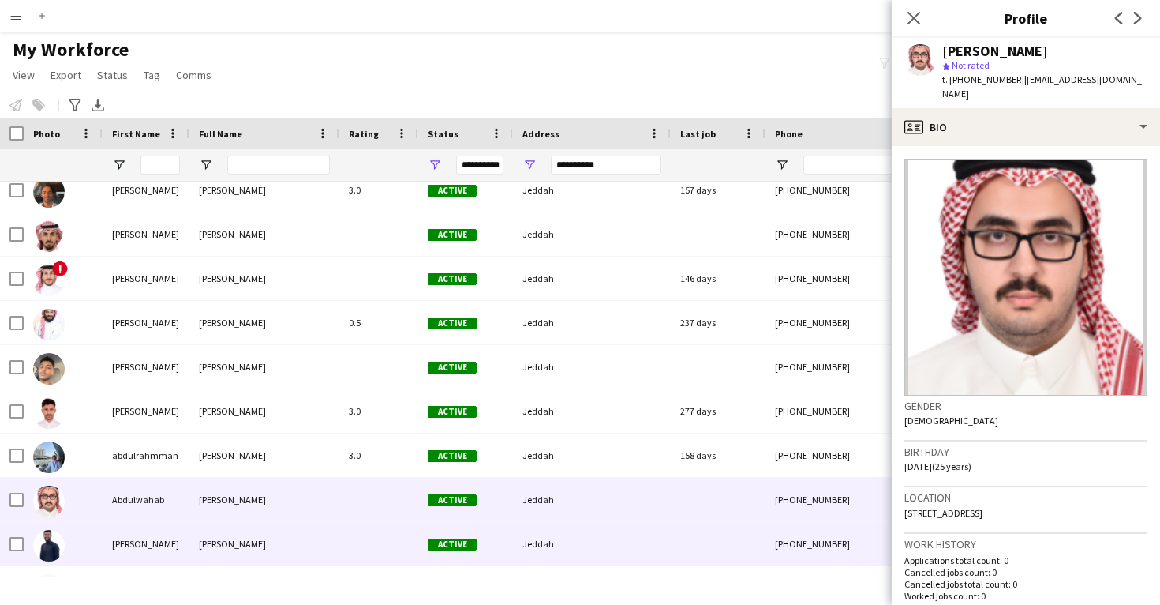
click at [523, 529] on div "Jeddah" at bounding box center [592, 543] width 158 height 43
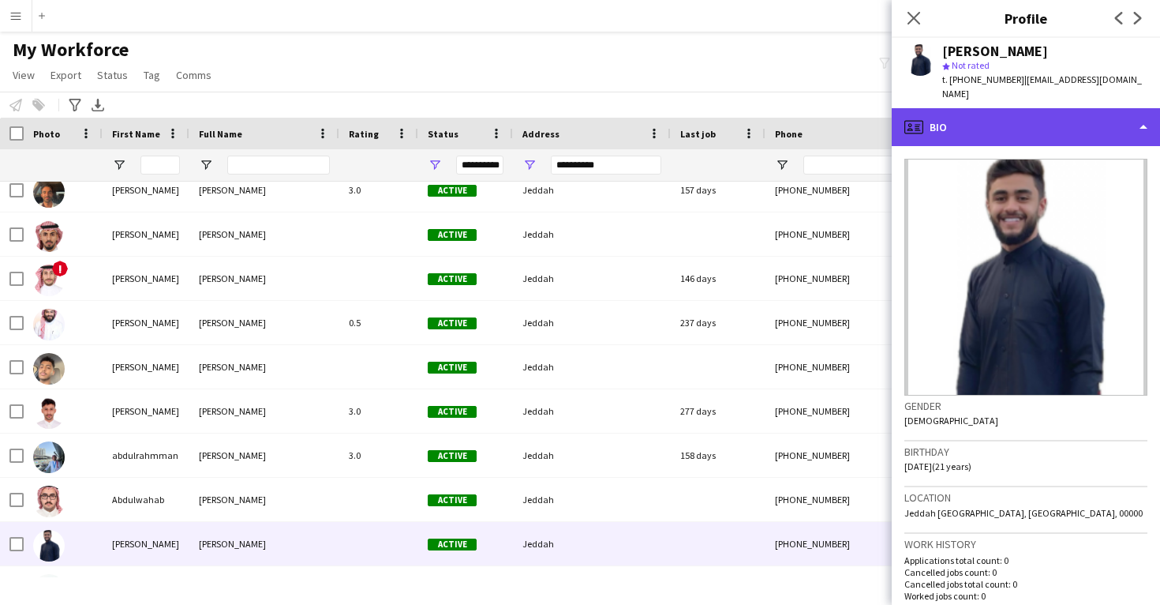
click at [1035, 109] on div "profile Bio" at bounding box center [1026, 127] width 268 height 38
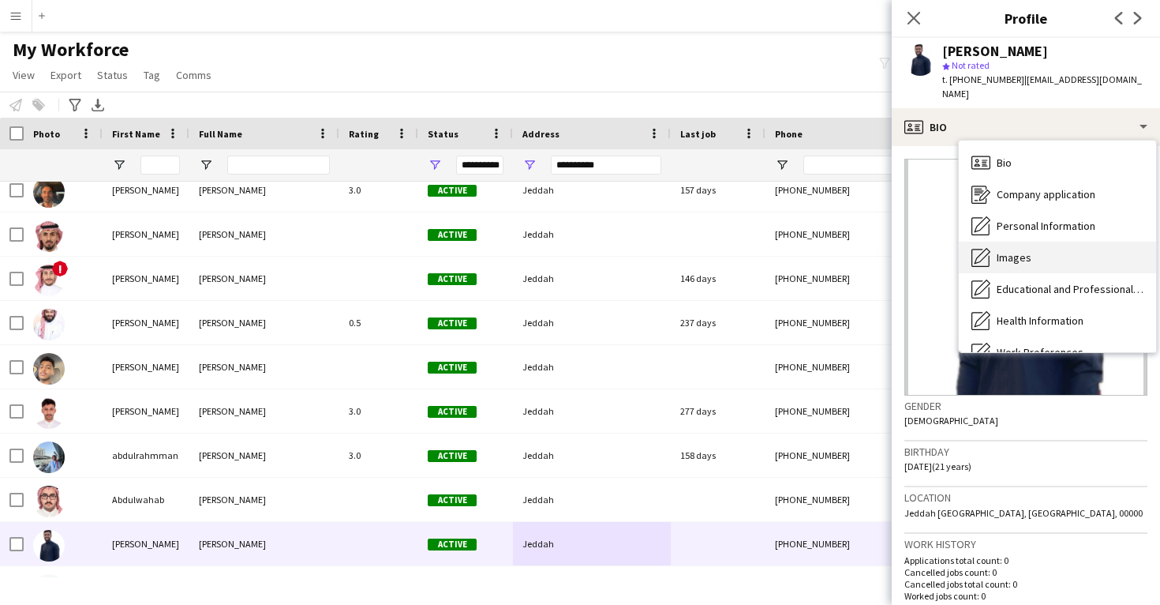
click at [1041, 242] on div "Images Images" at bounding box center [1057, 258] width 197 height 32
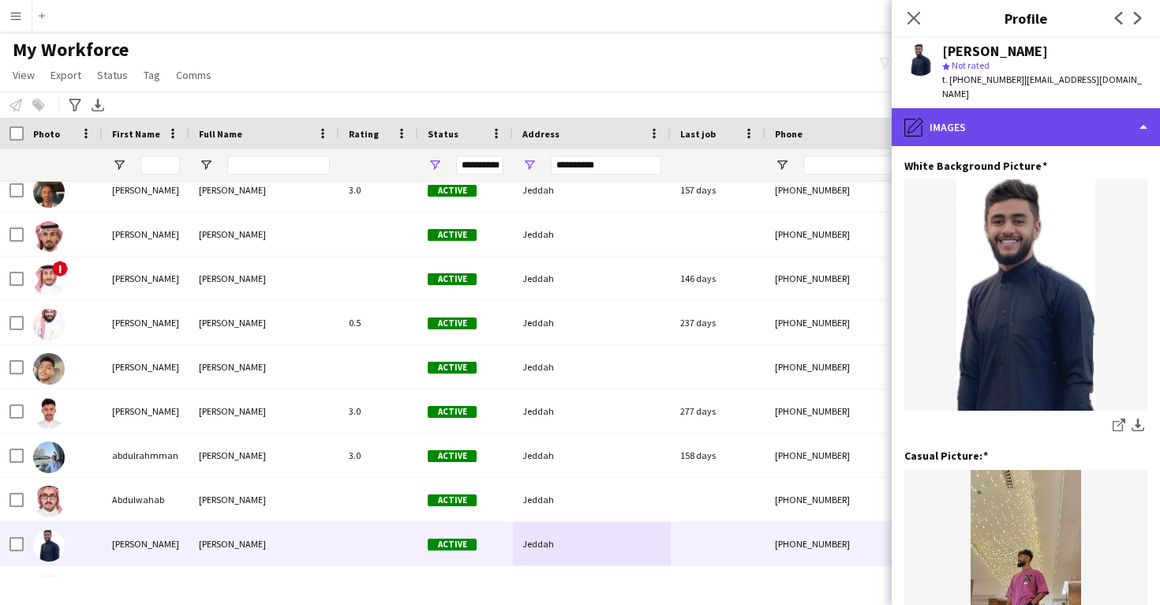
click at [1022, 124] on div "pencil4 Images" at bounding box center [1026, 127] width 268 height 38
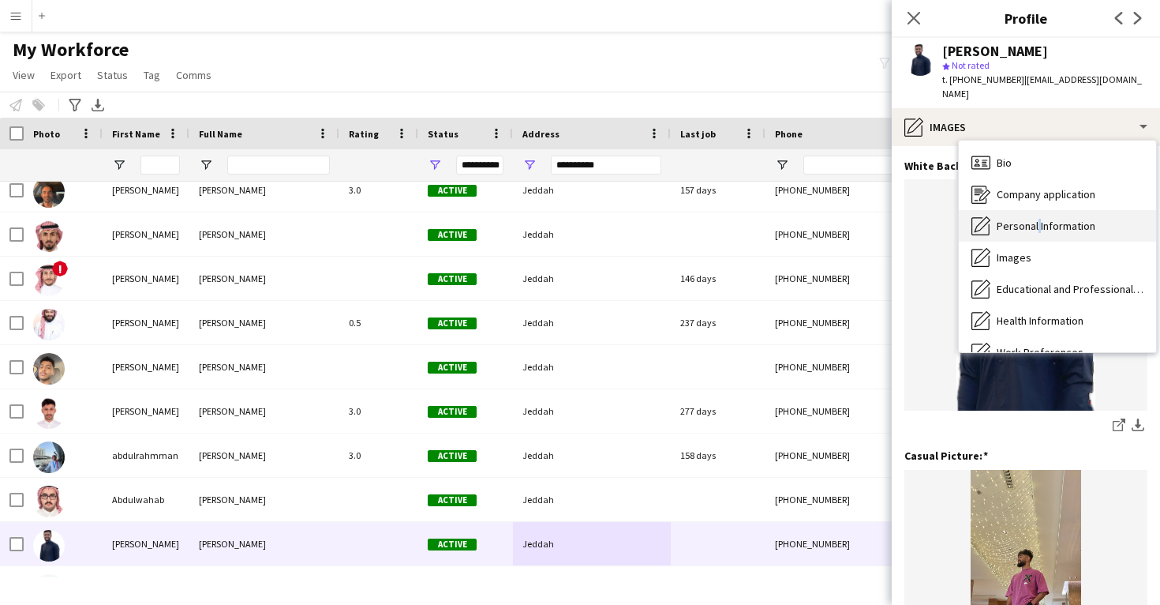
click at [1036, 219] on span "Personal Information" at bounding box center [1046, 226] width 99 height 14
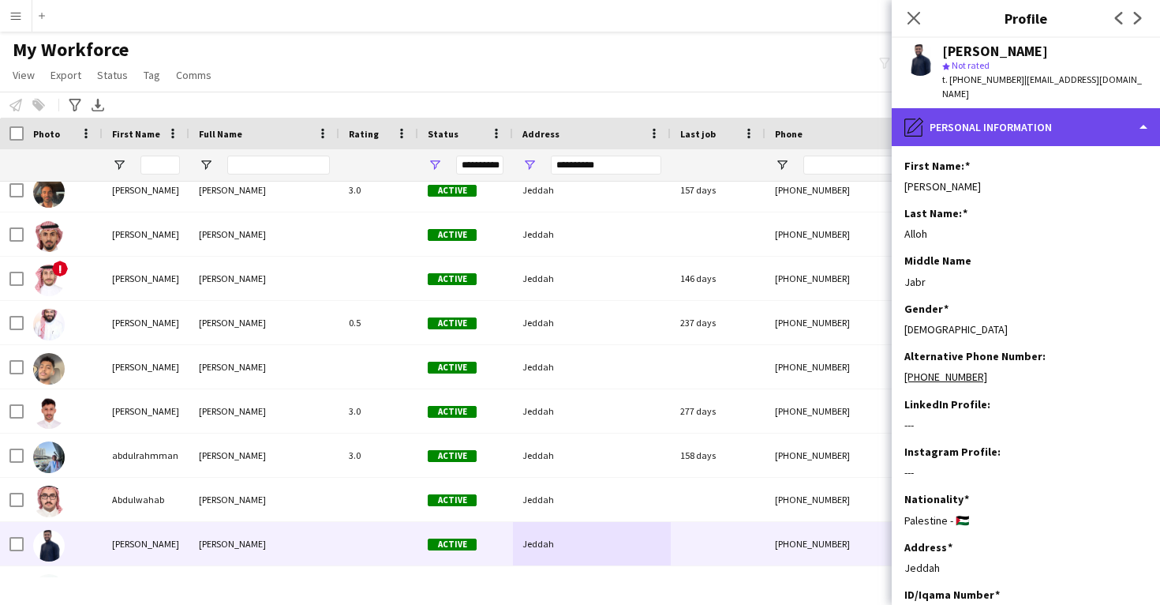
click at [1021, 119] on div "pencil4 Personal Information" at bounding box center [1026, 127] width 268 height 38
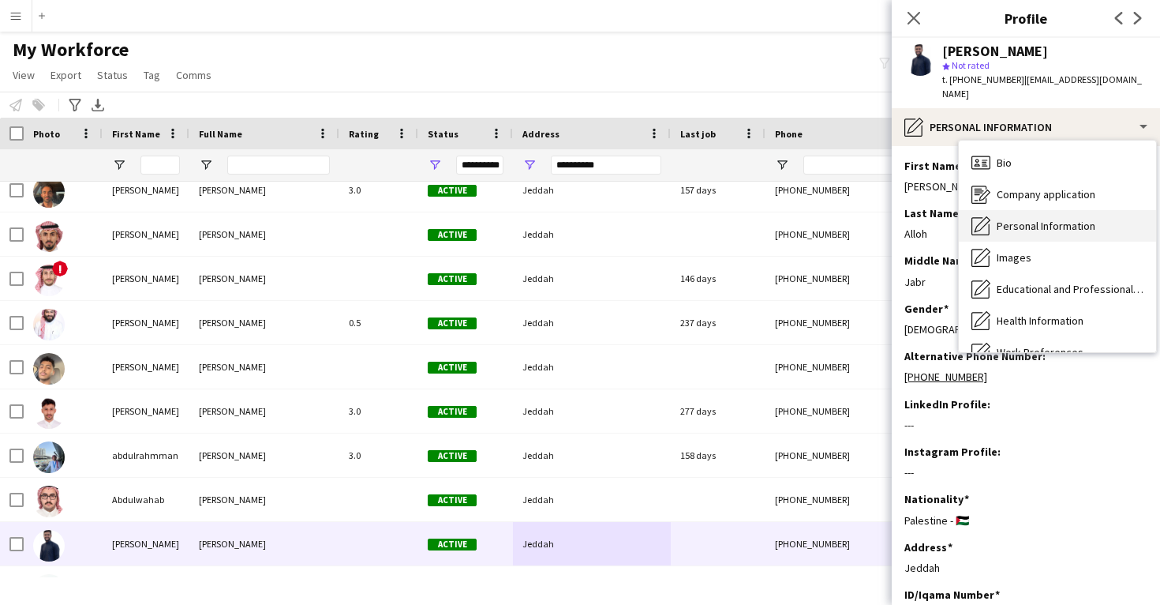
click at [1021, 223] on div "Personal Information Personal Information" at bounding box center [1057, 226] width 197 height 32
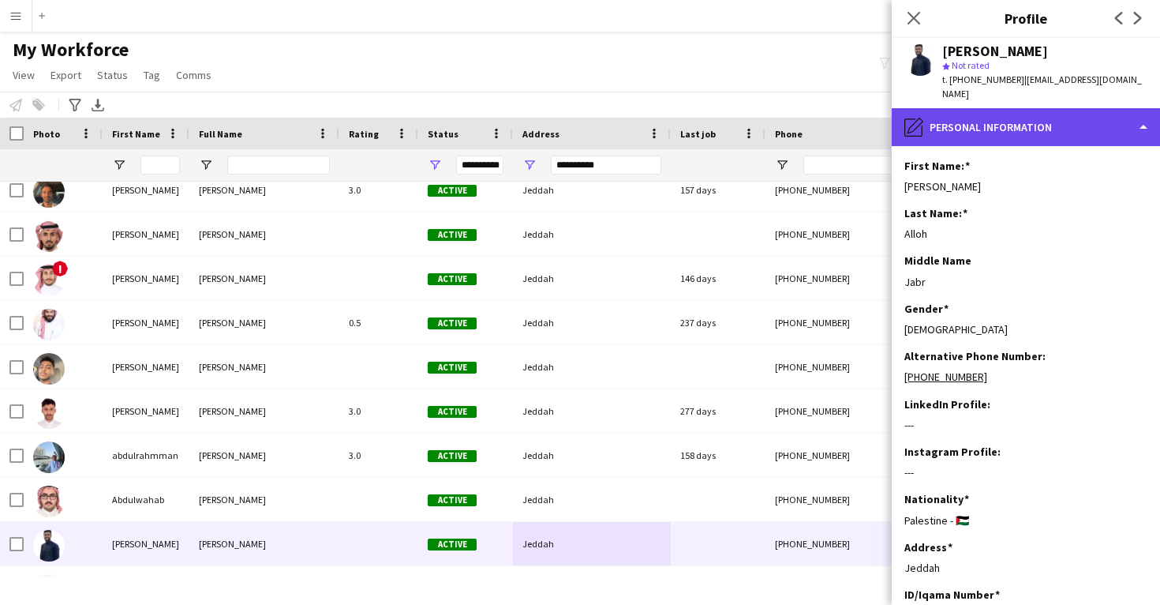
click at [1007, 127] on div "pencil4 Personal Information" at bounding box center [1026, 127] width 268 height 38
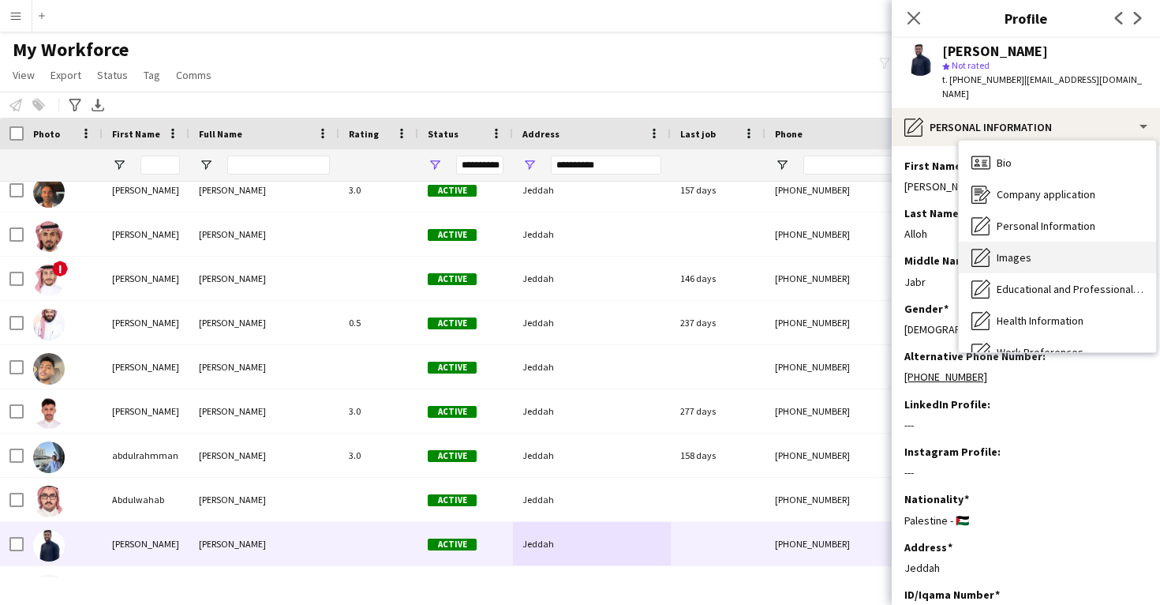
click at [1035, 242] on div "Images Images" at bounding box center [1057, 258] width 197 height 32
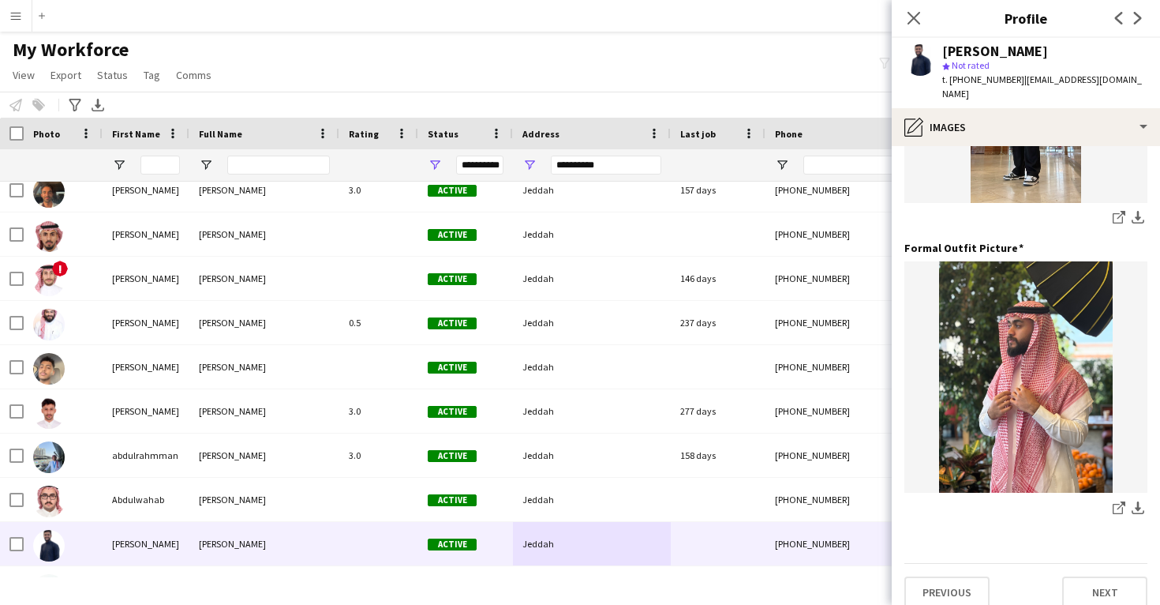
scroll to position [497, 0]
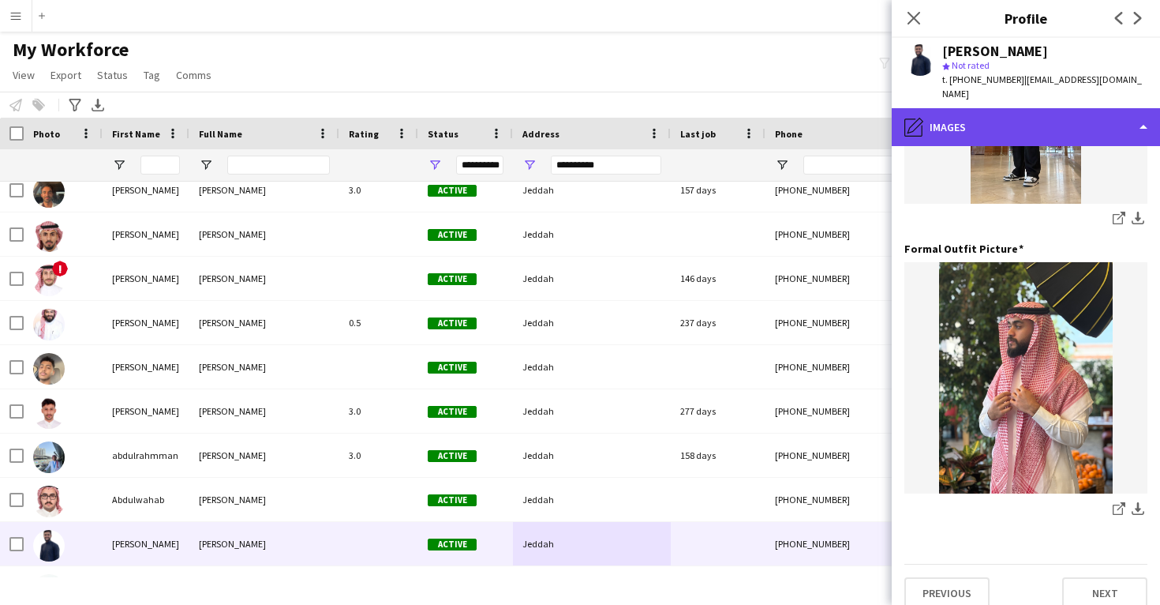
click at [1006, 114] on div "pencil4 Images" at bounding box center [1026, 127] width 268 height 38
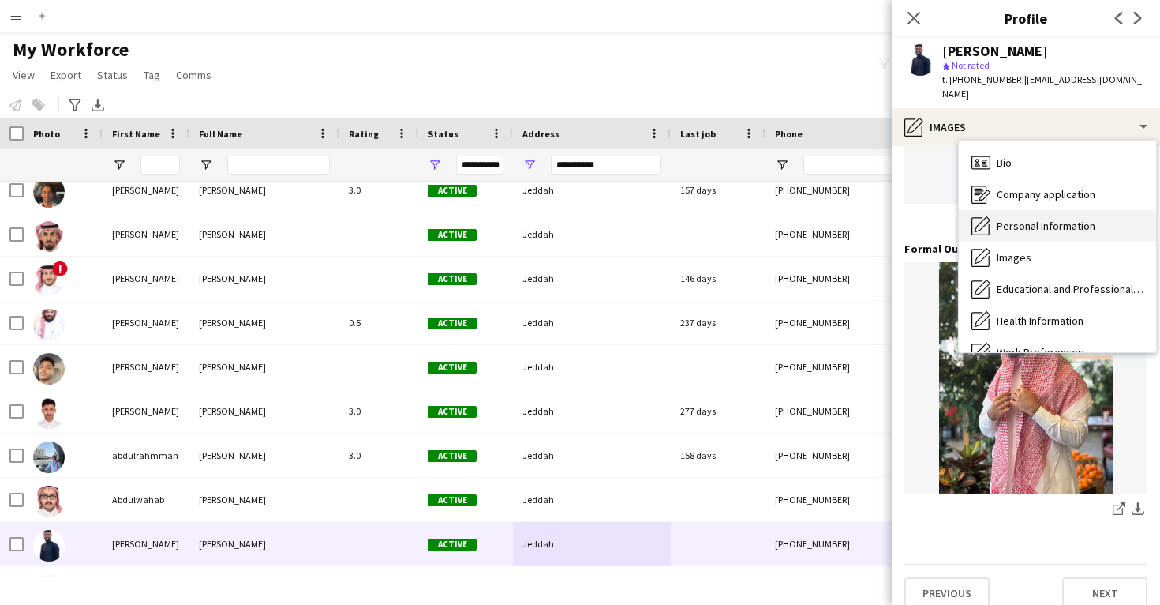
click at [1031, 210] on div "Personal Information Personal Information" at bounding box center [1057, 226] width 197 height 32
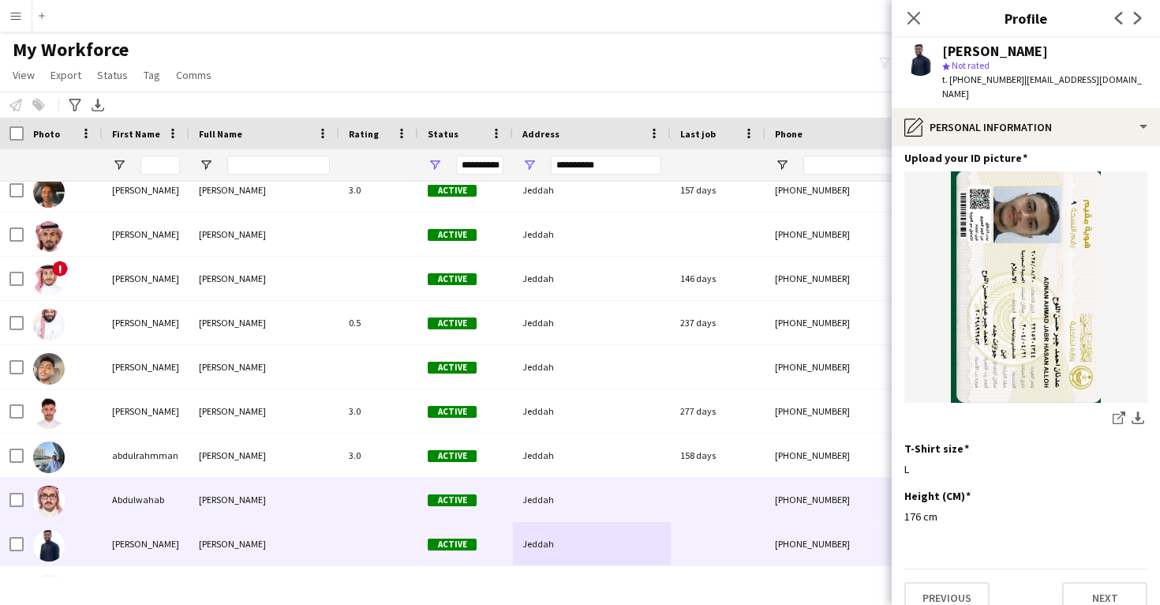
scroll to position [257, 0]
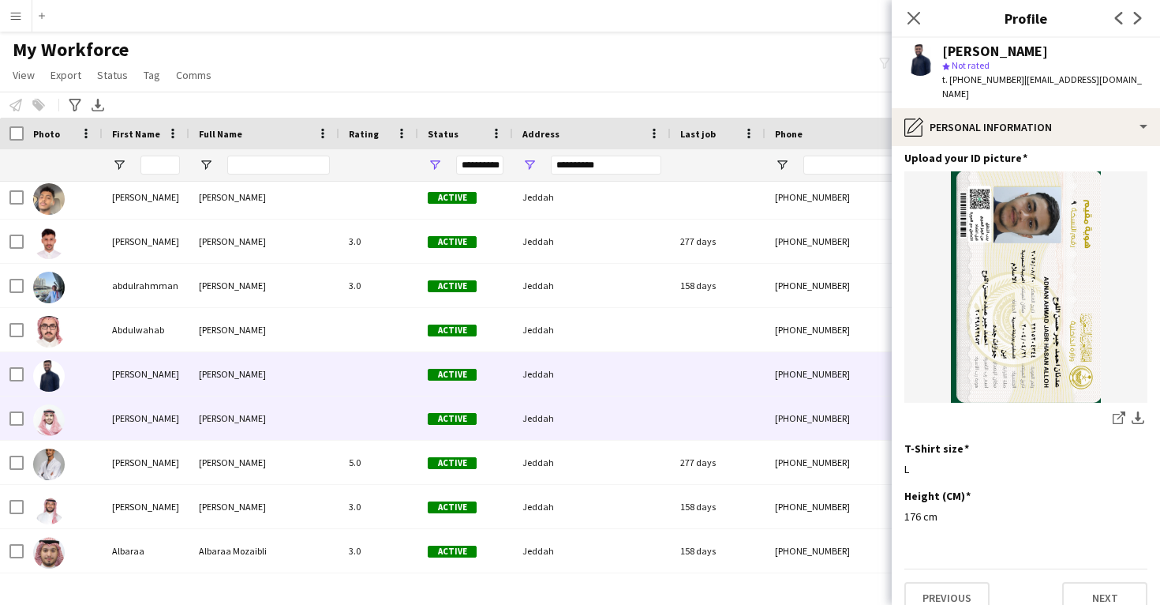
click at [587, 427] on div "Jeddah" at bounding box center [592, 417] width 158 height 43
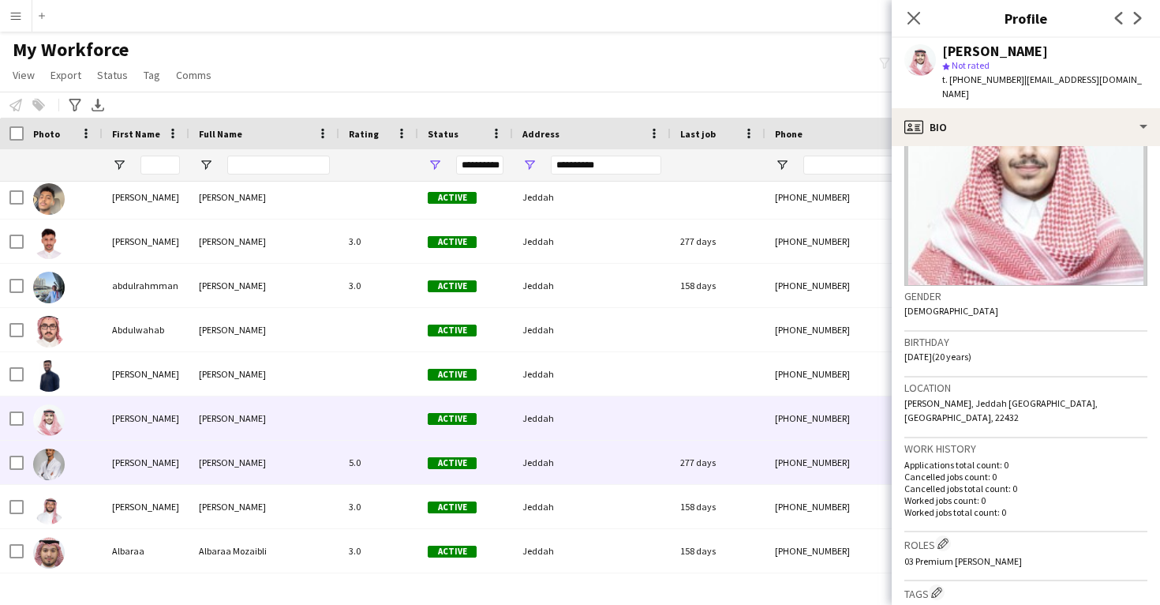
click at [671, 465] on div "277 days" at bounding box center [718, 461] width 95 height 43
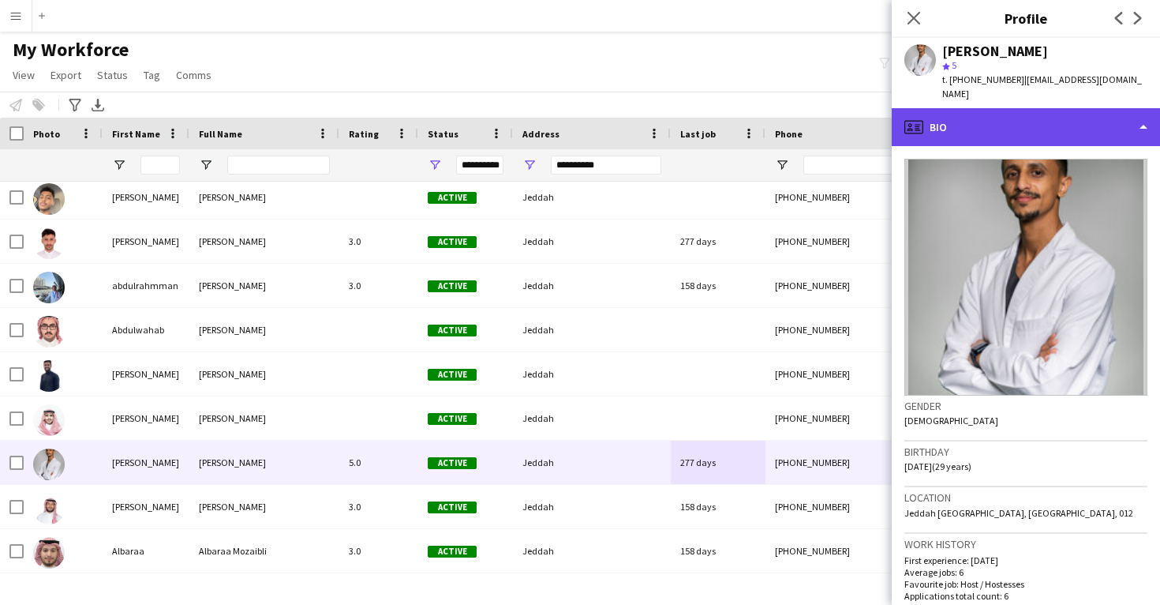
click at [999, 115] on div "profile Bio" at bounding box center [1026, 127] width 268 height 38
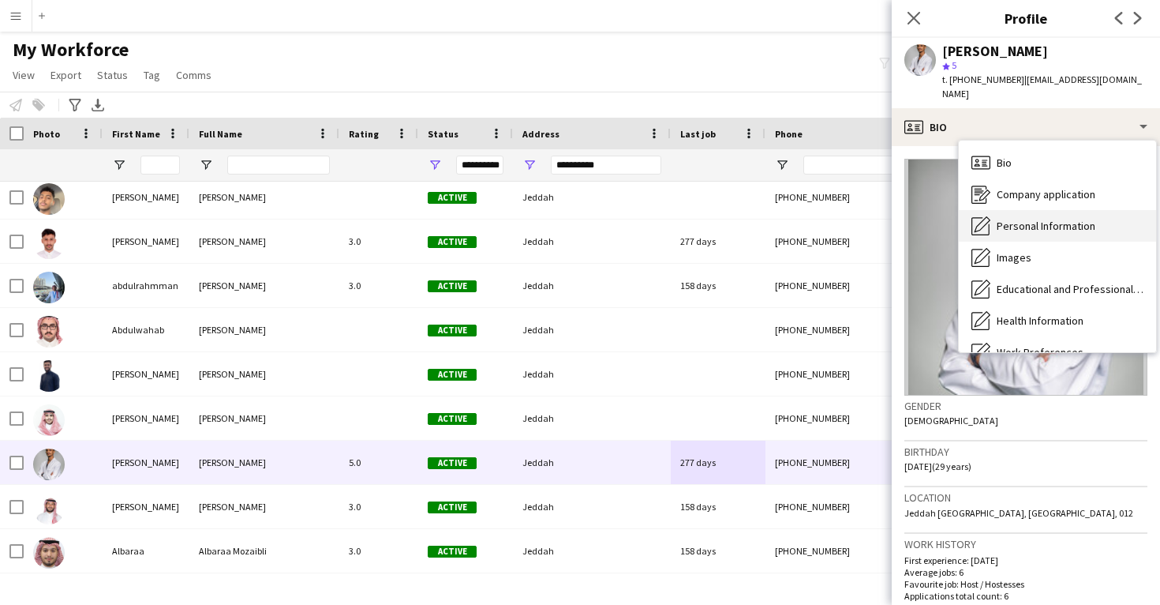
click at [1026, 210] on div "Personal Information Personal Information" at bounding box center [1057, 226] width 197 height 32
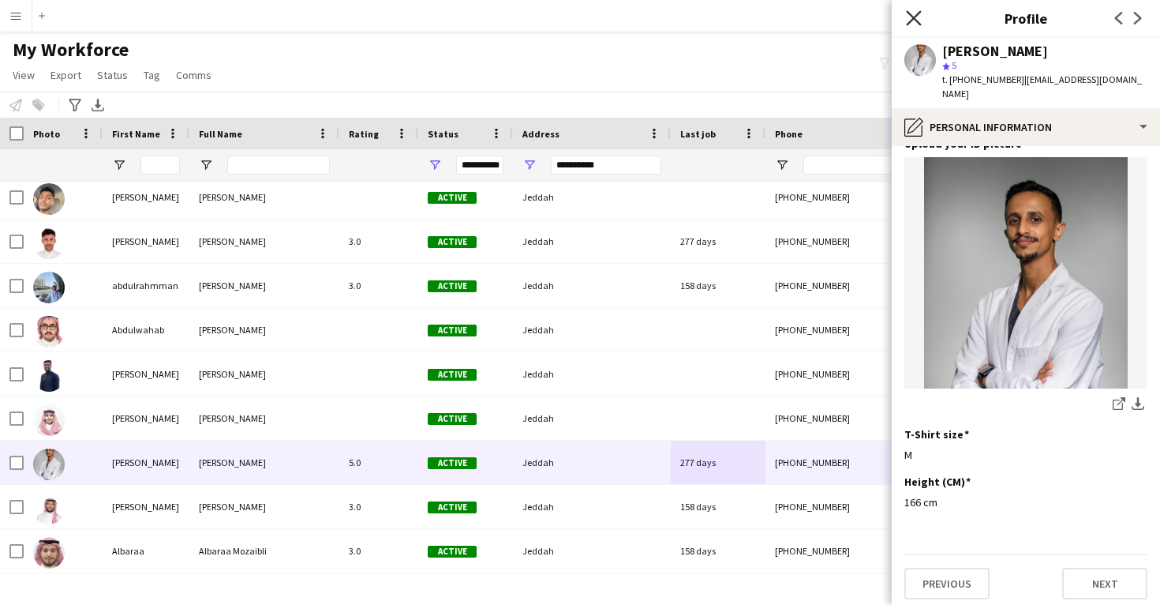
click at [919, 25] on icon "Close pop-in" at bounding box center [913, 17] width 15 height 15
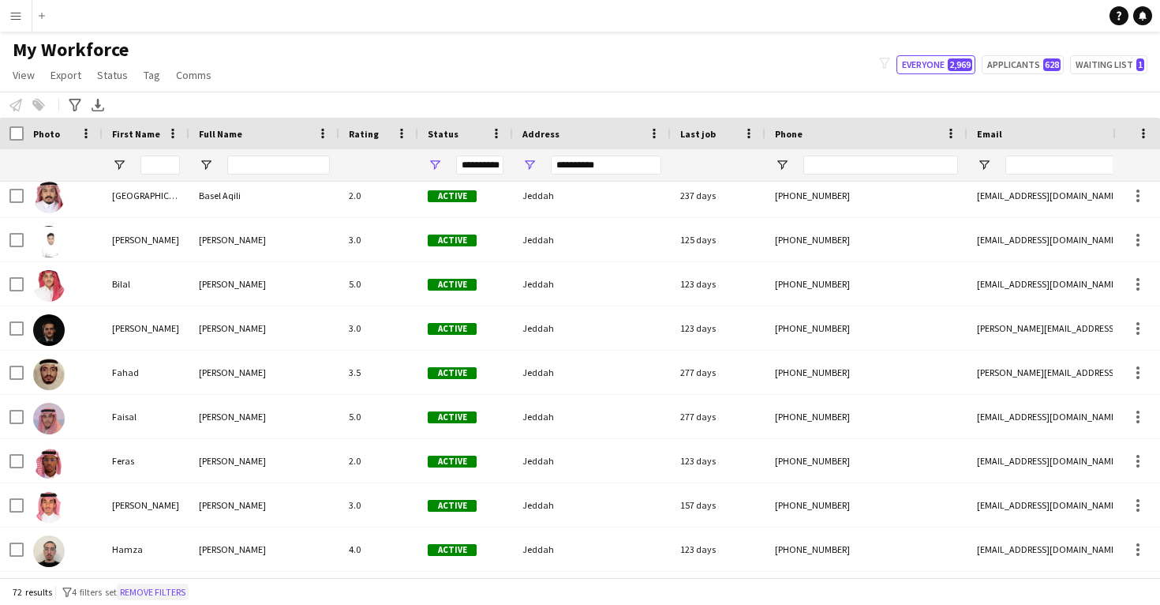
click at [176, 589] on button "Remove filters" at bounding box center [153, 591] width 72 height 17
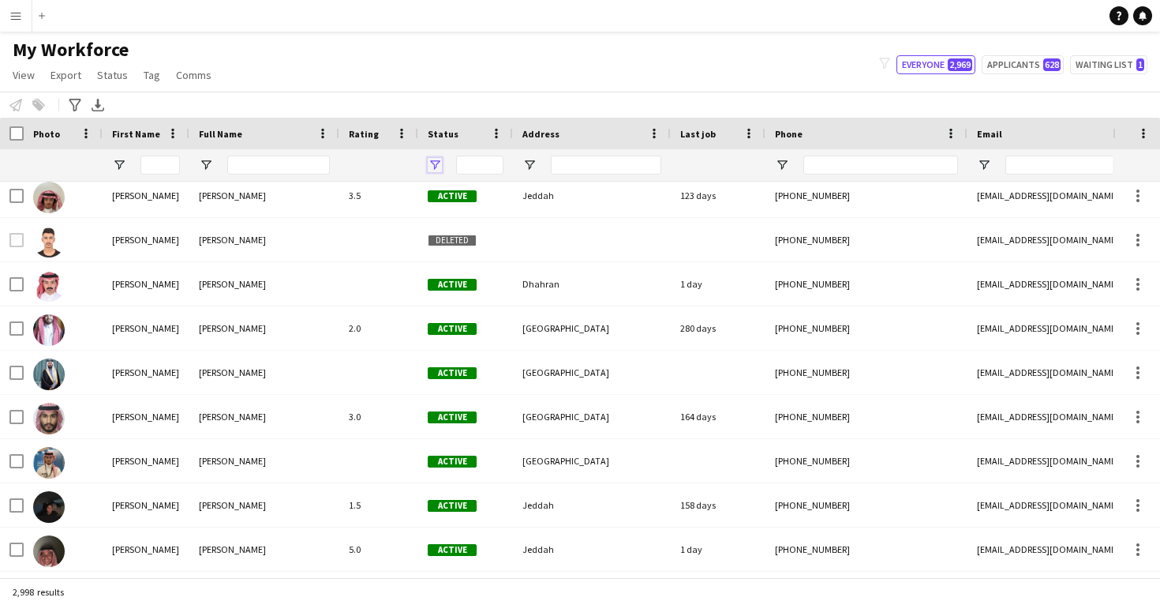
click at [434, 163] on span "Open Filter Menu" at bounding box center [435, 165] width 14 height 14
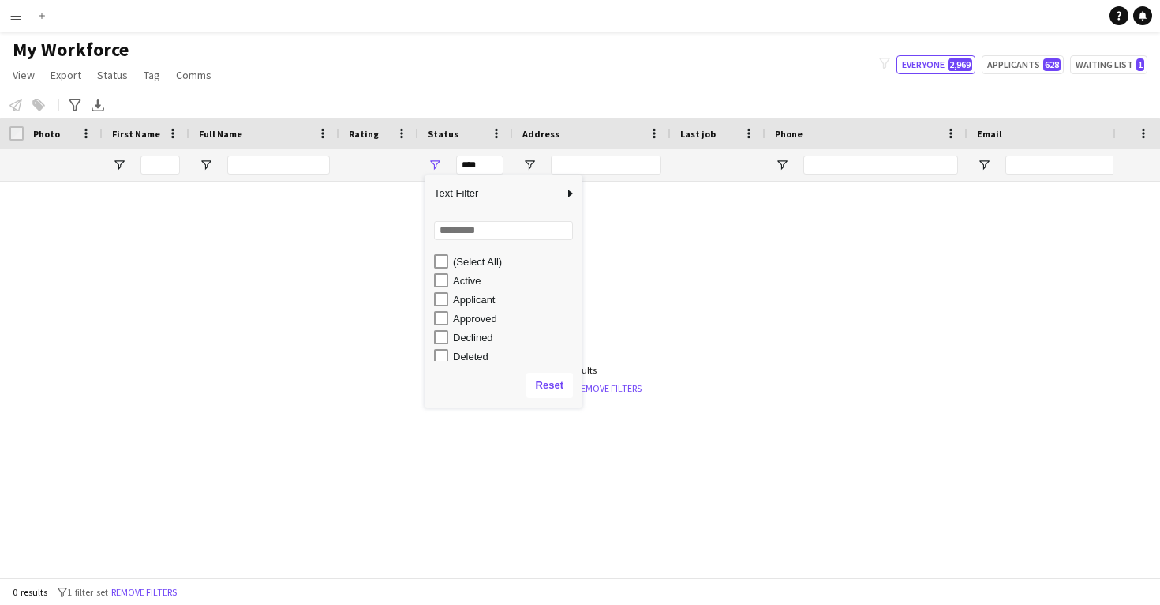
scroll to position [0, 0]
type input "**********"
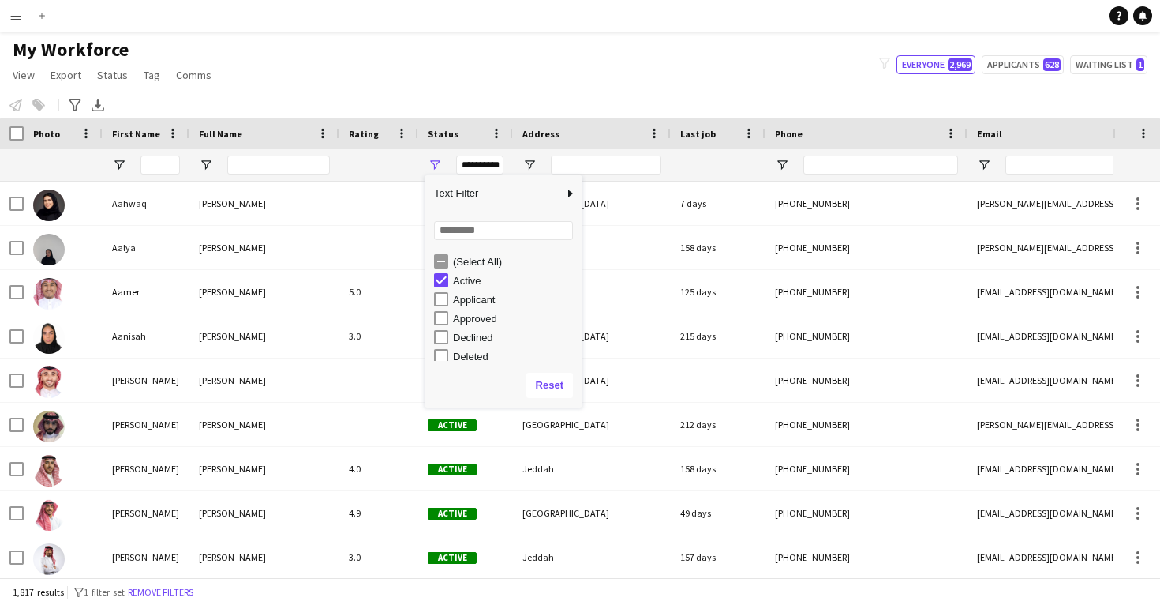
click at [380, 99] on div "Notify workforce Add to tag Select at least one crew to tag him or her. Advance…" at bounding box center [580, 105] width 1160 height 26
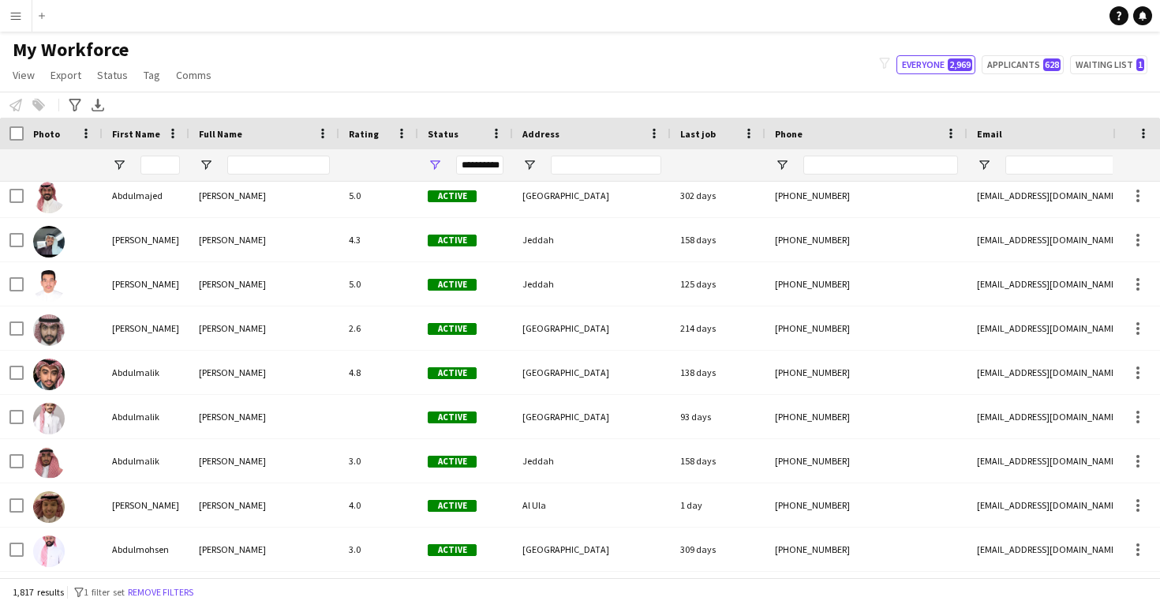
scroll to position [5564, 0]
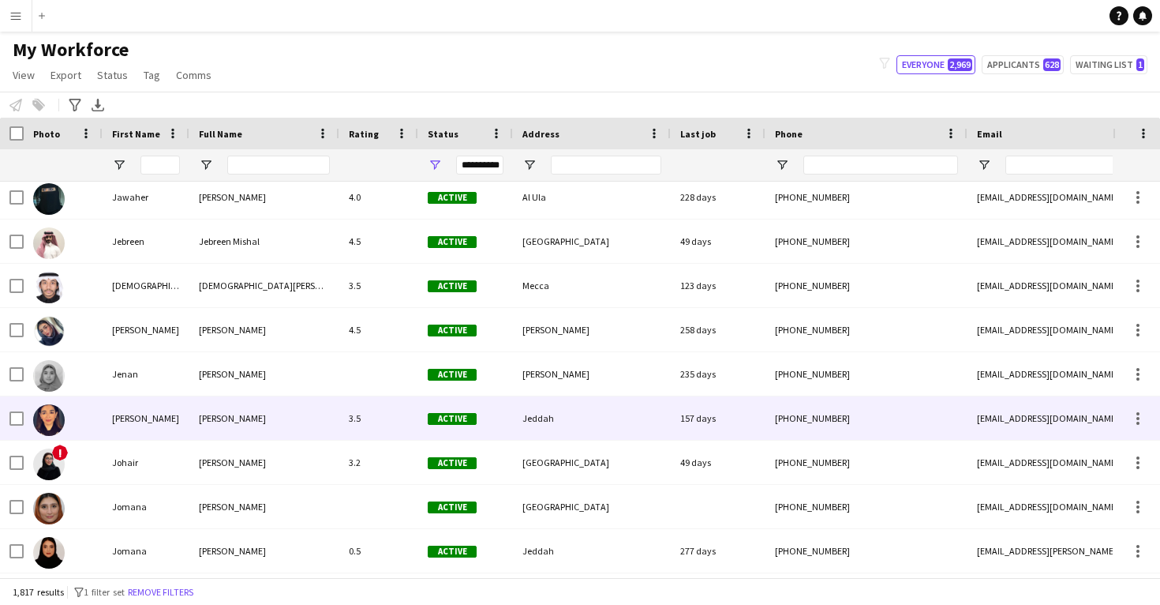
click at [248, 428] on div "[PERSON_NAME]" at bounding box center [264, 417] width 150 height 43
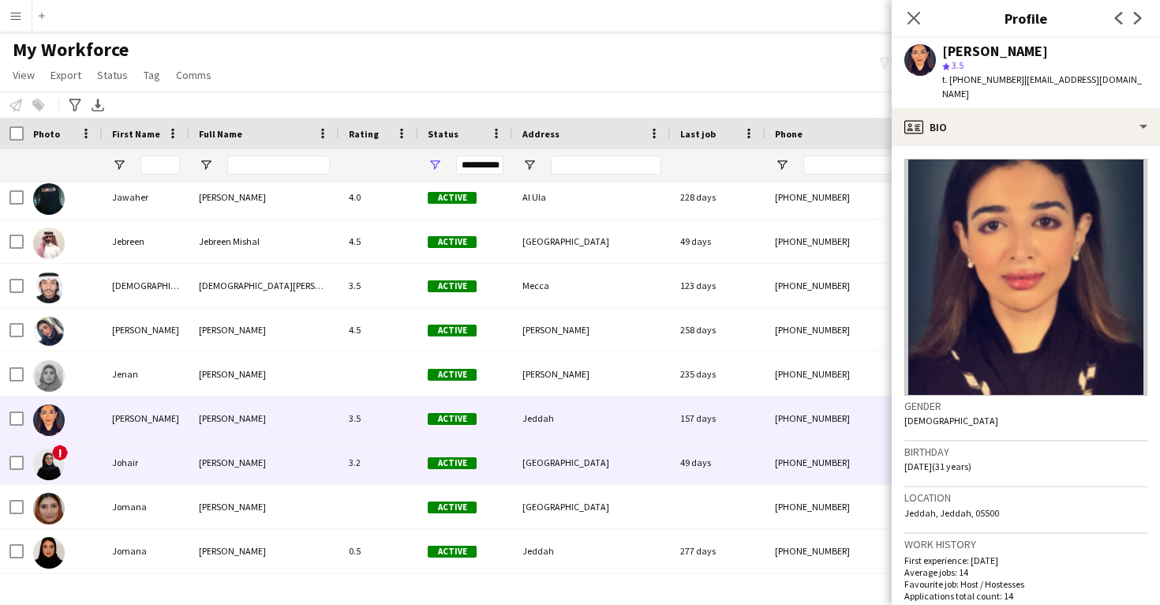
click at [238, 452] on div "[PERSON_NAME]" at bounding box center [264, 461] width 150 height 43
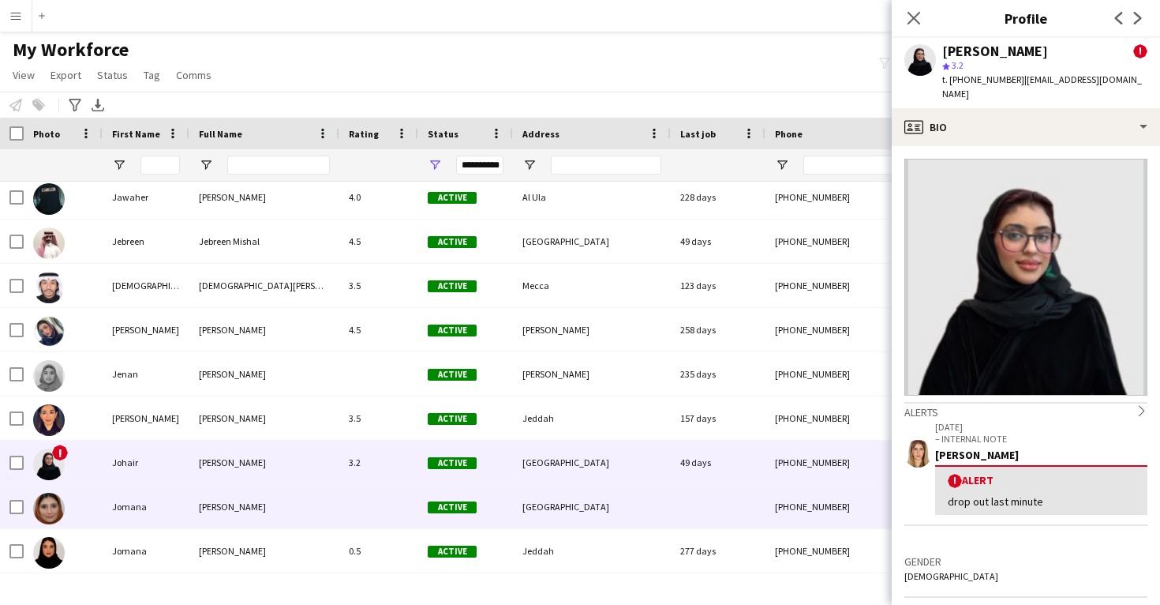
click at [280, 485] on div "[PERSON_NAME]" at bounding box center [264, 506] width 150 height 43
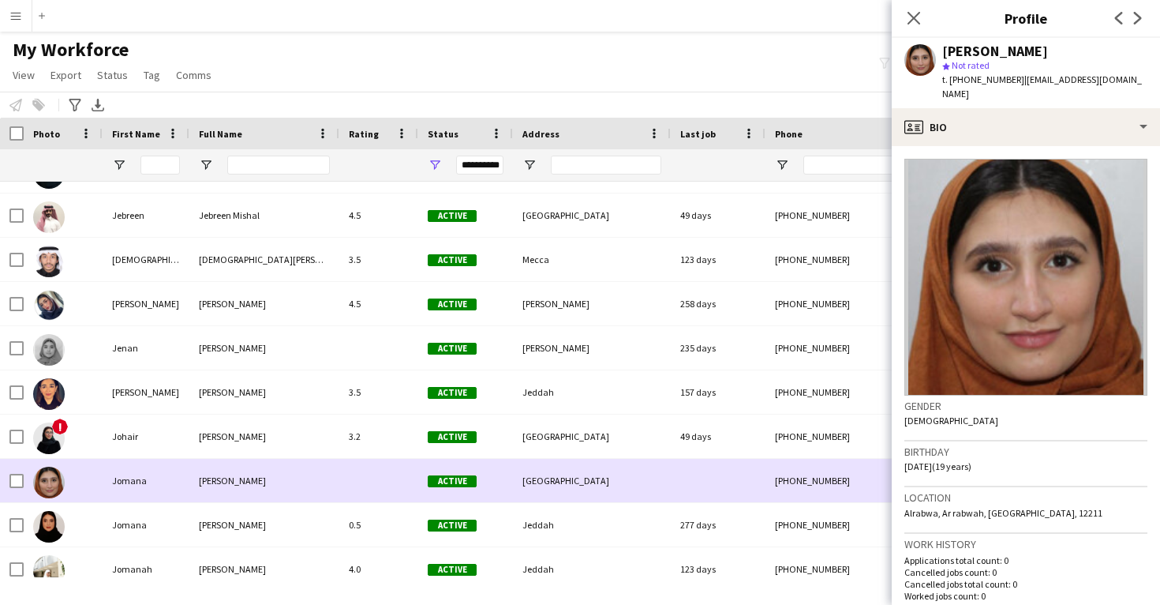
click at [285, 500] on div "[PERSON_NAME]" at bounding box center [264, 480] width 150 height 43
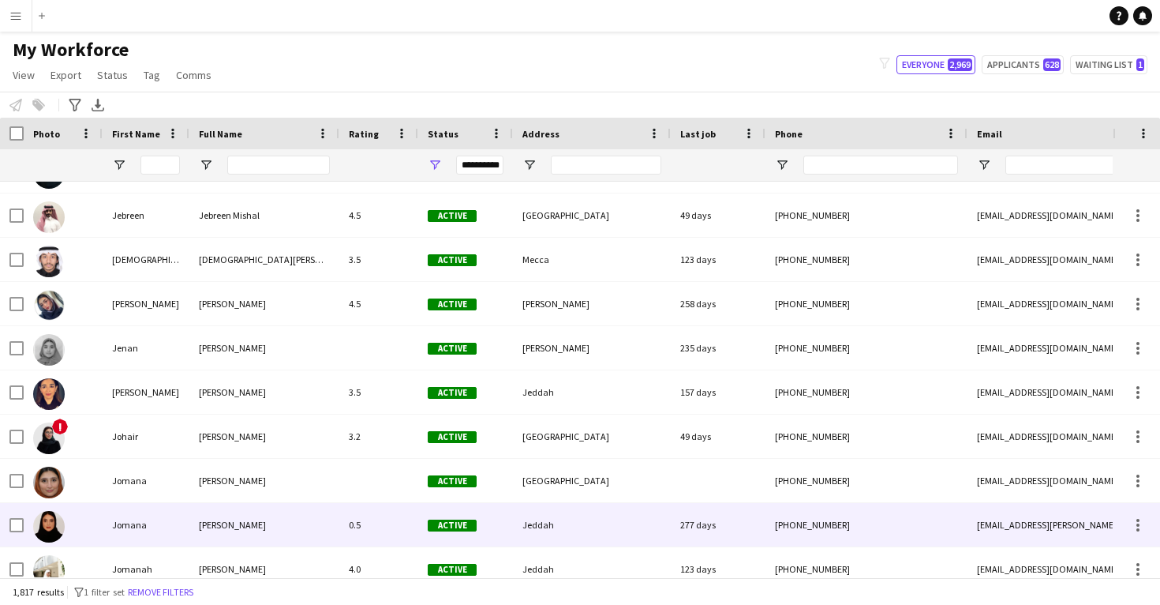
click at [278, 511] on div "[PERSON_NAME]" at bounding box center [264, 524] width 150 height 43
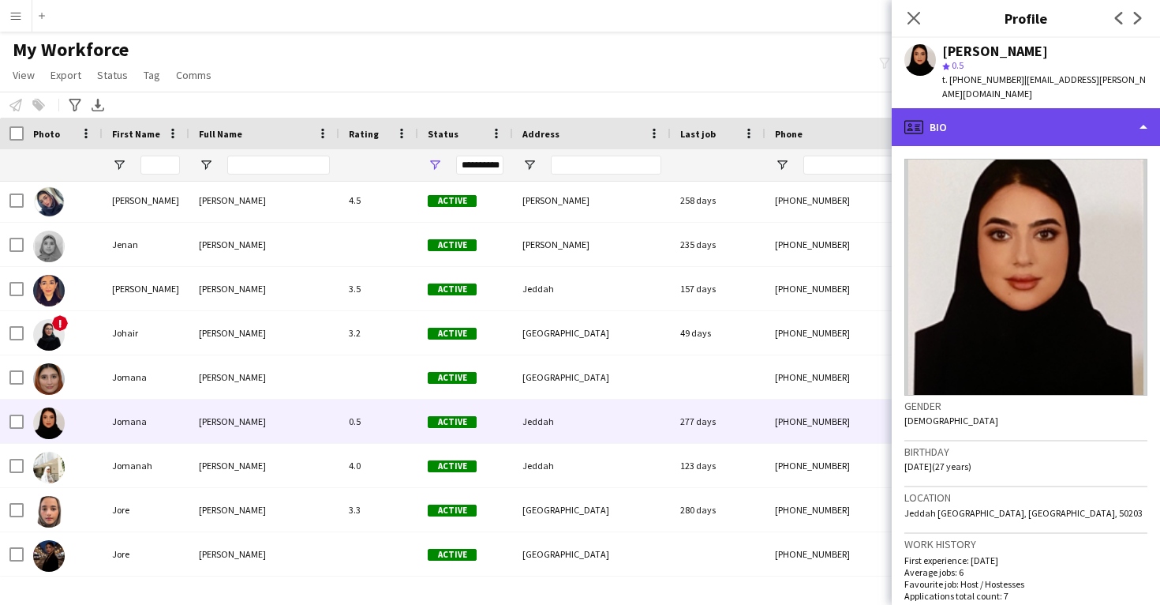
click at [976, 119] on div "profile Bio" at bounding box center [1026, 127] width 268 height 38
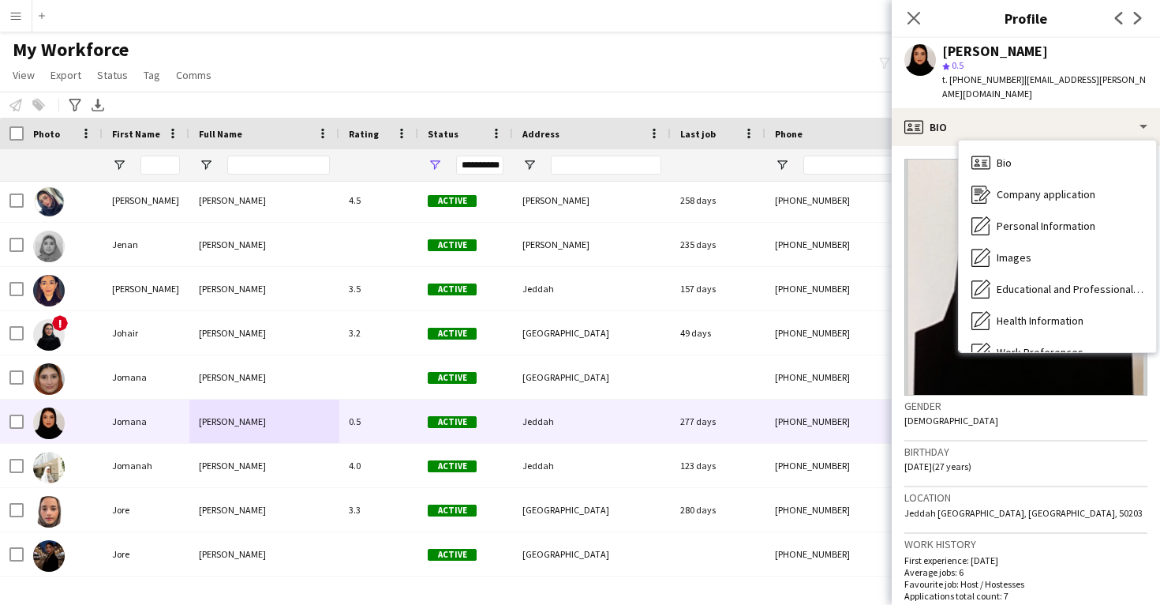
click at [957, 399] on h3 "Gender" at bounding box center [1025, 406] width 243 height 14
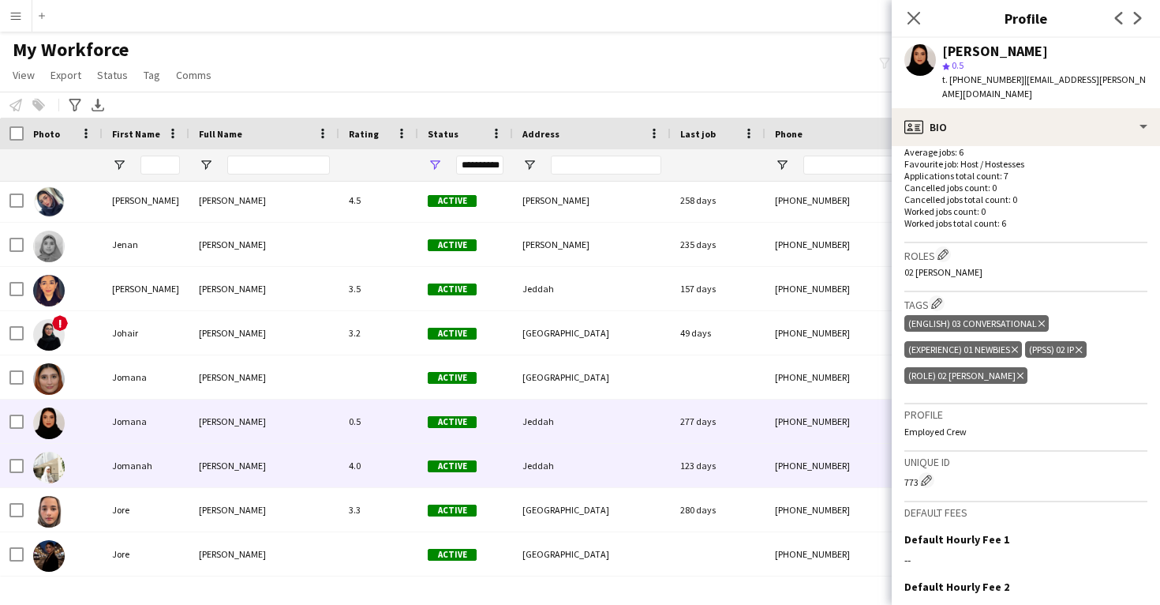
click at [672, 458] on div "123 days" at bounding box center [718, 465] width 95 height 43
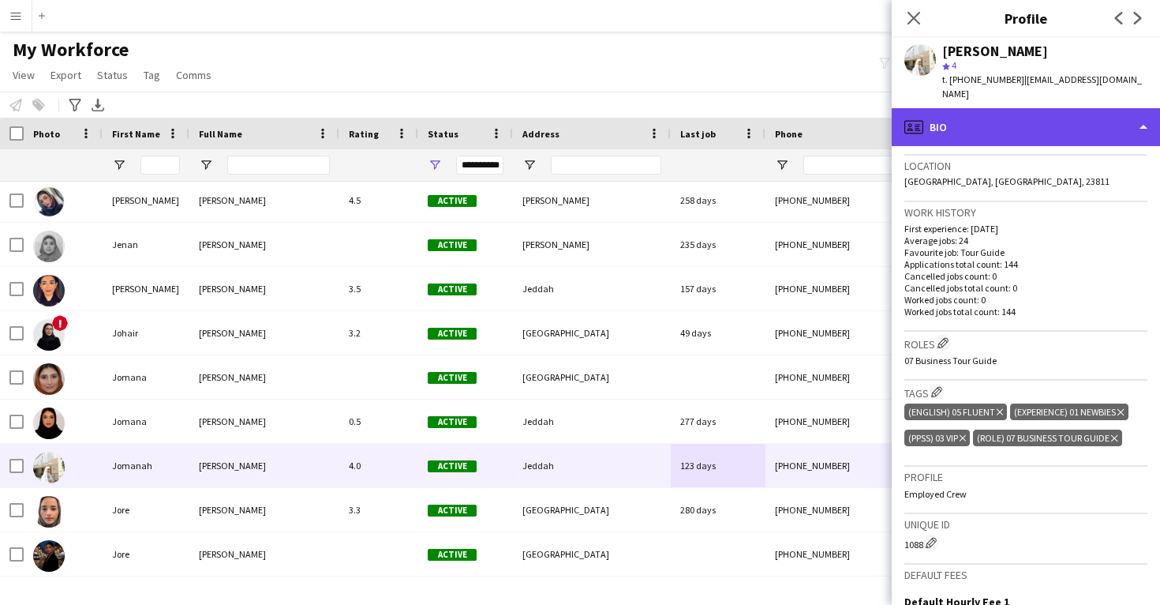
click at [960, 118] on div "profile Bio" at bounding box center [1026, 127] width 268 height 38
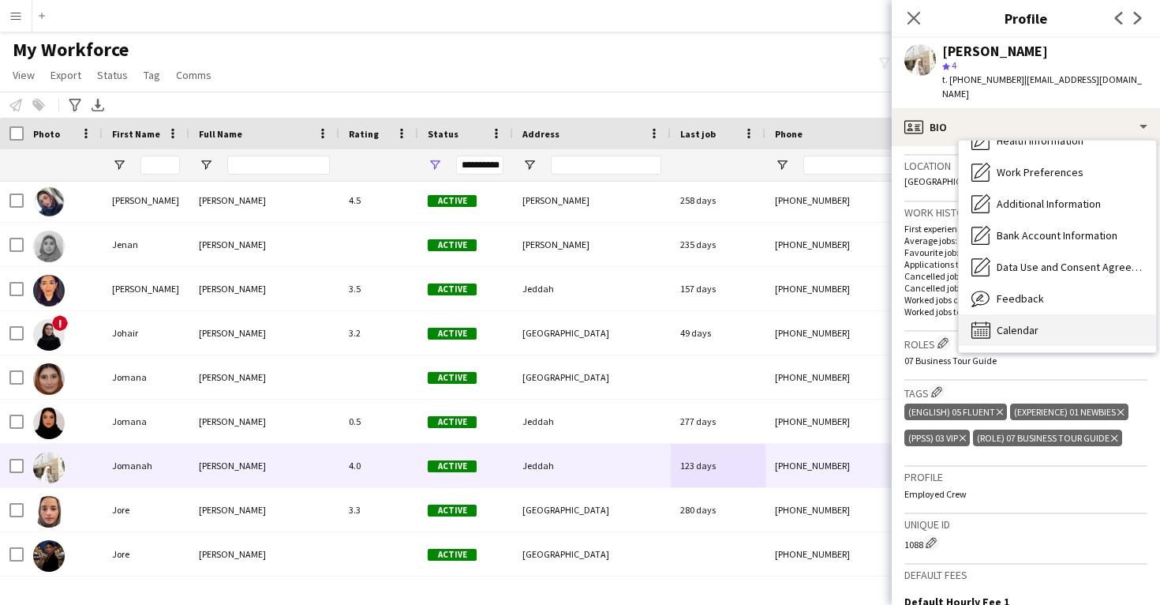
click at [1012, 323] on span "Calendar" at bounding box center [1018, 330] width 42 height 14
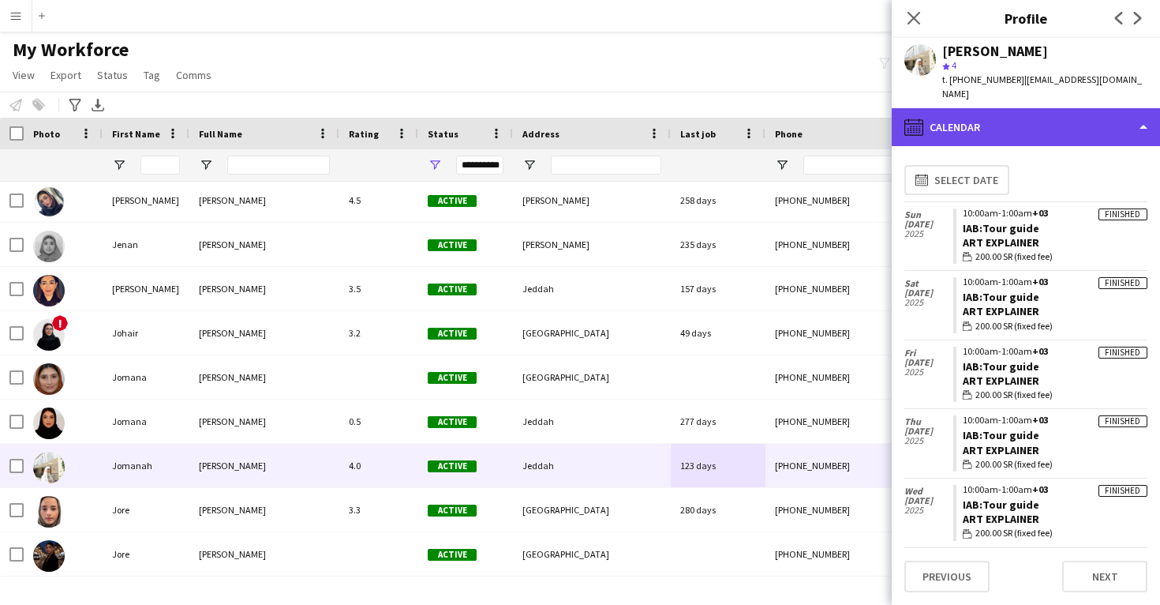
click at [979, 118] on div "calendar-full Calendar" at bounding box center [1026, 127] width 268 height 38
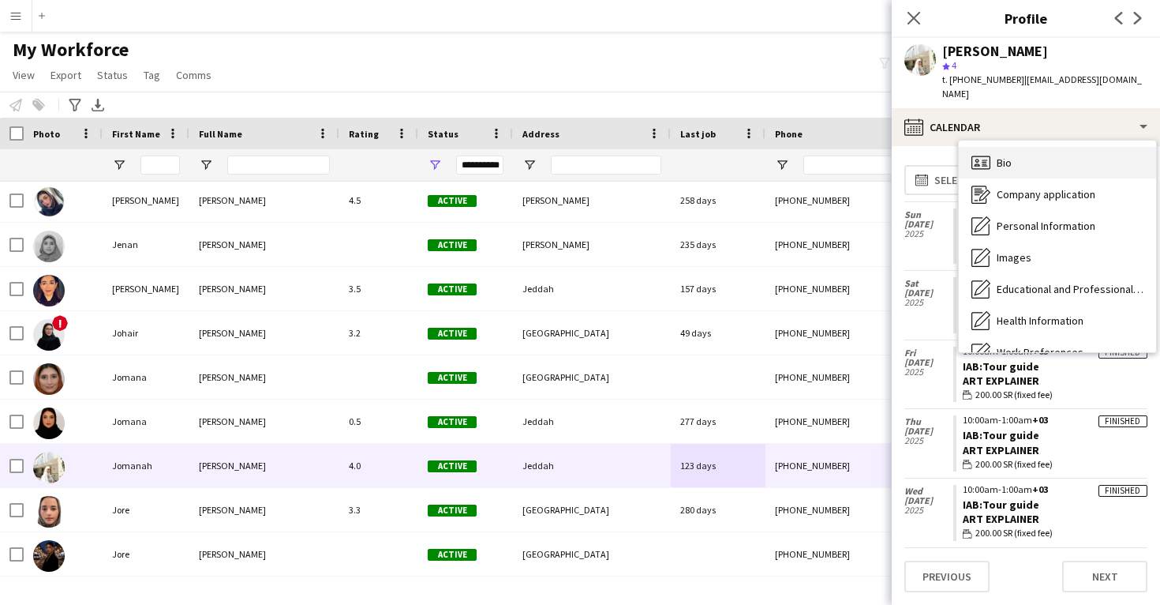
click at [1005, 155] on span "Bio" at bounding box center [1004, 162] width 15 height 14
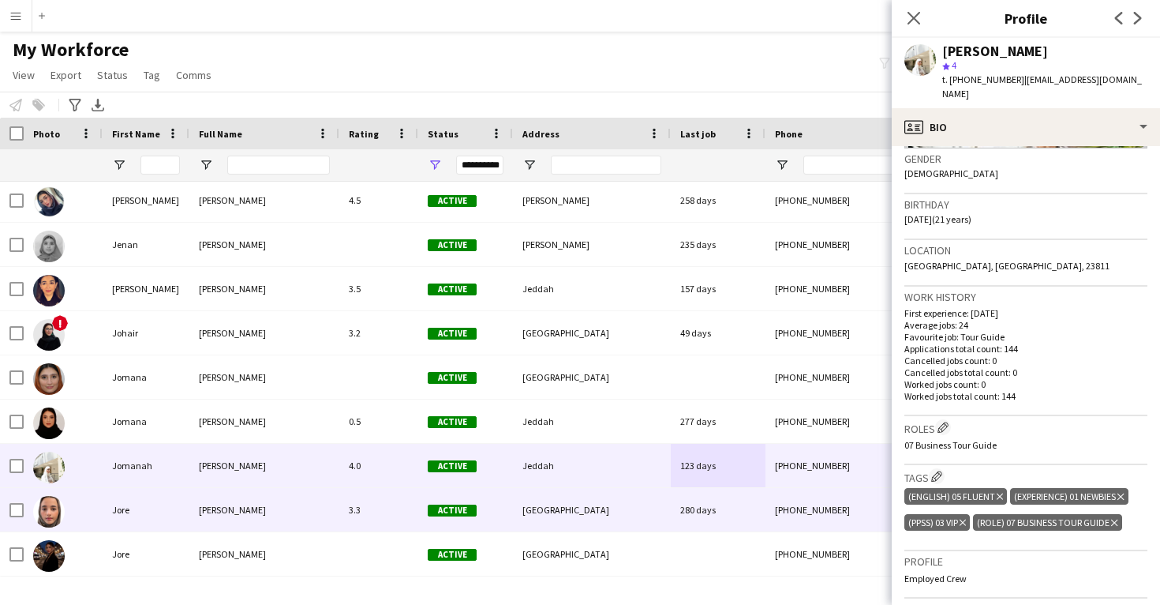
click at [639, 499] on div "[GEOGRAPHIC_DATA]" at bounding box center [592, 509] width 158 height 43
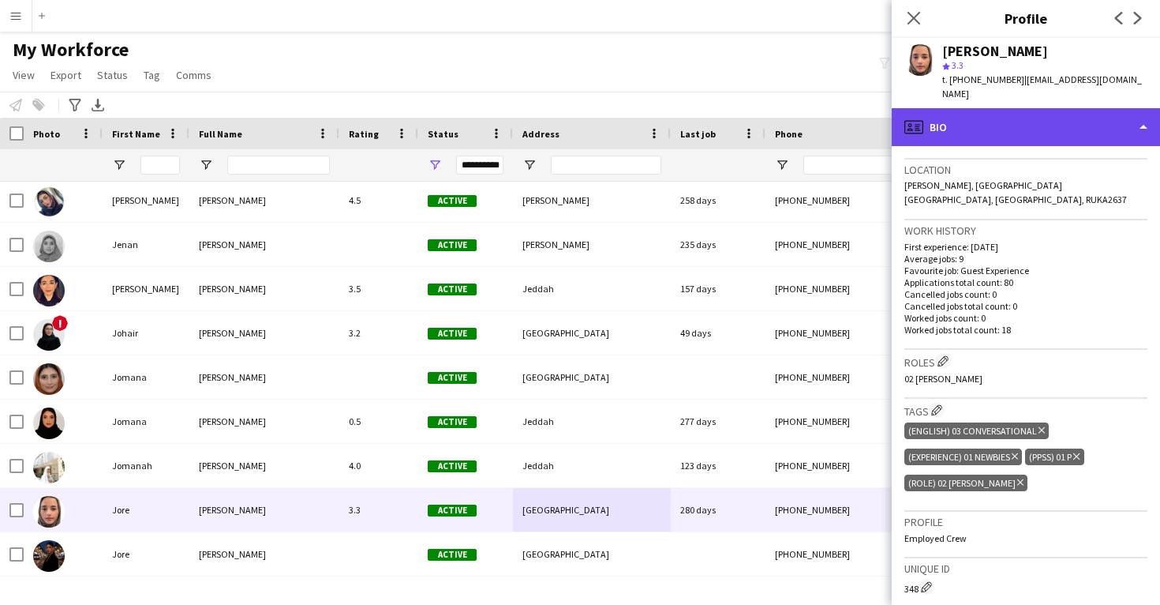
click at [969, 118] on div "profile Bio" at bounding box center [1026, 127] width 268 height 38
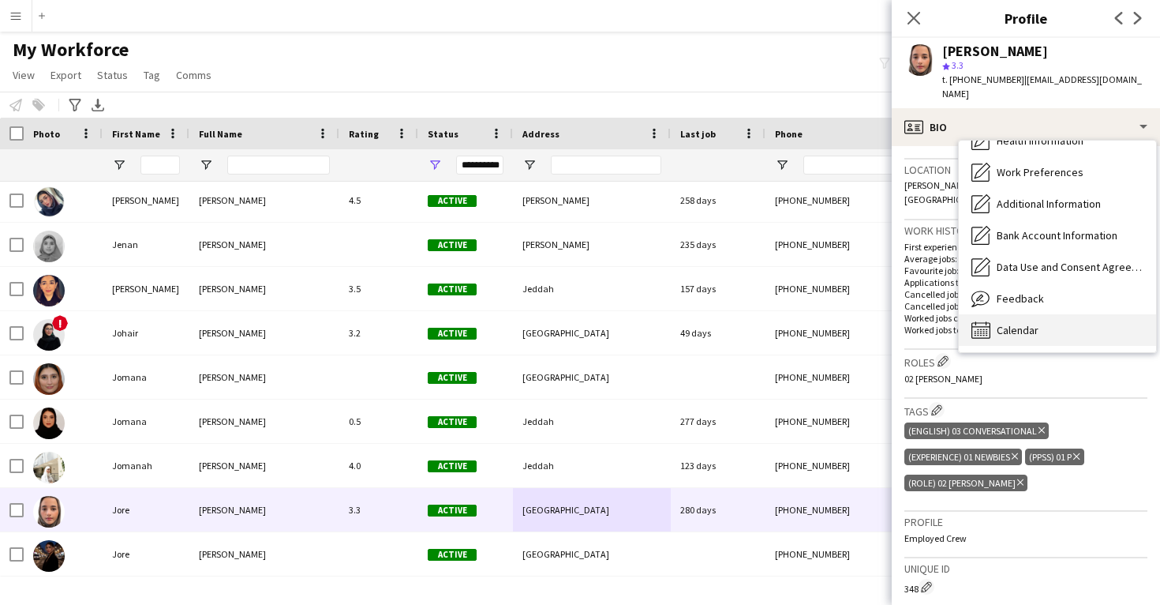
click at [1002, 323] on span "Calendar" at bounding box center [1018, 330] width 42 height 14
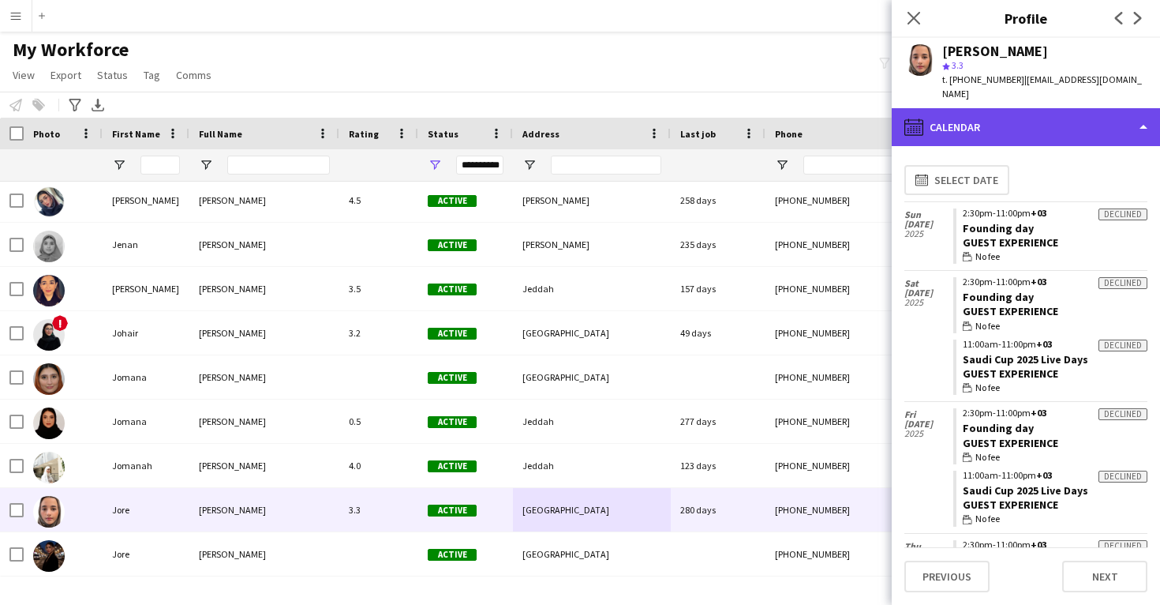
click at [991, 122] on div "calendar-full Calendar" at bounding box center [1026, 127] width 268 height 38
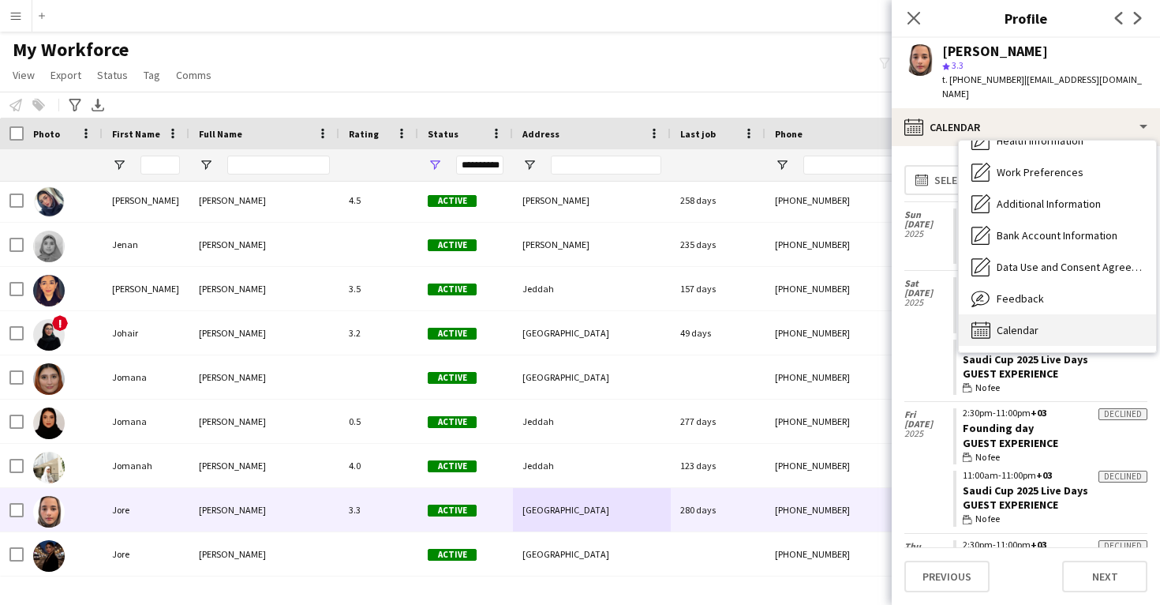
click at [1016, 314] on div "Calendar Calendar" at bounding box center [1057, 330] width 197 height 32
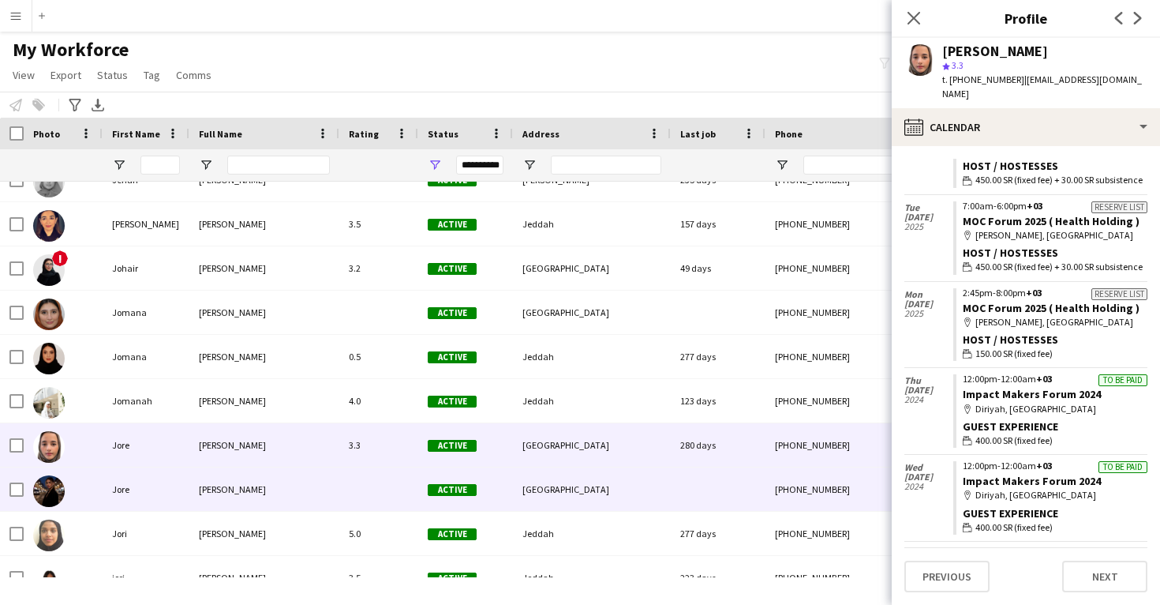
click at [560, 478] on div "[GEOGRAPHIC_DATA]" at bounding box center [592, 488] width 158 height 43
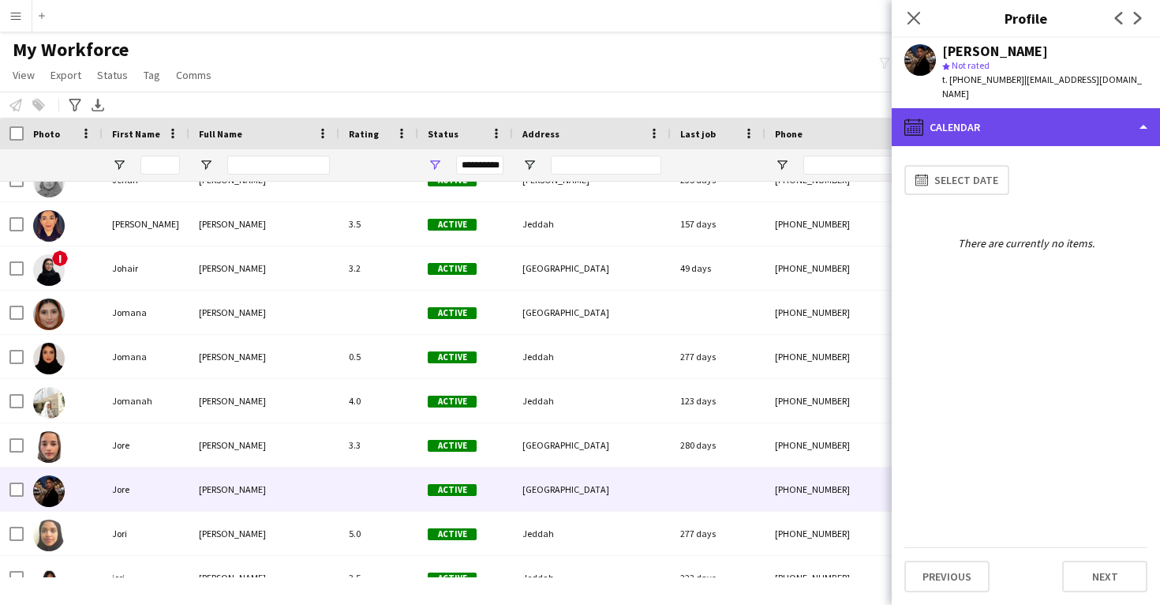
click at [954, 128] on div "calendar-full Calendar" at bounding box center [1026, 127] width 268 height 38
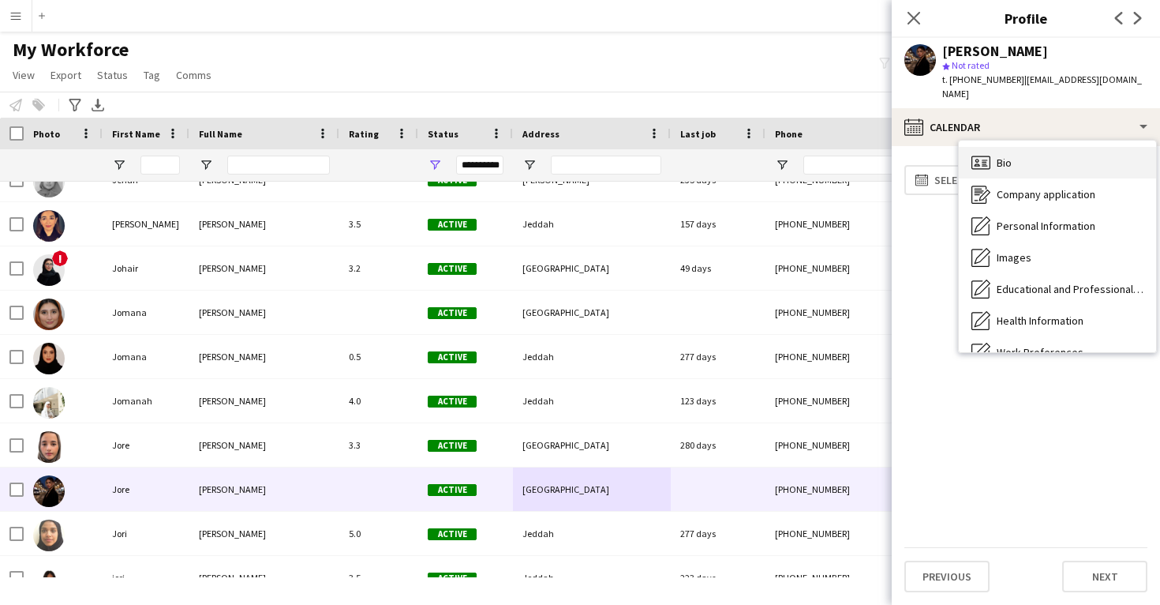
click at [979, 153] on icon "Bio" at bounding box center [981, 162] width 19 height 19
